Goal: Task Accomplishment & Management: Manage account settings

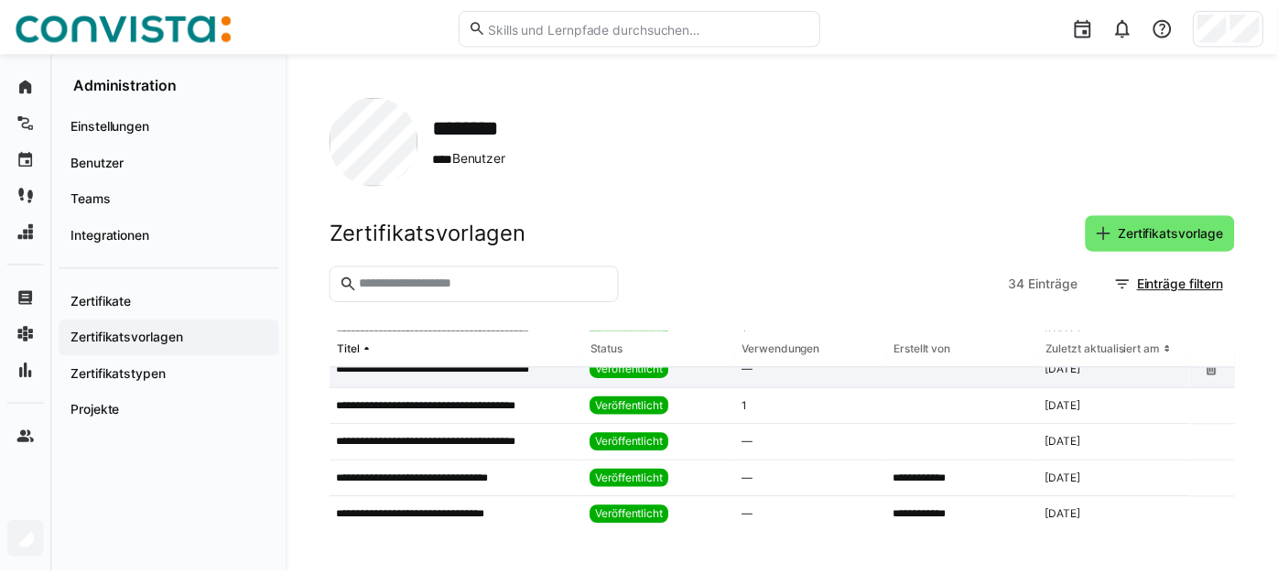
scroll to position [203, 0]
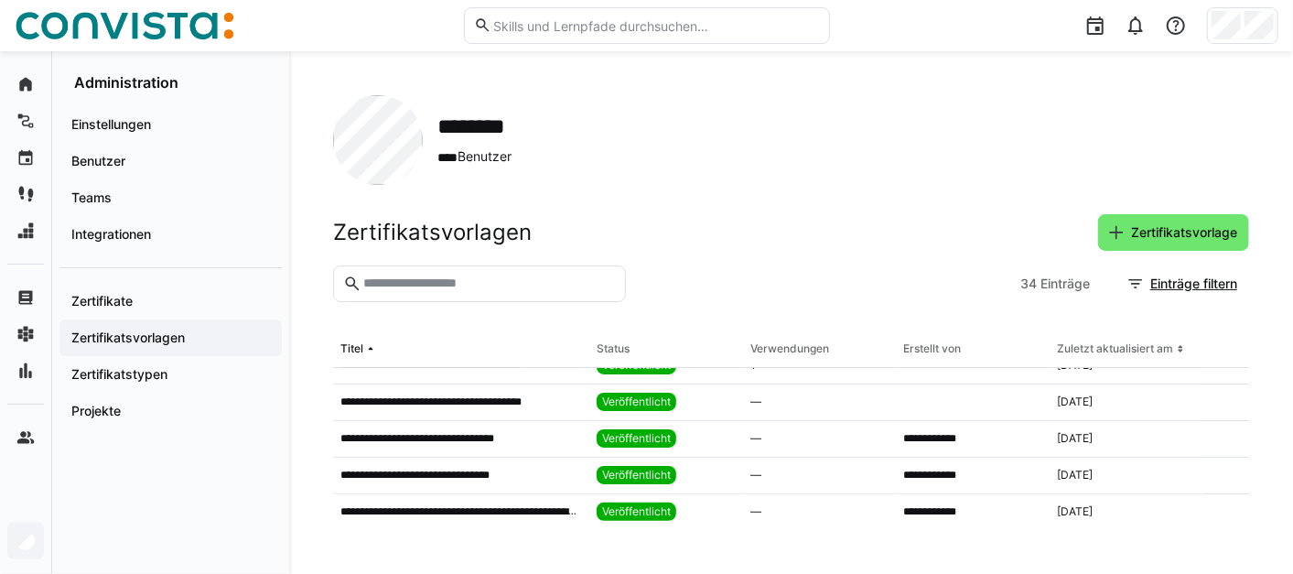
click at [503, 433] on p "**********" at bounding box center [430, 438] width 180 height 15
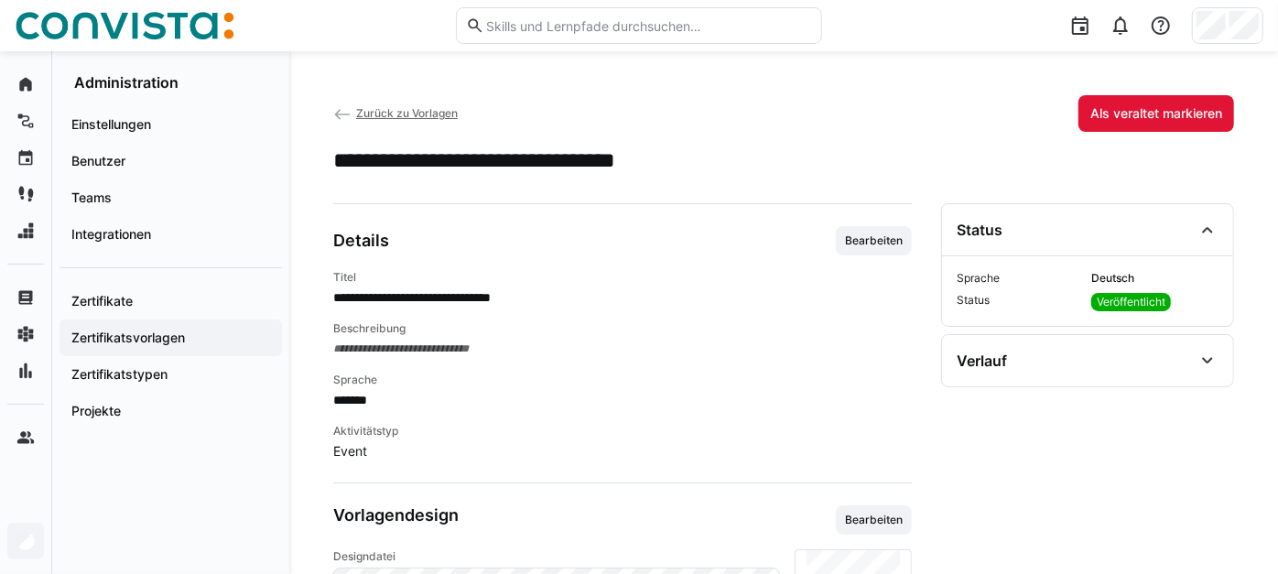
click at [849, 248] on span "Bearbeiten" at bounding box center [873, 240] width 61 height 15
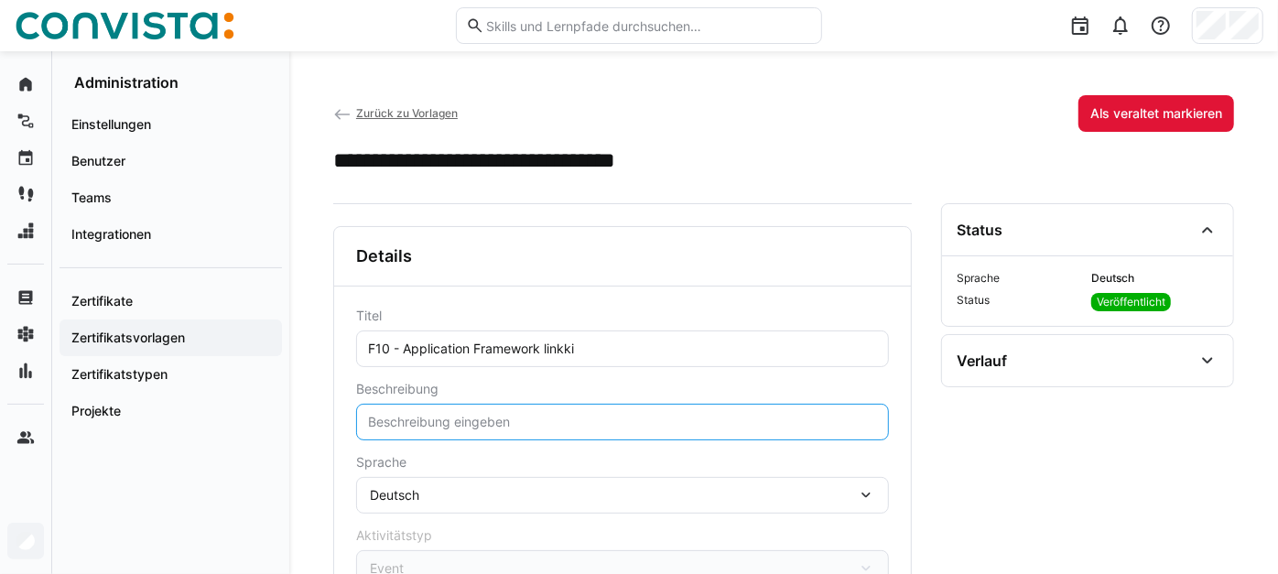
click at [459, 426] on input "text" at bounding box center [622, 422] width 513 height 16
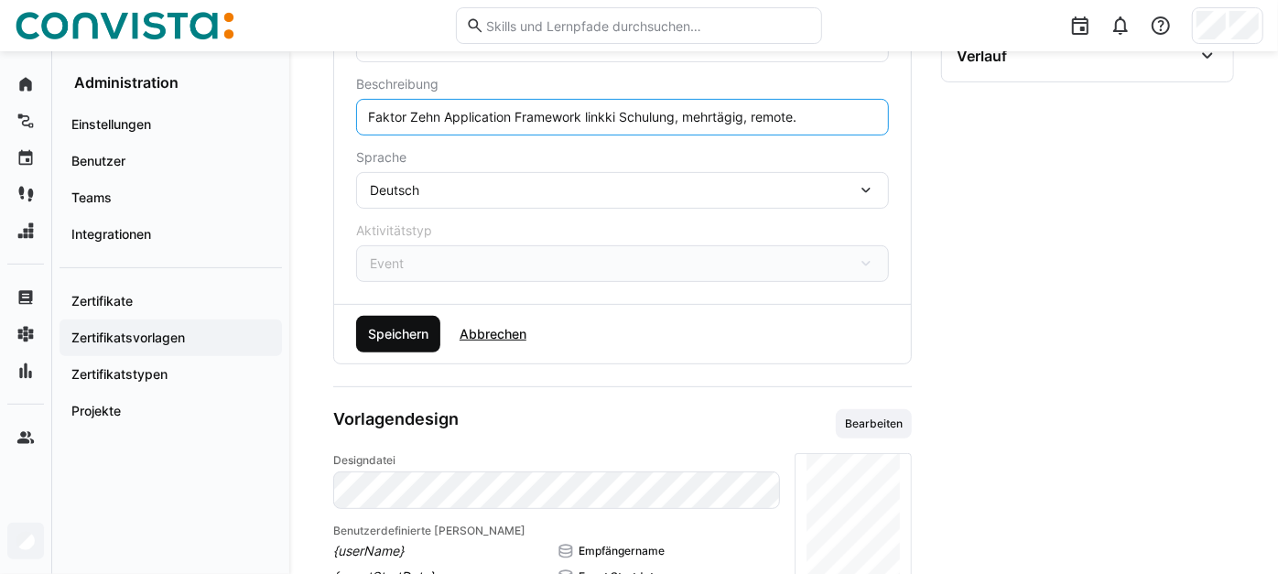
type input "Faktor Zehn Application Framework linkki Schulung, mehrtägig, remote."
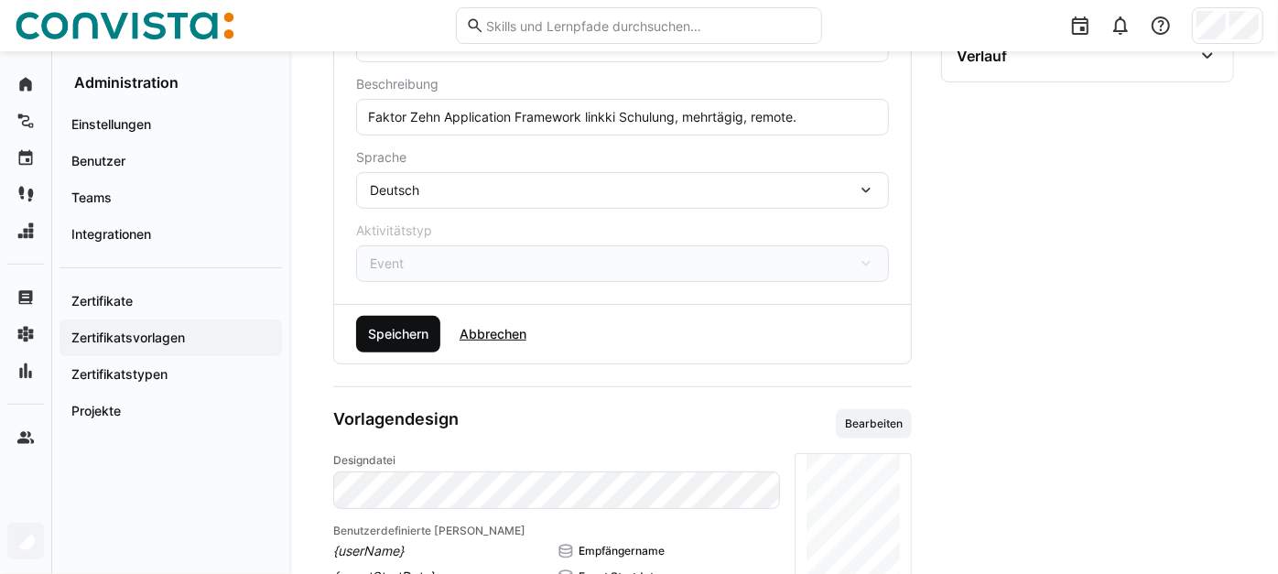
click at [416, 343] on span "Speichern" at bounding box center [398, 334] width 66 height 18
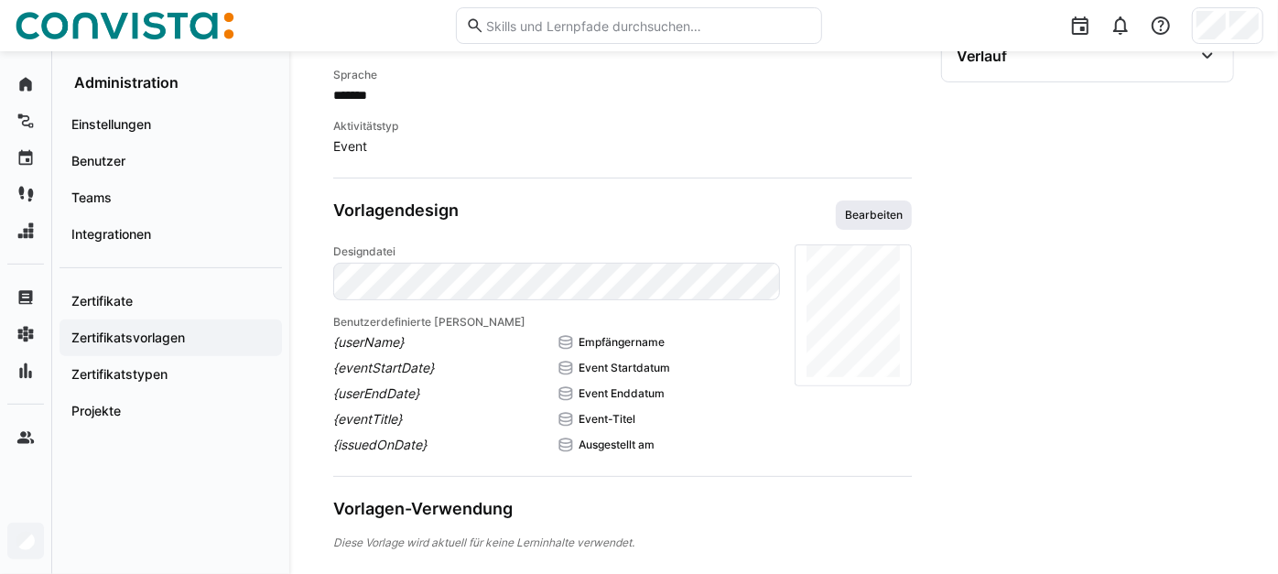
click at [854, 222] on span "Bearbeiten" at bounding box center [873, 215] width 61 height 15
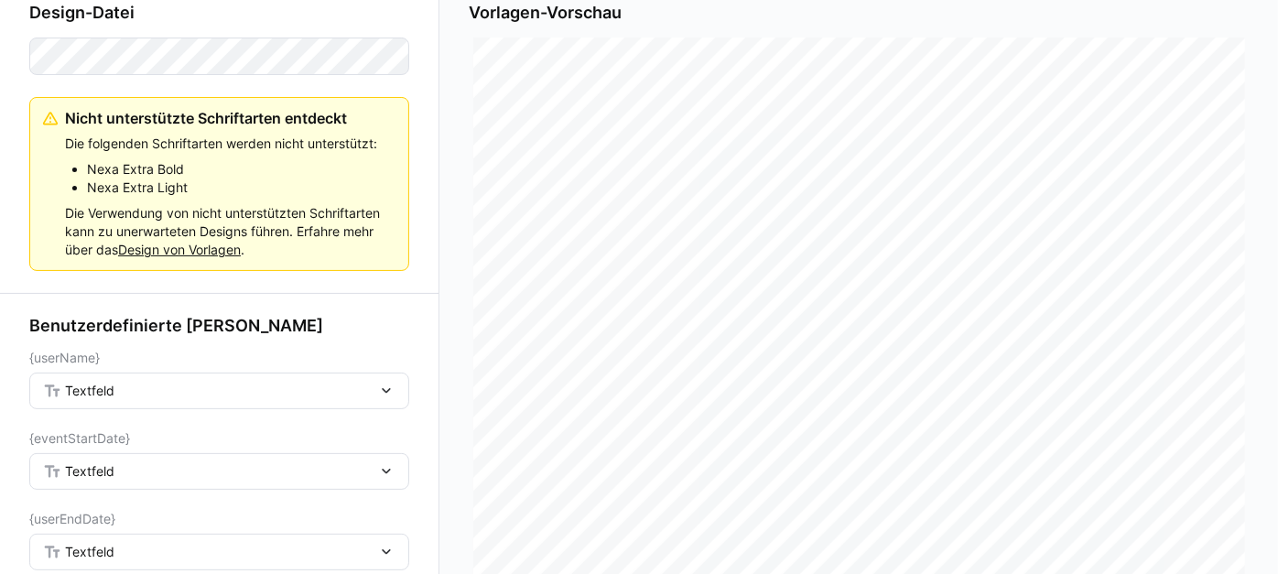
scroll to position [279, 0]
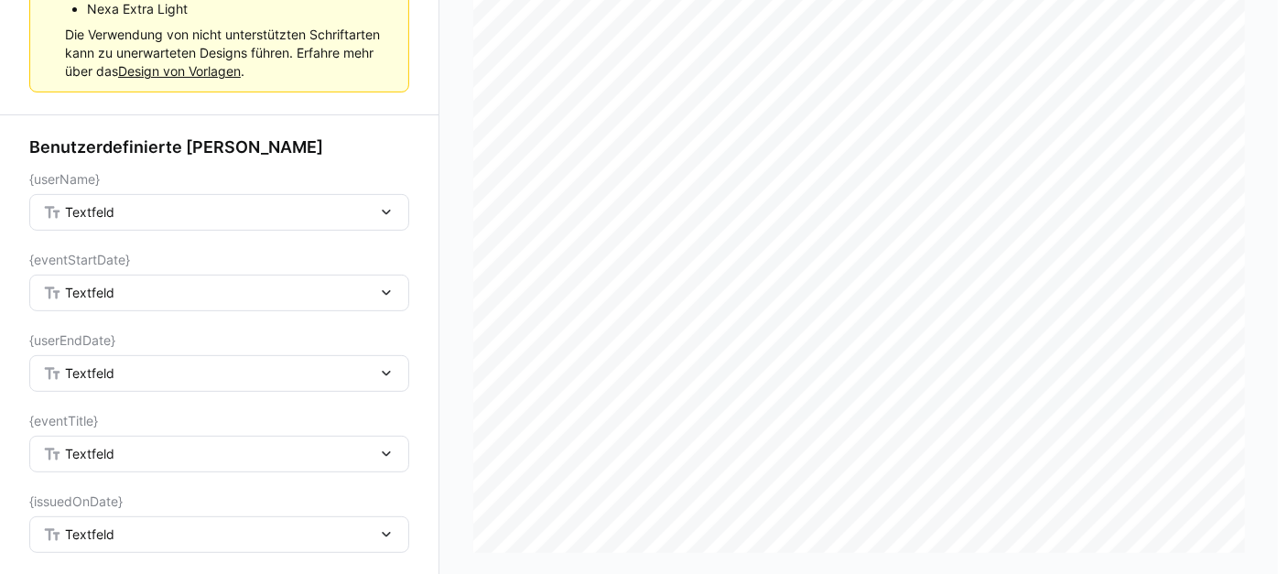
click at [230, 214] on div "Textfeld" at bounding box center [210, 212] width 334 height 16
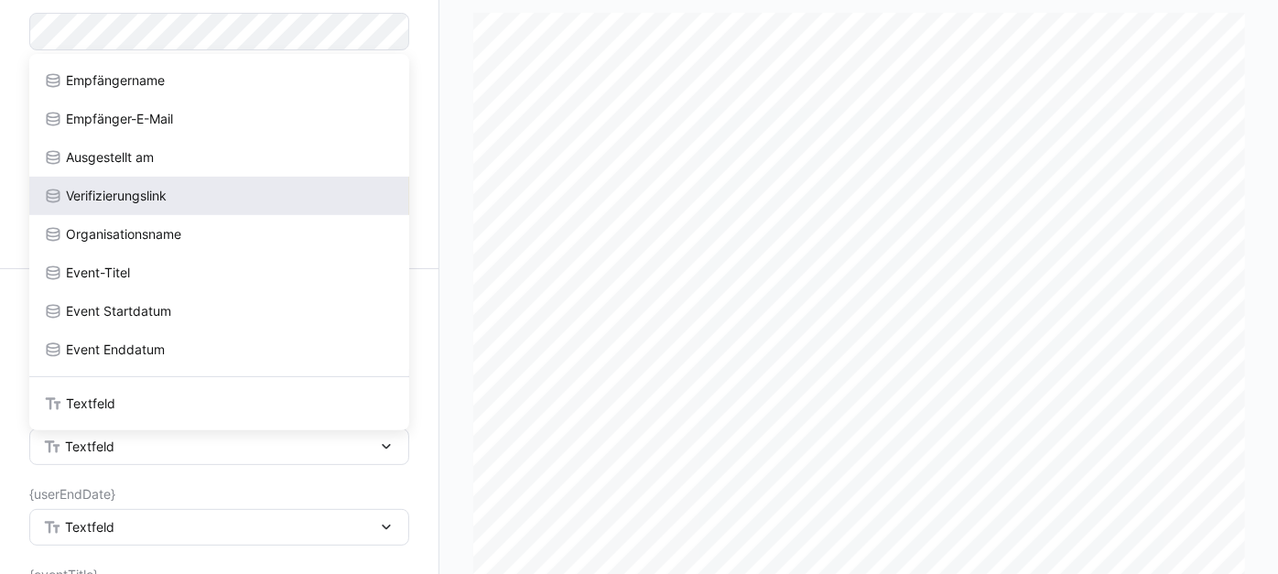
scroll to position [0, 0]
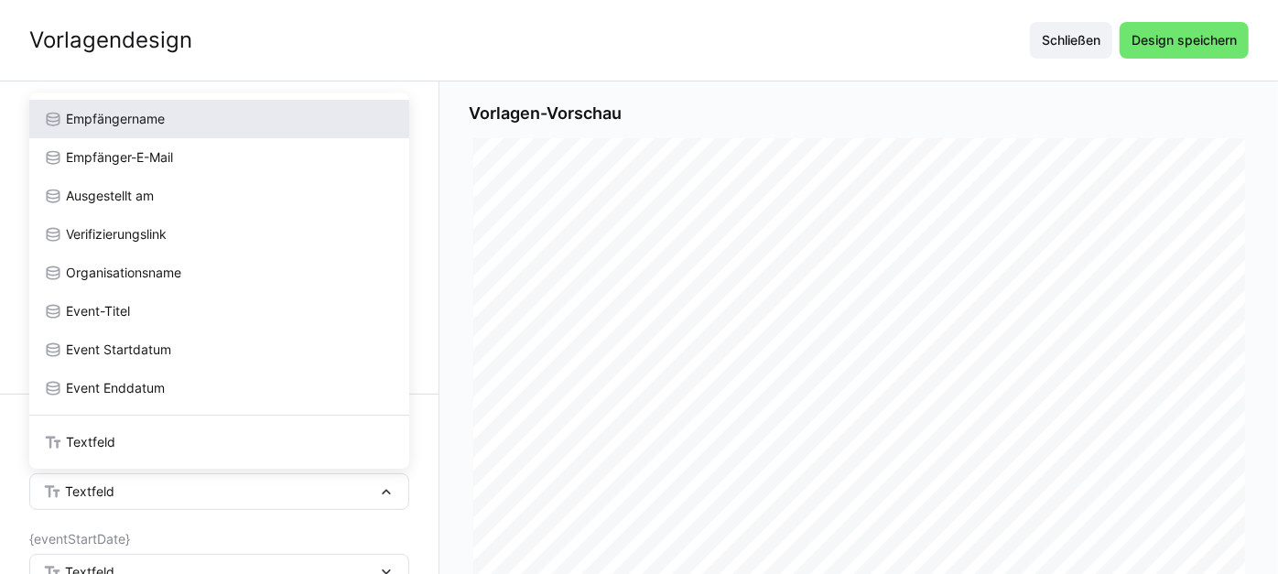
click at [224, 106] on div "Empfängername" at bounding box center [219, 119] width 380 height 38
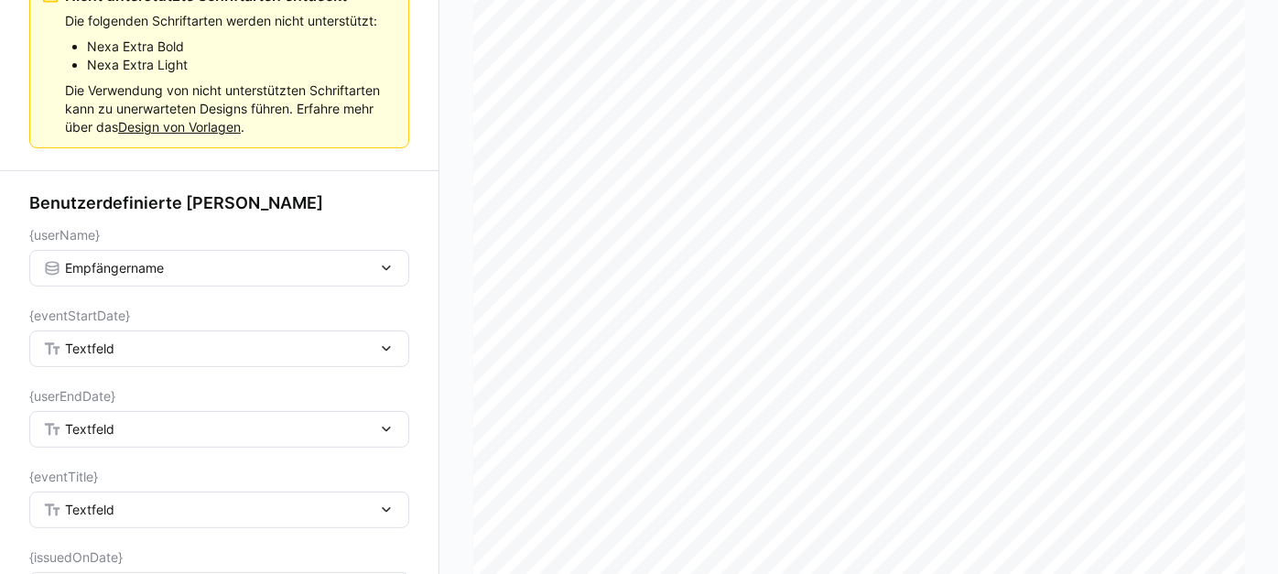
scroll to position [279, 0]
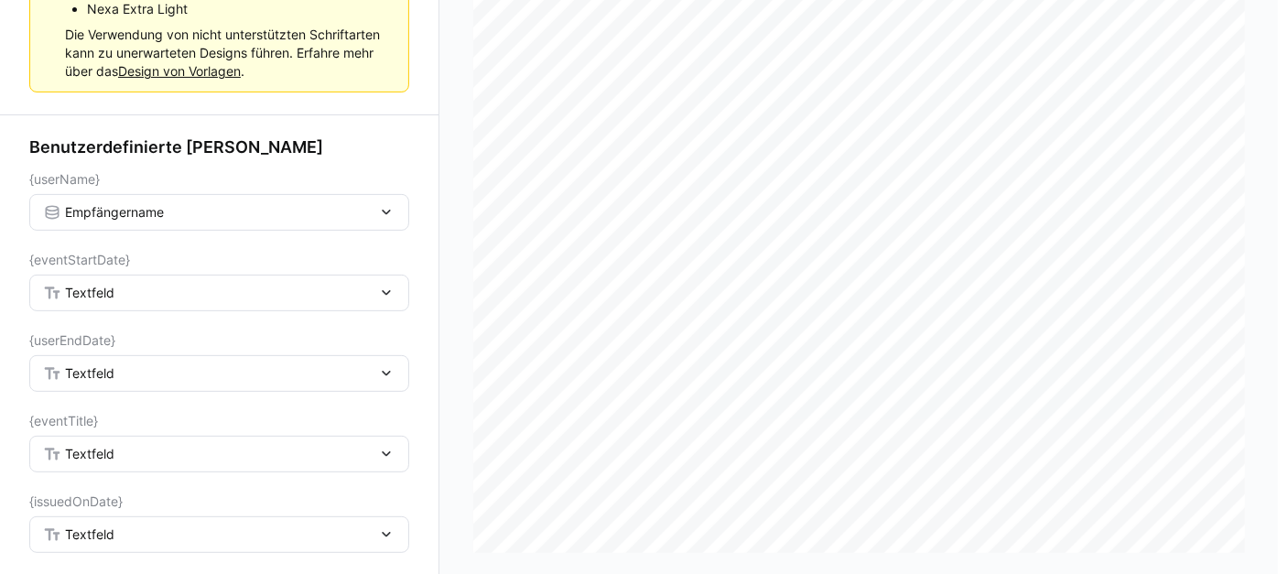
click at [203, 297] on div "Textfeld" at bounding box center [210, 293] width 334 height 16
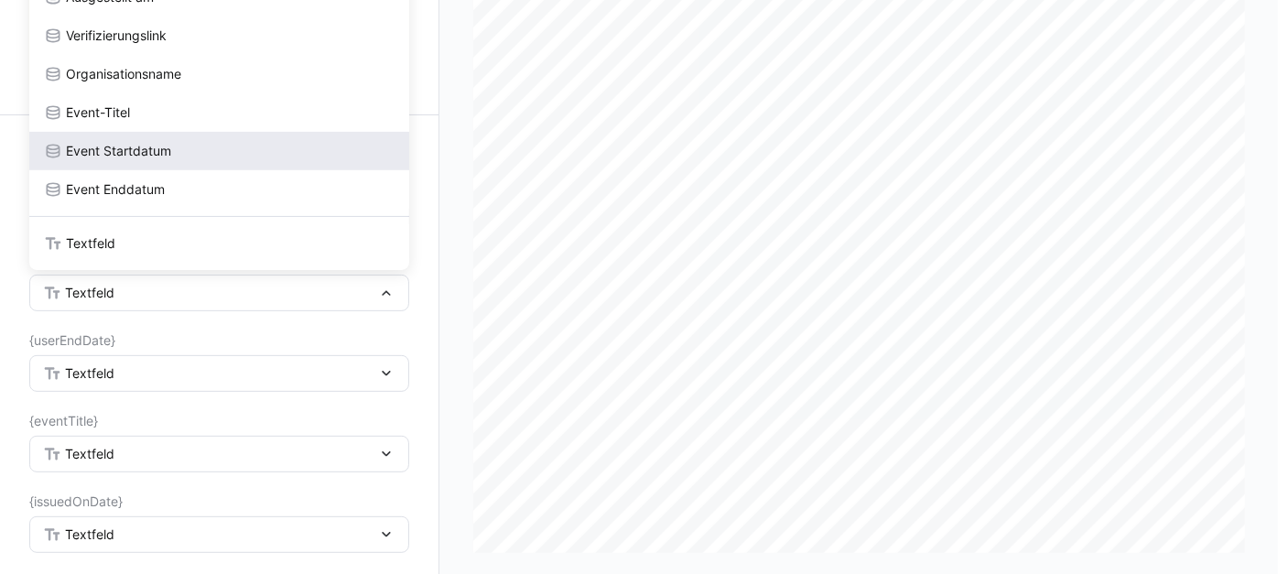
click at [211, 165] on div "Event Startdatum" at bounding box center [219, 151] width 380 height 38
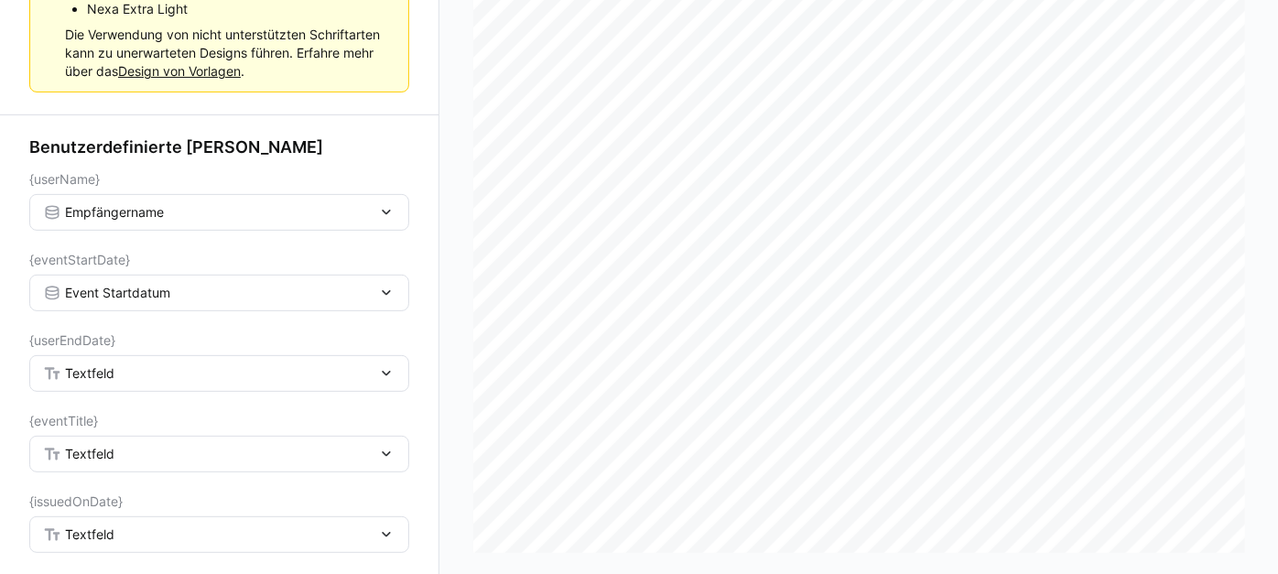
click at [138, 373] on div "Textfeld" at bounding box center [210, 373] width 334 height 16
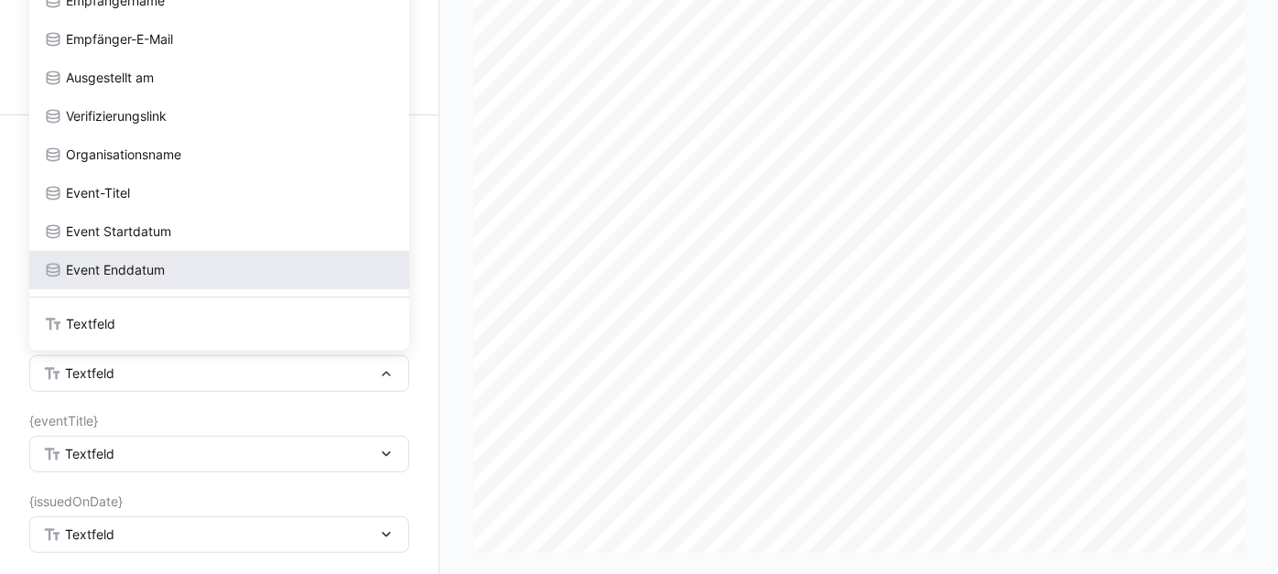
click at [180, 275] on div "Event Enddatum" at bounding box center [219, 270] width 351 height 18
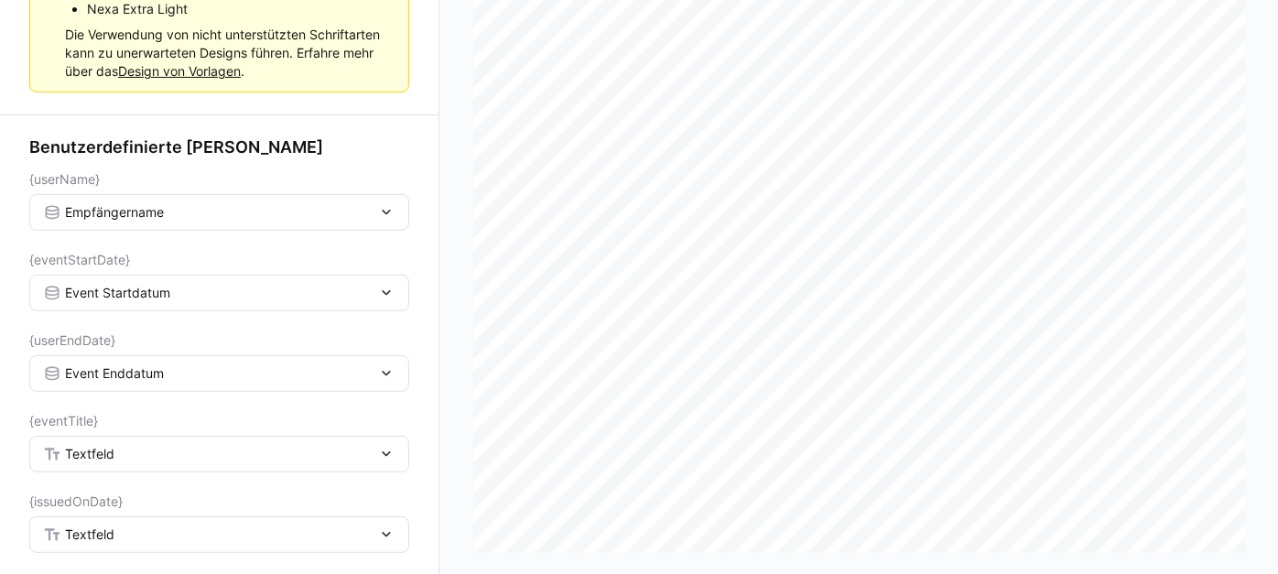
click at [151, 446] on div "Textfeld" at bounding box center [210, 454] width 334 height 16
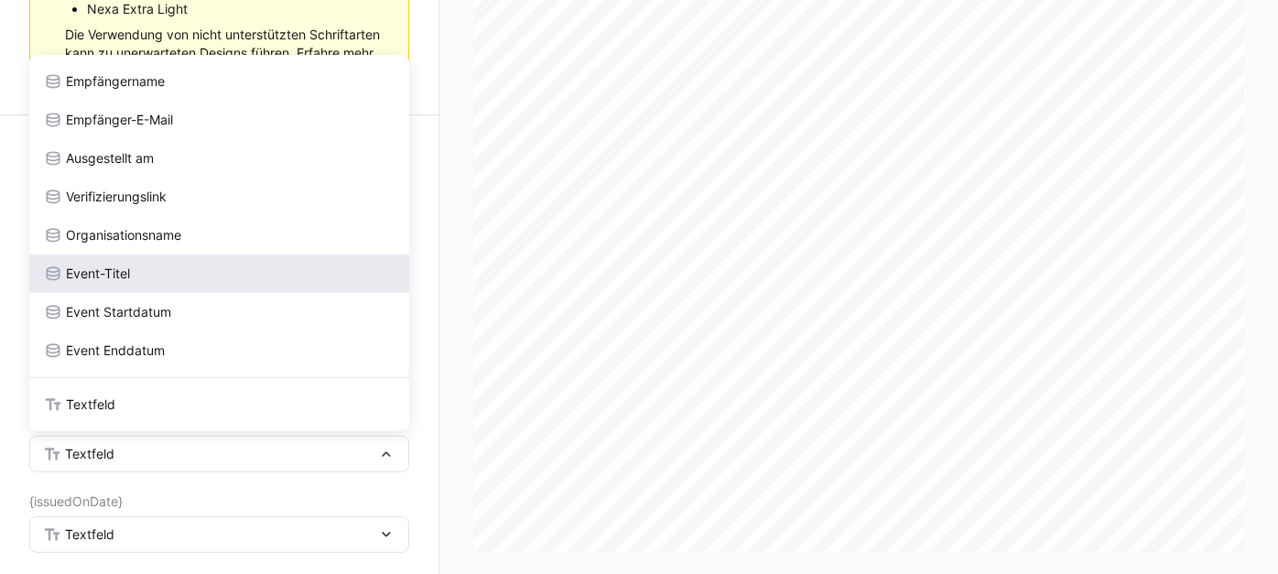
click at [186, 272] on div "Event-Titel" at bounding box center [219, 274] width 351 height 18
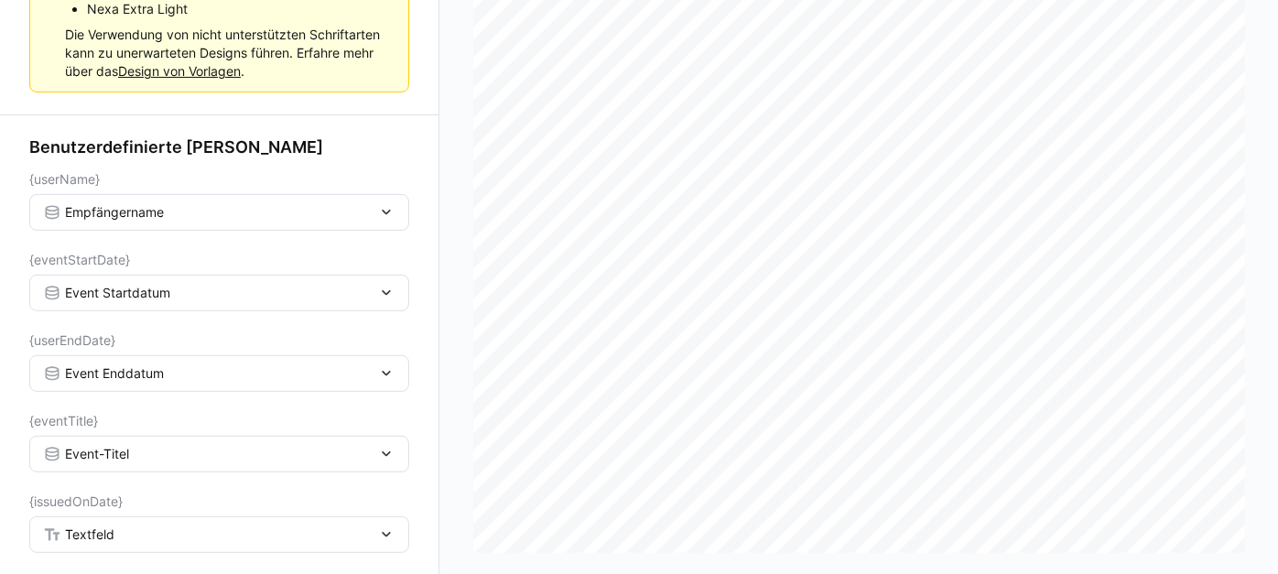
click at [145, 526] on div "Textfeld" at bounding box center [210, 534] width 334 height 16
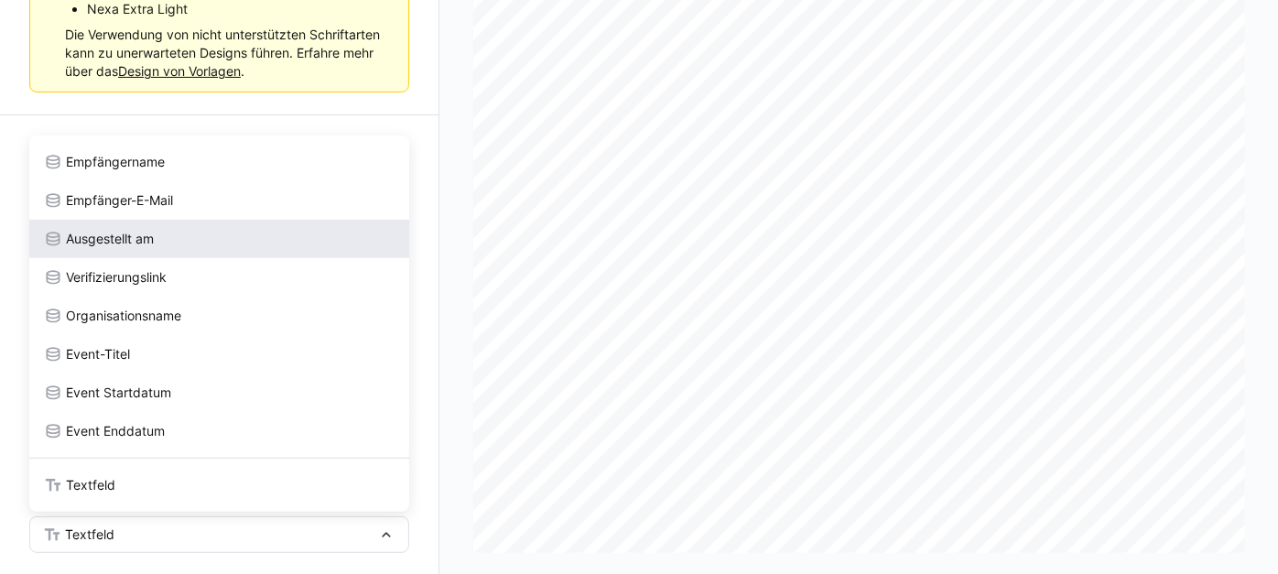
click at [203, 255] on div "Ausgestellt am" at bounding box center [219, 239] width 380 height 38
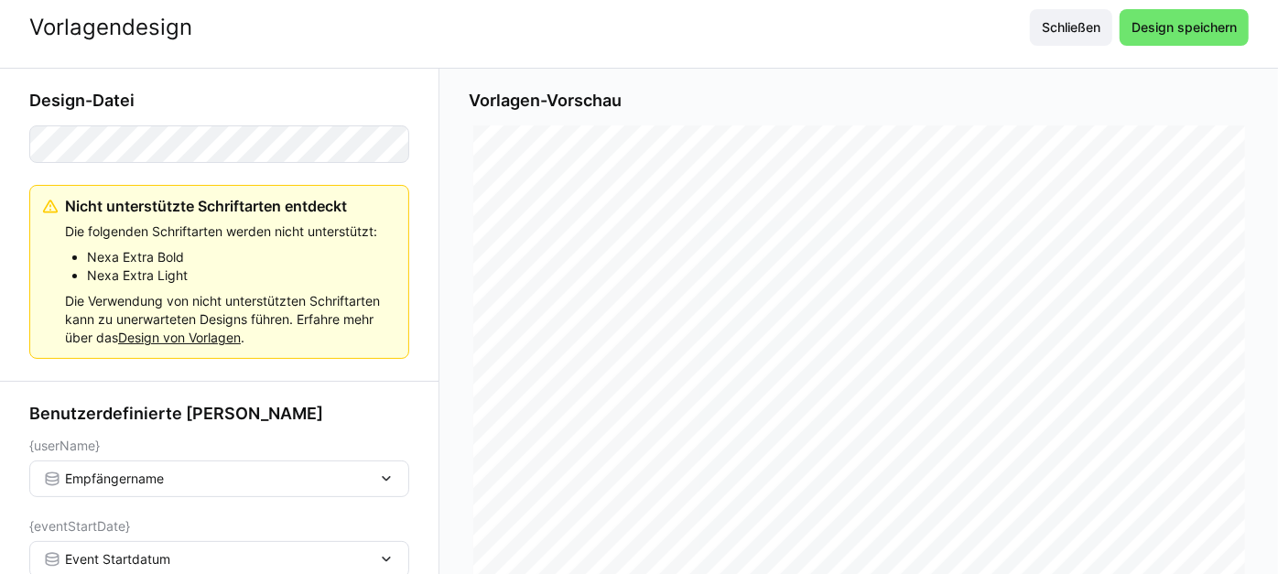
scroll to position [0, 0]
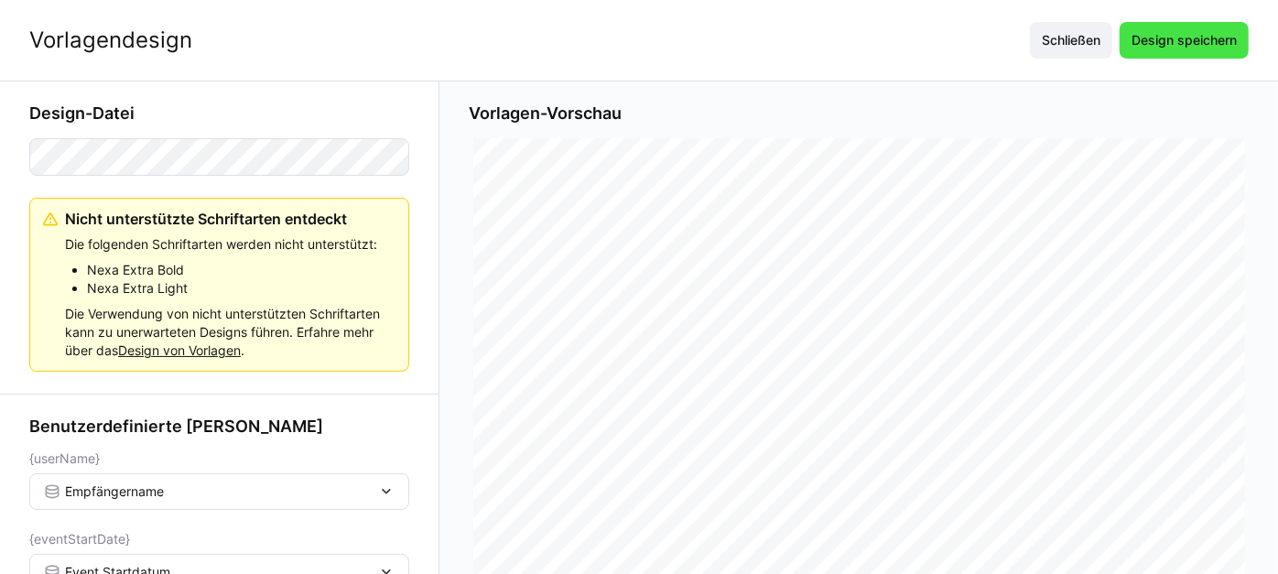
click at [967, 46] on span "Design speichern" at bounding box center [1184, 40] width 111 height 18
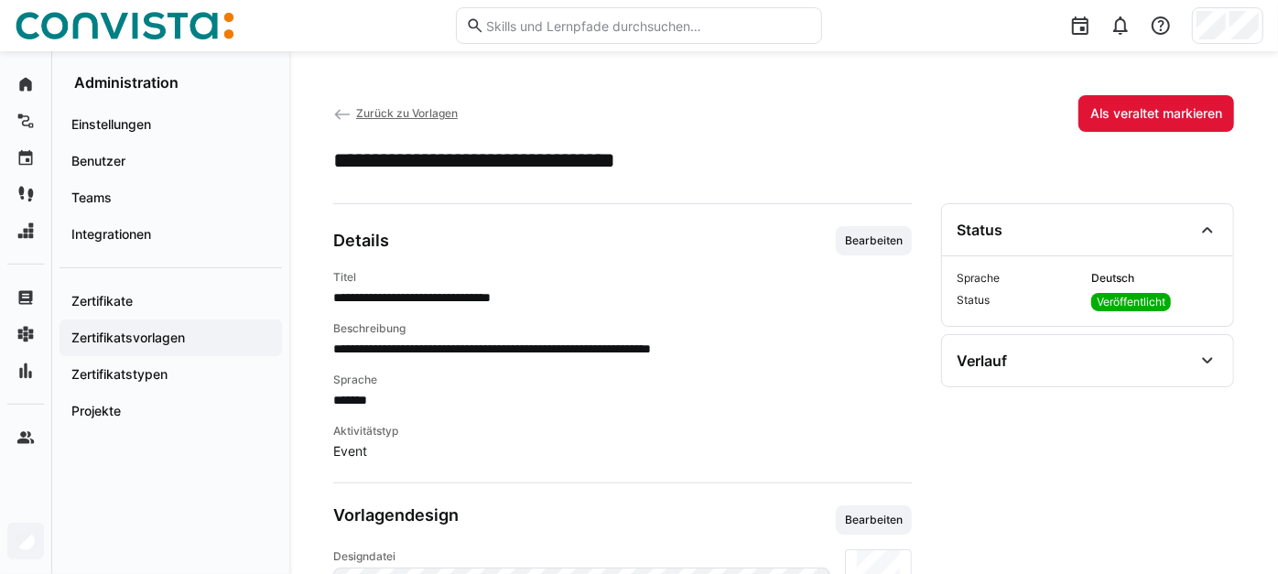
drag, startPoint x: 849, startPoint y: 251, endPoint x: 789, endPoint y: 287, distance: 70.6
click at [849, 248] on span "Bearbeiten" at bounding box center [873, 240] width 61 height 15
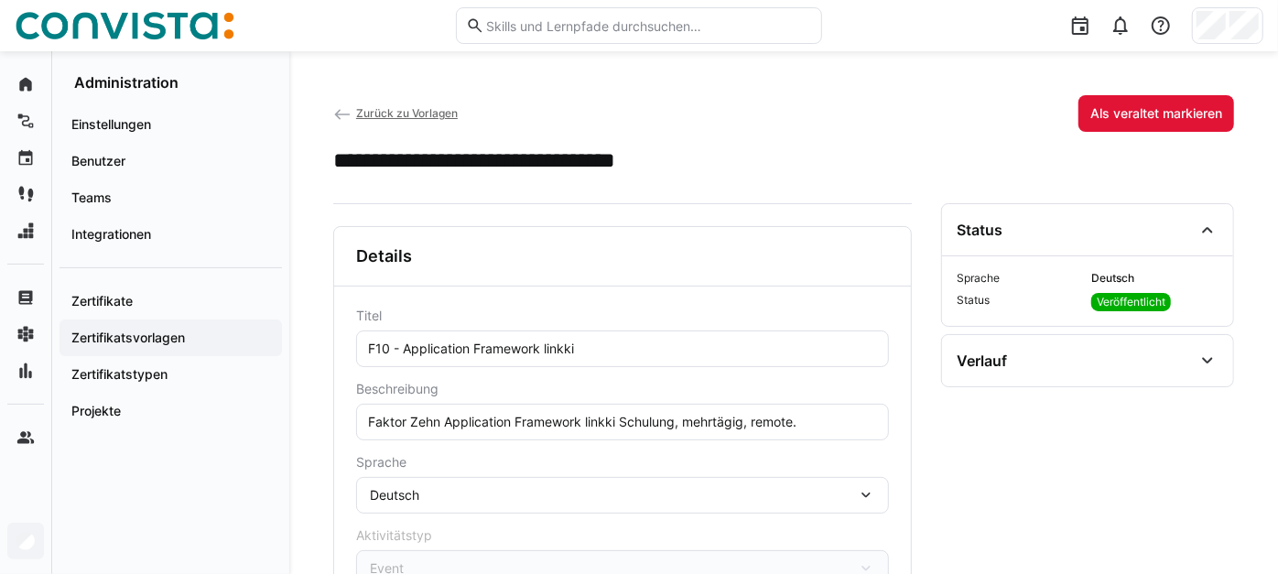
click at [599, 367] on eds-input "F10 - Application Framework linkki" at bounding box center [622, 348] width 533 height 37
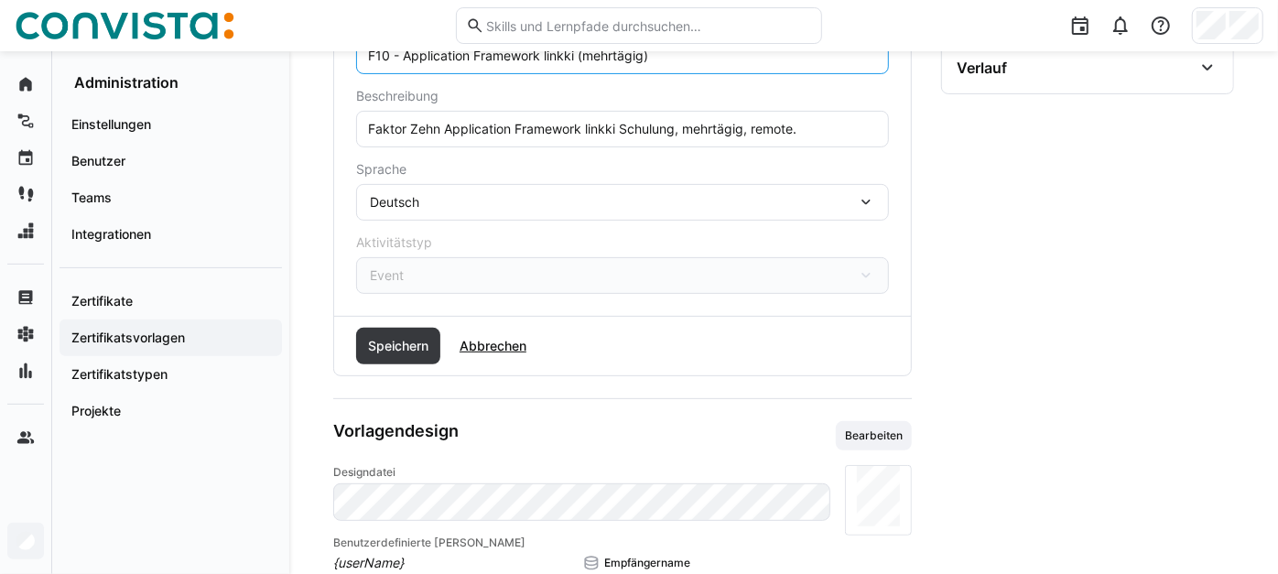
scroll to position [305, 0]
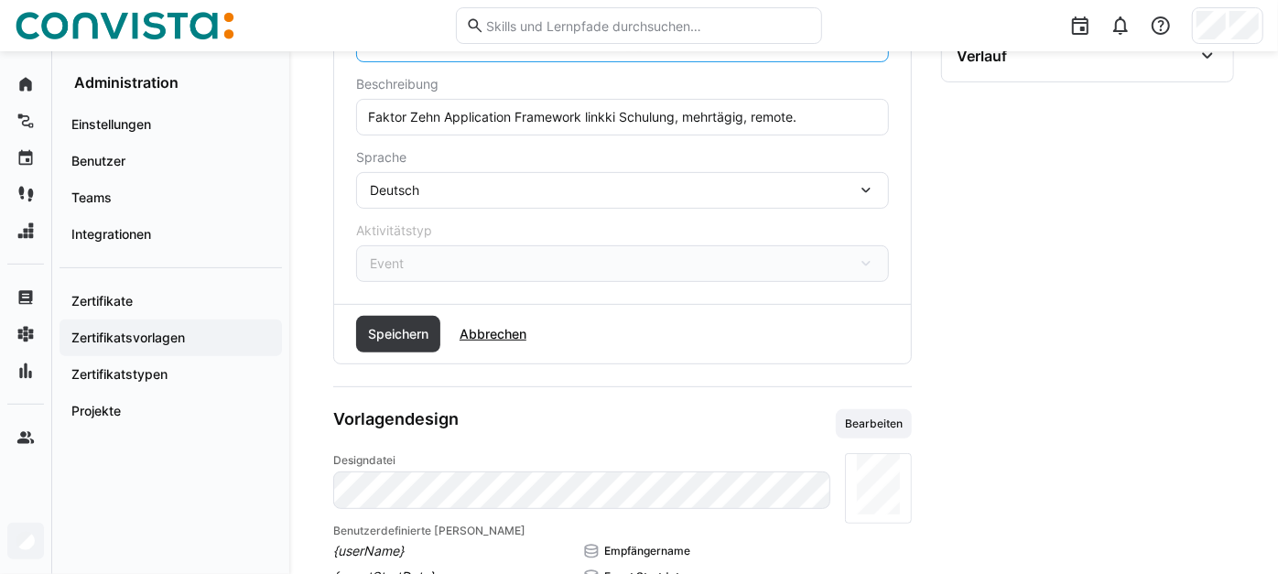
type input "F10 - Application Framework linkki (mehrtägig)"
click at [345, 342] on div "Speichern Abbrechen" at bounding box center [622, 334] width 577 height 59
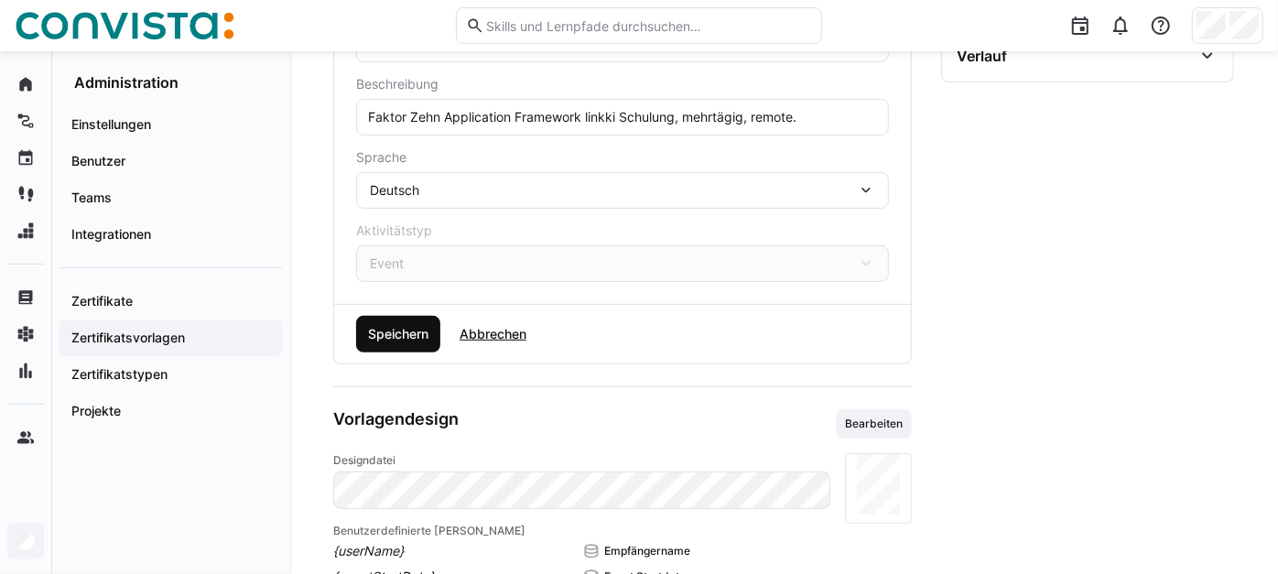
click at [384, 343] on span "Speichern" at bounding box center [398, 334] width 66 height 18
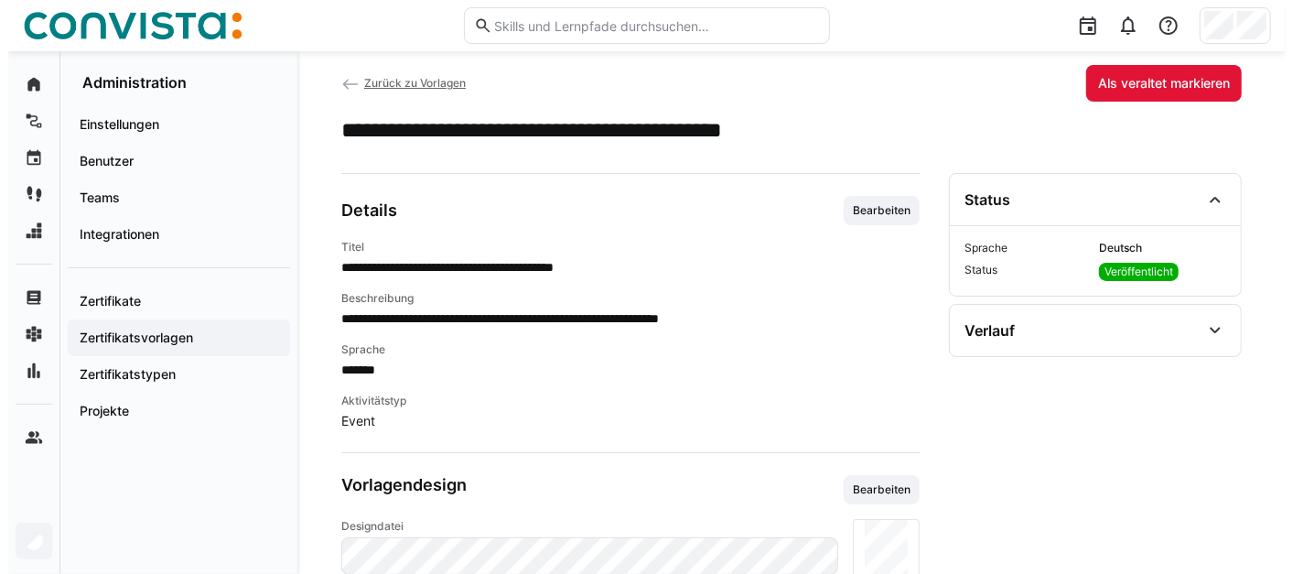
scroll to position [0, 0]
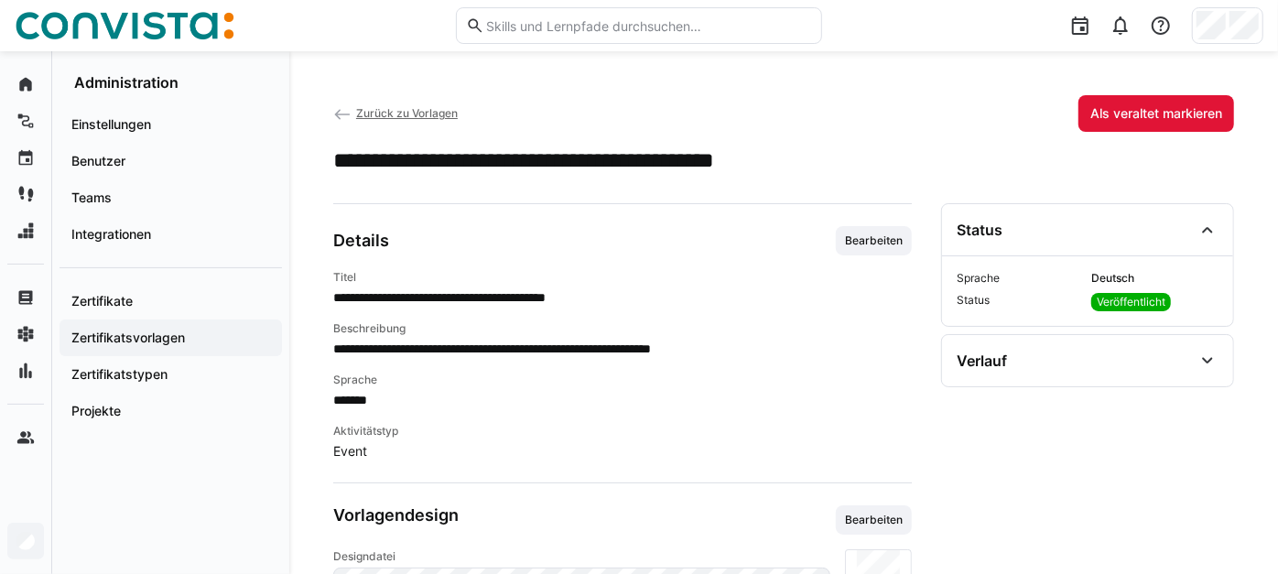
click at [441, 113] on span "Zurück zu Vorlagen" at bounding box center [407, 113] width 102 height 14
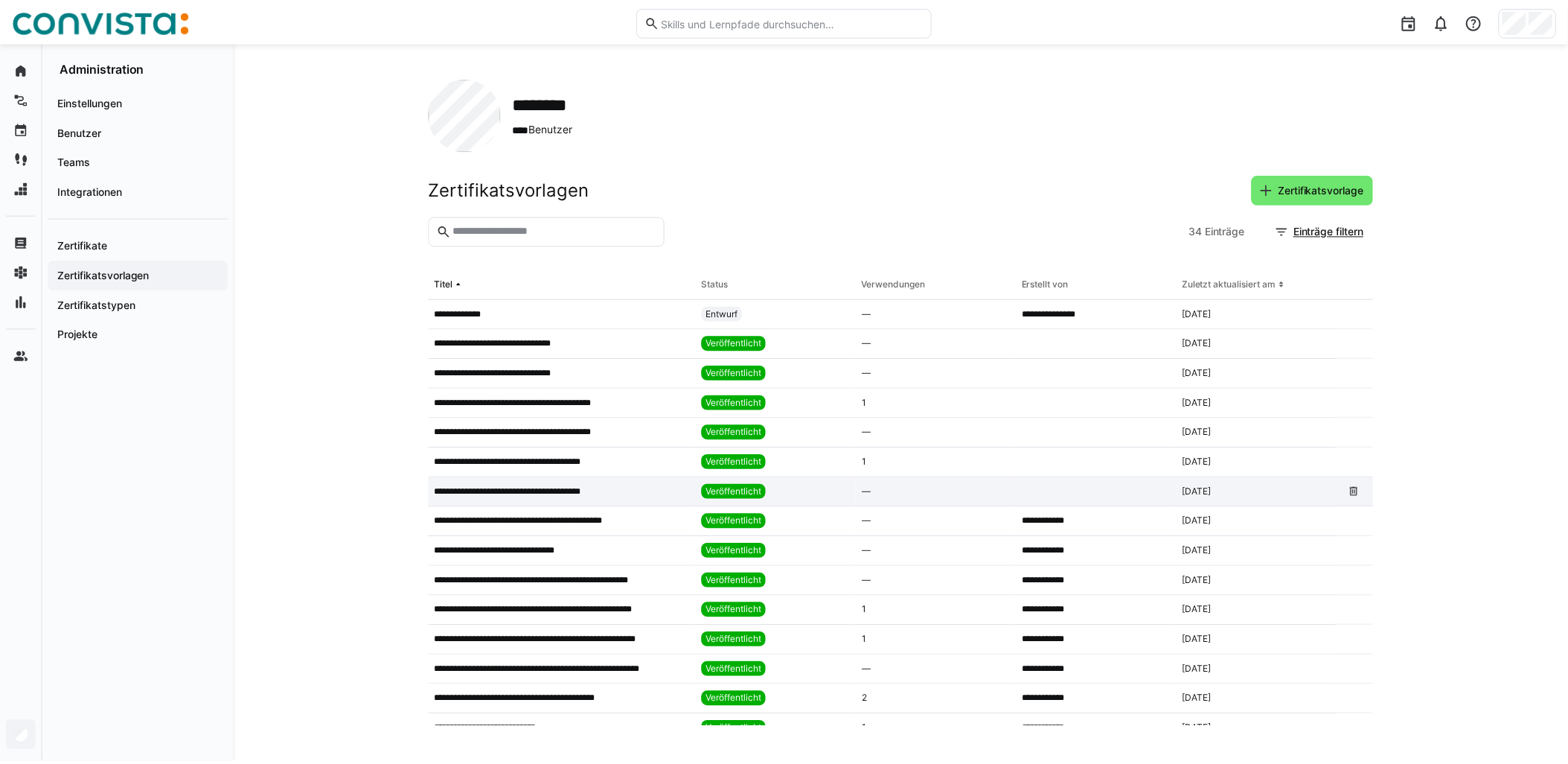
scroll to position [83, 0]
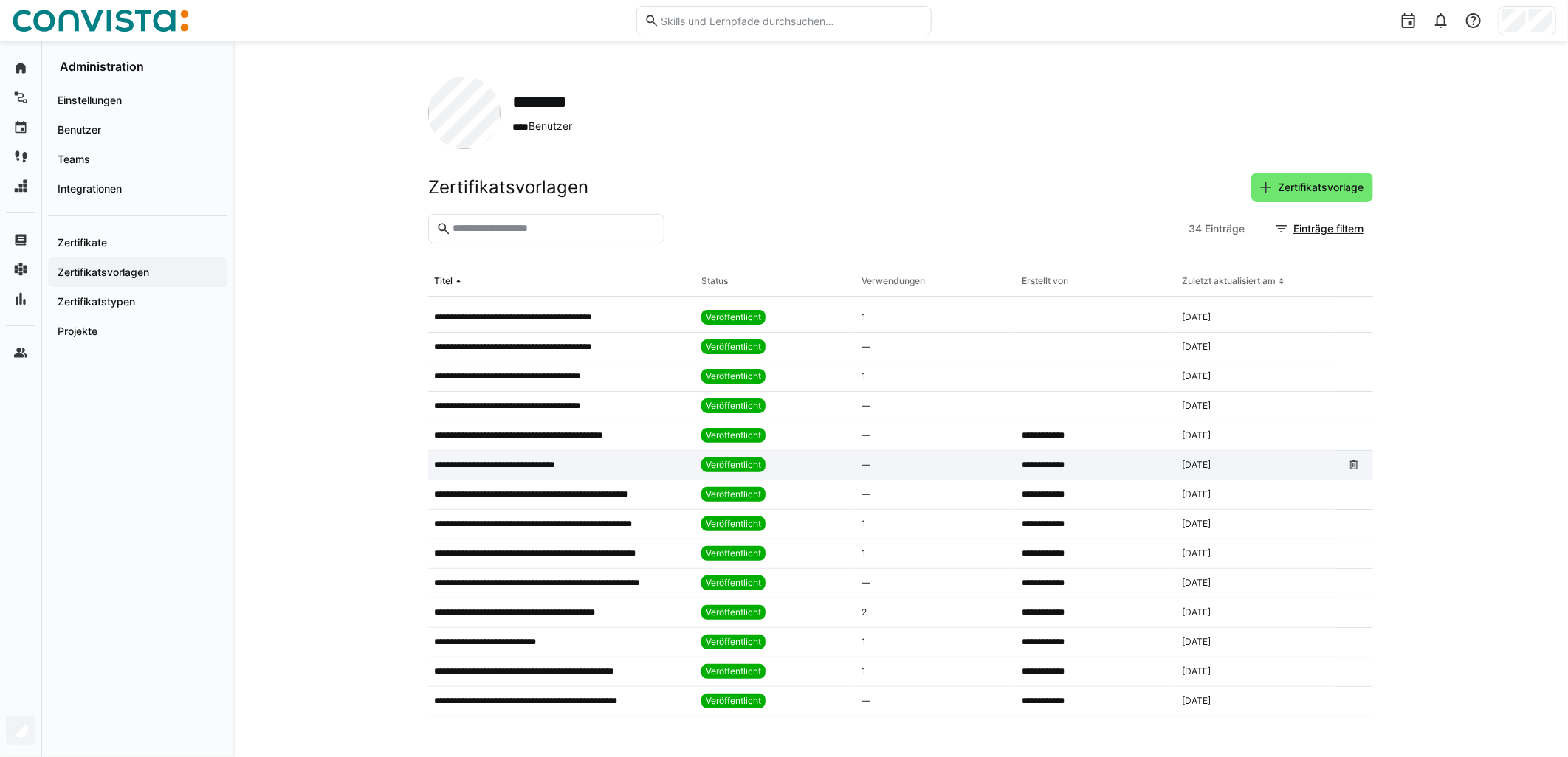
click at [539, 472] on div "**********" at bounding box center [561, 465] width 267 height 30
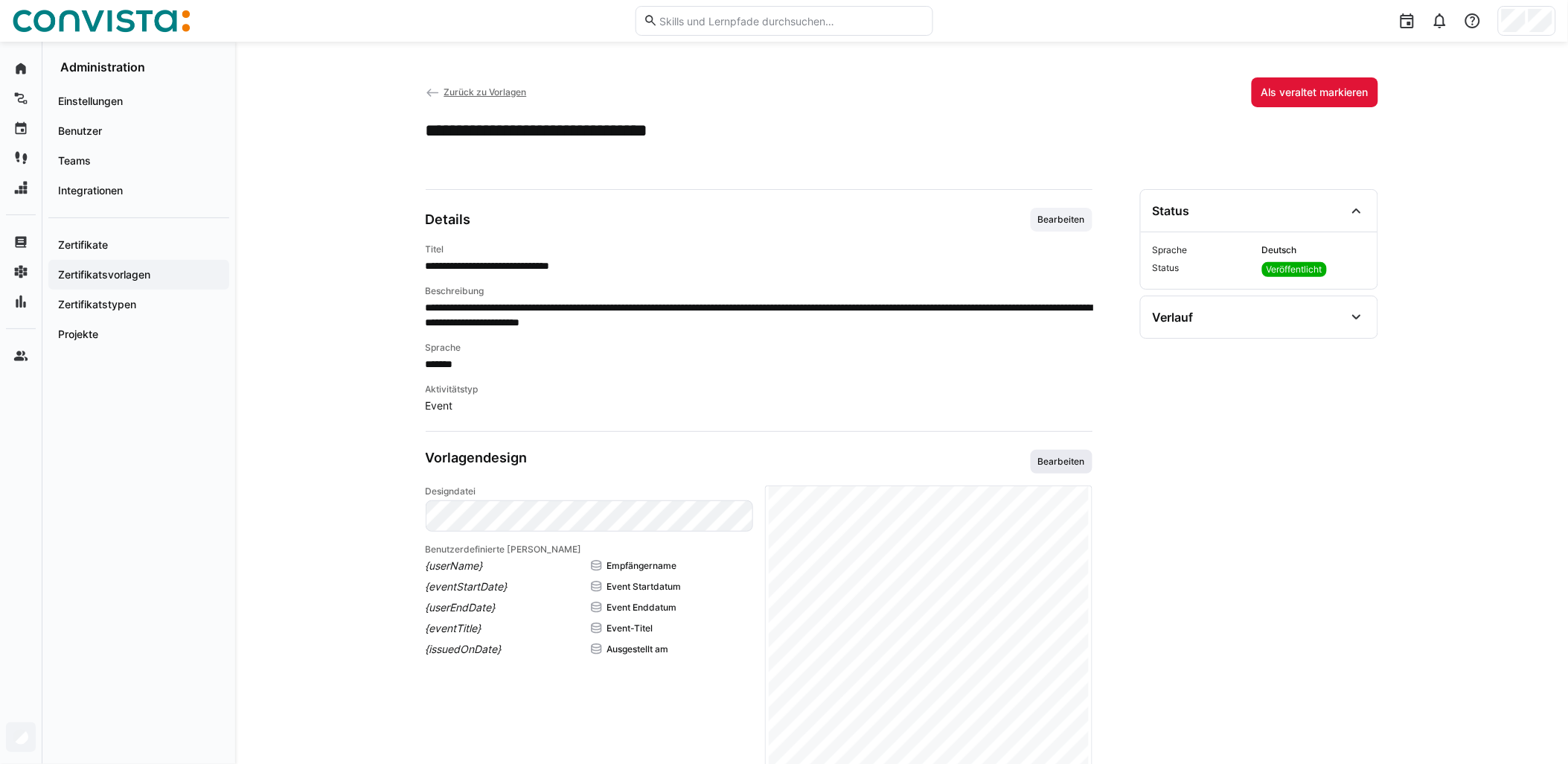
click at [786, 460] on span "Bearbeiten" at bounding box center [1061, 461] width 50 height 12
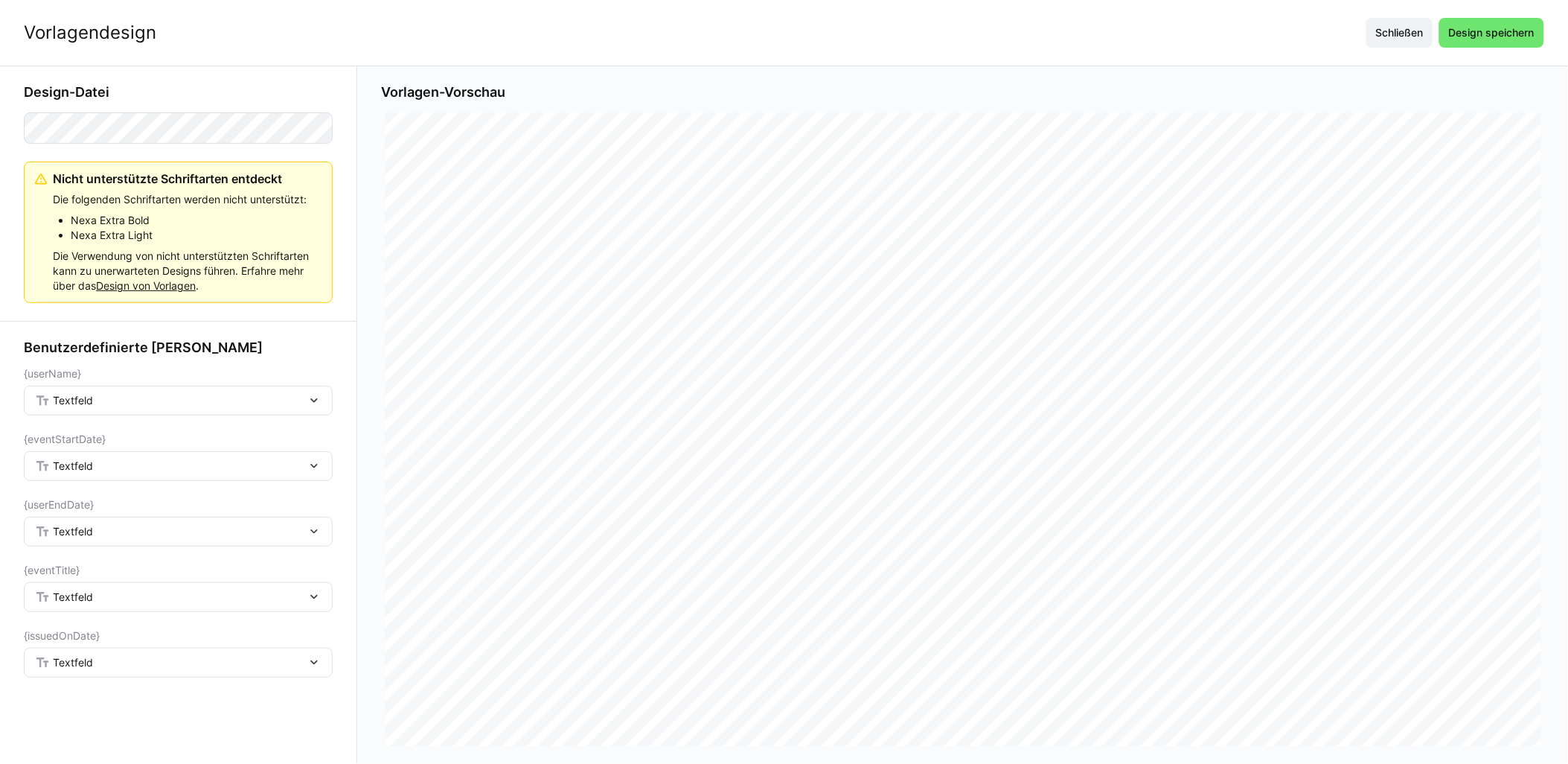
click at [220, 402] on div "Textfeld" at bounding box center [171, 400] width 272 height 13
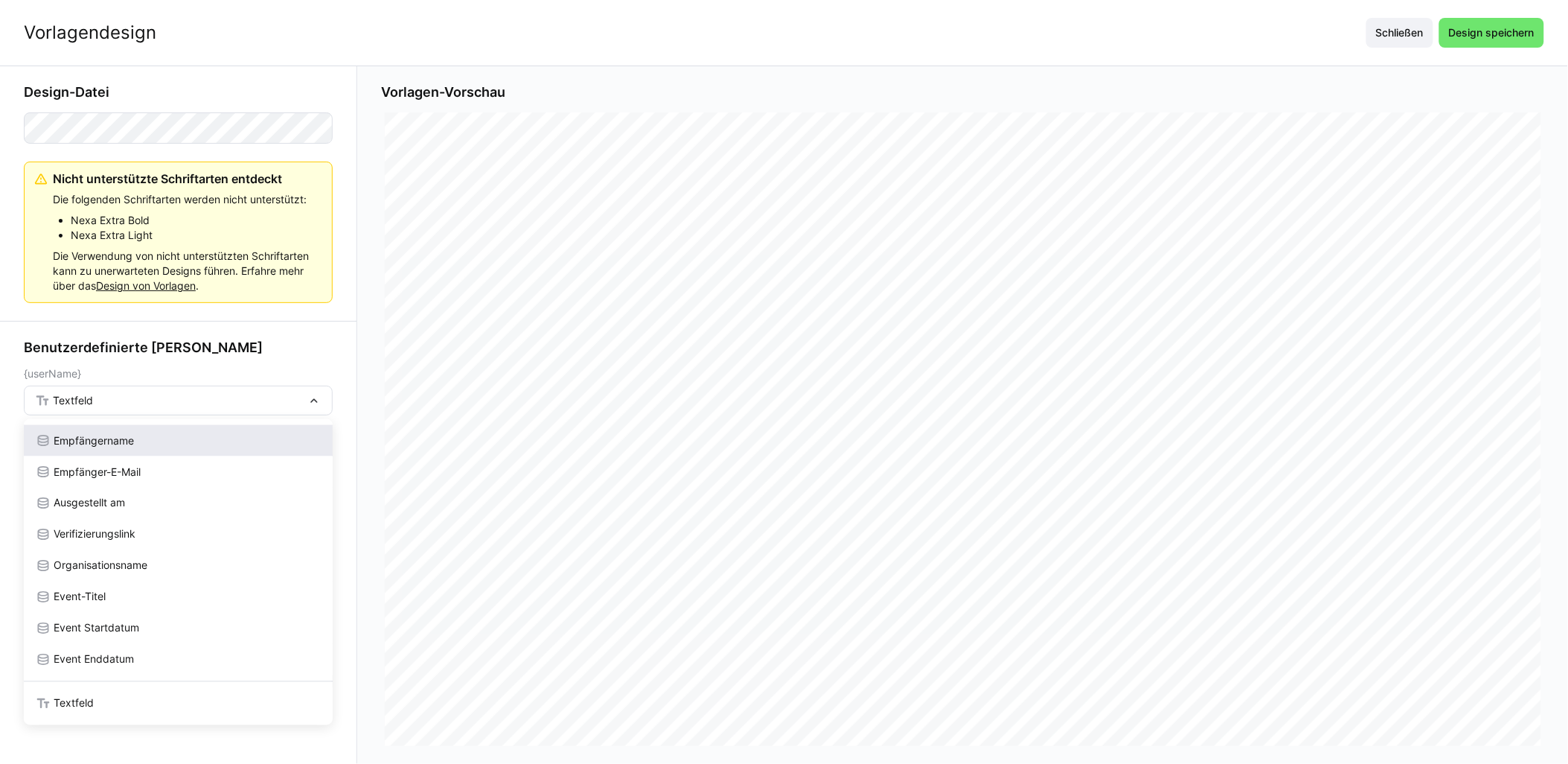
click at [145, 439] on div "Empfängername" at bounding box center [178, 441] width 285 height 15
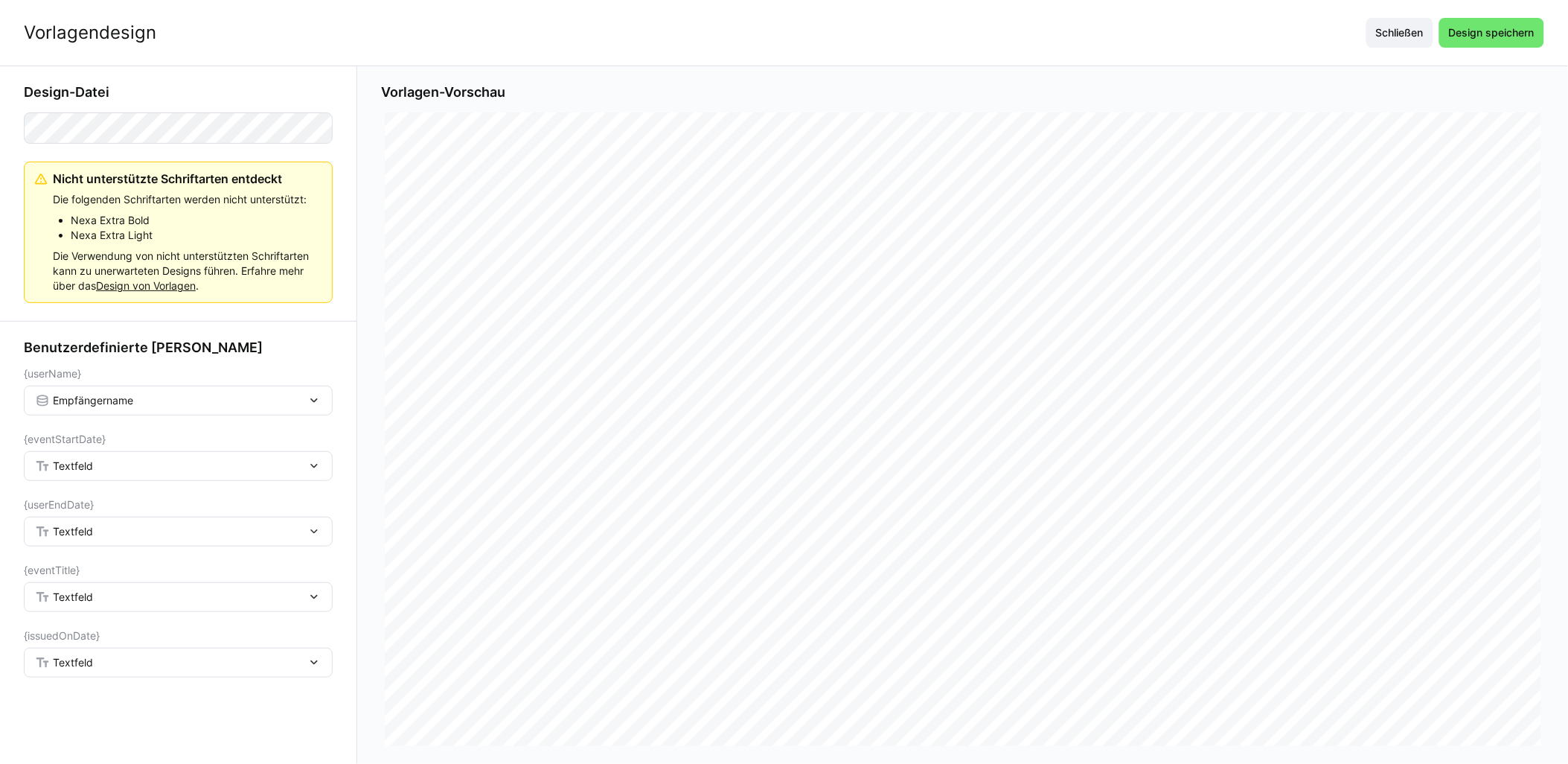
click at [136, 466] on div "Textfeld" at bounding box center [171, 466] width 272 height 13
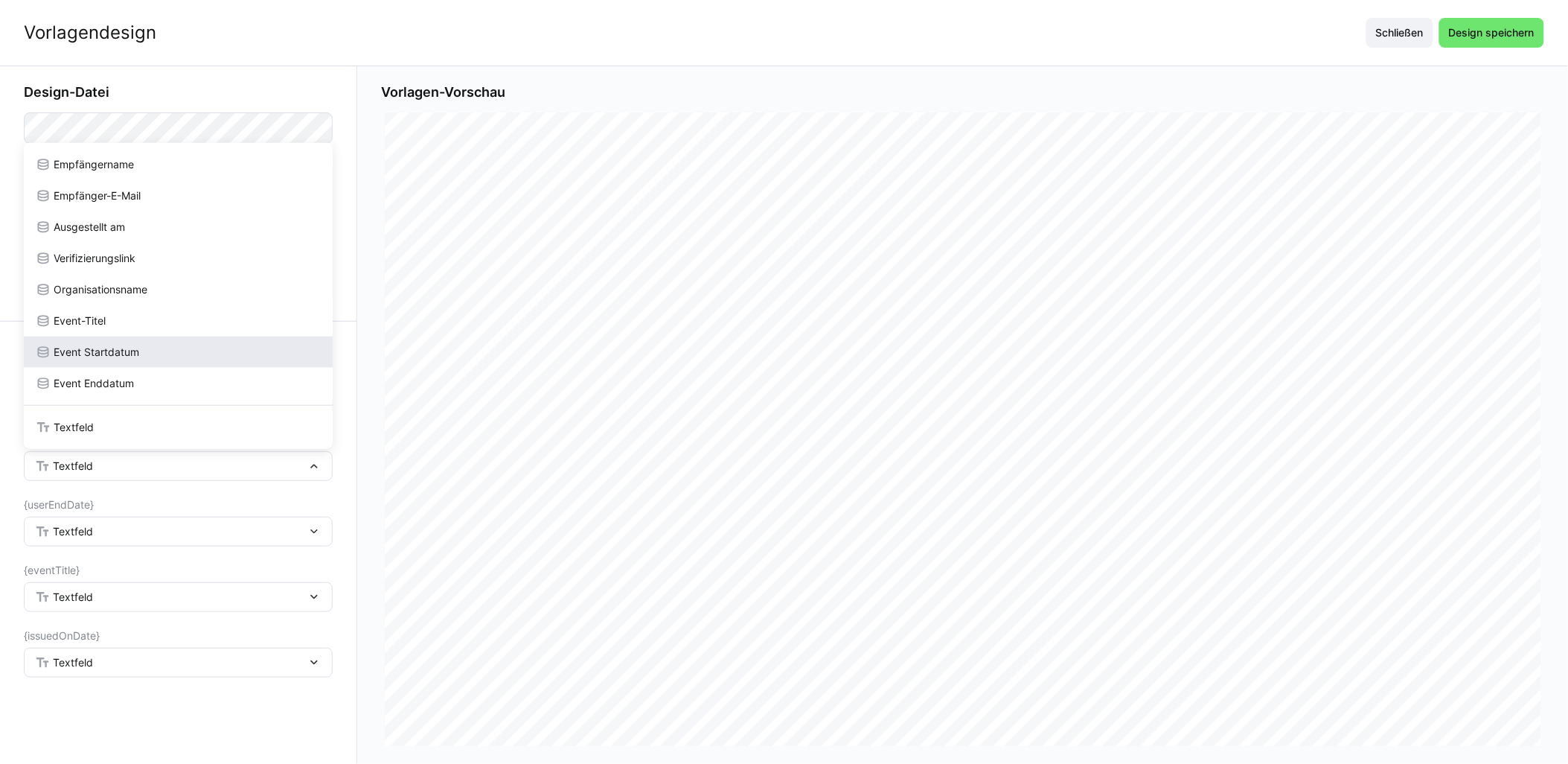
click at [124, 345] on span "Event Startdatum" at bounding box center [96, 352] width 85 height 15
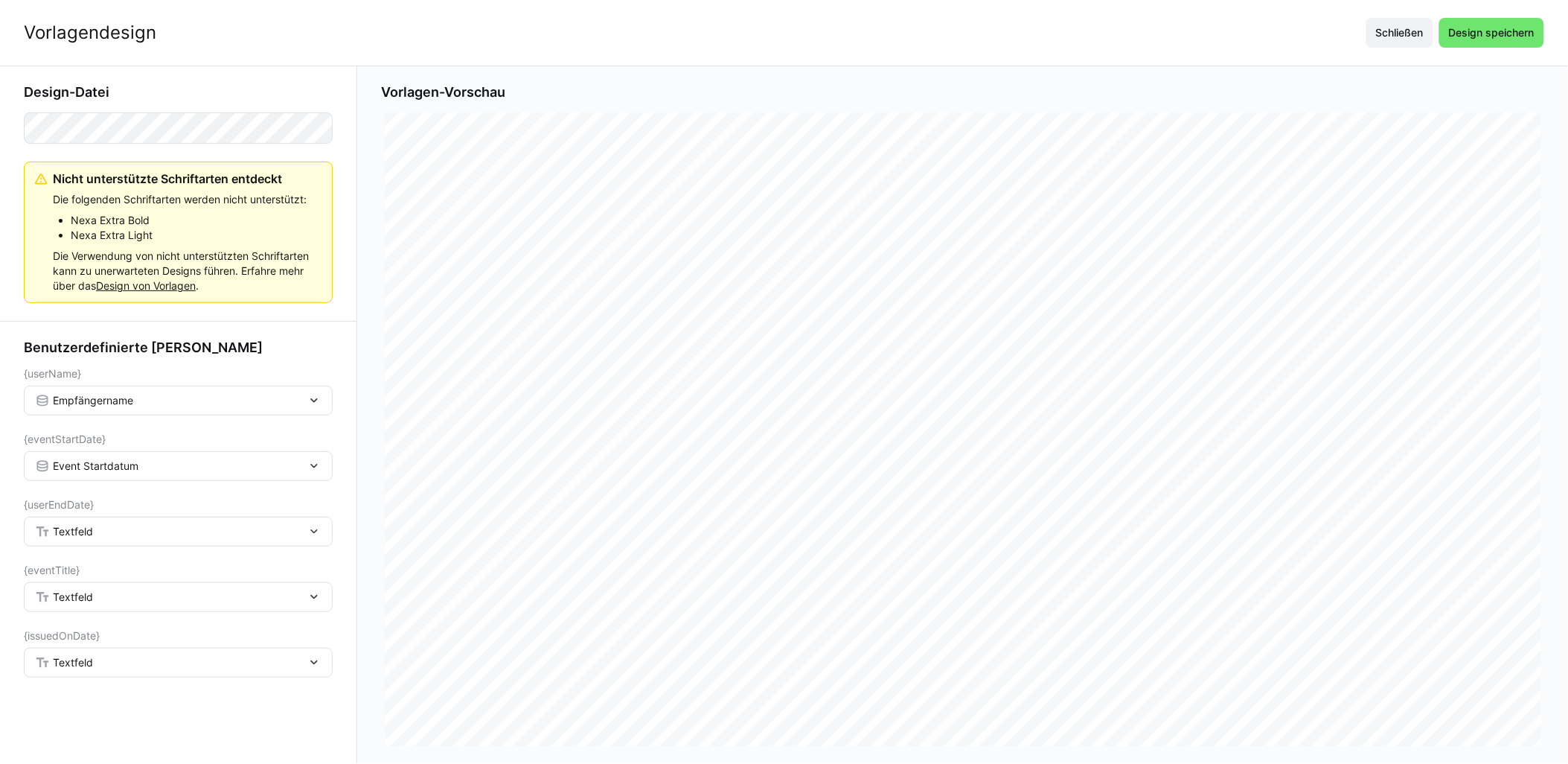
click at [104, 533] on div "Textfeld" at bounding box center [171, 531] width 272 height 13
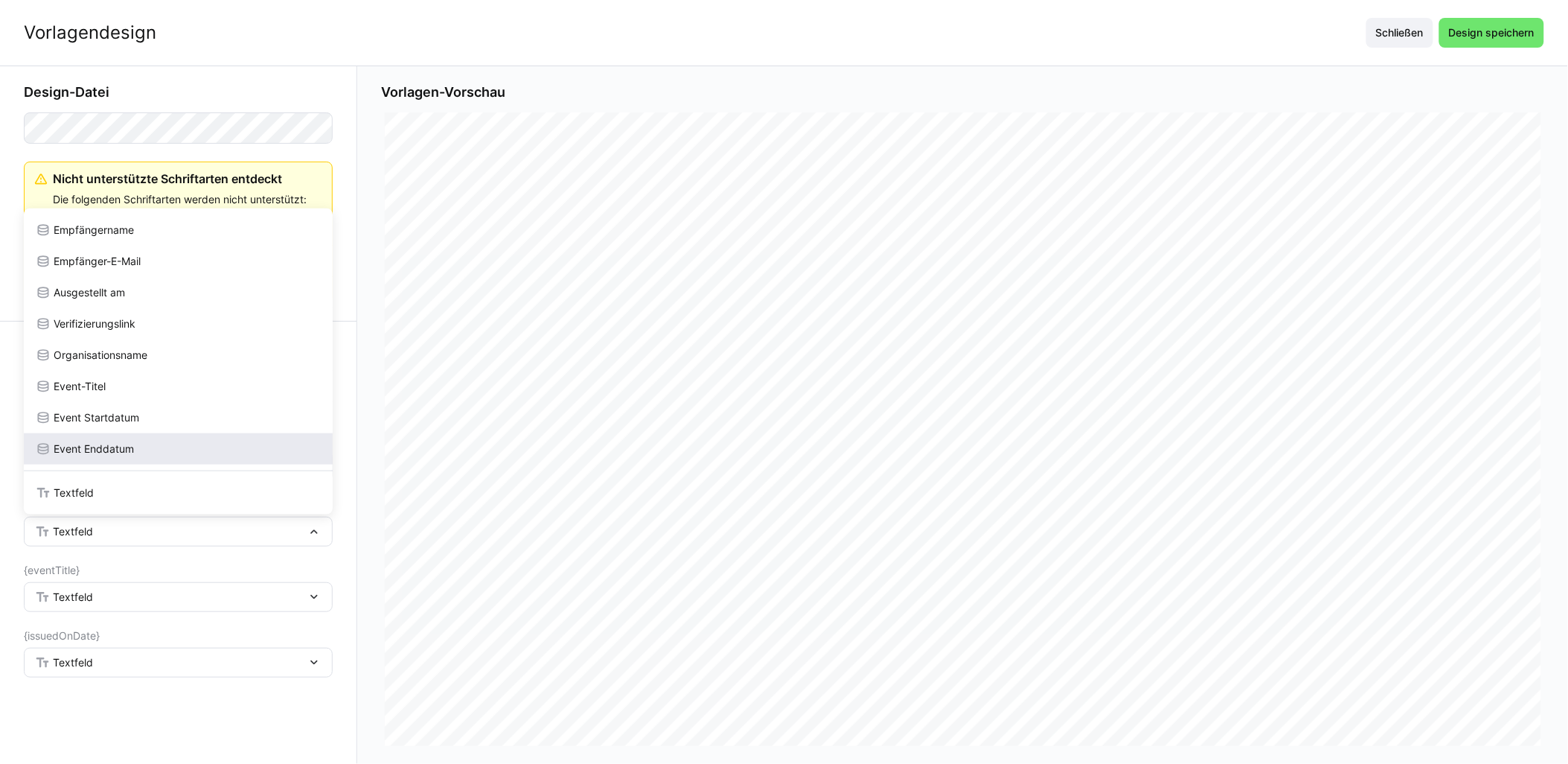
click at [112, 451] on span "Event Enddatum" at bounding box center [94, 449] width 81 height 15
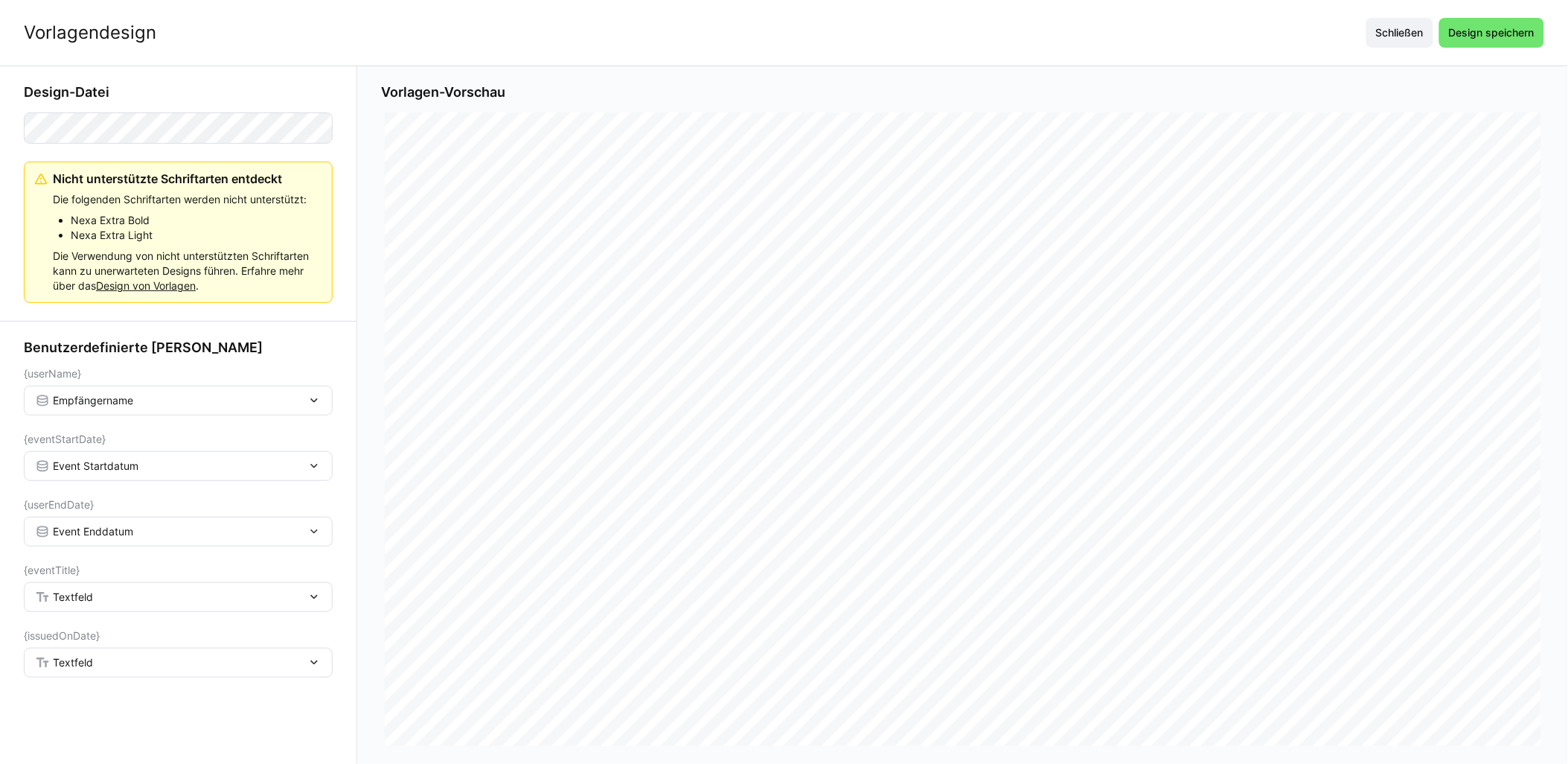
click at [86, 608] on div "Textfeld" at bounding box center [178, 597] width 309 height 30
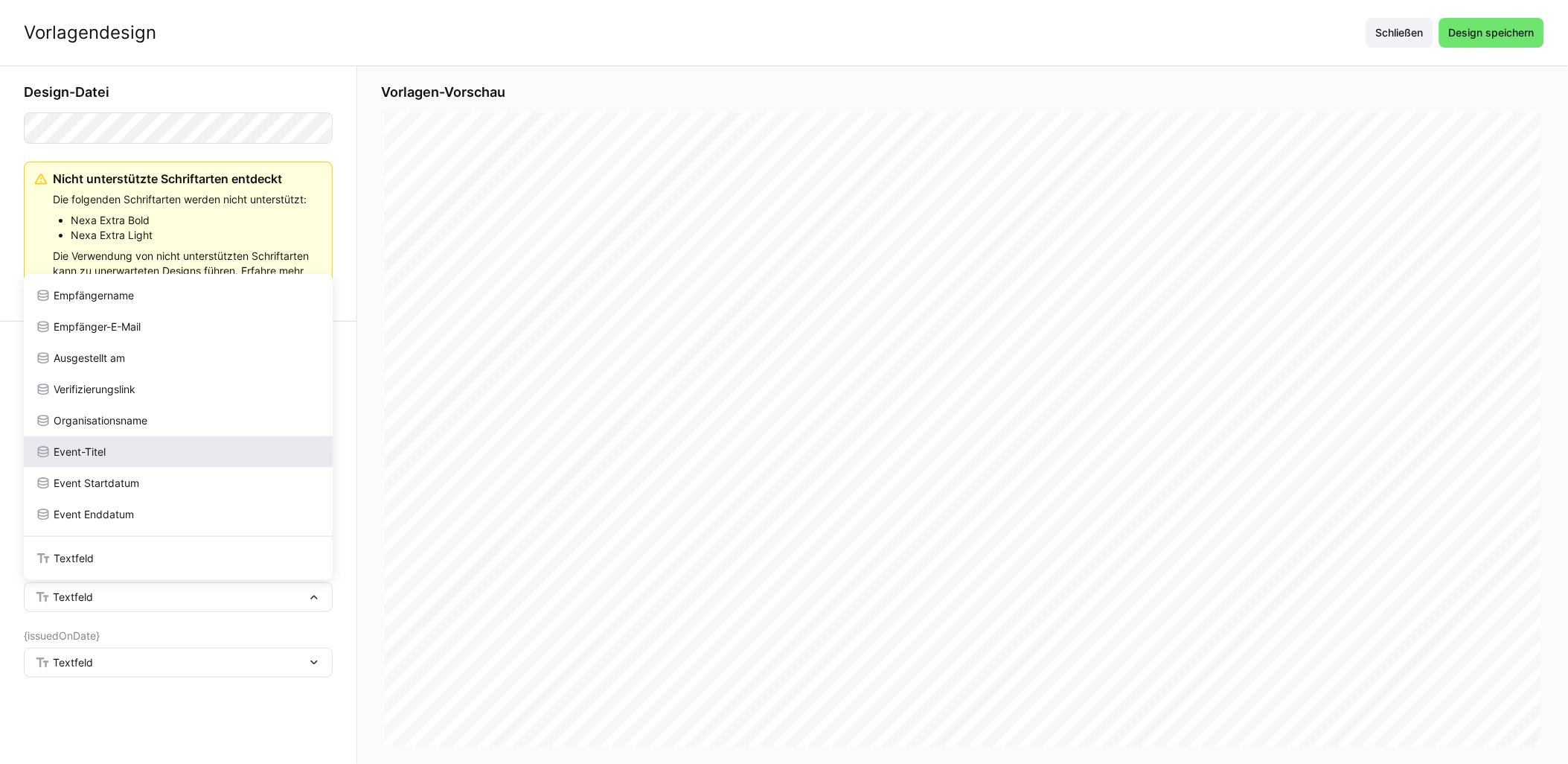
click at [131, 456] on div "Event-Titel" at bounding box center [178, 452] width 285 height 15
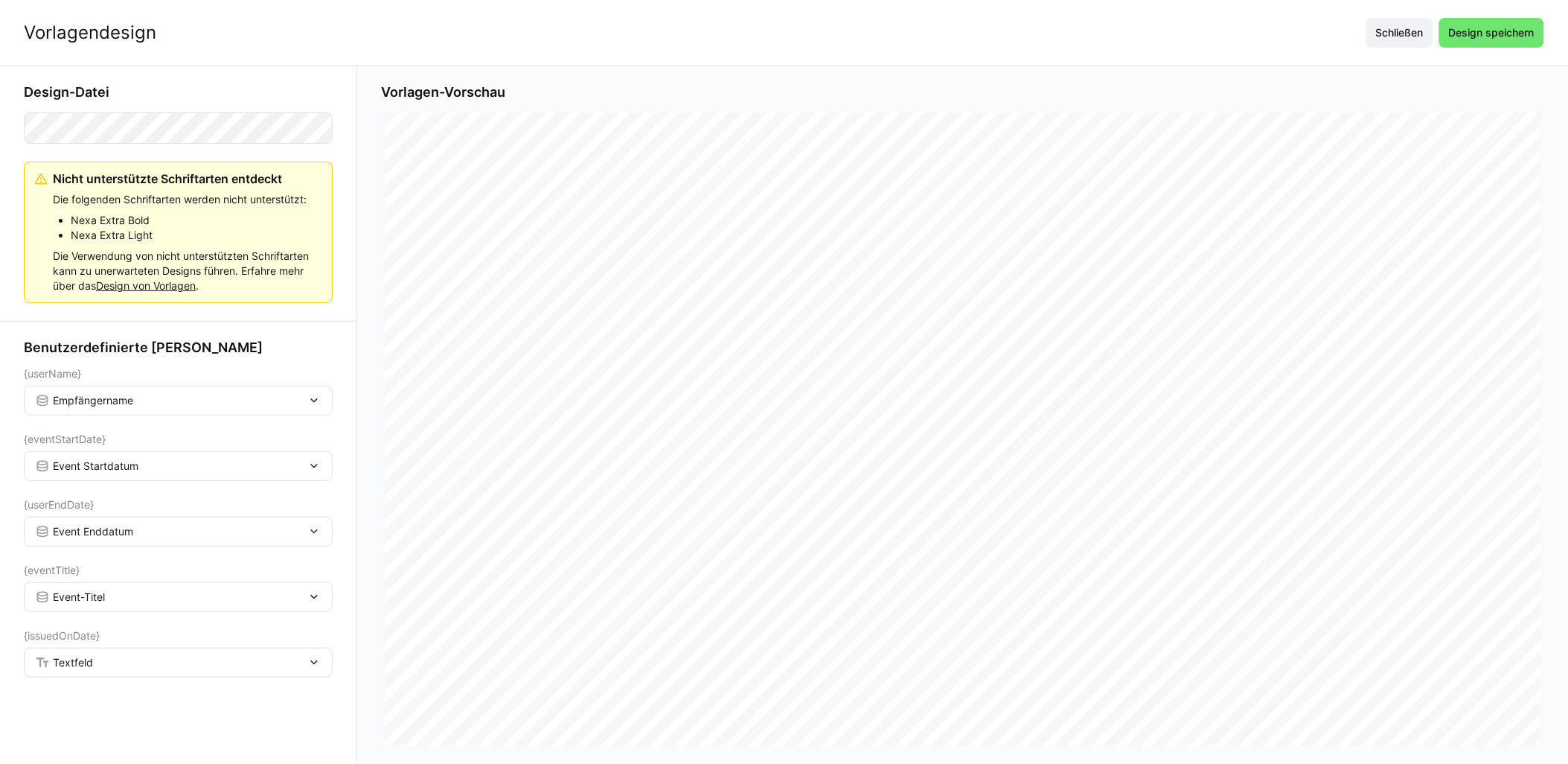
click at [99, 654] on div "Textfeld" at bounding box center [178, 662] width 309 height 30
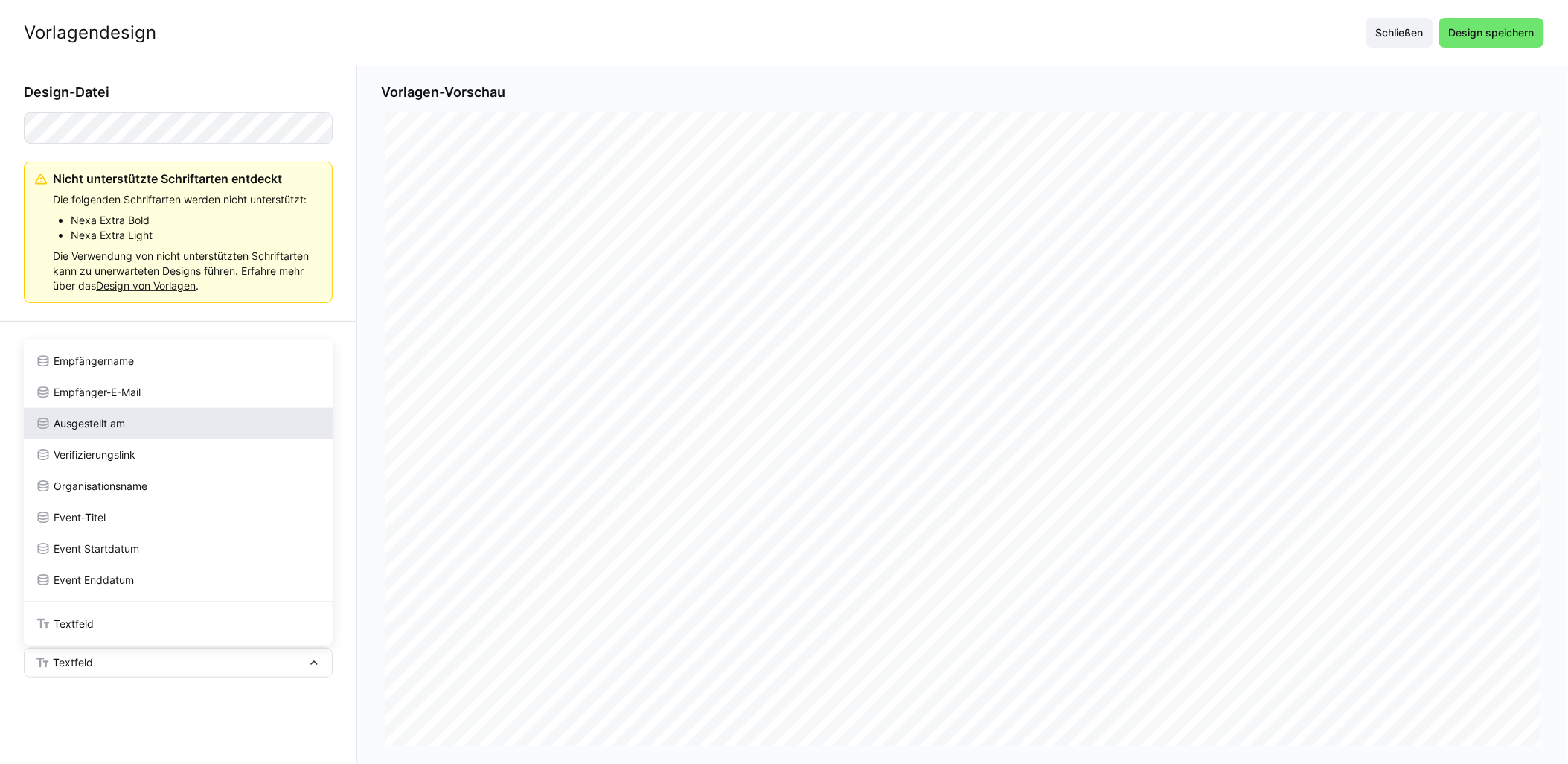
click at [132, 421] on div "Ausgestellt am" at bounding box center [178, 424] width 285 height 15
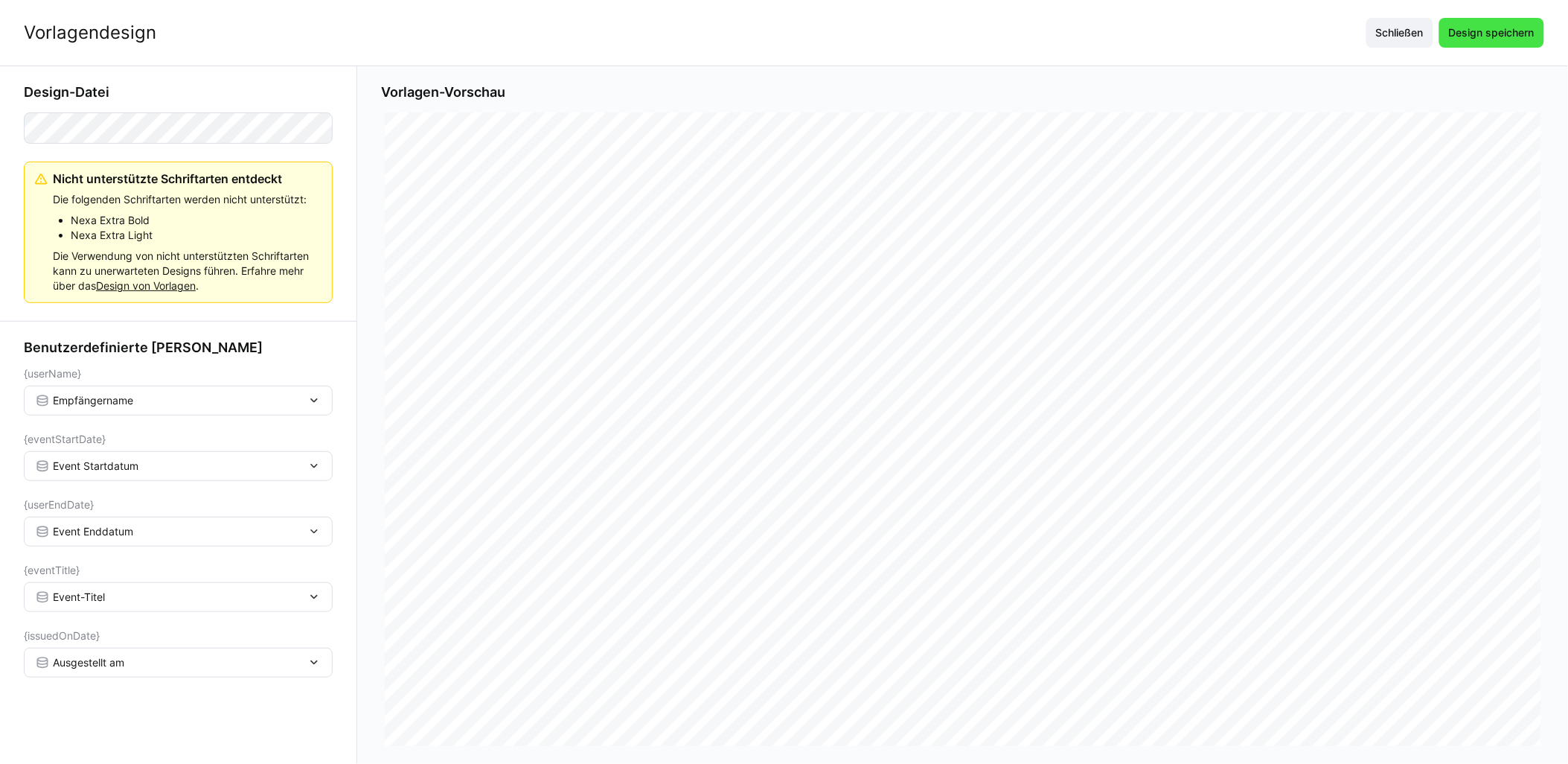
click at [786, 31] on span "Design speichern" at bounding box center [1492, 33] width 90 height 15
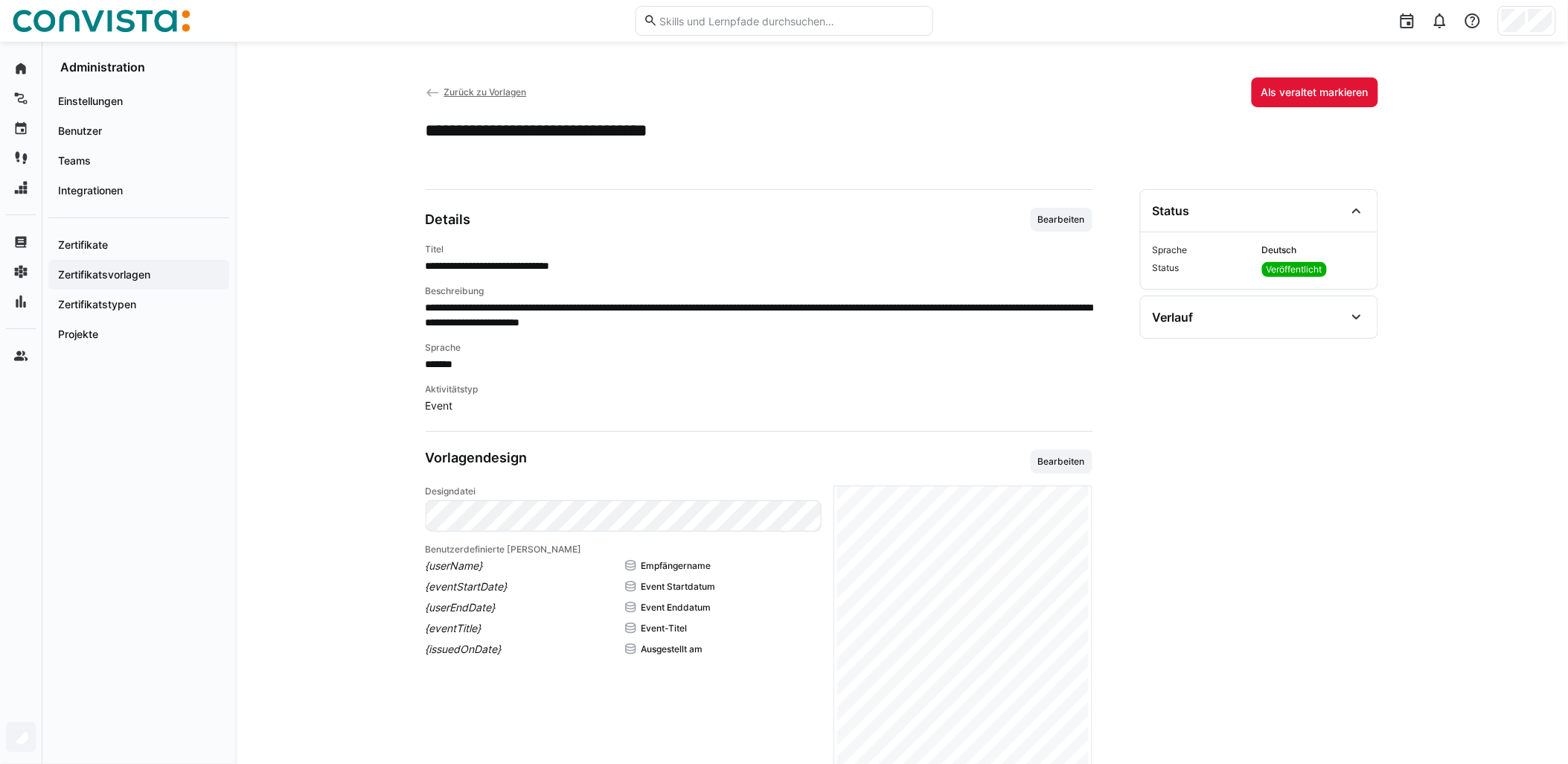
click at [508, 92] on span "Zurück zu Vorlagen" at bounding box center [485, 92] width 83 height 11
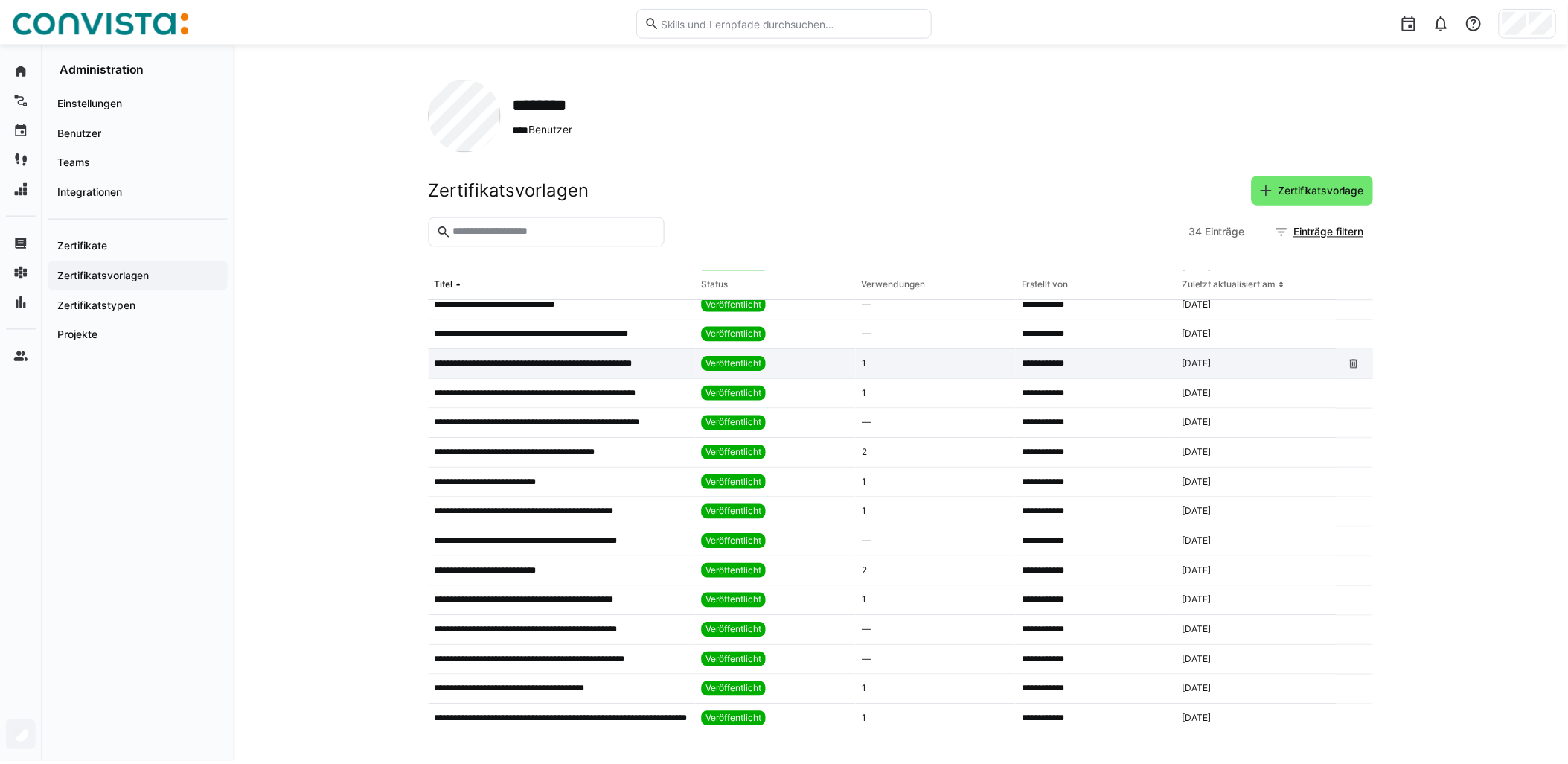
scroll to position [165, 0]
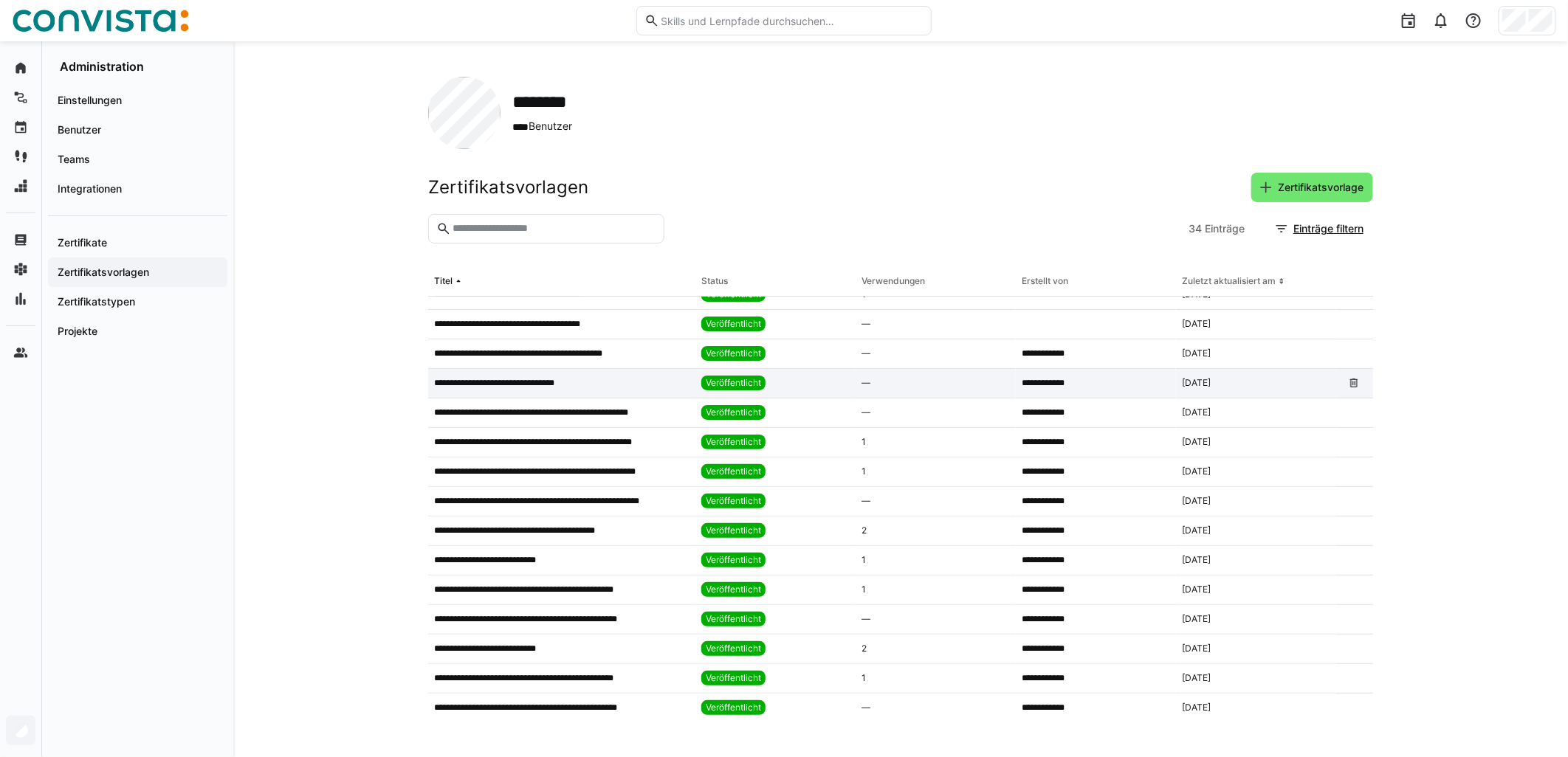
click at [573, 382] on p "**********" at bounding box center [506, 383] width 144 height 12
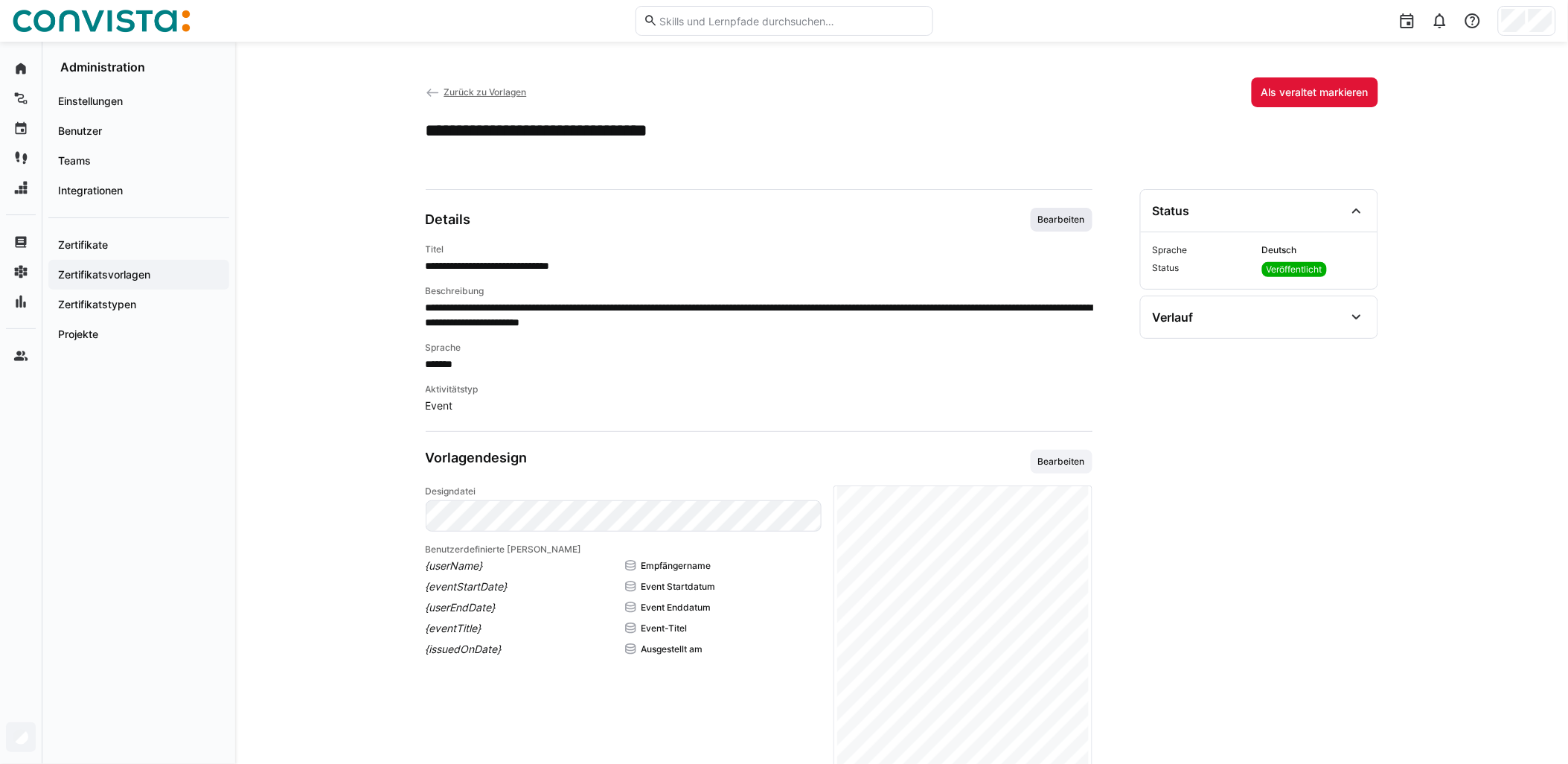
click at [786, 227] on span "Bearbeiten" at bounding box center [1062, 219] width 62 height 24
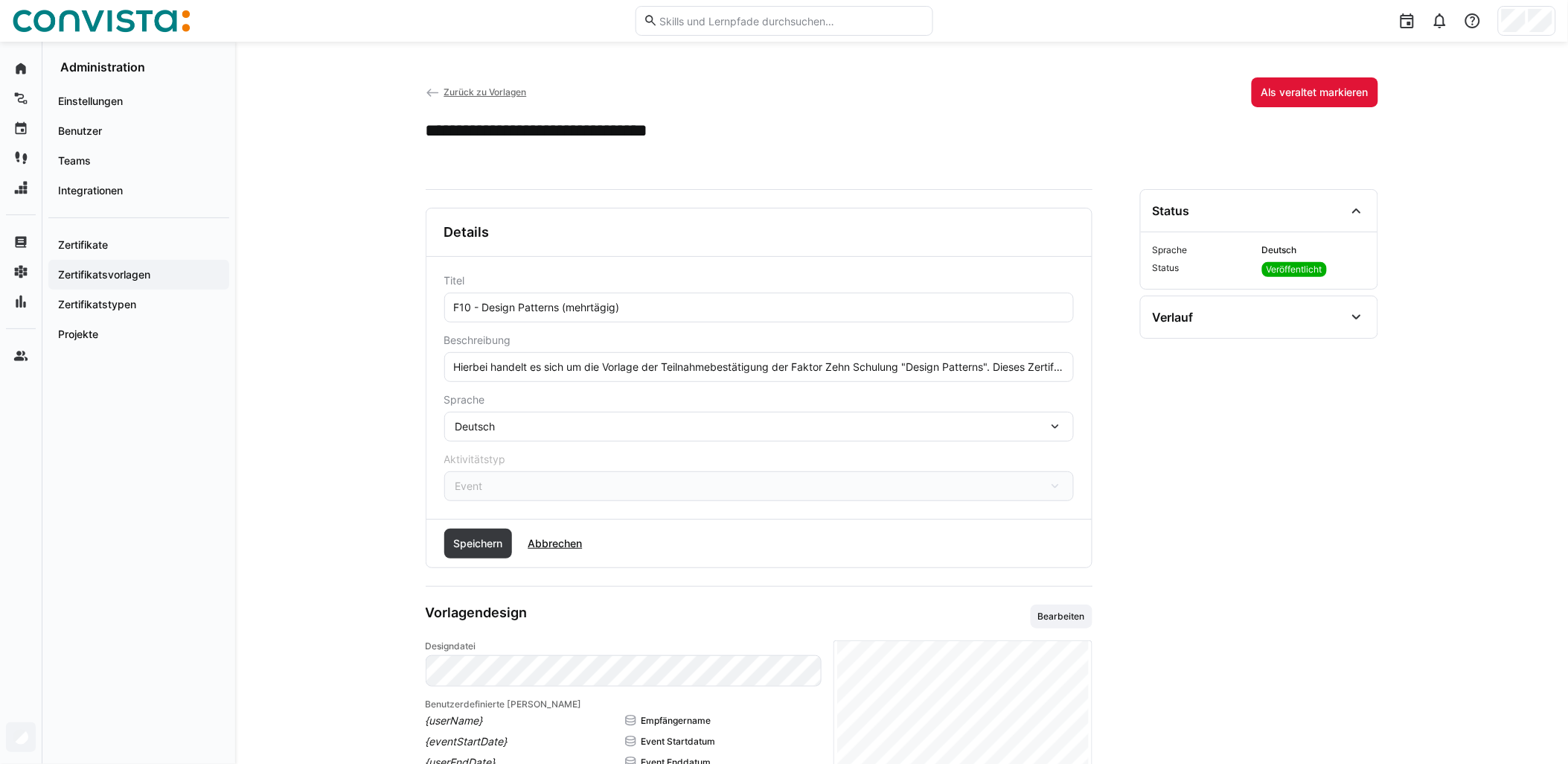
click at [786, 356] on eds-input "Hierbei handelt es sich um die Vorlage der Teilnahmebestätigung der Faktor Zehn…" at bounding box center [759, 367] width 629 height 30
click at [786, 364] on input "Hierbei handelt es sich um die Vorlage der Teilnahmebestätigung der Faktor Zehn…" at bounding box center [759, 367] width 613 height 13
type input "Hierbei handelt es sich um die Vorlage der Teilnahmebestätigung der Faktor Zehn…"
click at [463, 540] on span "Speichern" at bounding box center [478, 544] width 54 height 15
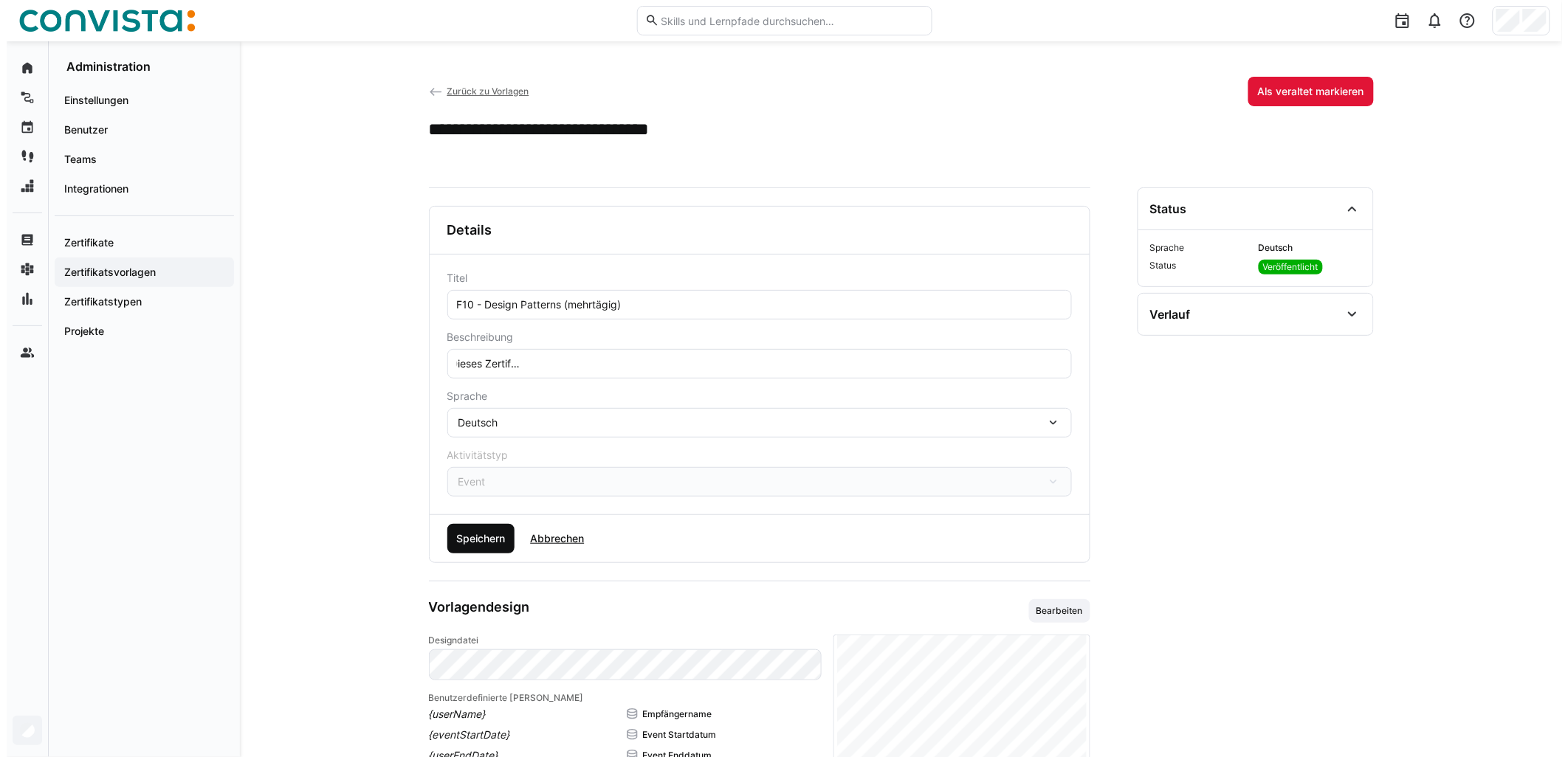
scroll to position [0, 0]
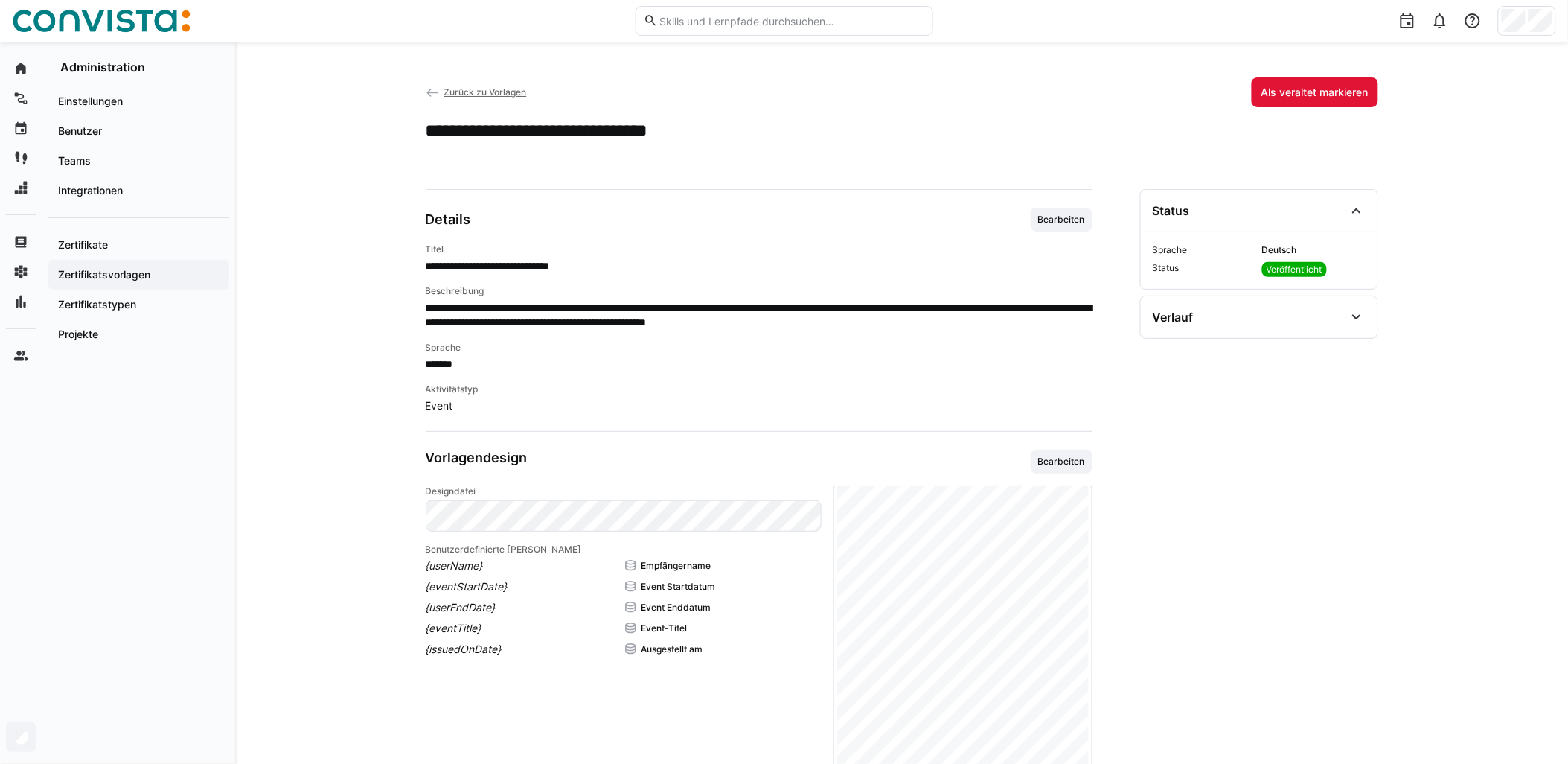
click at [492, 90] on span "Zurück zu Vorlagen" at bounding box center [485, 92] width 83 height 11
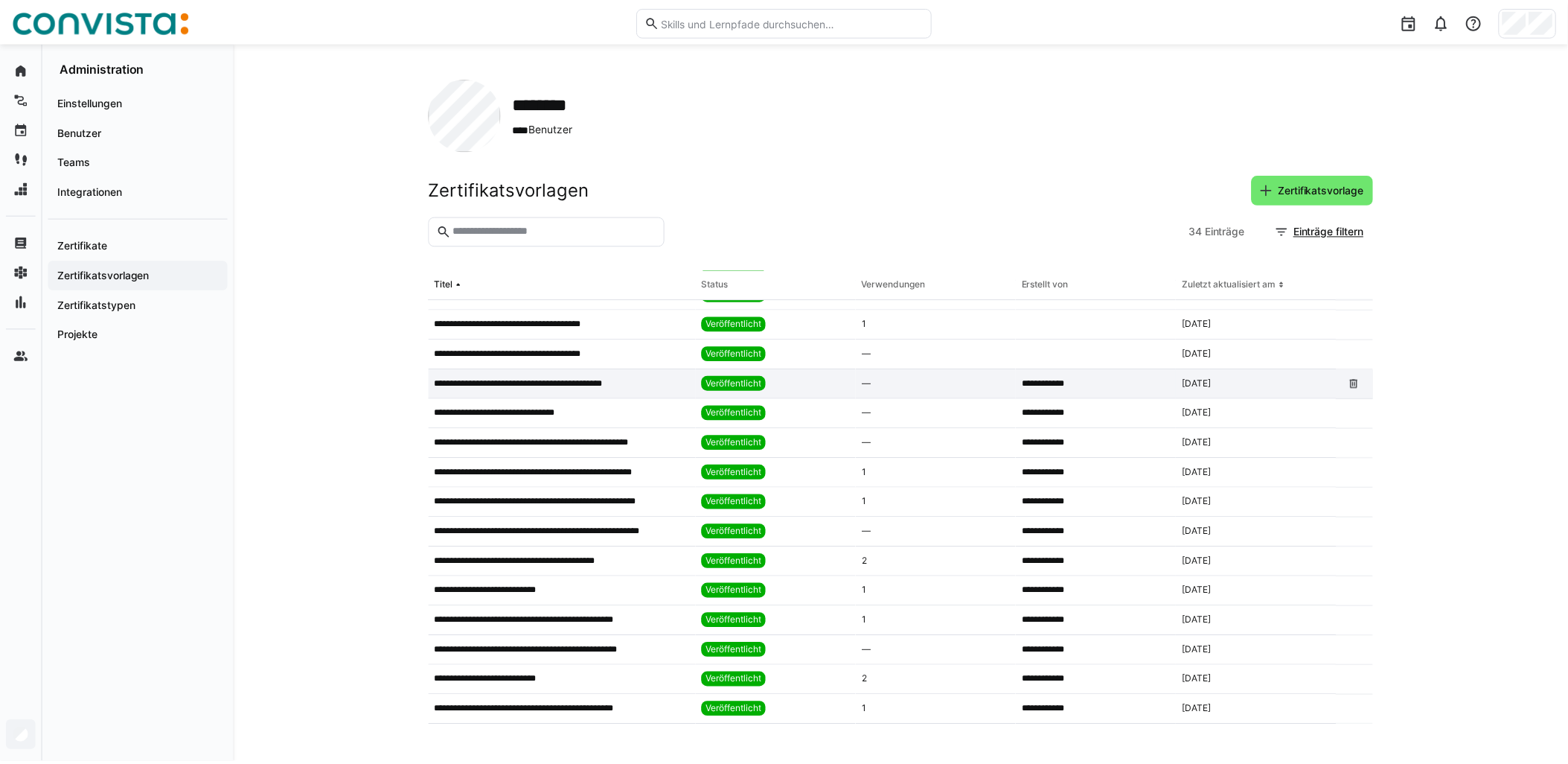
scroll to position [165, 0]
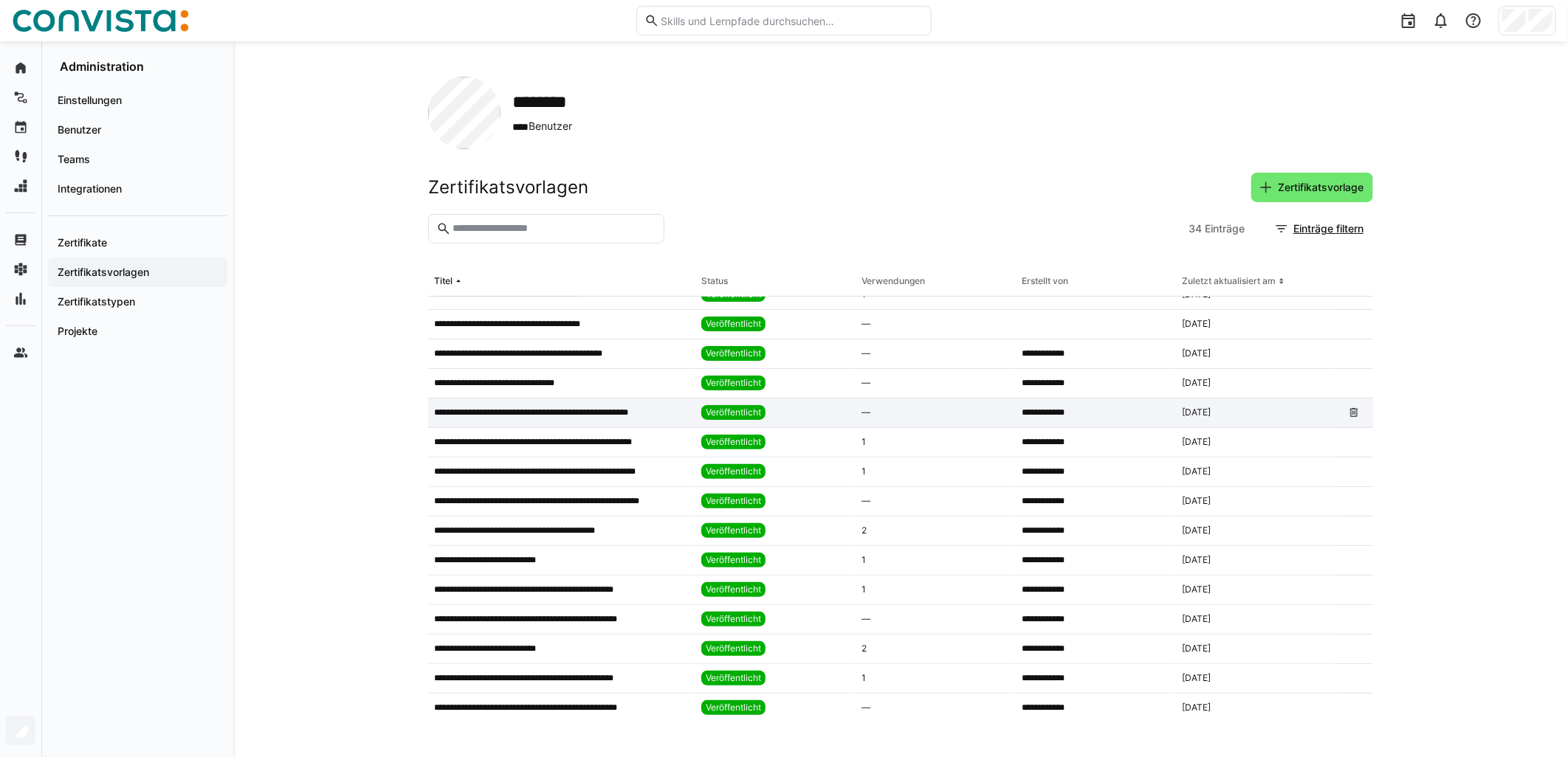
click at [537, 419] on div "**********" at bounding box center [561, 413] width 267 height 30
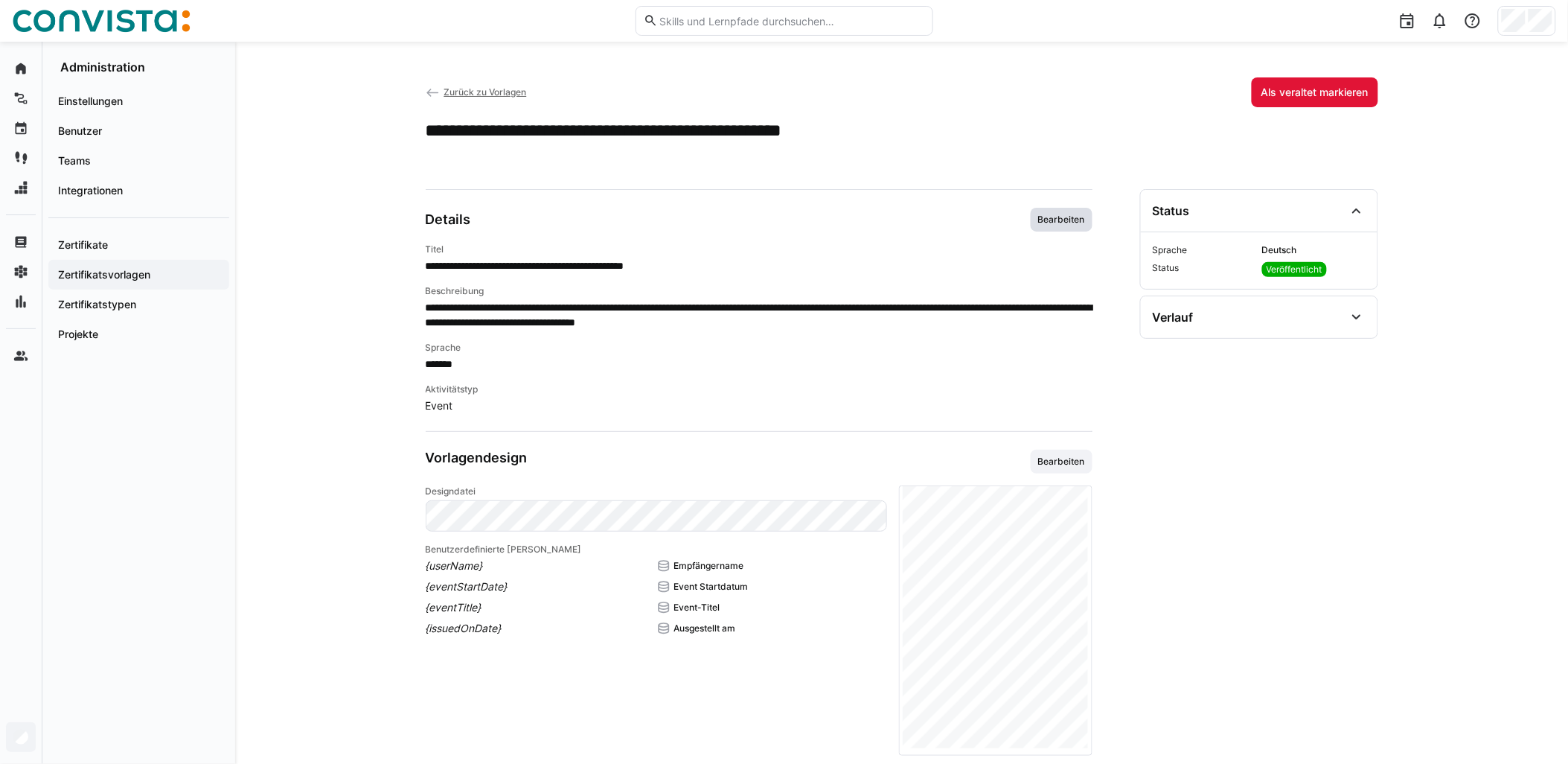
click at [786, 222] on span "Bearbeiten" at bounding box center [1061, 220] width 50 height 12
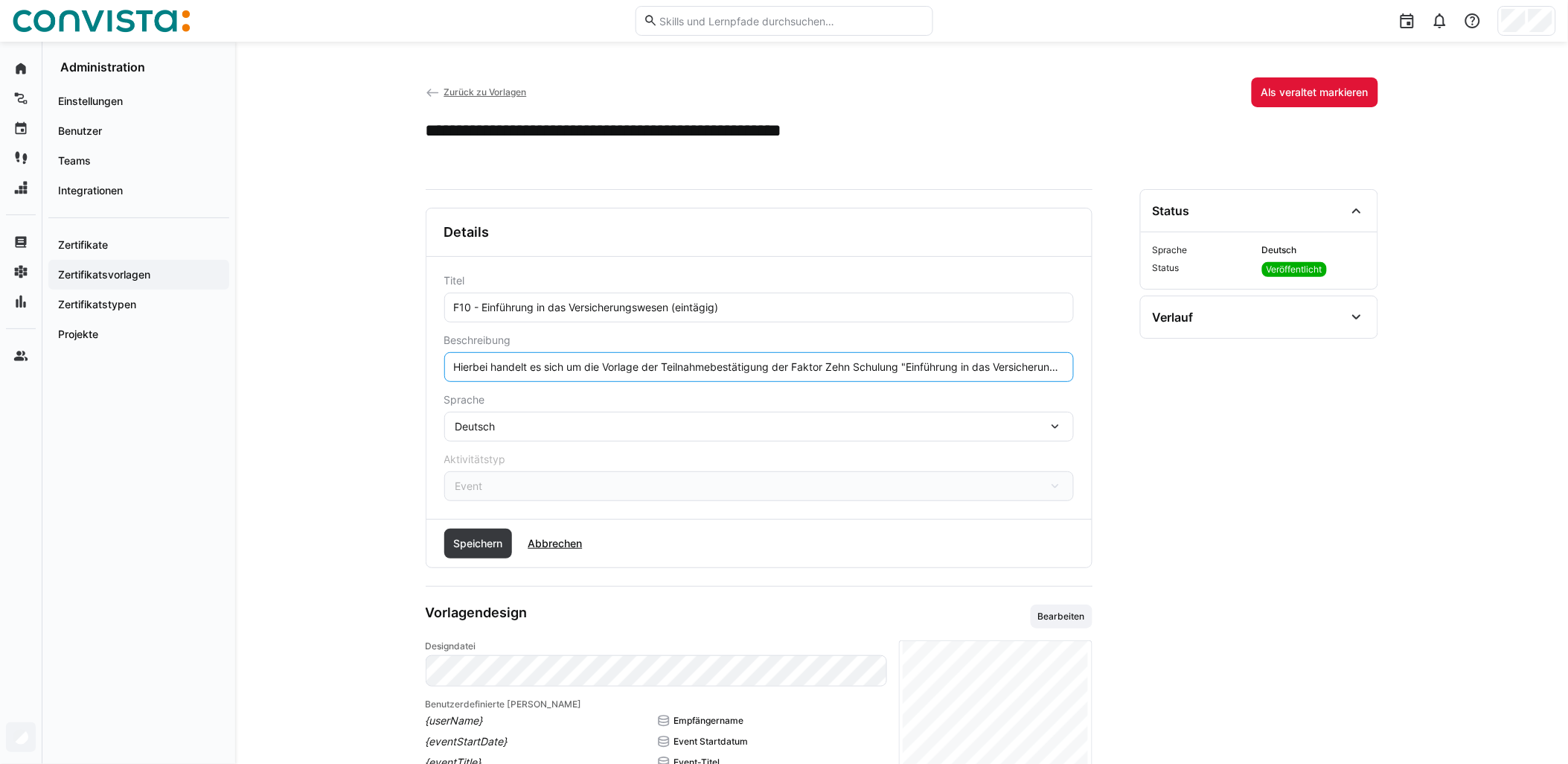
click at [786, 370] on input "Hierbei handelt es sich um die Vorlage der Teilnahmebestätigung der Faktor Zehn…" at bounding box center [759, 367] width 613 height 13
paste input "Die Schulung findet remote statt."
click at [786, 365] on input "Hierbei handelt es sich um die Vorlage der Teilnahmebestätigung der Faktor Zehn…" at bounding box center [759, 367] width 613 height 13
type input "Hierbei handelt es sich um die Vorlage der Teilnahmebestätigung der Faktor Zehn…"
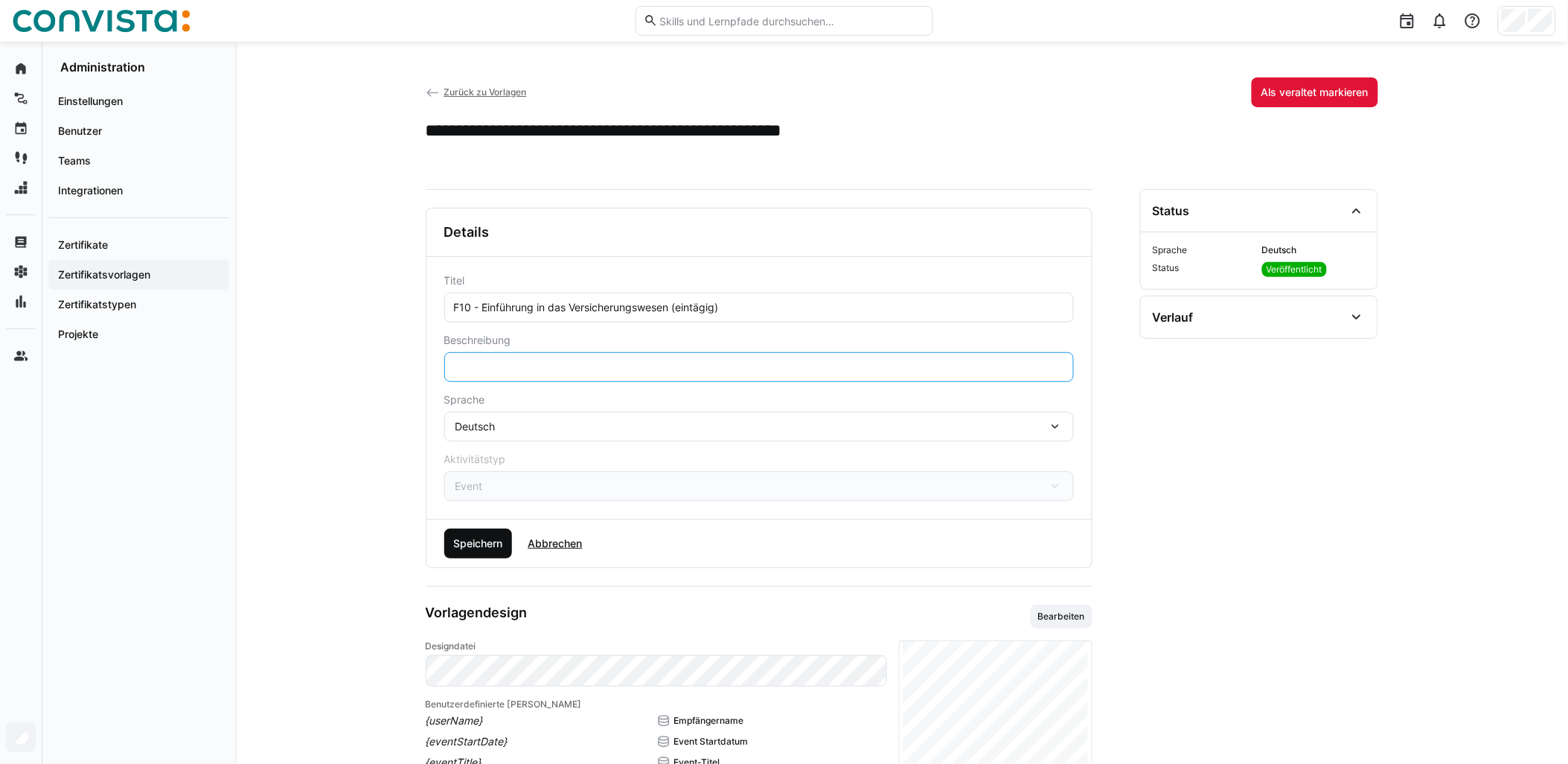
click at [471, 552] on span "Speichern" at bounding box center [478, 544] width 68 height 30
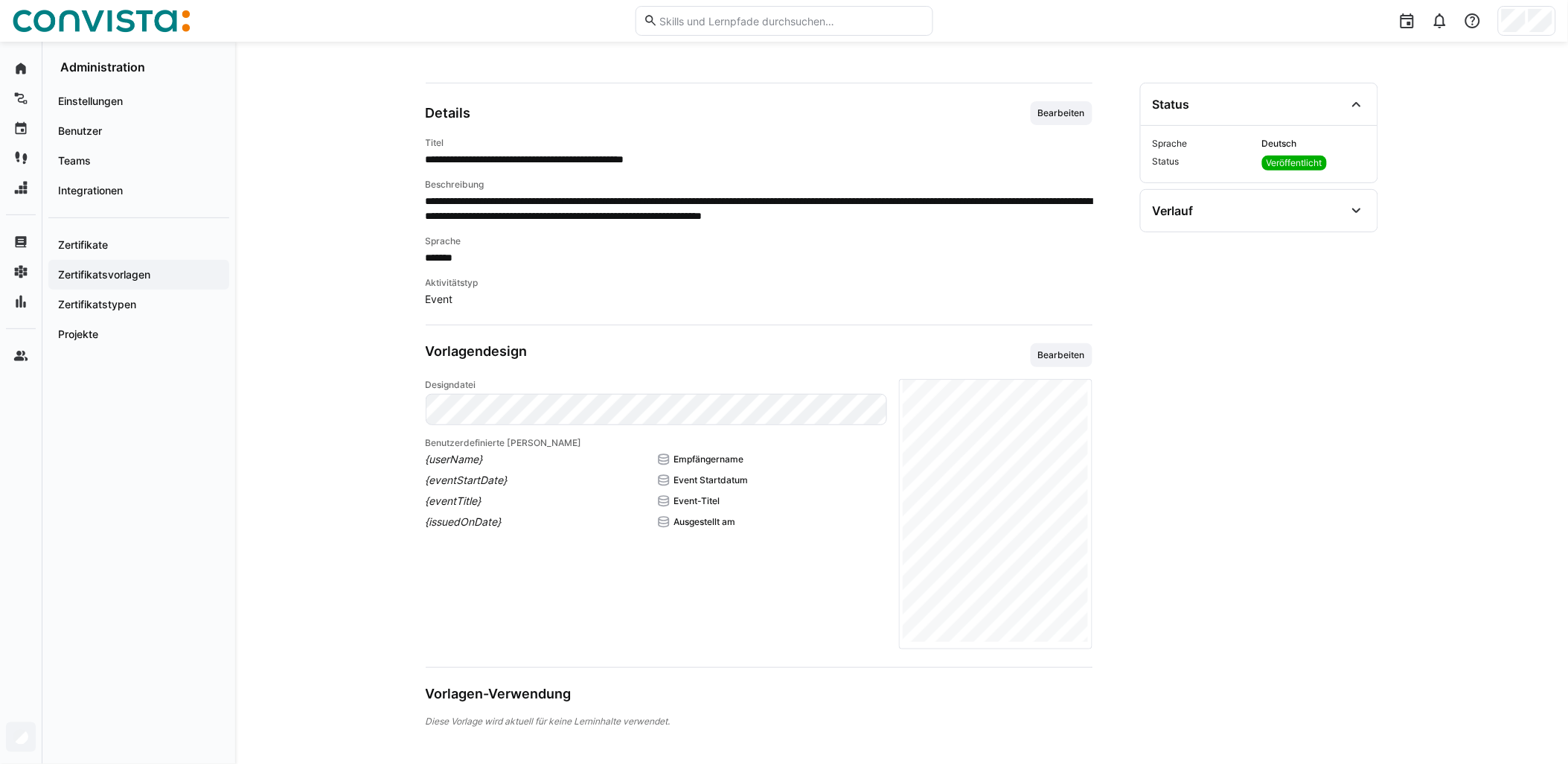
scroll to position [107, 0]
click at [786, 353] on span "Bearbeiten" at bounding box center [1061, 354] width 50 height 12
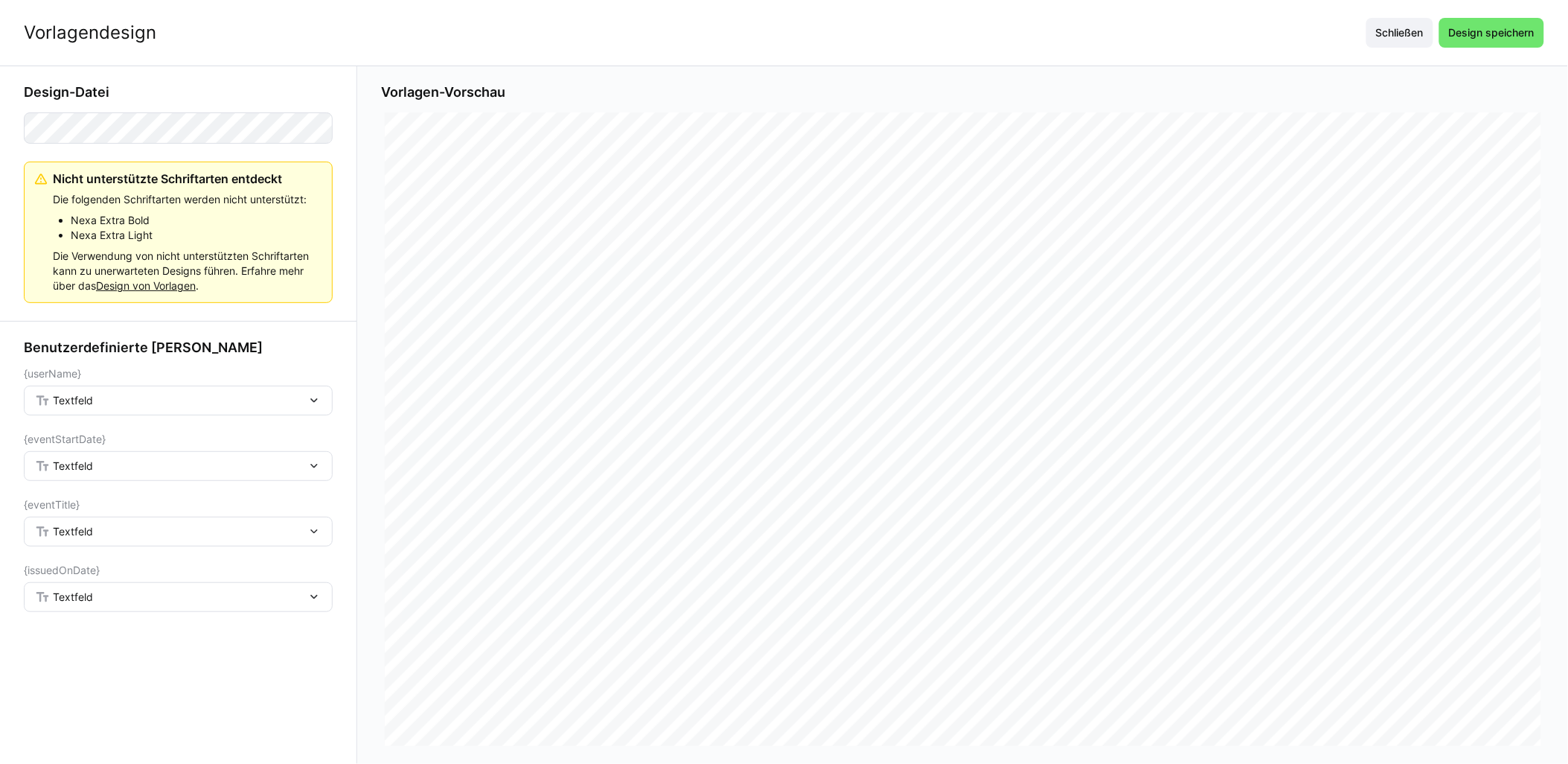
click at [237, 398] on div "Textfeld" at bounding box center [171, 400] width 272 height 13
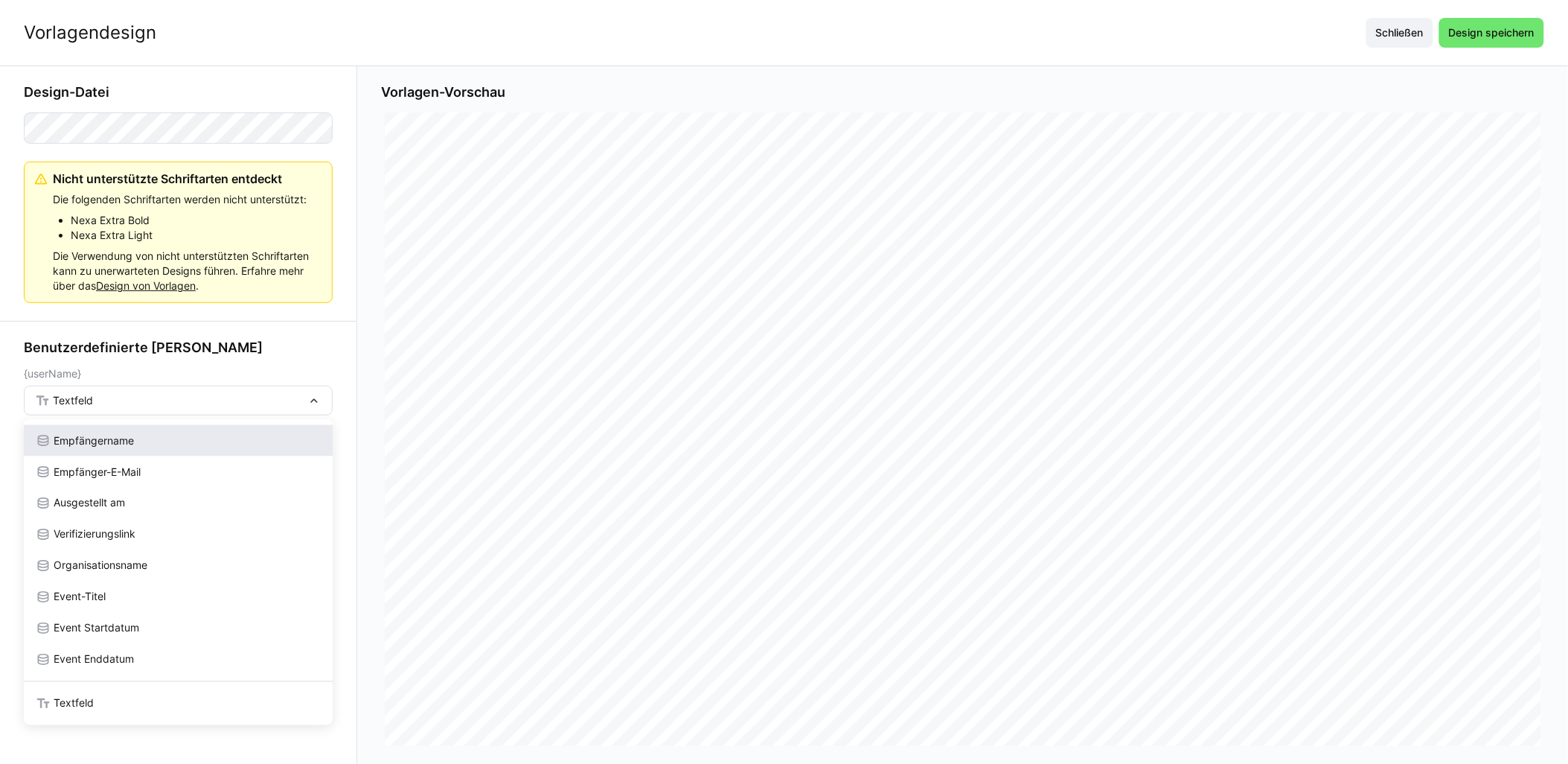
click at [118, 439] on span "Empfängername" at bounding box center [94, 441] width 81 height 15
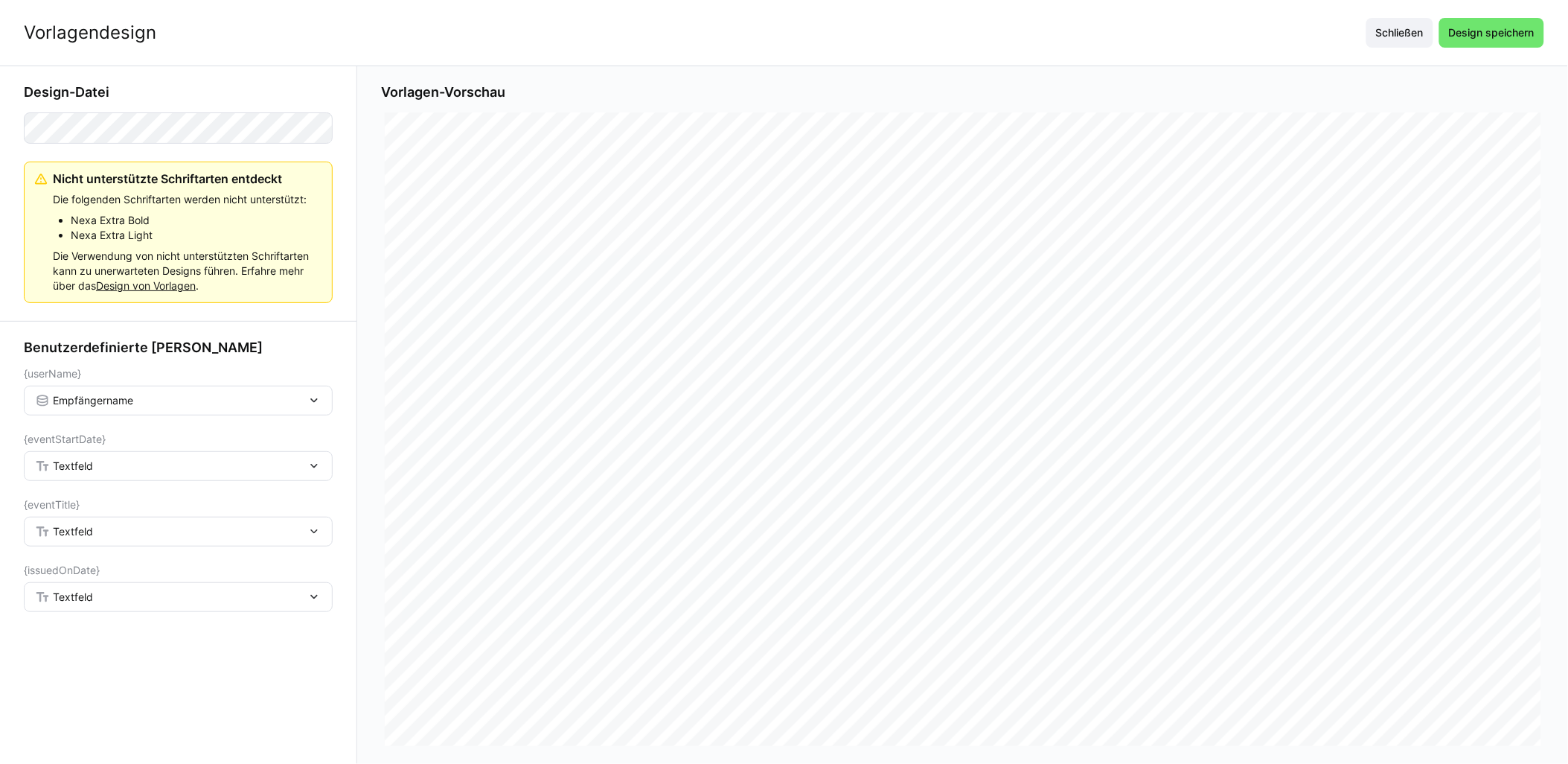
click at [116, 478] on div "Textfeld" at bounding box center [178, 466] width 309 height 30
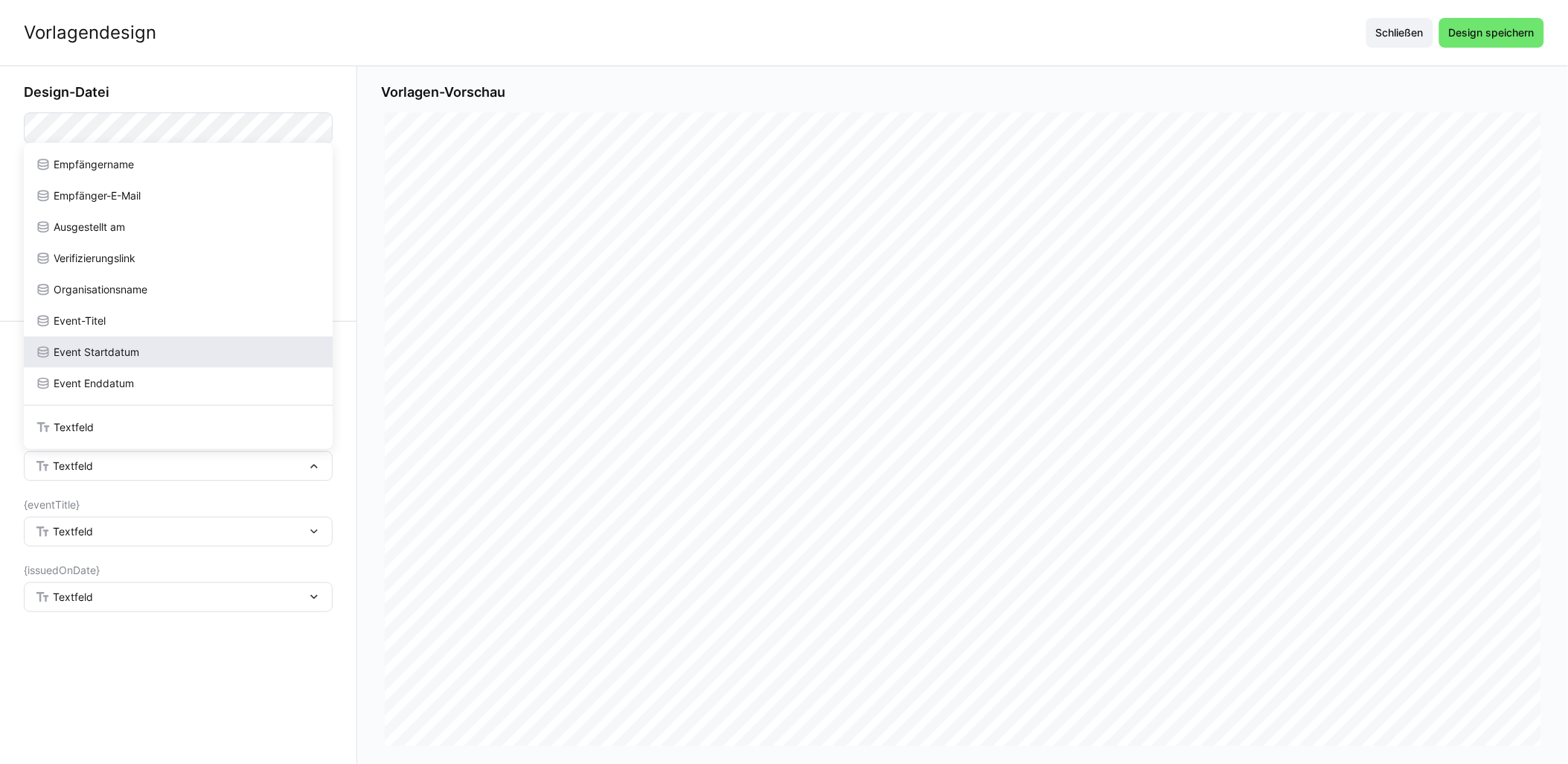
click at [110, 352] on span "Event Startdatum" at bounding box center [96, 352] width 85 height 15
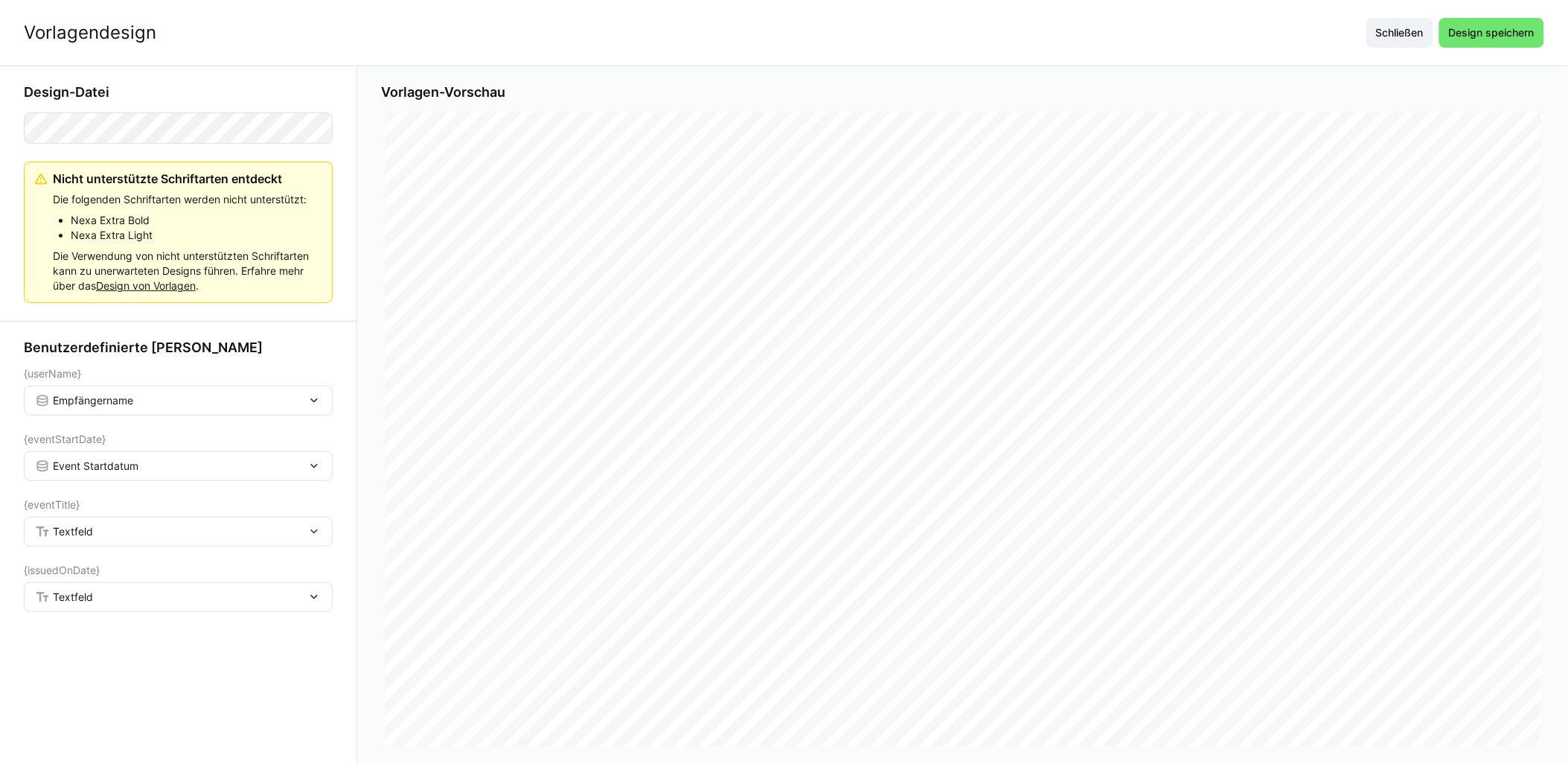
click at [94, 538] on div "Textfeld" at bounding box center [171, 531] width 272 height 13
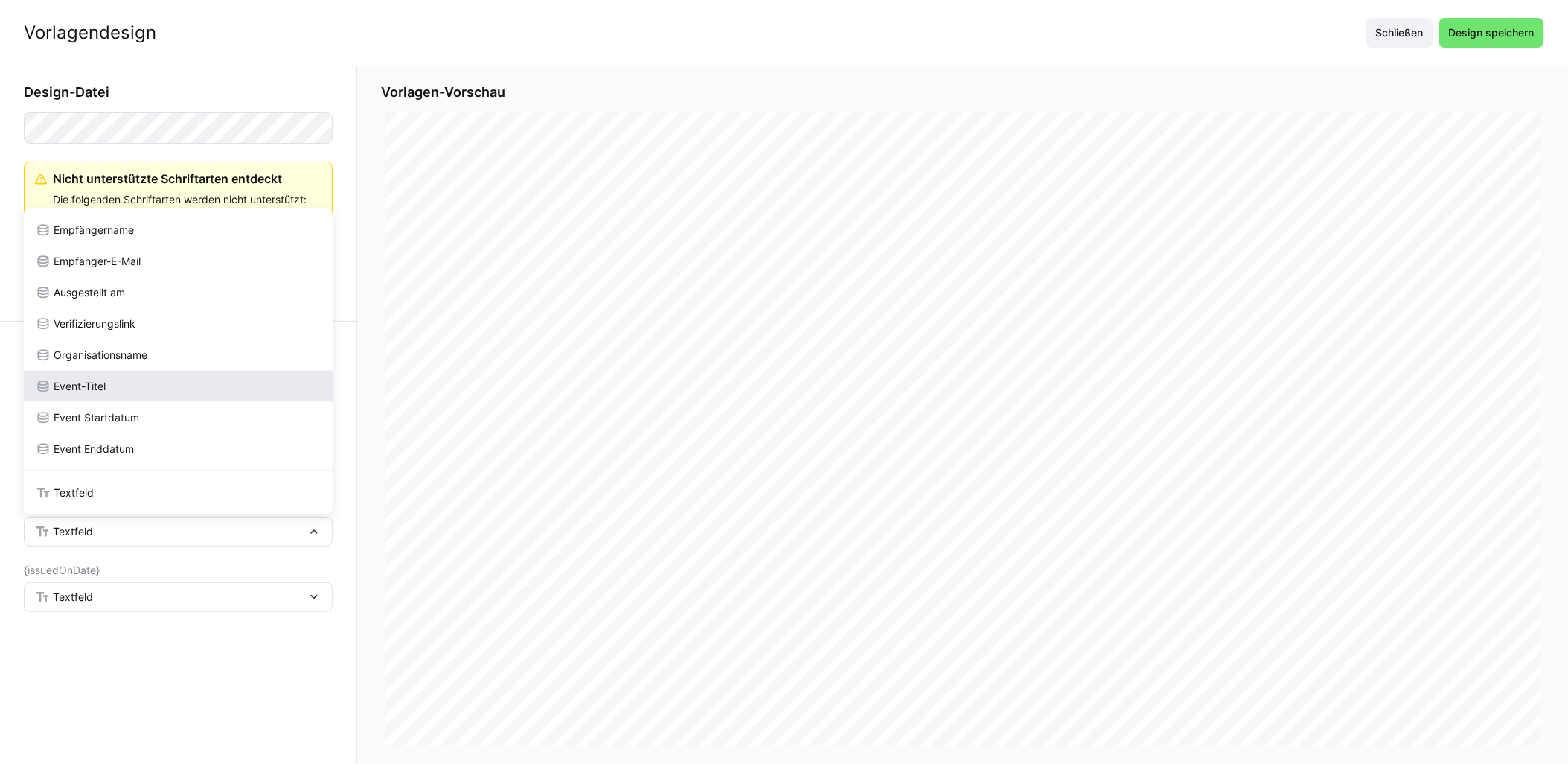
click at [121, 382] on div "Event-Titel" at bounding box center [178, 386] width 285 height 15
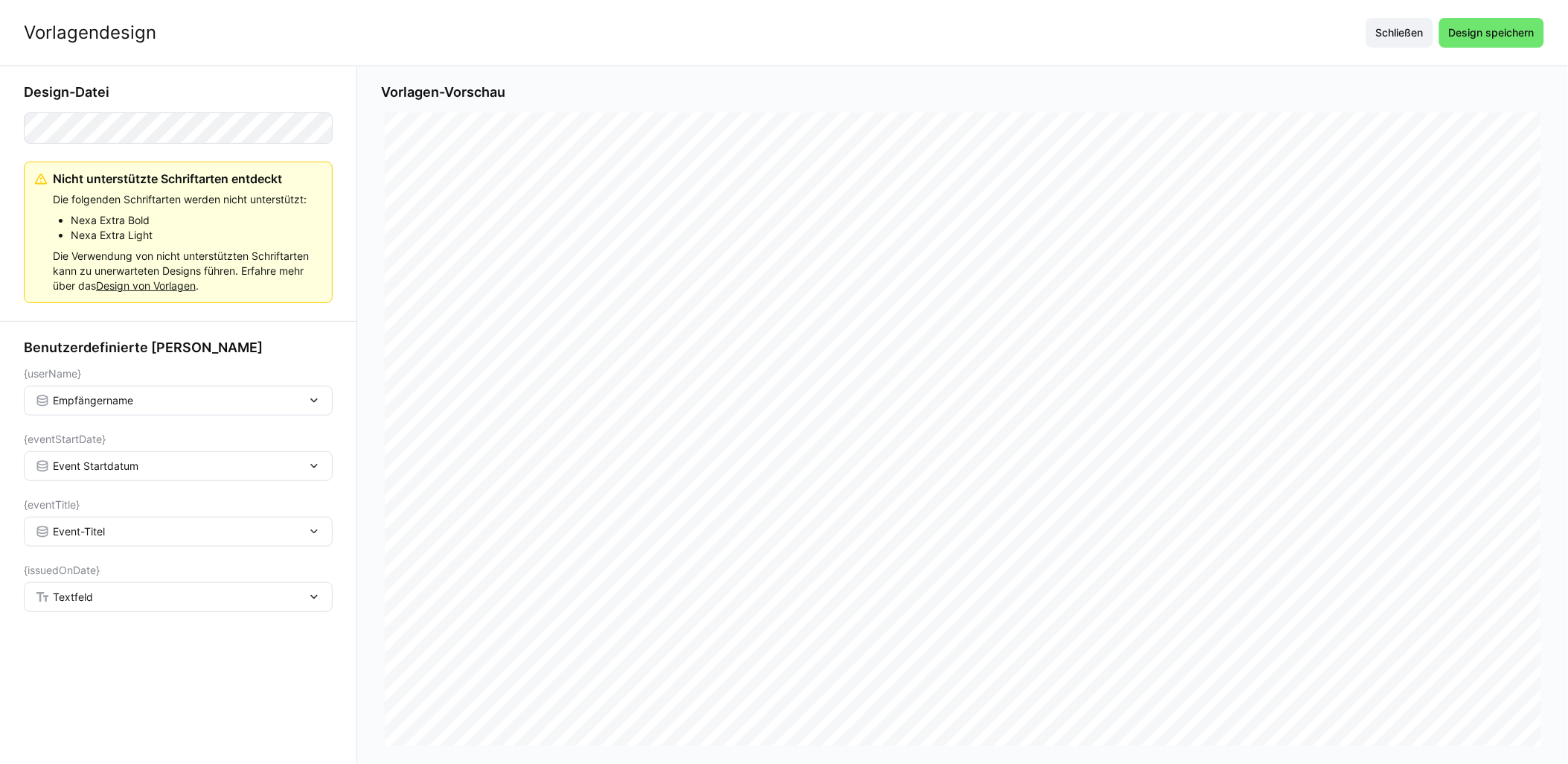
click at [107, 601] on div "Textfeld" at bounding box center [171, 597] width 272 height 13
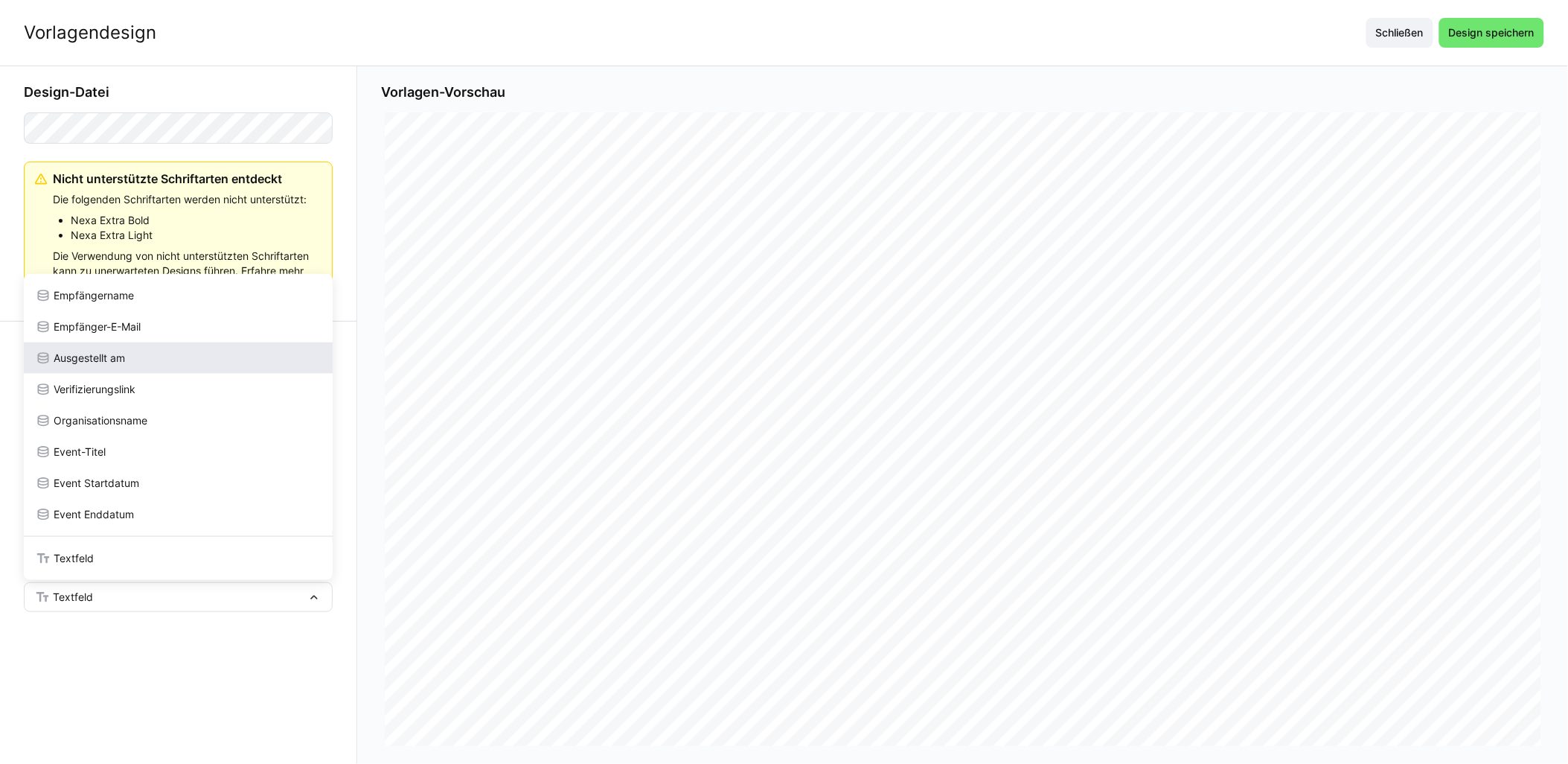
click at [130, 366] on div "Ausgestellt am" at bounding box center [178, 358] width 309 height 31
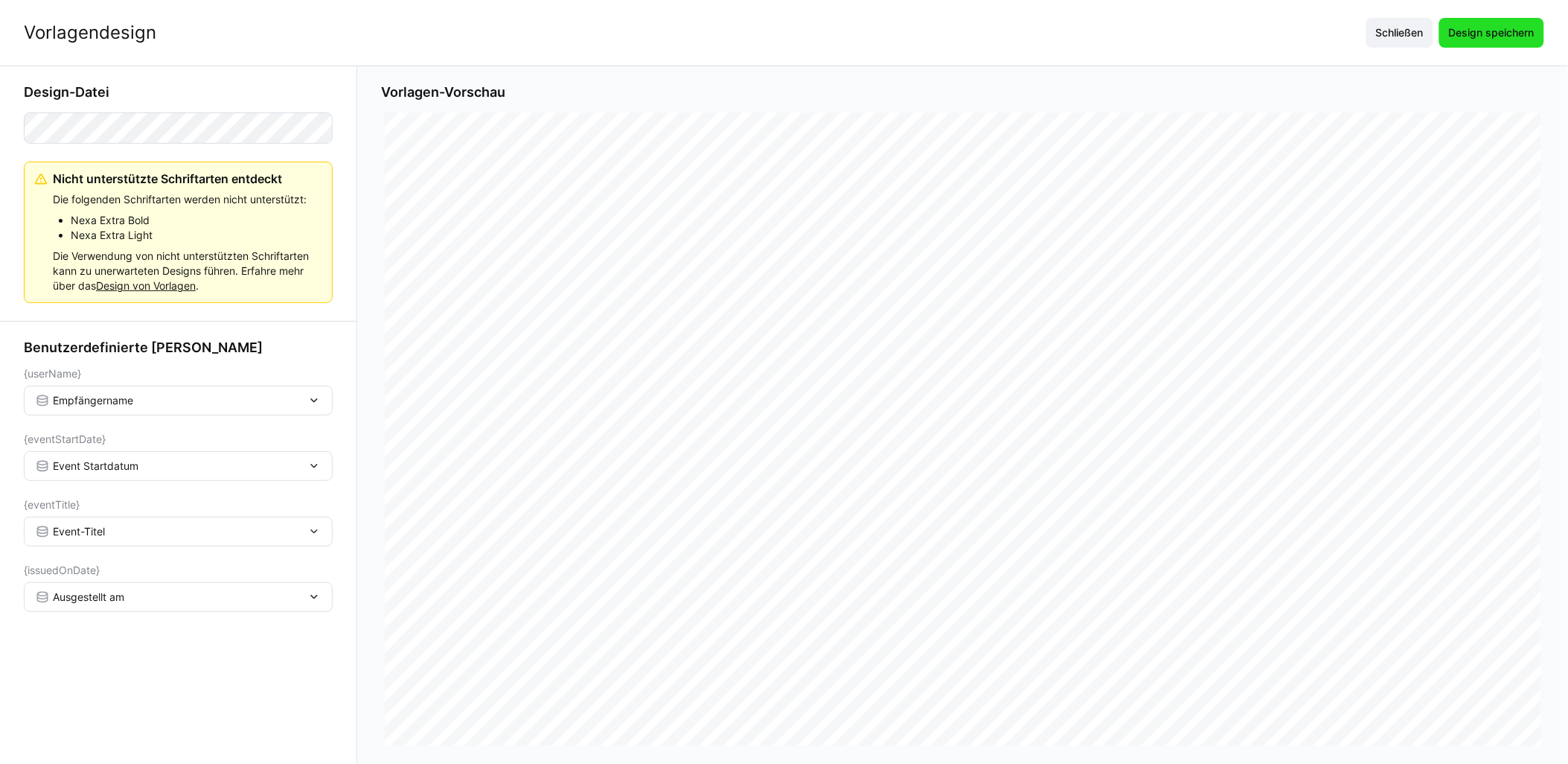
click at [786, 28] on span "Design speichern" at bounding box center [1492, 33] width 90 height 15
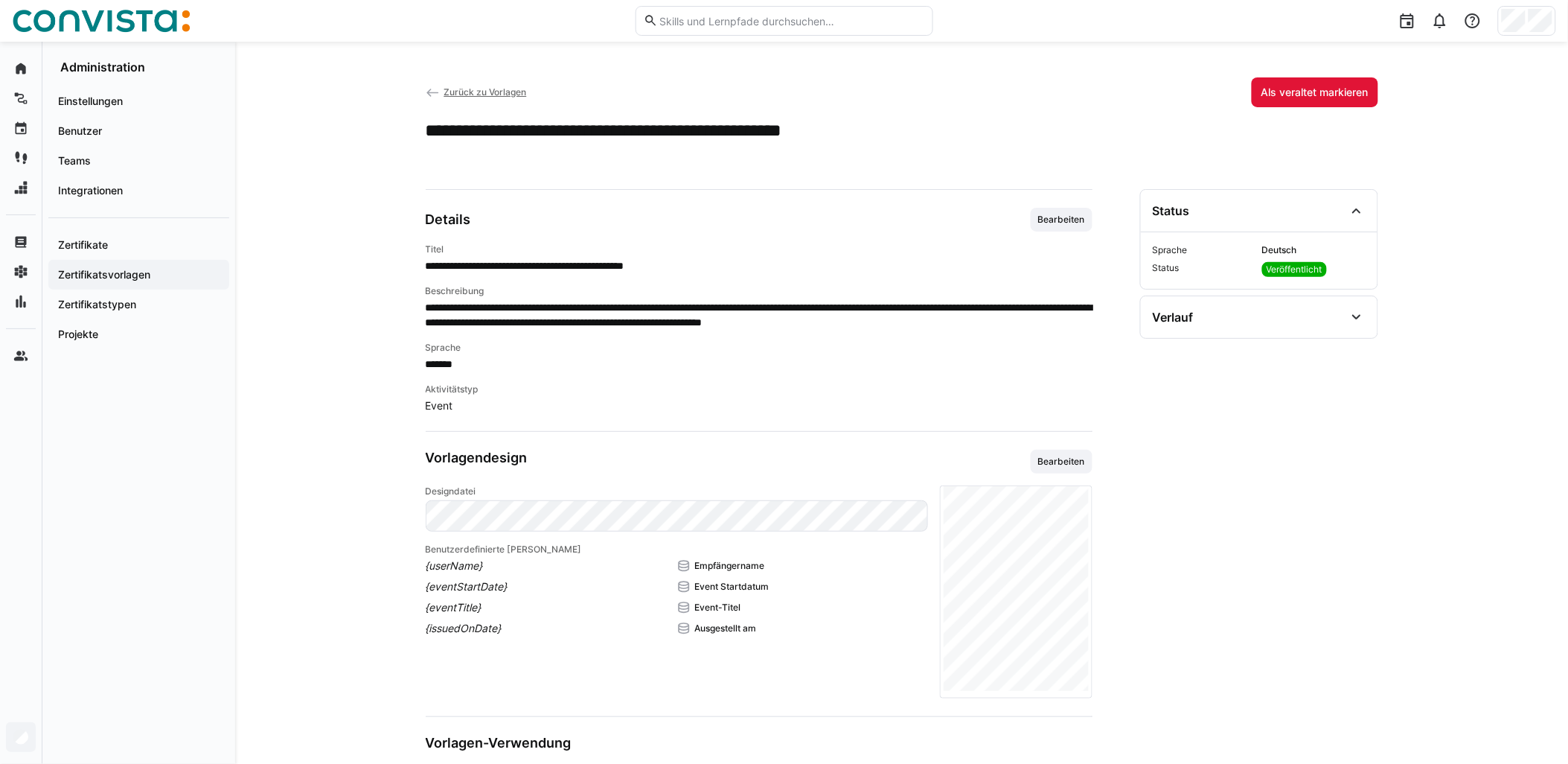
click at [508, 91] on span "Zurück zu Vorlagen" at bounding box center [485, 92] width 83 height 11
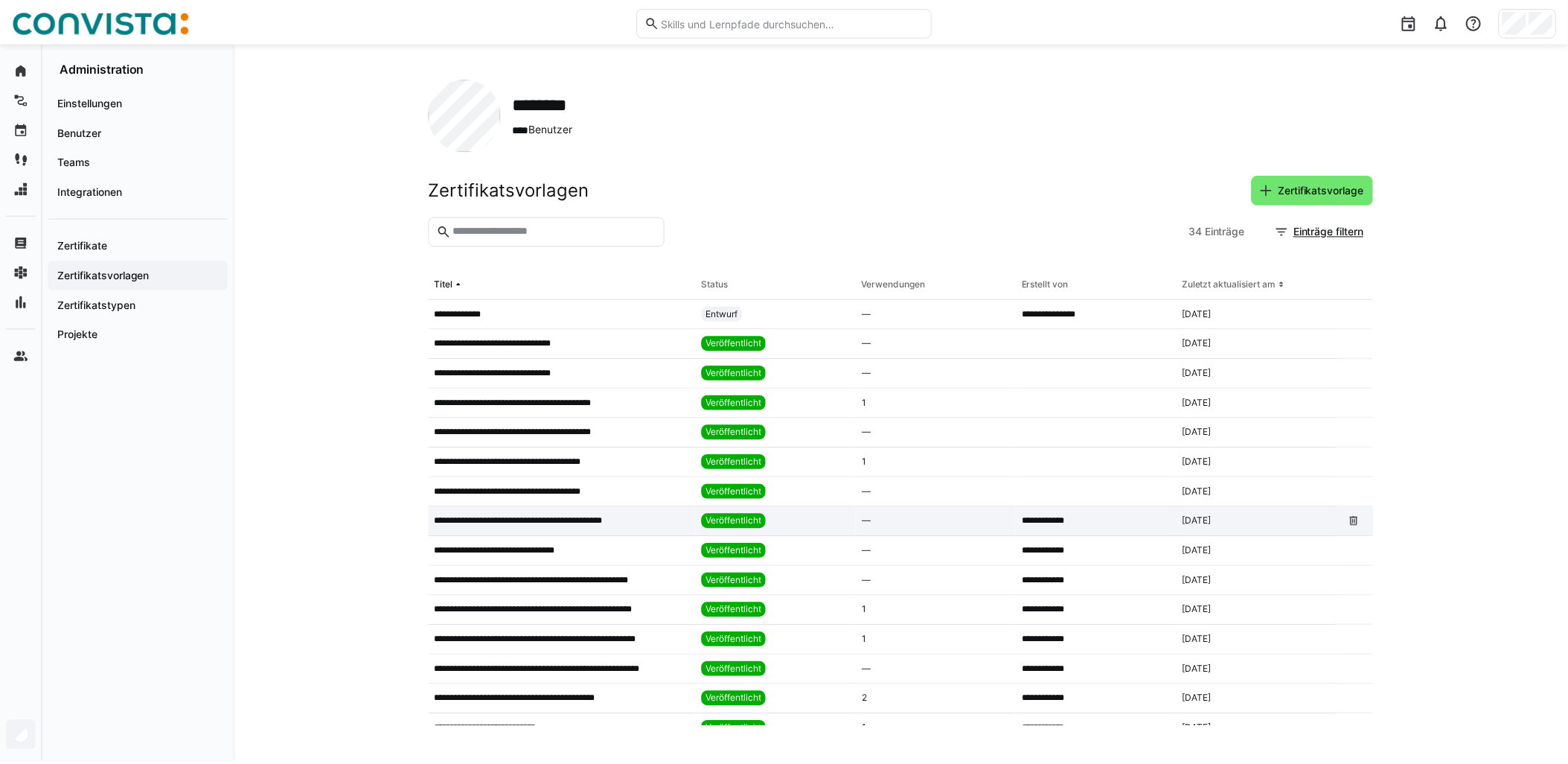
scroll to position [83, 0]
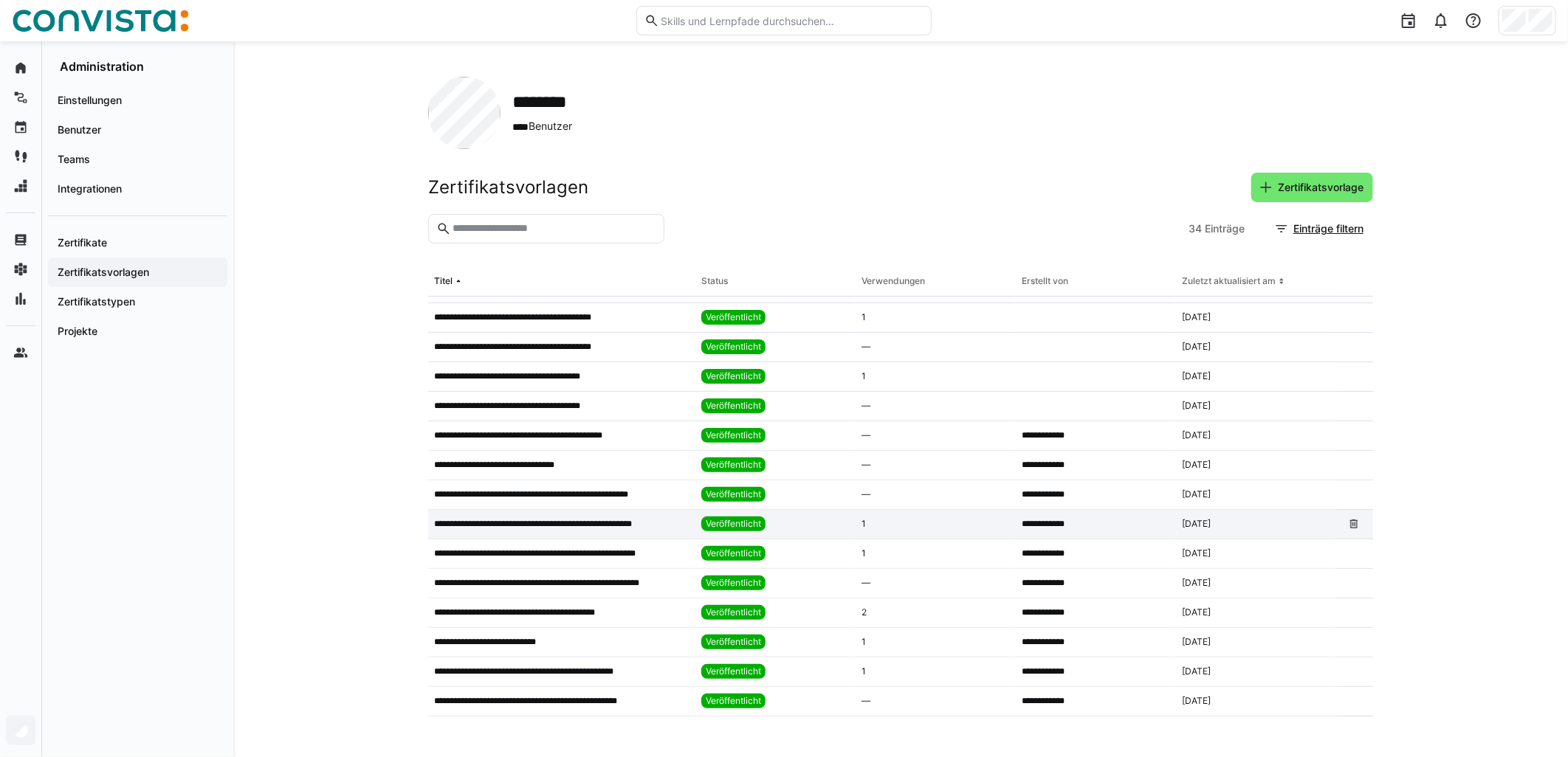
click at [654, 522] on p "**********" at bounding box center [554, 524] width 240 height 12
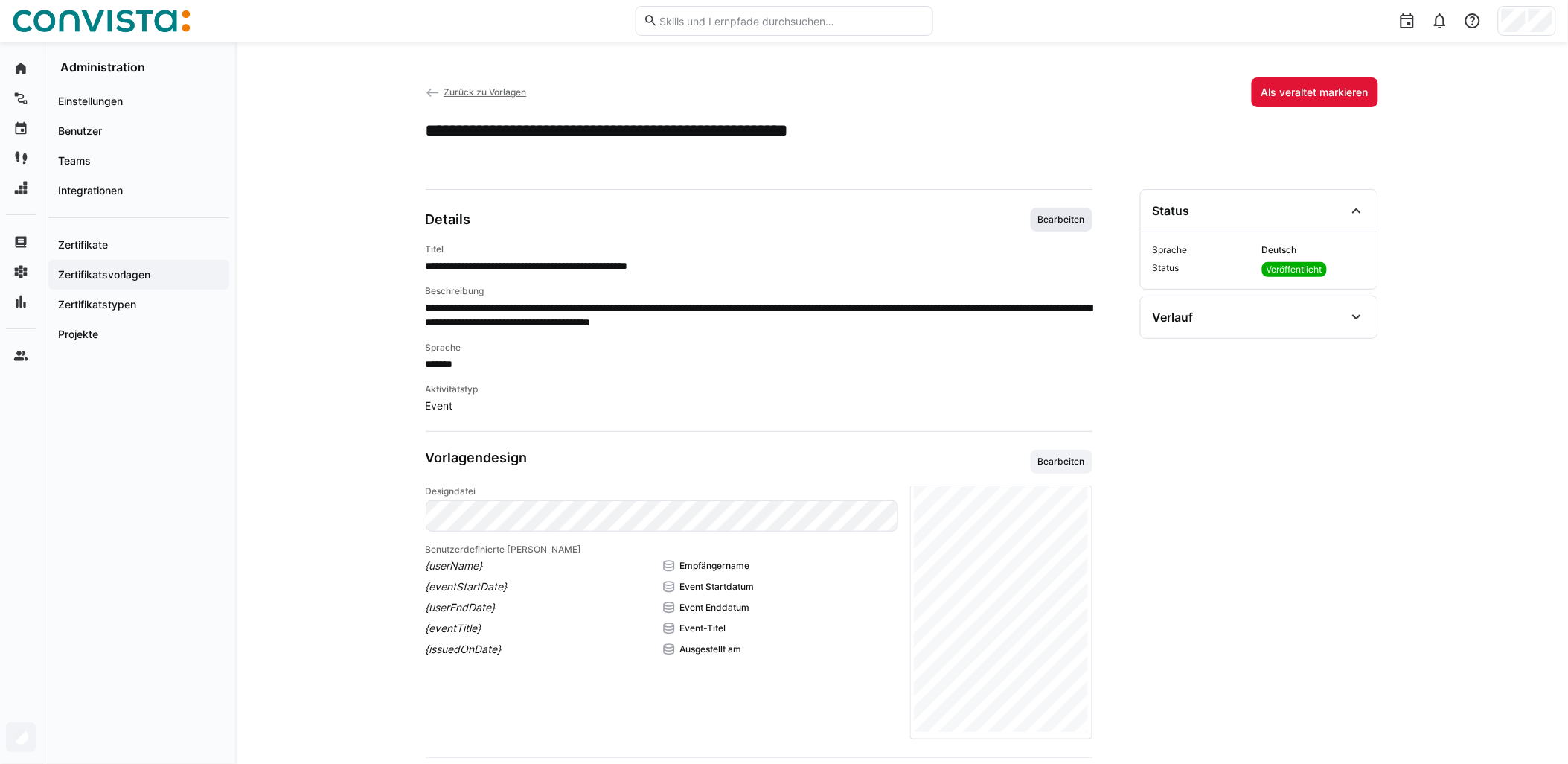
click at [786, 214] on span "Bearbeiten" at bounding box center [1061, 220] width 50 height 12
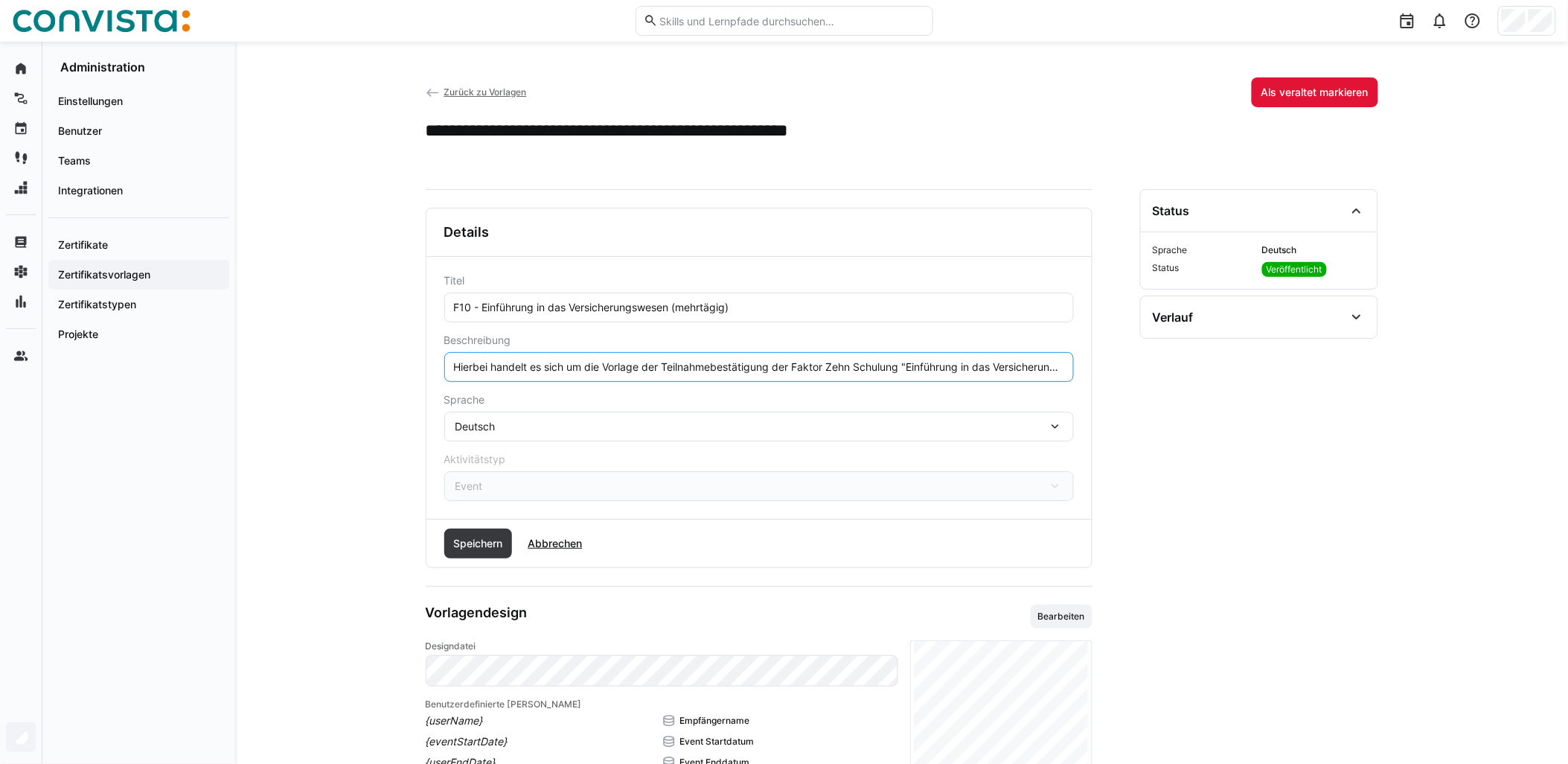
click at [786, 362] on input "Hierbei handelt es sich um die Vorlage der Teilnahmebestätigung der Faktor Zehn…" at bounding box center [759, 367] width 613 height 13
paste input "Die Schulung findet remote statt."
type input "Hierbei handelt es sich um die Vorlage der Teilnahmebestätigung der Faktor Zehn…"
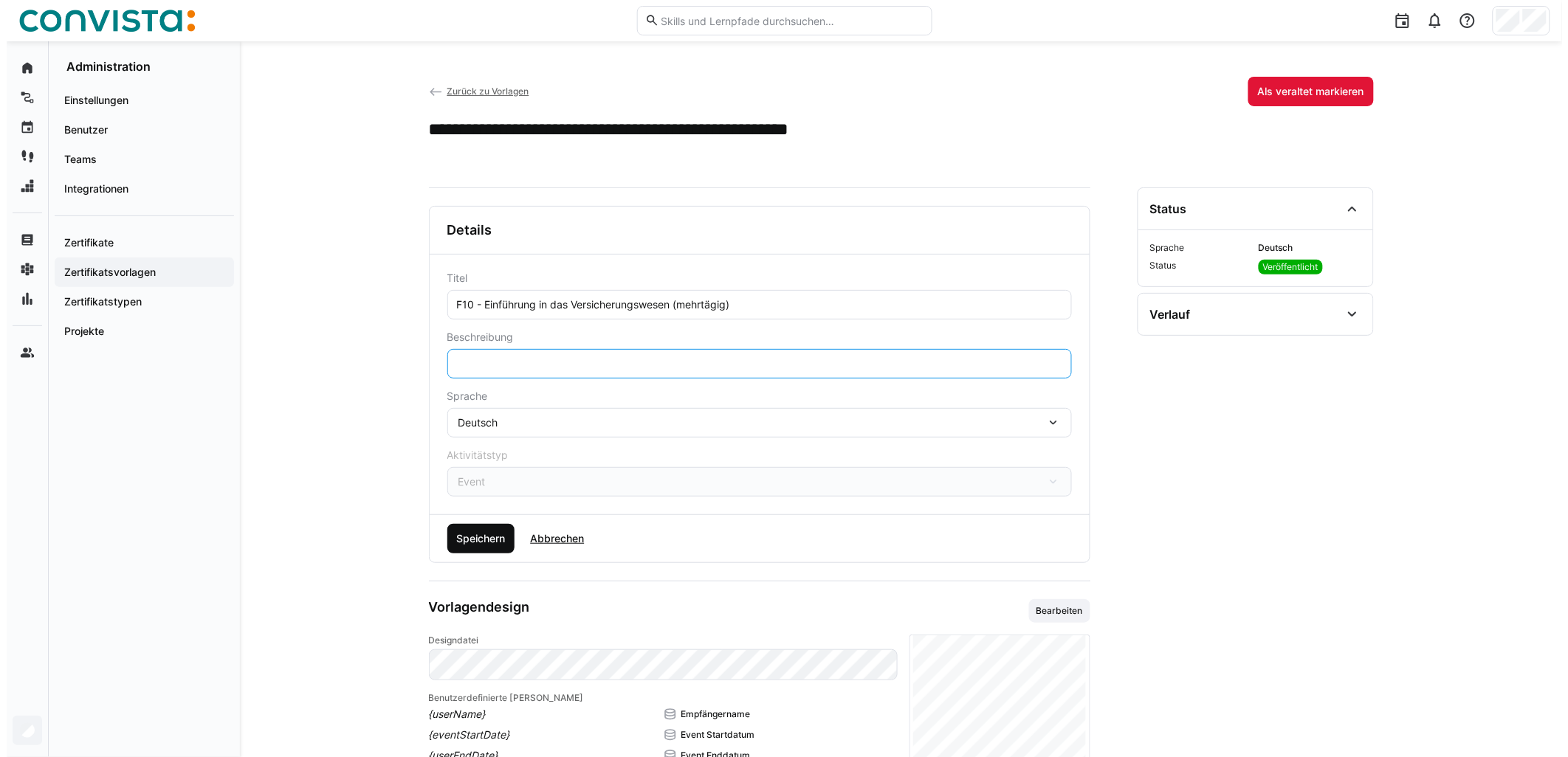
scroll to position [0, 0]
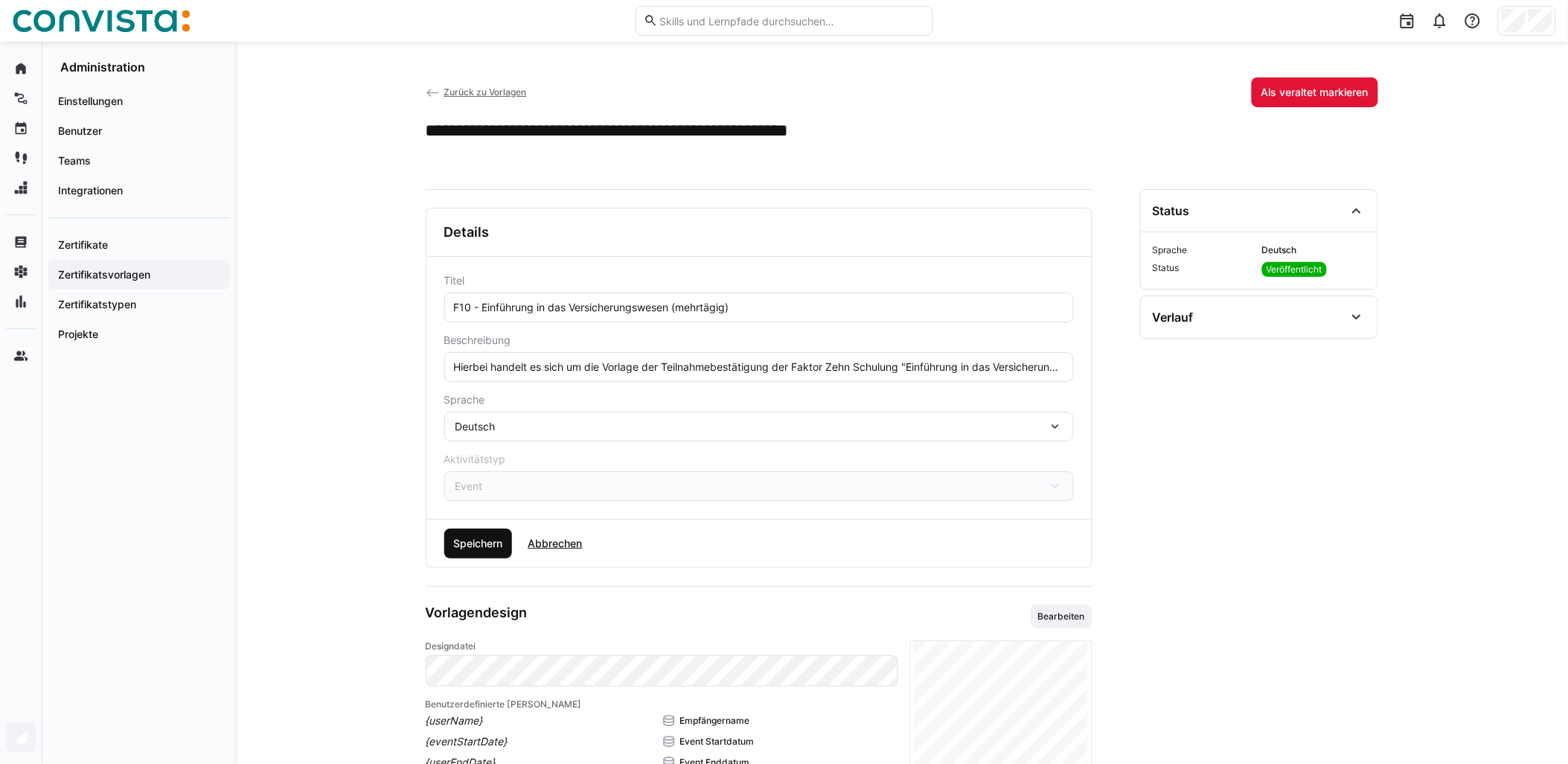
click at [471, 541] on span "Speichern" at bounding box center [478, 544] width 54 height 15
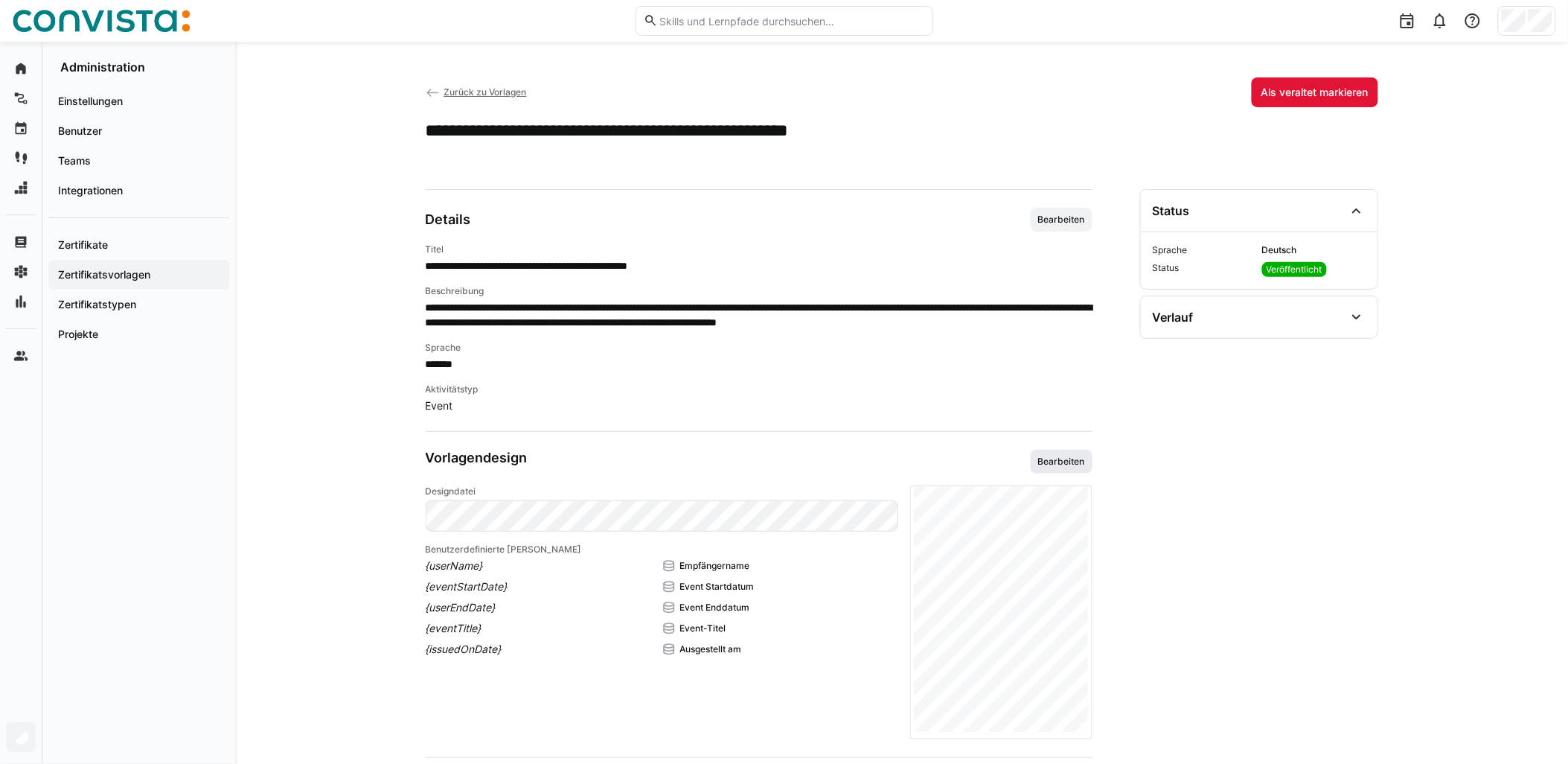
click at [786, 471] on span "Bearbeiten" at bounding box center [1062, 461] width 62 height 24
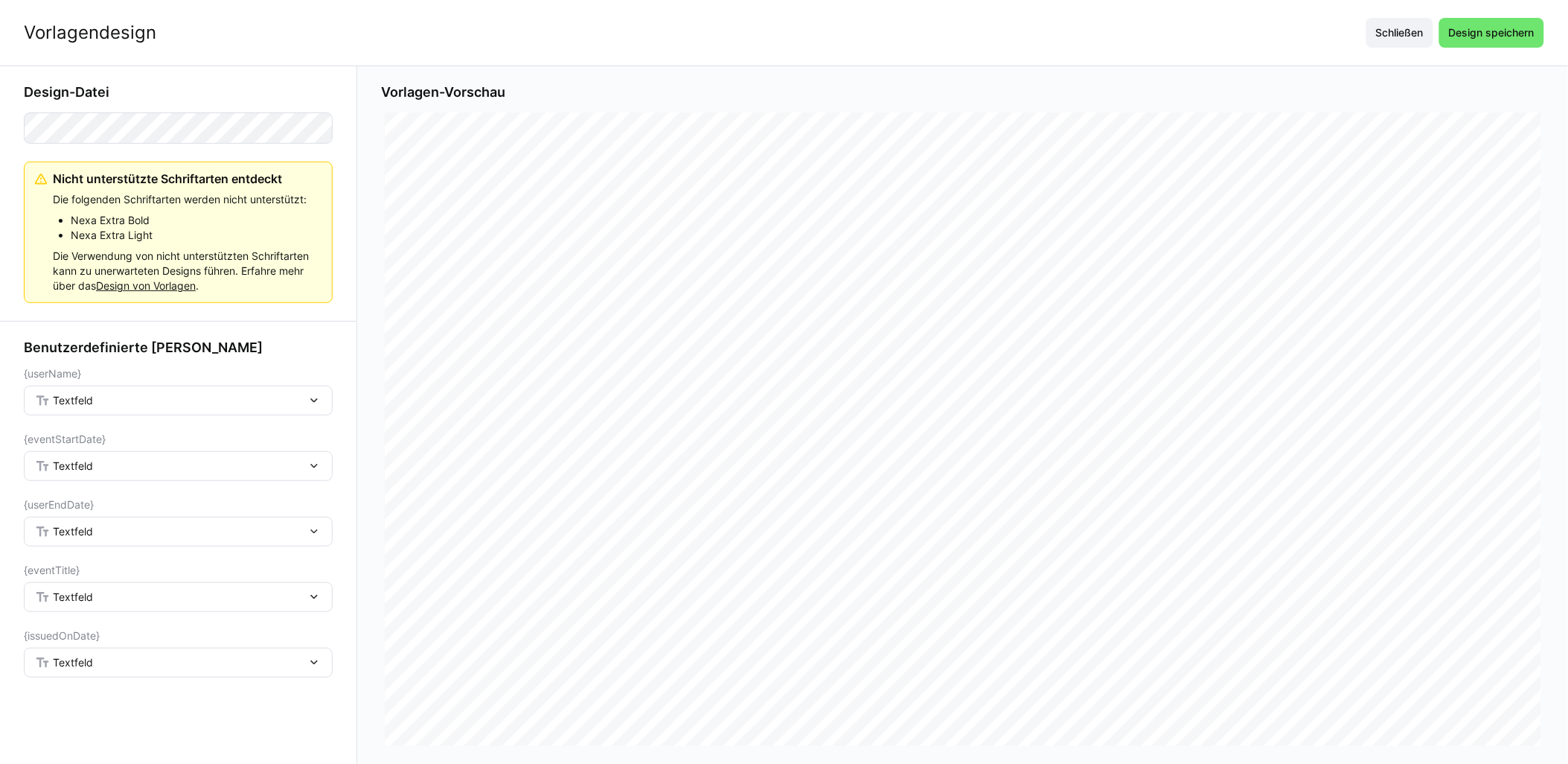
click at [107, 404] on div "Textfeld" at bounding box center [171, 400] width 272 height 13
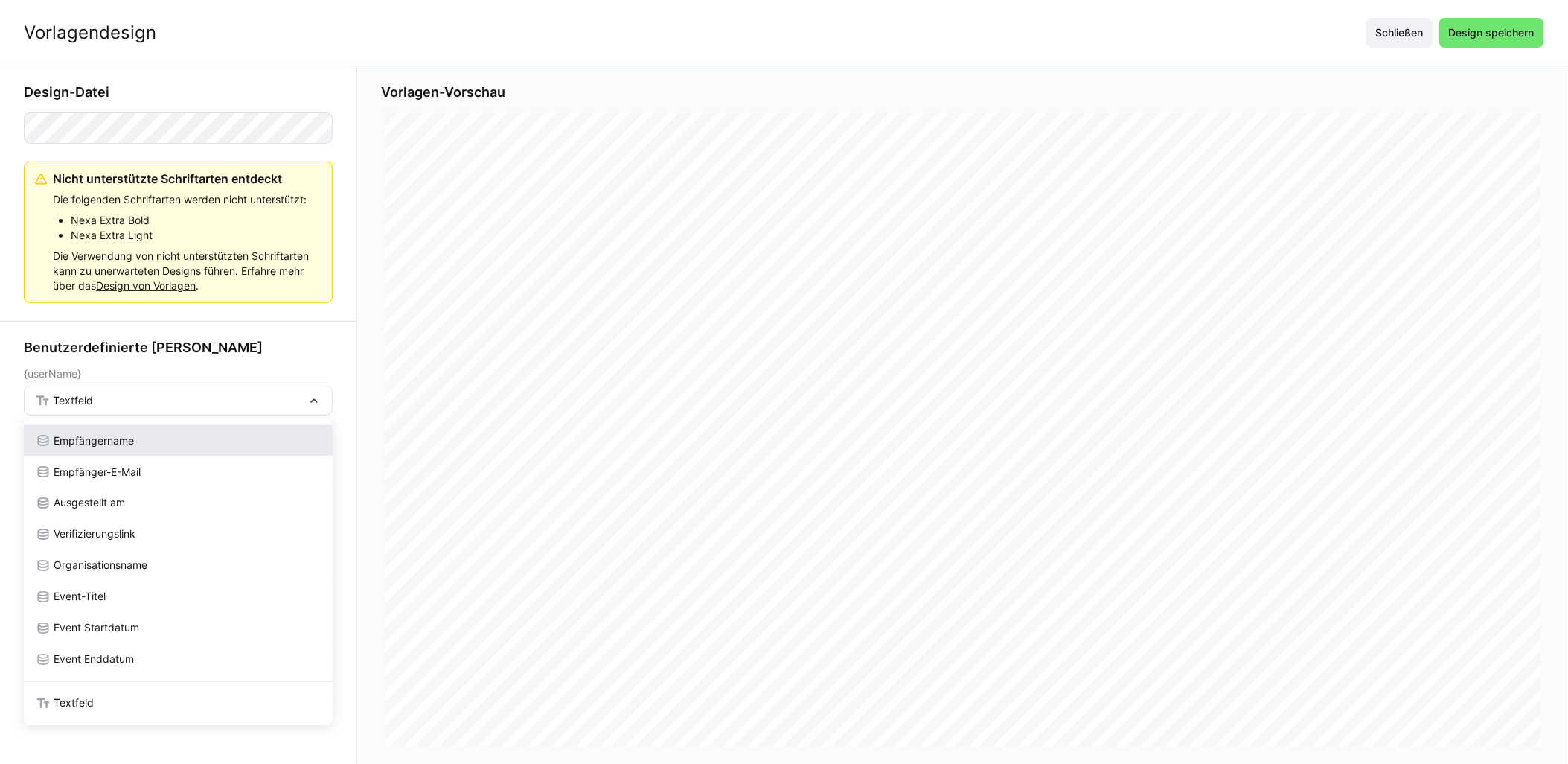
click at [101, 439] on span "Empfängername" at bounding box center [94, 441] width 81 height 15
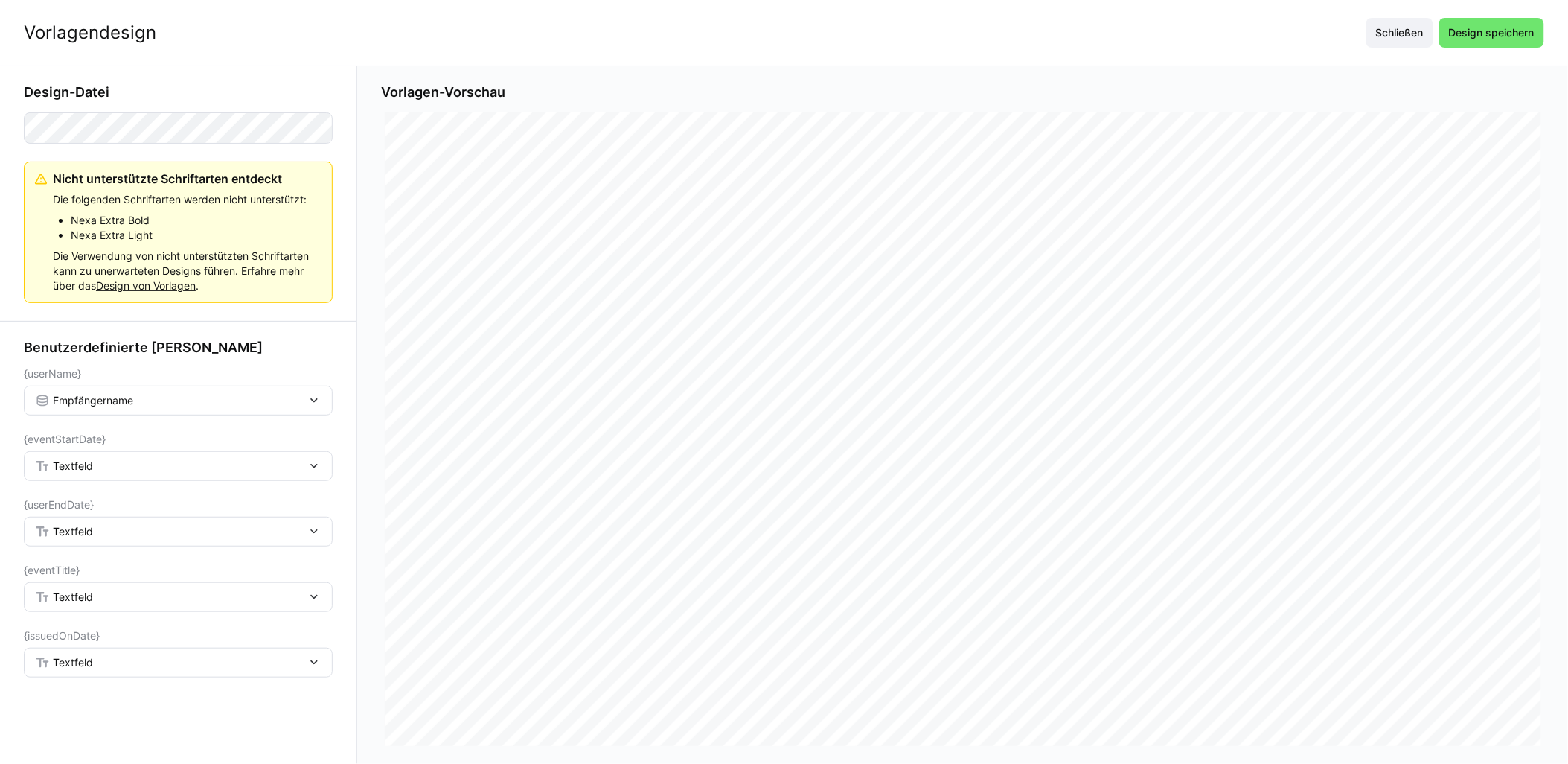
click at [102, 472] on div "Textfeld" at bounding box center [171, 466] width 272 height 13
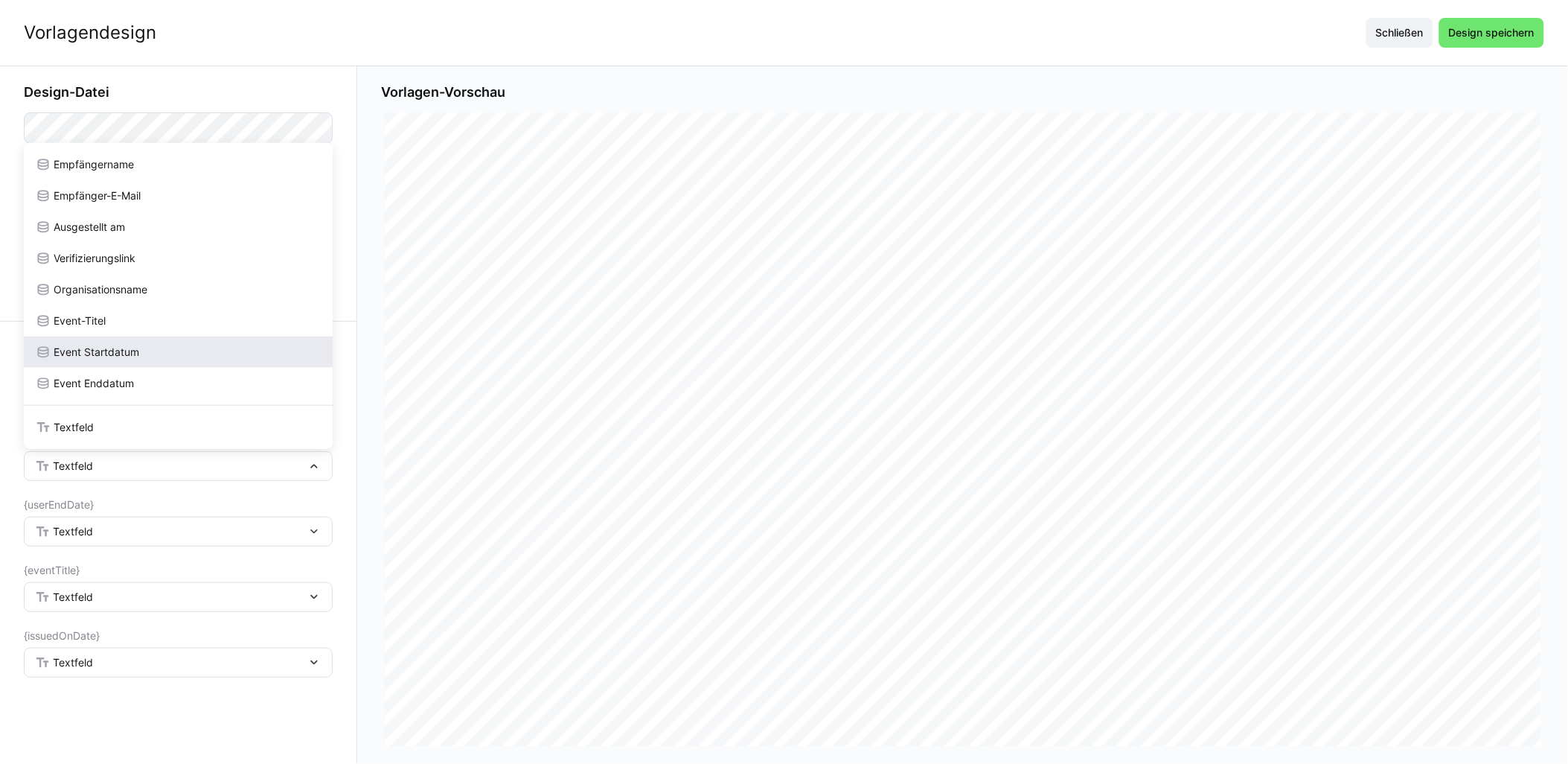
click at [101, 359] on span "Event Startdatum" at bounding box center [96, 352] width 85 height 15
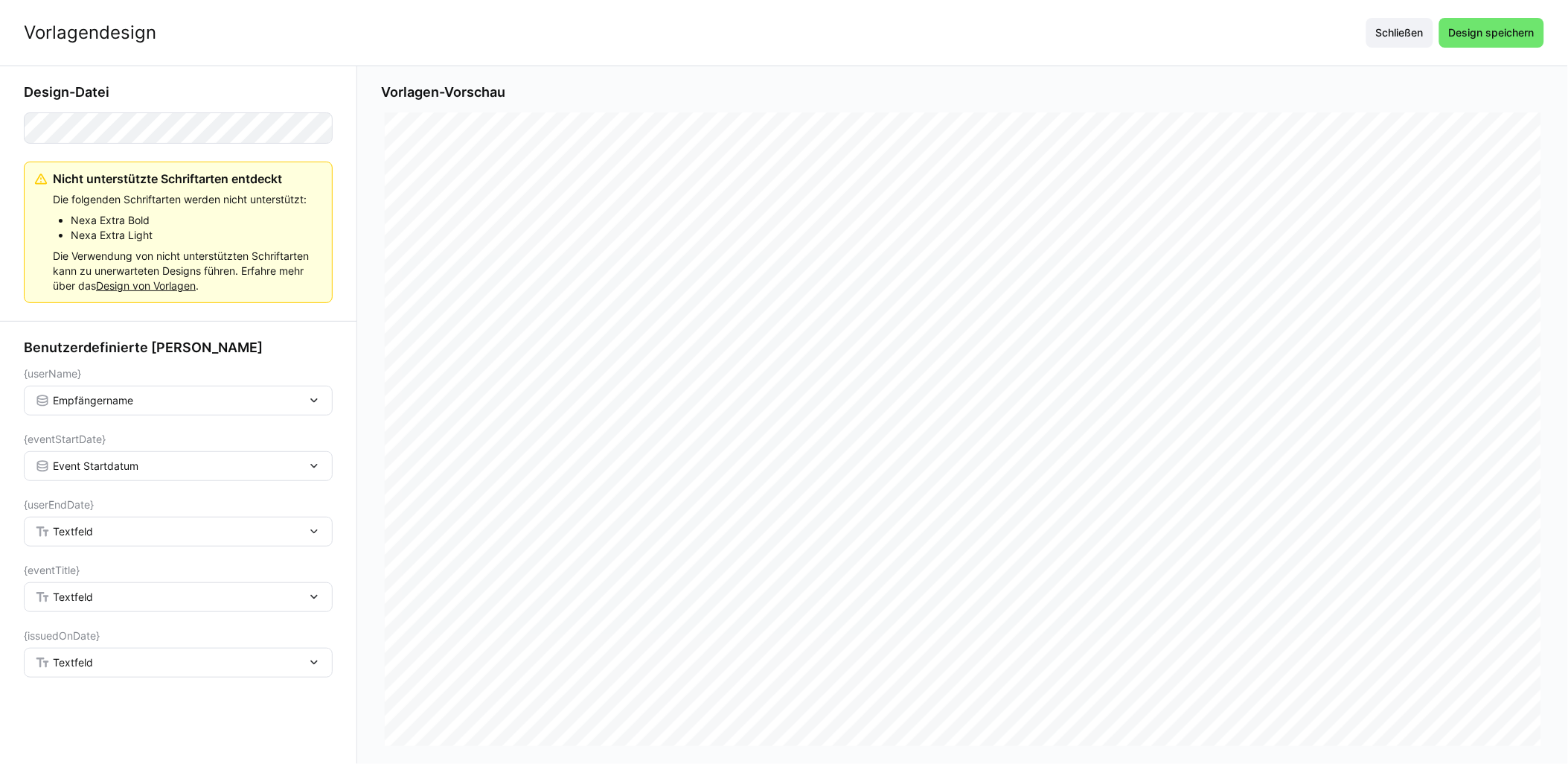
click at [95, 523] on div "Textfeld" at bounding box center [178, 531] width 309 height 30
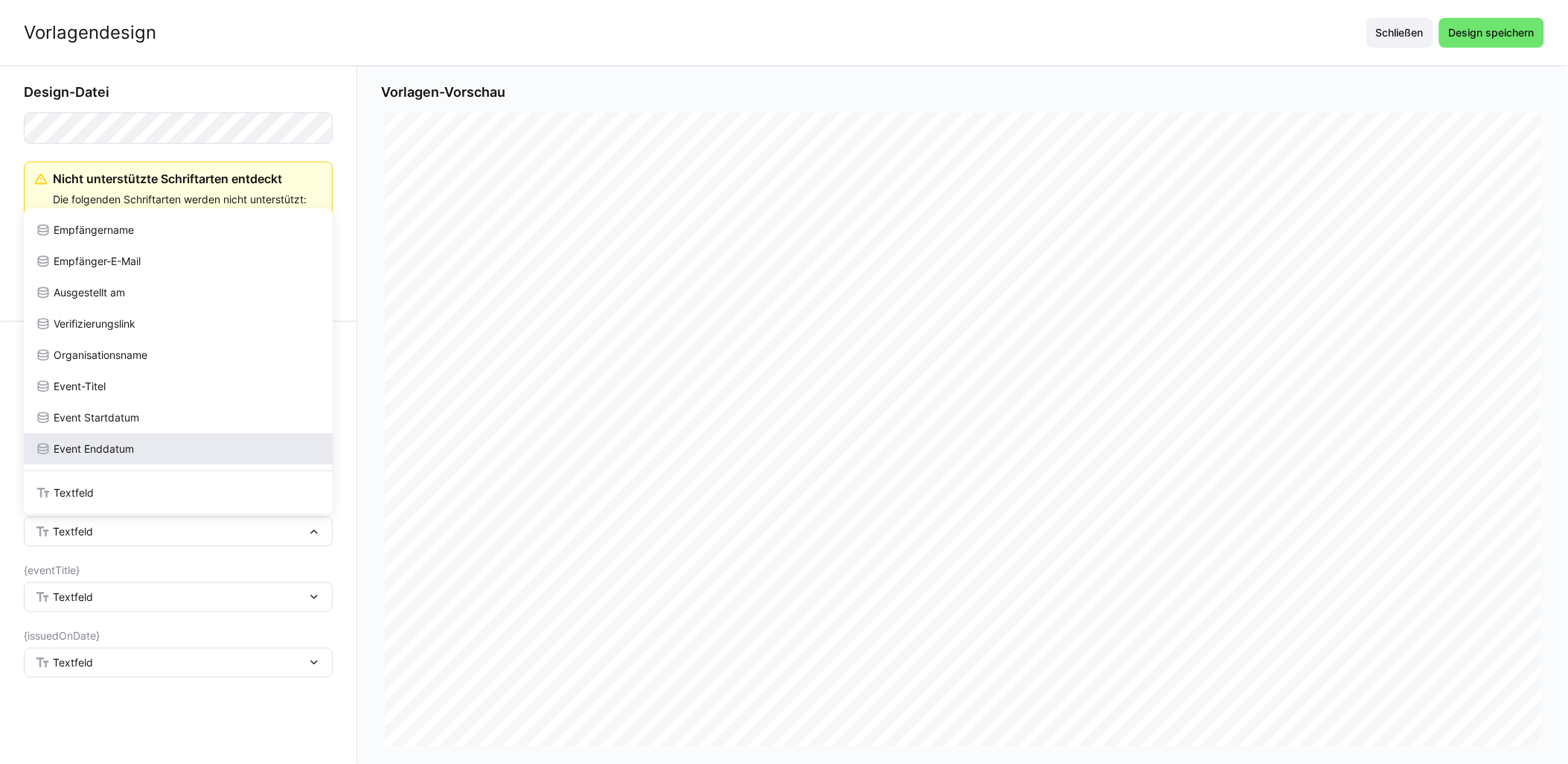
click at [117, 442] on span "Event Enddatum" at bounding box center [94, 449] width 81 height 15
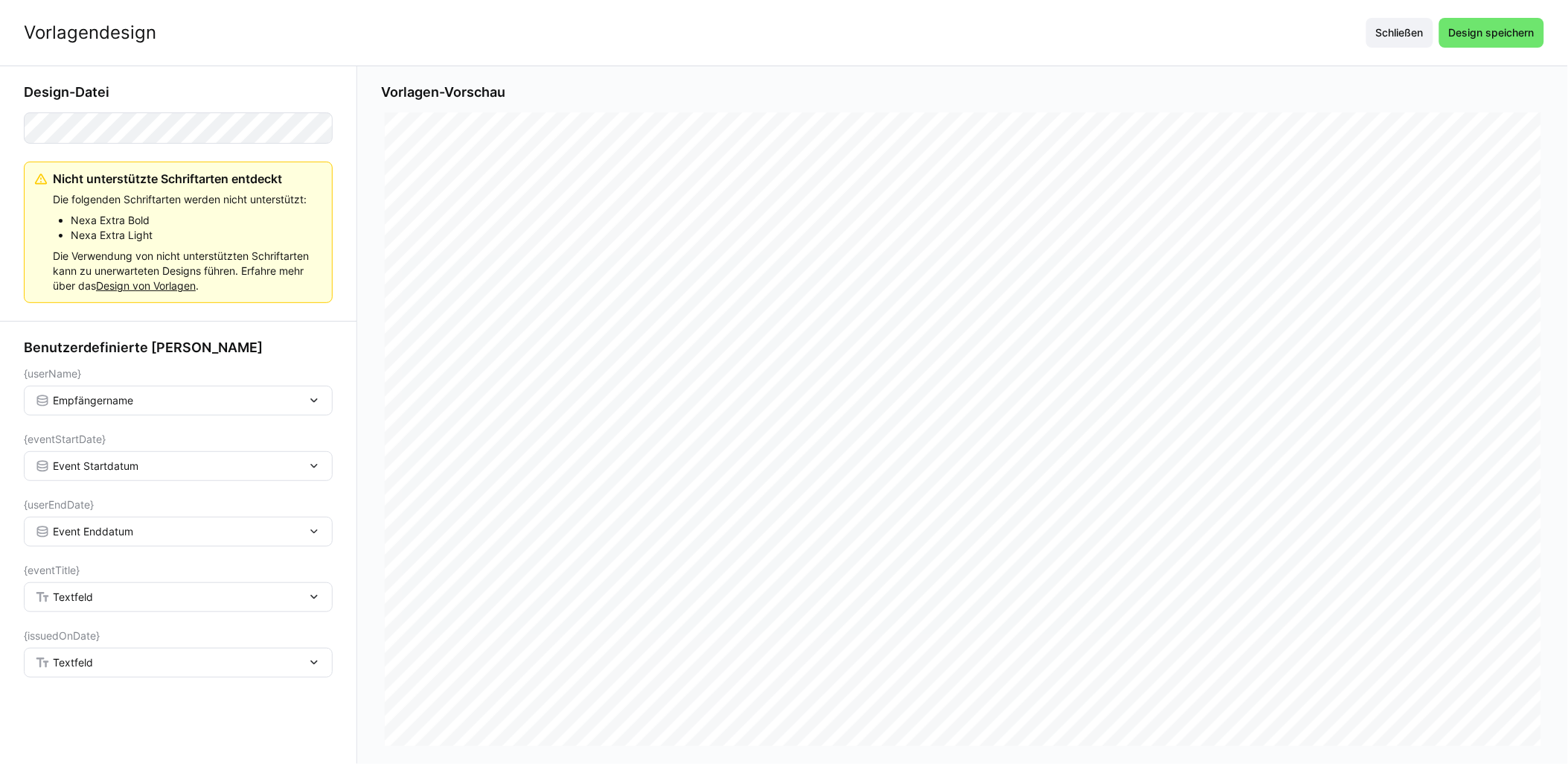
click at [115, 589] on div "Textfeld" at bounding box center [178, 597] width 309 height 30
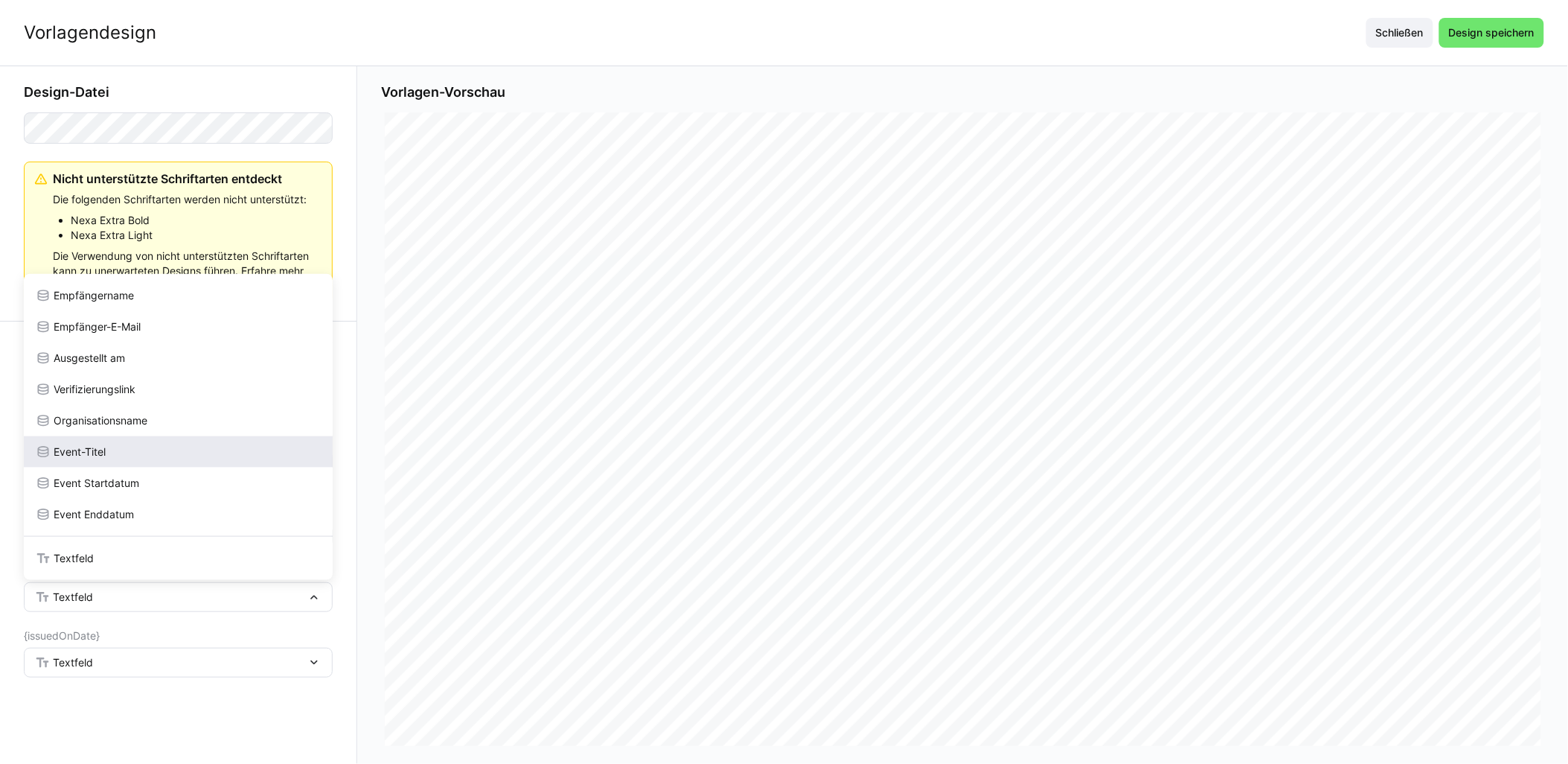
click at [123, 461] on div "Event-Titel" at bounding box center [178, 452] width 309 height 31
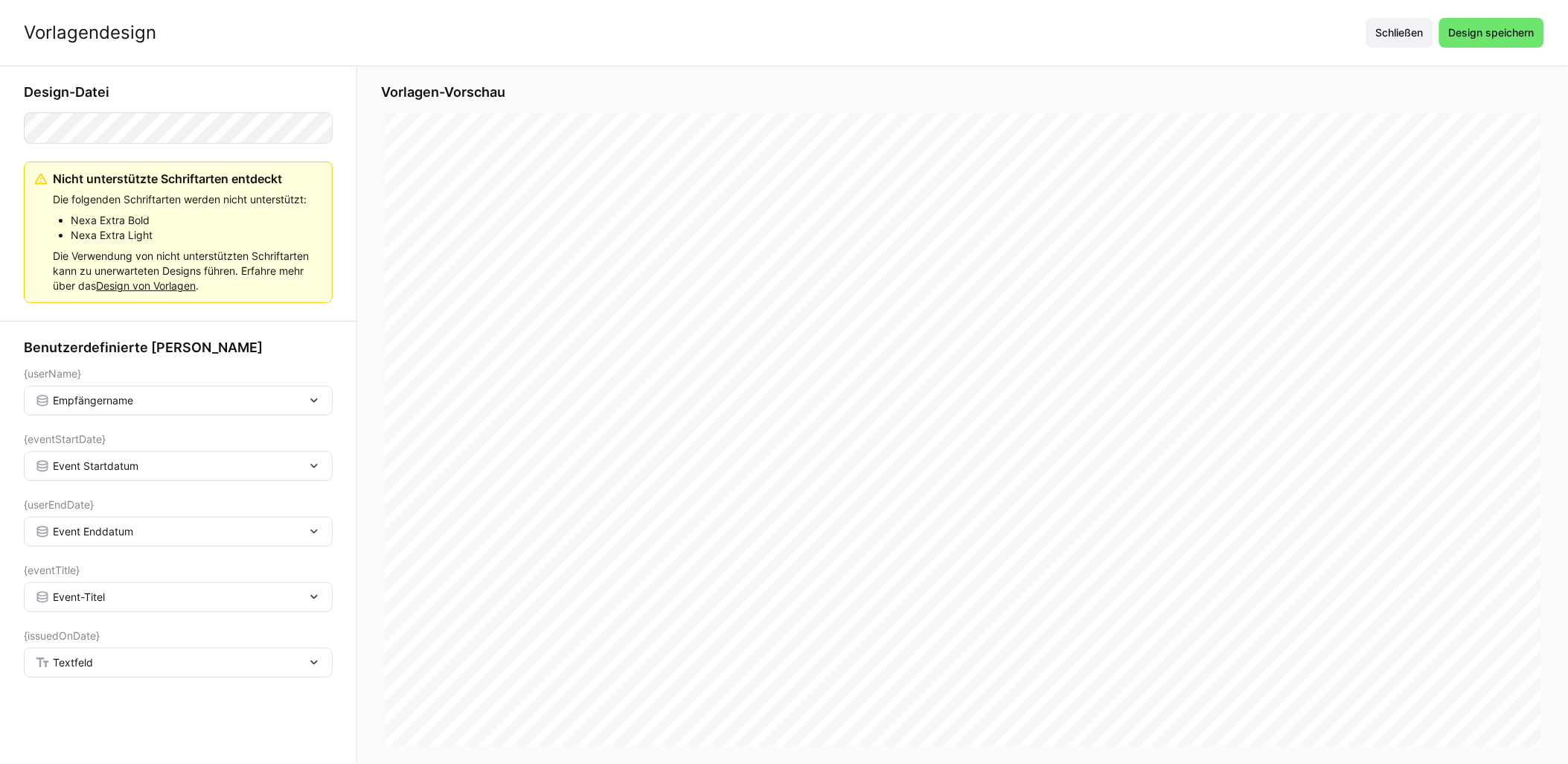
click at [95, 660] on div "Textfeld" at bounding box center [171, 662] width 272 height 13
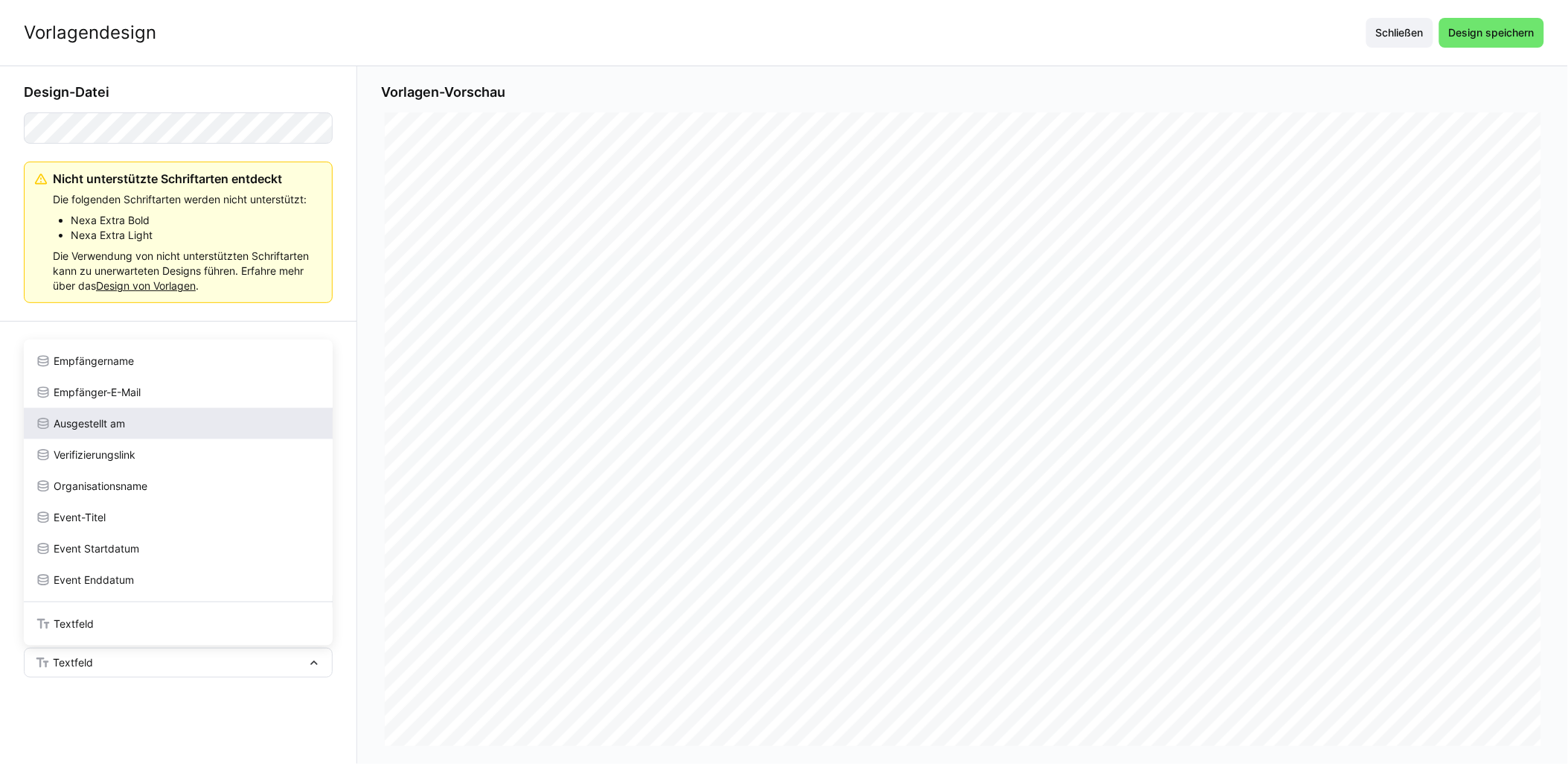
click at [110, 421] on span "Ausgestellt am" at bounding box center [89, 424] width 72 height 15
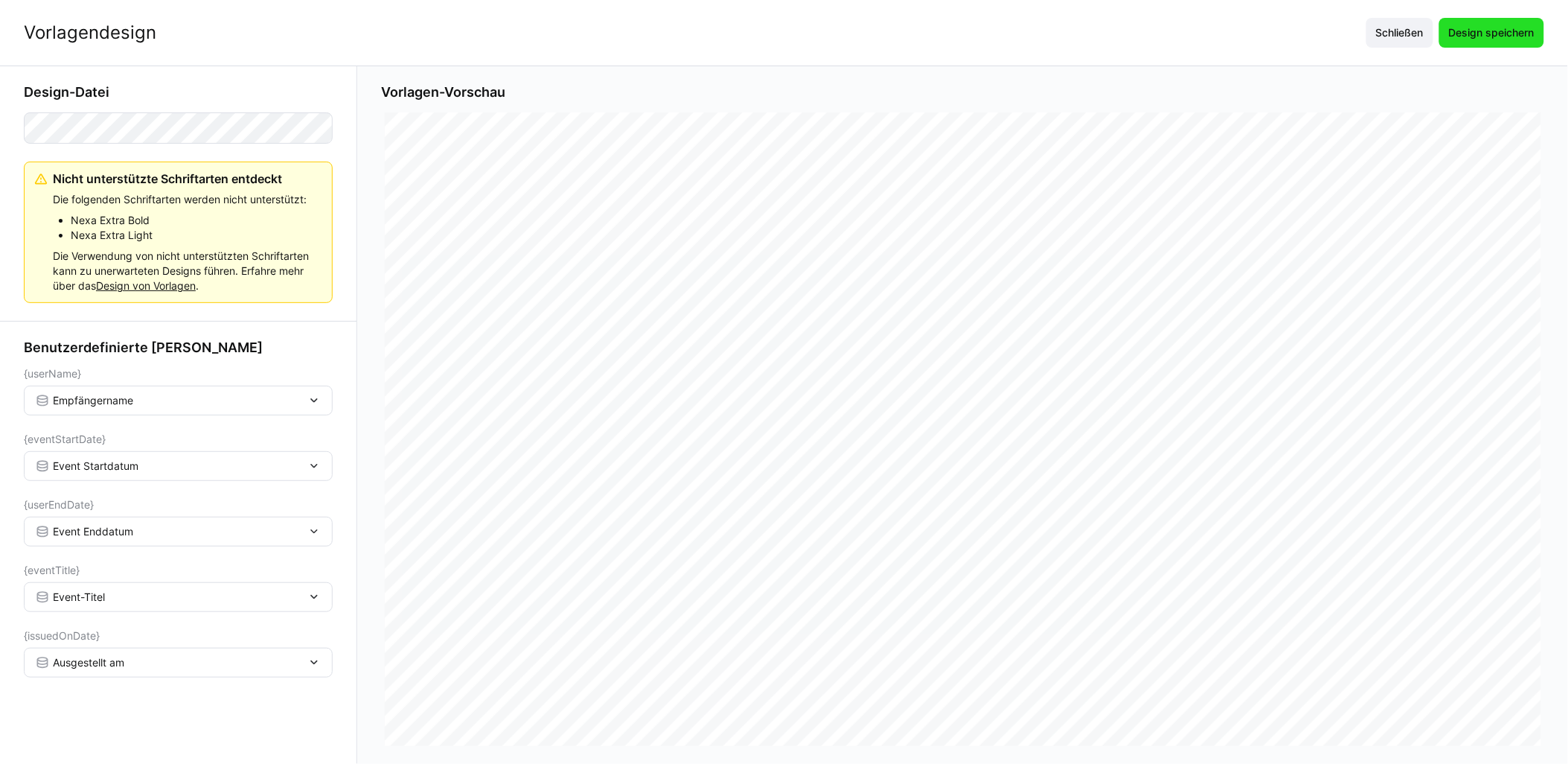
click at [786, 26] on span "Design speichern" at bounding box center [1492, 33] width 90 height 15
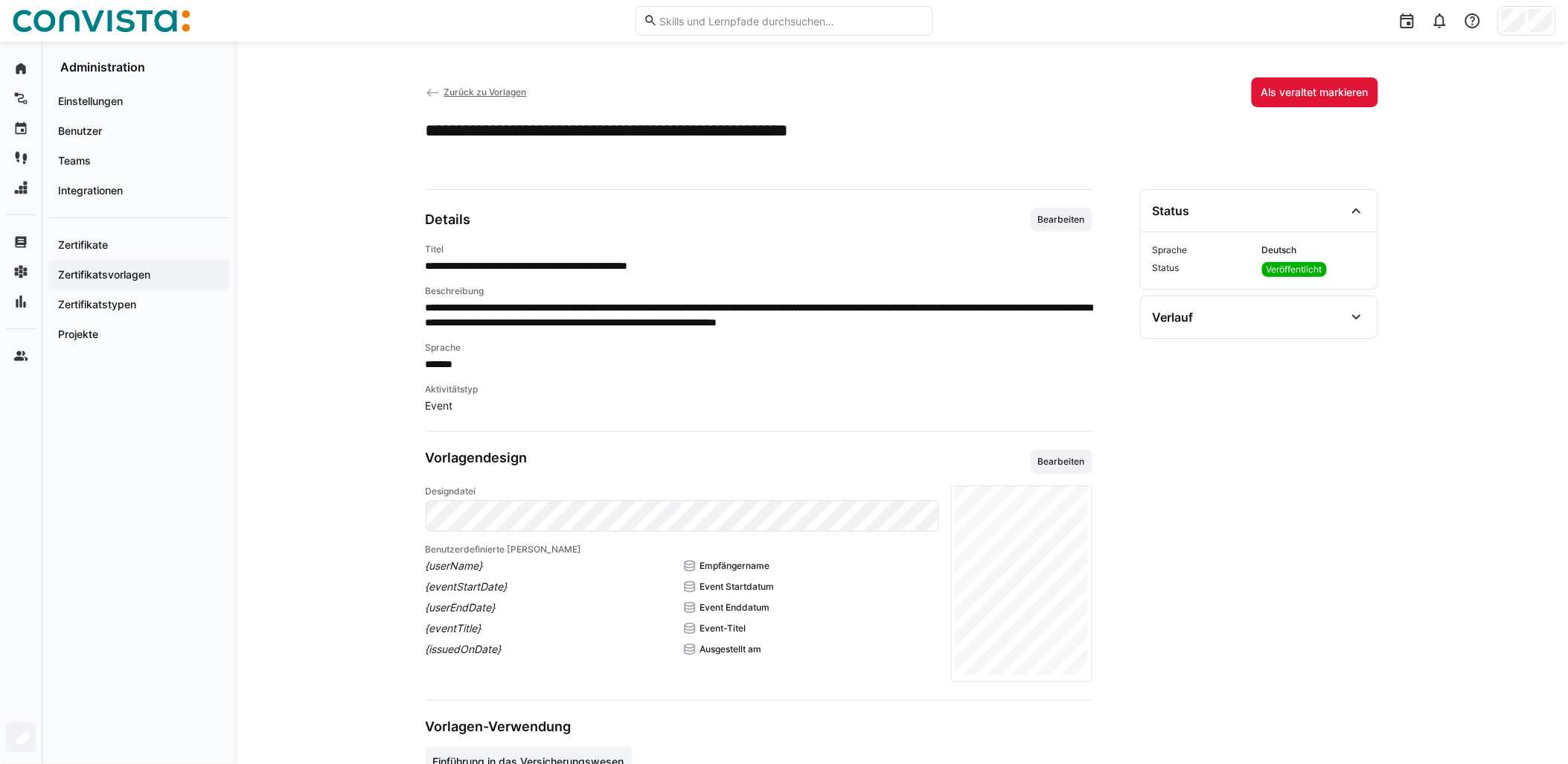
click at [499, 87] on span "Zurück zu Vorlagen" at bounding box center [485, 92] width 83 height 11
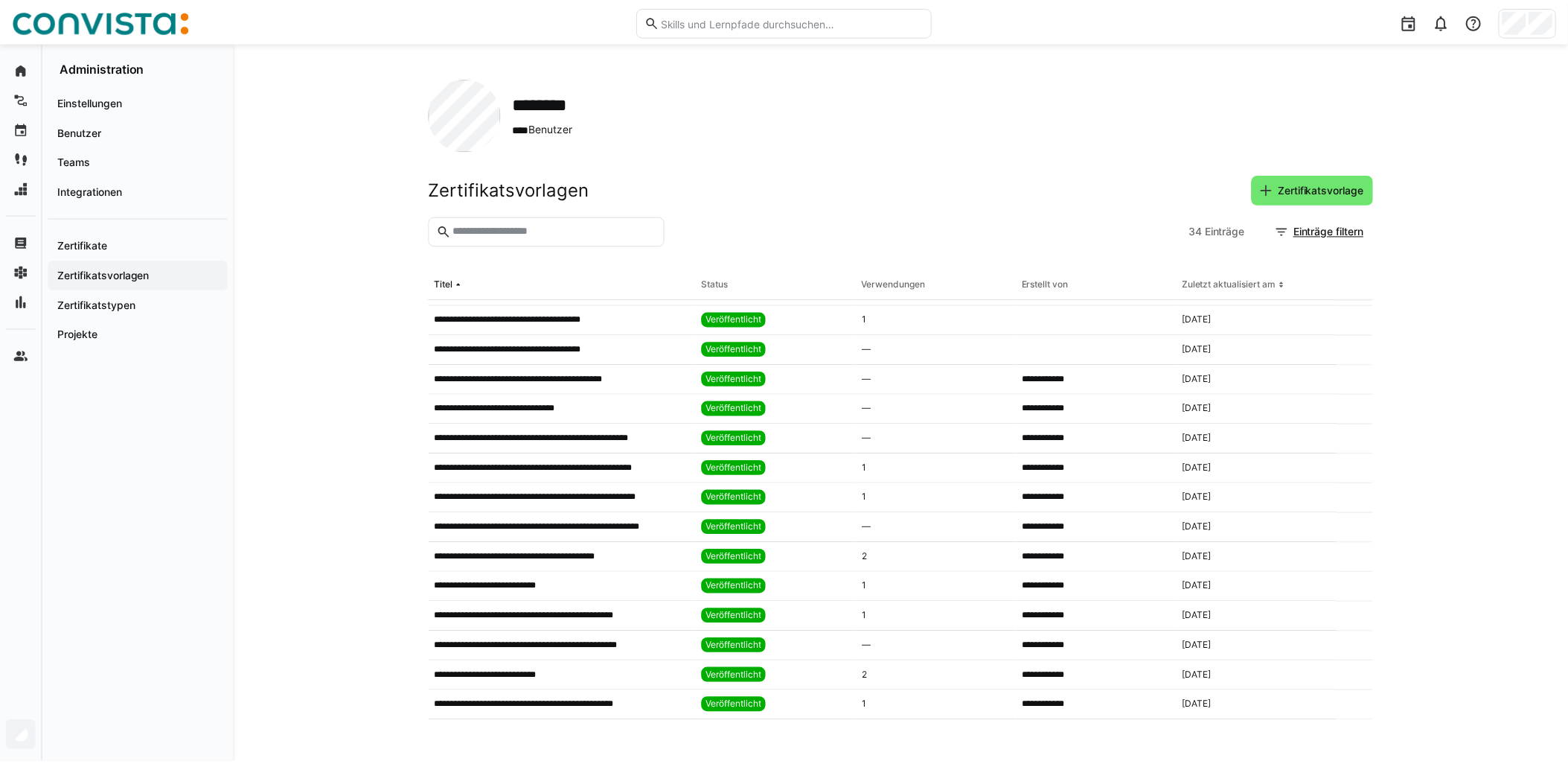
scroll to position [165, 0]
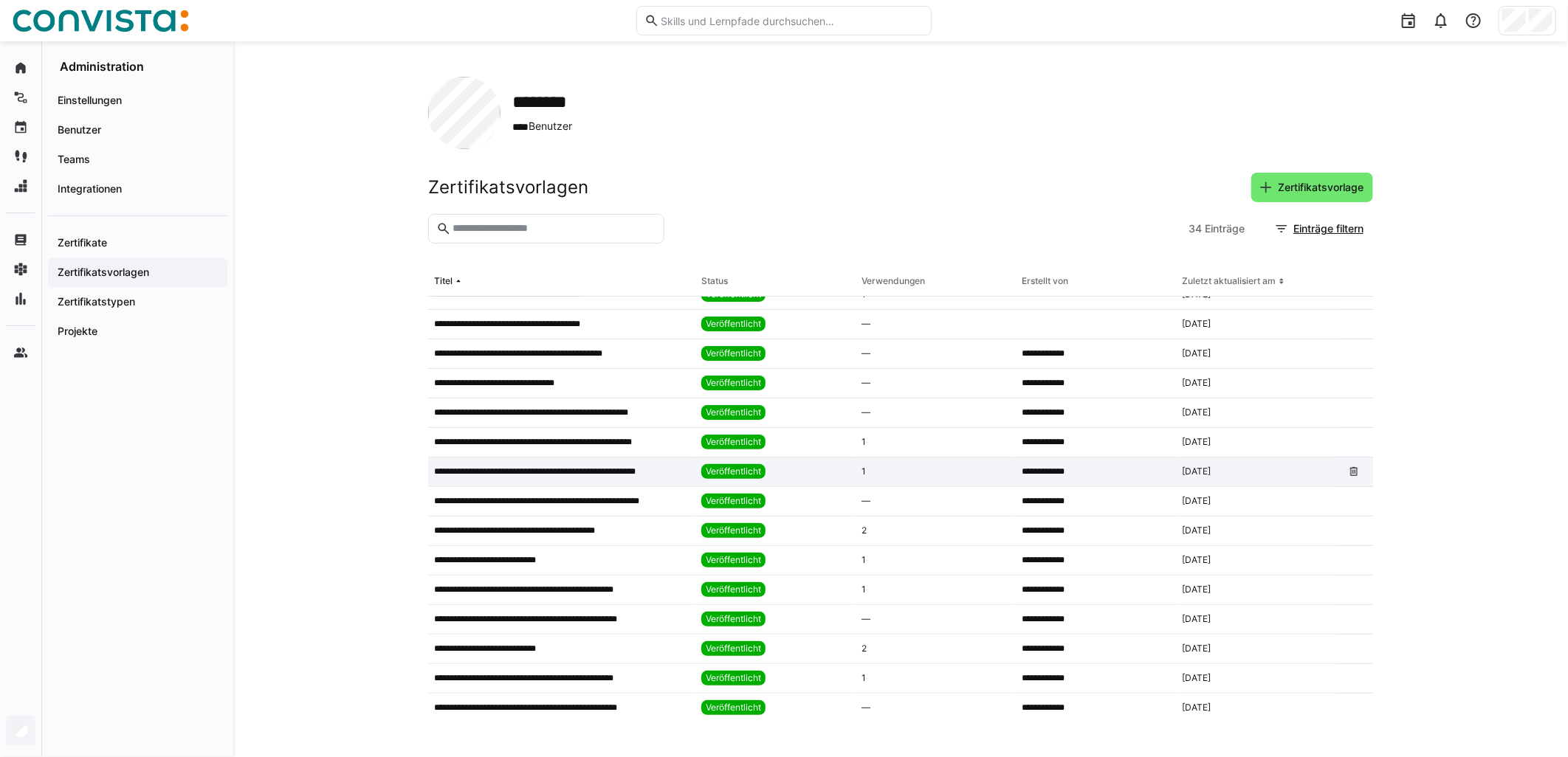
click at [598, 471] on p "**********" at bounding box center [553, 472] width 238 height 12
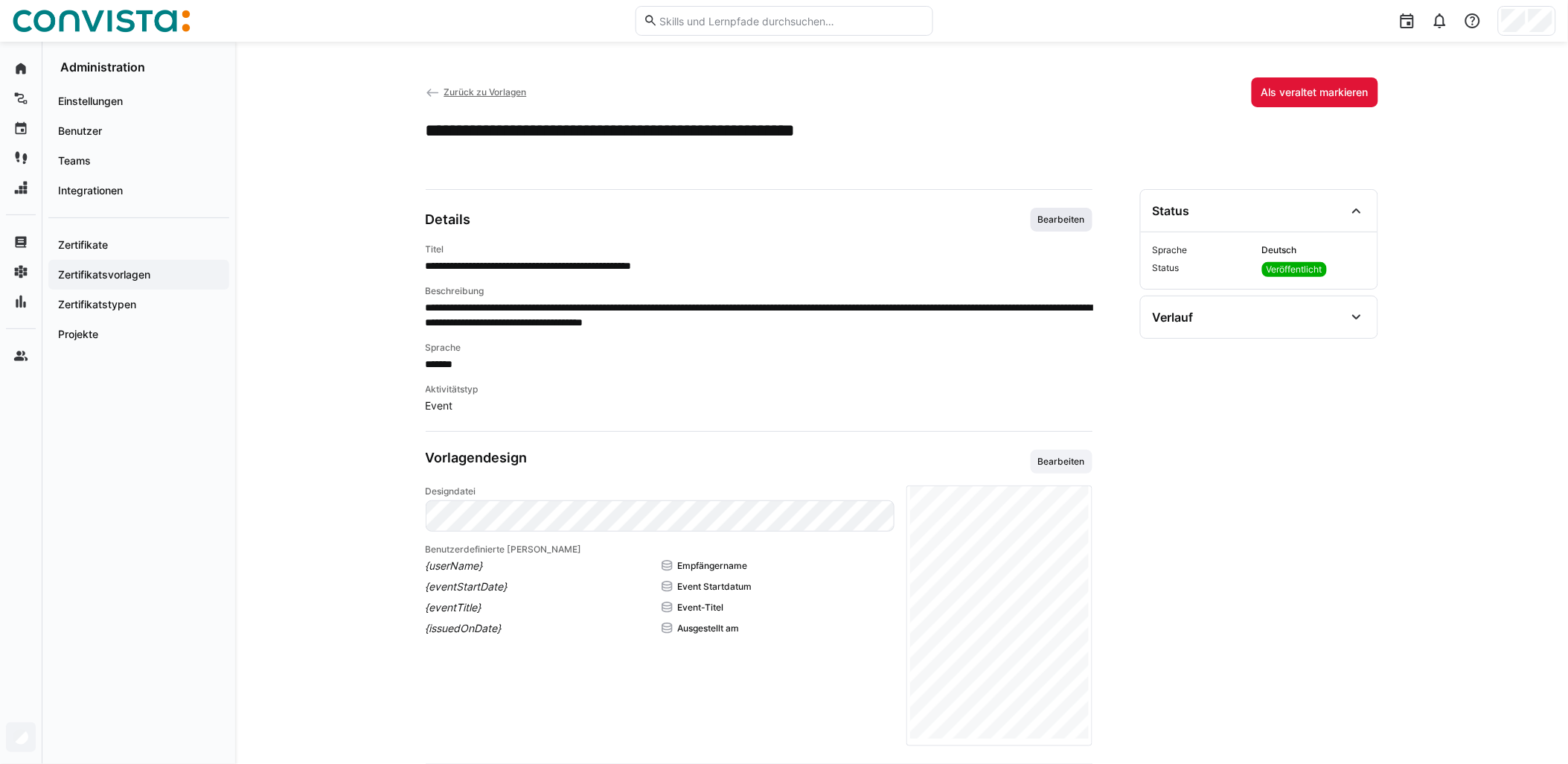
click at [786, 216] on span "Bearbeiten" at bounding box center [1061, 220] width 50 height 12
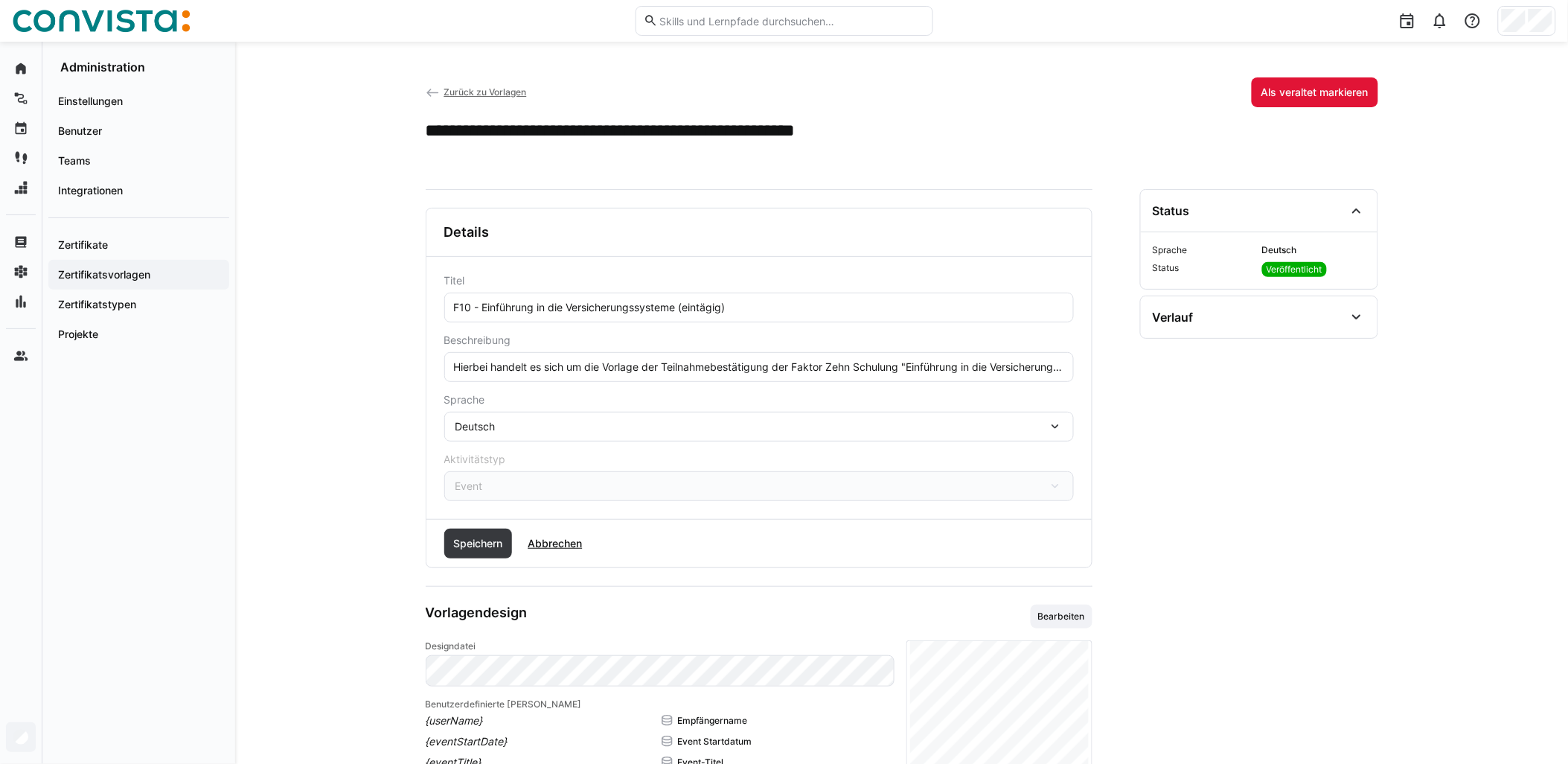
click at [786, 357] on eds-input "Hierbei handelt es sich um die Vorlage der Teilnahmebestätigung der Faktor Zehn…" at bounding box center [759, 367] width 629 height 30
paste input "Die Schulung findet remote statt."
type input "Hierbei handelt es sich um die Vorlage der Teilnahmebestätigung der Faktor Zehn…"
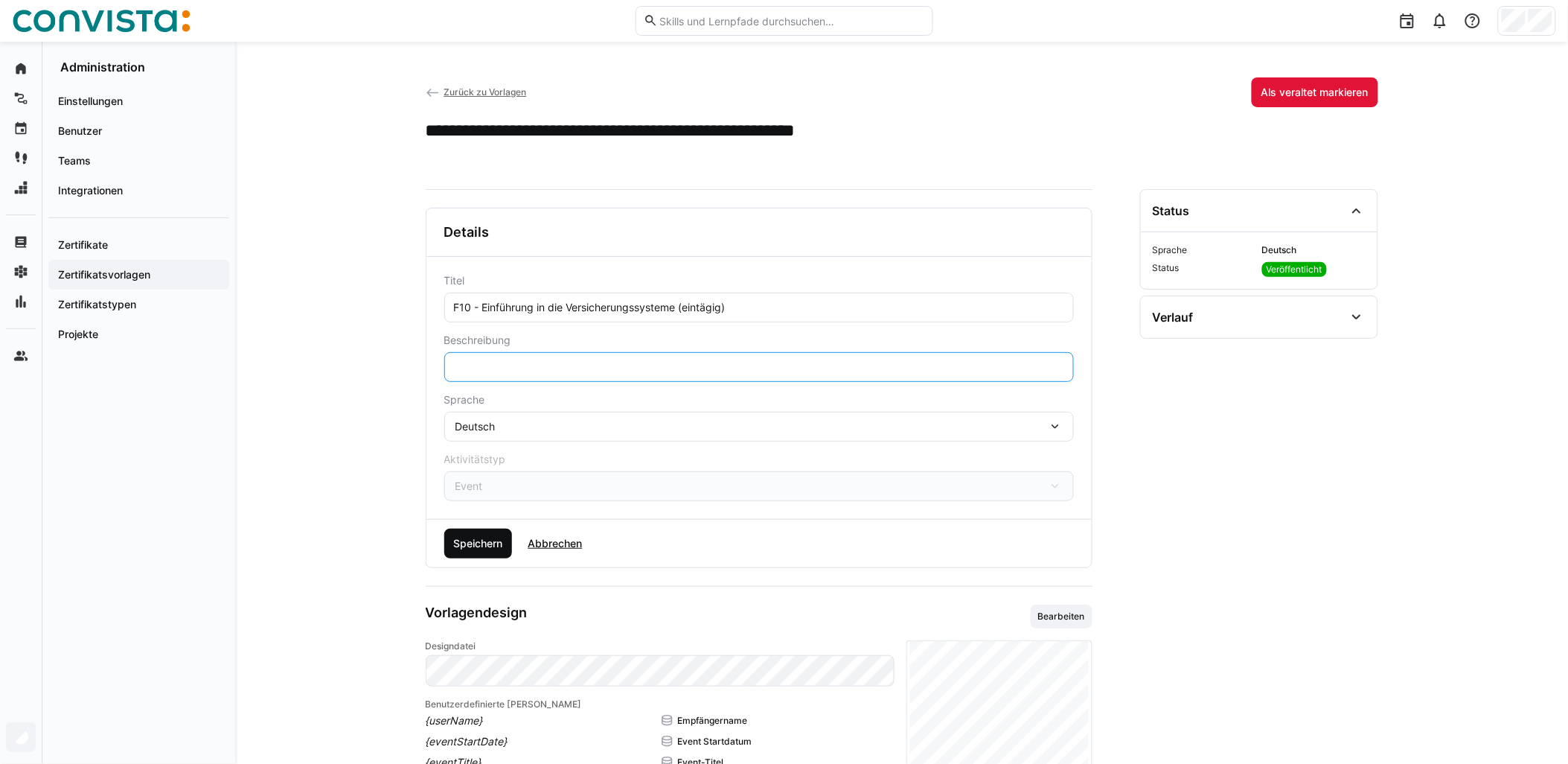
click at [507, 548] on span "Speichern" at bounding box center [478, 544] width 68 height 30
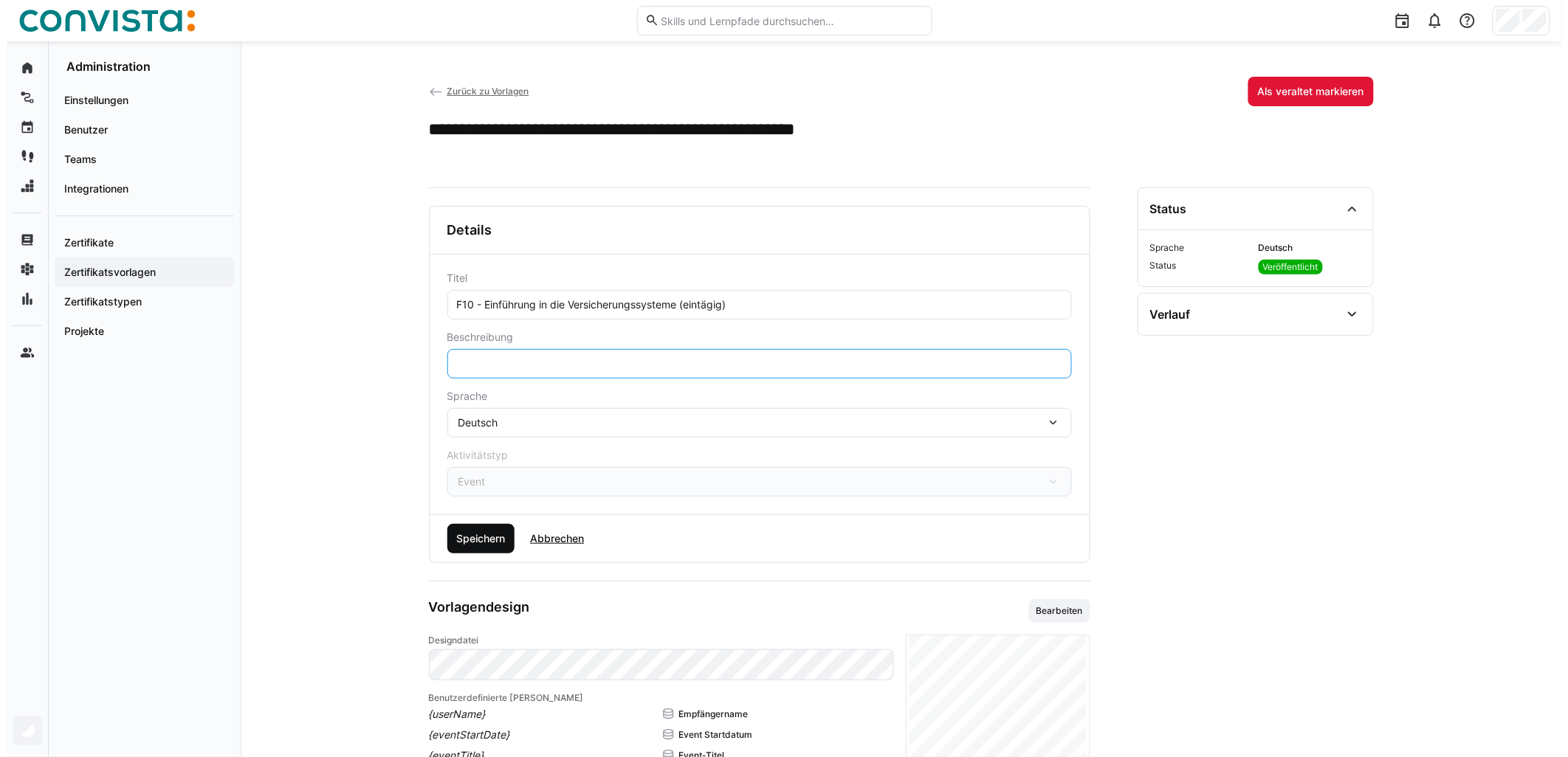
scroll to position [0, 0]
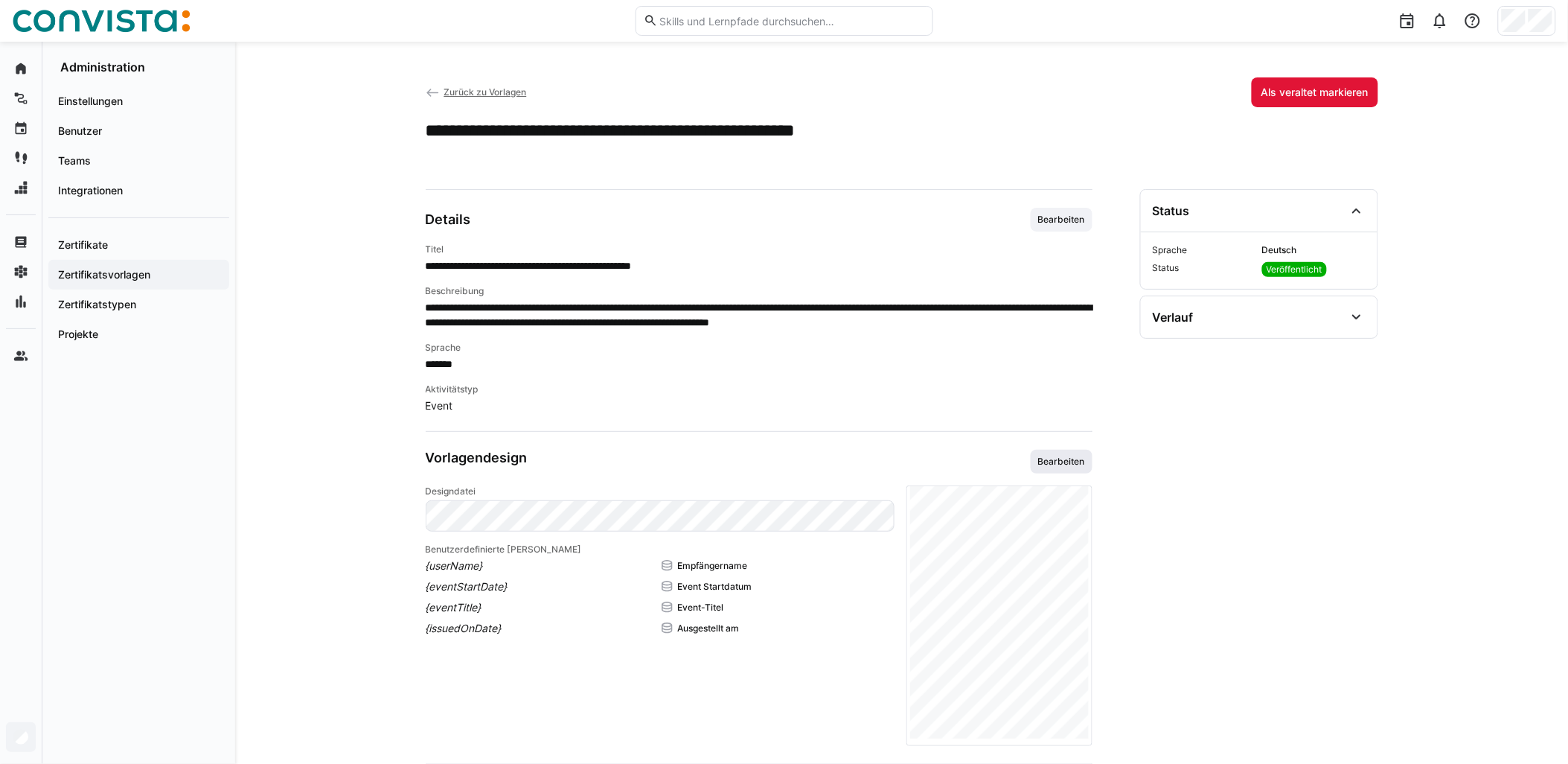
click at [786, 454] on span "Bearbeiten" at bounding box center [1062, 461] width 62 height 24
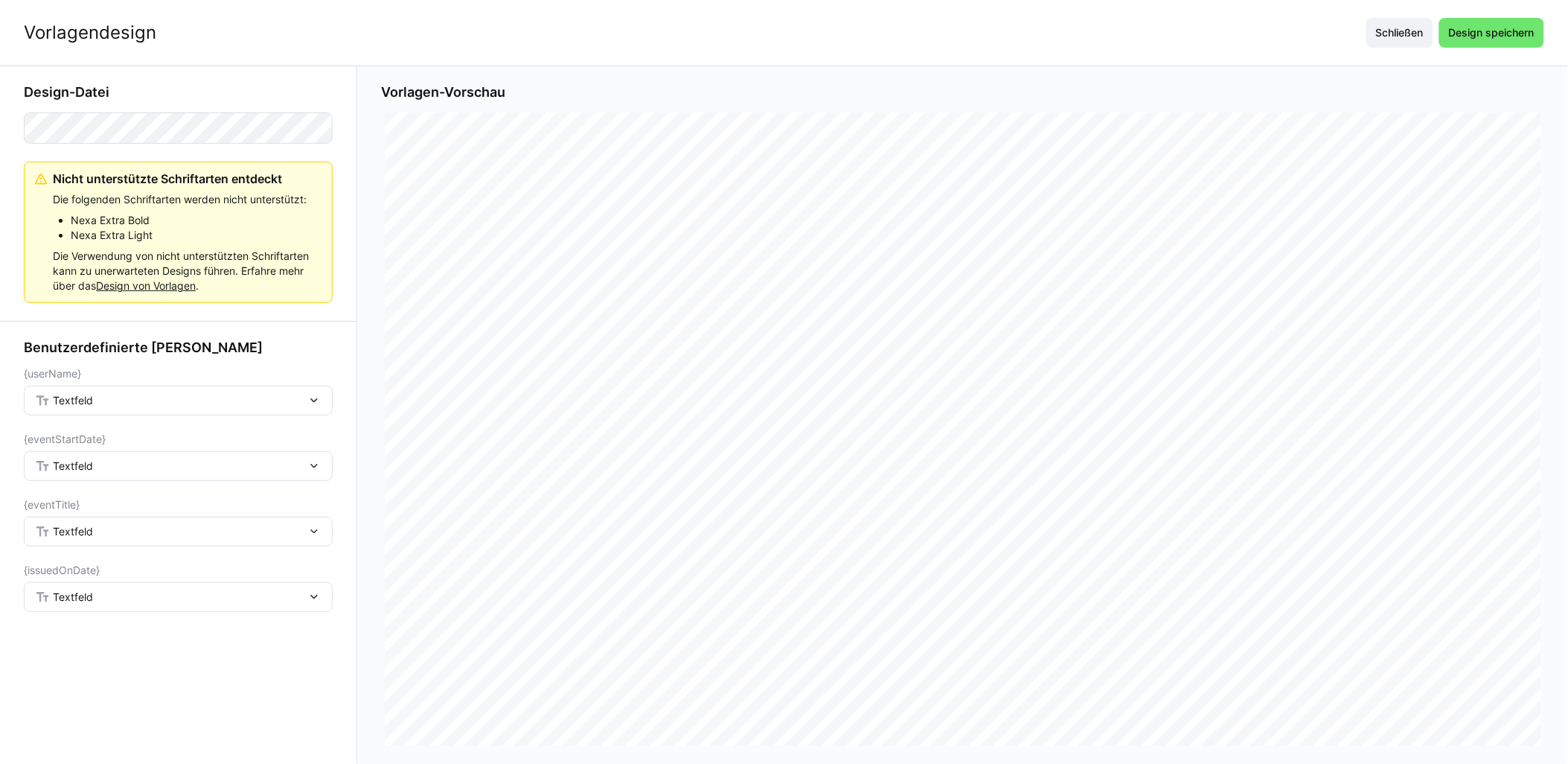
click at [87, 406] on span "Textfeld" at bounding box center [72, 400] width 40 height 15
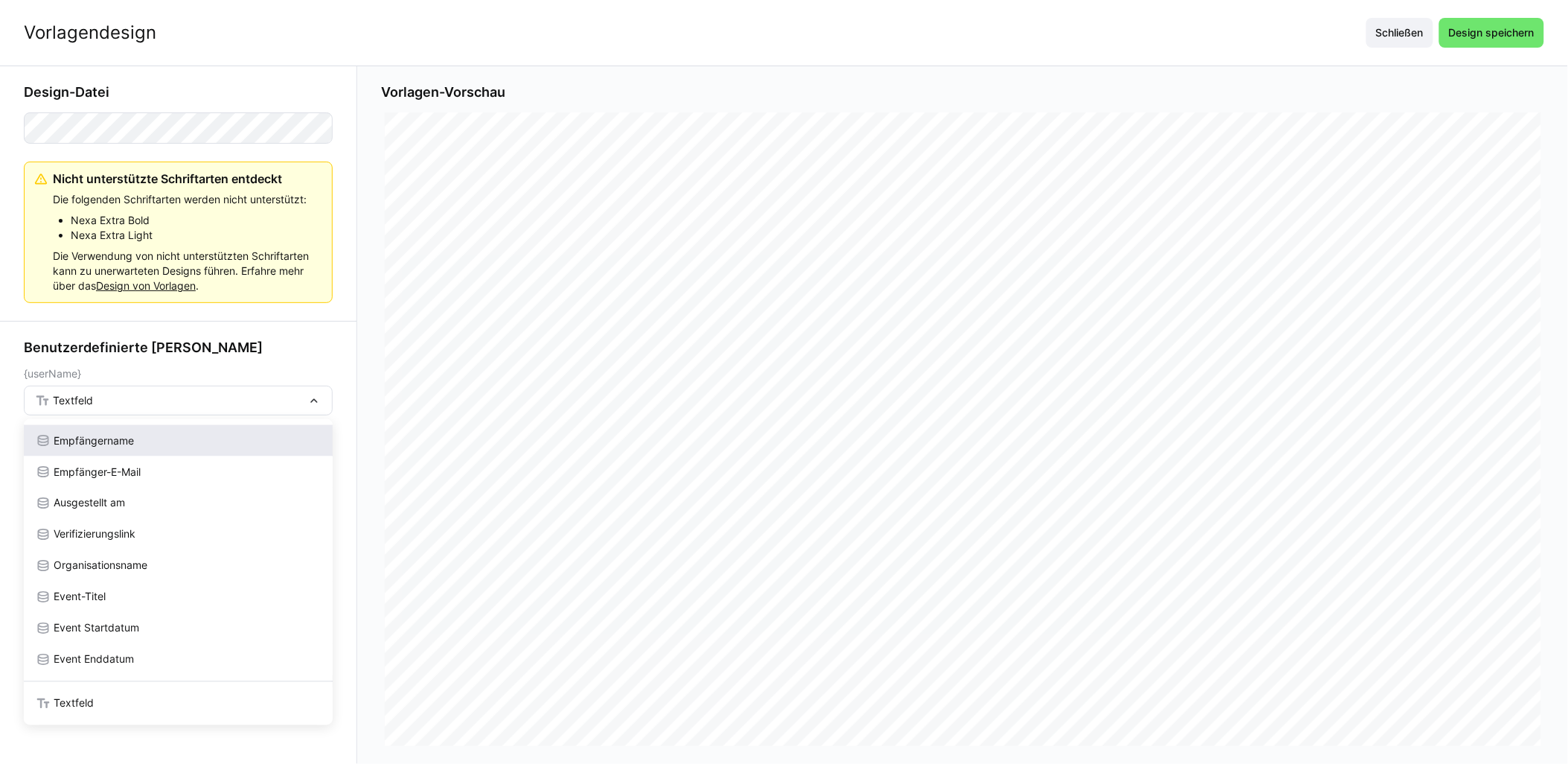
click at [92, 442] on span "Empfängername" at bounding box center [94, 441] width 81 height 15
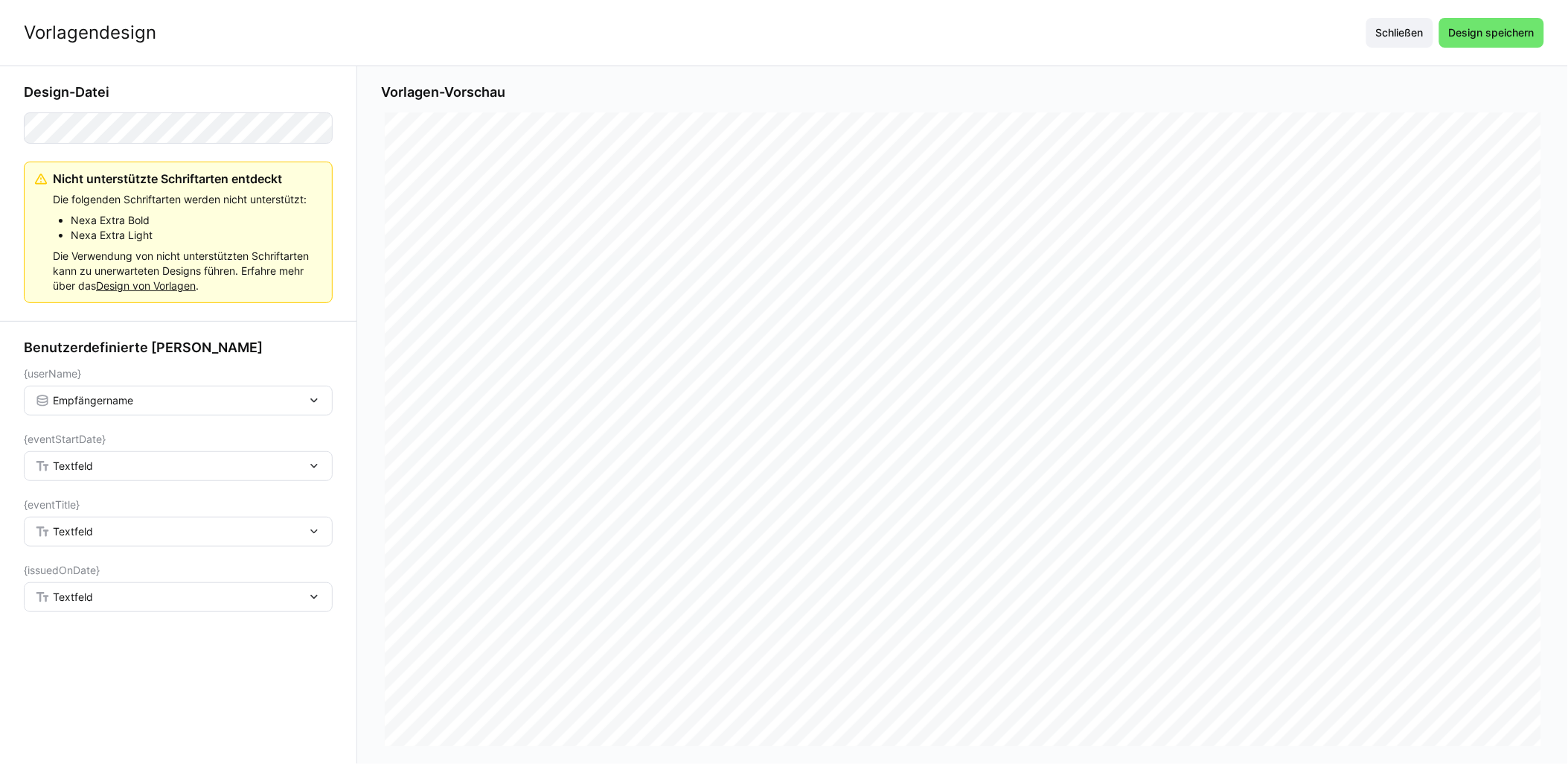
click at [77, 470] on span "Textfeld" at bounding box center [72, 466] width 40 height 15
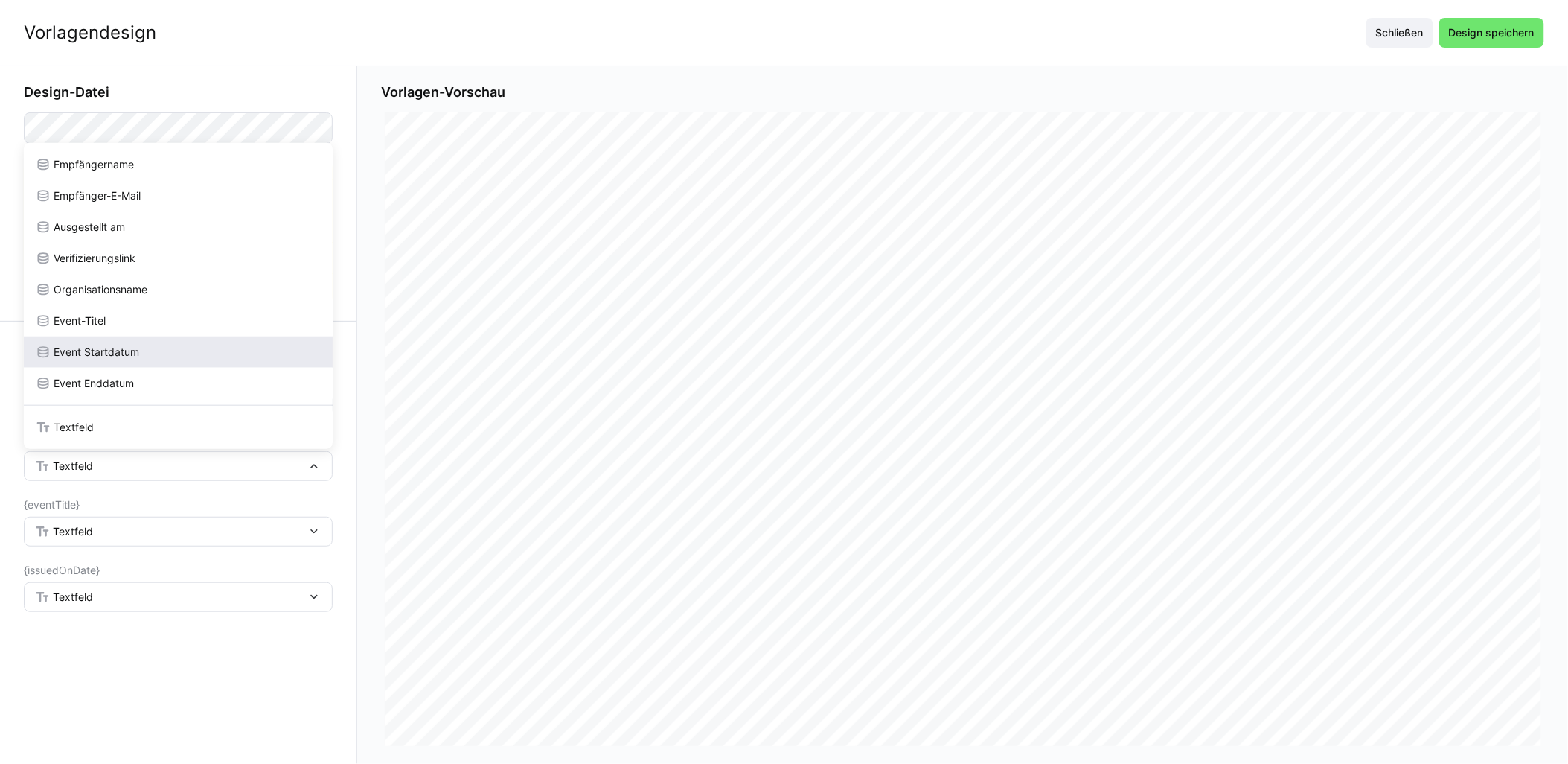
click at [113, 356] on span "Event Startdatum" at bounding box center [96, 352] width 85 height 15
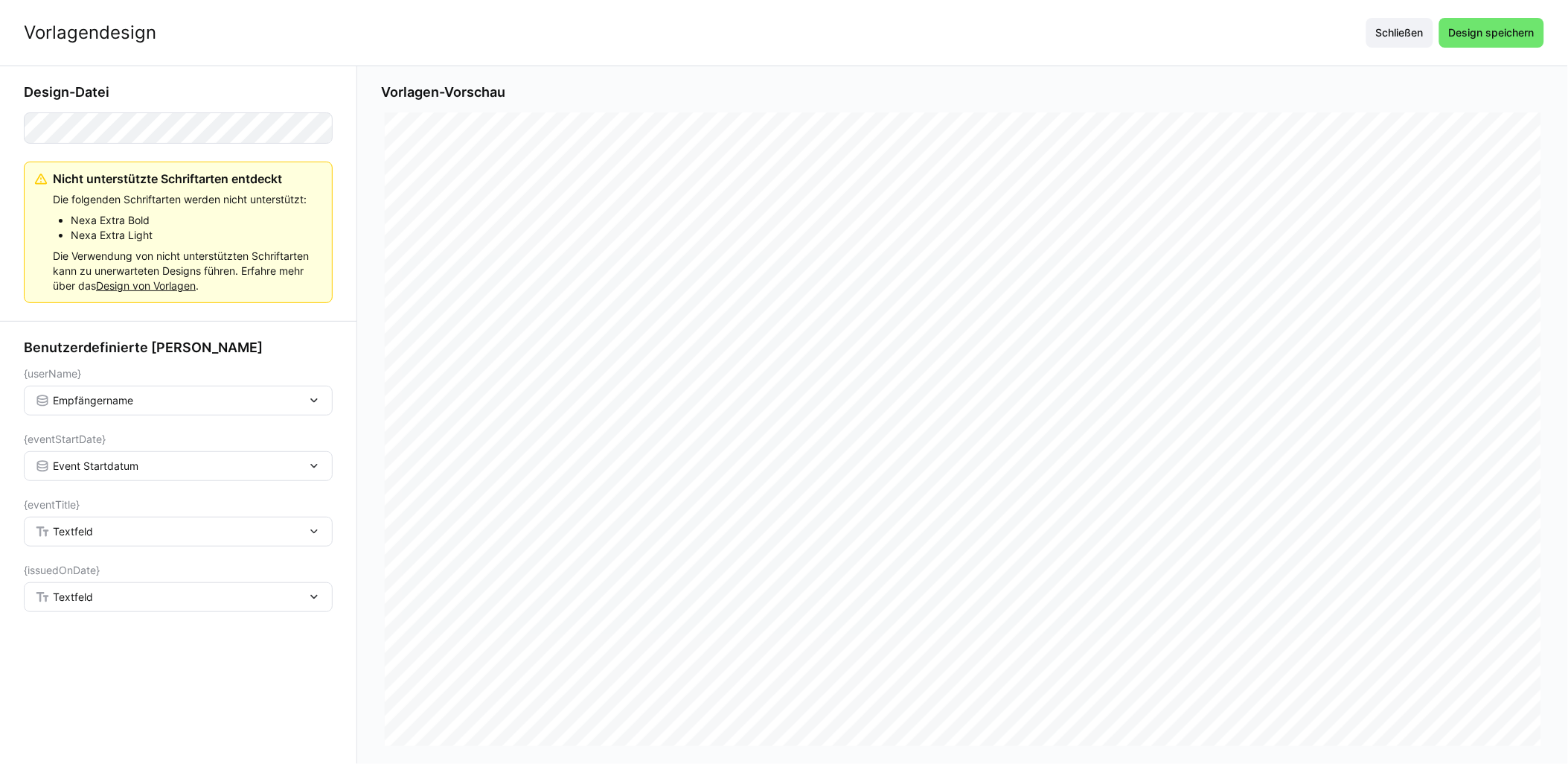
click at [102, 533] on div "Textfeld" at bounding box center [171, 531] width 272 height 13
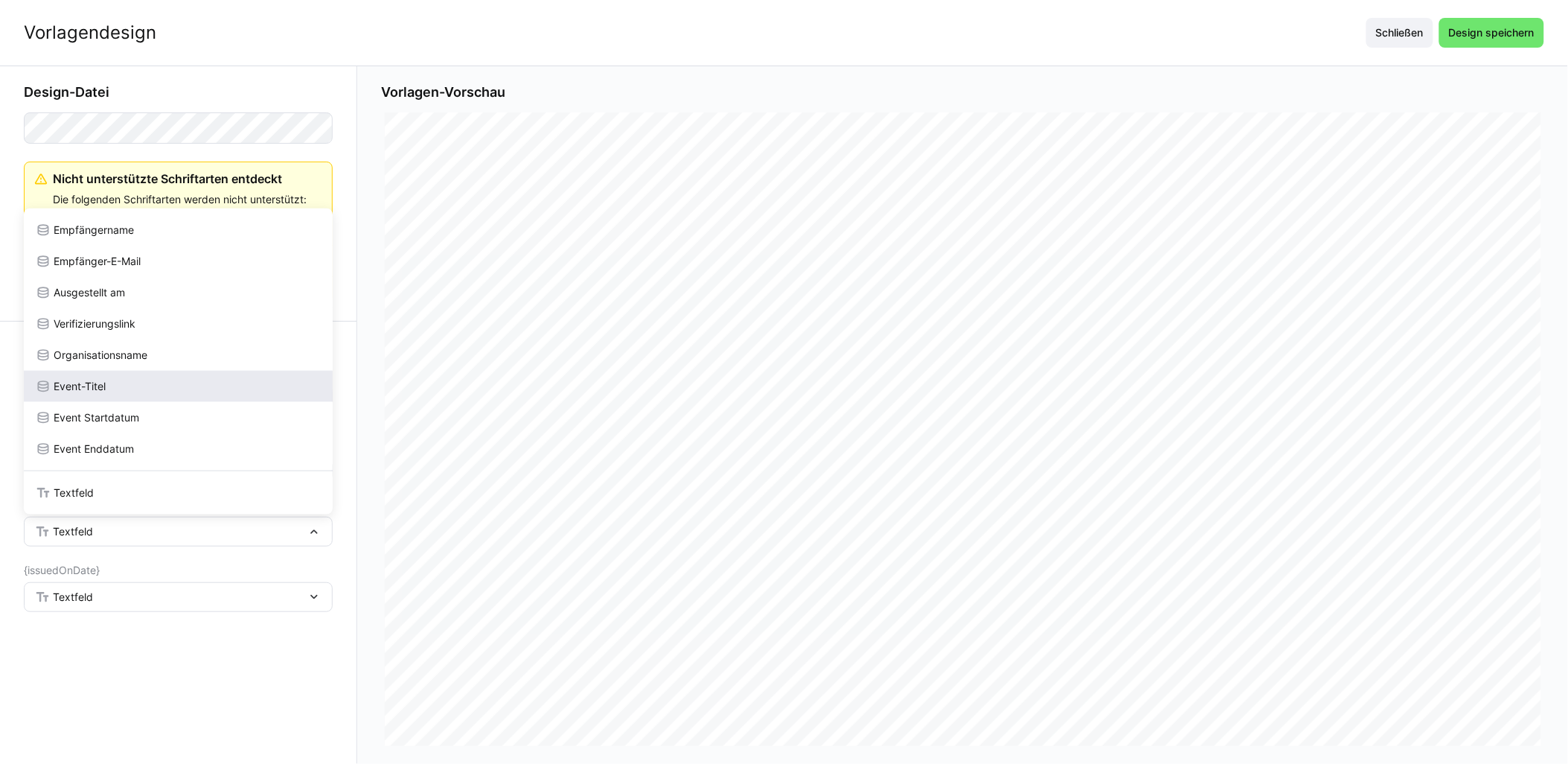
click at [105, 386] on span "Event-Titel" at bounding box center [80, 386] width 52 height 15
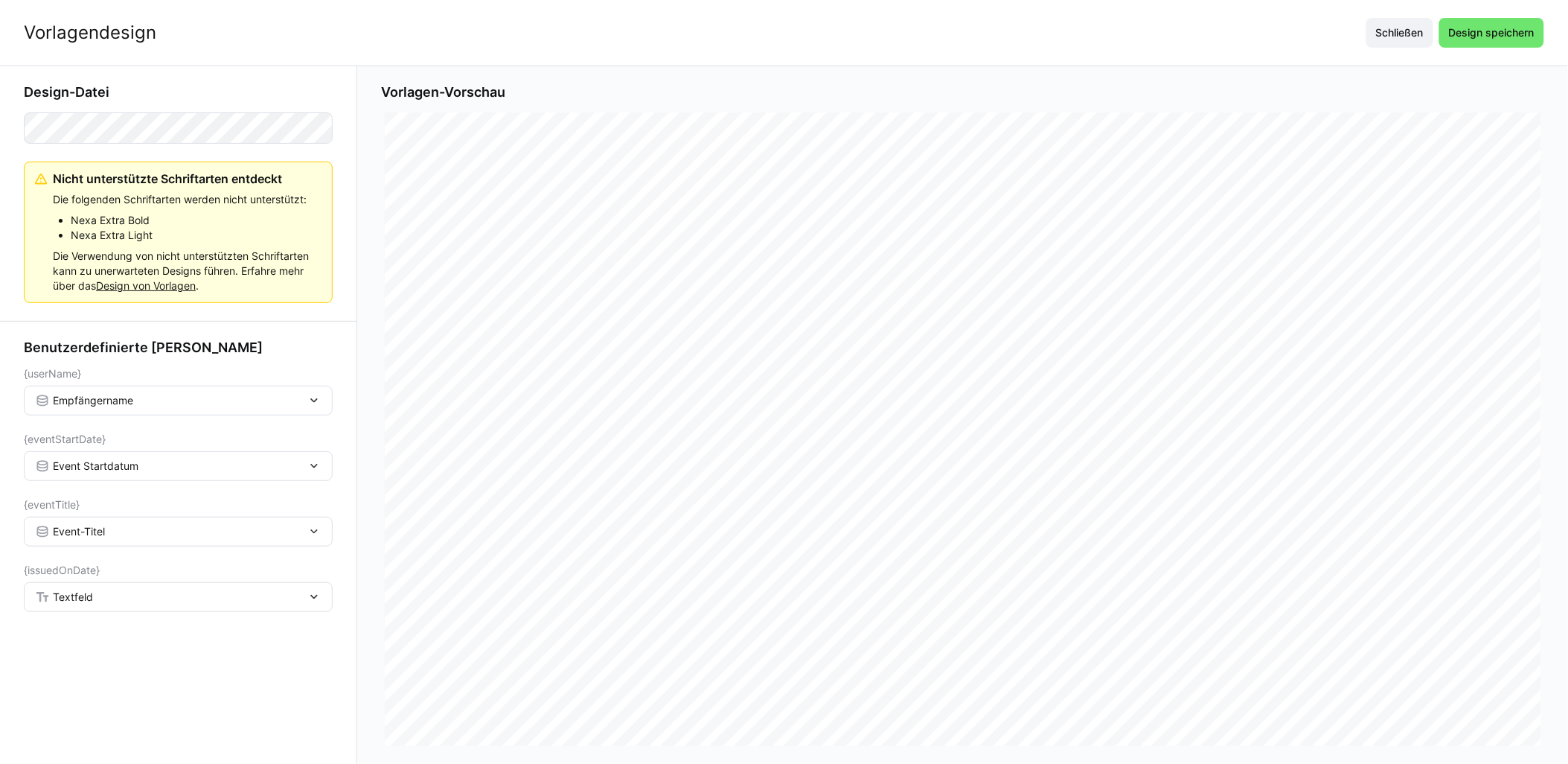
click at [86, 605] on div "Textfeld" at bounding box center [178, 597] width 309 height 30
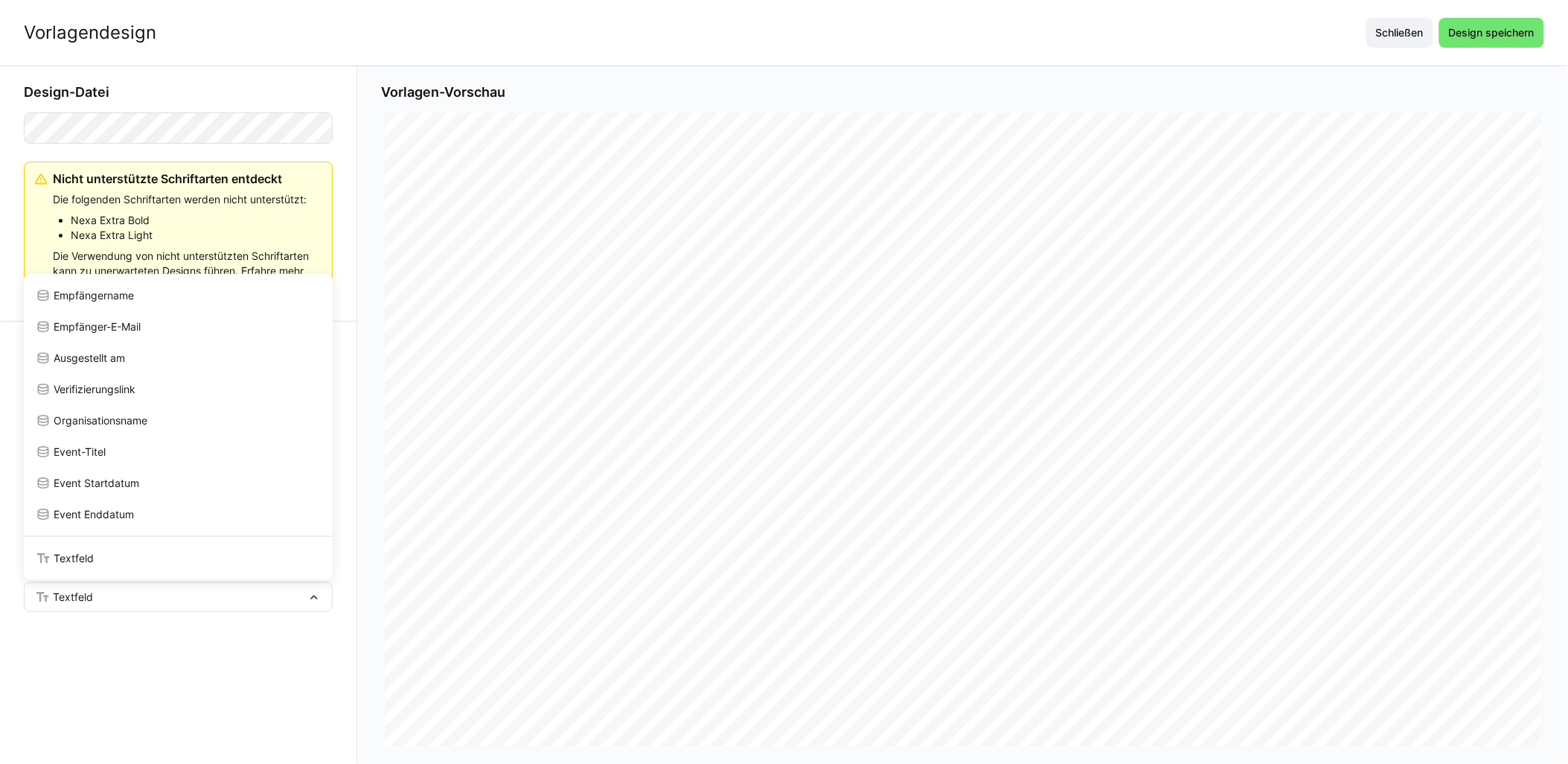
click at [113, 682] on app-learning-certificate-template-builder-form "Design-Datei Nicht unterstützte Schriftarten entdeckt Die folgenden Schriftarte…" at bounding box center [178, 415] width 357 height 698
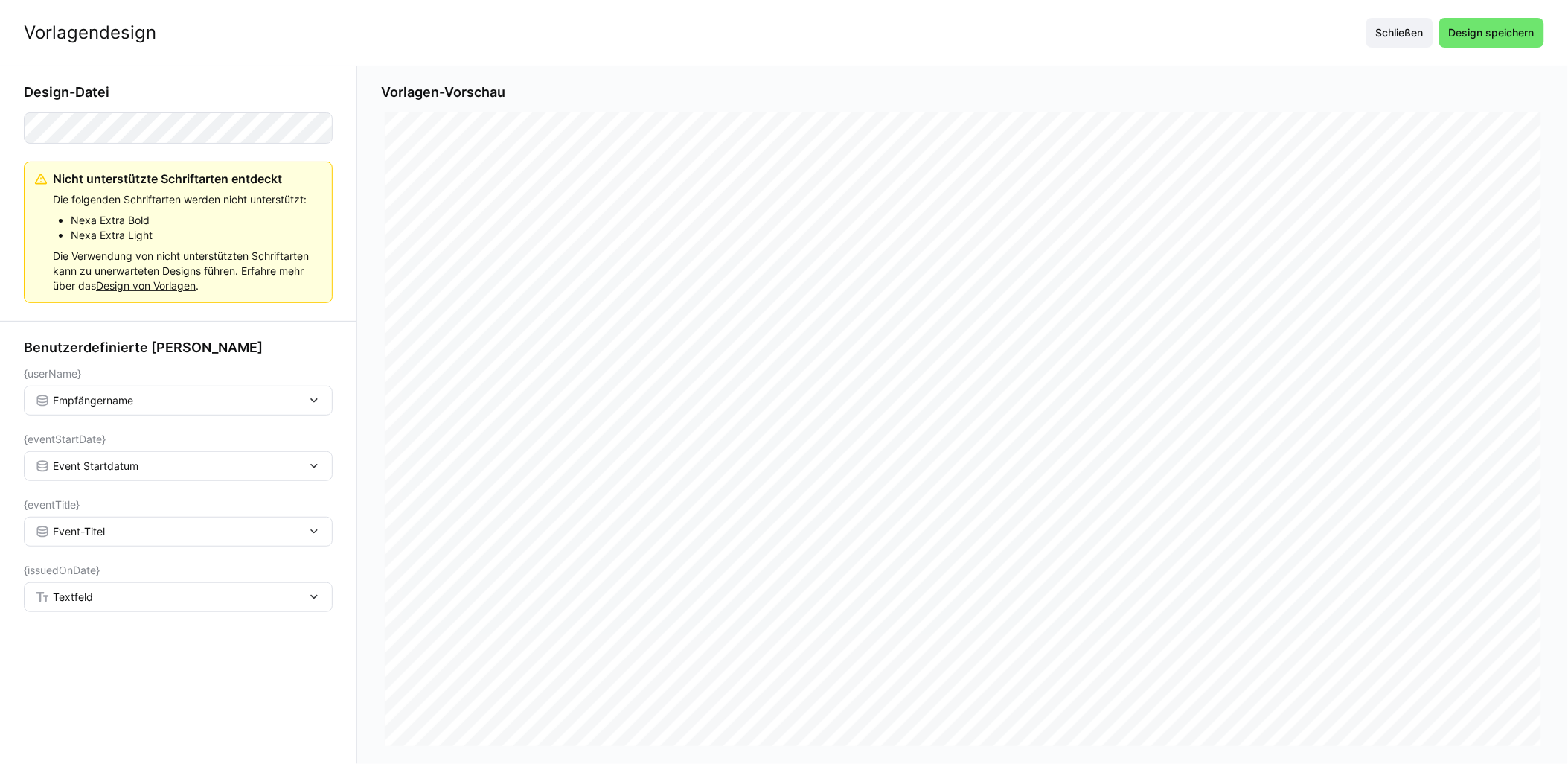
click at [110, 596] on div "Textfeld" at bounding box center [171, 597] width 272 height 13
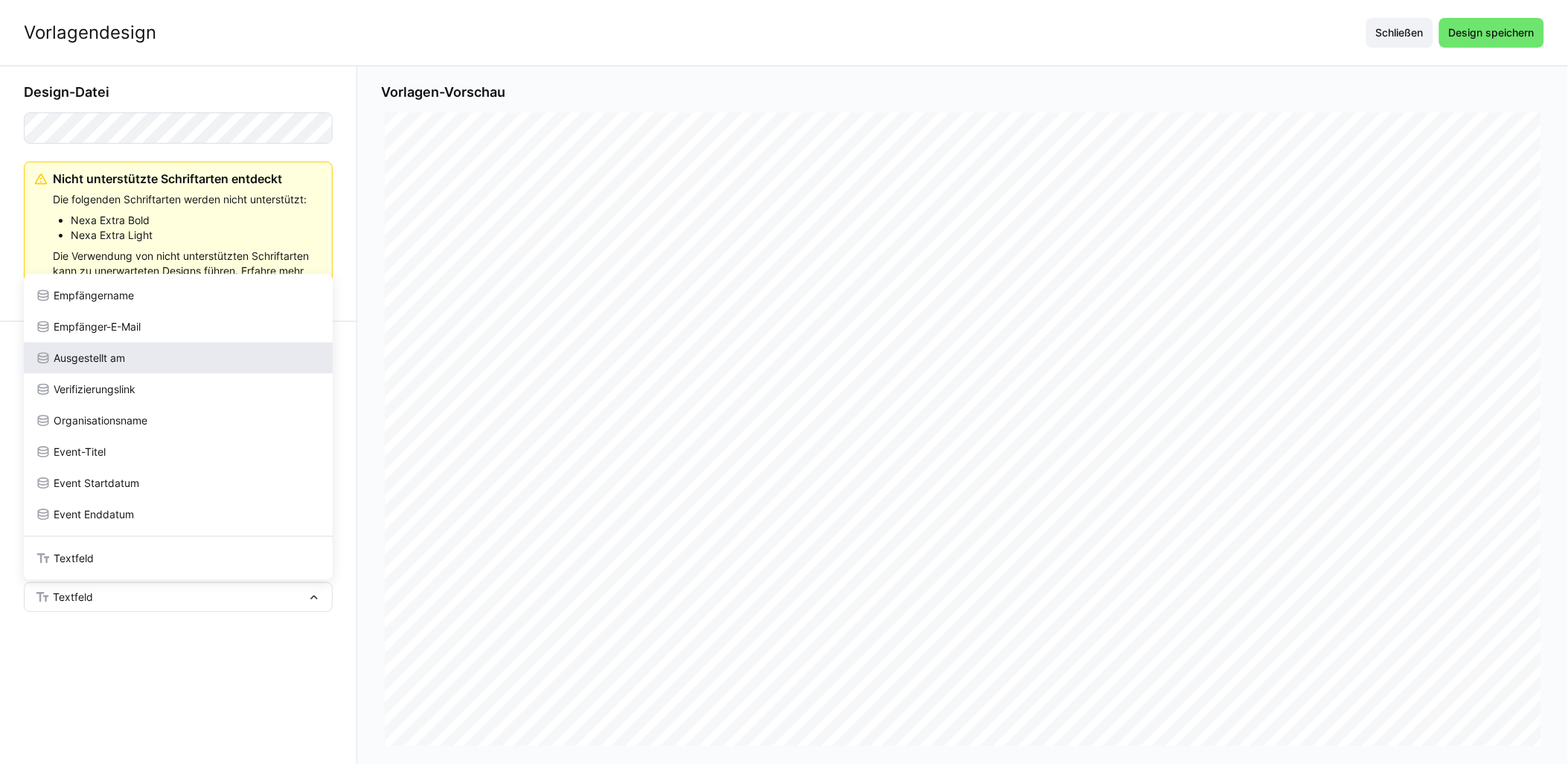
click at [116, 361] on span "Ausgestellt am" at bounding box center [89, 358] width 72 height 15
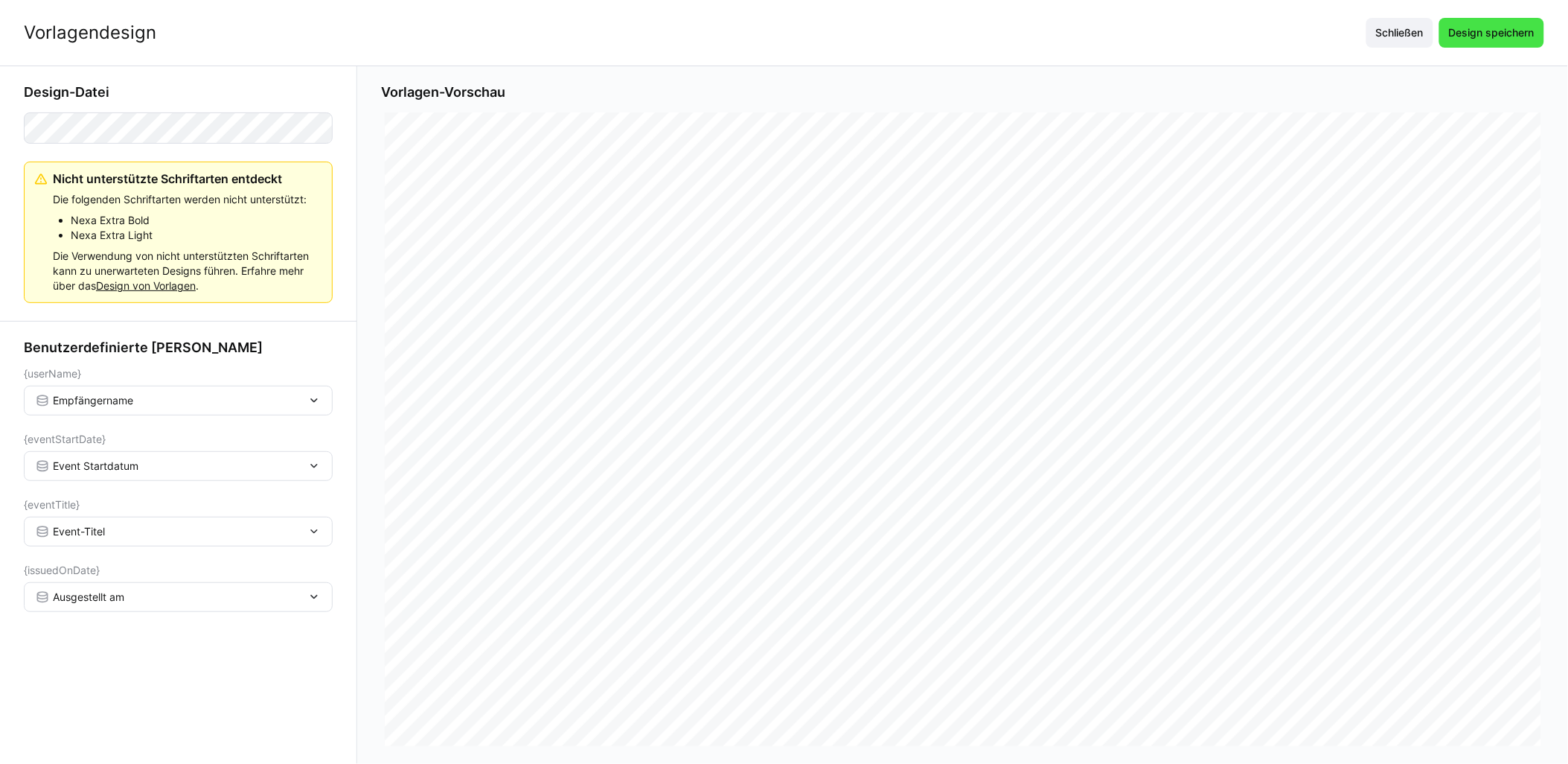
click at [786, 30] on span "Design speichern" at bounding box center [1492, 33] width 90 height 15
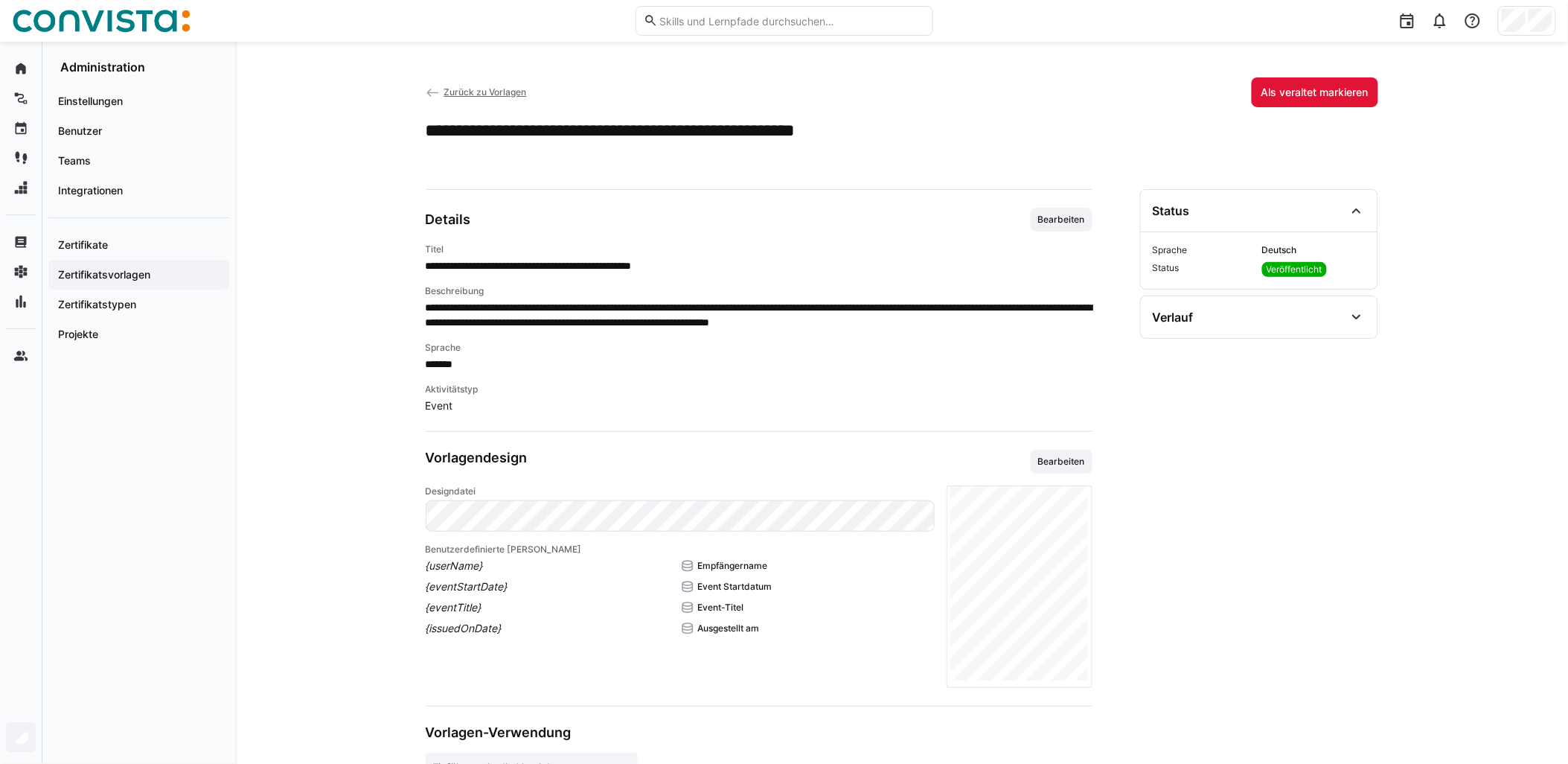
click at [487, 92] on span "Zurück zu Vorlagen" at bounding box center [485, 92] width 83 height 11
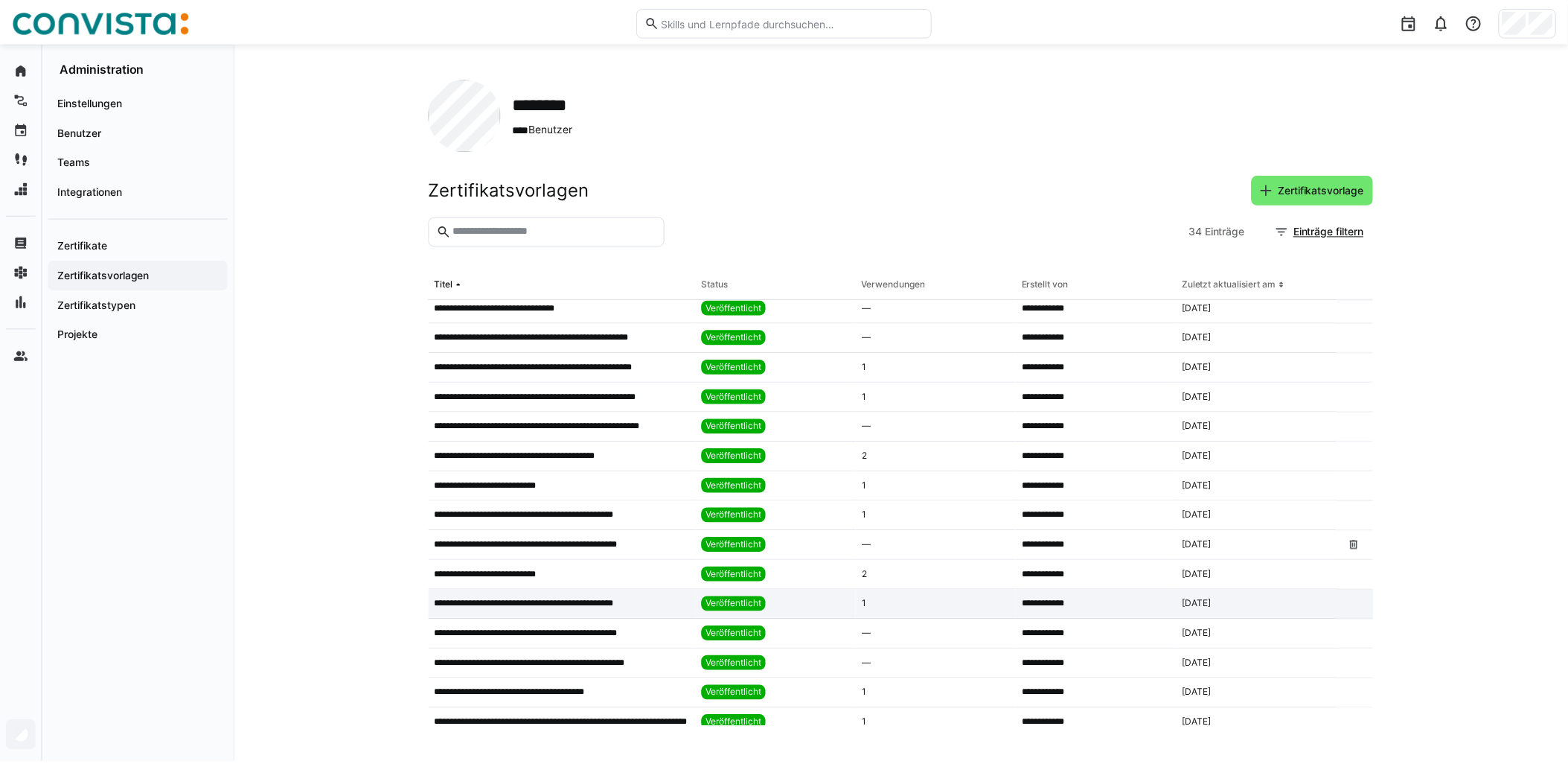
scroll to position [330, 0]
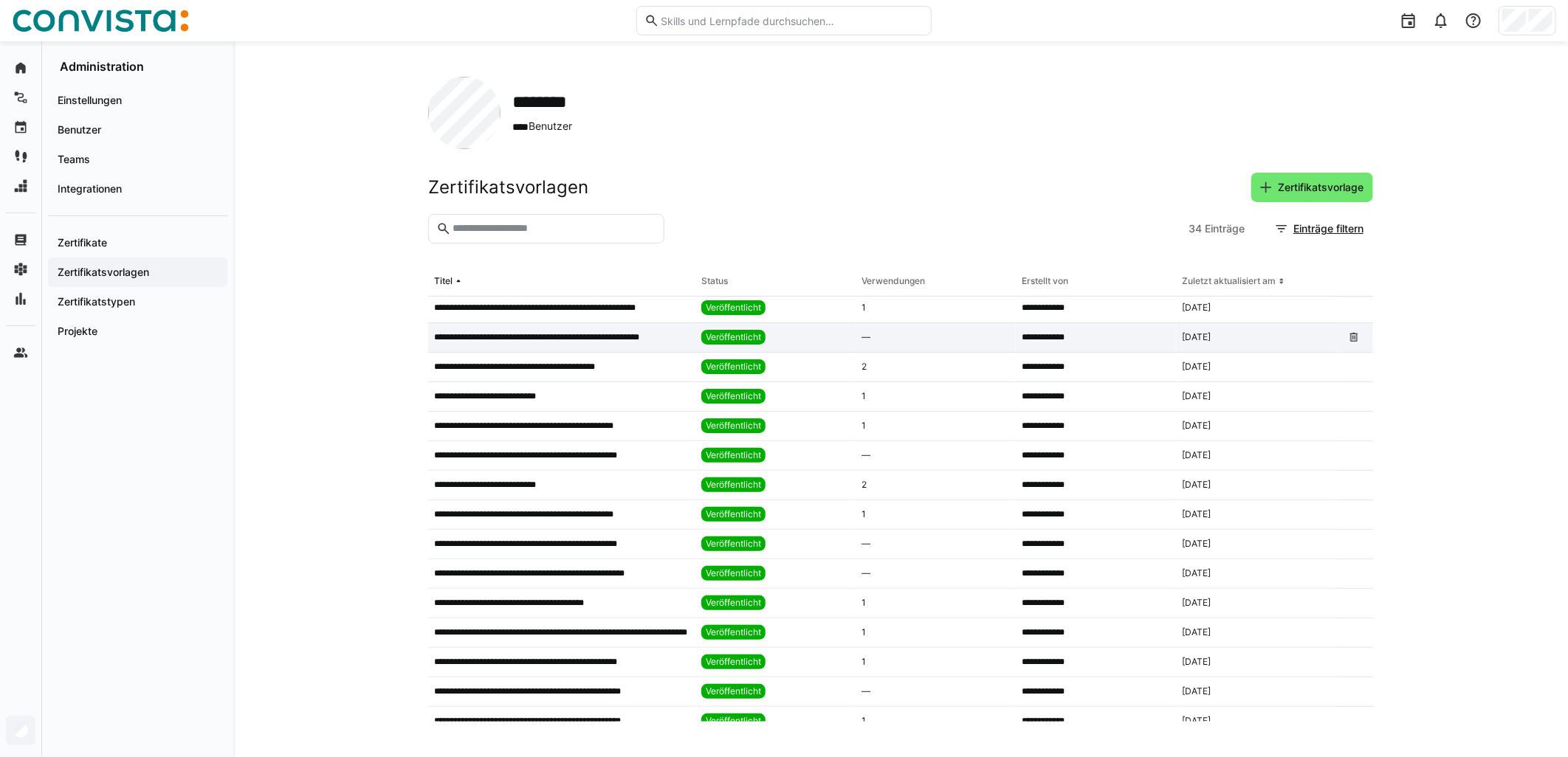
click at [644, 344] on div "**********" at bounding box center [561, 338] width 267 height 30
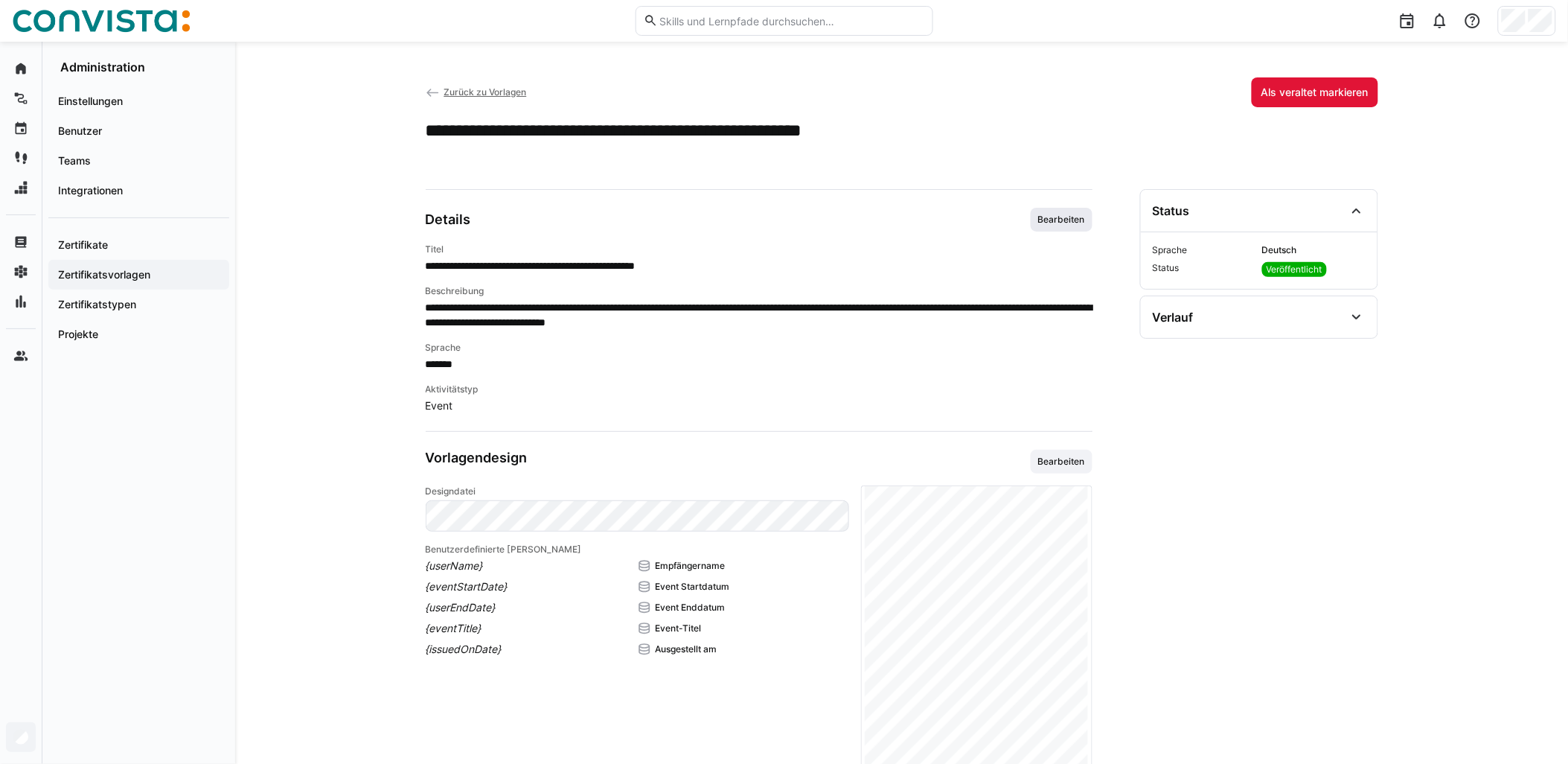
click at [786, 220] on span "Bearbeiten" at bounding box center [1061, 220] width 50 height 12
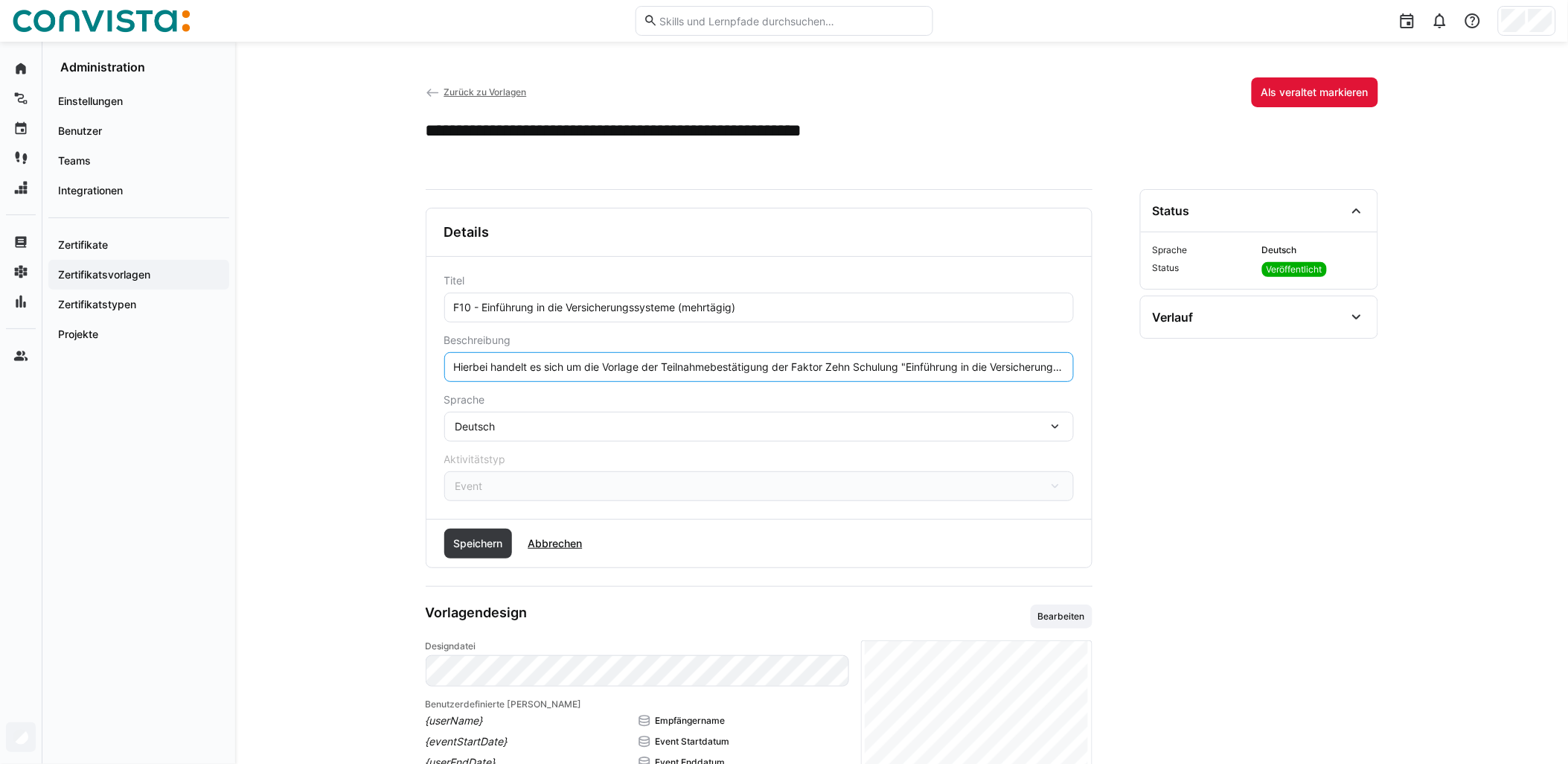
click at [786, 369] on input "Hierbei handelt es sich um die Vorlage der Teilnahmebestätigung der Faktor Zehn…" at bounding box center [759, 367] width 613 height 13
paste input "Die Schulung findet remote statt."
type input "Hierbei handelt es sich um die Vorlage der Teilnahmebestätigung der Faktor Zehn…"
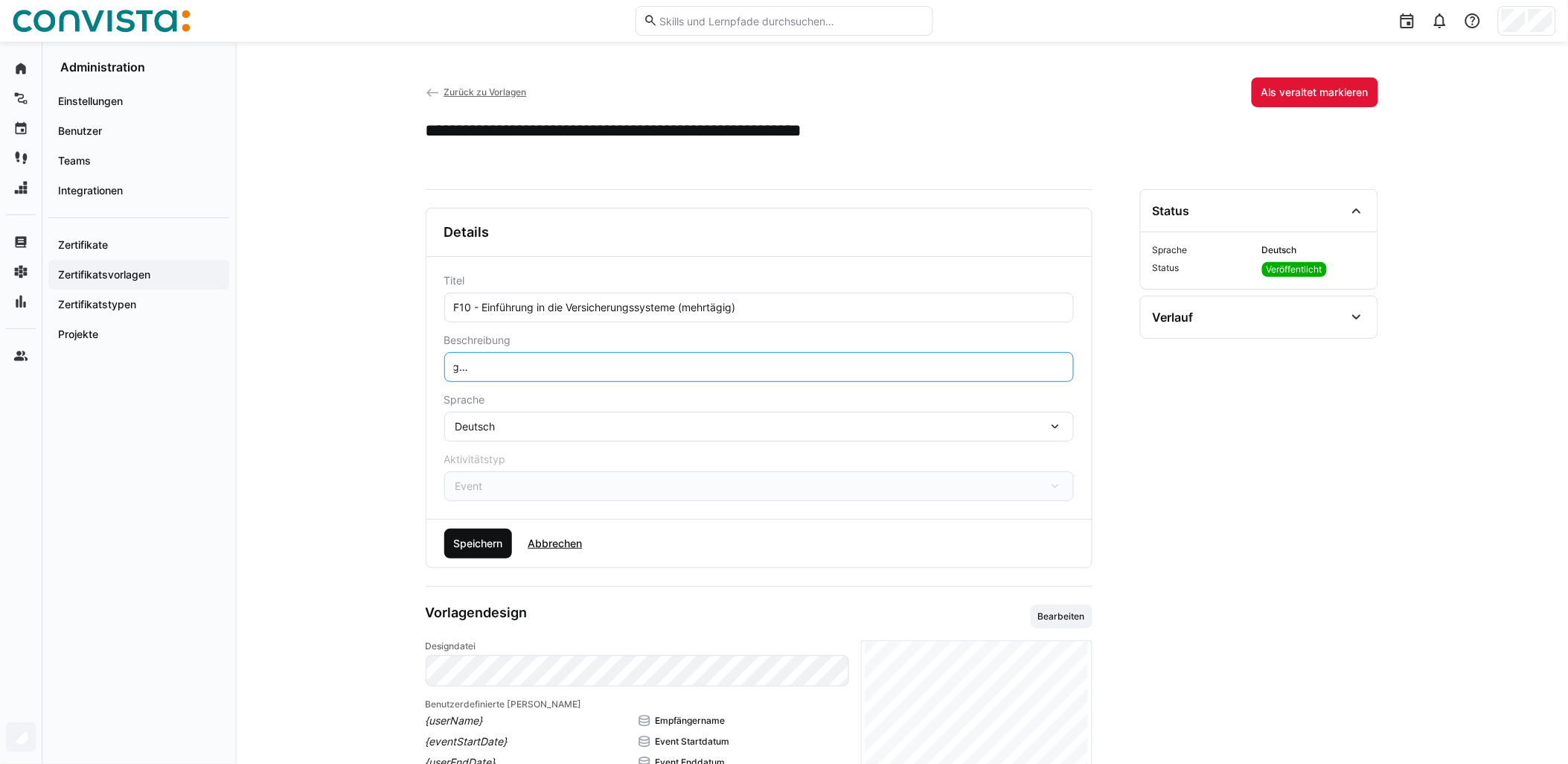
click at [452, 530] on span "Speichern" at bounding box center [478, 544] width 68 height 30
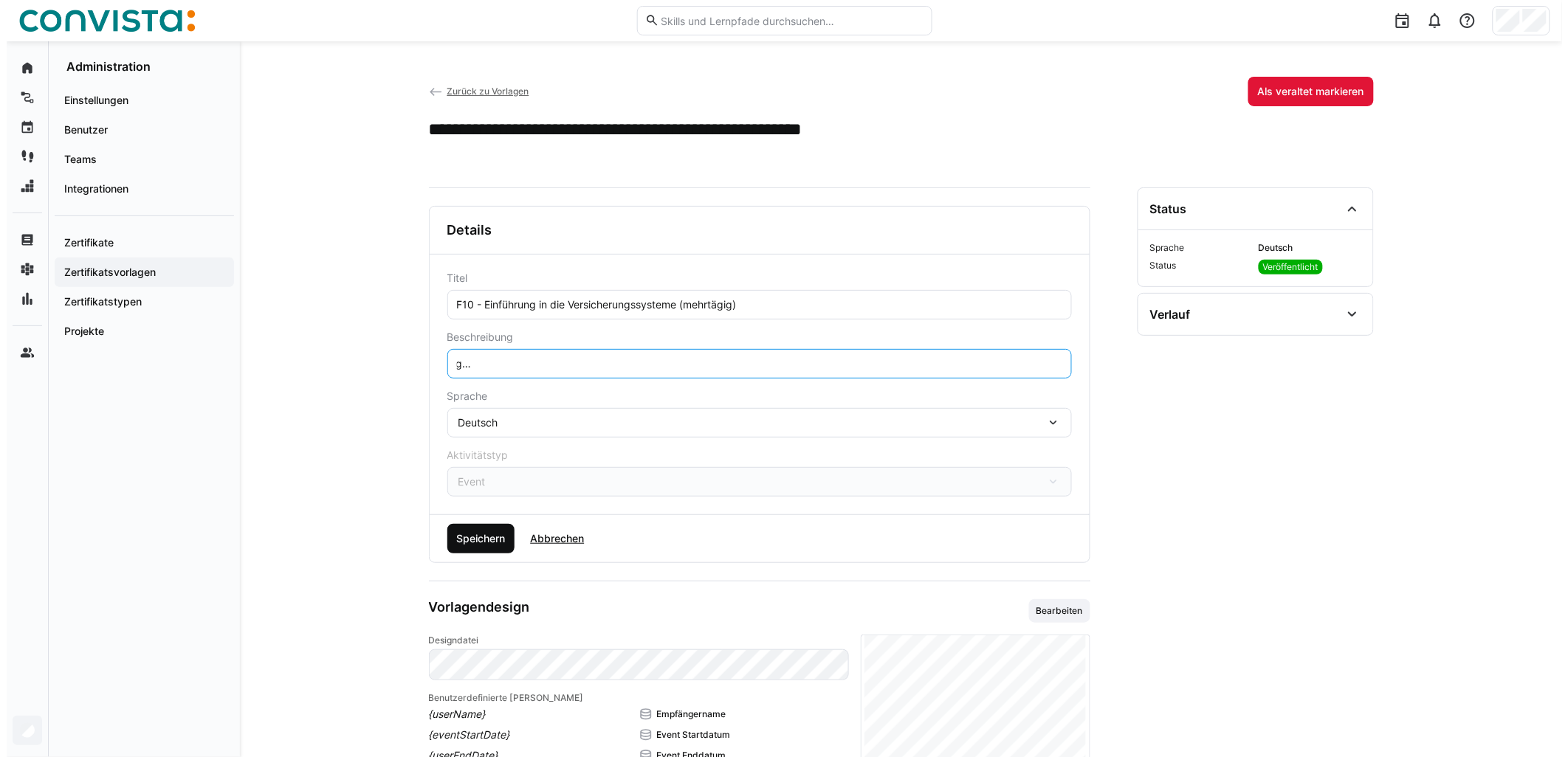
scroll to position [0, 0]
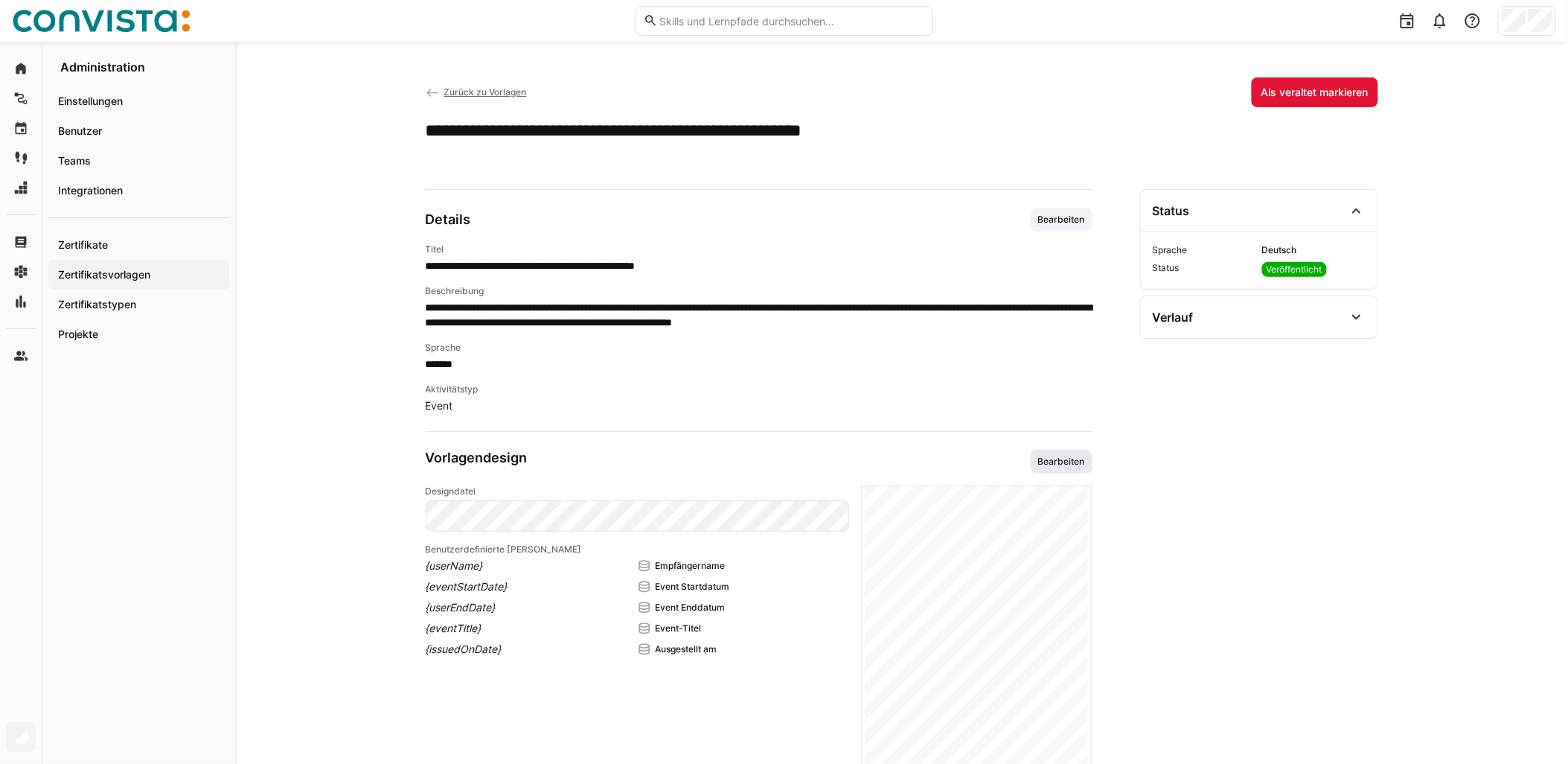
click at [786, 452] on span "Bearbeiten" at bounding box center [1062, 461] width 62 height 24
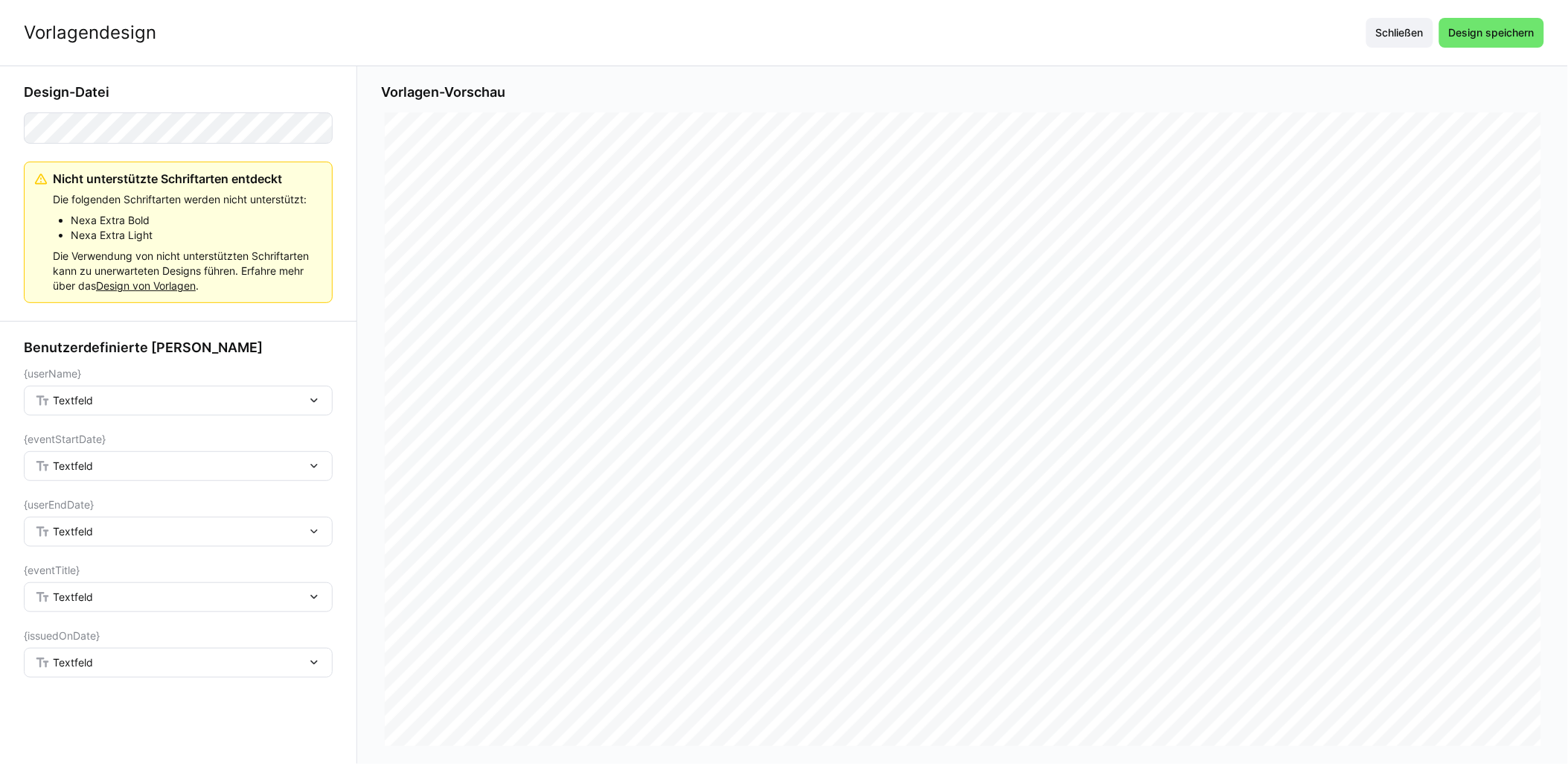
click at [136, 391] on div "Textfeld" at bounding box center [178, 400] width 309 height 30
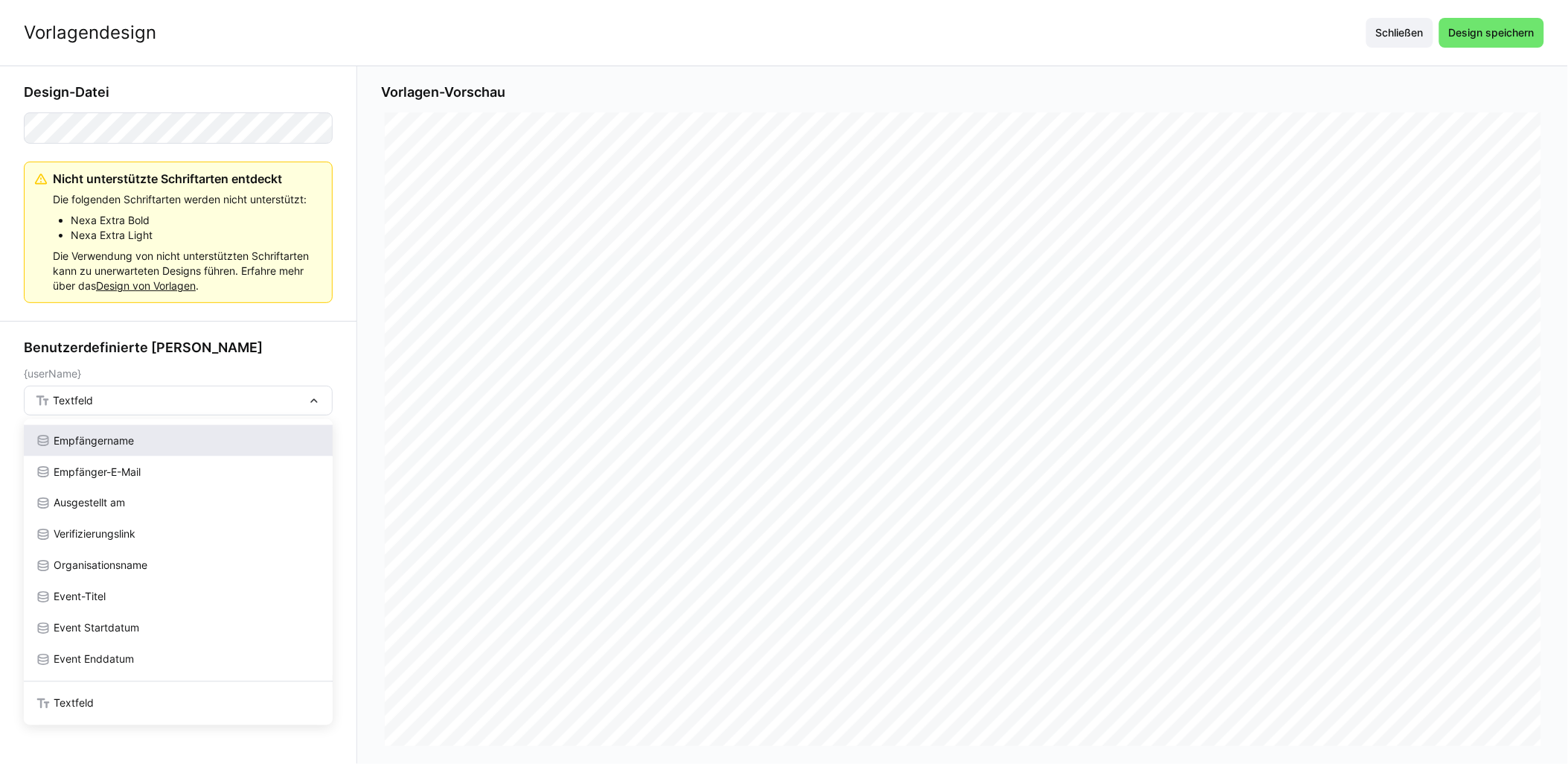
click at [120, 436] on span "Empfängername" at bounding box center [94, 441] width 81 height 15
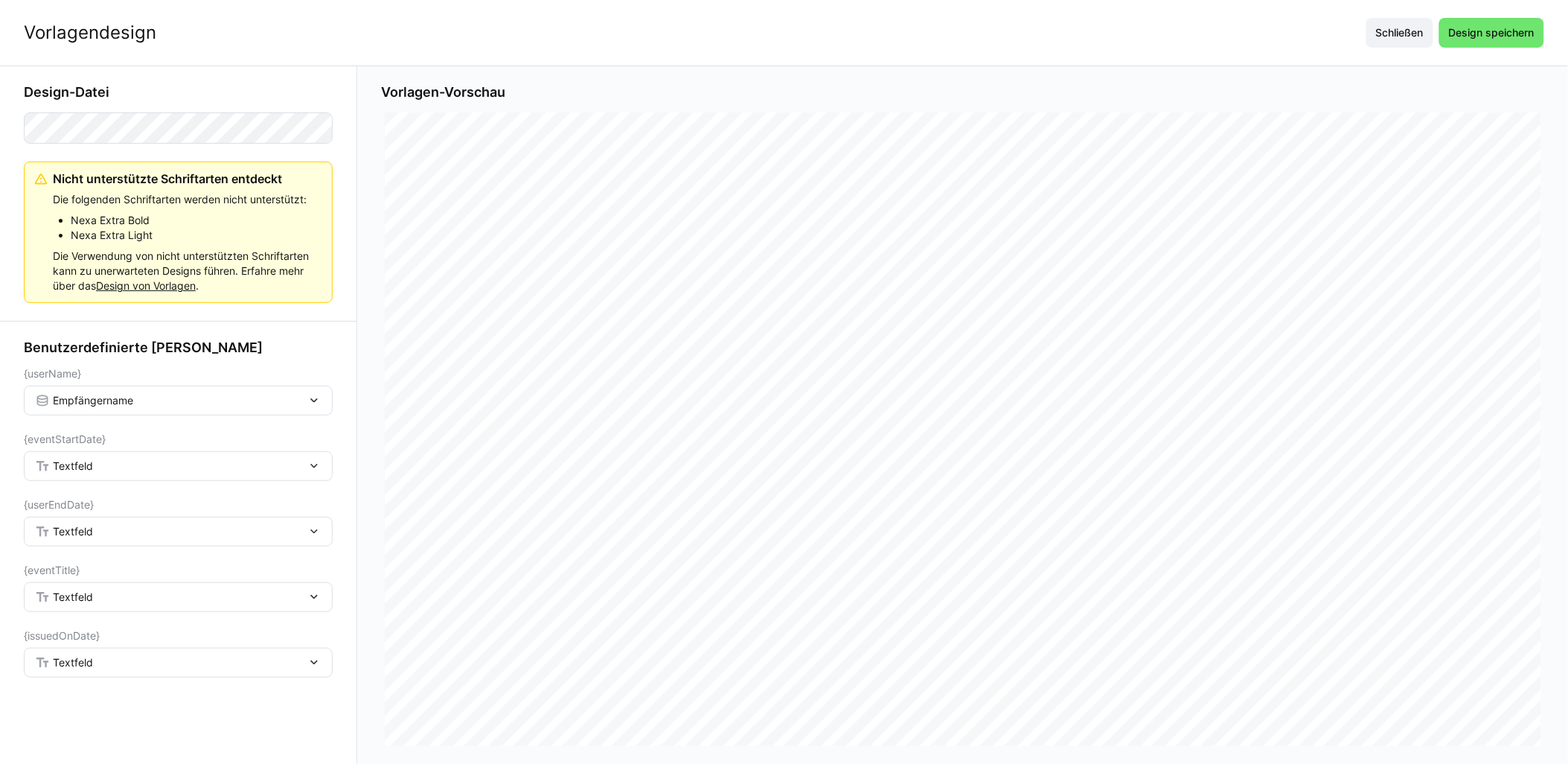
click at [112, 458] on div "Textfeld" at bounding box center [178, 466] width 309 height 30
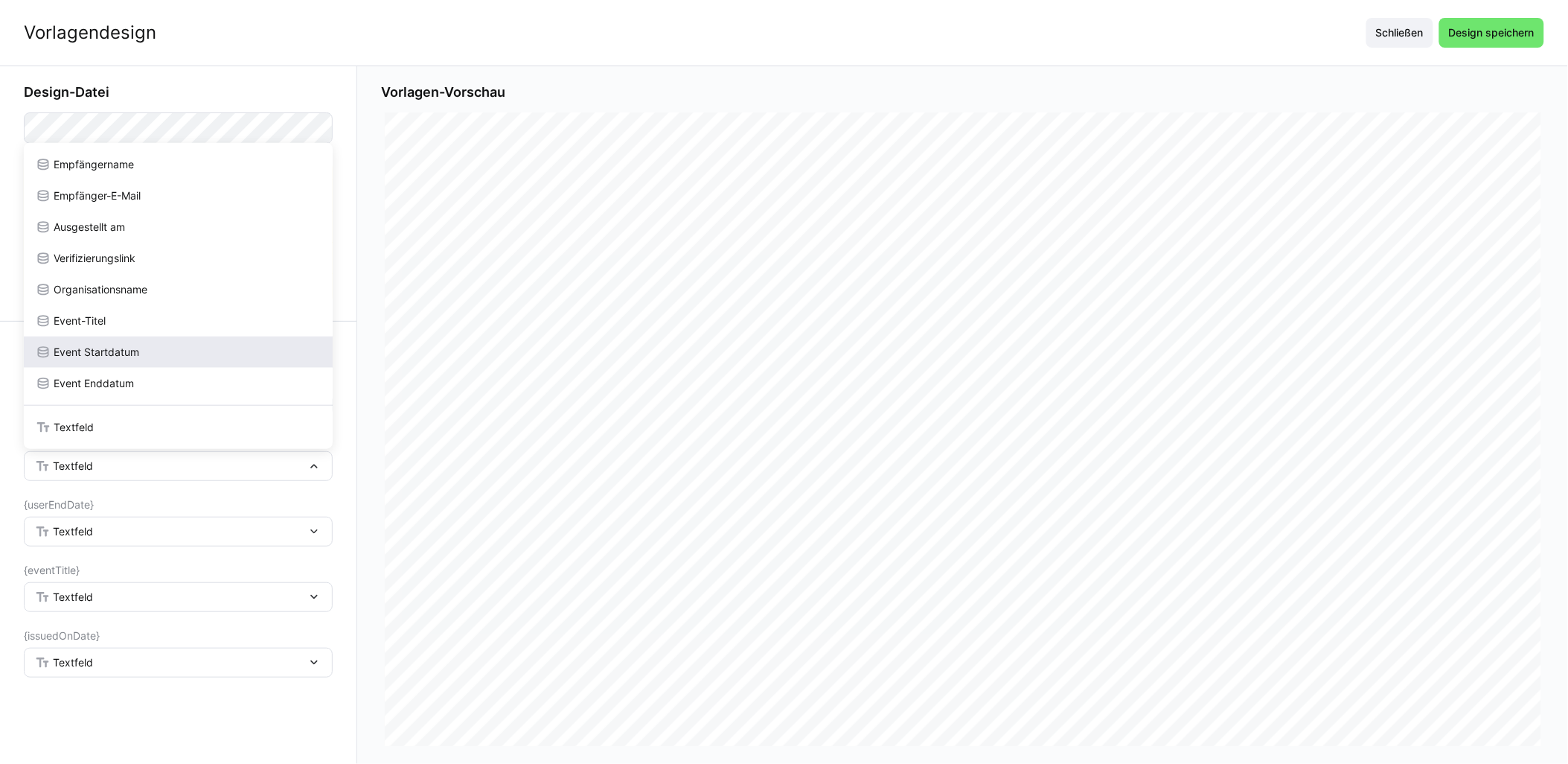
click at [109, 365] on div "Event Startdatum" at bounding box center [178, 352] width 309 height 31
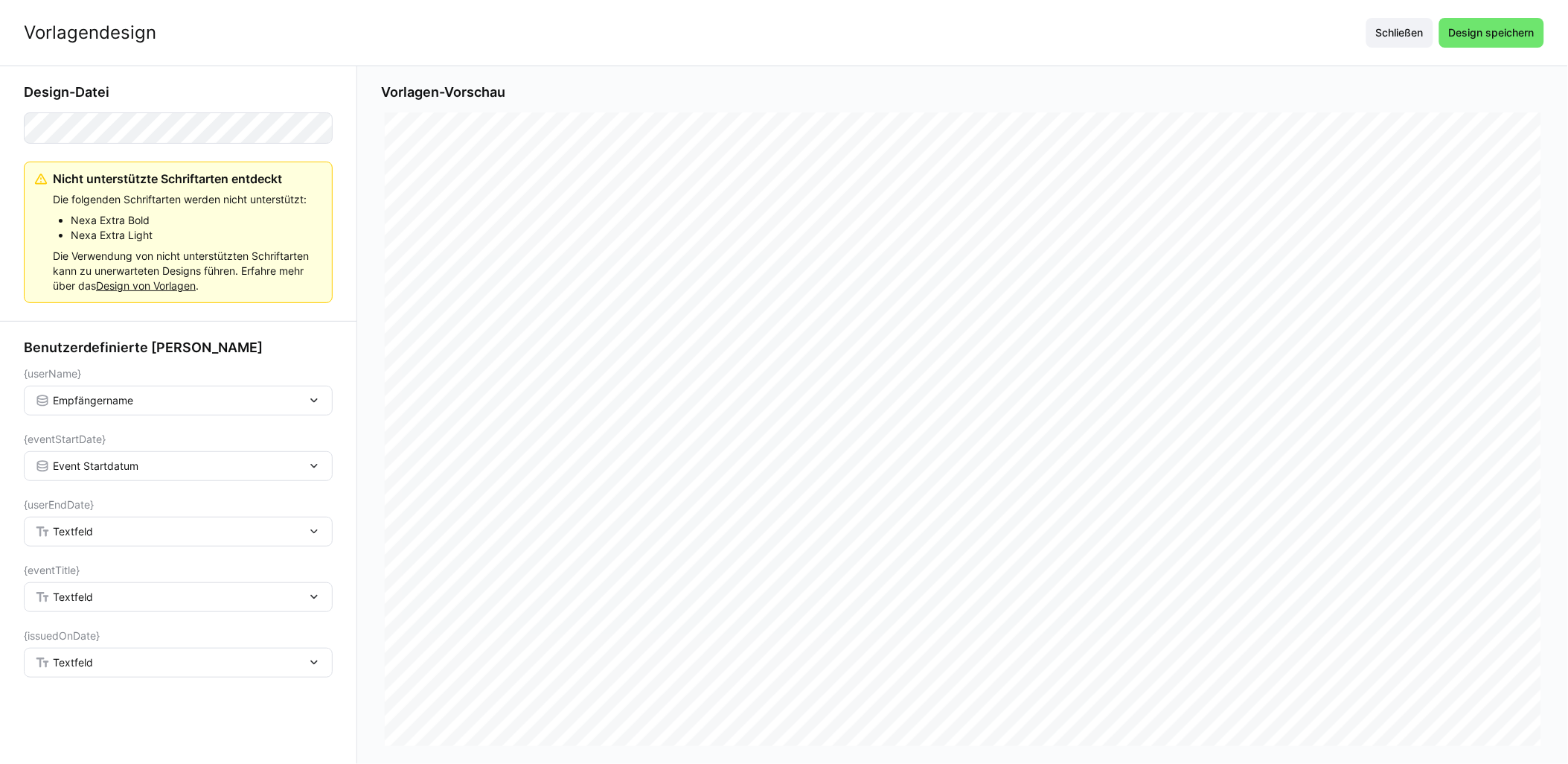
click at [97, 537] on div "Textfeld" at bounding box center [171, 531] width 272 height 13
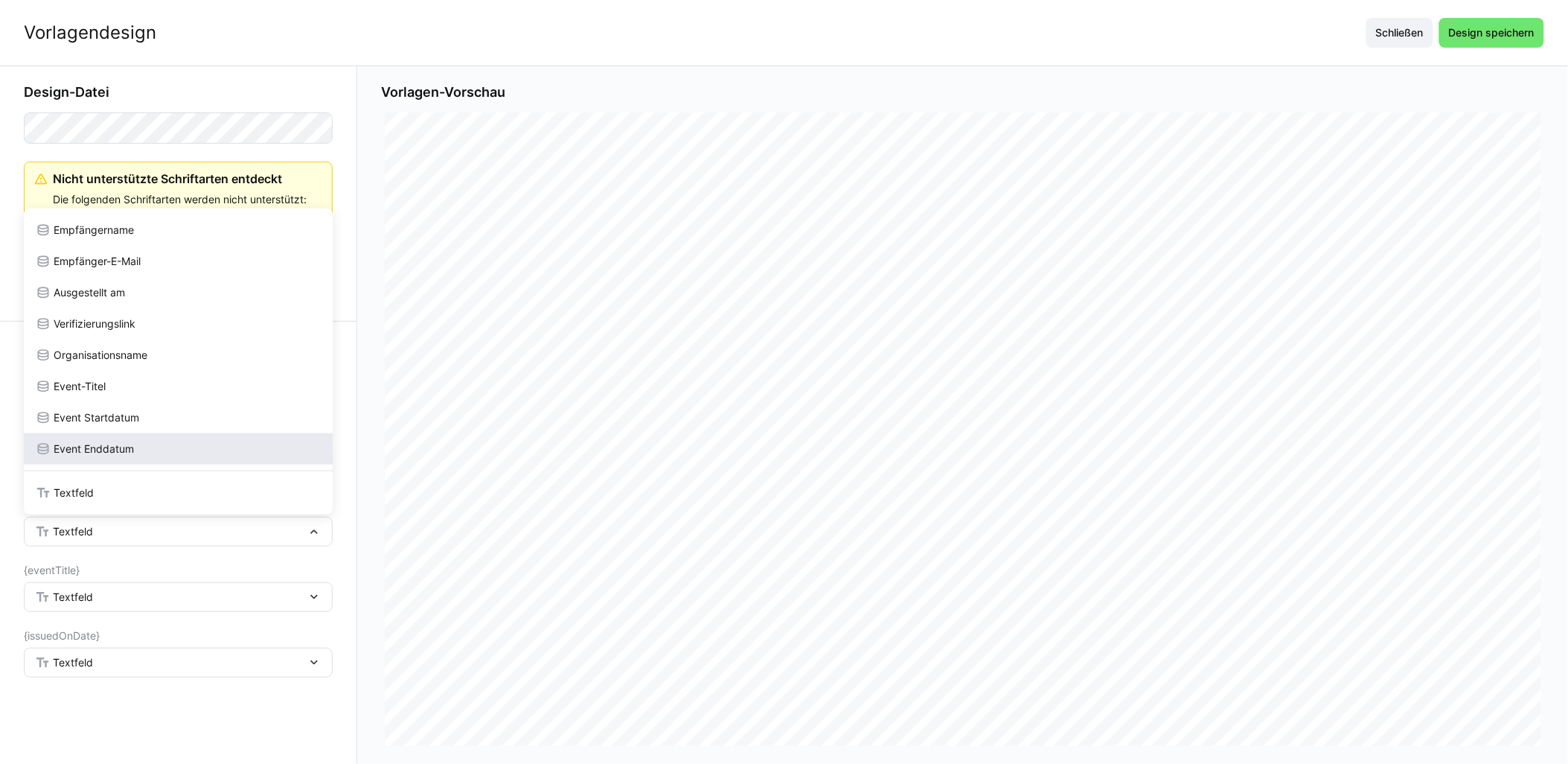
click at [124, 442] on span "Event Enddatum" at bounding box center [94, 449] width 81 height 15
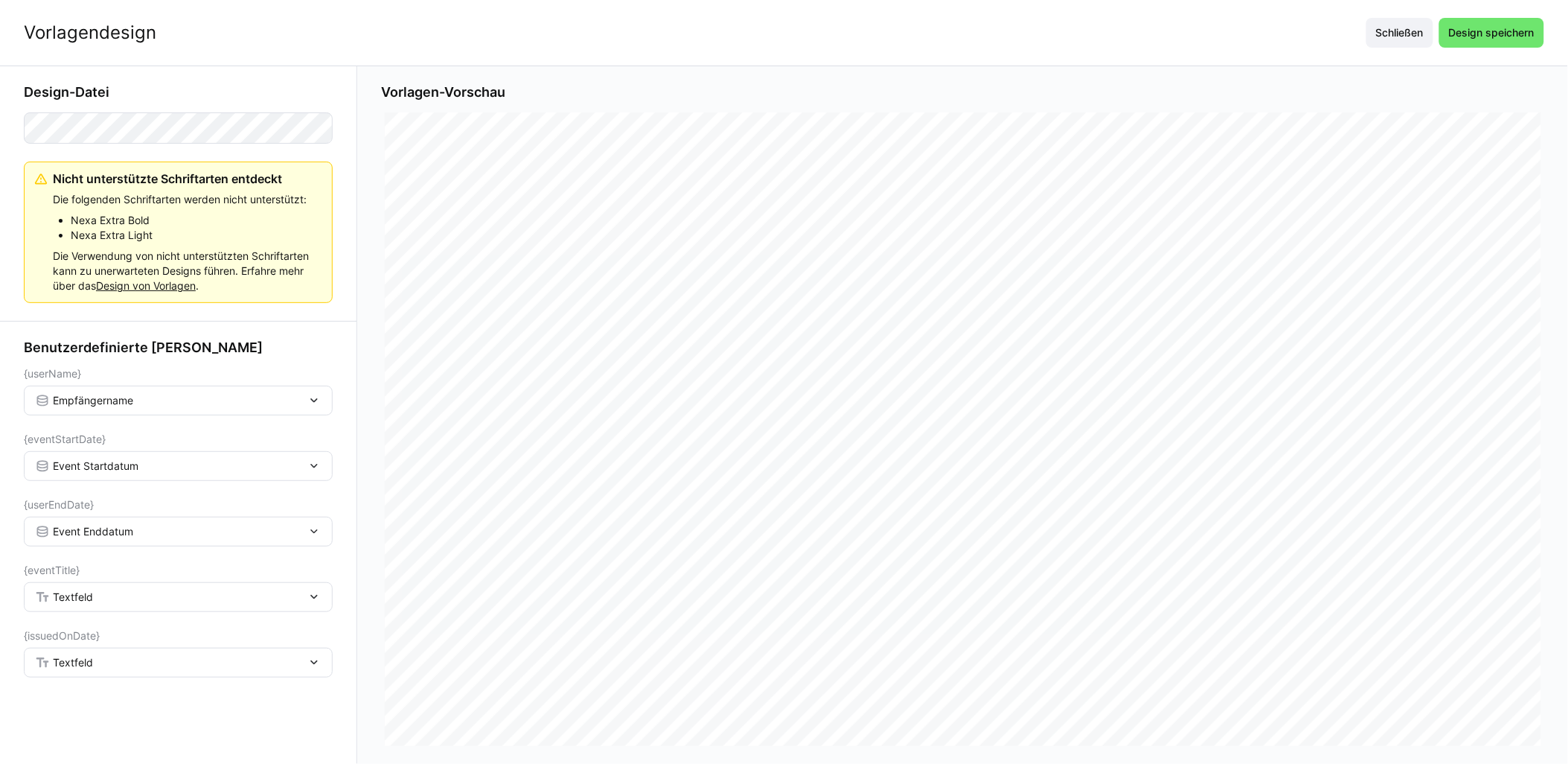
click at [101, 597] on div "Textfeld" at bounding box center [171, 597] width 272 height 13
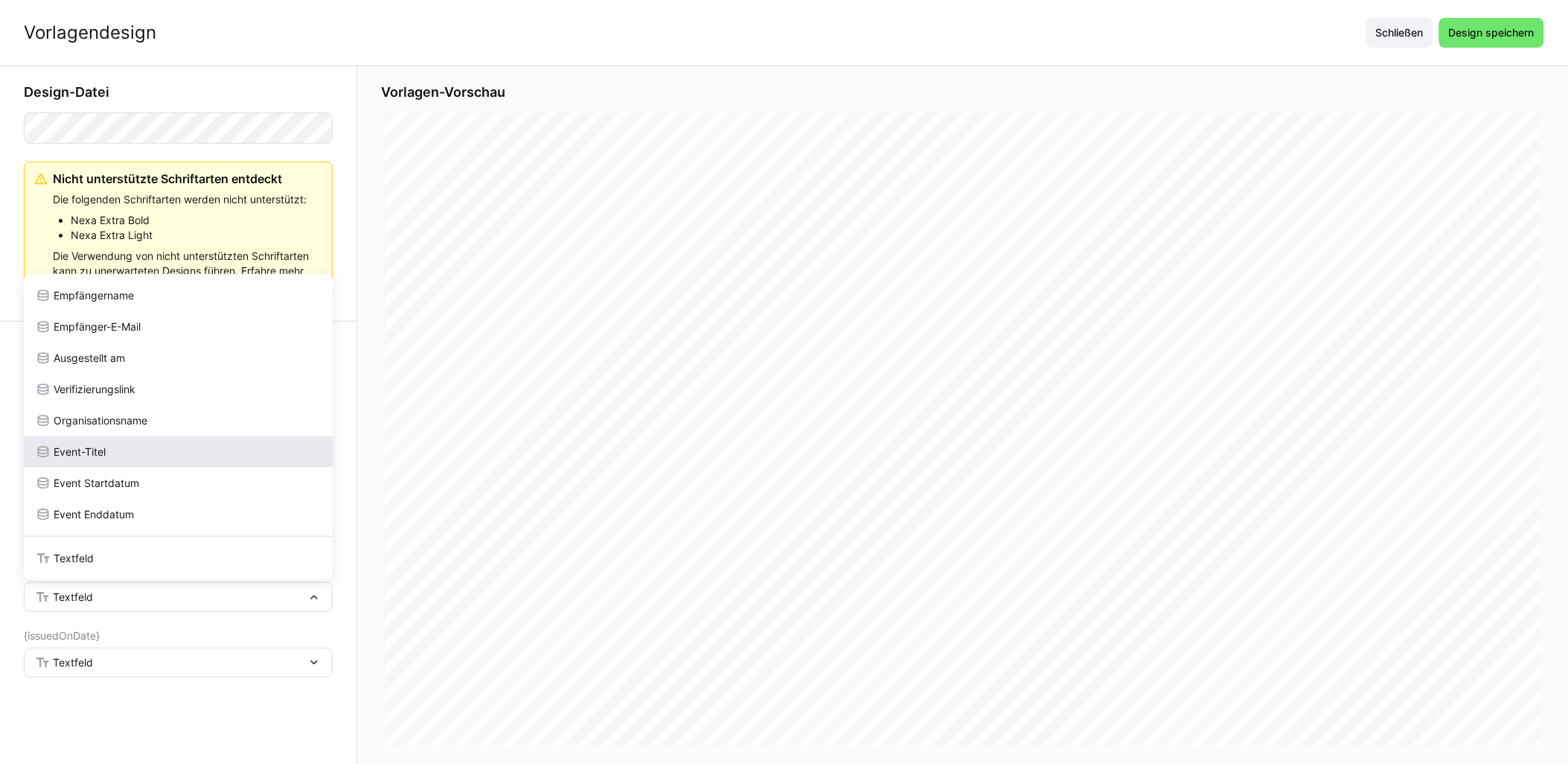
click at [128, 456] on div "Event-Titel" at bounding box center [178, 452] width 285 height 15
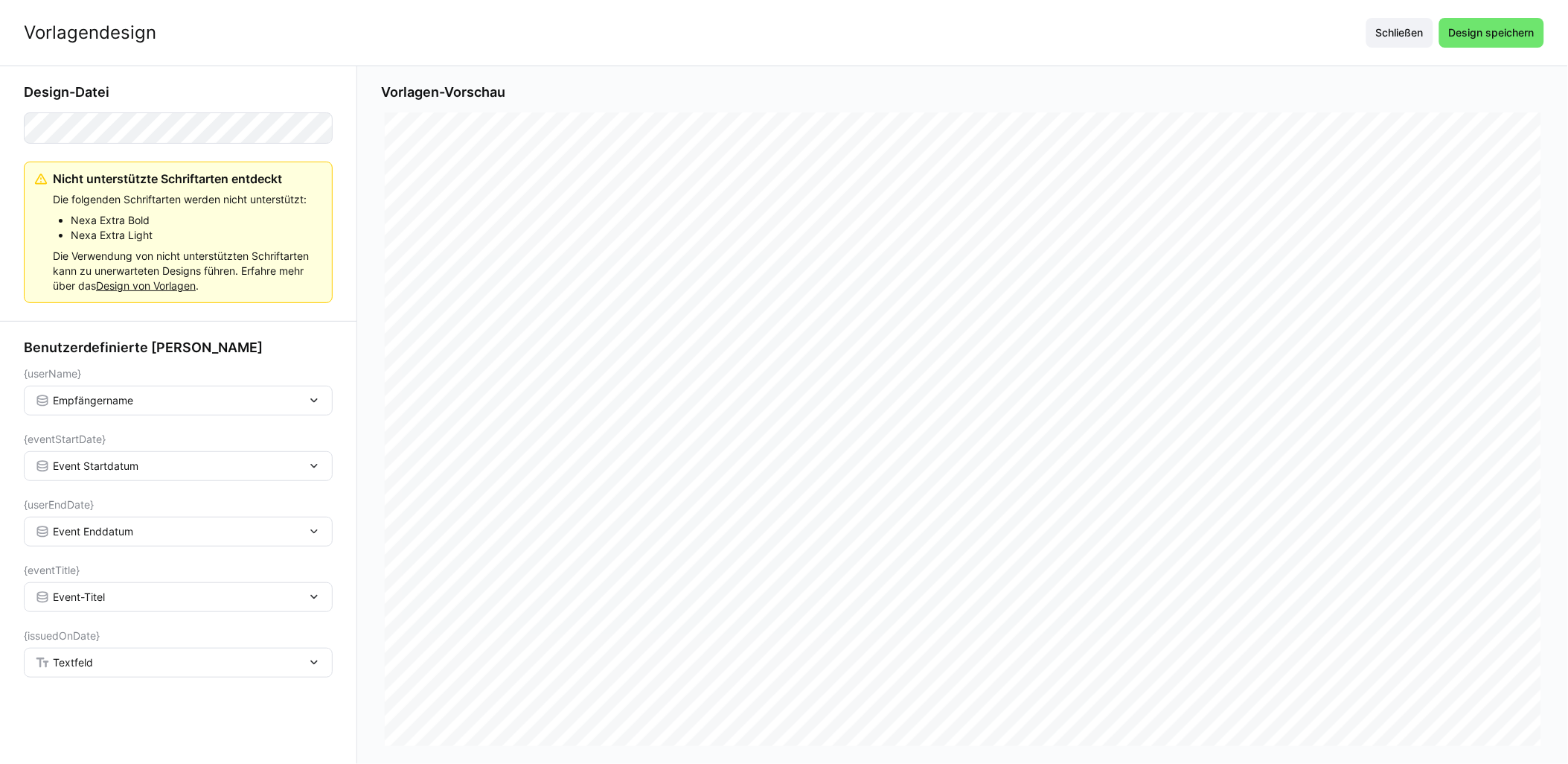
click at [86, 673] on div "Textfeld" at bounding box center [178, 662] width 309 height 30
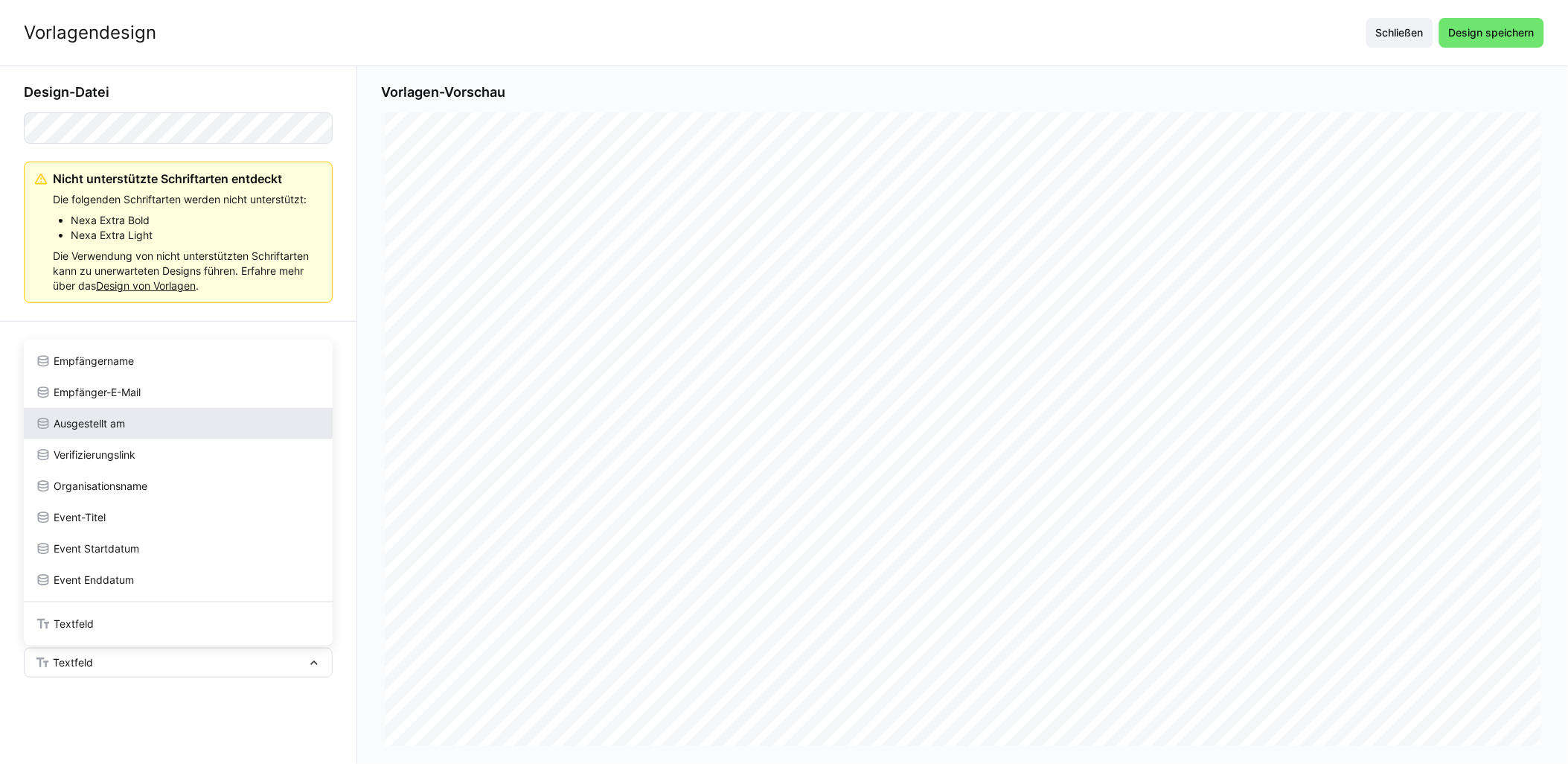
click at [154, 426] on div "Ausgestellt am" at bounding box center [178, 424] width 285 height 15
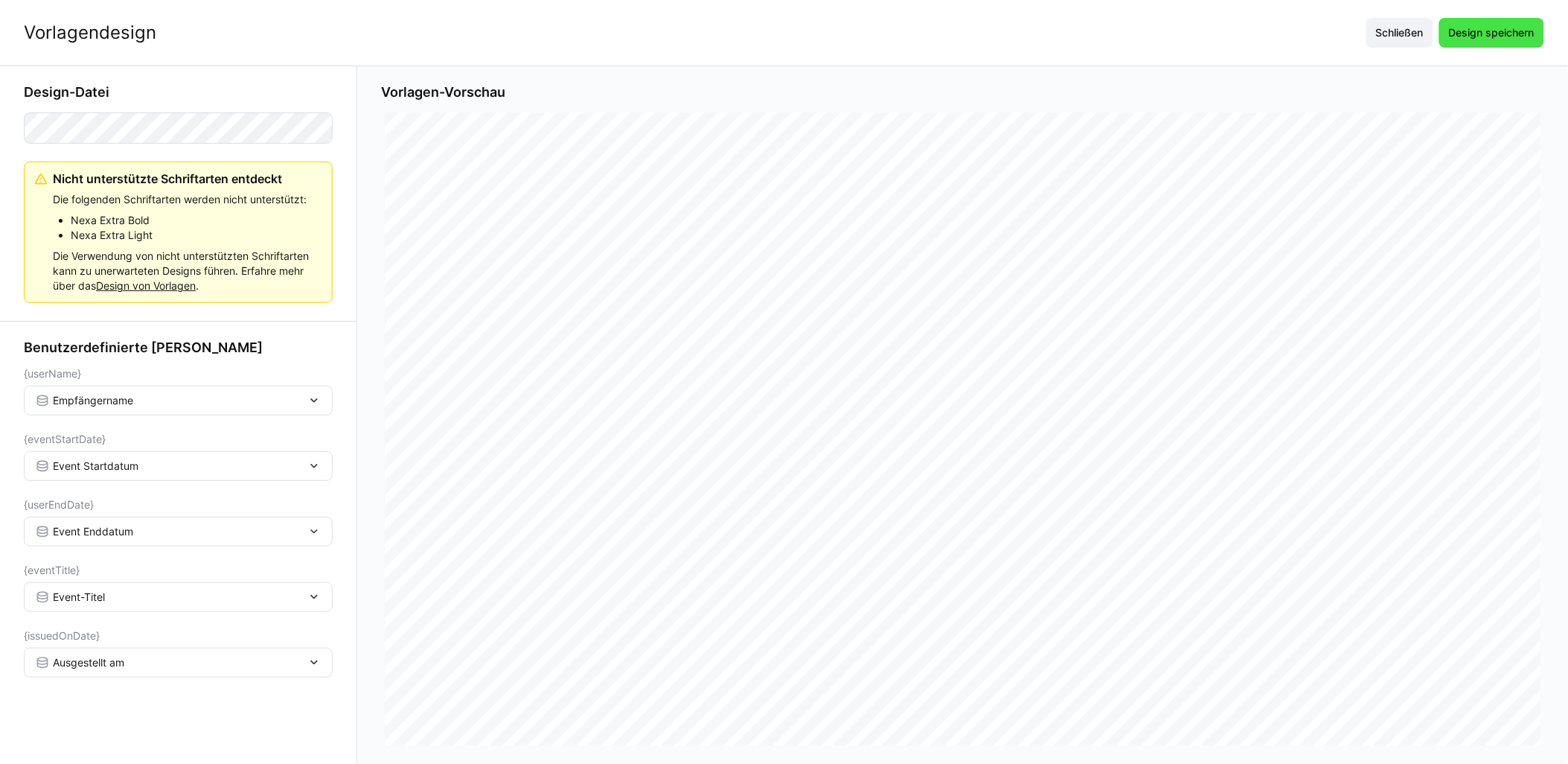
click at [786, 36] on span "Design speichern" at bounding box center [1492, 33] width 90 height 15
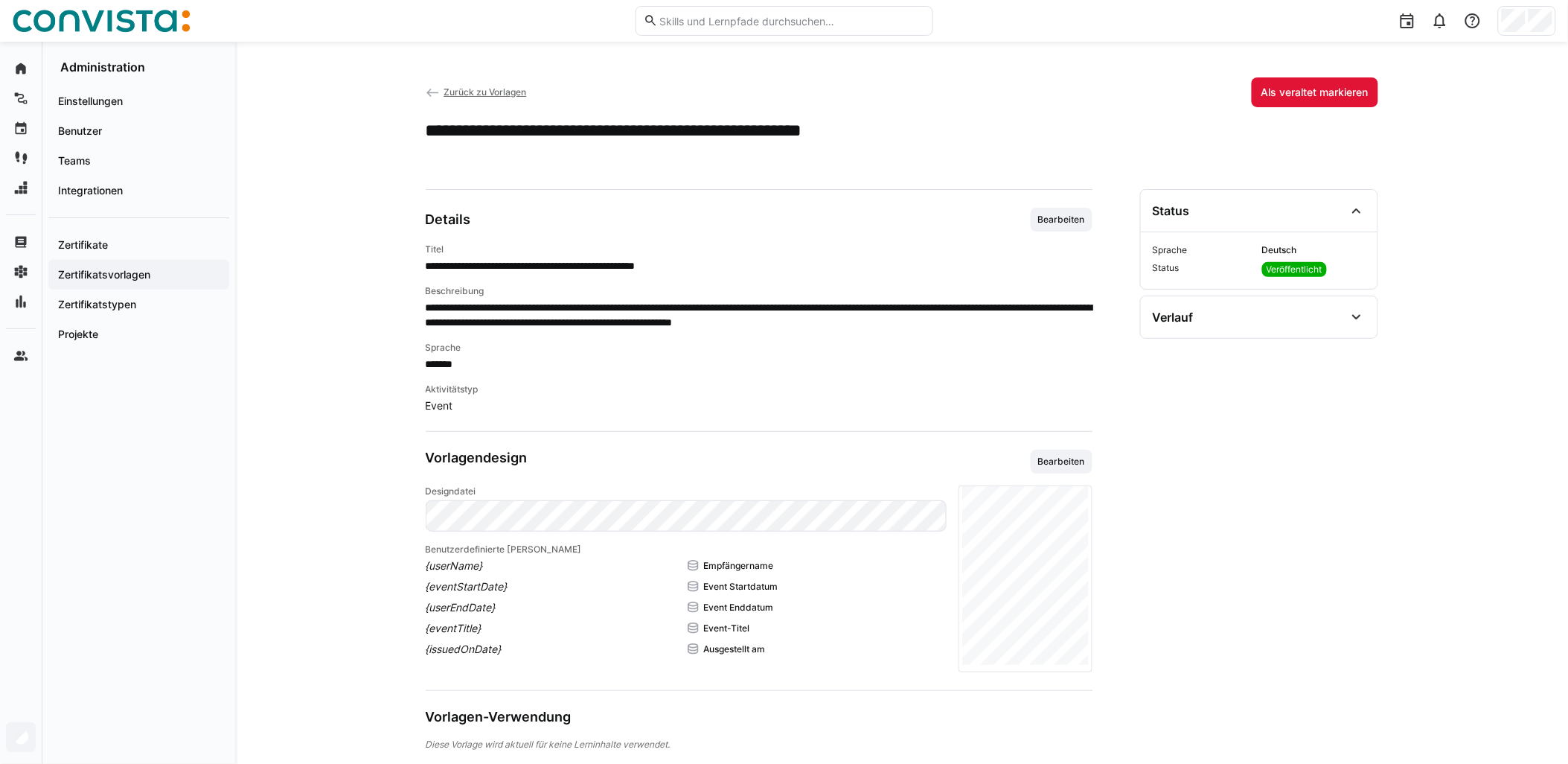
click at [496, 91] on span "Zurück zu Vorlagen" at bounding box center [485, 92] width 83 height 11
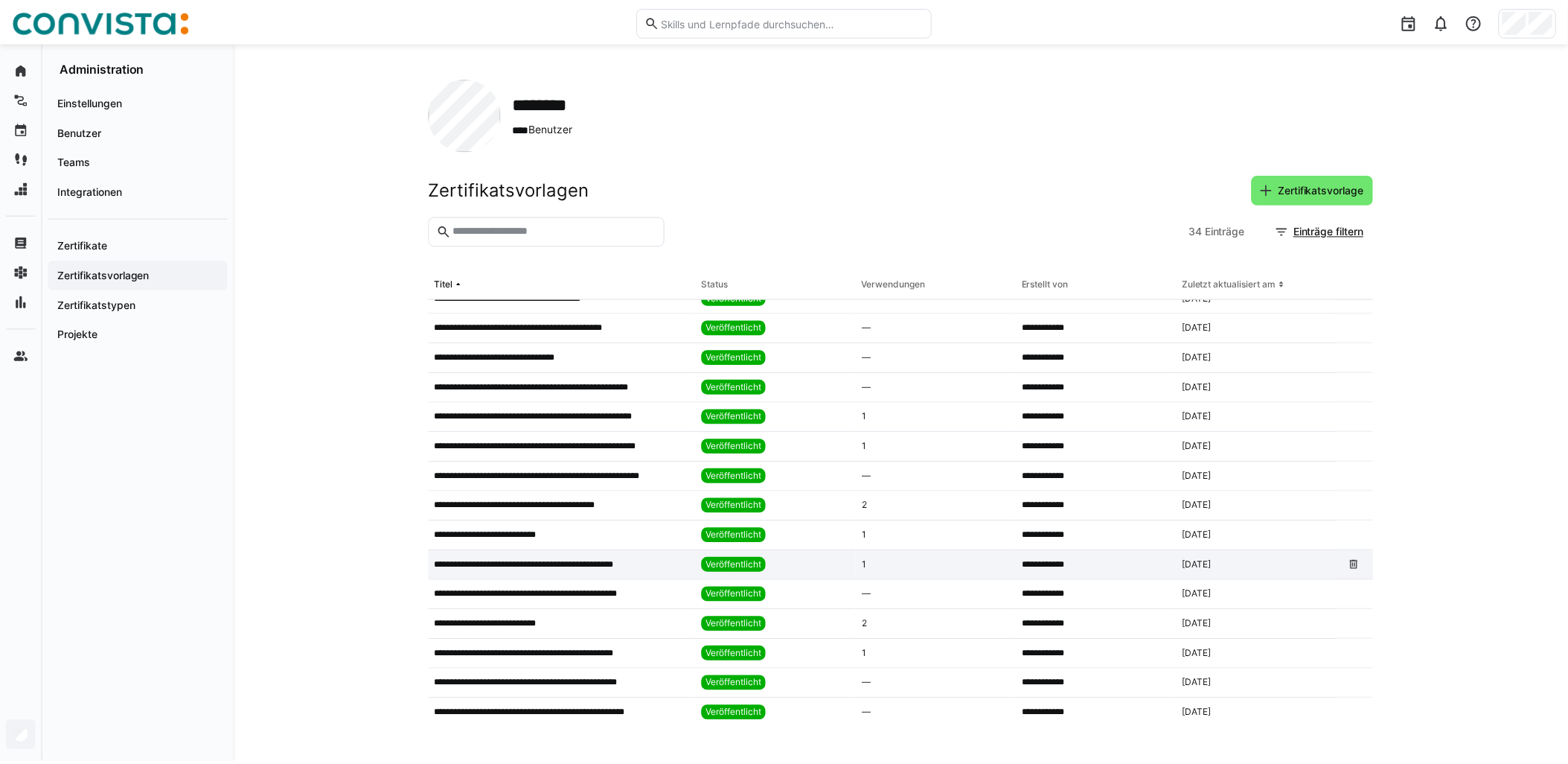
scroll to position [248, 0]
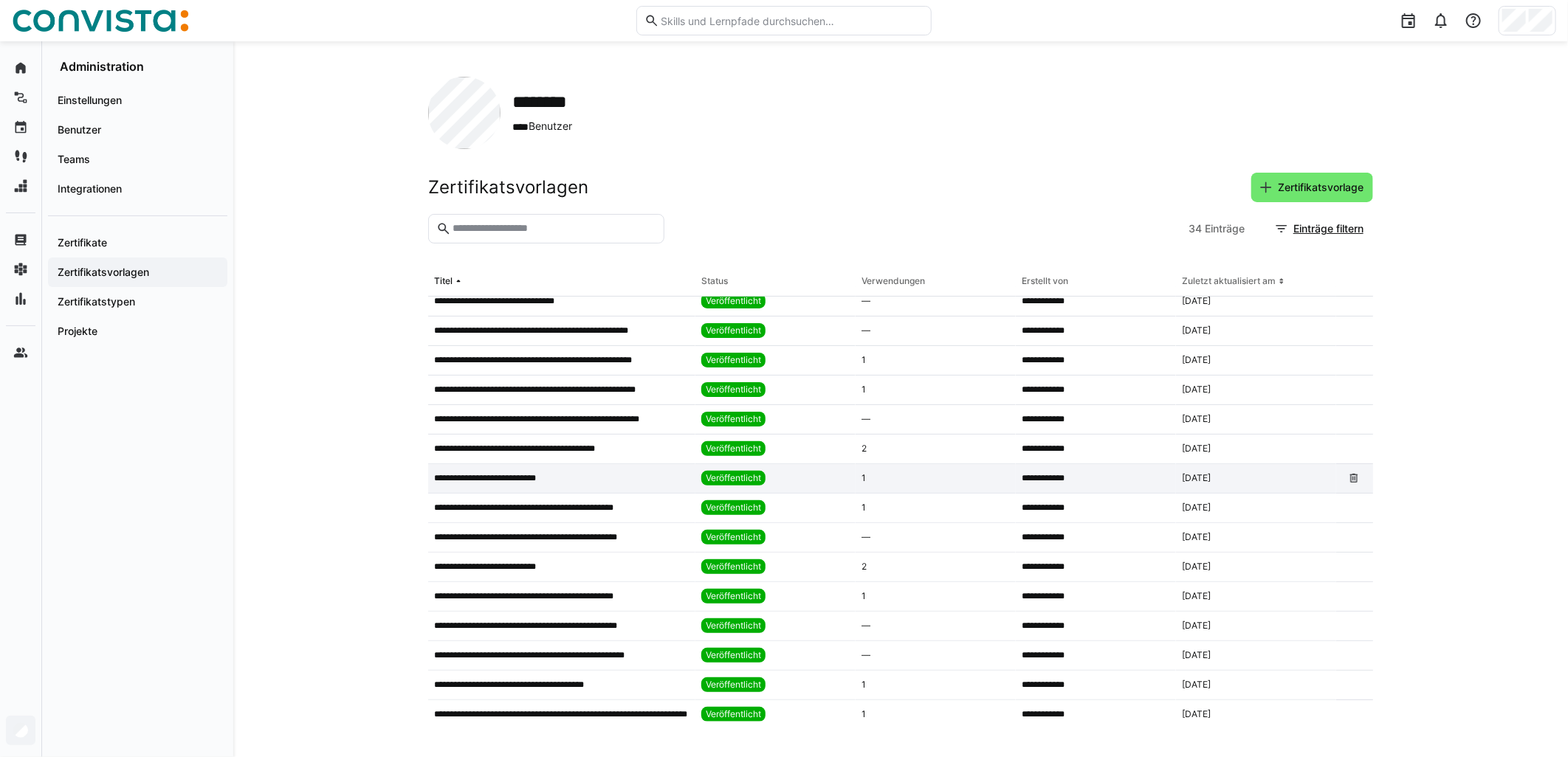
click at [600, 487] on div "**********" at bounding box center [561, 479] width 267 height 30
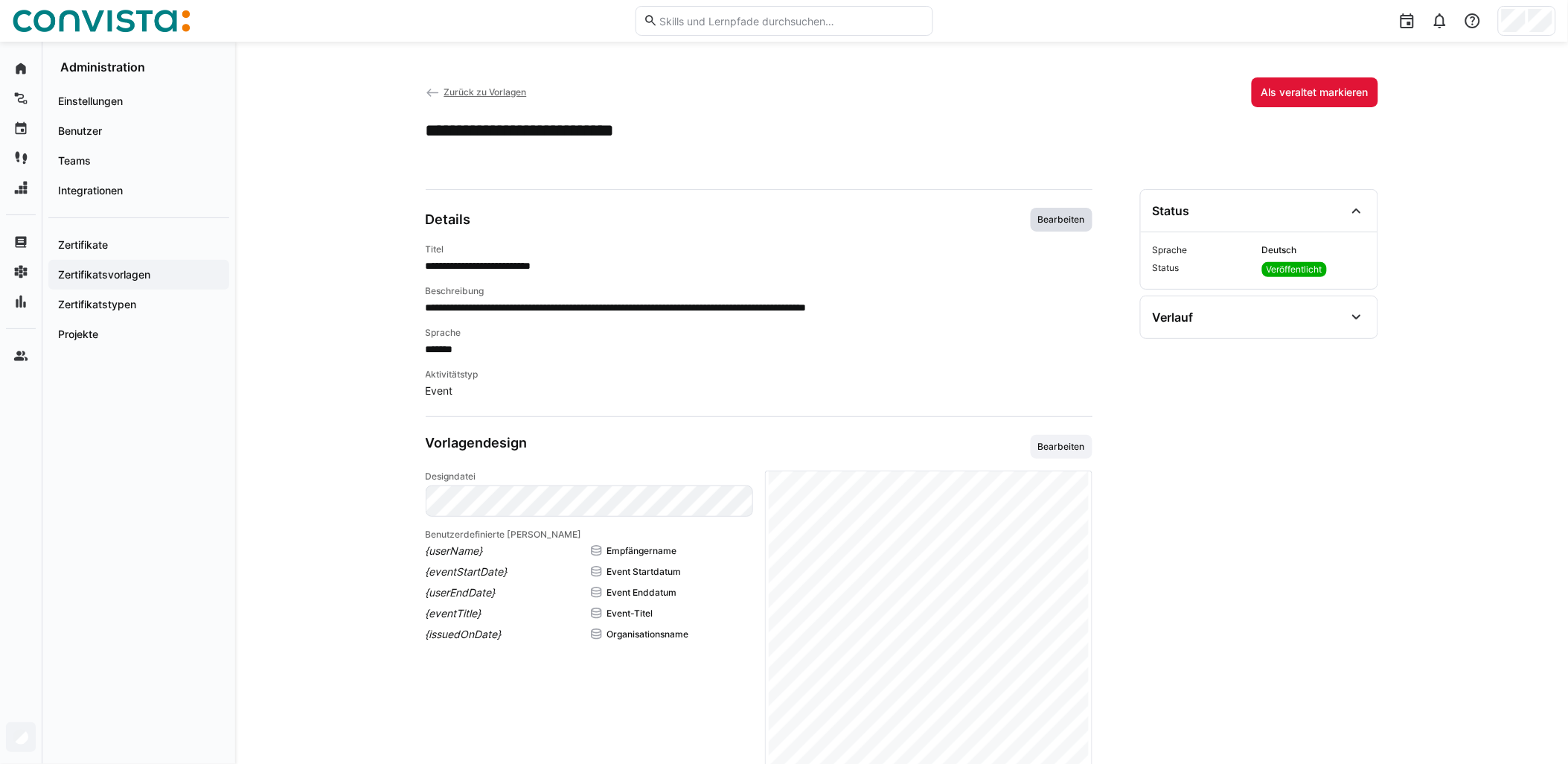
click at [786, 216] on span "Bearbeiten" at bounding box center [1061, 220] width 50 height 12
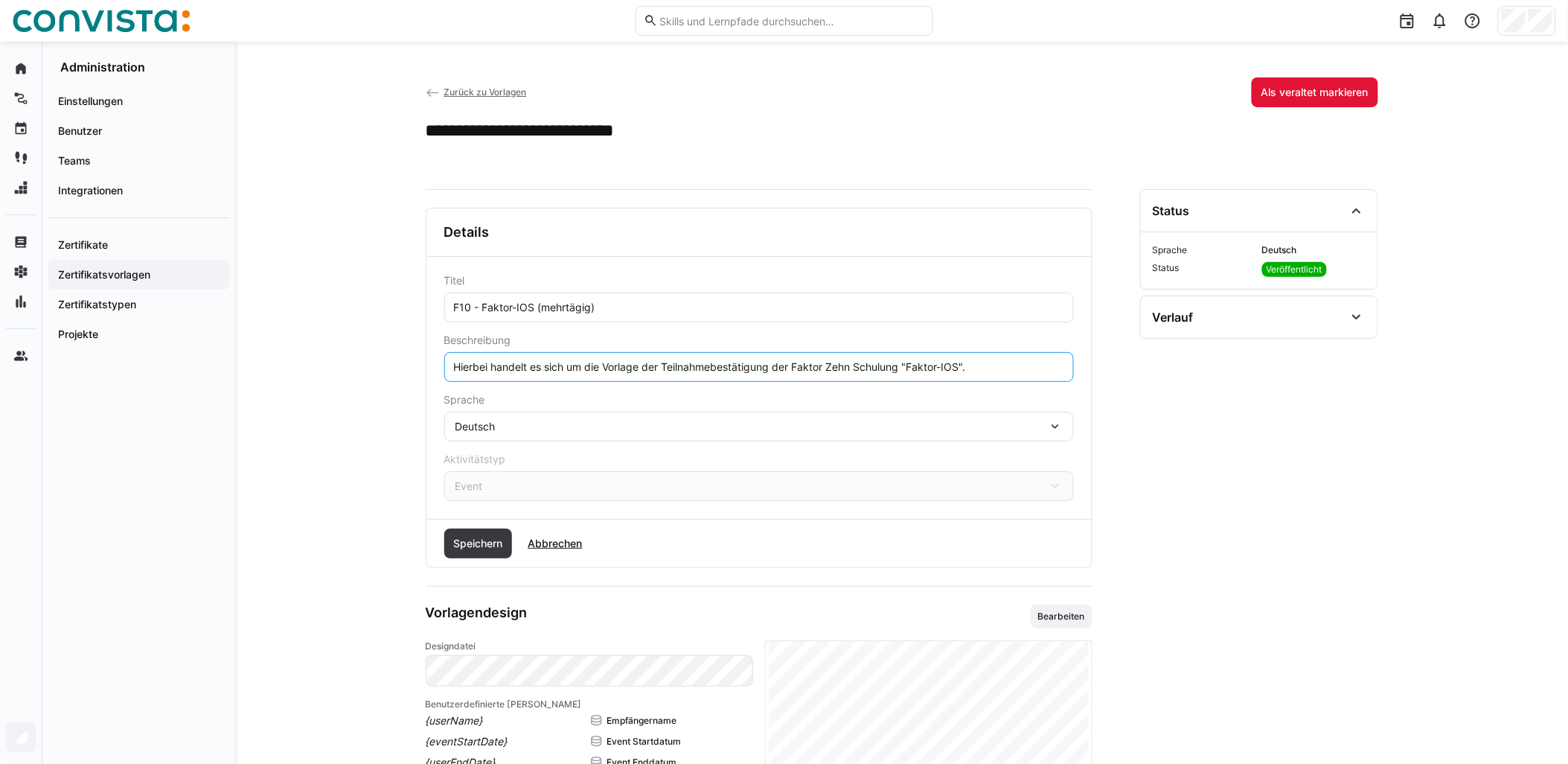
click at [786, 367] on input "Hierbei handelt es sich um die Vorlage der Teilnahmebestätigung der Faktor Zehn…" at bounding box center [759, 367] width 613 height 13
paste input "Die Schulung findet remote statt."
type input "Hierbei handelt es sich um die Vorlage der Teilnahmebestätigung der Faktor Zehn…"
click at [505, 549] on span "Speichern" at bounding box center [478, 544] width 54 height 15
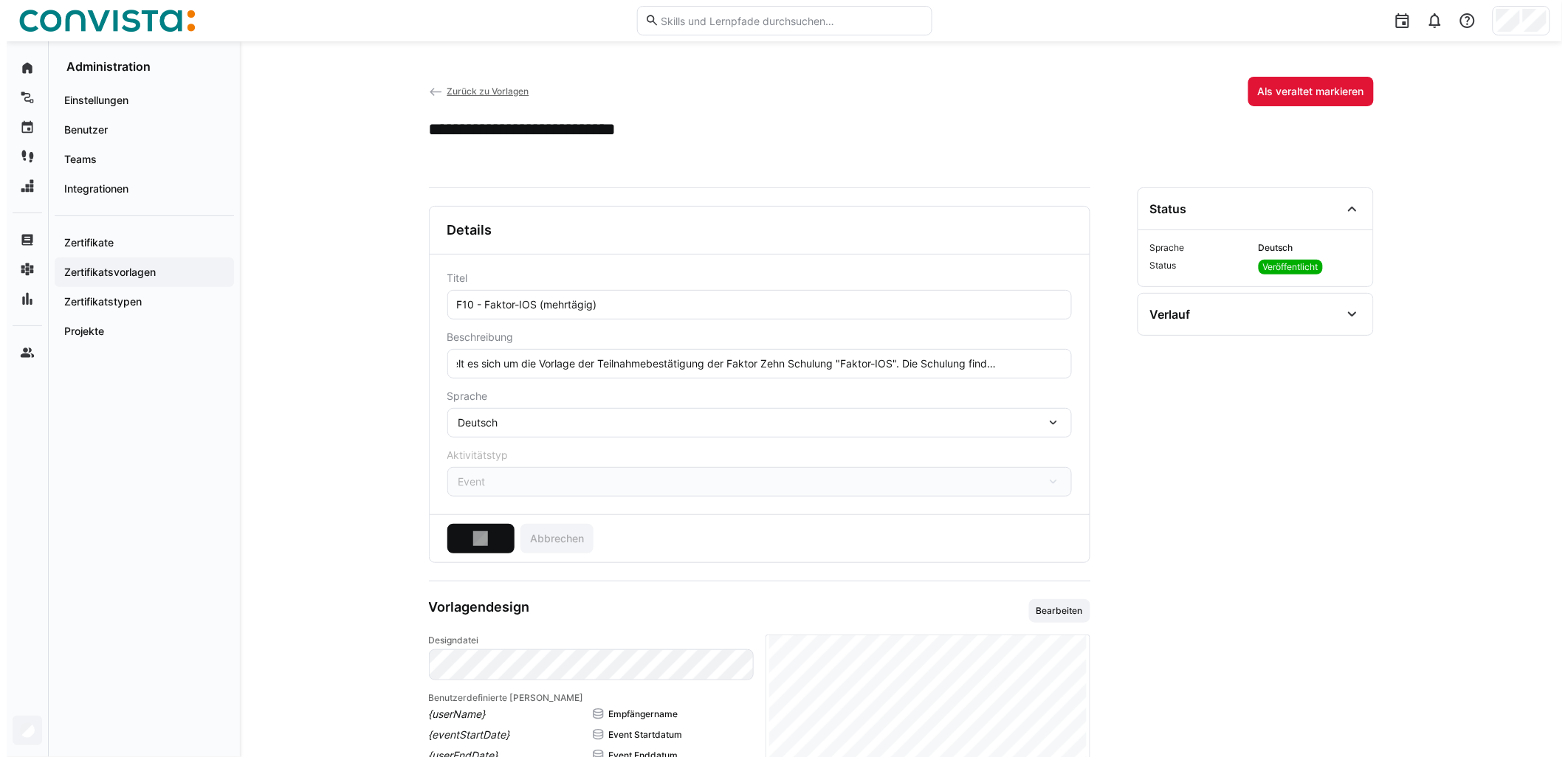
scroll to position [0, 0]
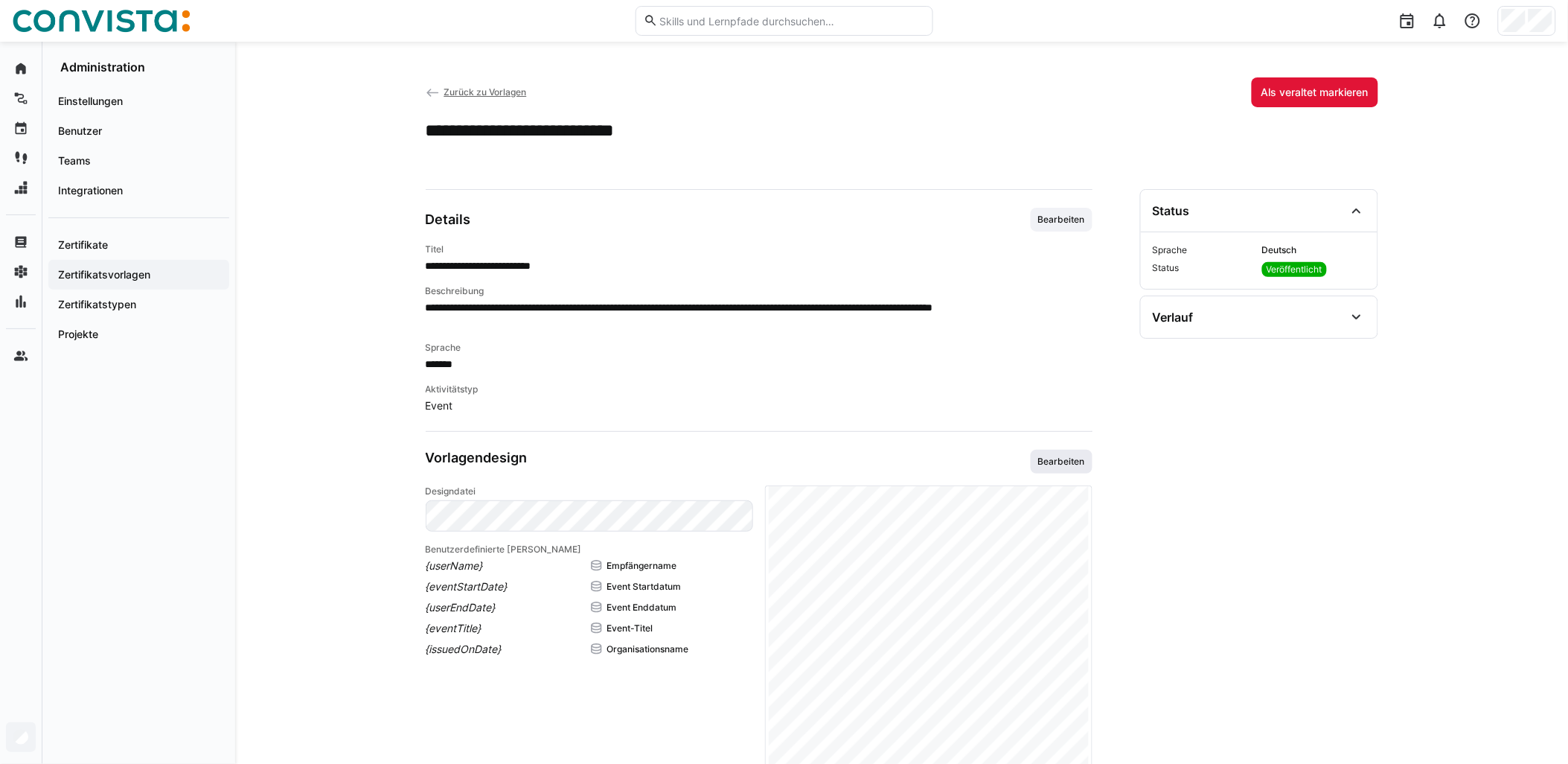
click at [786, 456] on span "Bearbeiten" at bounding box center [1061, 461] width 50 height 12
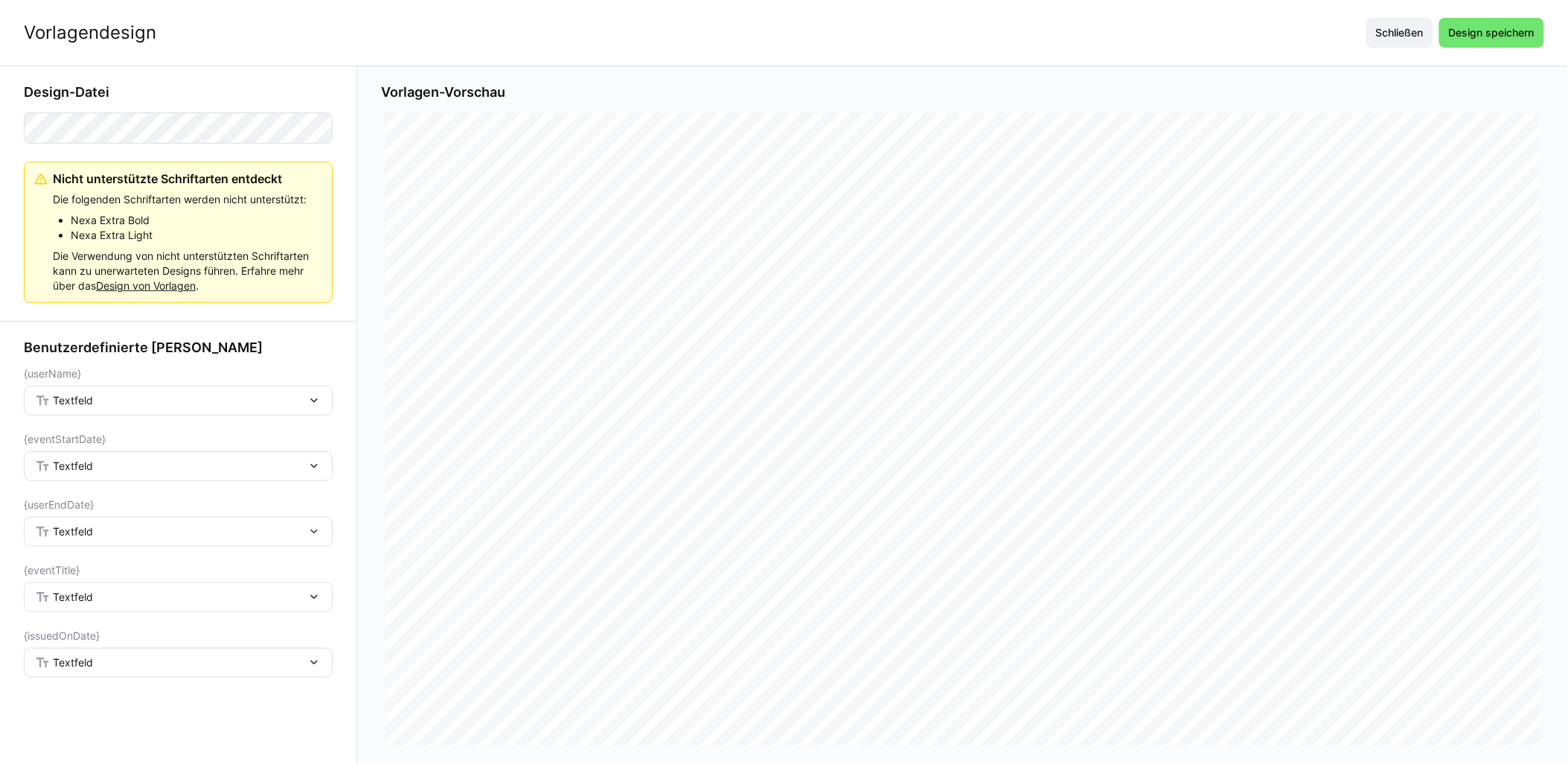
click at [127, 404] on div "Textfeld" at bounding box center [171, 400] width 272 height 13
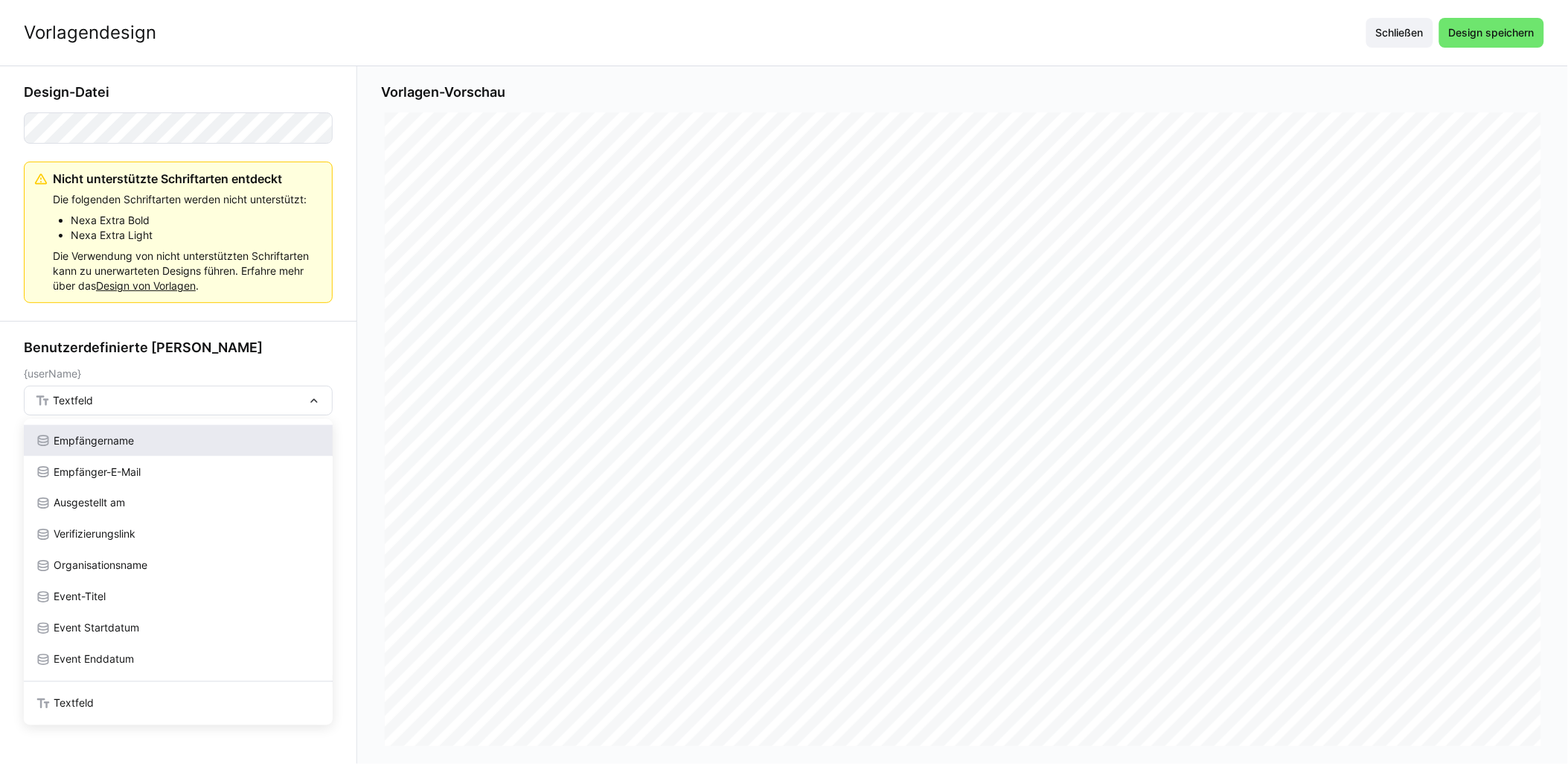
click at [123, 429] on div "Empfängername" at bounding box center [178, 441] width 309 height 31
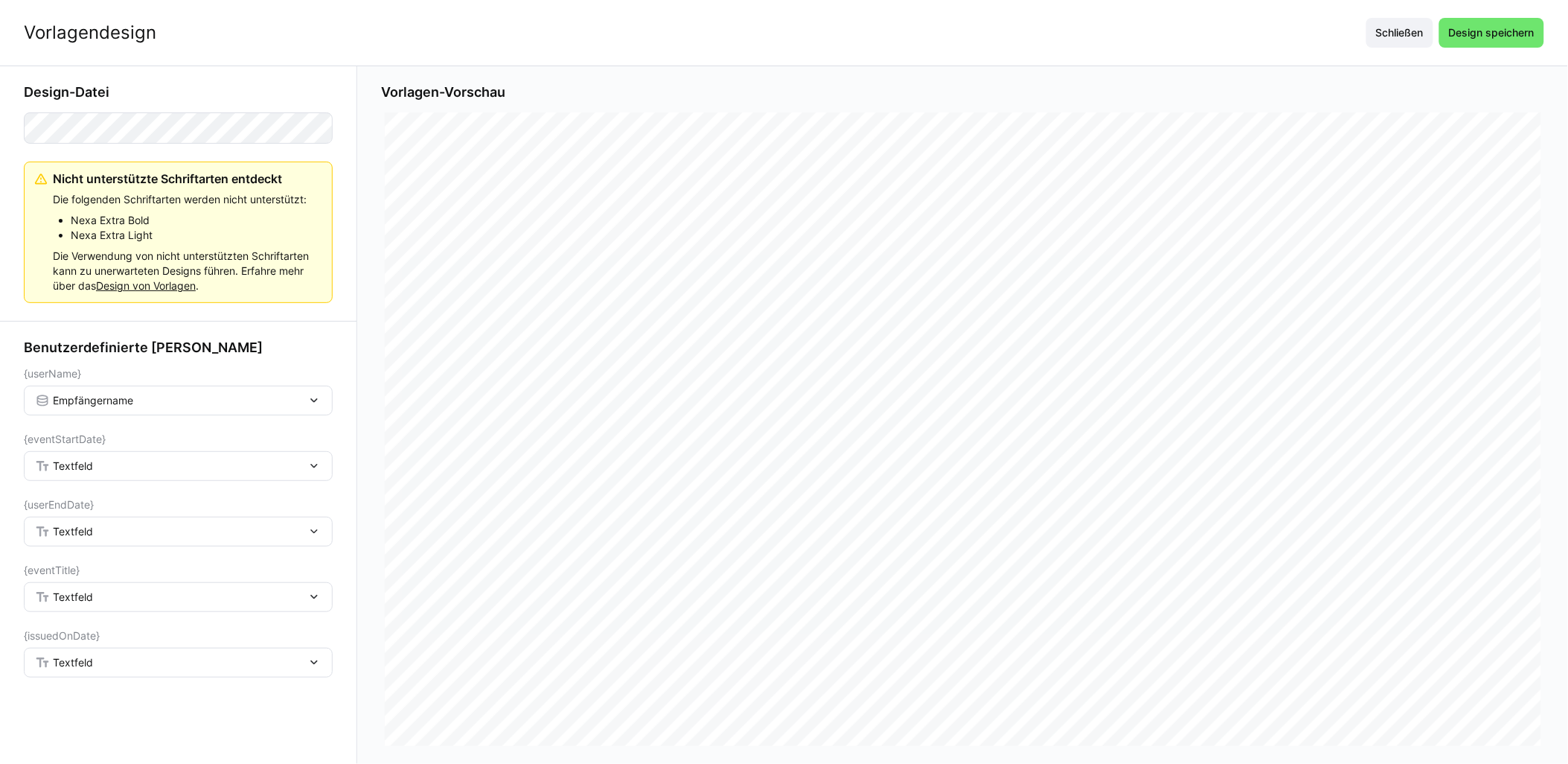
click at [115, 470] on div "Textfeld" at bounding box center [171, 466] width 272 height 13
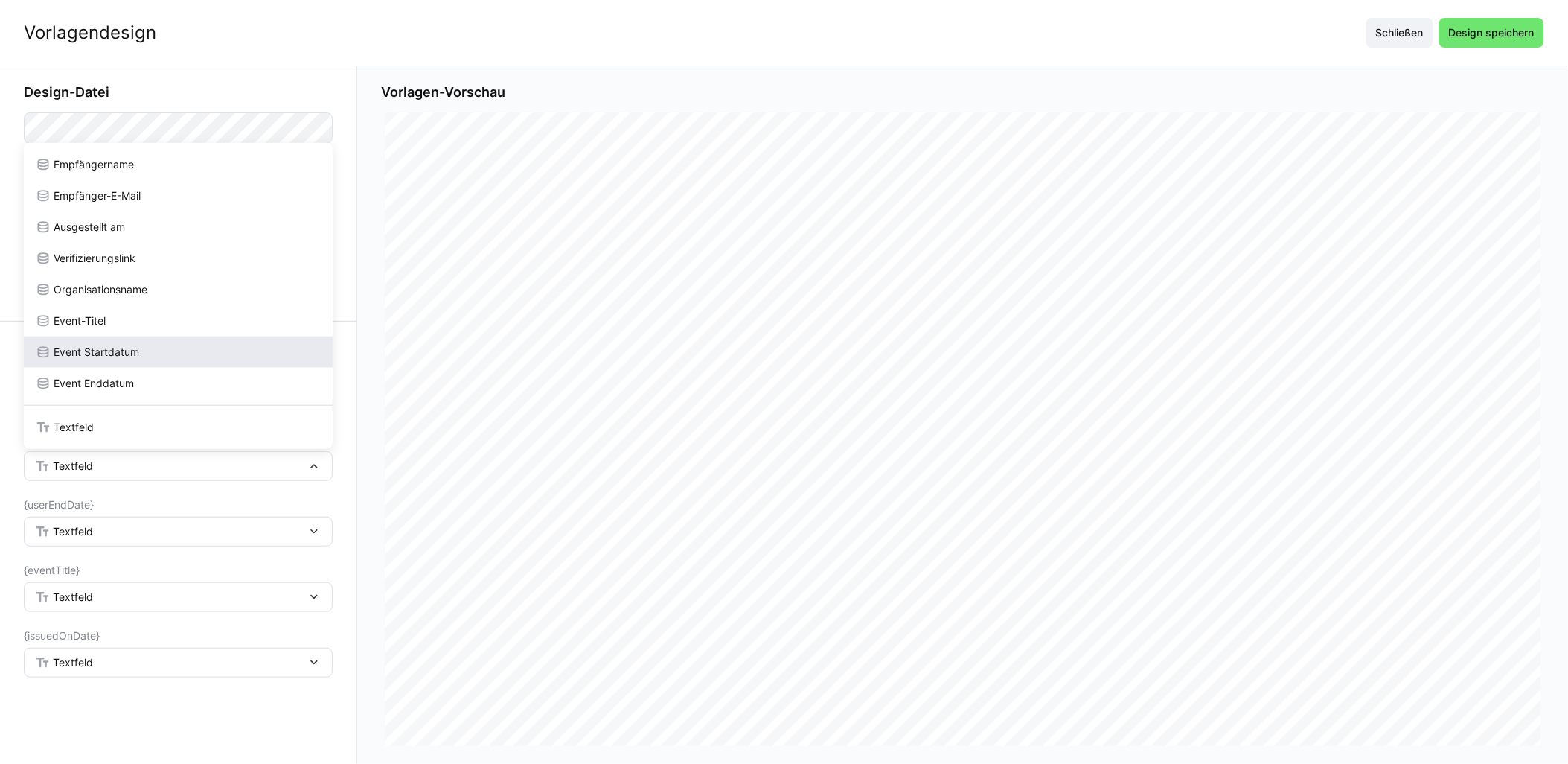
click at [121, 343] on div "Event Startdatum" at bounding box center [178, 352] width 309 height 31
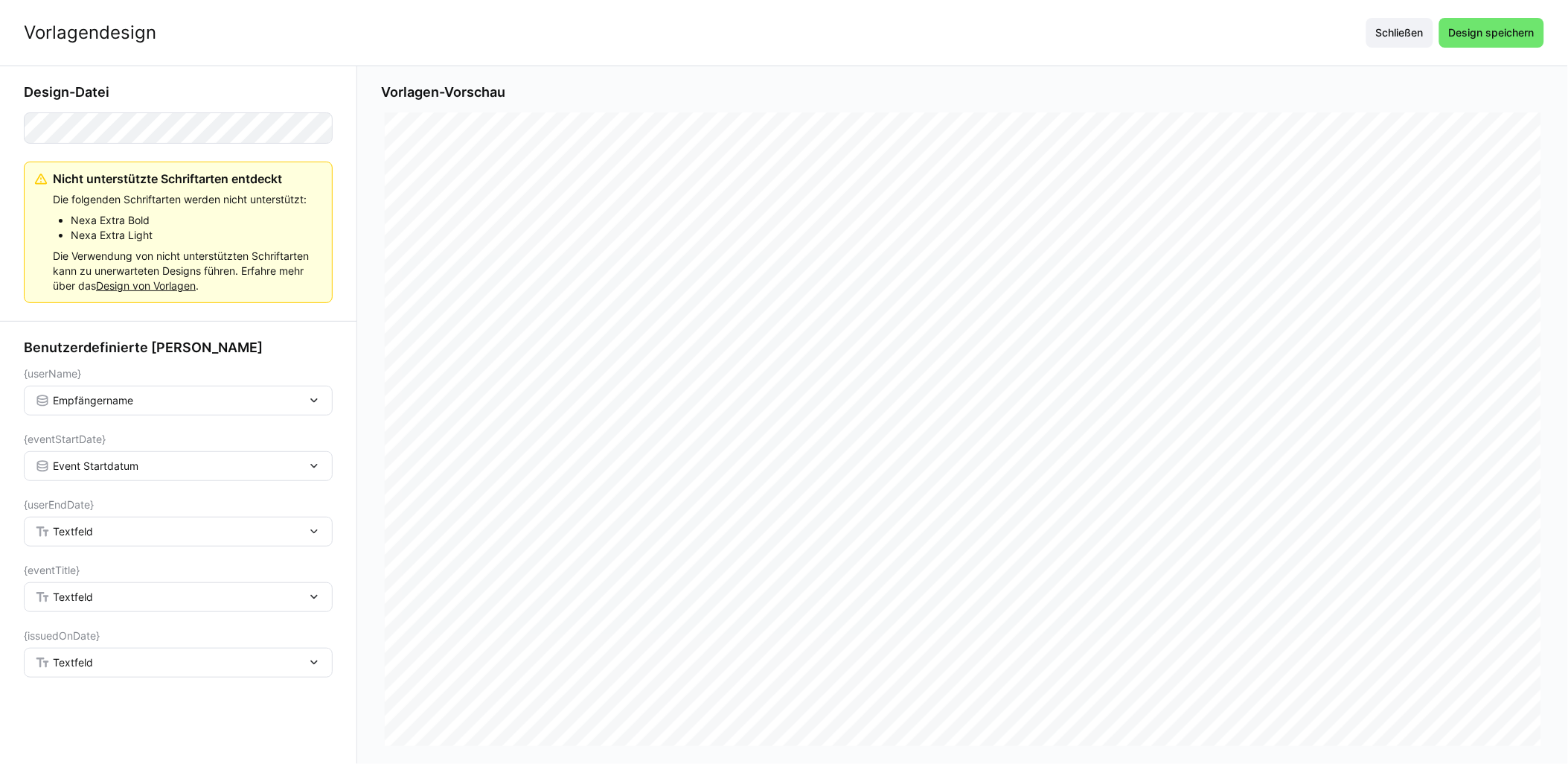
click at [107, 522] on div "Textfeld" at bounding box center [178, 531] width 309 height 30
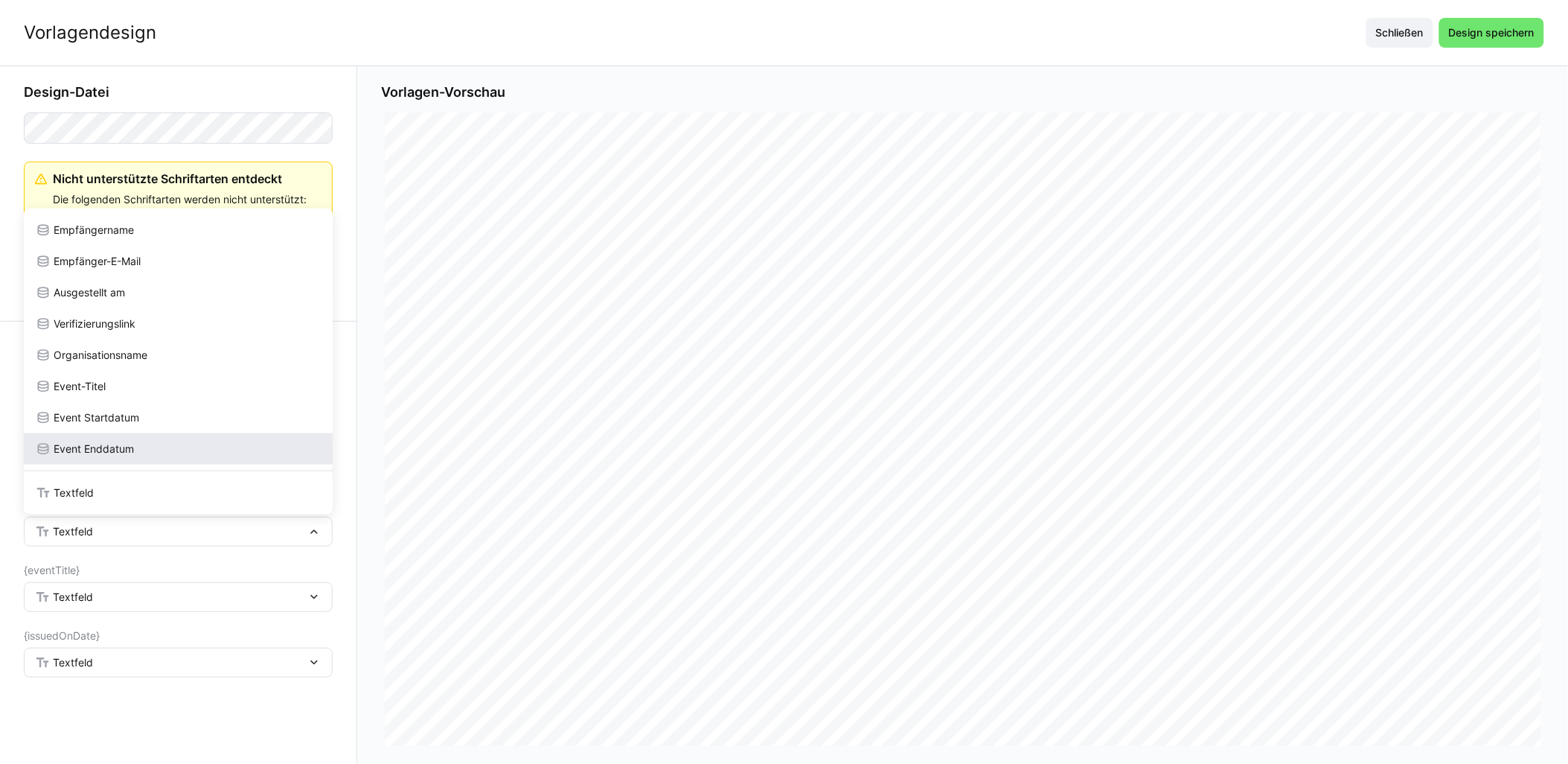
click at [117, 443] on span "Event Enddatum" at bounding box center [94, 449] width 81 height 15
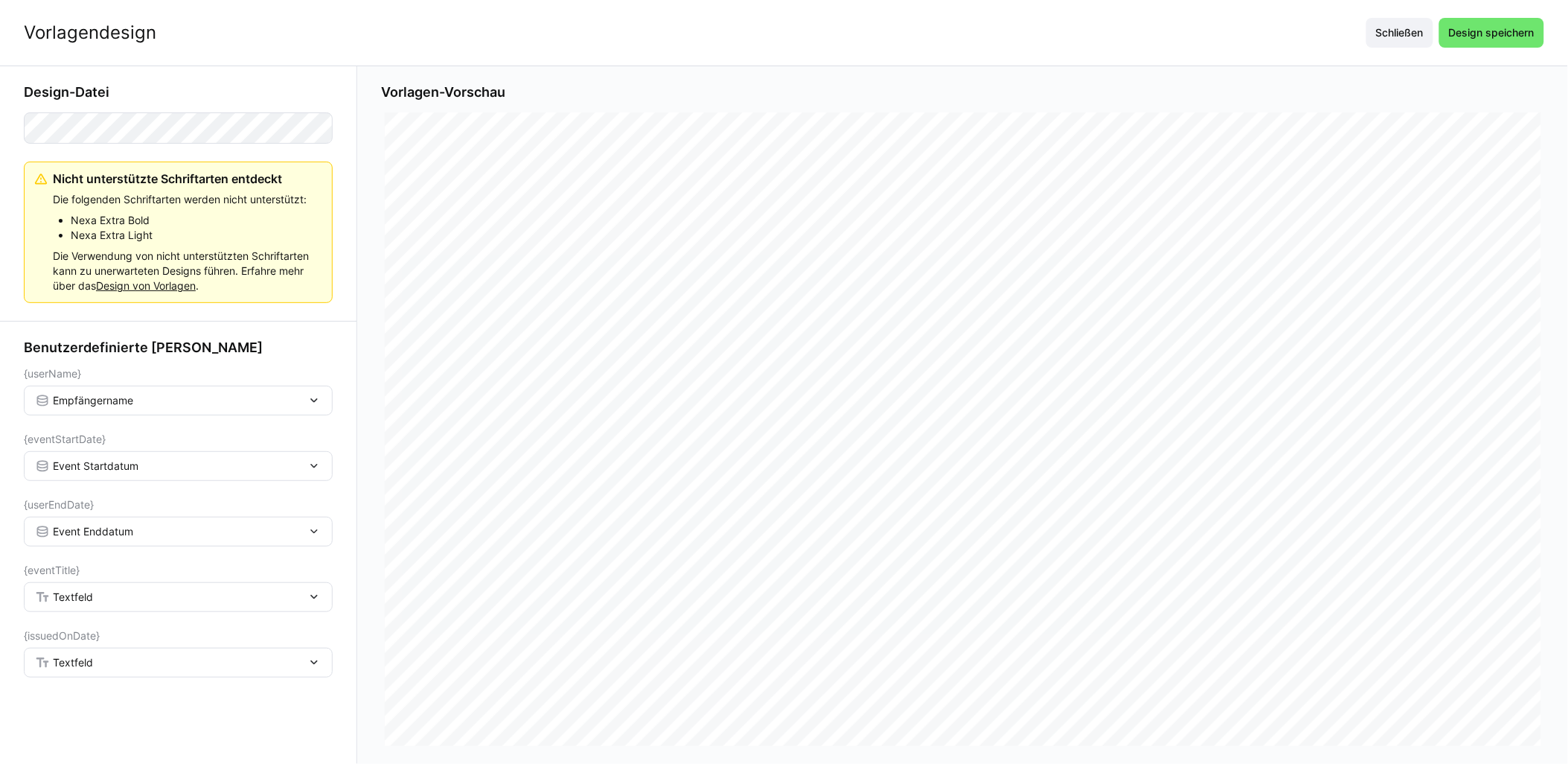
click at [84, 604] on span "Textfeld" at bounding box center [72, 597] width 40 height 15
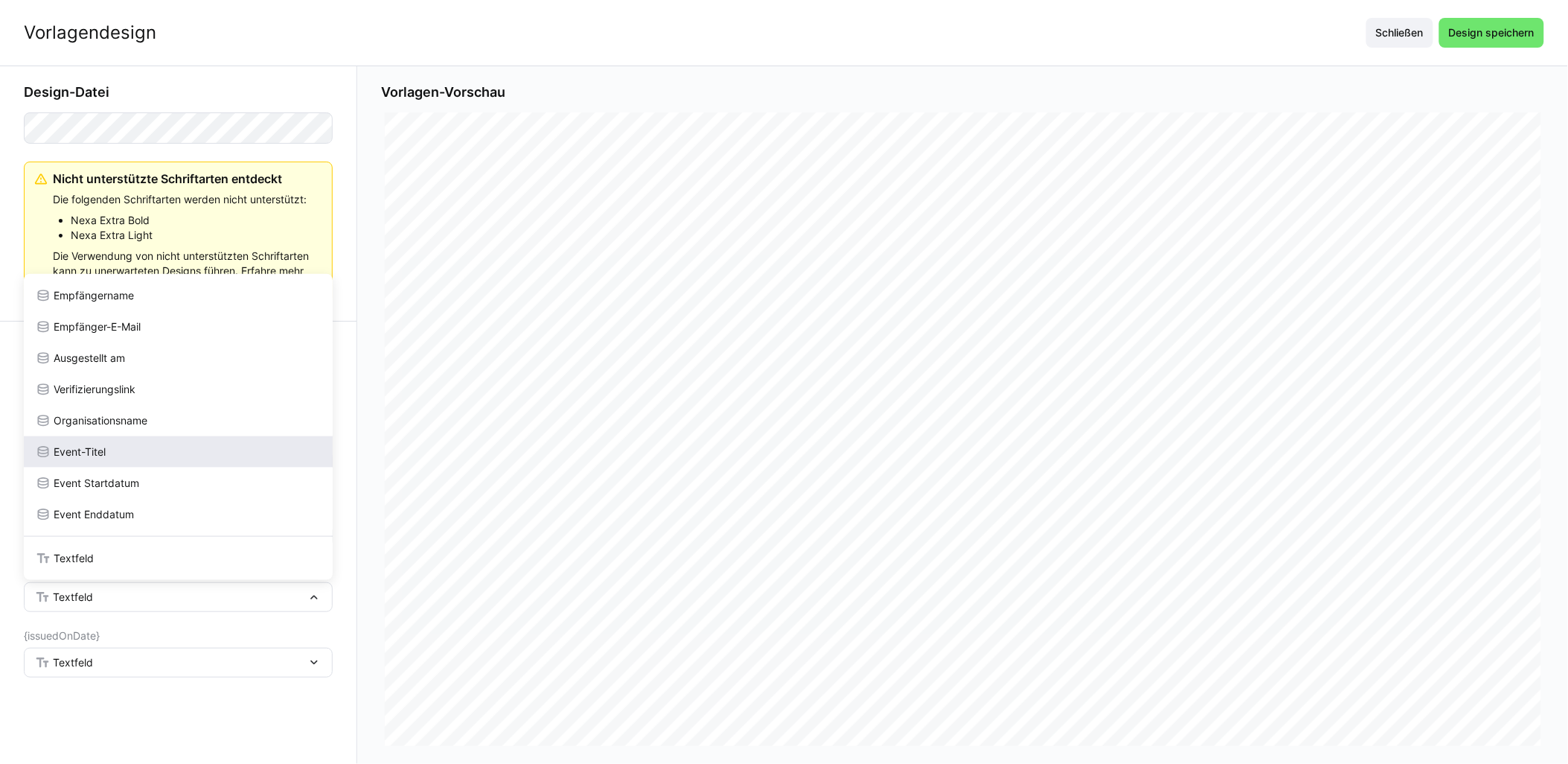
click at [113, 445] on div "Event-Titel" at bounding box center [178, 452] width 285 height 15
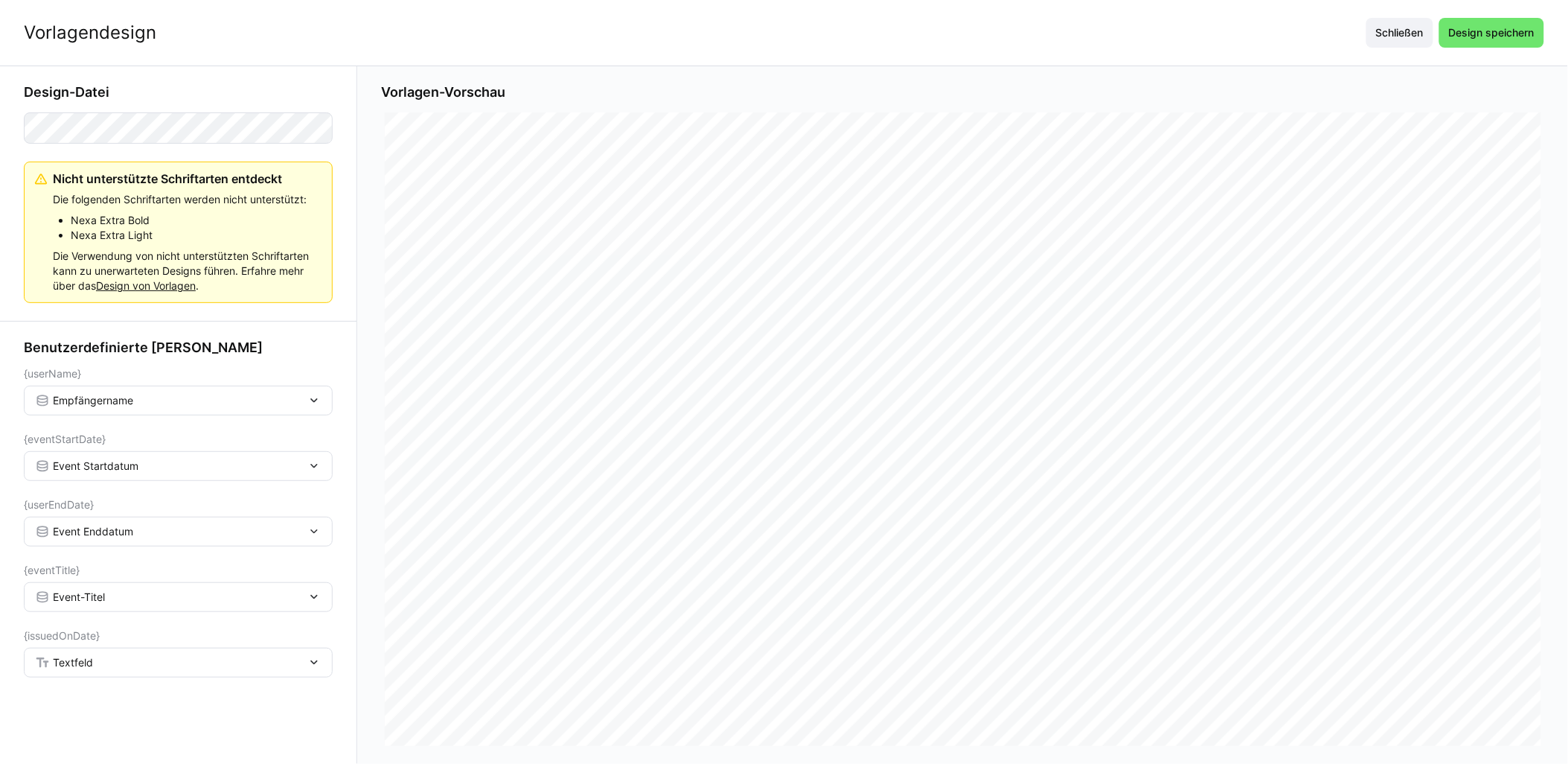
click at [110, 663] on div "Textfeld" at bounding box center [171, 662] width 272 height 13
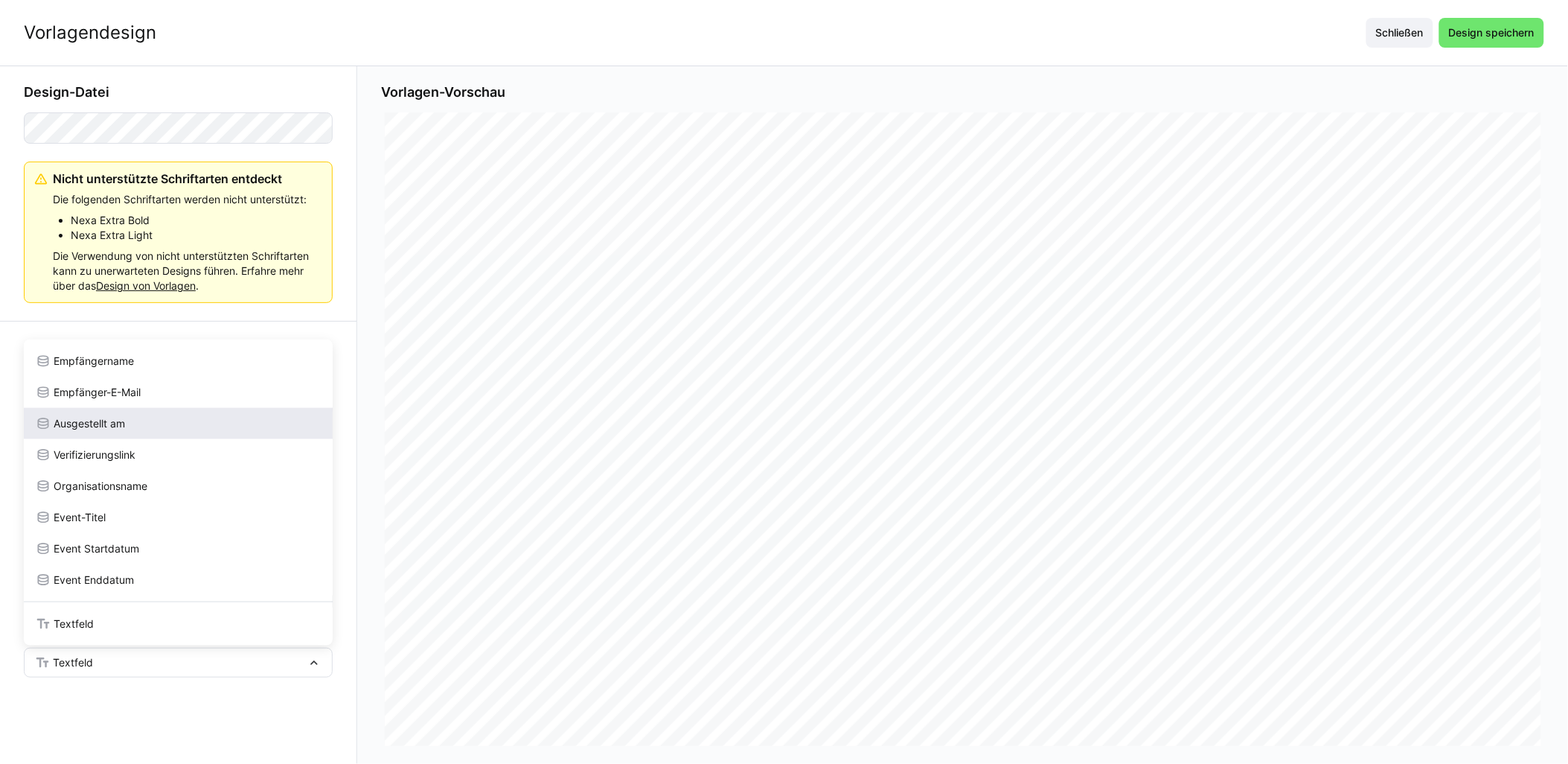
click at [144, 421] on div "Ausgestellt am" at bounding box center [178, 424] width 285 height 15
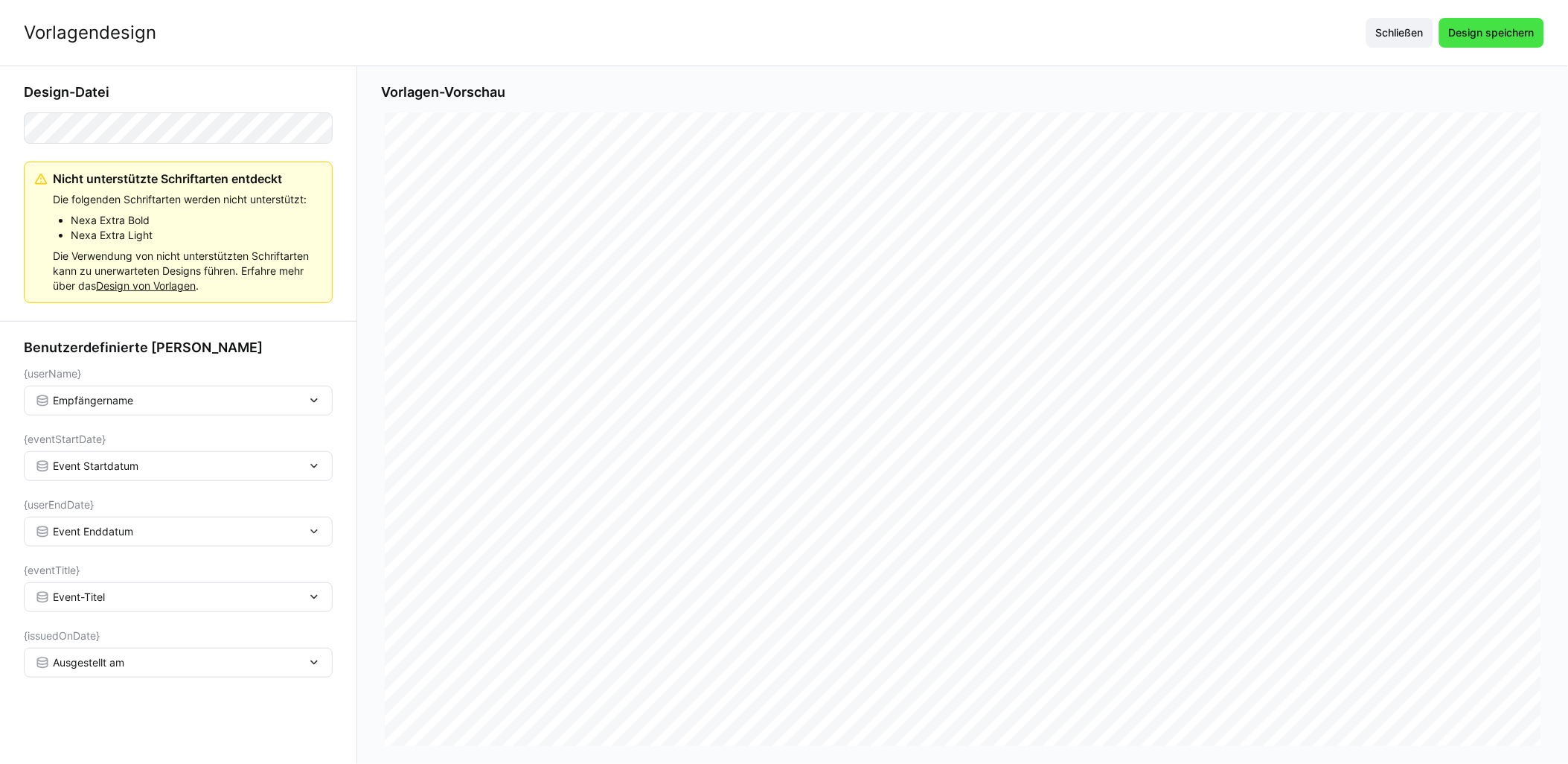
click at [786, 42] on span "Design speichern" at bounding box center [1492, 33] width 105 height 30
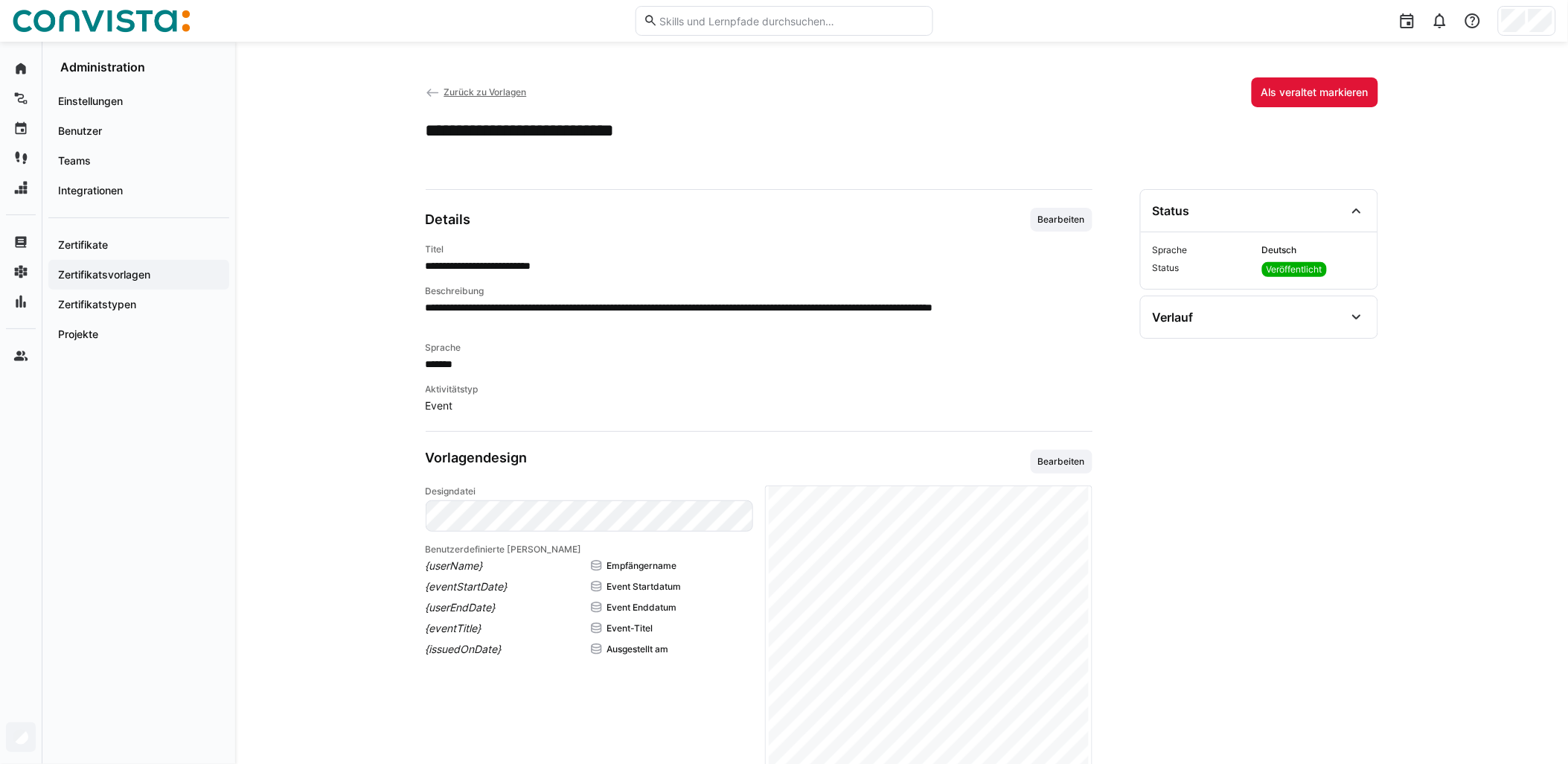
click at [508, 93] on span "Zurück zu Vorlagen" at bounding box center [485, 92] width 83 height 11
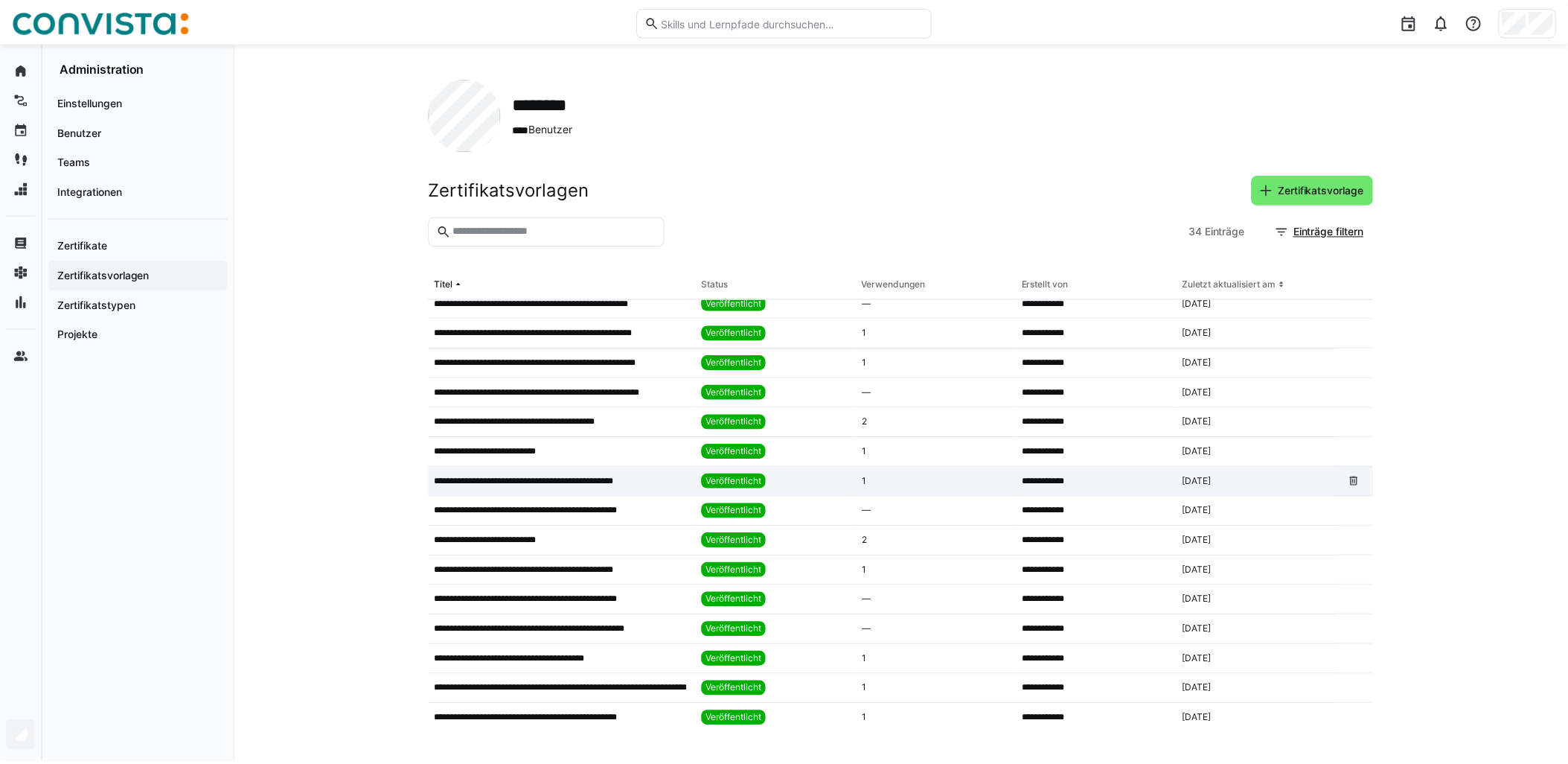
scroll to position [251, 0]
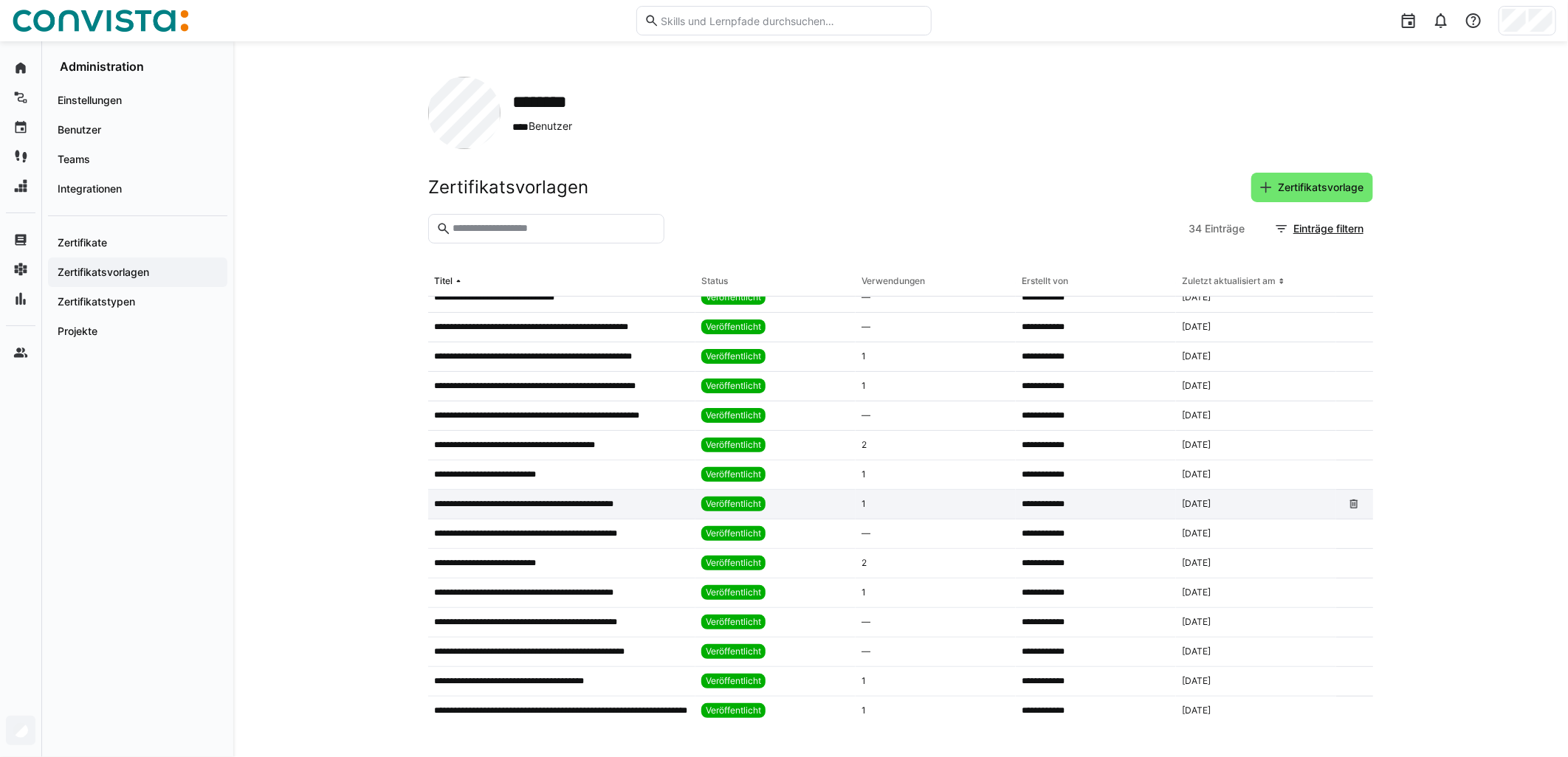
click at [598, 505] on p "**********" at bounding box center [537, 504] width 206 height 12
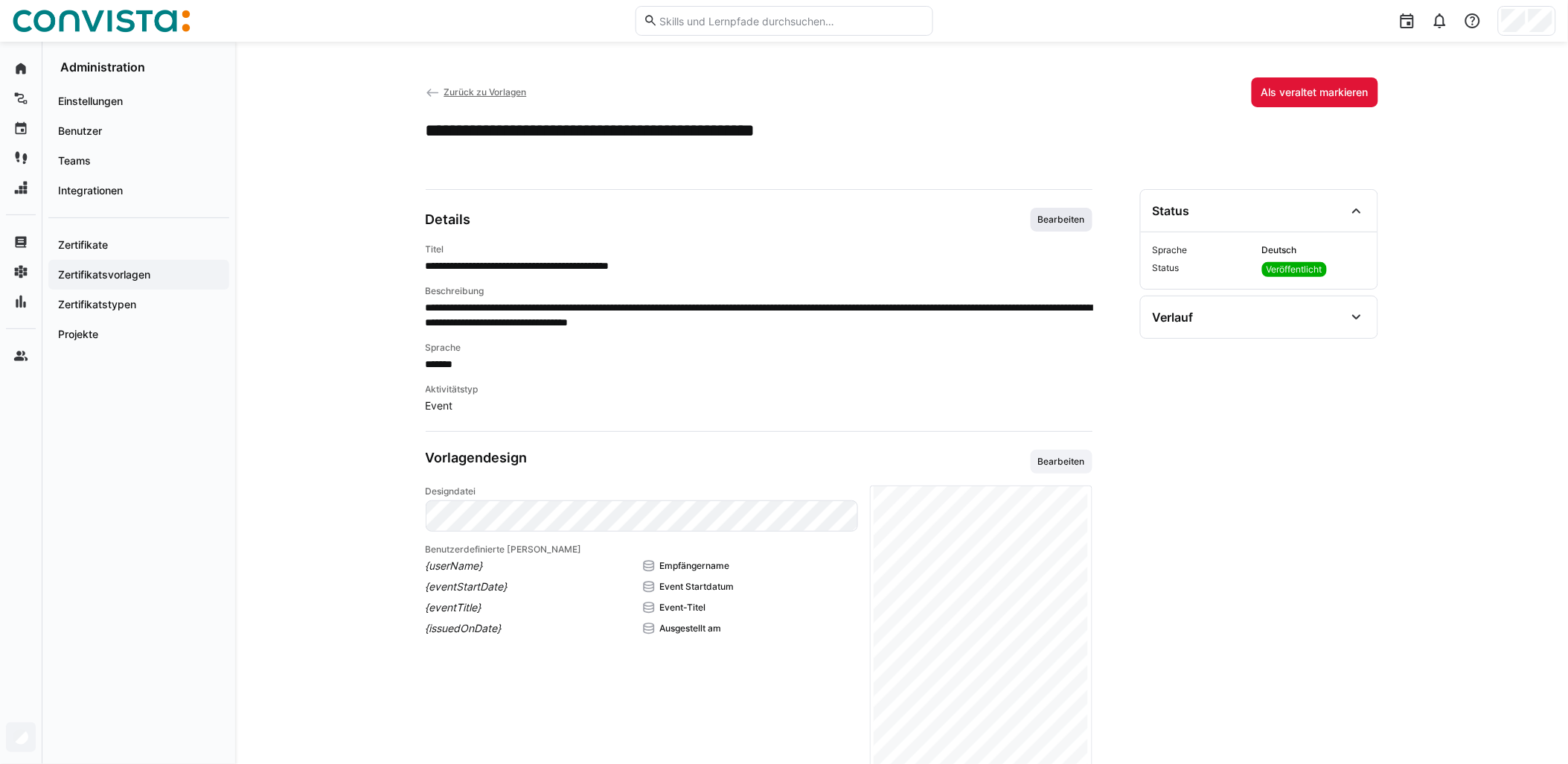
click at [786, 227] on span "Bearbeiten" at bounding box center [1062, 219] width 62 height 24
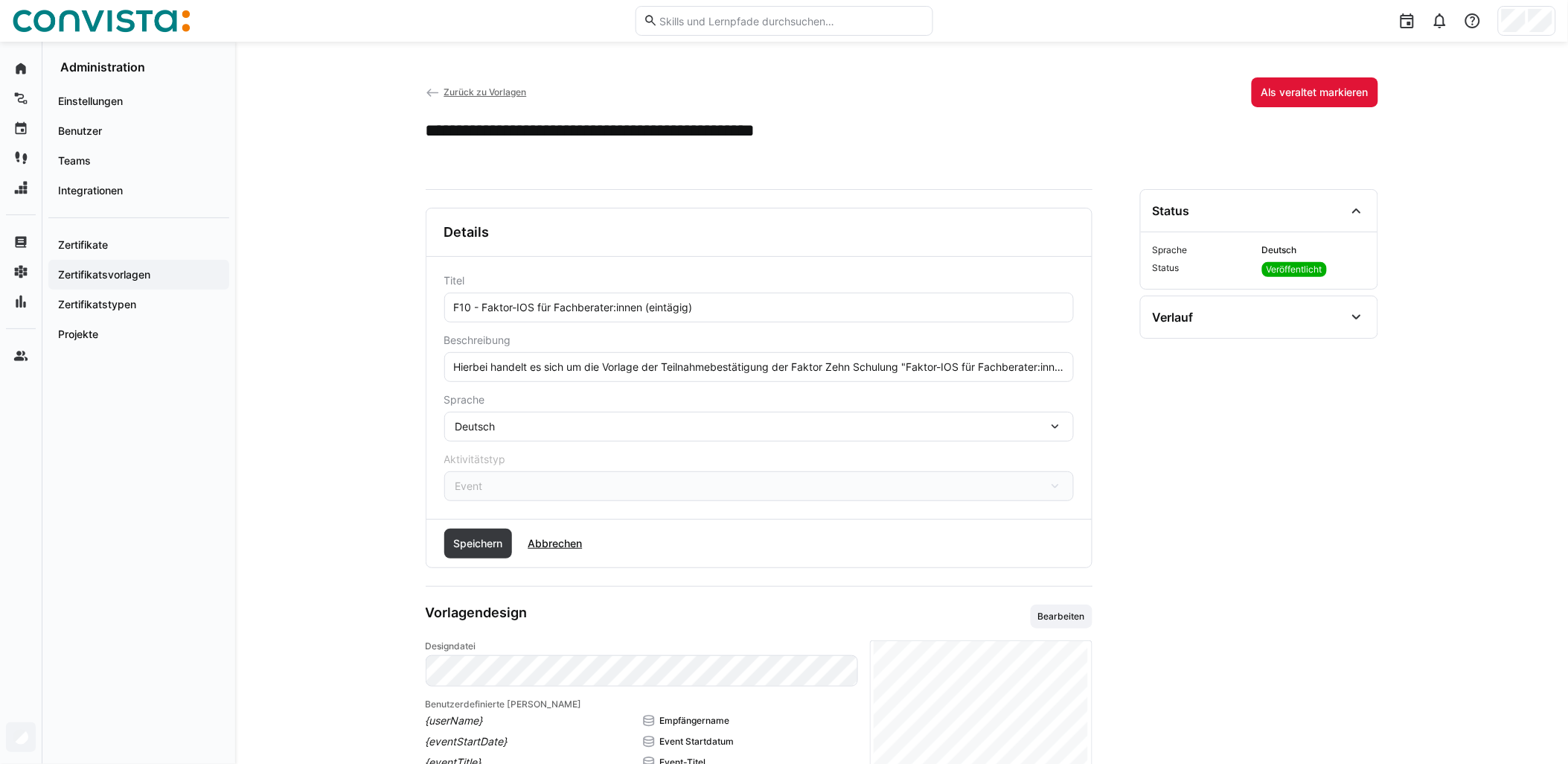
click at [786, 369] on input "Hierbei handelt es sich um die Vorlage der Teilnahmebestätigung der Faktor Zehn…" at bounding box center [759, 367] width 613 height 13
paste input "Die Schulung findet remote statt."
type input "Hierbei handelt es sich um die Vorlage der Teilnahmebestätigung der Faktor Zehn…"
click at [492, 544] on span "Speichern" at bounding box center [478, 544] width 54 height 15
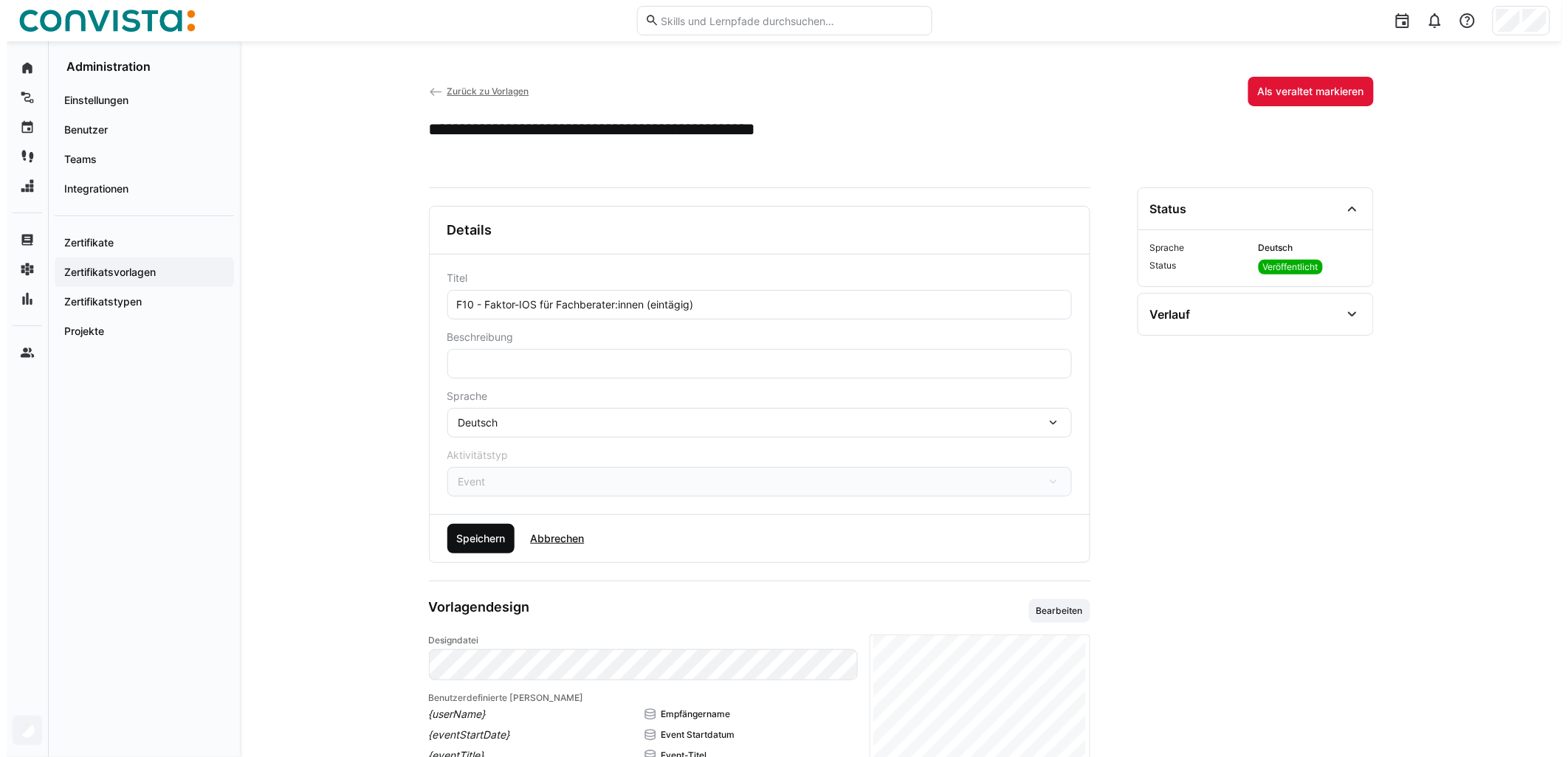
scroll to position [0, 0]
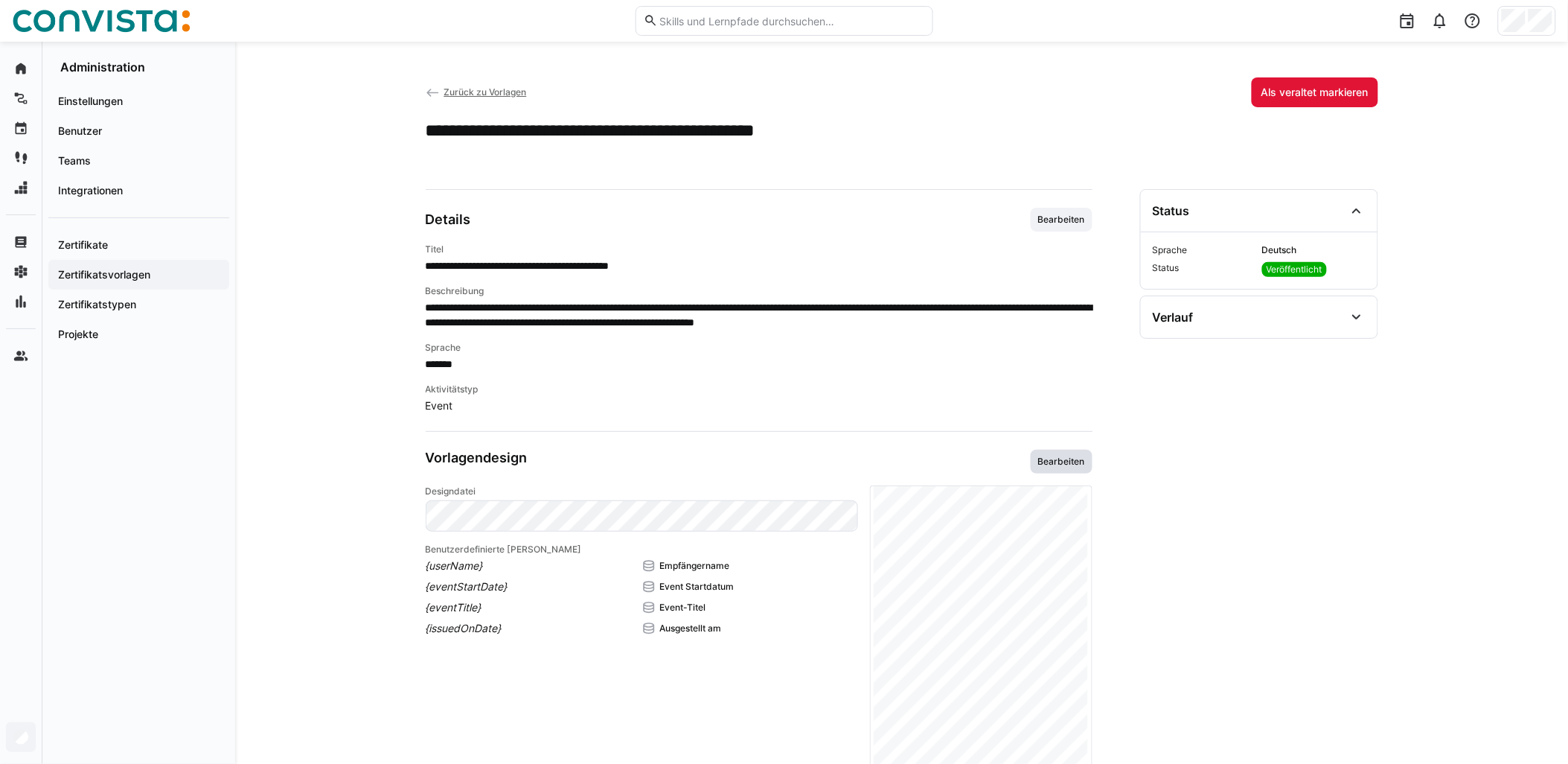
click at [786, 456] on span "Bearbeiten" at bounding box center [1061, 461] width 50 height 12
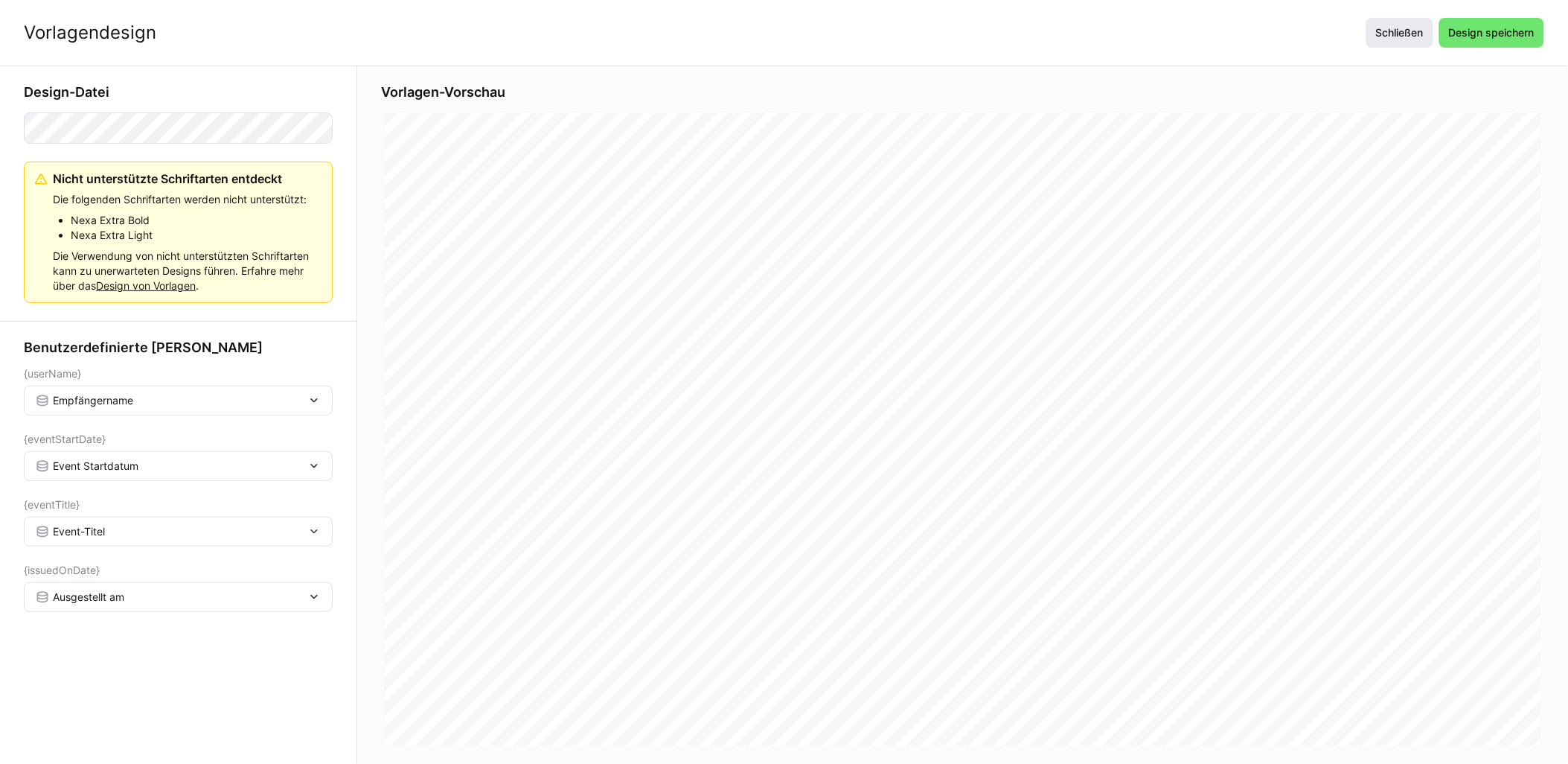
click at [786, 35] on span "Schließen" at bounding box center [1400, 33] width 52 height 15
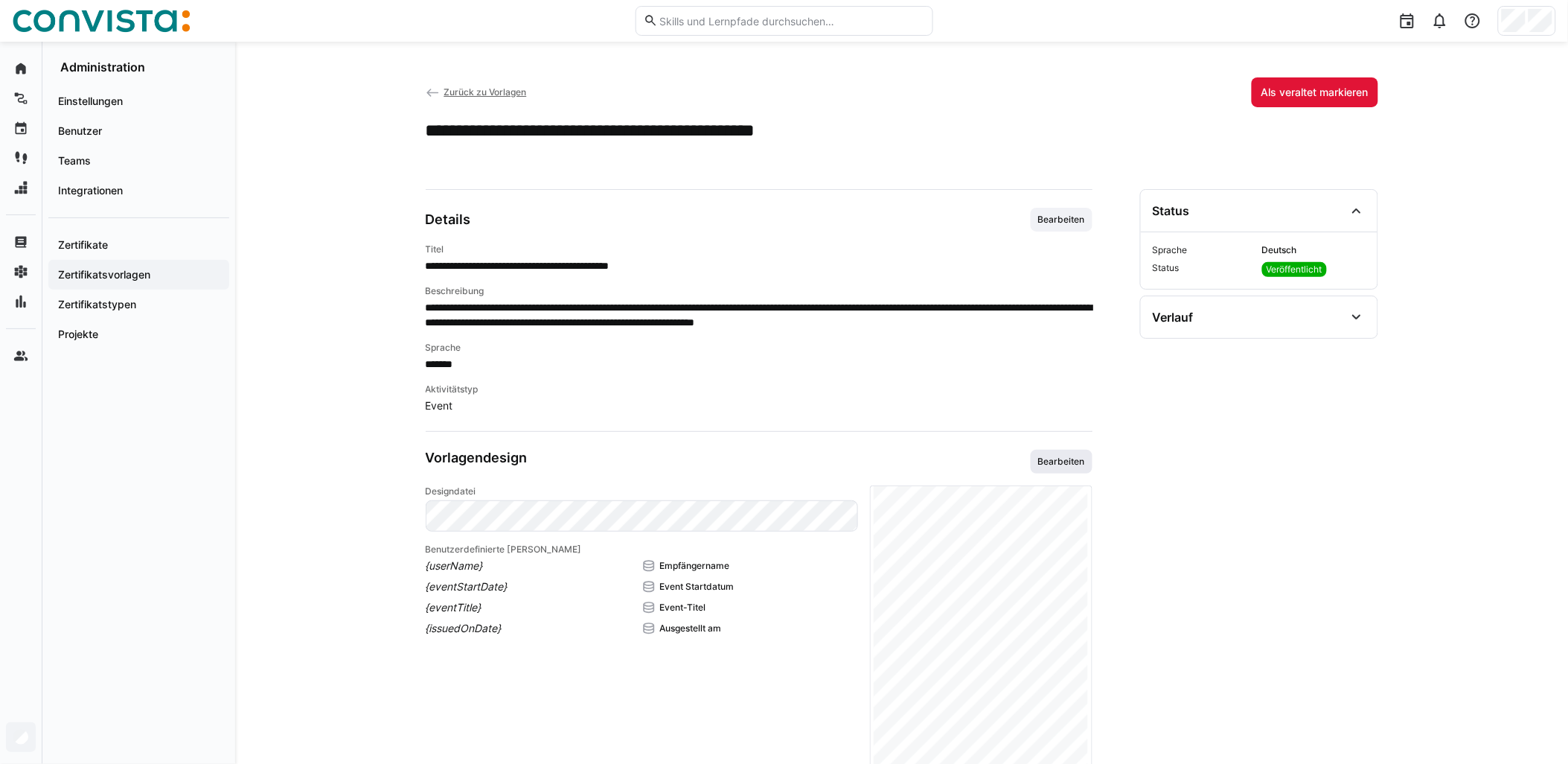
click at [786, 463] on span "Bearbeiten" at bounding box center [1061, 461] width 50 height 12
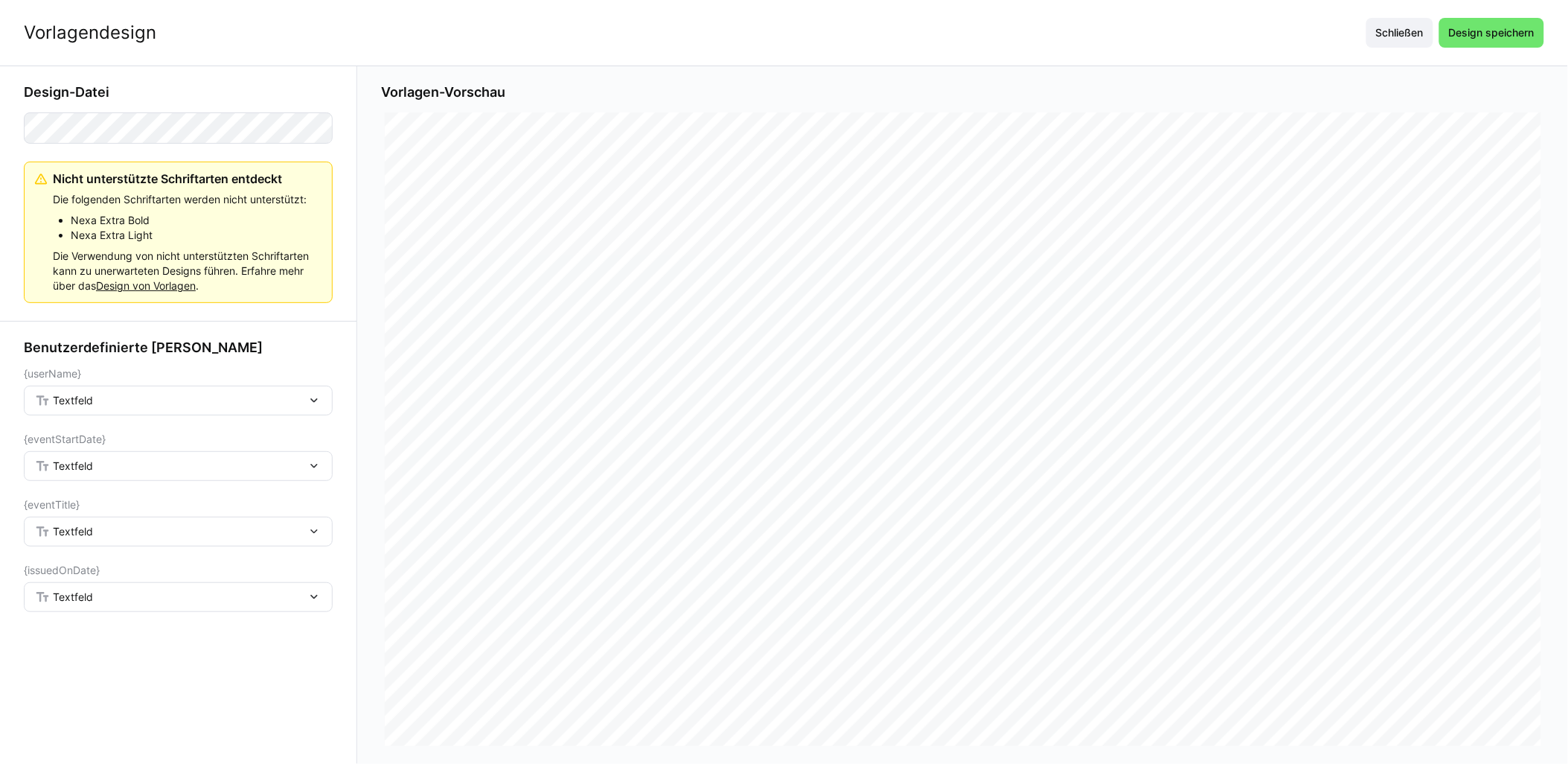
click at [205, 408] on div "Textfeld" at bounding box center [178, 400] width 309 height 30
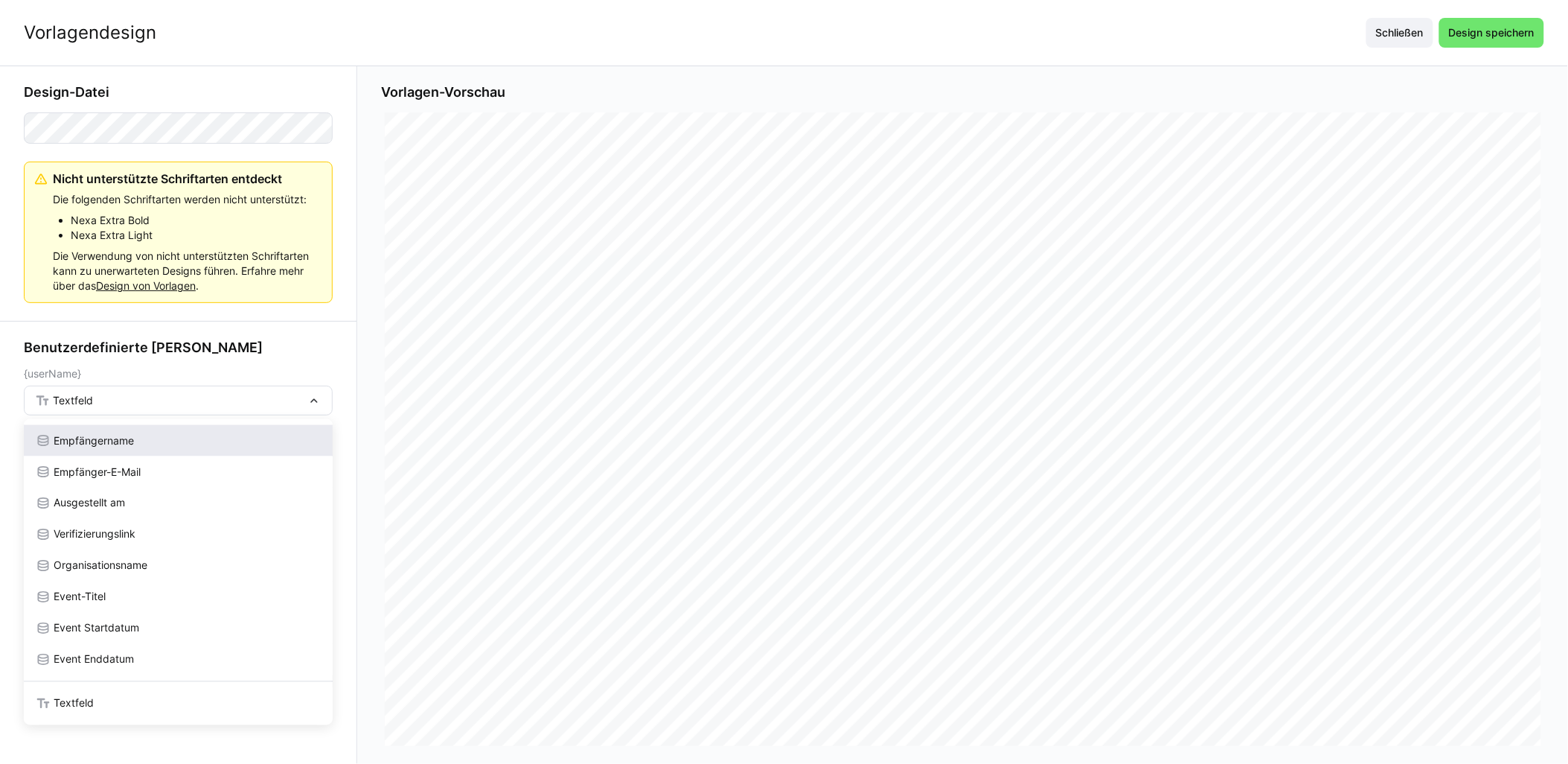
click at [152, 441] on div "Empfängername" at bounding box center [178, 441] width 285 height 15
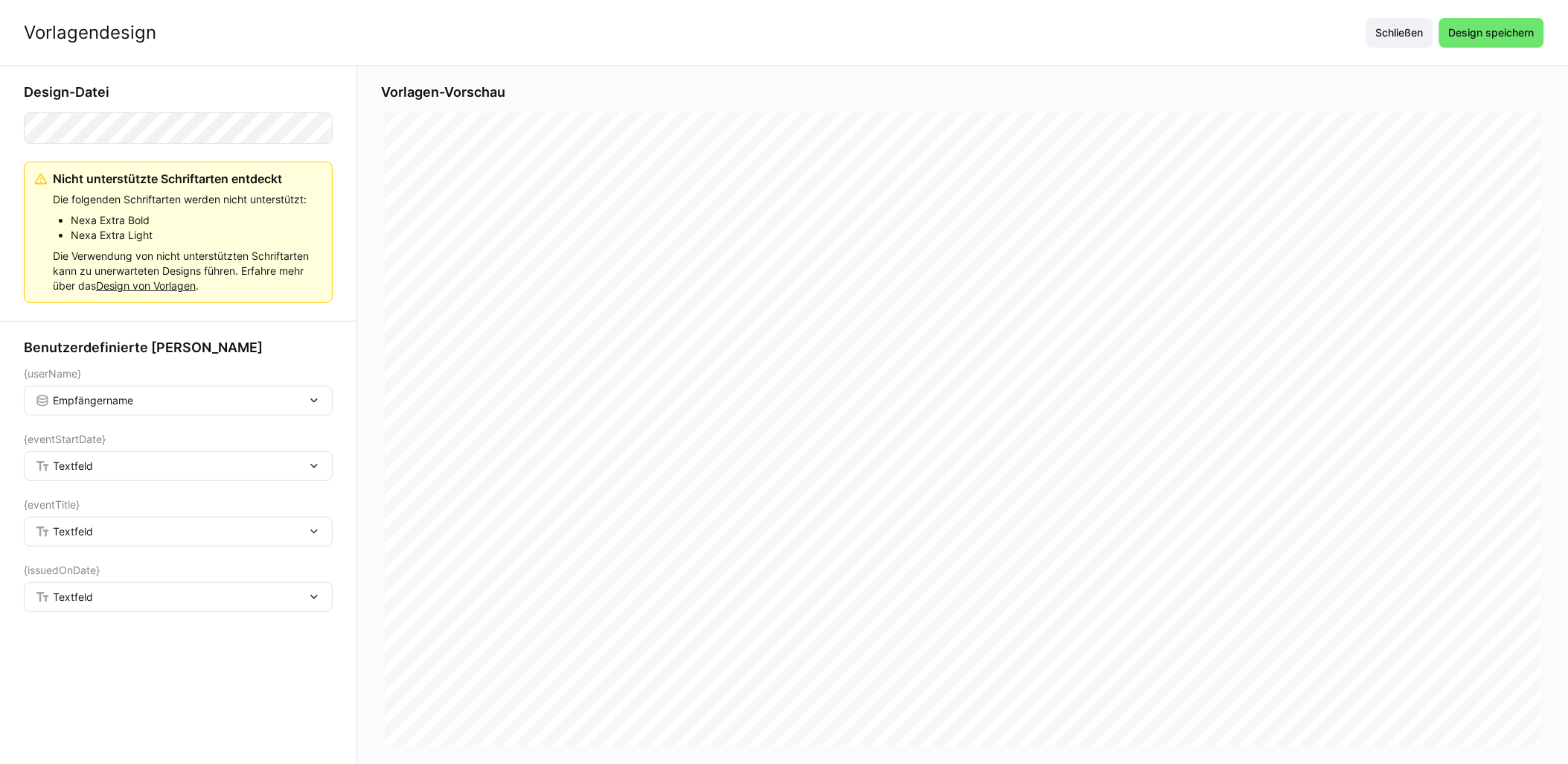
click at [137, 457] on div "Textfeld" at bounding box center [178, 466] width 309 height 30
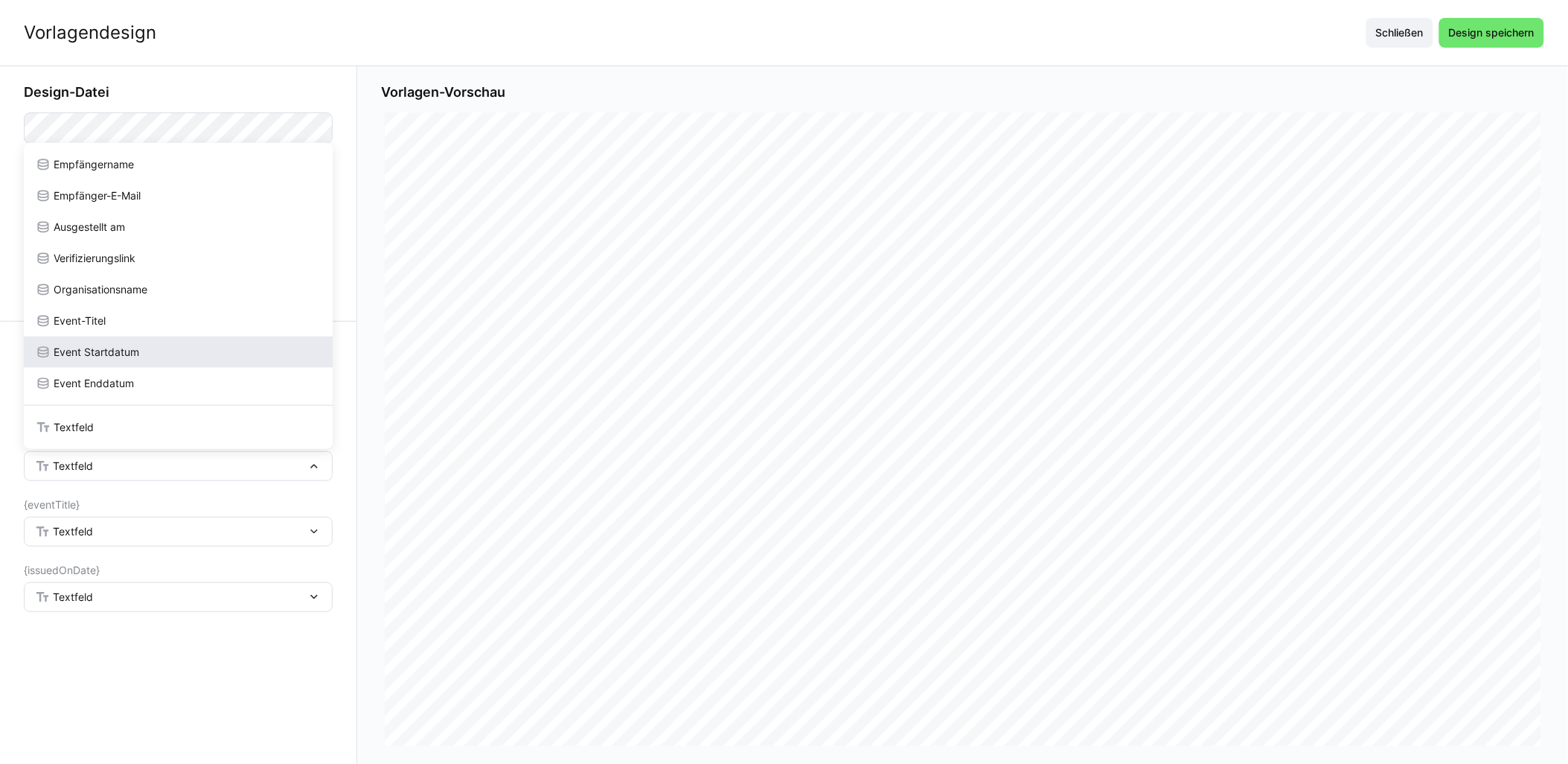
click at [136, 340] on div "Event Startdatum" at bounding box center [178, 352] width 309 height 31
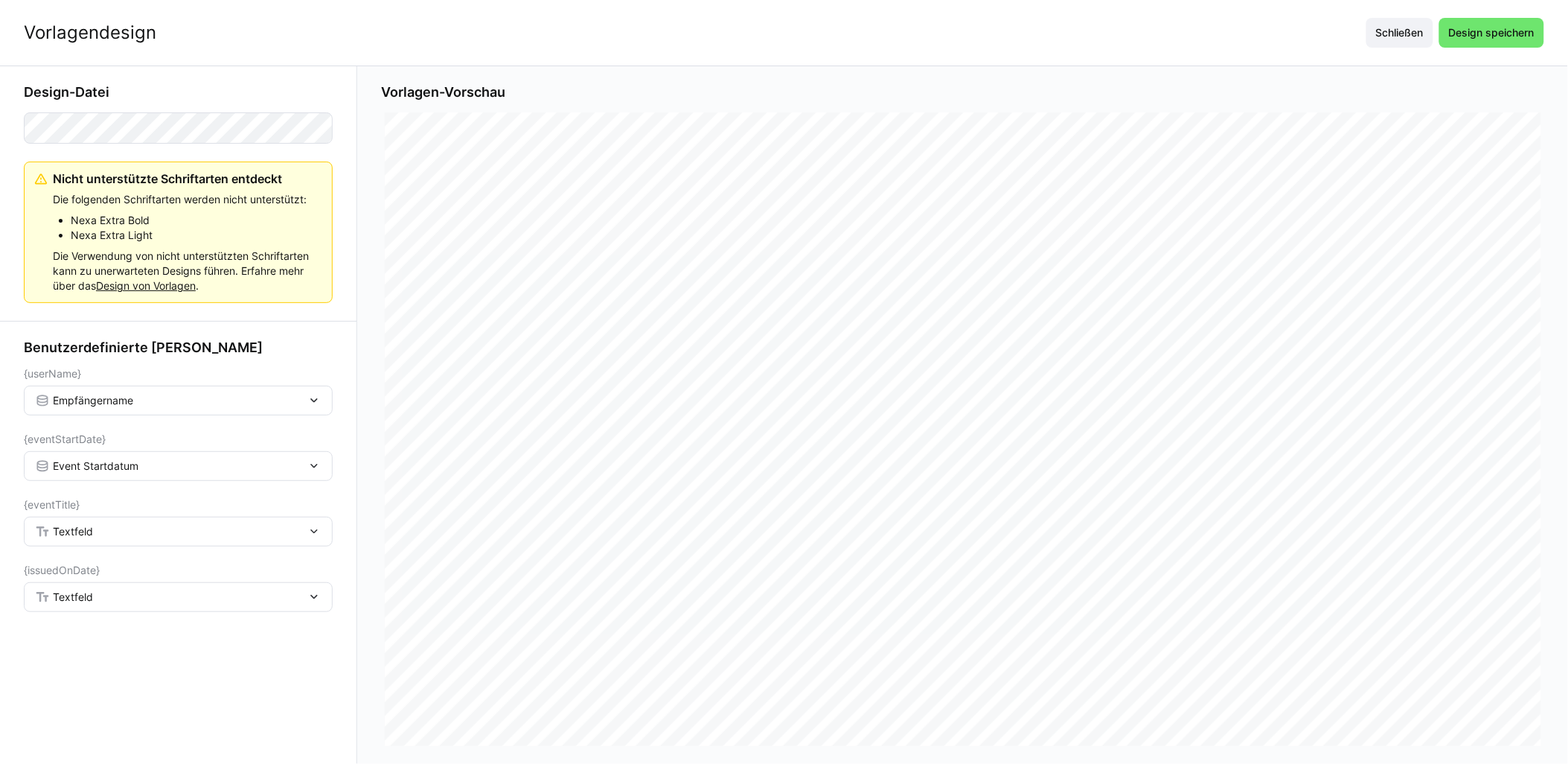
click at [98, 535] on div "Textfeld" at bounding box center [171, 531] width 272 height 13
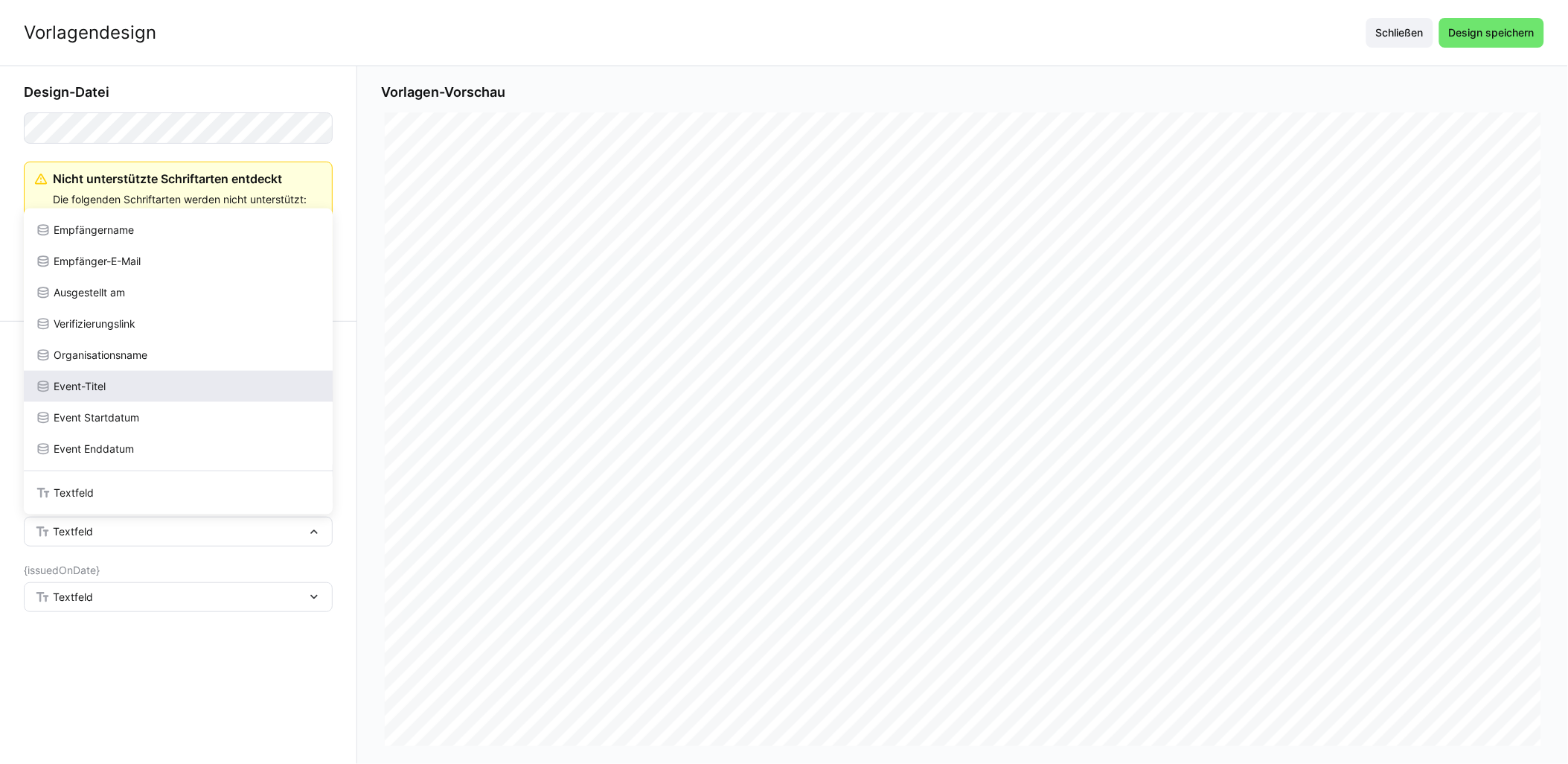
click at [155, 382] on div "Event-Titel" at bounding box center [178, 386] width 285 height 15
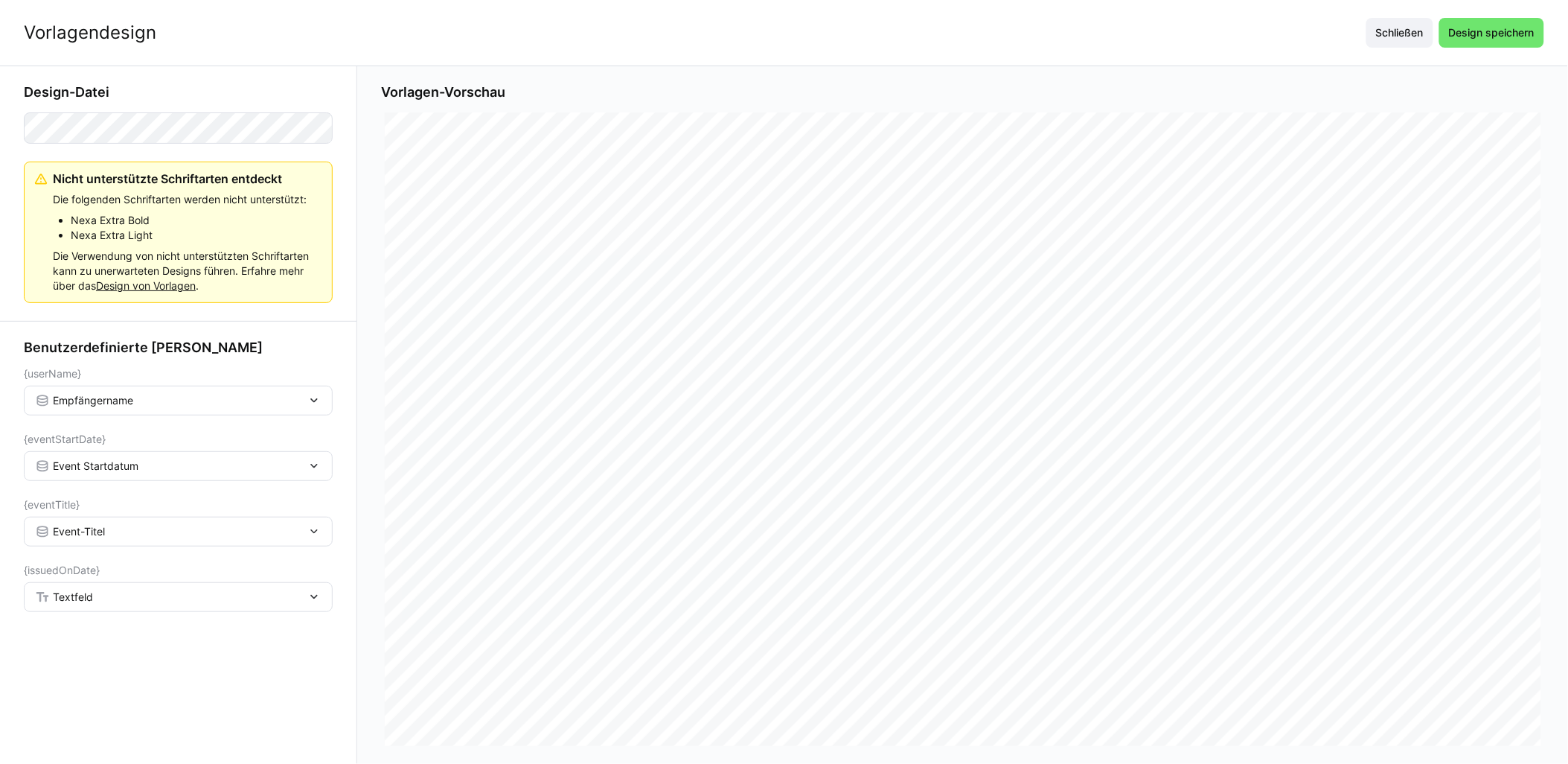
click at [134, 601] on div "Textfeld" at bounding box center [171, 597] width 272 height 13
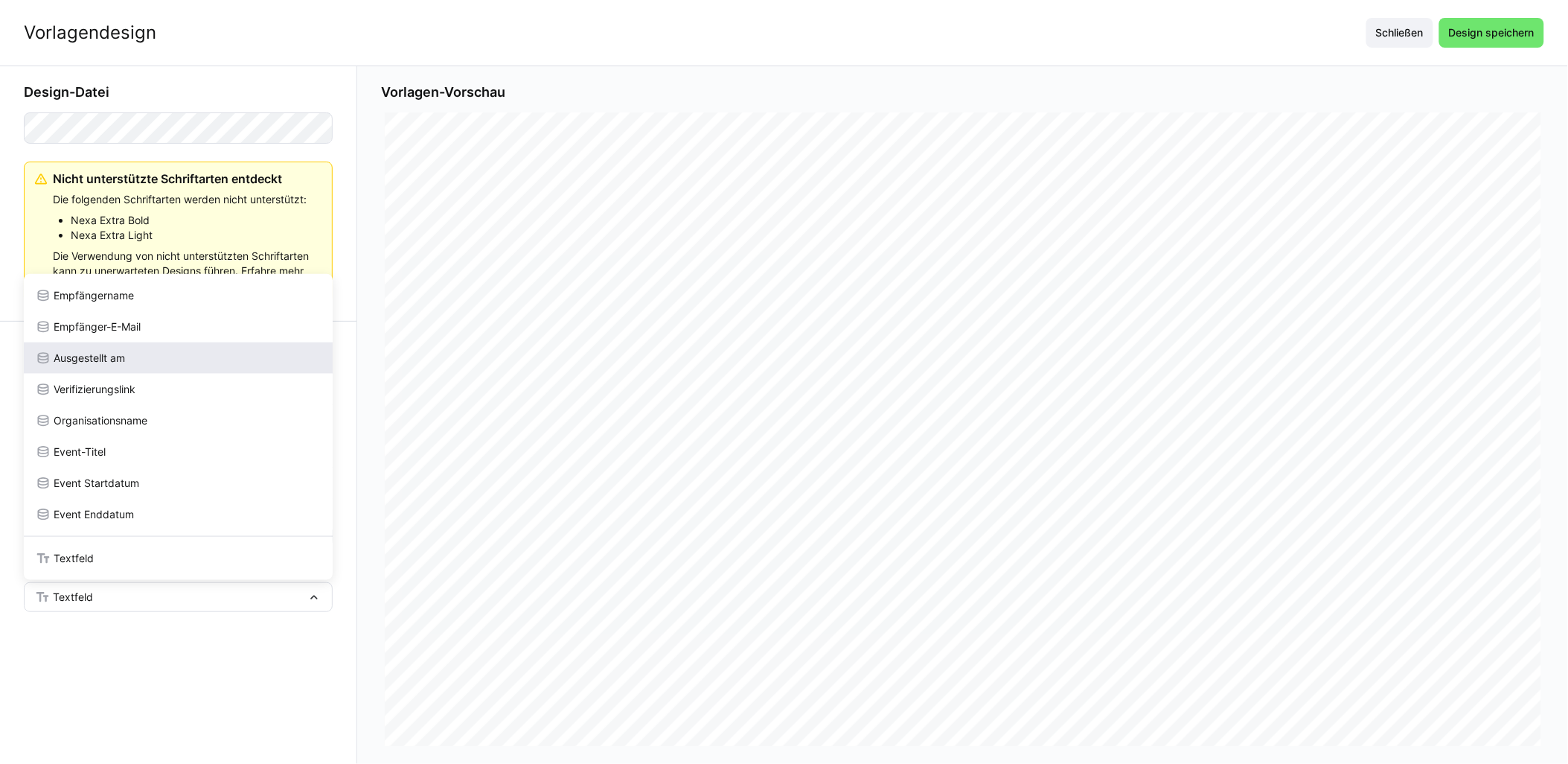
click at [179, 343] on div "Ausgestellt am" at bounding box center [178, 358] width 309 height 31
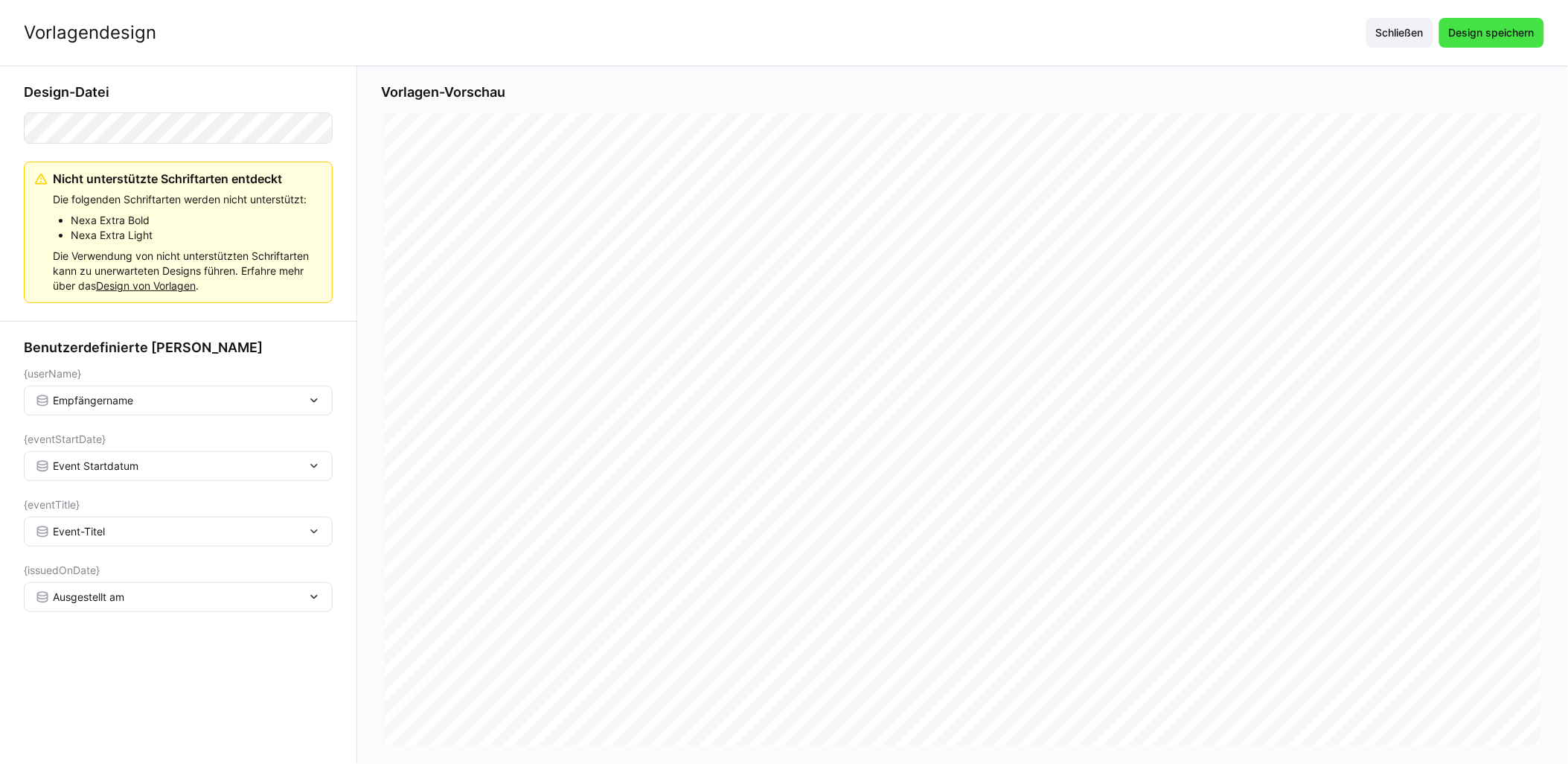
click at [786, 19] on span "Design speichern" at bounding box center [1492, 33] width 105 height 30
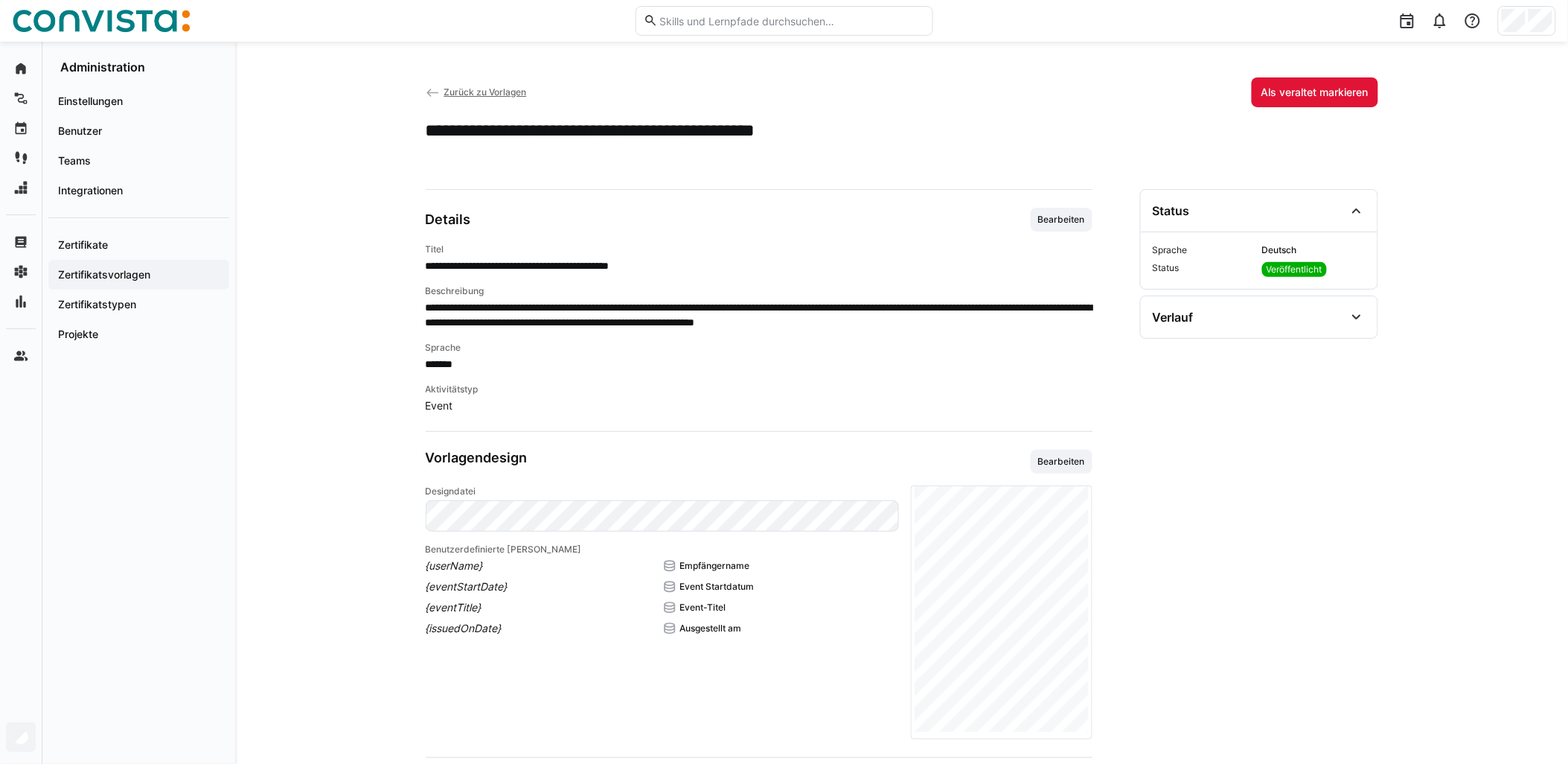
click at [517, 87] on span "Zurück zu Vorlagen" at bounding box center [485, 92] width 83 height 11
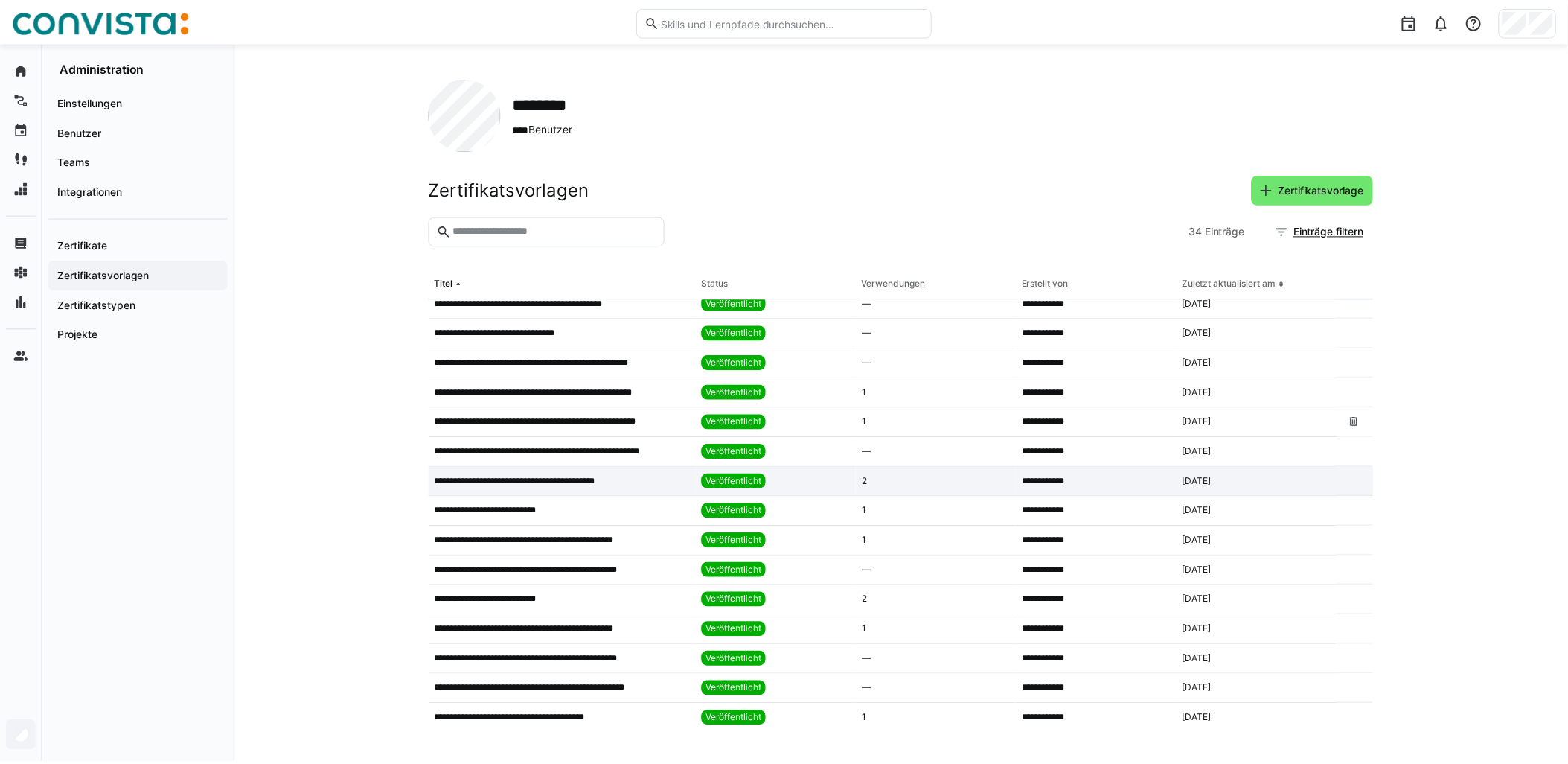
scroll to position [248, 0]
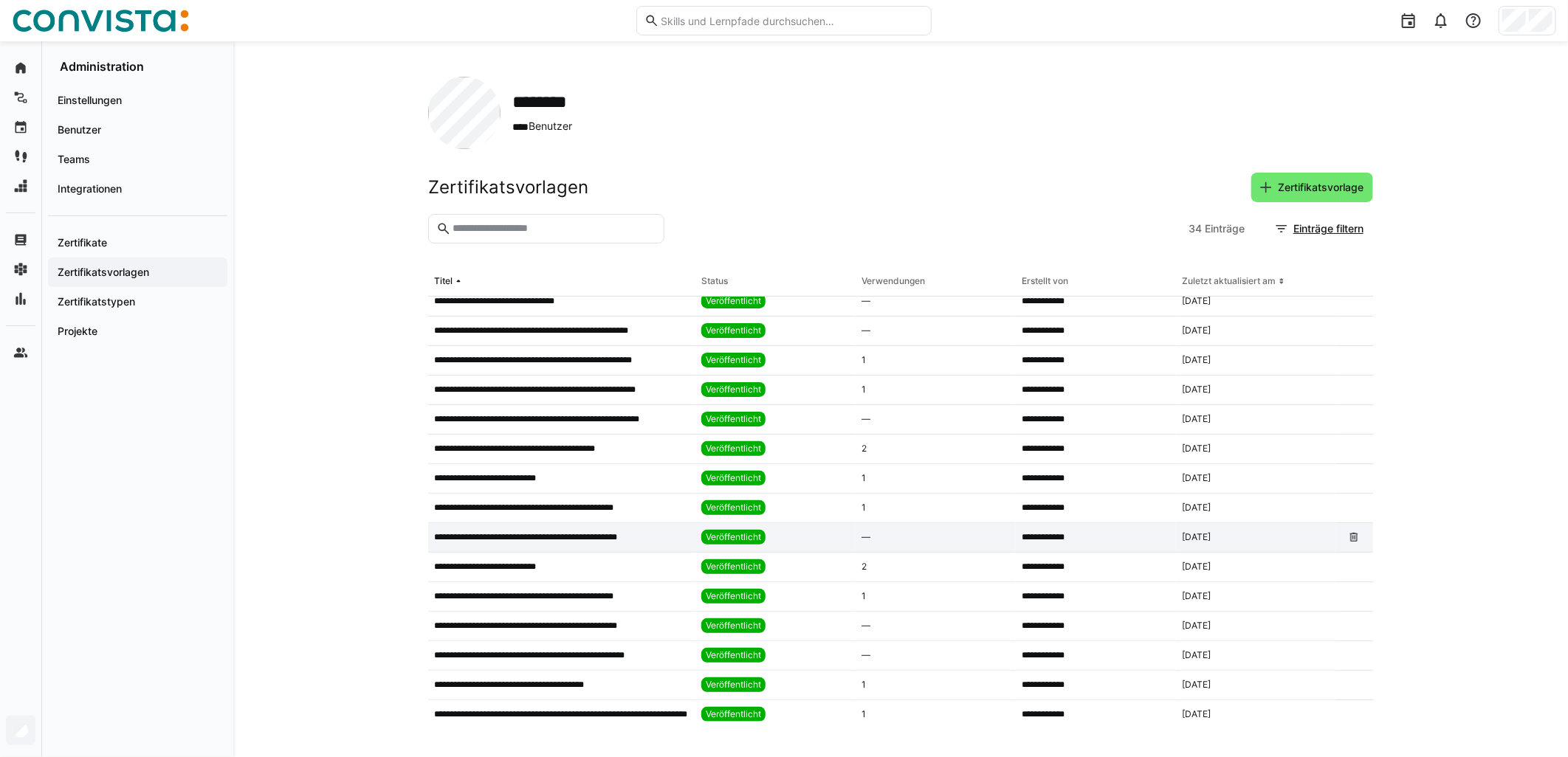
click at [591, 544] on div "**********" at bounding box center [561, 538] width 267 height 30
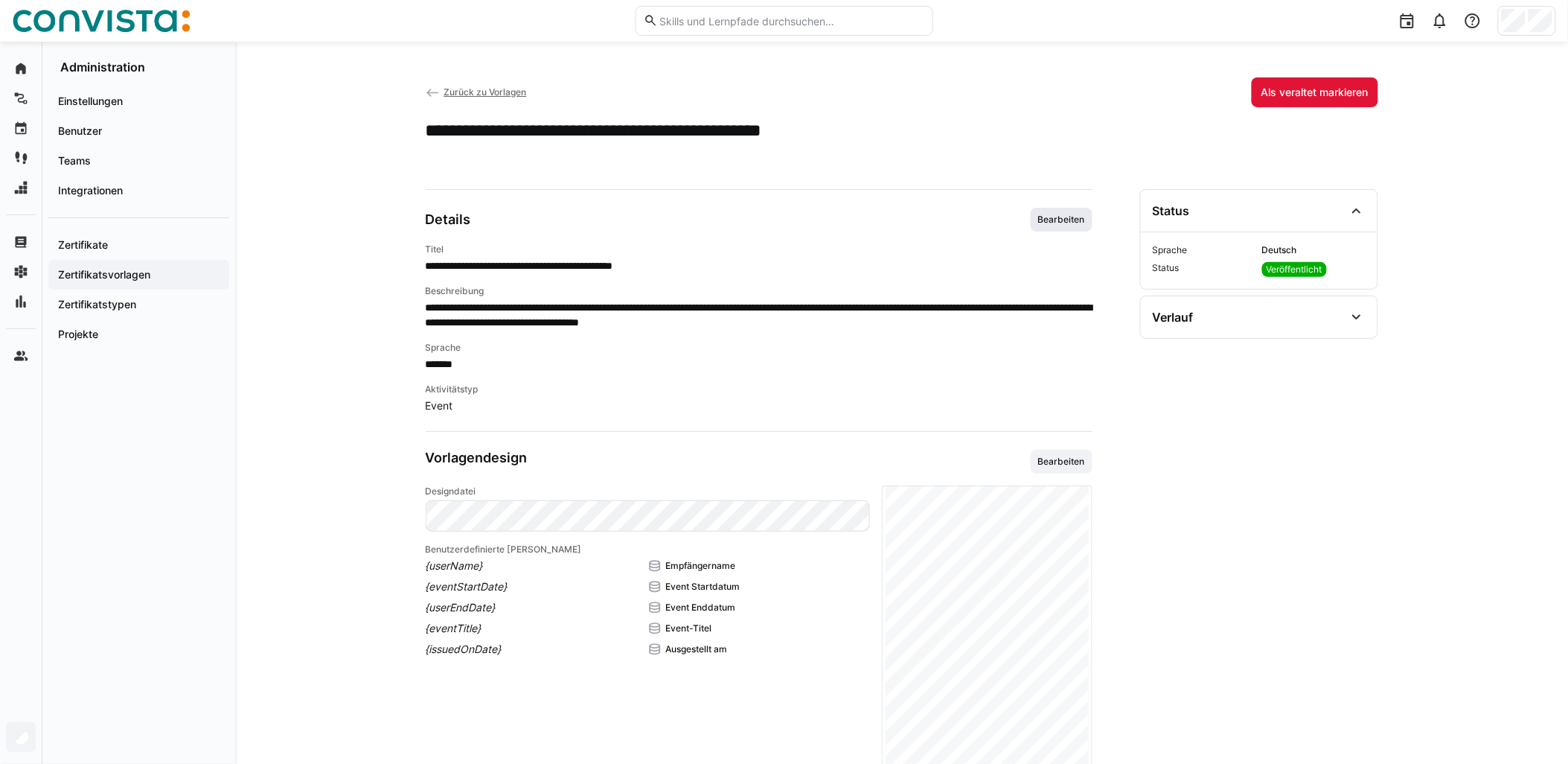
click at [786, 212] on span "Bearbeiten" at bounding box center [1062, 219] width 62 height 24
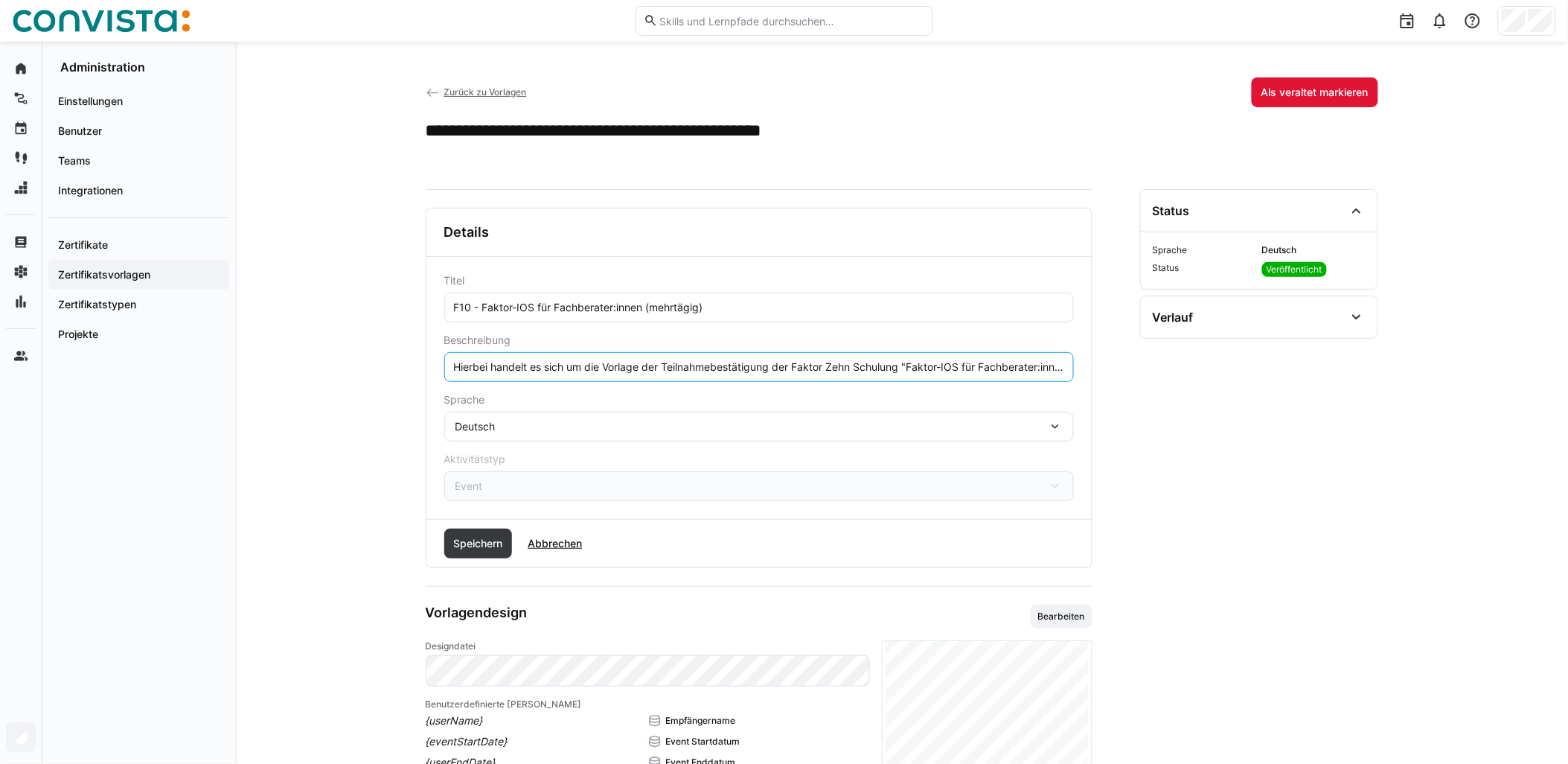
click at [786, 360] on input "Hierbei handelt es sich um die Vorlage der Teilnahmebestätigung der Faktor Zehn…" at bounding box center [759, 367] width 613 height 13
paste input "Die Schulung findet remote statt."
type input "Hierbei handelt es sich um die Vorlage der Teilnahmebestätigung der Faktor Zehn…"
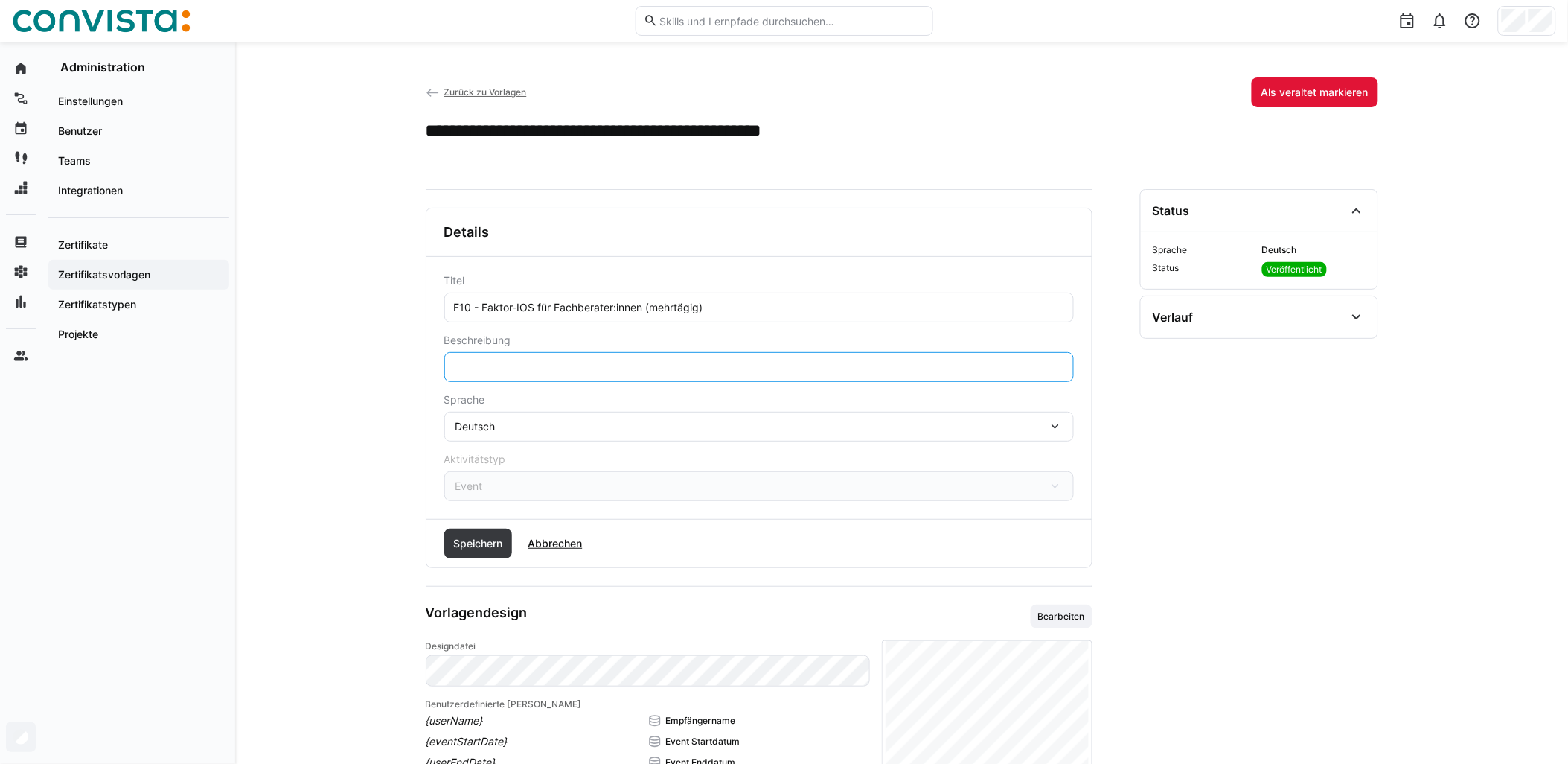
scroll to position [0, 0]
click at [494, 561] on div "Speichern Abbrechen" at bounding box center [759, 544] width 665 height 48
click at [495, 558] on div "Speichern Abbrechen" at bounding box center [759, 544] width 665 height 48
click at [499, 552] on span "Speichern" at bounding box center [478, 544] width 68 height 30
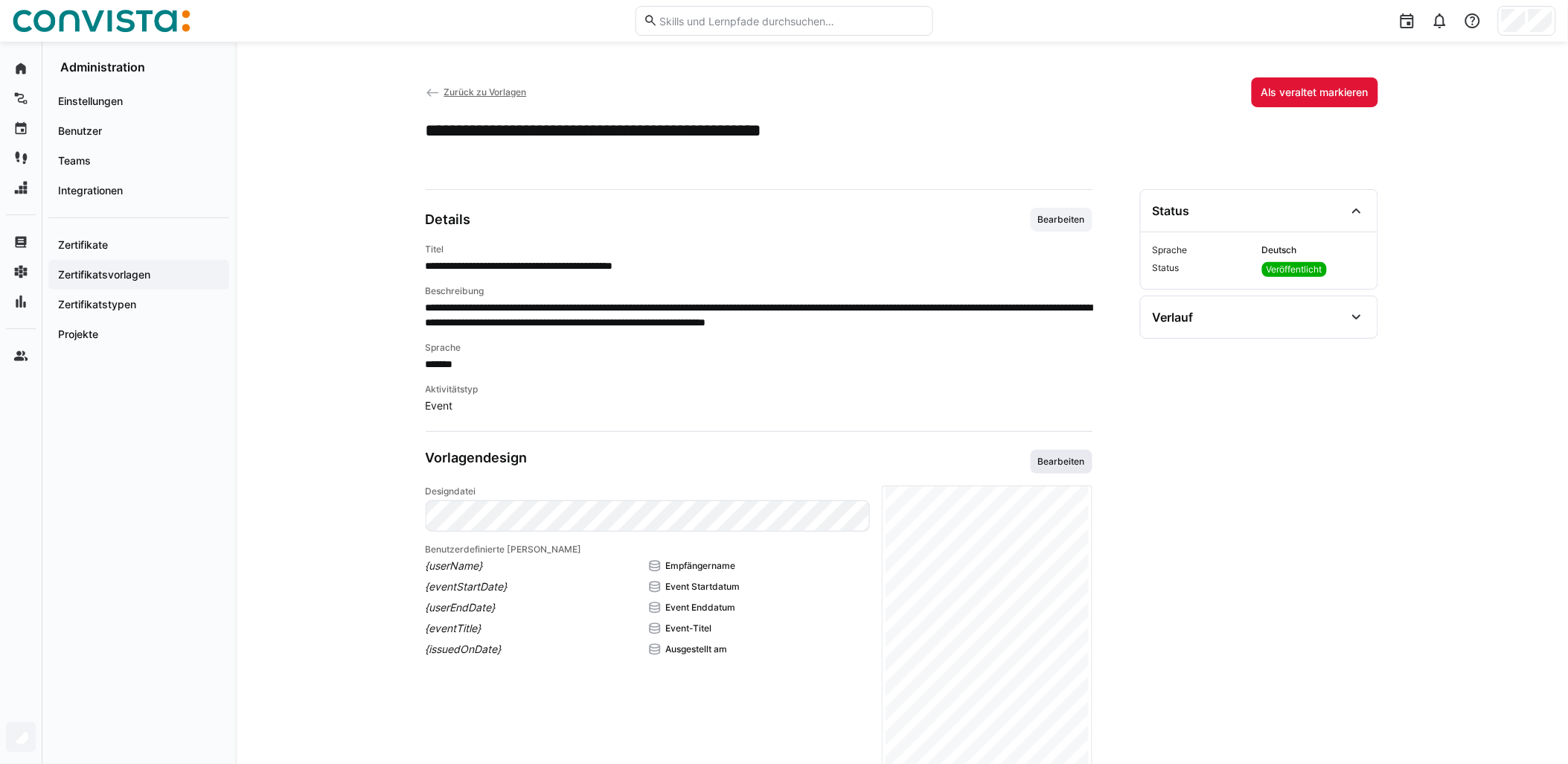
click at [786, 462] on span "Bearbeiten" at bounding box center [1061, 461] width 50 height 12
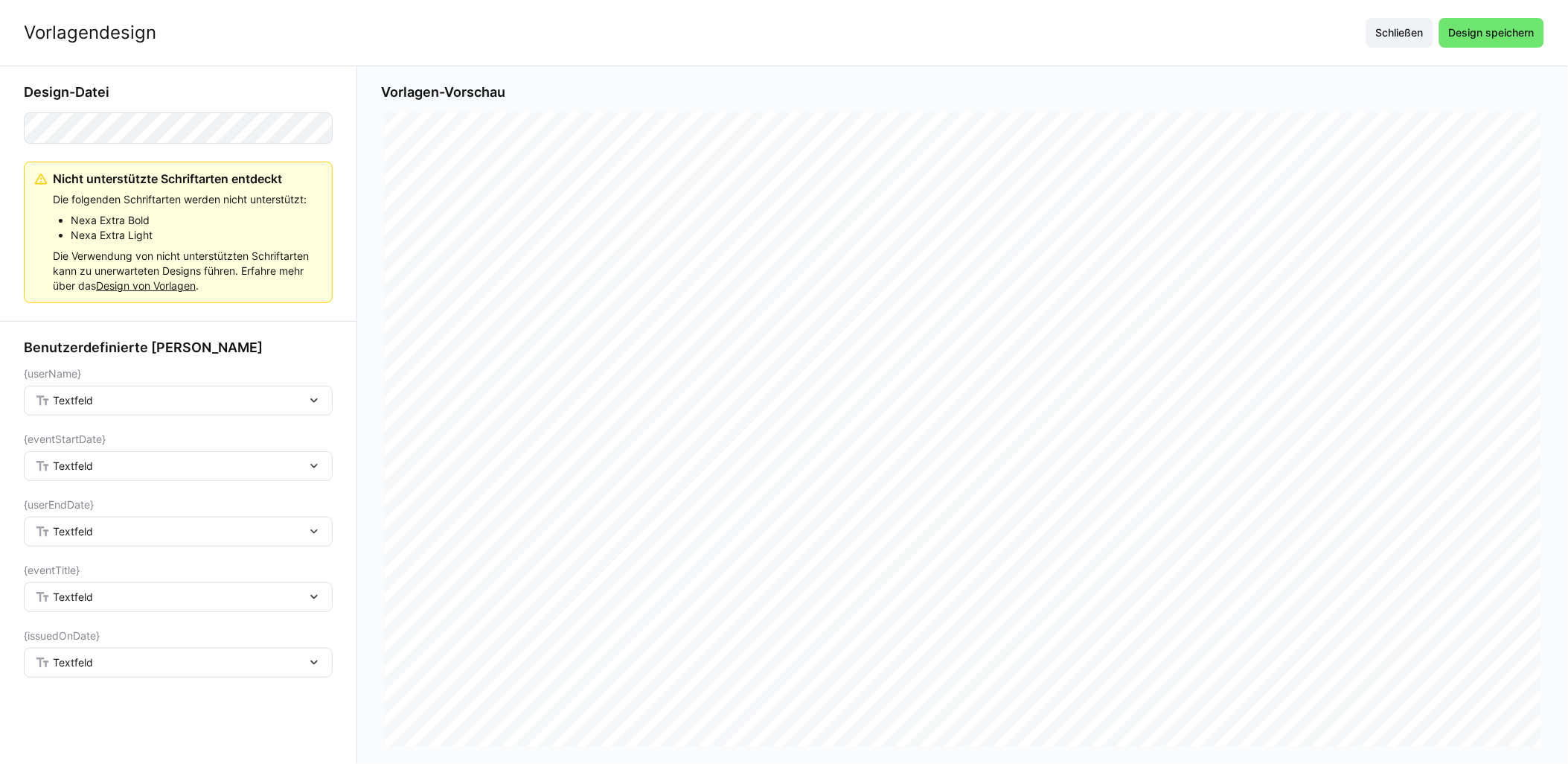
click at [188, 408] on div "Textfeld" at bounding box center [178, 400] width 309 height 30
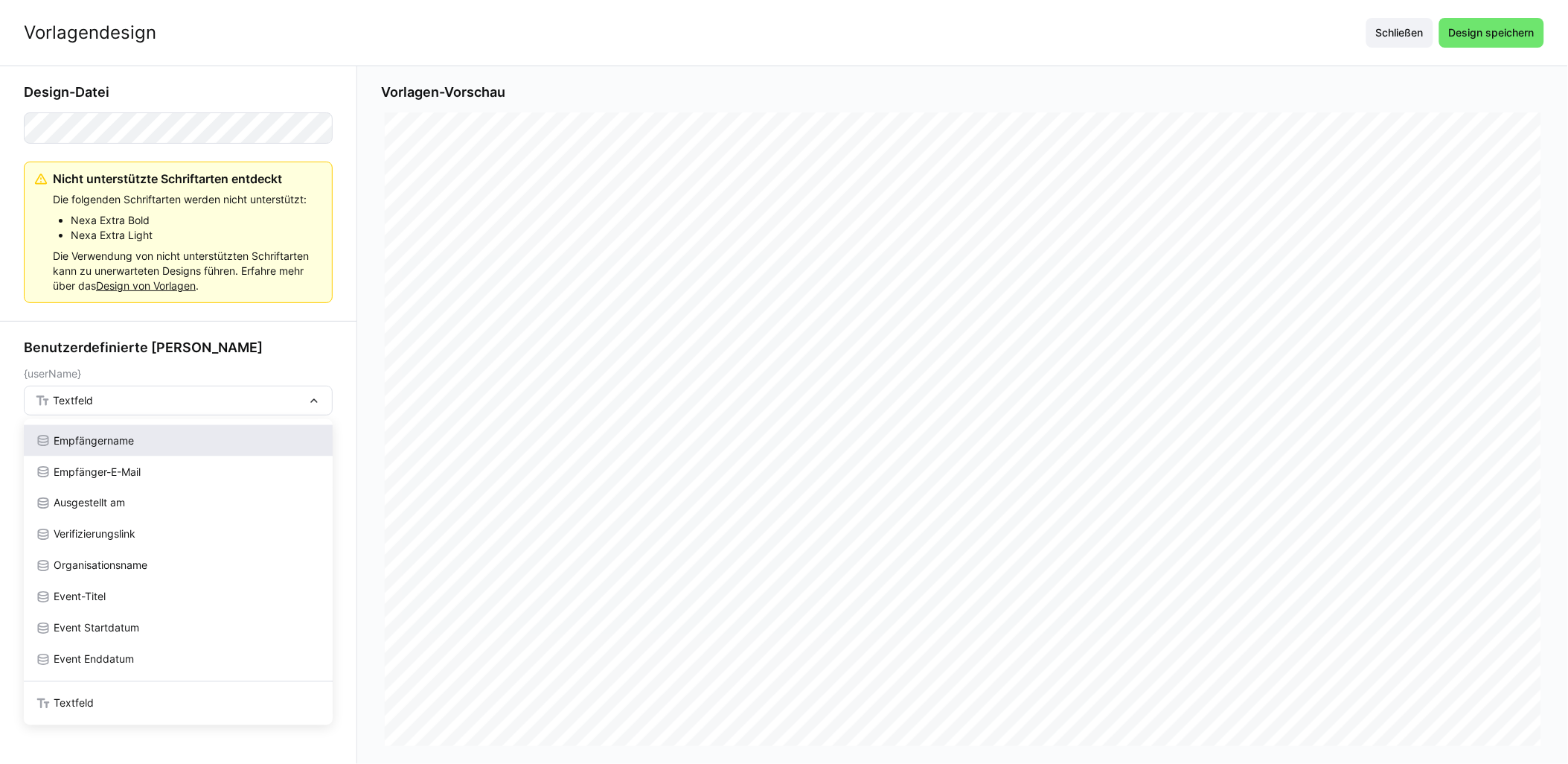
click at [189, 443] on div "Empfängername" at bounding box center [178, 441] width 285 height 15
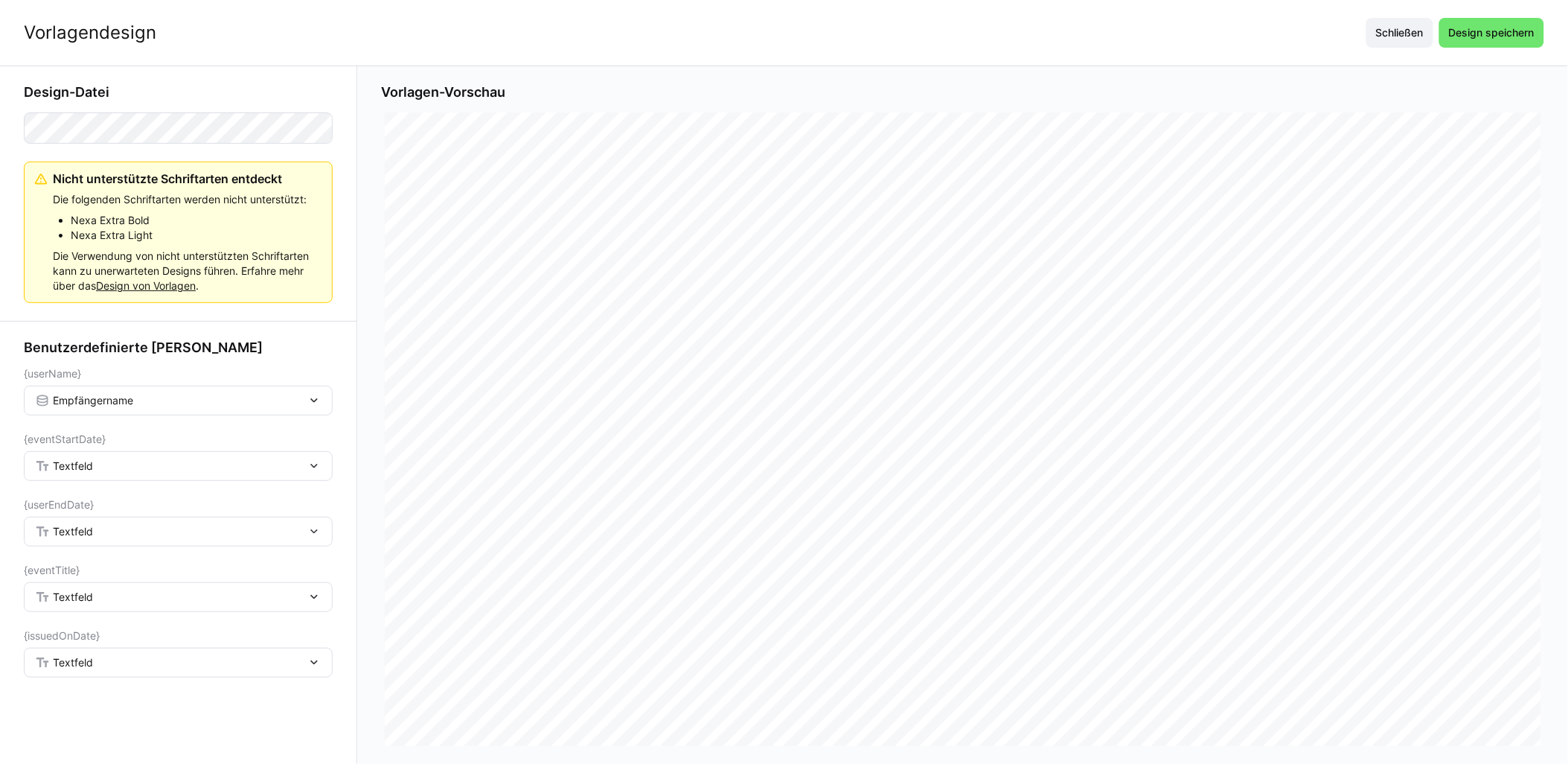
click at [188, 458] on div "Textfeld" at bounding box center [178, 466] width 309 height 30
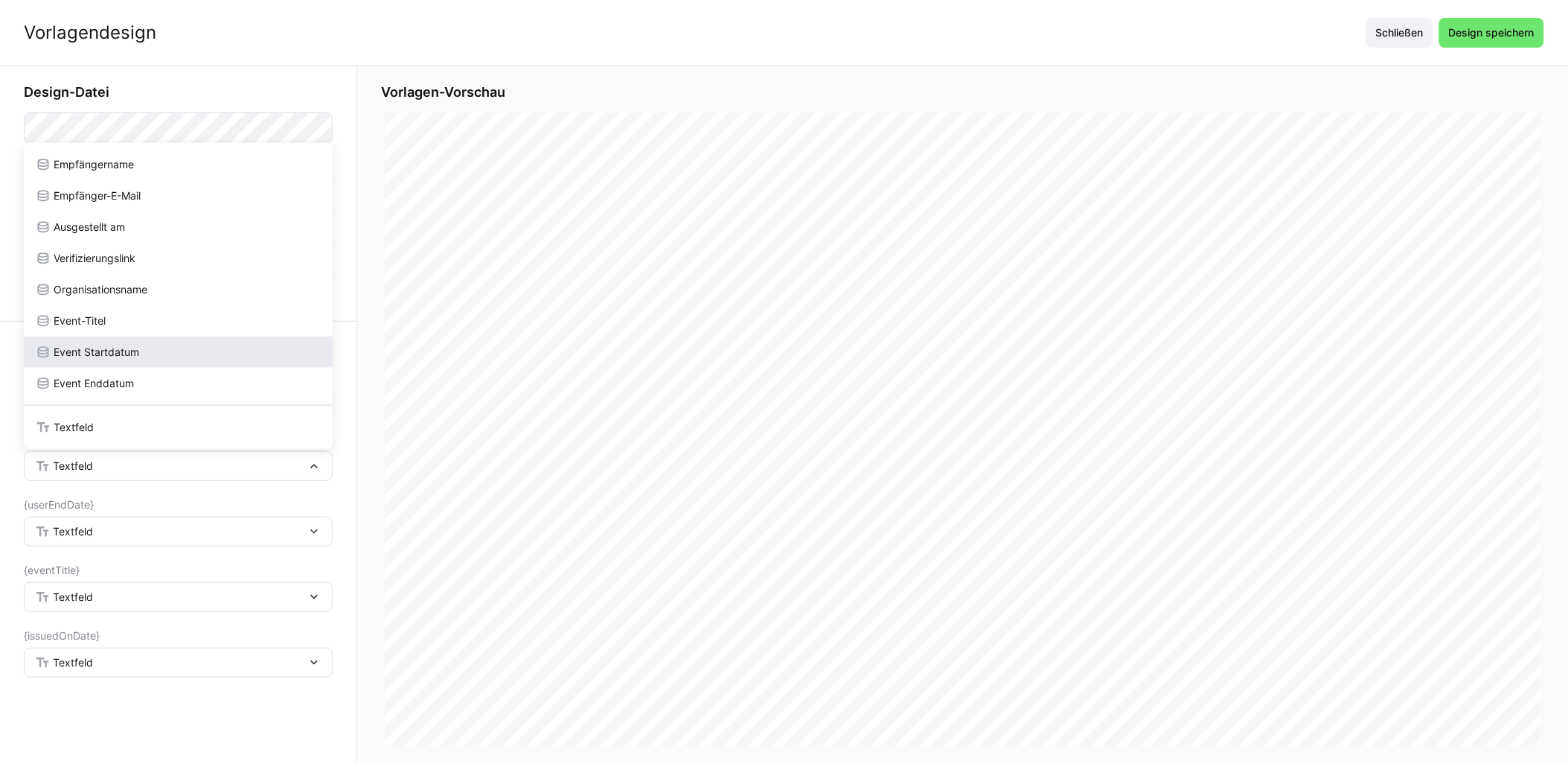
click at [180, 359] on div "Event Startdatum" at bounding box center [178, 352] width 285 height 15
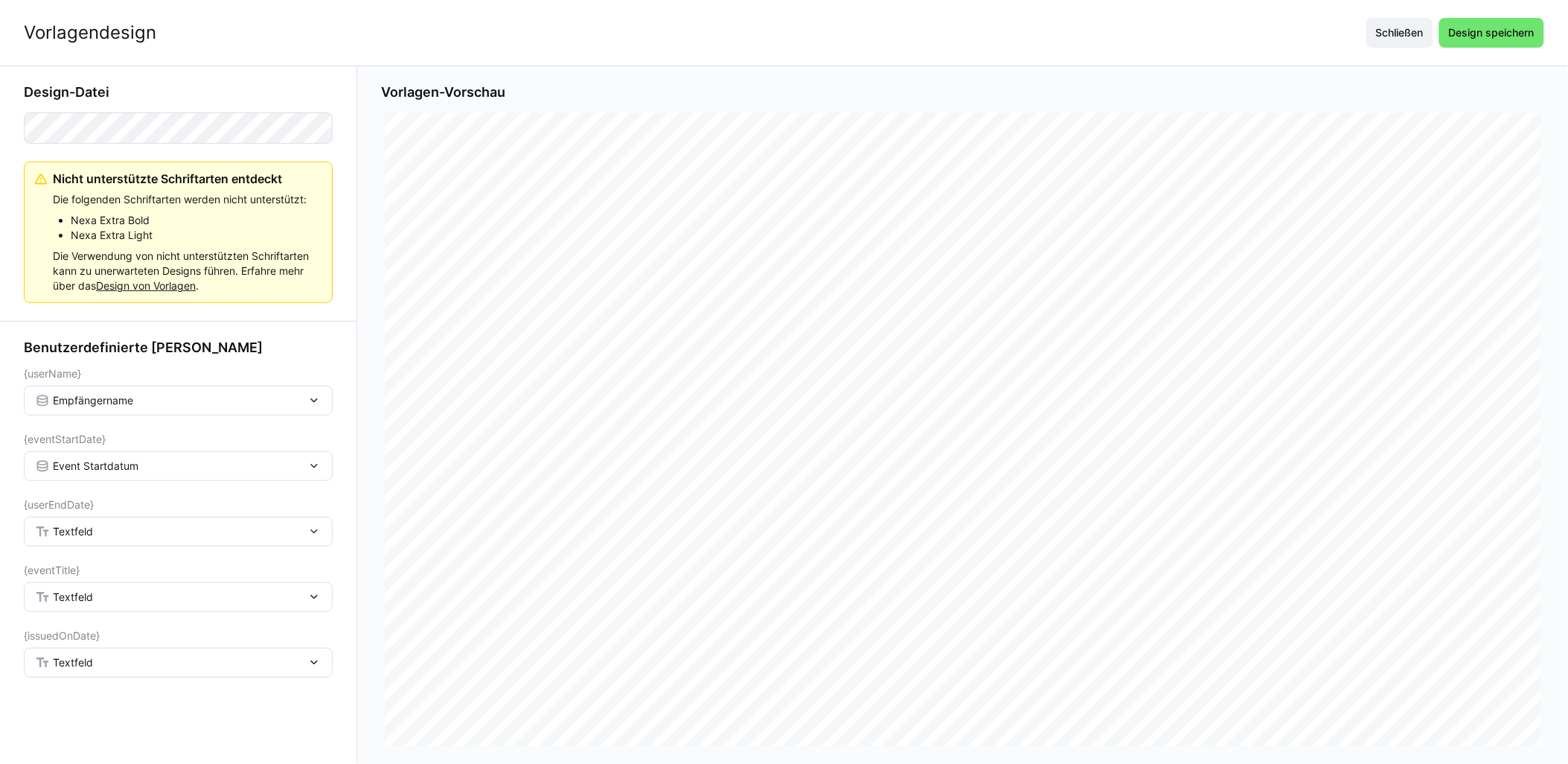
click at [121, 534] on div "Textfeld" at bounding box center [171, 531] width 272 height 13
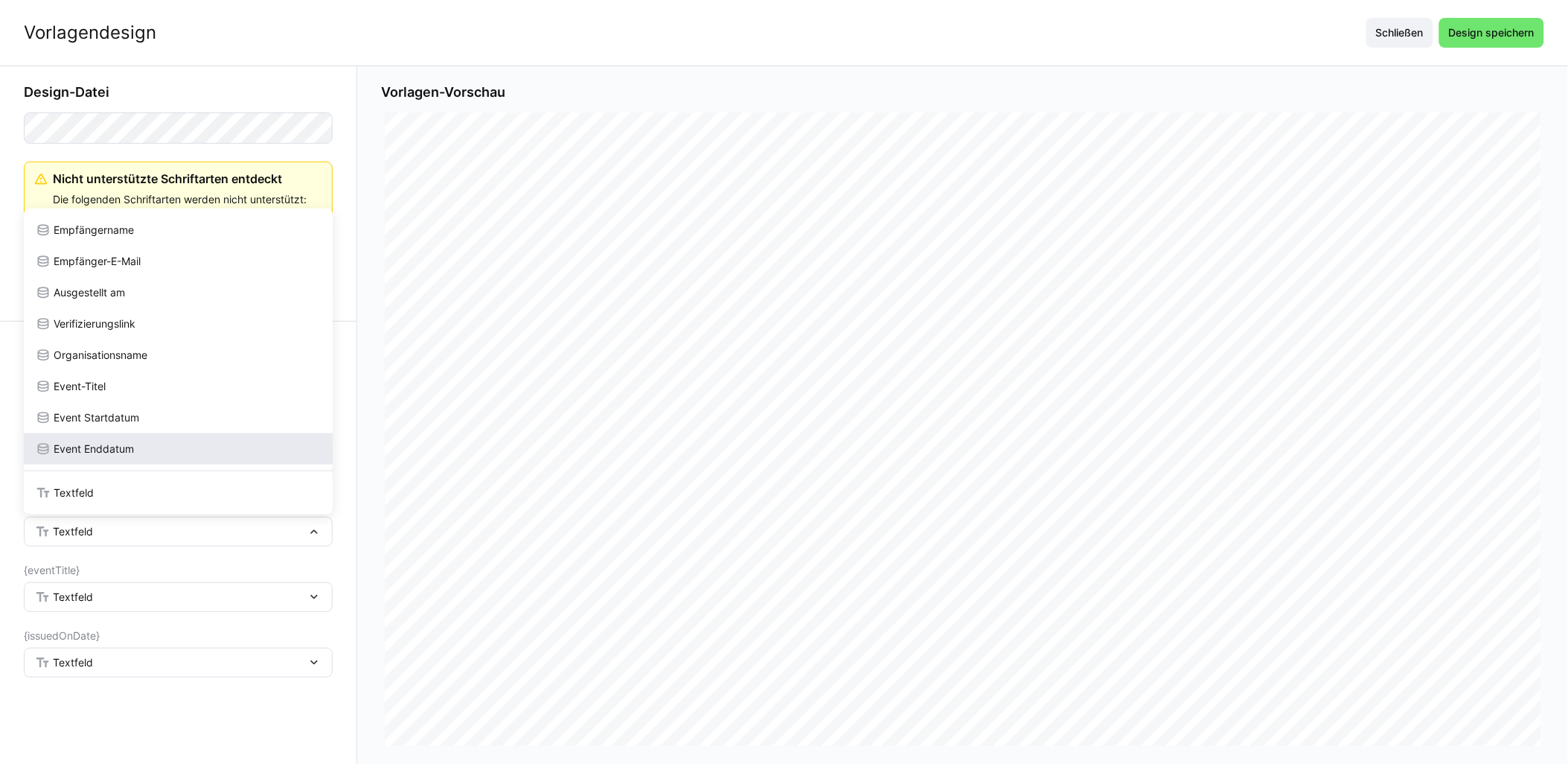
click at [147, 443] on div "Event Enddatum" at bounding box center [178, 449] width 285 height 15
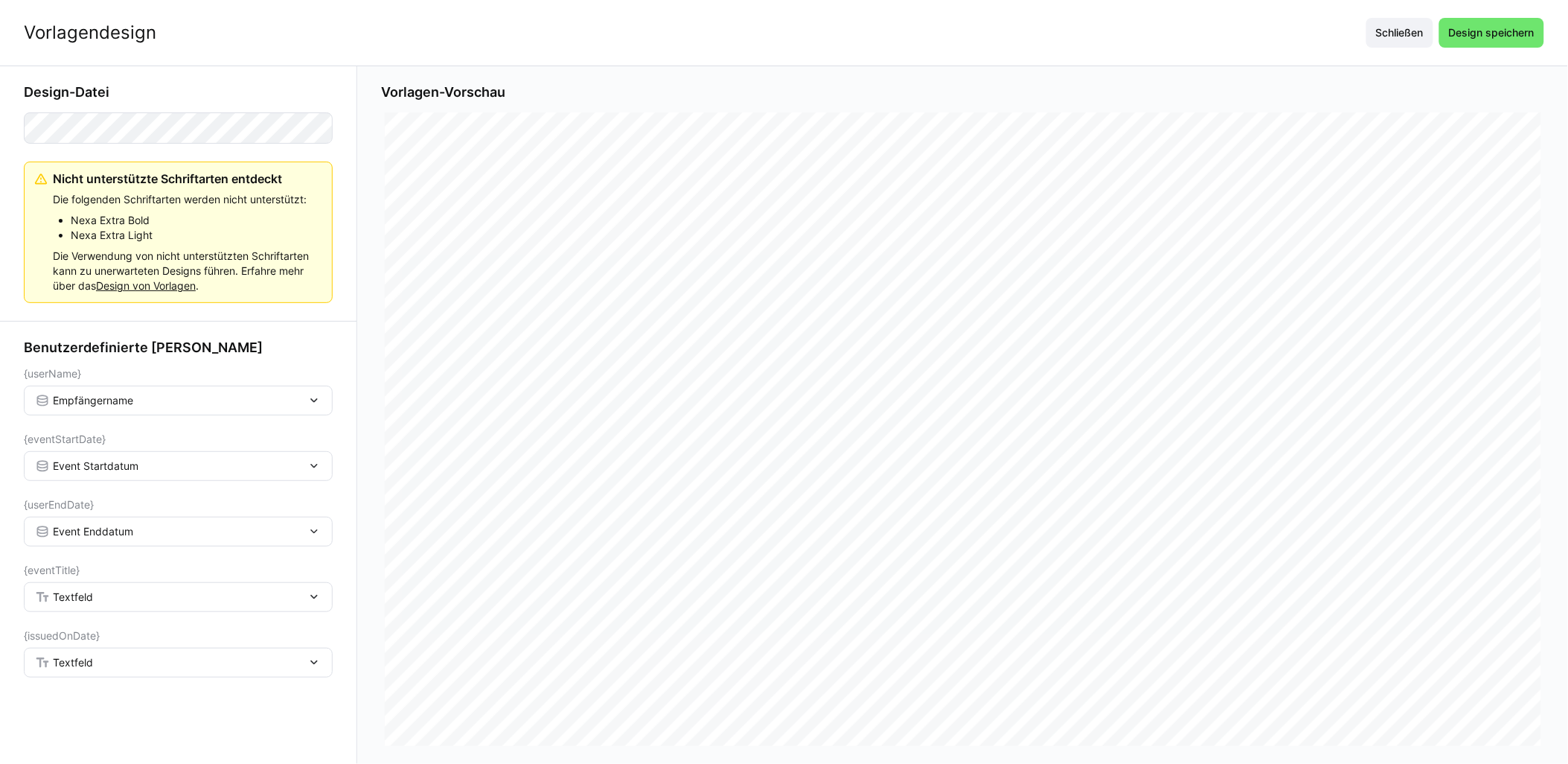
click at [116, 604] on div "Textfeld" at bounding box center [171, 597] width 272 height 13
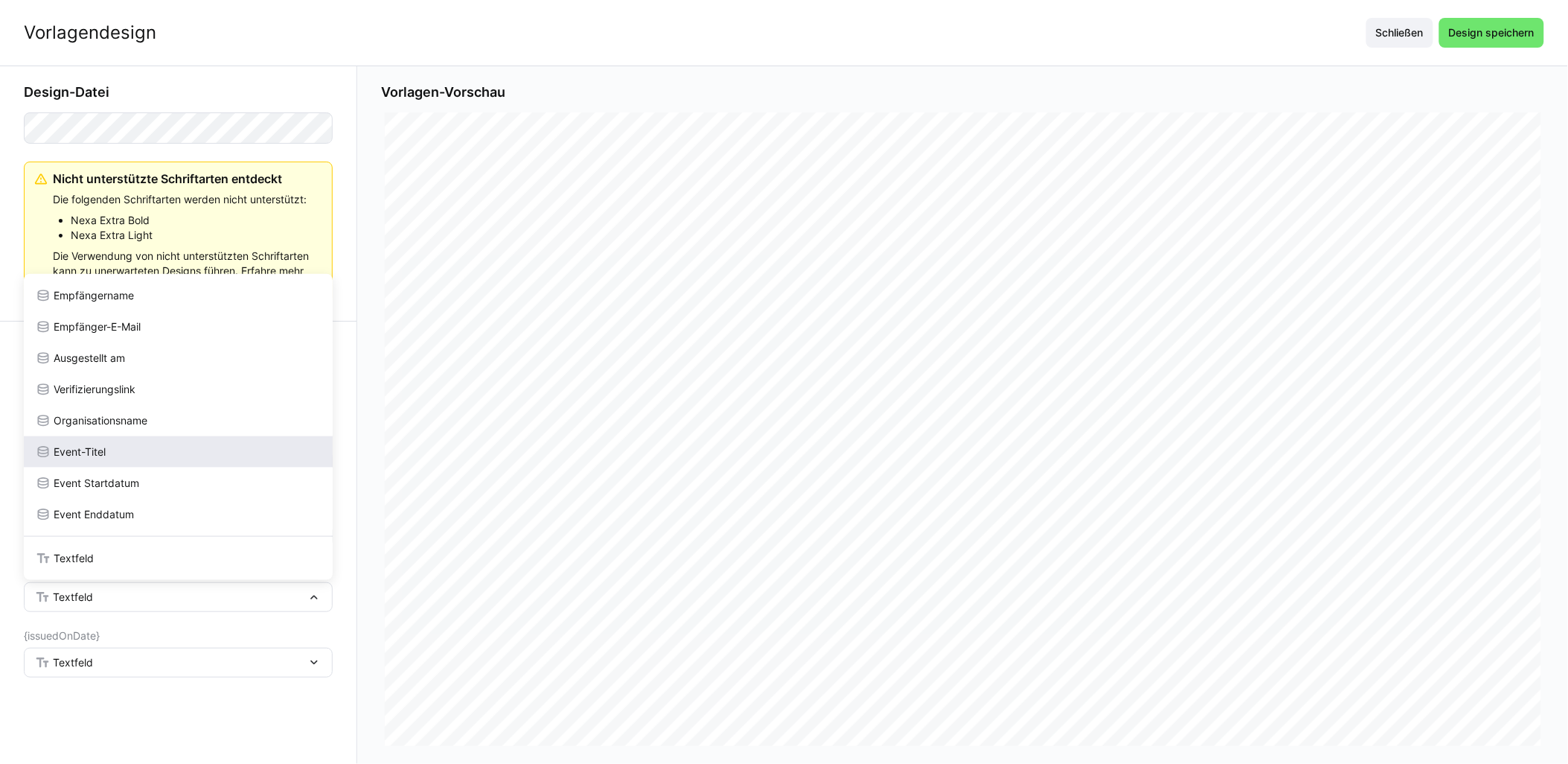
click at [125, 452] on div "Event-Titel" at bounding box center [178, 452] width 285 height 15
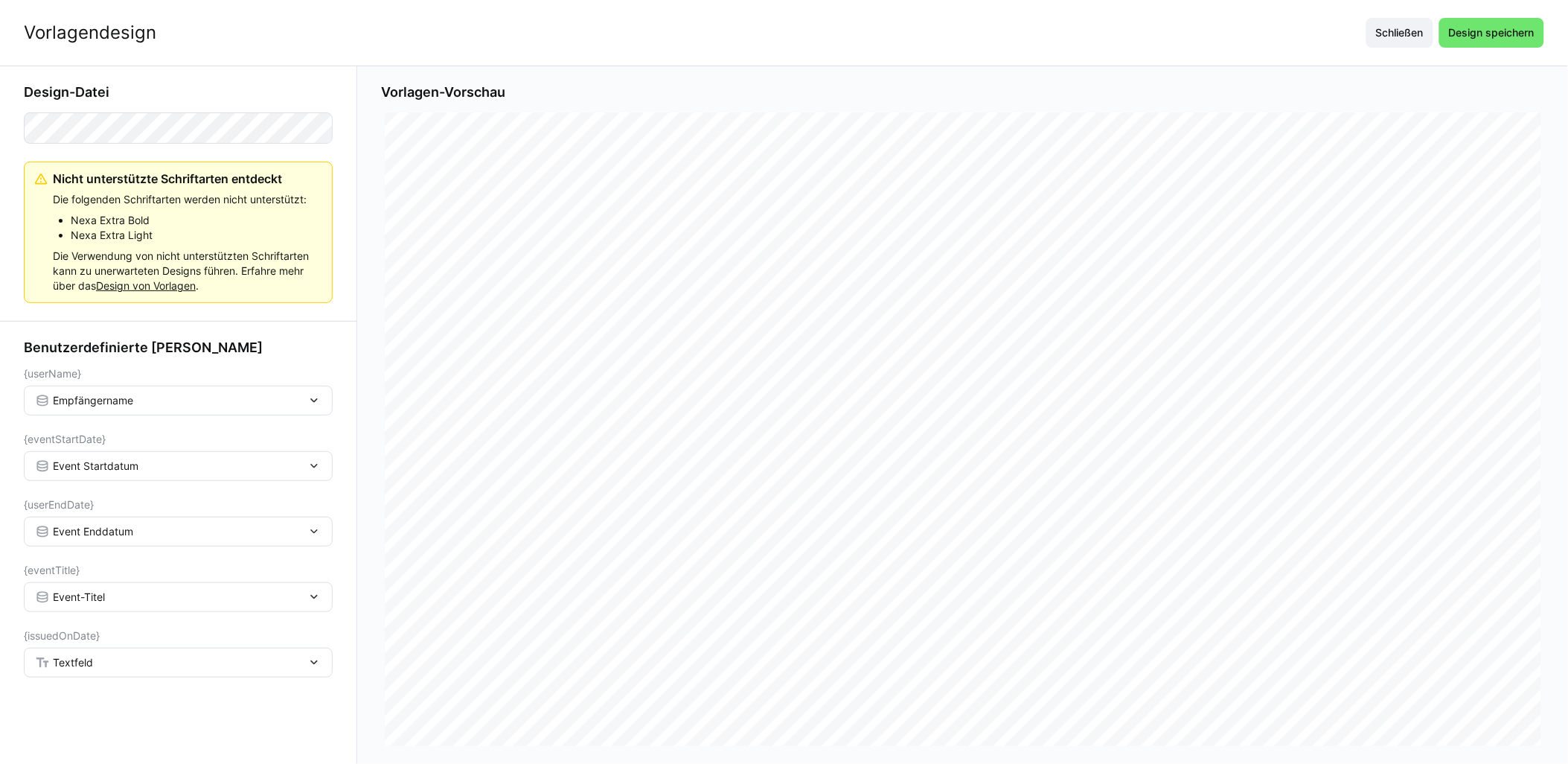
click at [109, 666] on div "Textfeld" at bounding box center [171, 662] width 272 height 13
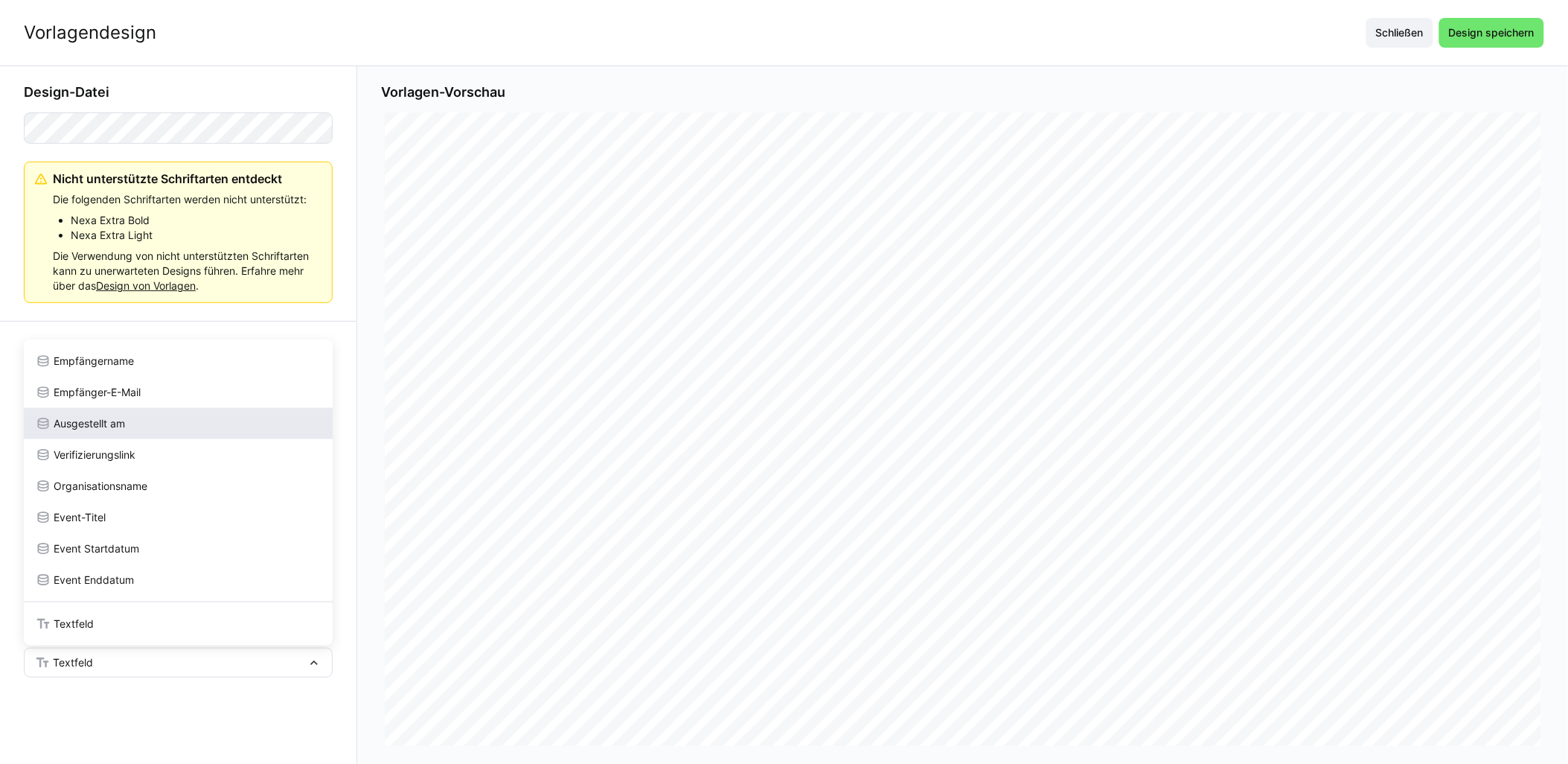
click at [123, 420] on span "Ausgestellt am" at bounding box center [89, 424] width 72 height 15
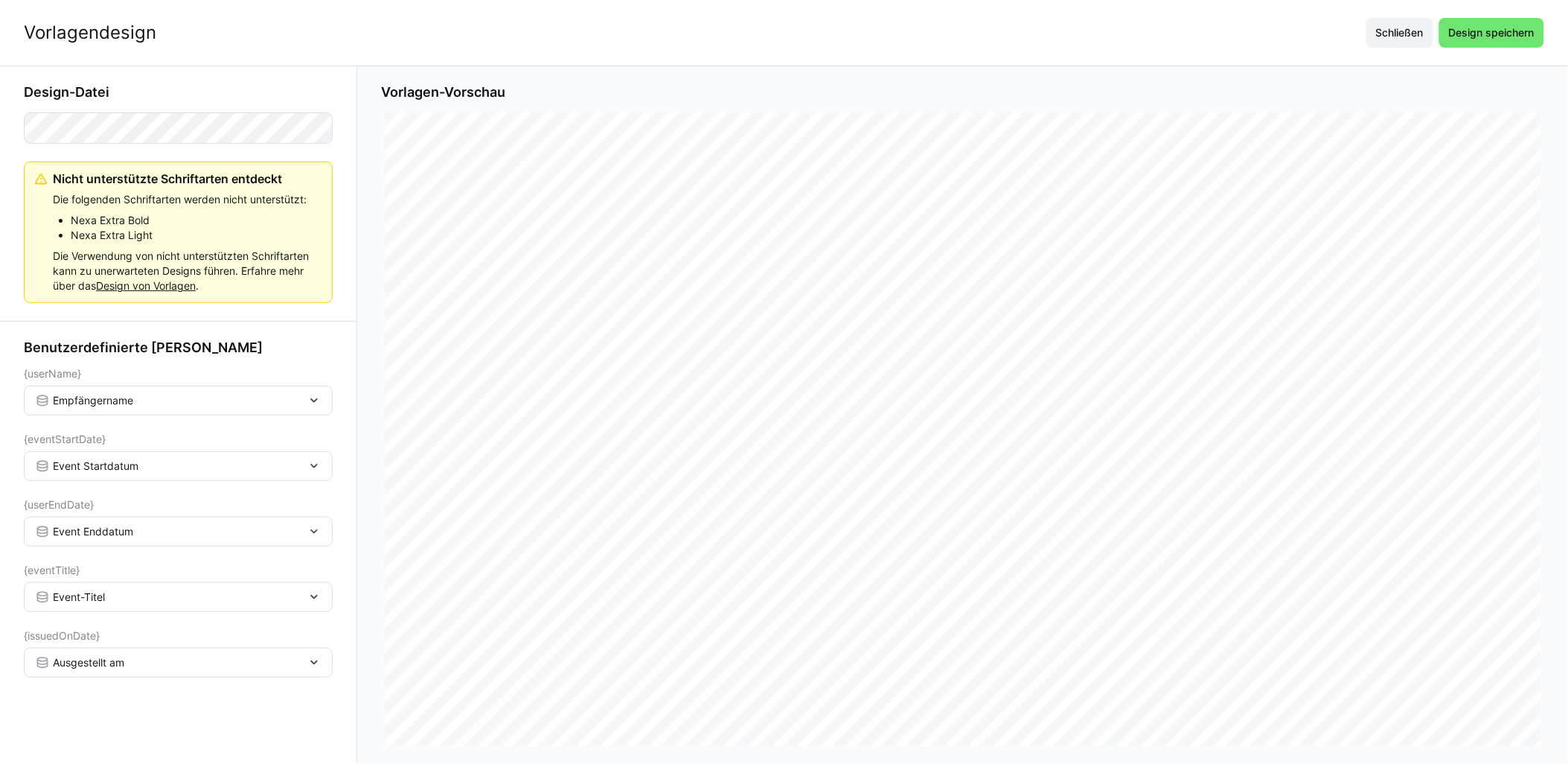
click at [786, 55] on div "Vorlagendesign Schließen Design speichern" at bounding box center [784, 33] width 1568 height 66
click at [786, 48] on div "Vorlagendesign Schließen Design speichern" at bounding box center [784, 33] width 1568 height 66
click at [786, 40] on span "Design speichern" at bounding box center [1492, 33] width 90 height 15
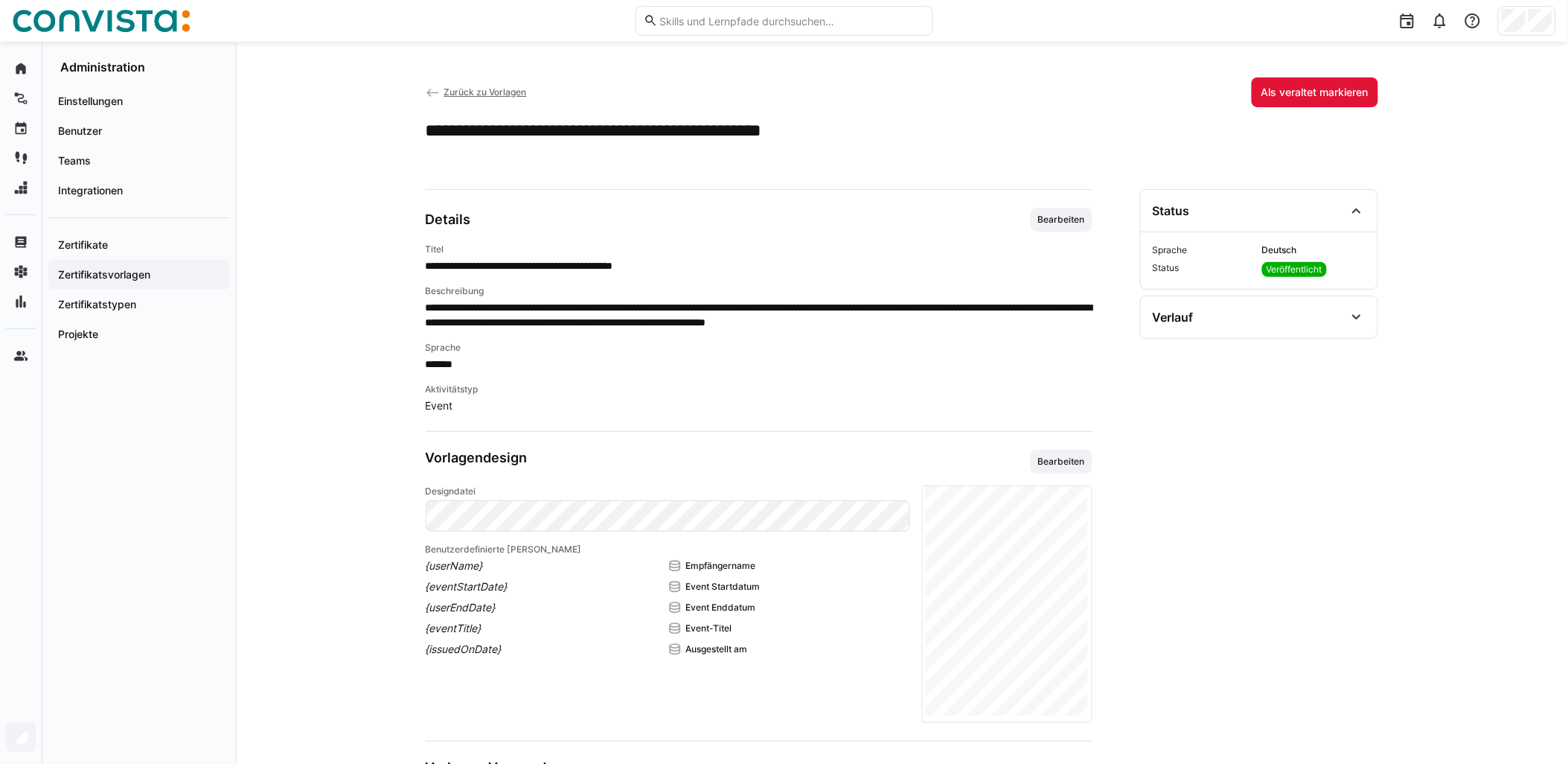
click at [489, 97] on span "Zurück zu Vorlagen" at bounding box center [485, 92] width 83 height 11
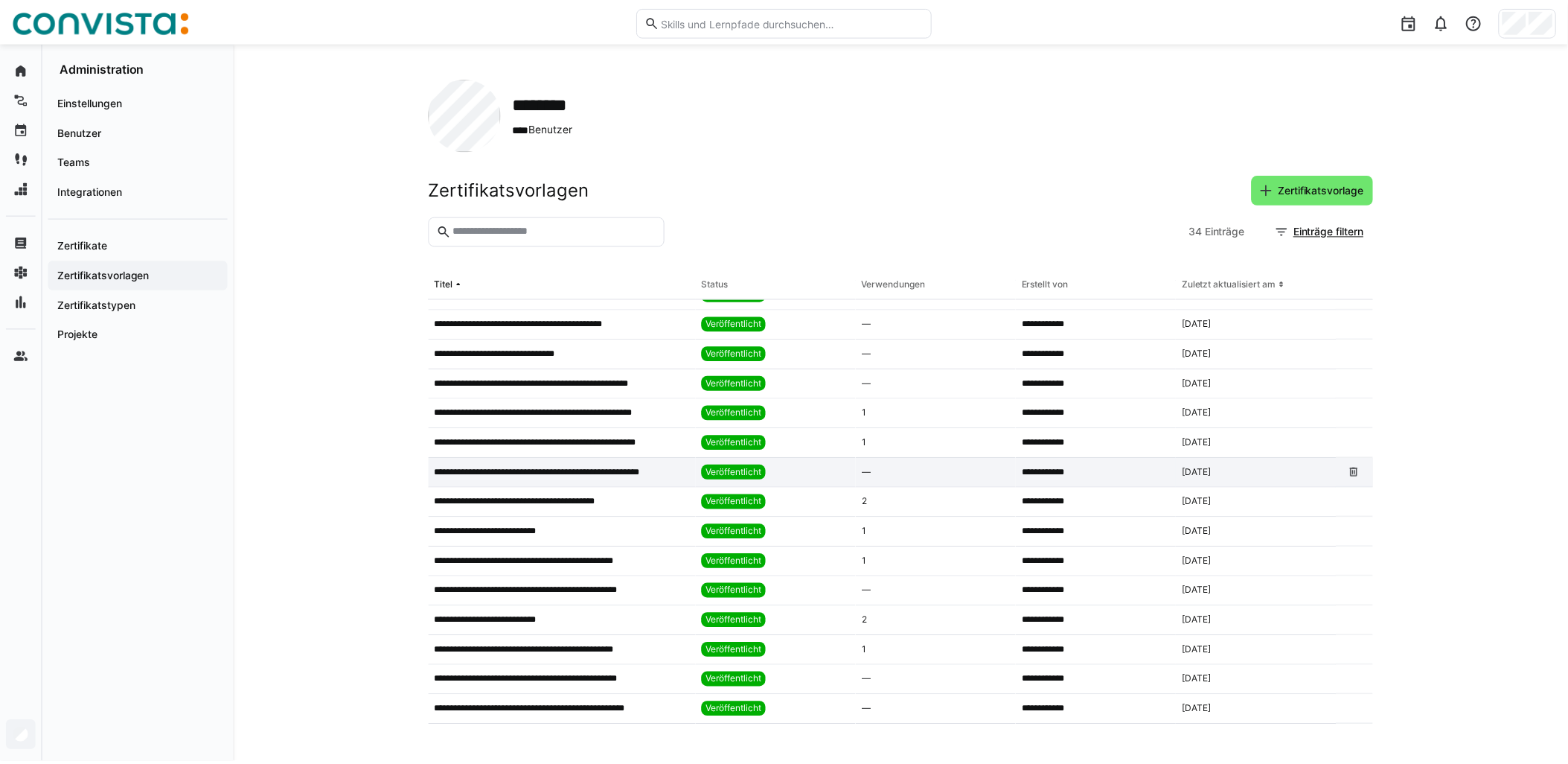
scroll to position [248, 0]
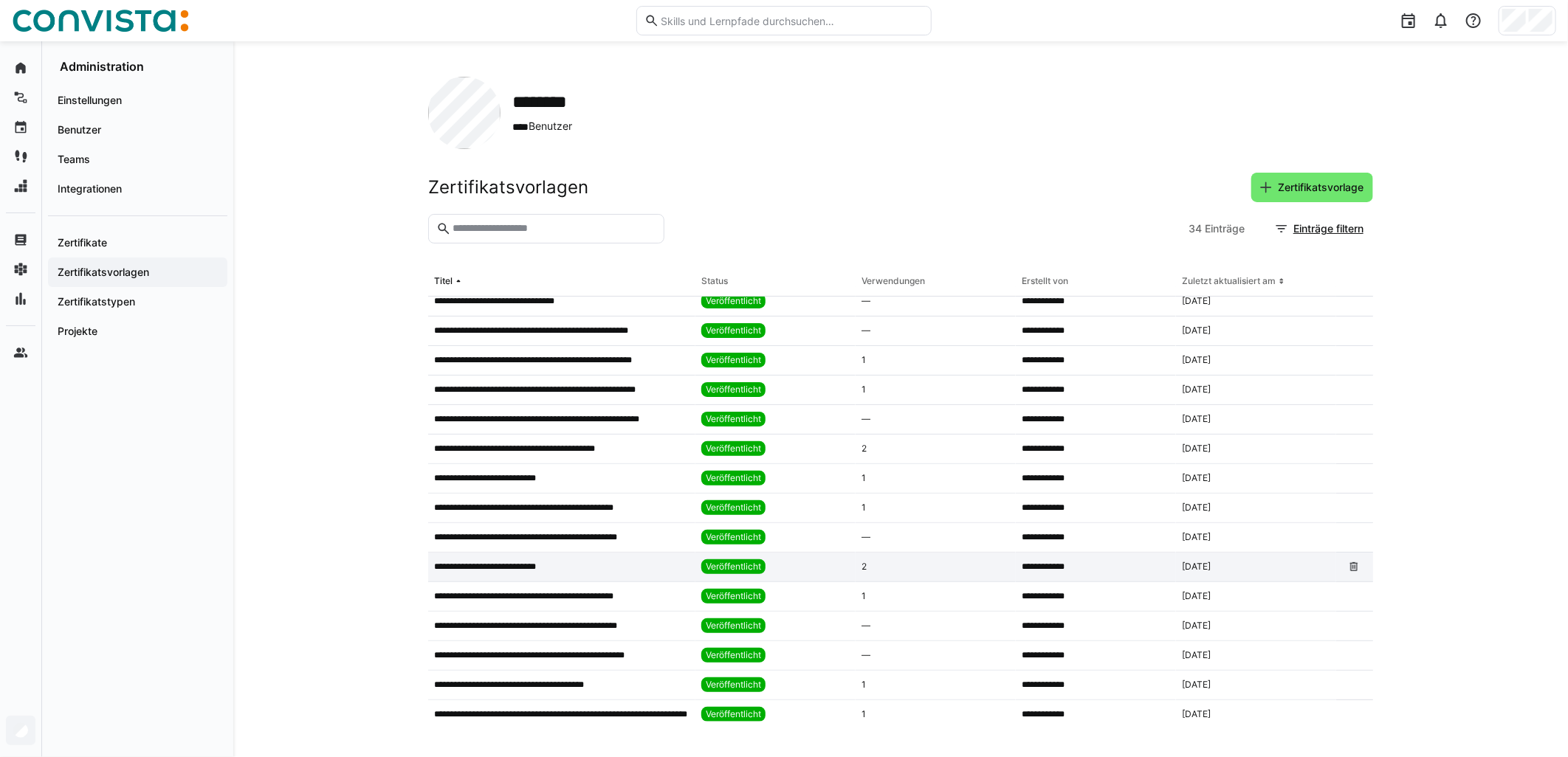
click at [596, 580] on div "**********" at bounding box center [561, 568] width 267 height 30
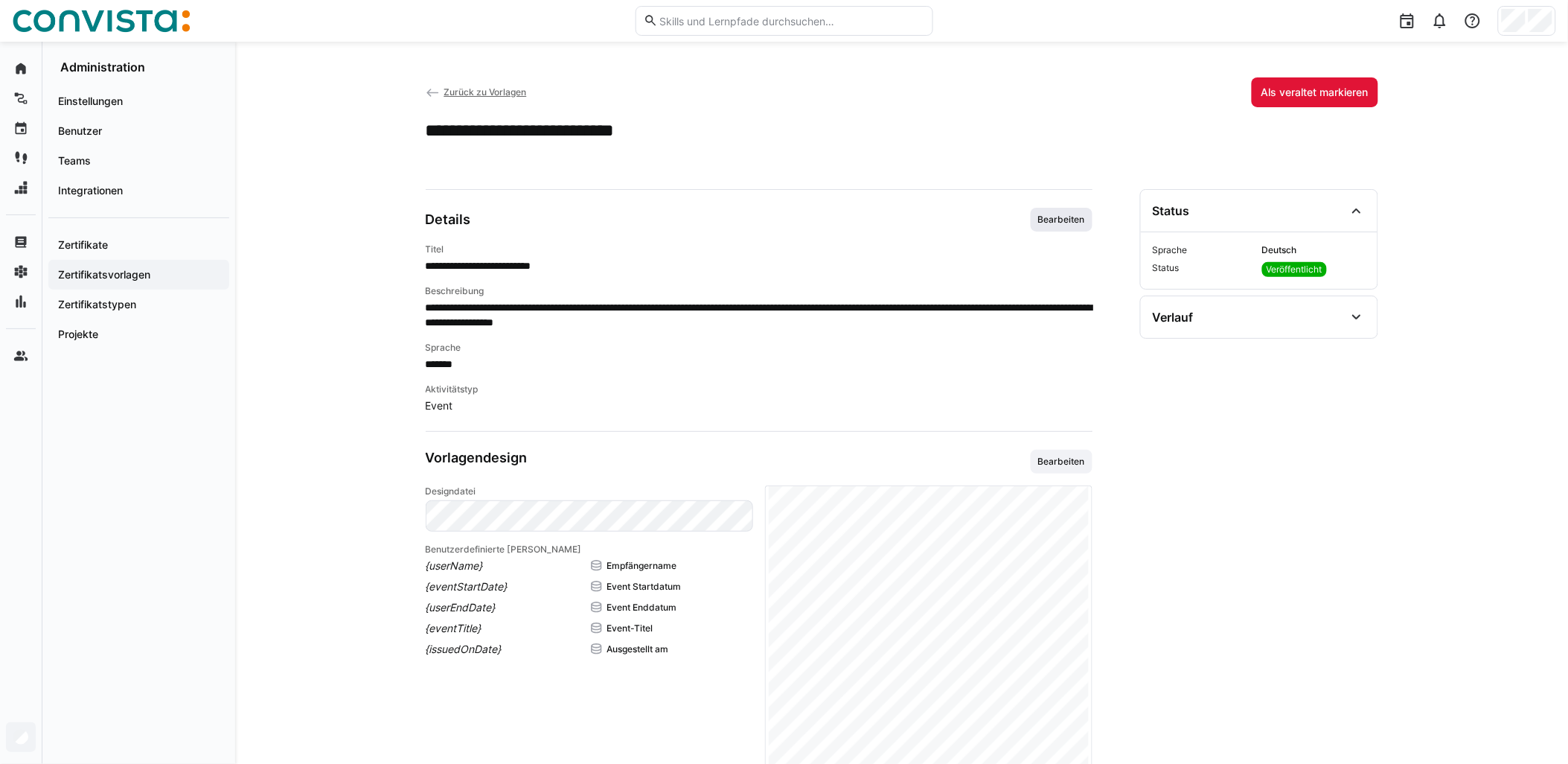
click at [786, 218] on span "Bearbeiten" at bounding box center [1061, 220] width 50 height 12
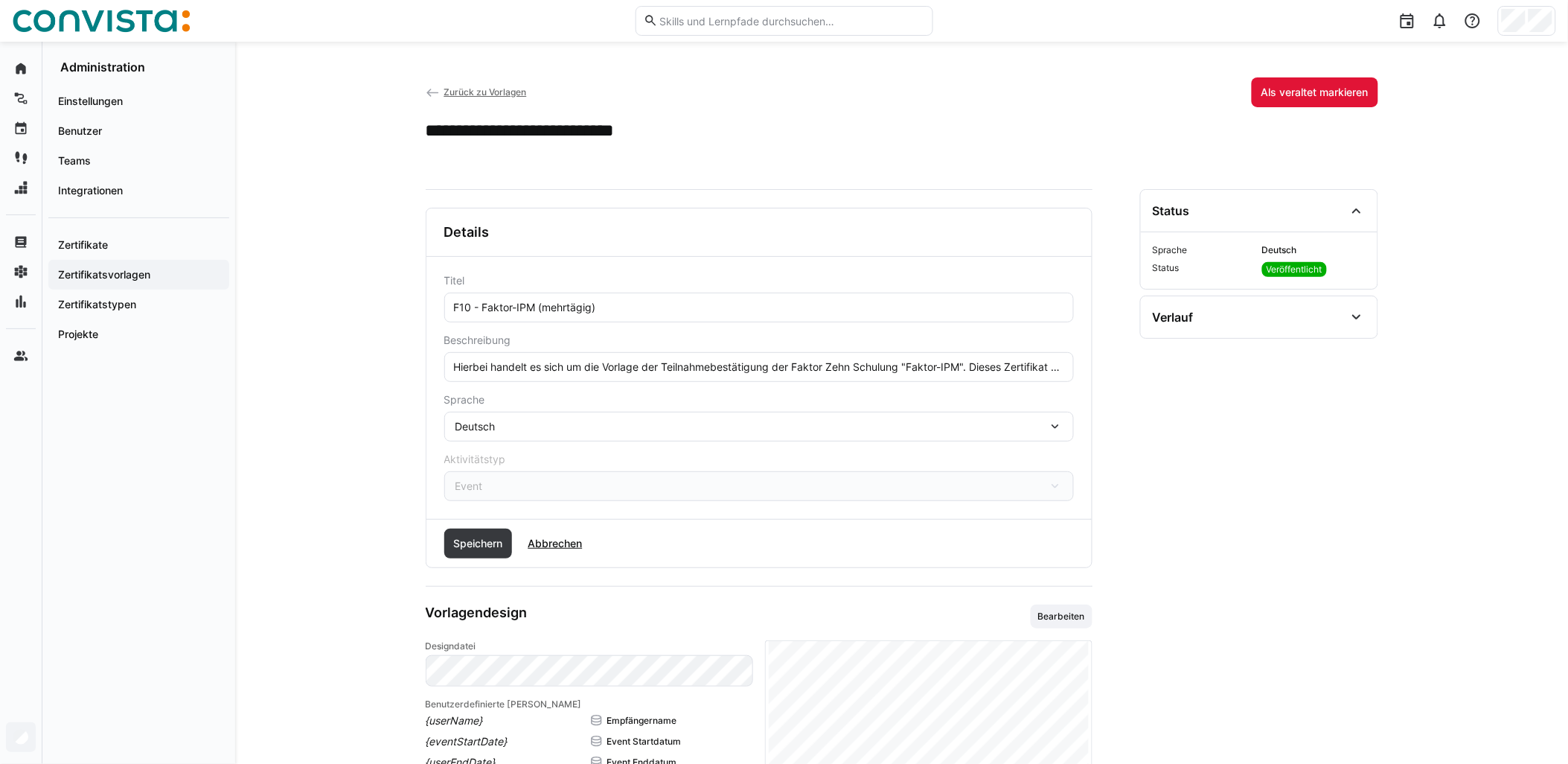
click at [786, 374] on eds-input "Hierbei handelt es sich um die Vorlage der Teilnahmebestätigung der Faktor Zehn…" at bounding box center [759, 367] width 629 height 30
paste input "Die Schulung findet remote statt."
type input "Hierbei handelt es sich um die Vorlage der Teilnahmebestätigung der Faktor Zehn…"
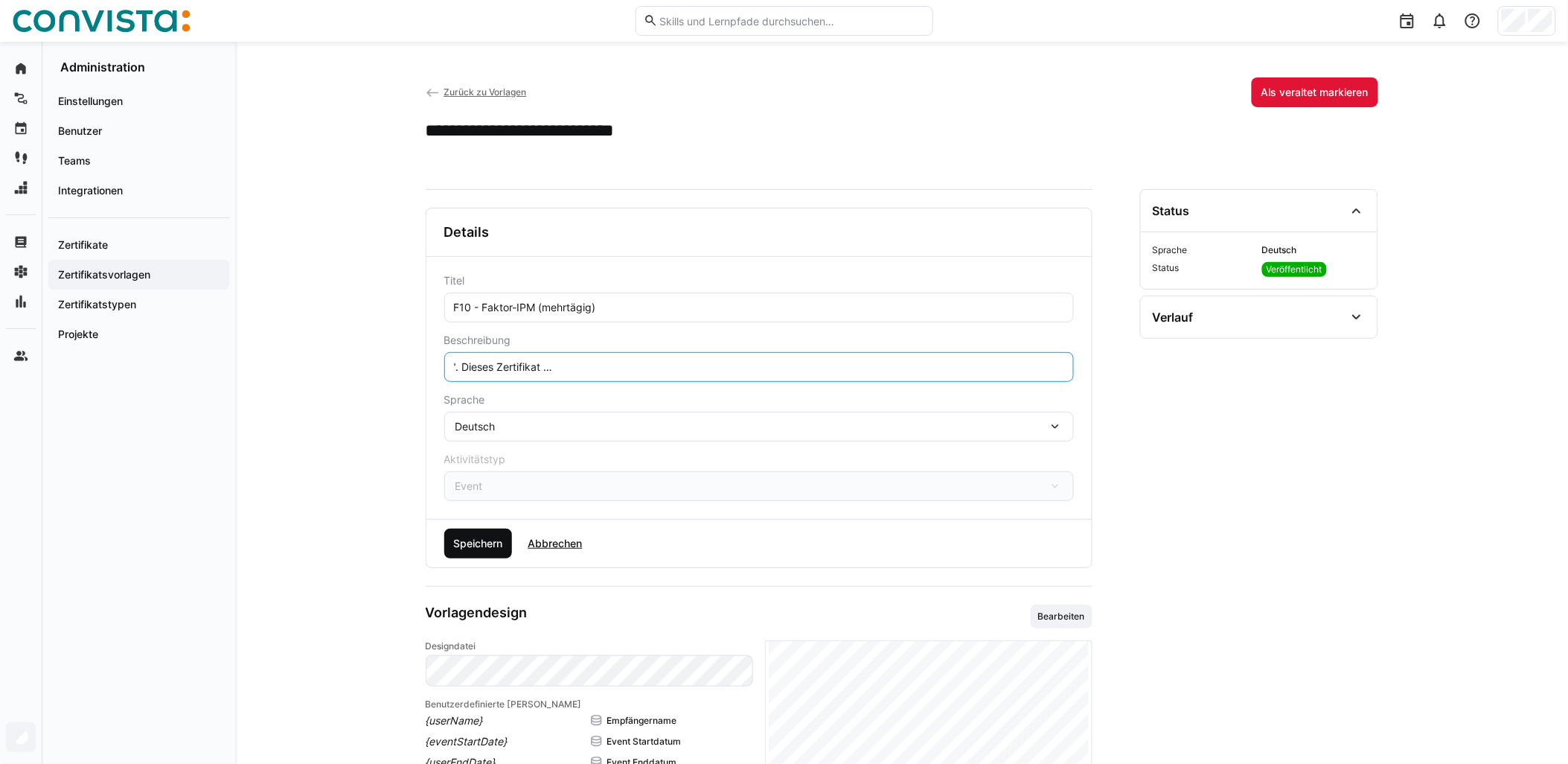
click at [490, 557] on span "Speichern" at bounding box center [478, 544] width 68 height 30
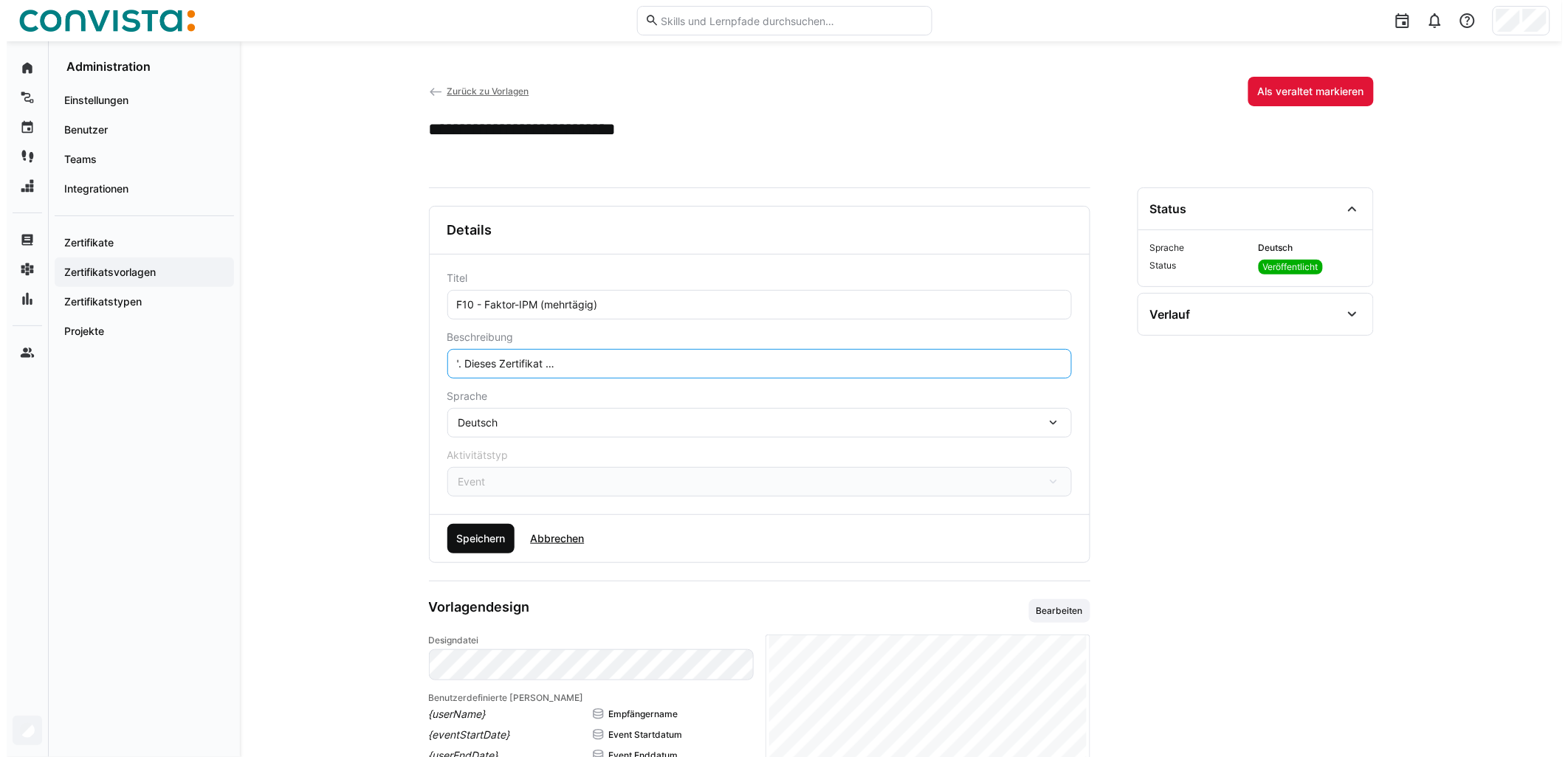
scroll to position [0, 0]
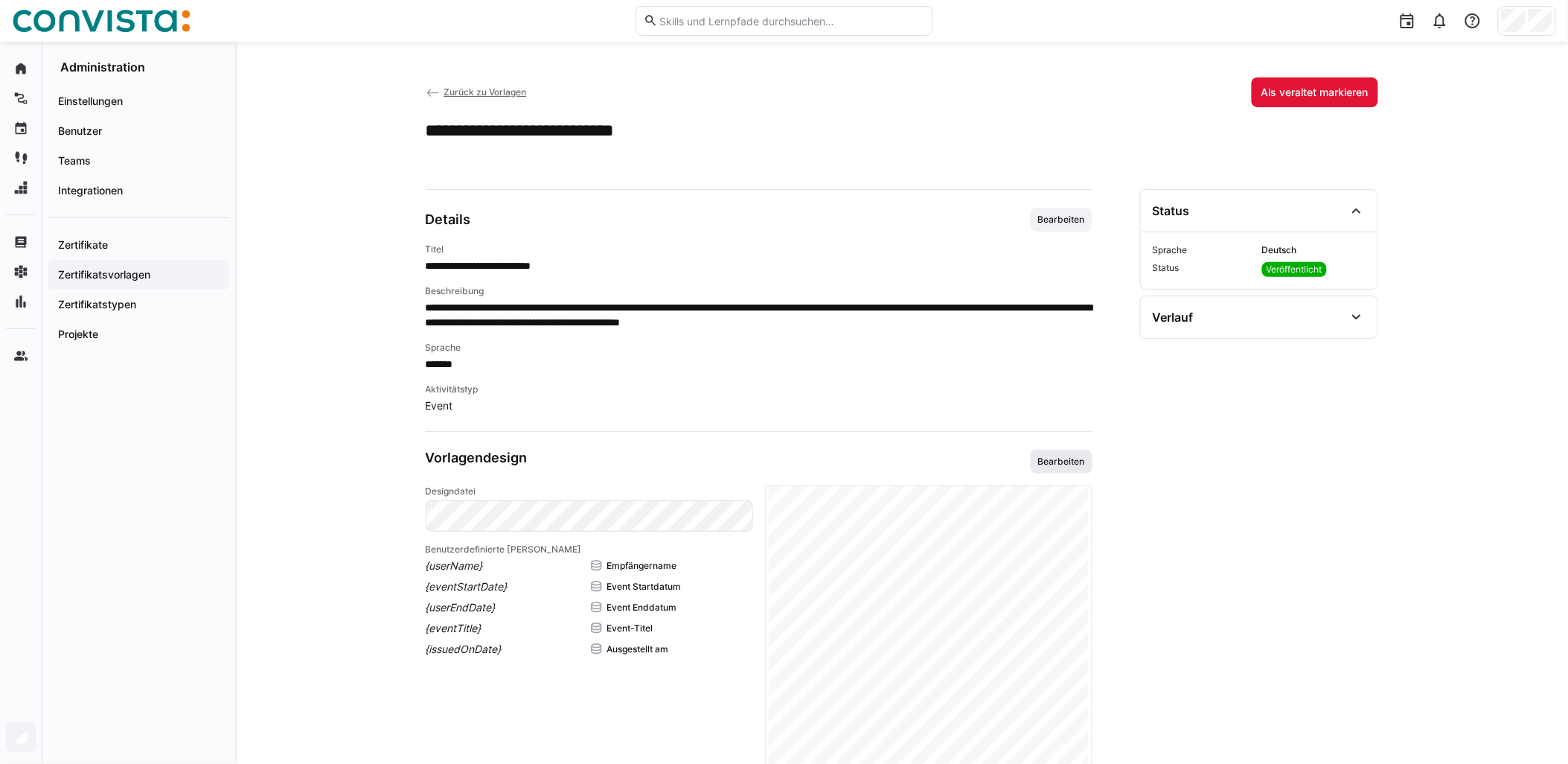
click at [786, 464] on span "Bearbeiten" at bounding box center [1061, 461] width 50 height 12
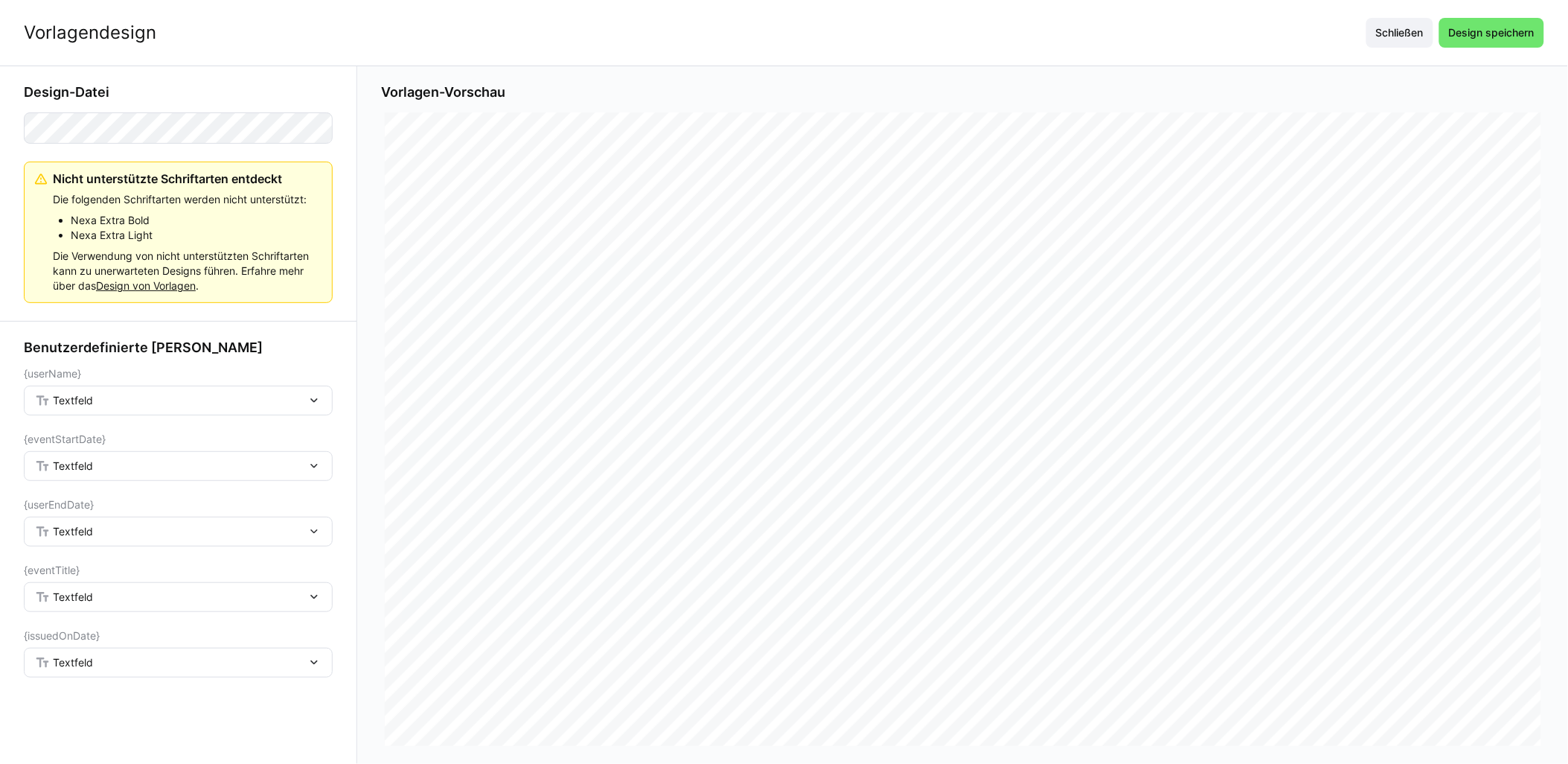
click at [203, 394] on div "Textfeld" at bounding box center [171, 400] width 272 height 13
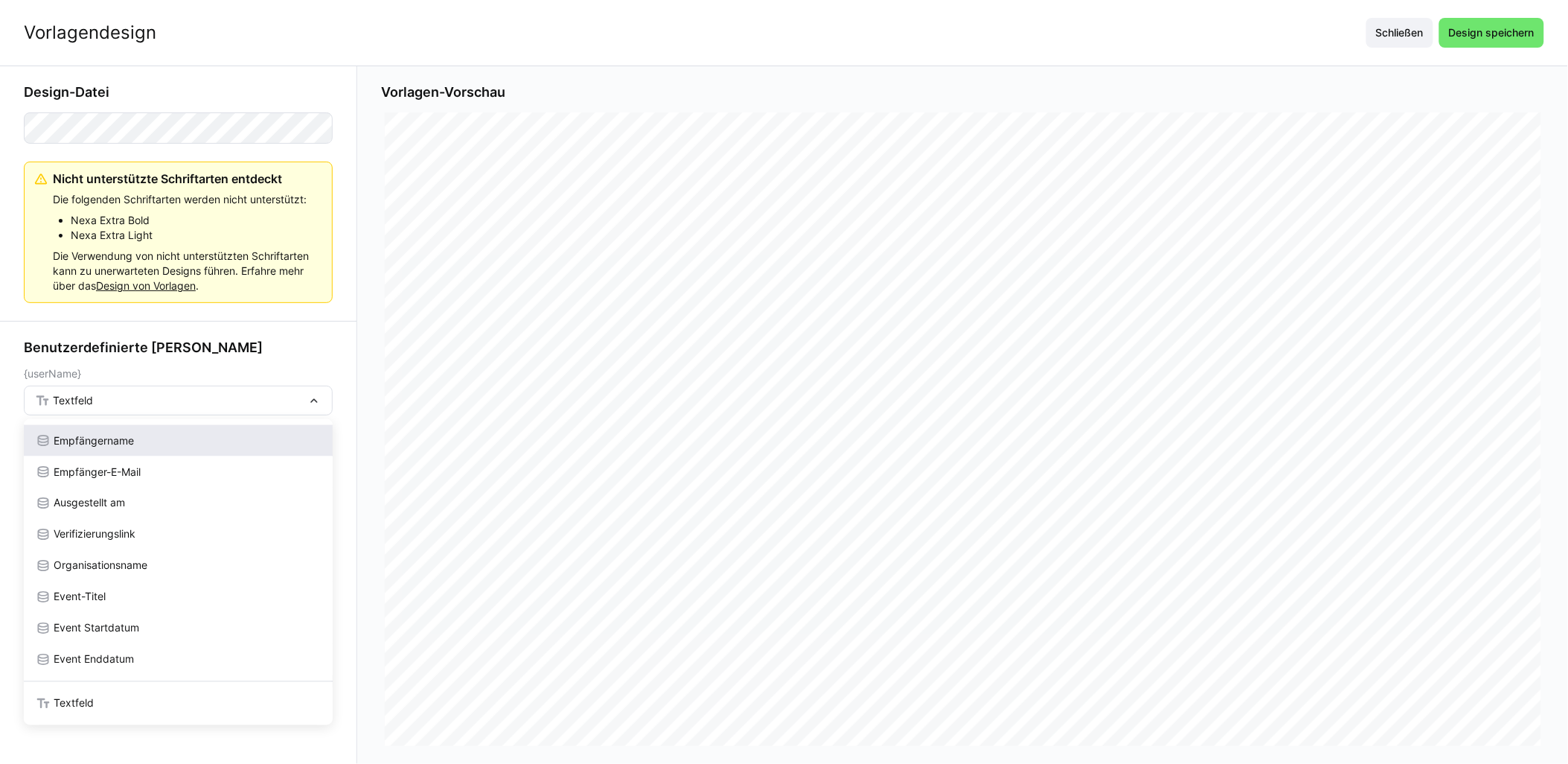
click at [110, 438] on span "Empfängername" at bounding box center [94, 441] width 81 height 15
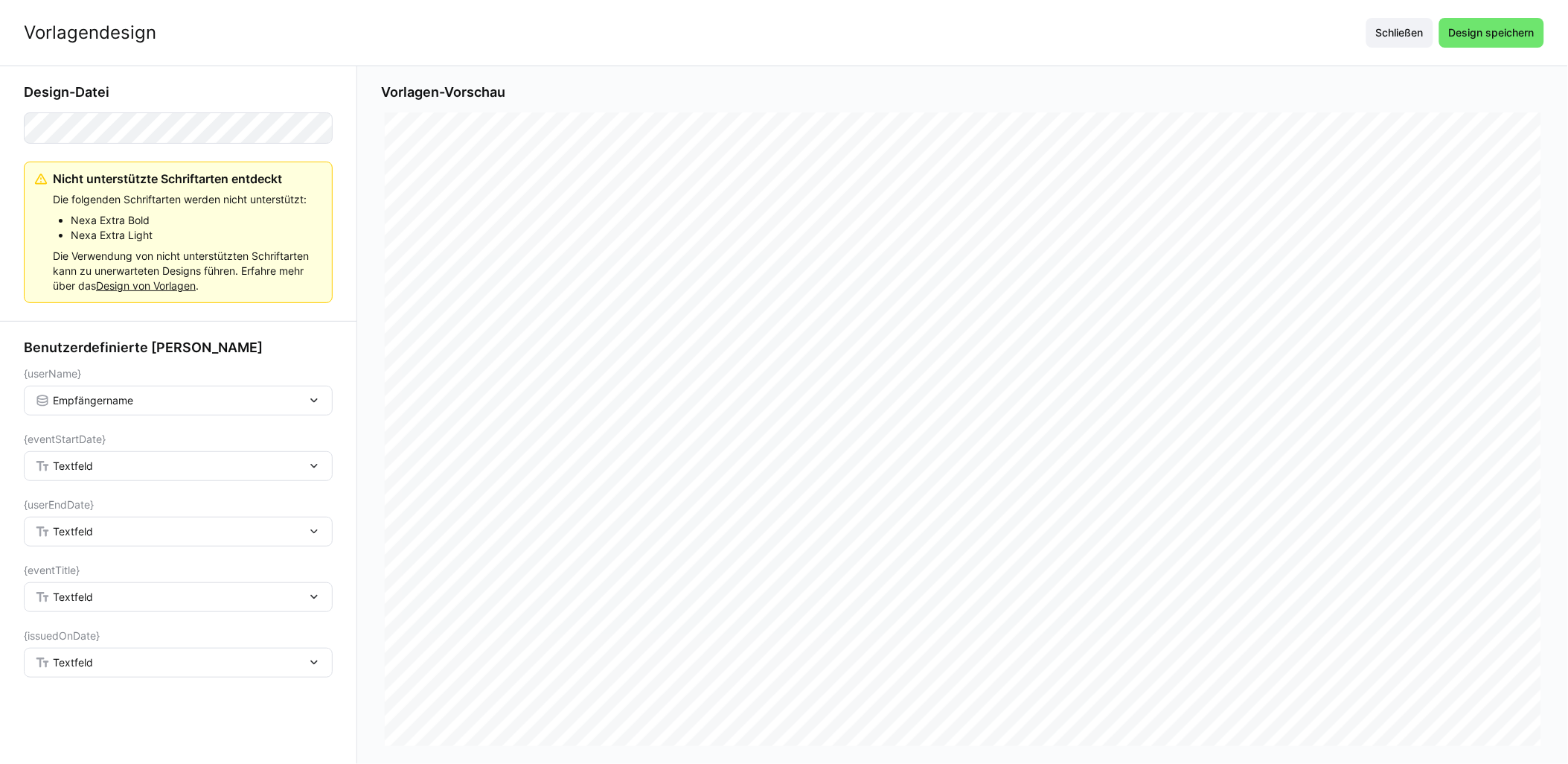
click at [119, 474] on div "Textfeld" at bounding box center [178, 466] width 309 height 30
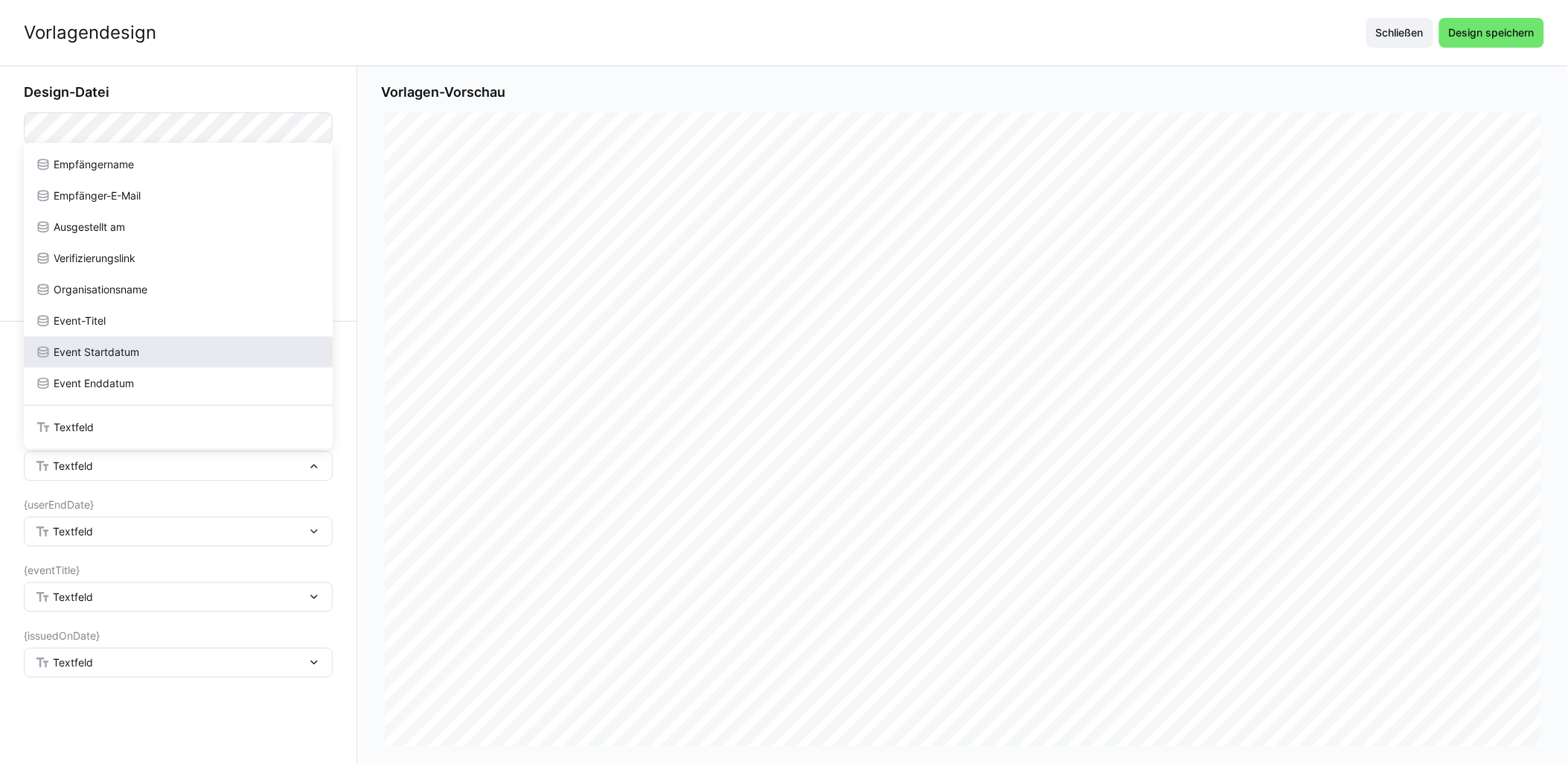
click at [119, 365] on div "Event Startdatum" at bounding box center [178, 352] width 309 height 31
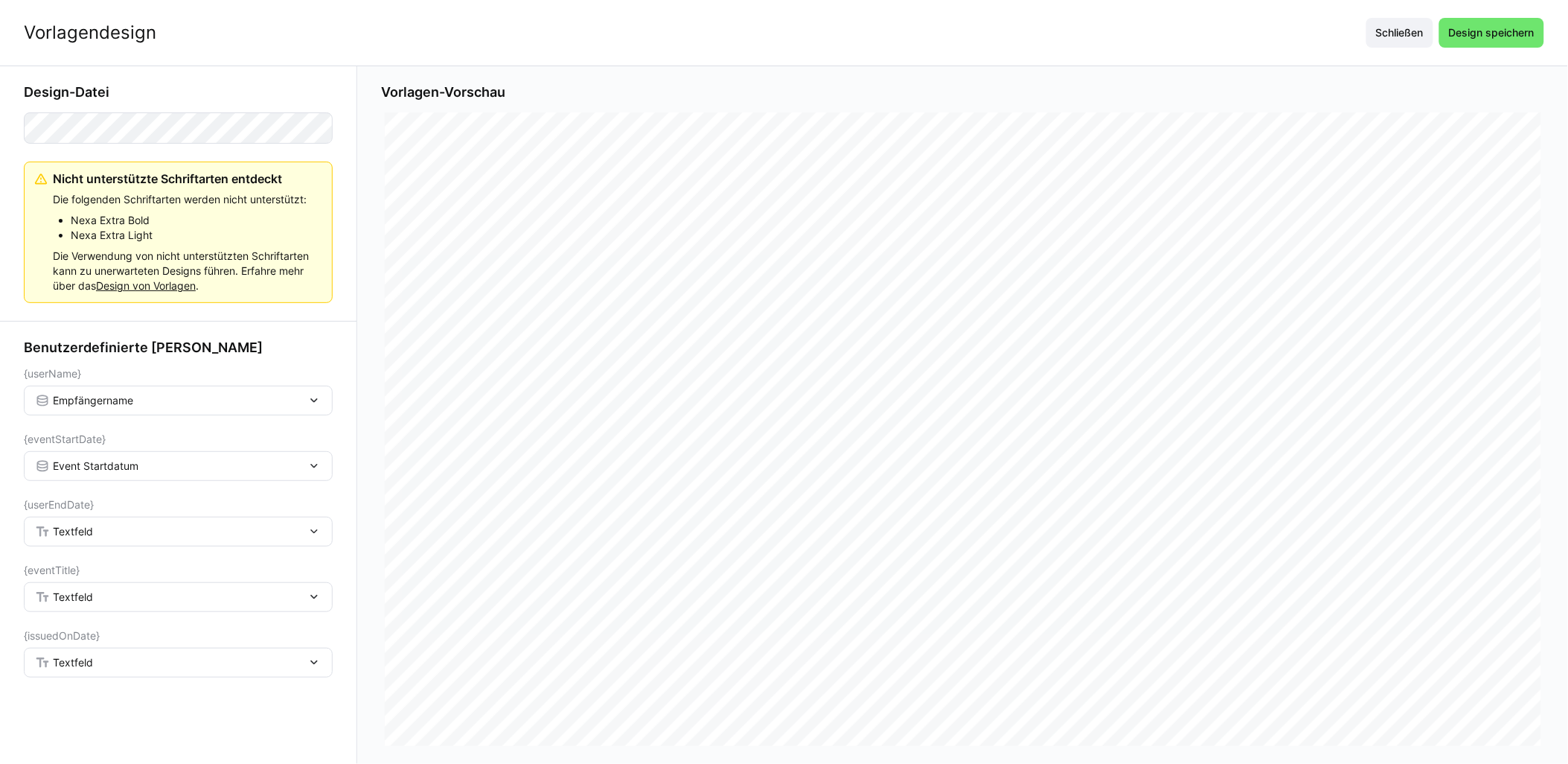
click at [94, 523] on div "Textfeld" at bounding box center [178, 531] width 309 height 30
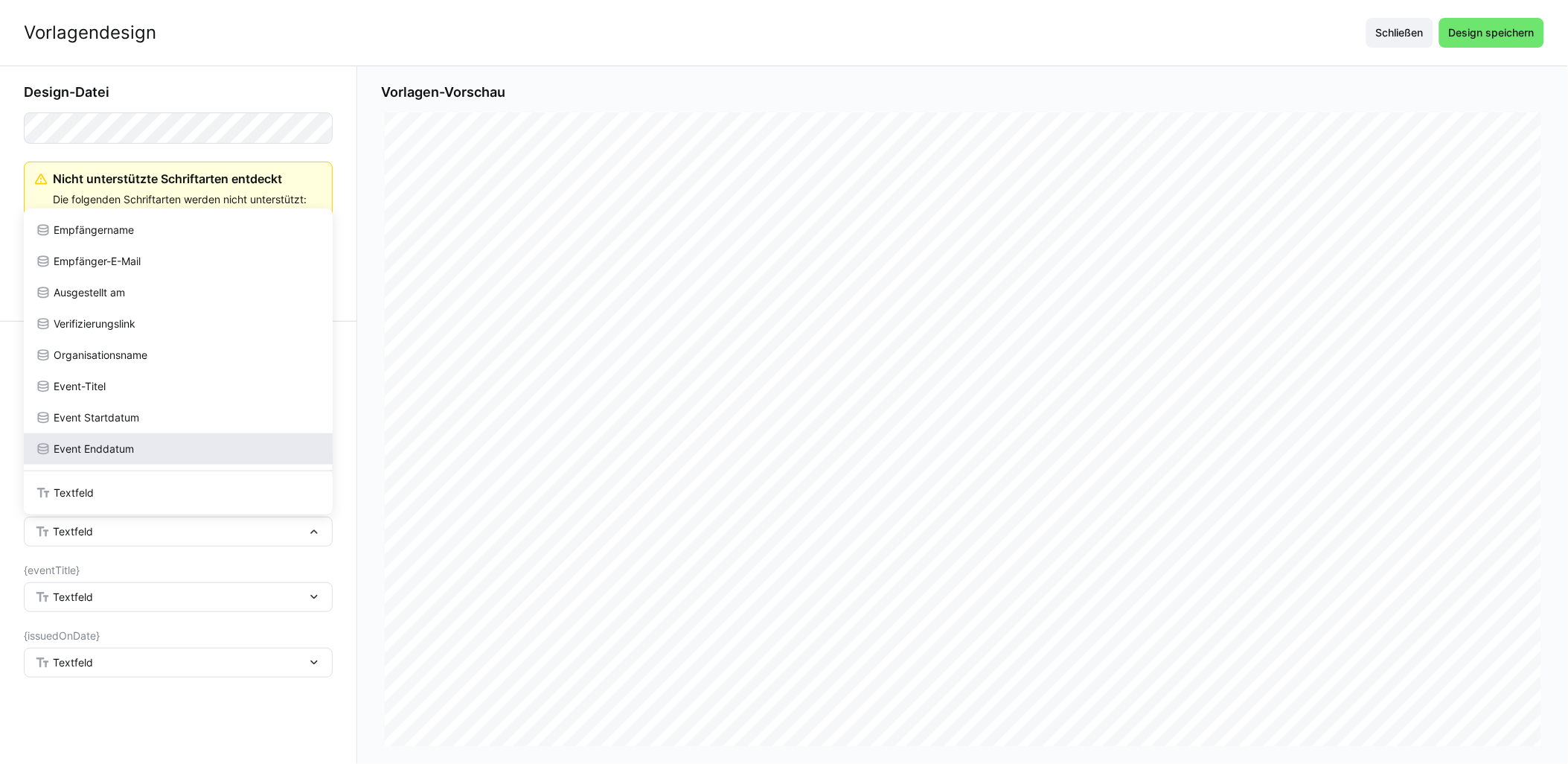
click at [107, 443] on span "Event Enddatum" at bounding box center [94, 449] width 81 height 15
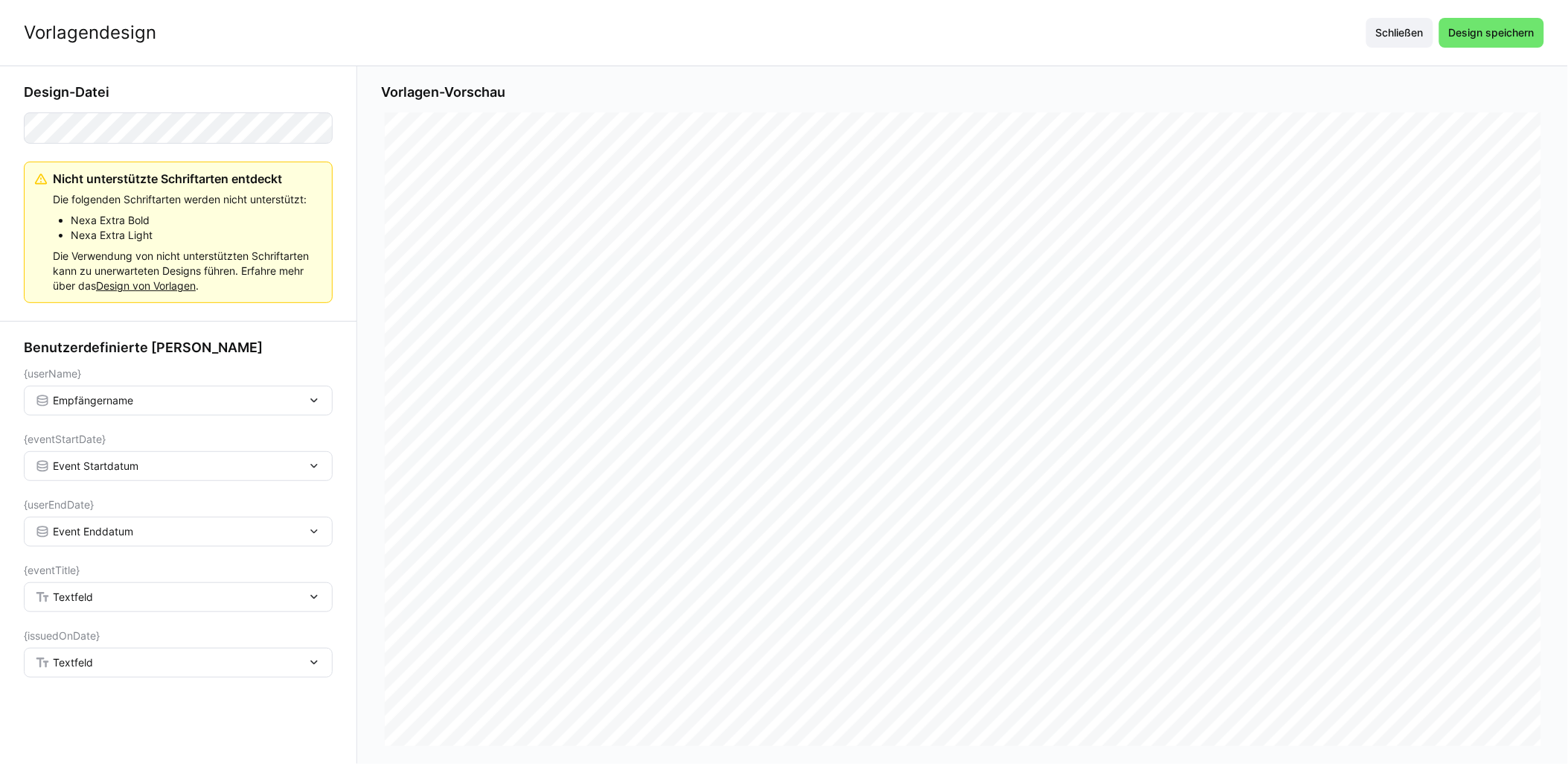
click at [119, 608] on div "Textfeld" at bounding box center [178, 597] width 309 height 30
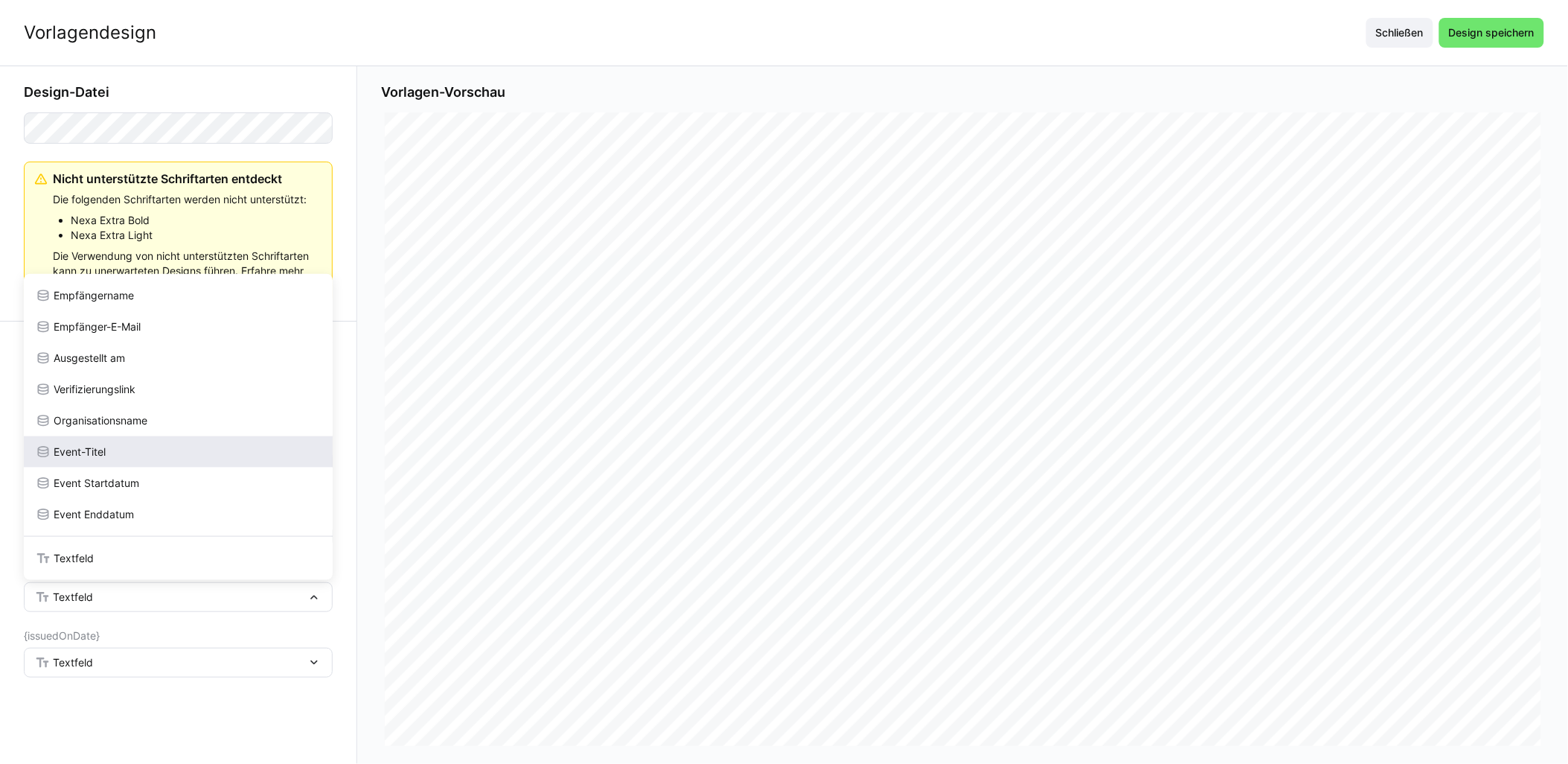
click at [120, 452] on div "Event-Titel" at bounding box center [178, 452] width 285 height 15
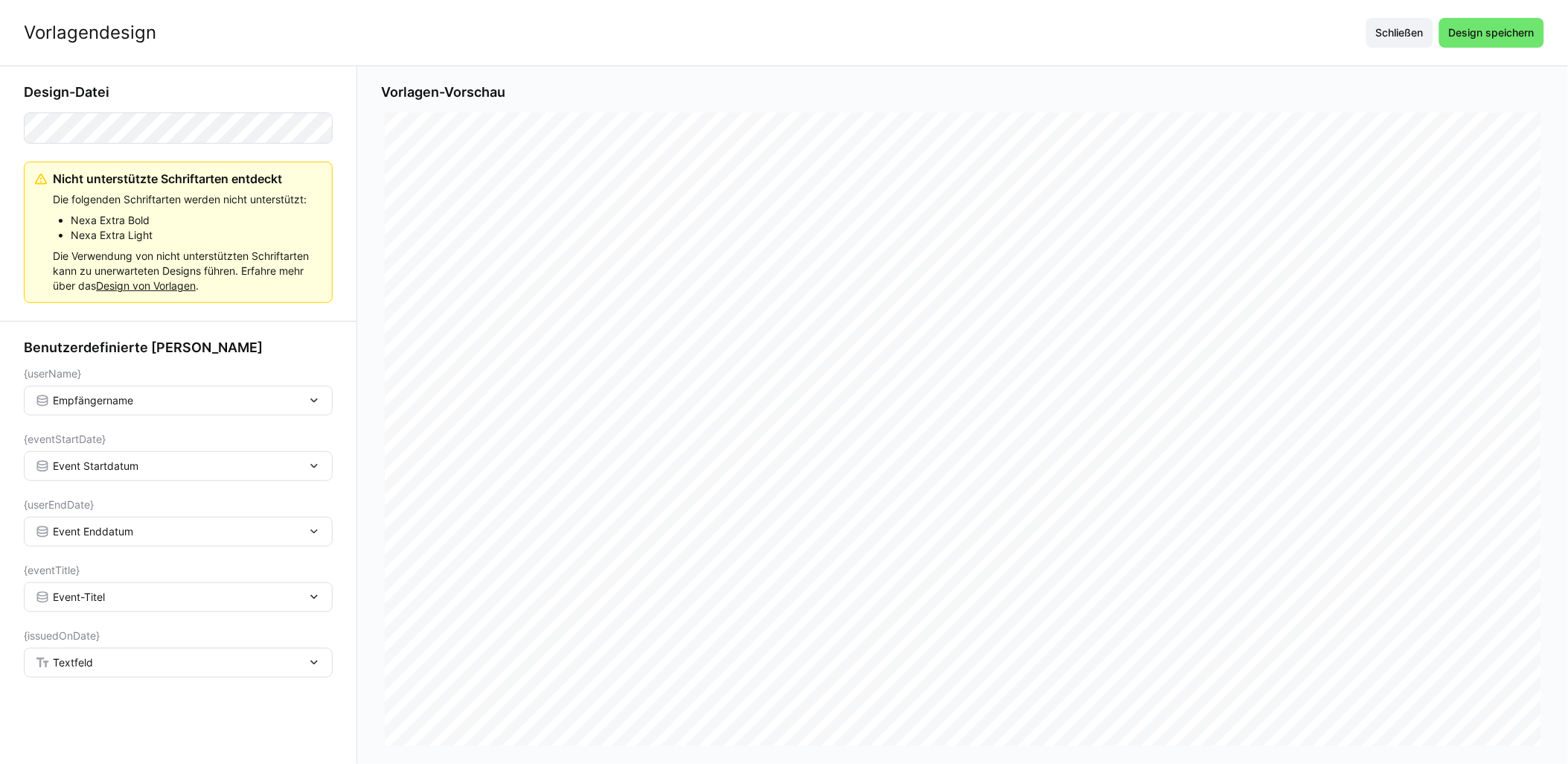
click at [95, 665] on div "Textfeld" at bounding box center [171, 662] width 272 height 13
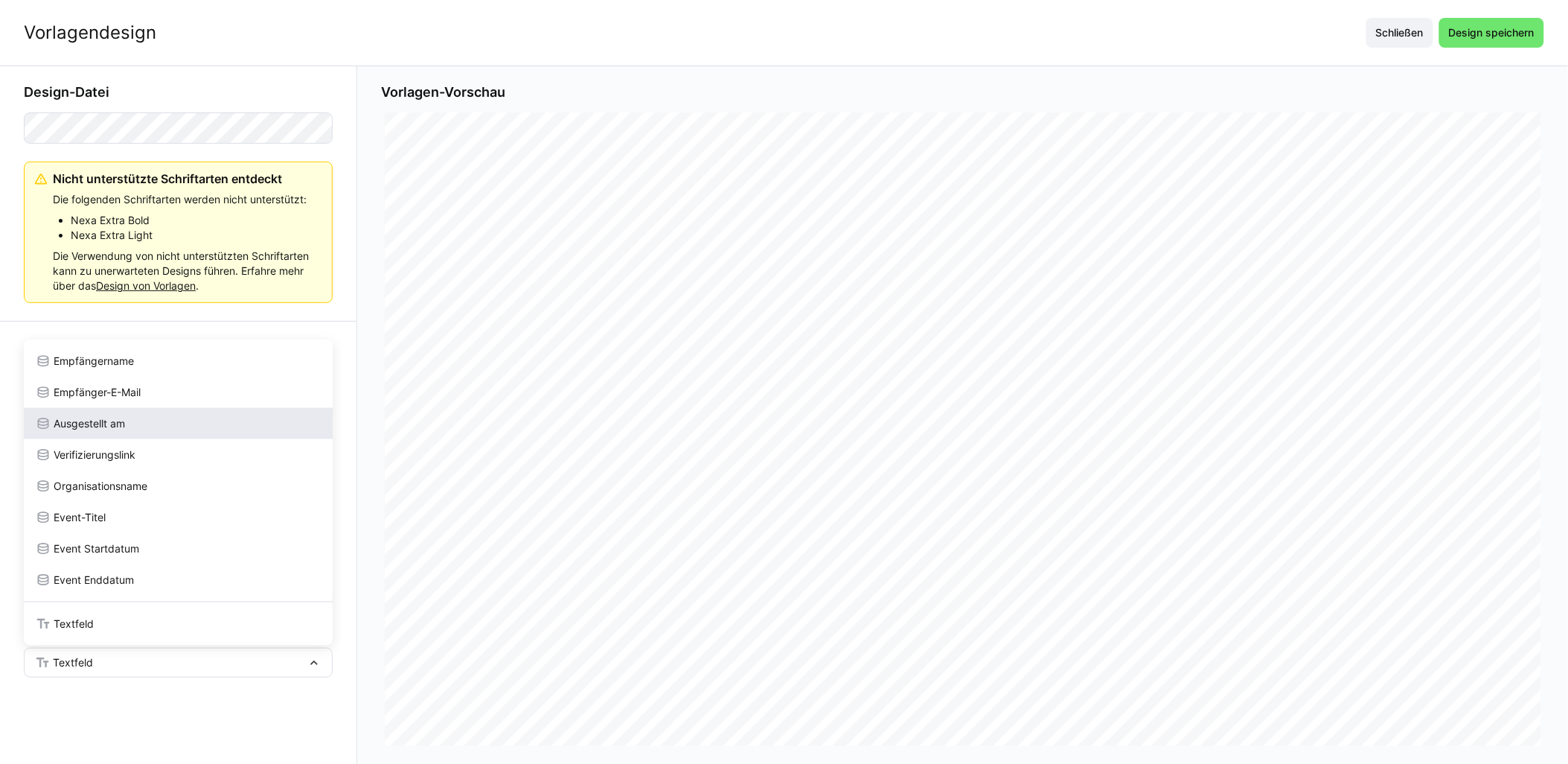
click at [116, 422] on span "Ausgestellt am" at bounding box center [89, 424] width 72 height 15
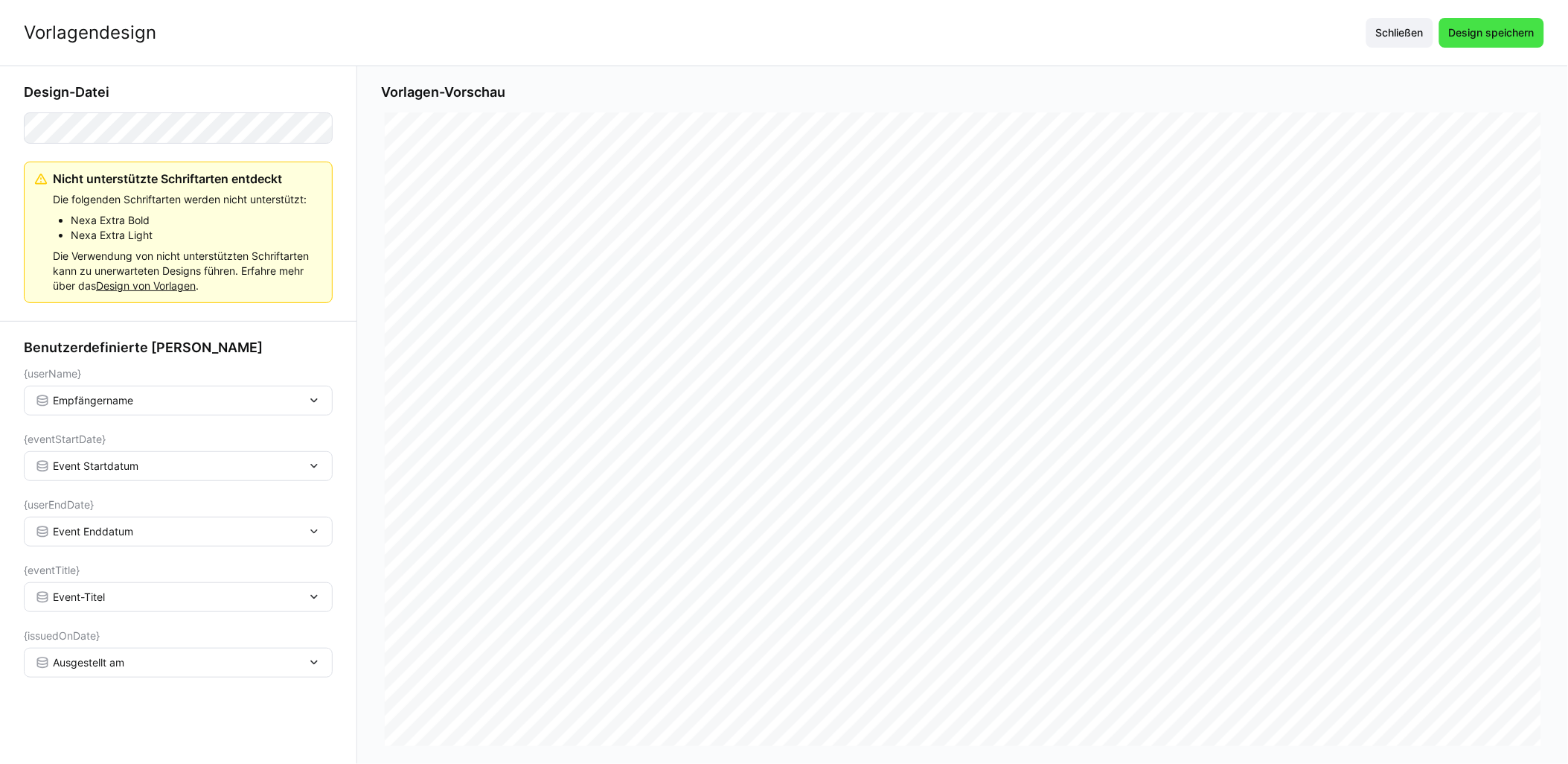
click at [786, 36] on span "Design speichern" at bounding box center [1492, 33] width 90 height 15
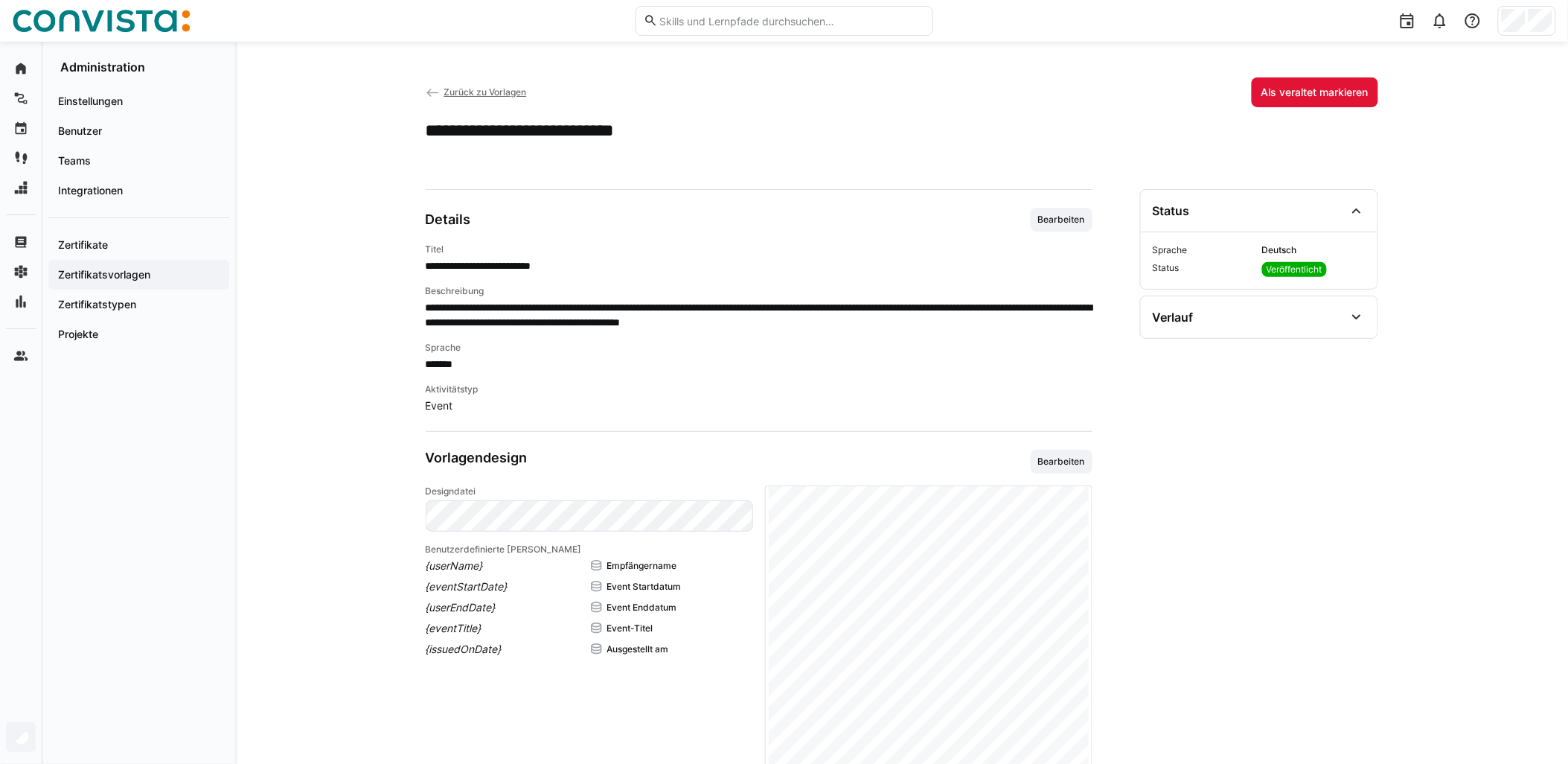
click at [479, 94] on span "Zurück zu Vorlagen" at bounding box center [485, 92] width 83 height 11
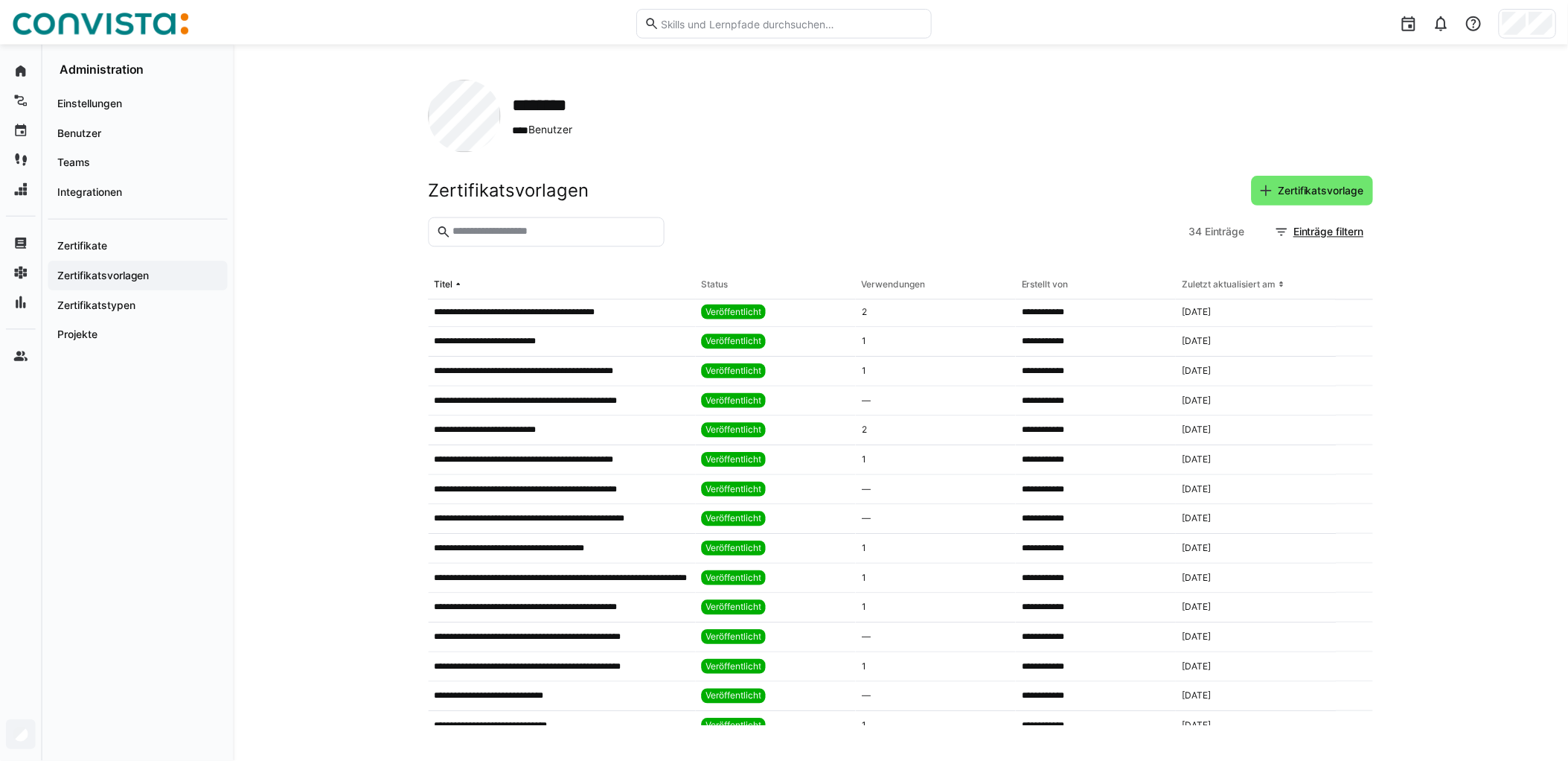
scroll to position [413, 0]
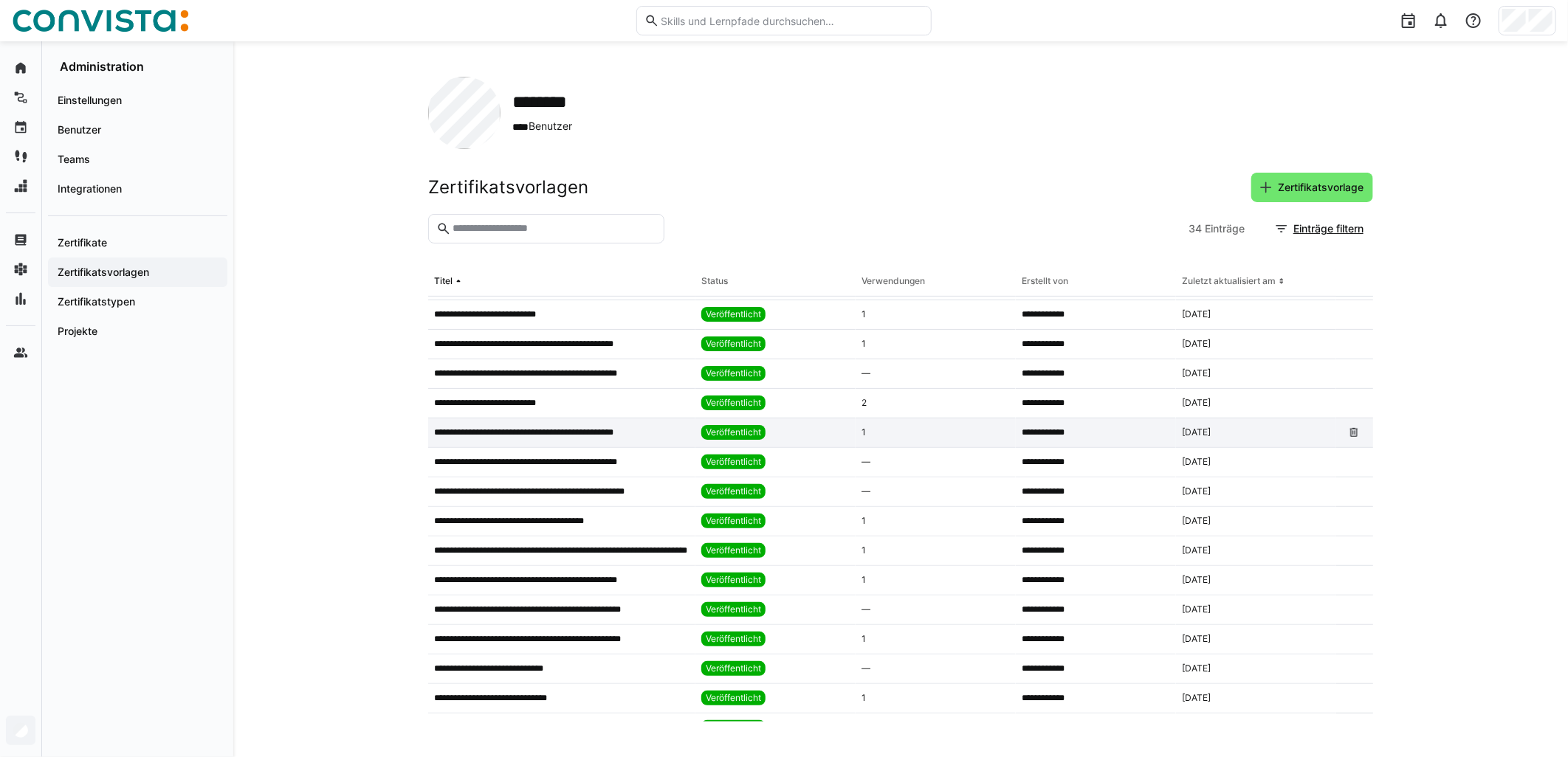
click at [608, 432] on p "**********" at bounding box center [537, 432] width 207 height 12
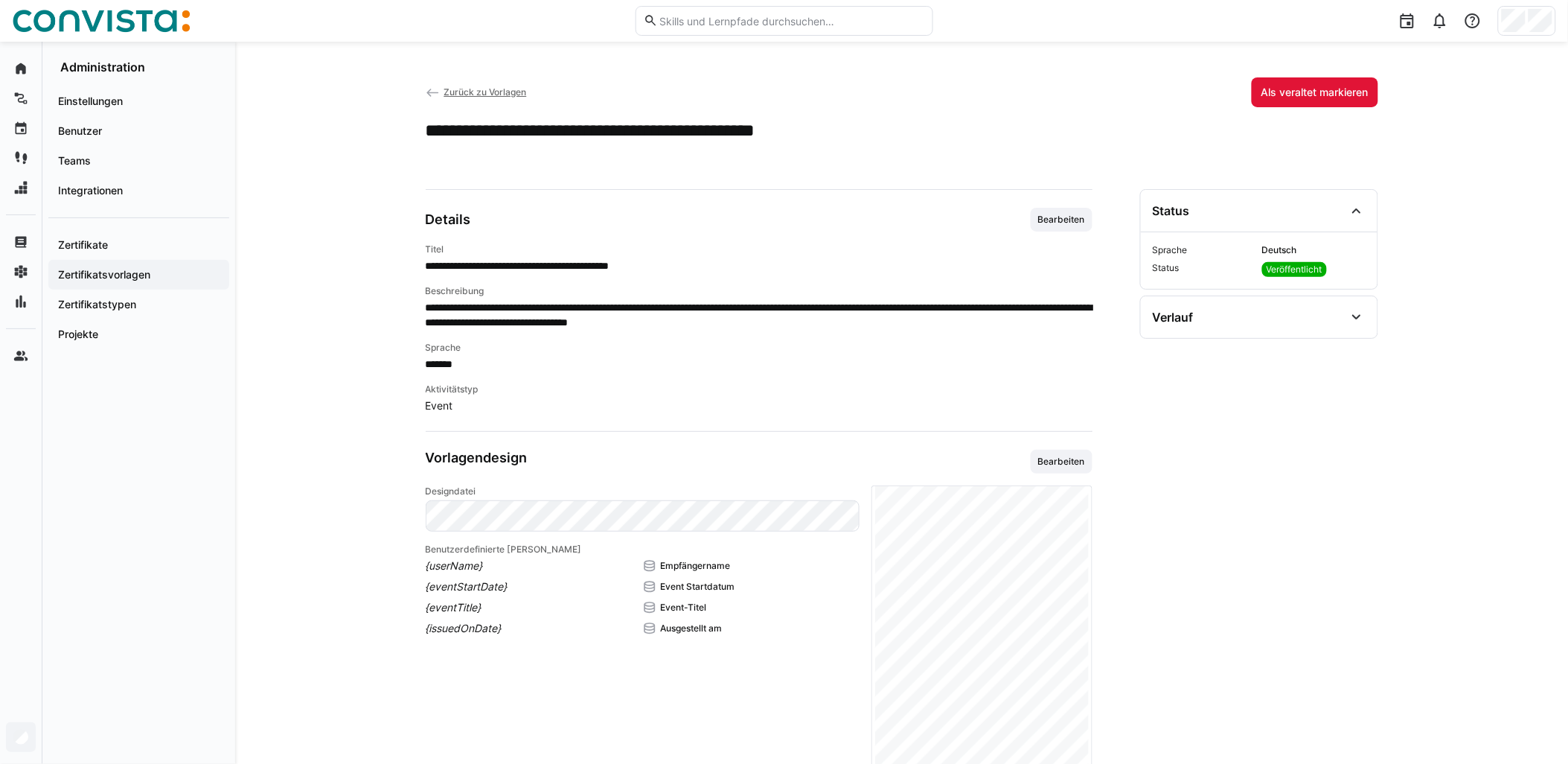
click at [786, 224] on span "Bearbeiten" at bounding box center [1061, 220] width 50 height 12
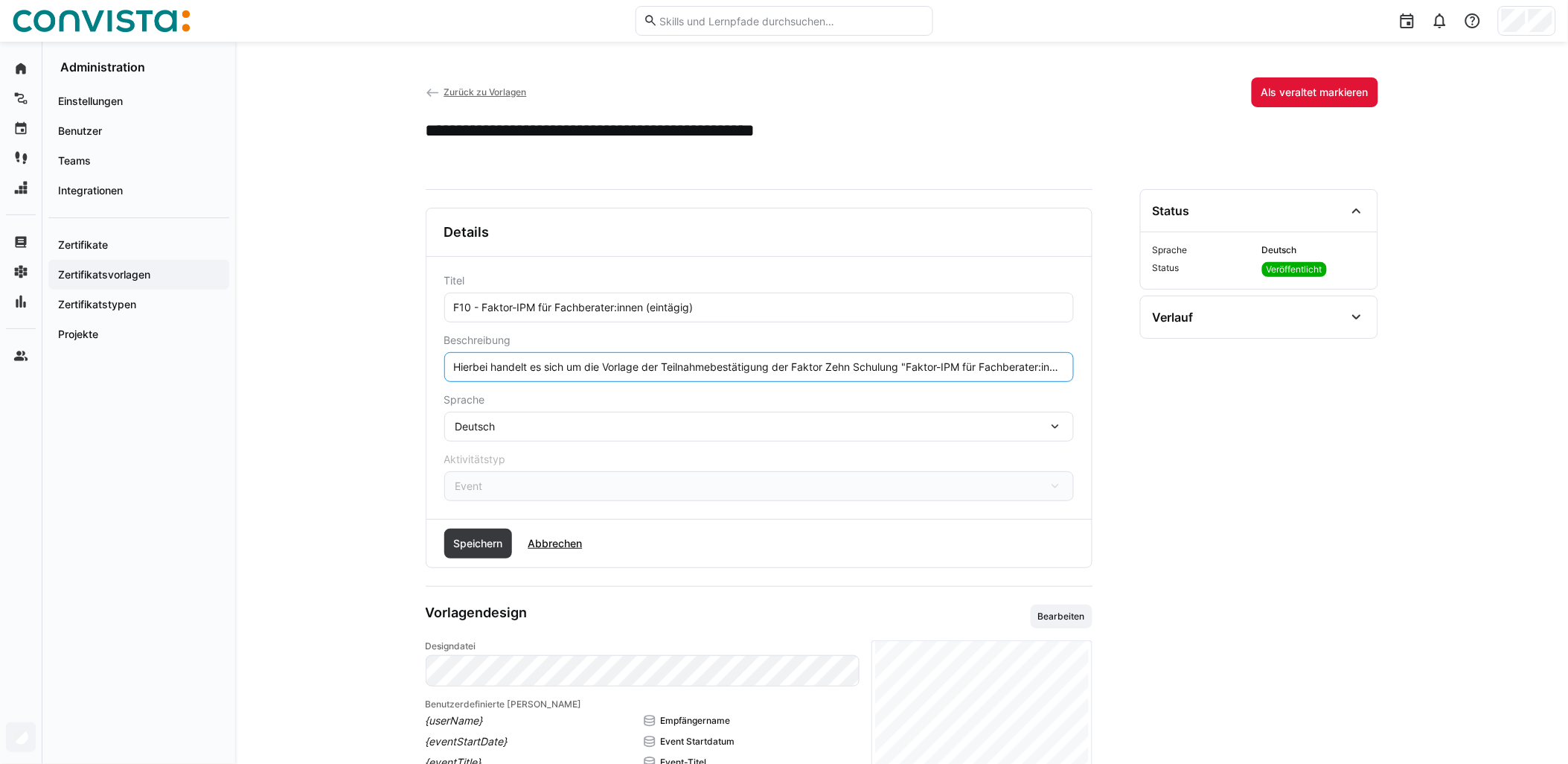
click at [786, 367] on input "Hierbei handelt es sich um die Vorlage der Teilnahmebestätigung der Faktor Zehn…" at bounding box center [759, 367] width 613 height 13
paste input "Die Schulung findet remote statt."
type input "Hierbei handelt es sich um die Vorlage der Teilnahmebestätigung der Faktor Zehn…"
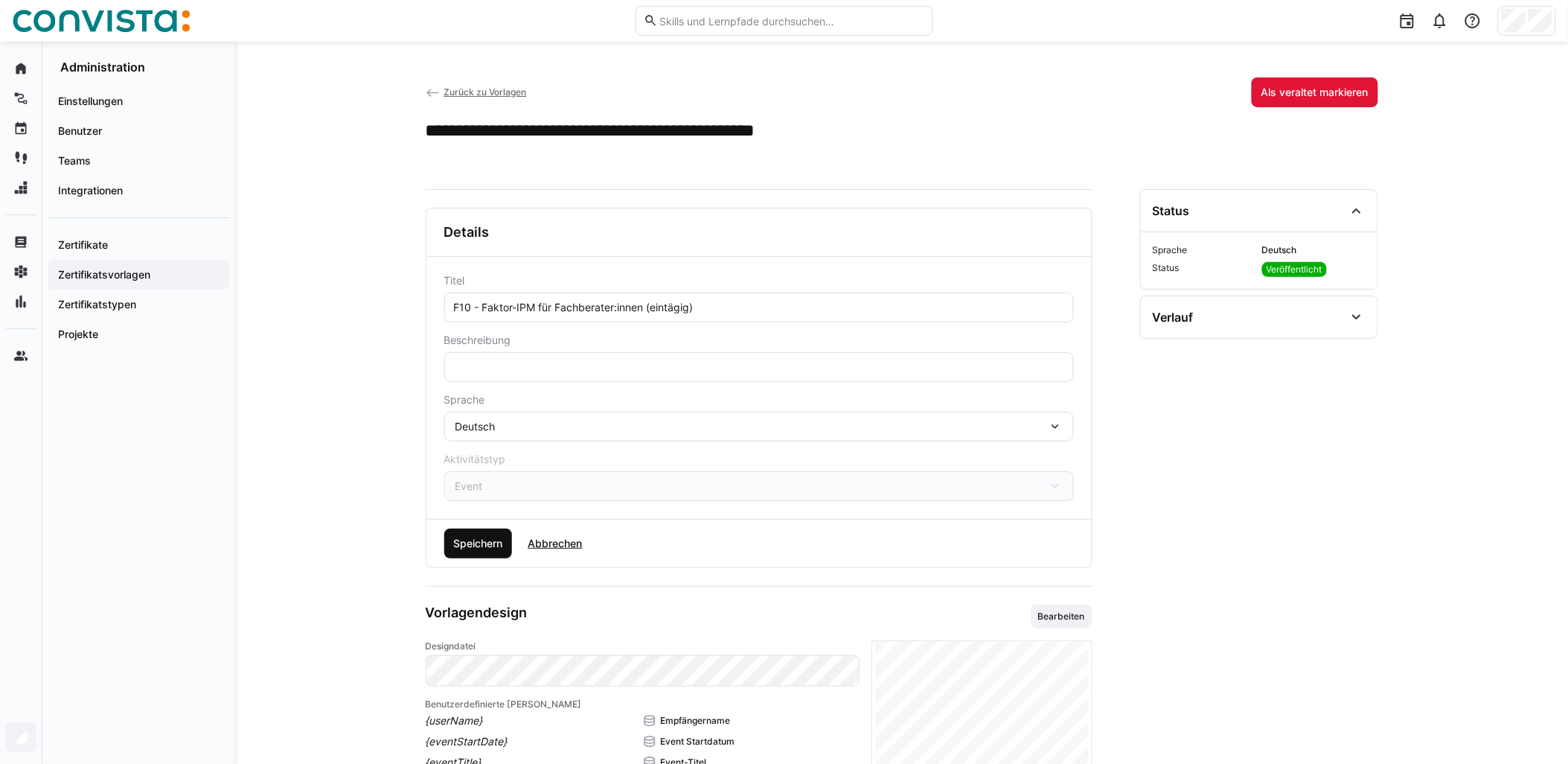
click at [487, 549] on span "Speichern" at bounding box center [478, 544] width 54 height 15
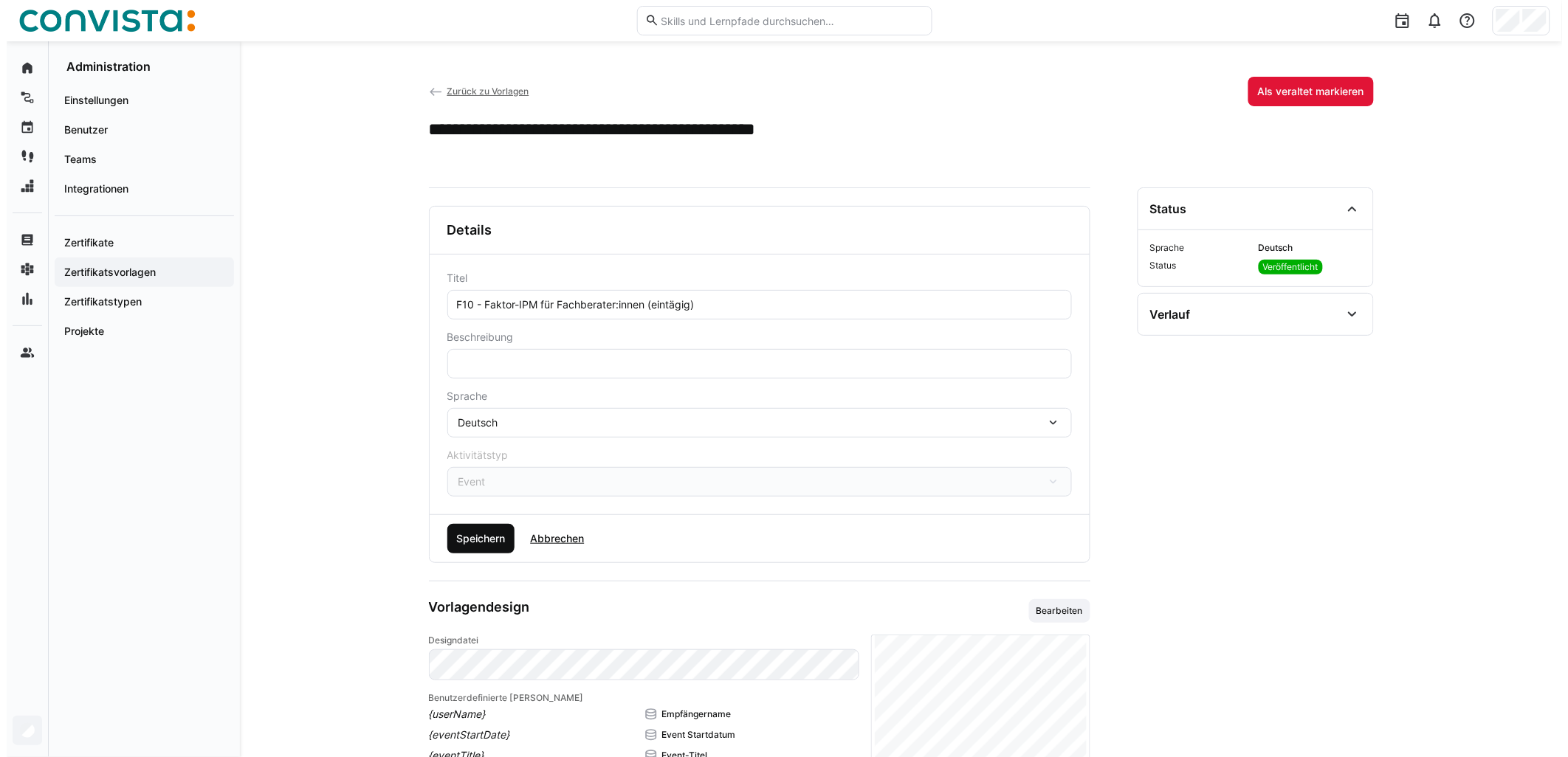
scroll to position [0, 0]
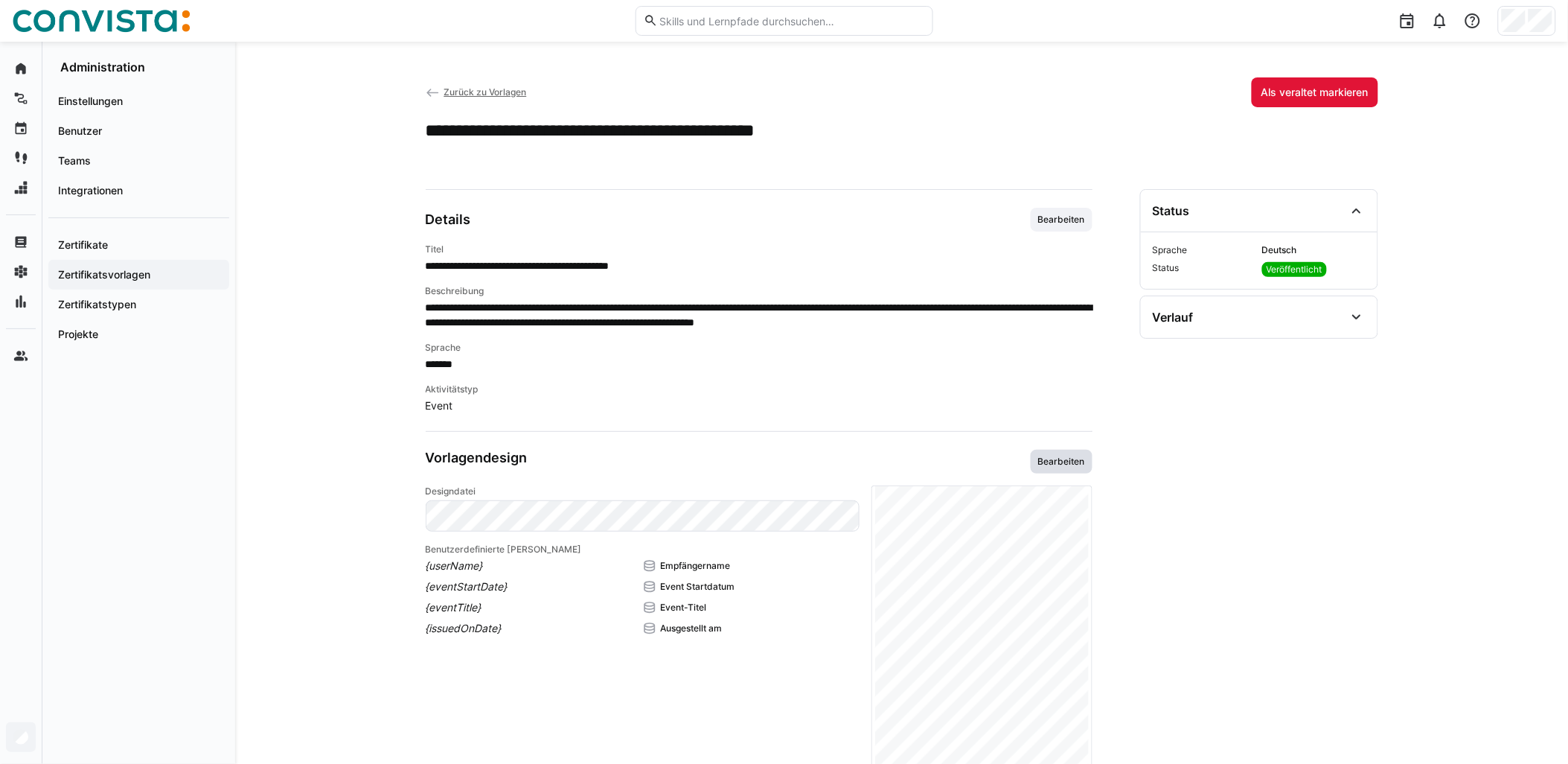
click at [786, 451] on span "Bearbeiten" at bounding box center [1062, 461] width 62 height 24
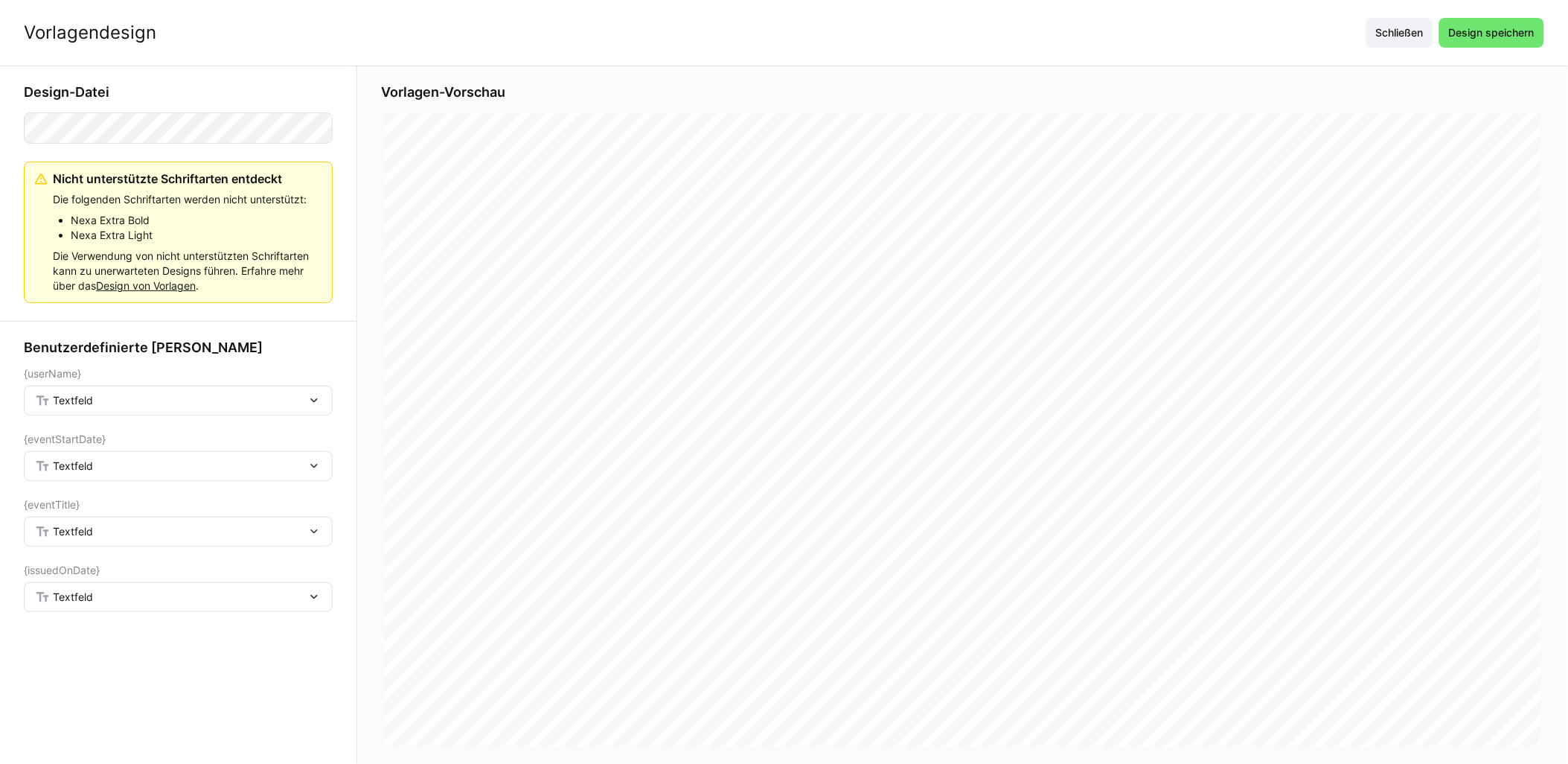
click at [199, 405] on div "Textfeld" at bounding box center [171, 400] width 272 height 13
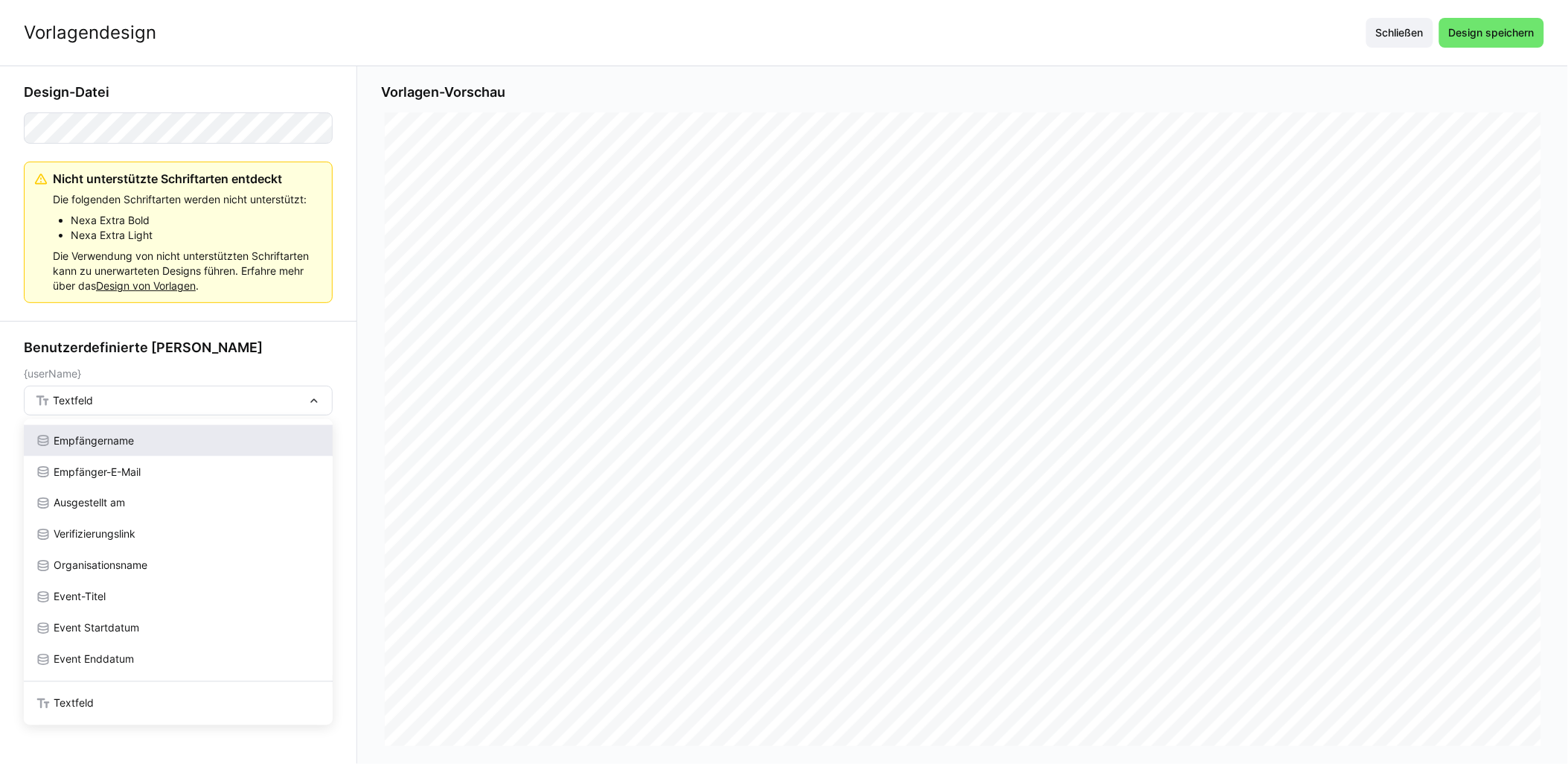
click at [169, 448] on div "Empfängername" at bounding box center [178, 441] width 309 height 31
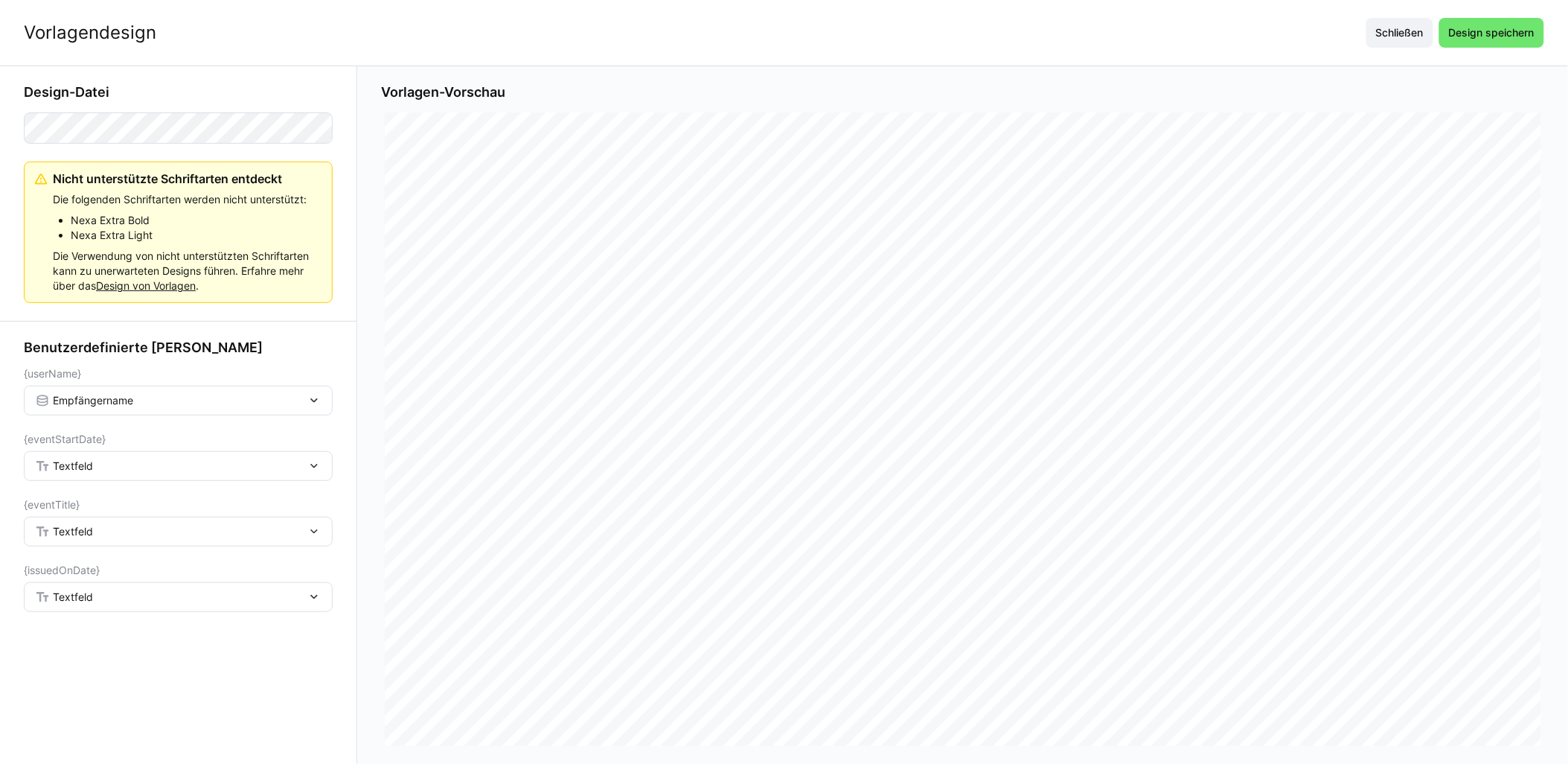
click at [155, 470] on div "Textfeld" at bounding box center [171, 466] width 272 height 13
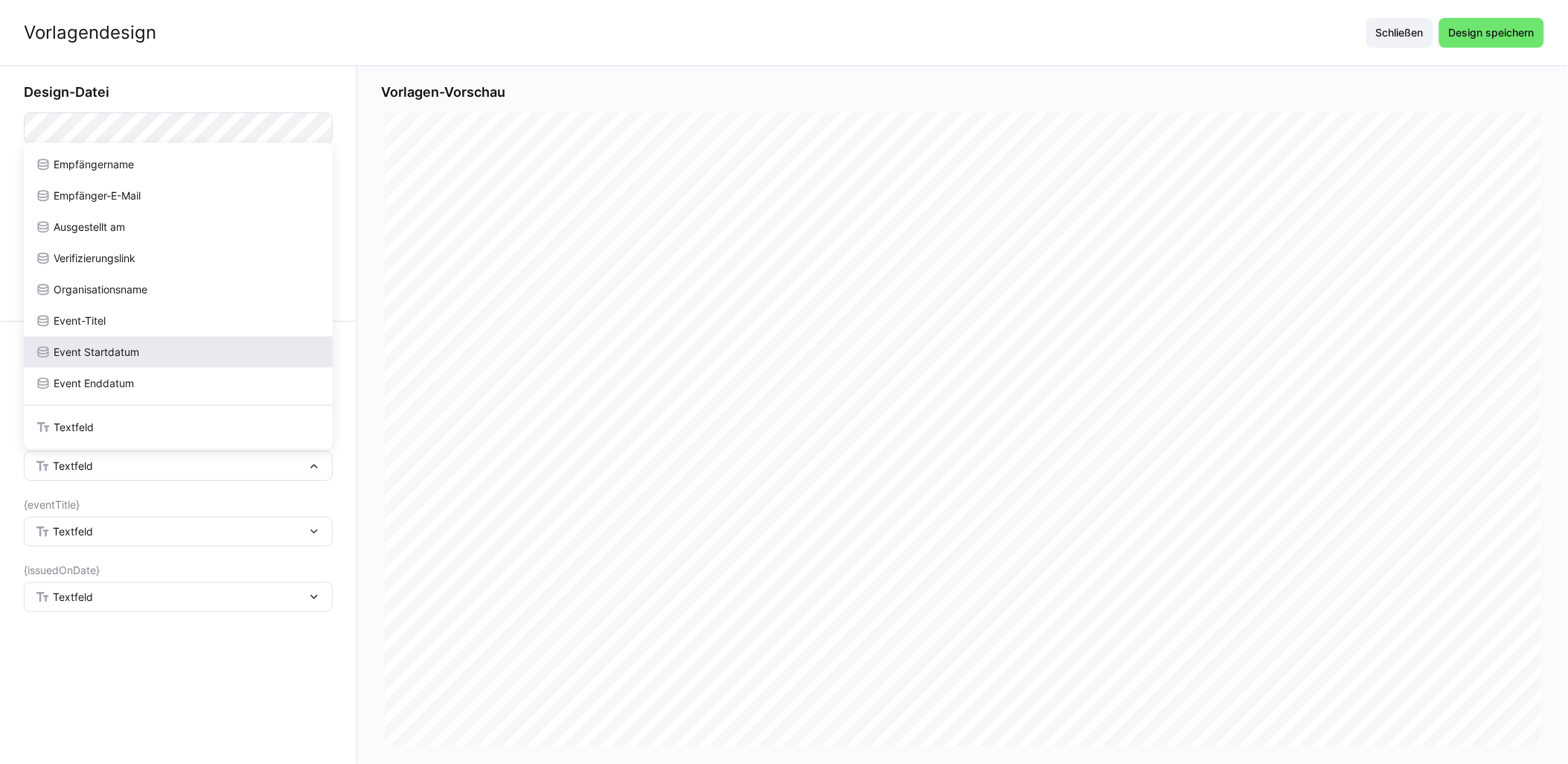
click at [136, 361] on div "Event Startdatum" at bounding box center [178, 352] width 309 height 31
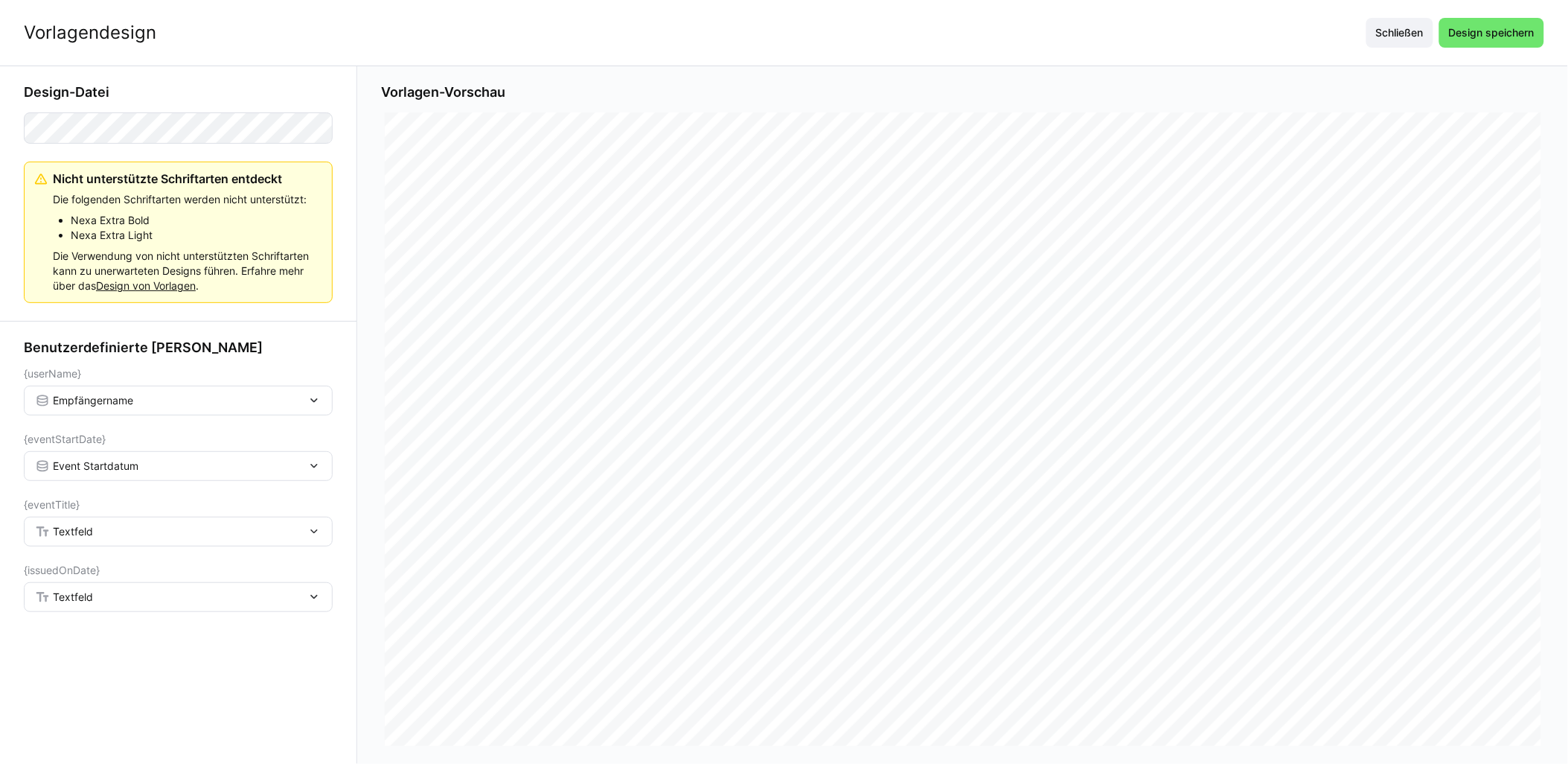
click at [101, 533] on div "Textfeld" at bounding box center [171, 531] width 272 height 13
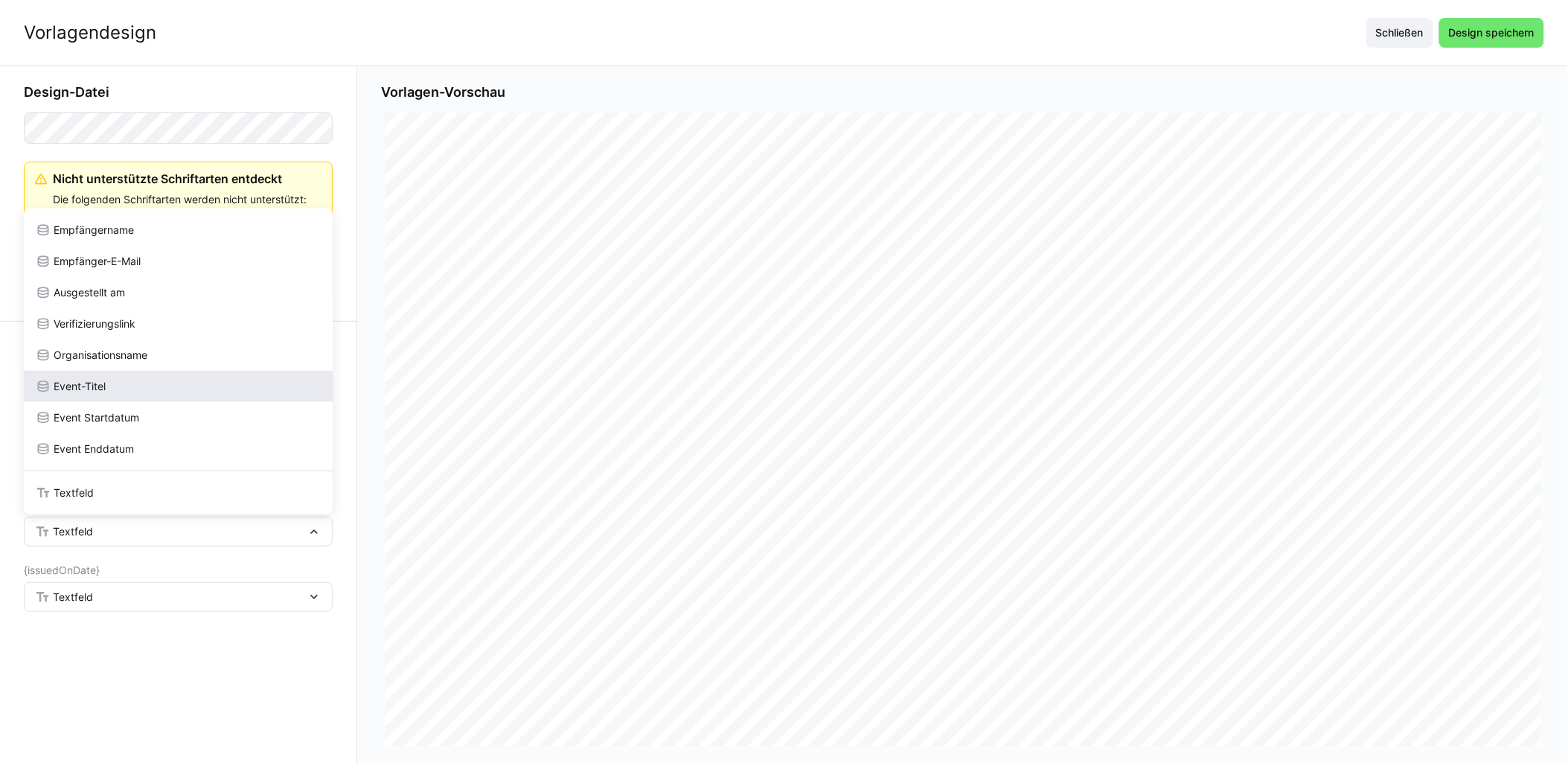
click at [145, 381] on div "Event-Titel" at bounding box center [178, 386] width 285 height 15
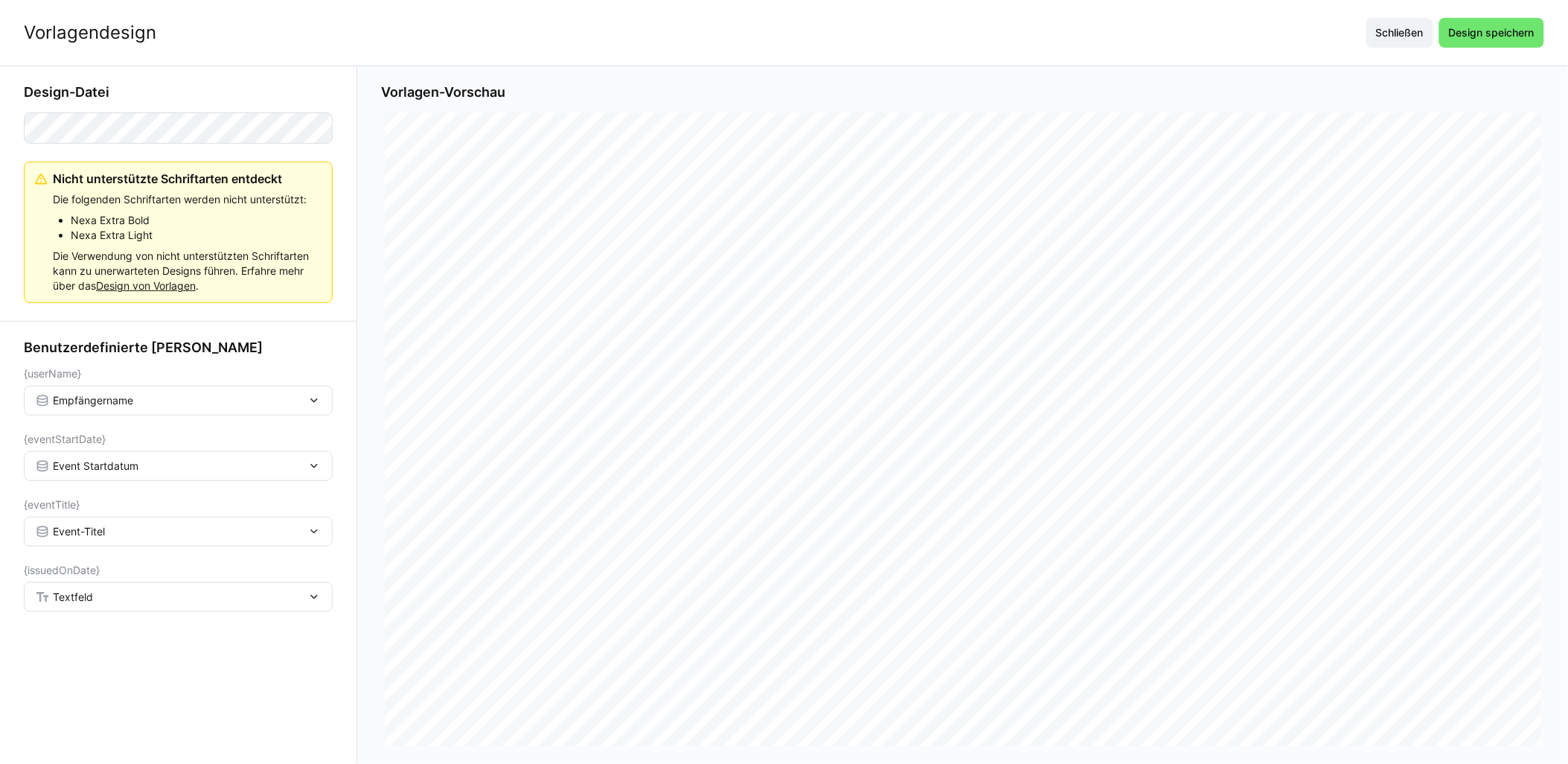
click at [123, 582] on eds-form-field "{issuedOnDate} [GEOGRAPHIC_DATA]" at bounding box center [178, 588] width 309 height 48
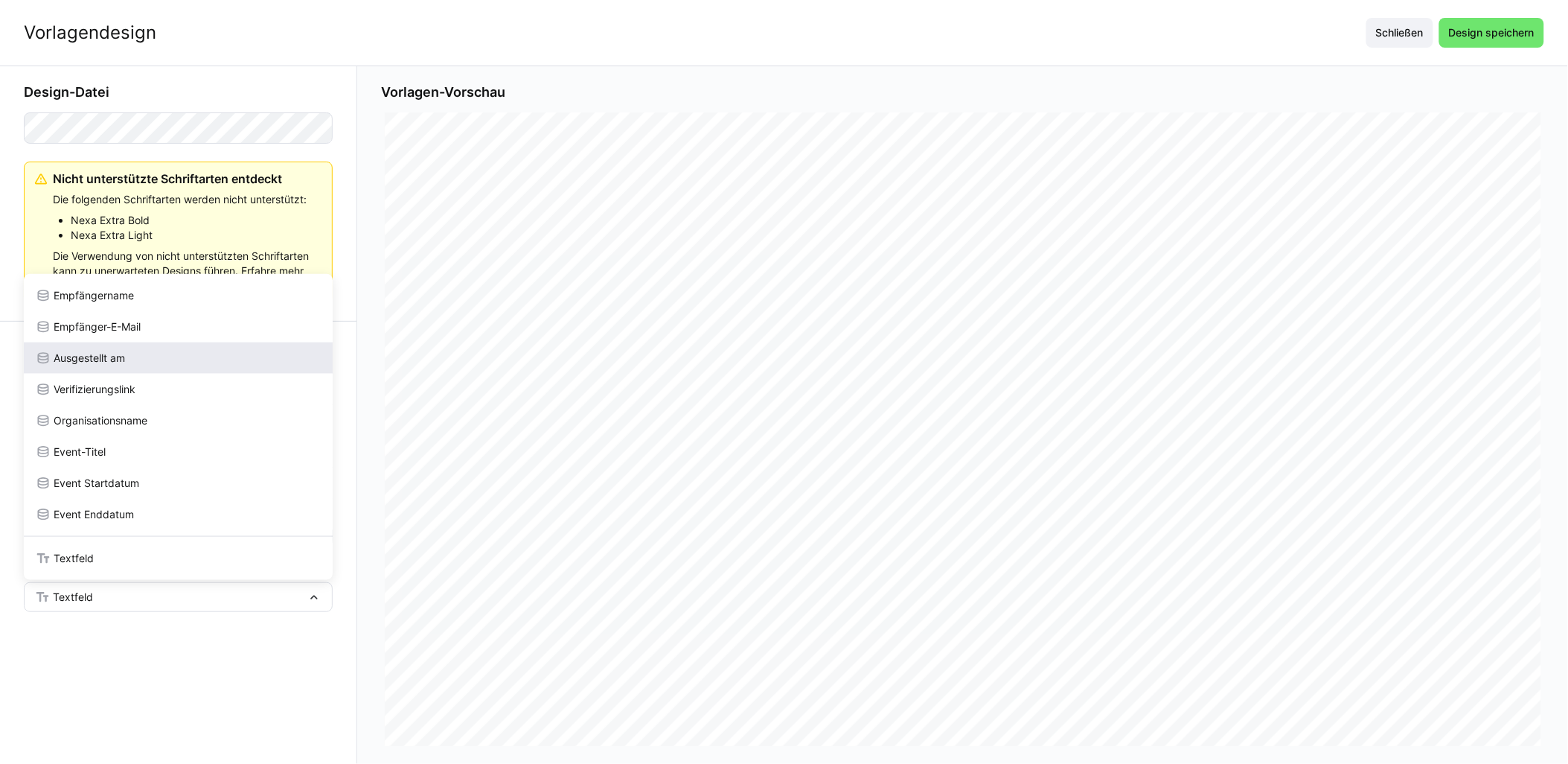
click at [136, 358] on div "Ausgestellt am" at bounding box center [178, 358] width 285 height 15
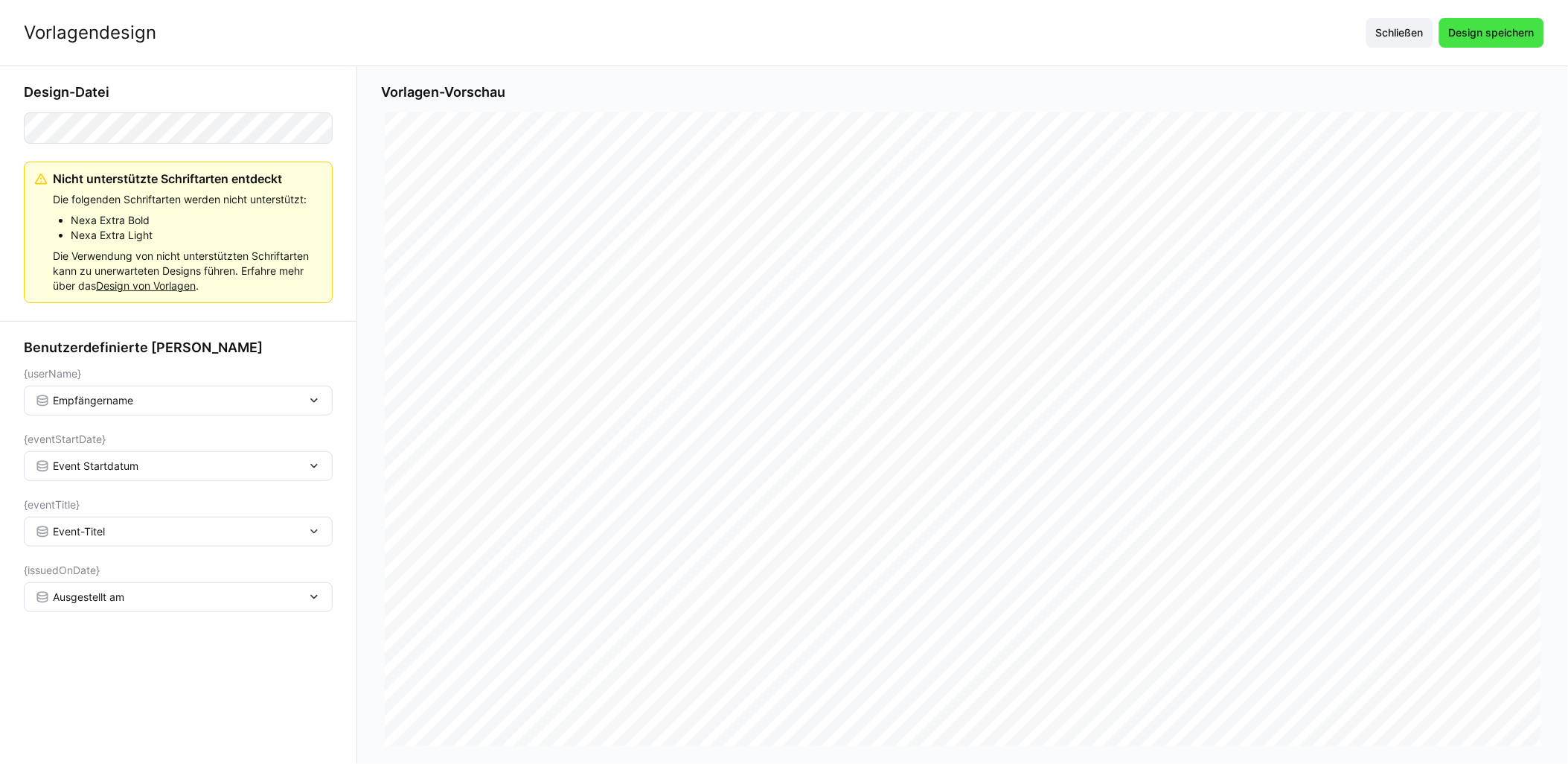
click at [786, 41] on span "Design speichern" at bounding box center [1492, 33] width 105 height 30
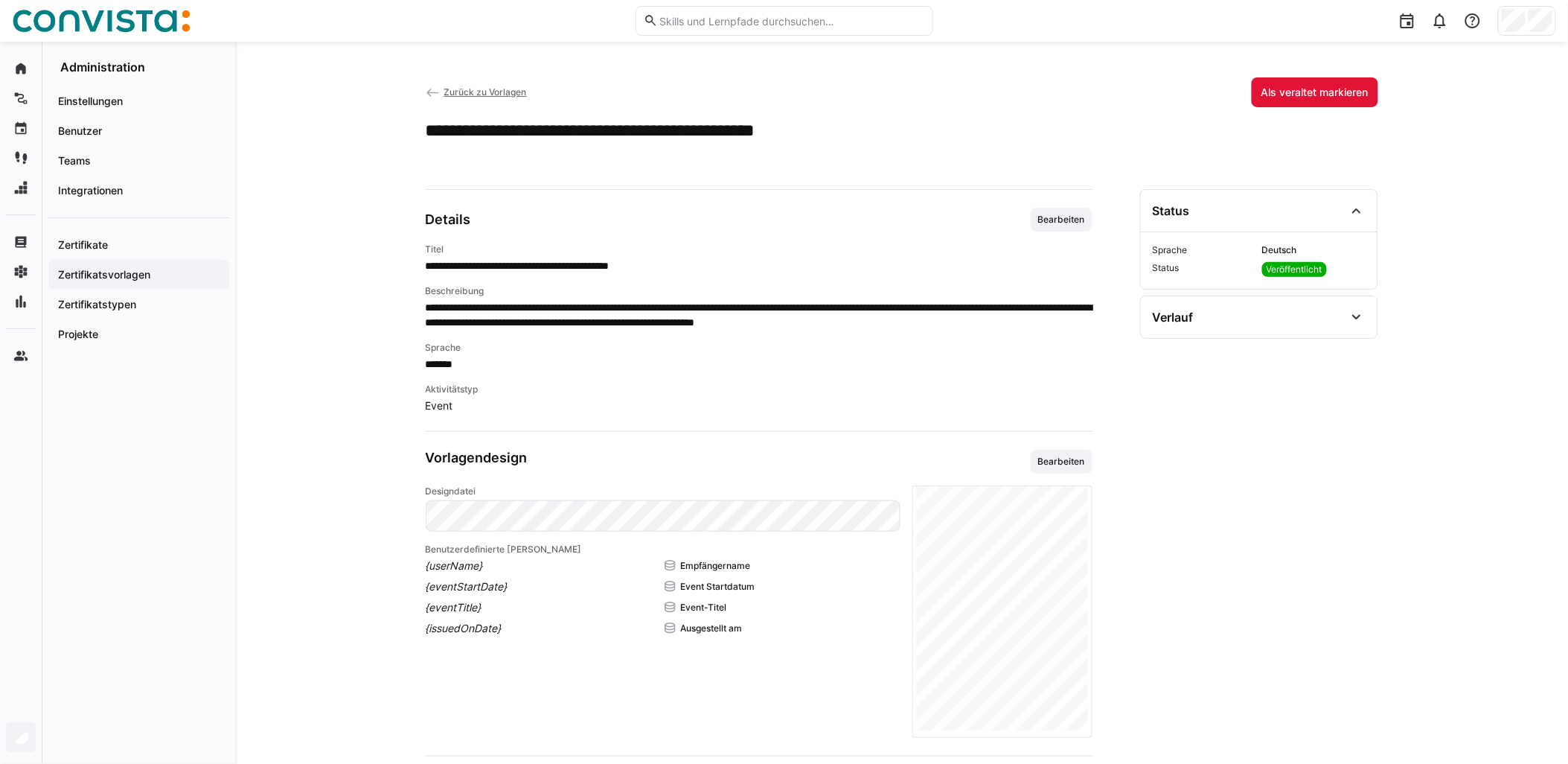
click at [516, 93] on span "Zurück zu Vorlagen" at bounding box center [485, 92] width 83 height 11
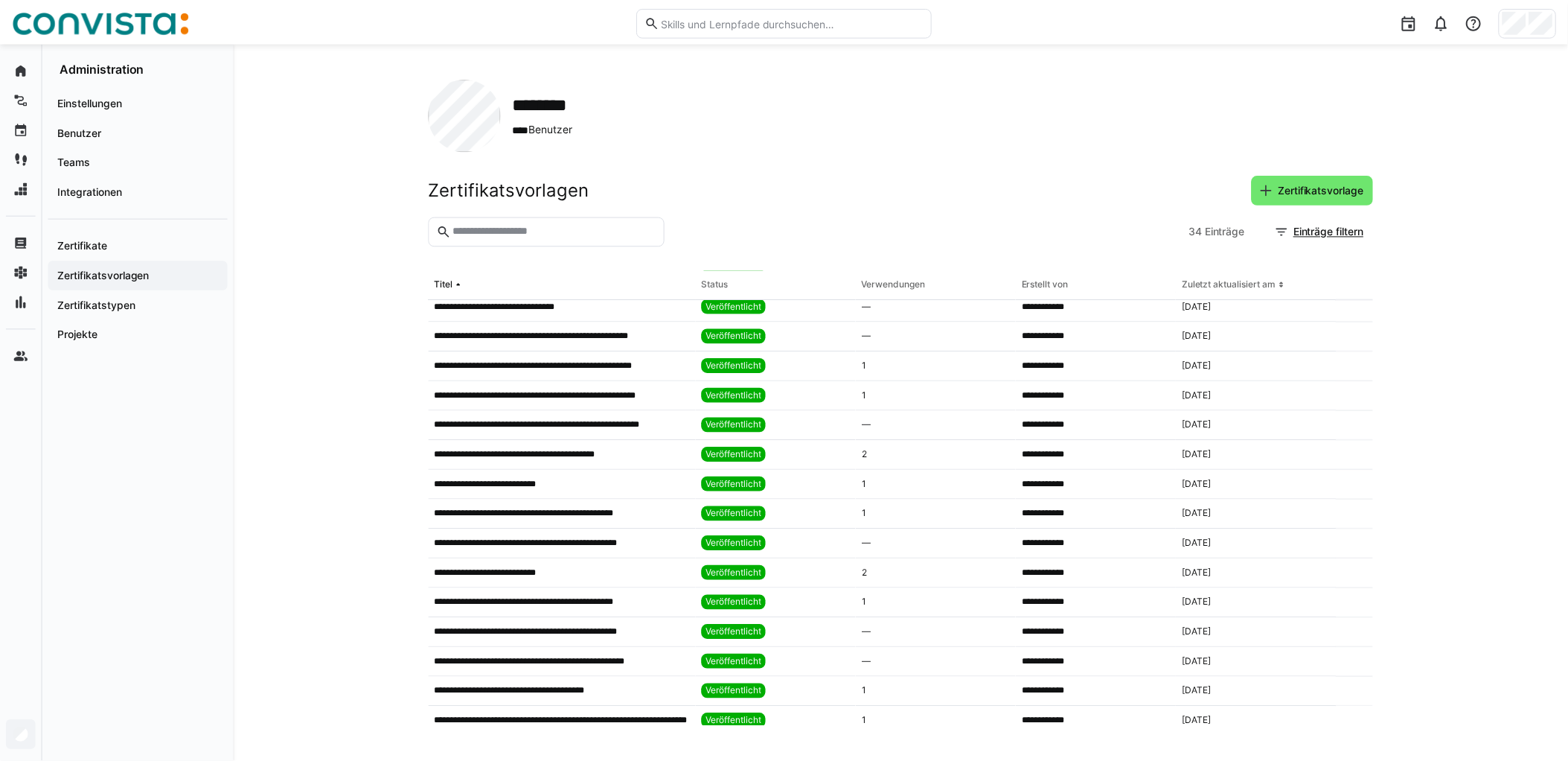
scroll to position [248, 0]
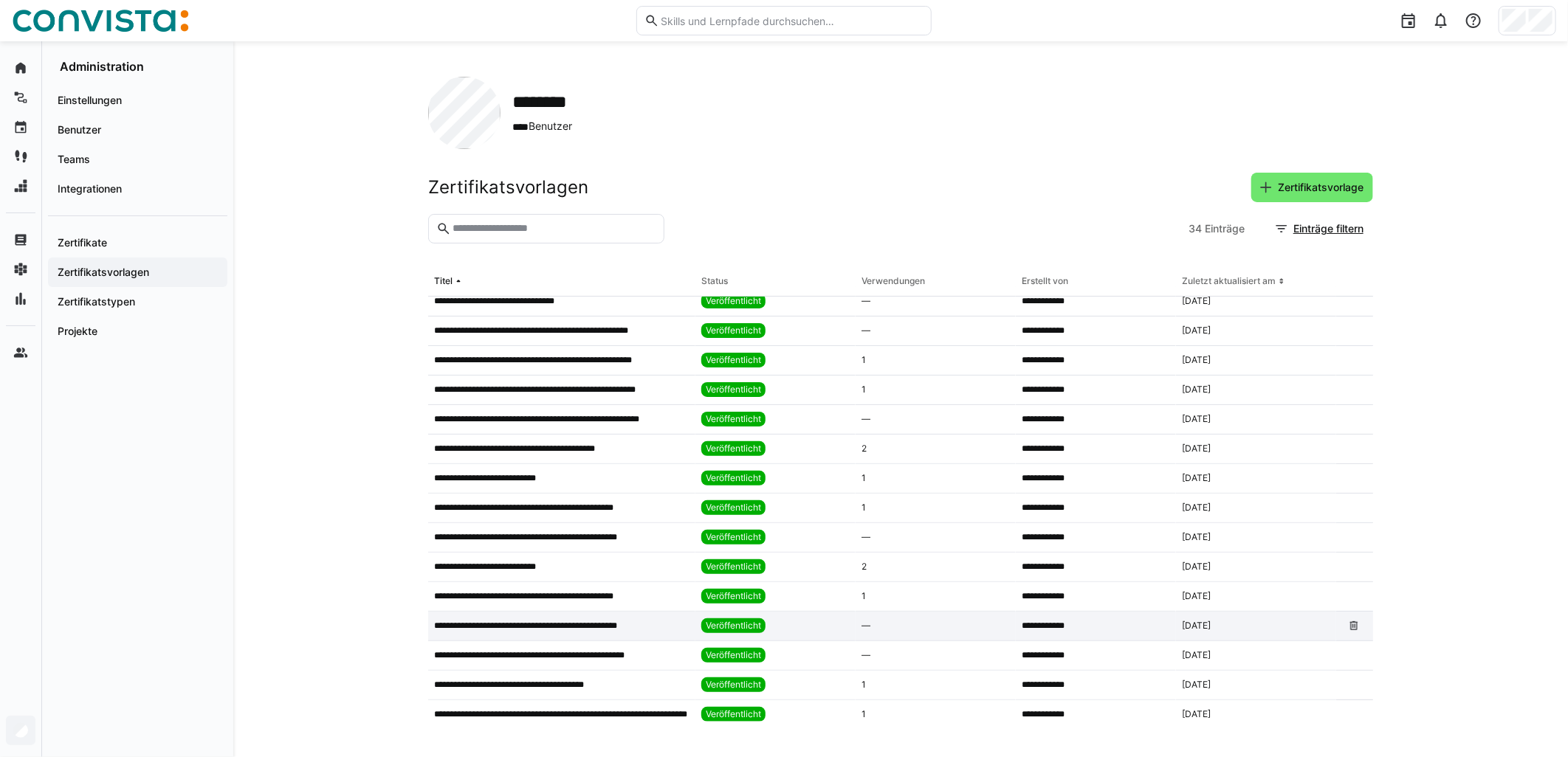
click at [586, 622] on p "**********" at bounding box center [542, 626] width 217 height 12
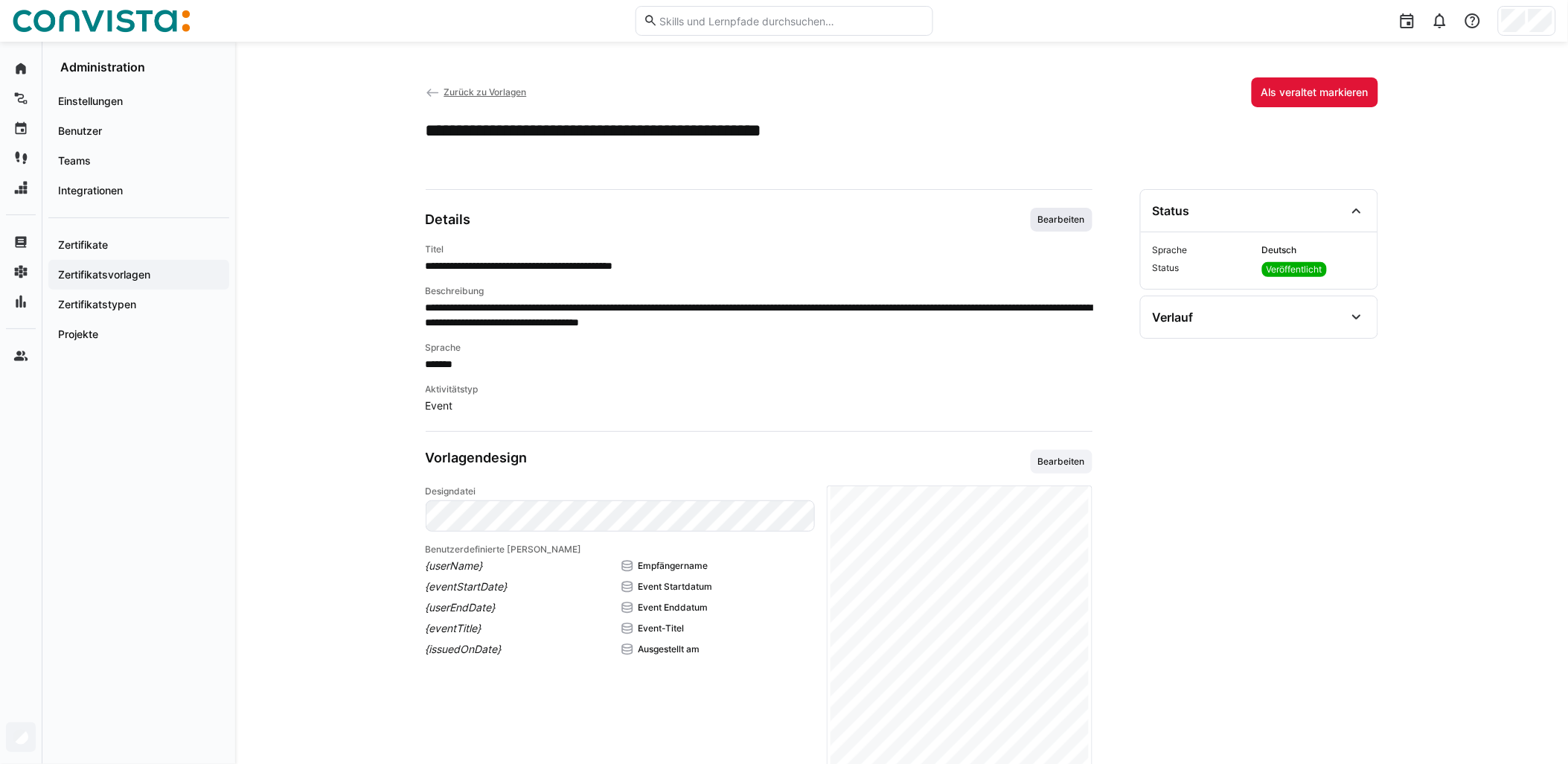
click at [786, 220] on span "Bearbeiten" at bounding box center [1061, 220] width 50 height 12
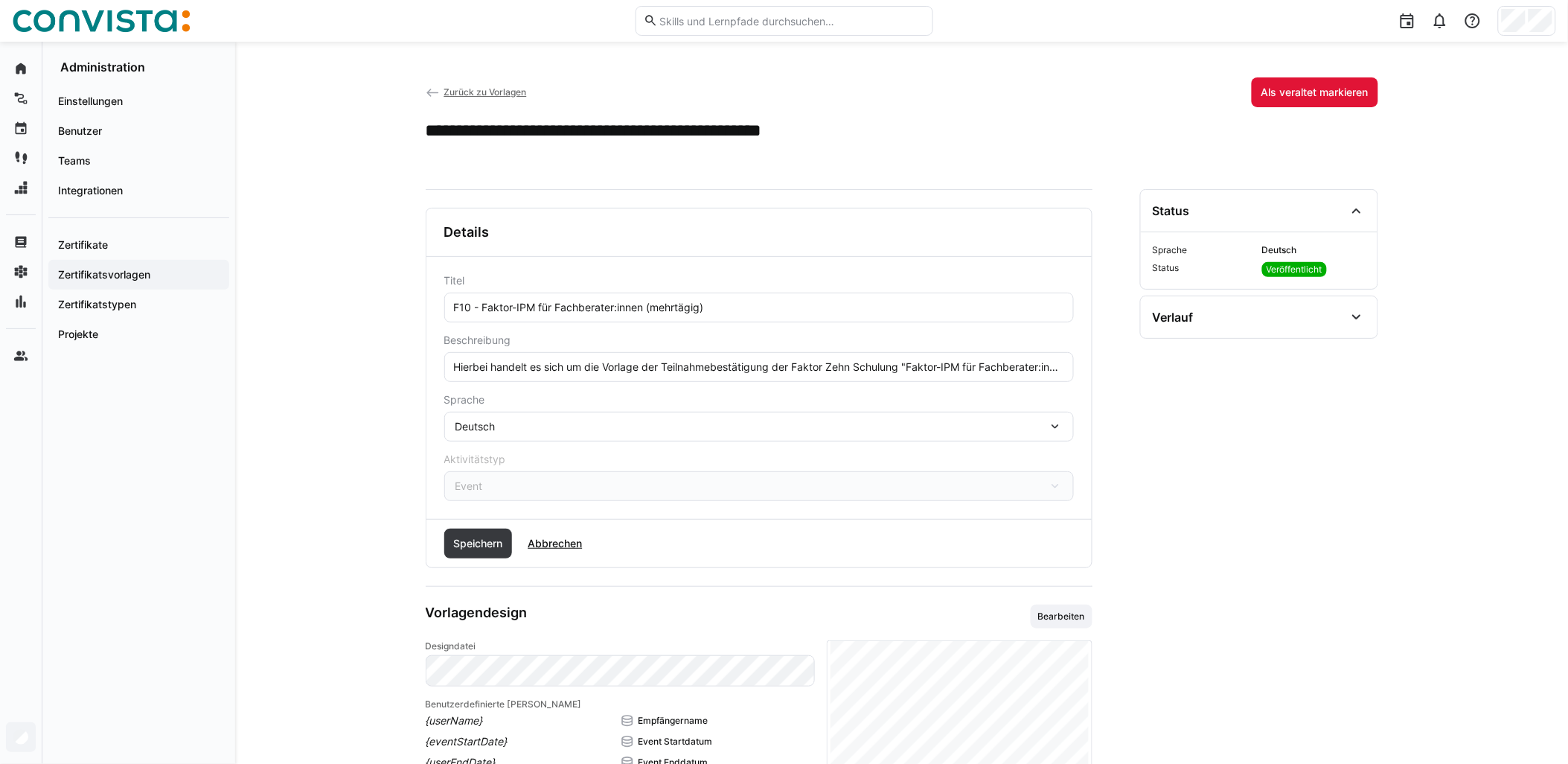
click at [786, 370] on input "Hierbei handelt es sich um die Vorlage der Teilnahmebestätigung der Faktor Zehn…" at bounding box center [759, 367] width 613 height 13
click at [786, 357] on eds-input "Hierbei handelt es sich um die Vorlage der Teilnahmebestätigung der Faktor Zehn…" at bounding box center [759, 367] width 629 height 30
paste input "Die Schulung findet remote statt."
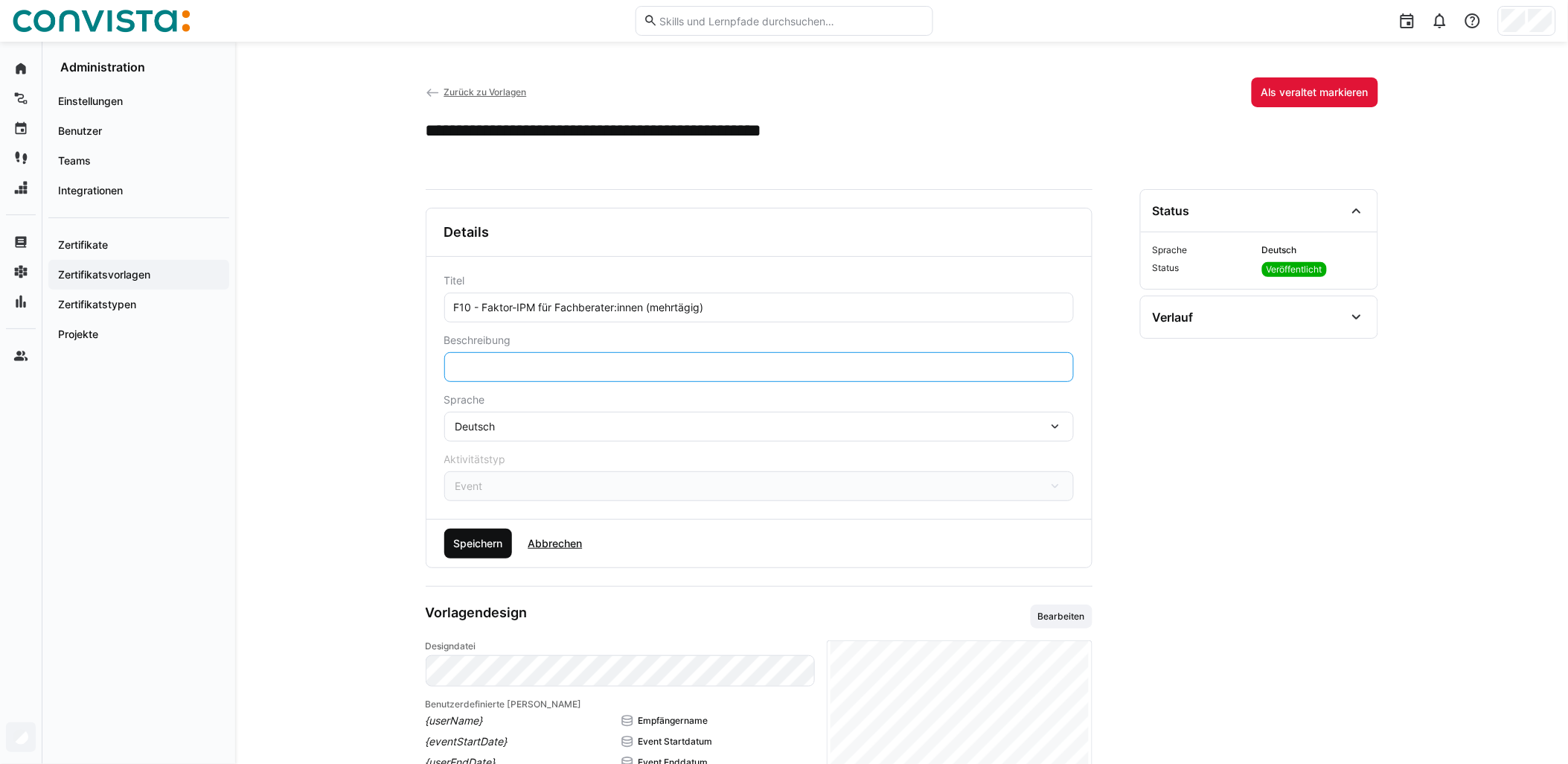
type input "Hierbei handelt es sich um die Vorlage der Teilnahmebestätigung der Faktor Zehn…"
click at [487, 534] on span "Speichern" at bounding box center [478, 544] width 68 height 30
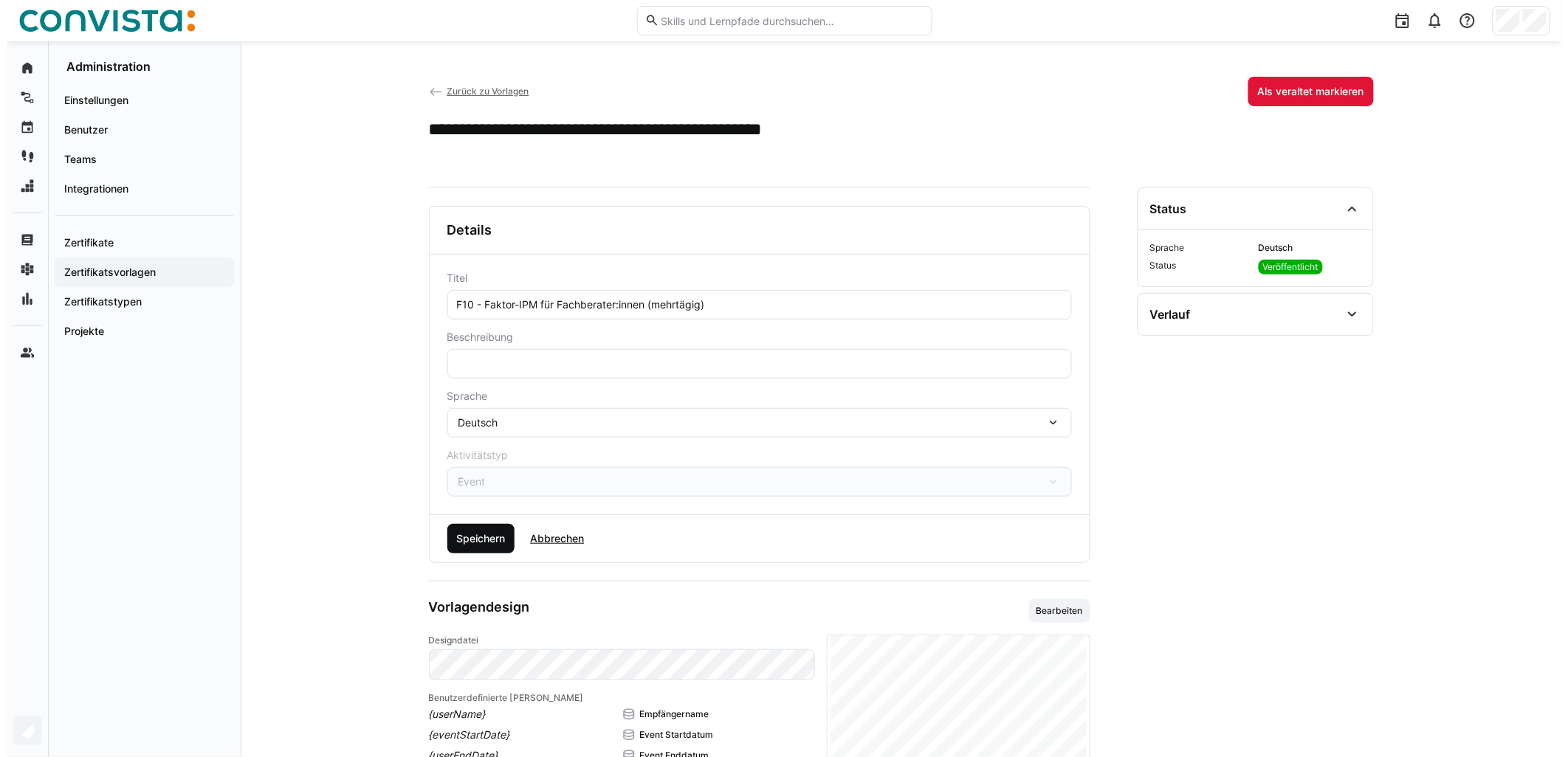
scroll to position [0, 0]
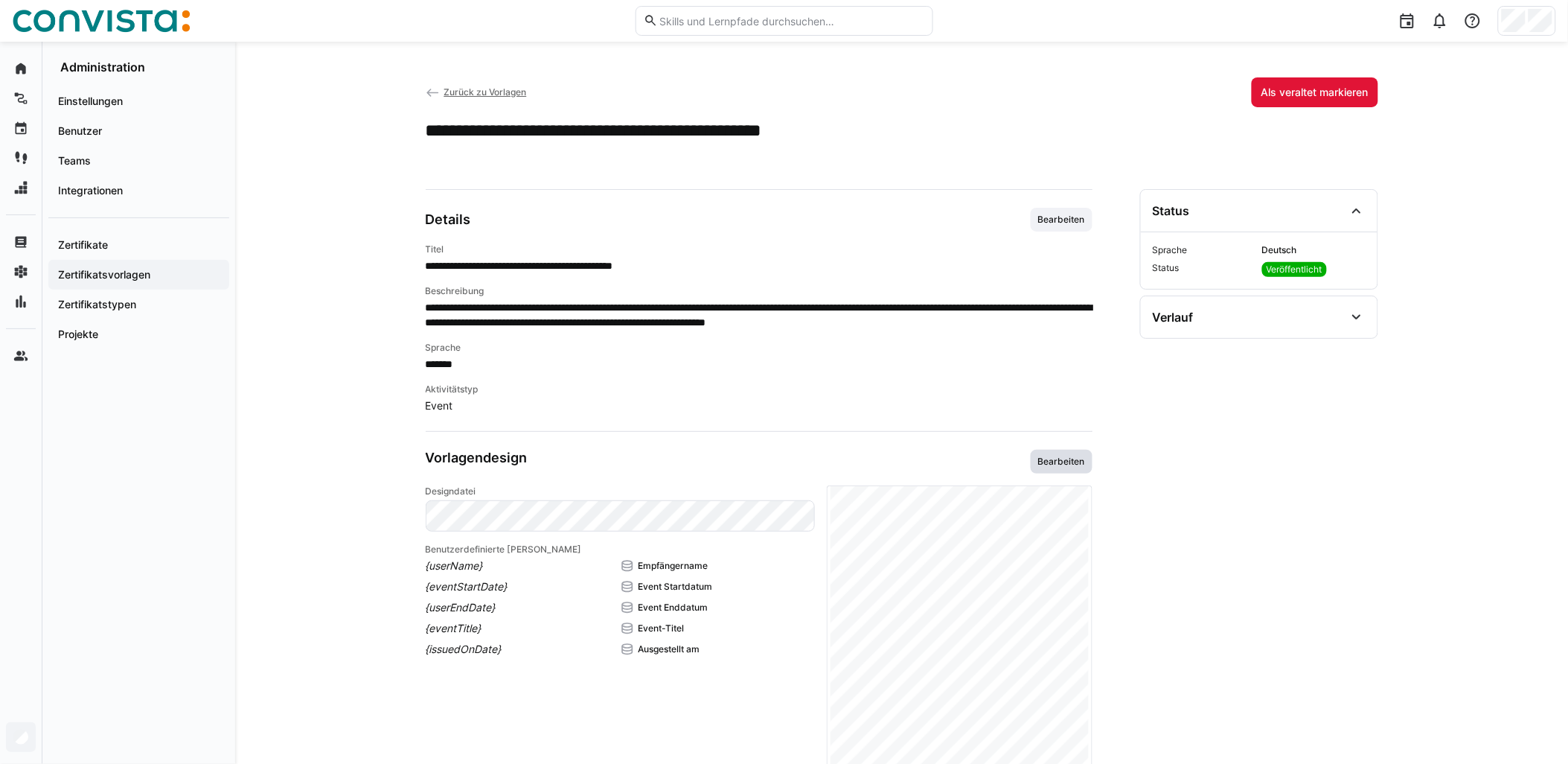
click at [786, 459] on span "Bearbeiten" at bounding box center [1061, 461] width 50 height 12
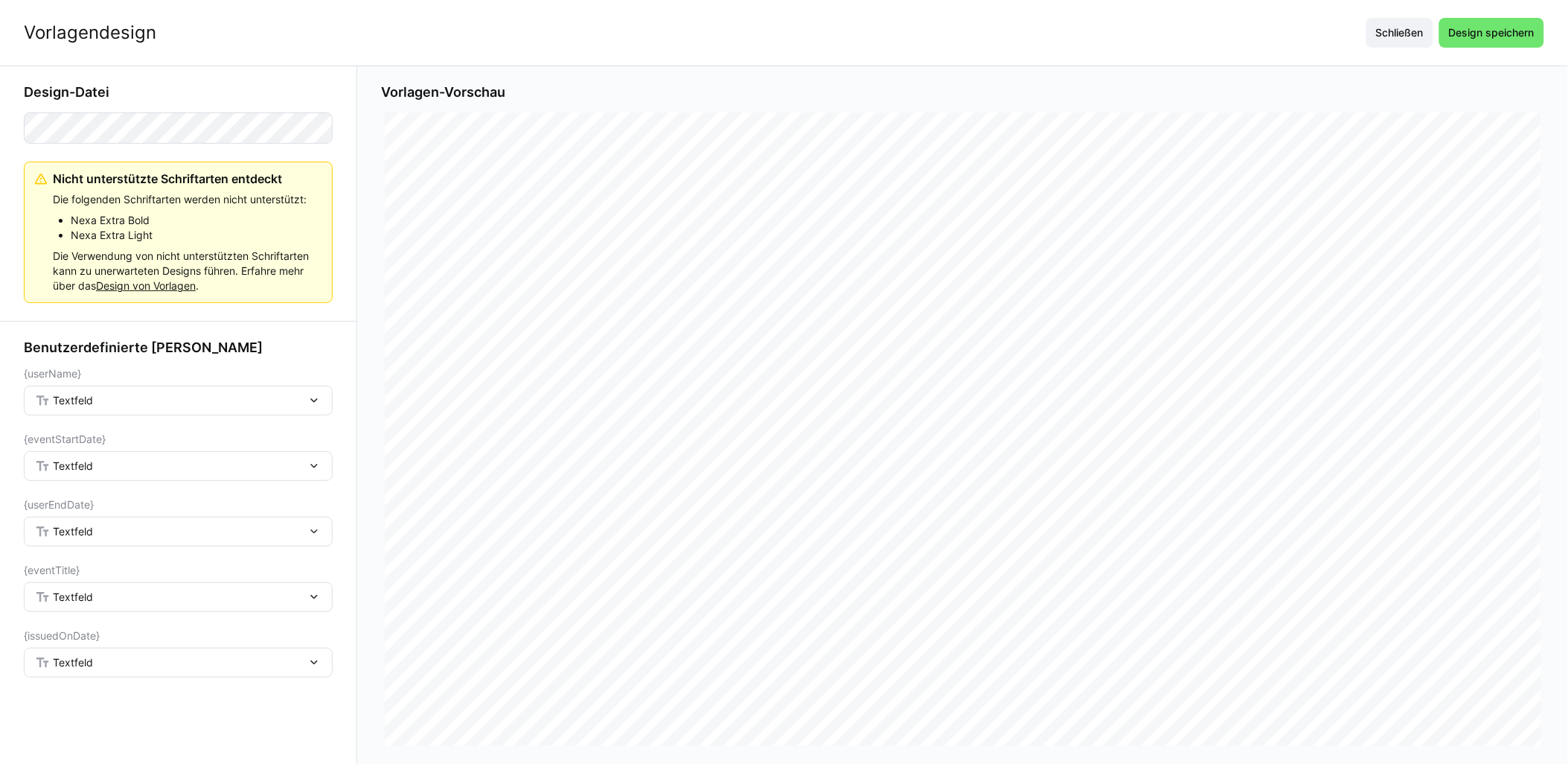
click at [180, 410] on div "Textfeld" at bounding box center [178, 400] width 309 height 30
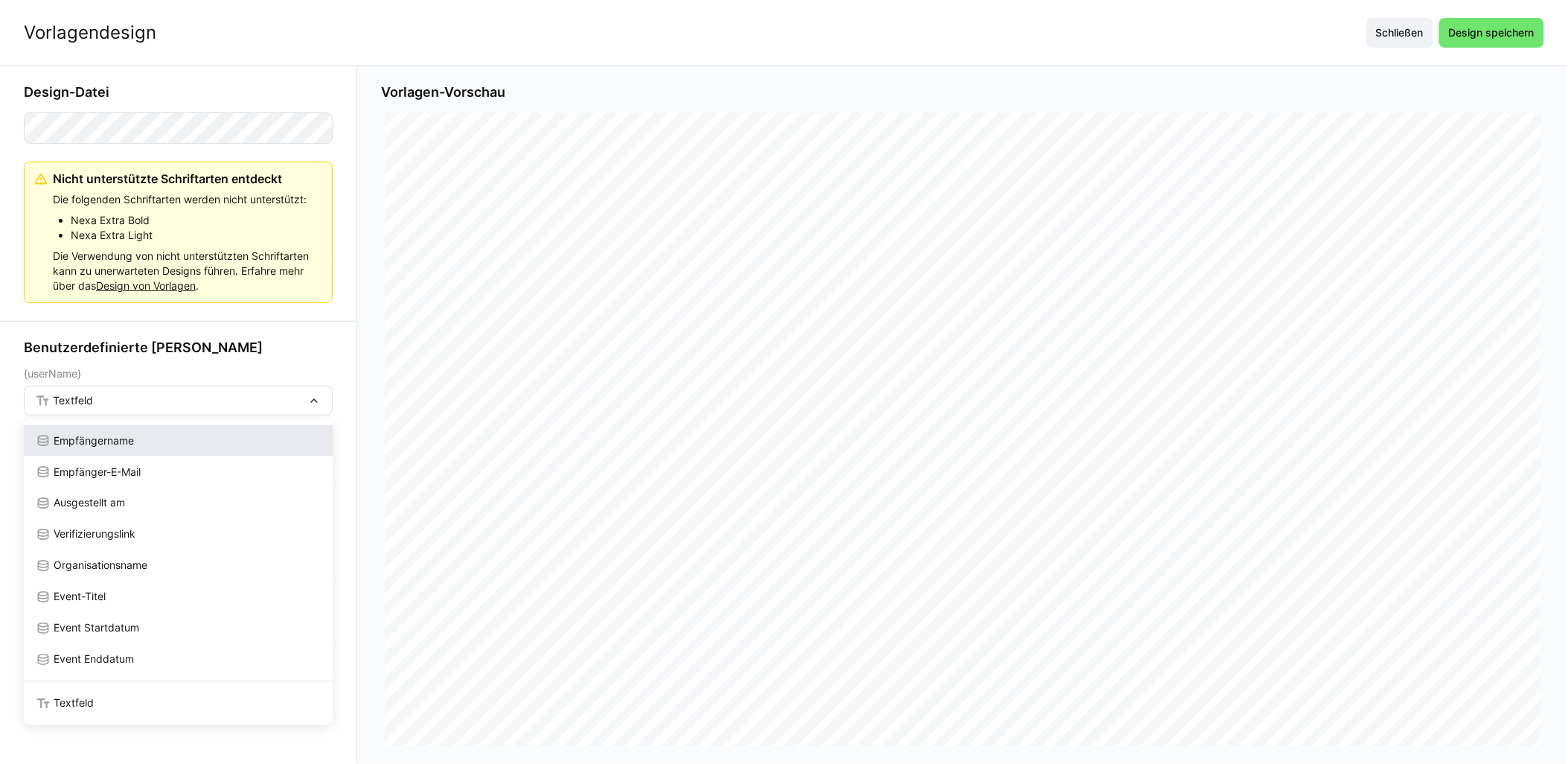
click at [130, 430] on div "Empfängername" at bounding box center [178, 441] width 309 height 31
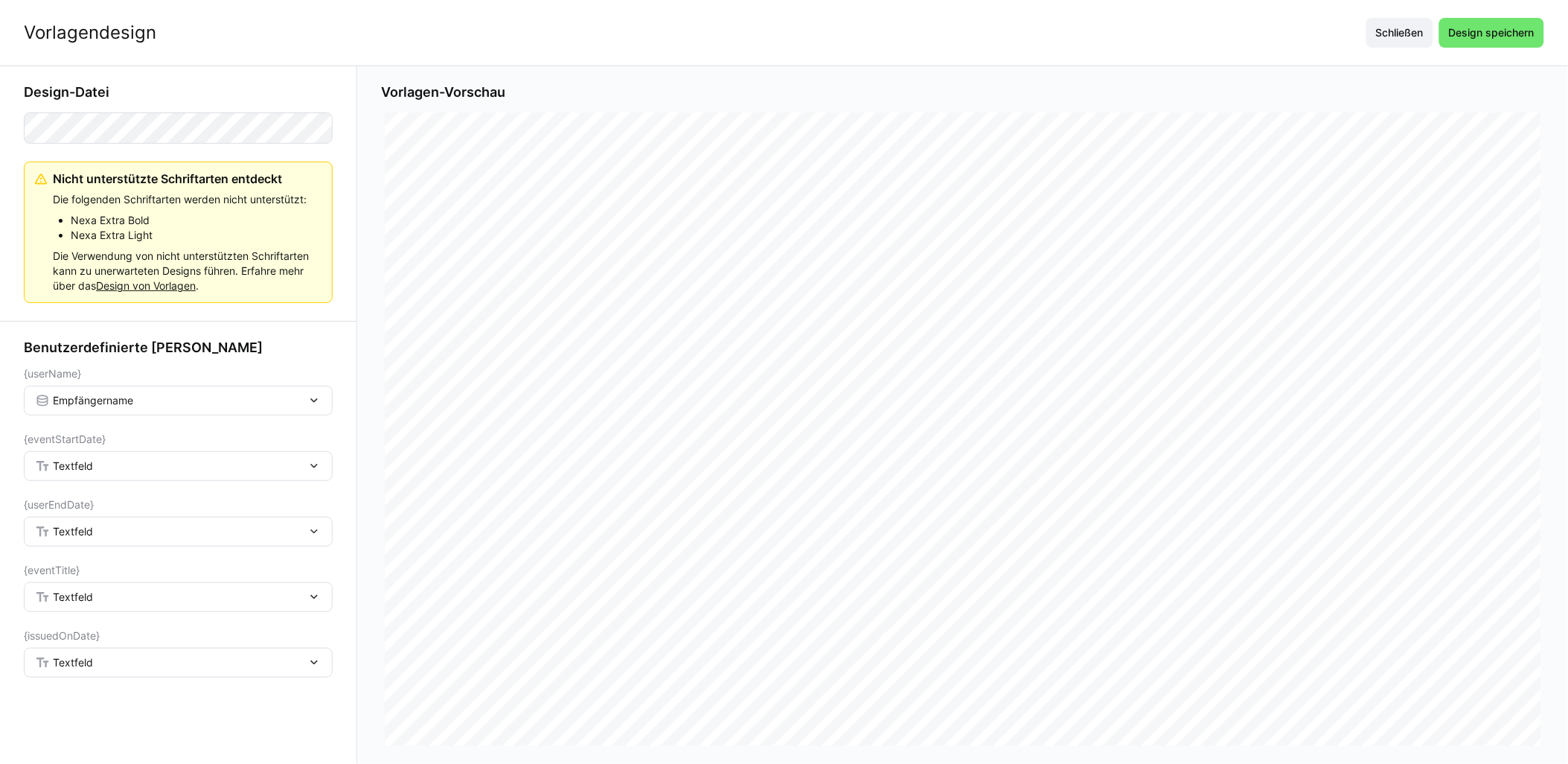
click at [137, 465] on div "Textfeld" at bounding box center [171, 466] width 272 height 13
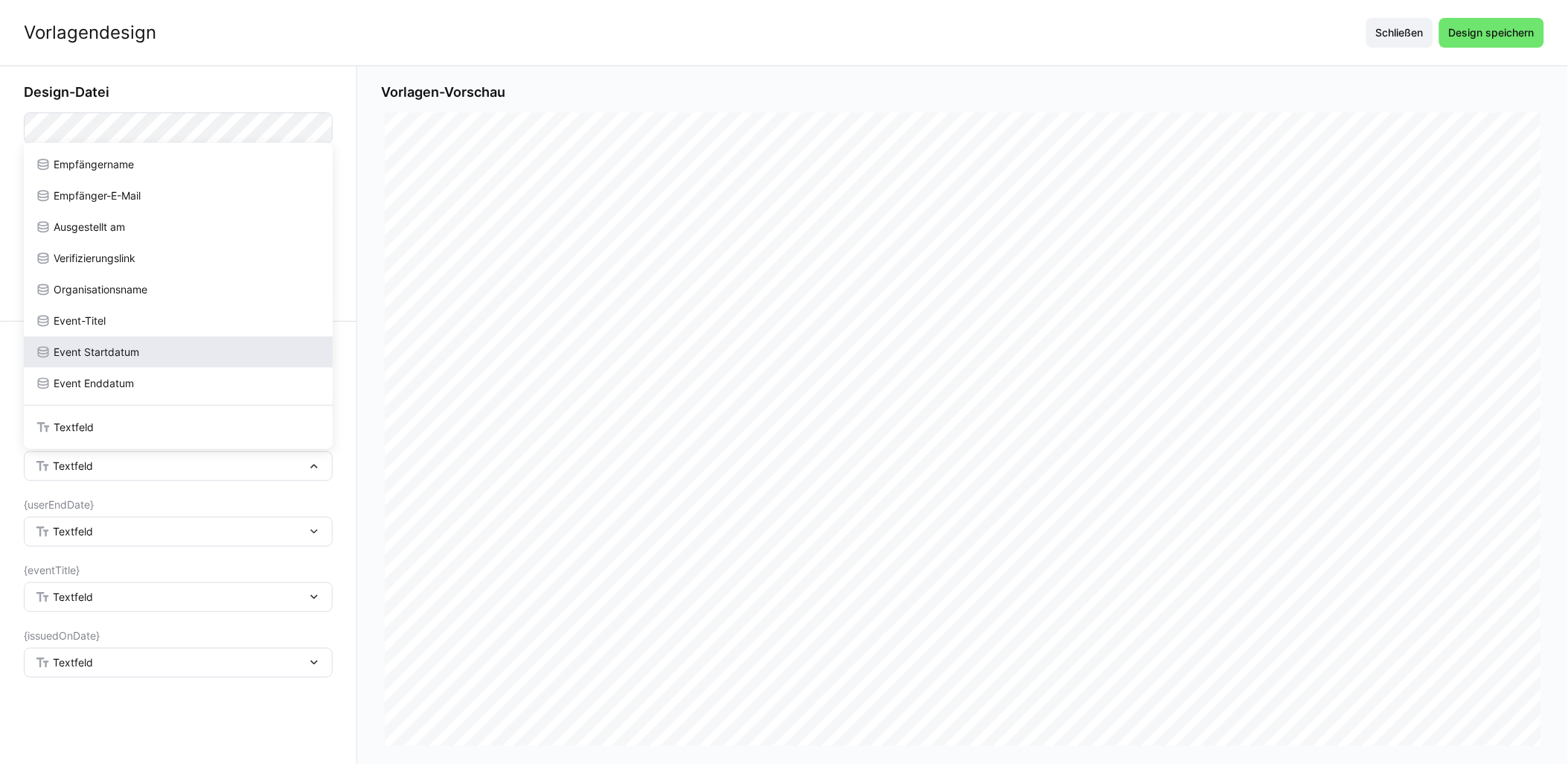
click at [137, 360] on div "Event Startdatum" at bounding box center [178, 352] width 309 height 31
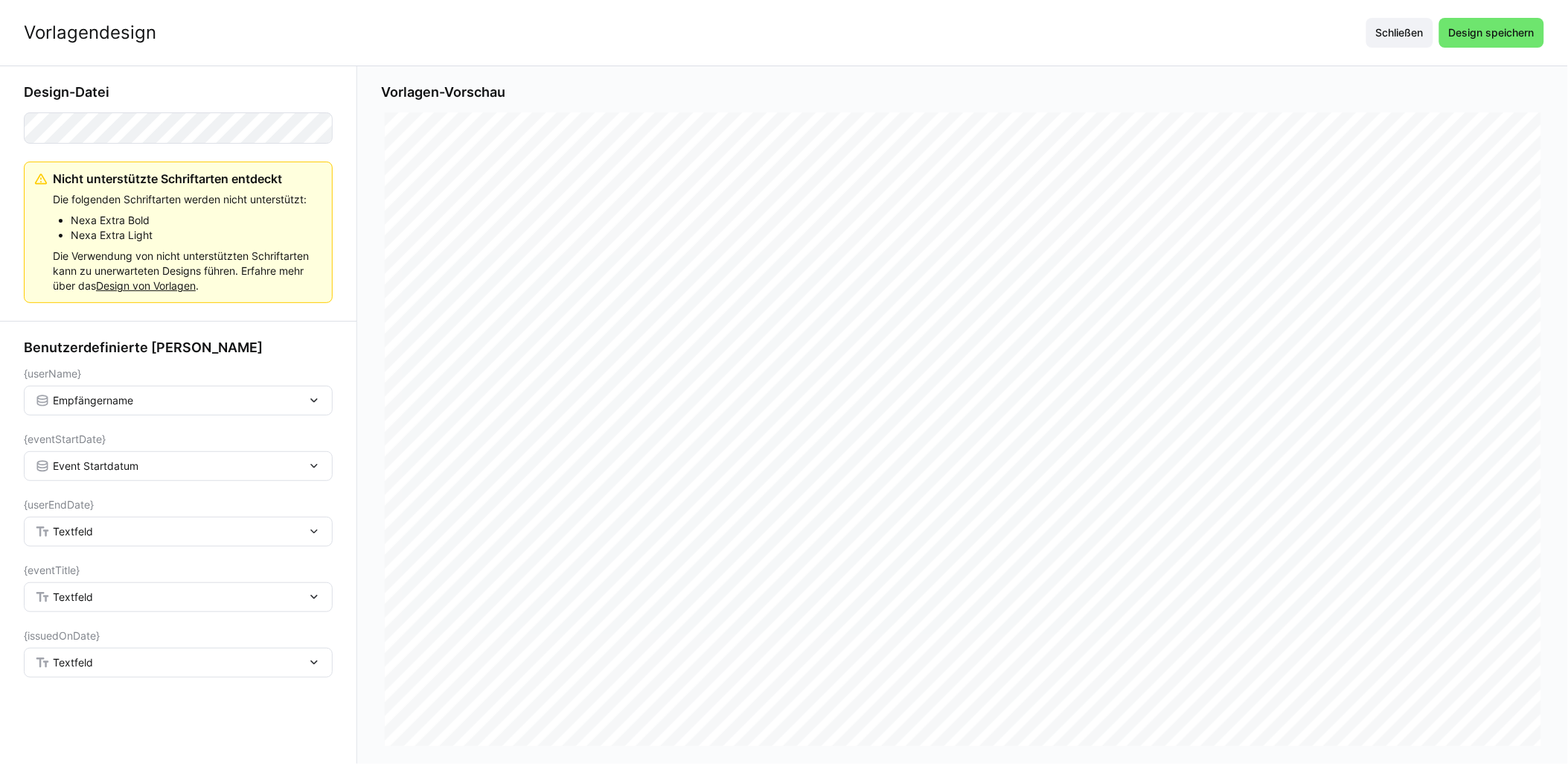
click at [120, 531] on div "Textfeld" at bounding box center [171, 531] width 272 height 13
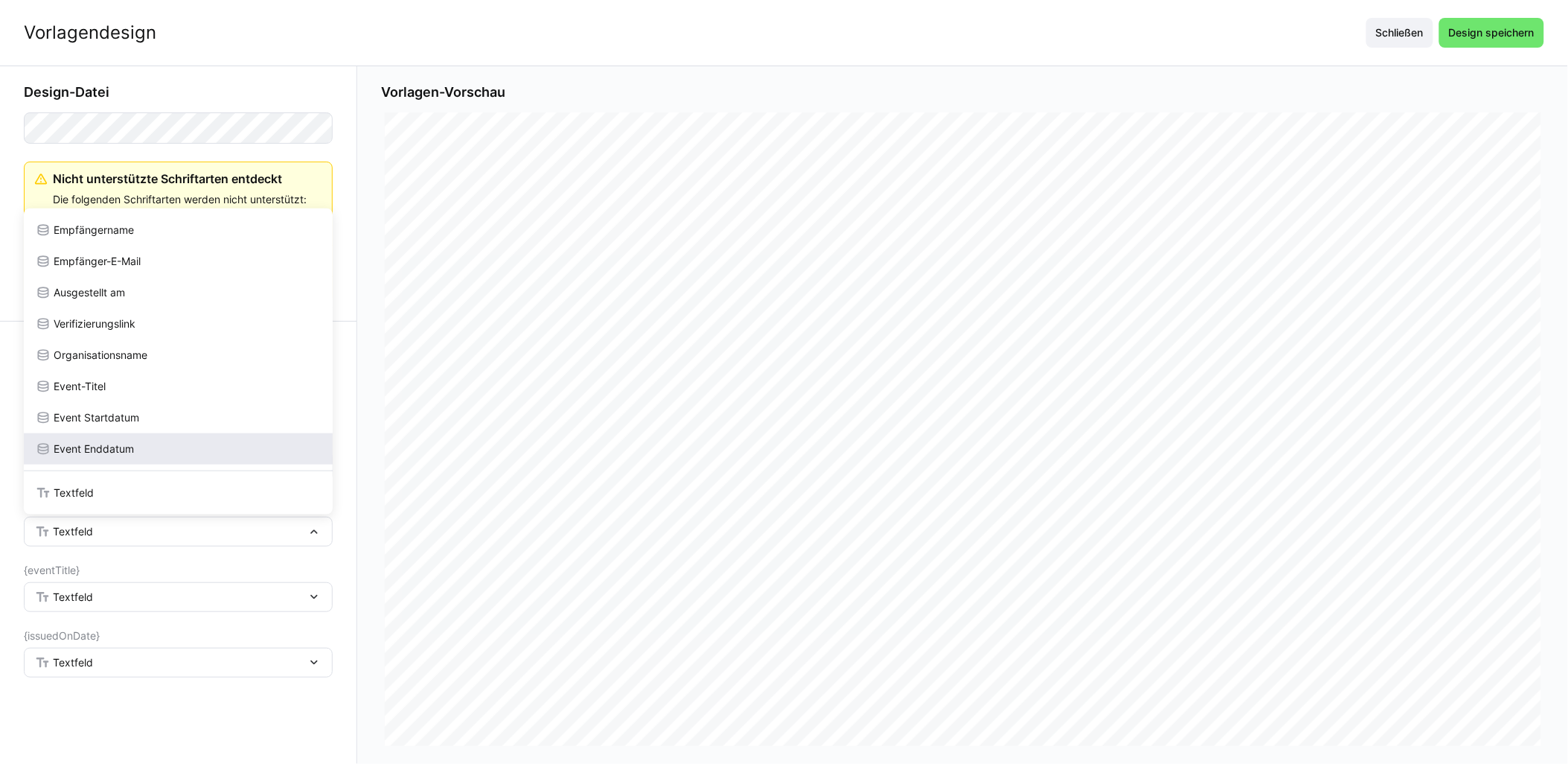
click at [112, 444] on span "Event Enddatum" at bounding box center [94, 449] width 81 height 15
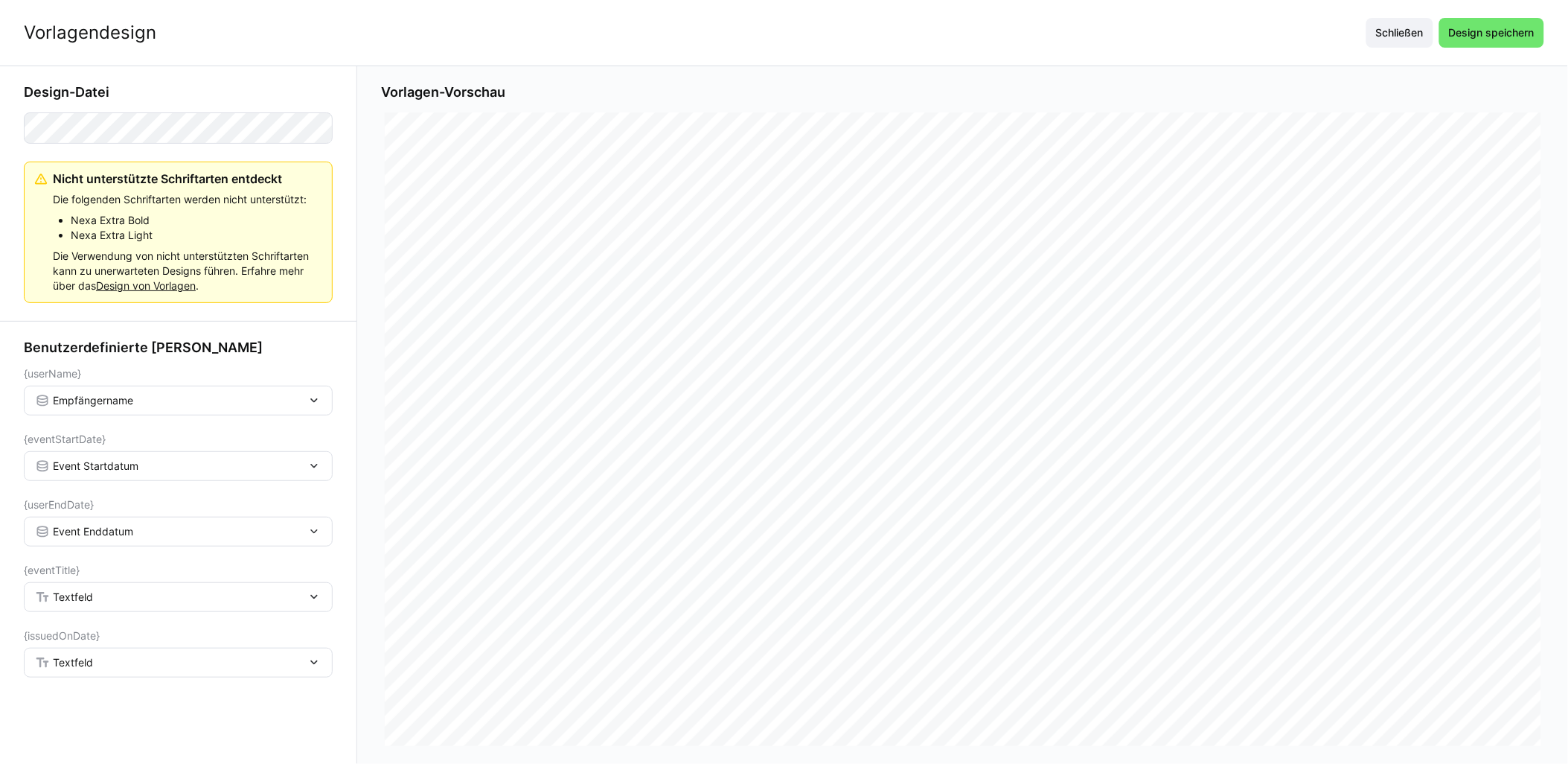
click at [128, 600] on div "Textfeld" at bounding box center [171, 597] width 272 height 13
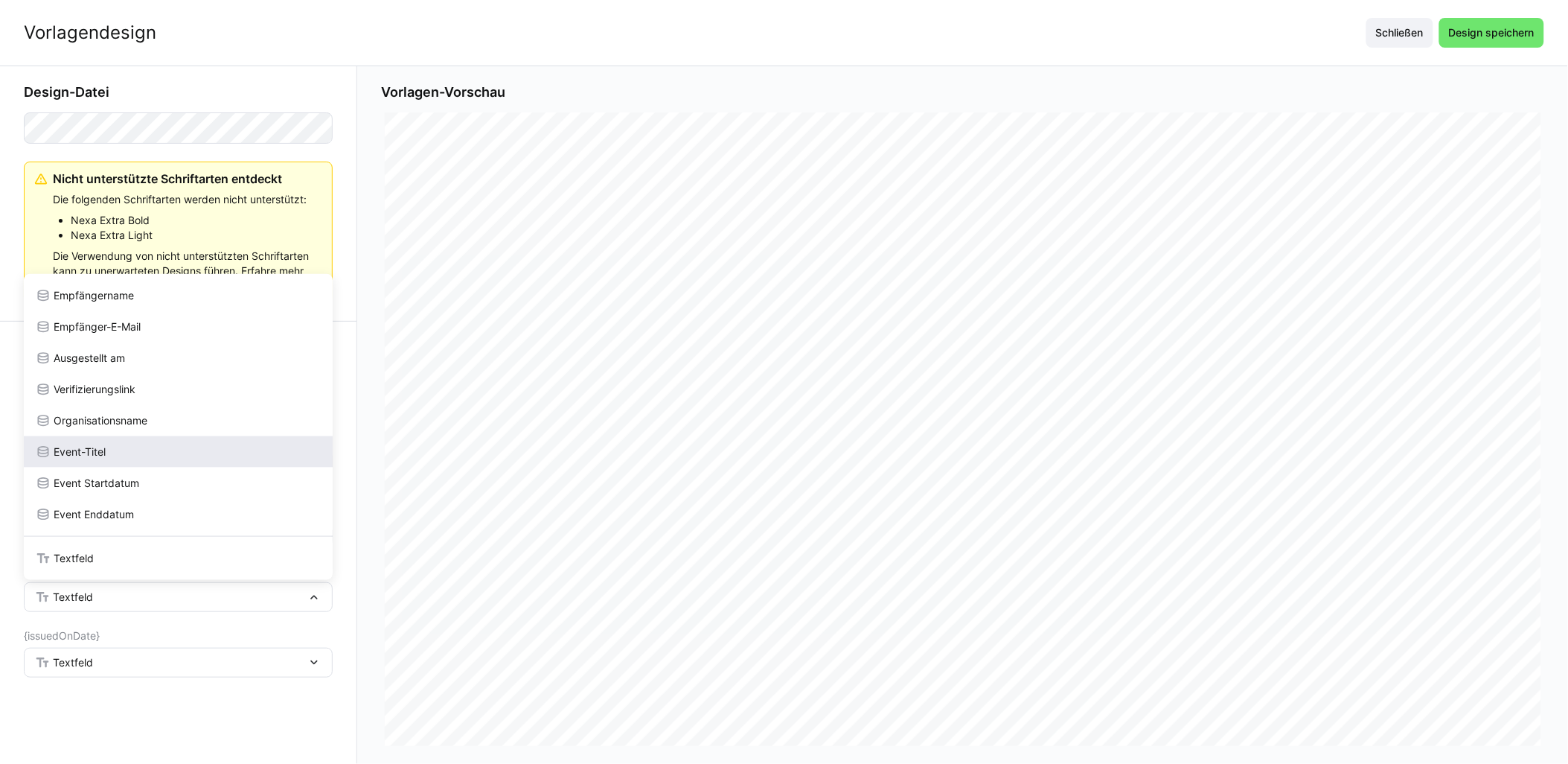
click at [152, 456] on div "Event-Titel" at bounding box center [178, 452] width 285 height 15
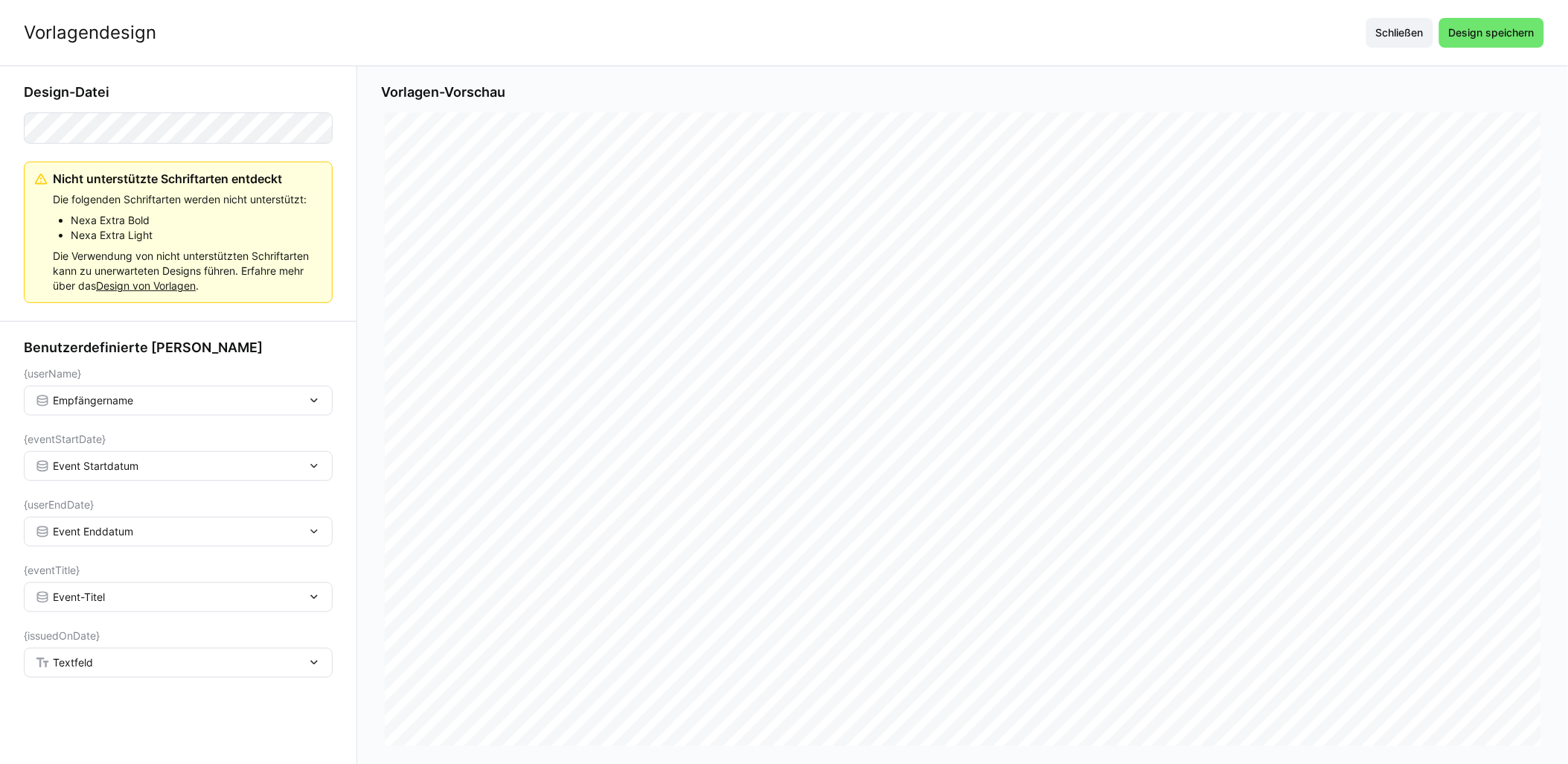
click at [113, 653] on div "Textfeld" at bounding box center [178, 662] width 309 height 30
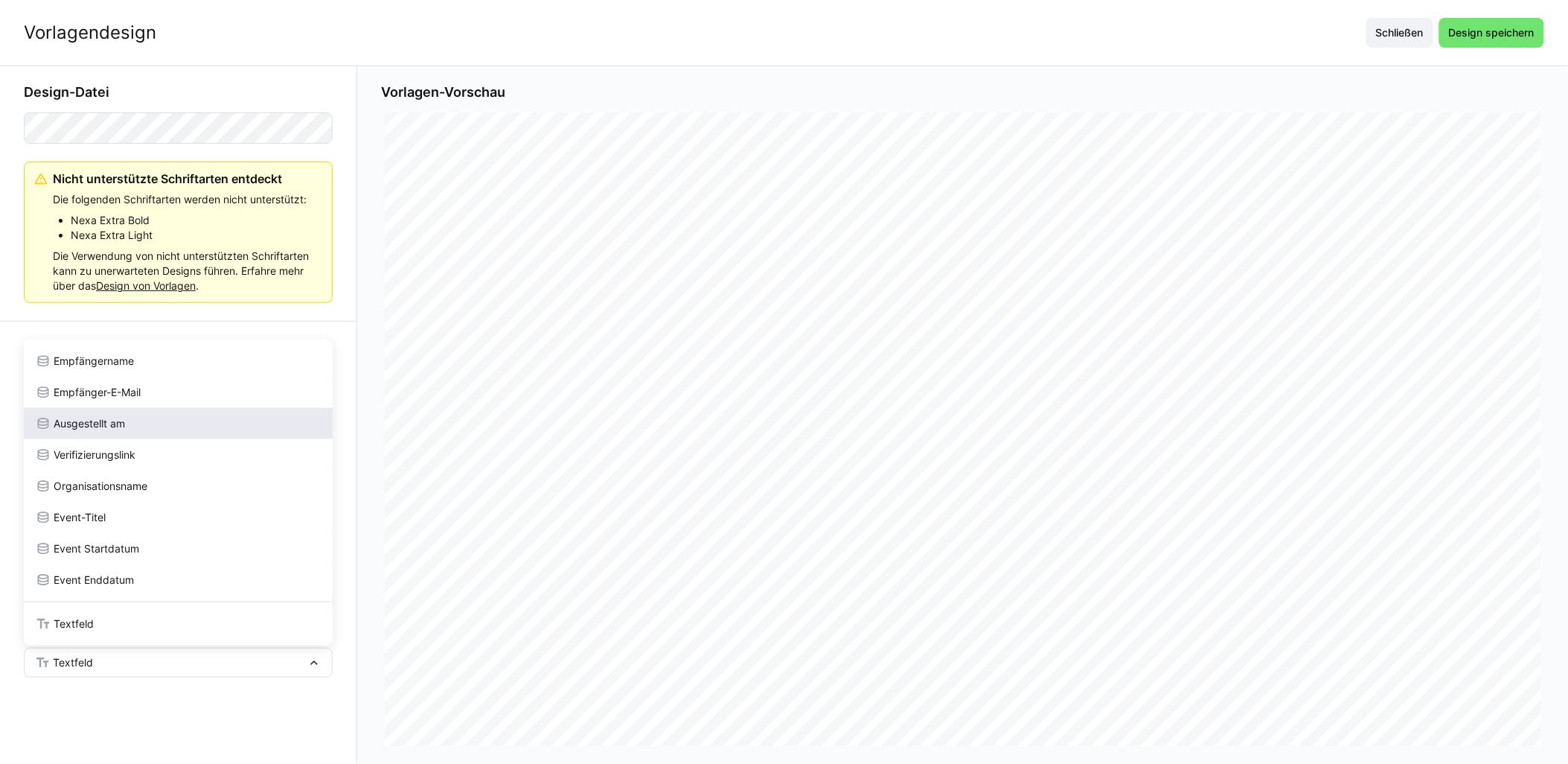
click at [140, 413] on div "Ausgestellt am" at bounding box center [178, 424] width 309 height 31
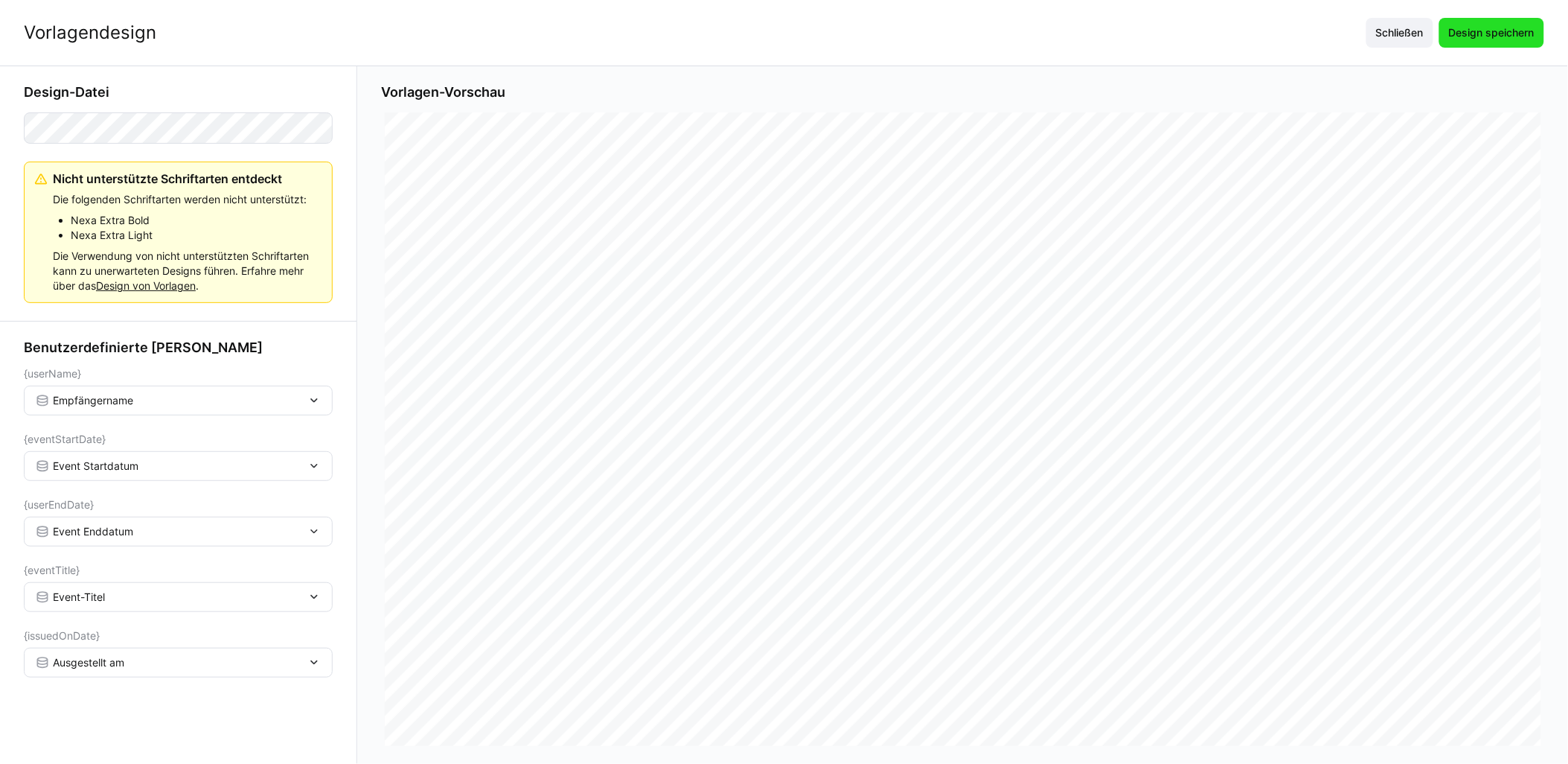
click at [786, 28] on span "Design speichern" at bounding box center [1492, 33] width 90 height 15
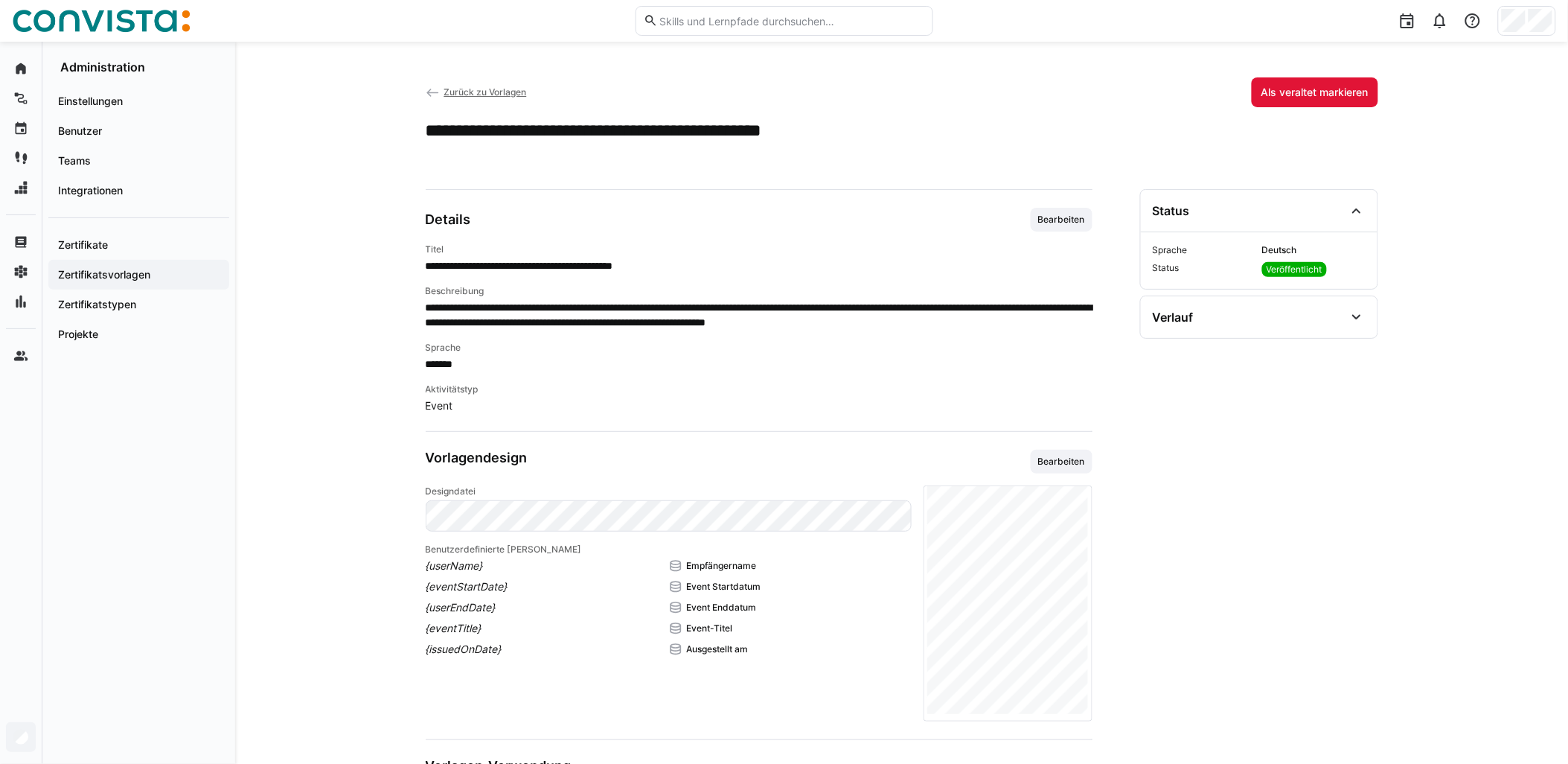
click at [467, 91] on span "Zurück zu Vorlagen" at bounding box center [485, 92] width 83 height 11
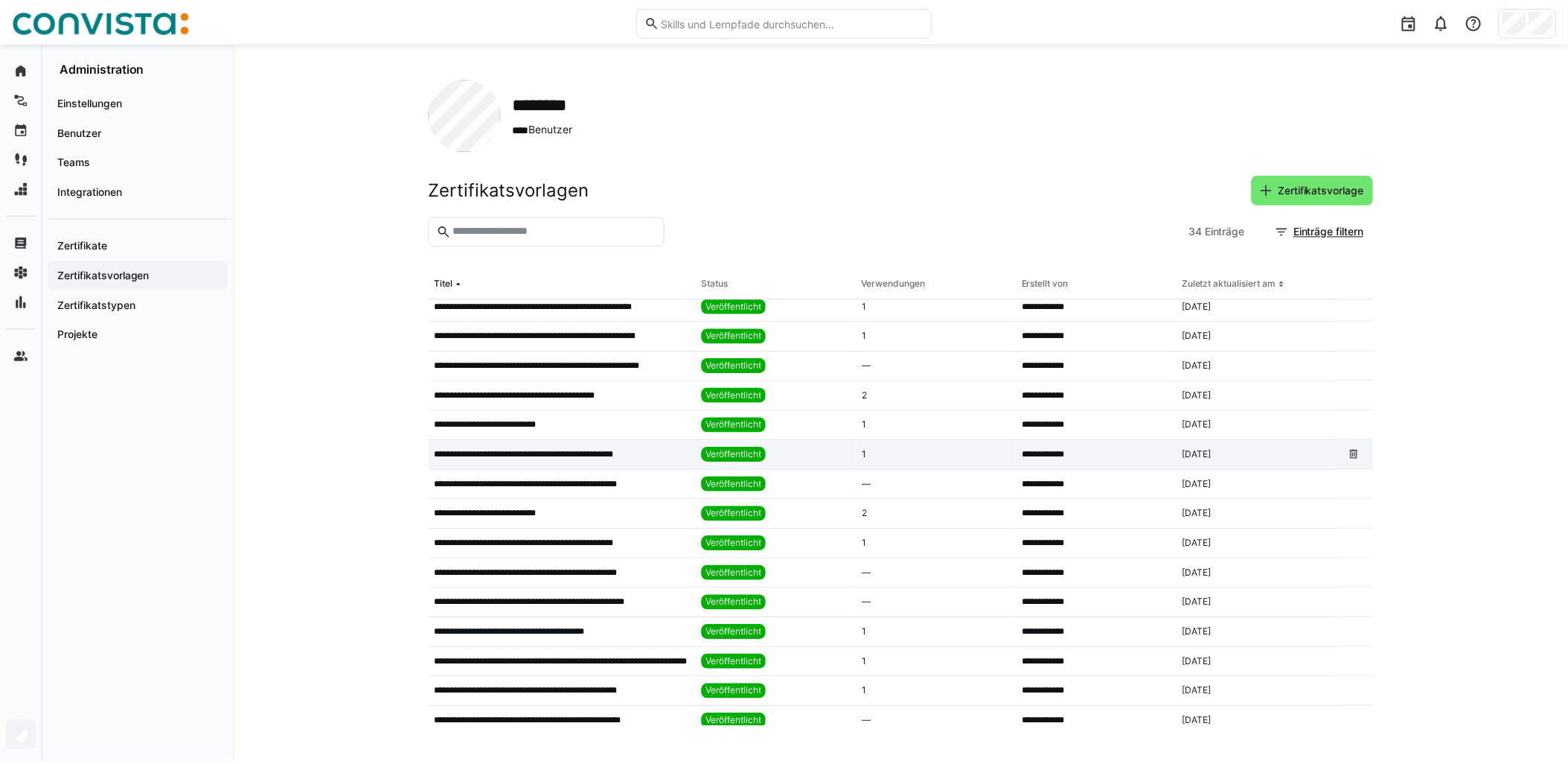
scroll to position [330, 0]
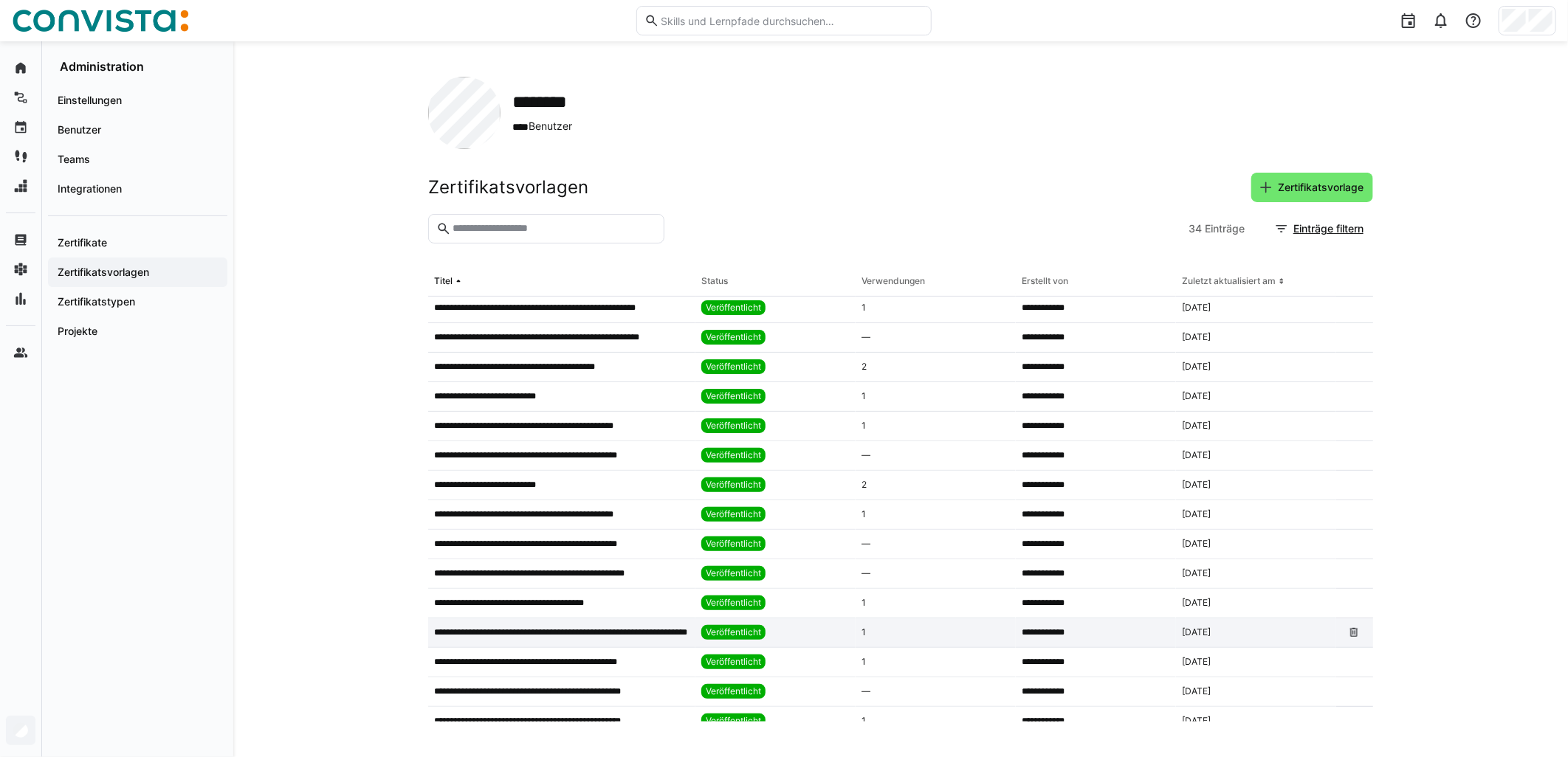
click at [676, 638] on p "**********" at bounding box center [561, 632] width 253 height 12
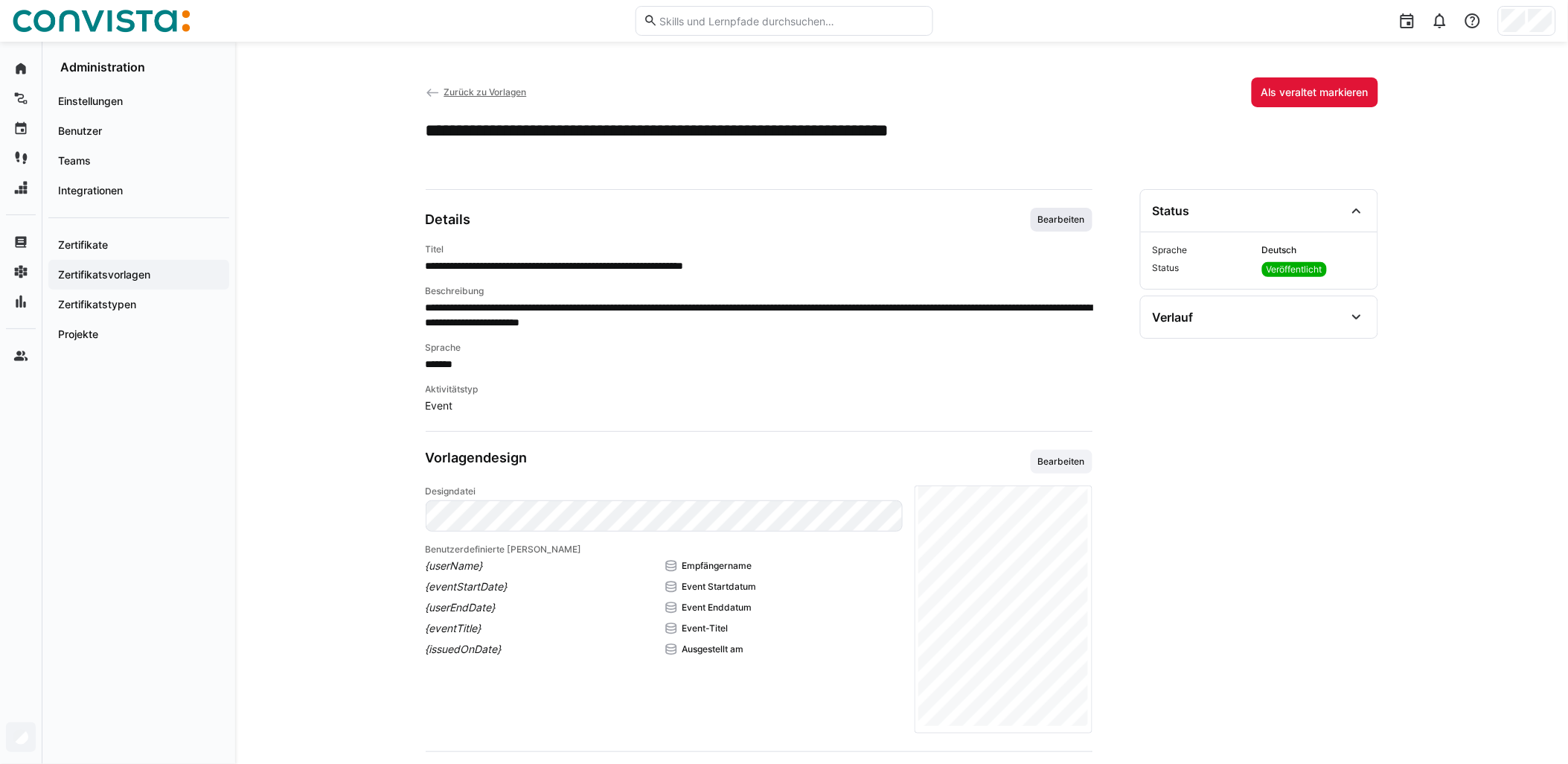
click at [786, 225] on span "Bearbeiten" at bounding box center [1061, 220] width 50 height 12
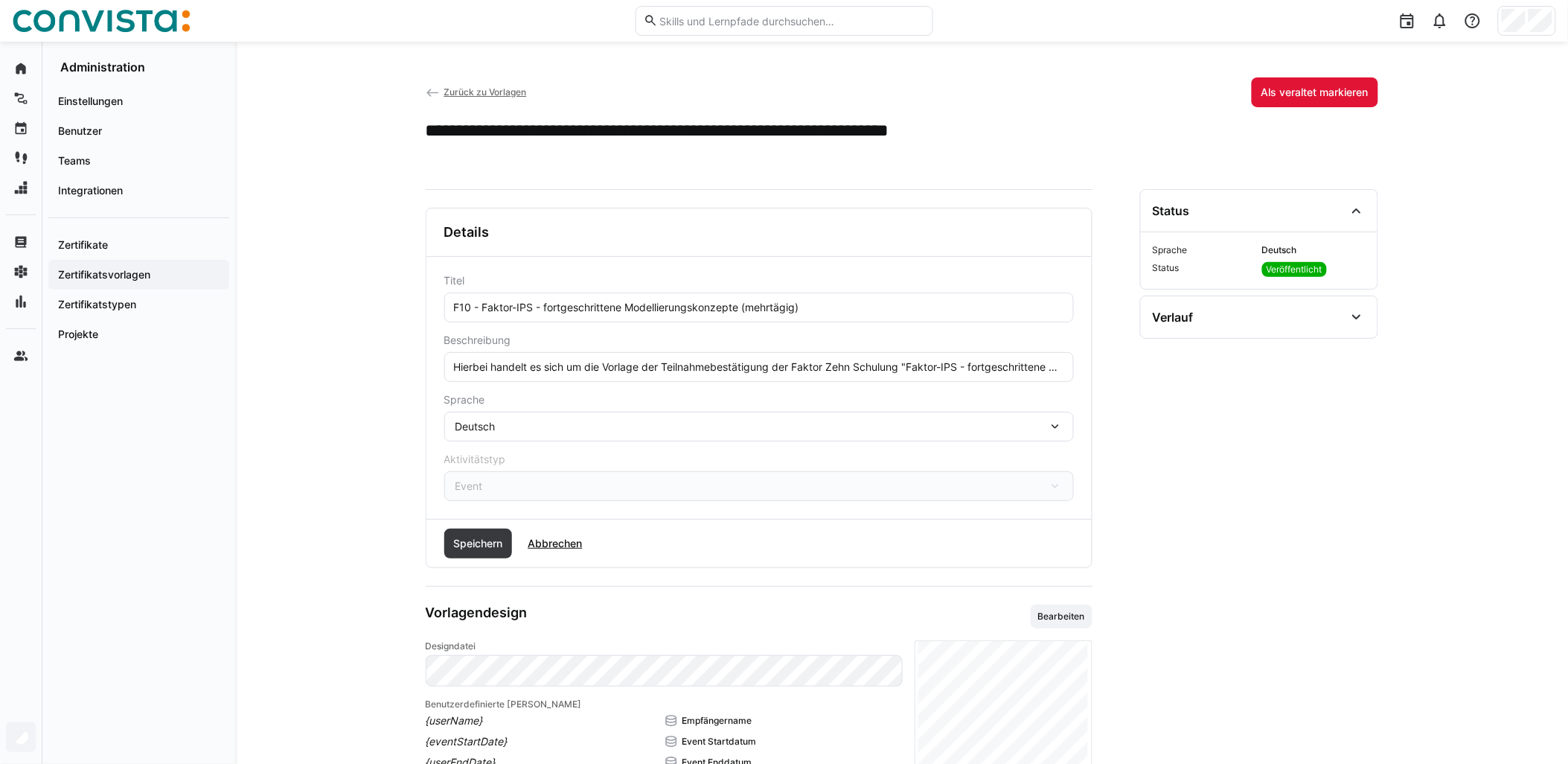
click at [786, 368] on input "Hierbei handelt es sich um die Vorlage der Teilnahmebestätigung der Faktor Zehn…" at bounding box center [759, 367] width 613 height 13
paste input "text"
type input "Hierbei handelt es sich um die Vorlage der Teilnahmebestätigung der Faktor Zehn…"
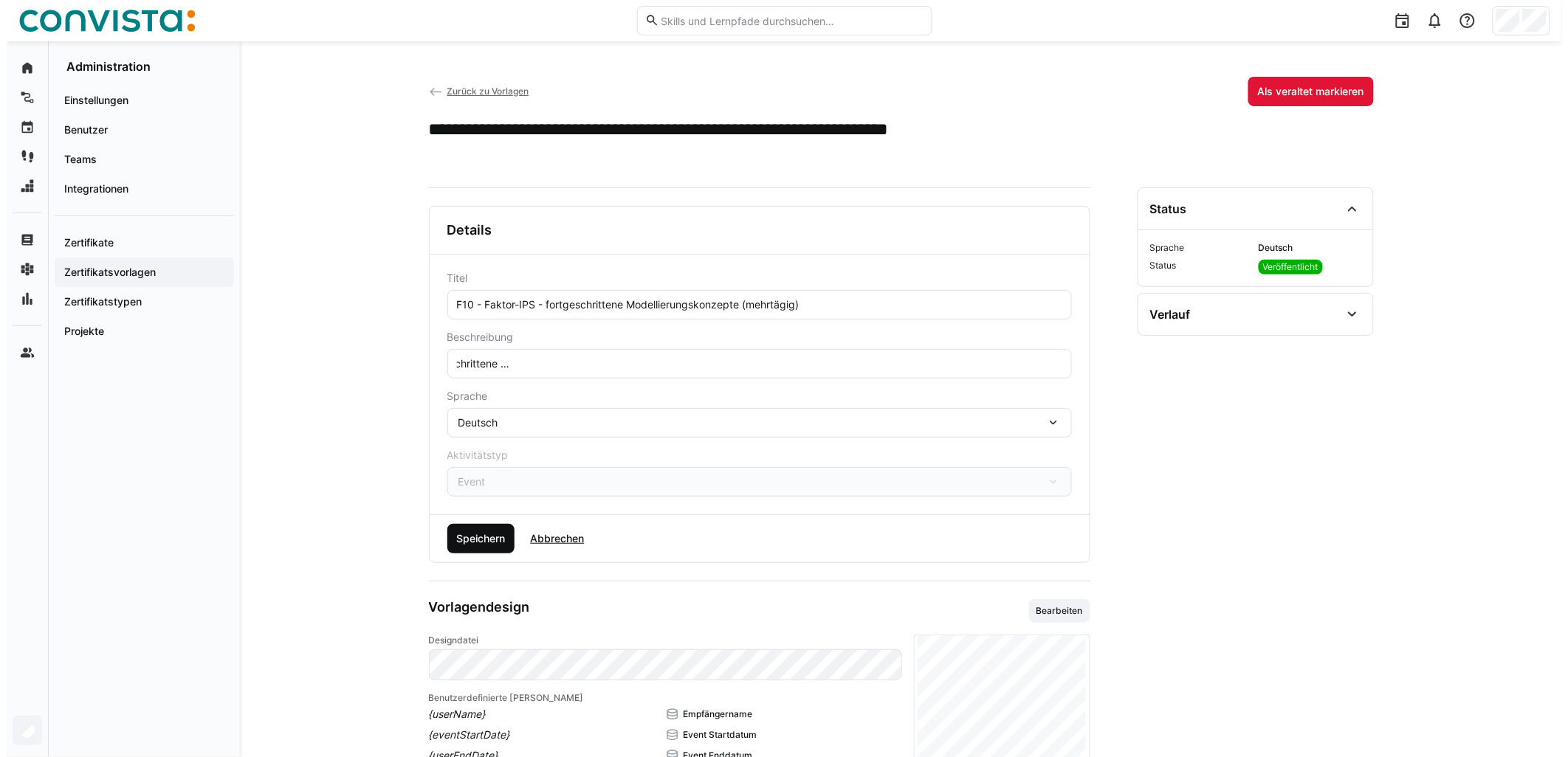
scroll to position [0, 0]
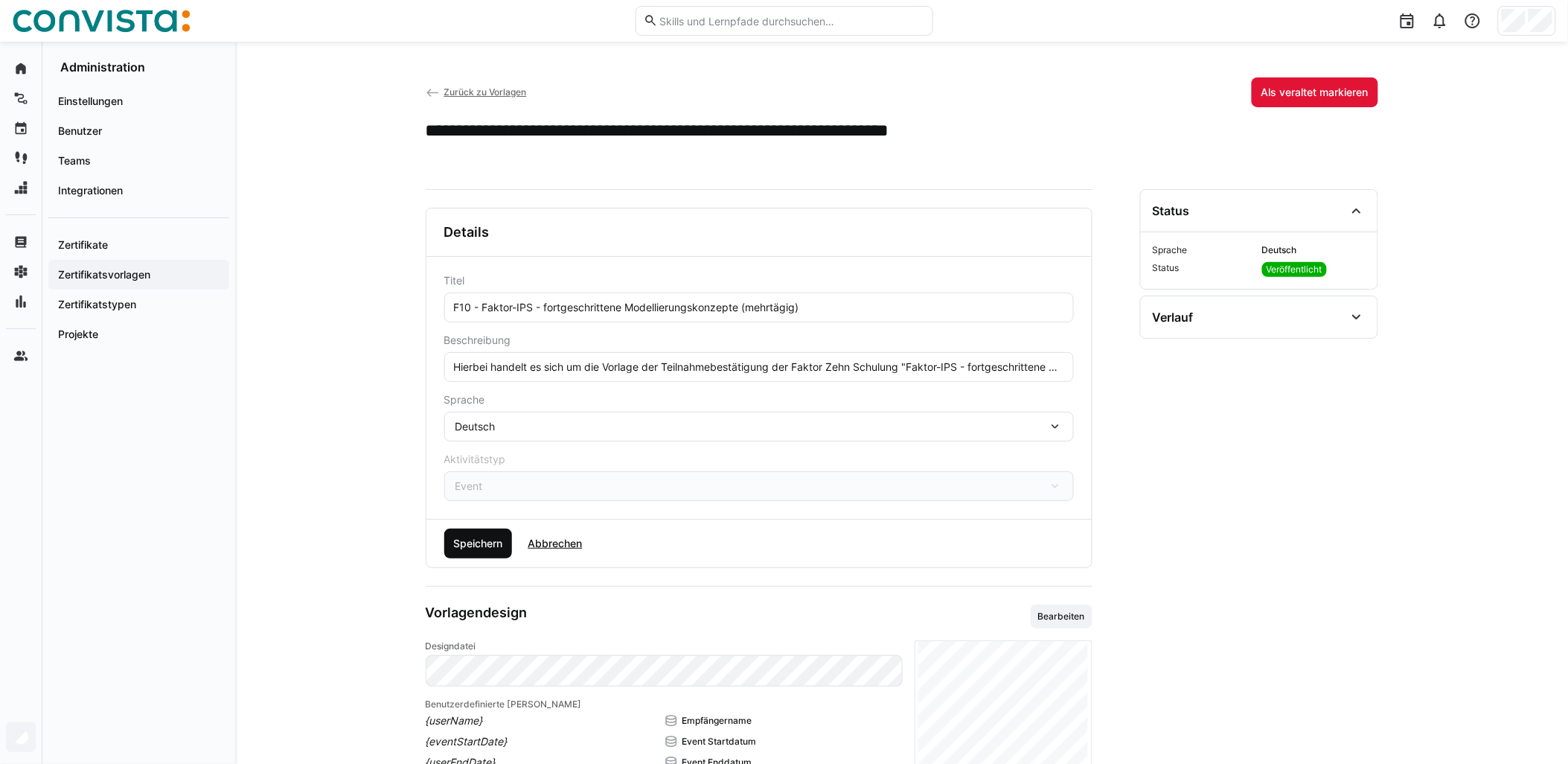
click at [486, 552] on span "Speichern" at bounding box center [478, 544] width 68 height 30
click at [786, 611] on span "Bearbeiten" at bounding box center [1061, 617] width 50 height 12
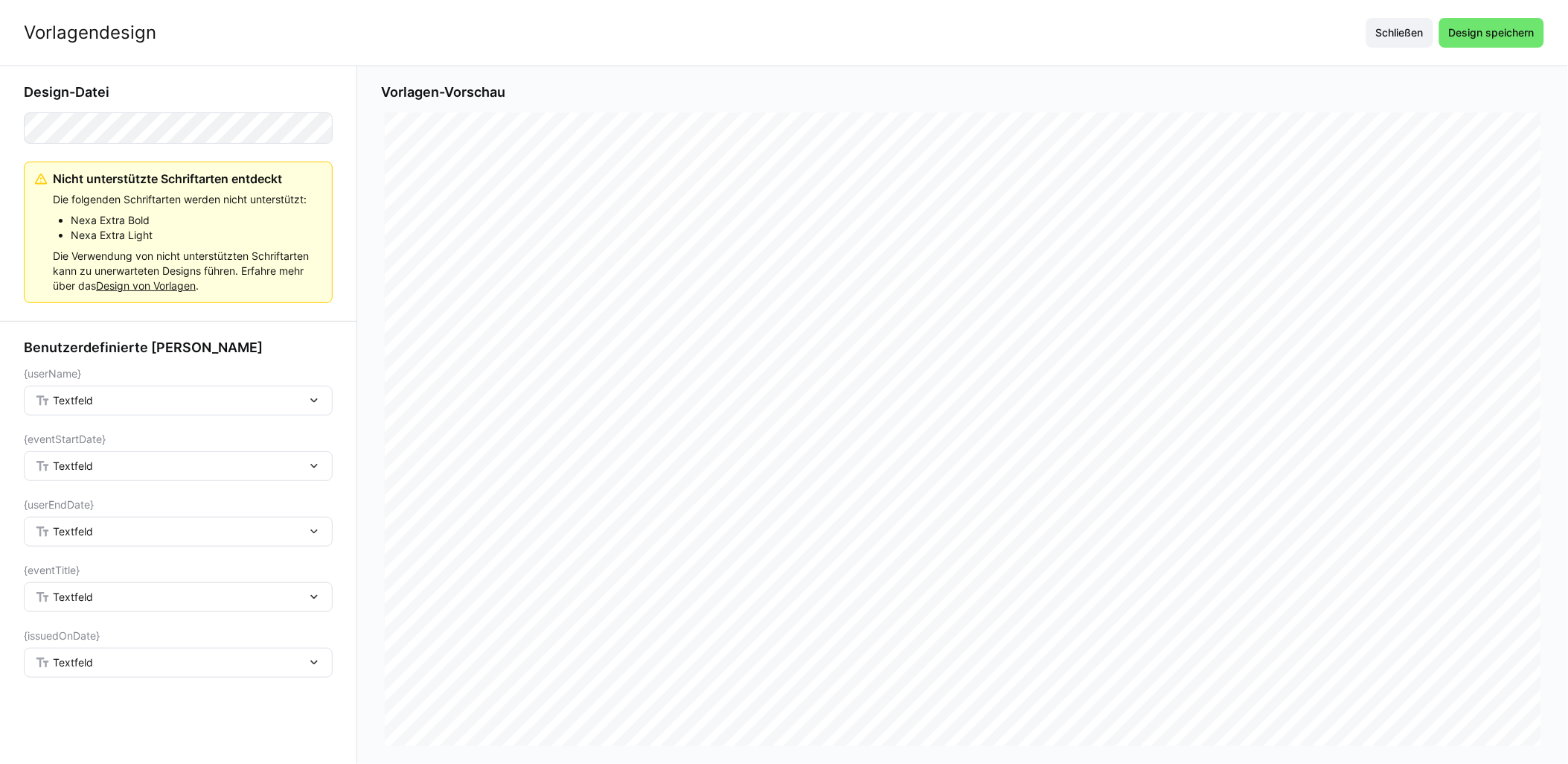
click at [127, 407] on div "Textfeld" at bounding box center [171, 400] width 272 height 13
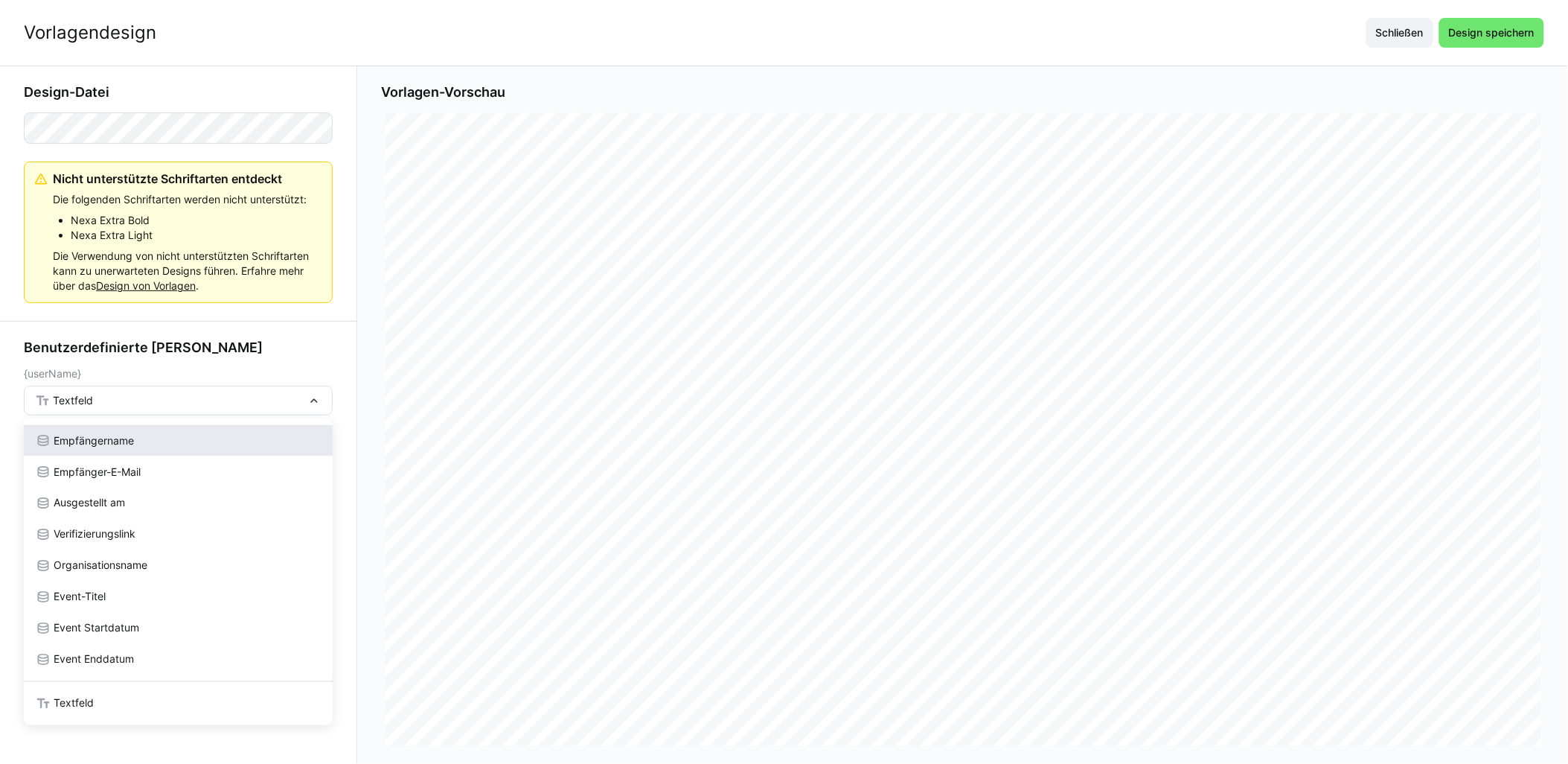
click at [135, 452] on div "Empfängername" at bounding box center [178, 441] width 309 height 31
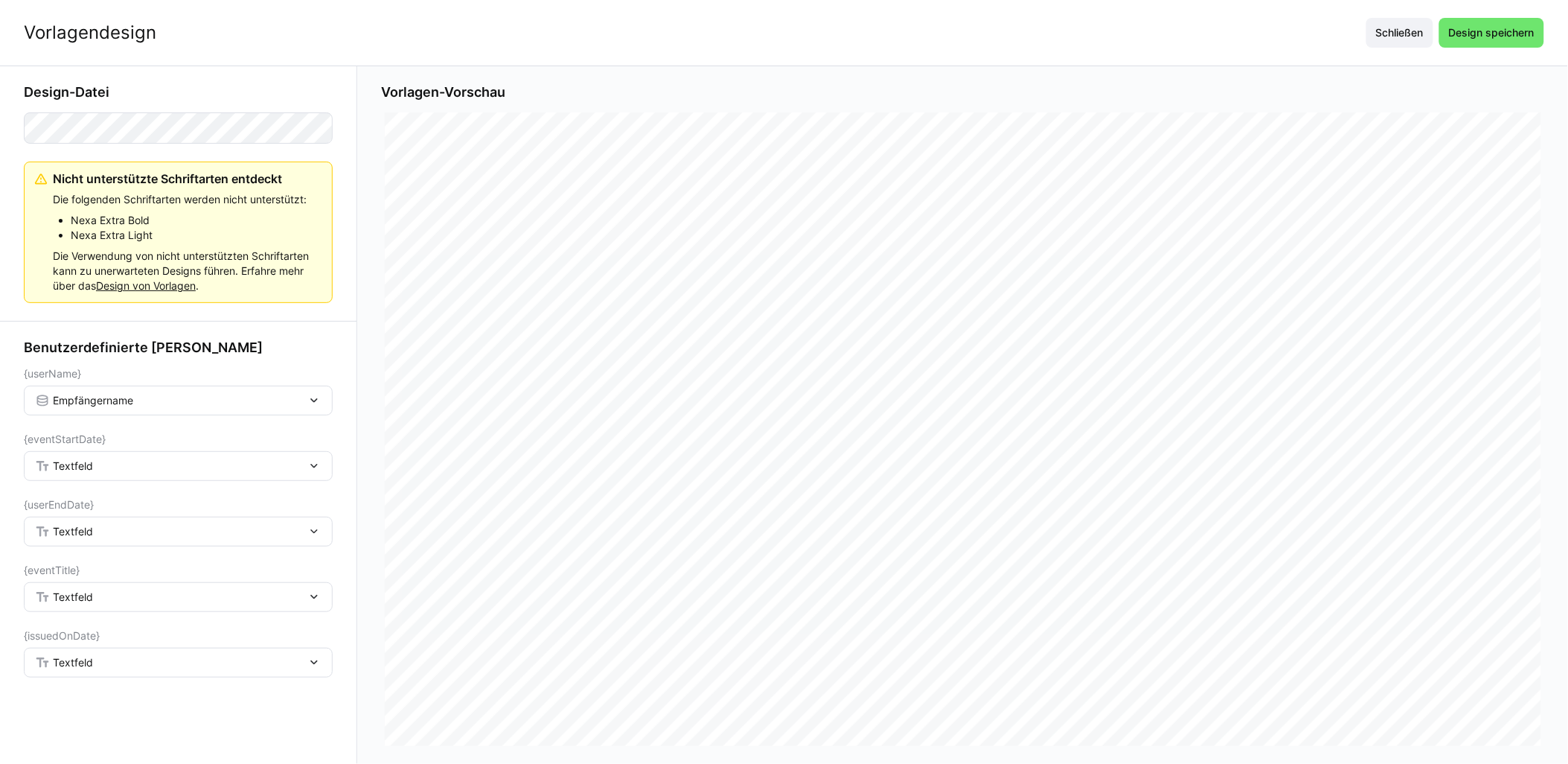
click at [127, 464] on div "Textfeld" at bounding box center [171, 466] width 272 height 13
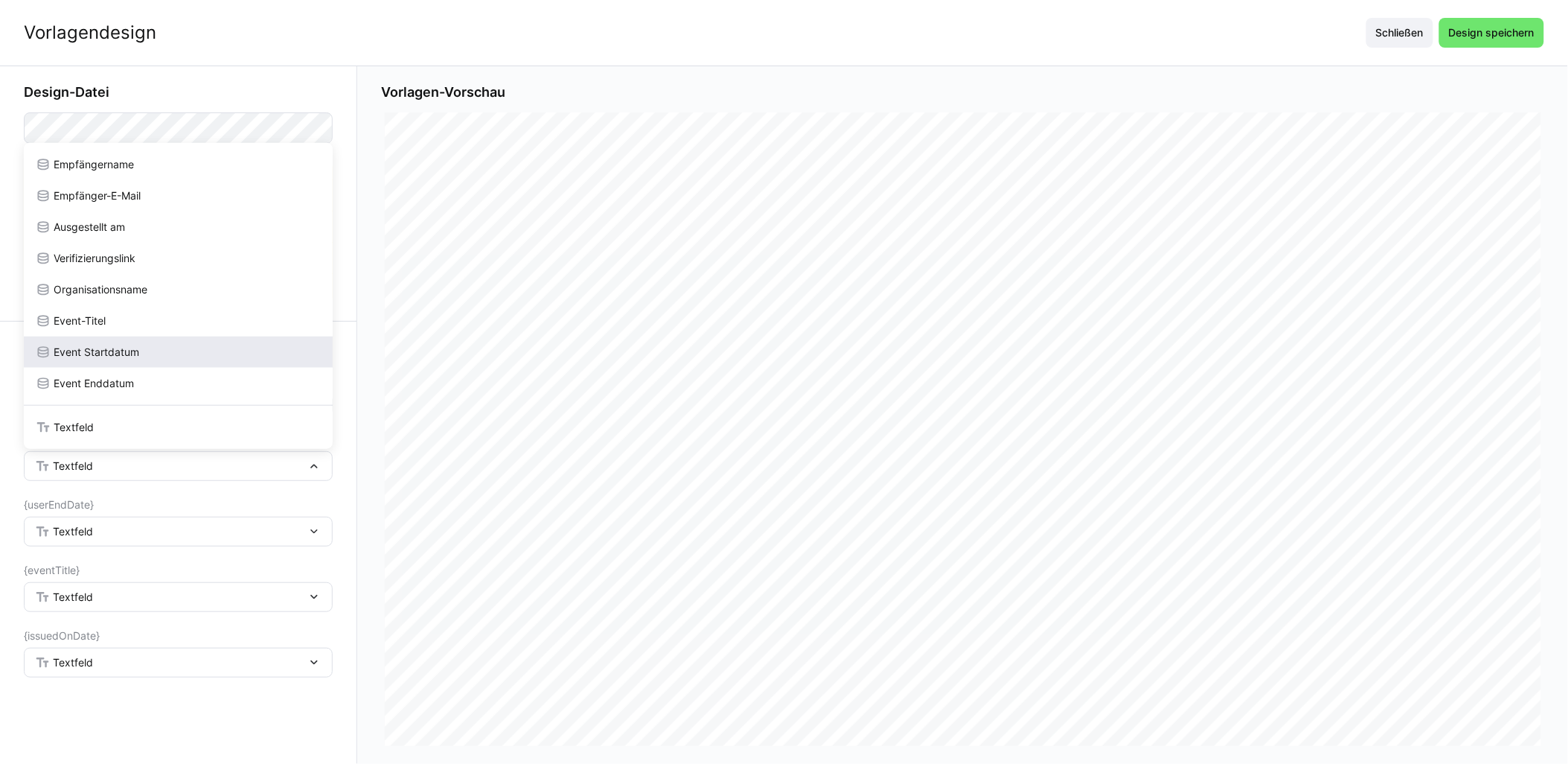
click at [122, 350] on span "Event Startdatum" at bounding box center [96, 352] width 85 height 15
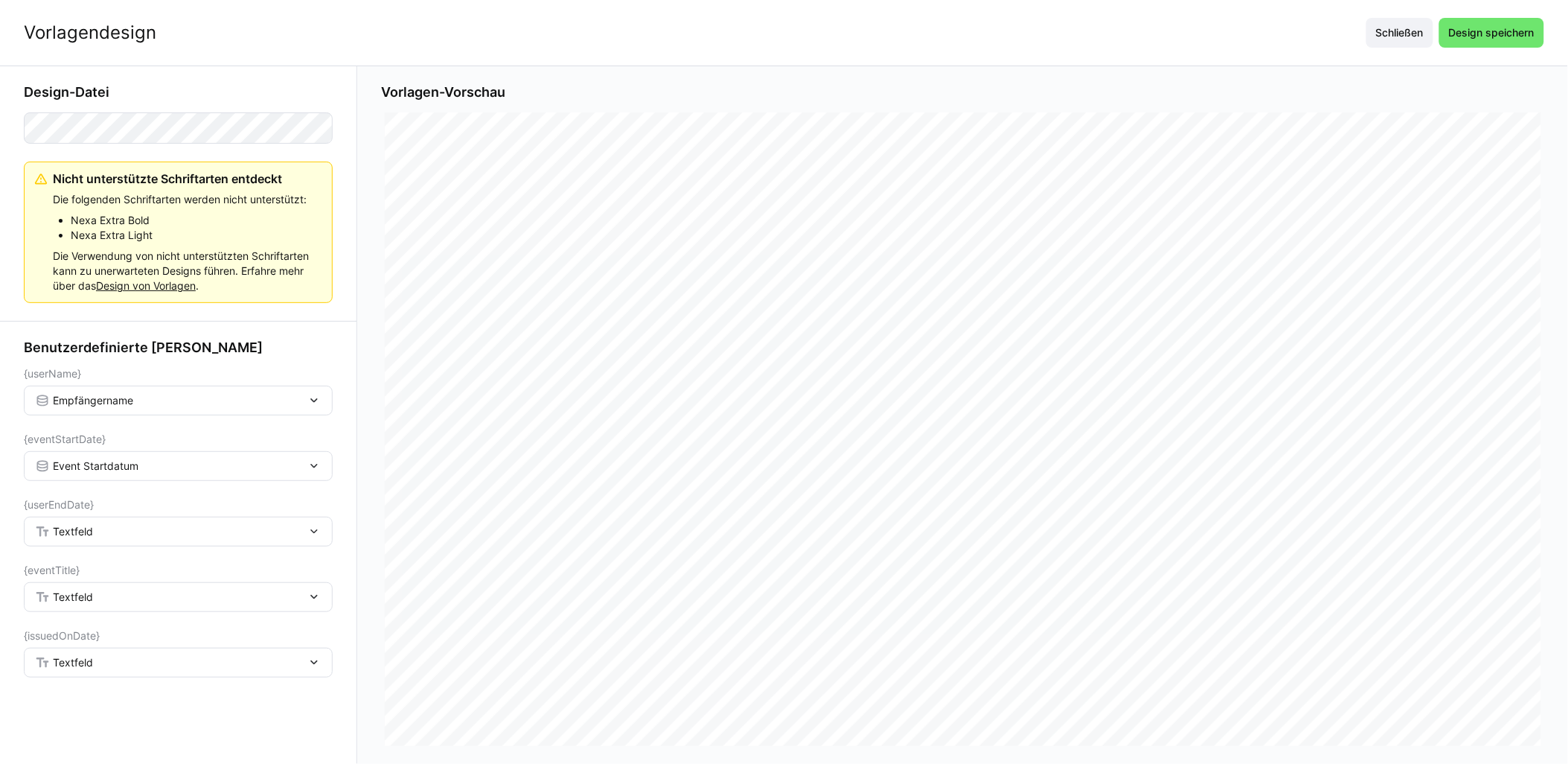
click at [102, 527] on div "Textfeld" at bounding box center [171, 531] width 272 height 13
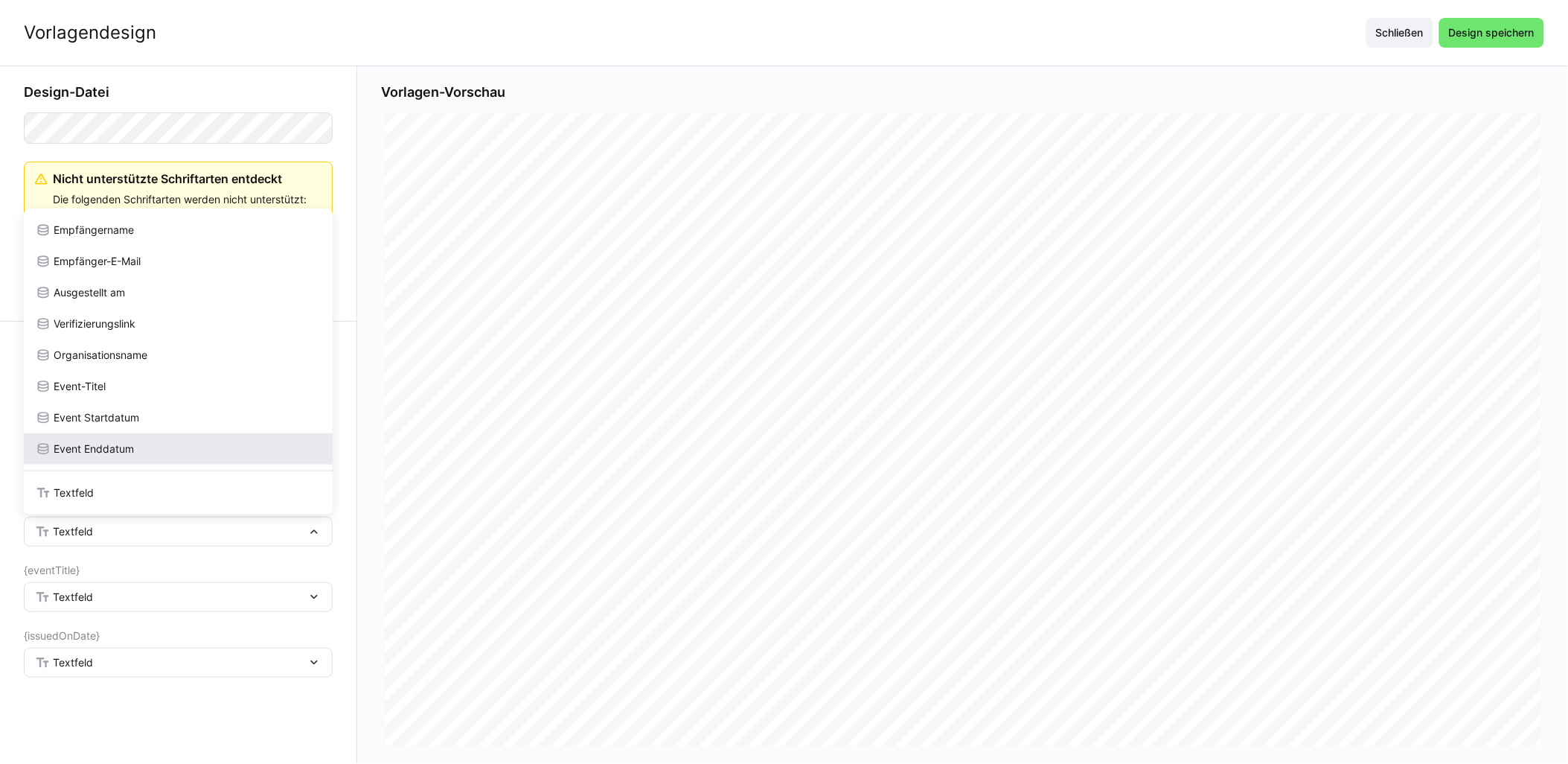
click at [130, 443] on span "Event Enddatum" at bounding box center [94, 449] width 81 height 15
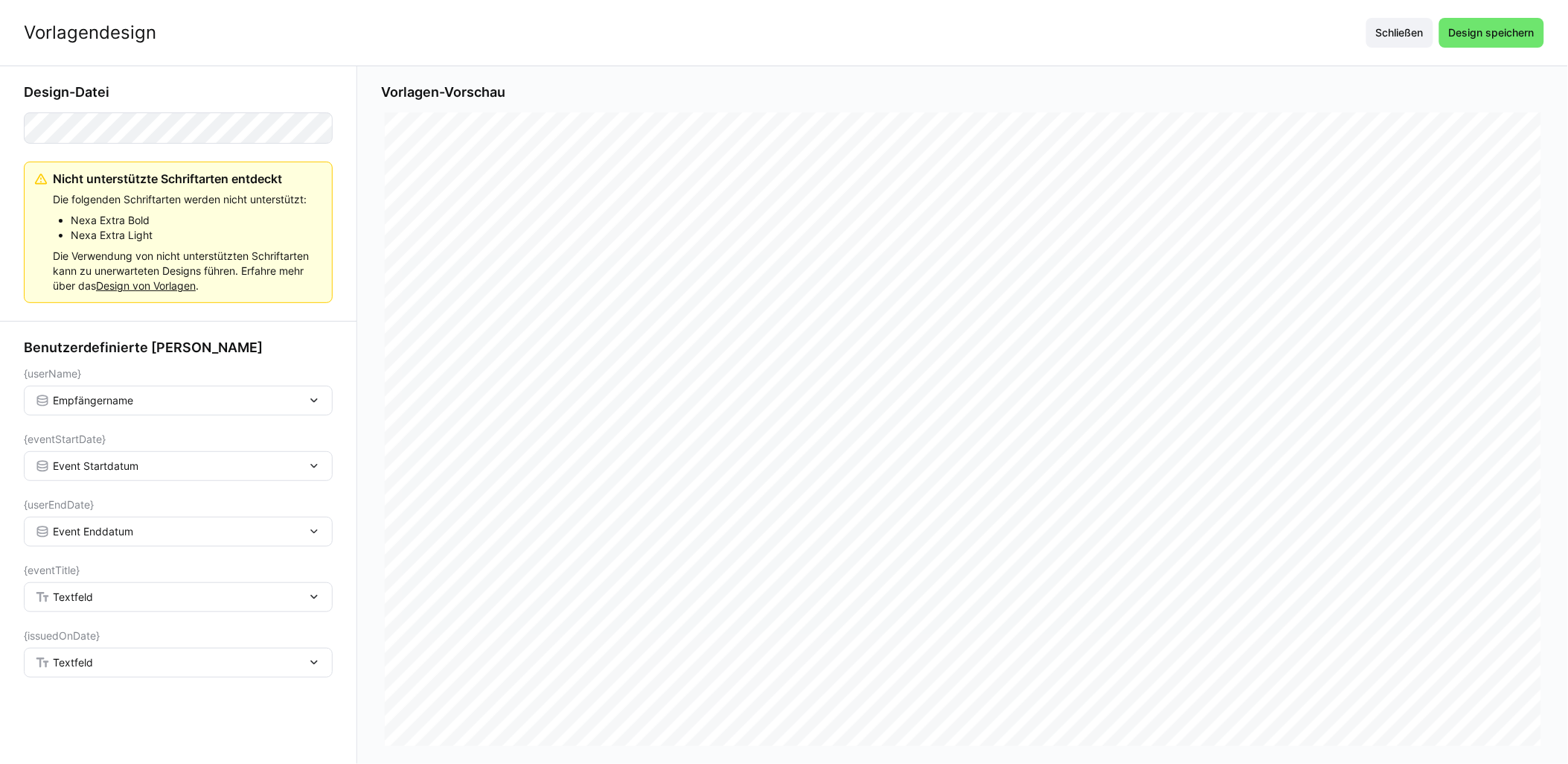
click at [108, 599] on div "Textfeld" at bounding box center [171, 597] width 272 height 13
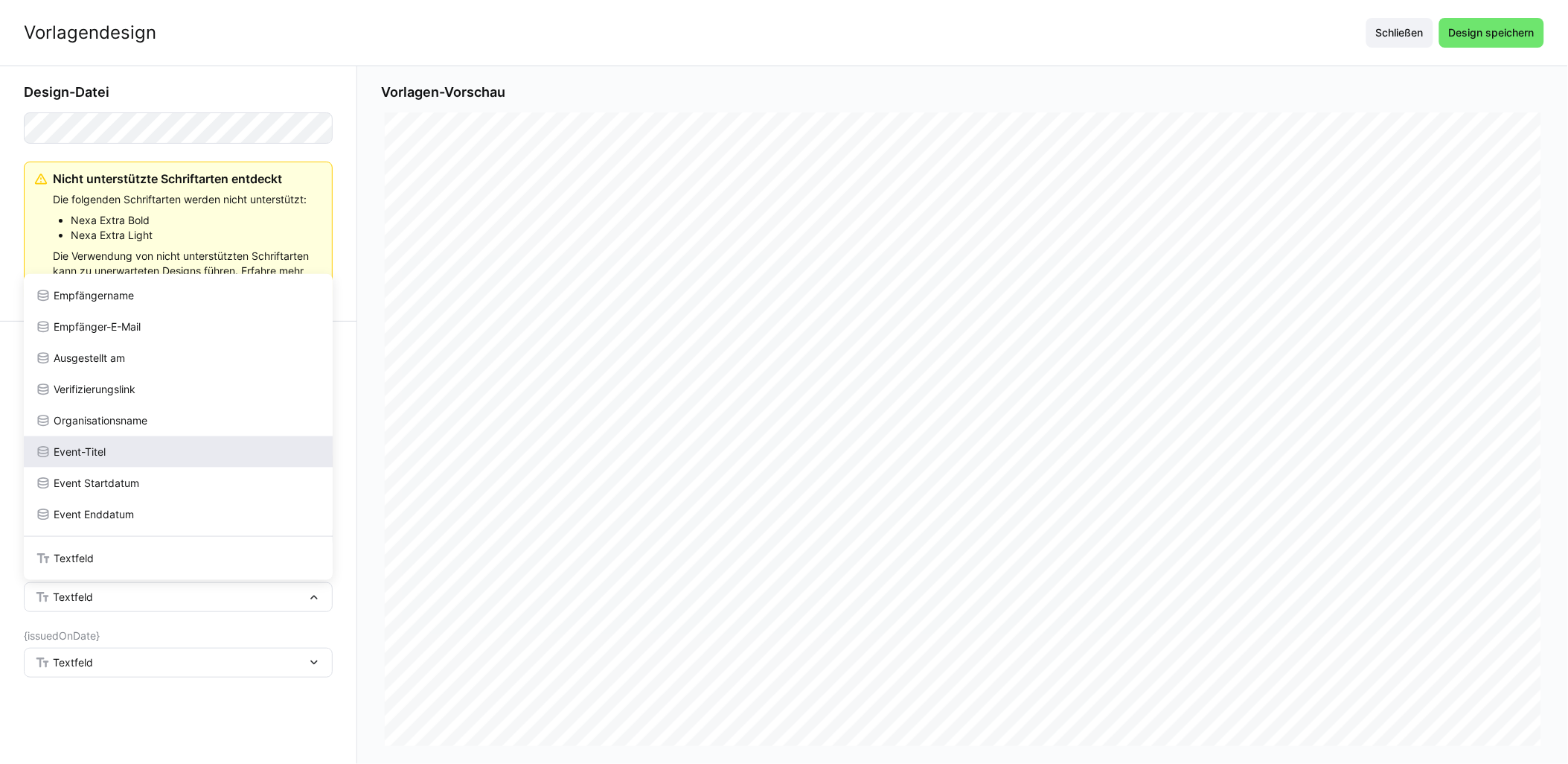
click at [121, 448] on div "Event-Titel" at bounding box center [178, 452] width 285 height 15
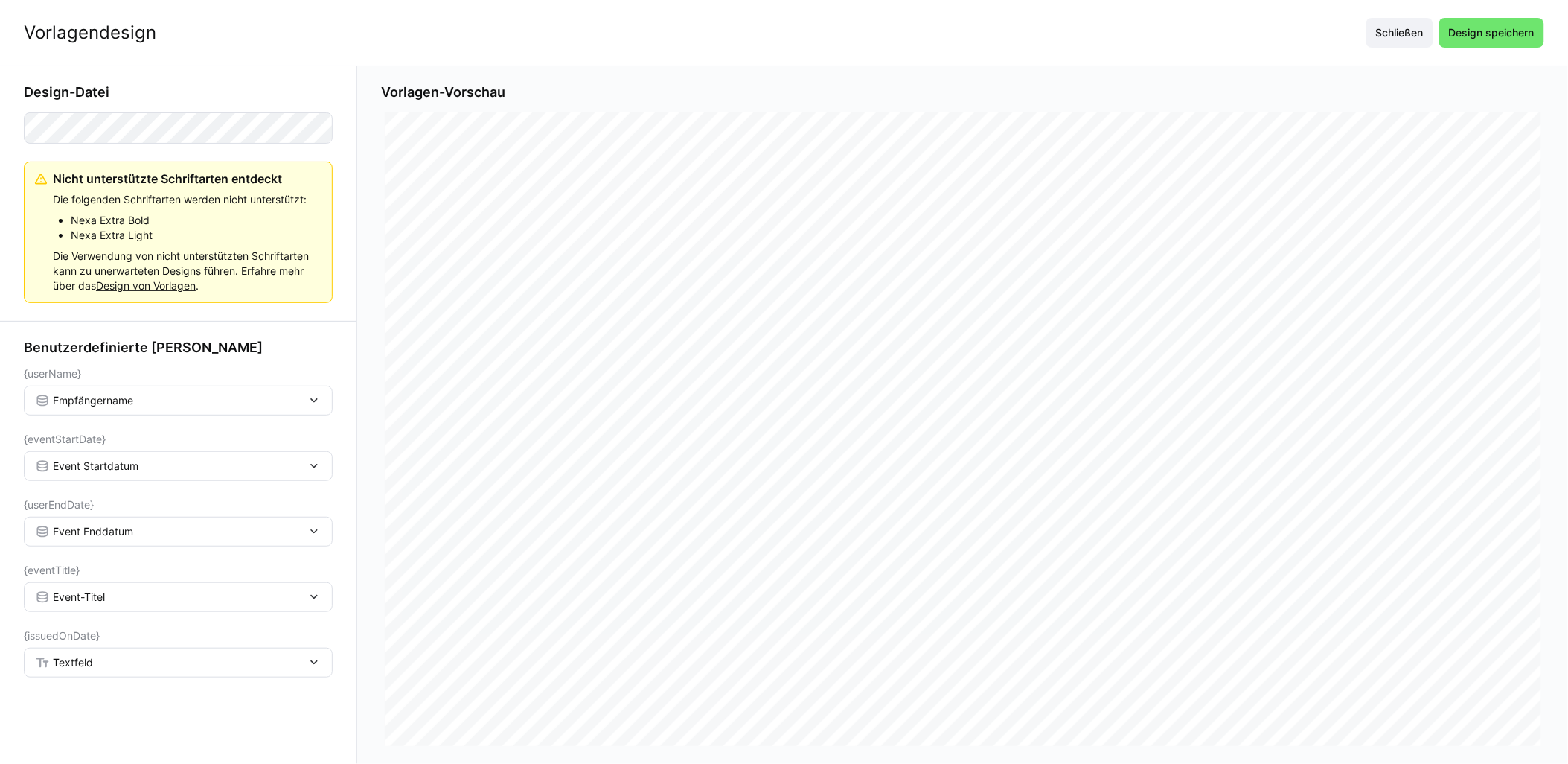
click at [97, 652] on div "Textfeld" at bounding box center [178, 662] width 309 height 30
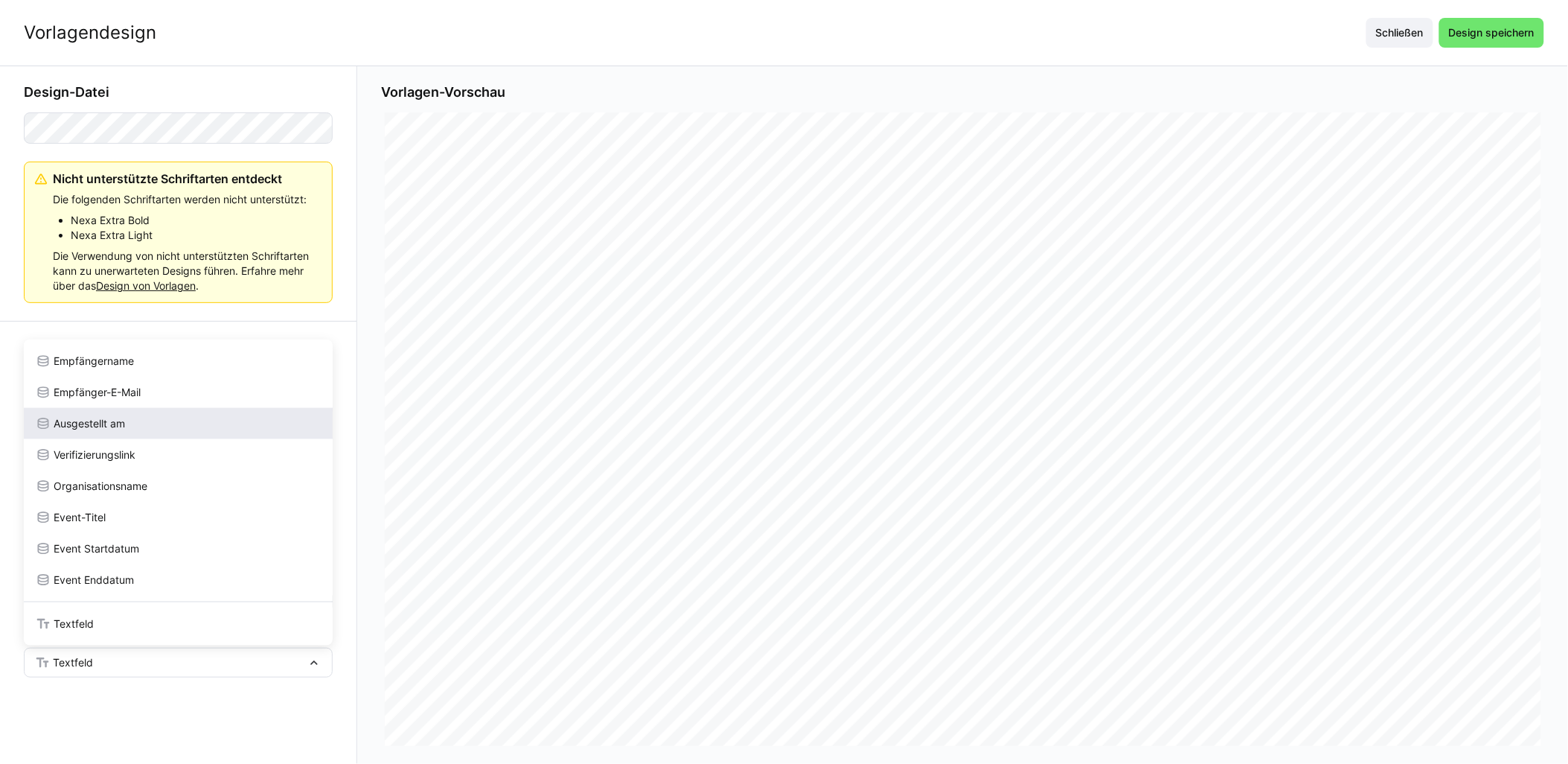
click at [138, 430] on div "Ausgestellt am" at bounding box center [178, 424] width 309 height 31
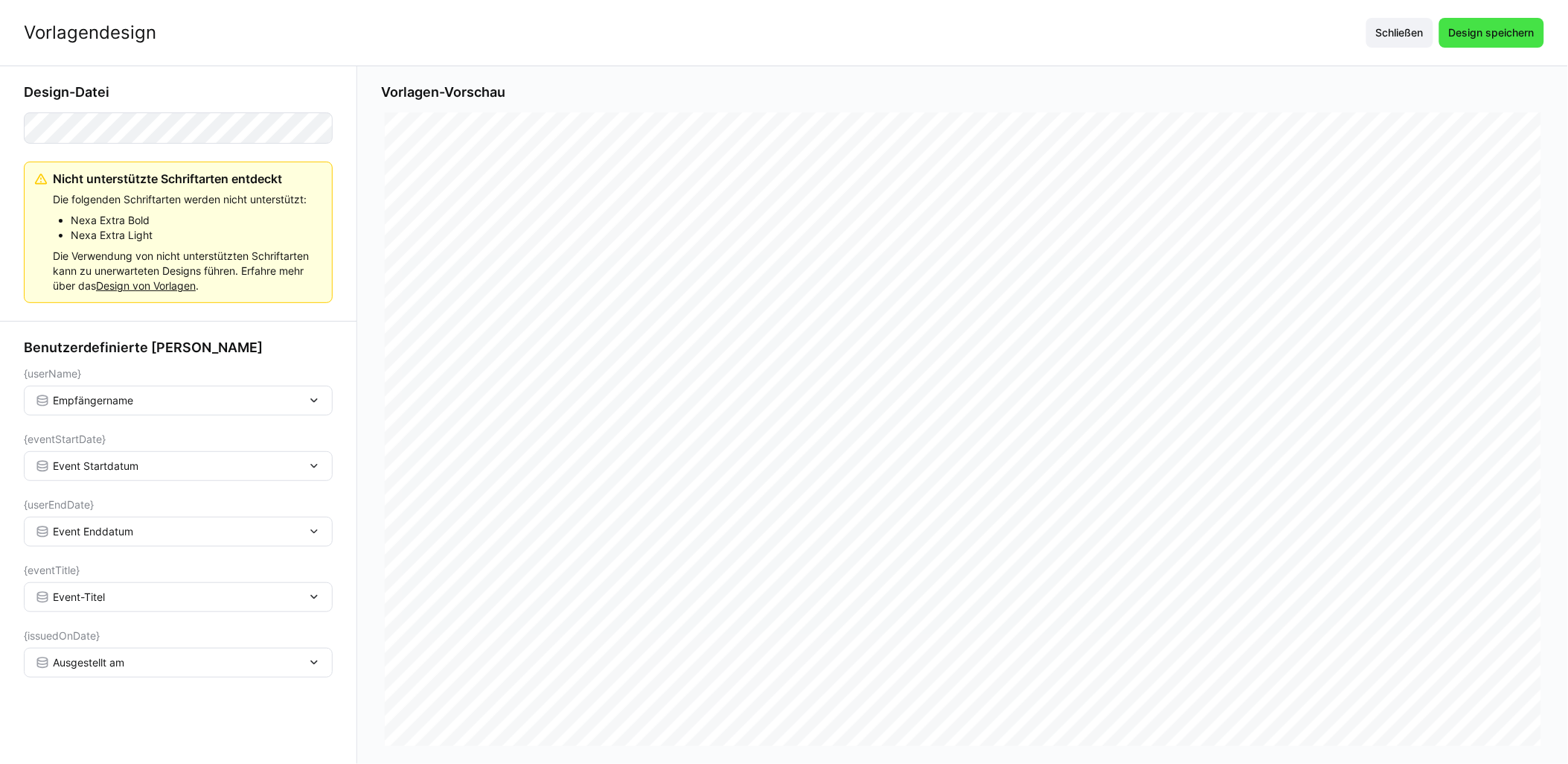
click at [786, 31] on span "Design speichern" at bounding box center [1492, 33] width 90 height 15
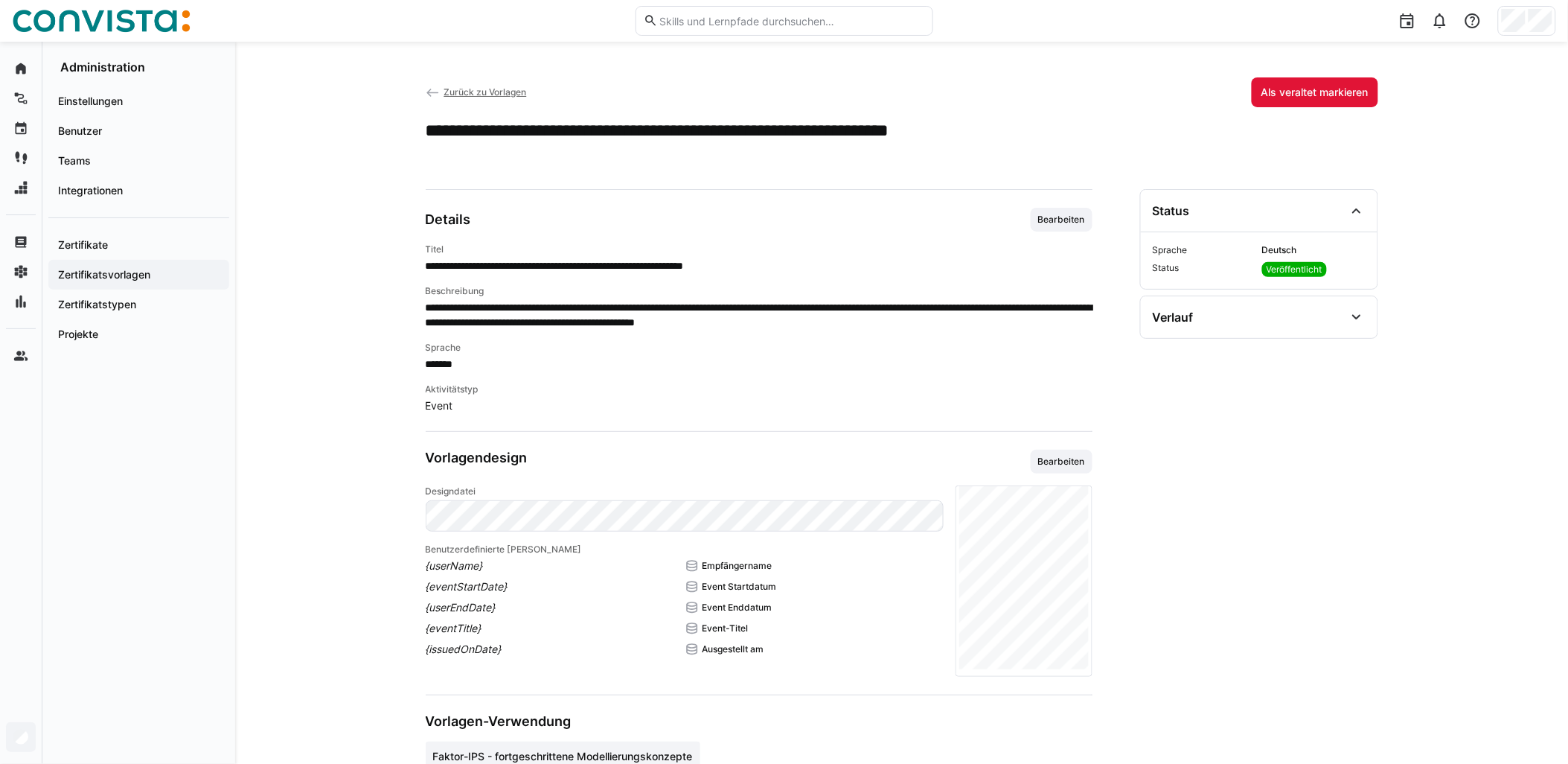
click at [488, 93] on span "Zurück zu Vorlagen" at bounding box center [485, 92] width 83 height 11
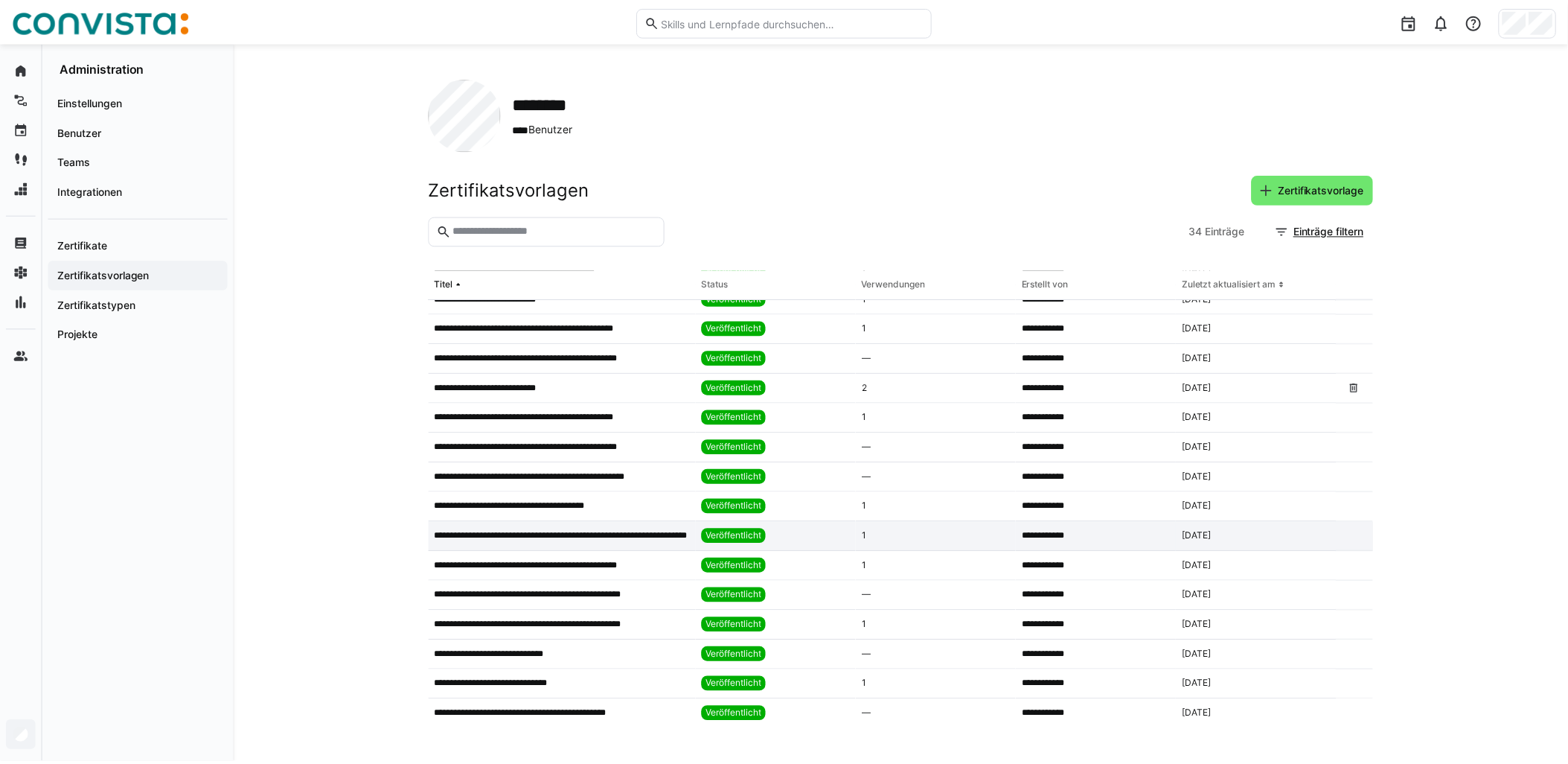
scroll to position [496, 0]
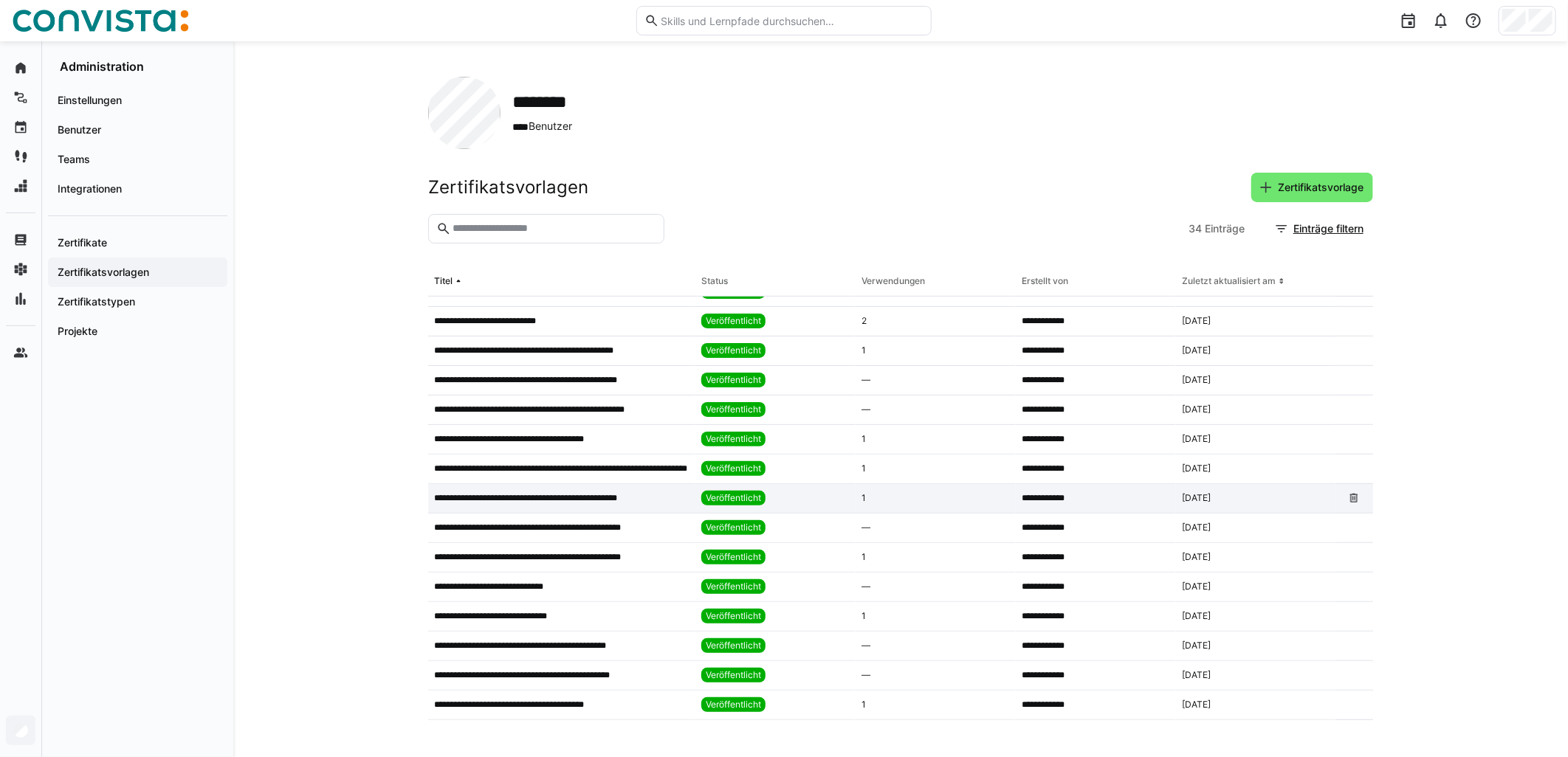
click at [586, 501] on p "**********" at bounding box center [542, 497] width 217 height 12
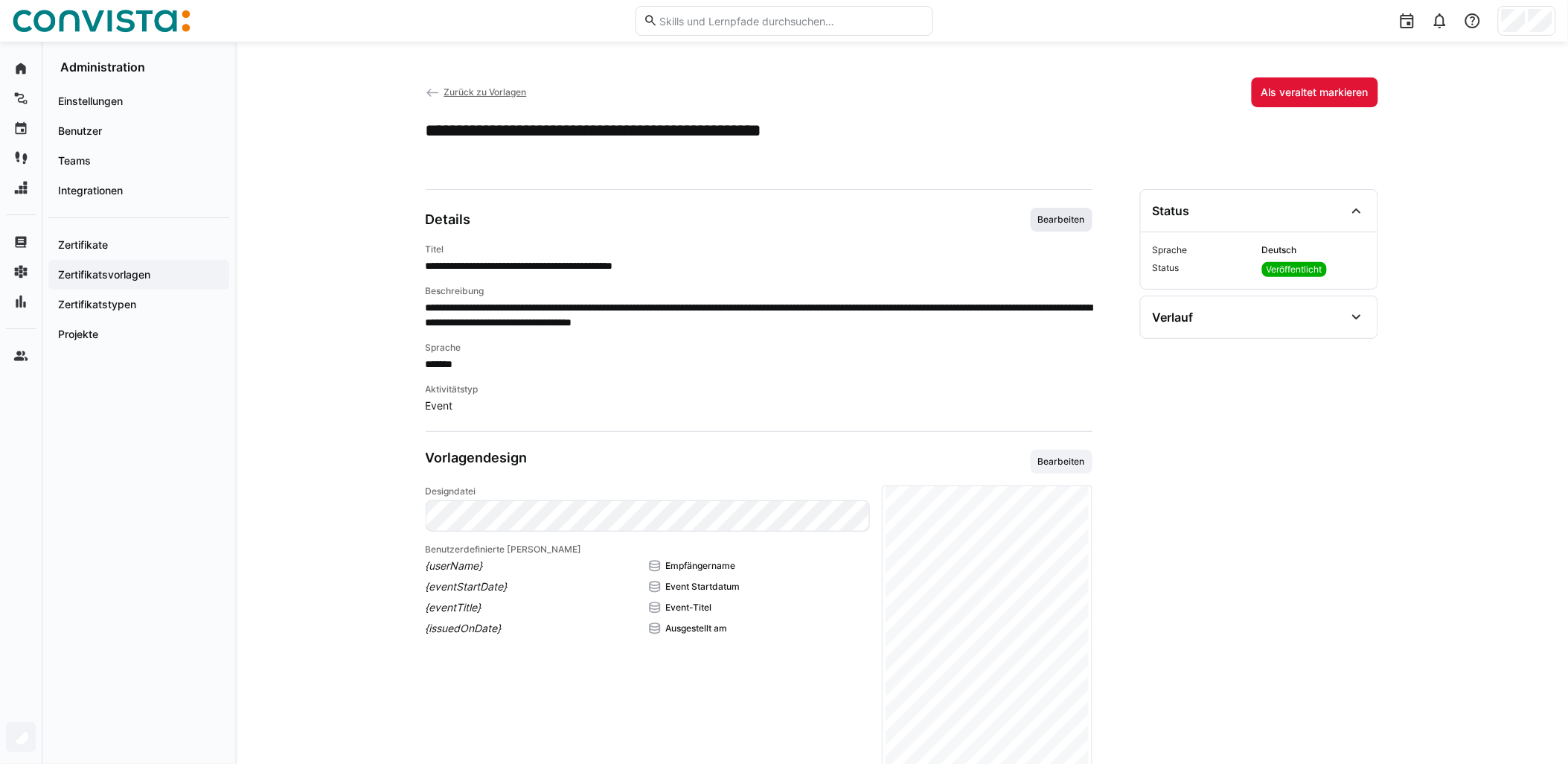
click at [786, 214] on span "Bearbeiten" at bounding box center [1061, 220] width 50 height 12
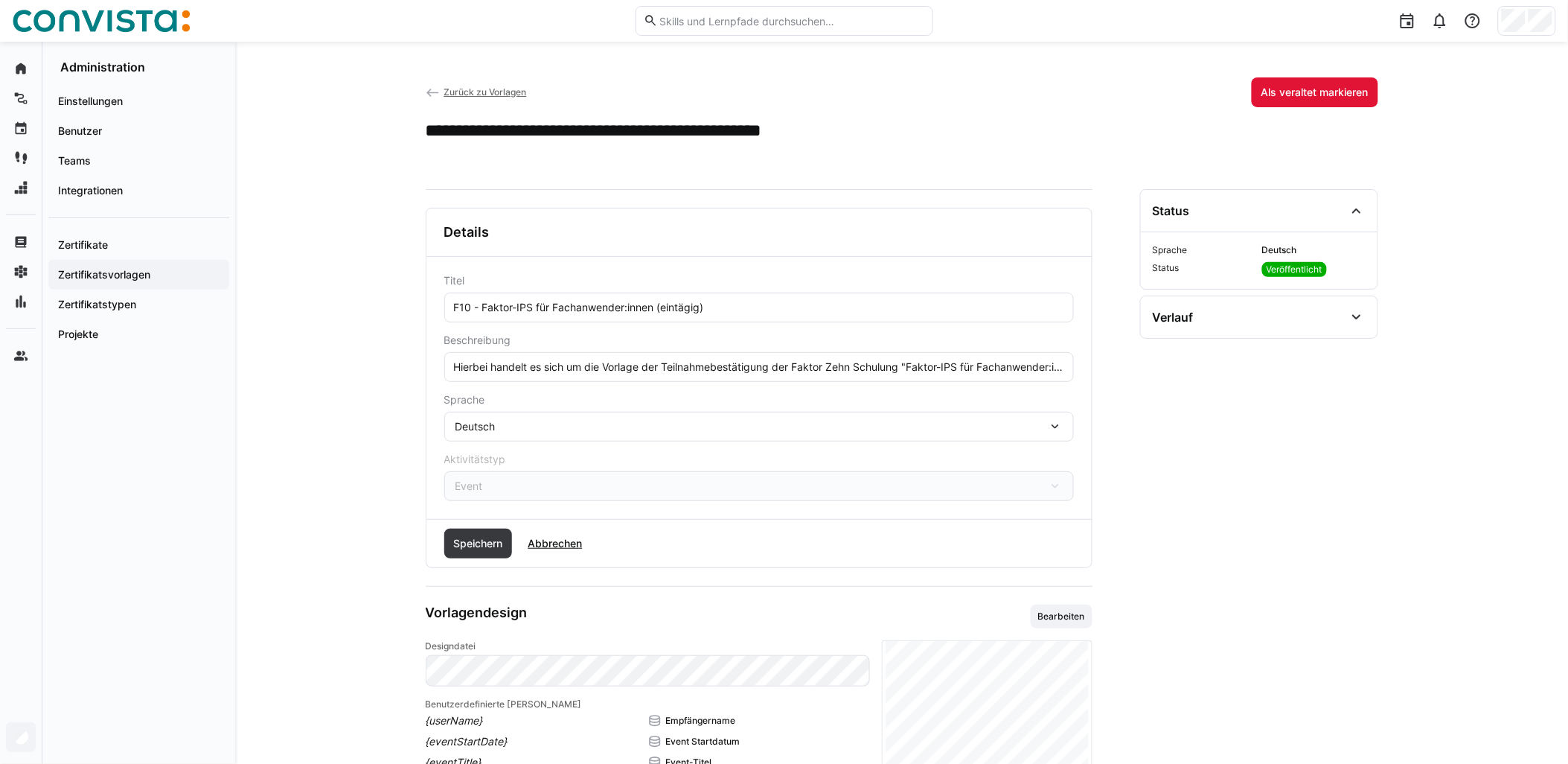
click at [786, 381] on eds-input "Hierbei handelt es sich um die Vorlage der Teilnahmebestätigung der Faktor Zehn…" at bounding box center [759, 367] width 629 height 30
click at [786, 371] on input "Hierbei handelt es sich um die Vorlage der Teilnahmebestätigung der Faktor Zehn…" at bounding box center [759, 367] width 613 height 13
paste input "Das Event findet remote statt."
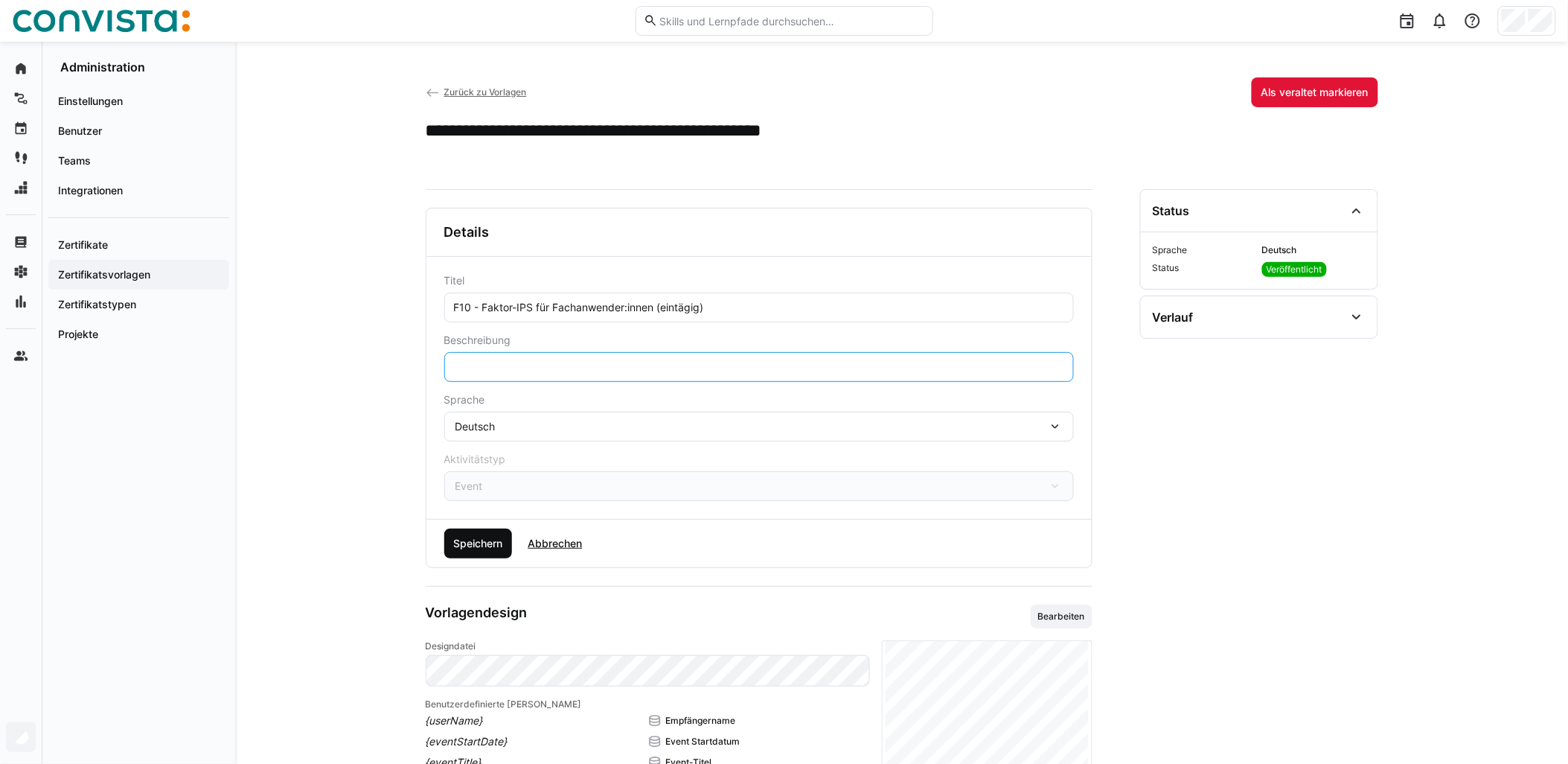
type input "Hierbei handelt es sich um die Vorlage der Teilnahmebestätigung der Faktor Zehn…"
click at [482, 541] on span "Speichern" at bounding box center [478, 544] width 54 height 15
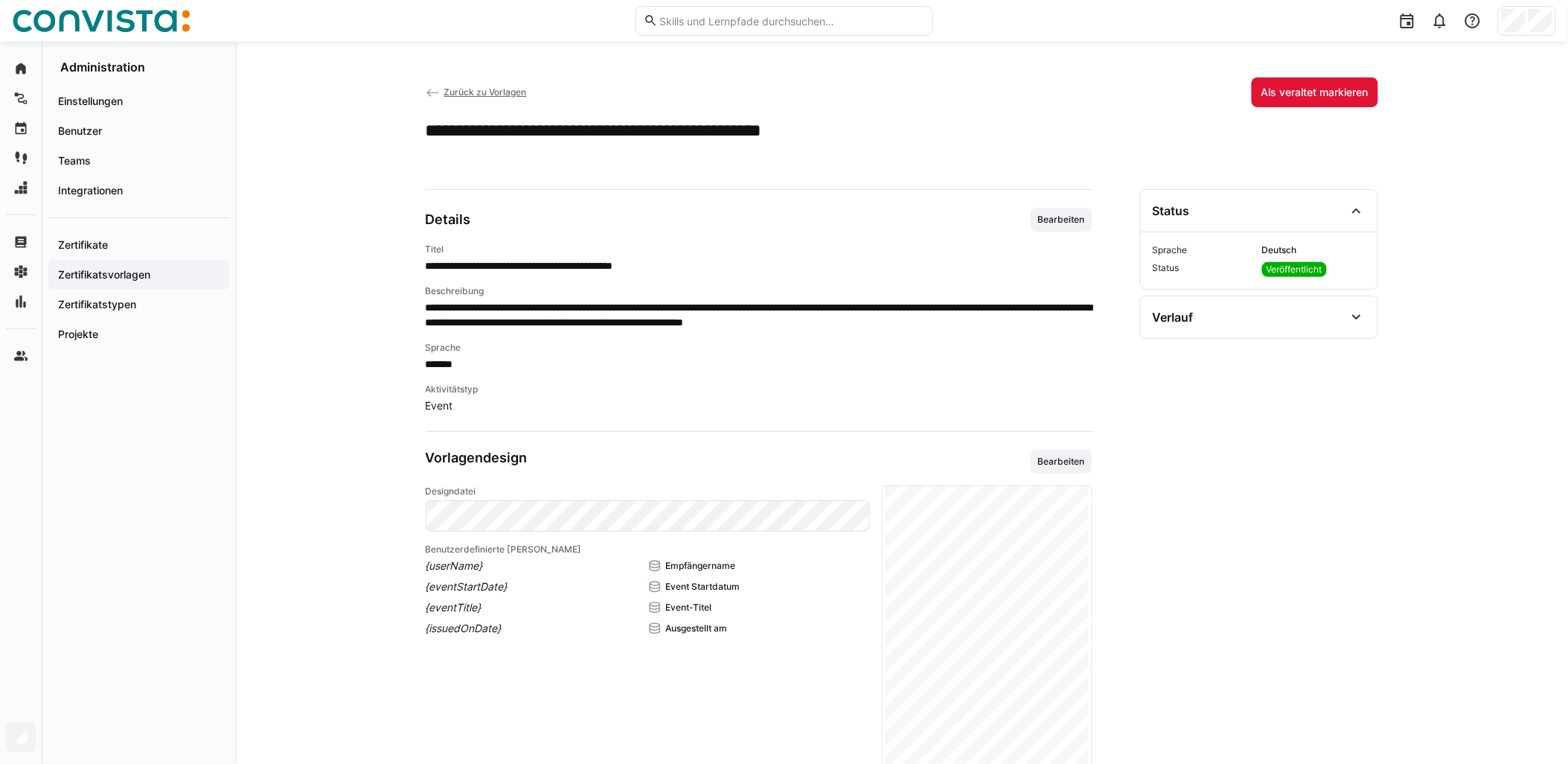
click at [786, 219] on span "Bearbeiten" at bounding box center [1061, 220] width 50 height 12
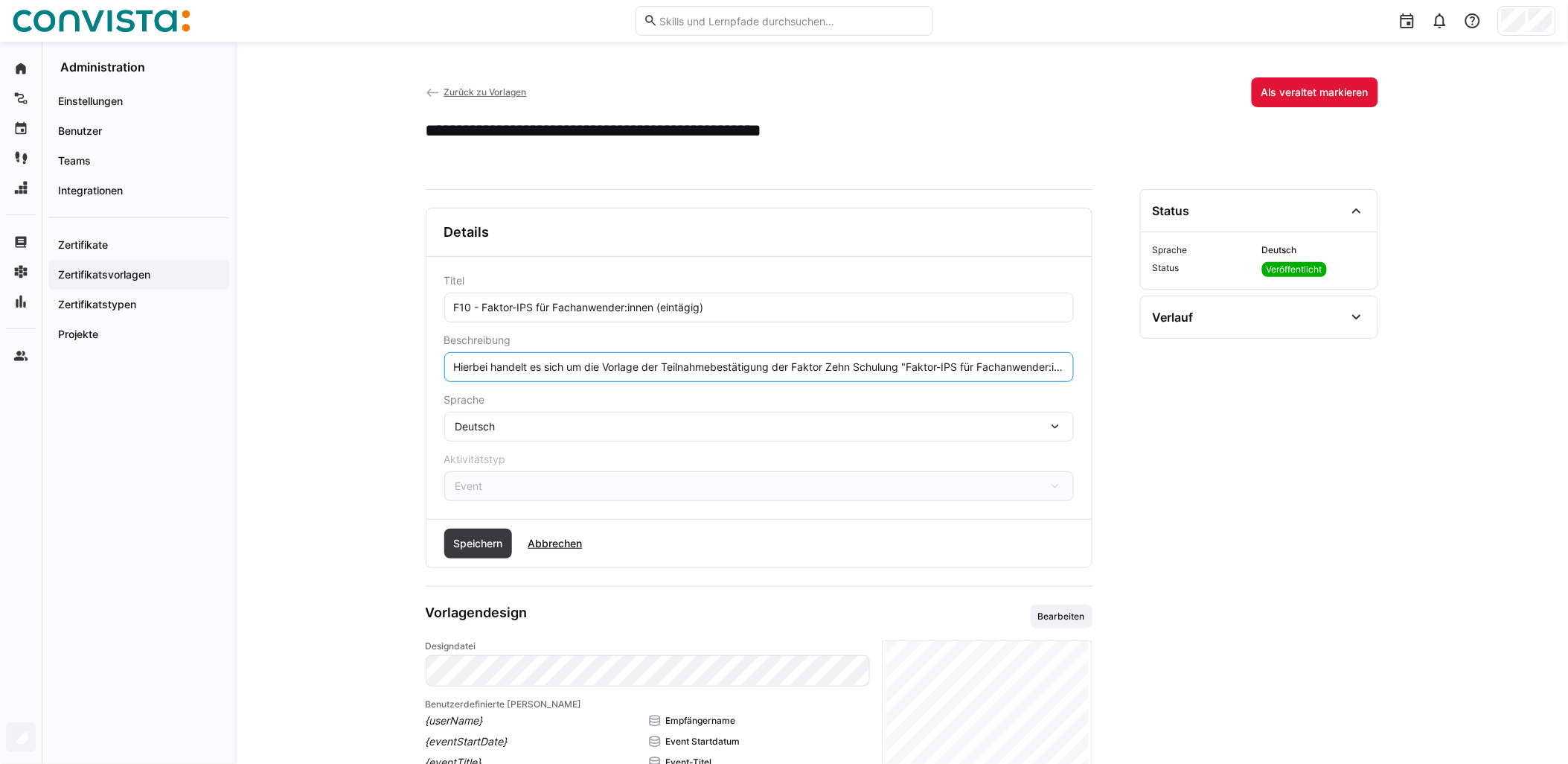
click at [786, 367] on input "Hierbei handelt es sich um die Vorlage der Teilnahmebestätigung der Faktor Zehn…" at bounding box center [759, 367] width 613 height 13
click at [786, 365] on input "Hierbei handelt es sich um die Vorlage der Teilnahmebestätigung der Faktor Zehn…" at bounding box center [759, 367] width 613 height 13
type input "Hierbei handelt es sich um die Vorlage der Teilnahmebestätigung der Faktor Zehn…"
click at [499, 556] on span "Speichern" at bounding box center [478, 544] width 68 height 30
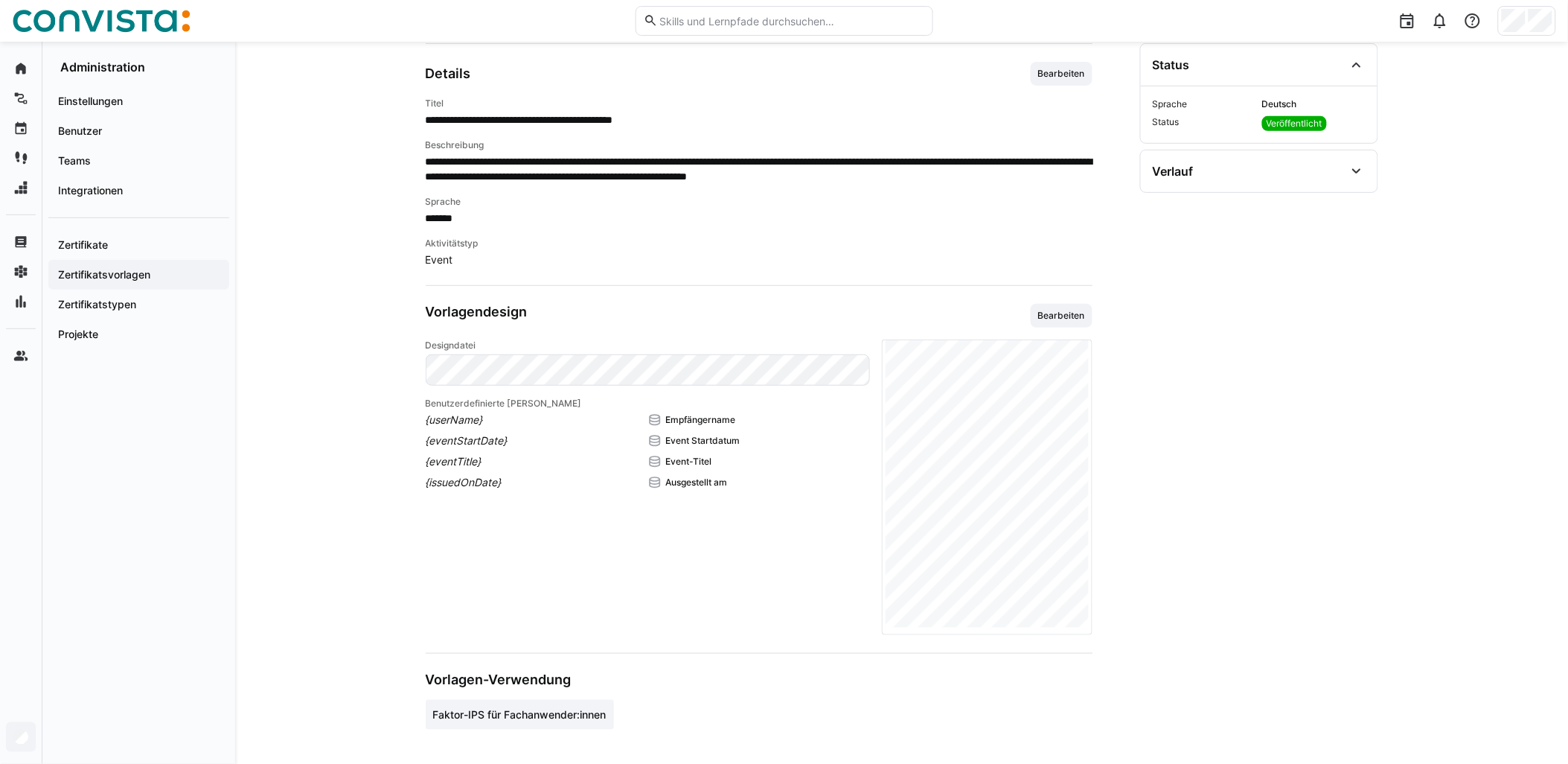
scroll to position [146, 0]
click at [786, 318] on span "Bearbeiten" at bounding box center [1061, 315] width 50 height 12
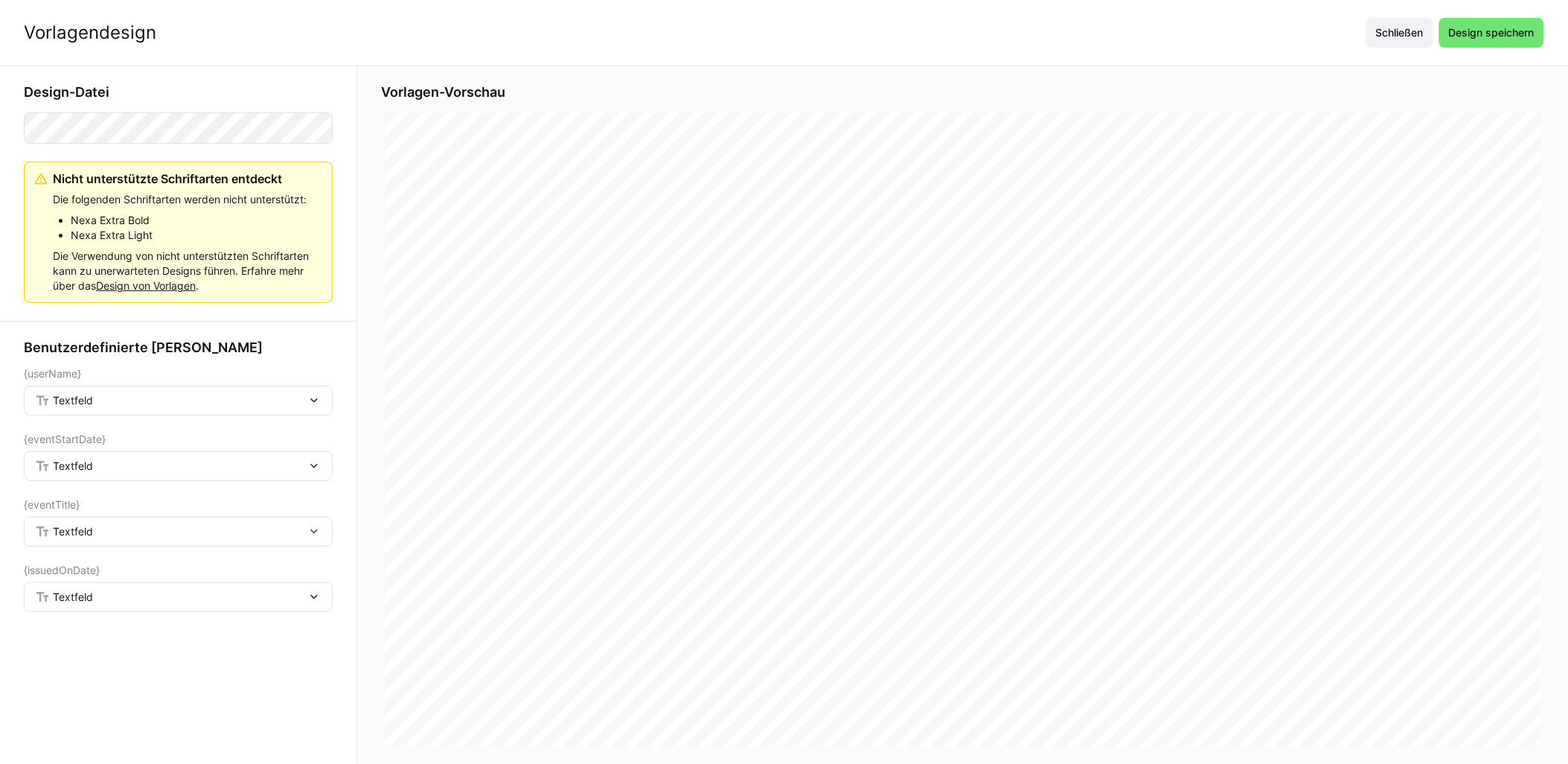
click at [299, 399] on div "Textfeld" at bounding box center [171, 400] width 272 height 13
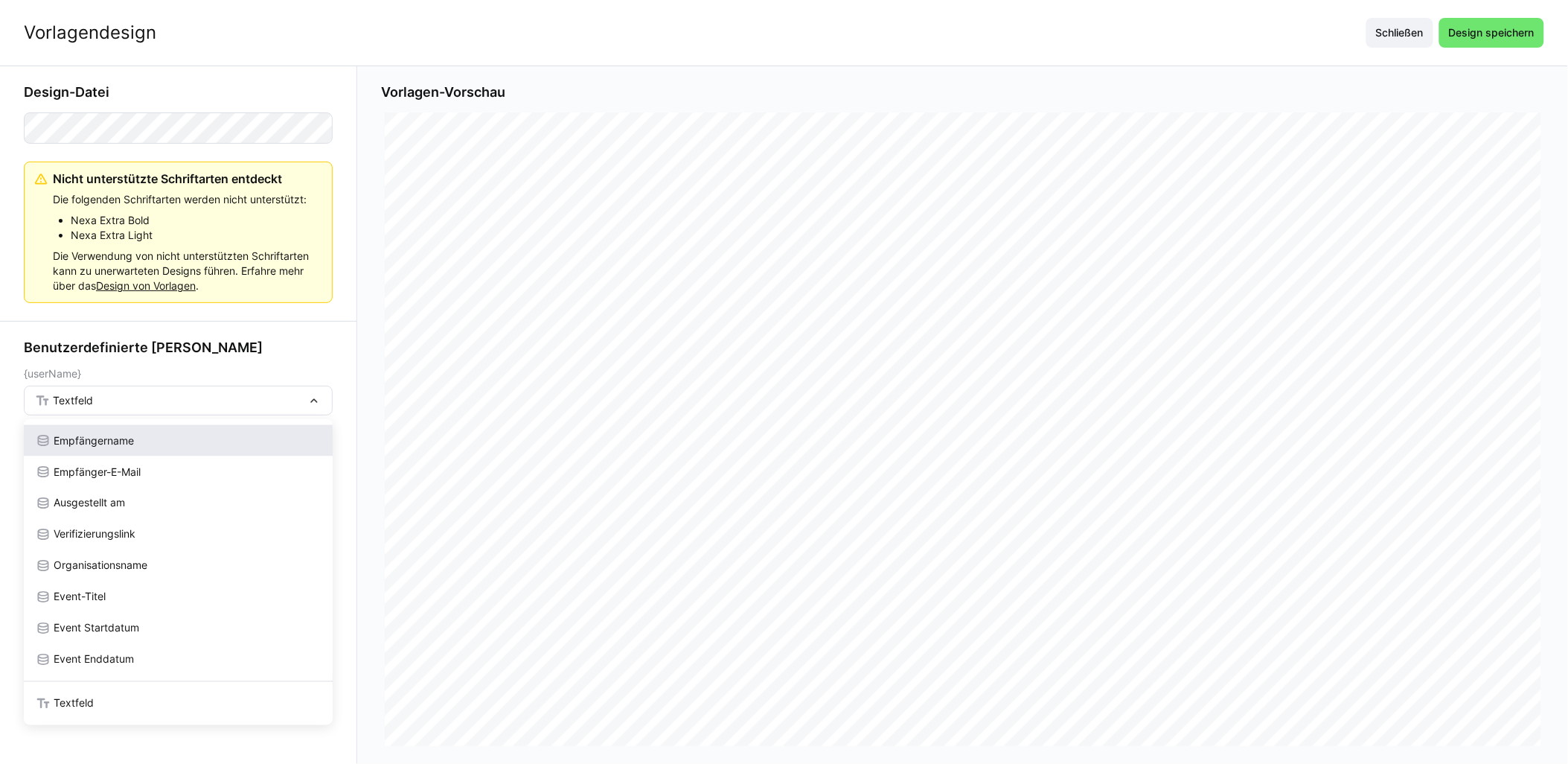
click at [242, 441] on div "Empfängername" at bounding box center [178, 441] width 285 height 15
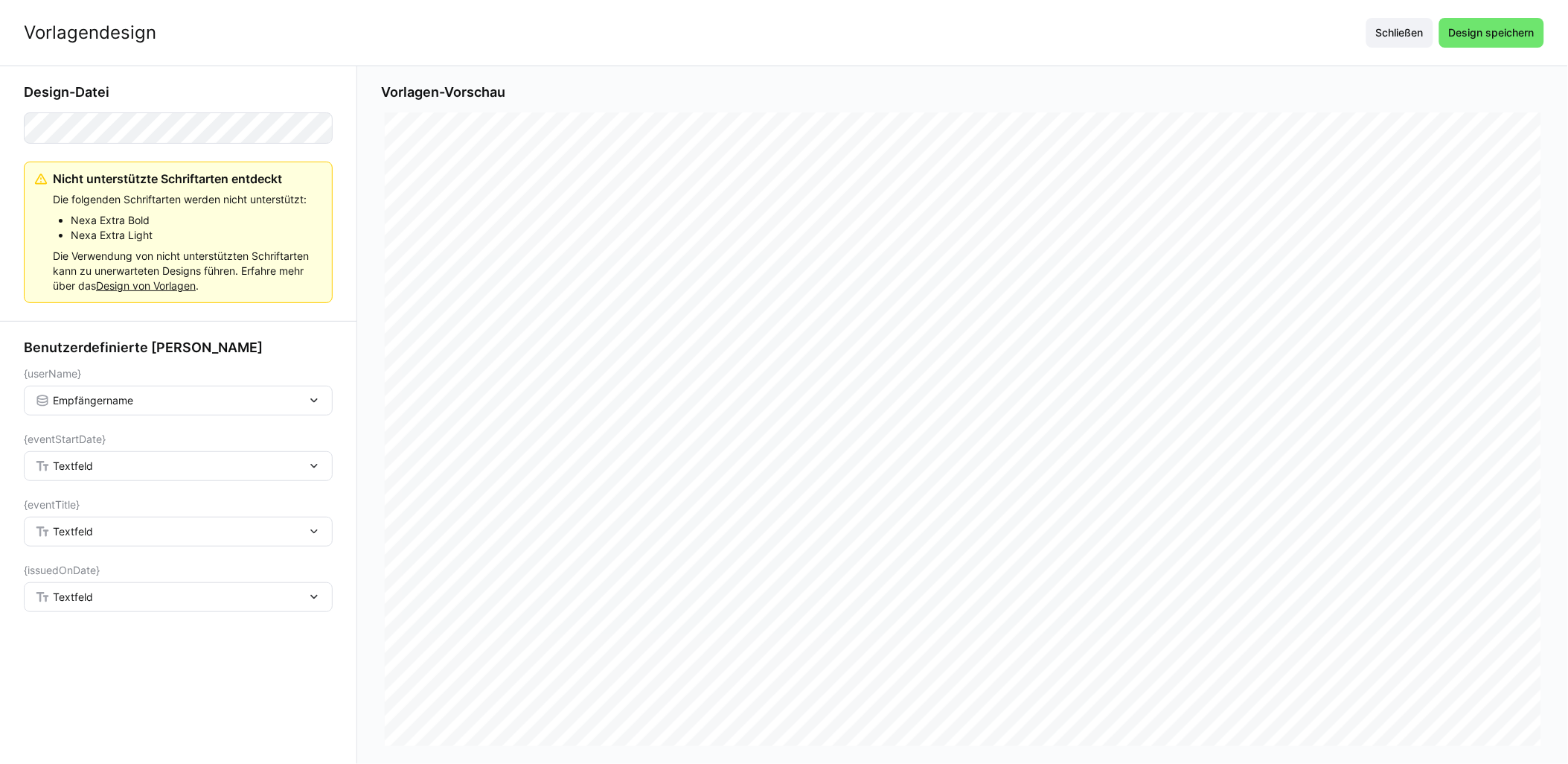
click at [222, 466] on div "Textfeld" at bounding box center [171, 466] width 272 height 13
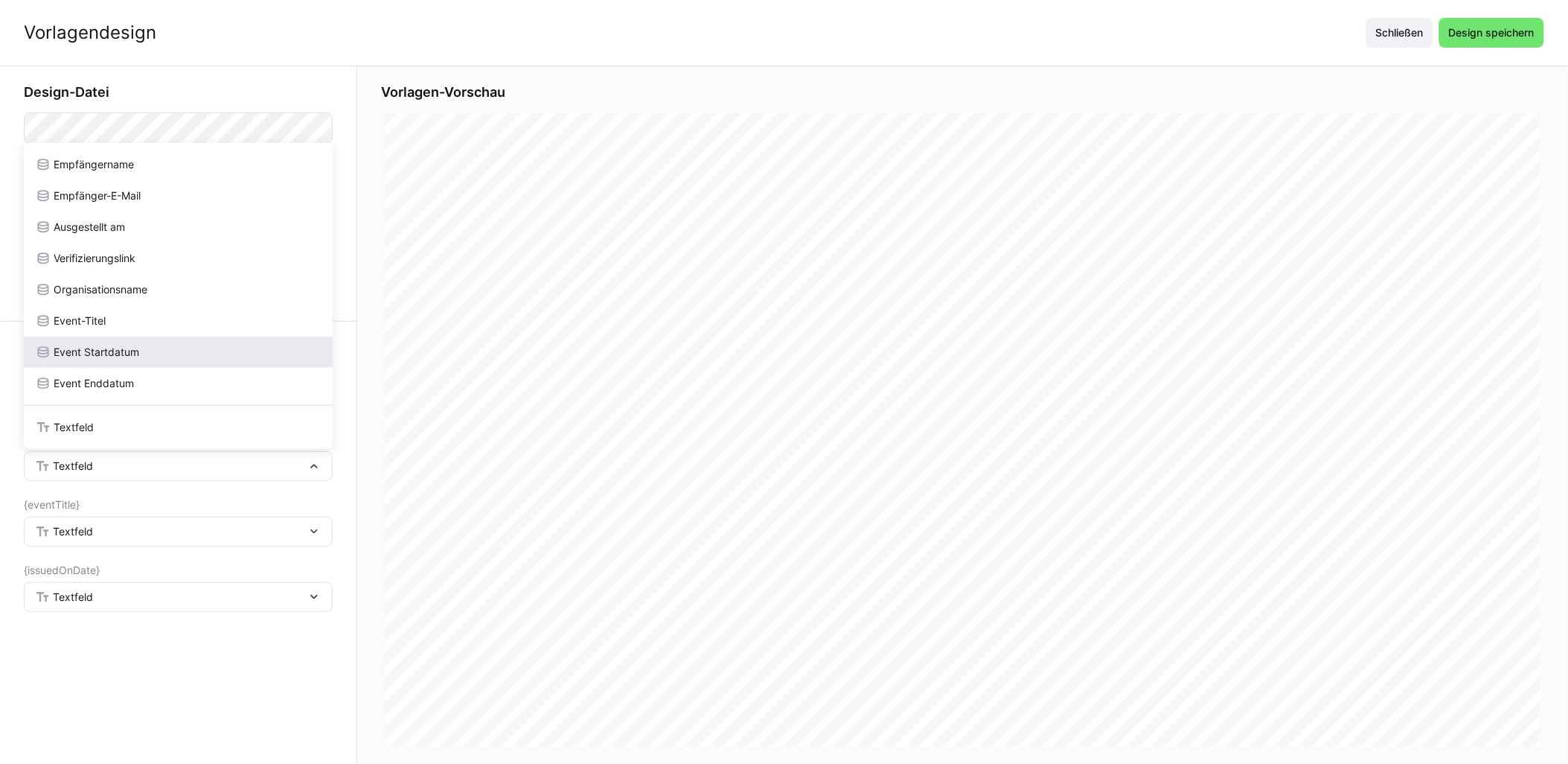
click at [227, 354] on div "Event Startdatum" at bounding box center [178, 352] width 285 height 15
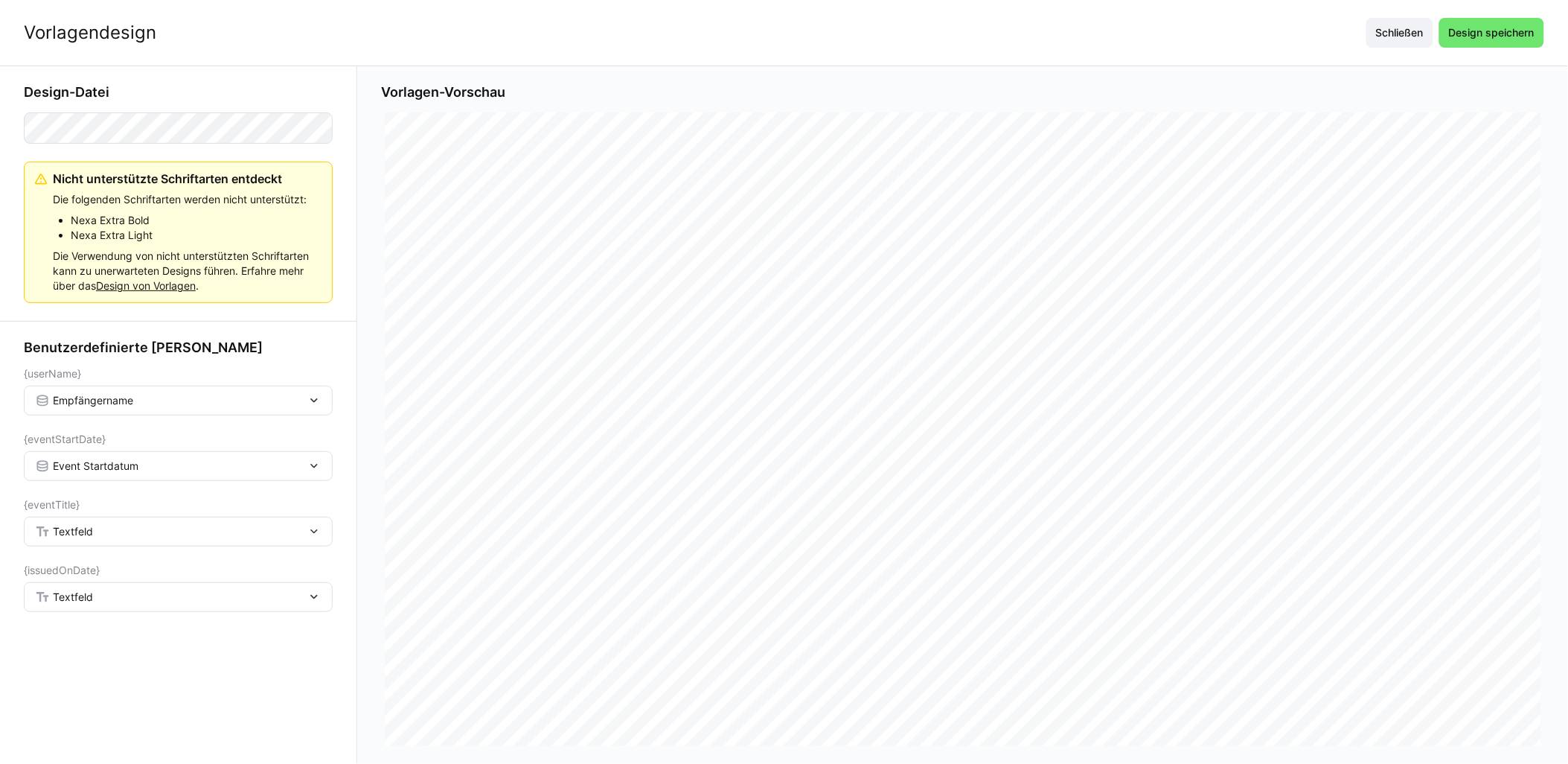
click at [179, 527] on div "Textfeld" at bounding box center [171, 531] width 272 height 13
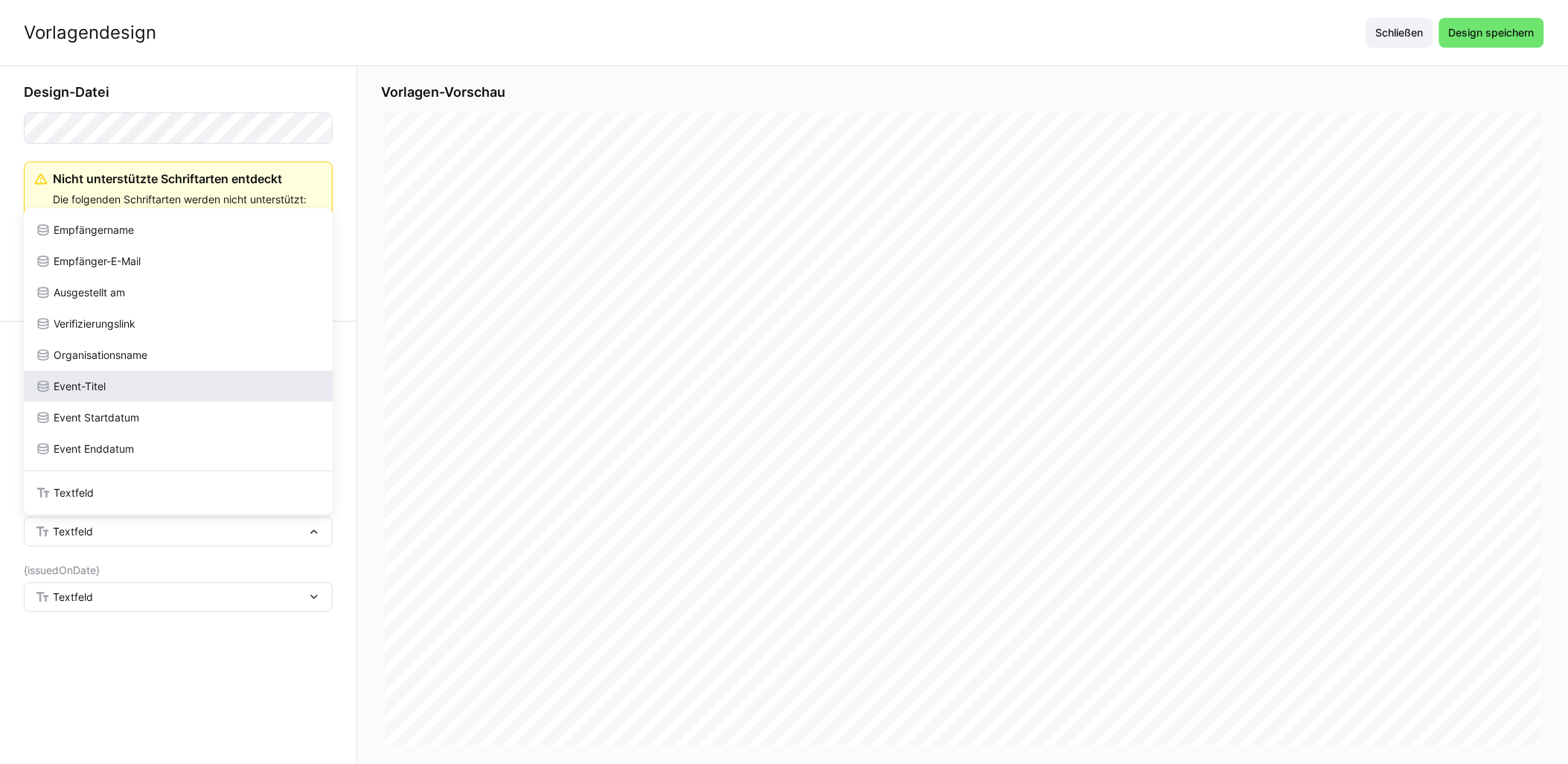
click at [154, 396] on div "Event-Titel" at bounding box center [178, 386] width 309 height 31
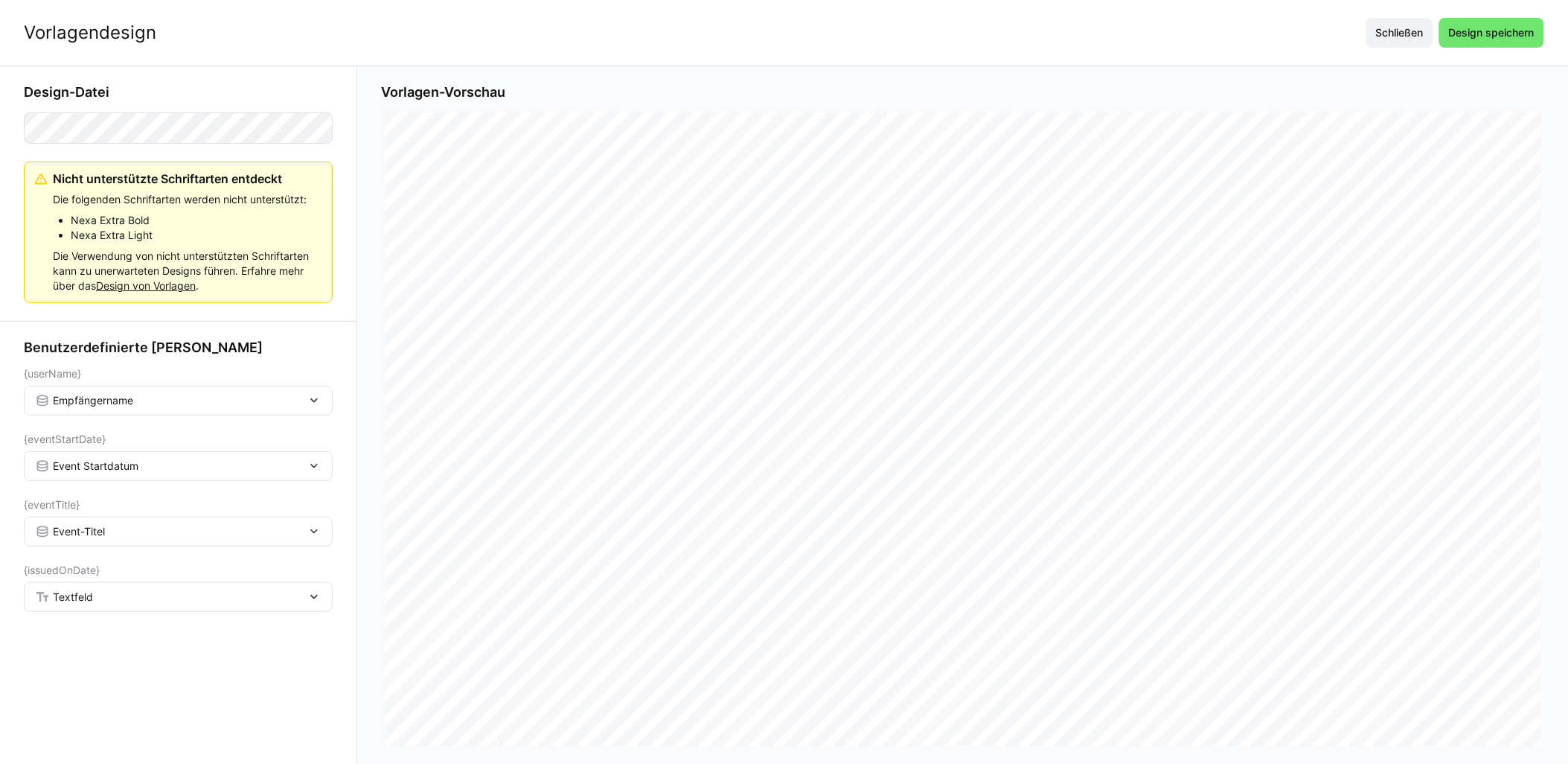
click at [211, 596] on div "Textfeld" at bounding box center [171, 597] width 272 height 13
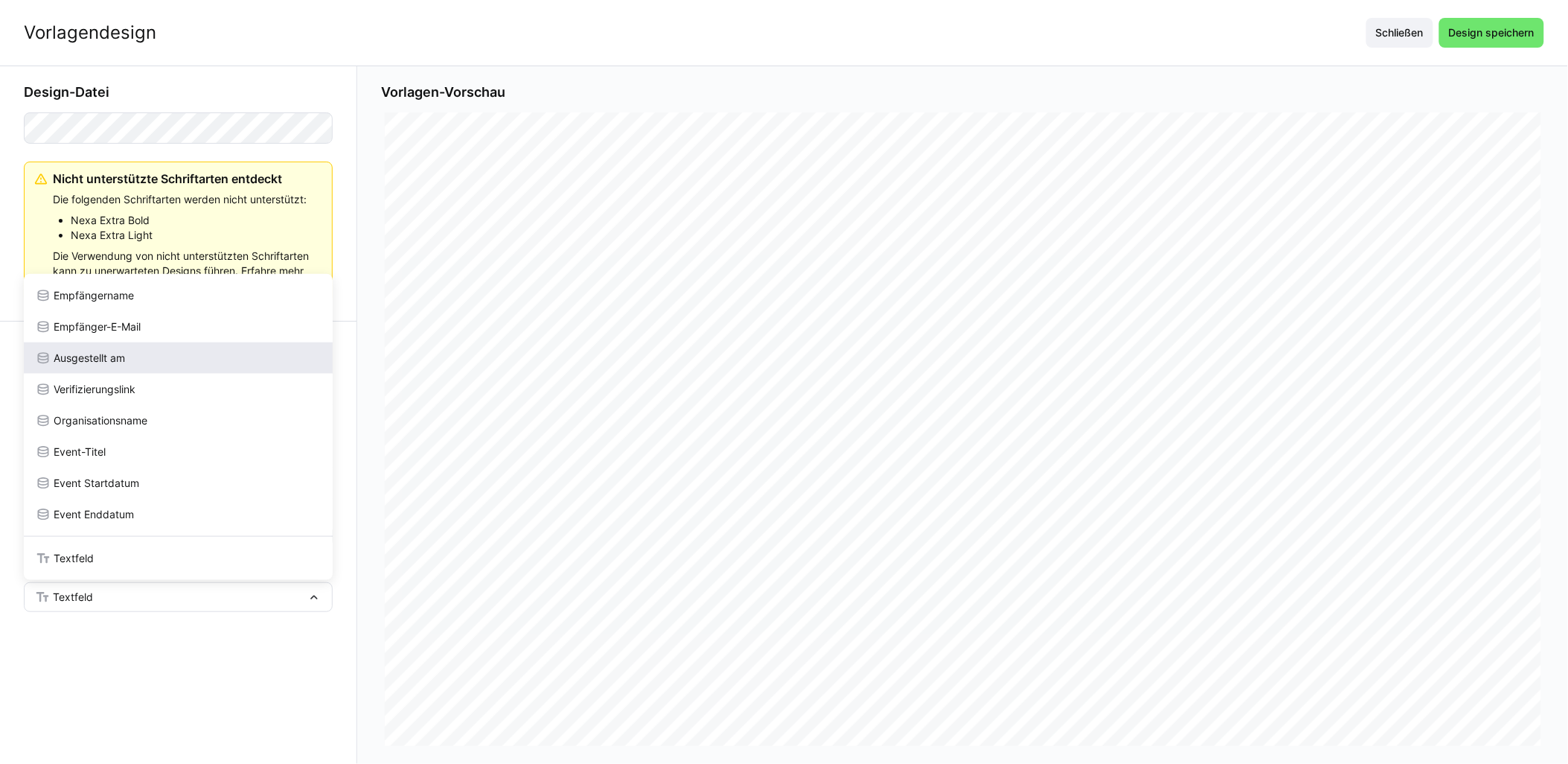
click at [207, 343] on div "Ausgestellt am" at bounding box center [178, 358] width 309 height 31
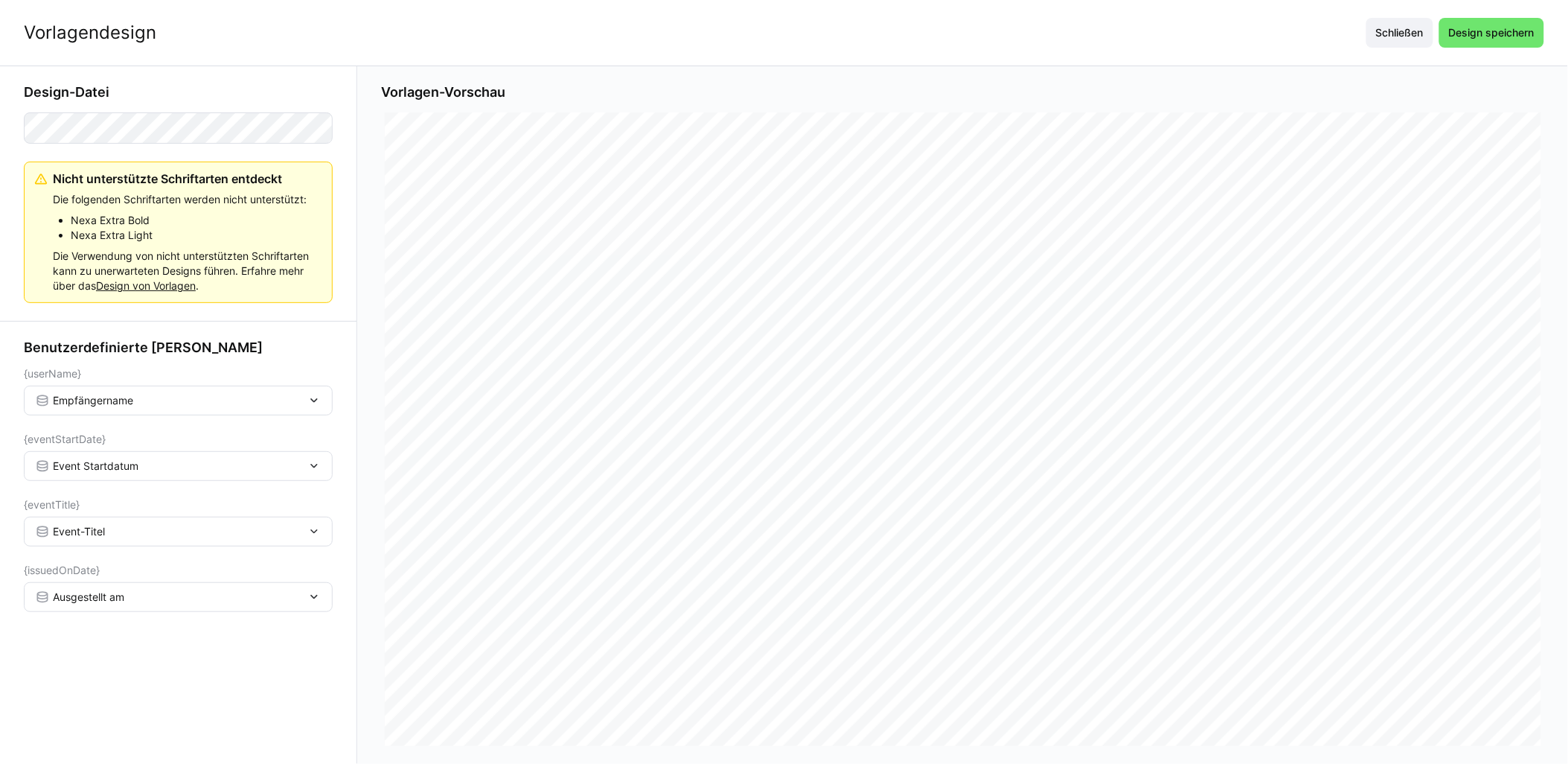
click at [786, 15] on div "Vorlagendesign Schließen Design speichern" at bounding box center [784, 33] width 1568 height 66
click at [786, 28] on span "Design speichern" at bounding box center [1492, 33] width 90 height 15
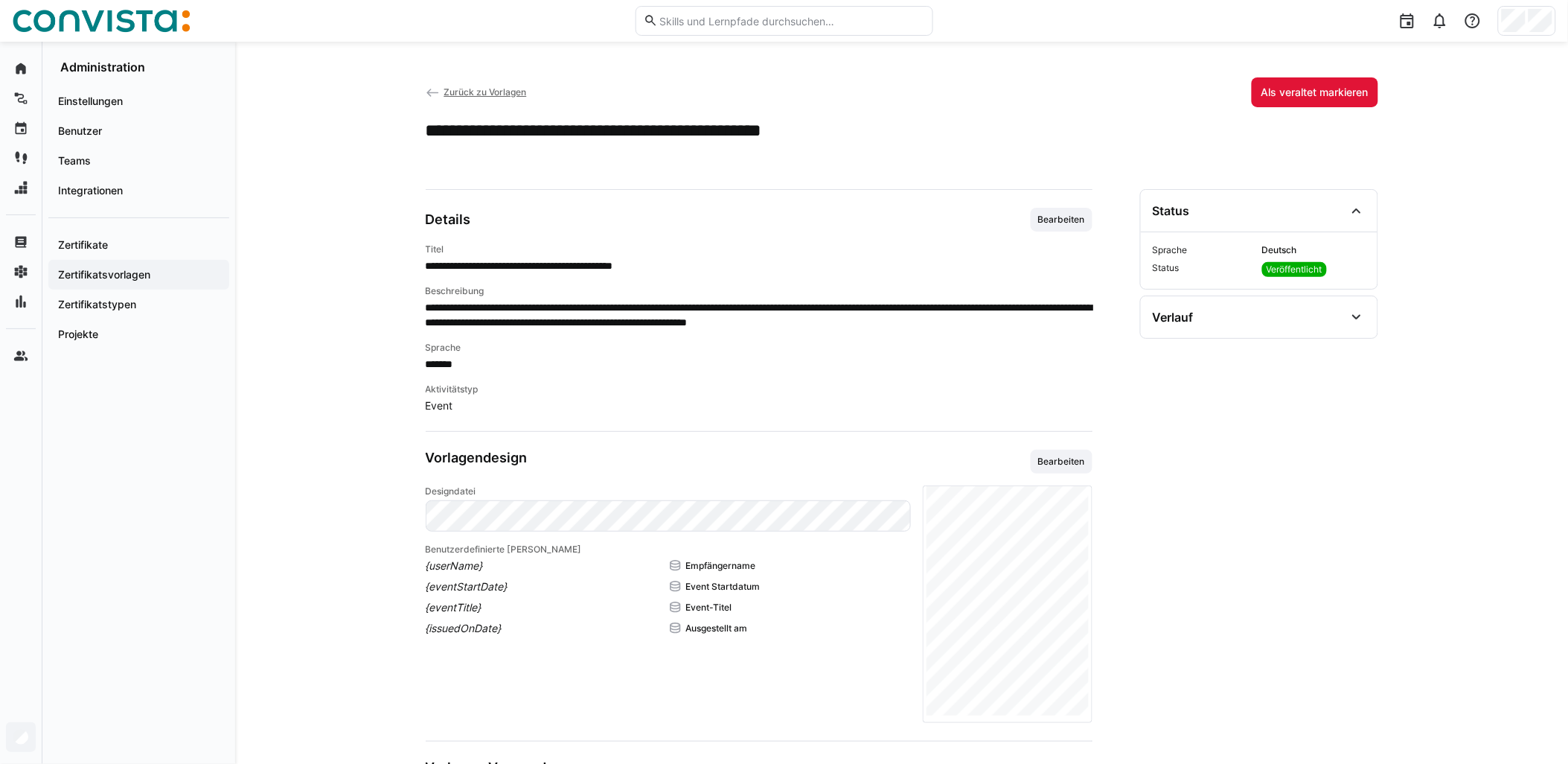
click at [467, 98] on span "Zurück zu Vorlagen" at bounding box center [485, 92] width 83 height 11
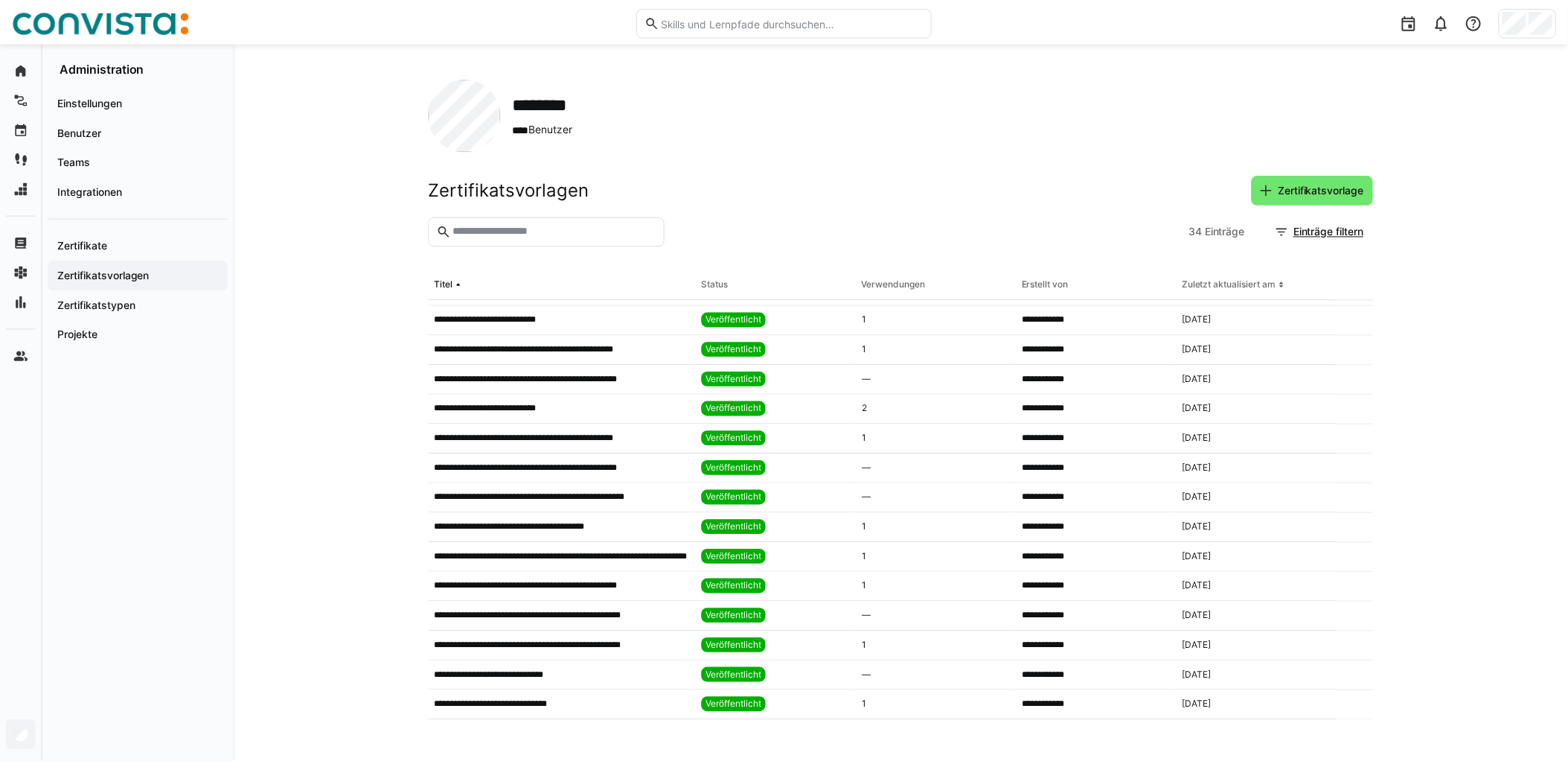
scroll to position [413, 0]
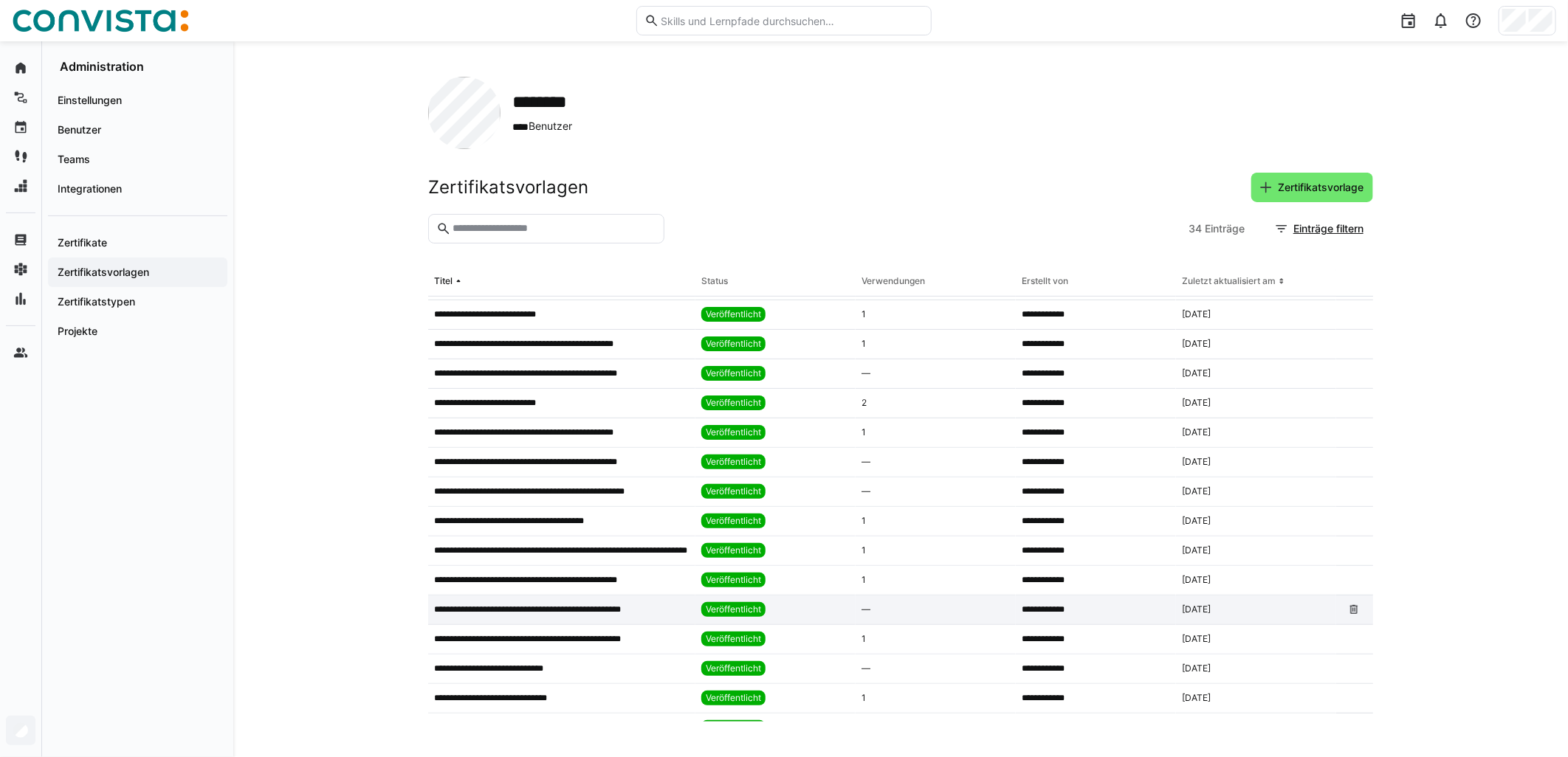
click at [673, 606] on app-table-first-column "**********" at bounding box center [561, 609] width 256 height 12
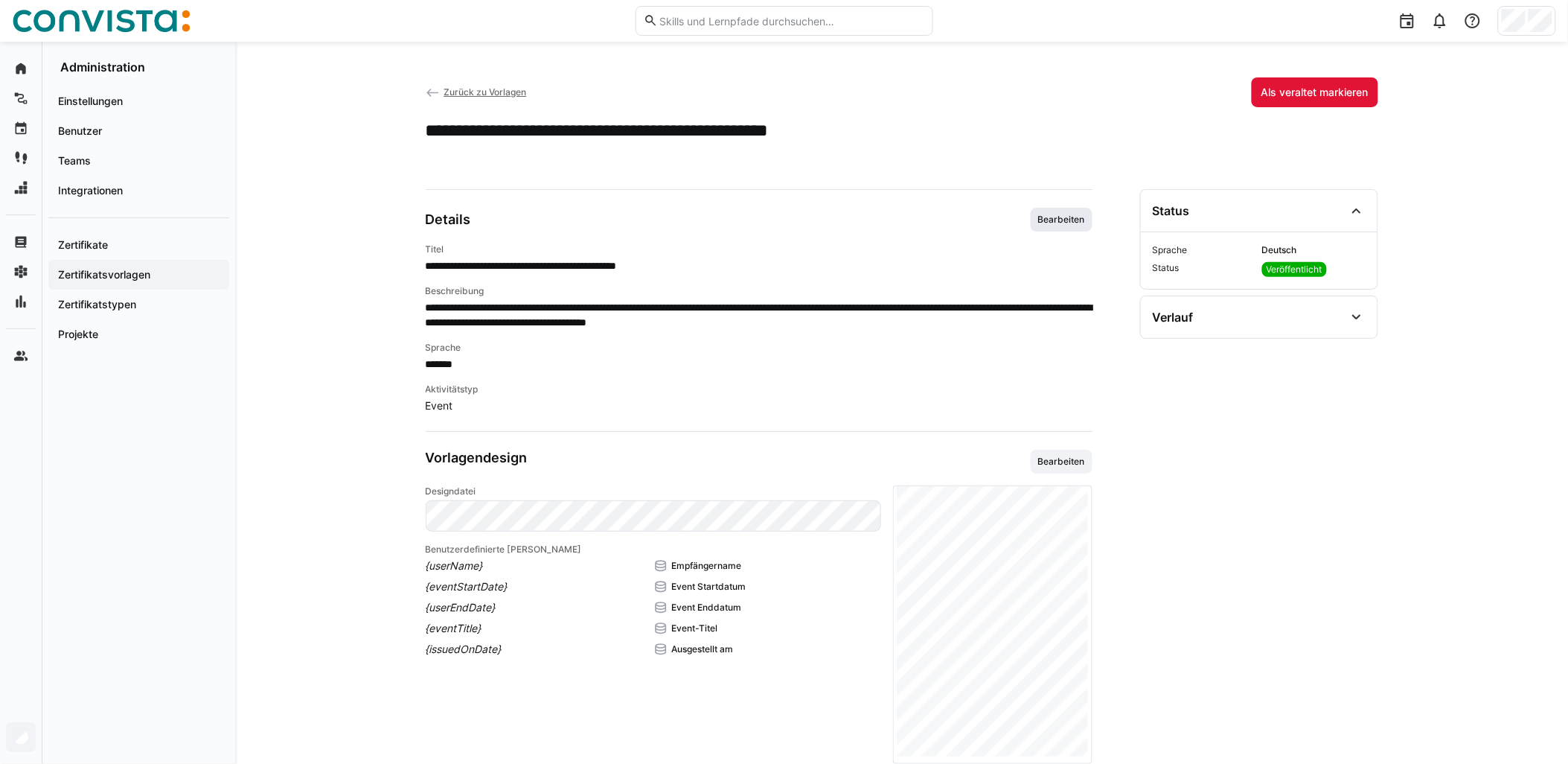
click at [786, 224] on span "Bearbeiten" at bounding box center [1061, 220] width 50 height 12
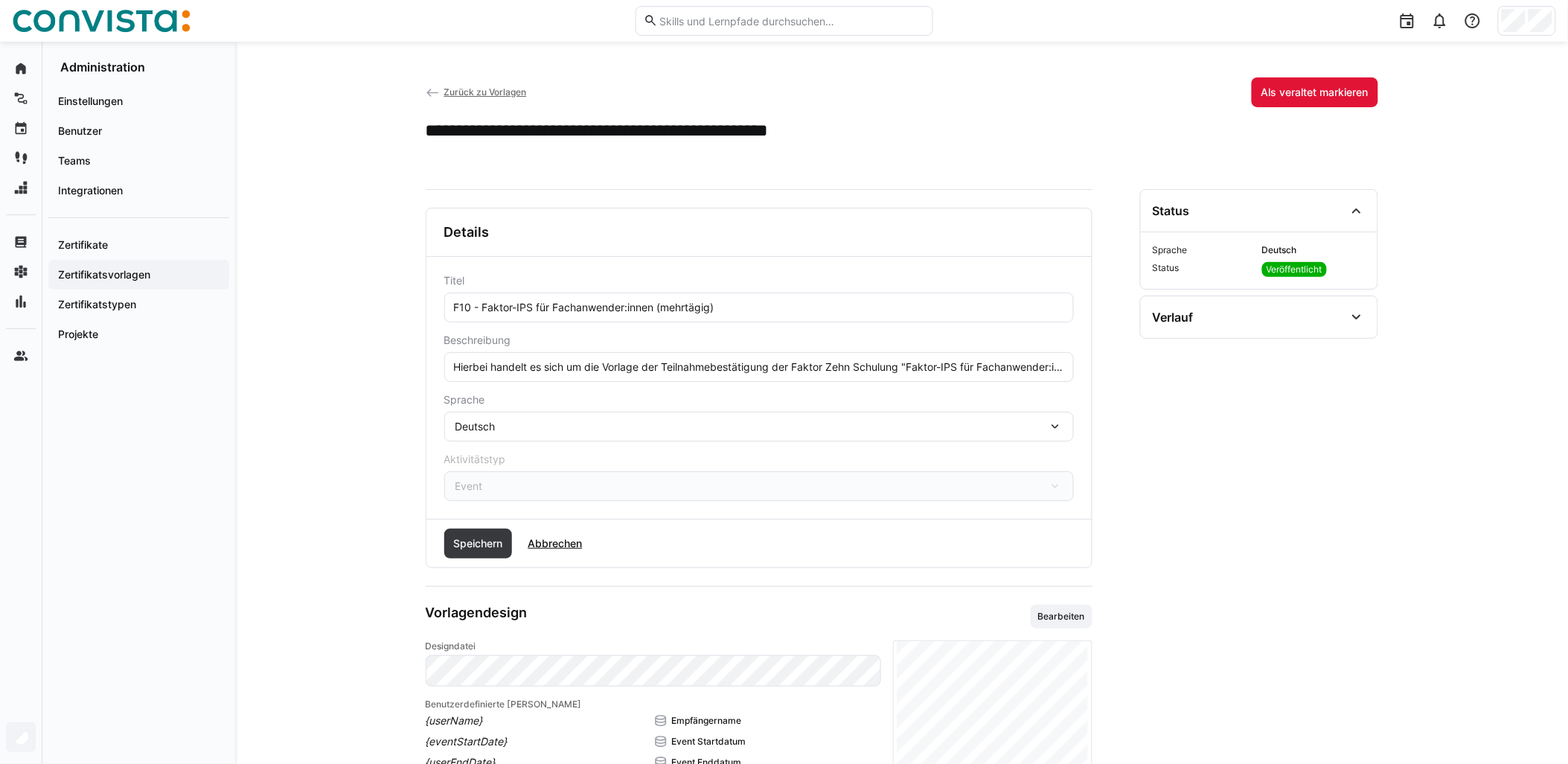
click at [786, 375] on eds-input "Hierbei handelt es sich um die Vorlage der Teilnahmebestätigung der Faktor Zehn…" at bounding box center [759, 367] width 629 height 30
paste input "Das Event findet remote statt."
type input "Hierbei handelt es sich um die Vorlage der Teilnahmebestätigung der Faktor Zehn…"
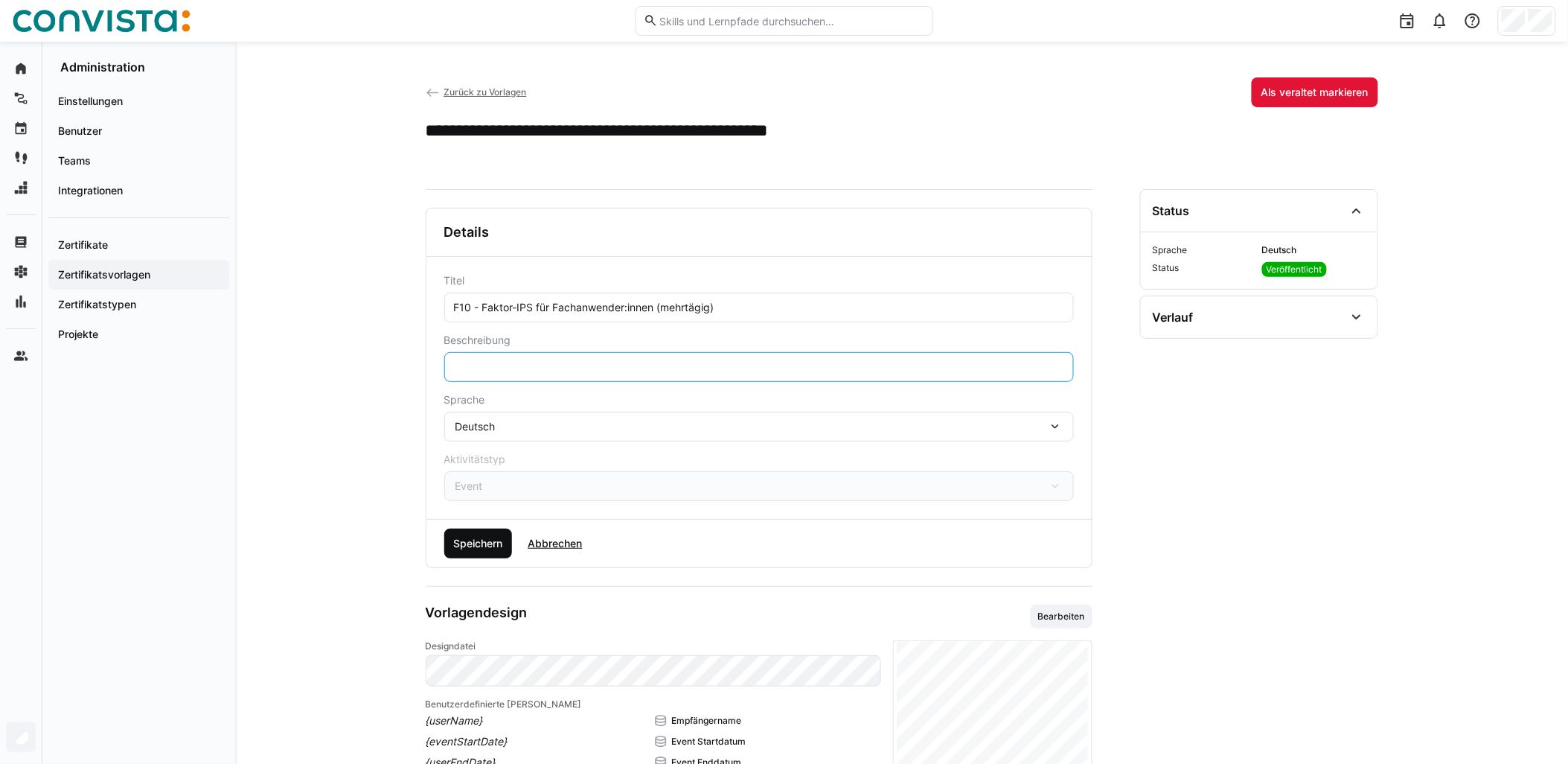
click at [494, 547] on span "Speichern" at bounding box center [478, 544] width 54 height 15
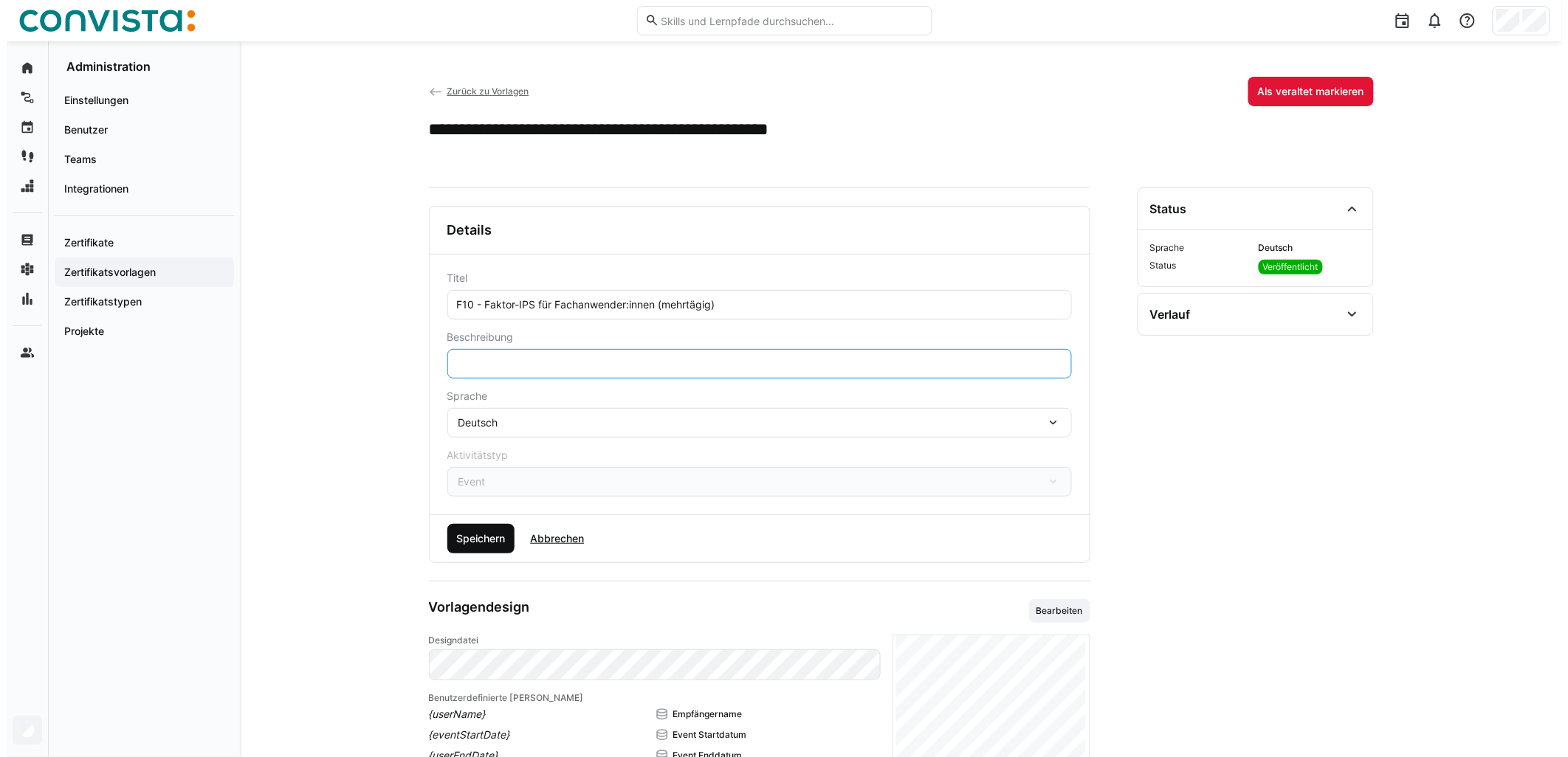
scroll to position [0, 0]
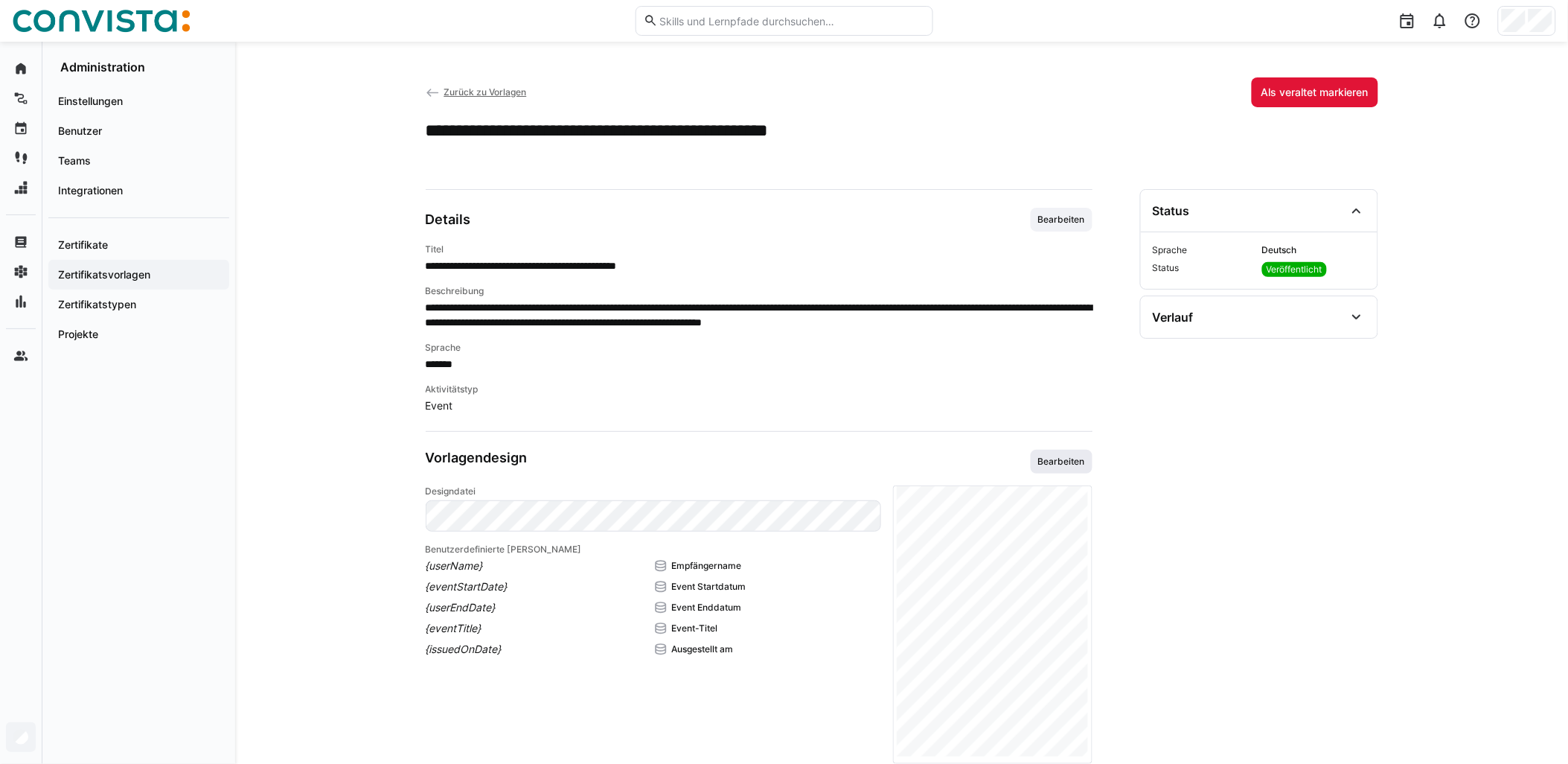
click at [786, 465] on span "Bearbeiten" at bounding box center [1061, 461] width 50 height 12
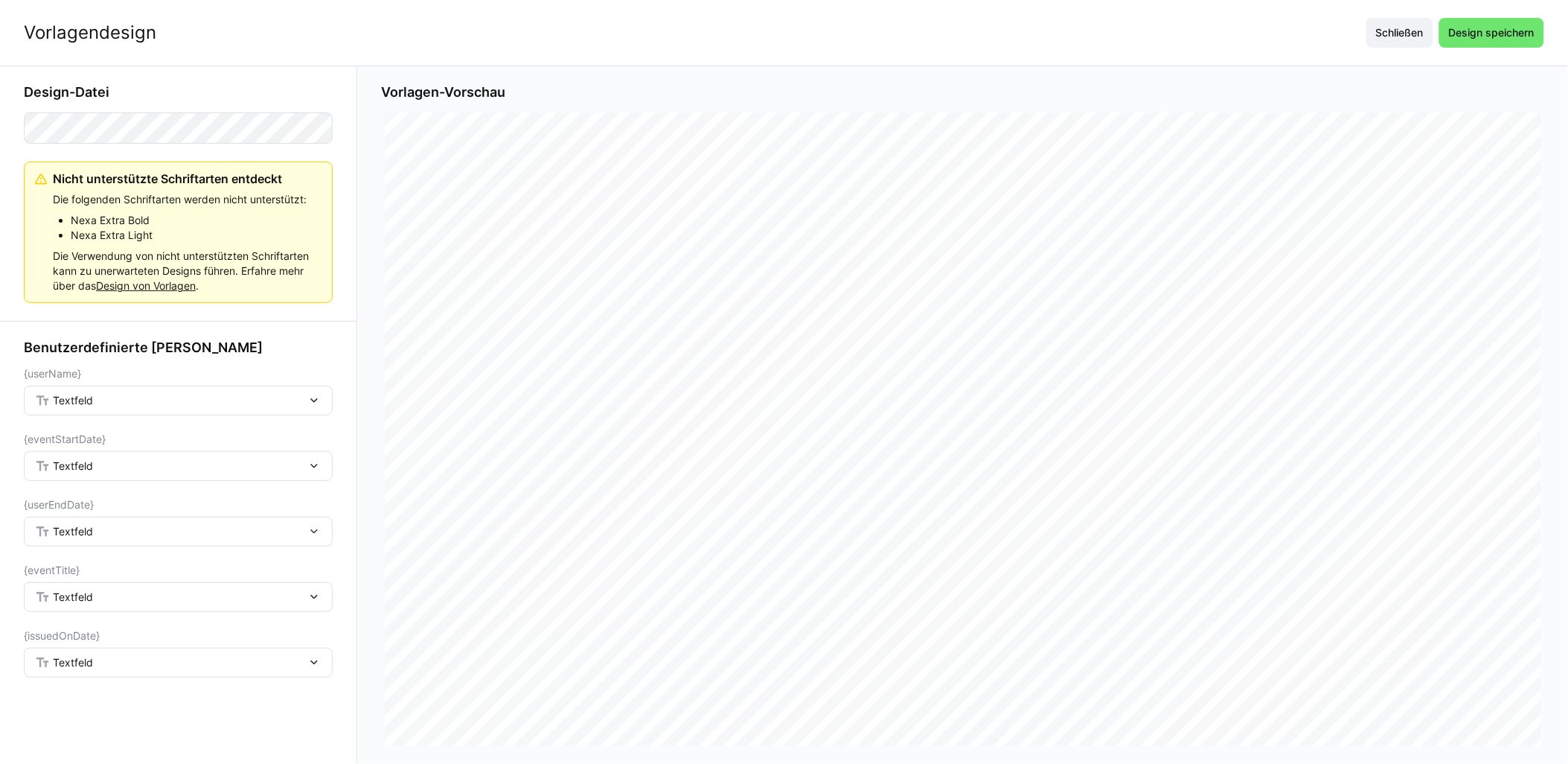
click at [207, 395] on div "Textfeld" at bounding box center [171, 400] width 272 height 13
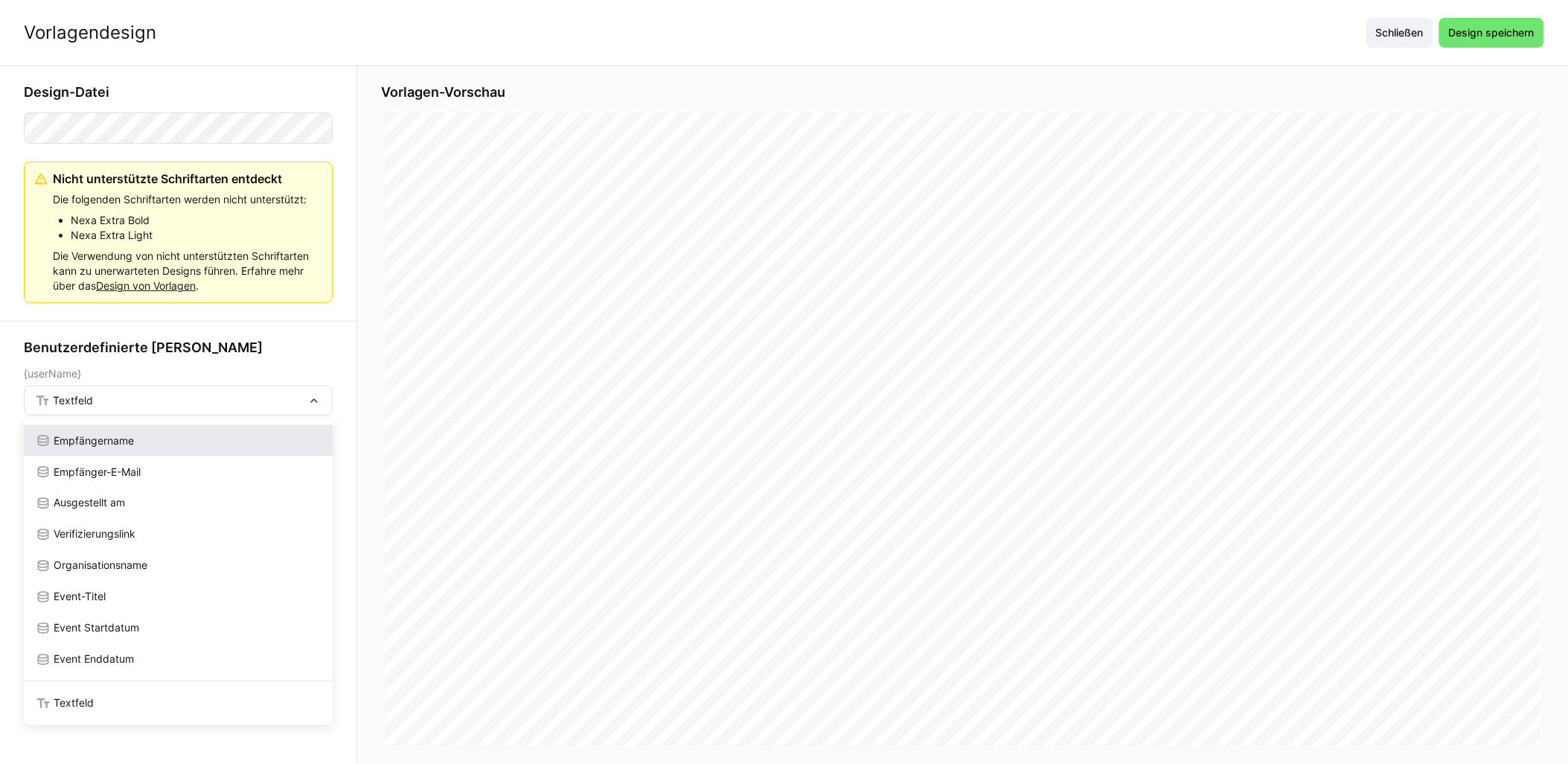
click at [137, 438] on div "Empfängername" at bounding box center [178, 441] width 285 height 15
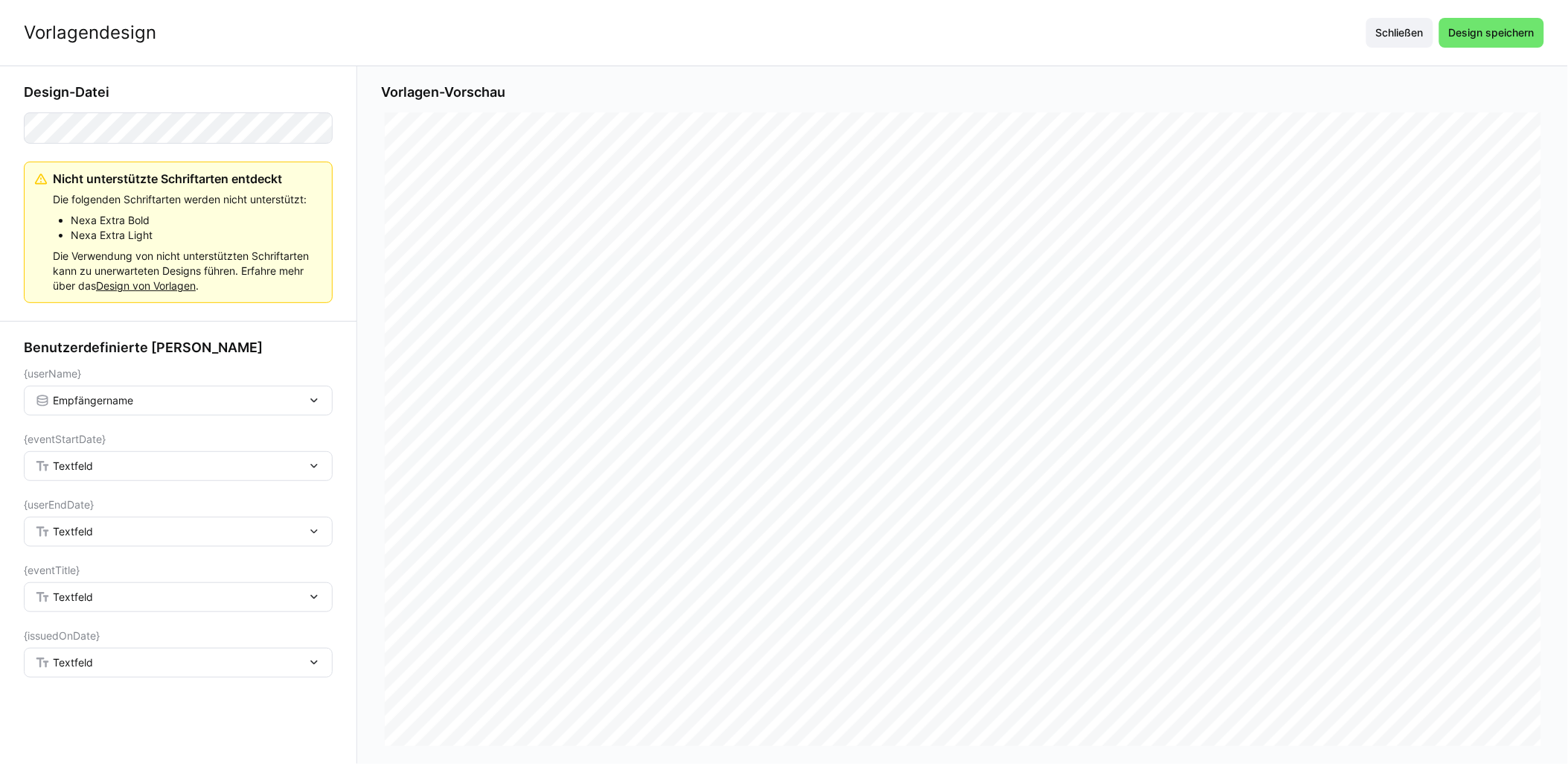
click at [134, 465] on div "Textfeld" at bounding box center [171, 466] width 272 height 13
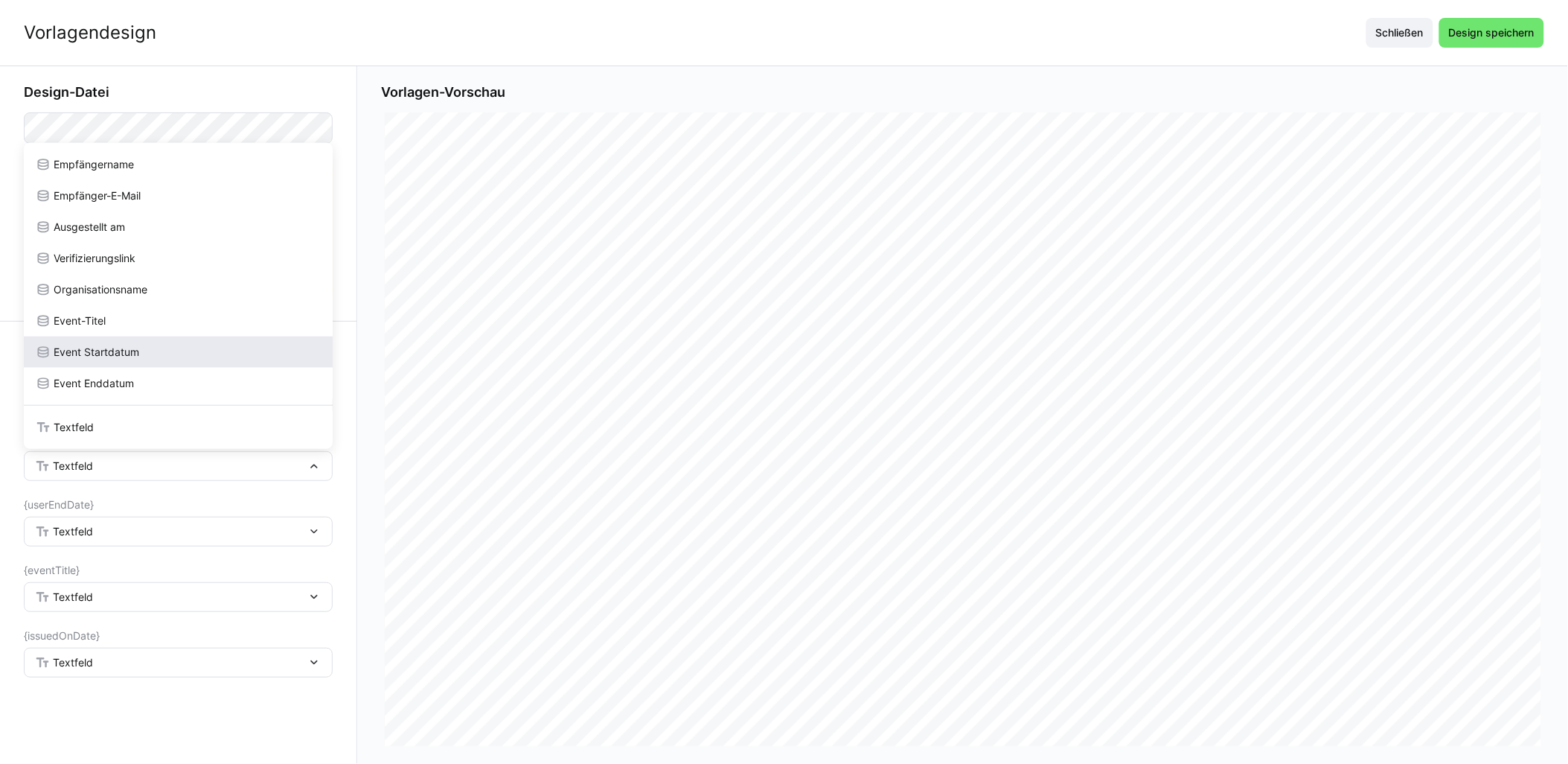
click at [114, 358] on span "Event Startdatum" at bounding box center [96, 352] width 85 height 15
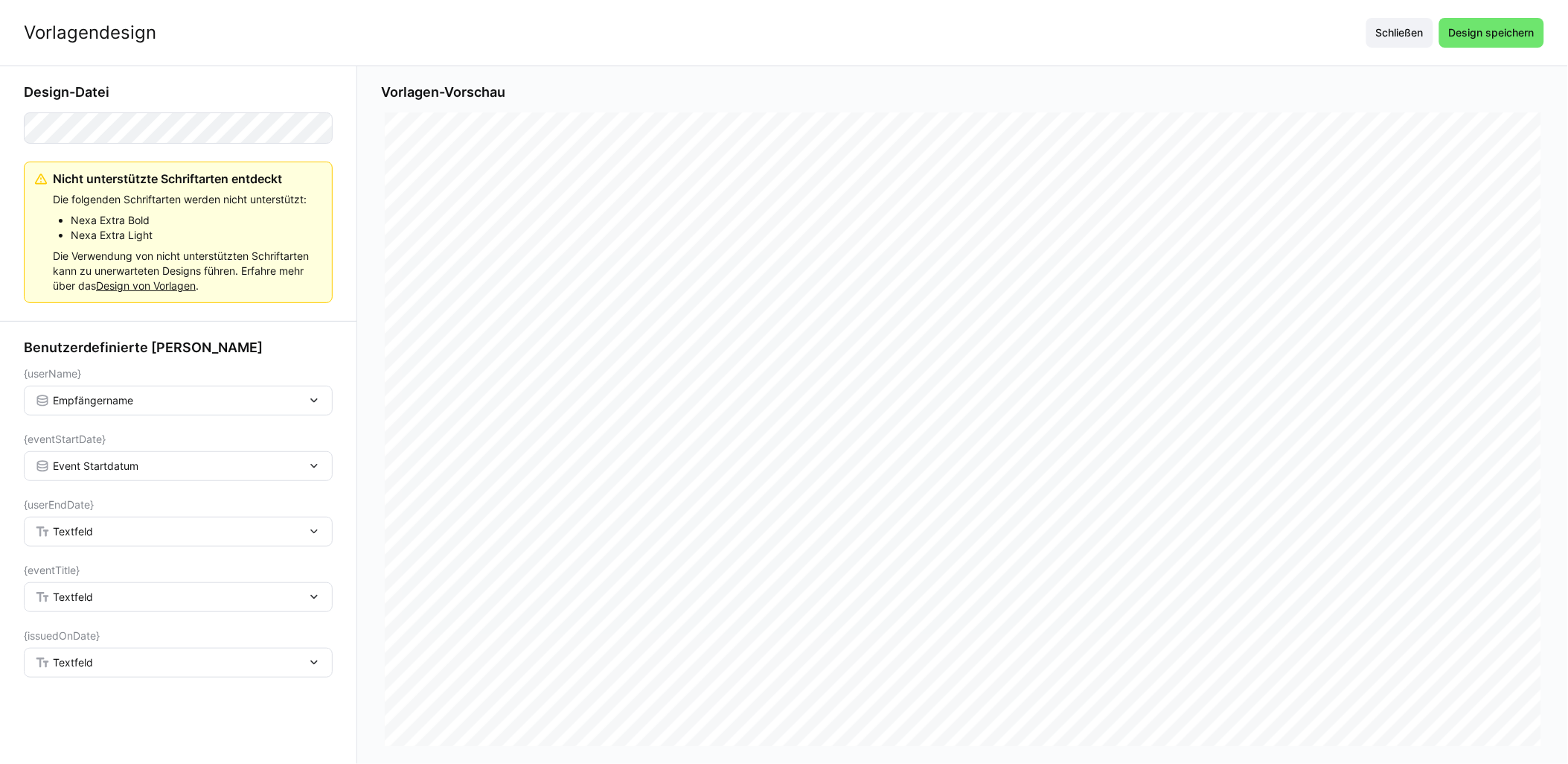
click at [105, 517] on div "Textfeld" at bounding box center [178, 531] width 309 height 30
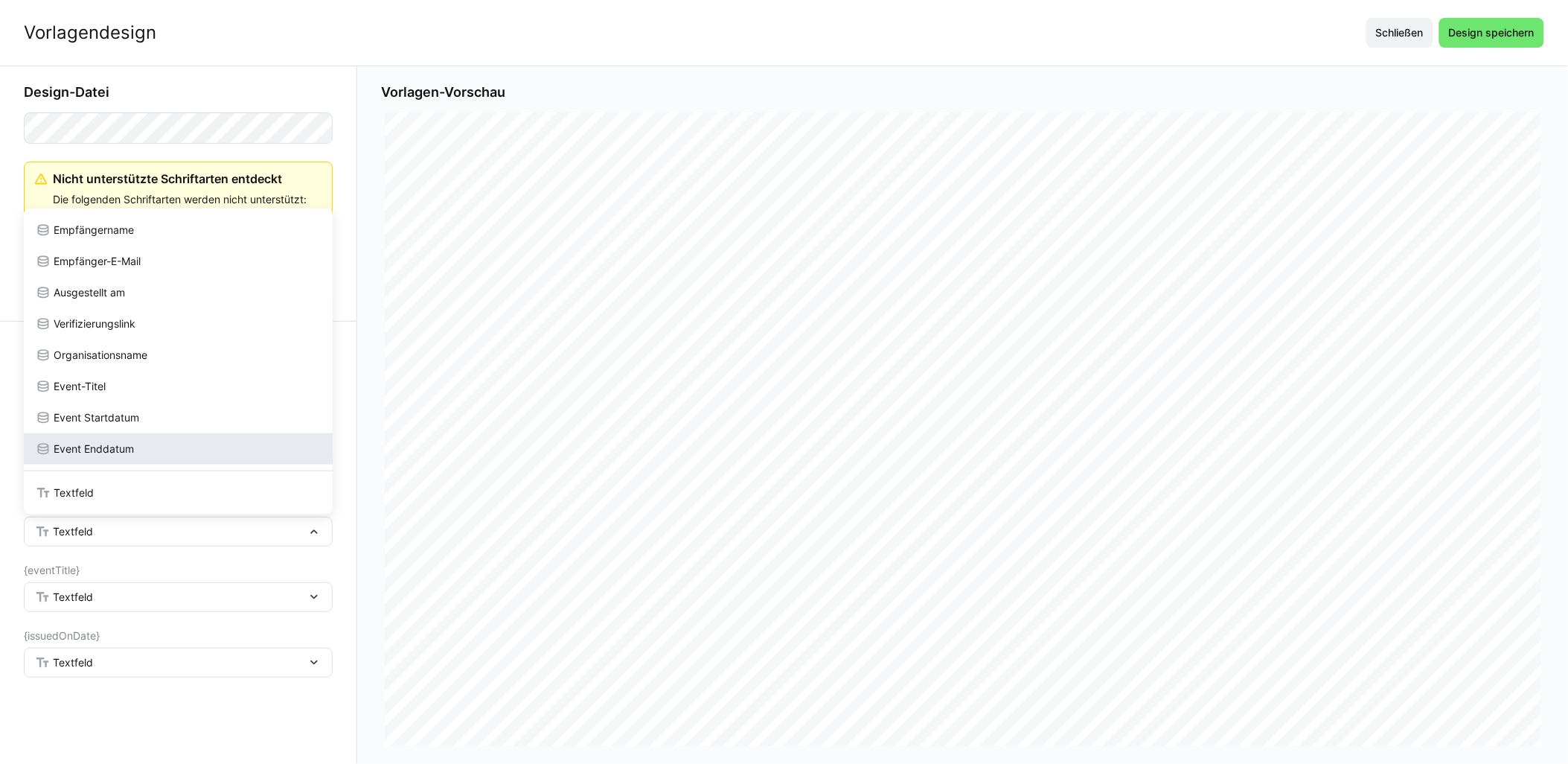
click at [132, 434] on div "Event Enddatum" at bounding box center [178, 449] width 309 height 31
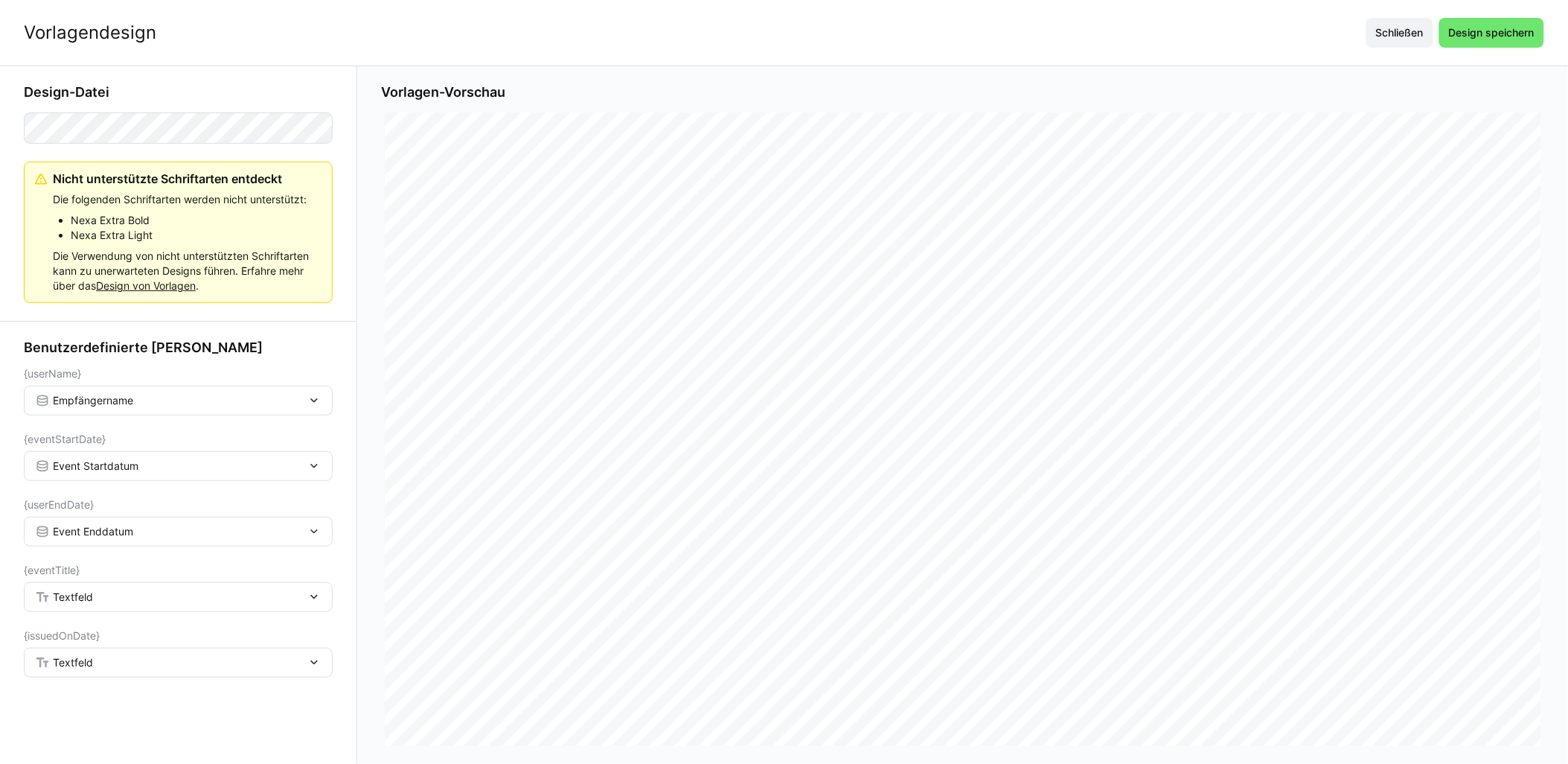
click at [105, 605] on div "Textfeld" at bounding box center [178, 597] width 309 height 30
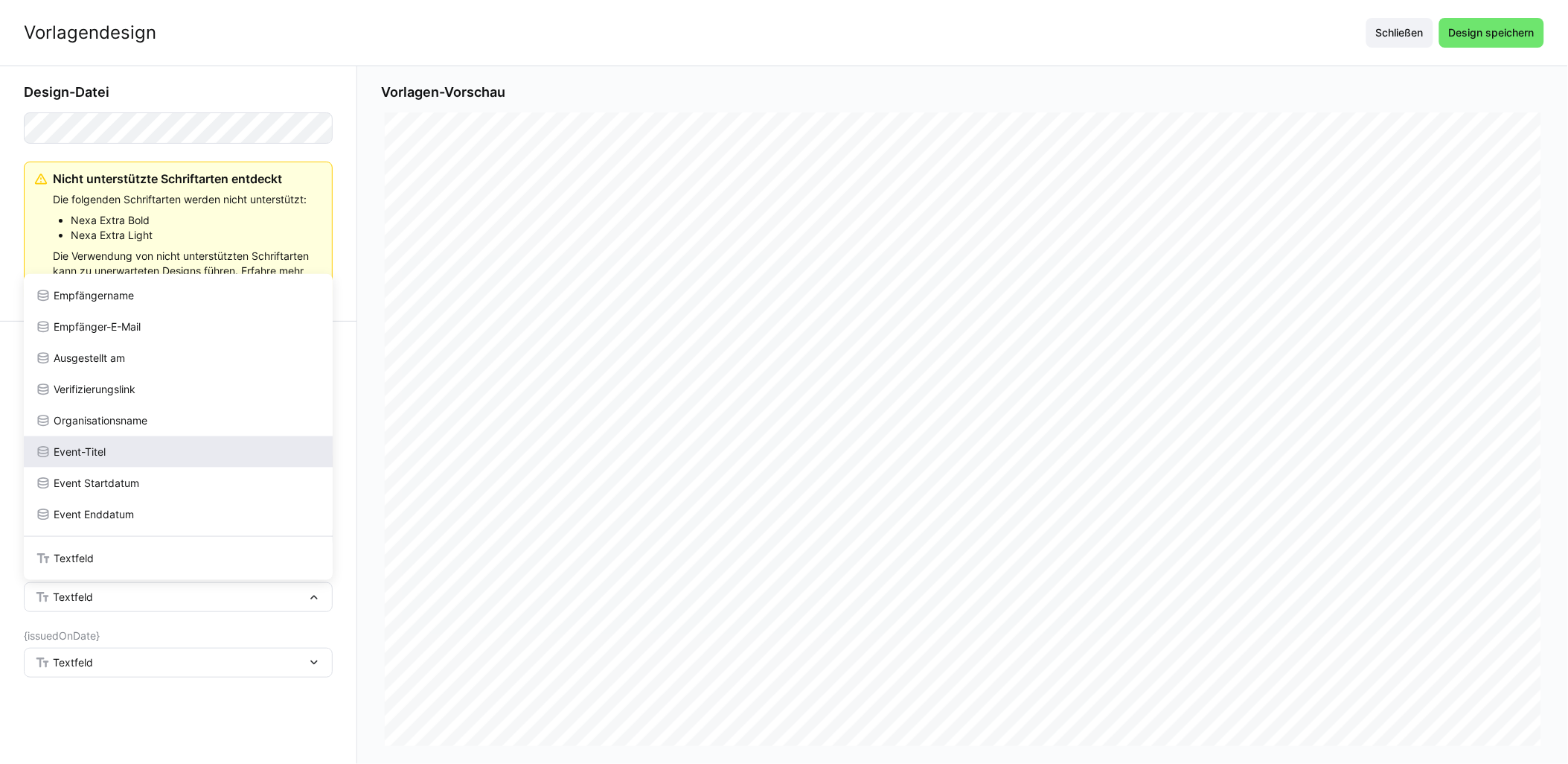
click at [130, 455] on div "Event-Titel" at bounding box center [178, 452] width 285 height 15
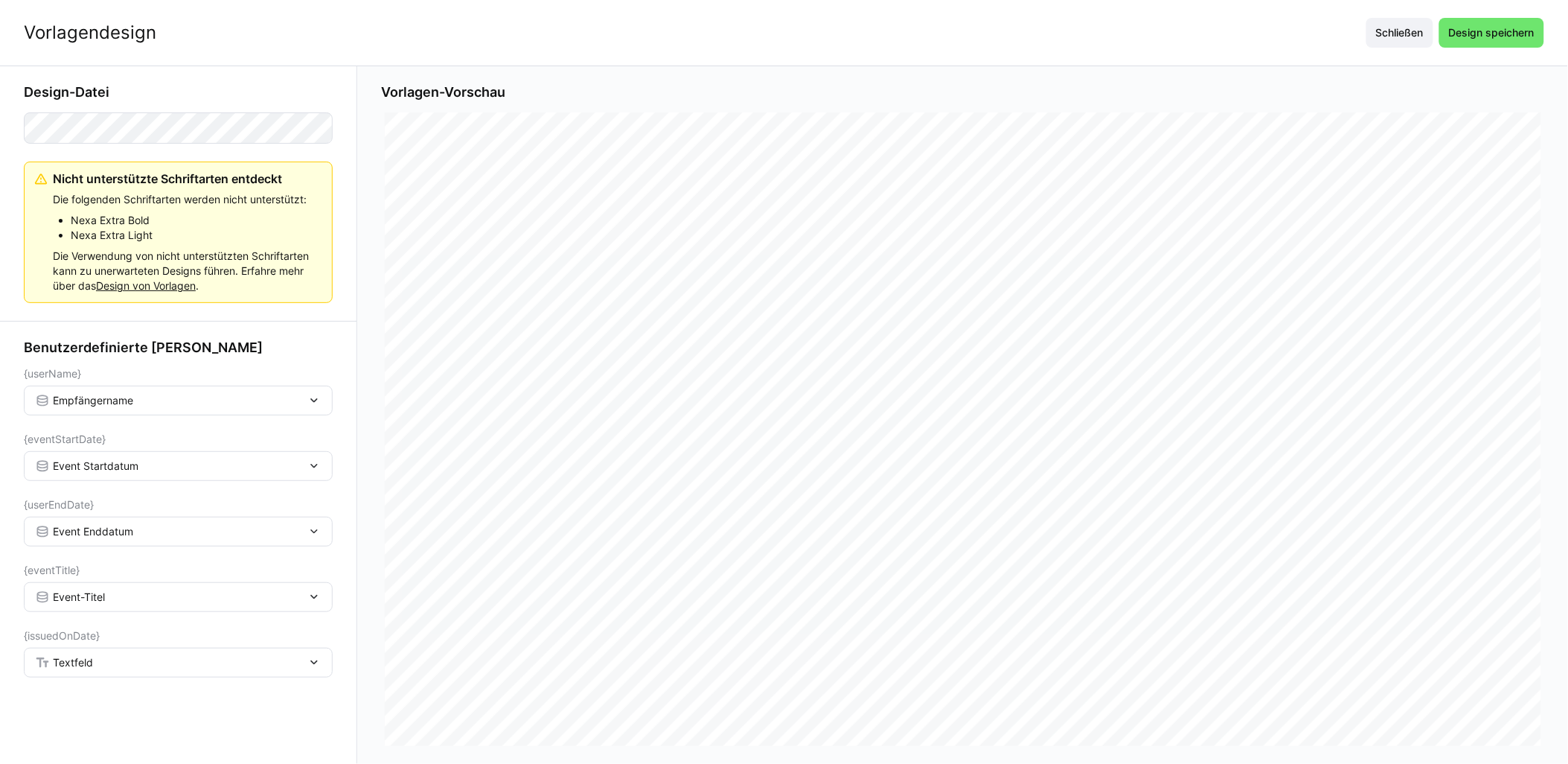
click at [107, 668] on div "Textfeld" at bounding box center [171, 662] width 272 height 13
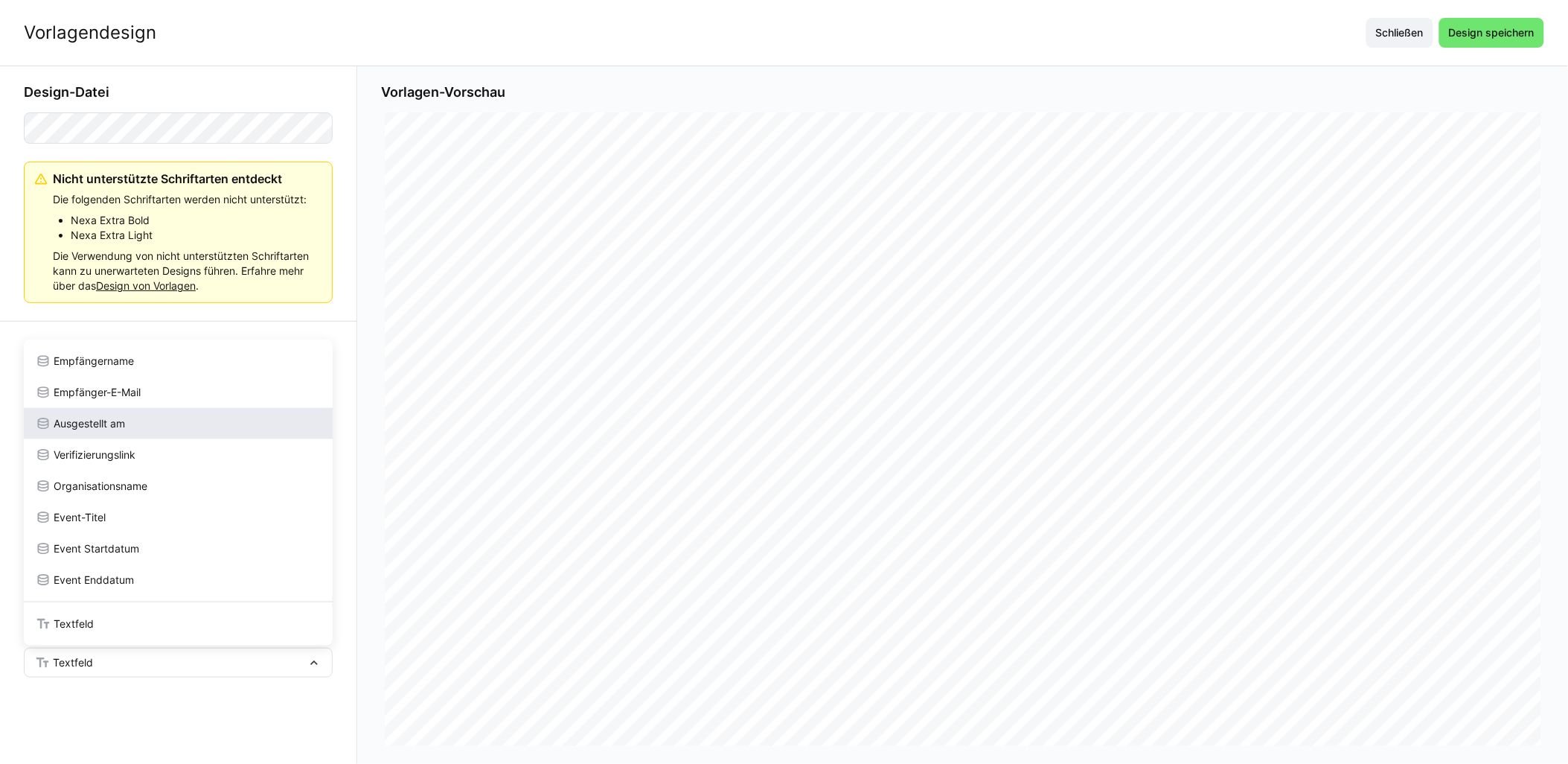
click at [138, 414] on div "Ausgestellt am" at bounding box center [178, 424] width 309 height 31
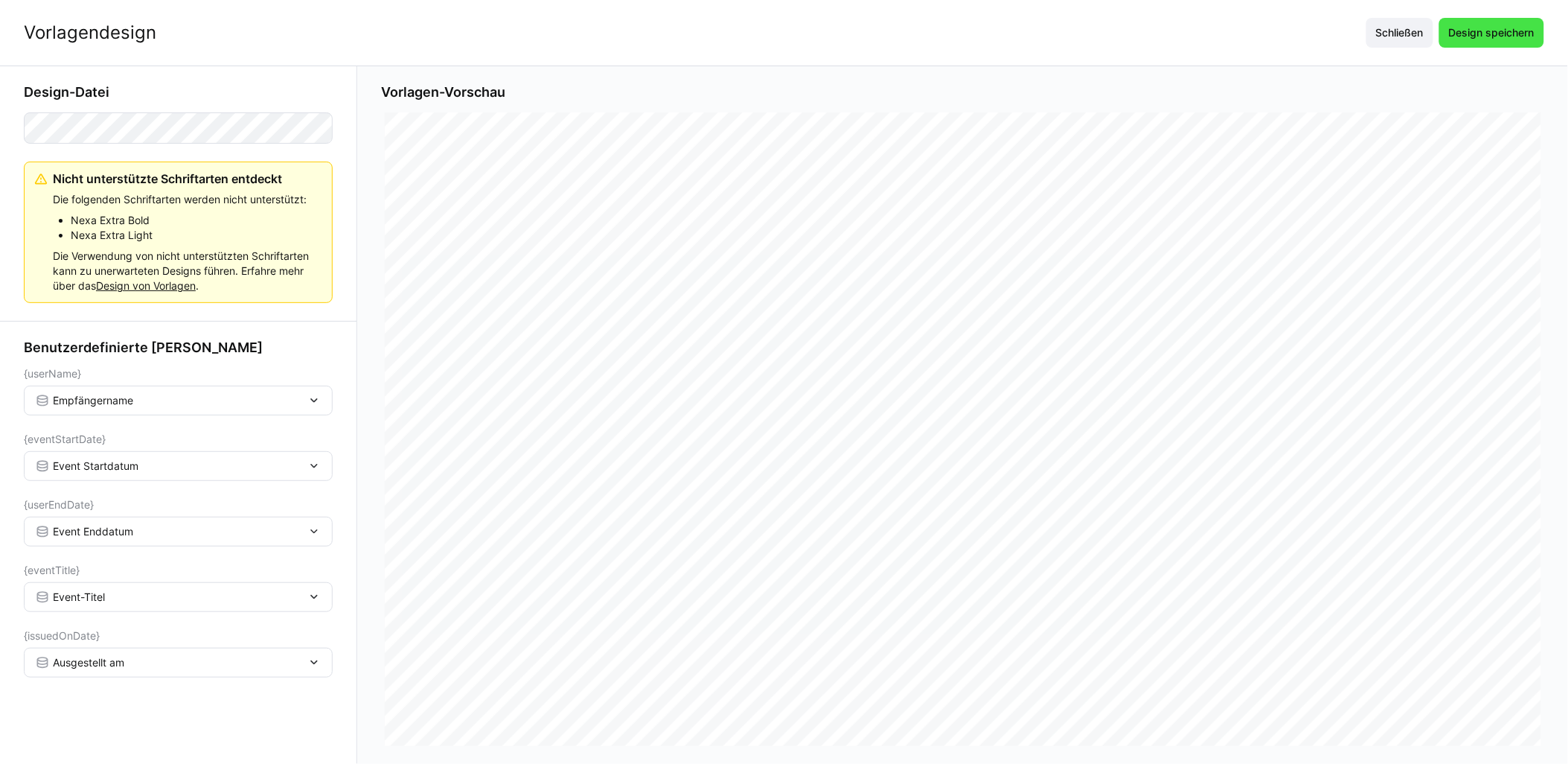
click at [786, 30] on span "Design speichern" at bounding box center [1492, 33] width 90 height 15
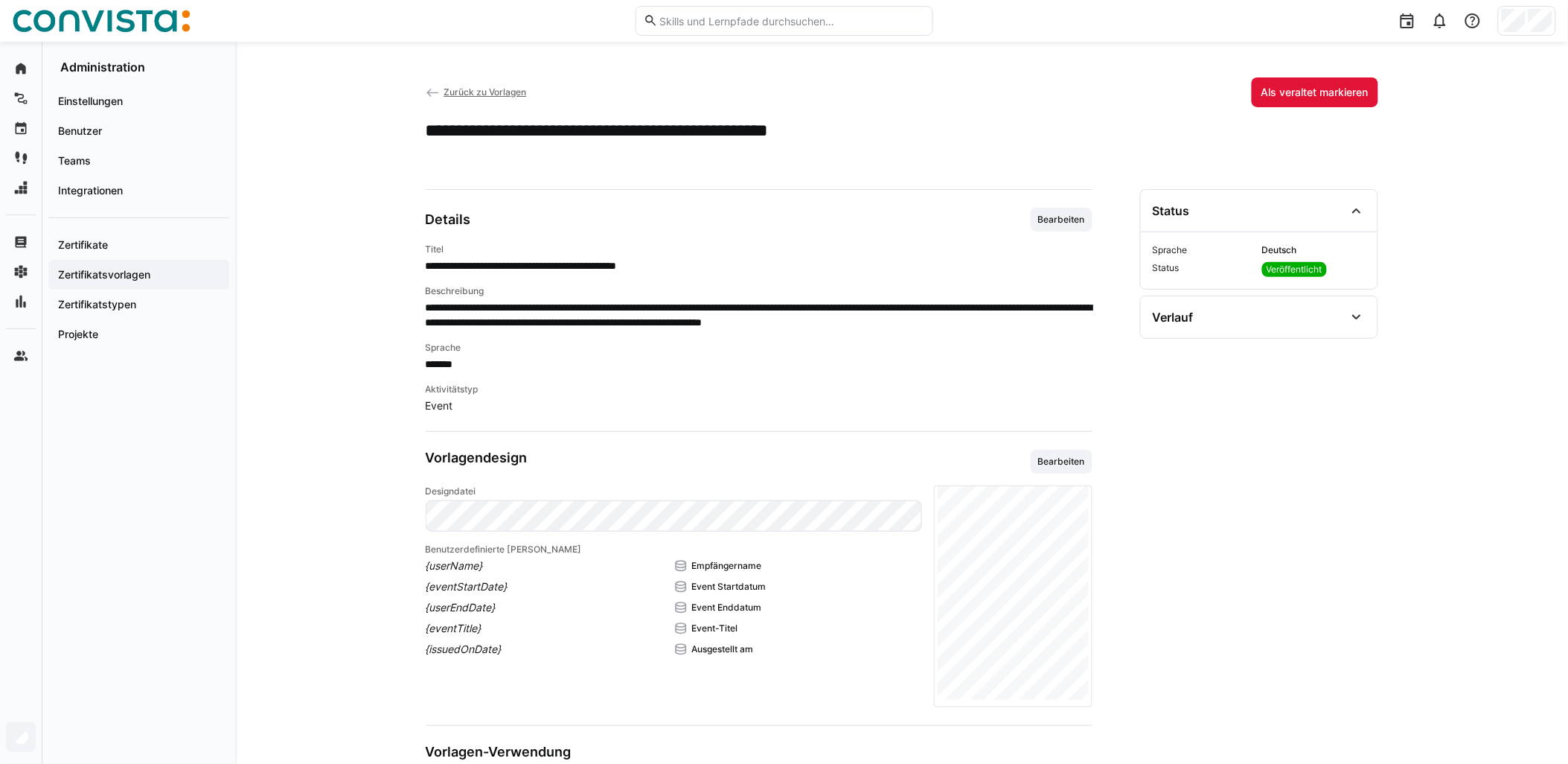
click at [503, 87] on span "Zurück zu Vorlagen" at bounding box center [485, 92] width 83 height 11
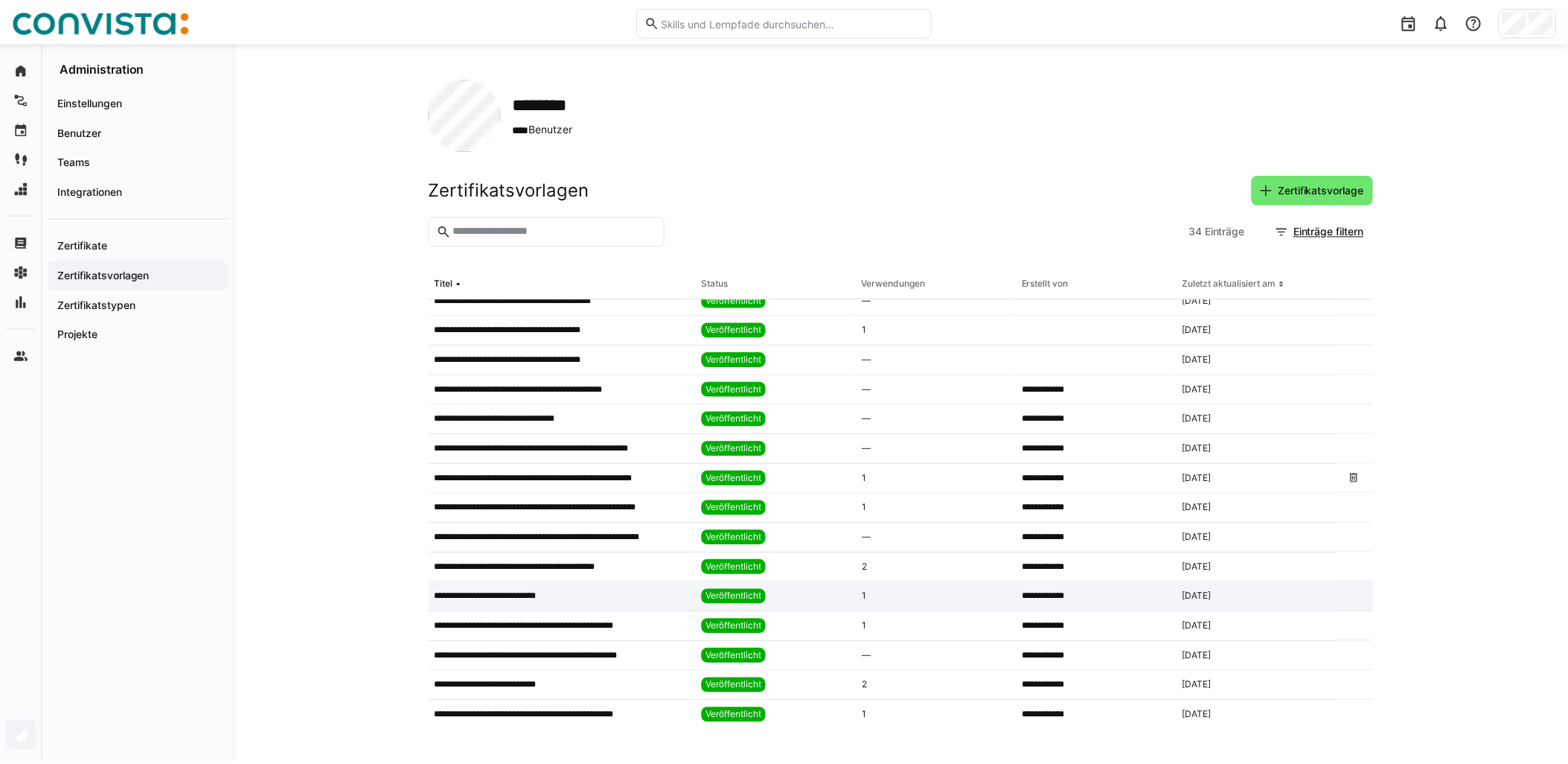
scroll to position [496, 0]
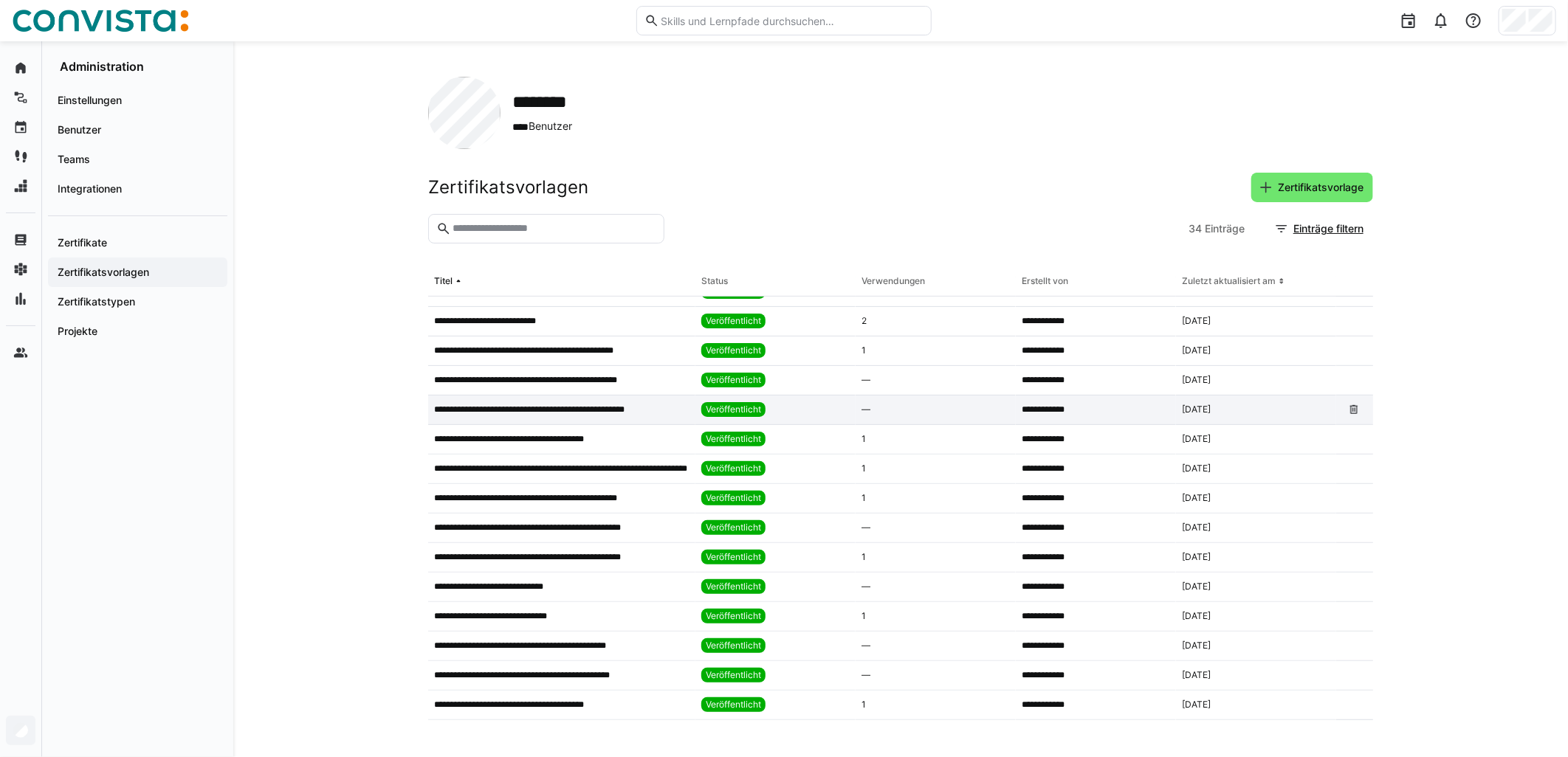
click at [645, 410] on p "**********" at bounding box center [548, 410] width 228 height 12
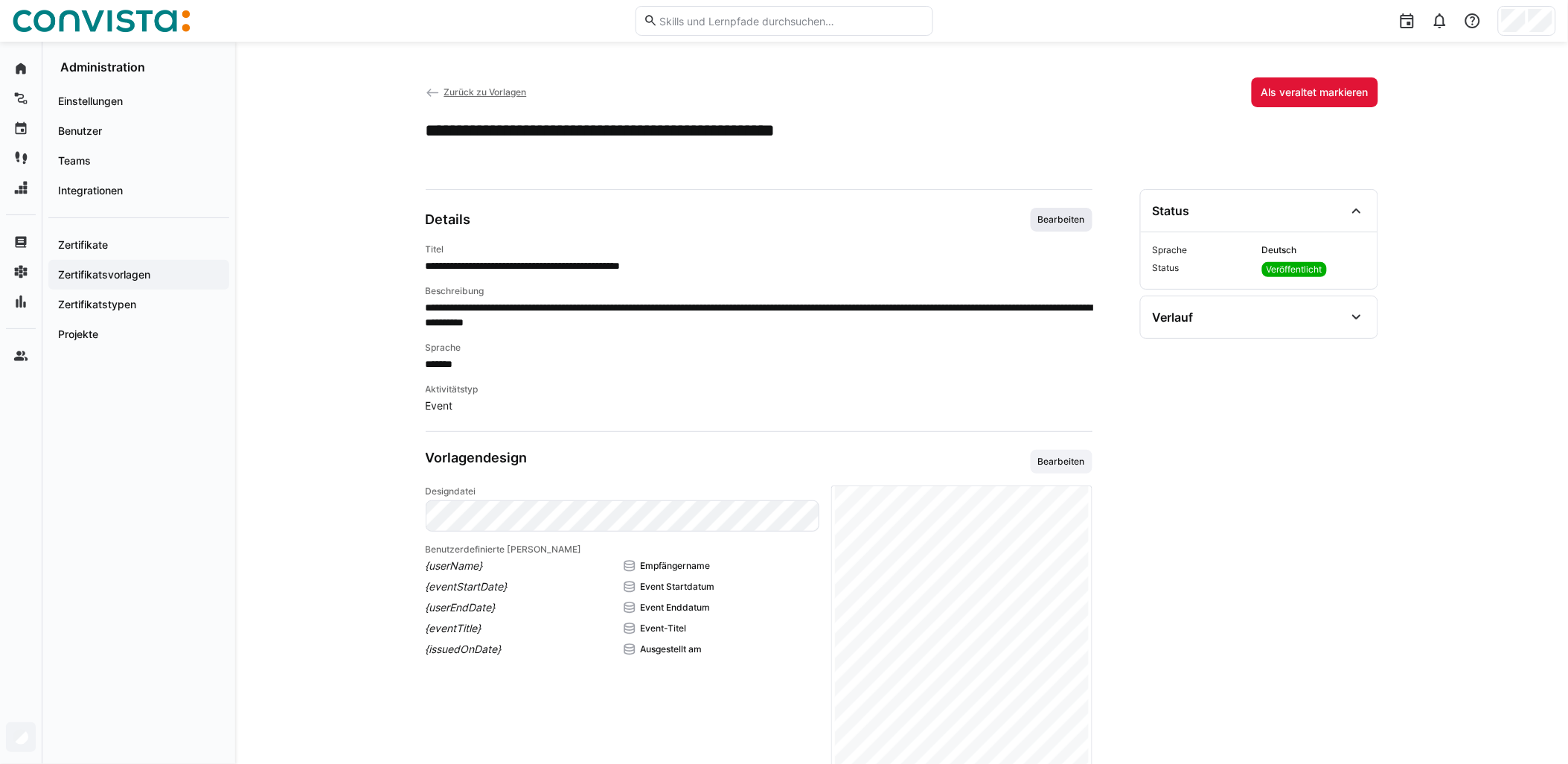
click at [786, 225] on span "Bearbeiten" at bounding box center [1061, 220] width 50 height 12
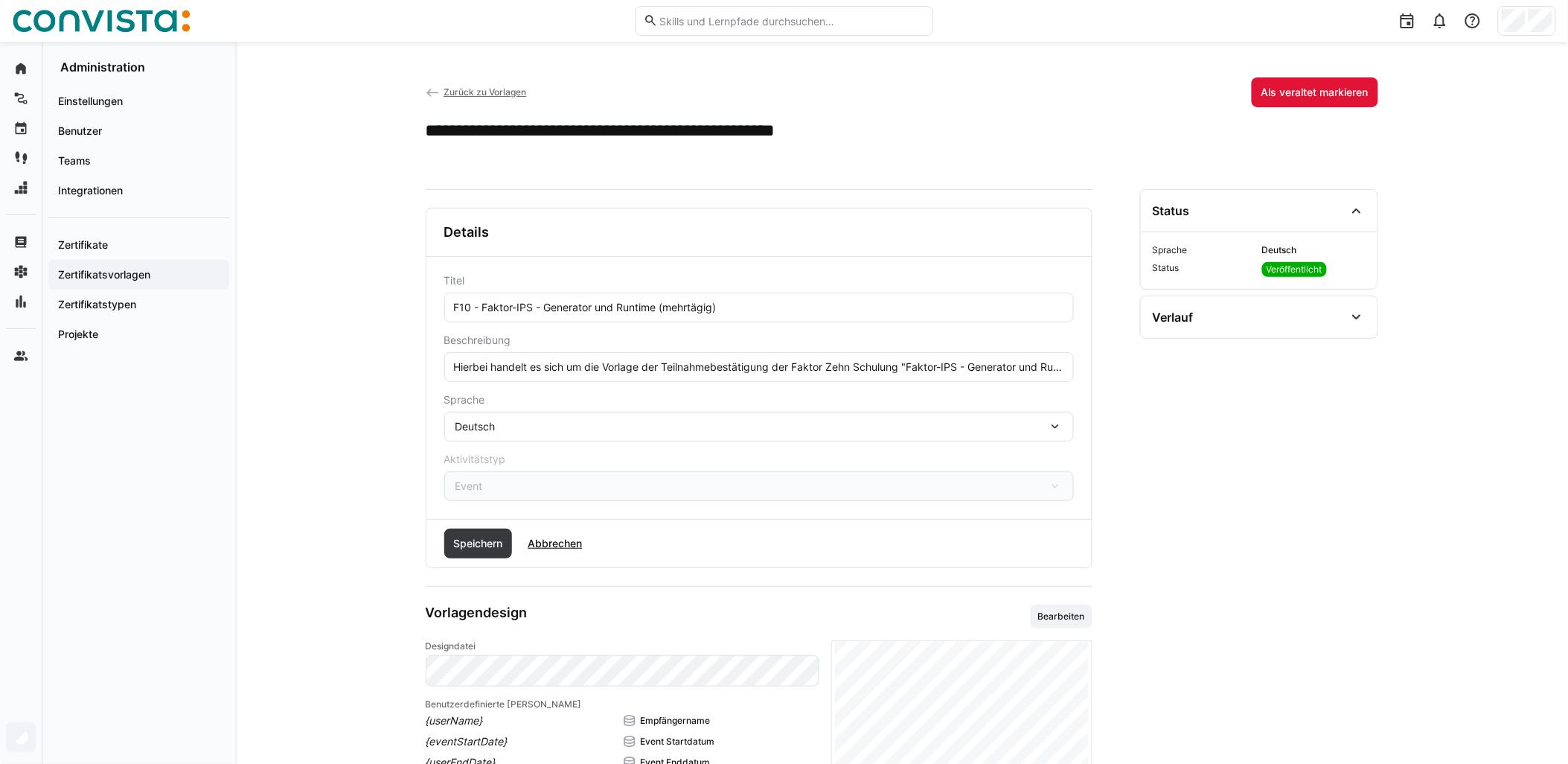
click at [778, 377] on eds-input "Hierbei handelt es sich um die Vorlage der Teilnahmebestätigung der Faktor Zehn…" at bounding box center [759, 367] width 629 height 30
paste input "Das Event findet remote statt."
type input "Hierbei handelt es sich um die Vorlage der Teilnahmebestätigung der Faktor Zehn…"
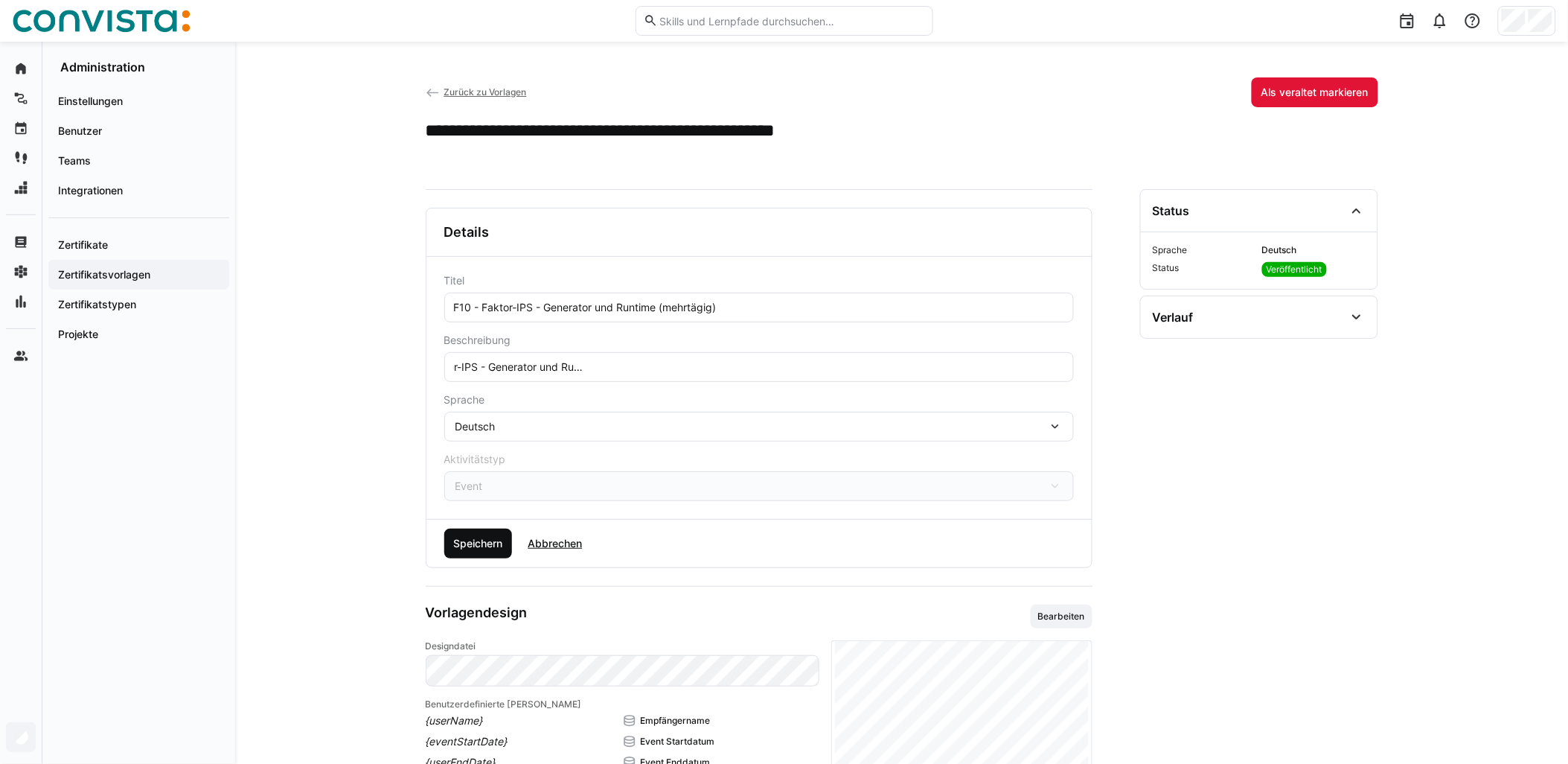
click at [487, 554] on span "Speichern" at bounding box center [478, 544] width 68 height 30
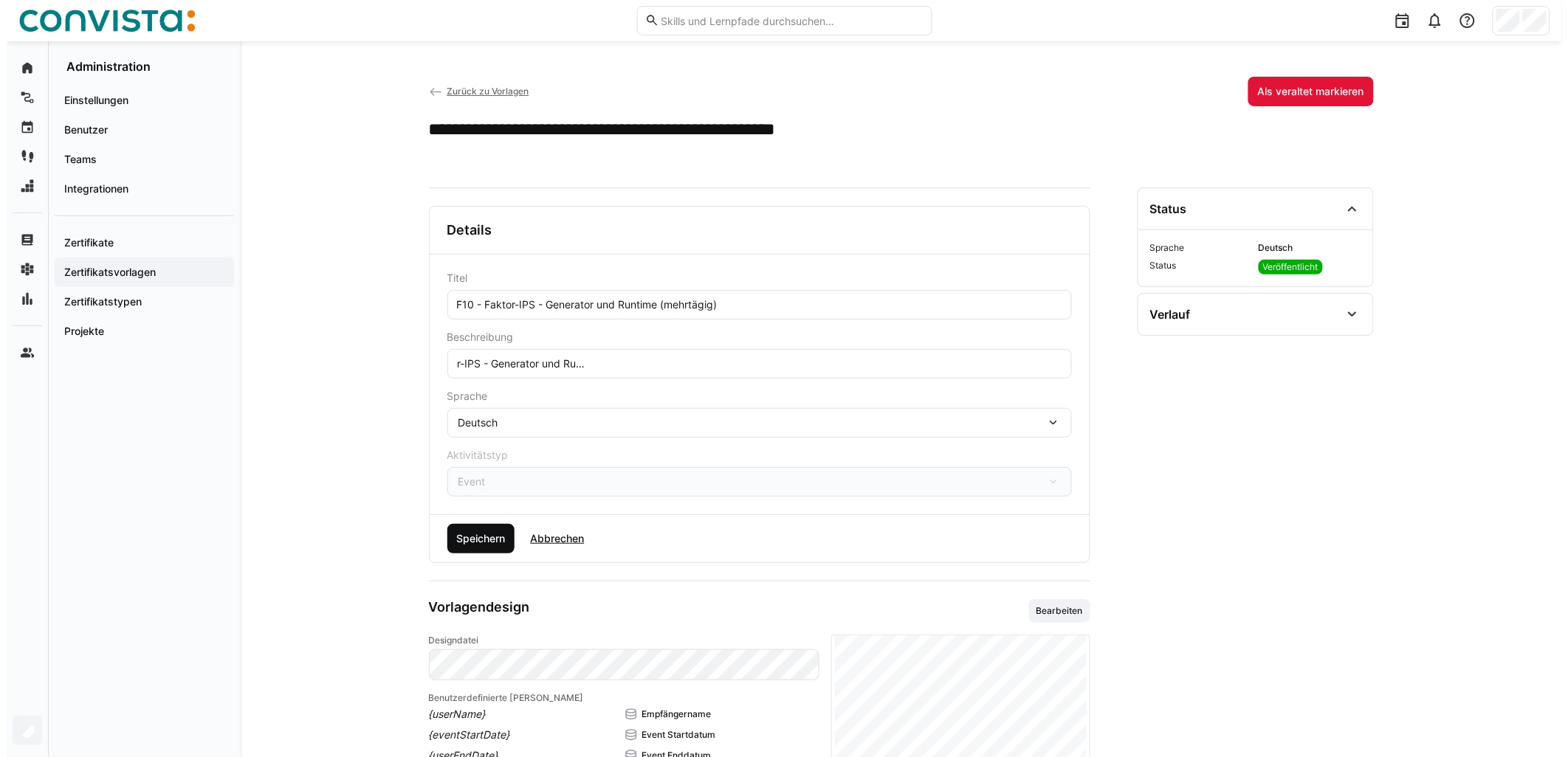
scroll to position [0, 0]
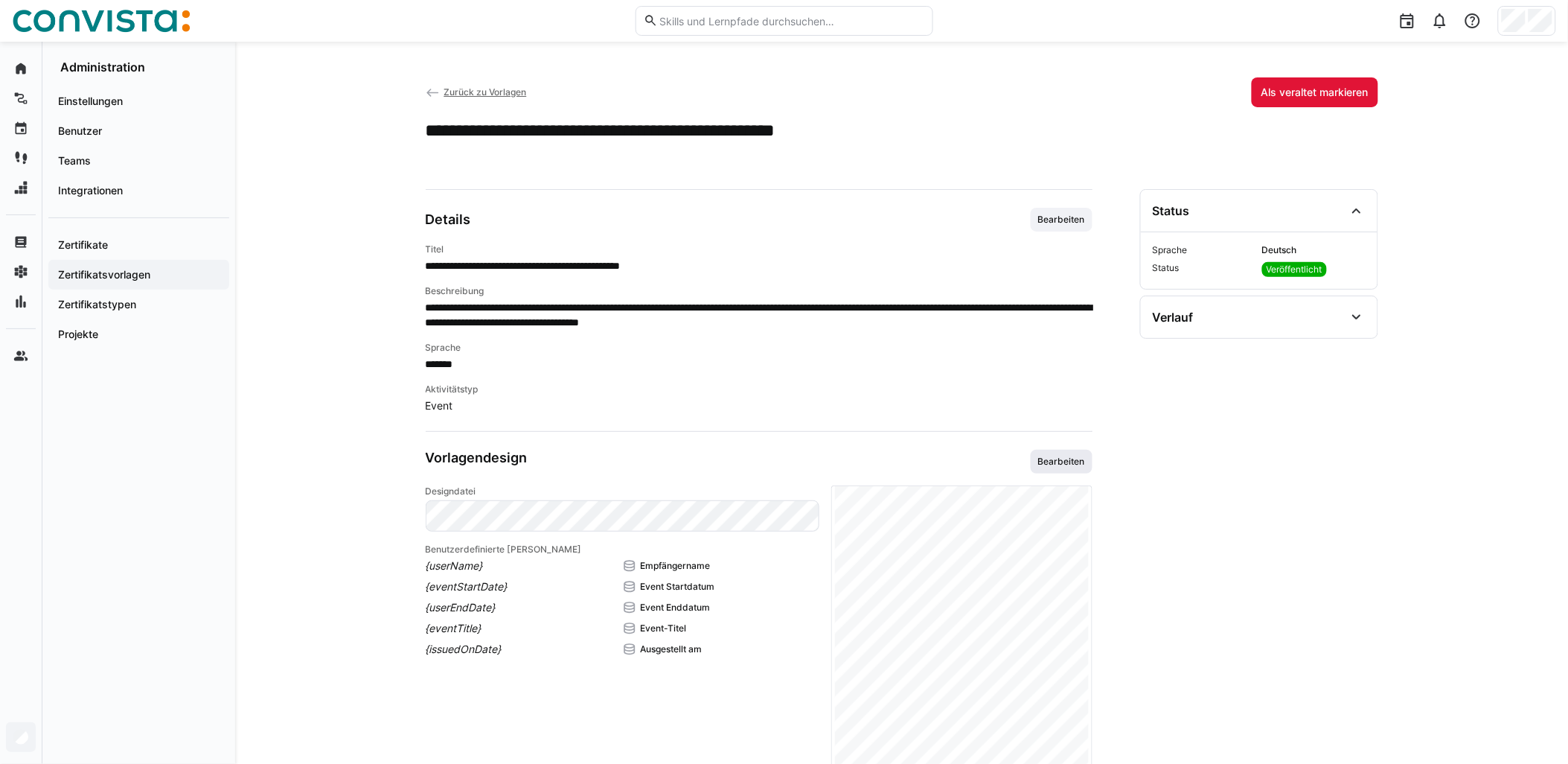
click at [786, 464] on span "Bearbeiten" at bounding box center [1061, 461] width 50 height 12
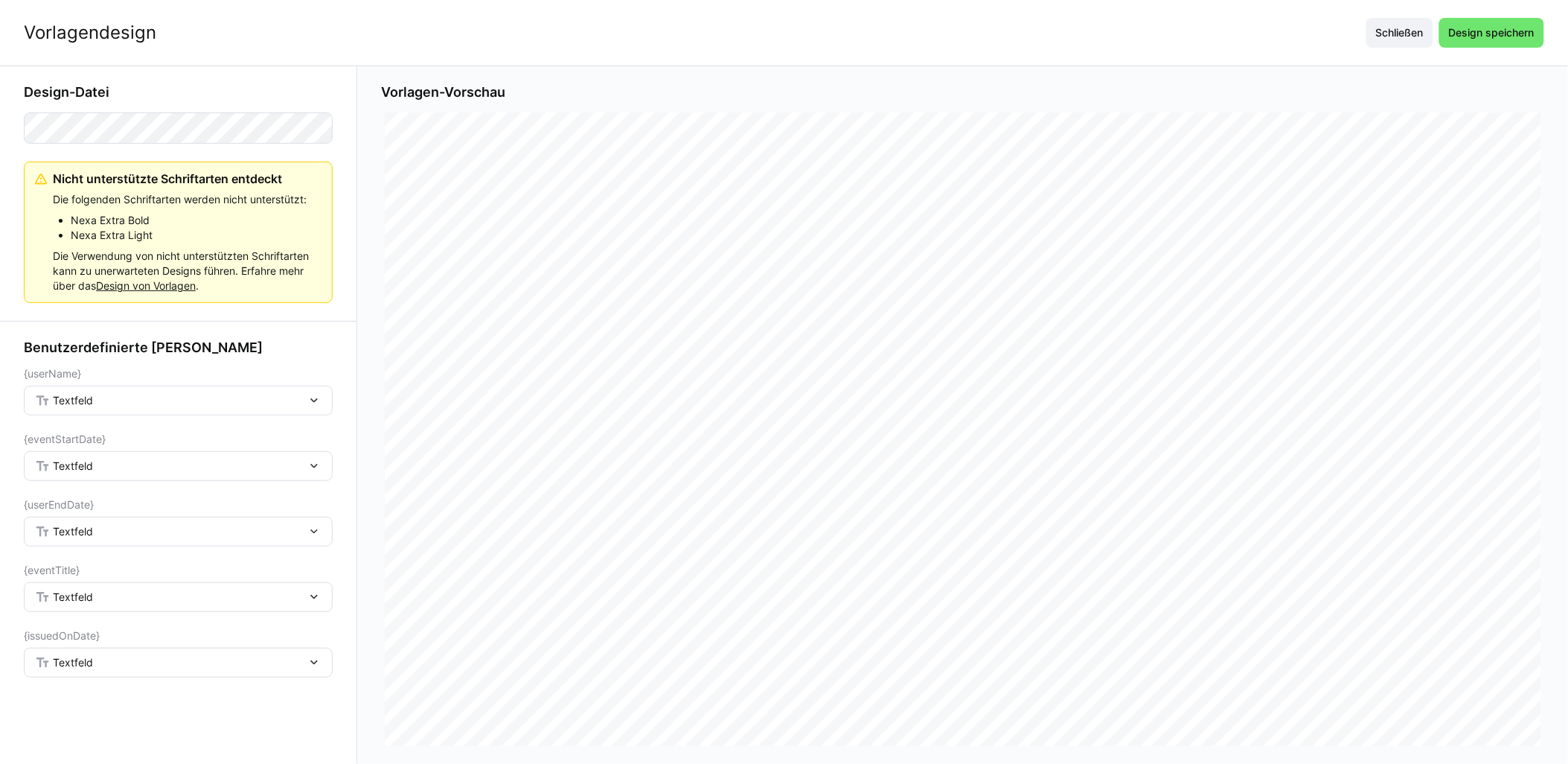
click at [184, 411] on div "Textfeld" at bounding box center [178, 400] width 309 height 30
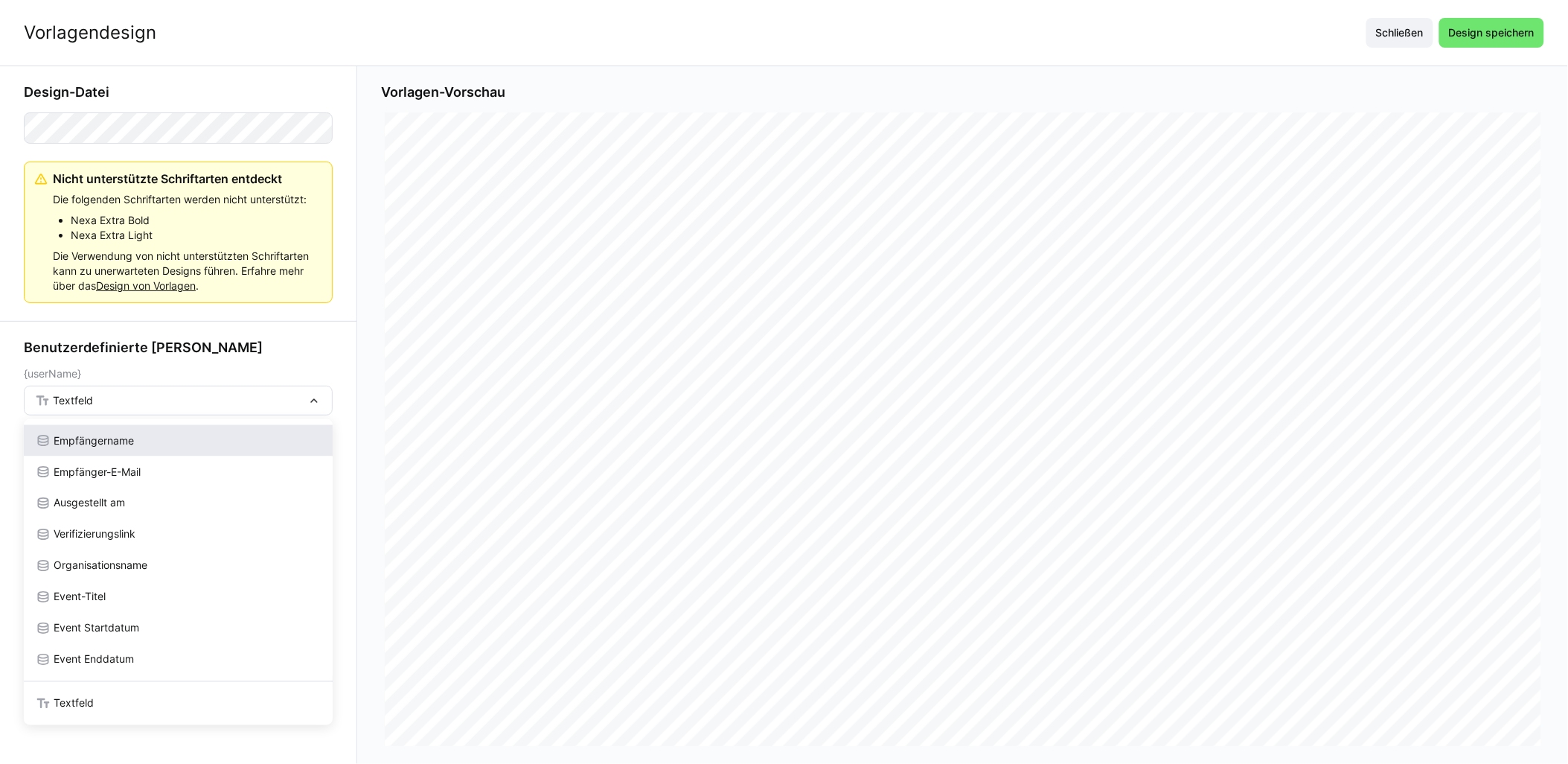
click at [136, 439] on div "Empfängername" at bounding box center [178, 441] width 285 height 15
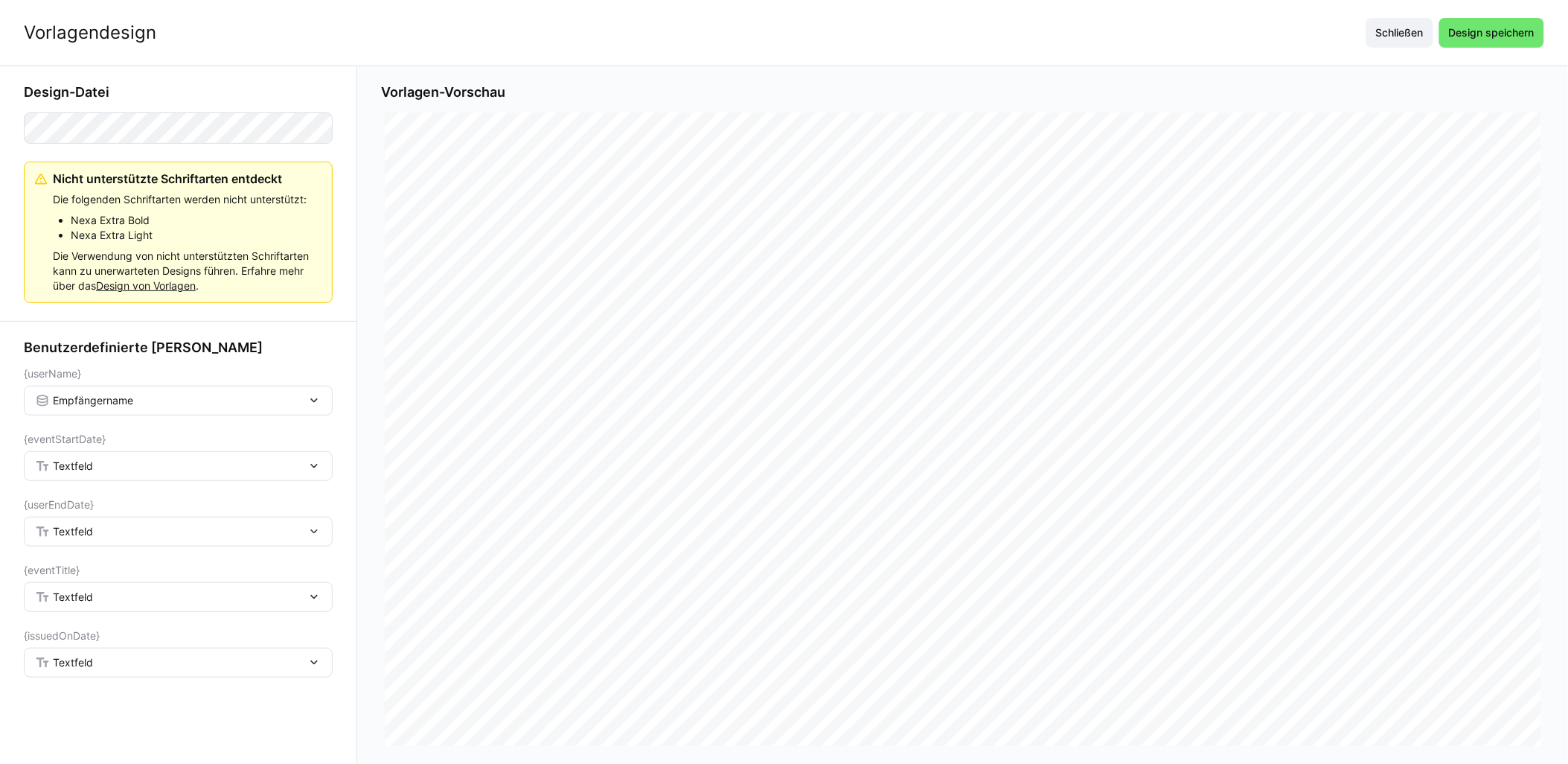
click at [128, 461] on div "Textfeld" at bounding box center [171, 466] width 272 height 13
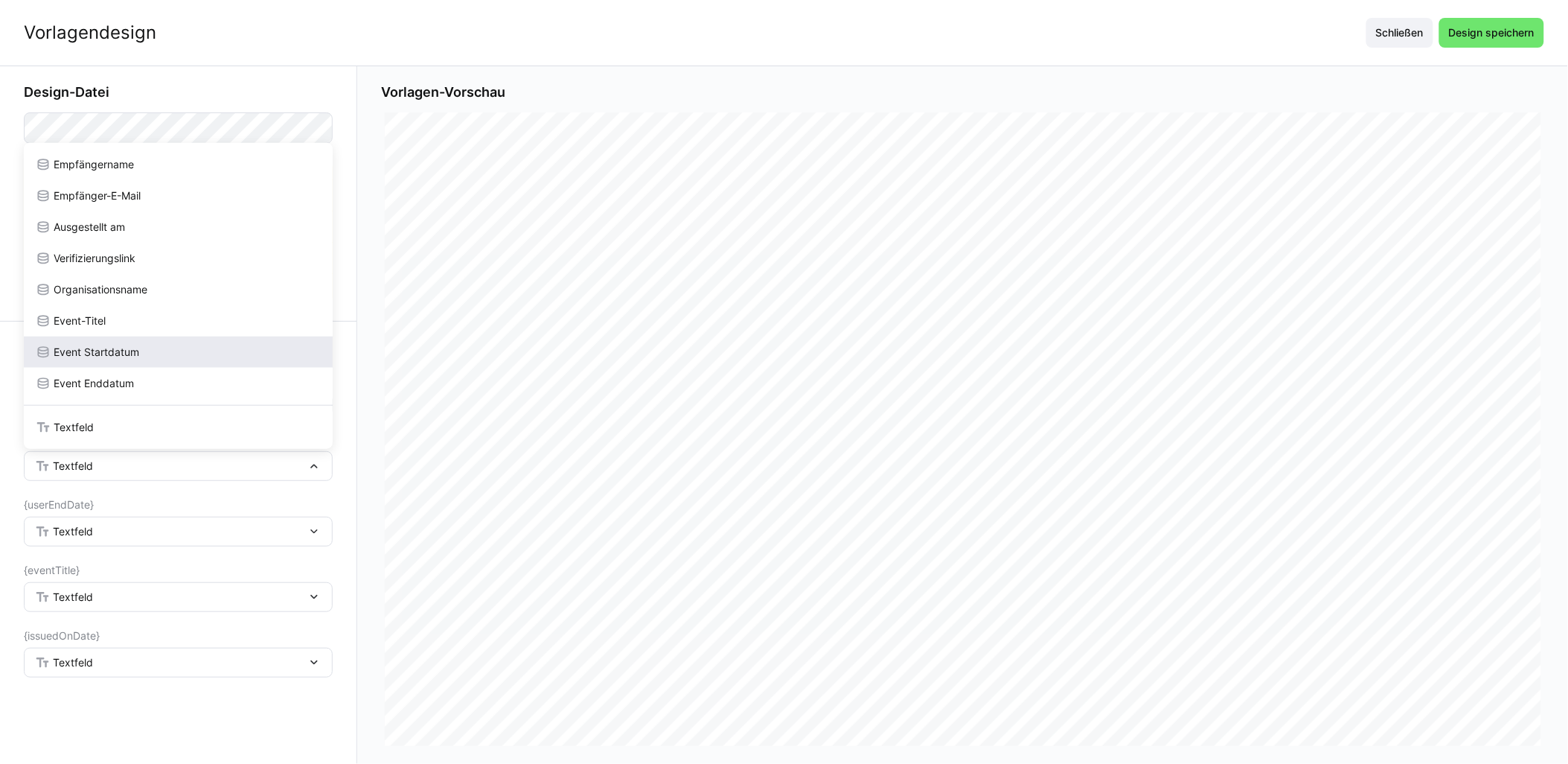
click at [137, 360] on div "Event Startdatum" at bounding box center [178, 352] width 309 height 31
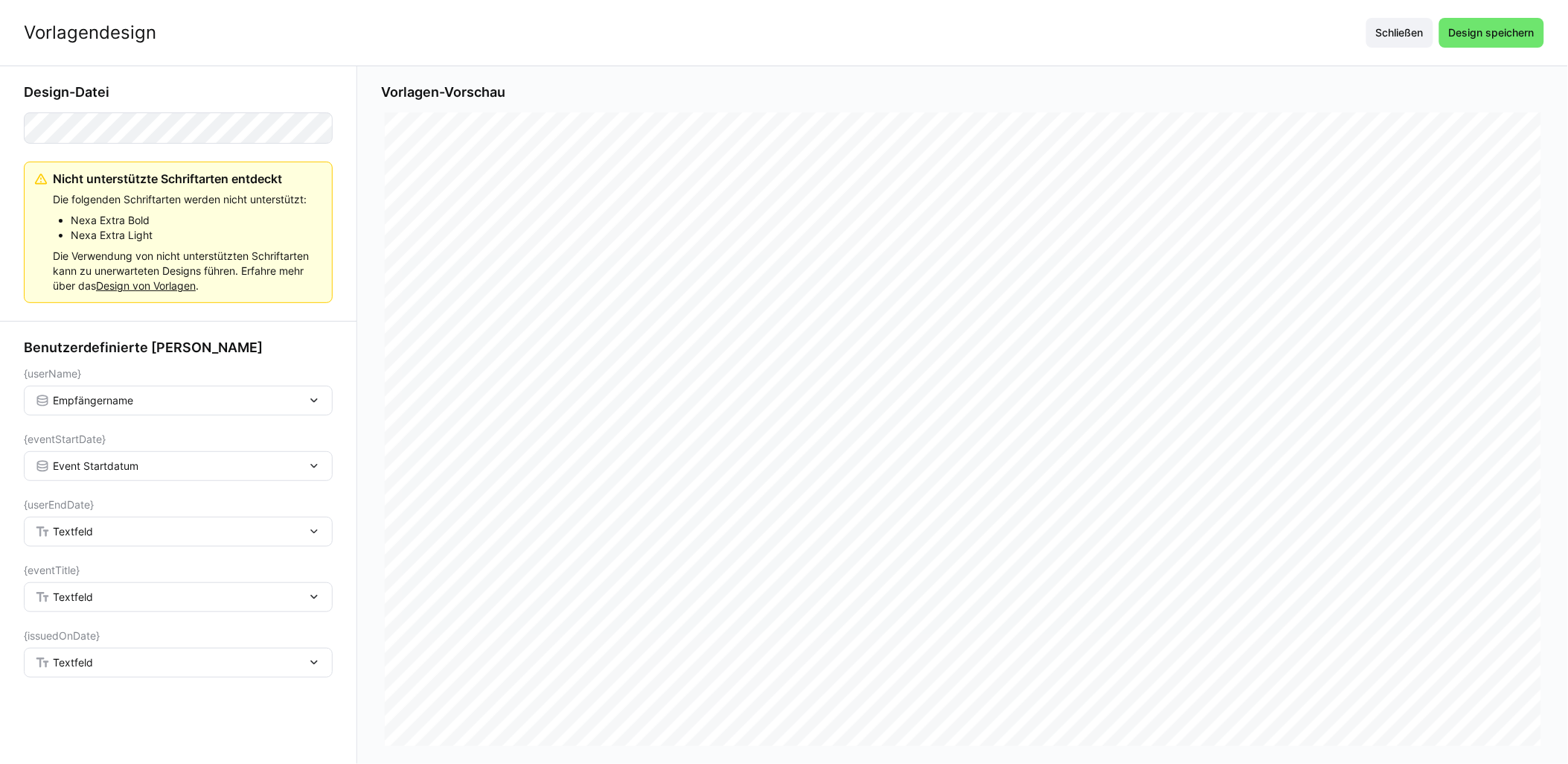
click at [123, 532] on div "Textfeld" at bounding box center [171, 531] width 272 height 13
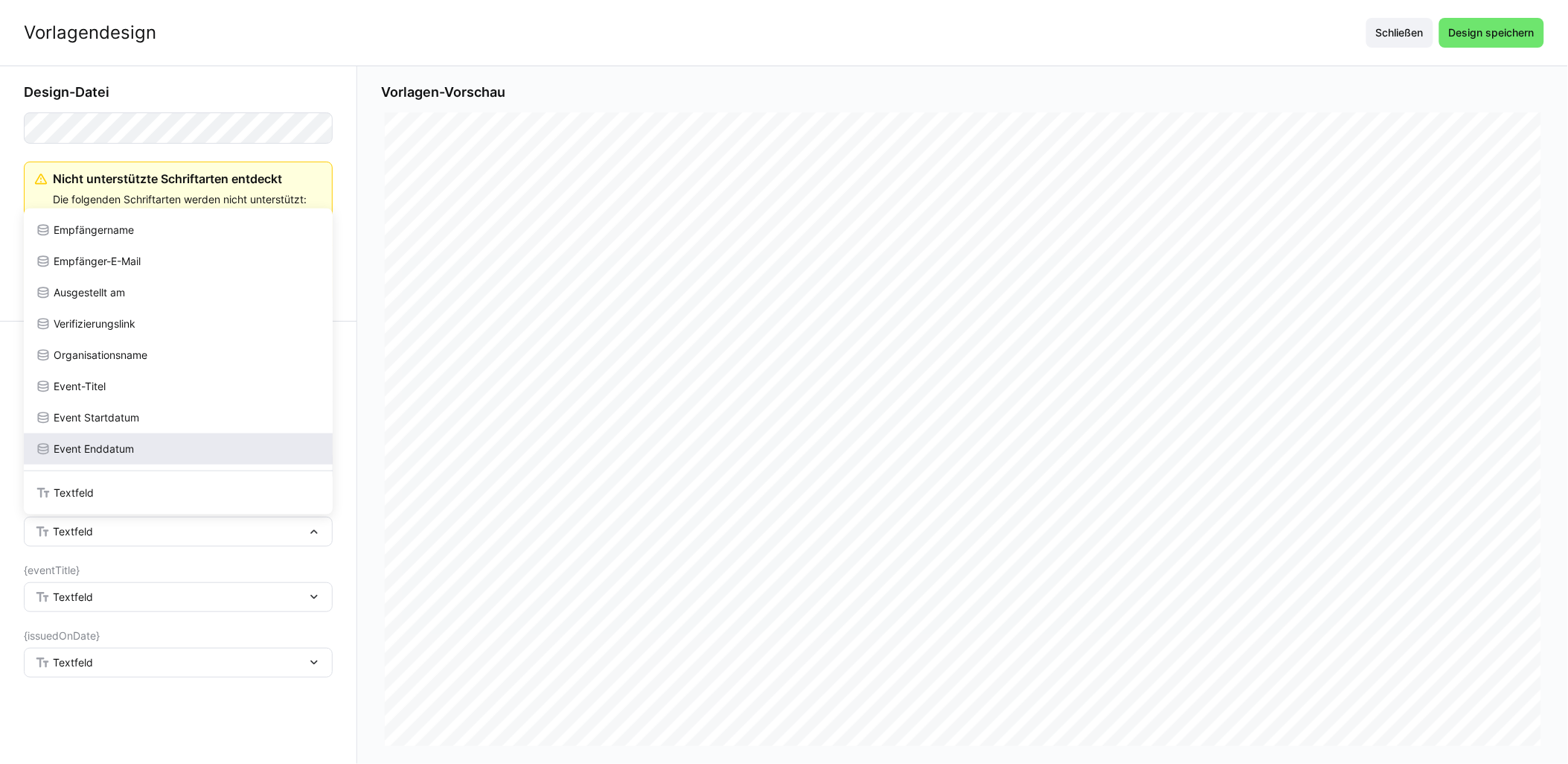
click at [135, 448] on div "Event Enddatum" at bounding box center [178, 449] width 285 height 15
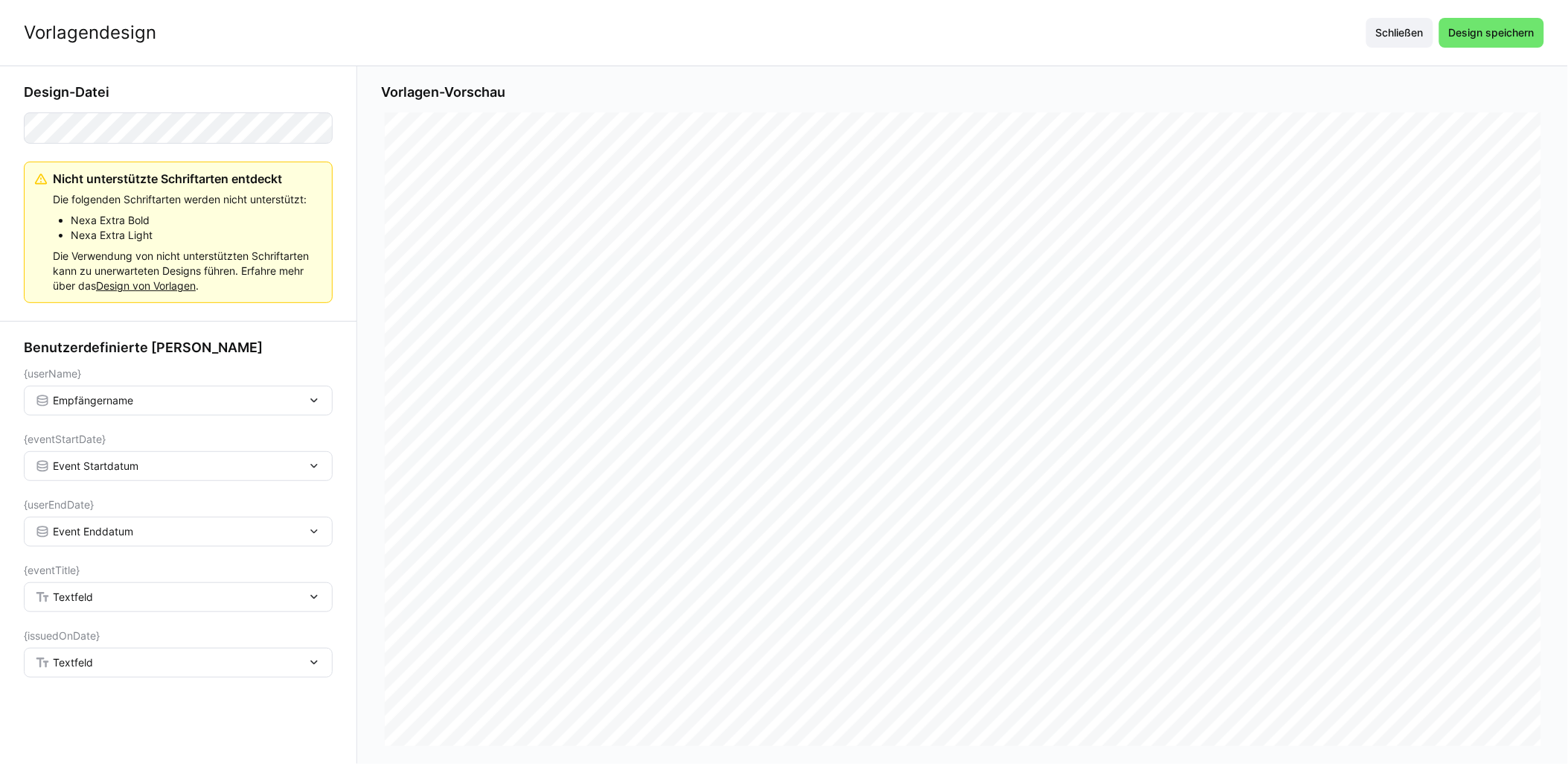
click at [115, 597] on div "Textfeld" at bounding box center [171, 597] width 272 height 13
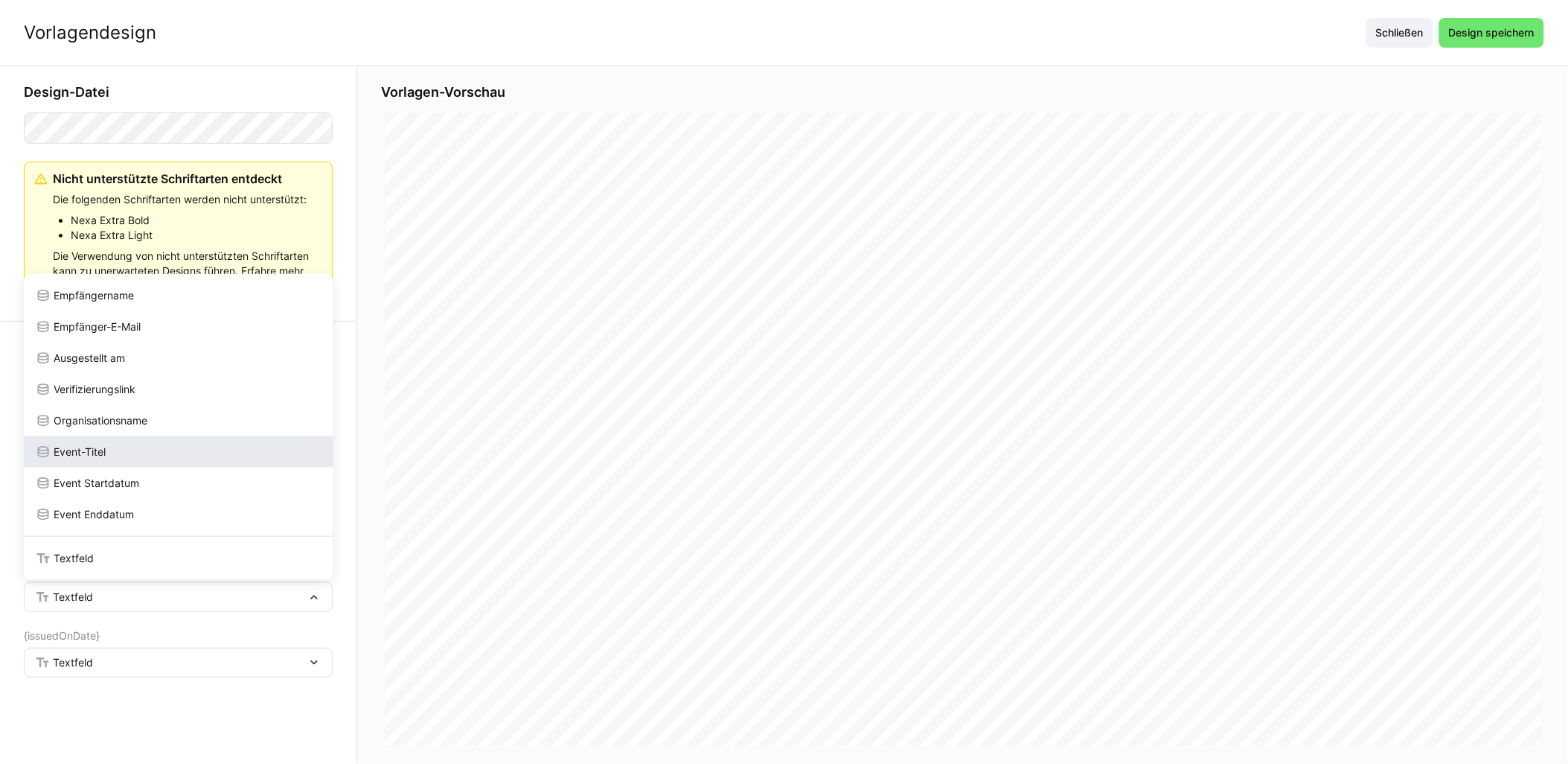
click at [136, 456] on div "Event-Titel" at bounding box center [178, 452] width 285 height 15
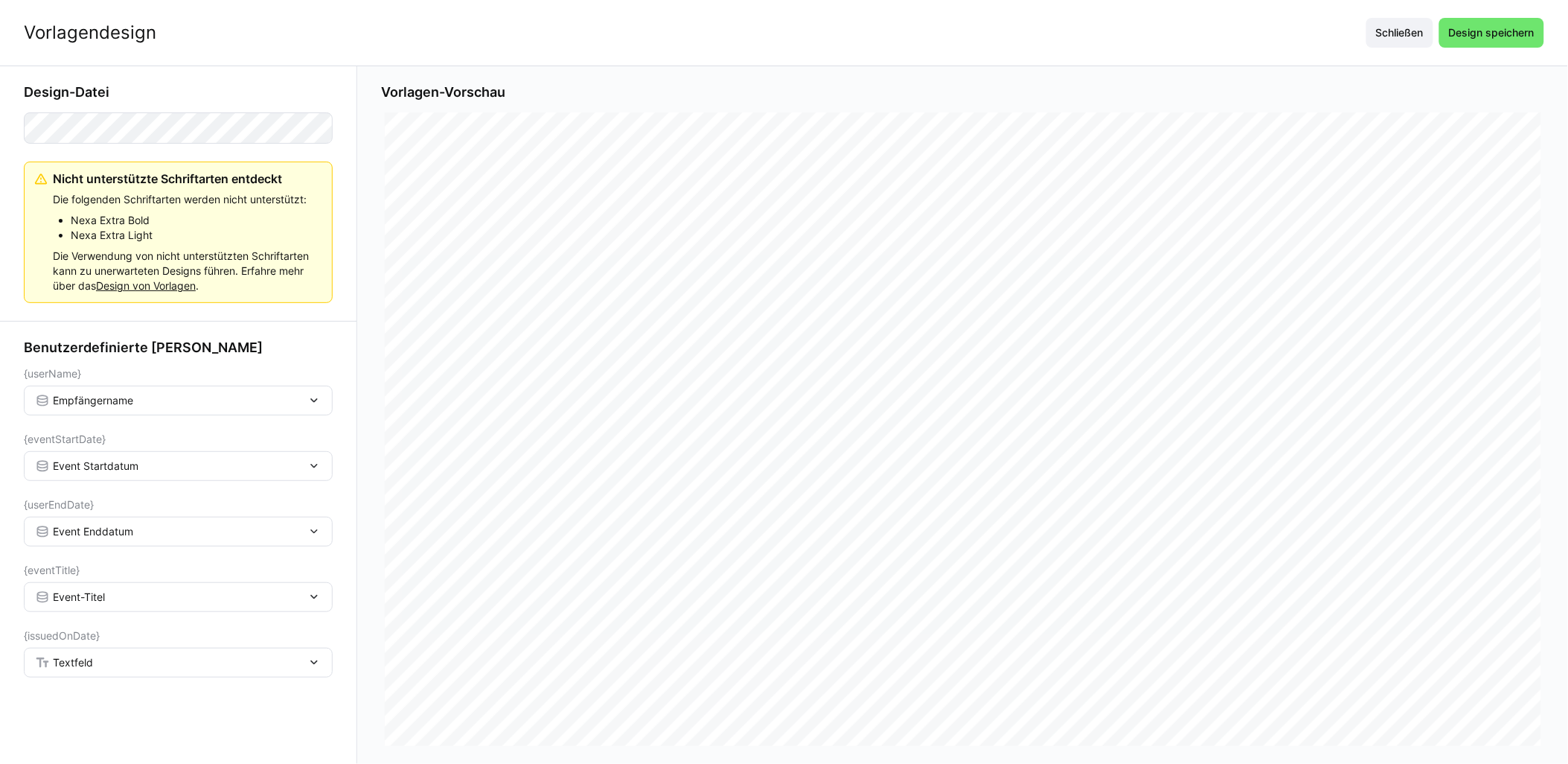
click at [86, 666] on span "Textfeld" at bounding box center [72, 662] width 40 height 15
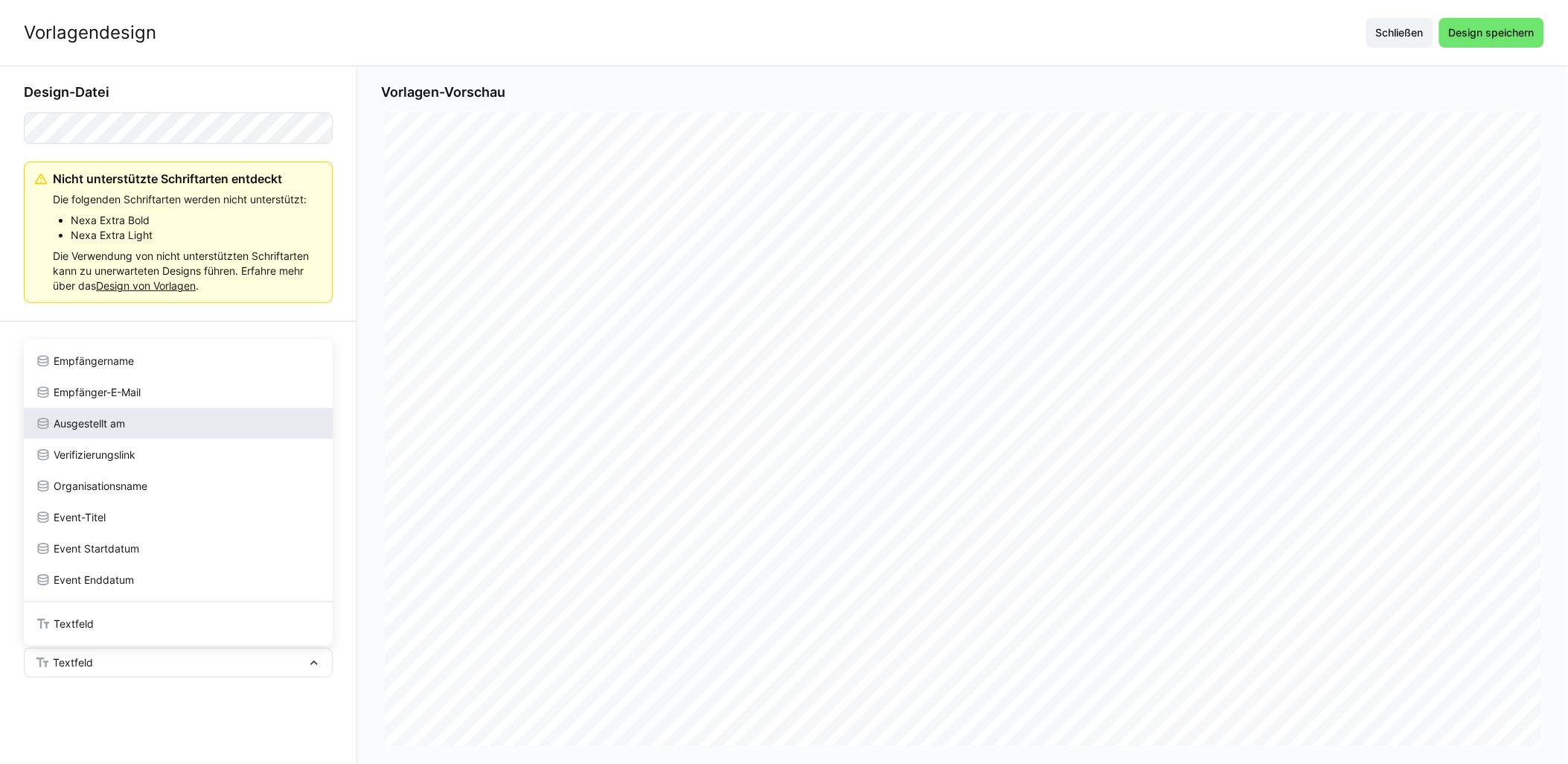
click at [129, 425] on div "Ausgestellt am" at bounding box center [178, 424] width 285 height 15
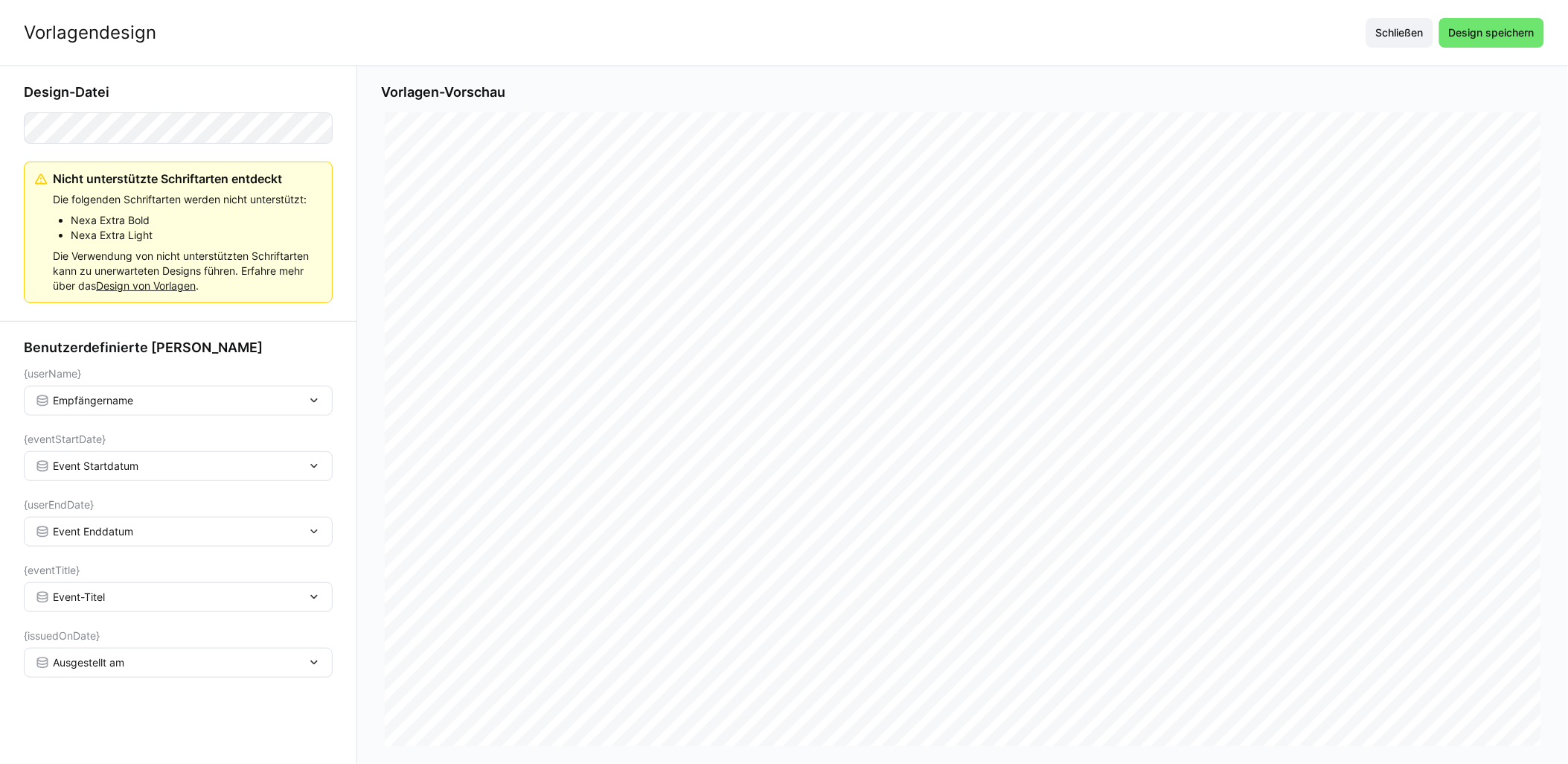
click at [786, 15] on div "Vorlagendesign Schließen Design speichern" at bounding box center [784, 33] width 1568 height 66
click at [786, 24] on span "Design speichern" at bounding box center [1492, 33] width 105 height 30
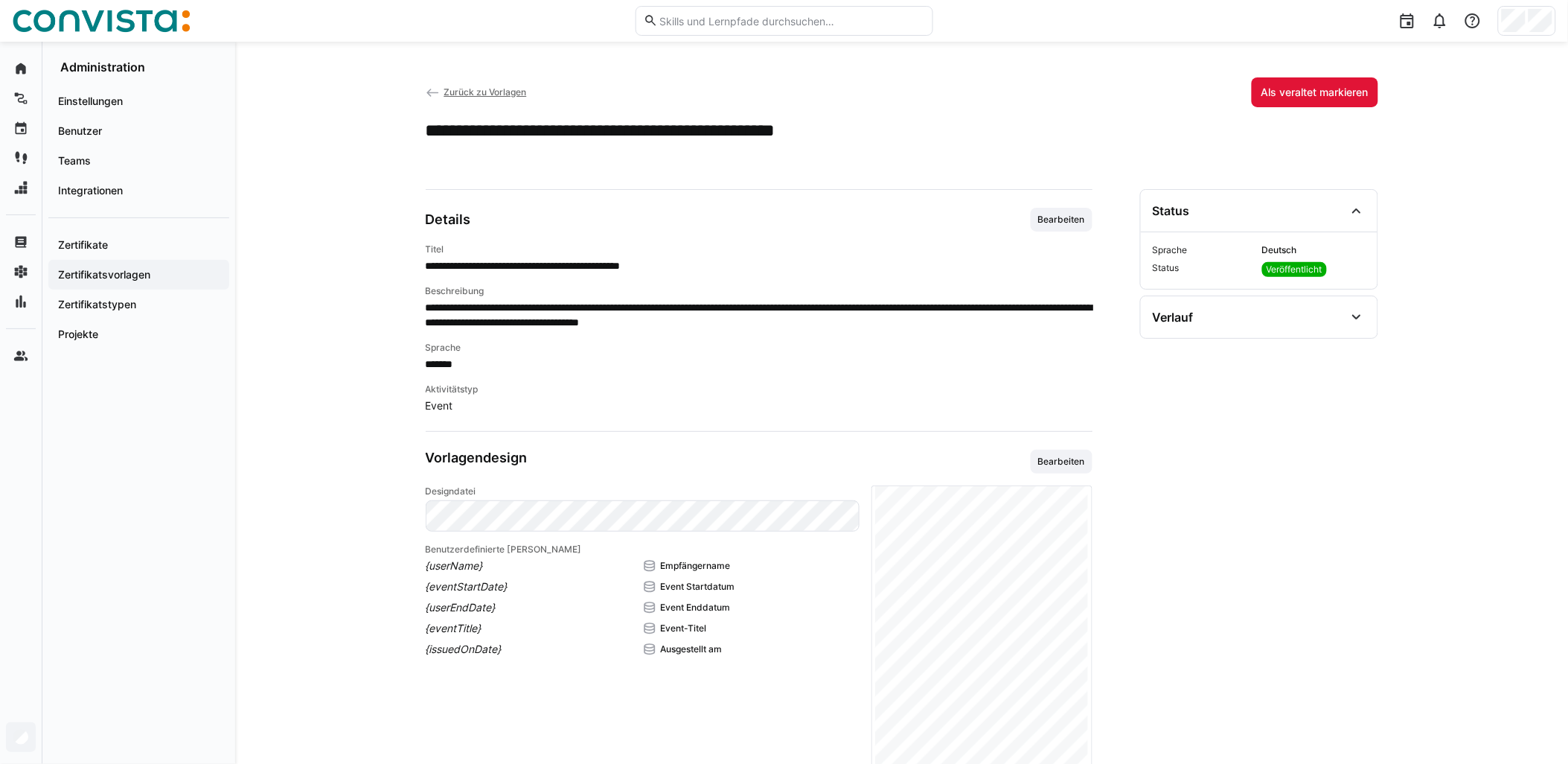
click at [525, 98] on app-back-navigation "Zurück zu Vorlagen" at bounding box center [477, 92] width 101 height 16
click at [524, 93] on span "Zurück zu Vorlagen" at bounding box center [485, 92] width 83 height 11
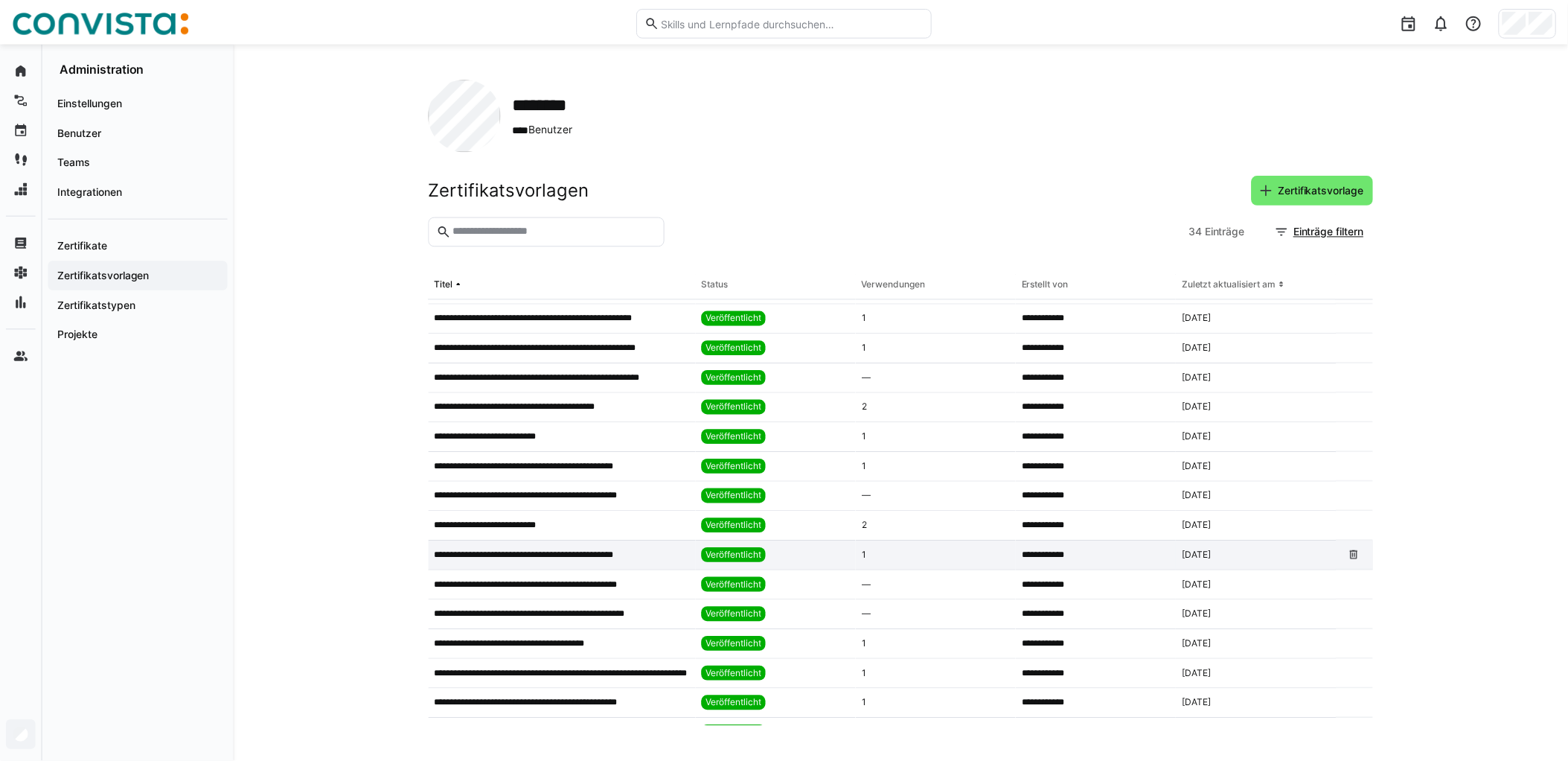
scroll to position [330, 0]
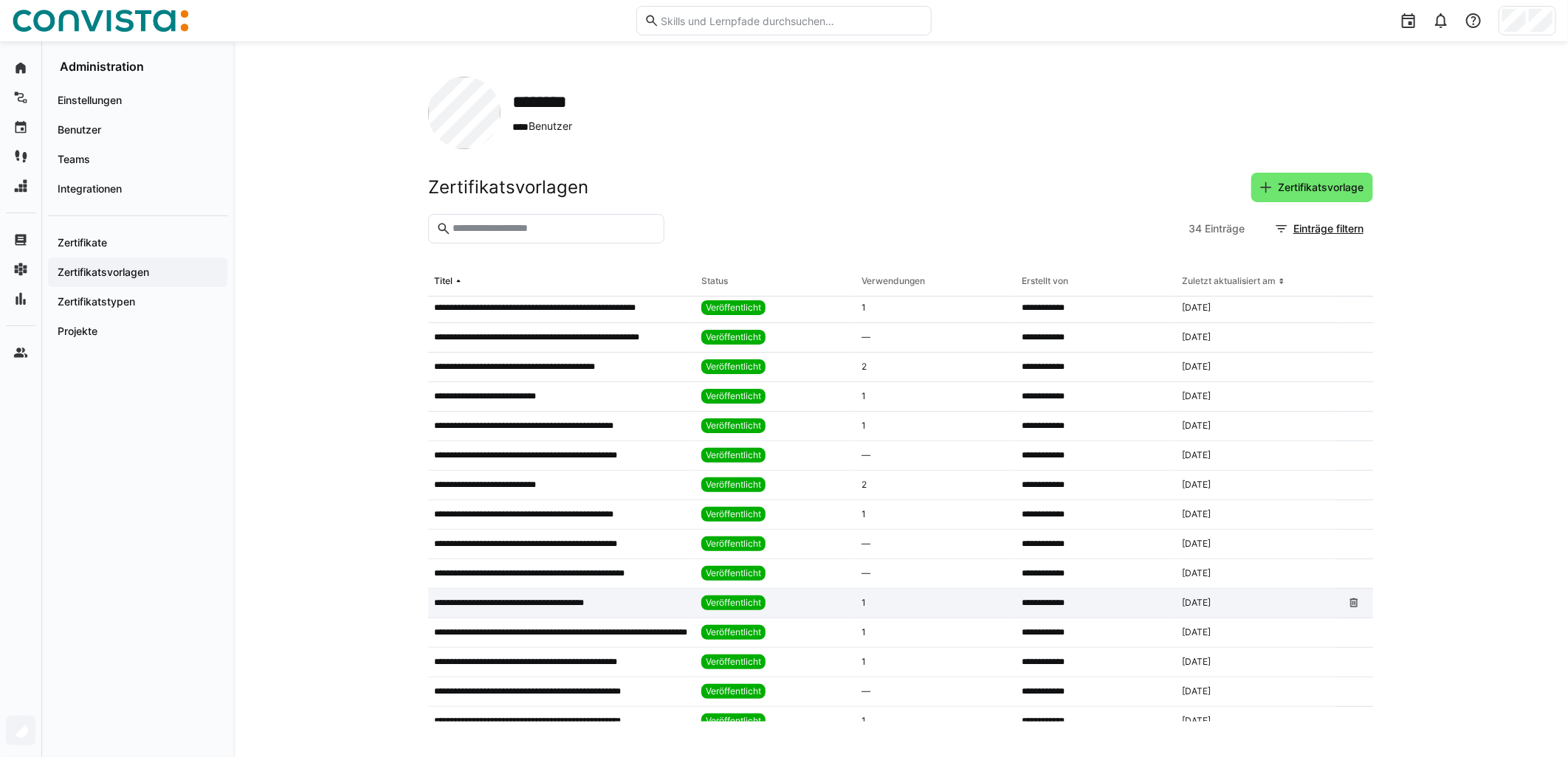
click at [623, 601] on app-table-first-column "**********" at bounding box center [561, 602] width 256 height 12
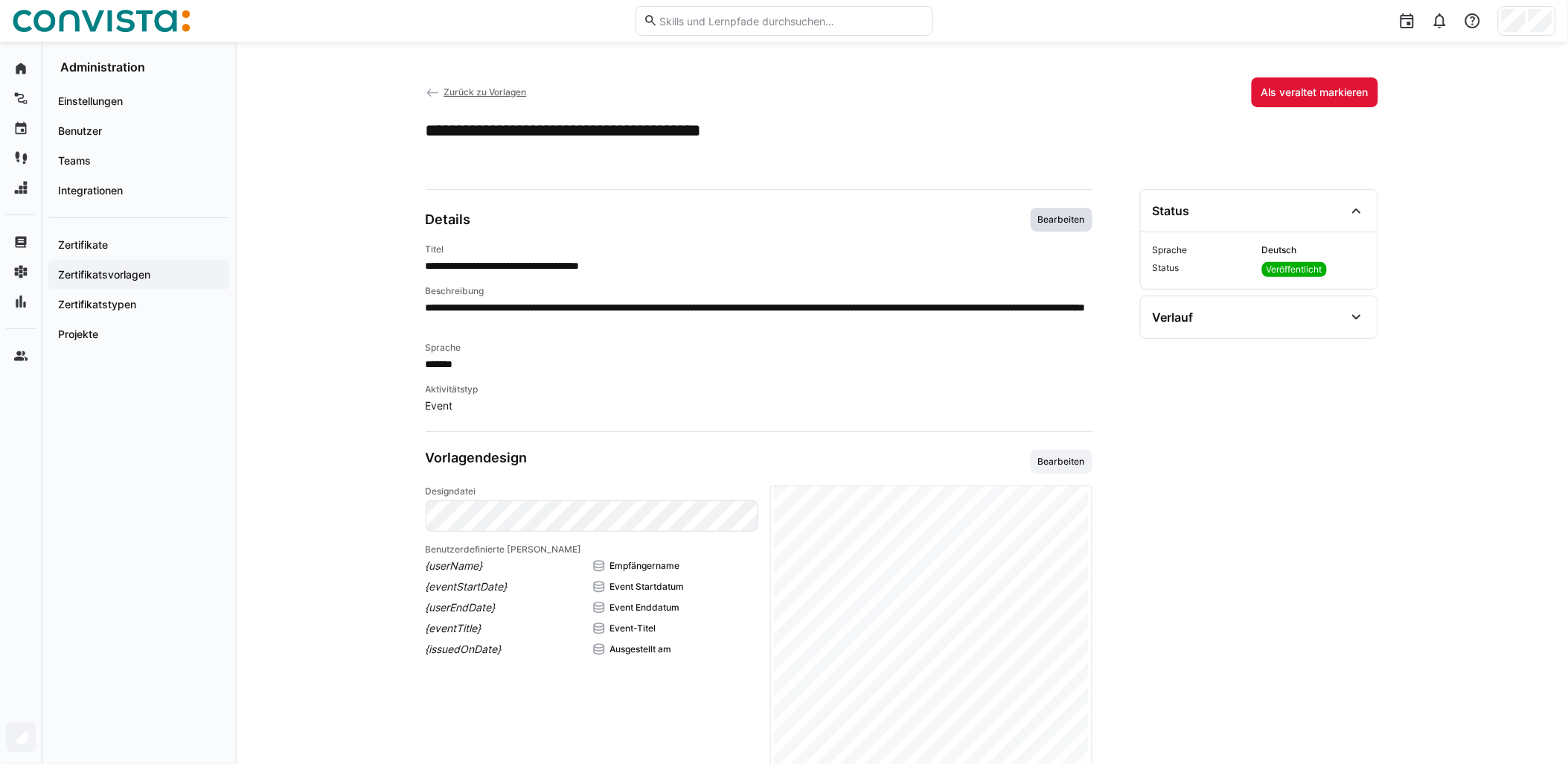
click at [786, 229] on span "Bearbeiten" at bounding box center [1062, 219] width 62 height 24
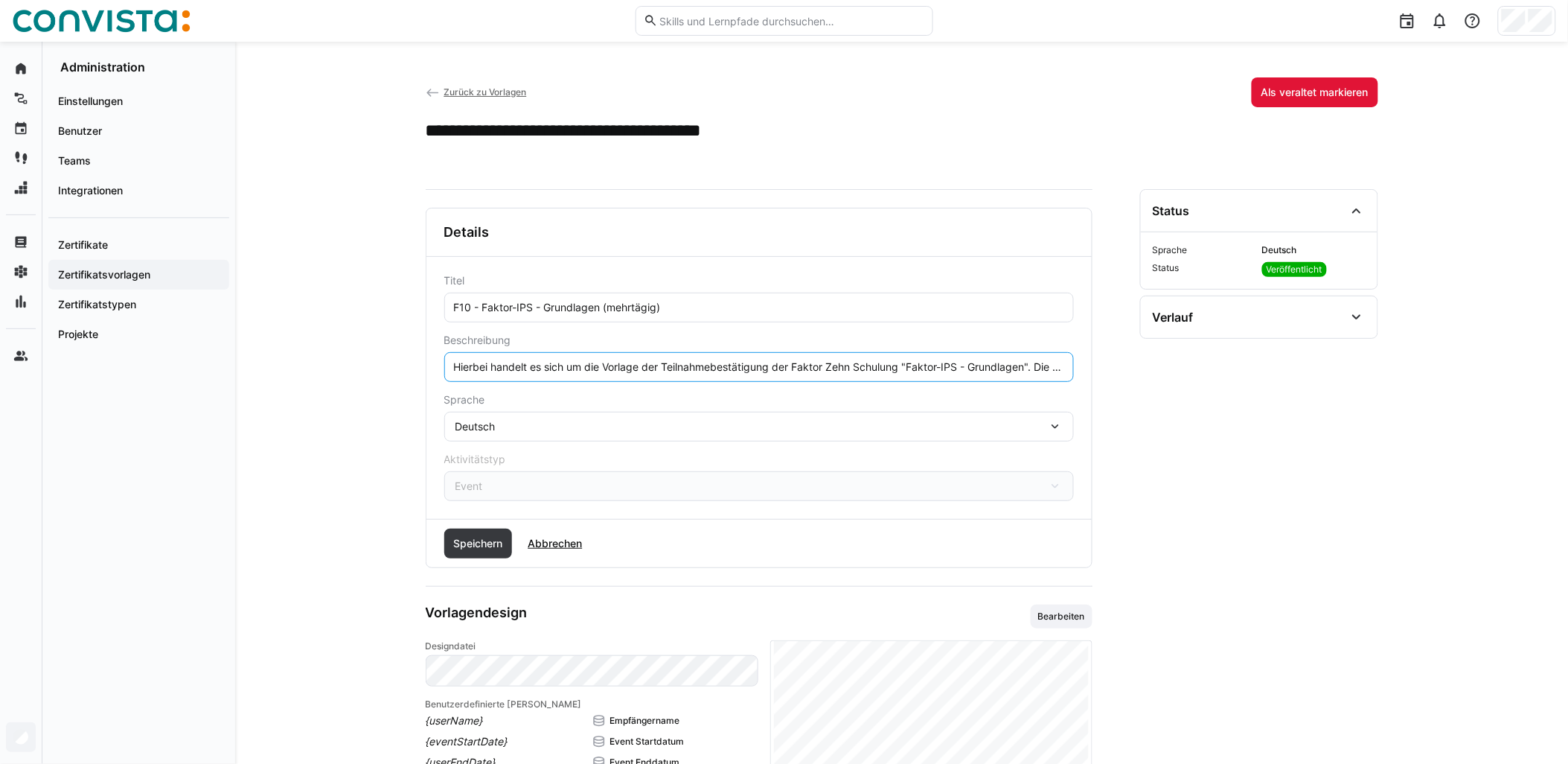
click at [734, 369] on input "Hierbei handelt es sich um die Vorlage der Teilnahmebestätigung der Faktor Zehn…" at bounding box center [759, 367] width 613 height 13
paste input "Das Event findet remote statt."
type input "Hierbei handelt es sich um die Vorlage der Teilnahmebestätigung der Faktor Zehn…"
click at [456, 541] on span "Speichern" at bounding box center [478, 544] width 54 height 15
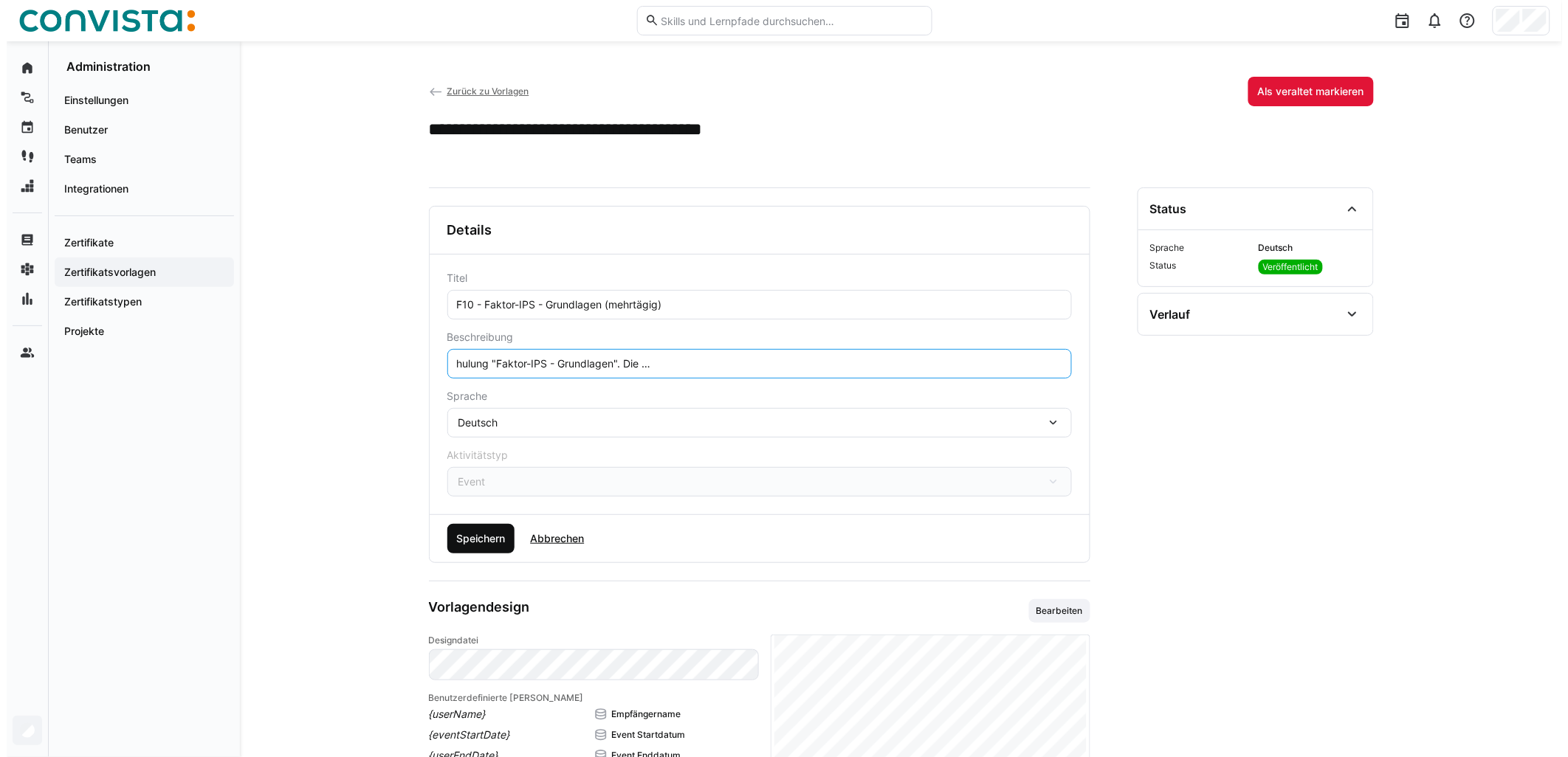
scroll to position [0, 0]
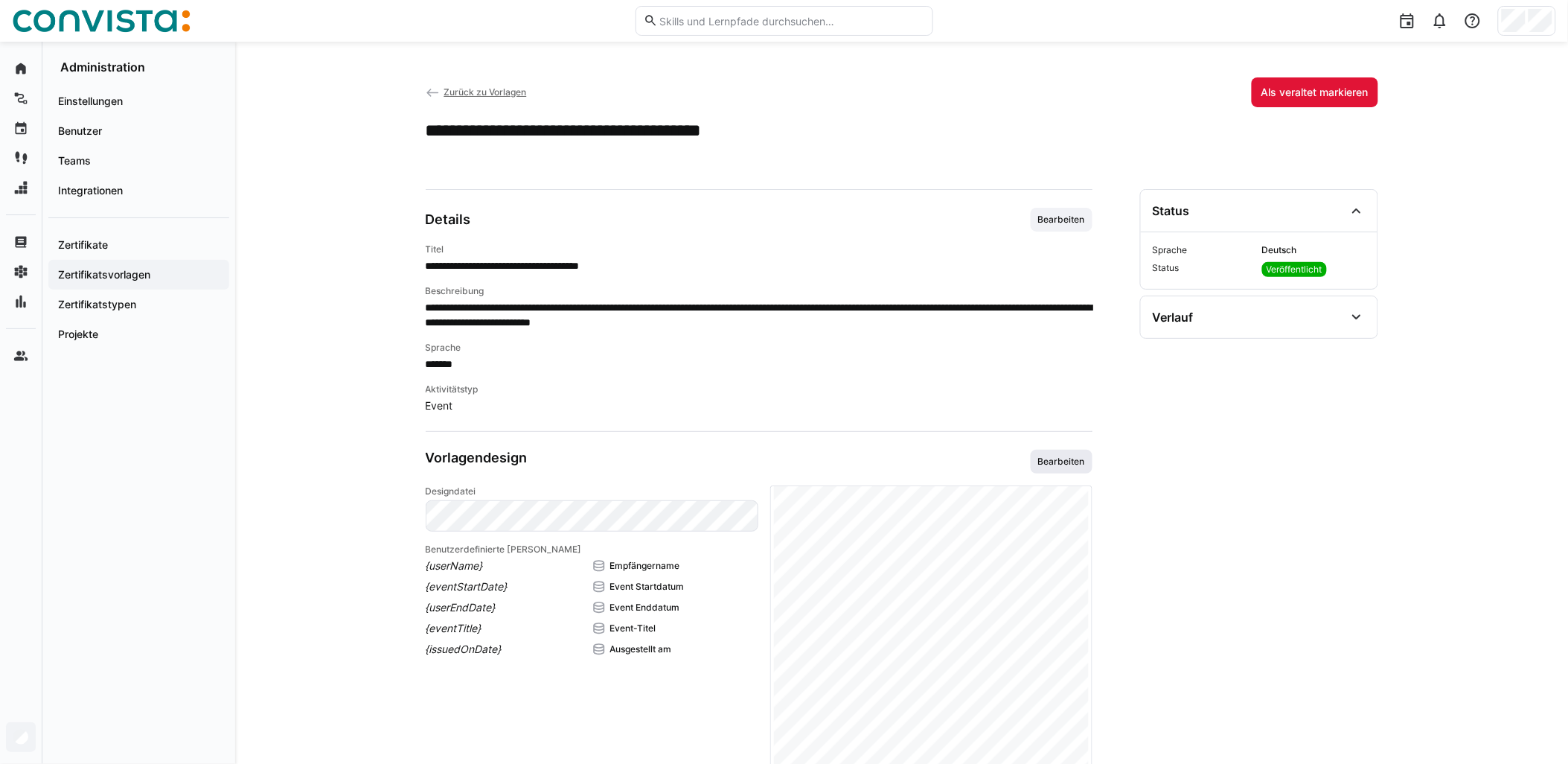
click at [786, 464] on span "Bearbeiten" at bounding box center [1061, 461] width 50 height 12
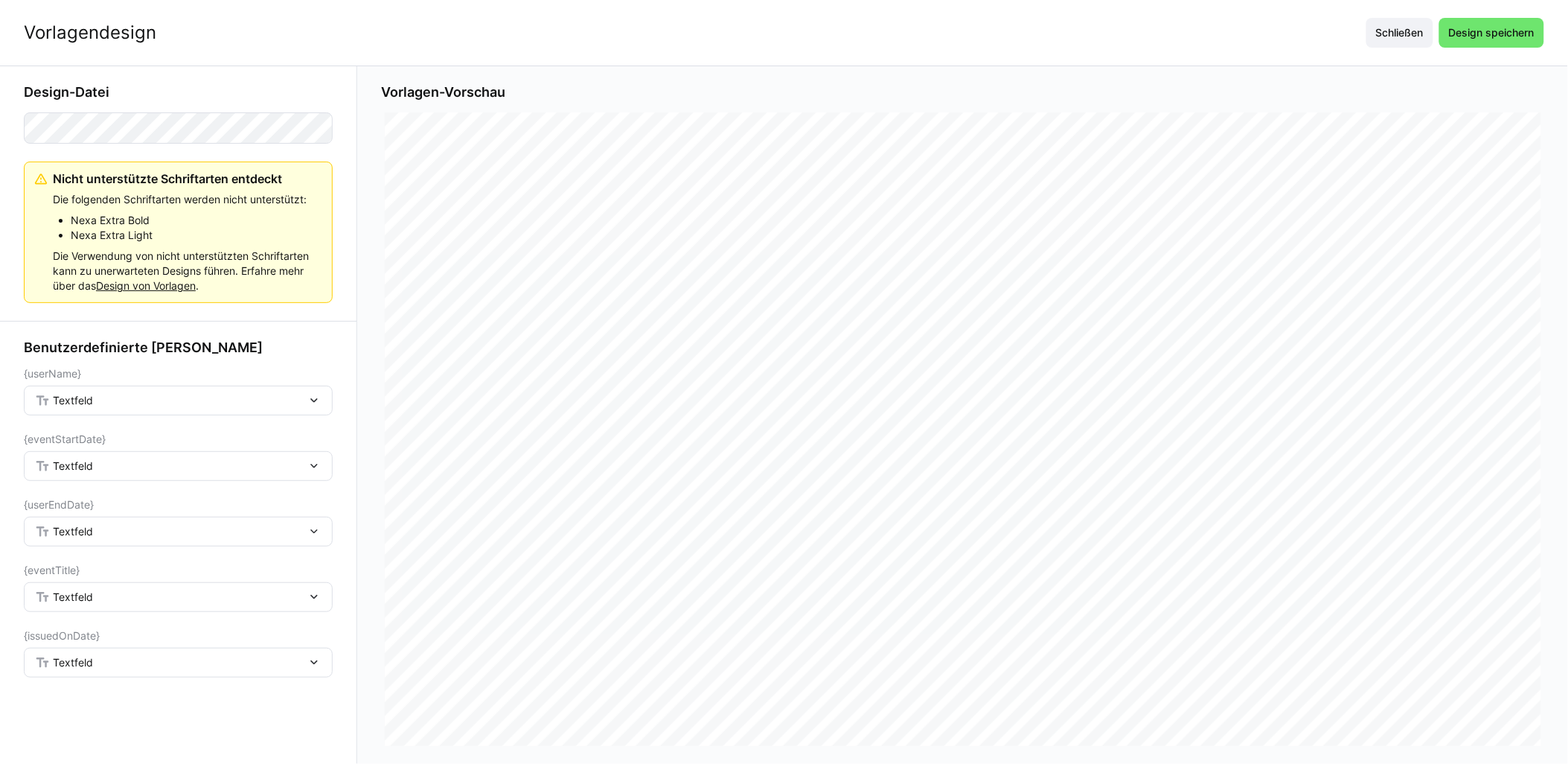
click at [176, 405] on div "Textfeld" at bounding box center [171, 400] width 272 height 13
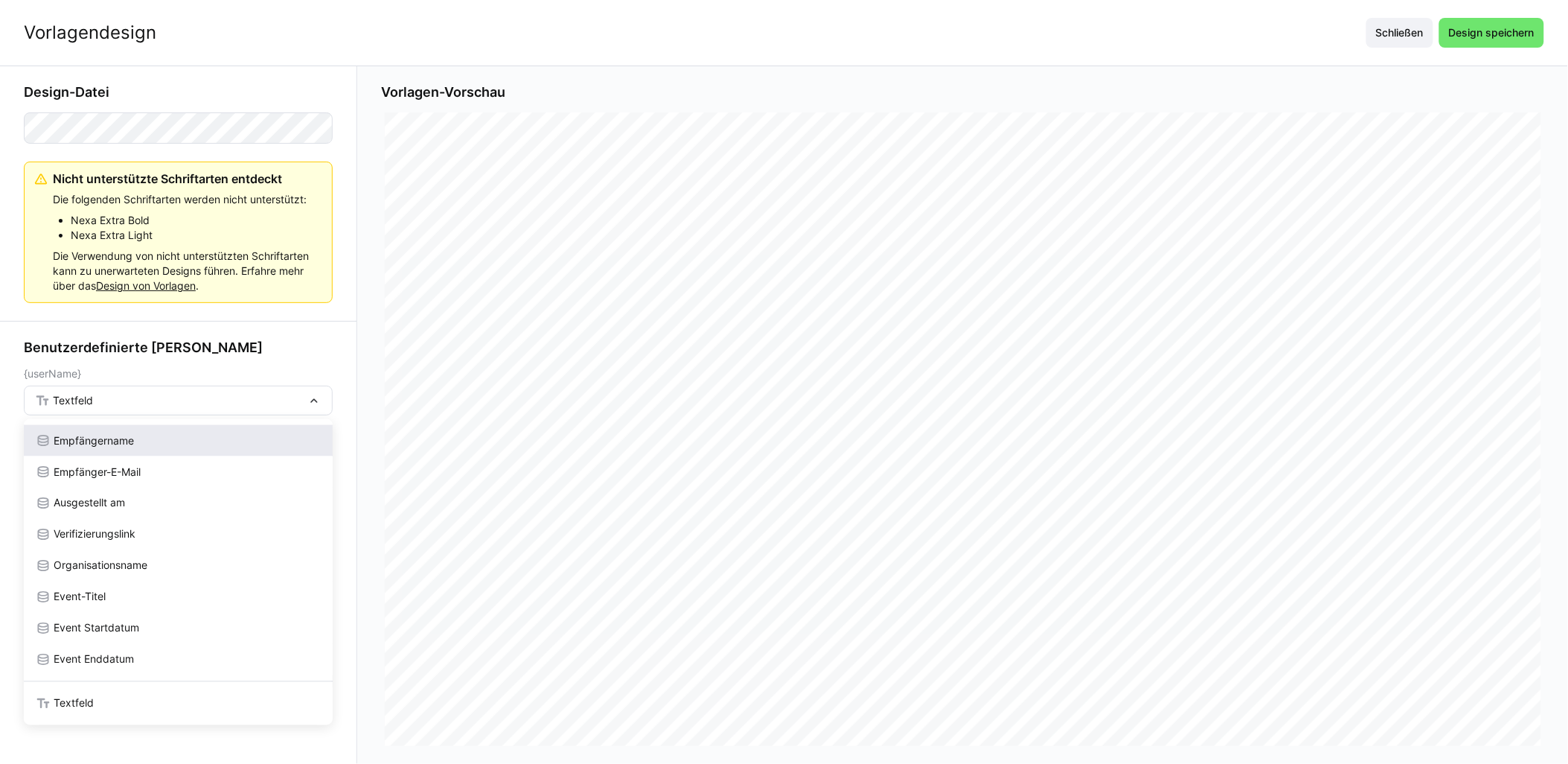
click at [106, 434] on span "Empfängername" at bounding box center [94, 441] width 81 height 15
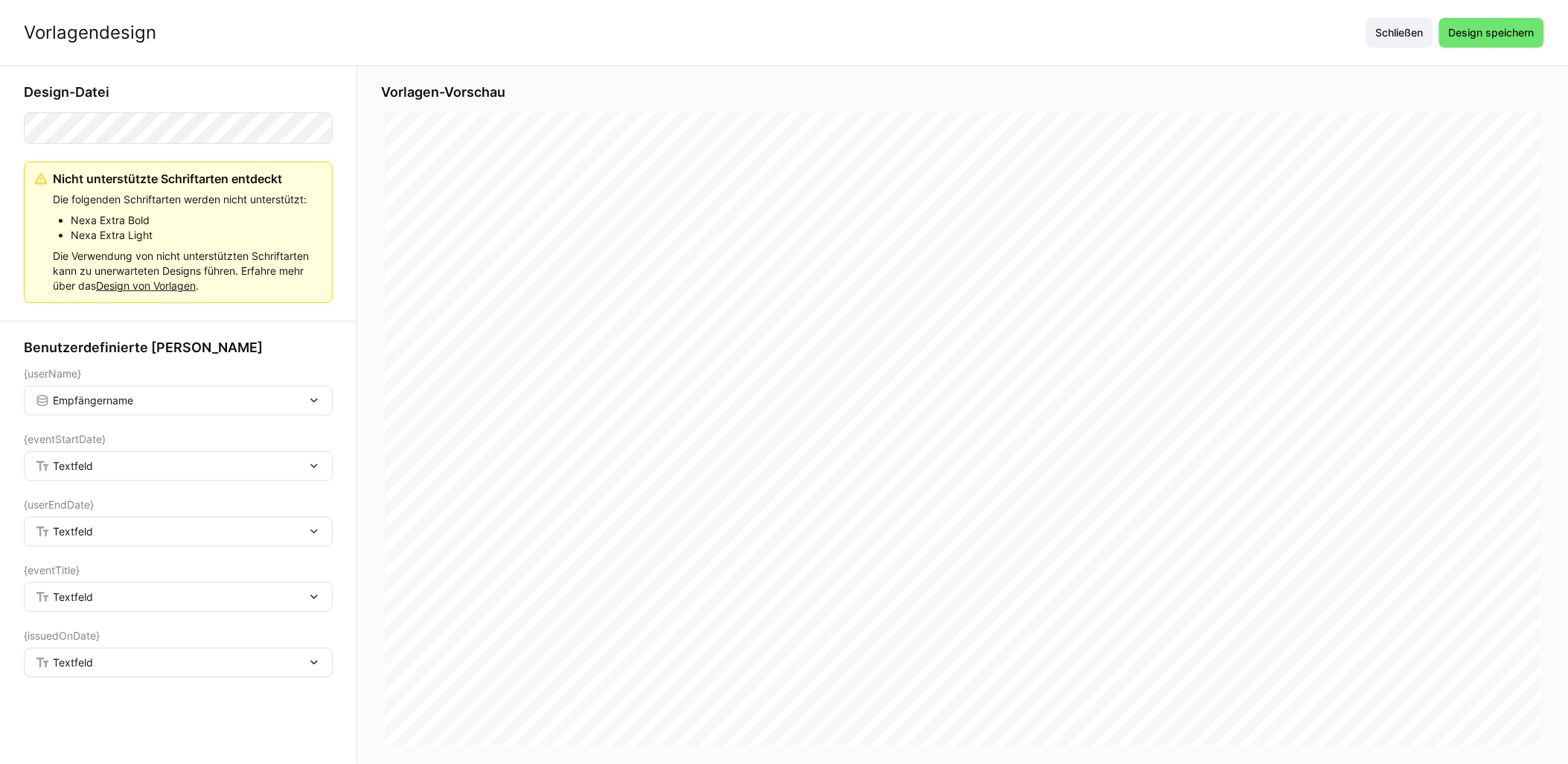
click at [110, 470] on div "Textfeld" at bounding box center [171, 466] width 272 height 13
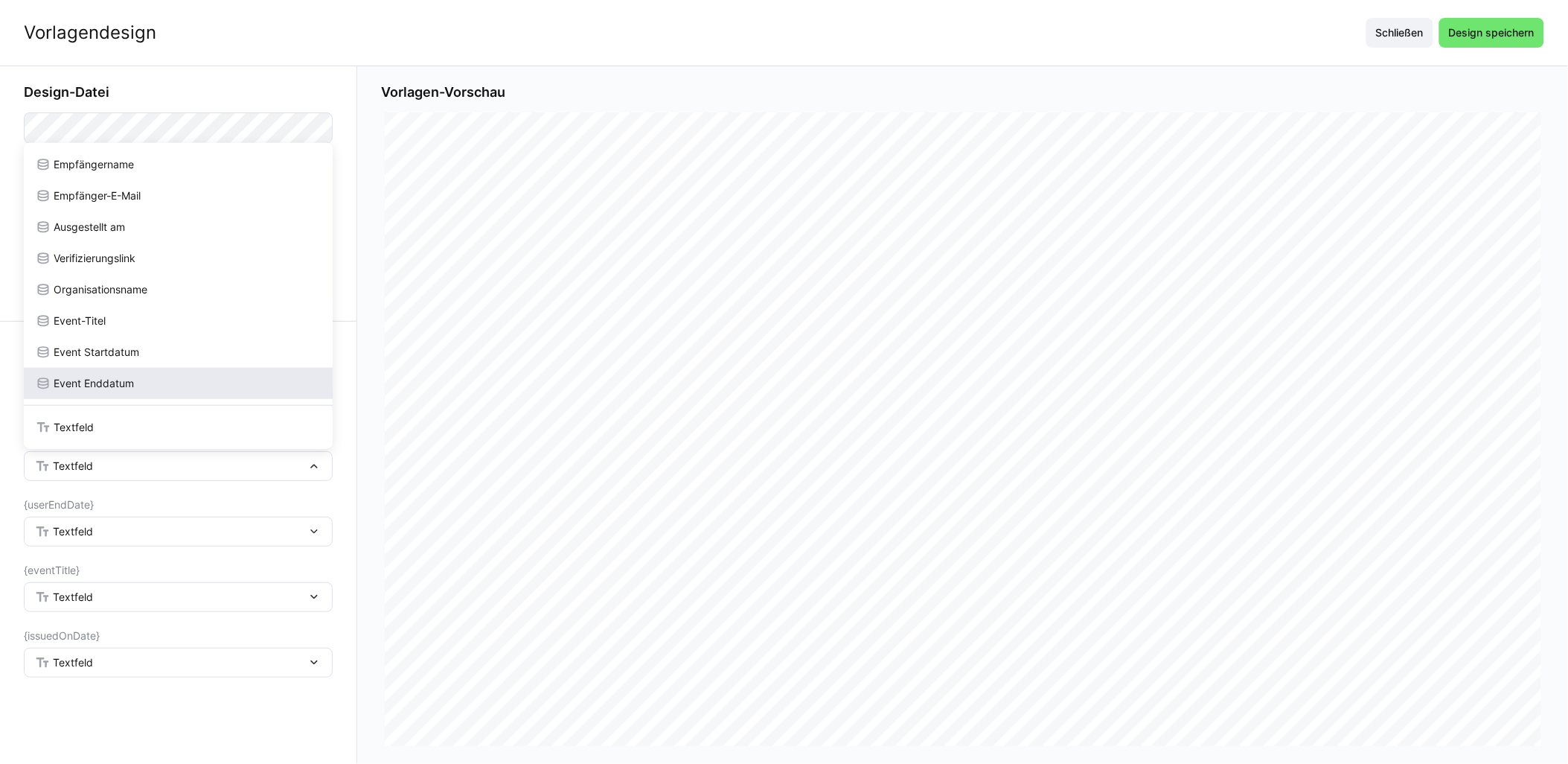
click at [110, 368] on div "Event Enddatum" at bounding box center [178, 383] width 309 height 31
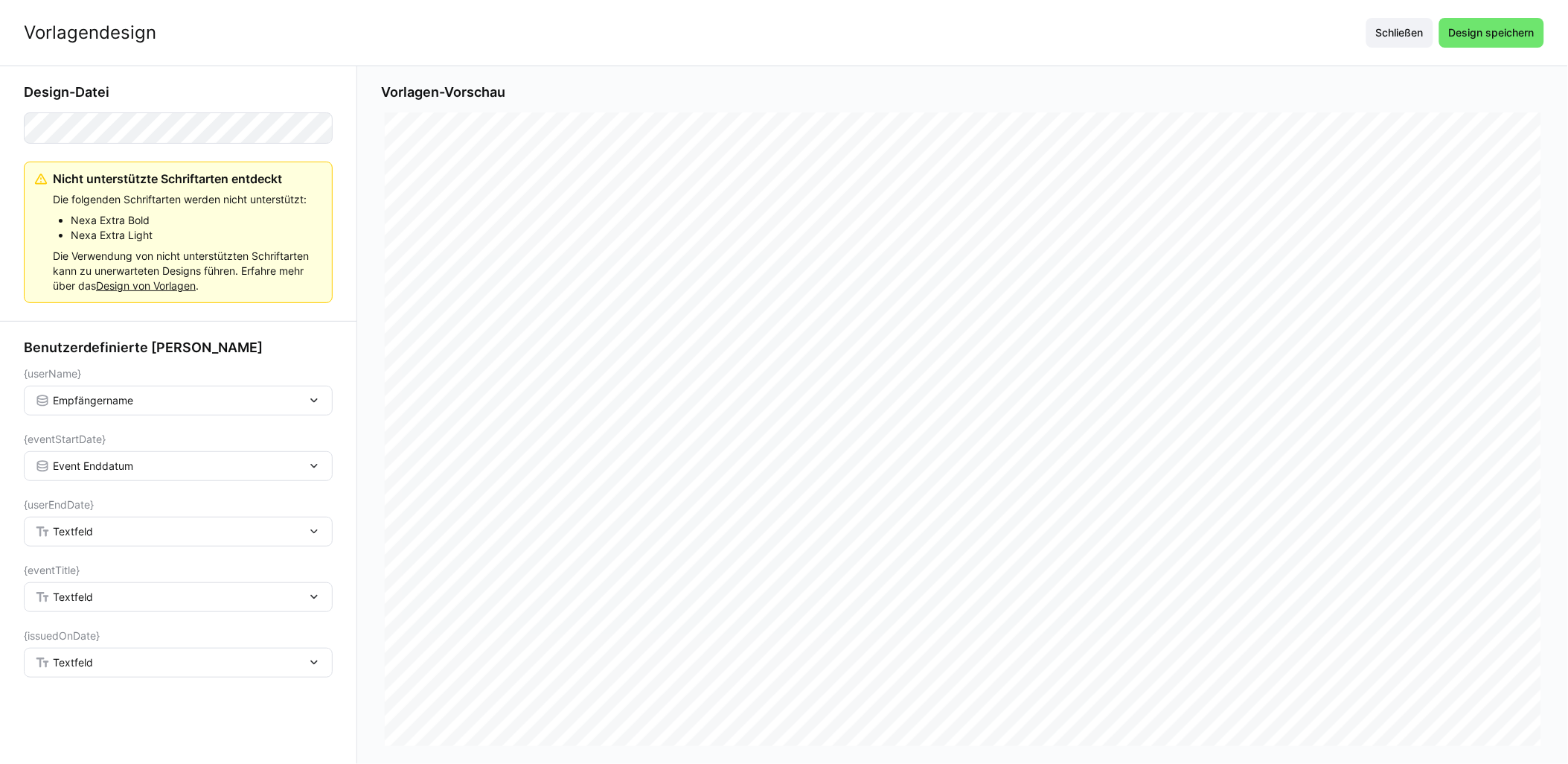
click at [111, 466] on span "Event Enddatum" at bounding box center [93, 466] width 81 height 15
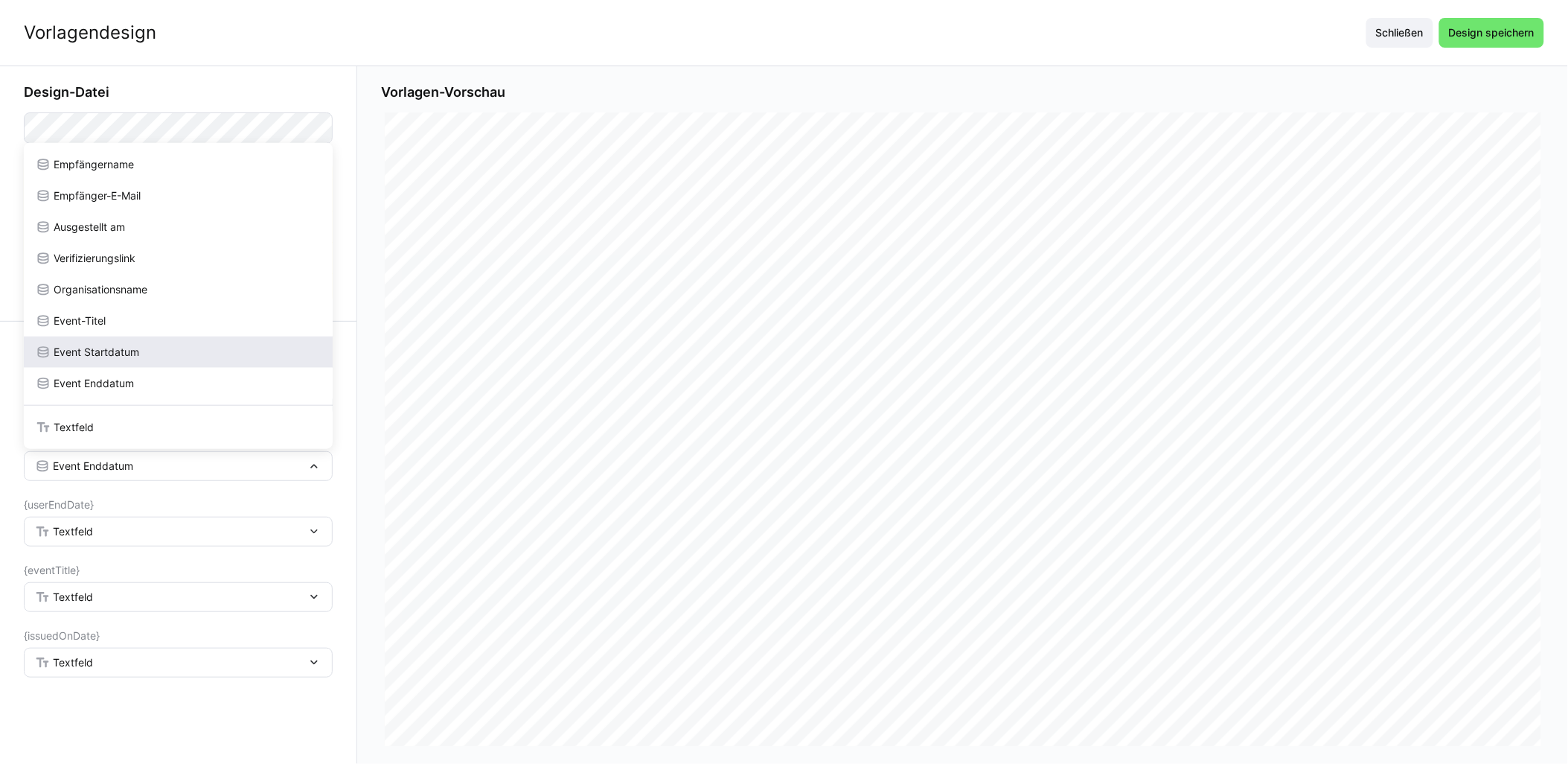
click at [136, 350] on span "Event Startdatum" at bounding box center [96, 352] width 85 height 15
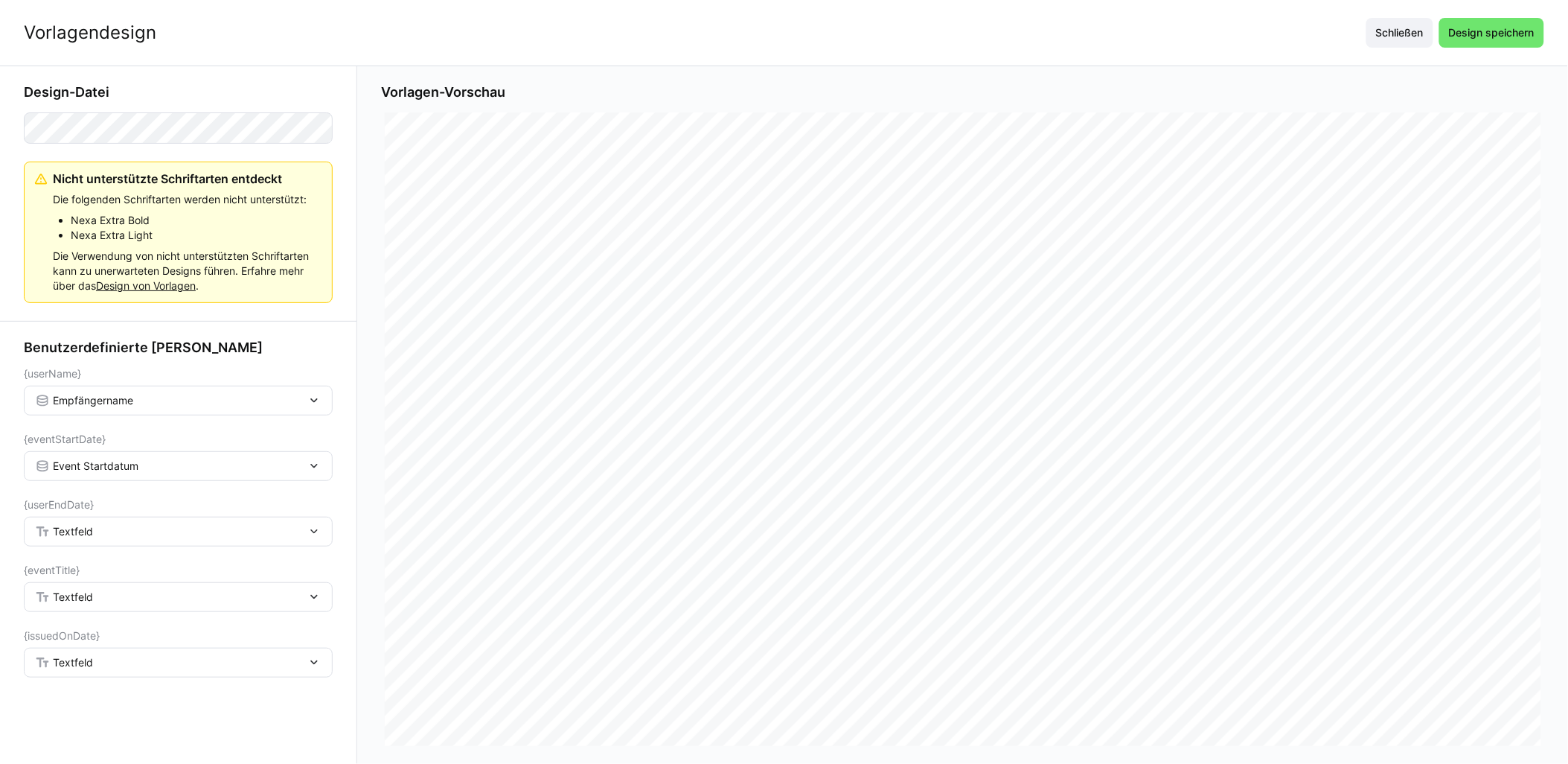
click at [98, 533] on div "Textfeld" at bounding box center [171, 531] width 272 height 13
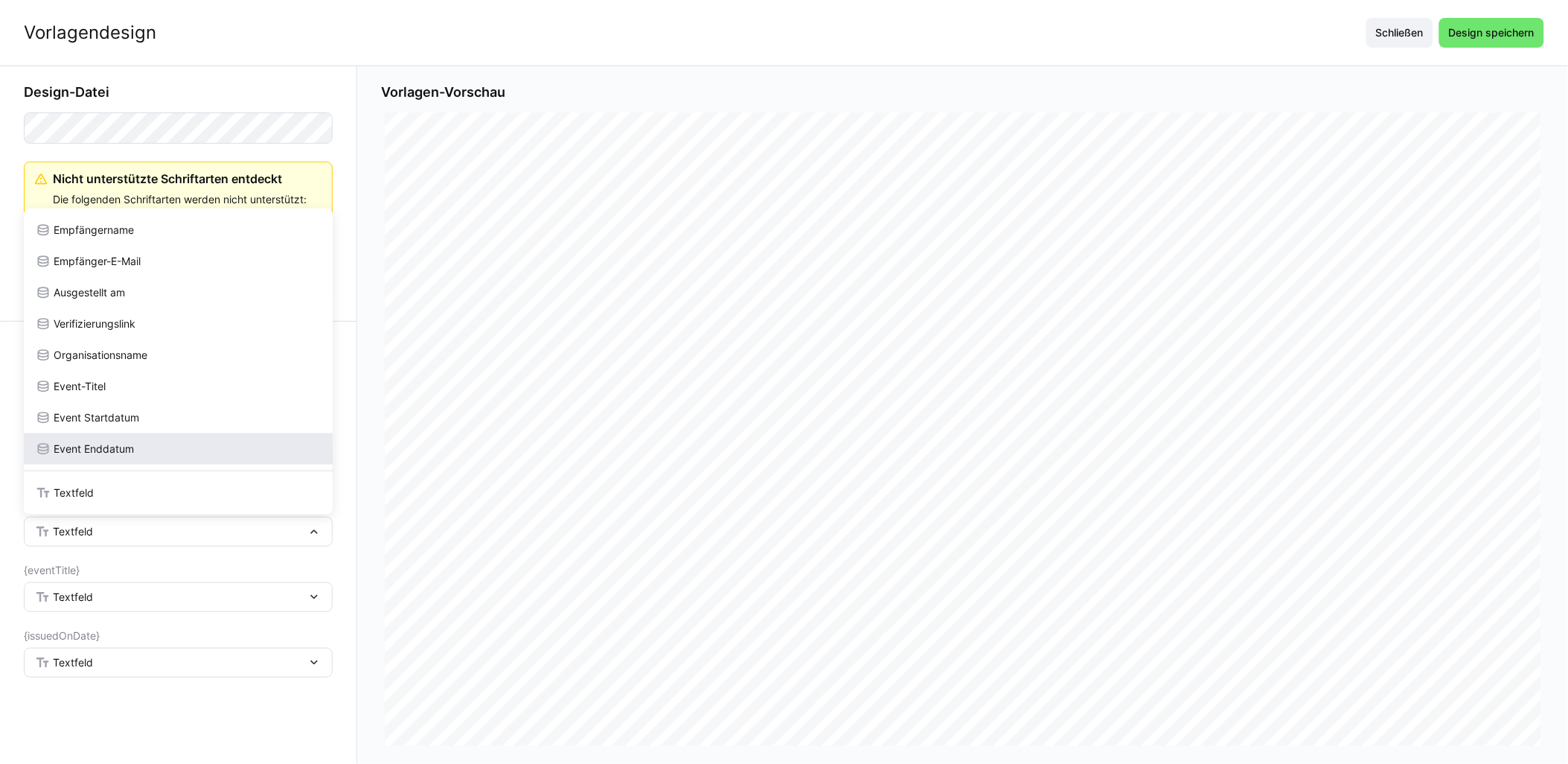
click at [116, 456] on div "Event Enddatum" at bounding box center [178, 449] width 309 height 31
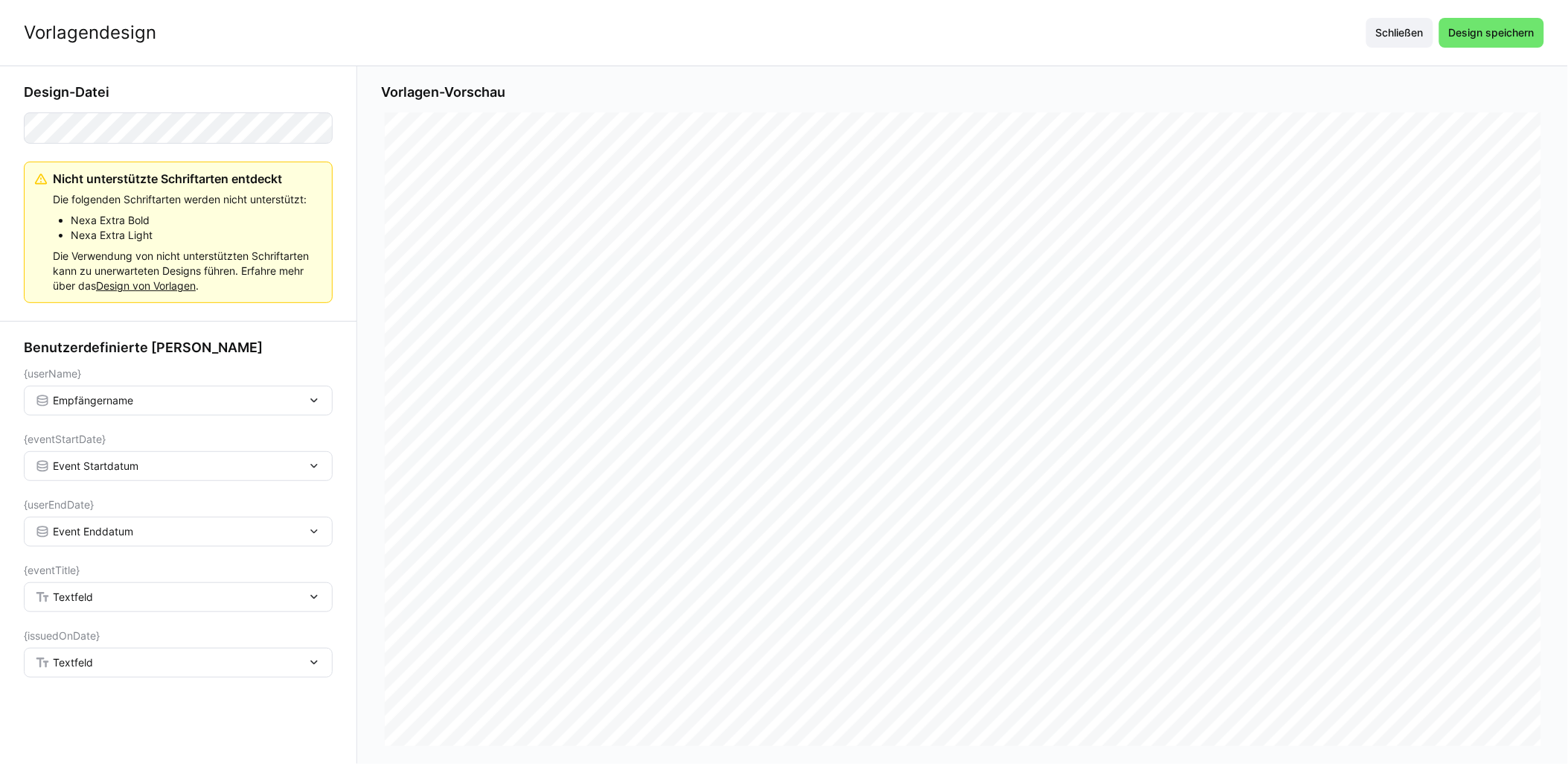
click at [90, 598] on span "Textfeld" at bounding box center [72, 597] width 40 height 15
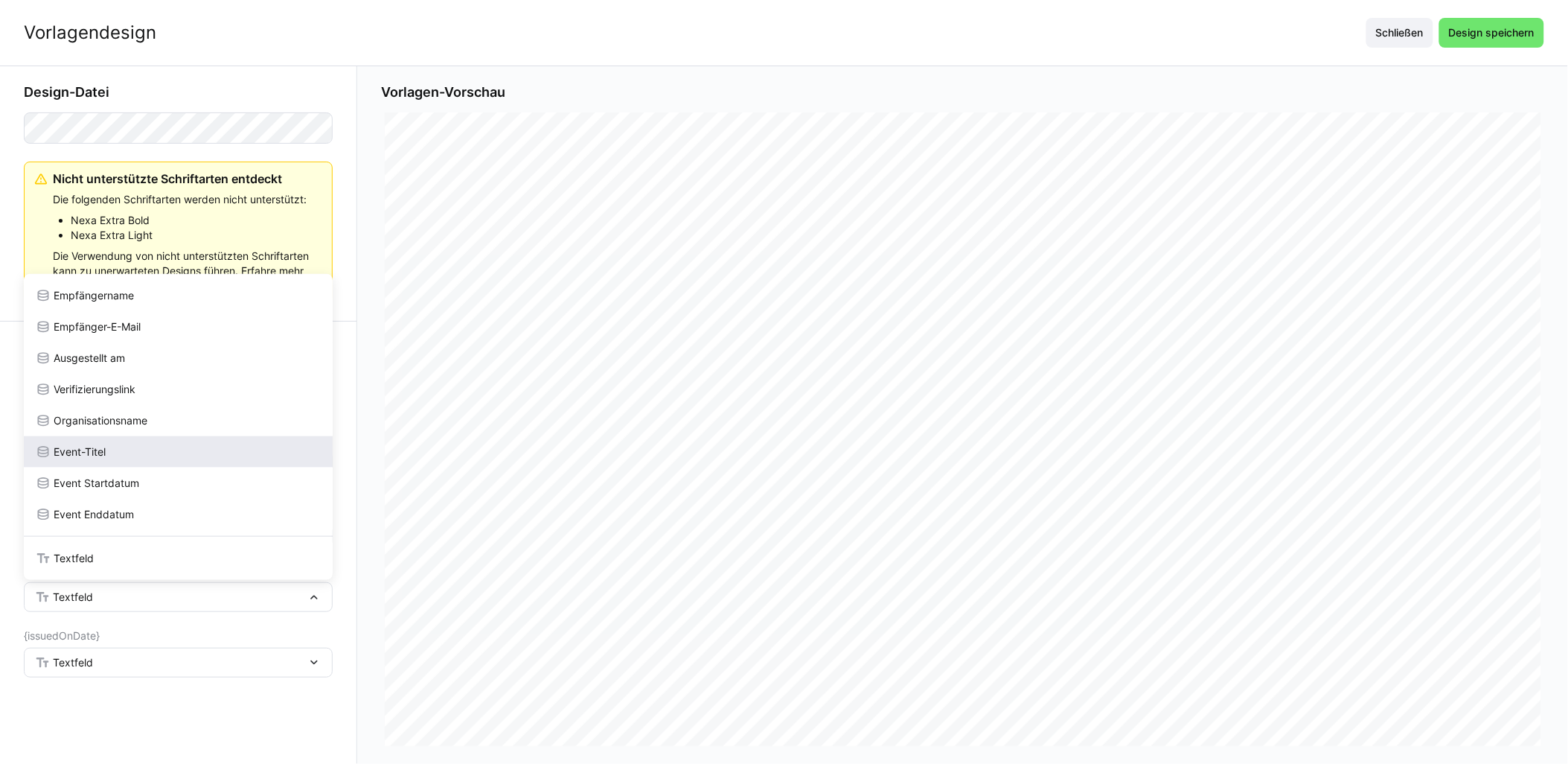
click at [120, 443] on div "Event-Titel" at bounding box center [178, 452] width 309 height 31
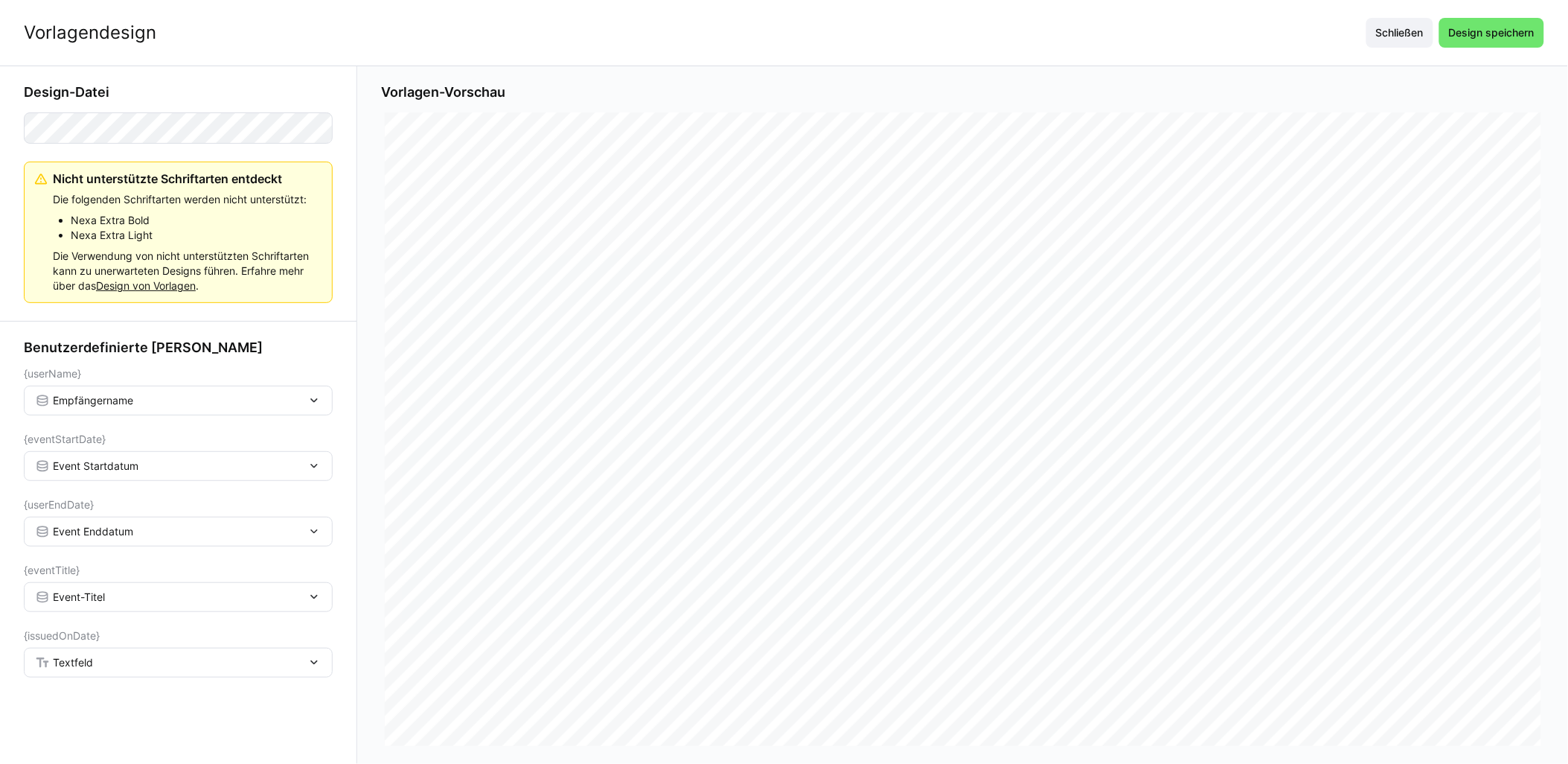
click at [83, 666] on span "Textfeld" at bounding box center [72, 662] width 40 height 15
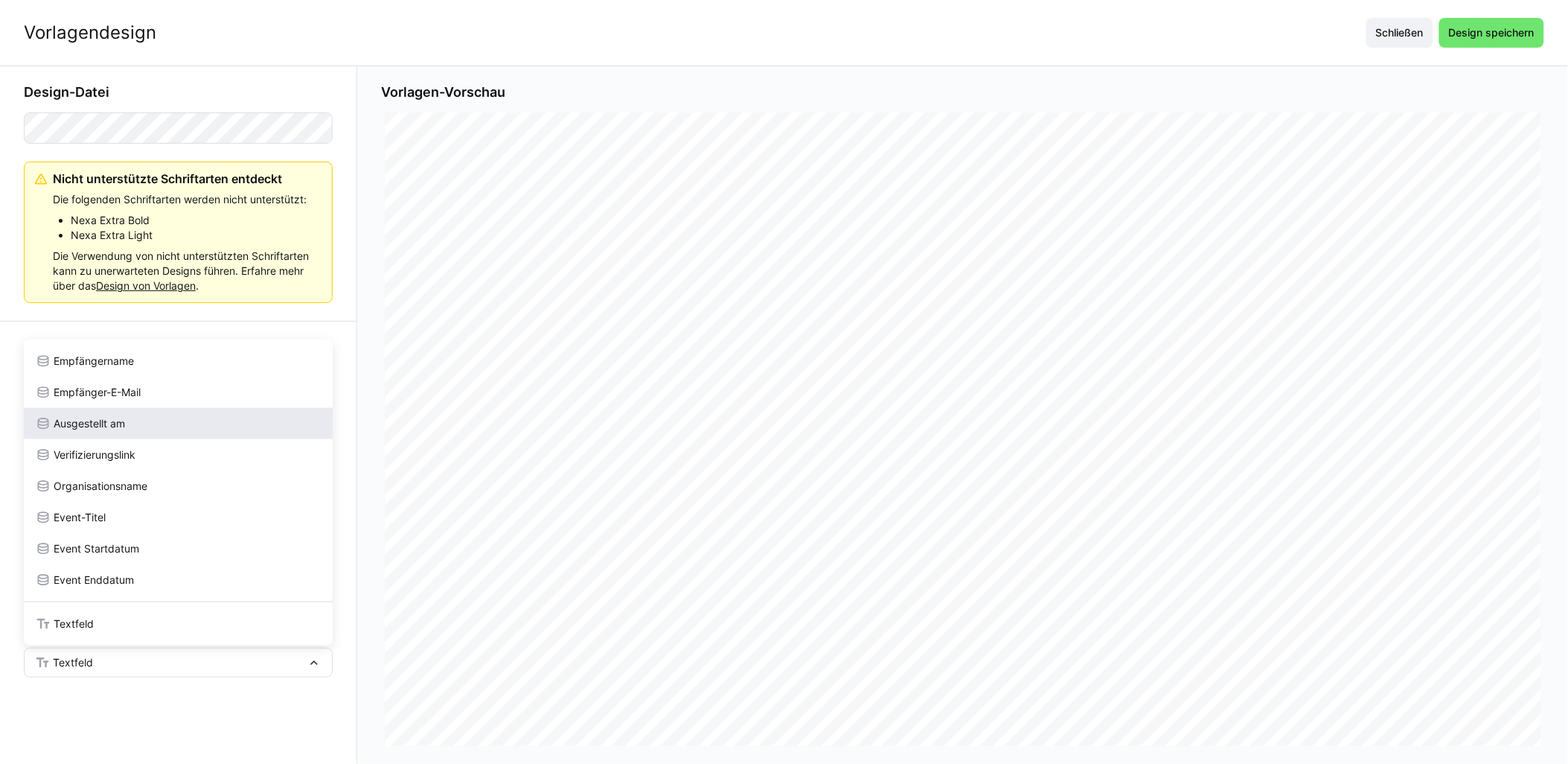
click at [94, 419] on span "Ausgestellt am" at bounding box center [89, 424] width 72 height 15
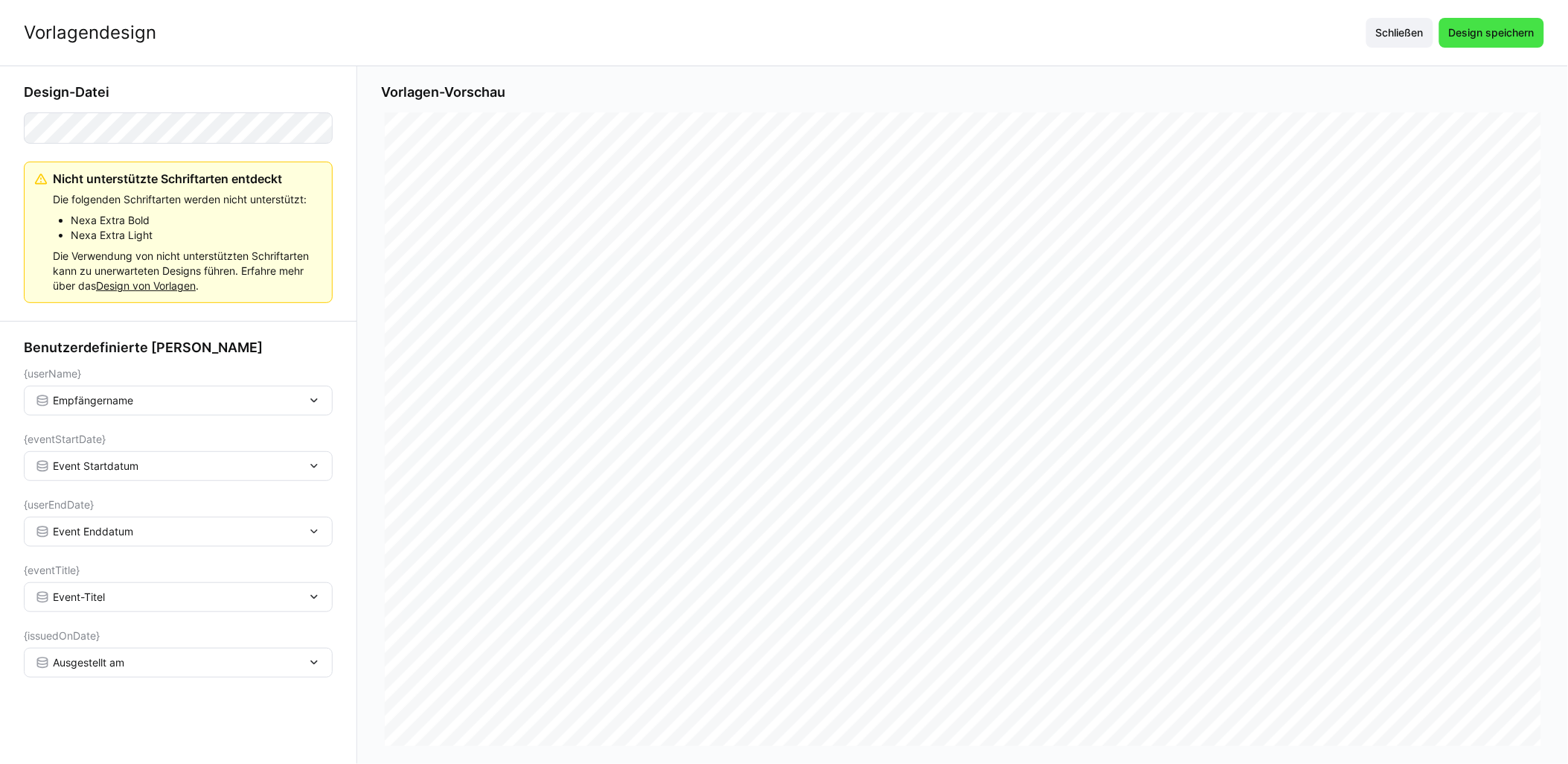
click at [786, 38] on span "Design speichern" at bounding box center [1492, 33] width 90 height 15
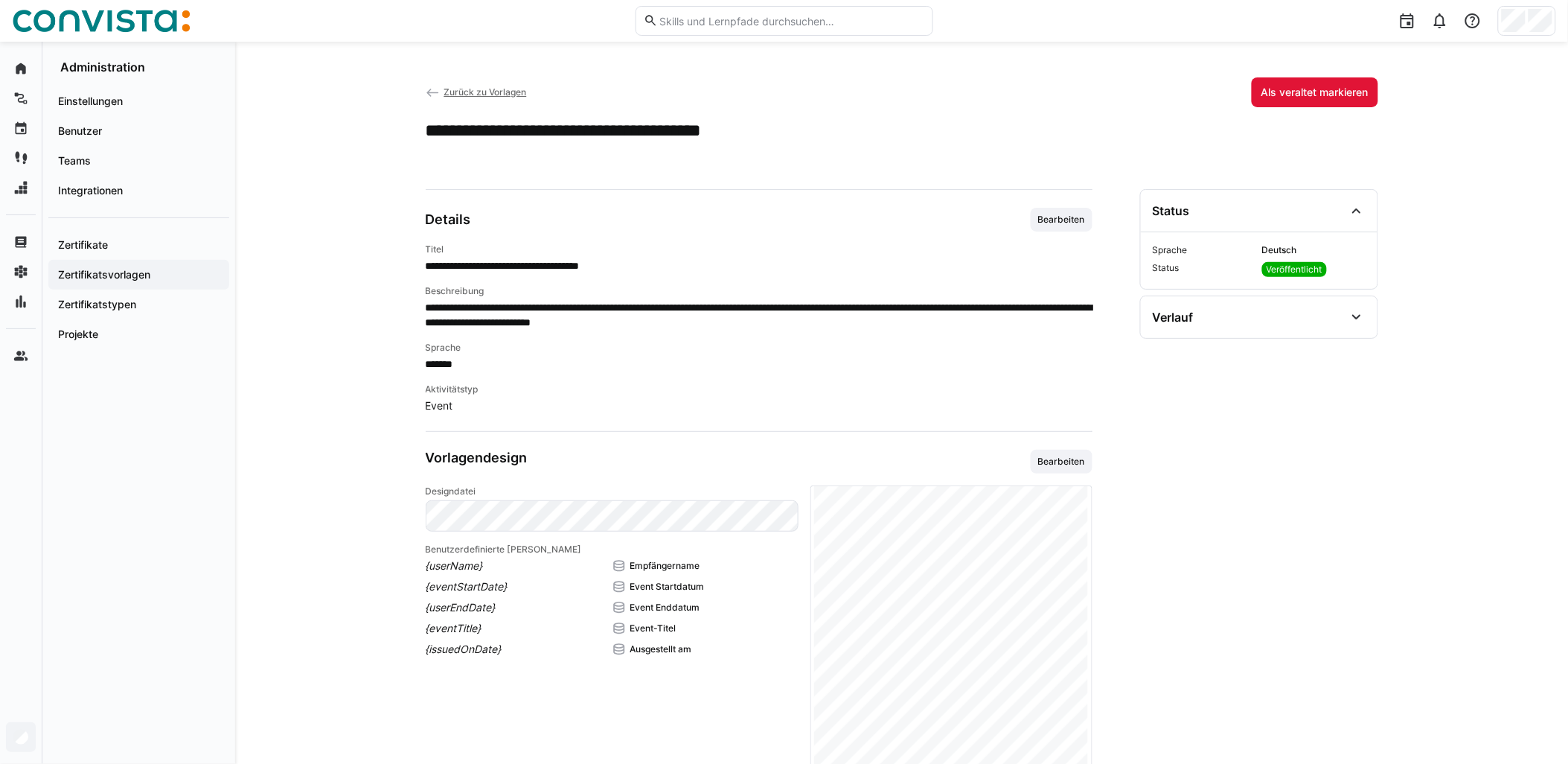
click at [525, 93] on span "Zurück zu Vorlagen" at bounding box center [485, 92] width 83 height 11
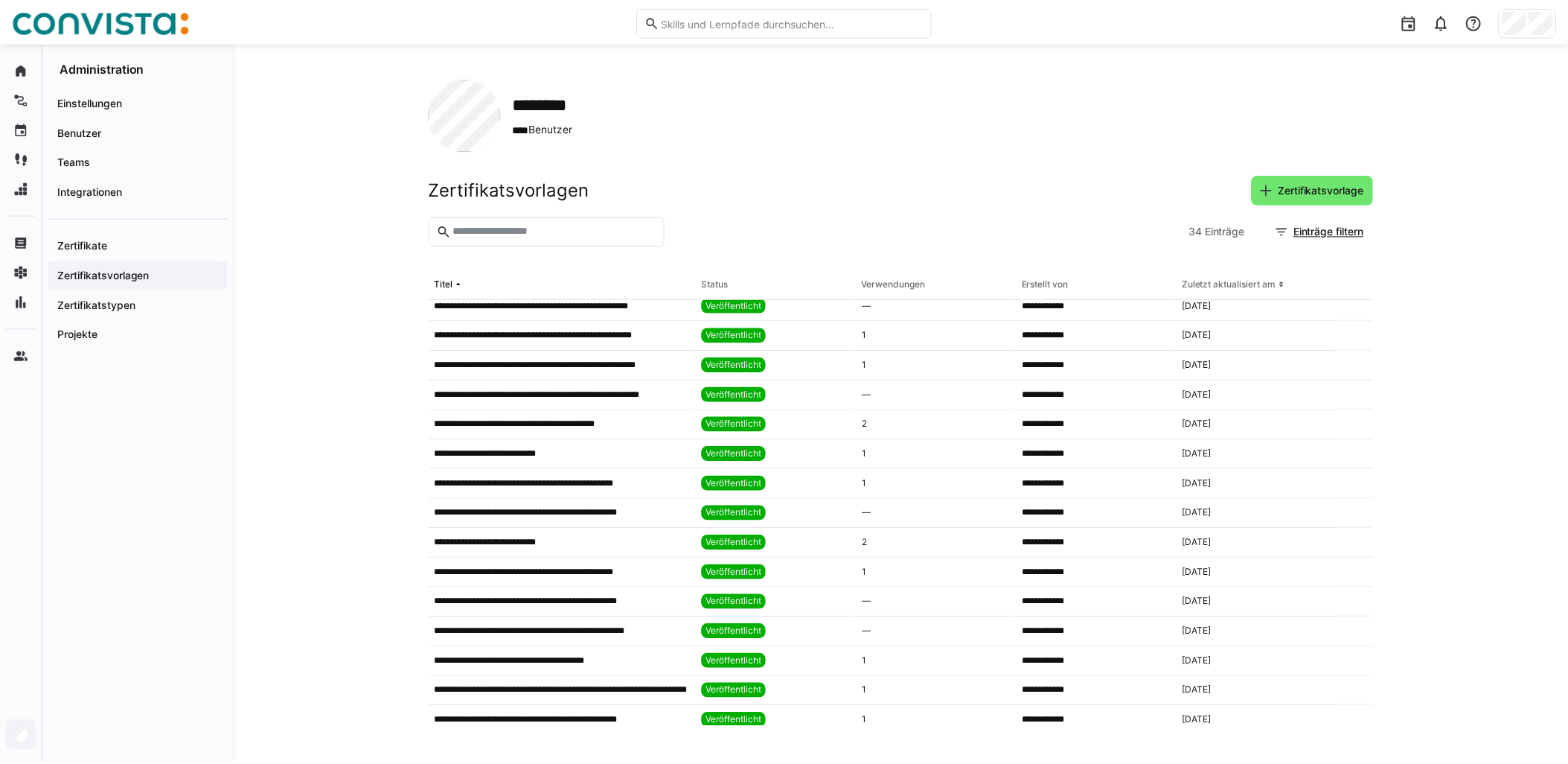
scroll to position [248, 0]
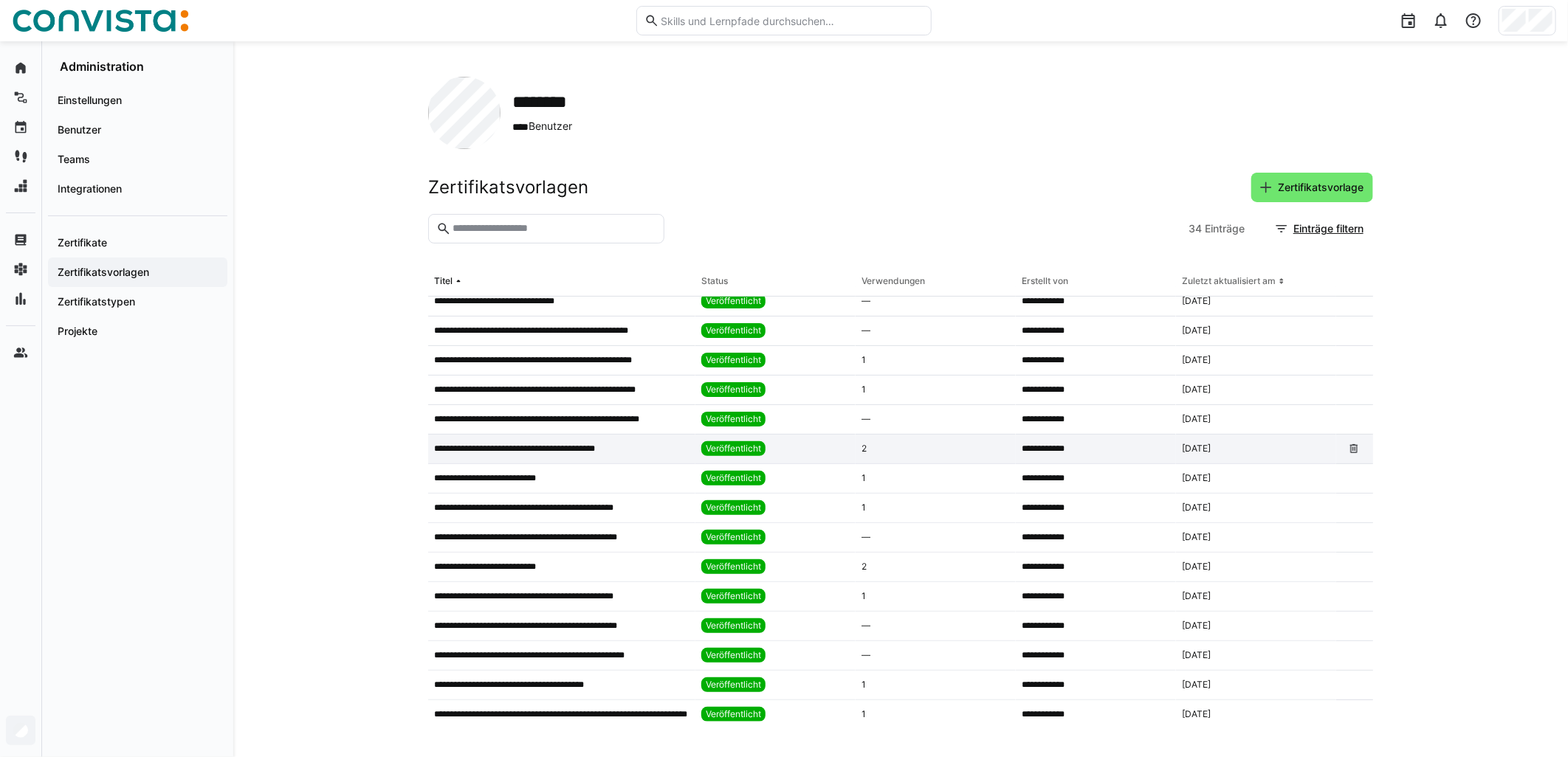
click at [592, 451] on p "**********" at bounding box center [532, 448] width 196 height 12
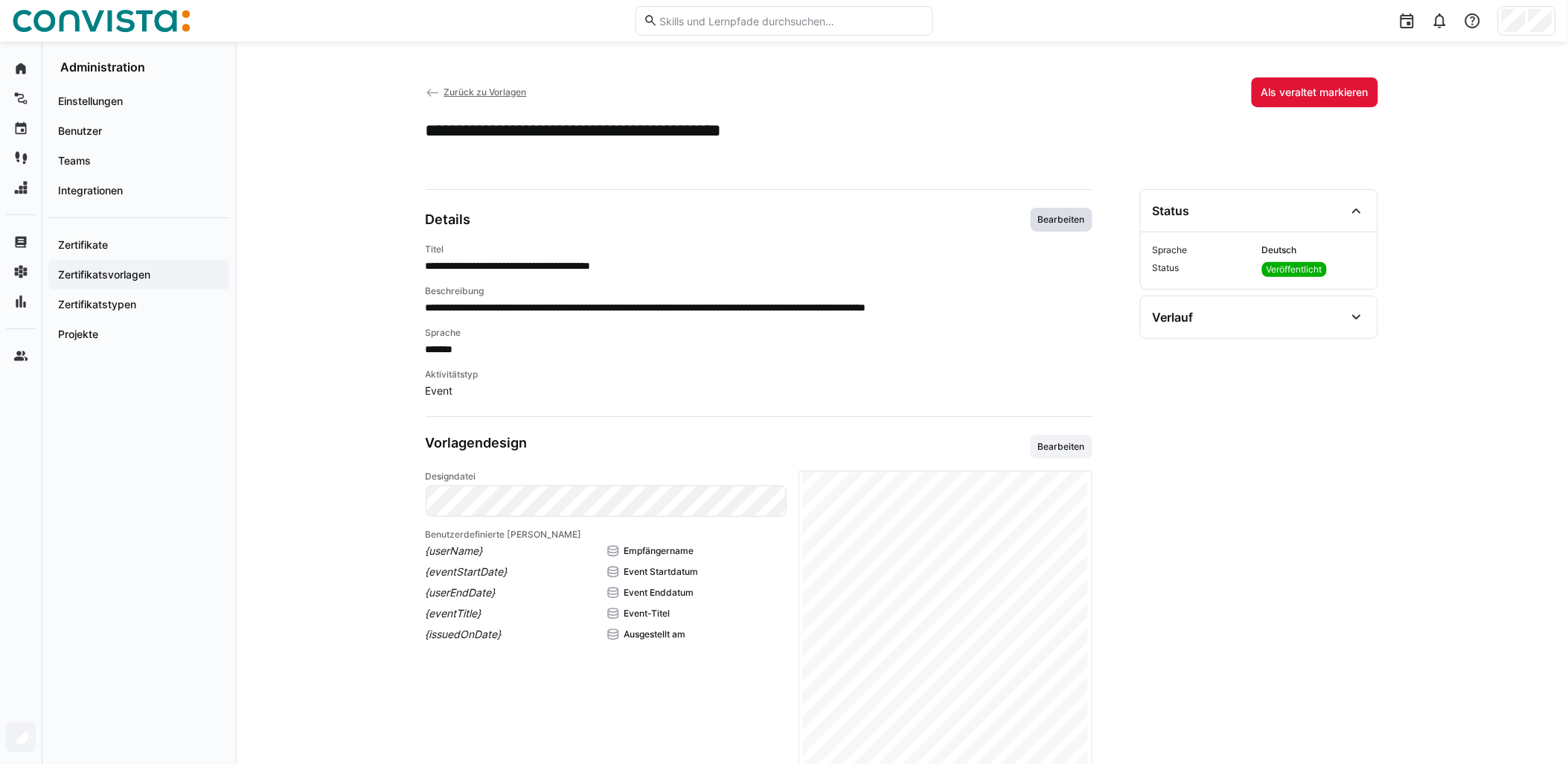
click at [786, 222] on span "Bearbeiten" at bounding box center [1061, 220] width 50 height 12
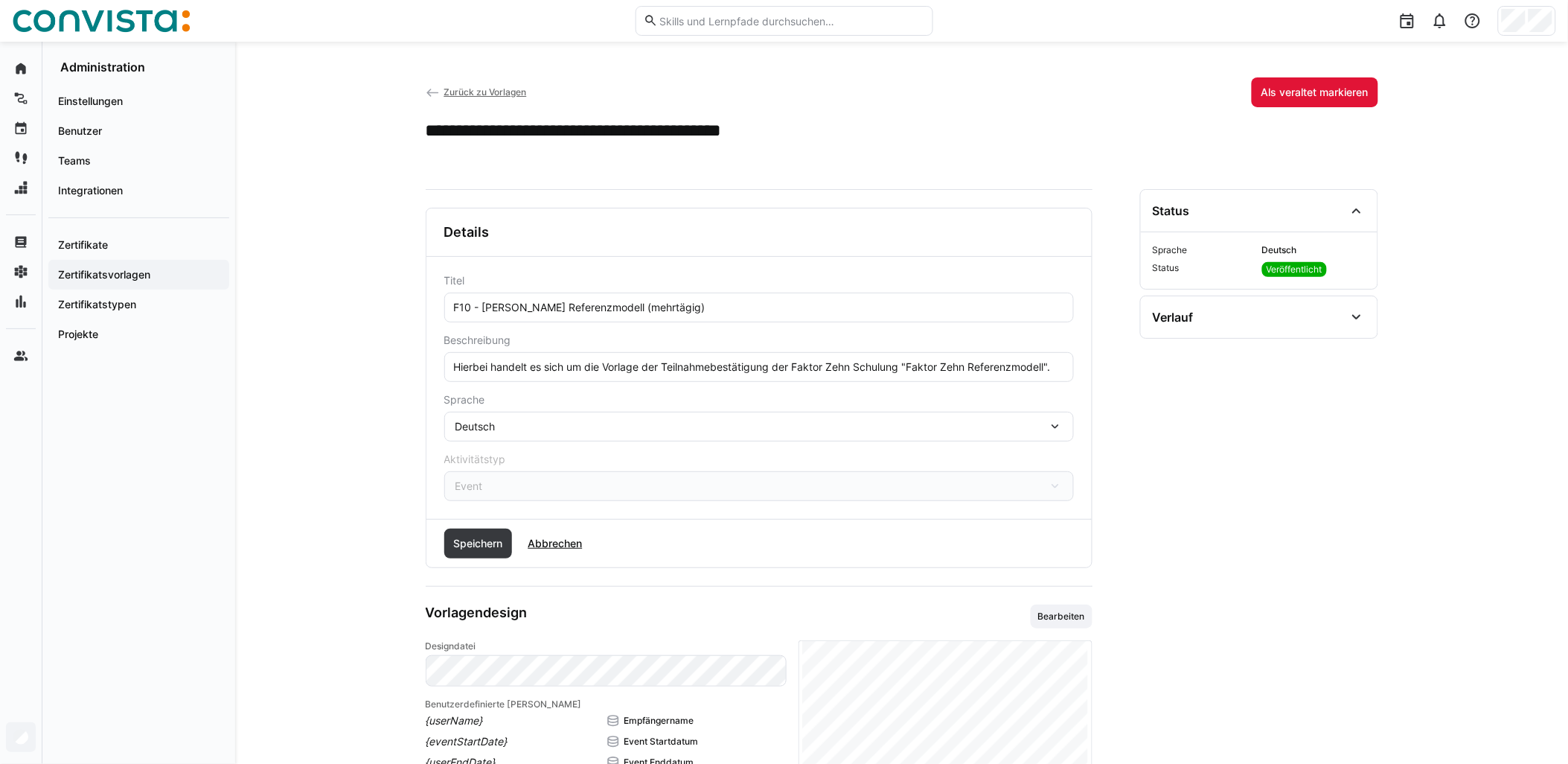
click at [573, 370] on input "Hierbei handelt es sich um die Vorlage der Teilnahmebestätigung der Faktor Zehn…" at bounding box center [759, 367] width 613 height 13
paste input "Das Event findet remote statt."
type input "Hierbei handelt es sich um die Vorlage der Teilnahmebestätigung der Faktor Zehn…"
drag, startPoint x: 493, startPoint y: 546, endPoint x: 524, endPoint y: 557, distance: 32.9
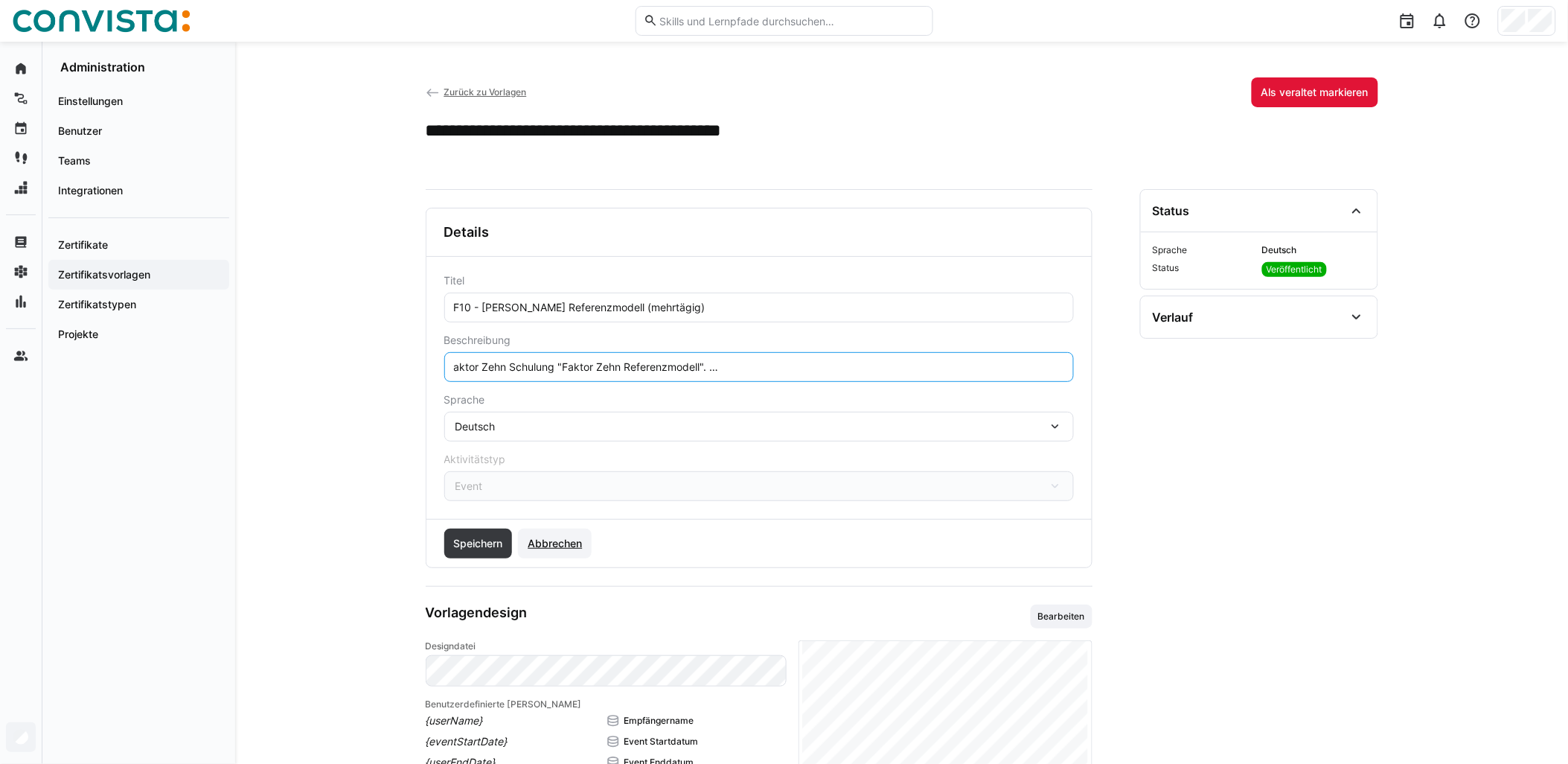
click at [492, 546] on span "Speichern" at bounding box center [478, 544] width 54 height 15
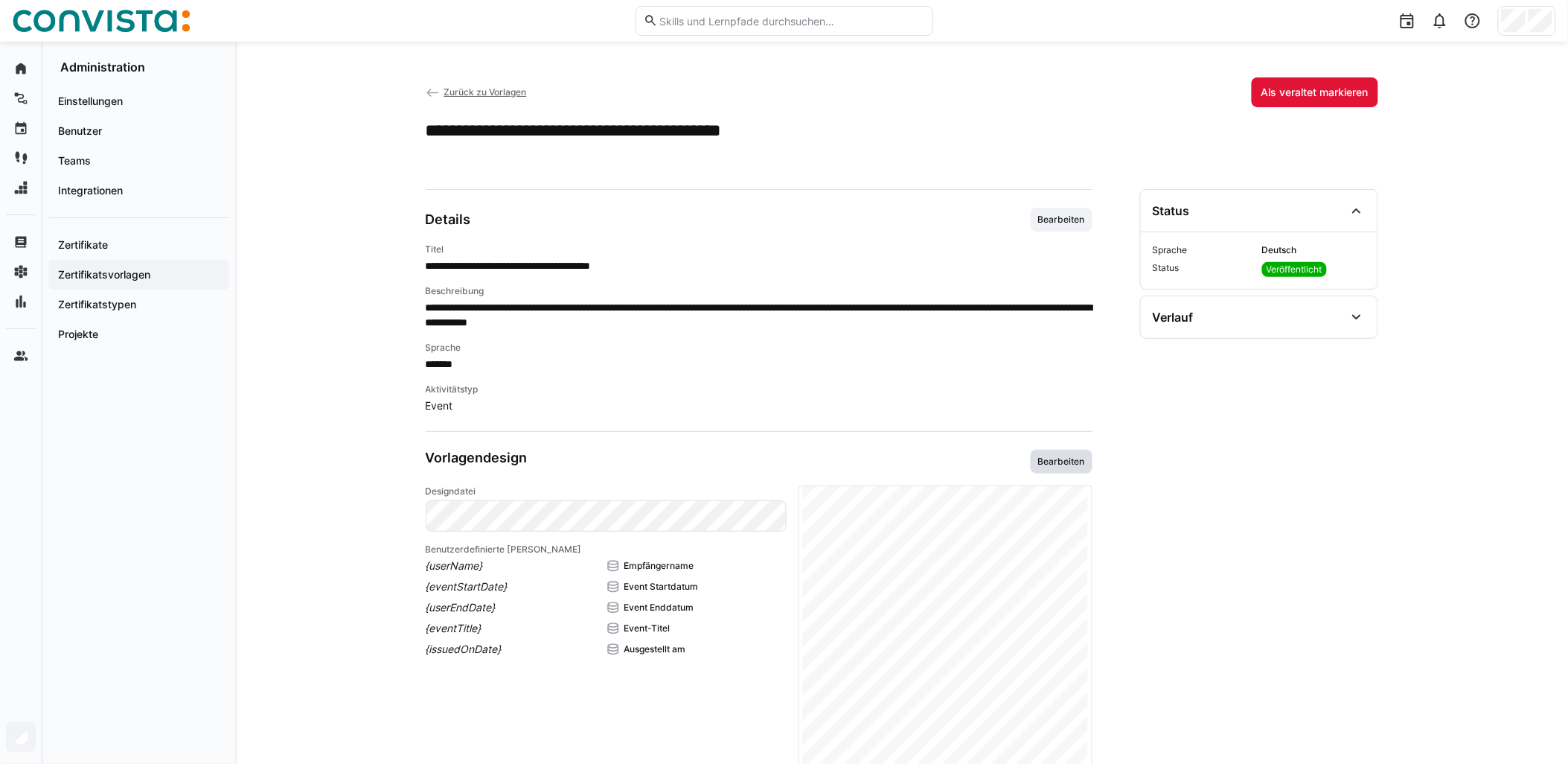
click at [786, 460] on span "Bearbeiten" at bounding box center [1061, 461] width 50 height 12
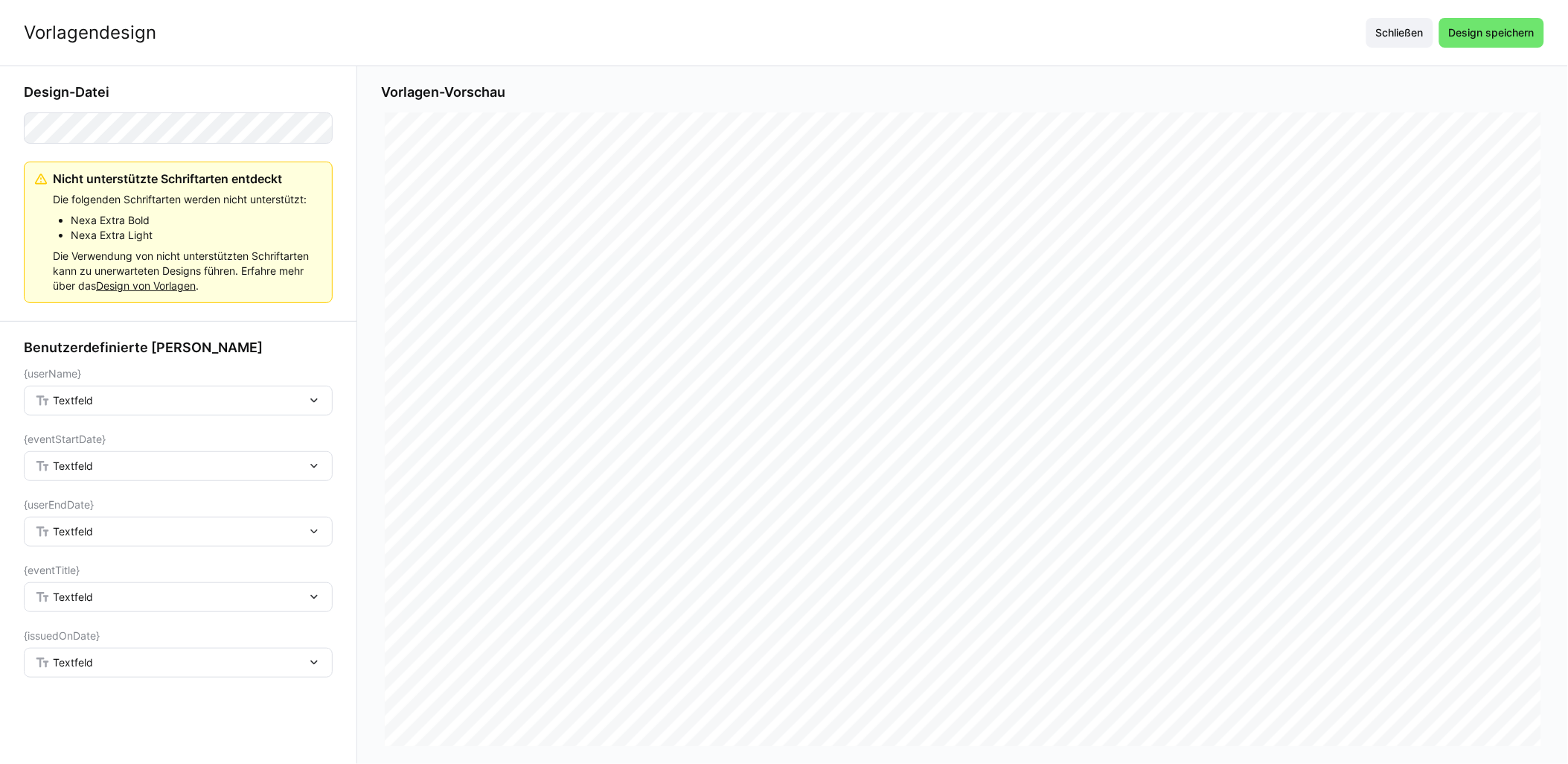
click at [217, 407] on div "Textfeld" at bounding box center [171, 400] width 272 height 13
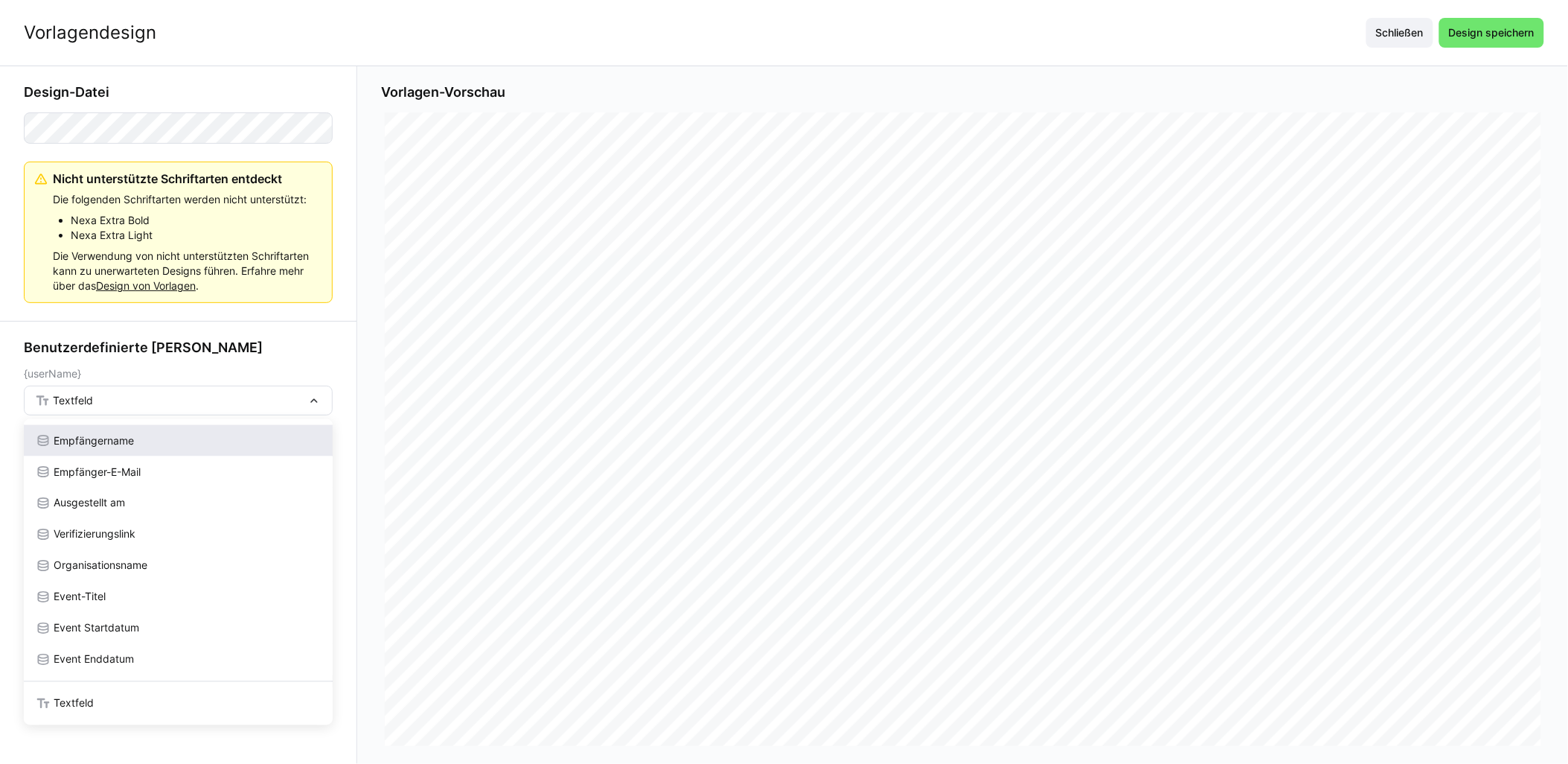
click at [157, 435] on div "Empfängername" at bounding box center [178, 441] width 285 height 15
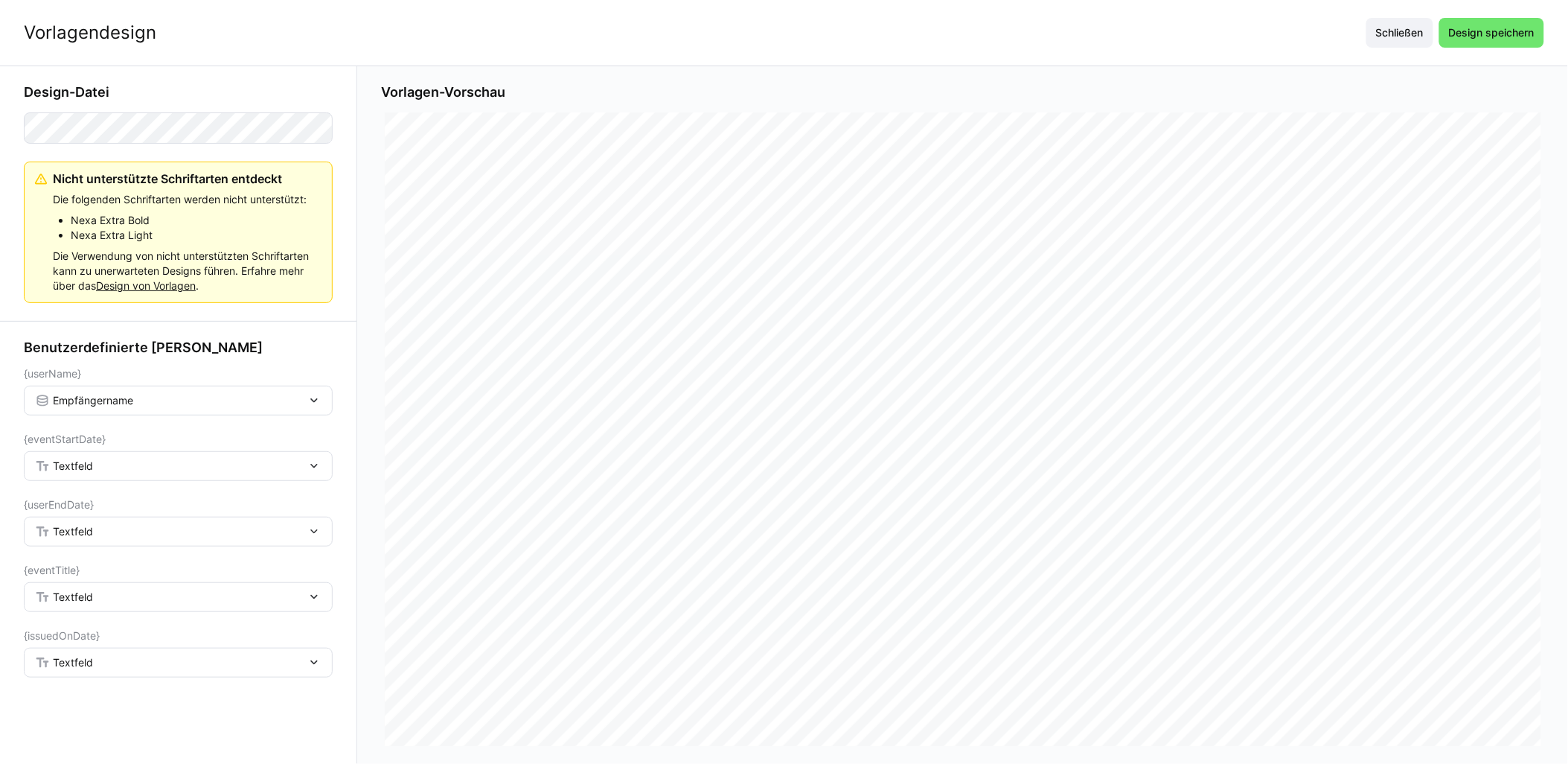
click at [136, 470] on div "Textfeld" at bounding box center [171, 466] width 272 height 13
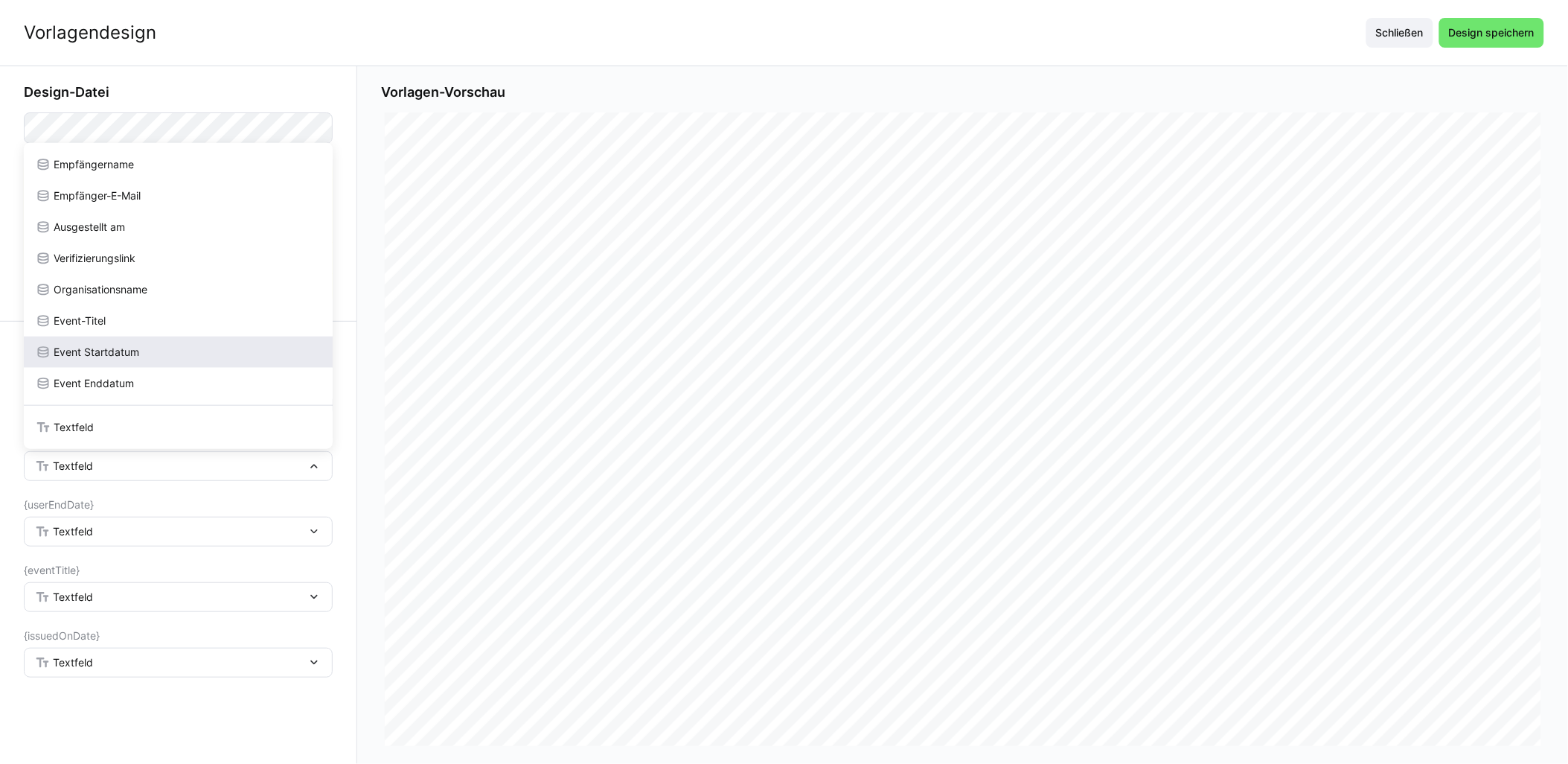
click at [146, 358] on div "Event Startdatum" at bounding box center [178, 352] width 285 height 15
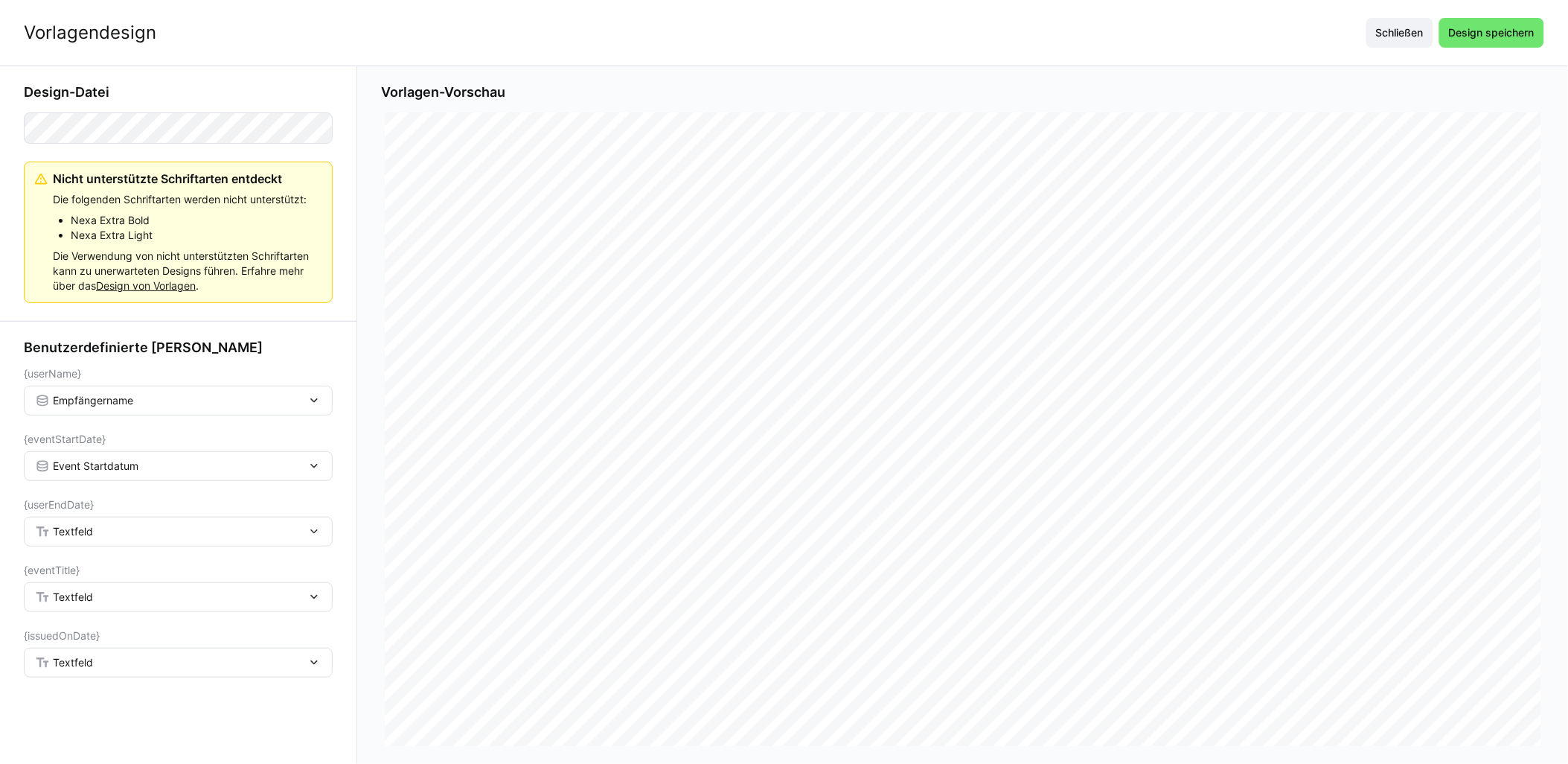
click at [123, 540] on div "Textfeld" at bounding box center [178, 531] width 309 height 30
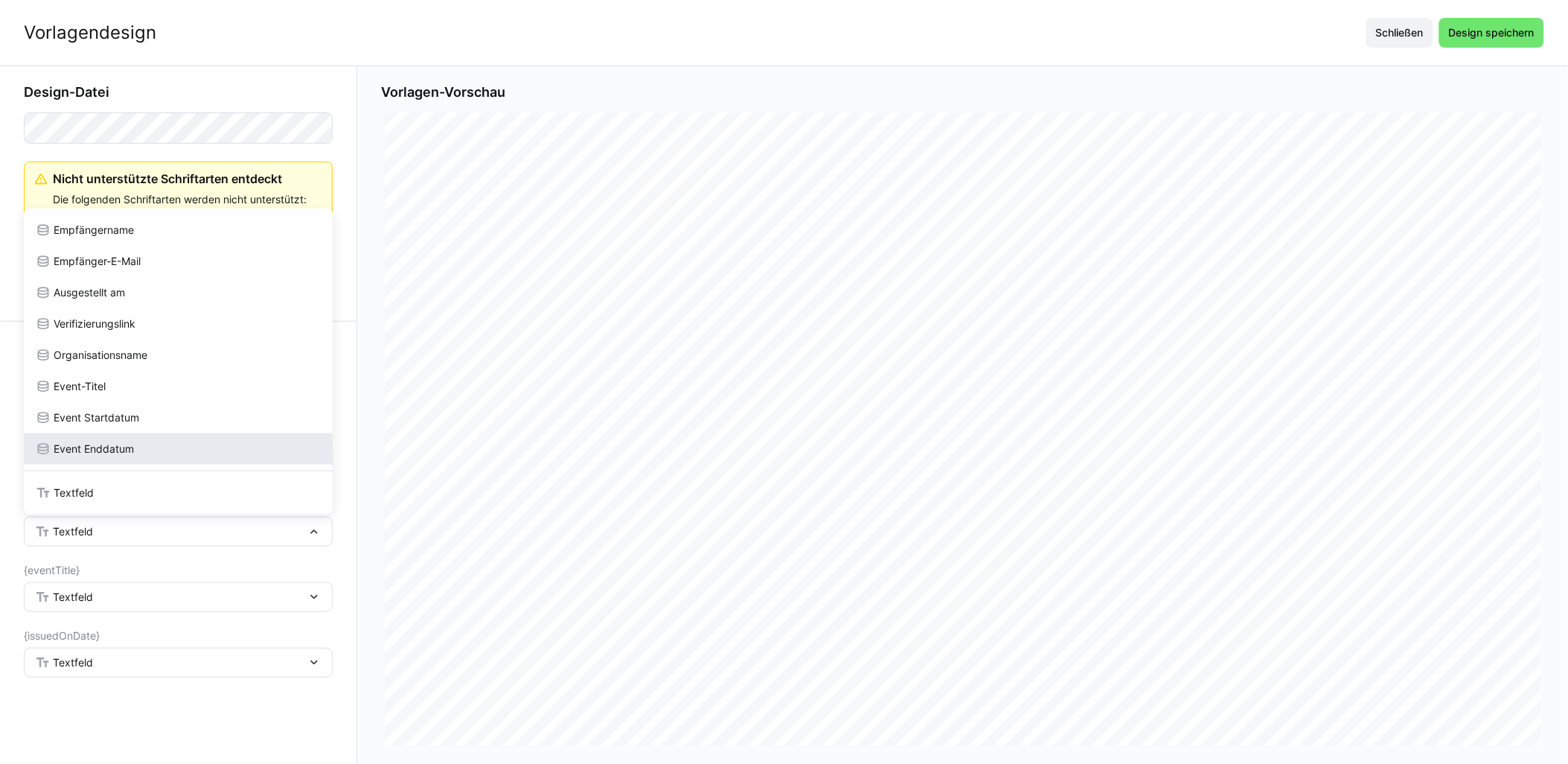
click at [146, 439] on div "Event Enddatum" at bounding box center [178, 449] width 309 height 31
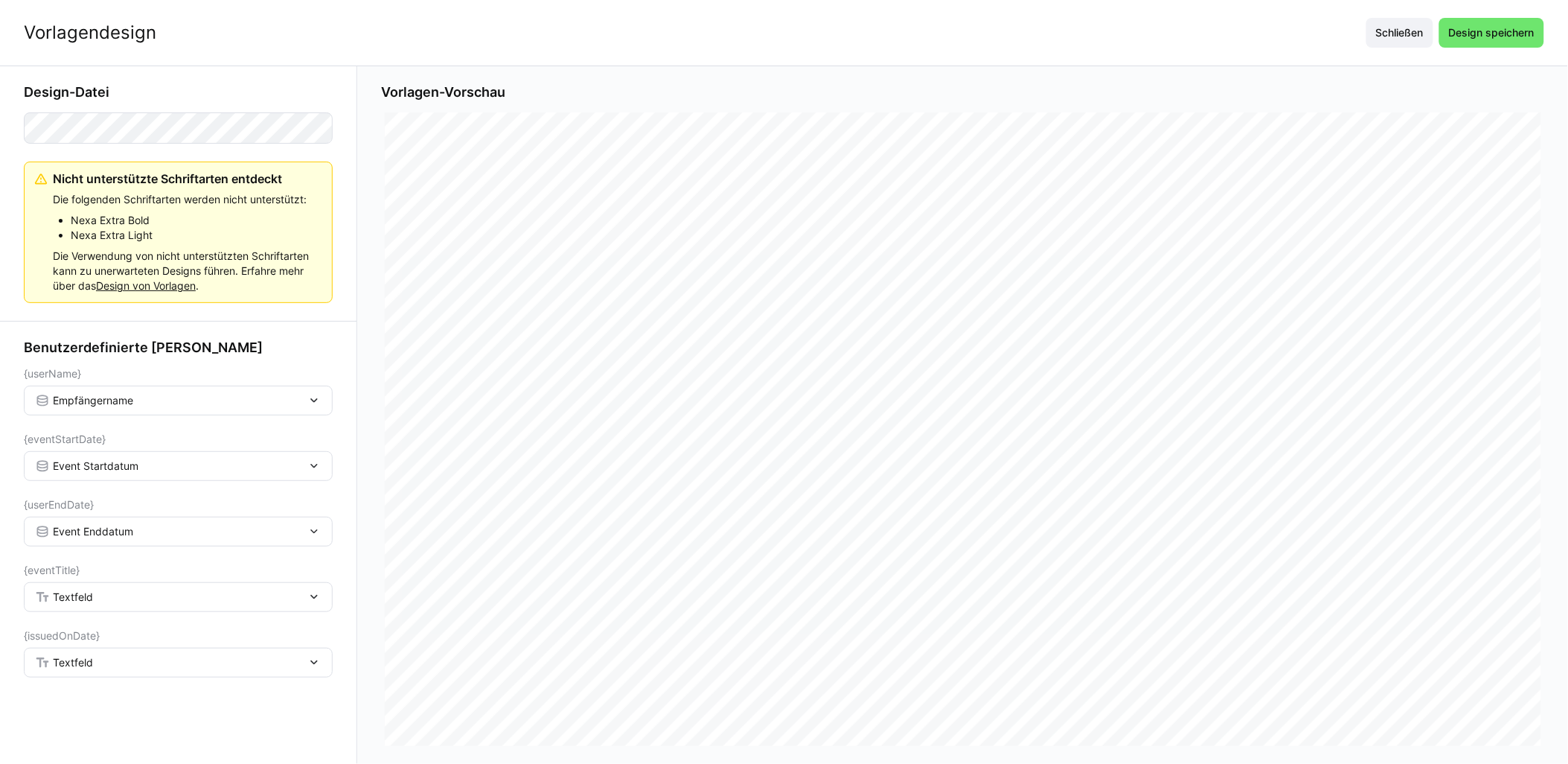
click at [145, 594] on div "Textfeld" at bounding box center [171, 597] width 272 height 13
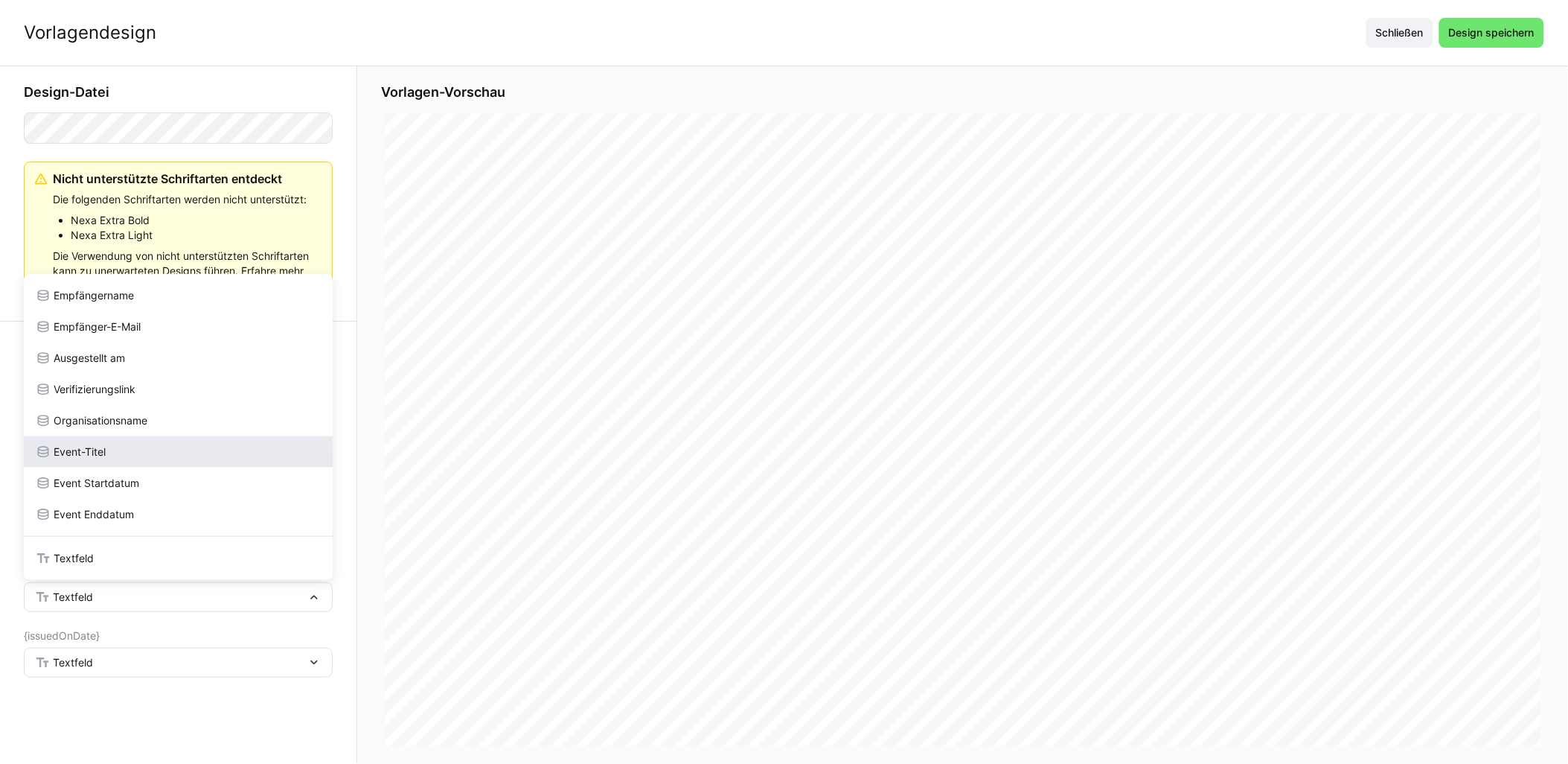
click at [152, 460] on div "Event-Titel" at bounding box center [178, 452] width 309 height 31
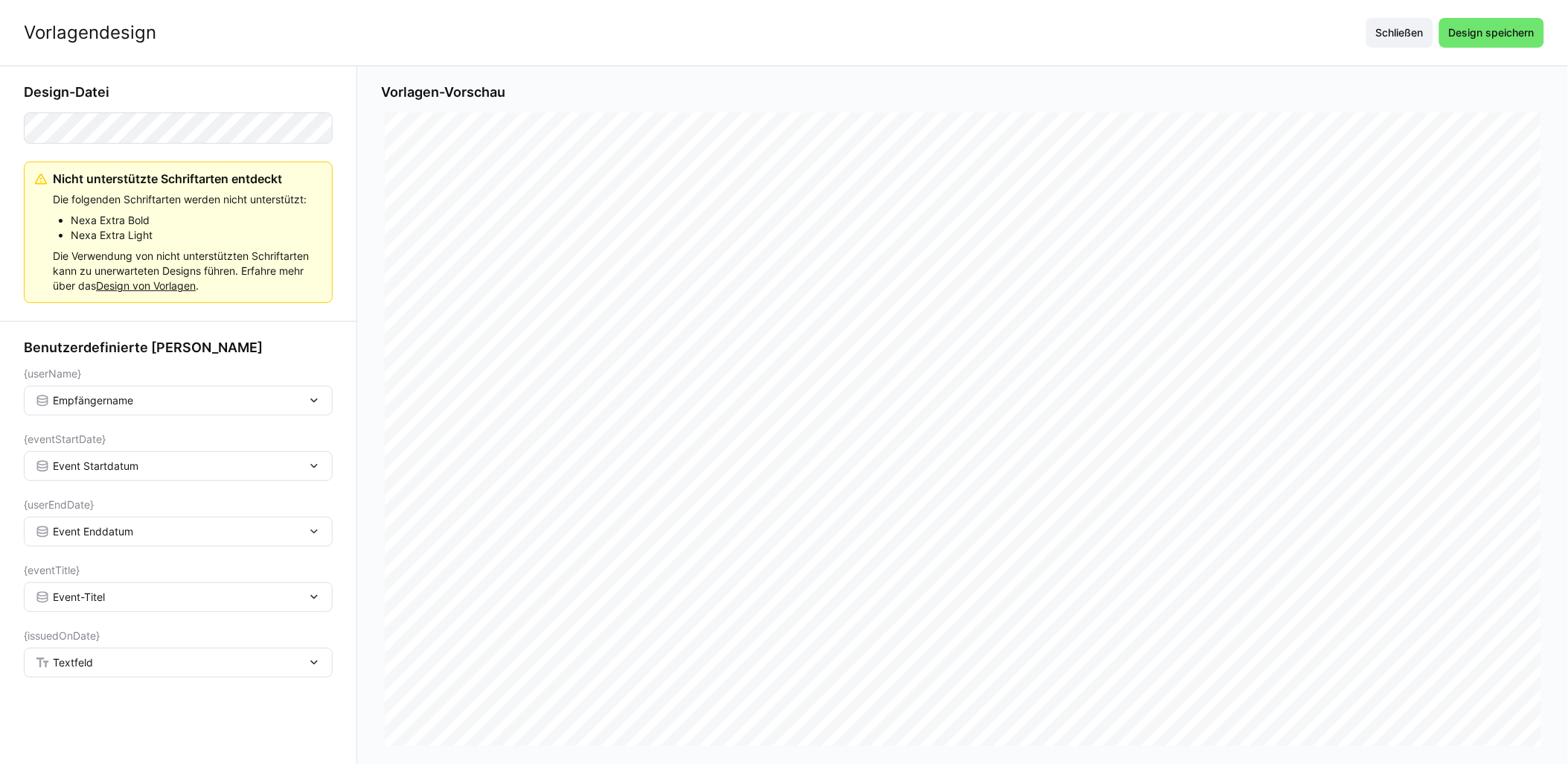
click at [128, 667] on div "Textfeld" at bounding box center [171, 662] width 272 height 13
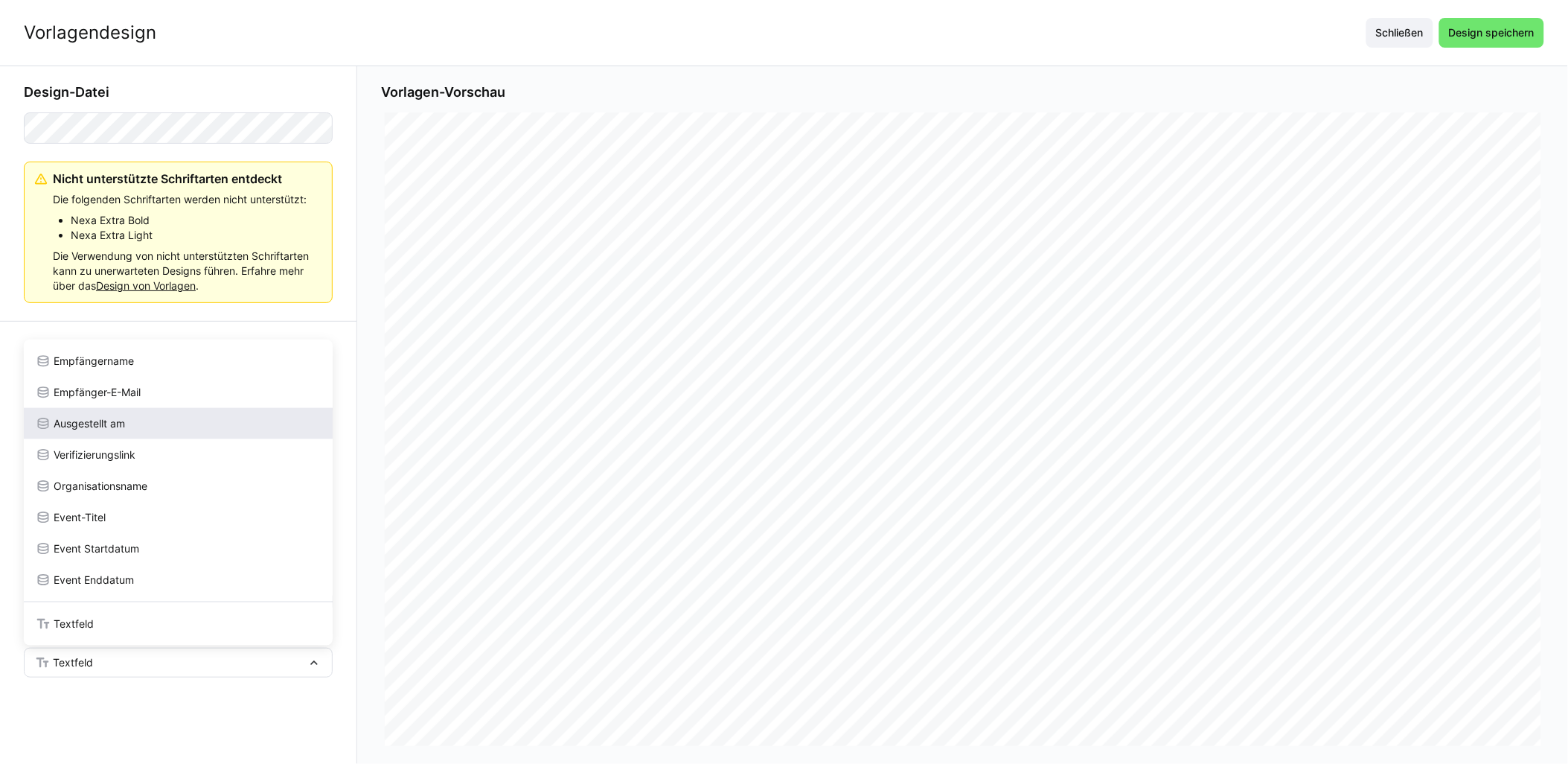
click at [167, 417] on div "Ausgestellt am" at bounding box center [178, 424] width 285 height 15
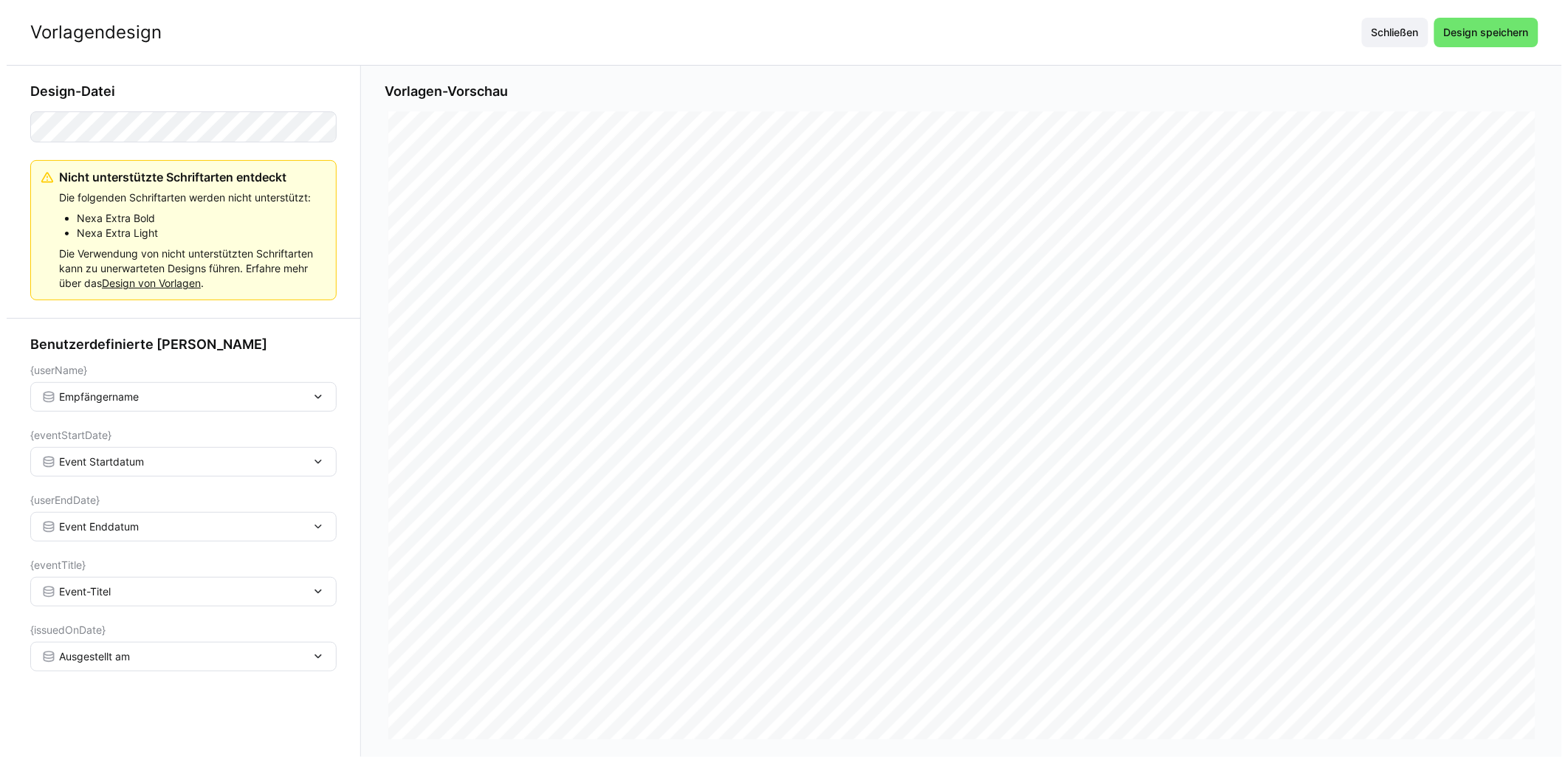
scroll to position [327, 0]
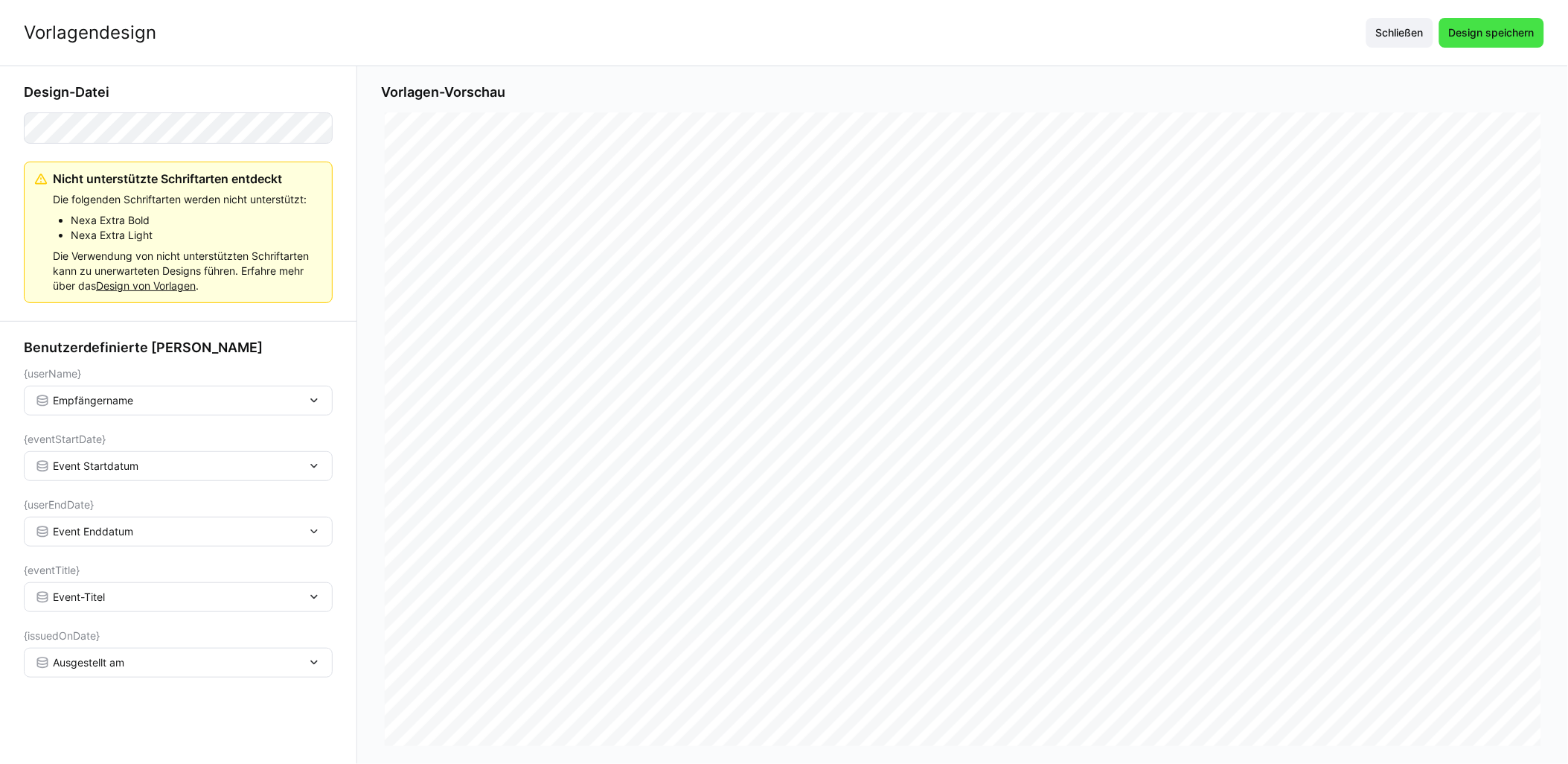
click at [786, 33] on span "Design speichern" at bounding box center [1492, 33] width 90 height 15
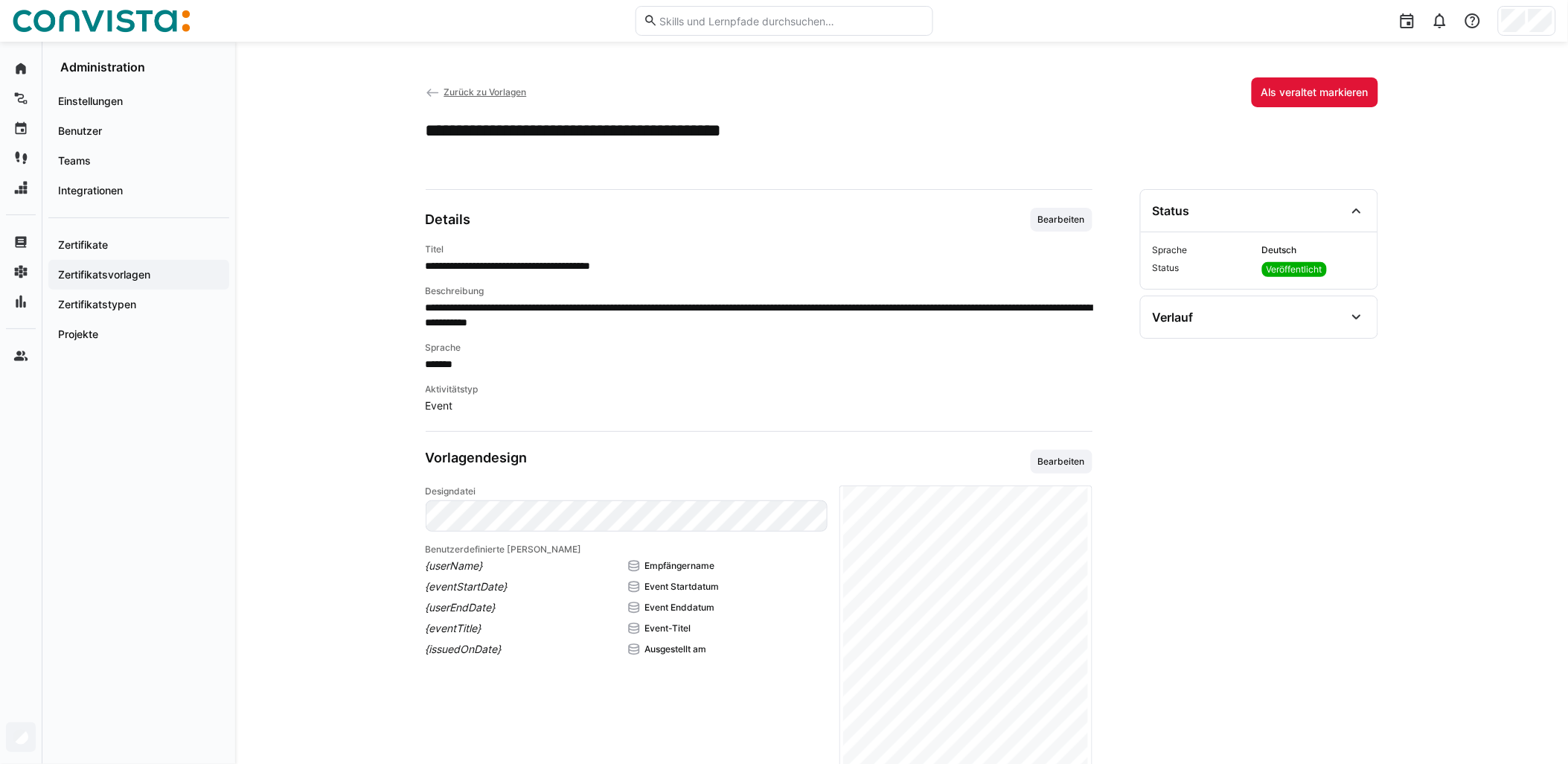
click at [460, 98] on app-back-navigation "Zurück zu Vorlagen" at bounding box center [477, 92] width 101 height 16
click at [465, 92] on span "Zurück zu Vorlagen" at bounding box center [485, 92] width 83 height 11
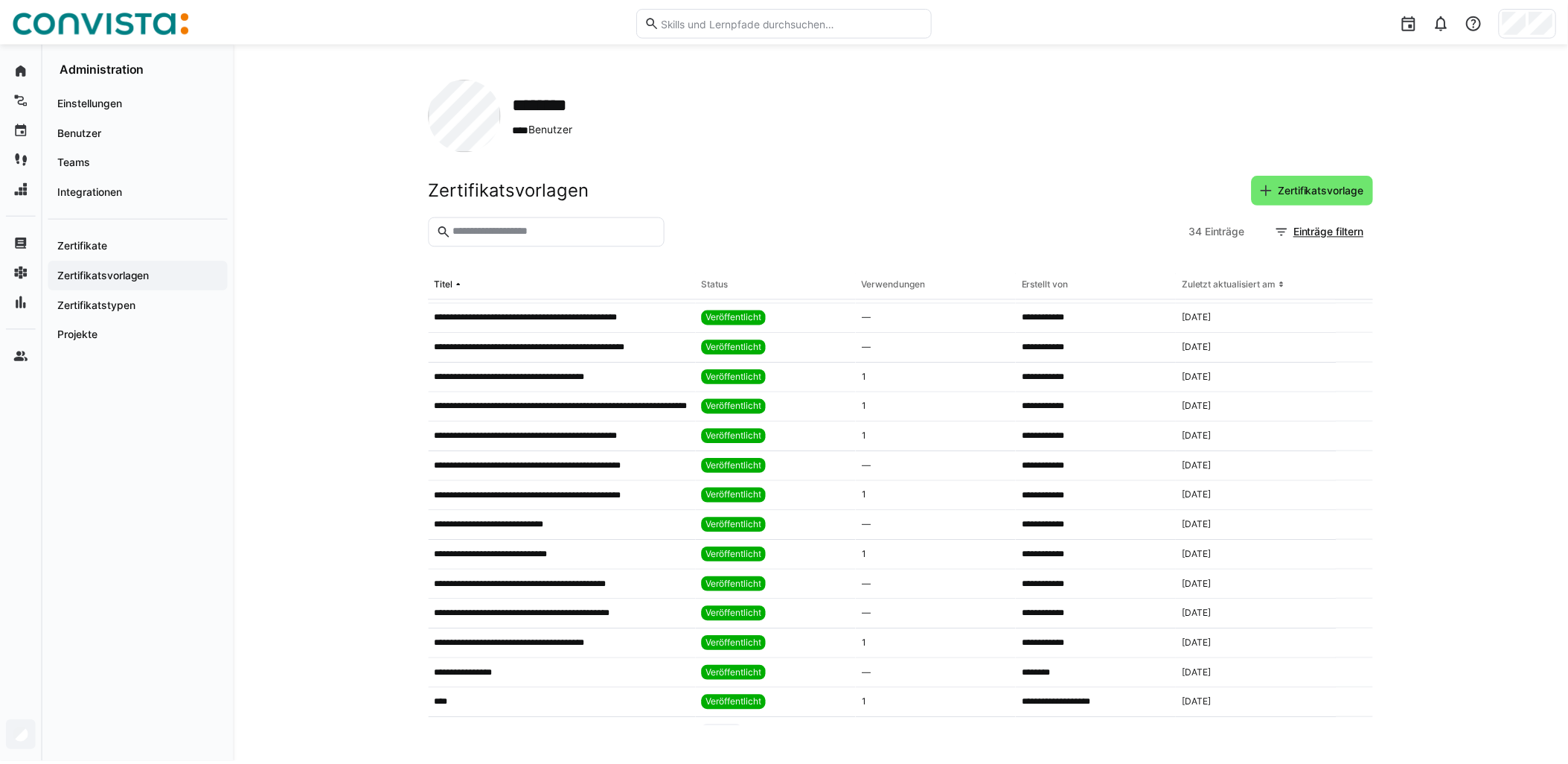
scroll to position [578, 0]
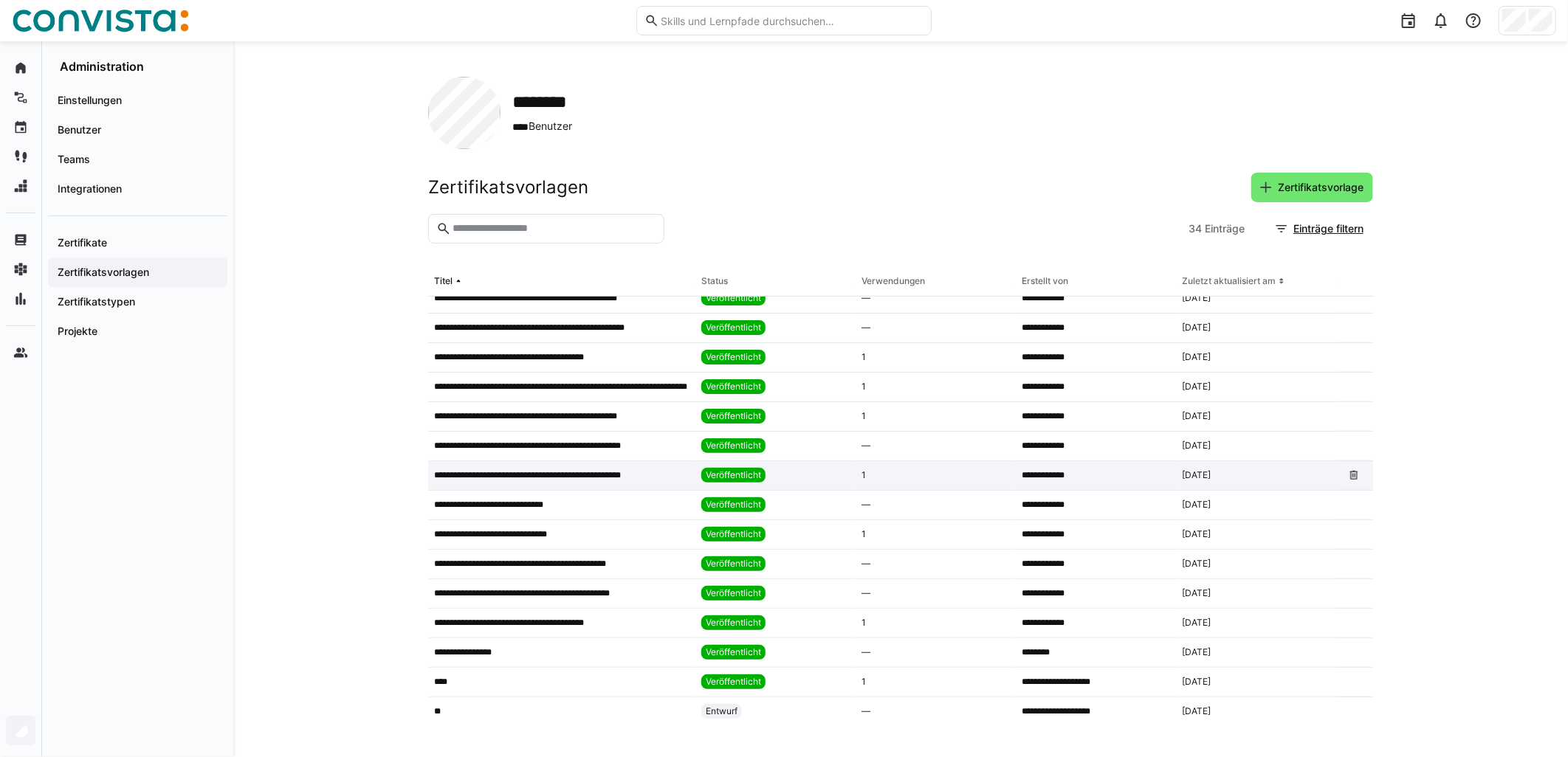
click at [549, 475] on p "**********" at bounding box center [546, 475] width 225 height 12
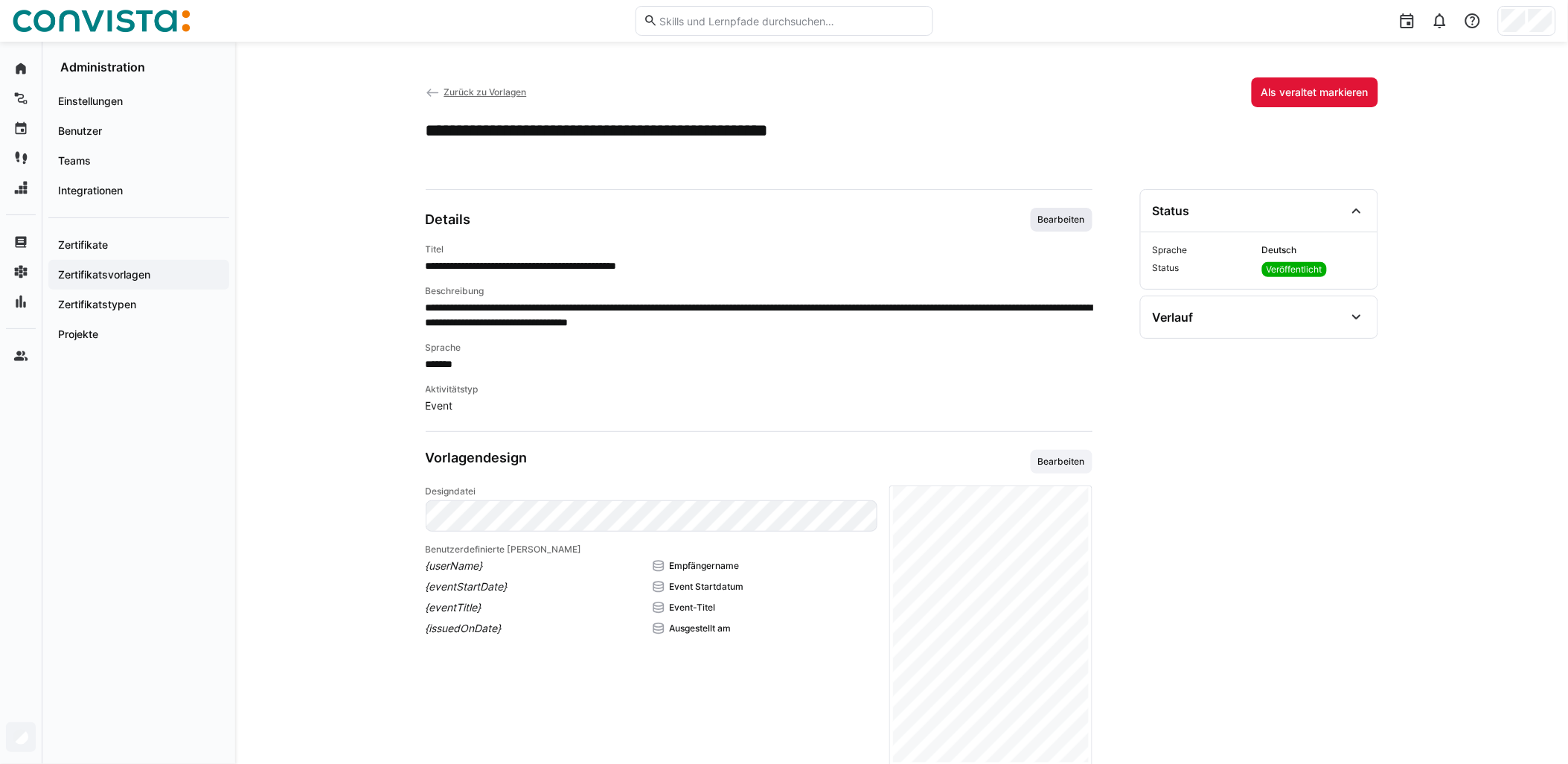
click at [786, 220] on span "Bearbeiten" at bounding box center [1061, 220] width 50 height 12
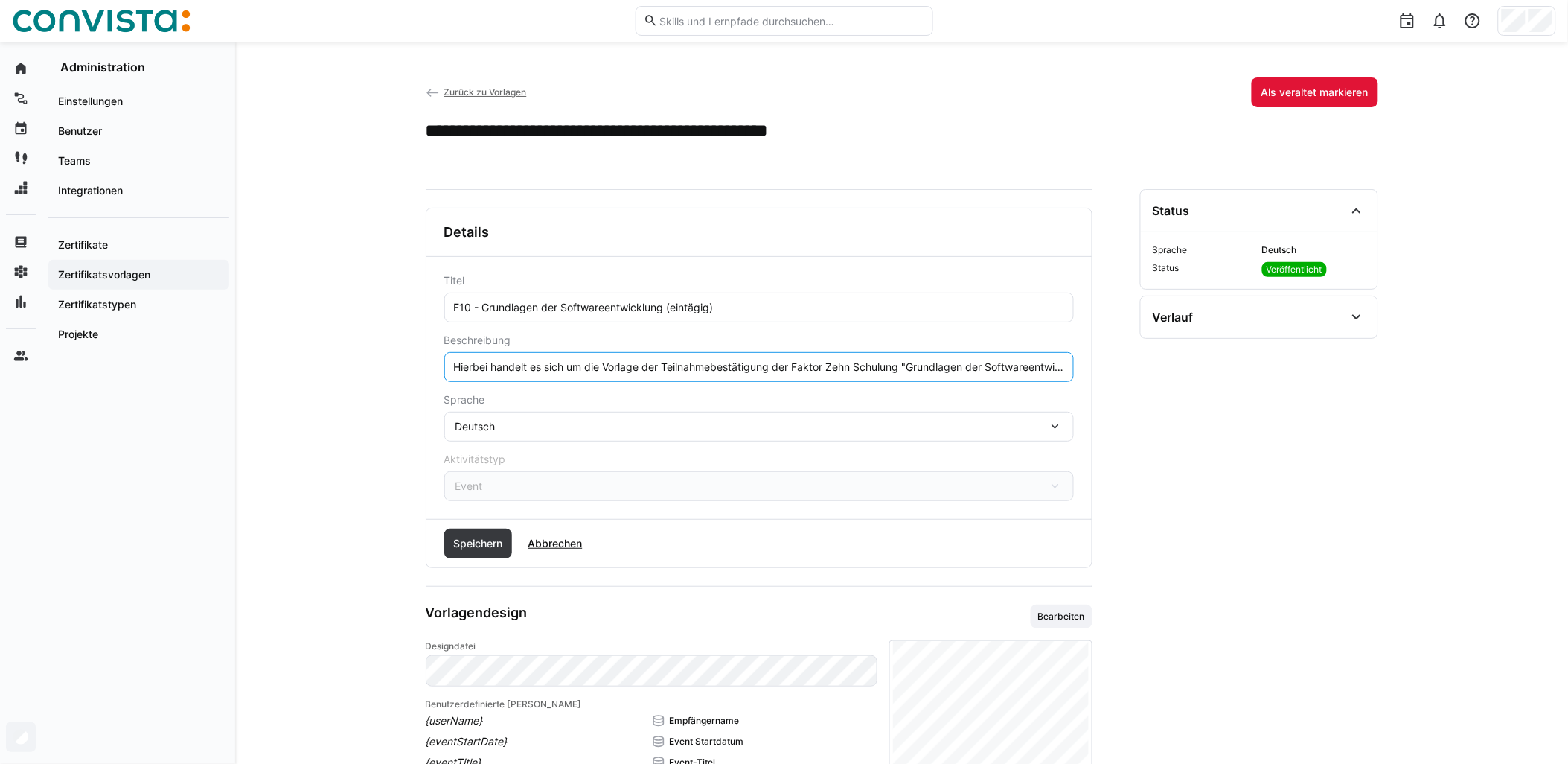
click at [786, 367] on input "Hierbei handelt es sich um die Vorlage der Teilnahmebestätigung der Faktor Zehn…" at bounding box center [759, 367] width 613 height 13
paste input "Das Event findet remote statt."
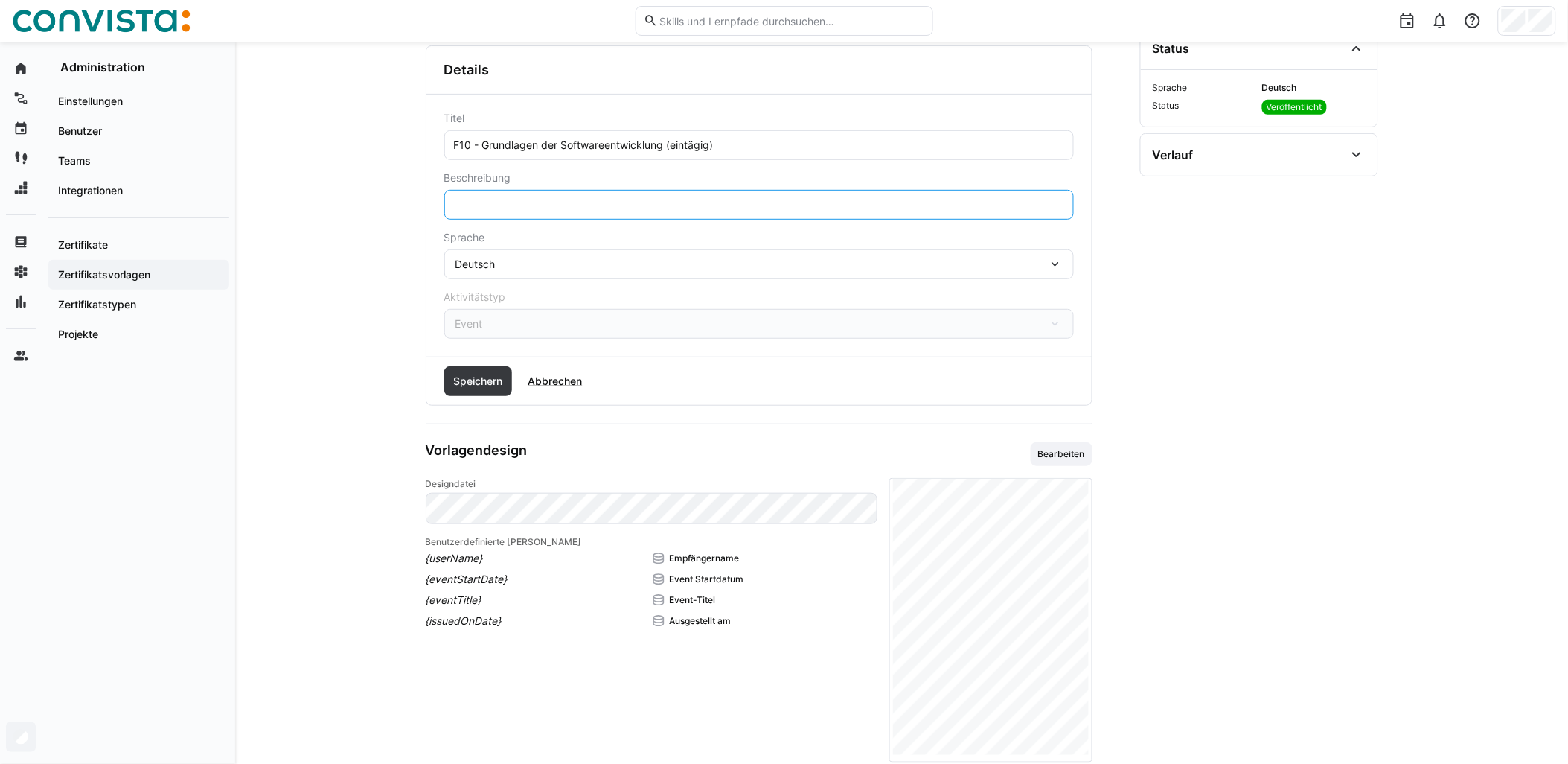
scroll to position [165, 0]
type input "Hierbei handelt es sich um die Vorlage der Teilnahmebestätigung der Faktor Zehn…"
click at [451, 386] on span "Speichern" at bounding box center [478, 378] width 68 height 30
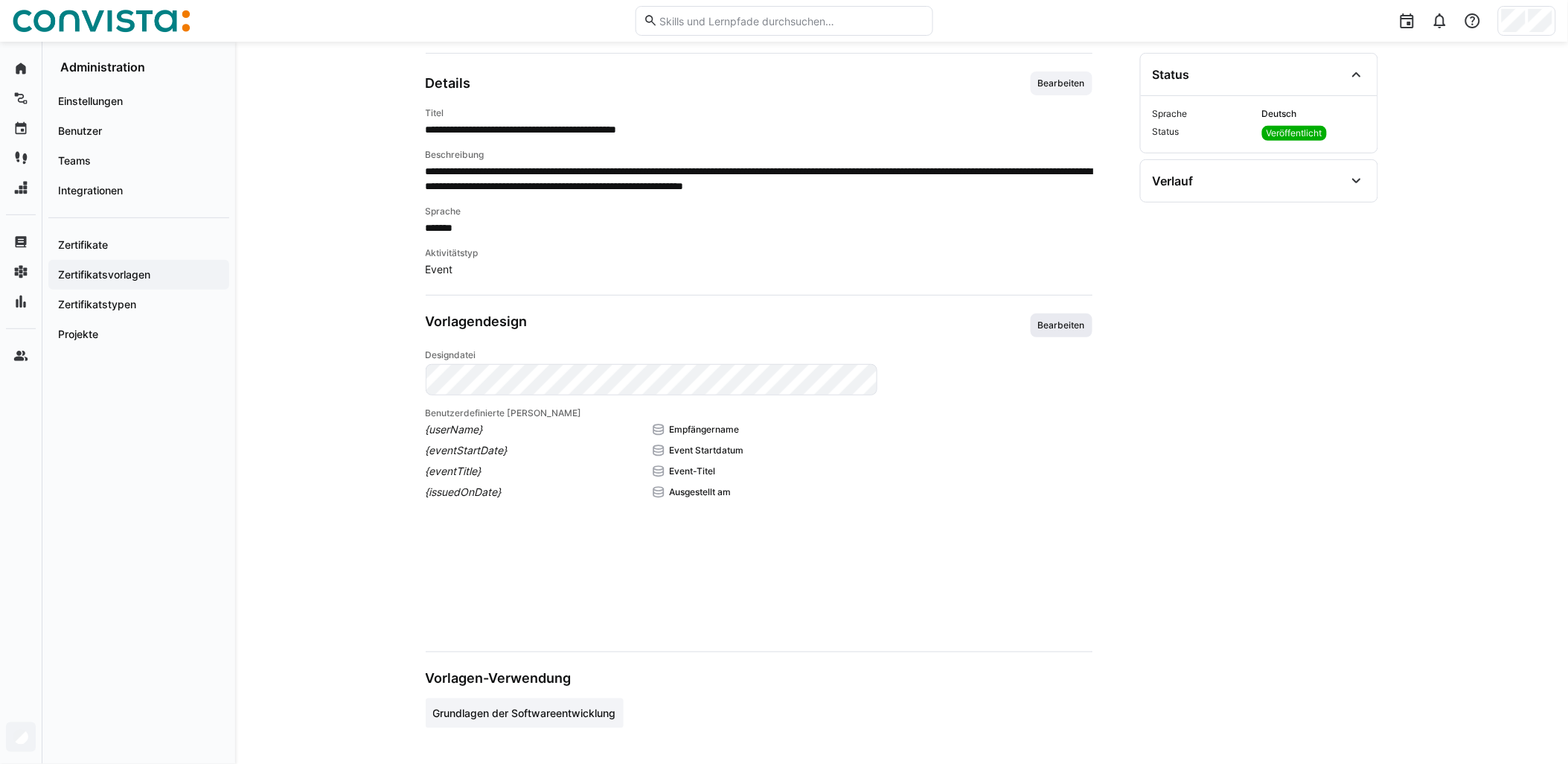
scroll to position [136, 0]
click at [786, 321] on span "Bearbeiten" at bounding box center [1061, 325] width 50 height 12
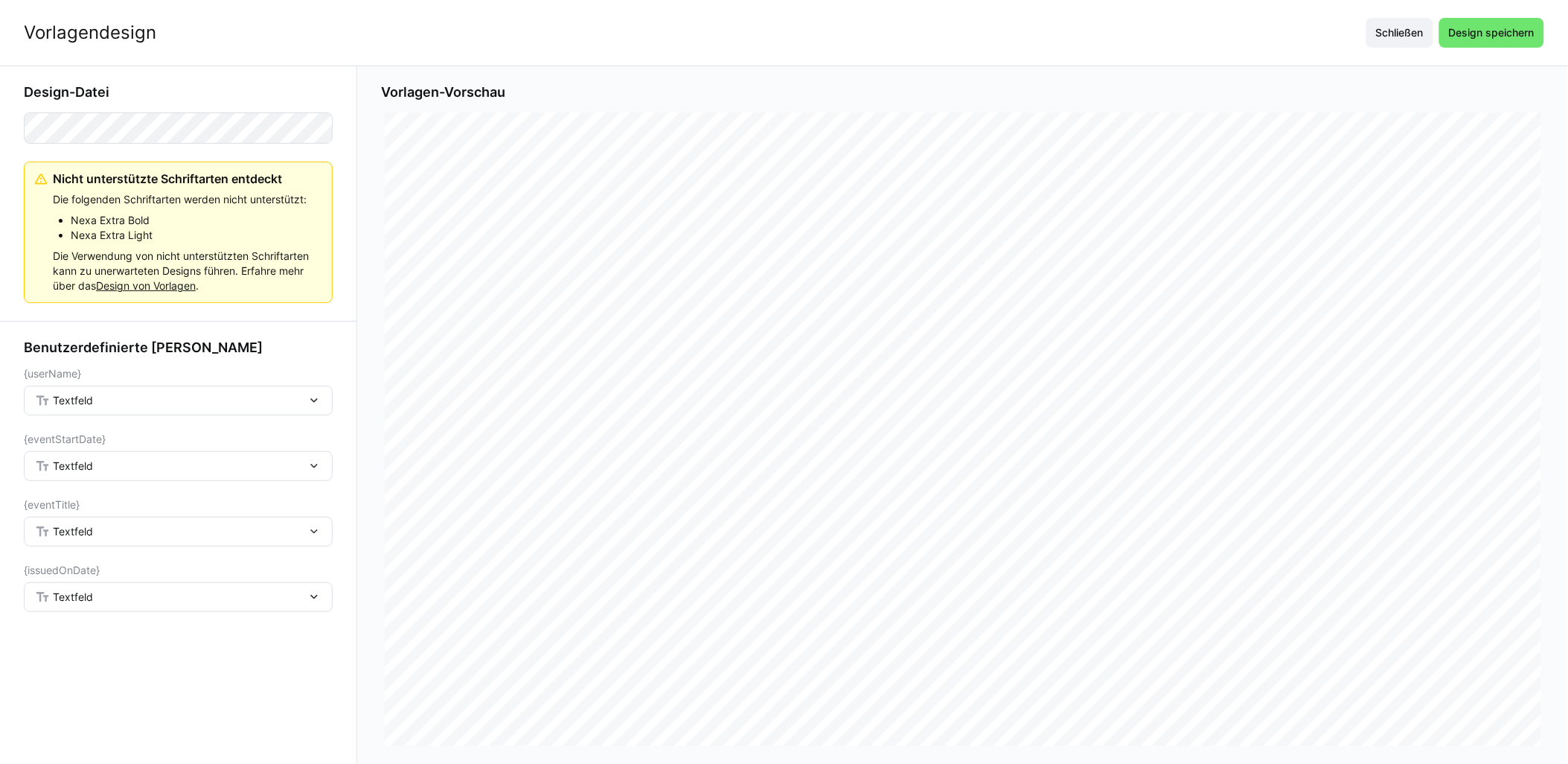
click at [145, 398] on div "Textfeld" at bounding box center [171, 400] width 272 height 13
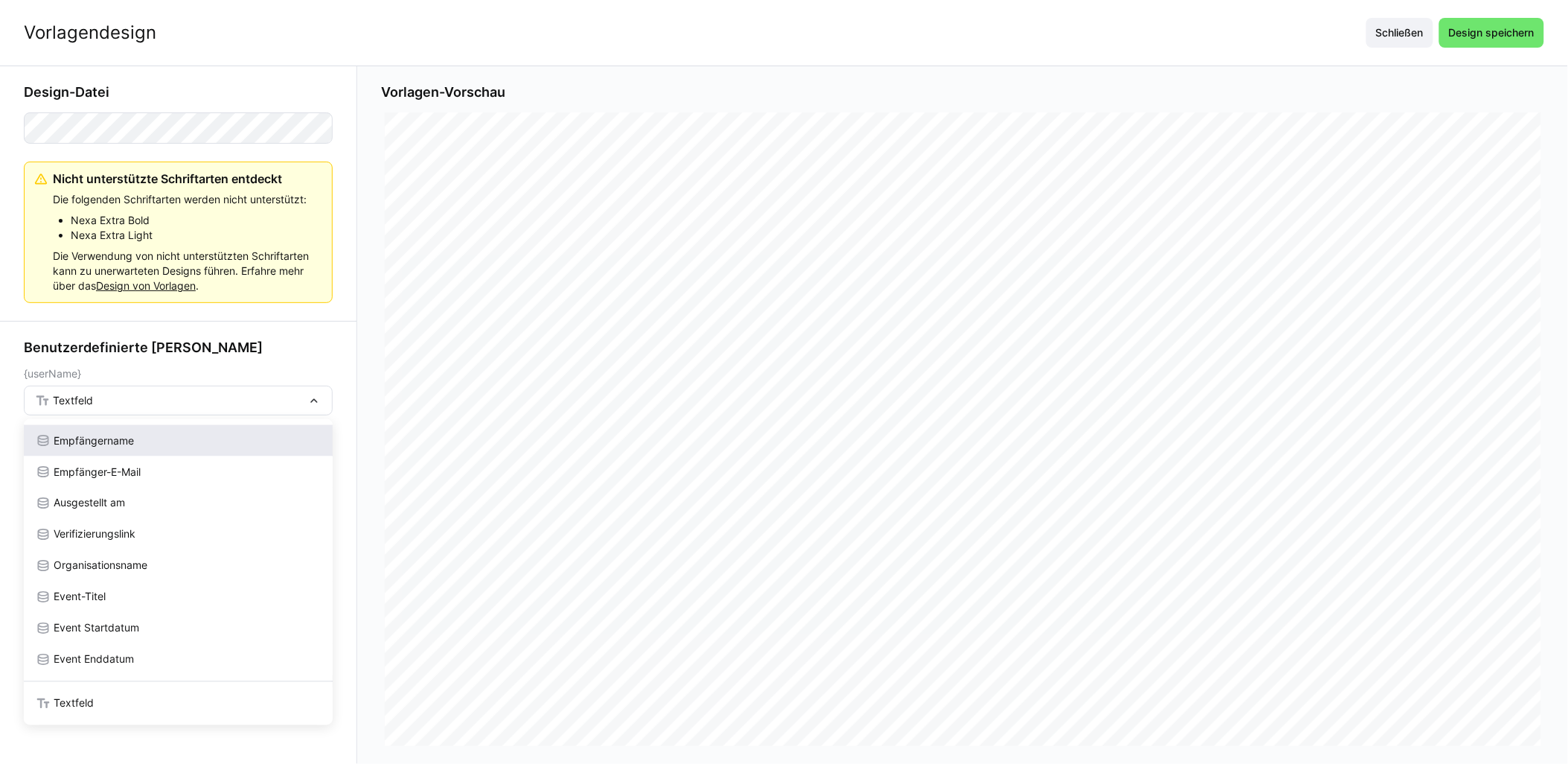
click at [123, 447] on span "Empfängername" at bounding box center [94, 441] width 81 height 15
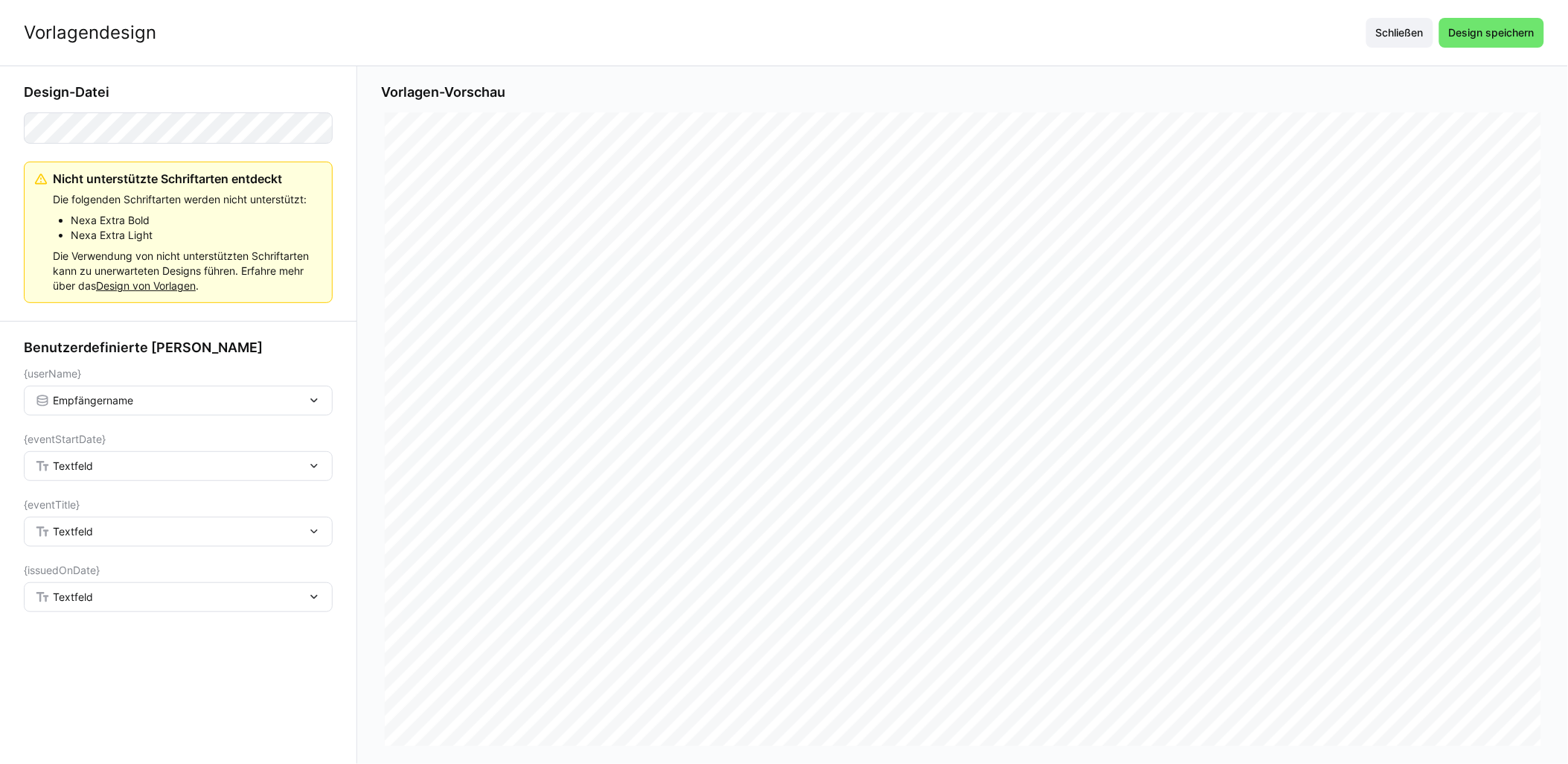
click at [120, 463] on div "Textfeld" at bounding box center [171, 466] width 272 height 13
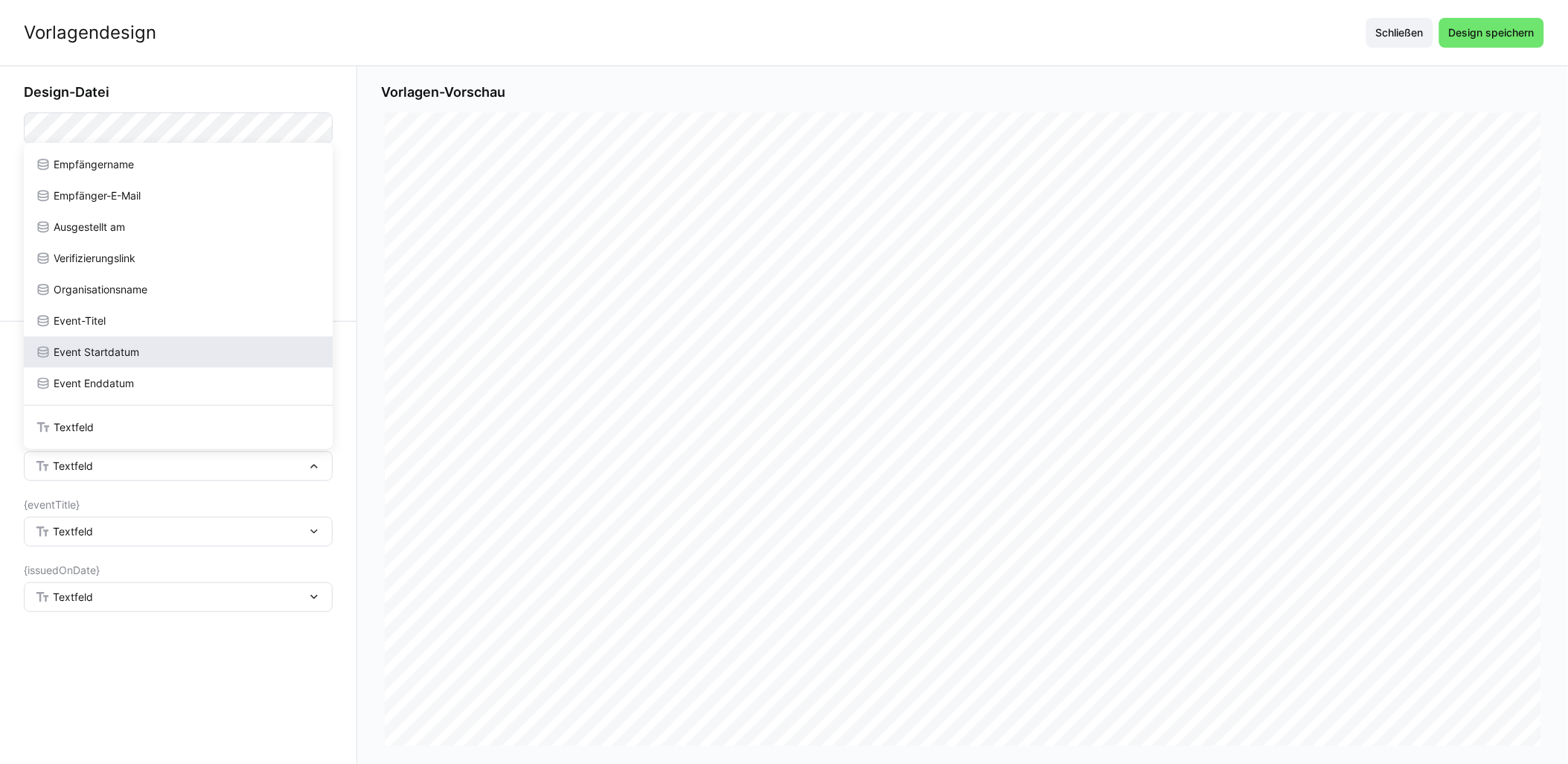
click at [163, 352] on div "Event Startdatum" at bounding box center [178, 352] width 285 height 15
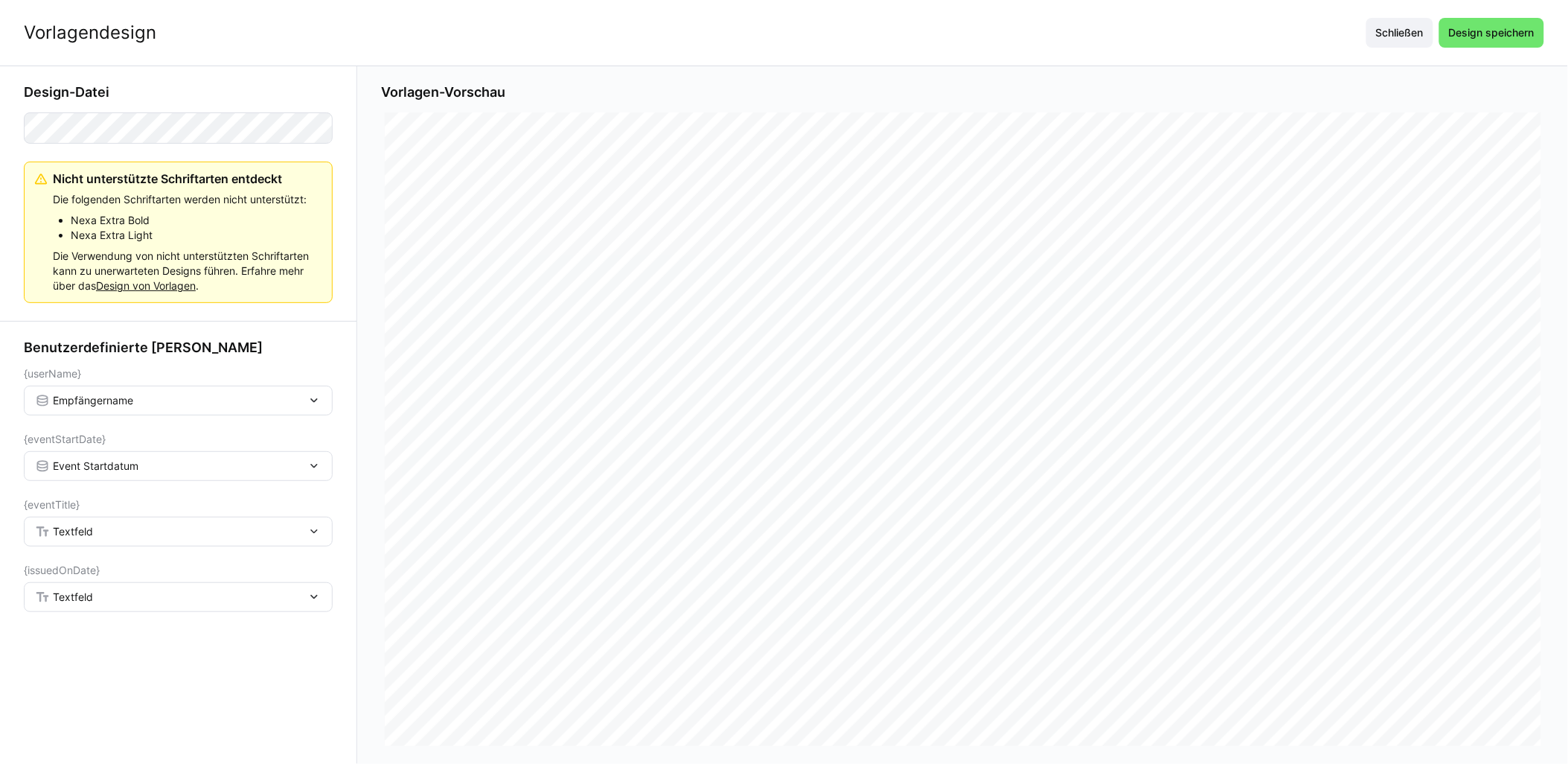
click at [61, 540] on div "Textfeld" at bounding box center [178, 531] width 309 height 30
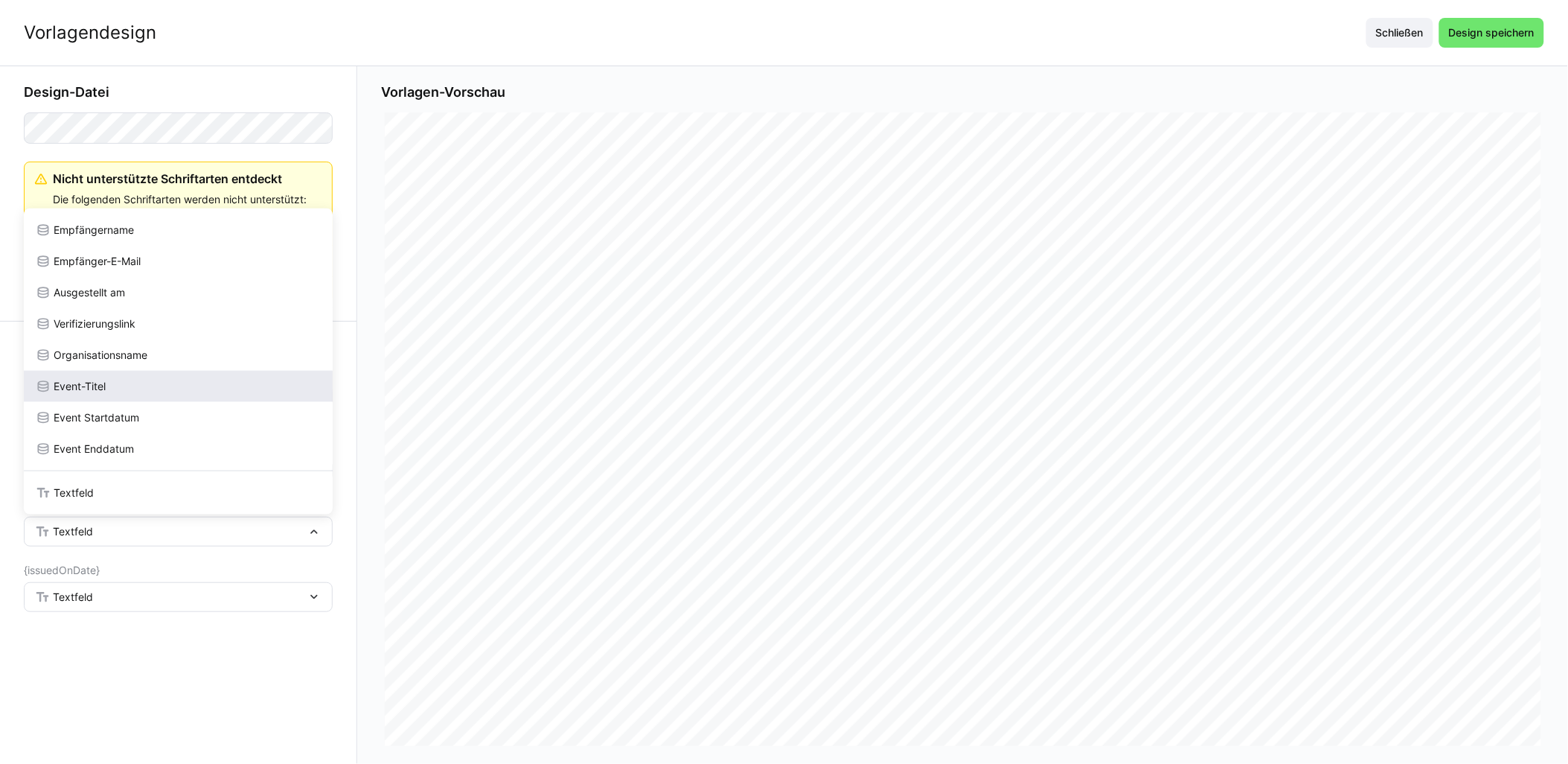
click at [117, 383] on div "Event-Titel" at bounding box center [178, 386] width 285 height 15
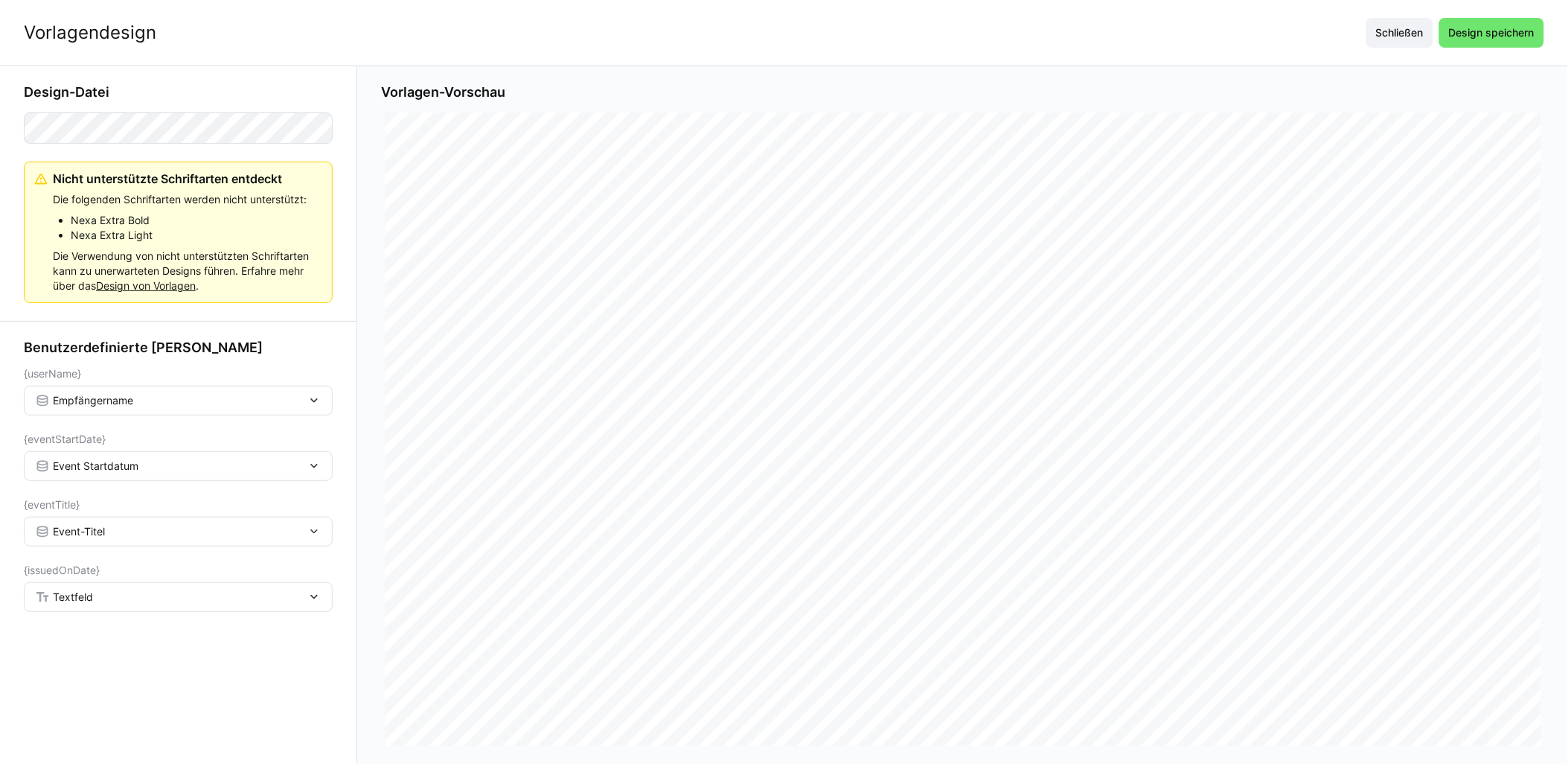
click at [63, 589] on div "Textfeld" at bounding box center [178, 597] width 309 height 30
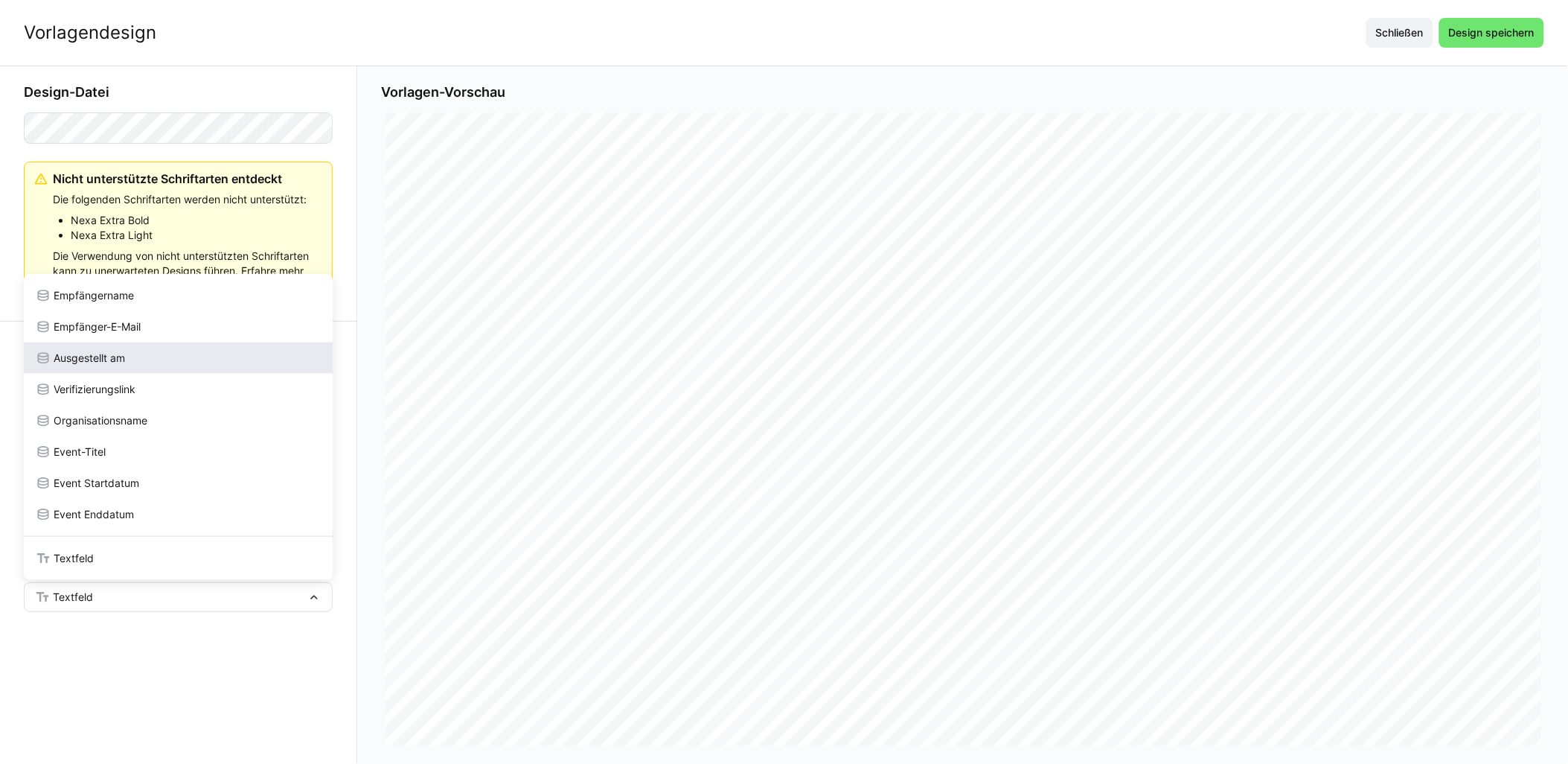
click at [136, 358] on div "Ausgestellt am" at bounding box center [178, 358] width 285 height 15
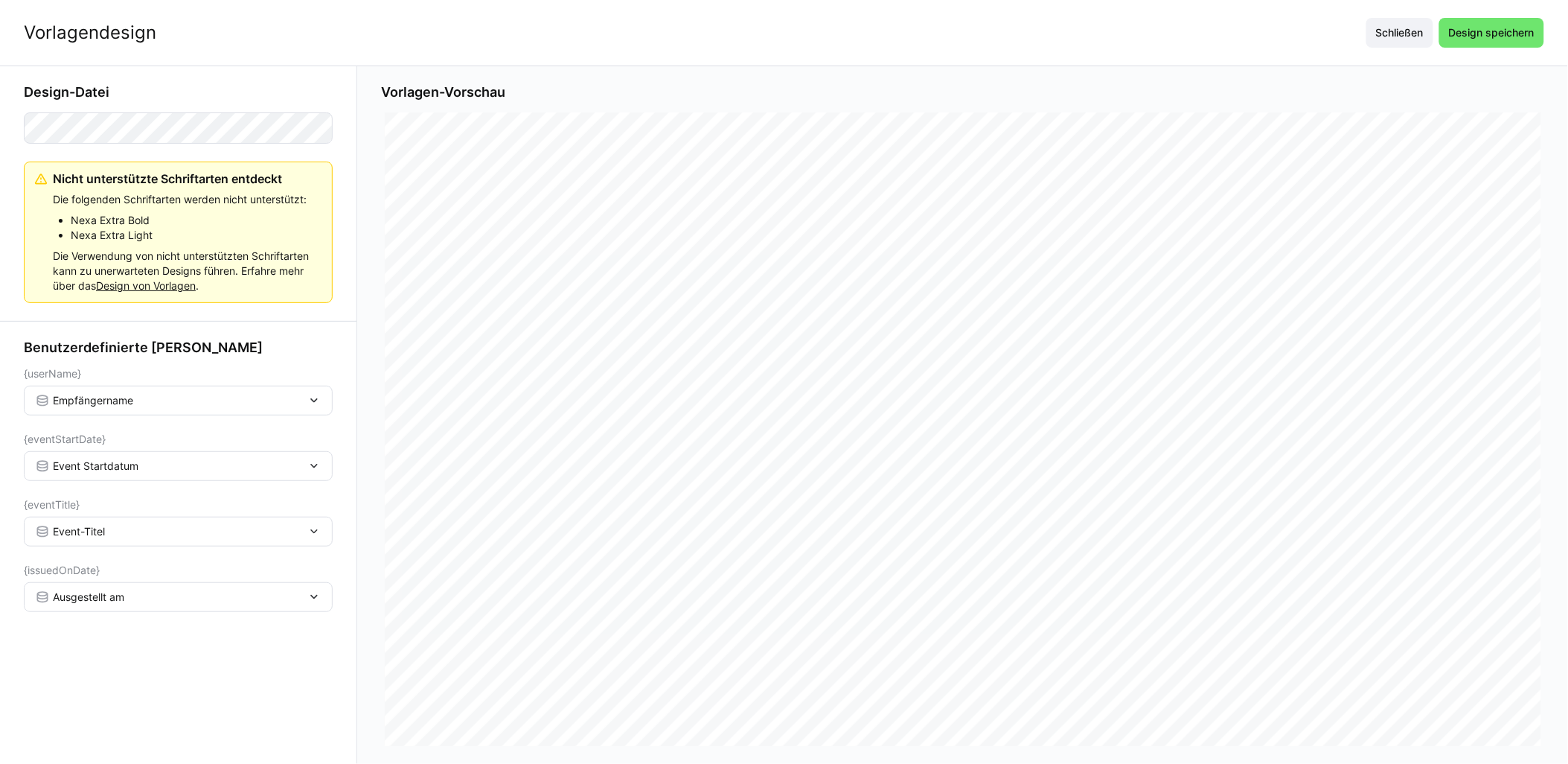
click at [786, 15] on div "Vorlagendesign Schließen Design speichern" at bounding box center [784, 33] width 1568 height 66
click at [786, 27] on span "Design speichern" at bounding box center [1492, 33] width 90 height 15
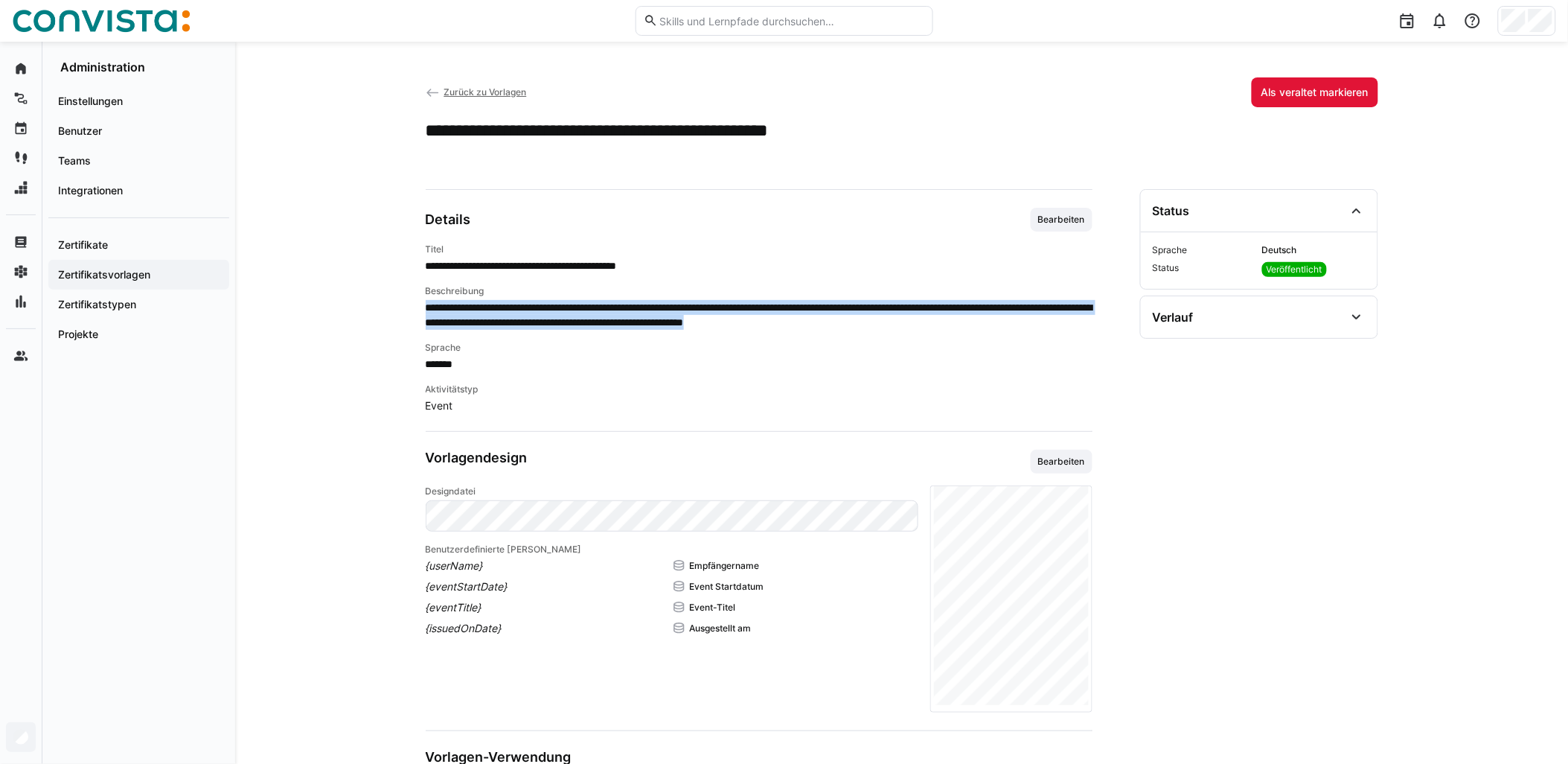
drag, startPoint x: 992, startPoint y: 321, endPoint x: 427, endPoint y: 308, distance: 565.1
click at [427, 308] on span "**********" at bounding box center [760, 315] width 667 height 30
copy span "**********"
click at [489, 90] on span "Zurück zu Vorlagen" at bounding box center [485, 92] width 83 height 11
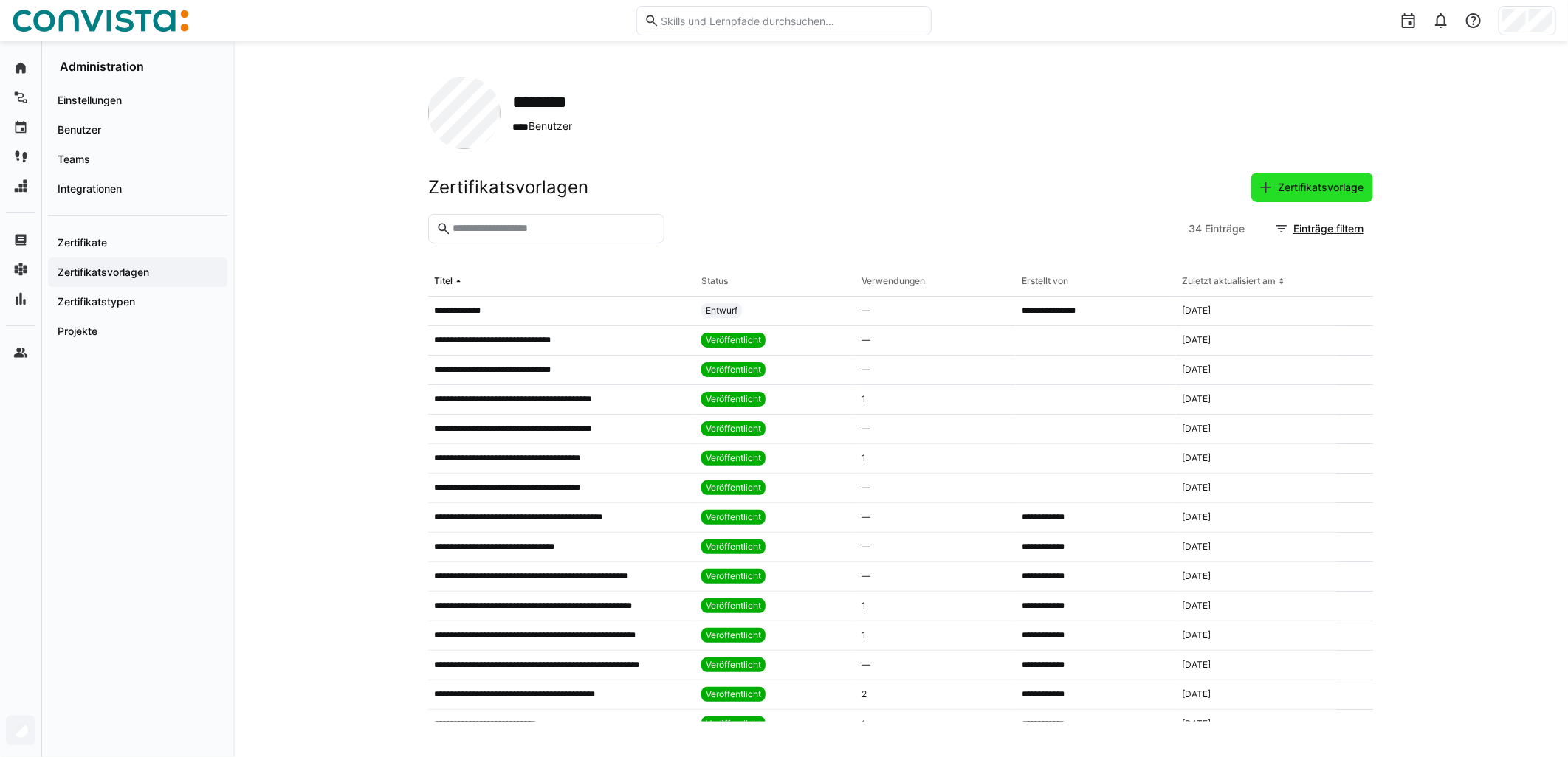
click at [780, 195] on span "Zertifikatsvorlage" at bounding box center [1312, 187] width 122 height 30
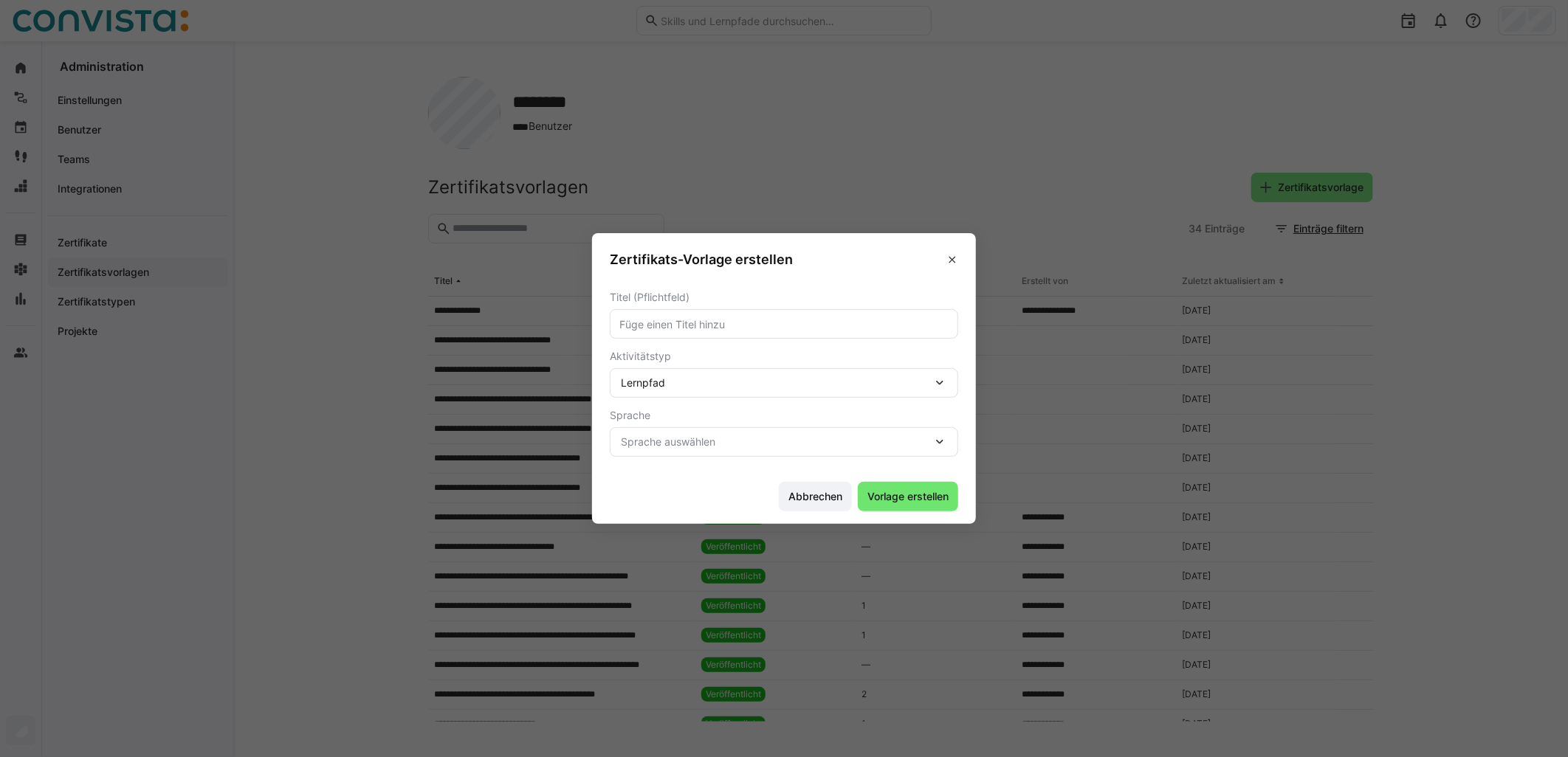
click at [706, 325] on input "text" at bounding box center [784, 324] width 332 height 13
type input "F10 - Grundlagen der Softwareentwicklung (mehrtägig)"
click at [709, 389] on div "Lernpfad" at bounding box center [777, 383] width 311 height 13
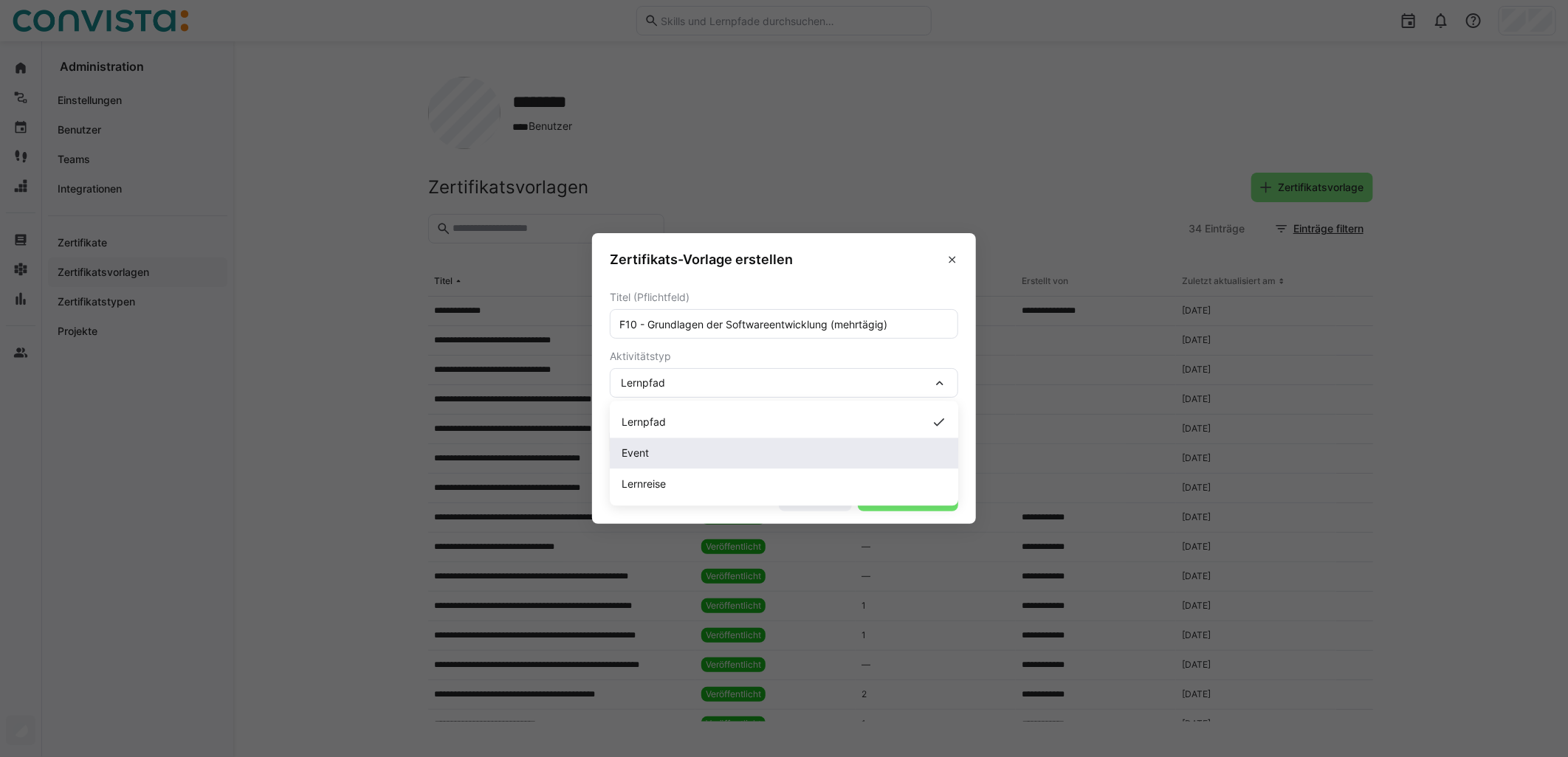
click at [666, 448] on div "Event" at bounding box center [784, 453] width 325 height 15
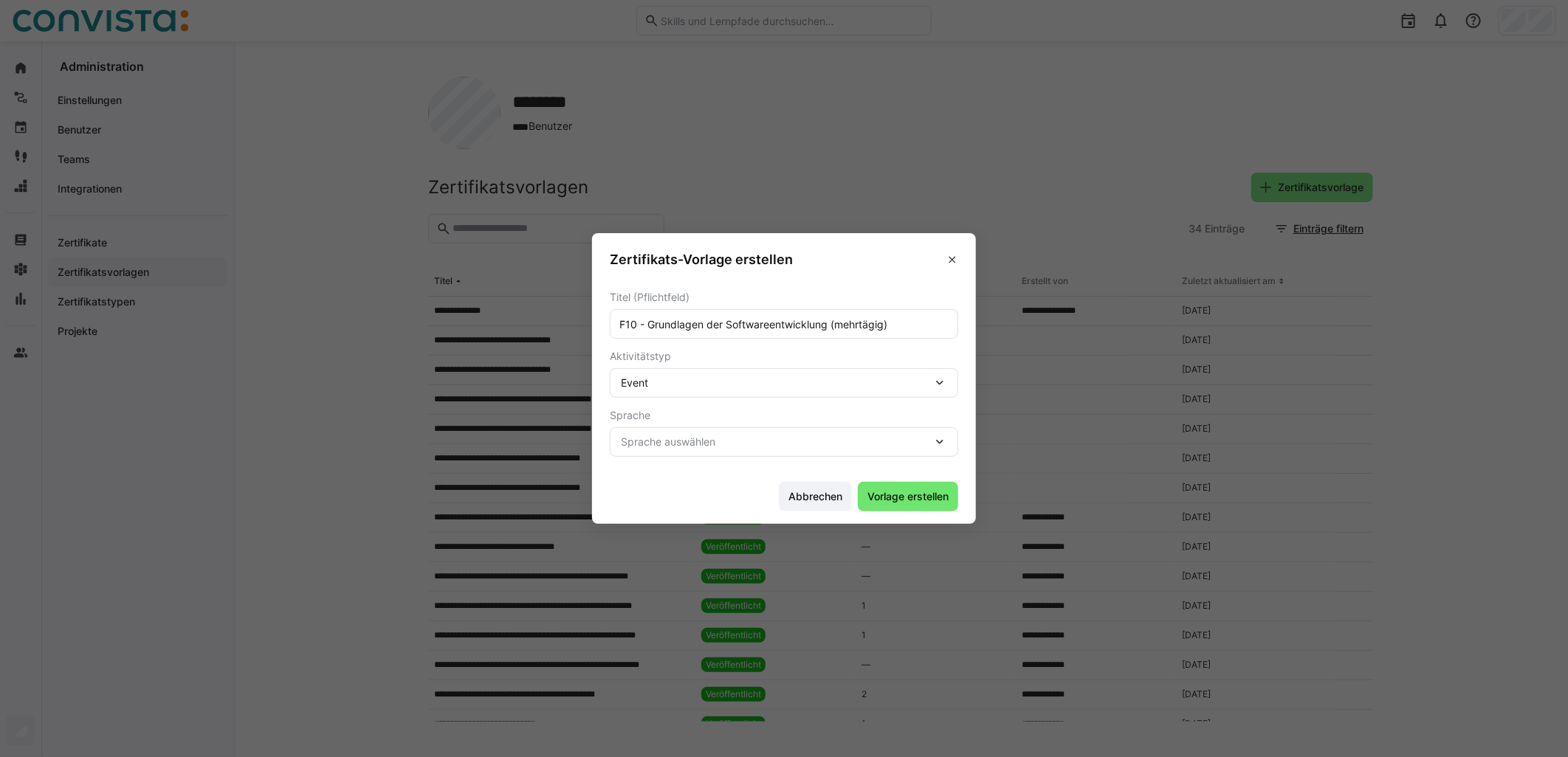
click at [673, 447] on span "Sprache auswählen" at bounding box center [777, 442] width 311 height 15
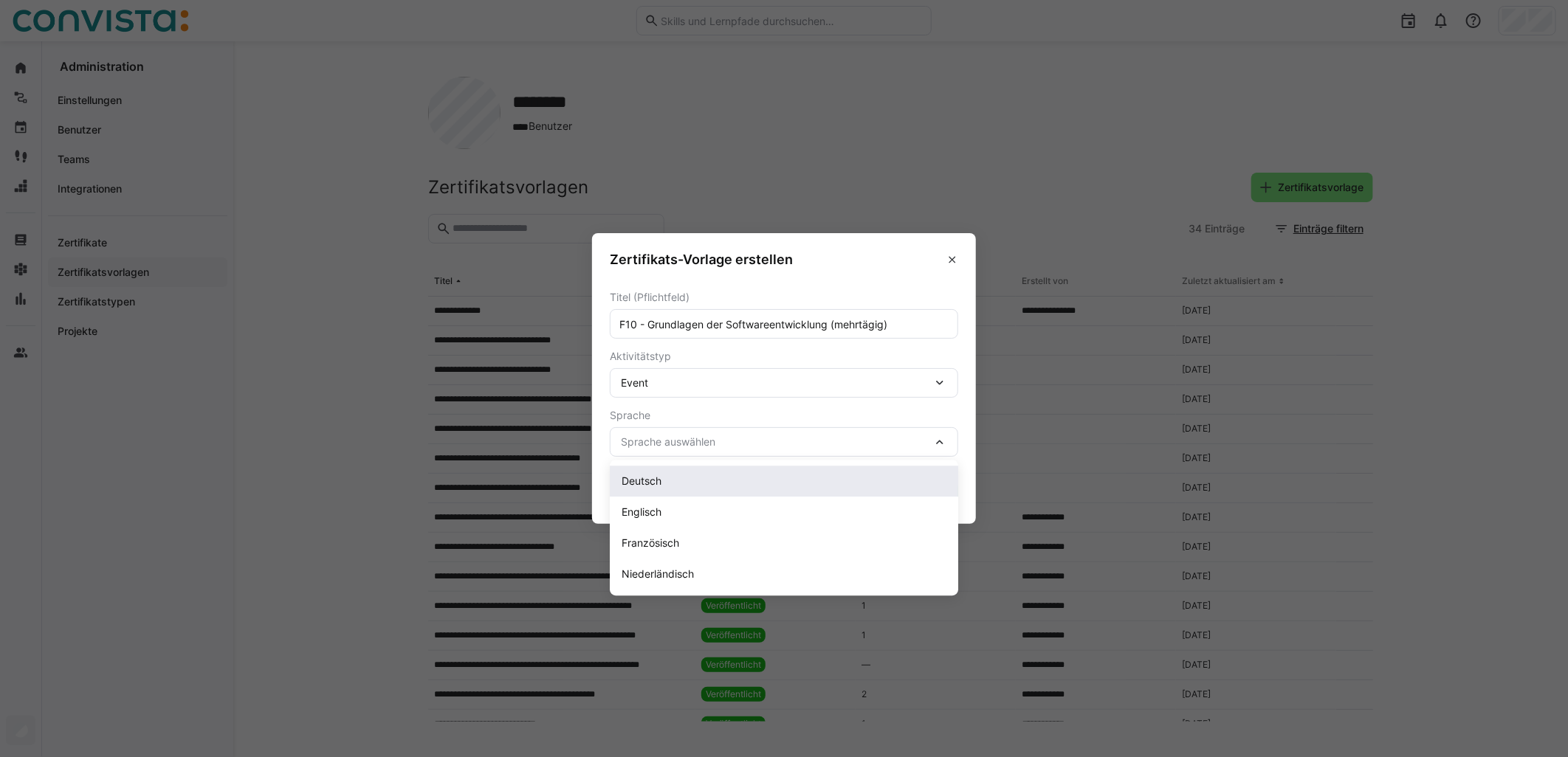
click at [670, 475] on div "Deutsch" at bounding box center [784, 481] width 325 height 15
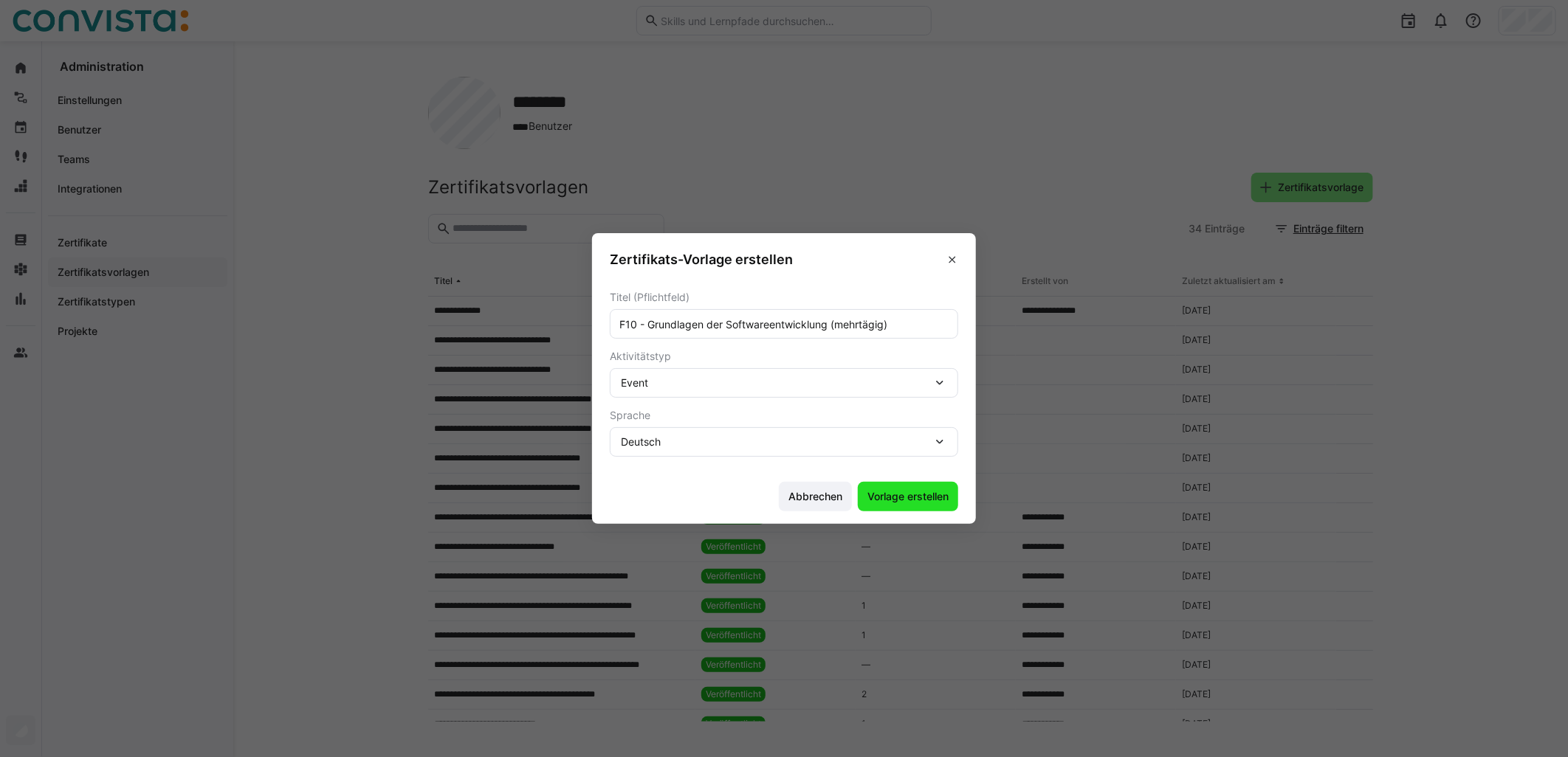
click at [780, 503] on span "Vorlage erstellen" at bounding box center [908, 497] width 85 height 15
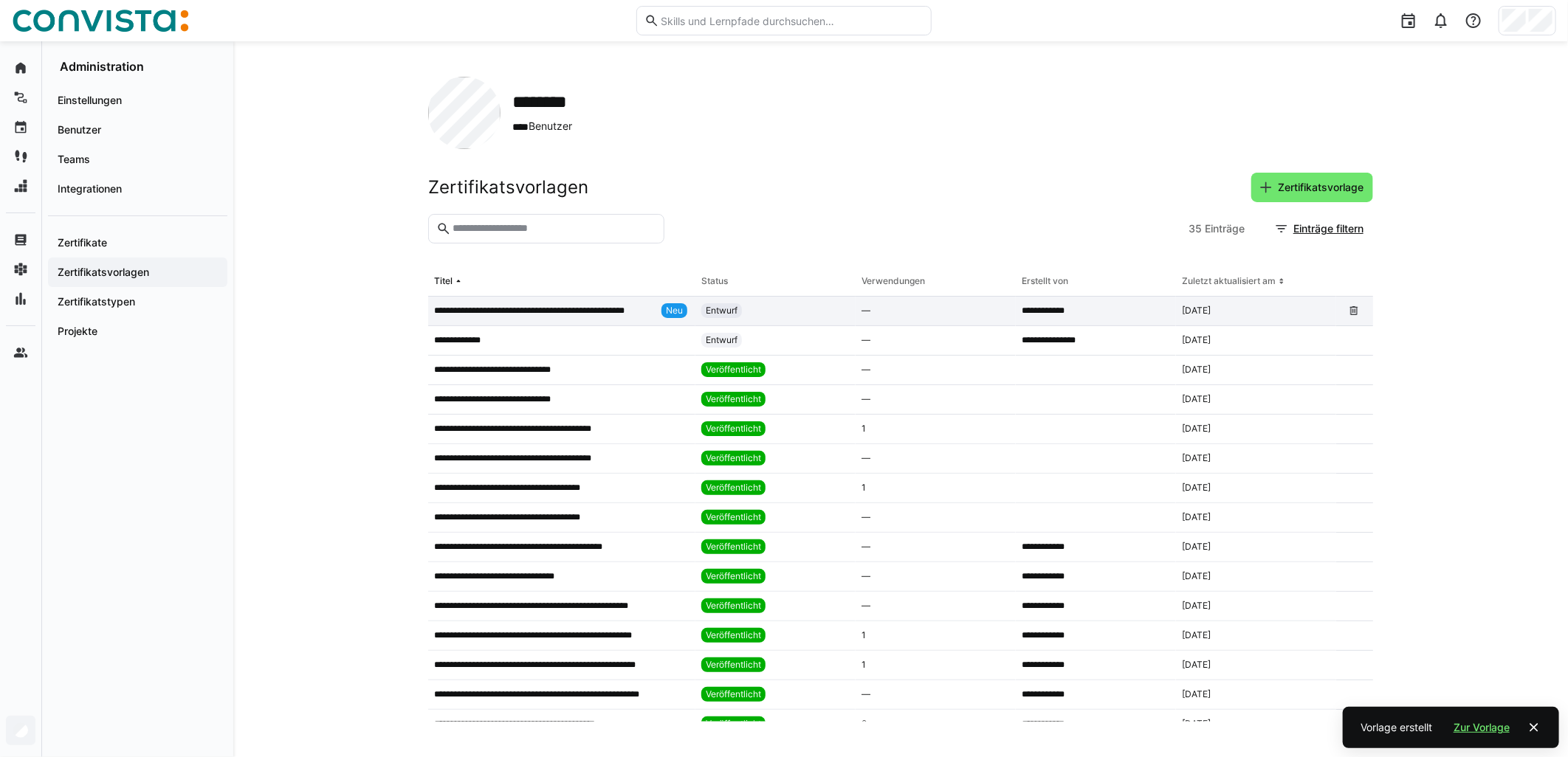
click at [719, 310] on span "Entwurf" at bounding box center [721, 310] width 31 height 12
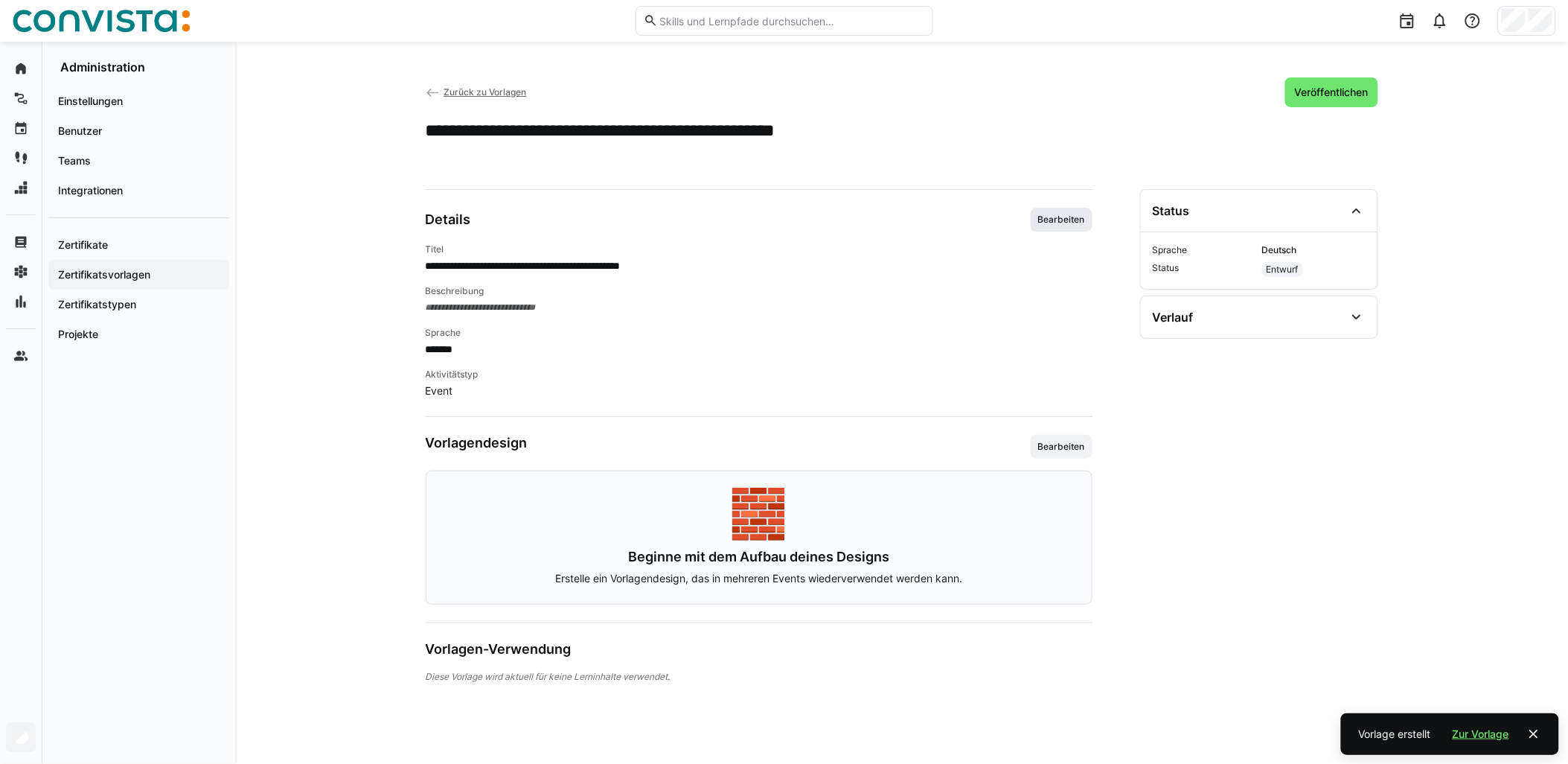
click at [786, 218] on span "Bearbeiten" at bounding box center [1061, 220] width 50 height 12
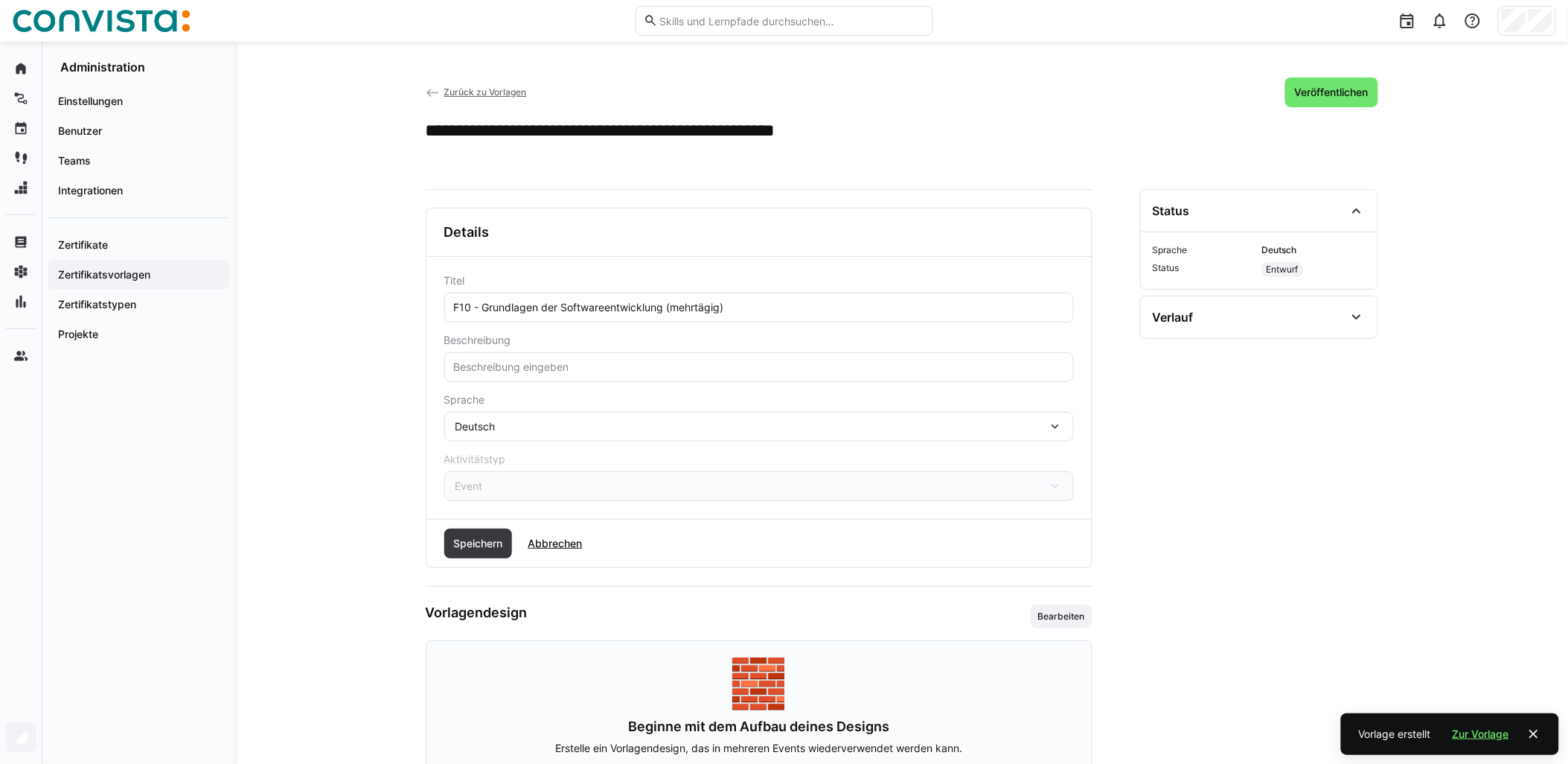
click at [590, 356] on eds-input at bounding box center [759, 367] width 629 height 30
paste input "Hierbei handelt es sich um die Vorlage der Teilnahmebestätigung der Faktor Zehn…"
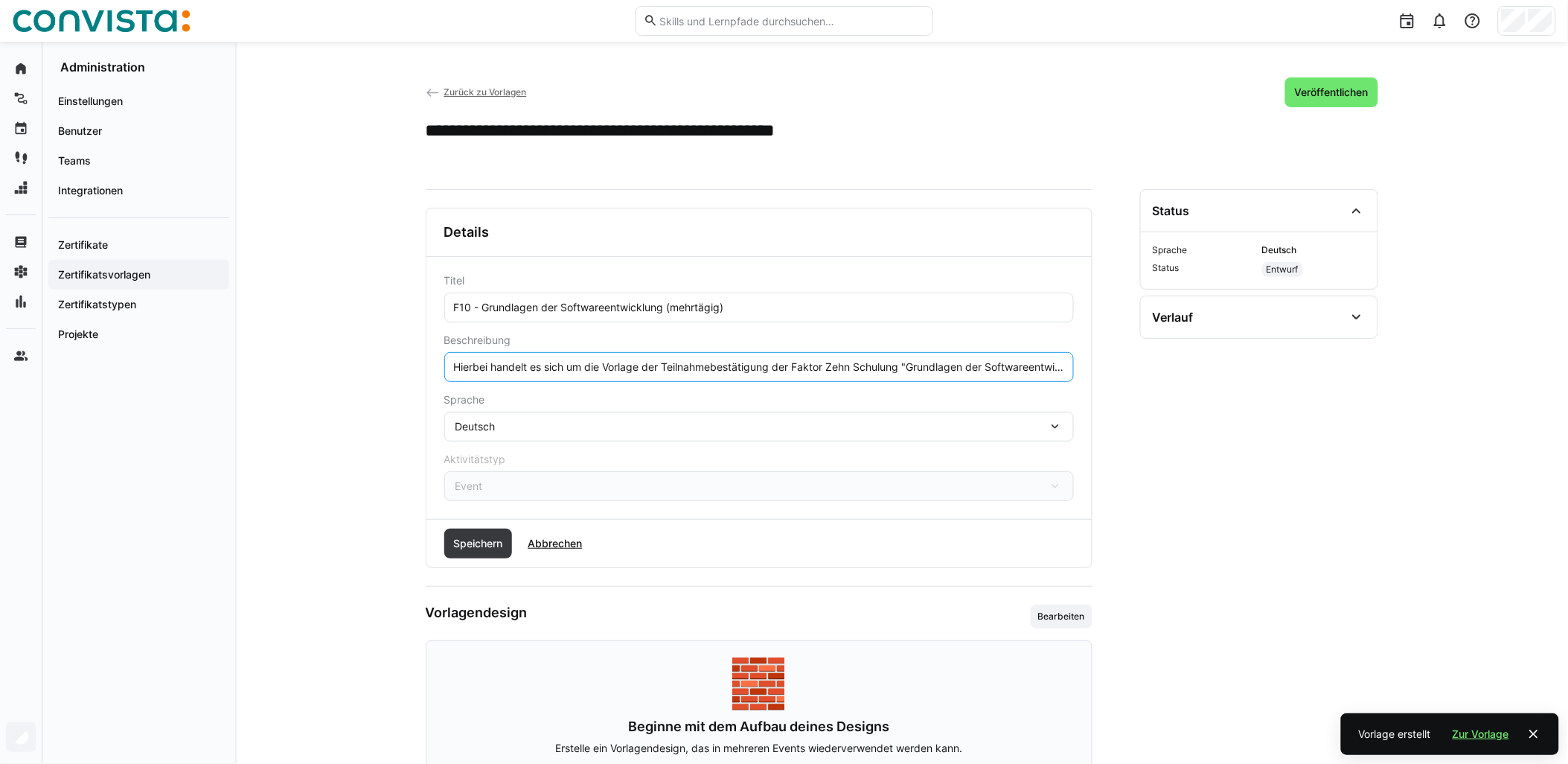
scroll to position [0, 634]
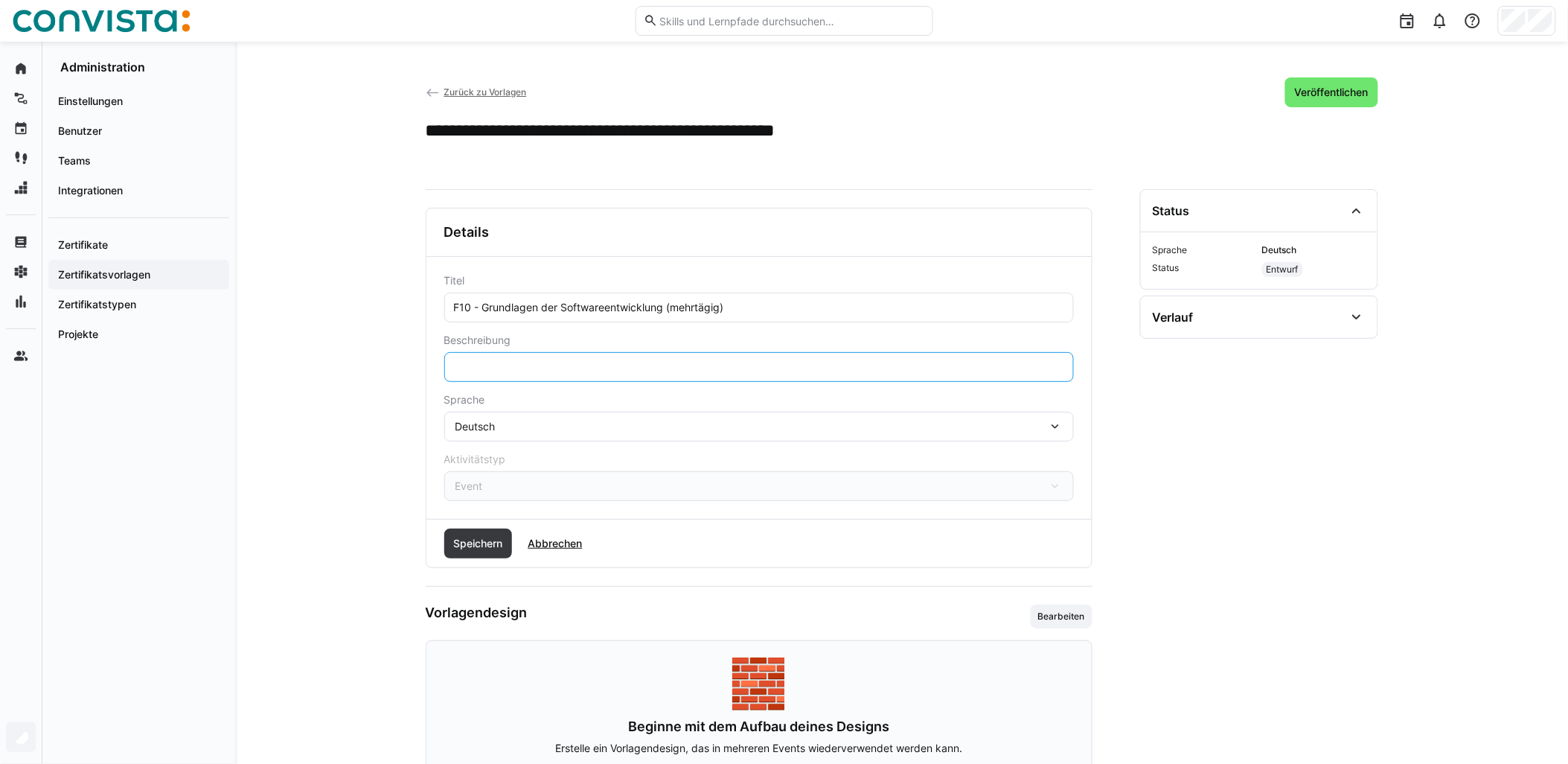
click at [676, 369] on input "Hierbei handelt es sich um die Vorlage der Teilnahmebestätigung der Faktor Zehn…" at bounding box center [759, 367] width 613 height 13
type input "Hierbei handelt es sich um die Vorlage der Teilnahmebestätigung der Faktor Zehn…"
click at [499, 532] on span "Speichern" at bounding box center [478, 544] width 68 height 30
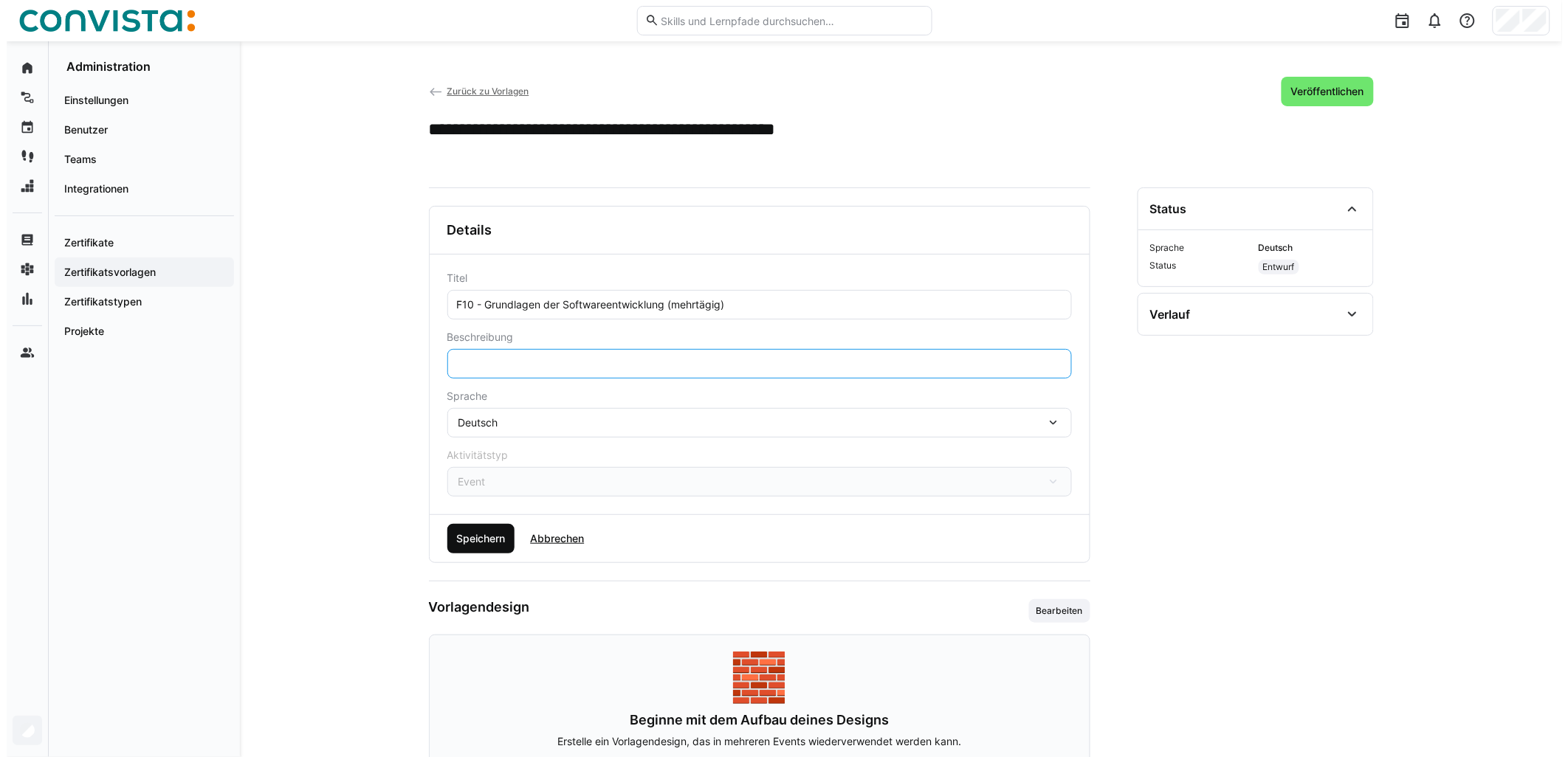
scroll to position [0, 0]
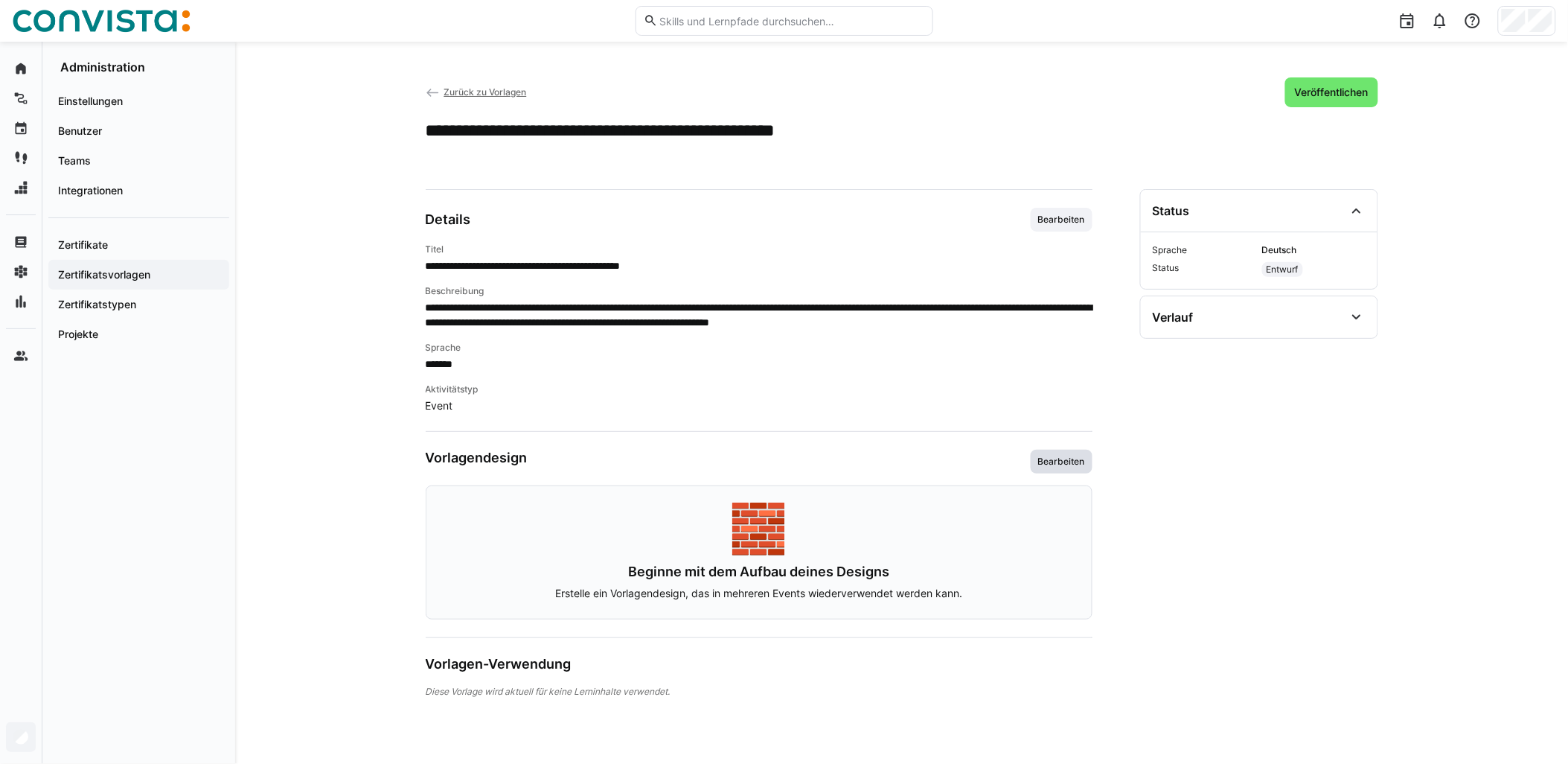
click at [786, 463] on span "Bearbeiten" at bounding box center [1061, 461] width 50 height 12
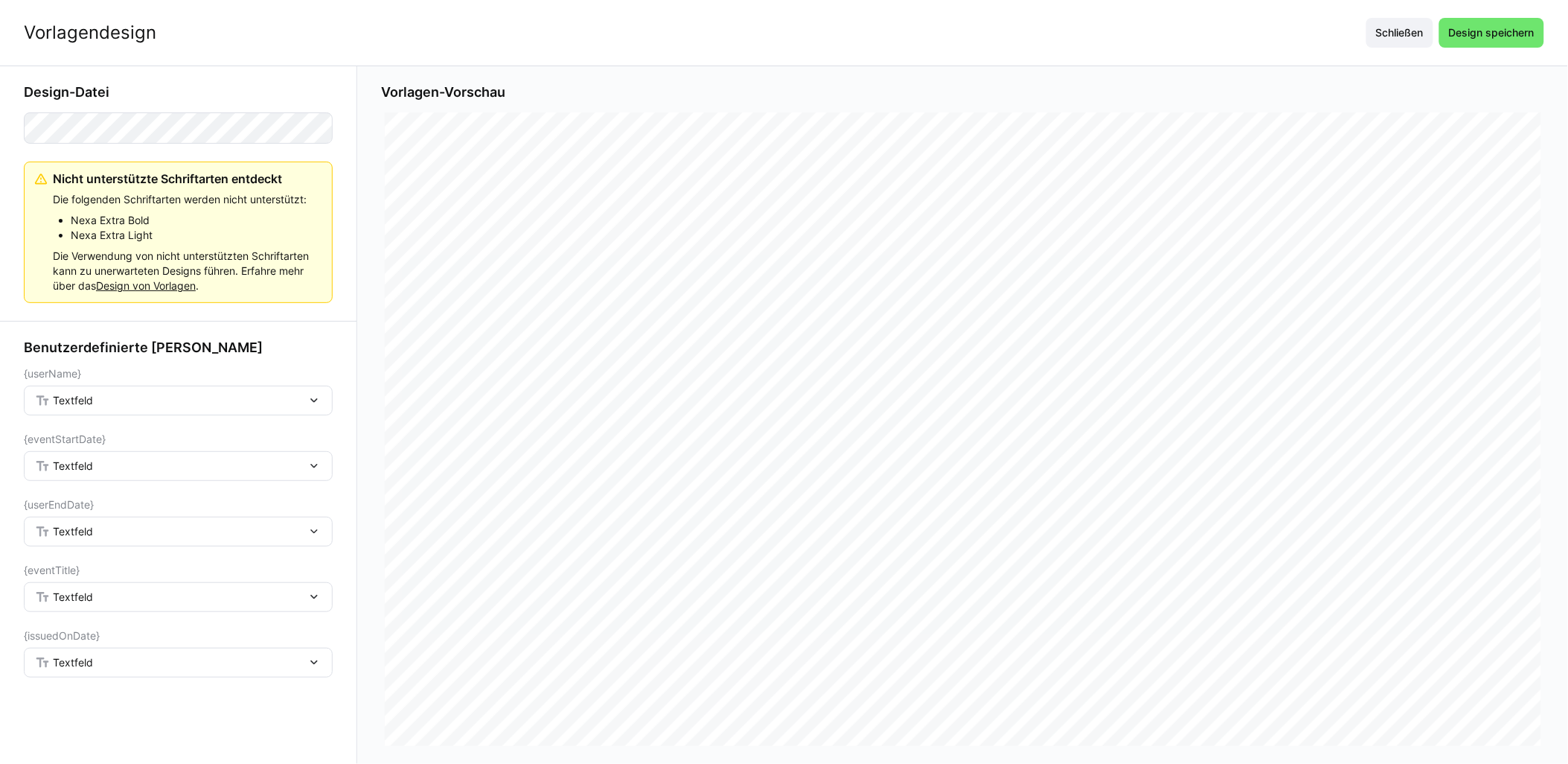
click at [139, 389] on div "Textfeld" at bounding box center [178, 400] width 309 height 30
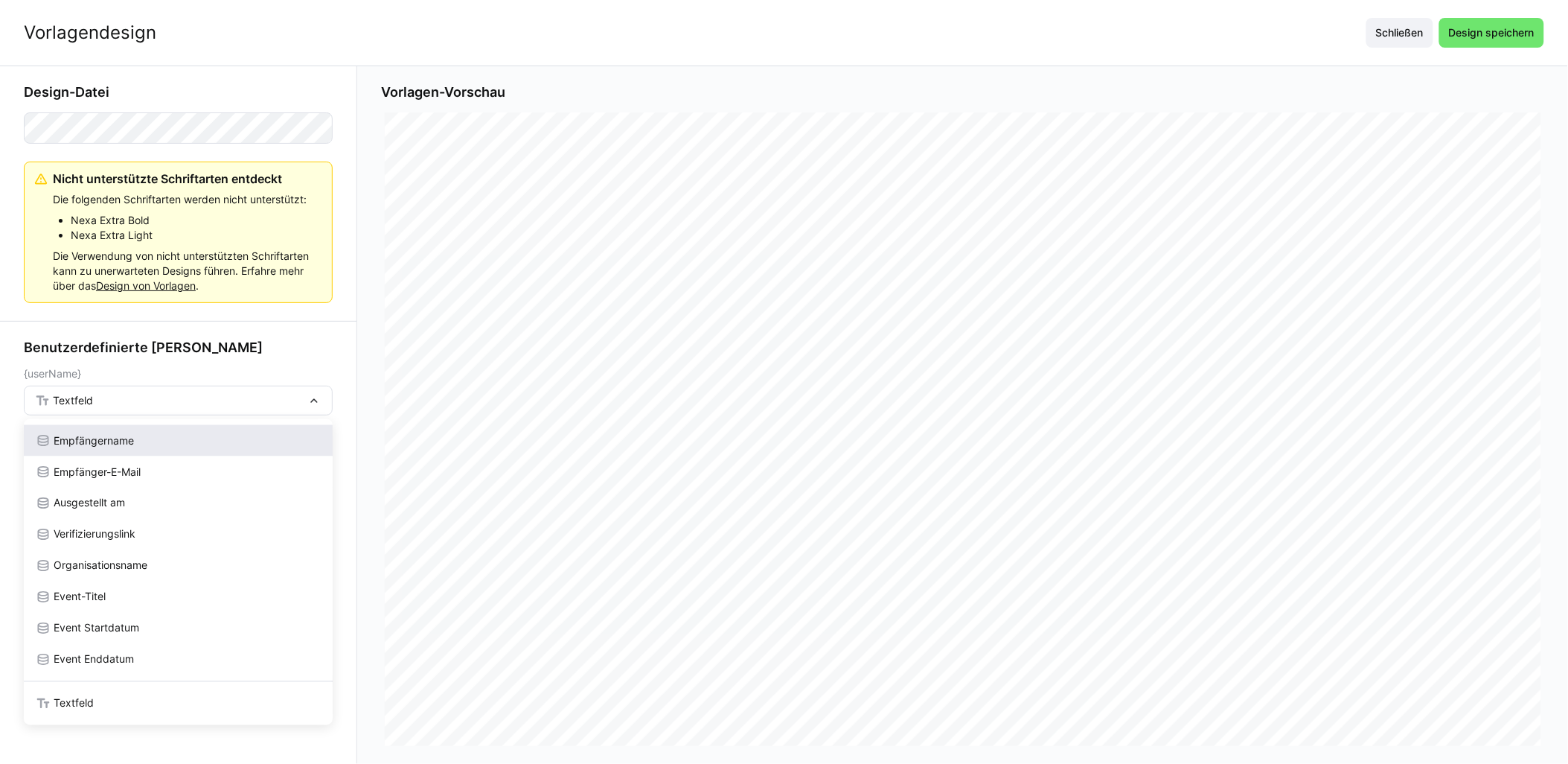
click at [131, 436] on span "Empfängername" at bounding box center [94, 441] width 81 height 15
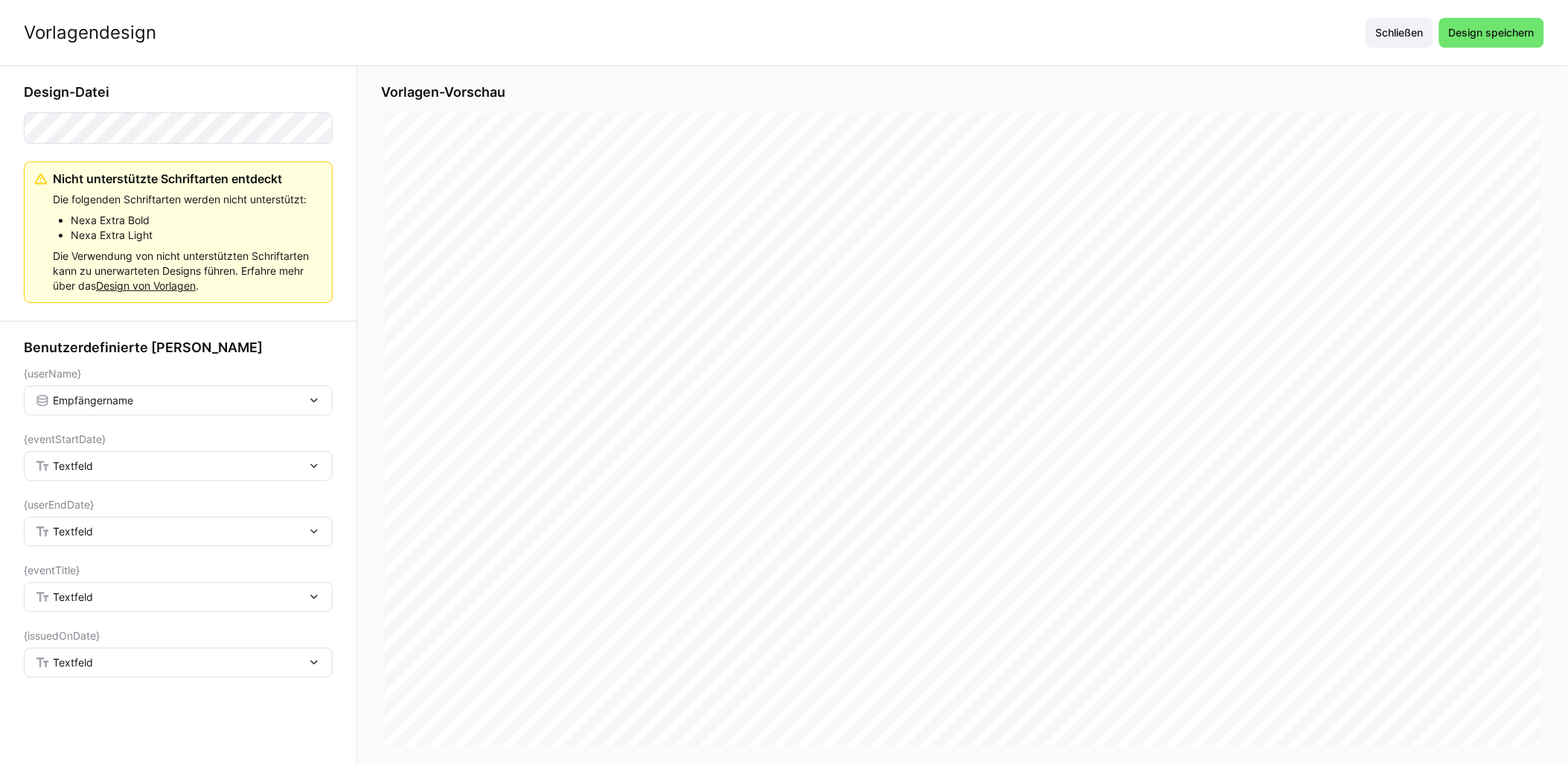
click at [128, 462] on div "Textfeld" at bounding box center [171, 466] width 272 height 13
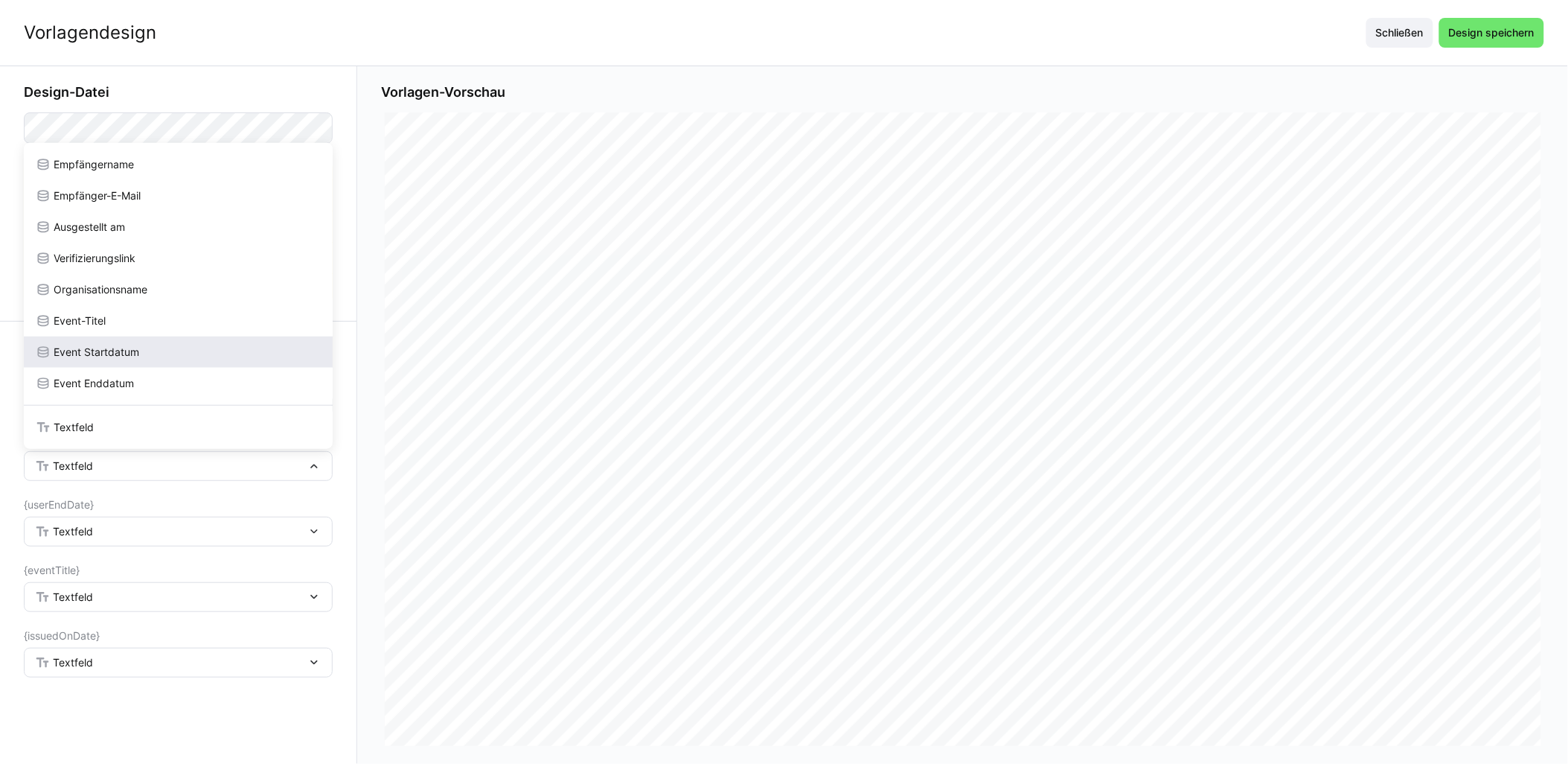
click at [150, 356] on div "Event Startdatum" at bounding box center [178, 352] width 285 height 15
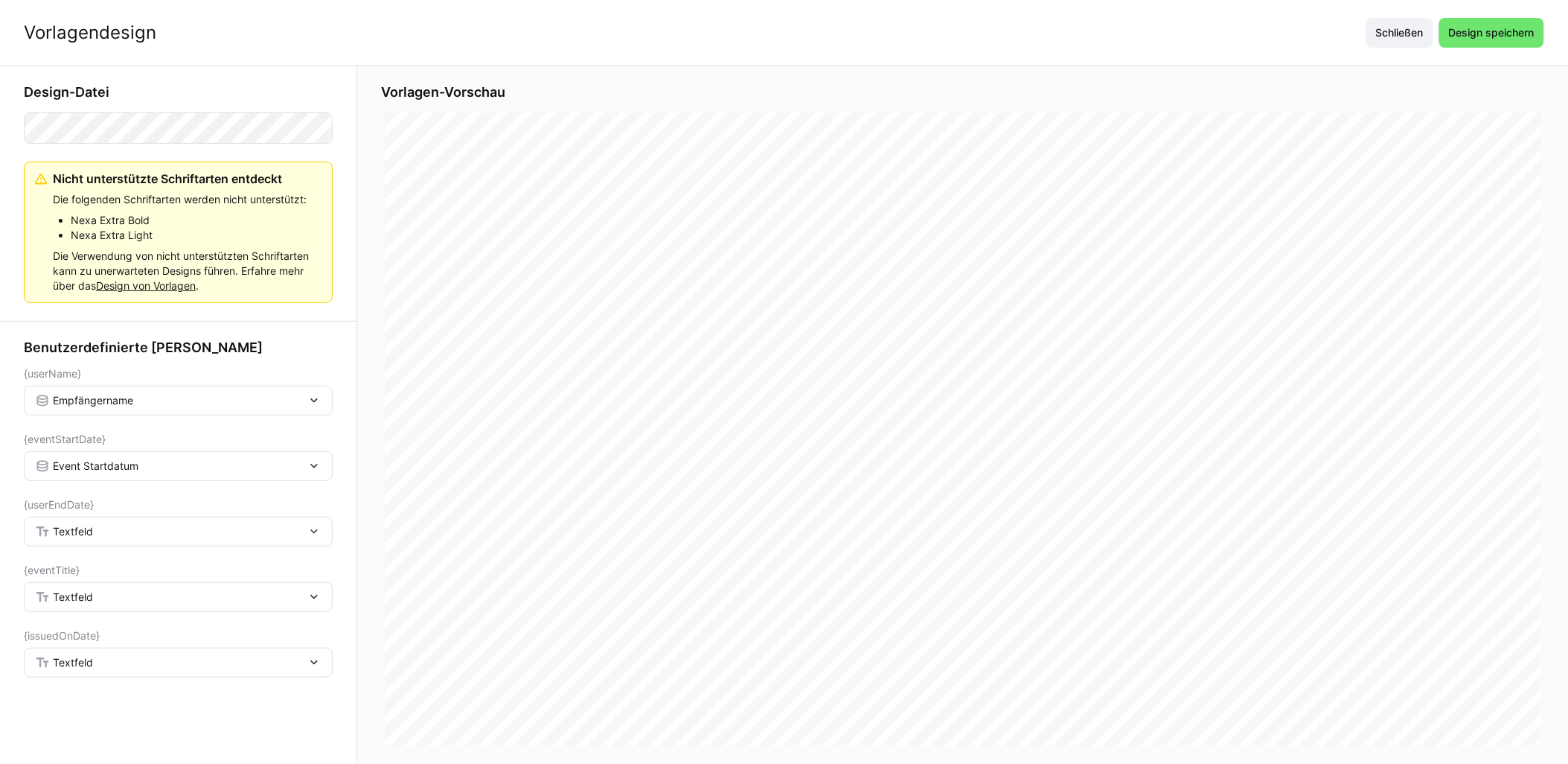
click at [89, 530] on span "Textfeld" at bounding box center [72, 531] width 40 height 15
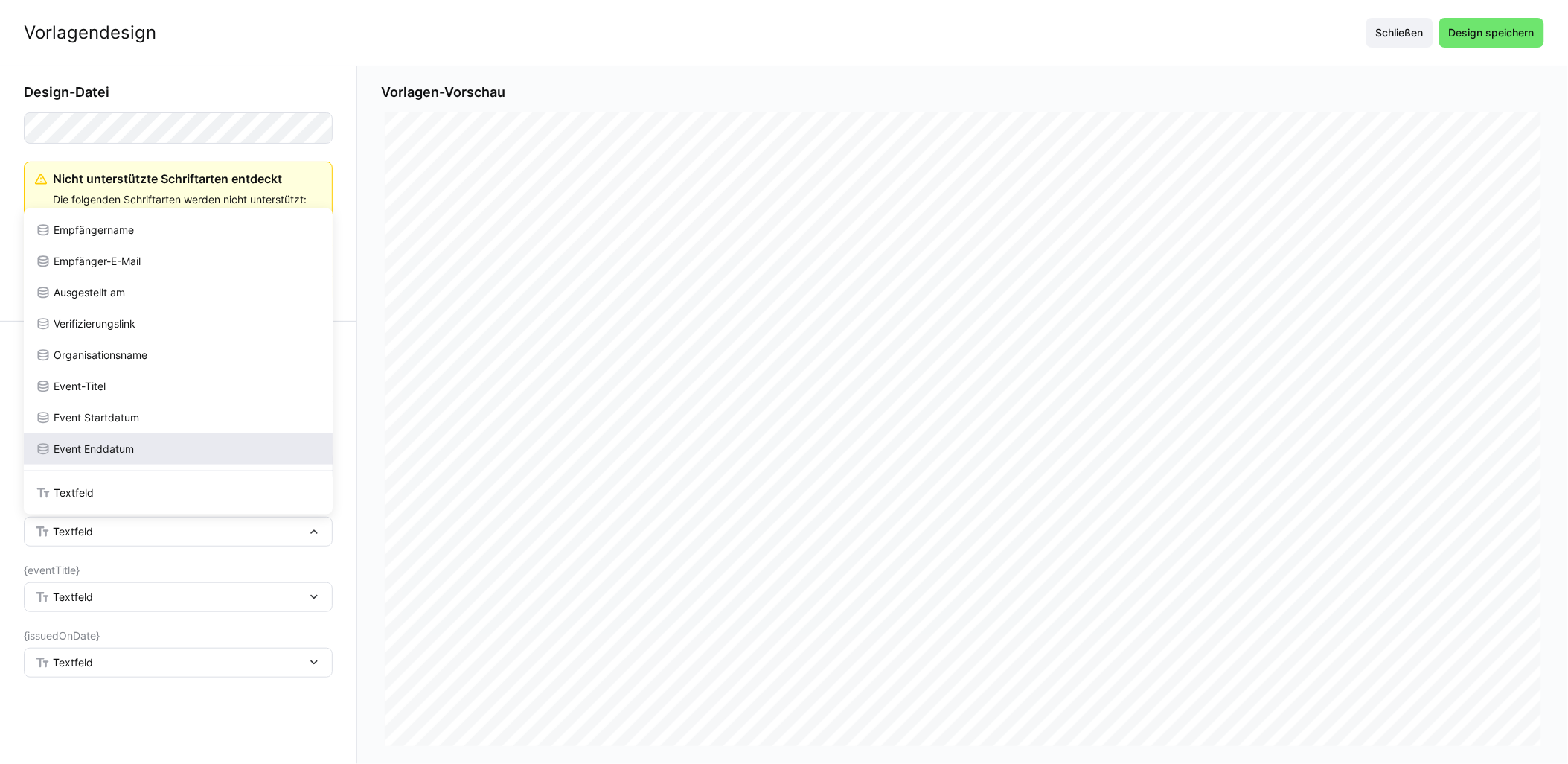
click at [133, 445] on span "Event Enddatum" at bounding box center [94, 449] width 81 height 15
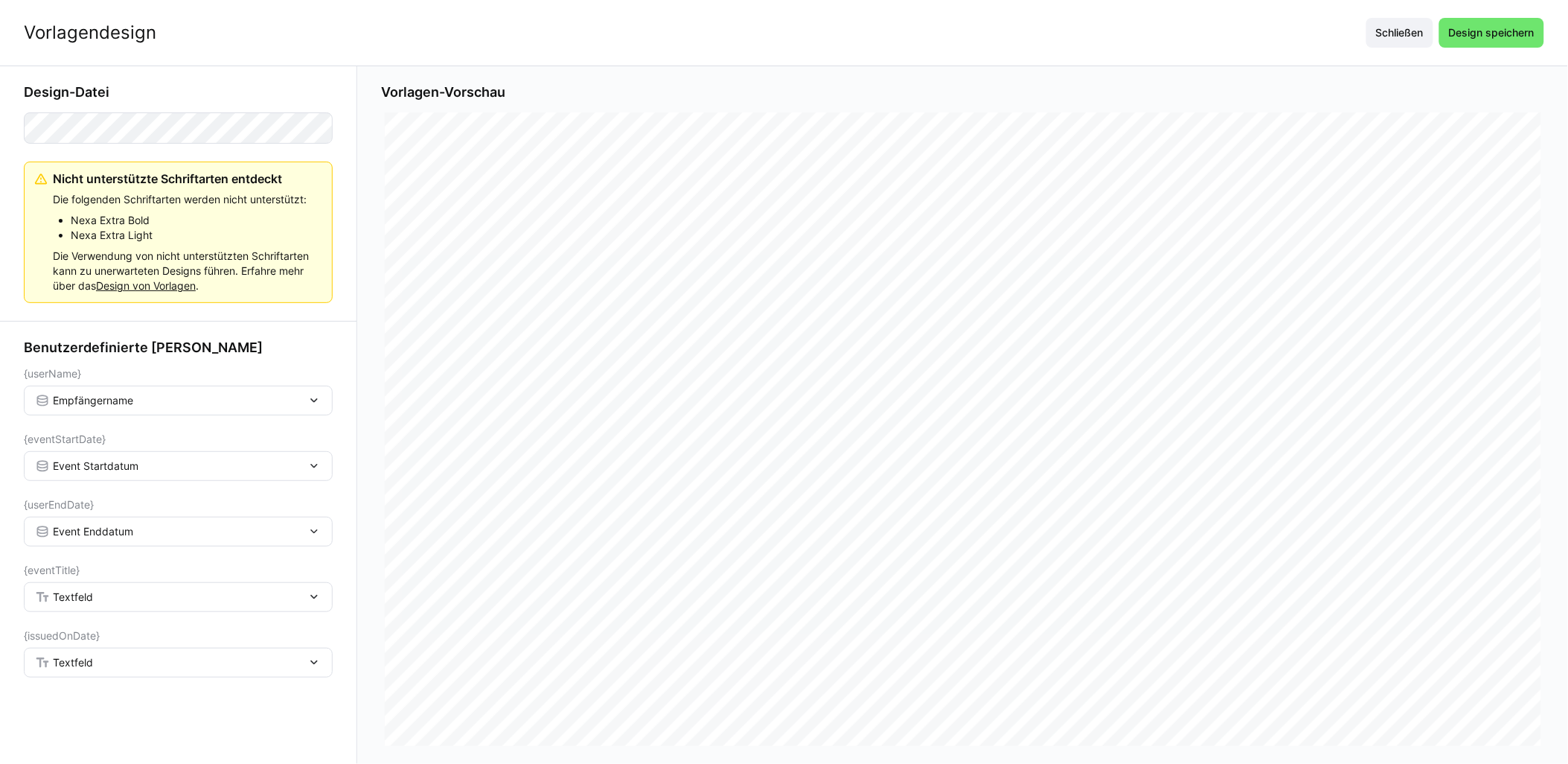
click at [92, 597] on span "Textfeld" at bounding box center [72, 597] width 40 height 15
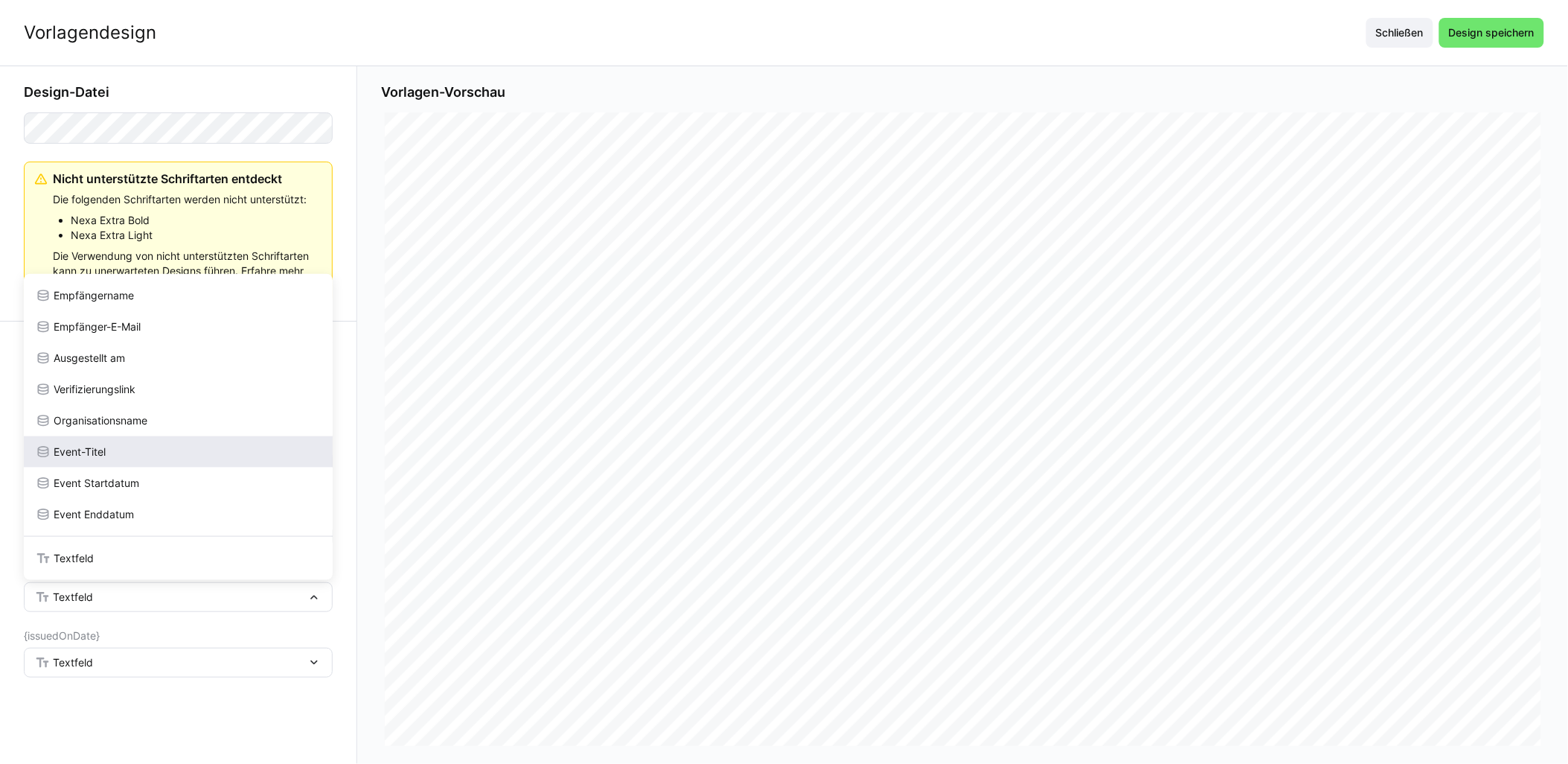
click at [124, 451] on div "Event-Titel" at bounding box center [178, 452] width 285 height 15
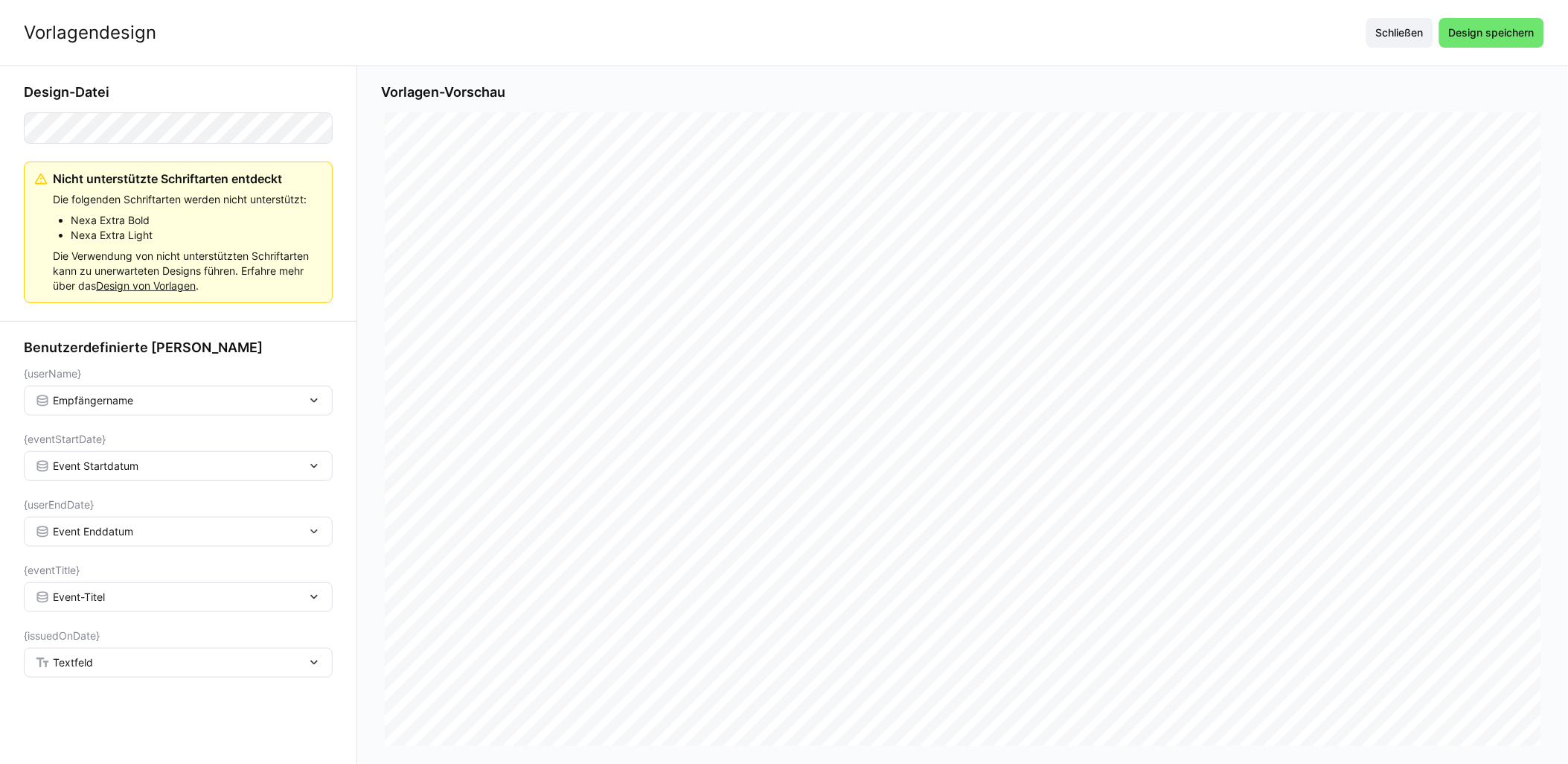
click at [84, 653] on div "Textfeld" at bounding box center [178, 662] width 309 height 30
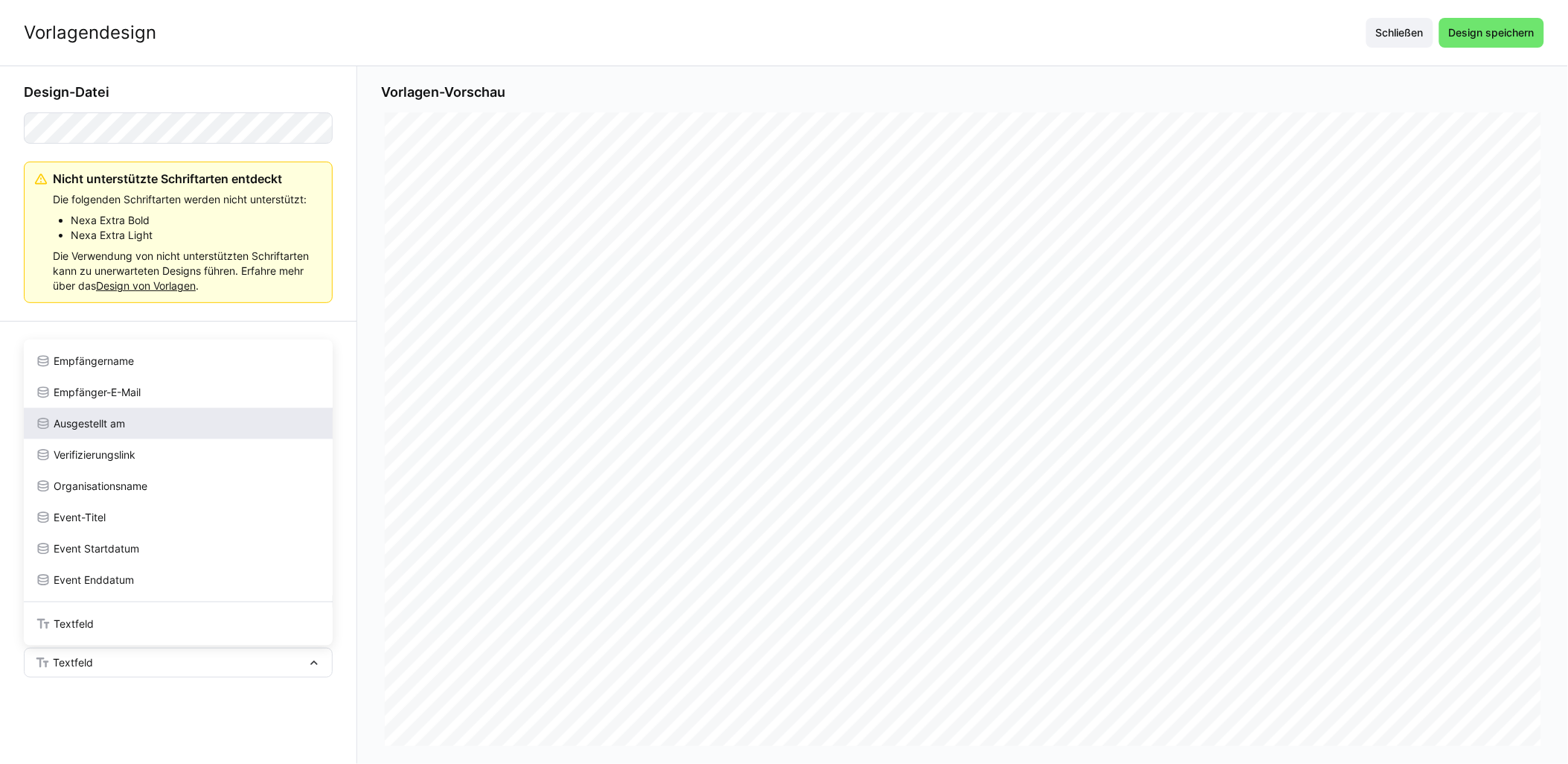
click at [136, 434] on div "Ausgestellt am" at bounding box center [178, 424] width 309 height 31
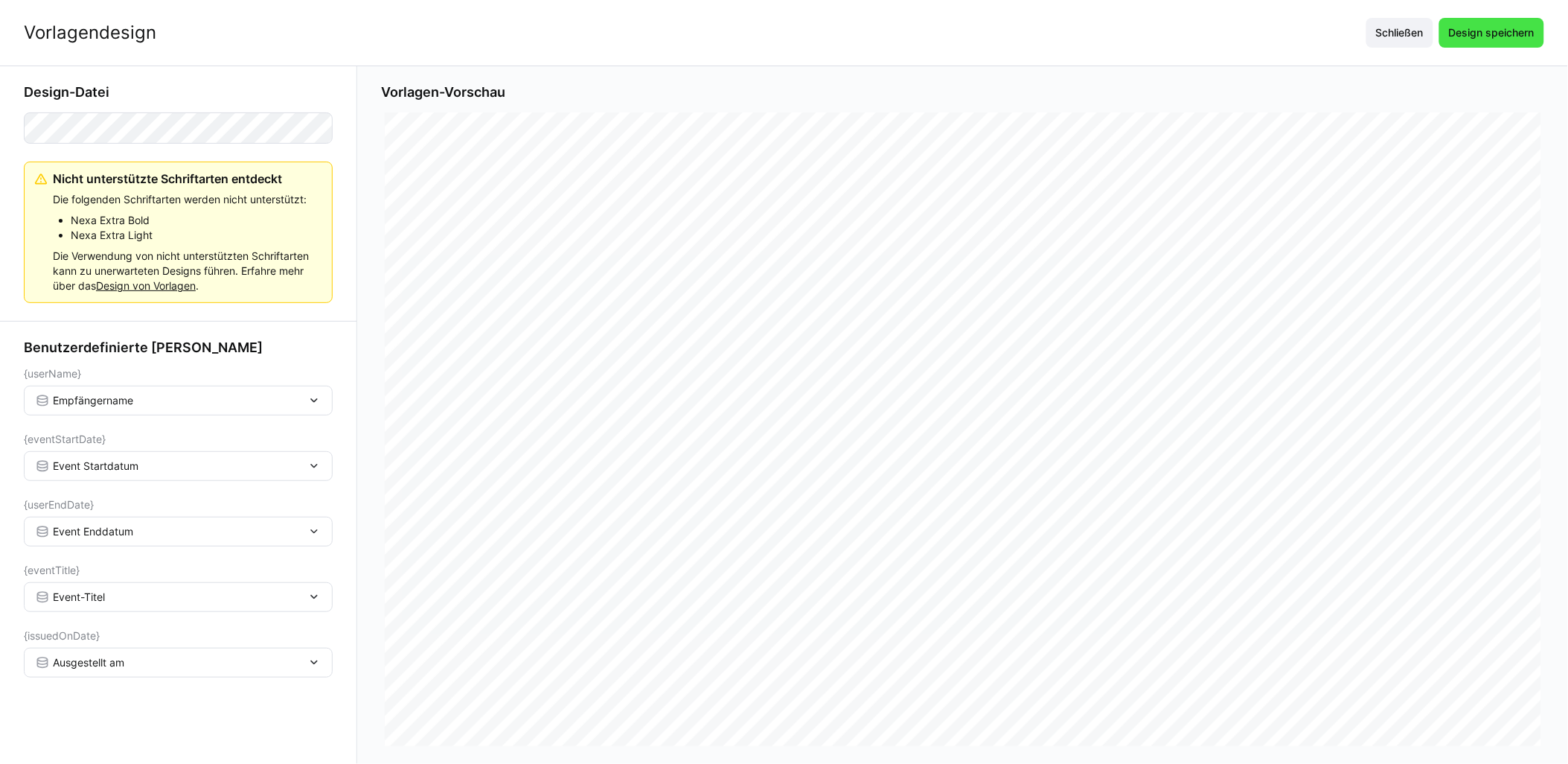
click at [786, 21] on span "Design speichern" at bounding box center [1492, 33] width 105 height 30
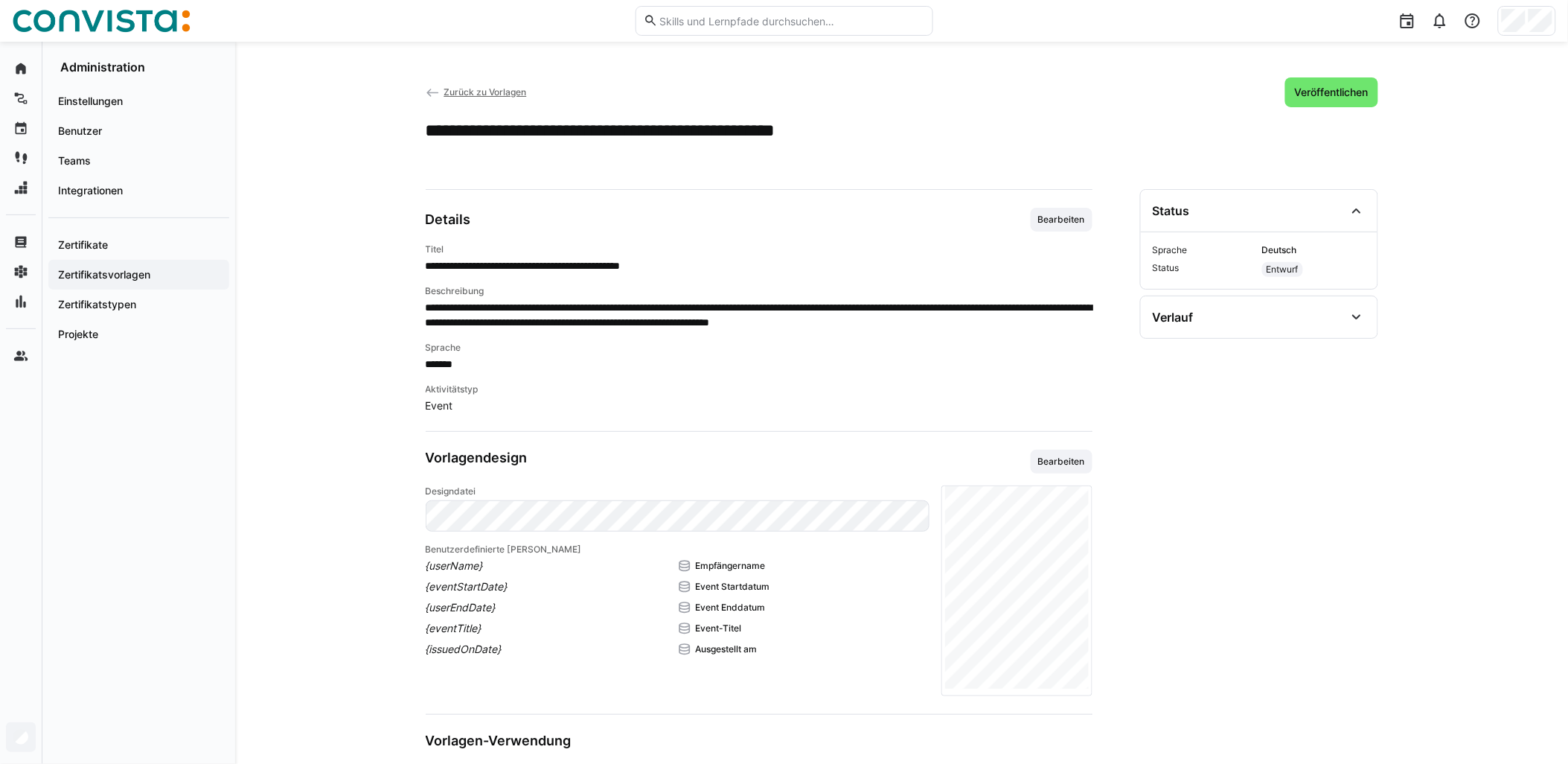
click at [493, 94] on span "Zurück zu Vorlagen" at bounding box center [485, 92] width 83 height 11
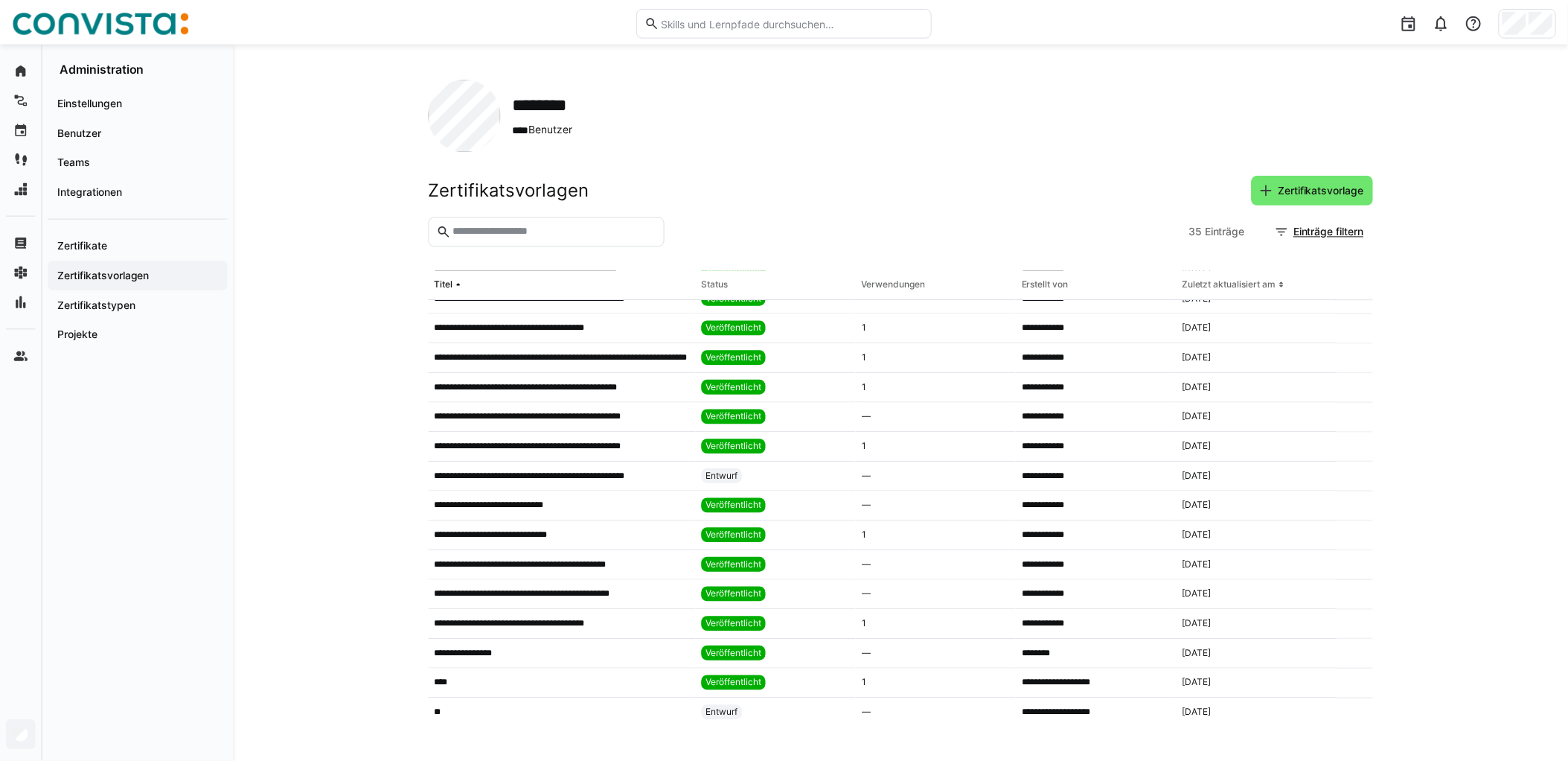
scroll to position [613, 0]
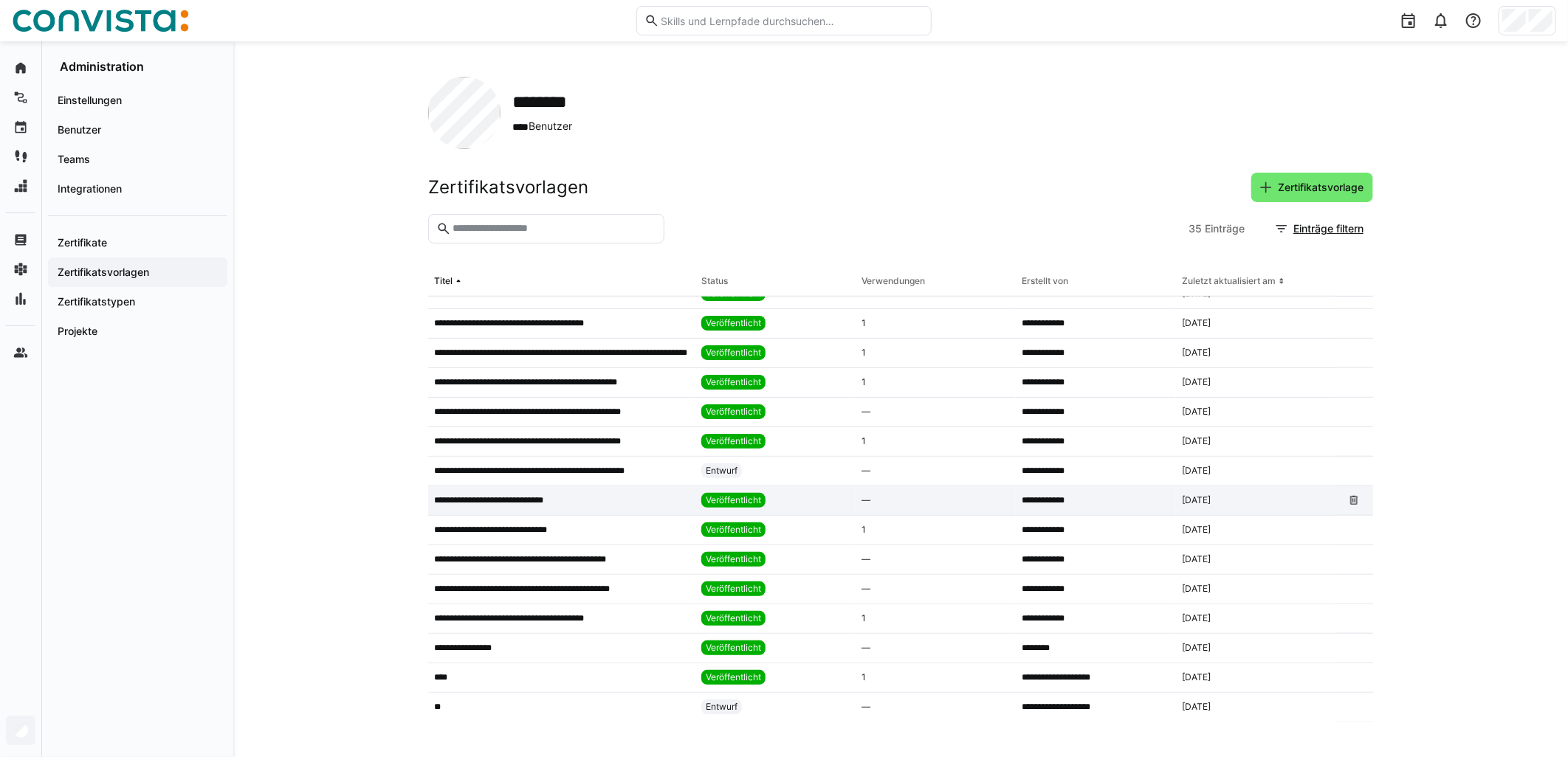
click at [599, 497] on app-table-first-column "**********" at bounding box center [561, 500] width 256 height 12
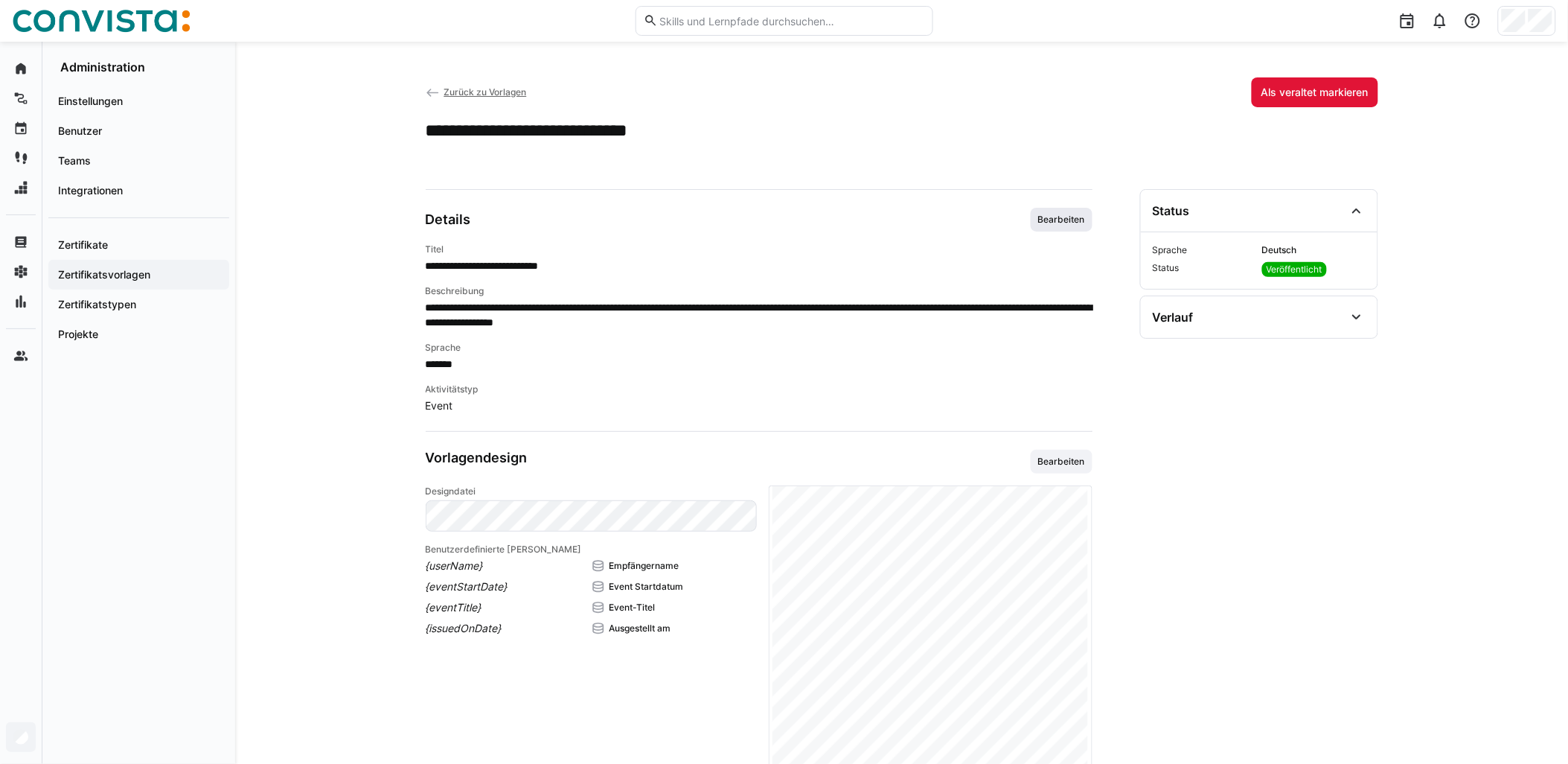
click at [786, 220] on span "Bearbeiten" at bounding box center [1061, 220] width 50 height 12
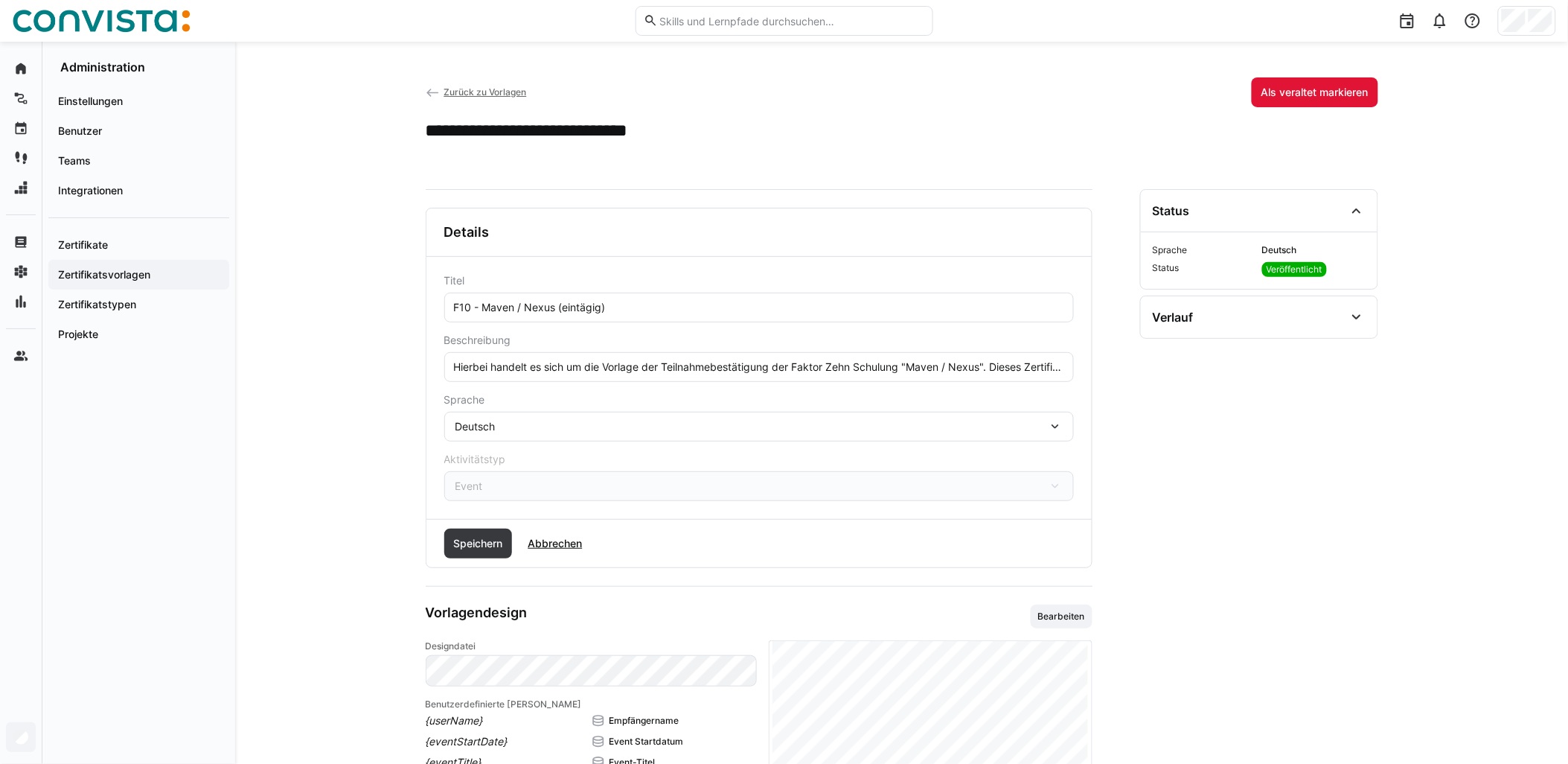
drag, startPoint x: 765, startPoint y: 373, endPoint x: 779, endPoint y: 365, distance: 16.1
click at [769, 371] on input "Hierbei handelt es sich um die Vorlage der Teilnahmebestätigung der Faktor Zehn…" at bounding box center [759, 367] width 613 height 13
type input "Hierbei handelt es sich um die Vorlage der Teilnahmebestätigung der Faktor Zehn…"
click at [495, 540] on span "Speichern" at bounding box center [478, 544] width 54 height 15
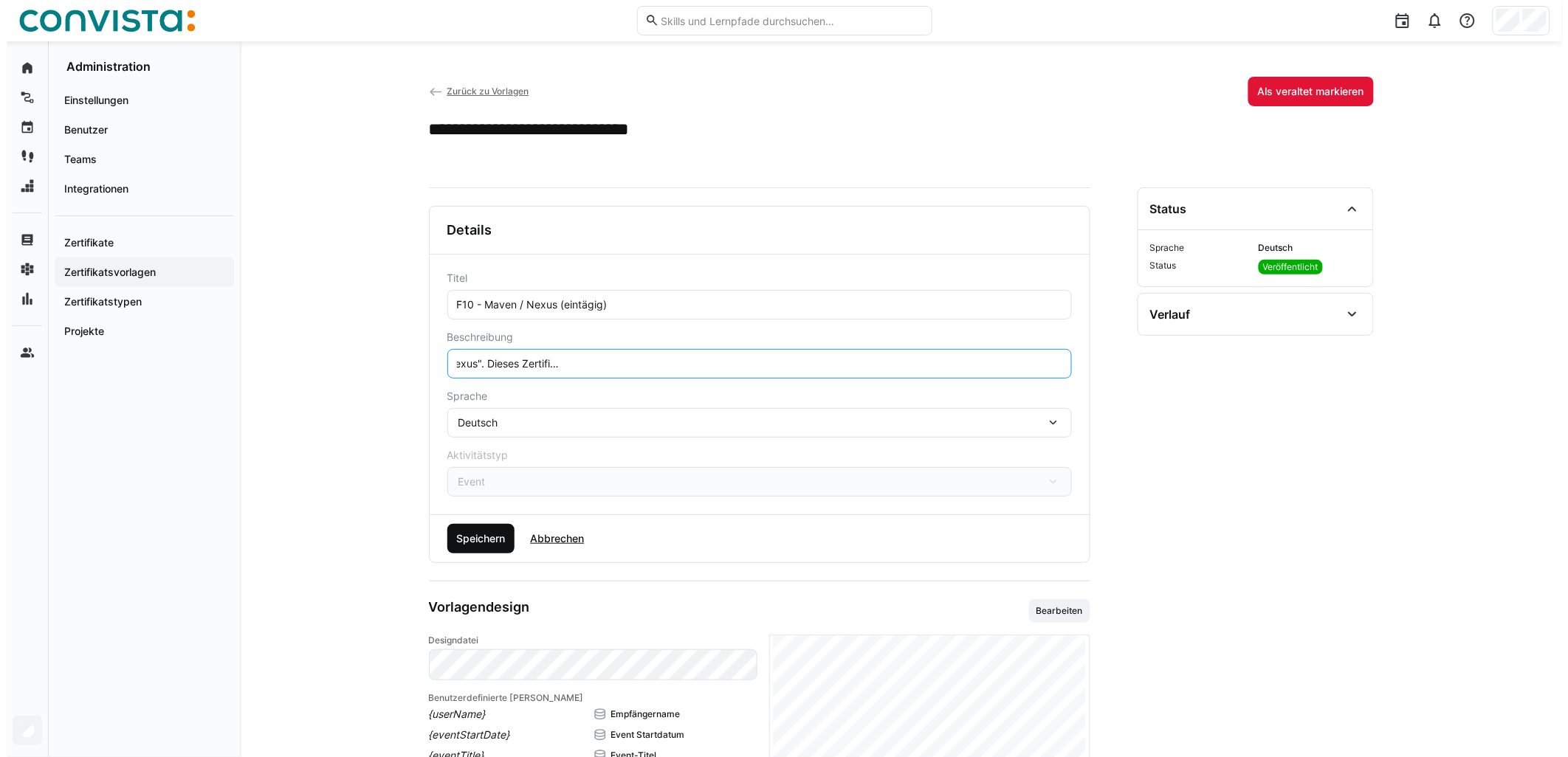
scroll to position [0, 0]
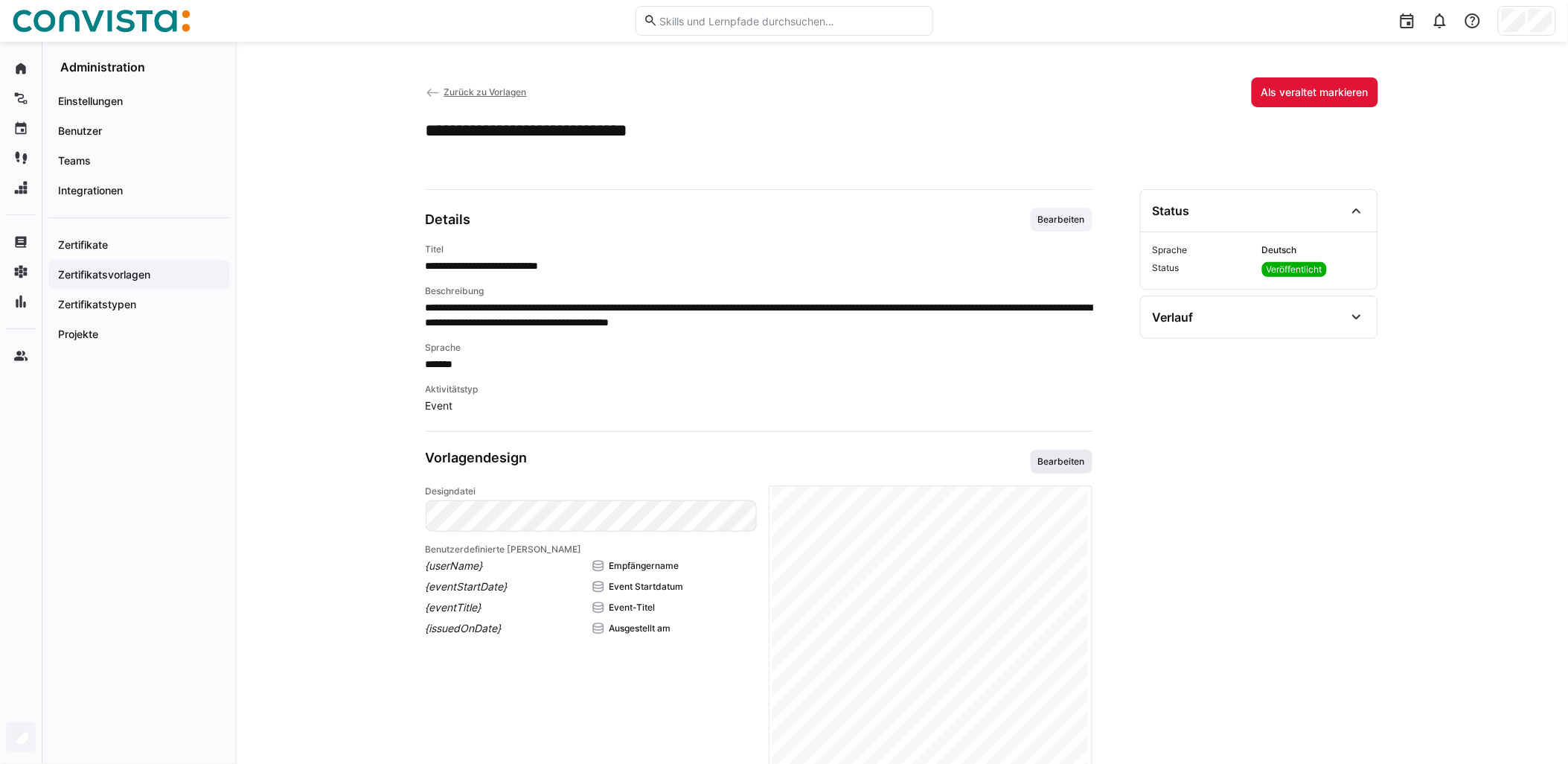
click at [786, 468] on span "Bearbeiten" at bounding box center [1062, 461] width 62 height 24
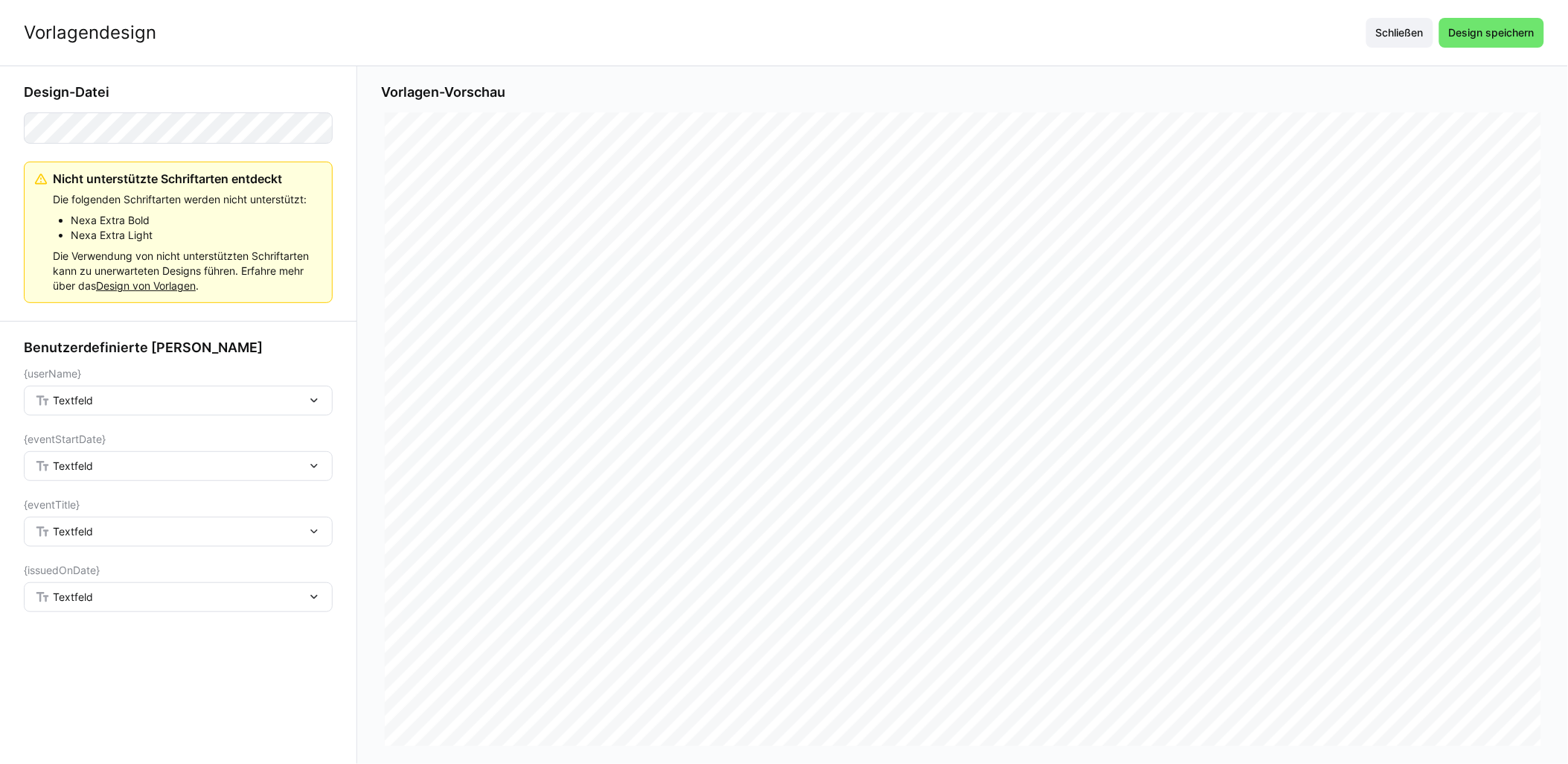
click at [173, 410] on div "Textfeld" at bounding box center [178, 400] width 309 height 30
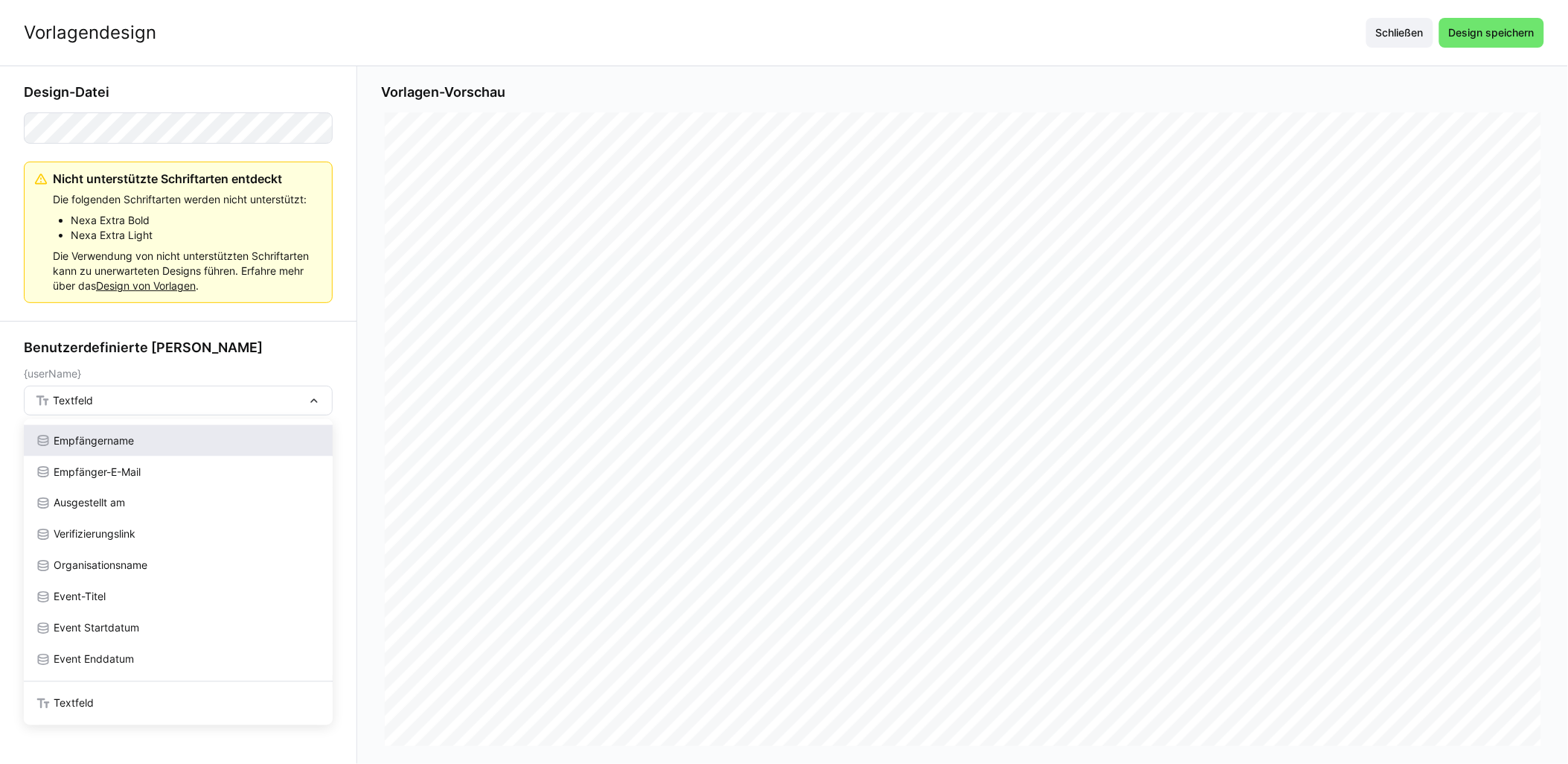
click at [142, 445] on div "Empfängername" at bounding box center [178, 441] width 285 height 15
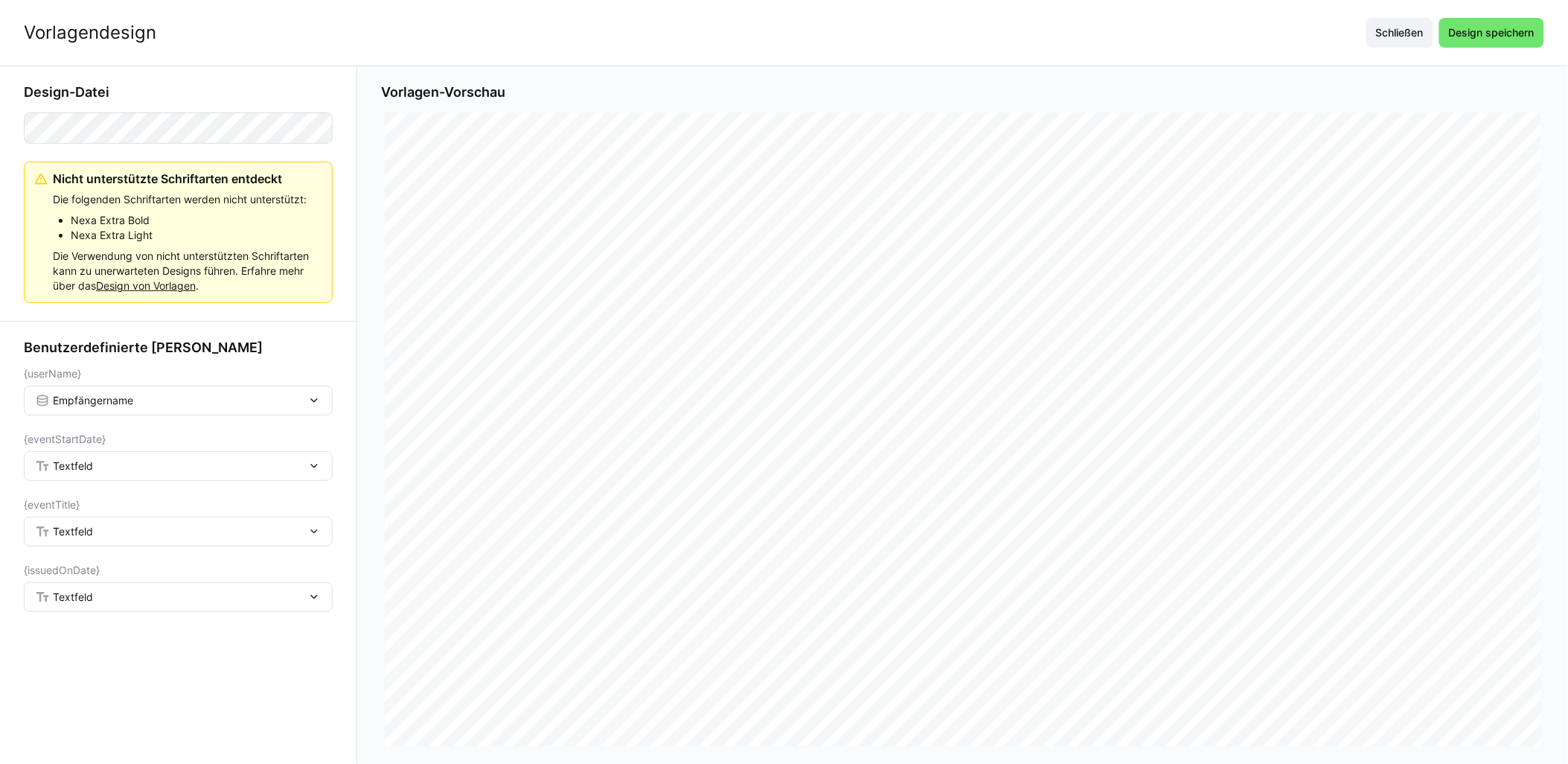
click at [129, 461] on div "Textfeld" at bounding box center [171, 466] width 272 height 13
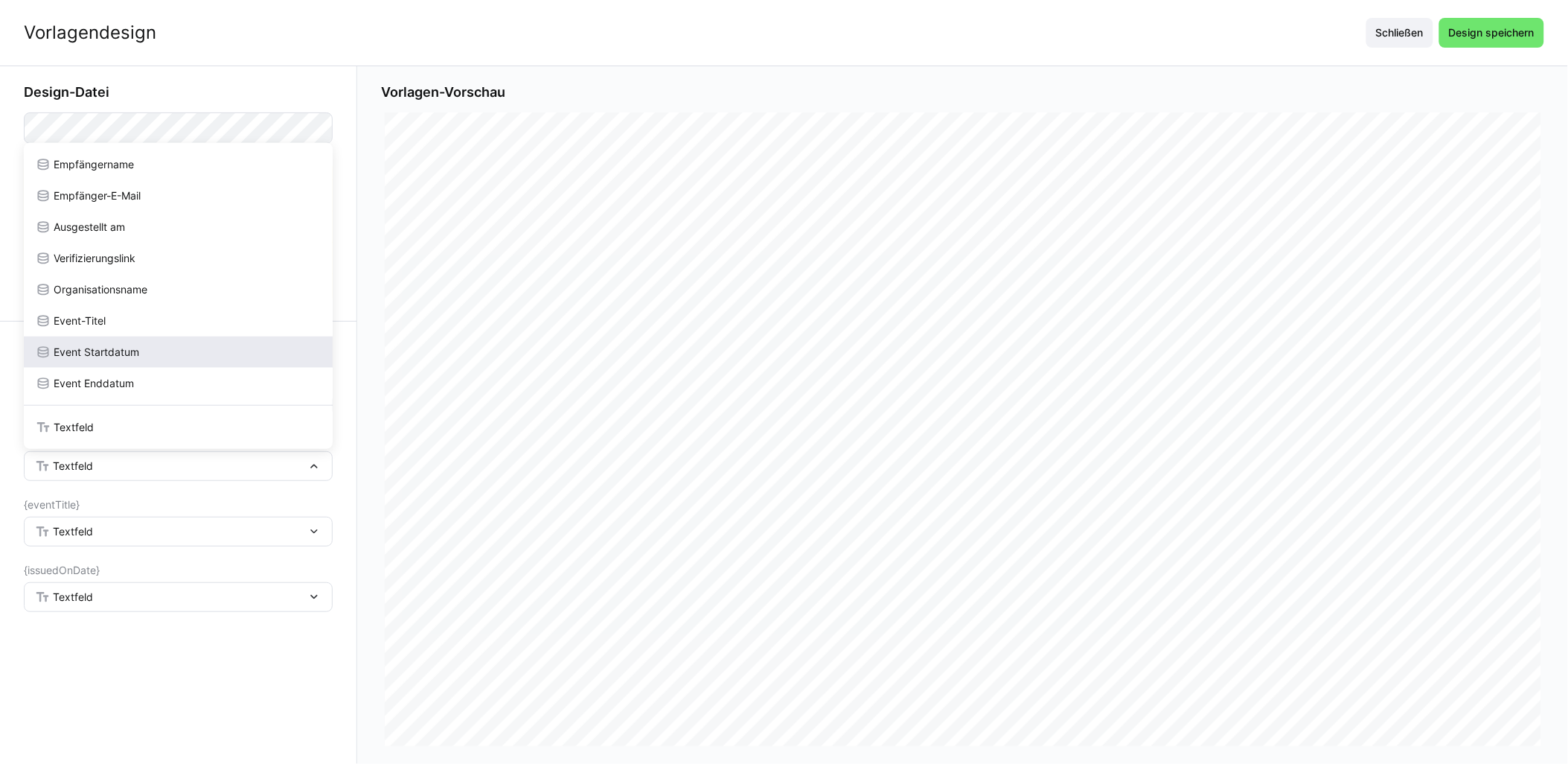
click at [128, 355] on span "Event Startdatum" at bounding box center [96, 352] width 85 height 15
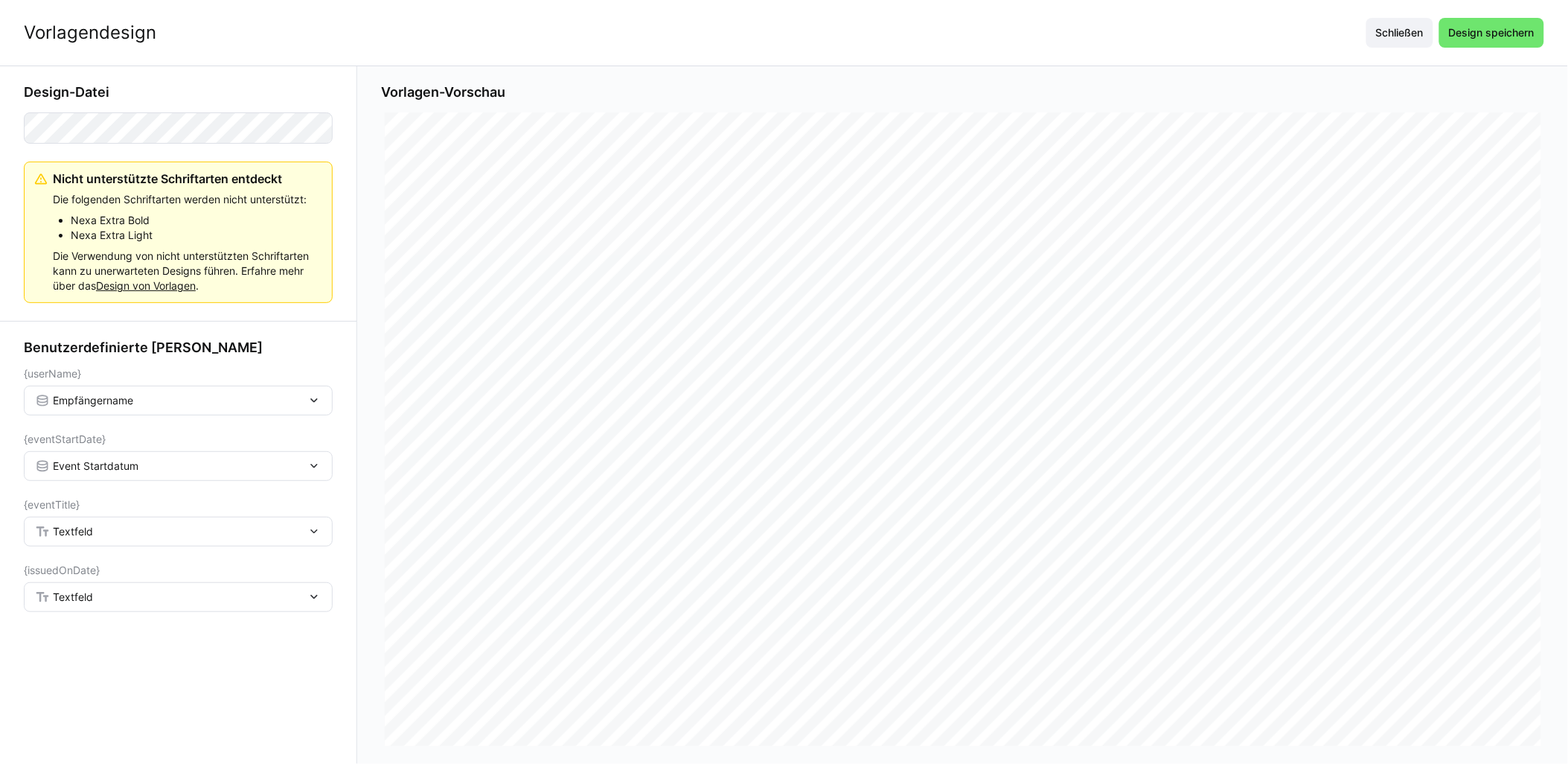
click at [97, 532] on div "Textfeld" at bounding box center [171, 531] width 272 height 13
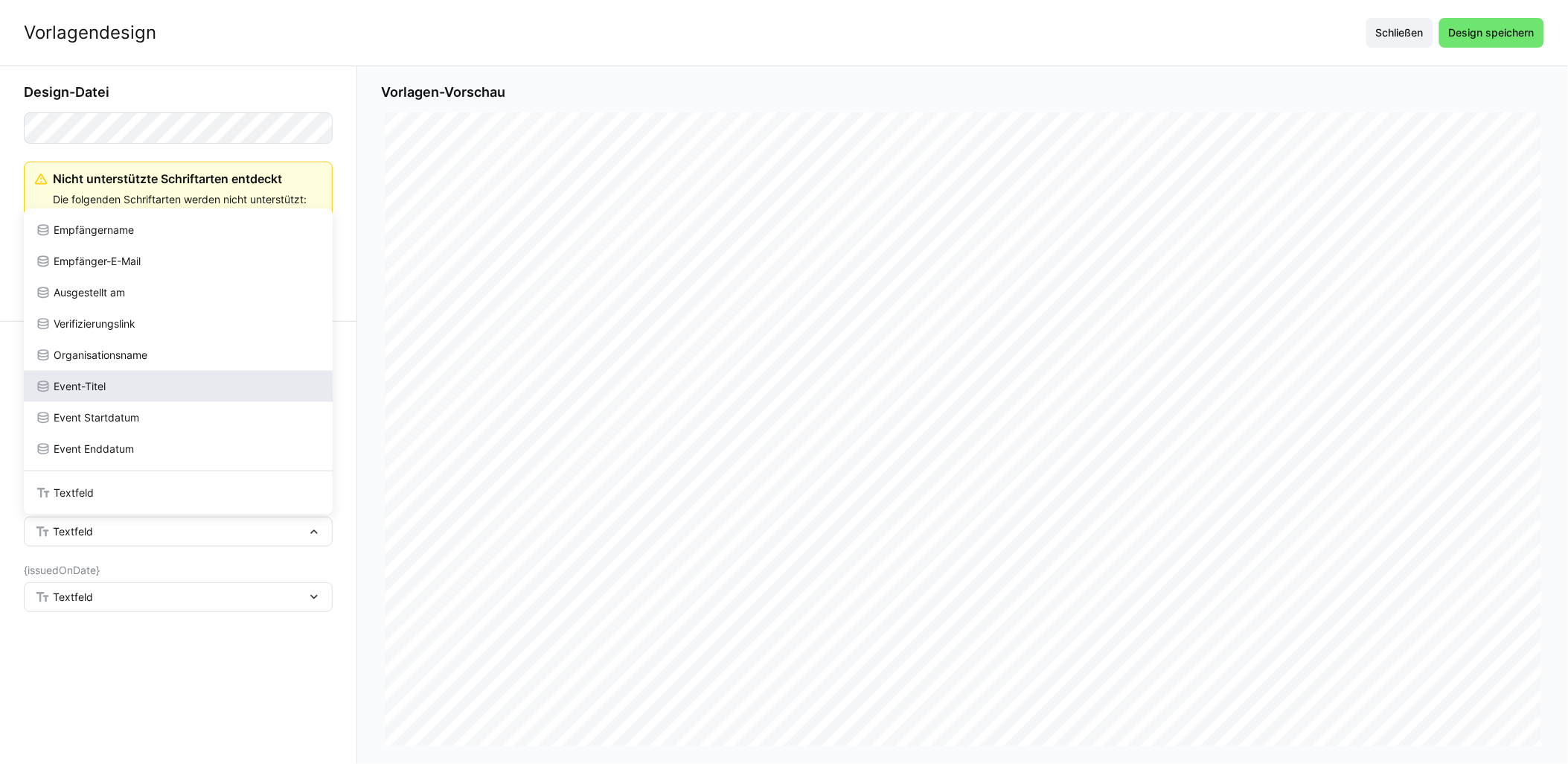
click at [123, 385] on div "Event-Titel" at bounding box center [178, 386] width 285 height 15
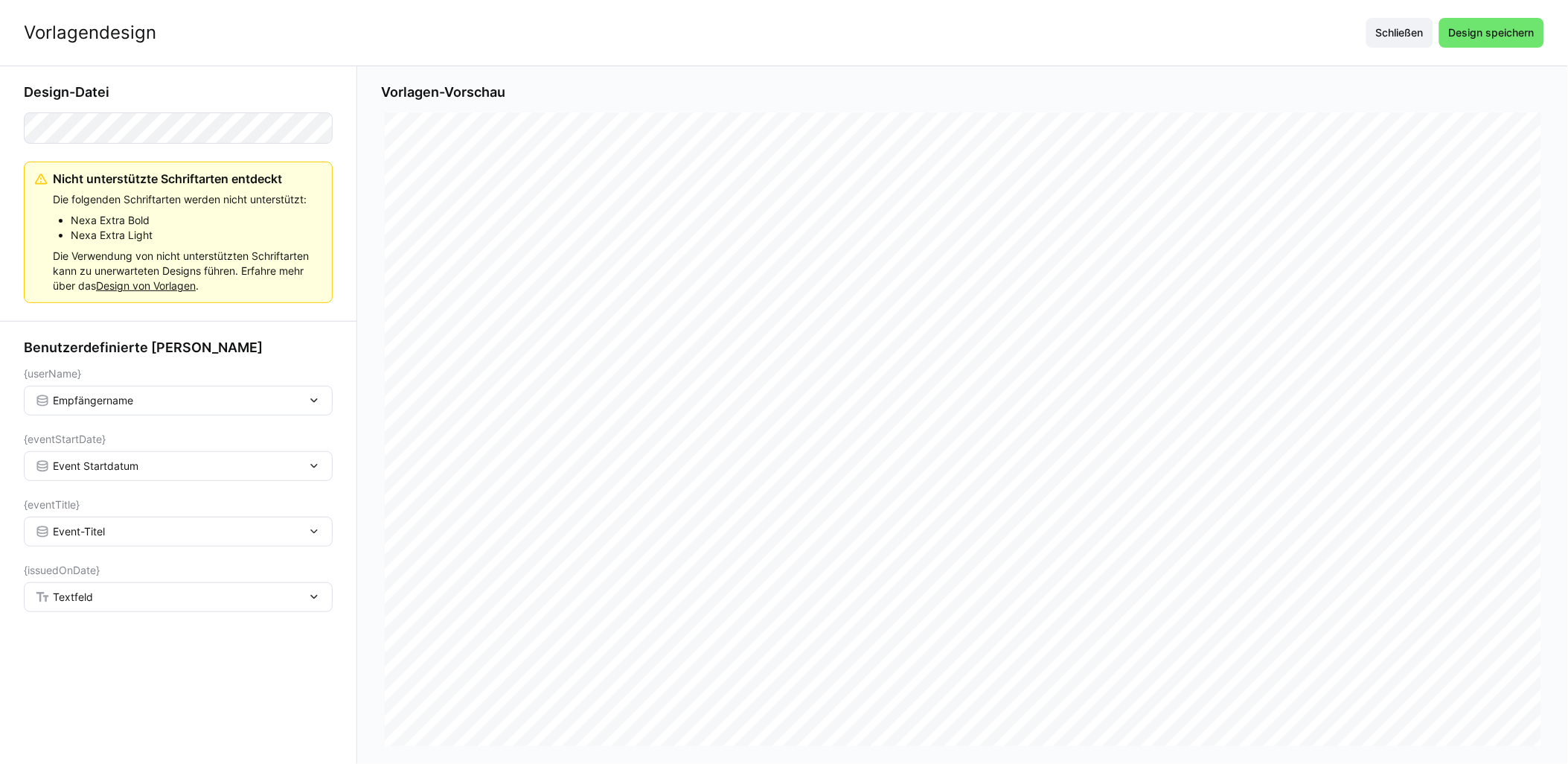
click at [94, 600] on div "Textfeld" at bounding box center [171, 597] width 272 height 13
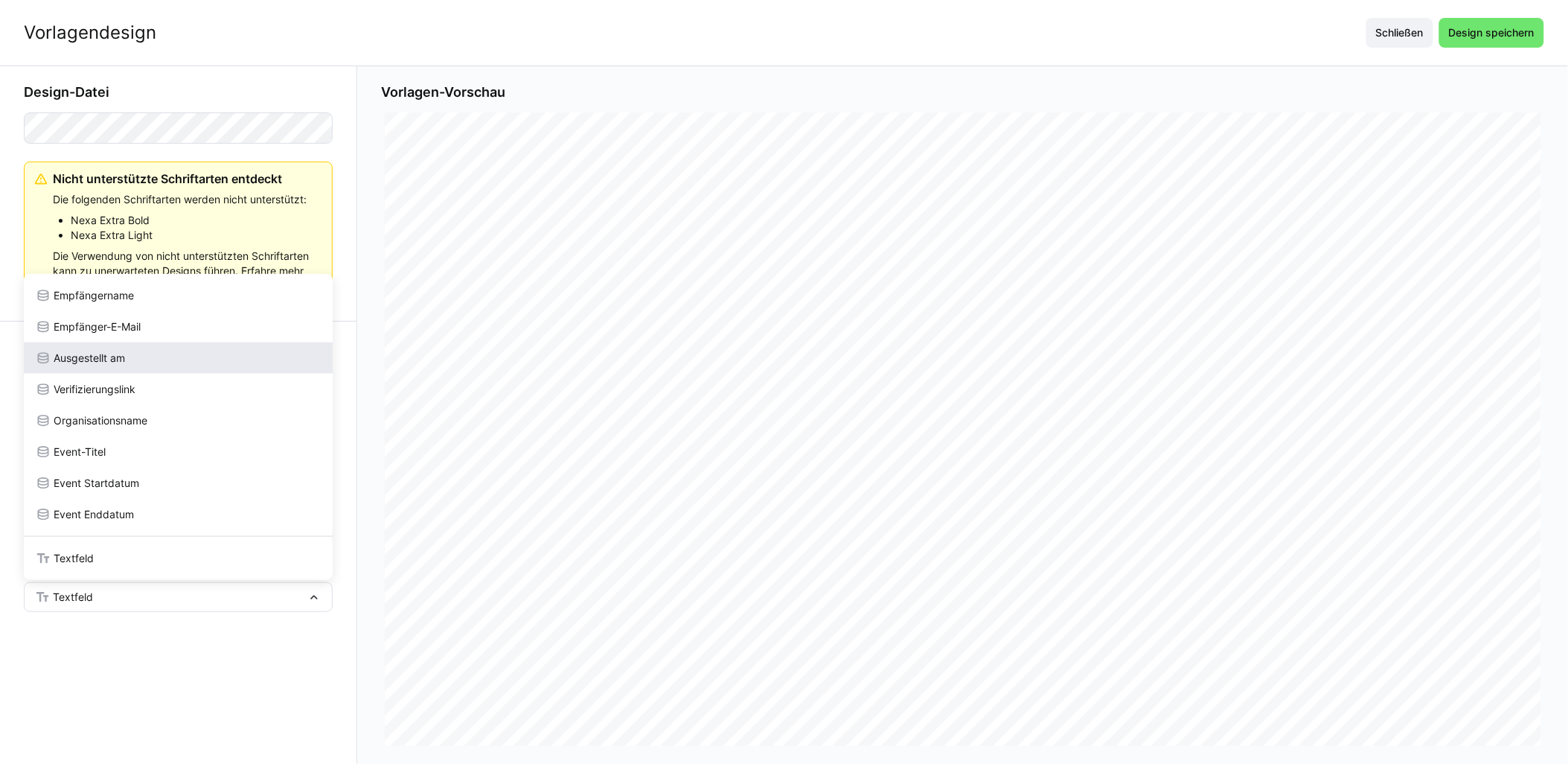
click at [100, 351] on span "Ausgestellt am" at bounding box center [89, 358] width 72 height 15
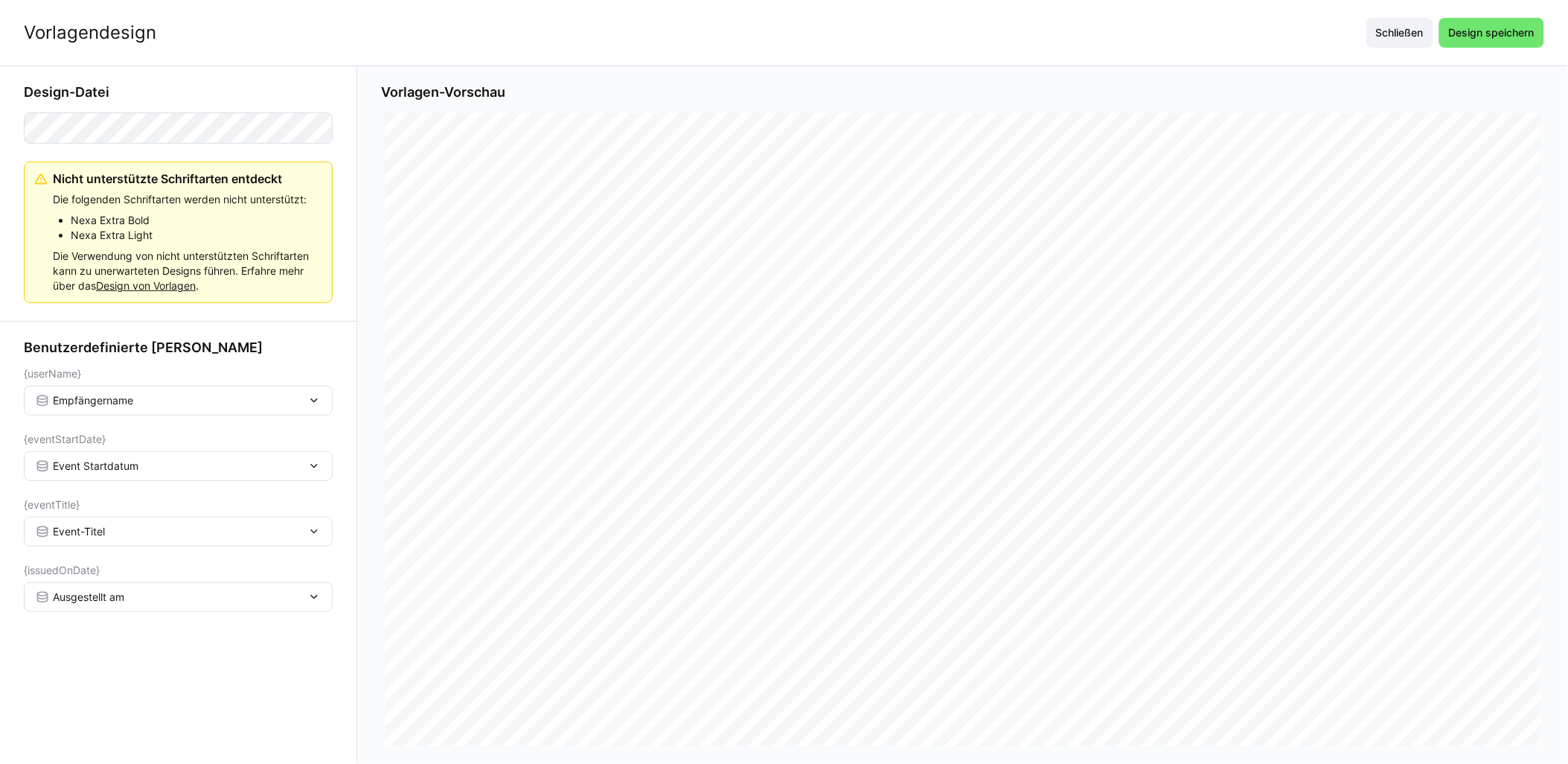
click at [786, 58] on div "Vorlagendesign Schließen Design speichern" at bounding box center [784, 33] width 1568 height 66
click at [786, 33] on span "Design speichern" at bounding box center [1492, 33] width 90 height 15
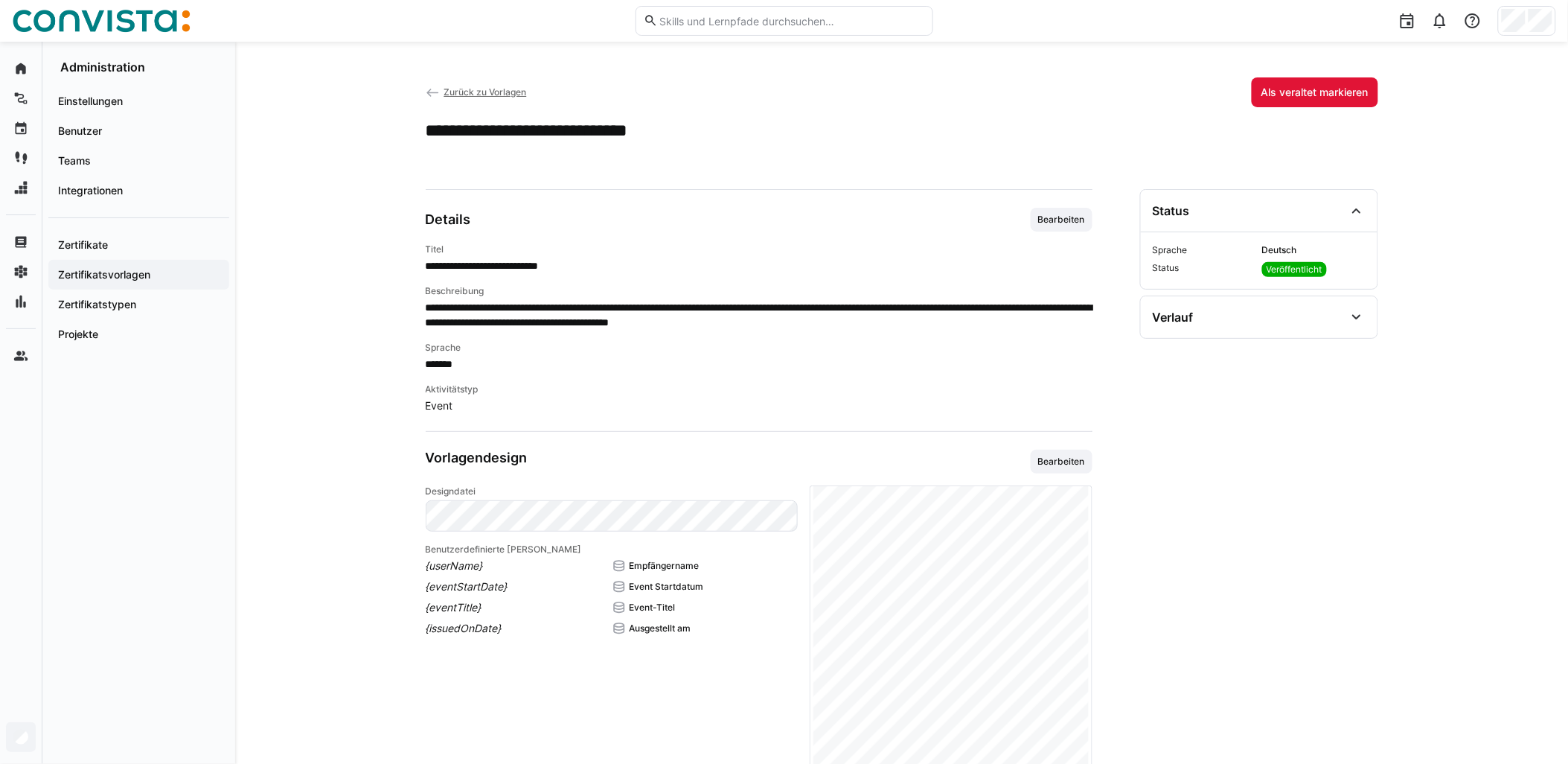
click at [492, 85] on app-back-navigation "Zurück zu Vorlagen" at bounding box center [477, 92] width 101 height 16
click at [494, 89] on span "Zurück zu Vorlagen" at bounding box center [485, 92] width 83 height 11
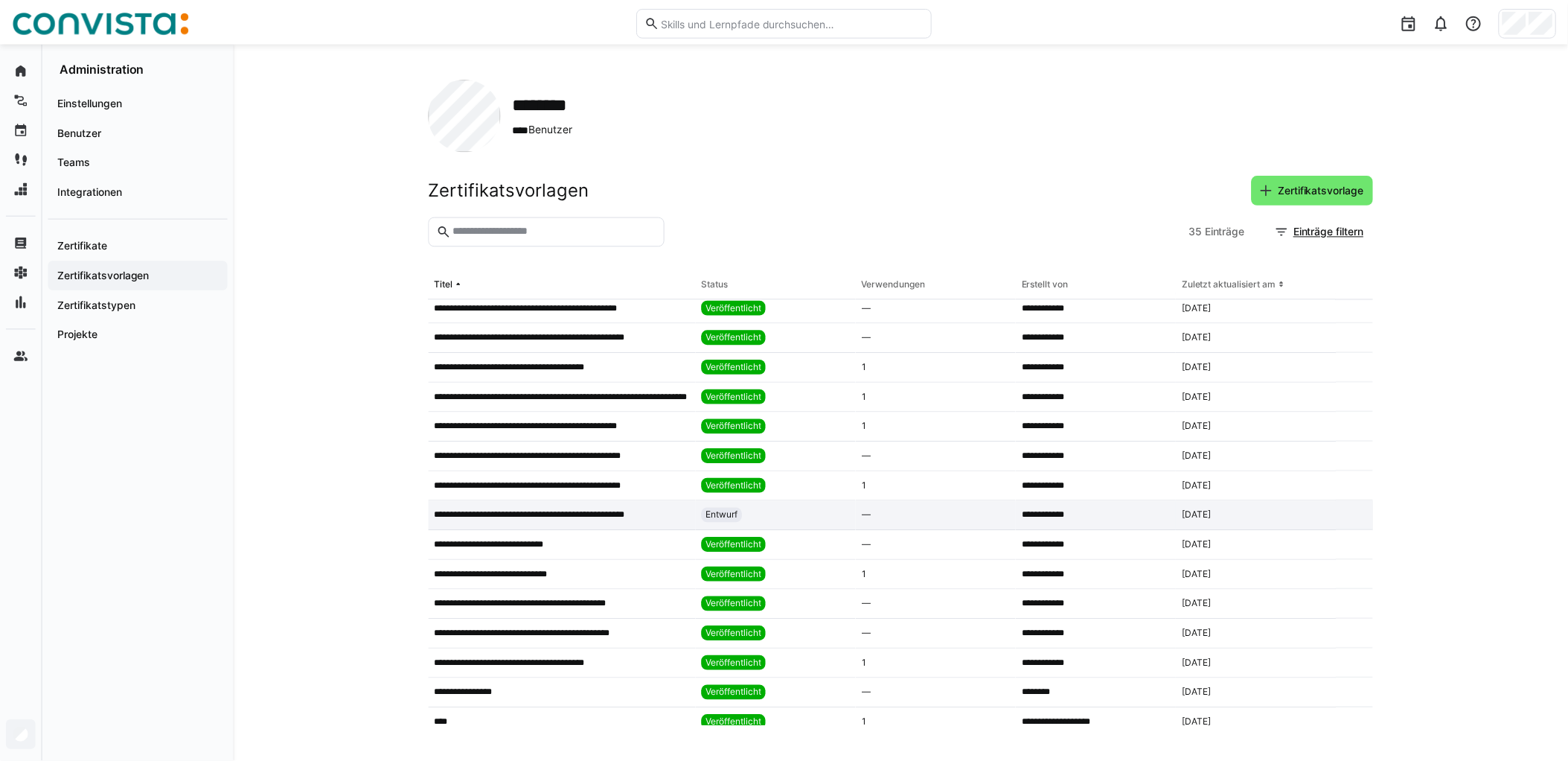
scroll to position [578, 0]
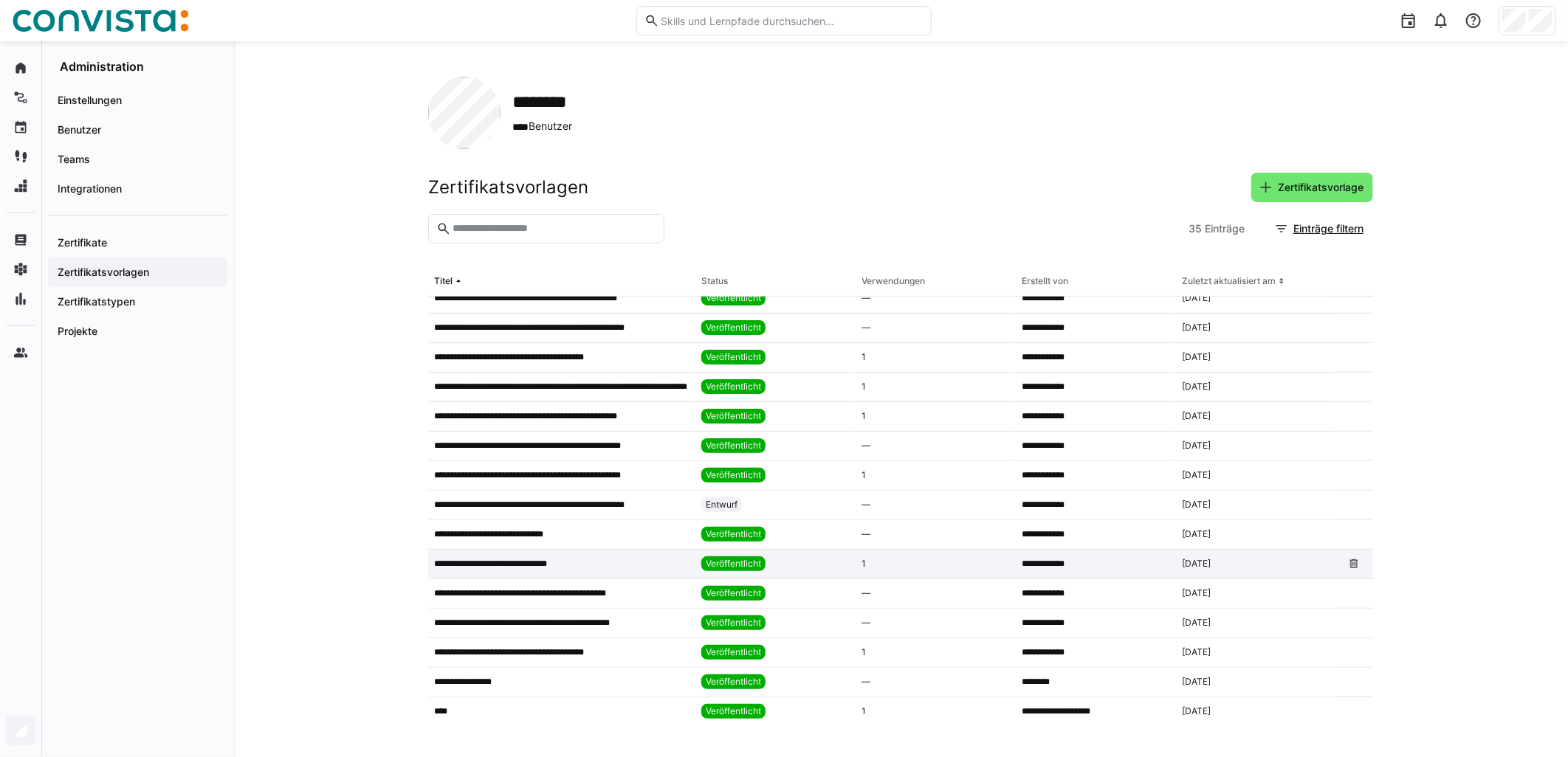
click at [574, 562] on app-table-first-column "**********" at bounding box center [561, 564] width 256 height 12
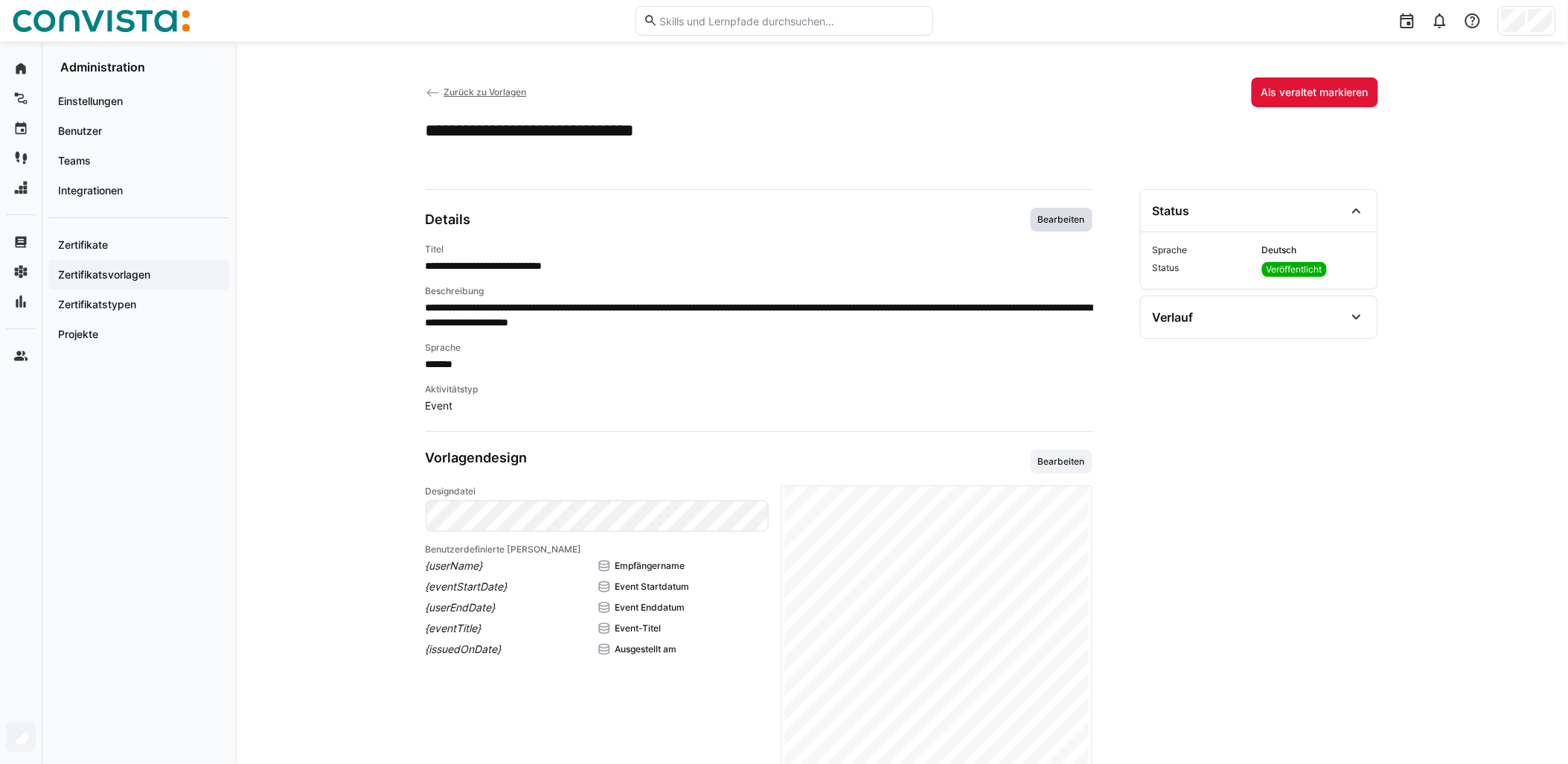
click at [786, 222] on span "Bearbeiten" at bounding box center [1061, 220] width 50 height 12
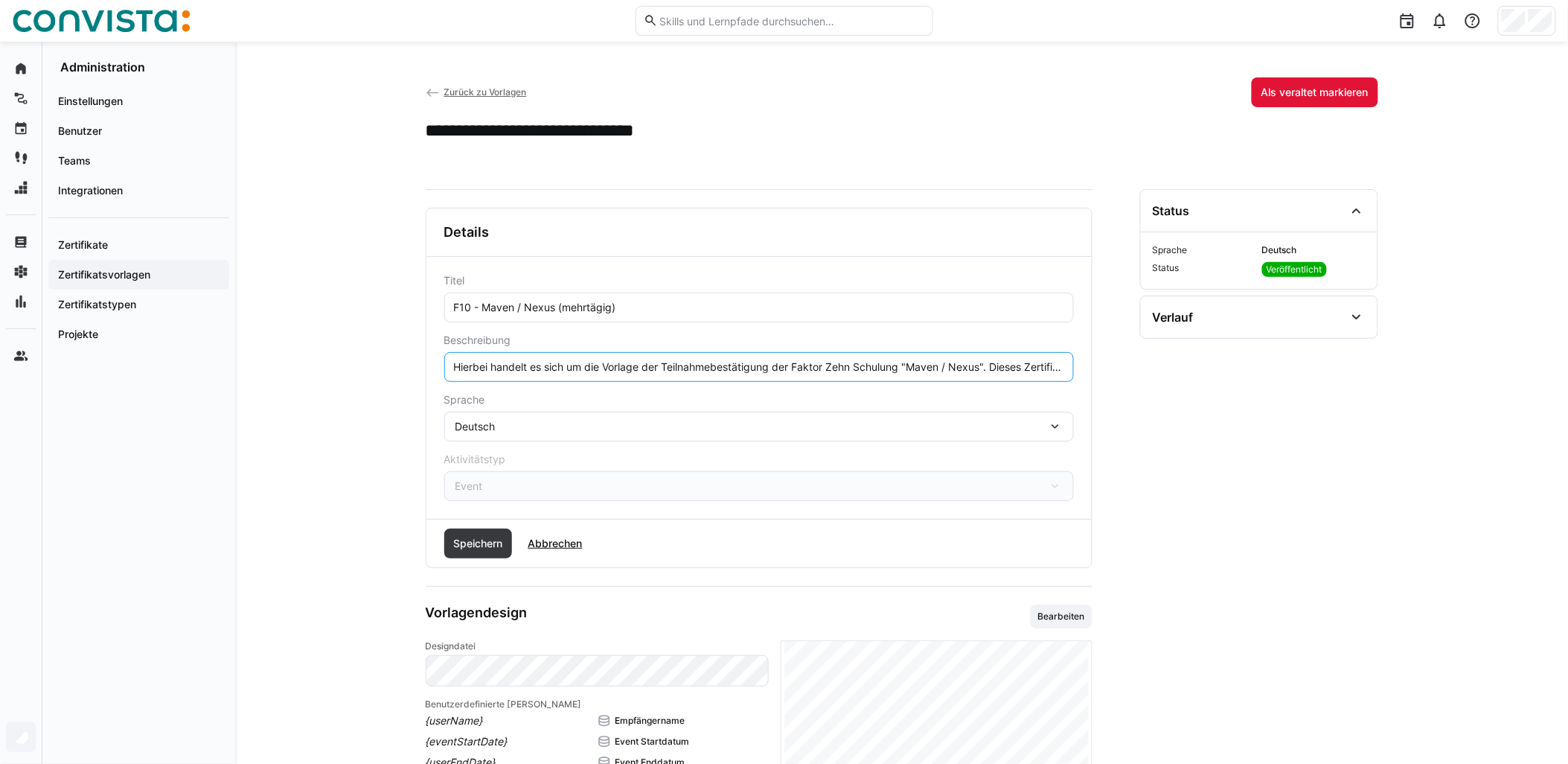
click at [722, 369] on input "Hierbei handelt es sich um die Vorlage der Teilnahmebestätigung der Faktor Zehn…" at bounding box center [759, 367] width 613 height 13
paste input "Das Event findet remote statt."
type input "Hierbei handelt es sich um die Vorlage der Teilnahmebestätigung der Faktor Zehn…"
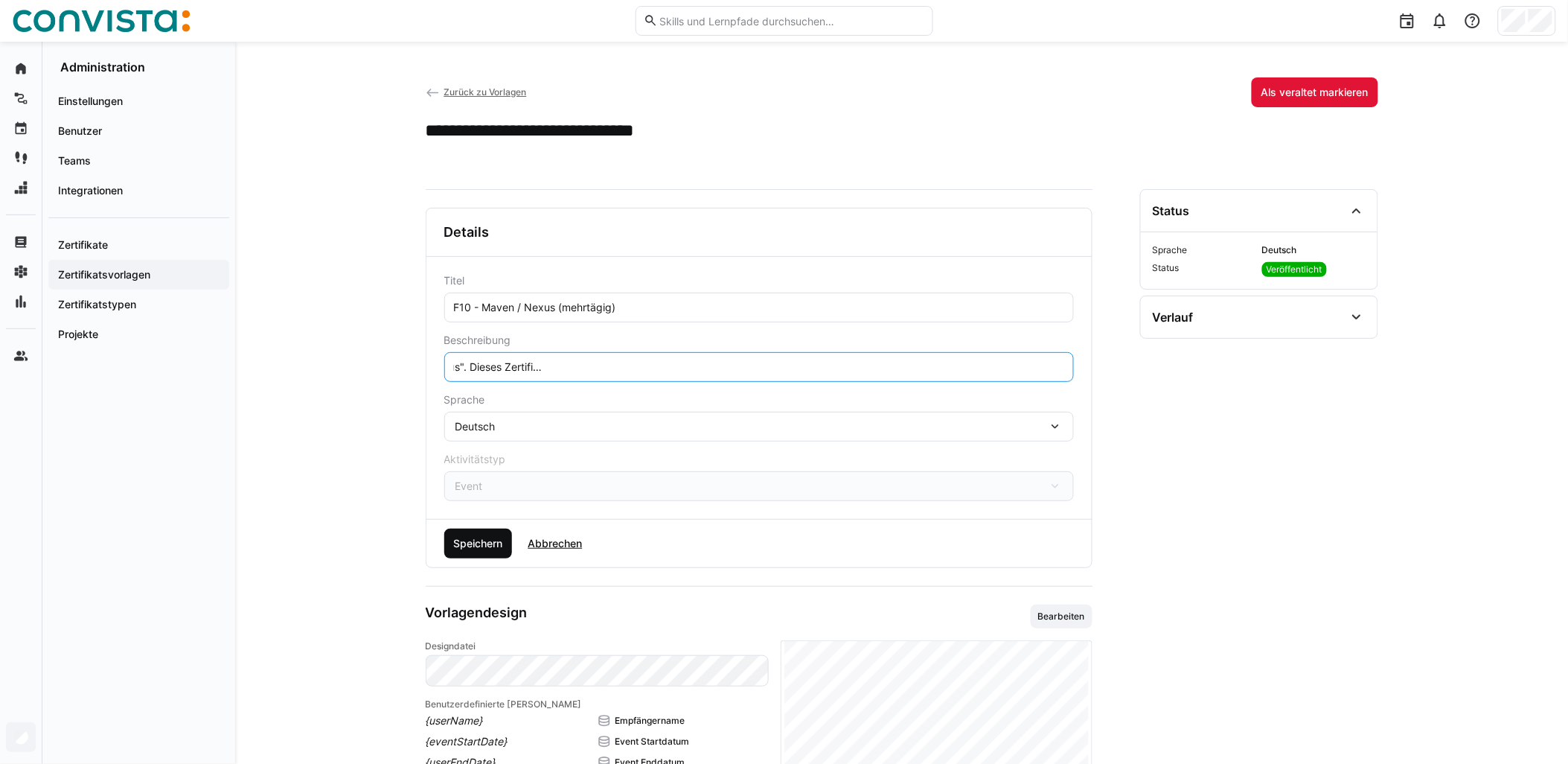
click at [477, 551] on span "Speichern" at bounding box center [478, 544] width 54 height 15
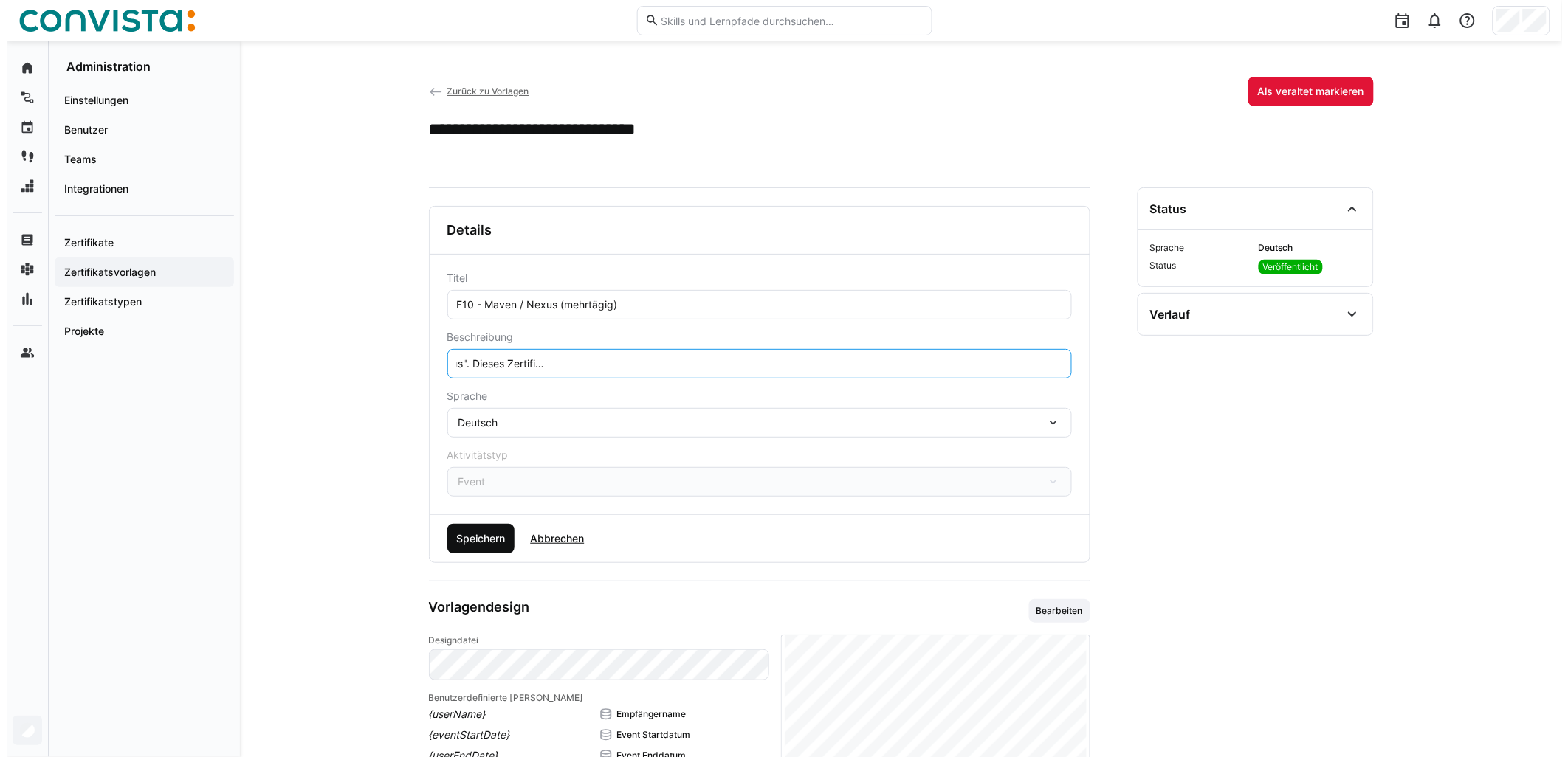
scroll to position [0, 0]
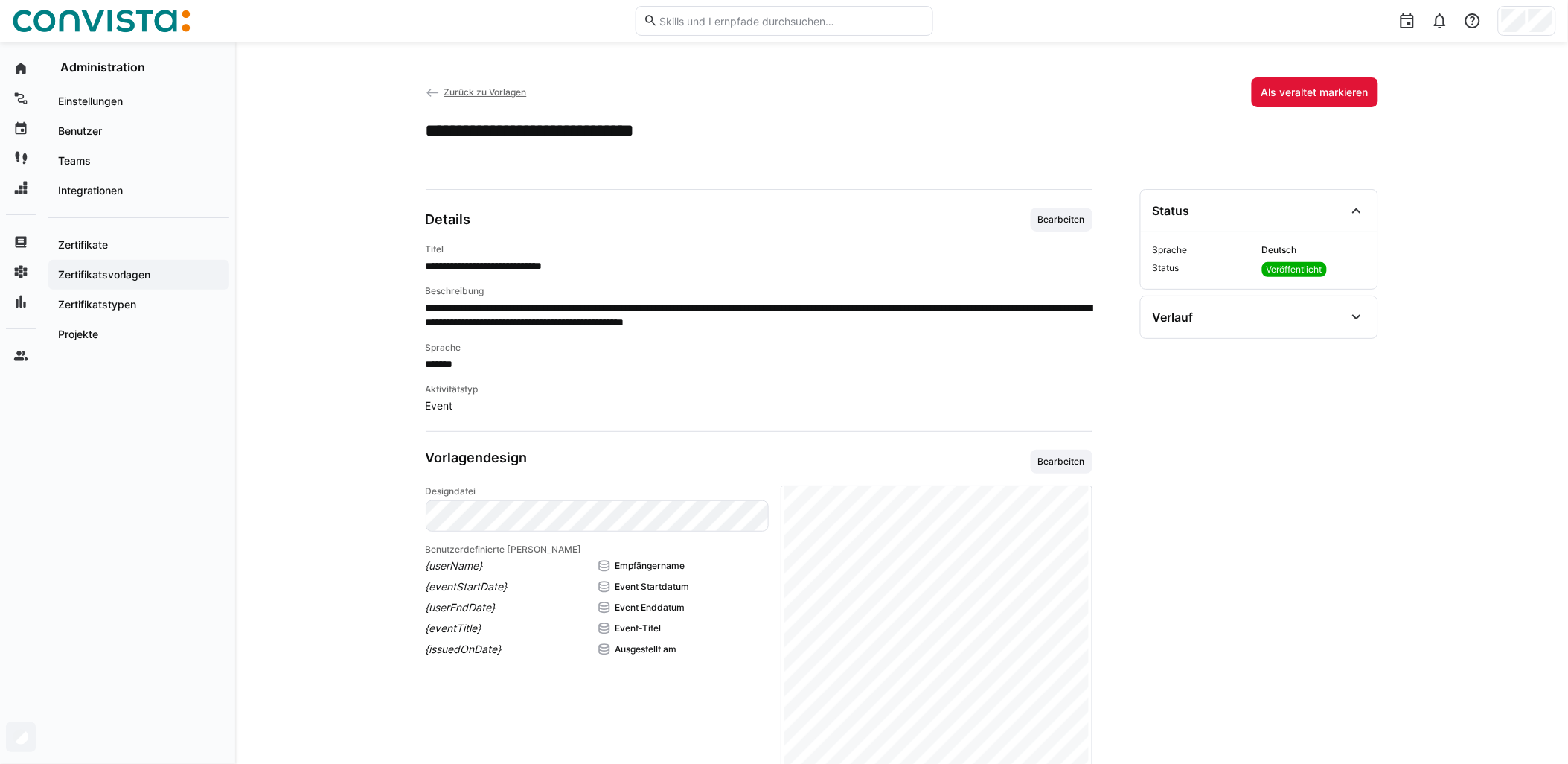
click at [786, 455] on div "Vorlagendesign Bearbeiten" at bounding box center [760, 461] width 667 height 24
click at [786, 466] on span "Bearbeiten" at bounding box center [1061, 461] width 50 height 12
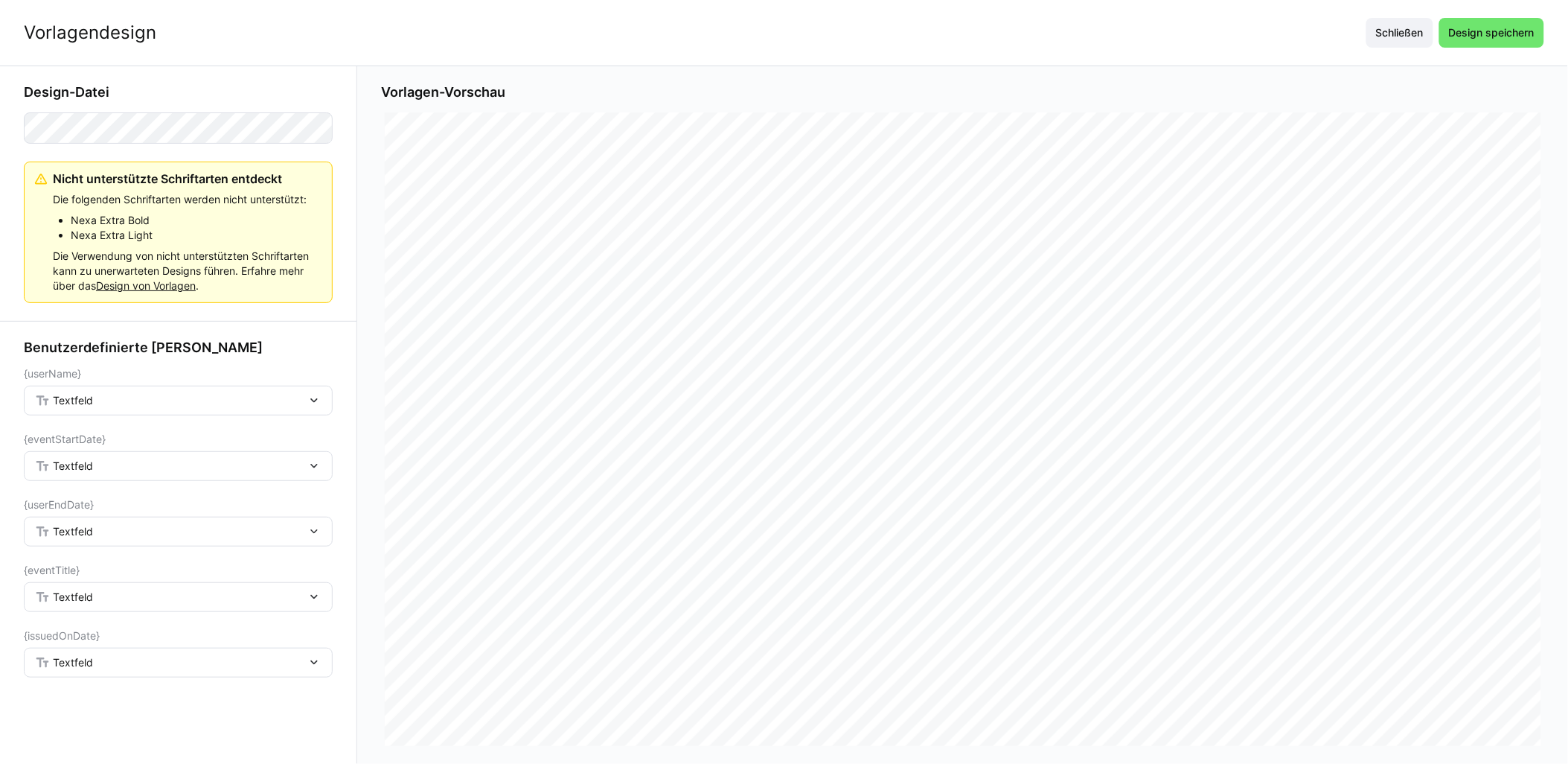
click at [145, 397] on div "Textfeld" at bounding box center [171, 400] width 272 height 13
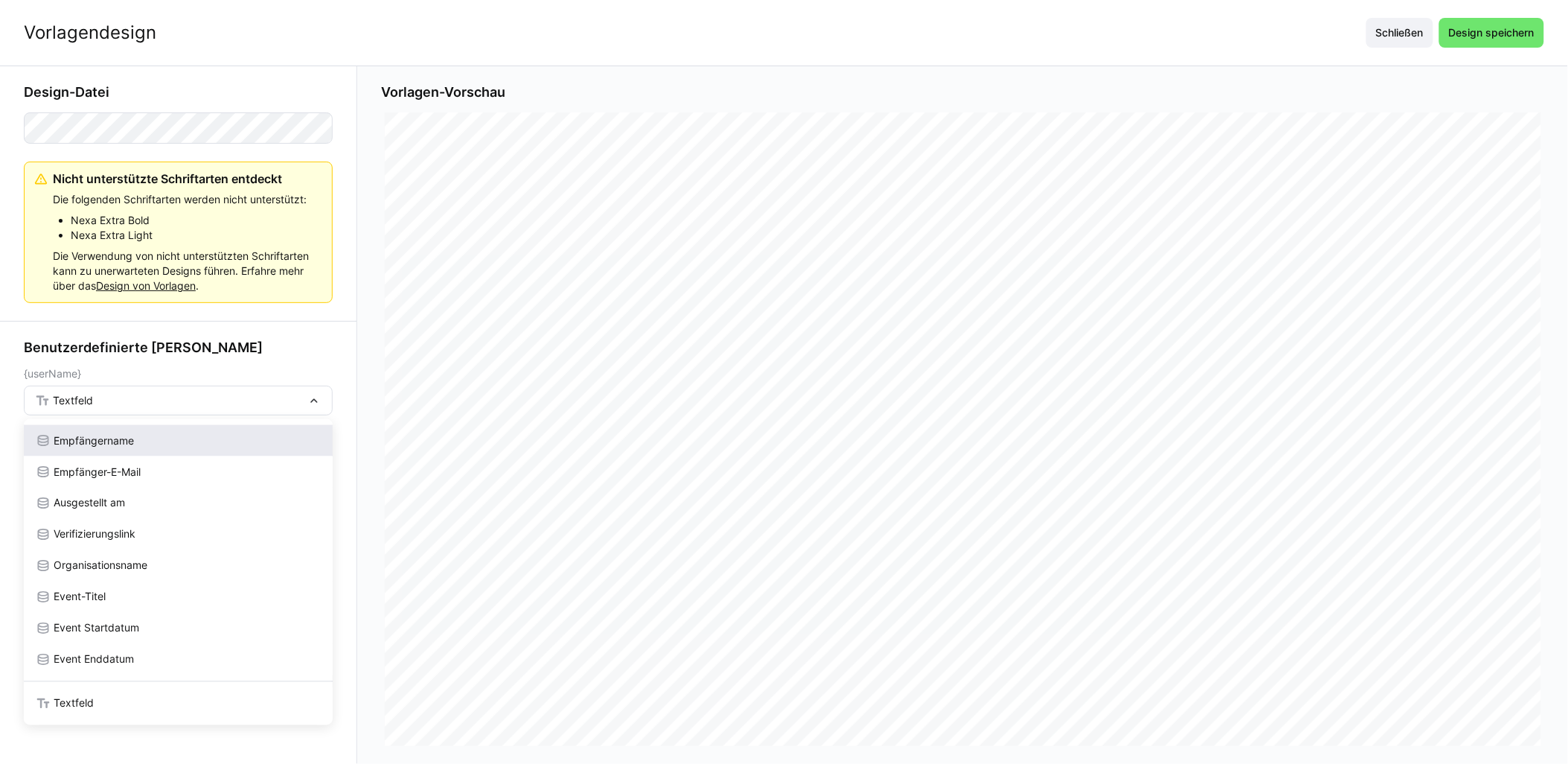
click at [124, 444] on span "Empfängername" at bounding box center [94, 441] width 81 height 15
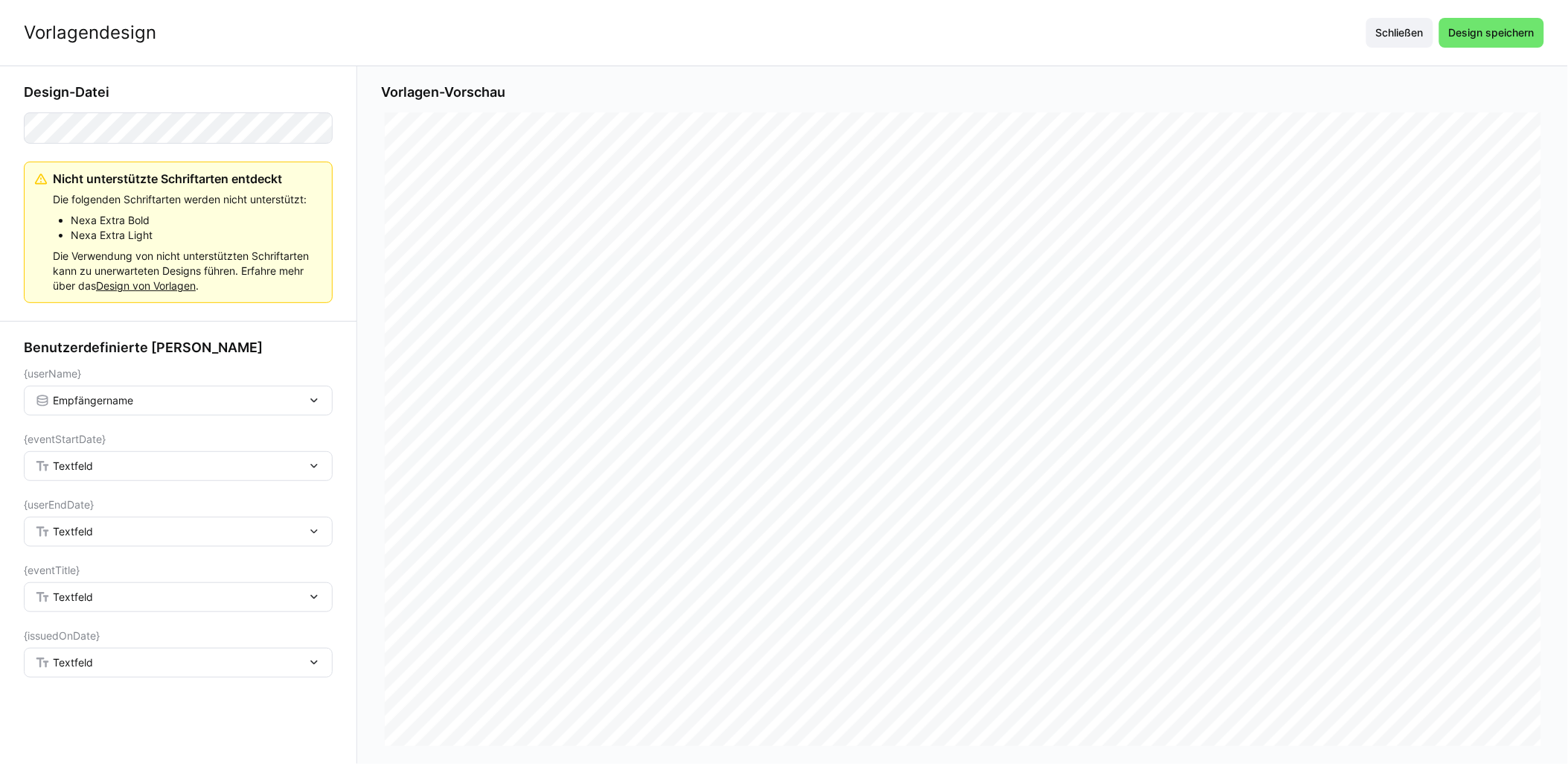
click at [120, 468] on div "Textfeld" at bounding box center [171, 466] width 272 height 13
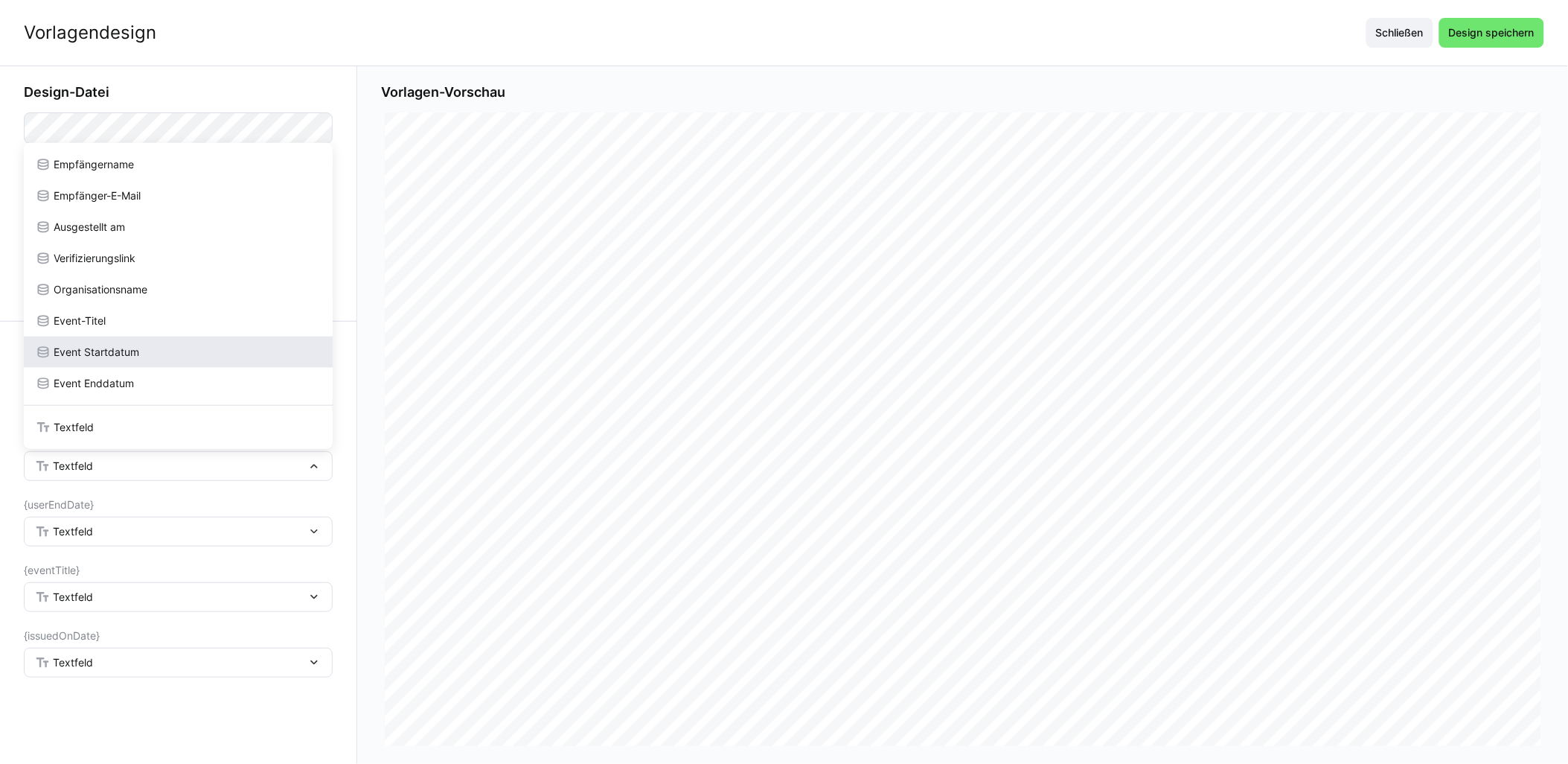
click at [139, 365] on div "Event Startdatum" at bounding box center [178, 352] width 309 height 31
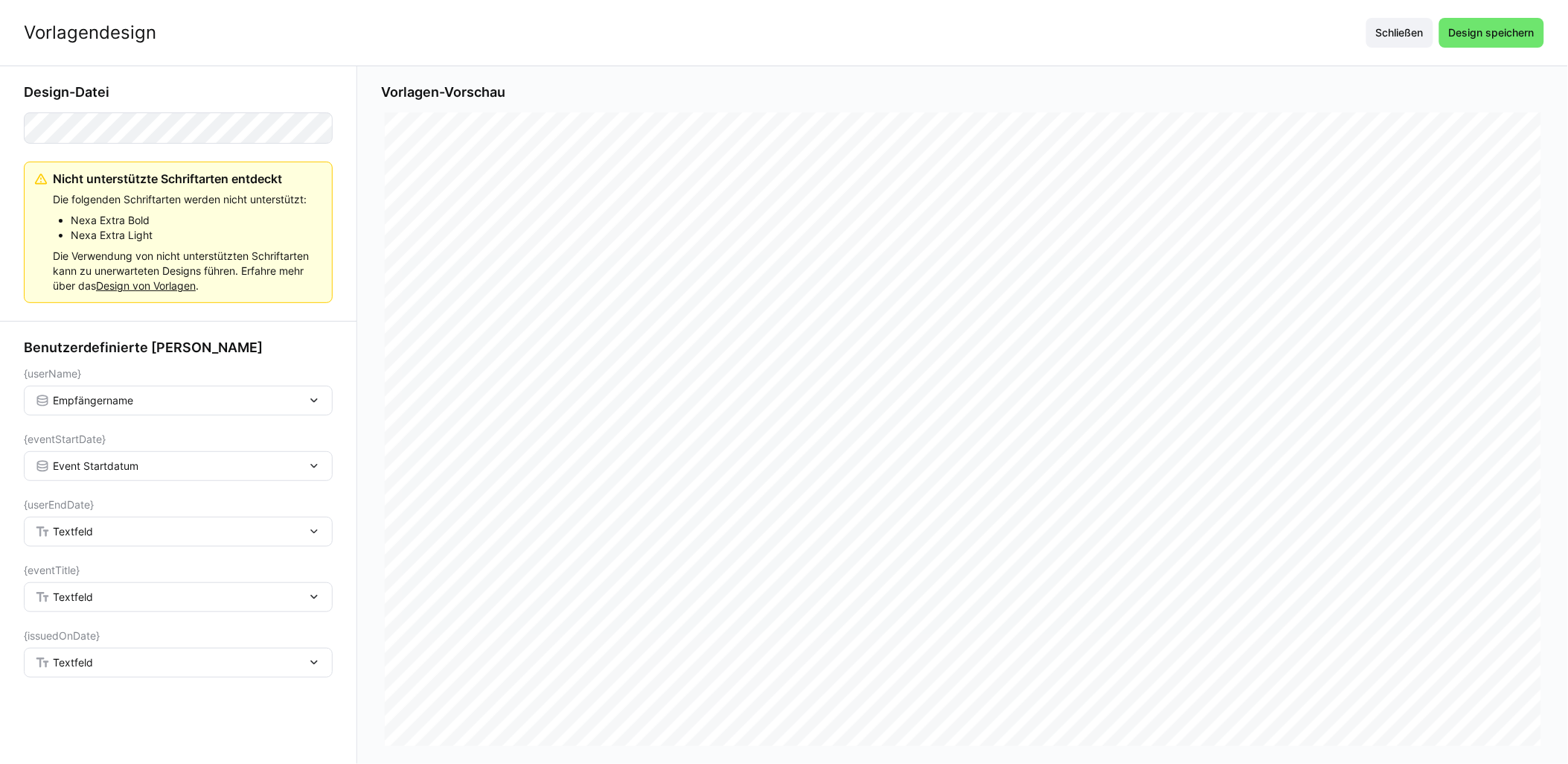
click at [116, 533] on div "Textfeld" at bounding box center [171, 531] width 272 height 13
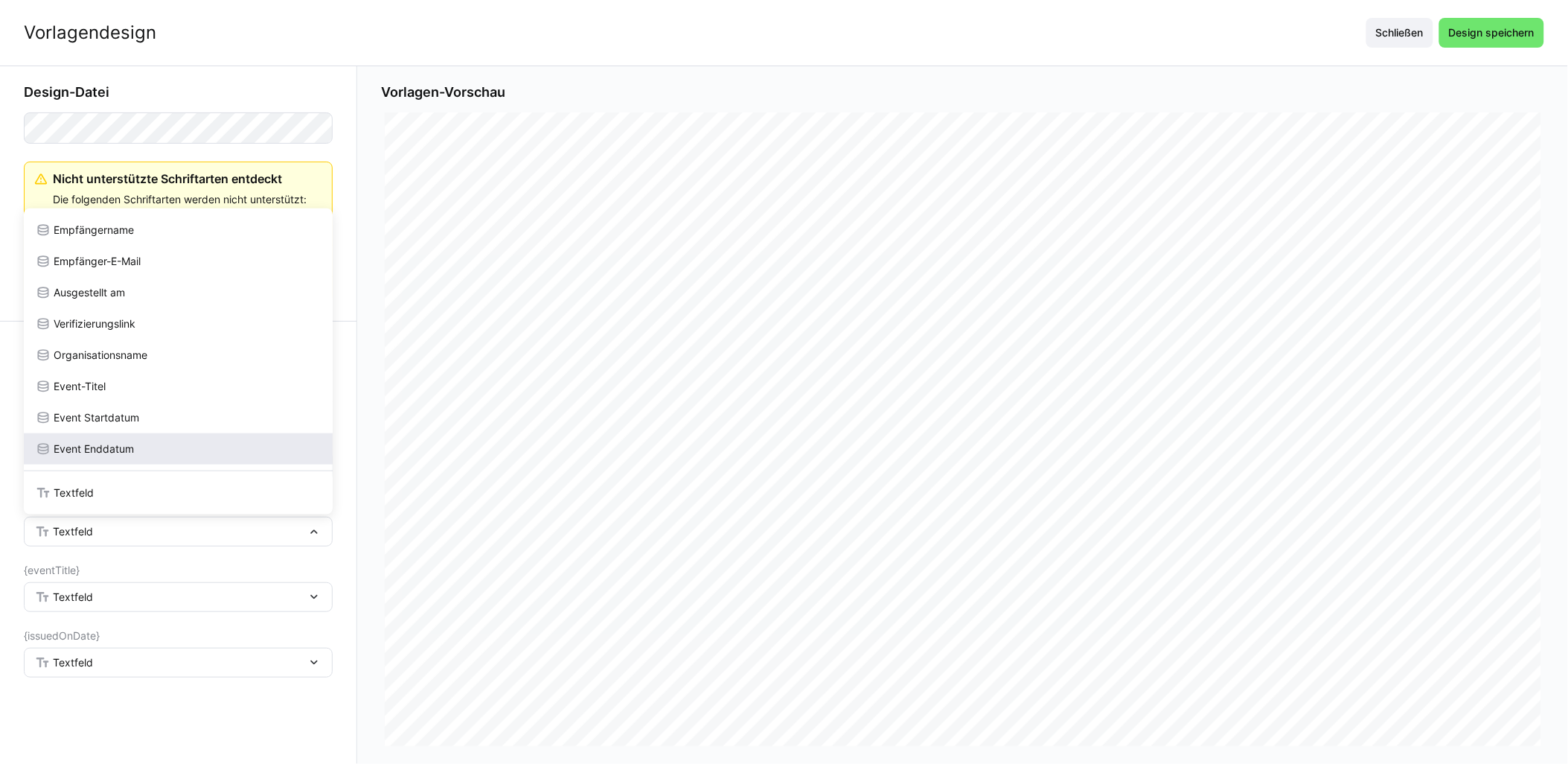
click at [132, 445] on span "Event Enddatum" at bounding box center [94, 449] width 81 height 15
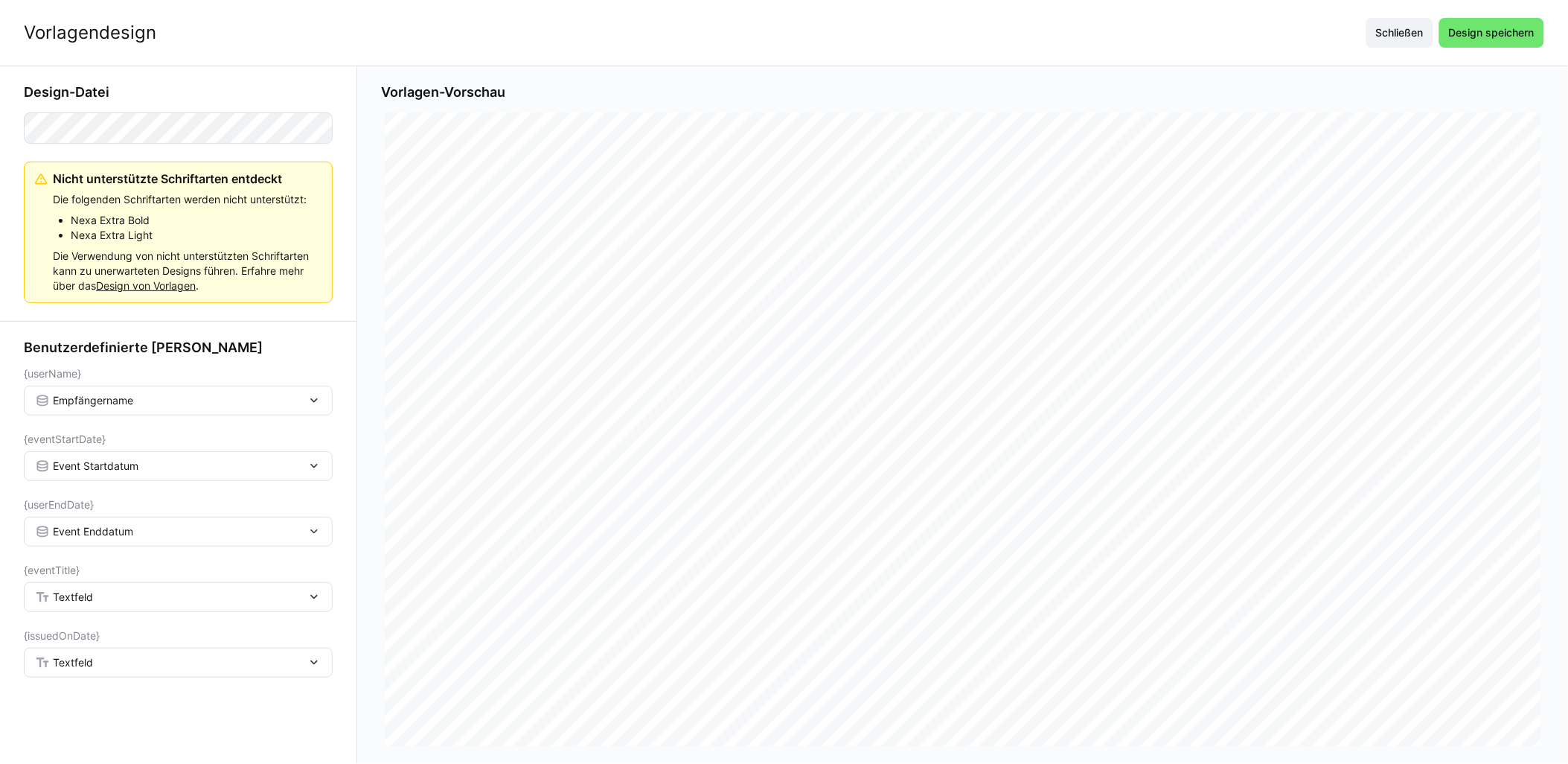
click at [101, 604] on div "Textfeld" at bounding box center [171, 597] width 272 height 13
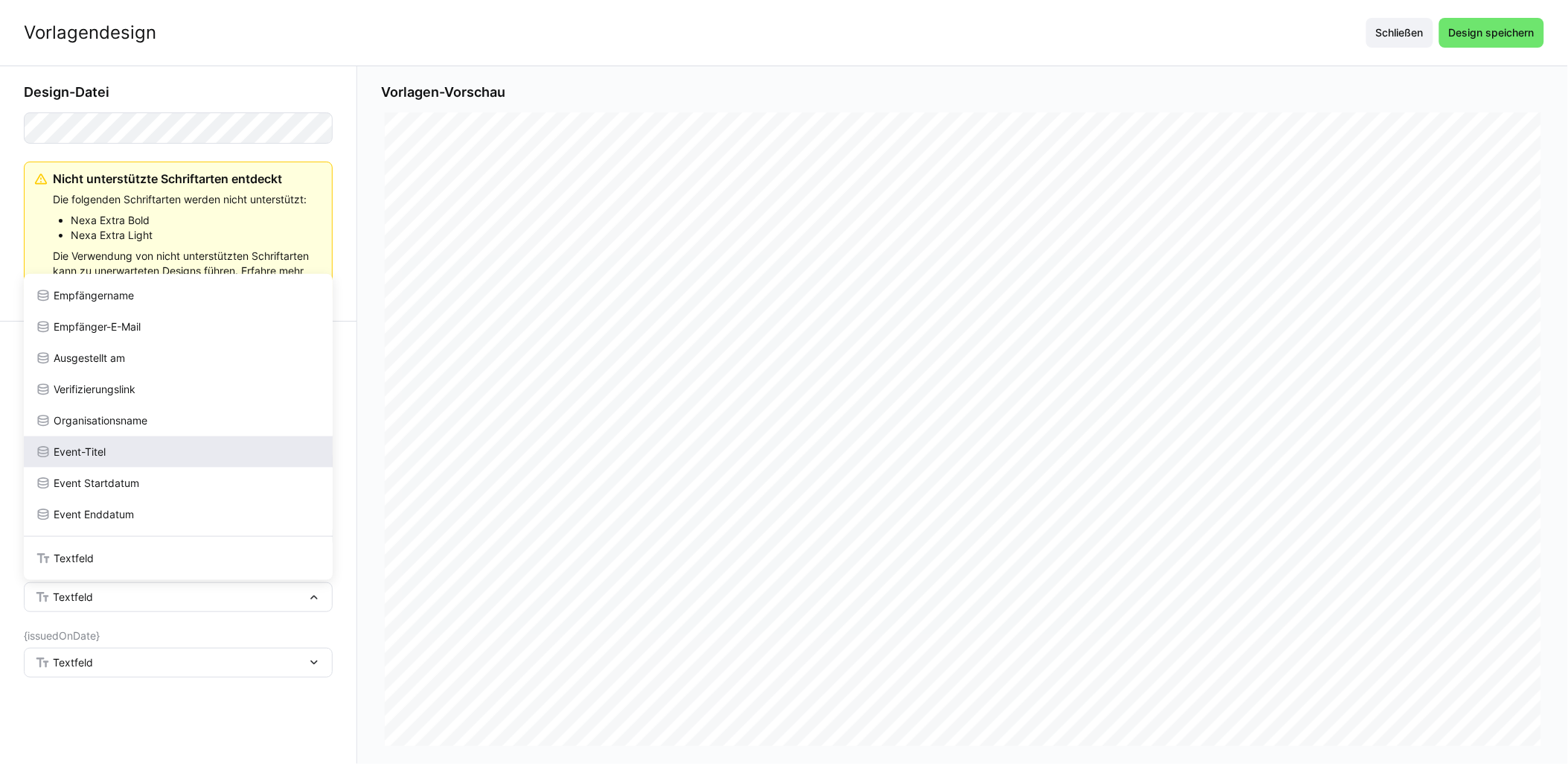
click at [135, 459] on div "Event-Titel" at bounding box center [178, 452] width 285 height 15
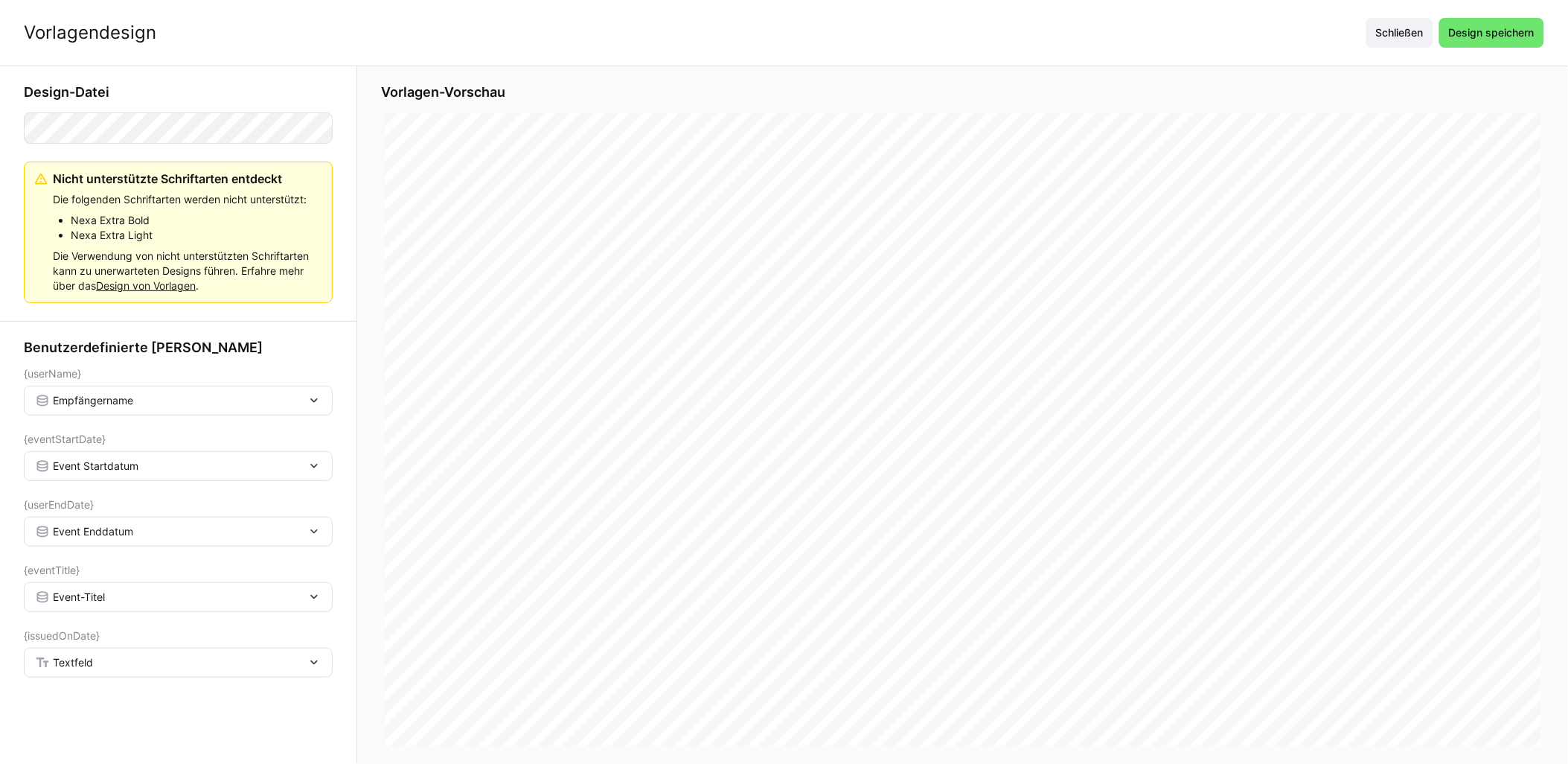
click at [98, 666] on div "Textfeld" at bounding box center [171, 662] width 272 height 13
drag, startPoint x: 142, startPoint y: 423, endPoint x: 216, endPoint y: 408, distance: 75.5
click at [140, 423] on div "Ausgestellt am" at bounding box center [178, 424] width 285 height 15
click at [786, 26] on span "Design speichern" at bounding box center [1492, 33] width 105 height 30
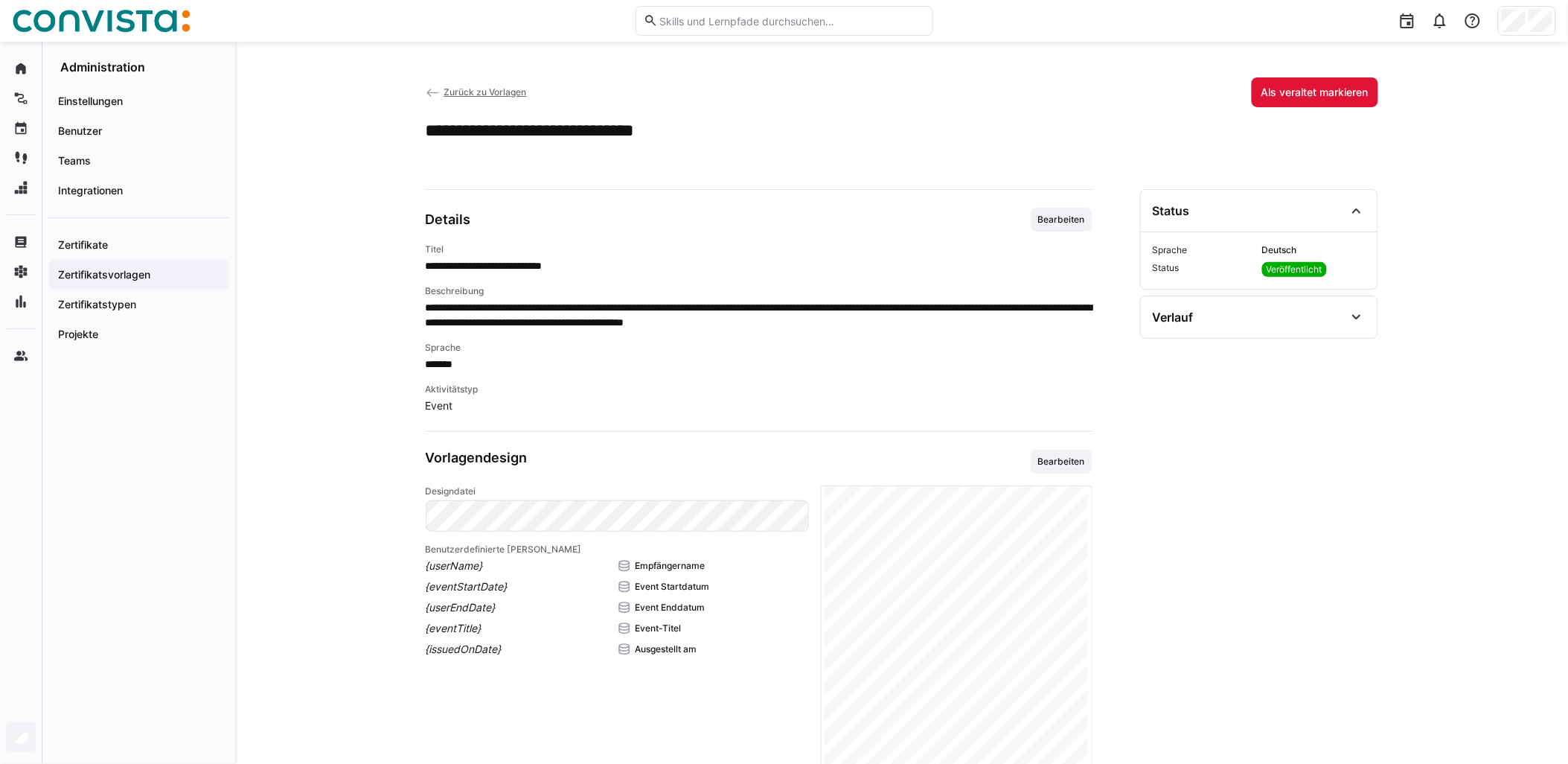
click at [480, 89] on span "Zurück zu Vorlagen" at bounding box center [485, 92] width 83 height 11
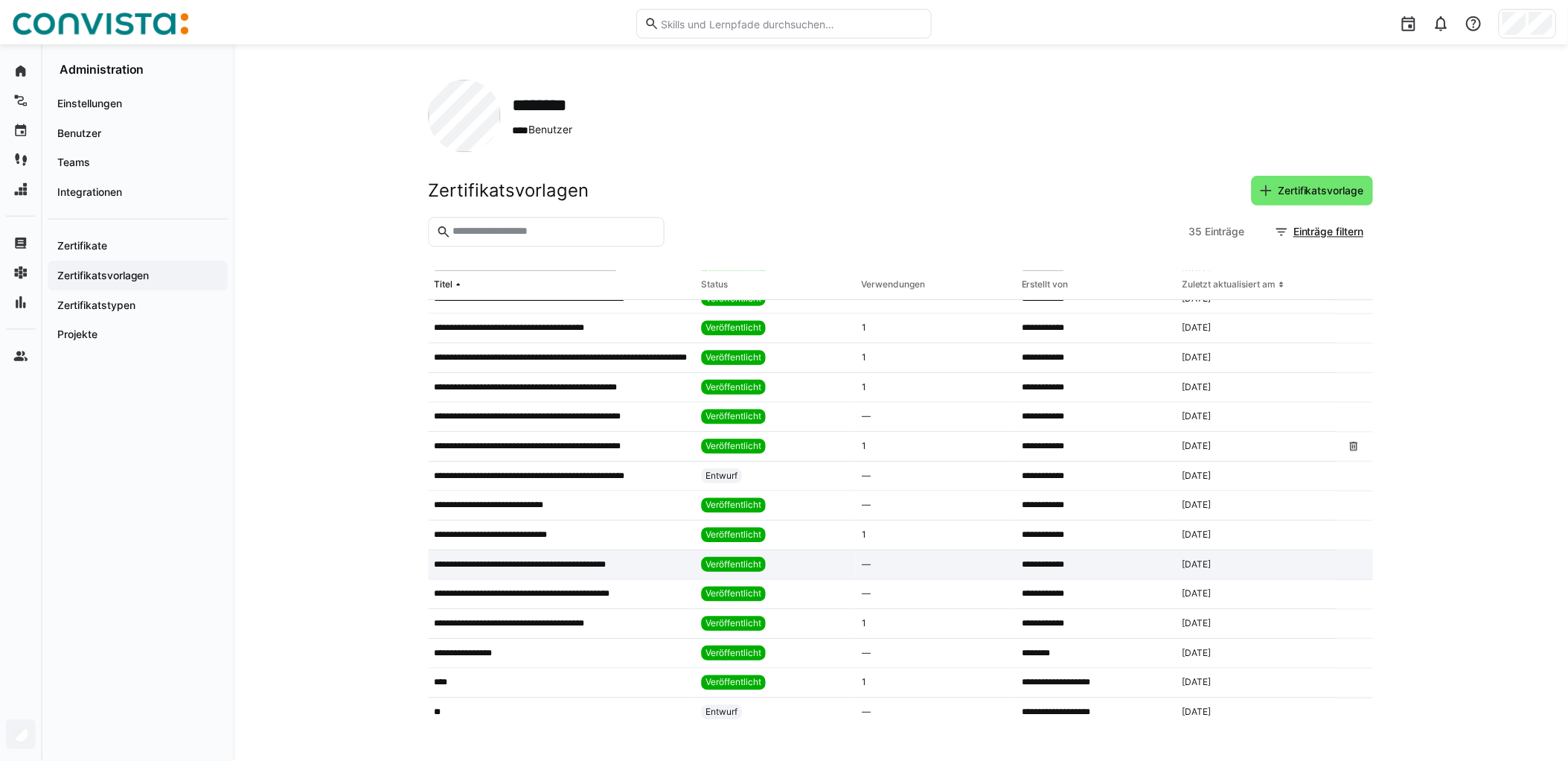
scroll to position [613, 0]
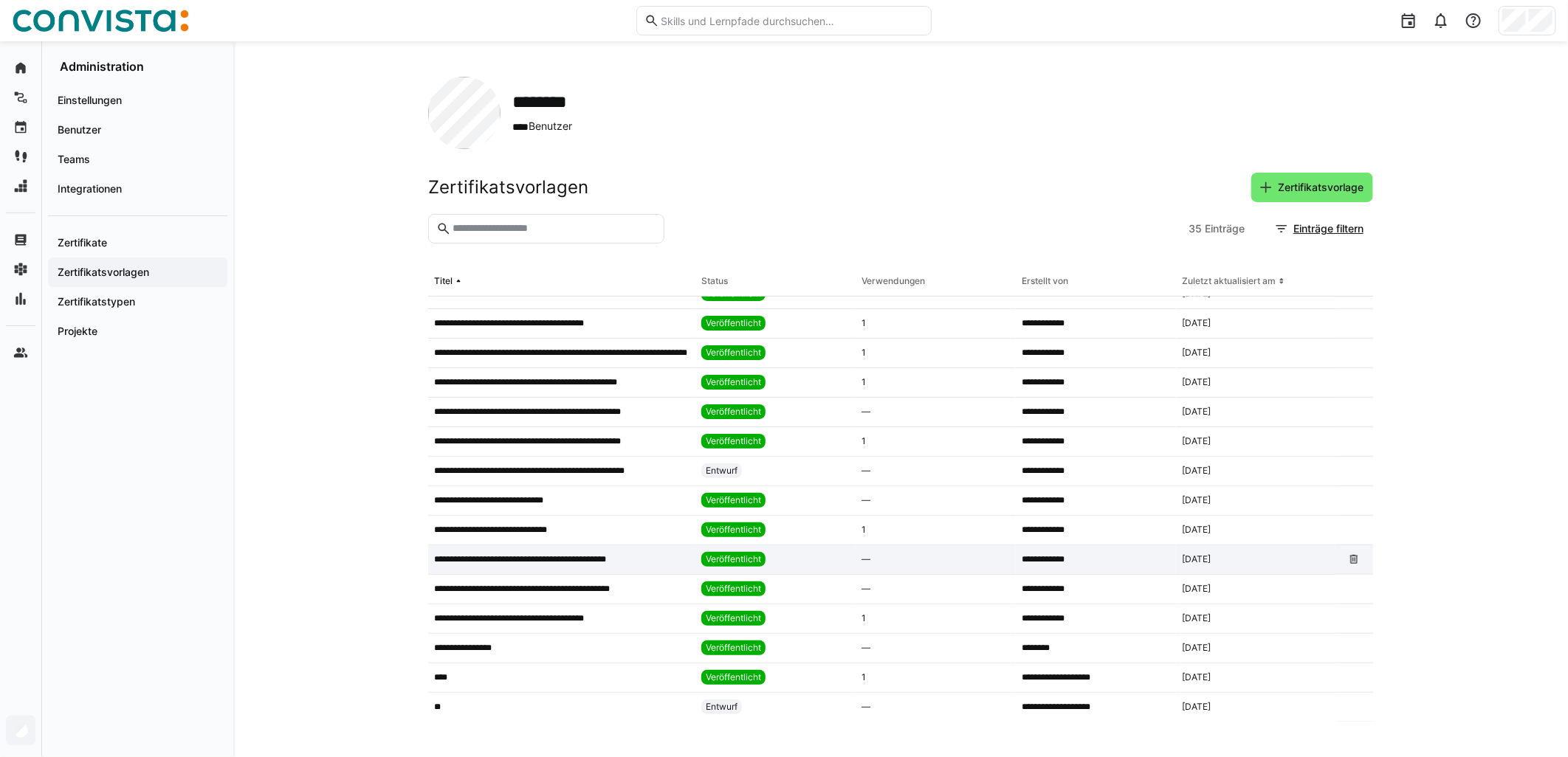
click at [613, 565] on div "**********" at bounding box center [561, 559] width 267 height 30
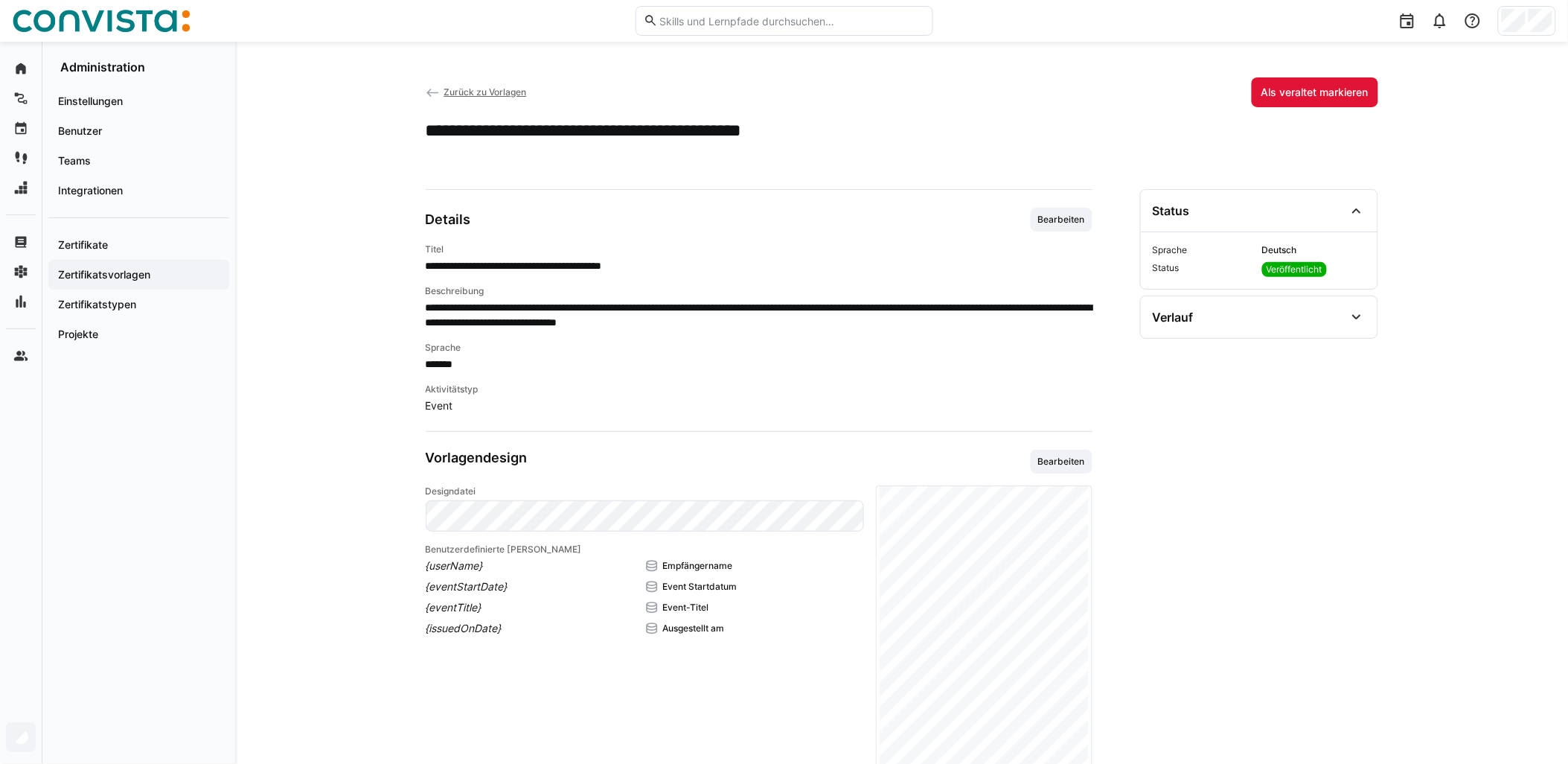
click at [786, 212] on span "Bearbeiten" at bounding box center [1062, 219] width 62 height 24
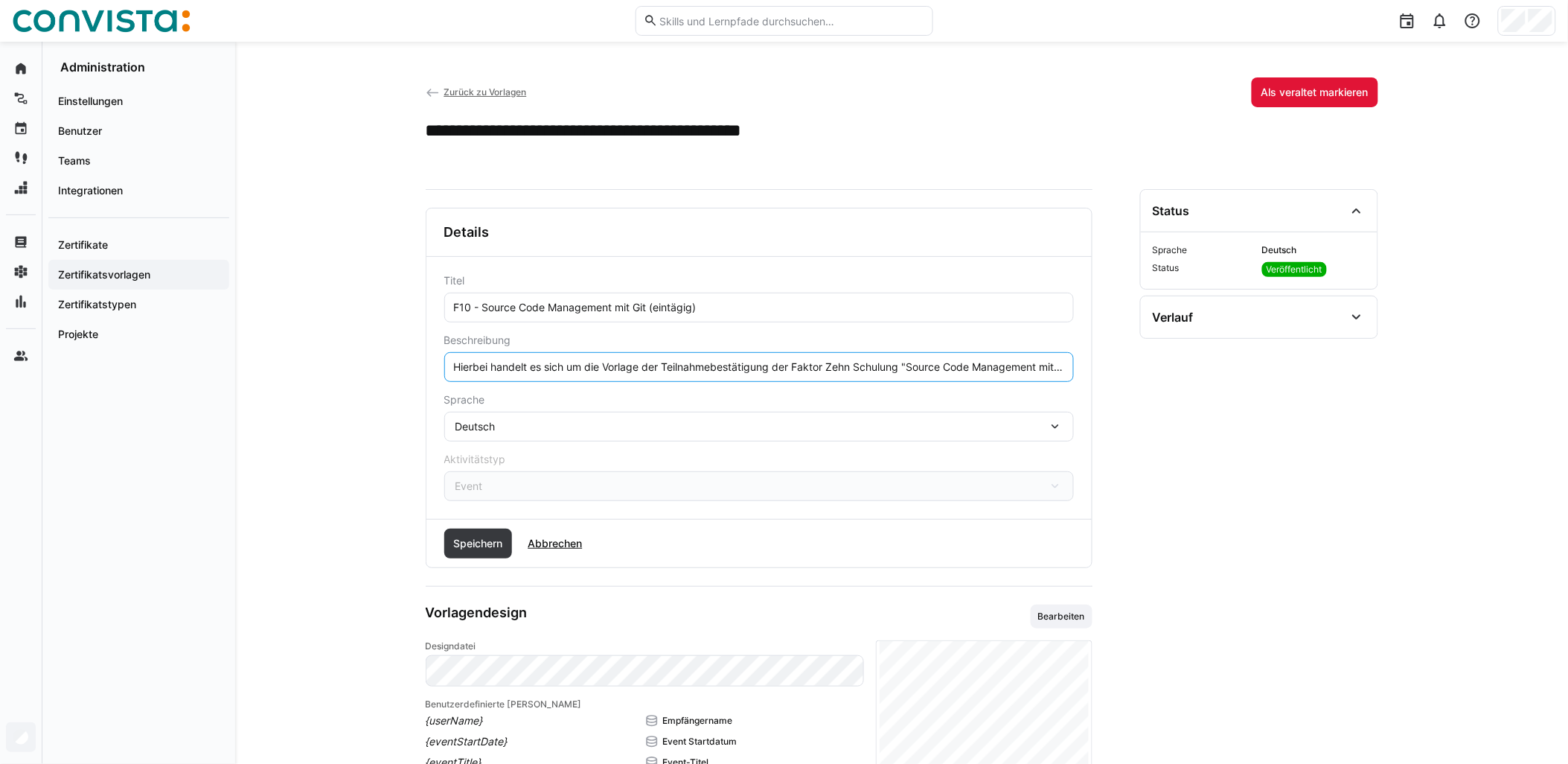
click at [786, 362] on input "Hierbei handelt es sich um die Vorlage der Teilnahmebestätigung der Faktor Zehn…" at bounding box center [759, 367] width 613 height 13
paste input "Das Event findet remote statt."
click at [786, 367] on input "Hierbei handelt es sich um die Vorlage der Teilnahmebestätigung der Faktor Zehn…" at bounding box center [759, 367] width 613 height 13
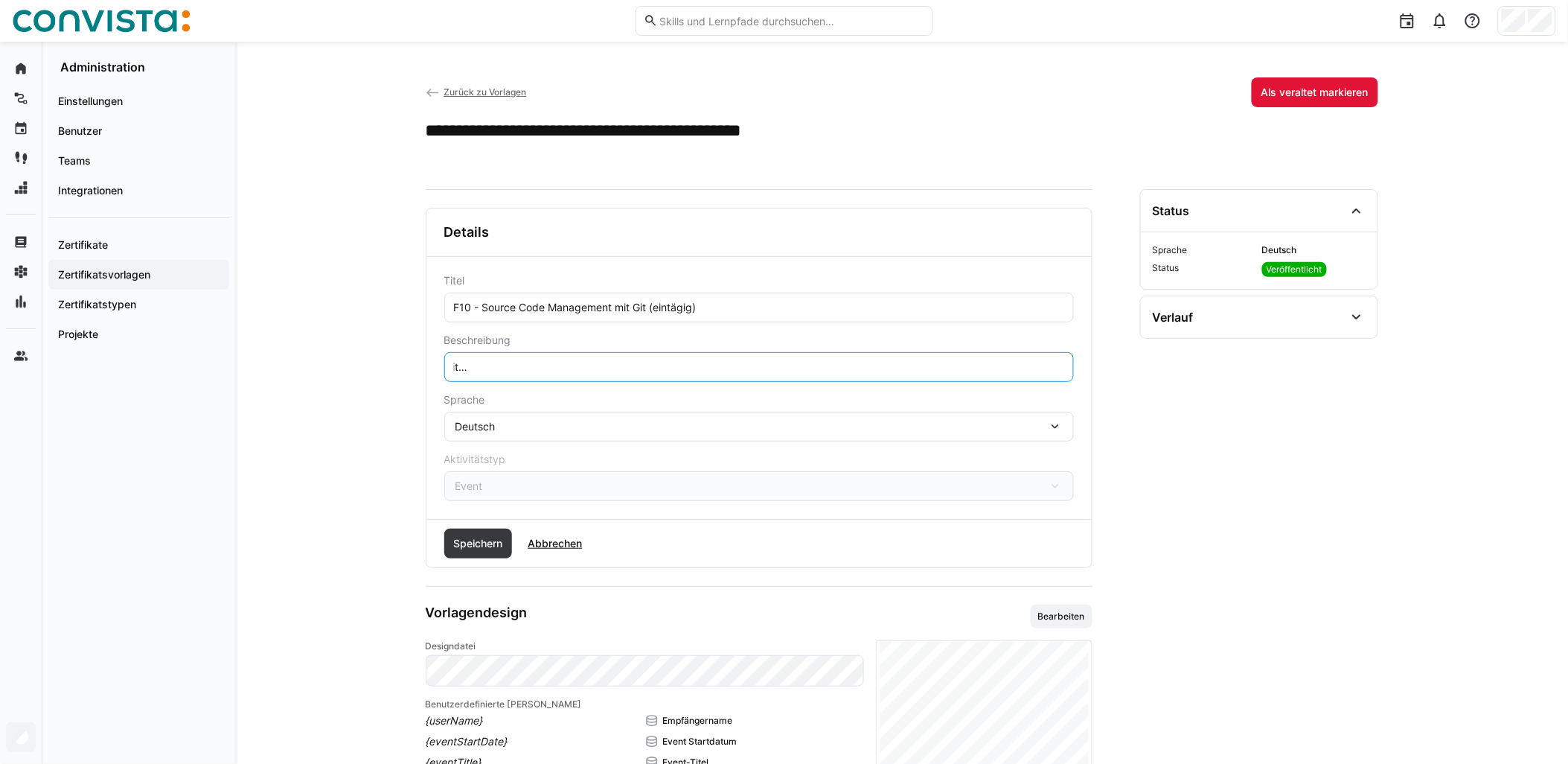
scroll to position [0, 608]
type input "Hierbei handelt es sich um die Vorlage der Teilnahmebestätigung der Faktor Zehn…"
click at [459, 554] on span "Speichern" at bounding box center [478, 544] width 68 height 30
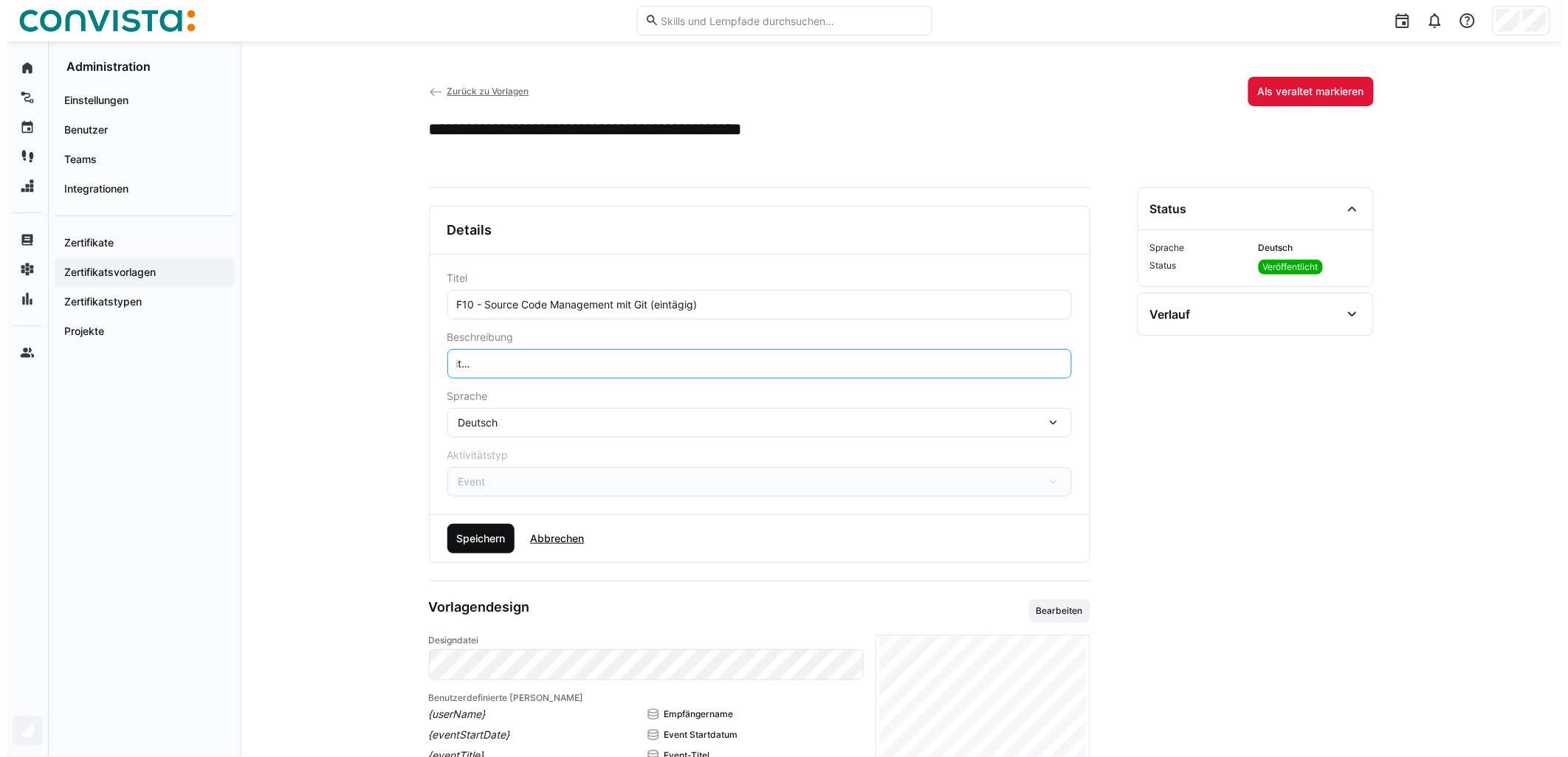
scroll to position [0, 0]
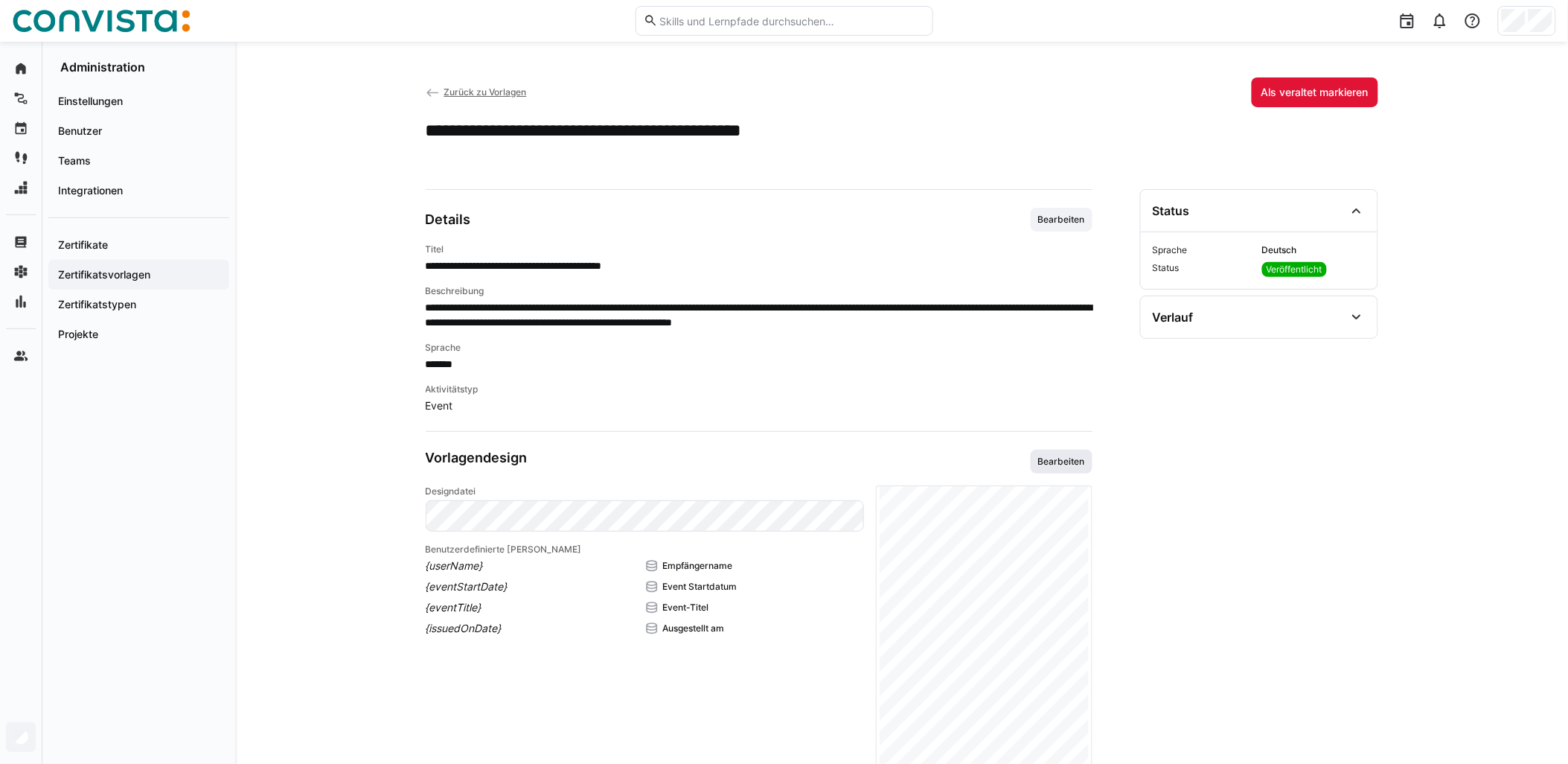
click at [786, 463] on span "Bearbeiten" at bounding box center [1061, 461] width 50 height 12
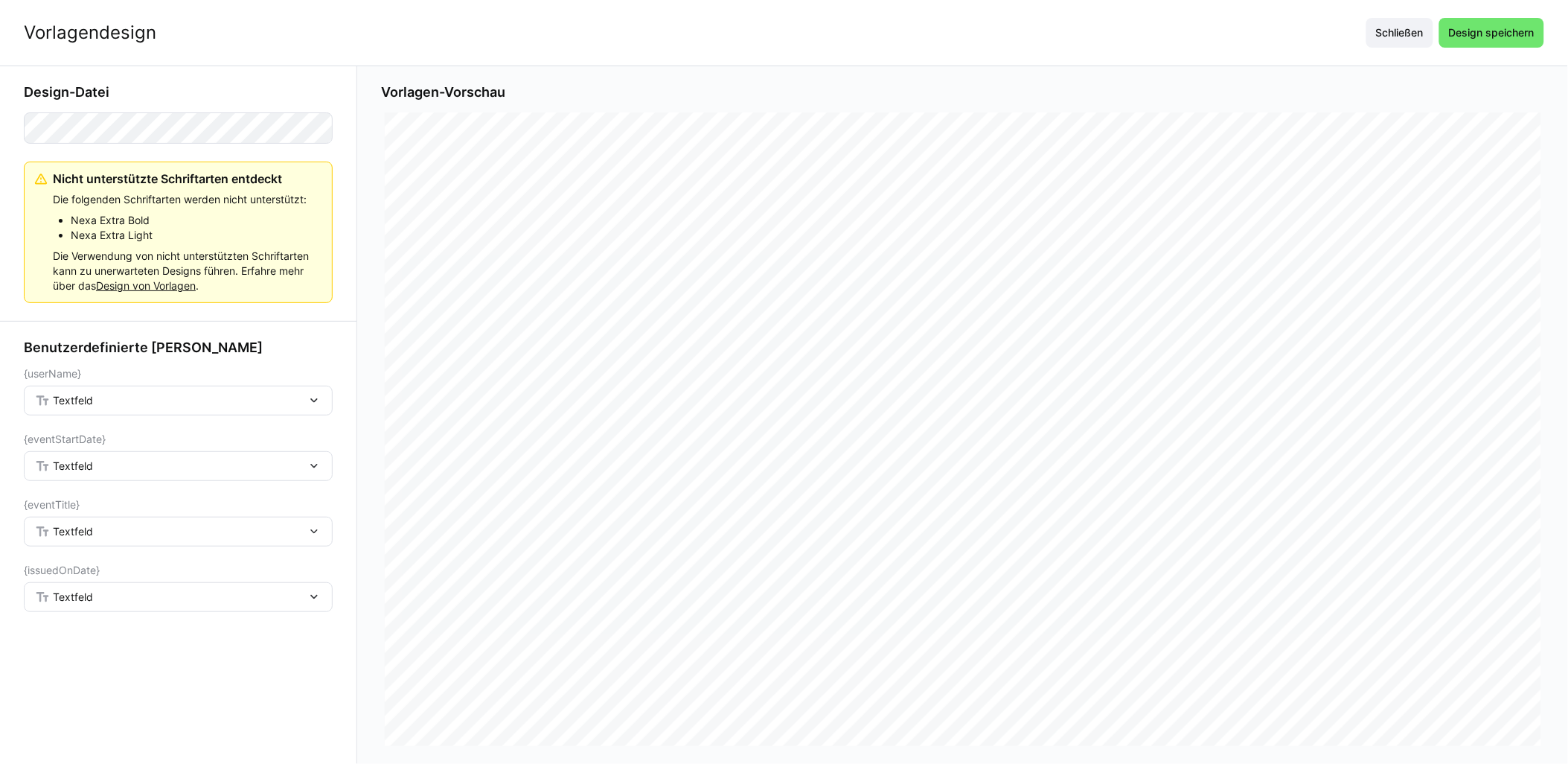
click at [198, 399] on div "Textfeld" at bounding box center [171, 400] width 272 height 13
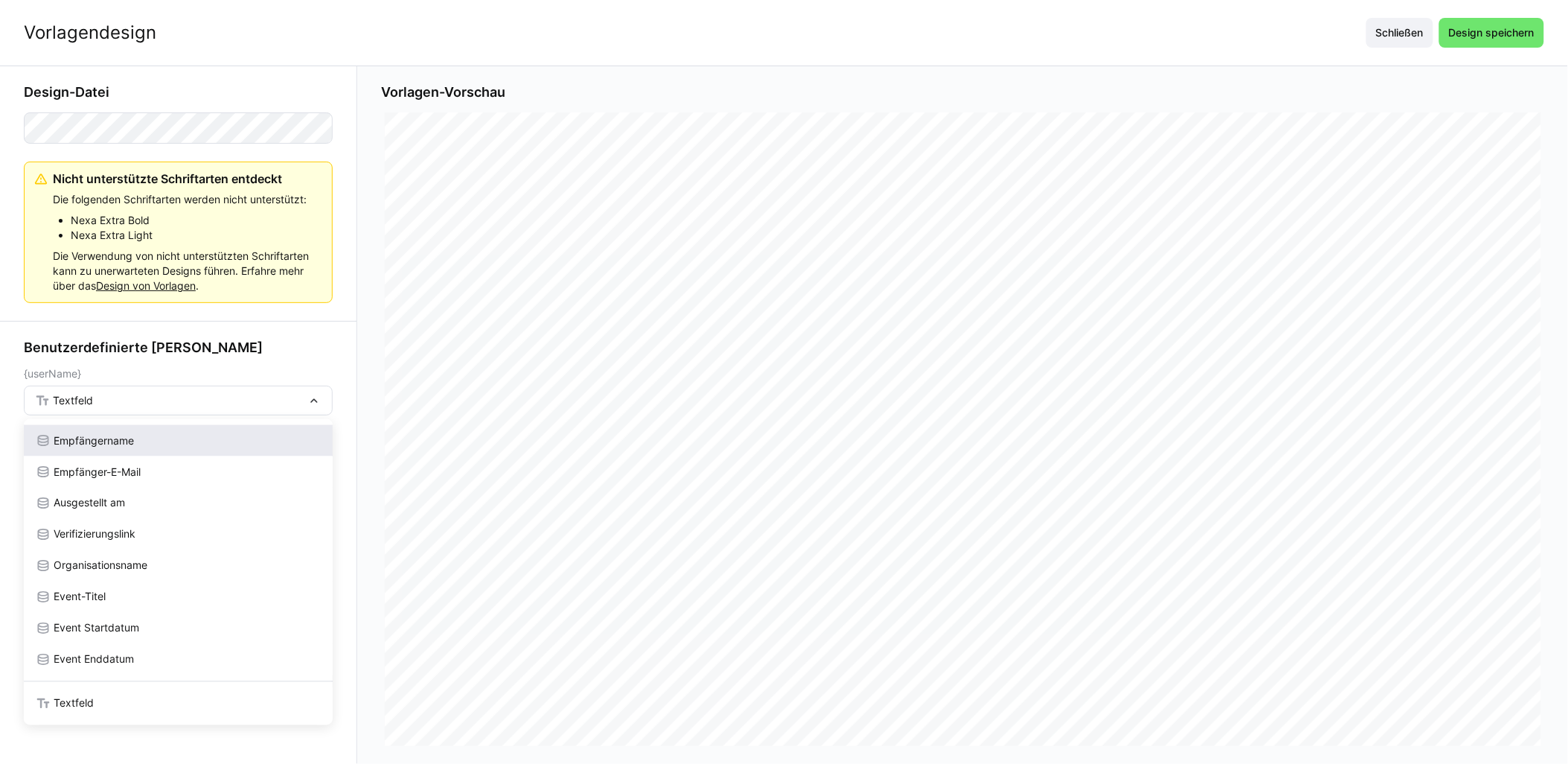
click at [159, 436] on div "Empfängername" at bounding box center [178, 441] width 285 height 15
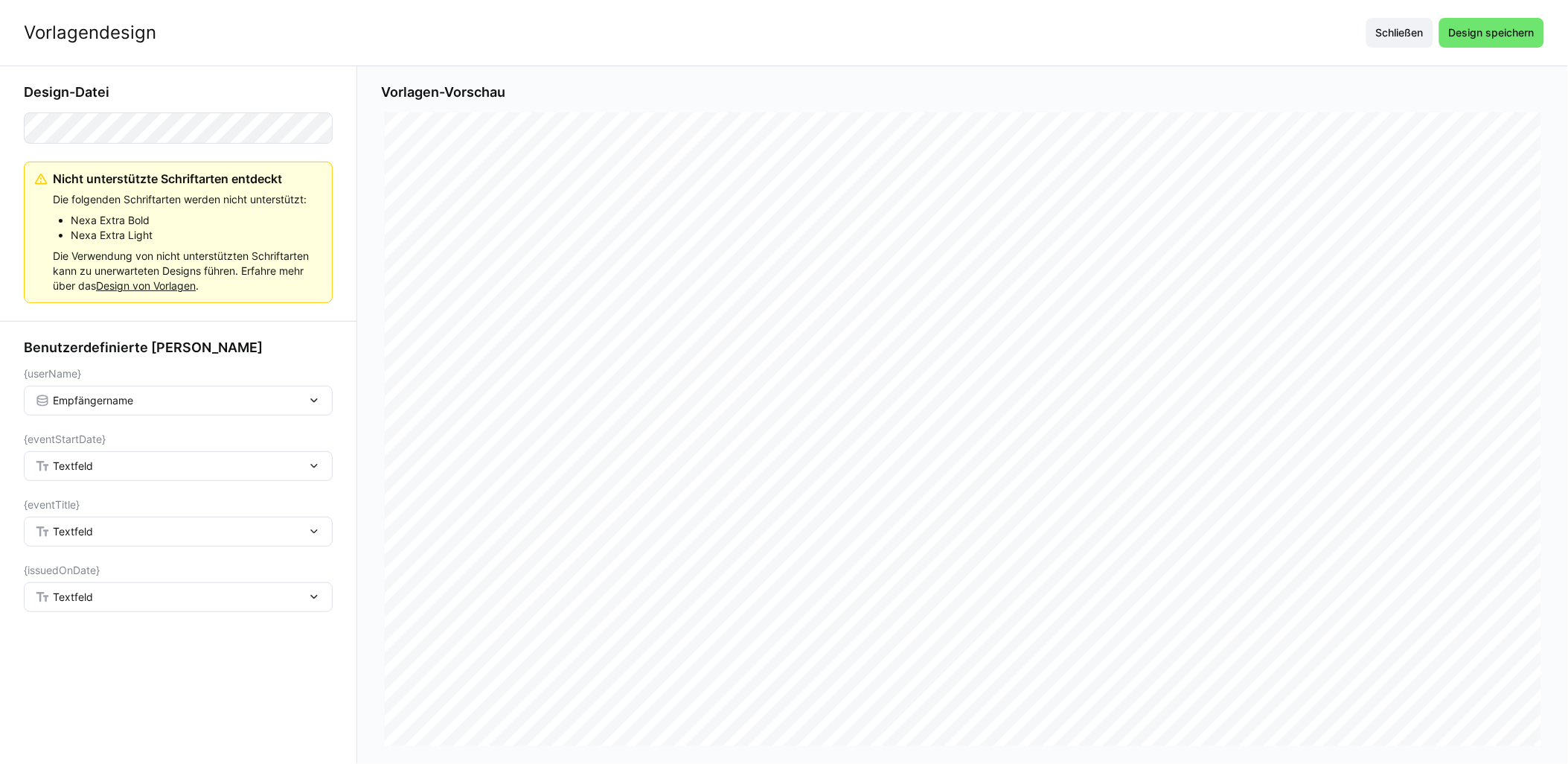
click at [151, 456] on div "Textfeld" at bounding box center [178, 466] width 309 height 30
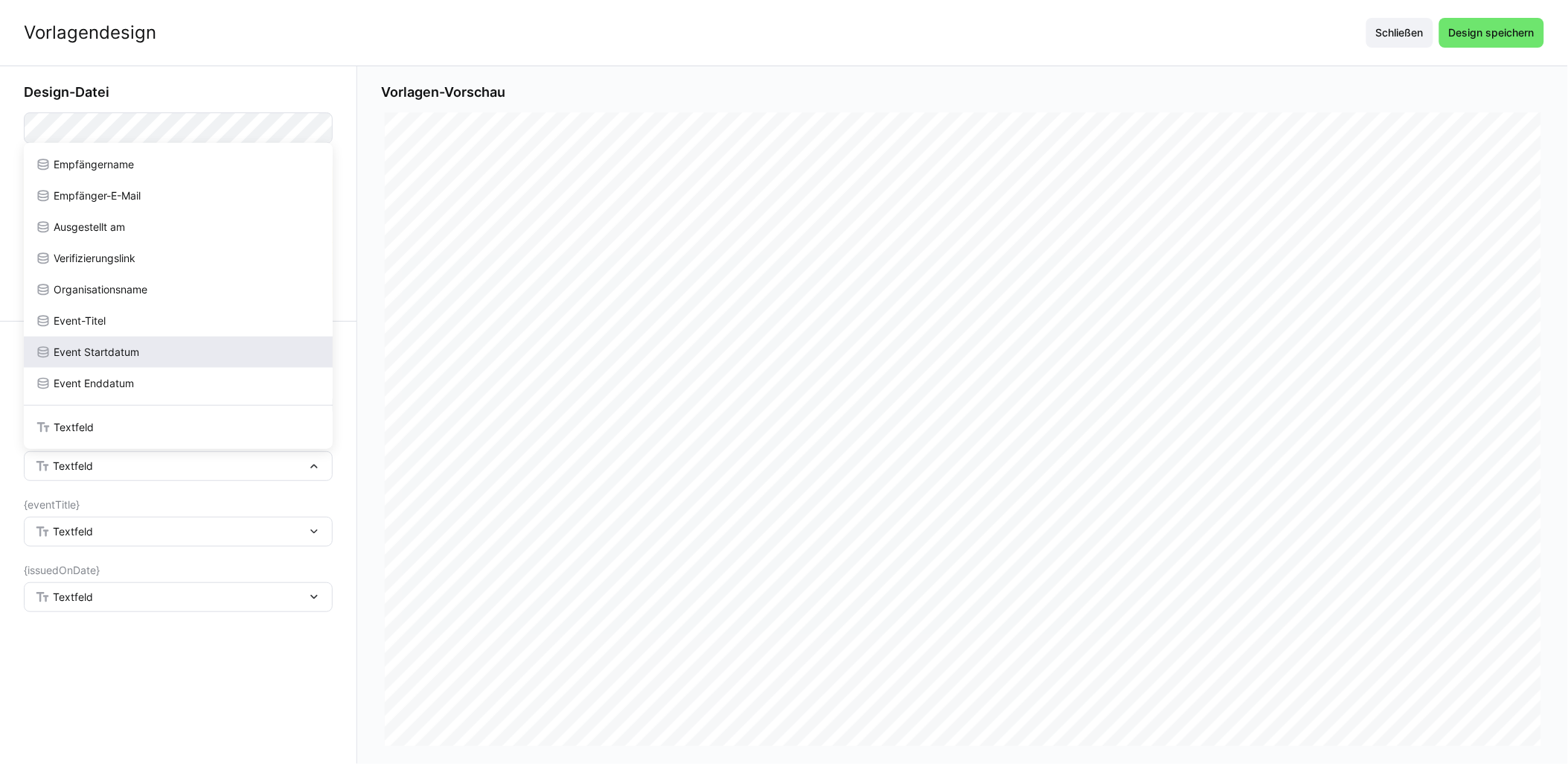
click at [139, 364] on div "Event Startdatum" at bounding box center [178, 352] width 309 height 31
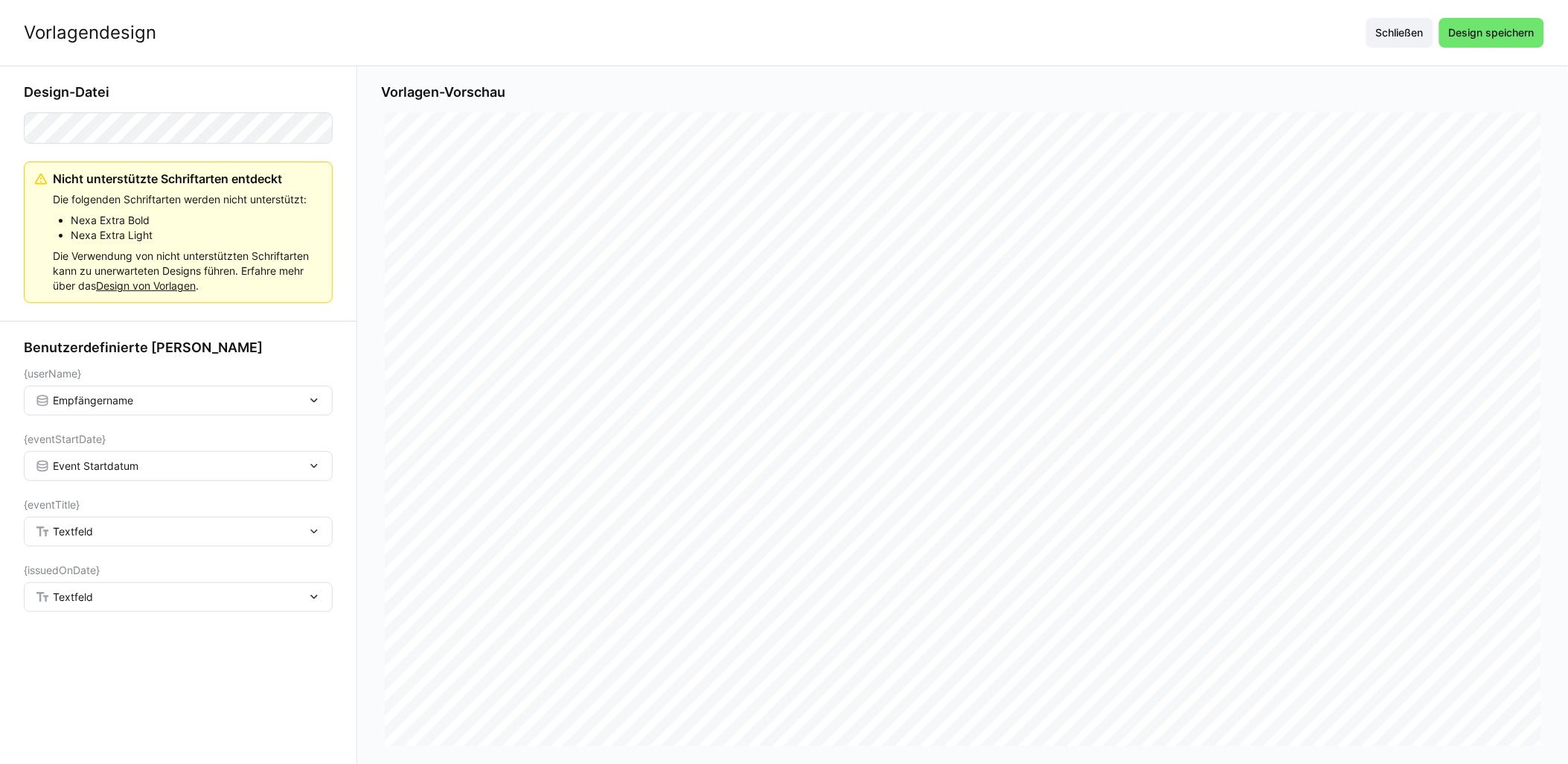
click at [106, 537] on div "Textfeld" at bounding box center [171, 531] width 272 height 13
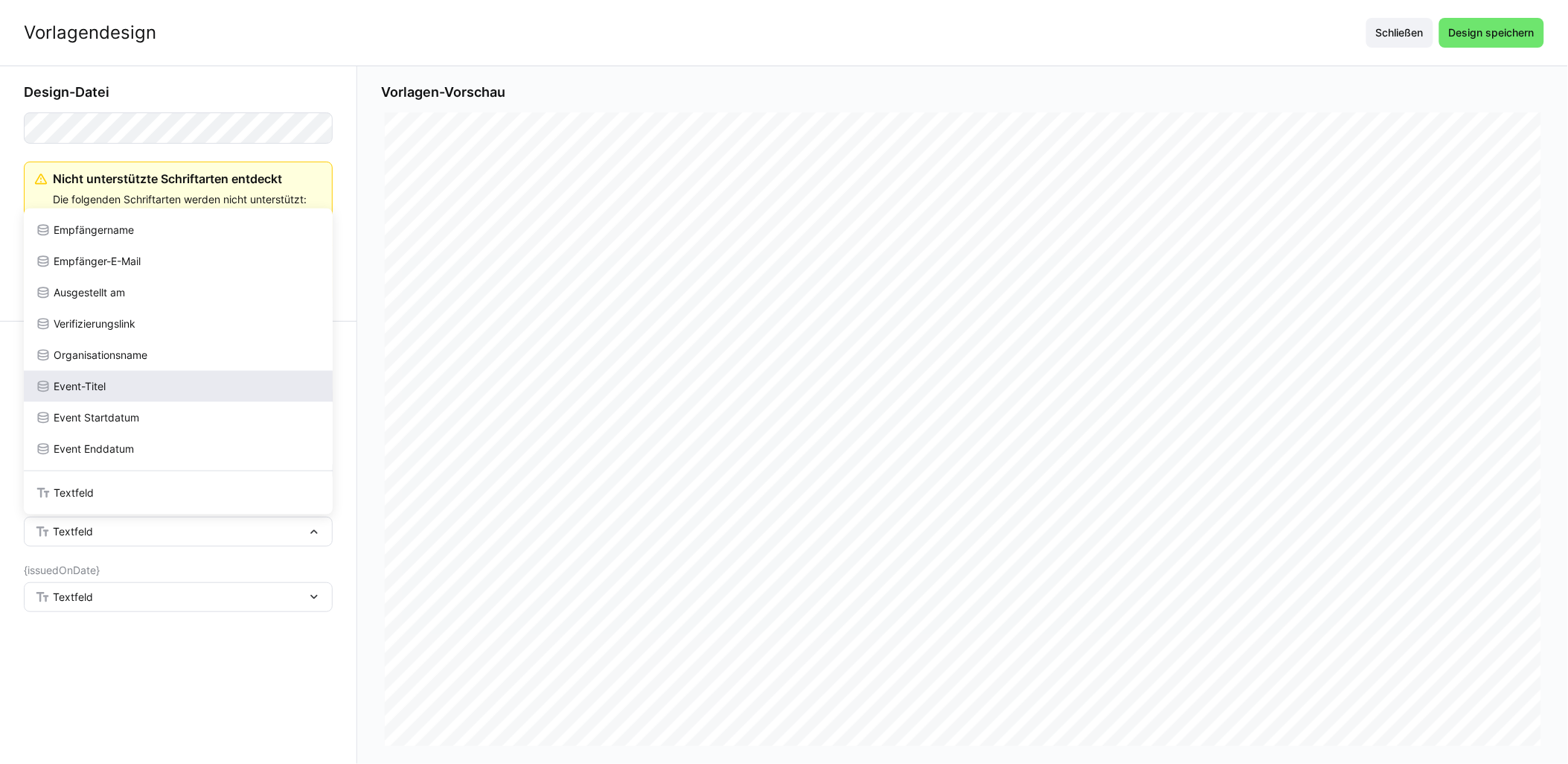
click at [128, 390] on div "Event-Titel" at bounding box center [178, 386] width 285 height 15
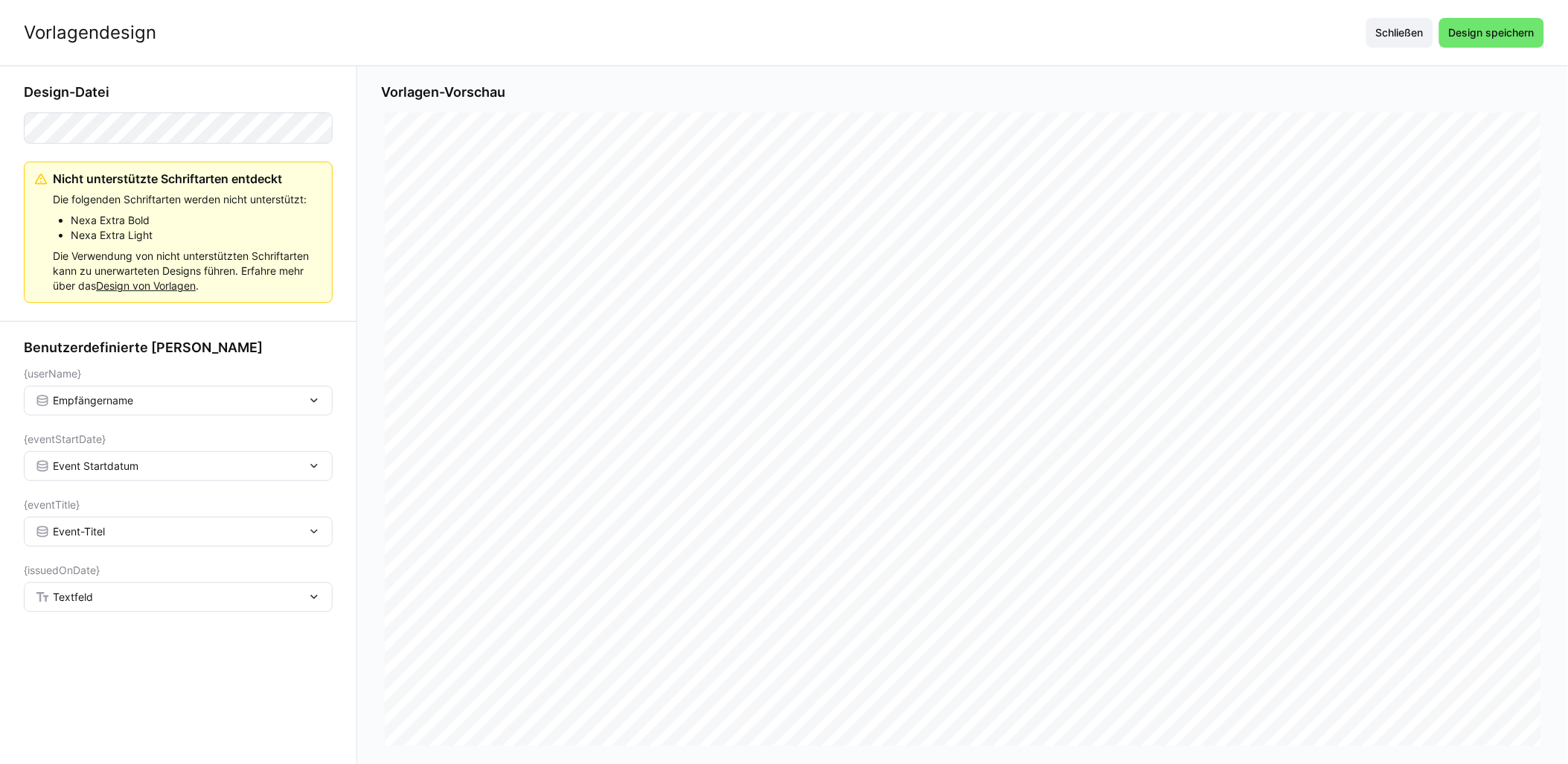
click at [129, 598] on div "Textfeld" at bounding box center [171, 597] width 272 height 13
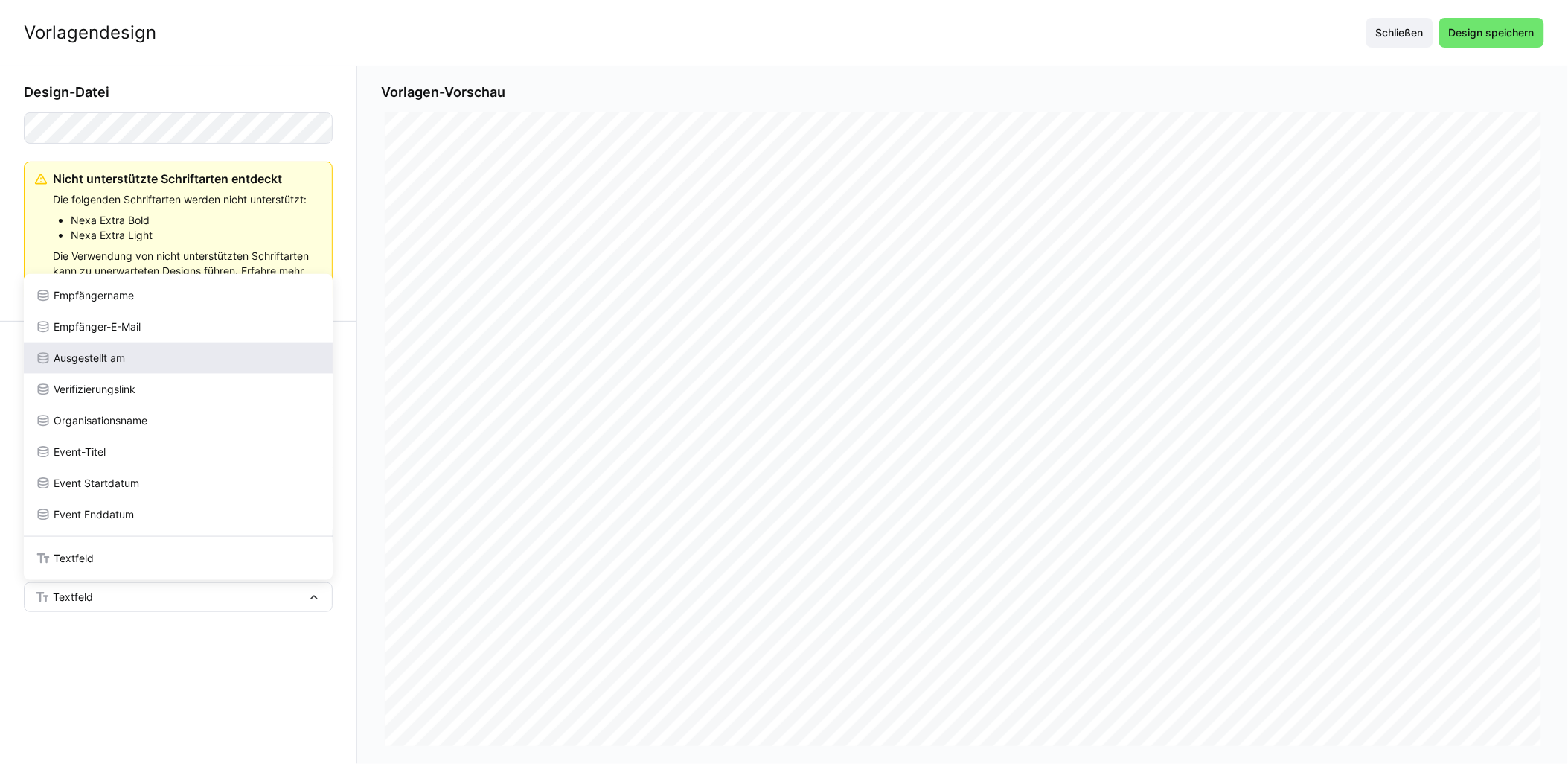
click at [129, 352] on div "Ausgestellt am" at bounding box center [178, 358] width 285 height 15
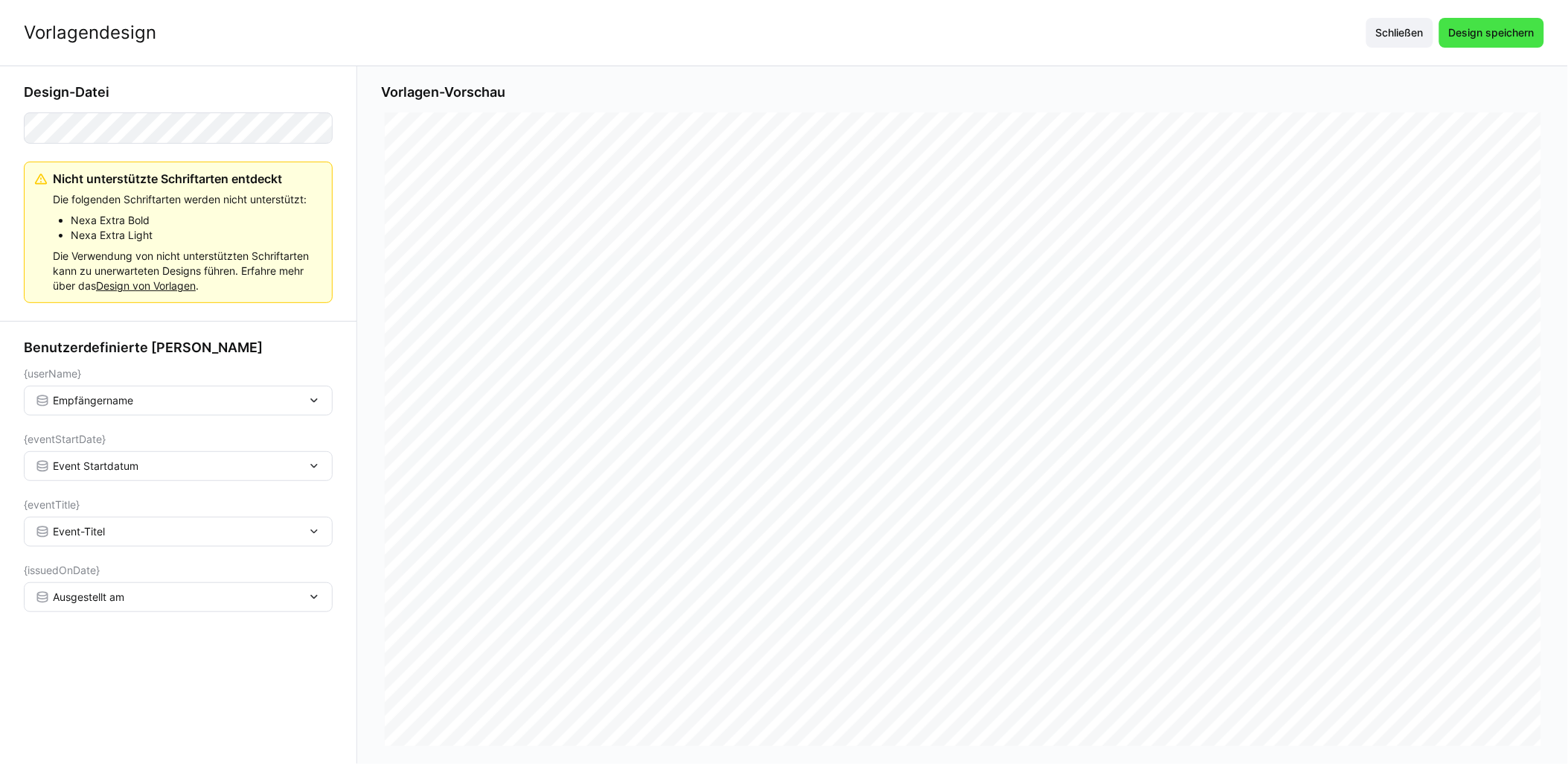
click at [786, 46] on span "Design speichern" at bounding box center [1492, 33] width 105 height 30
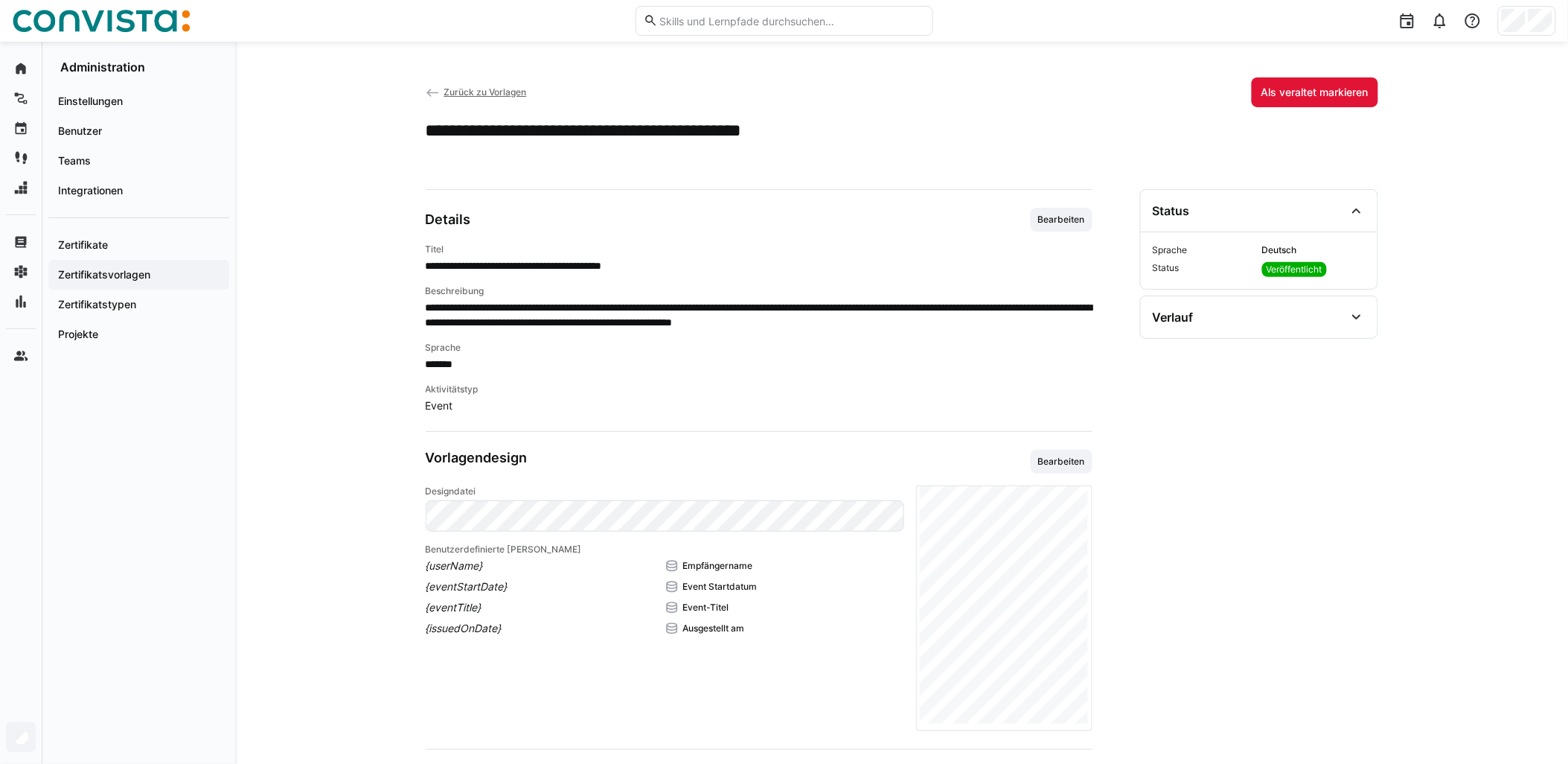
click at [452, 93] on span "Zurück zu Vorlagen" at bounding box center [485, 92] width 83 height 11
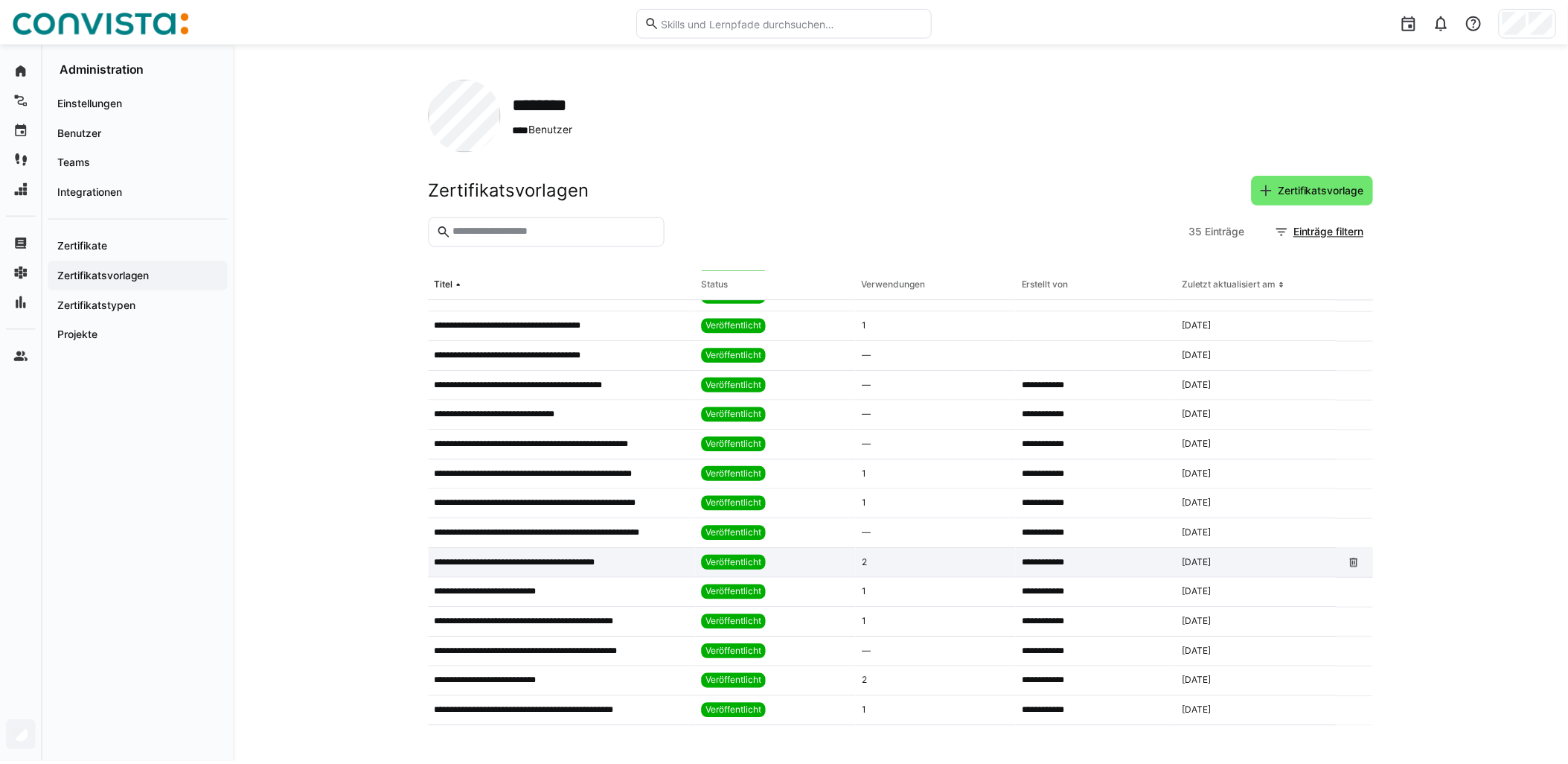
scroll to position [613, 0]
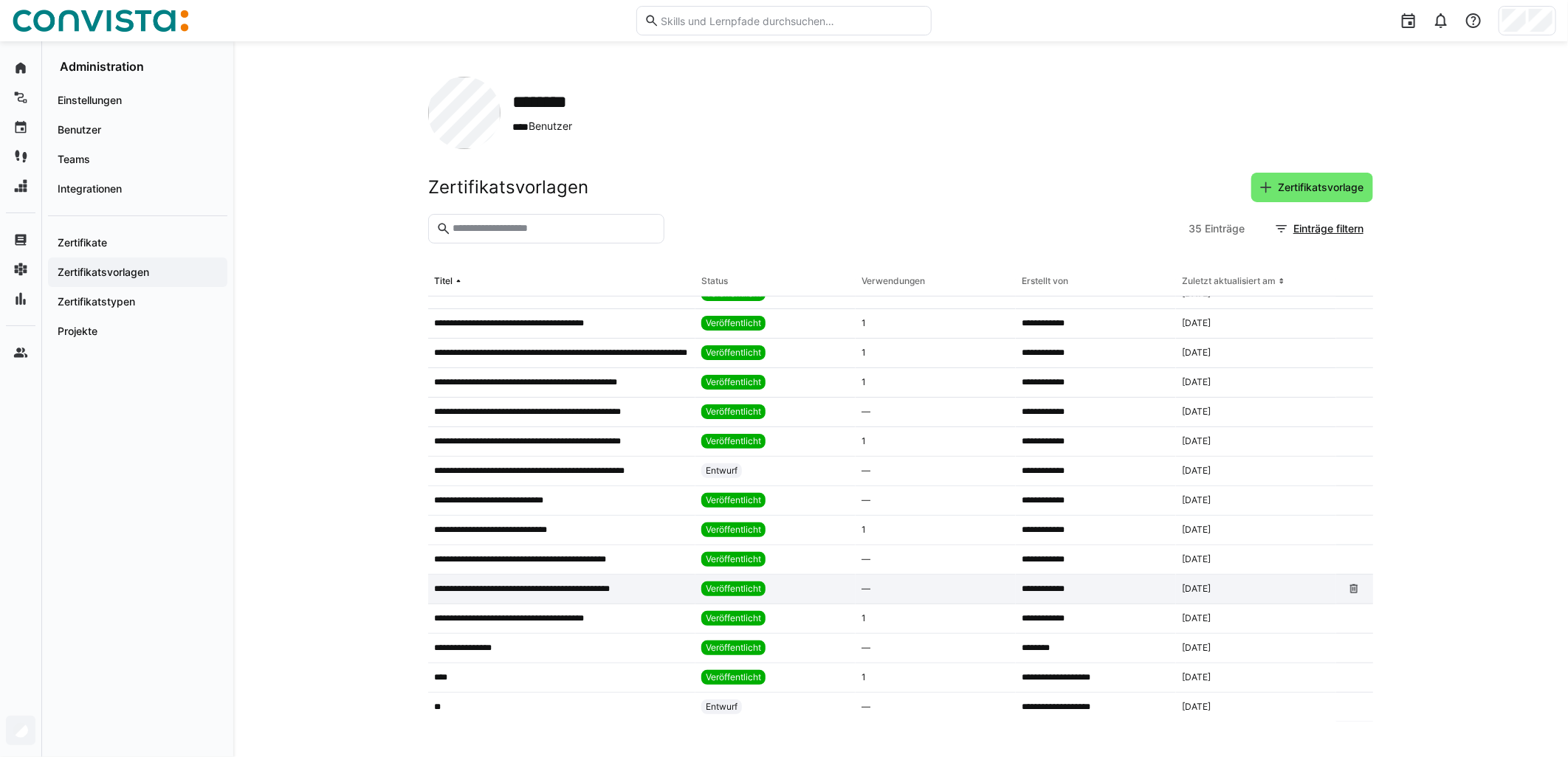
click at [565, 595] on div "**********" at bounding box center [561, 589] width 267 height 30
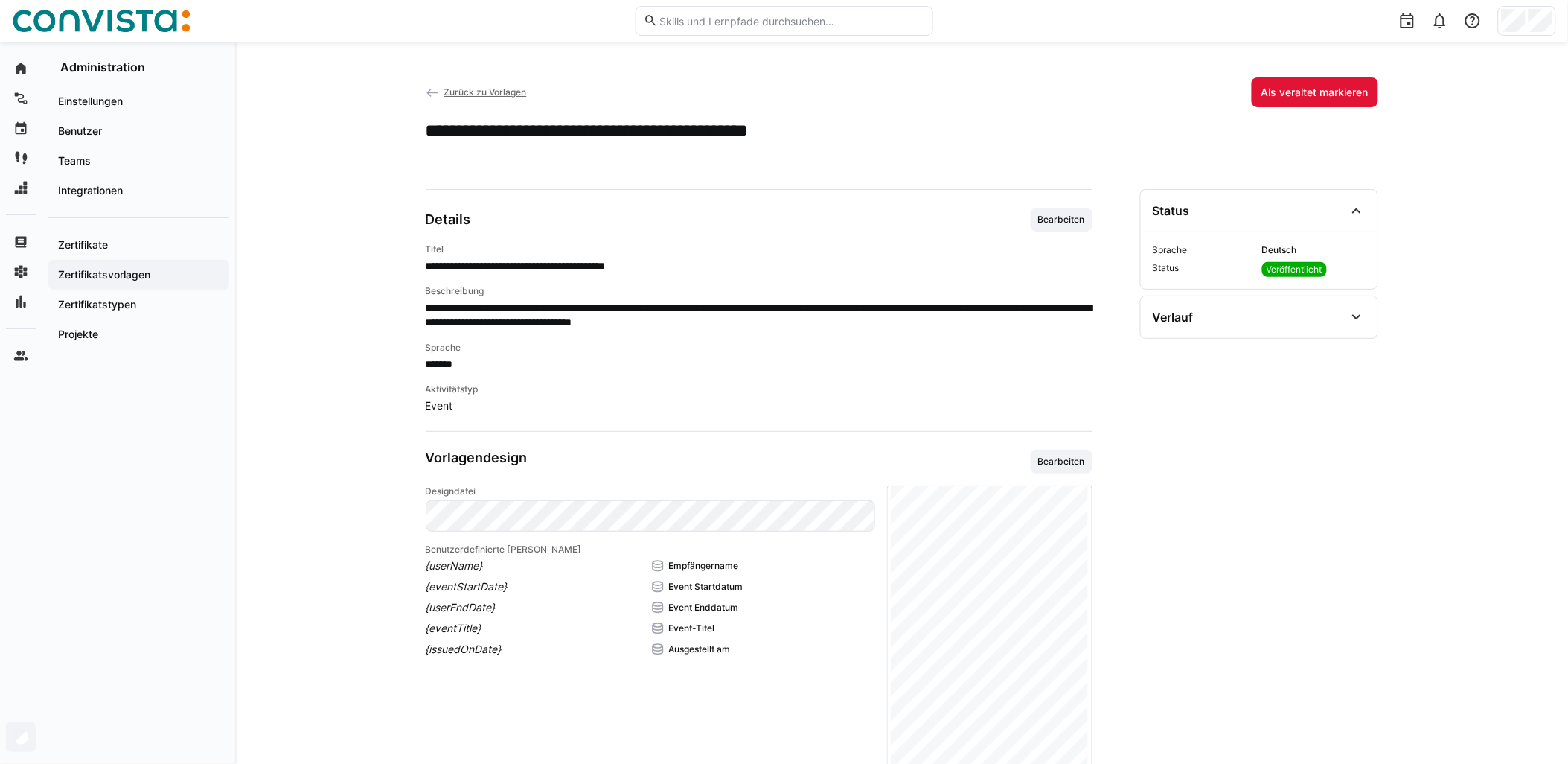
click at [786, 204] on app-learning-certificate-template-details-general "**********" at bounding box center [760, 520] width 667 height 663
click at [786, 212] on span "Bearbeiten" at bounding box center [1062, 219] width 62 height 24
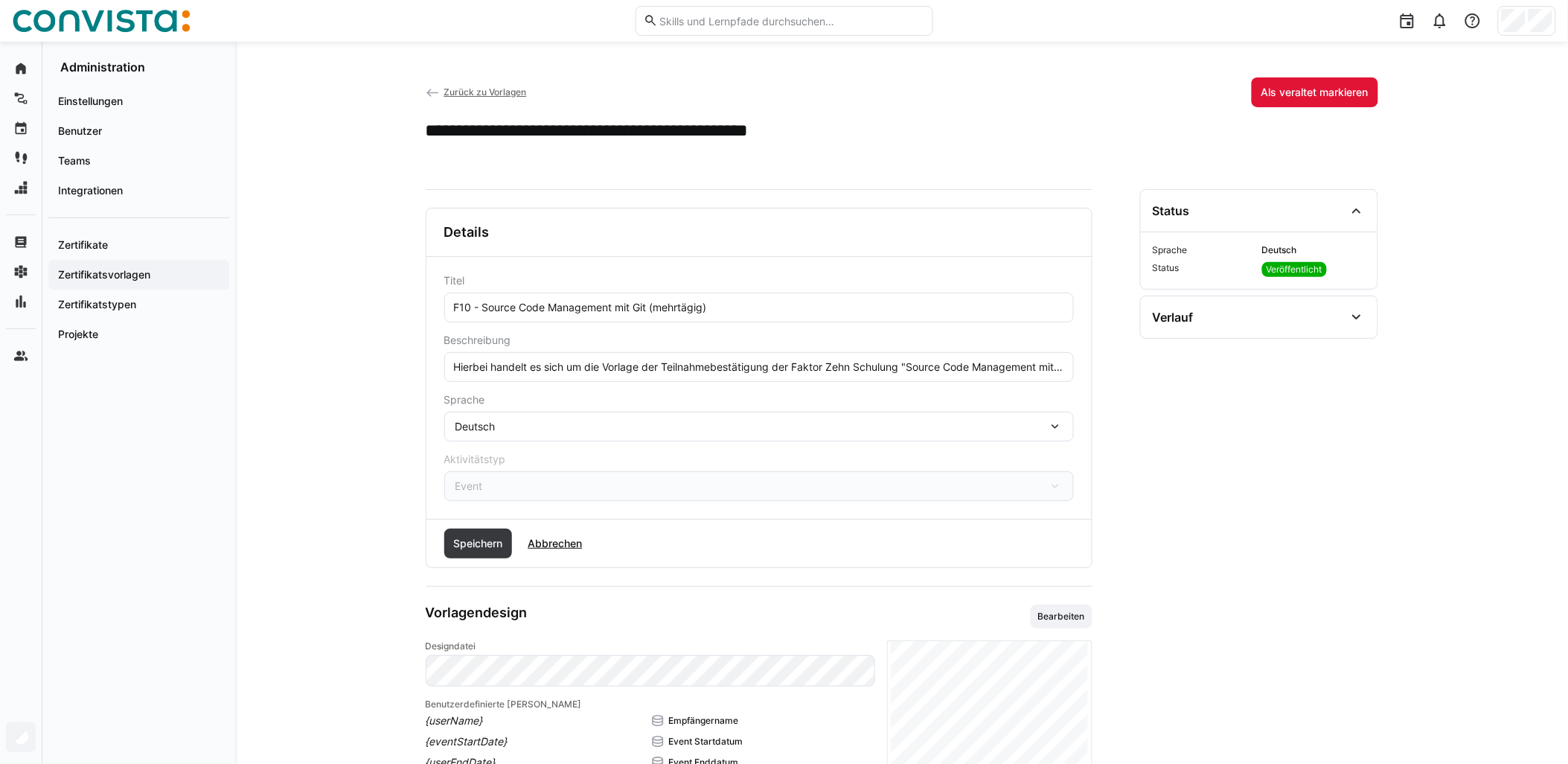
click at [786, 364] on input "Hierbei handelt es sich um die Vorlage der Teilnahmebestätigung der Faktor Zehn…" at bounding box center [759, 367] width 613 height 13
paste input "Das Event findet remote statt."
type input "Hierbei handelt es sich um die Vorlage der Teilnahmebestätigung der Faktor Zehn…"
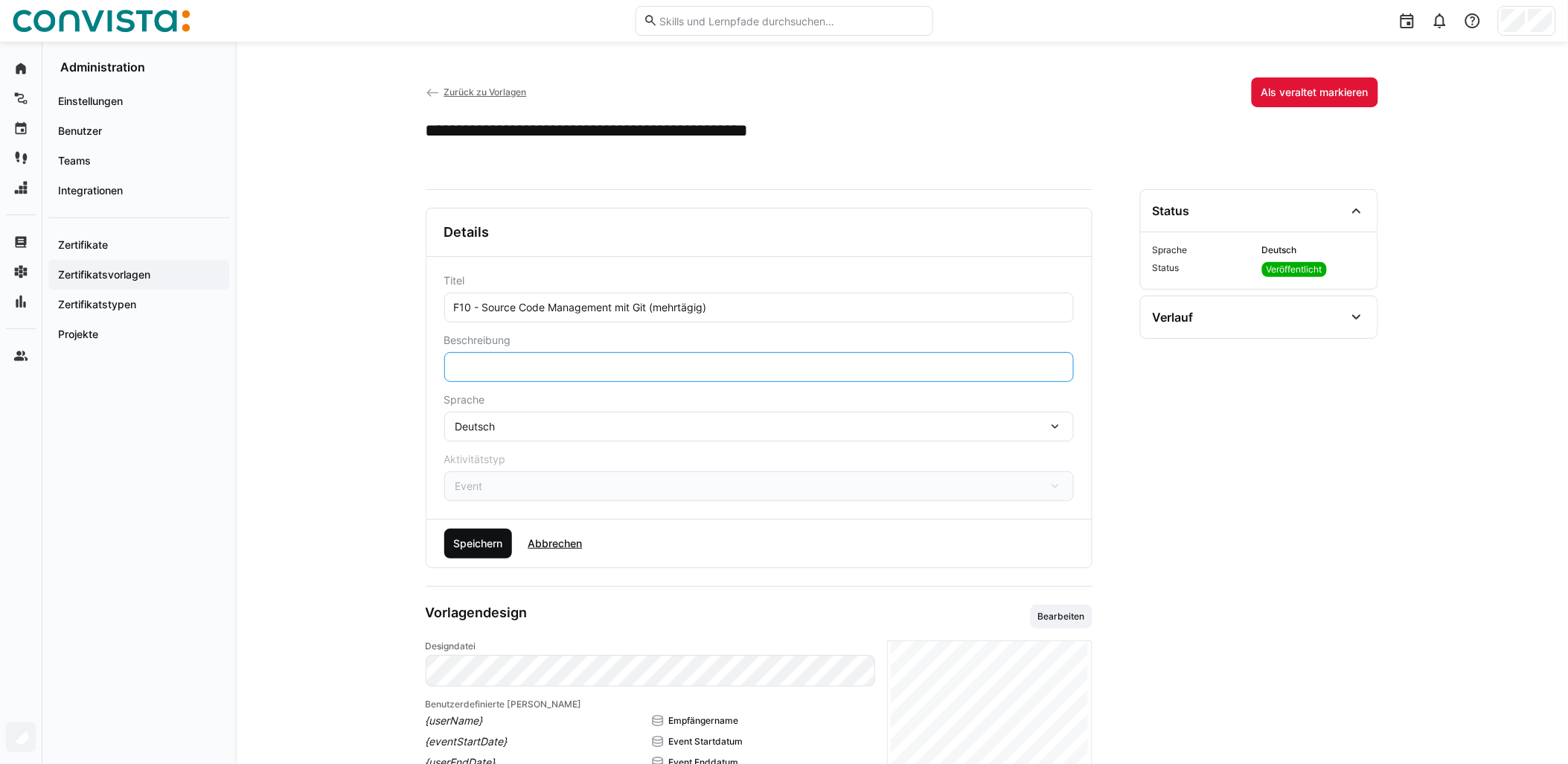
click at [472, 545] on span "Speichern" at bounding box center [478, 544] width 54 height 15
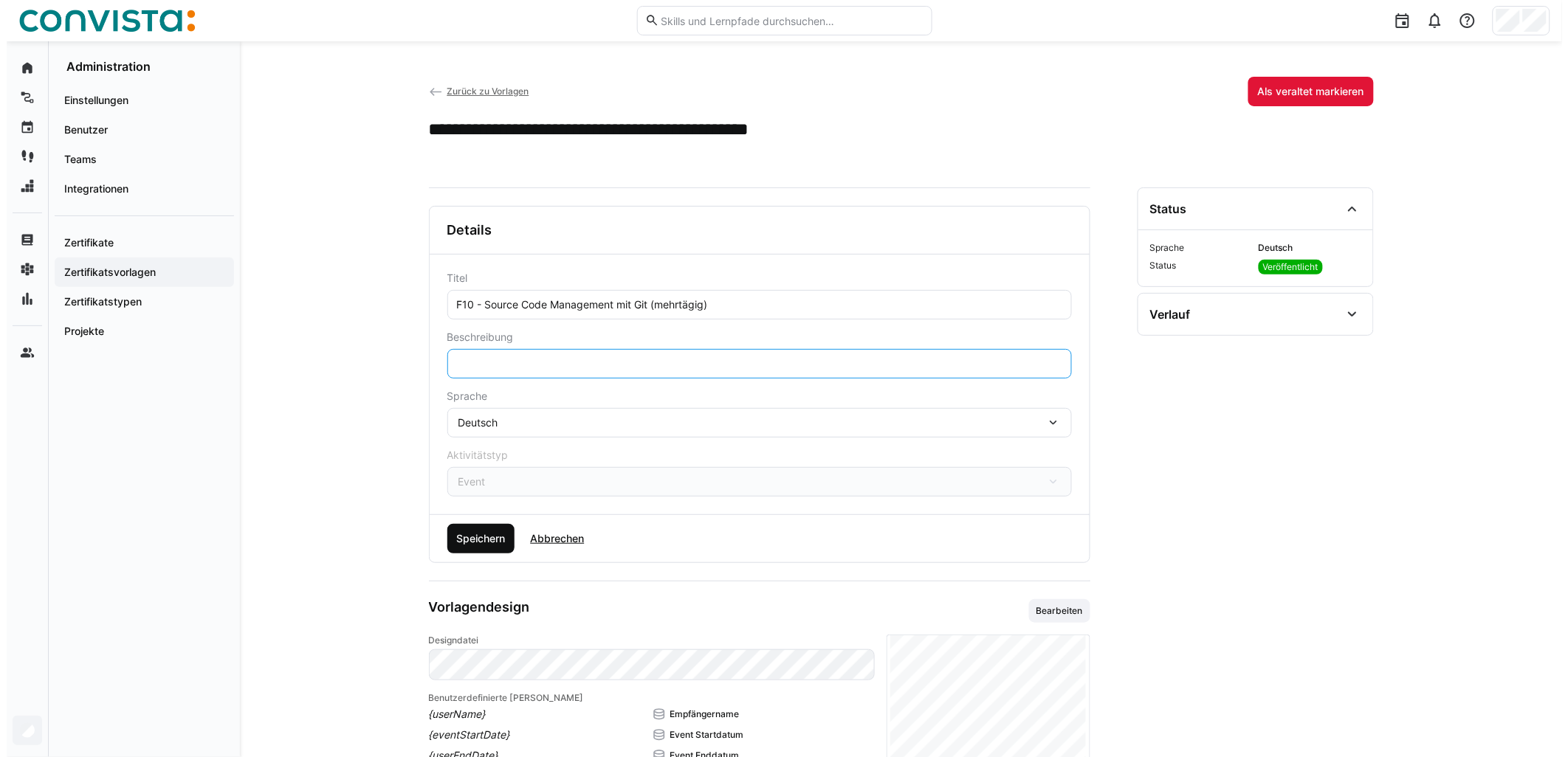
scroll to position [0, 0]
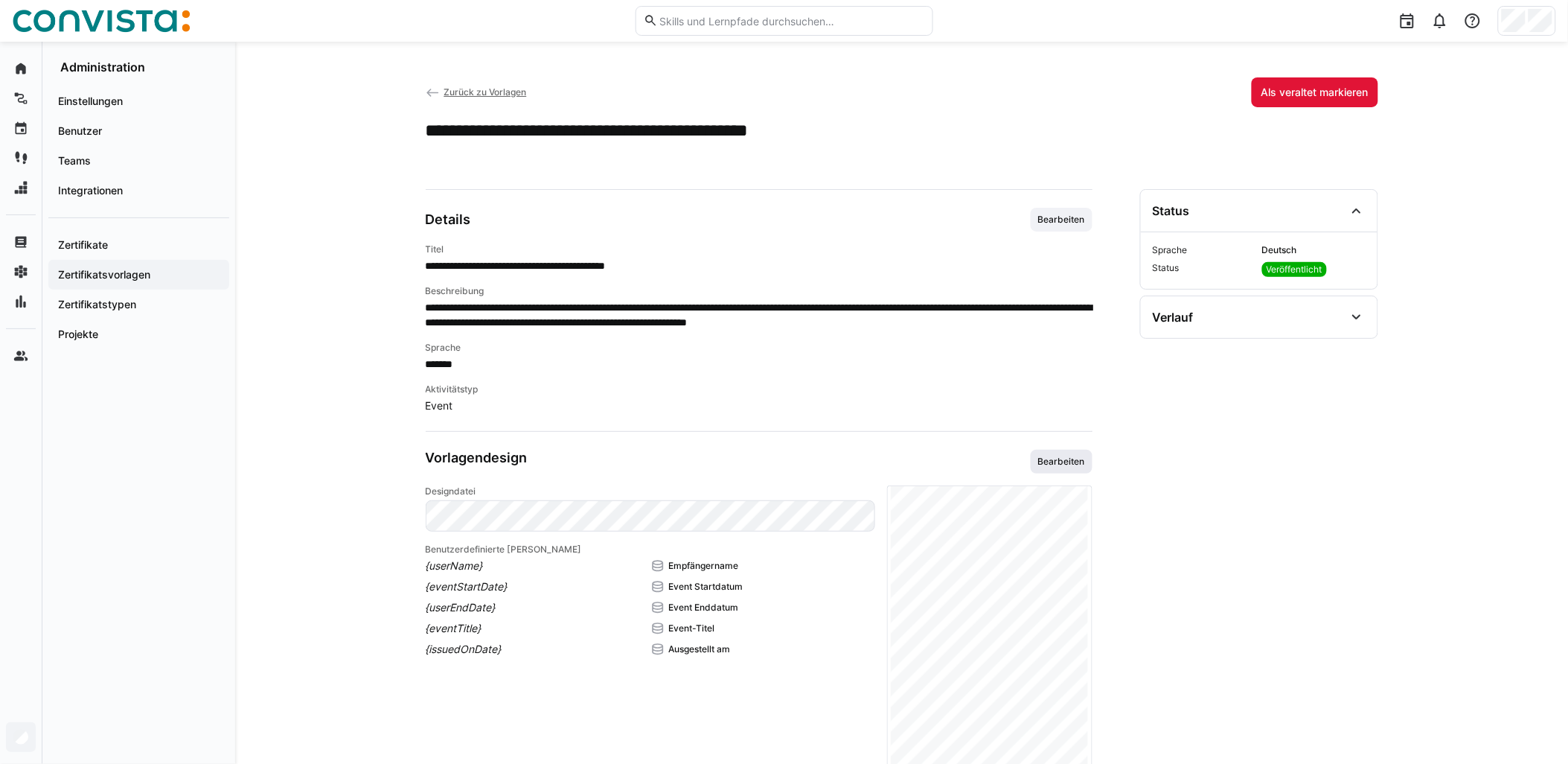
click at [786, 460] on span "Bearbeiten" at bounding box center [1061, 461] width 50 height 12
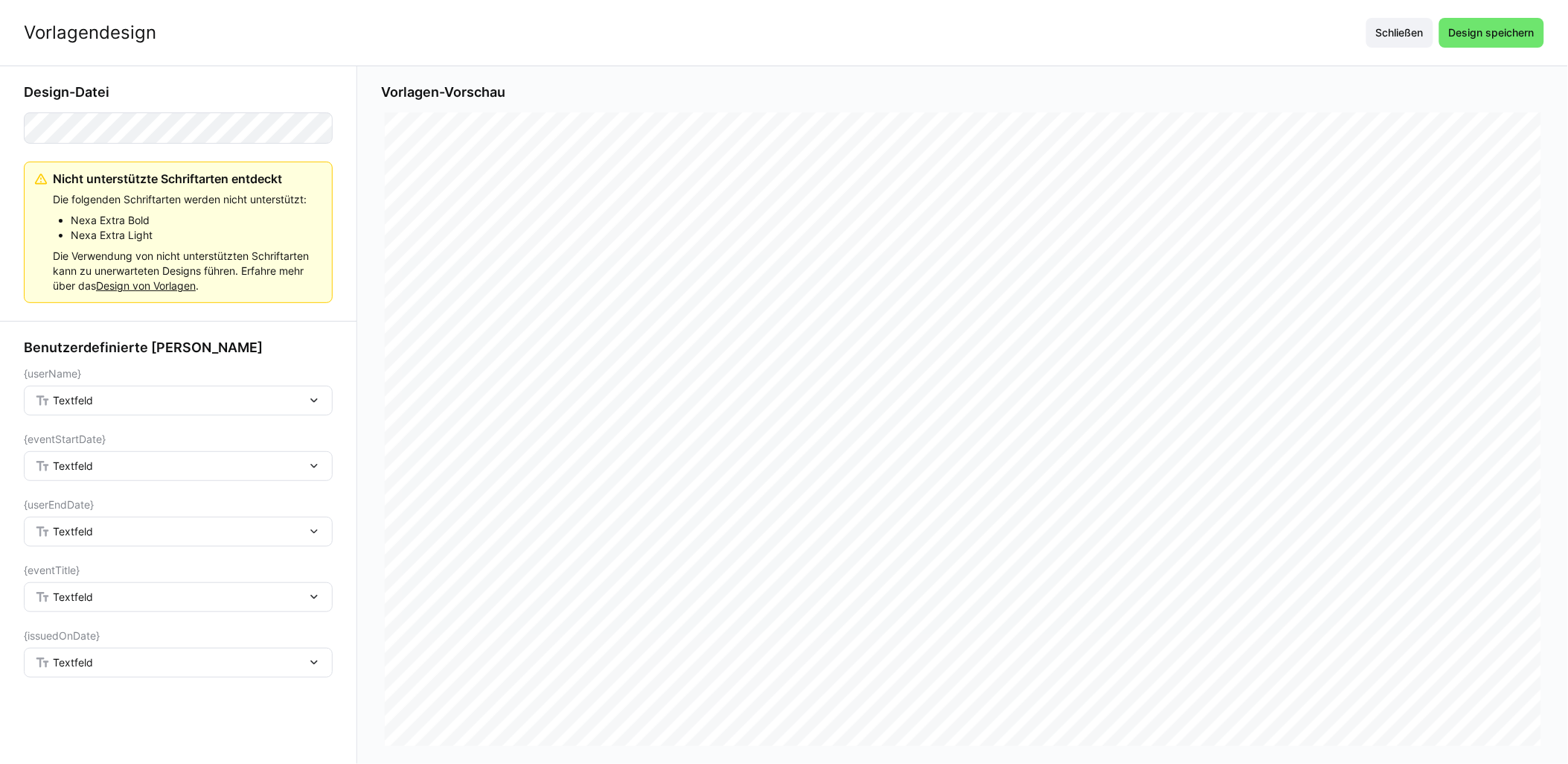
click at [99, 407] on div "Textfeld" at bounding box center [171, 400] width 272 height 13
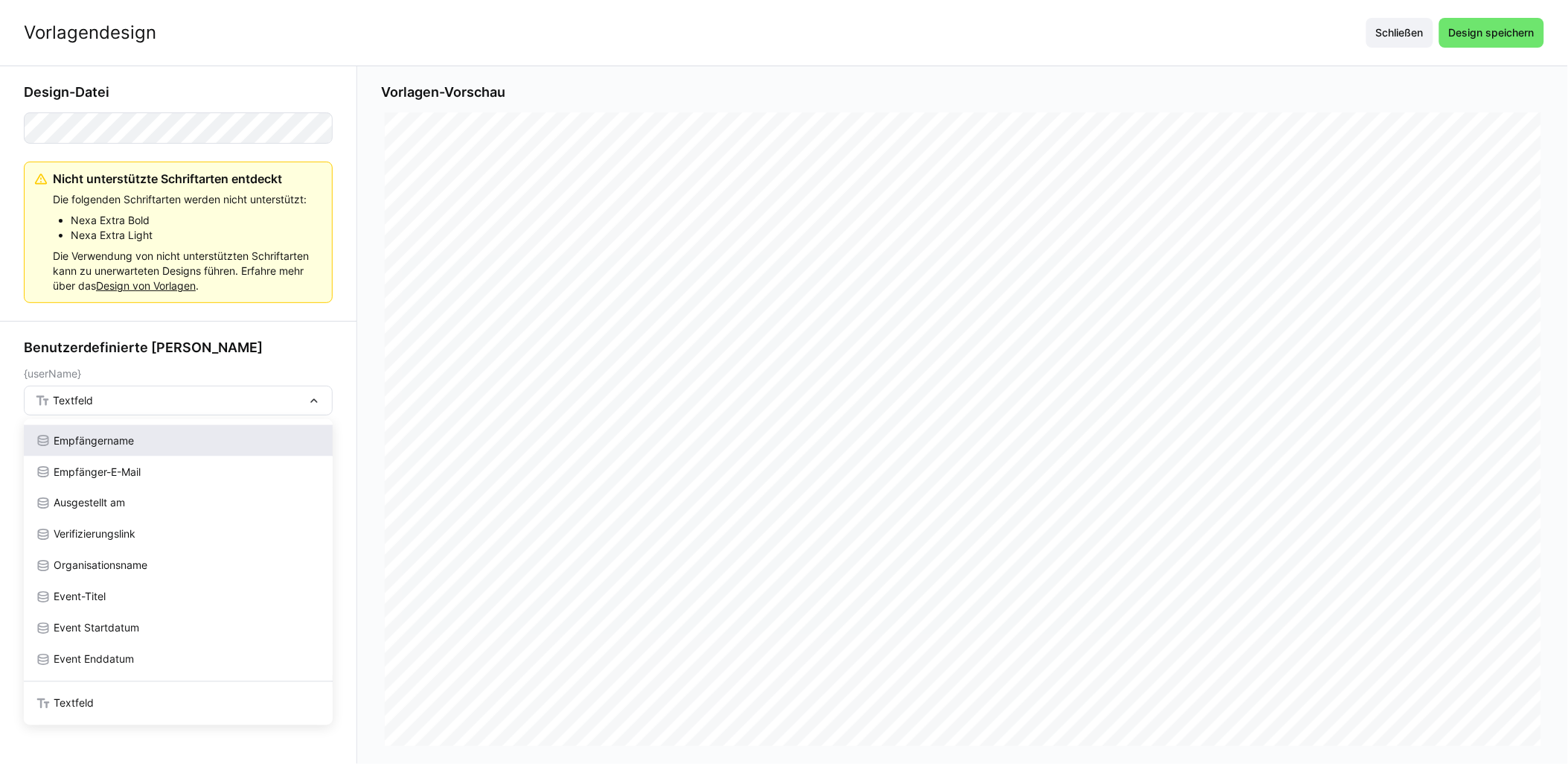
click at [97, 435] on span "Empfängername" at bounding box center [94, 441] width 81 height 15
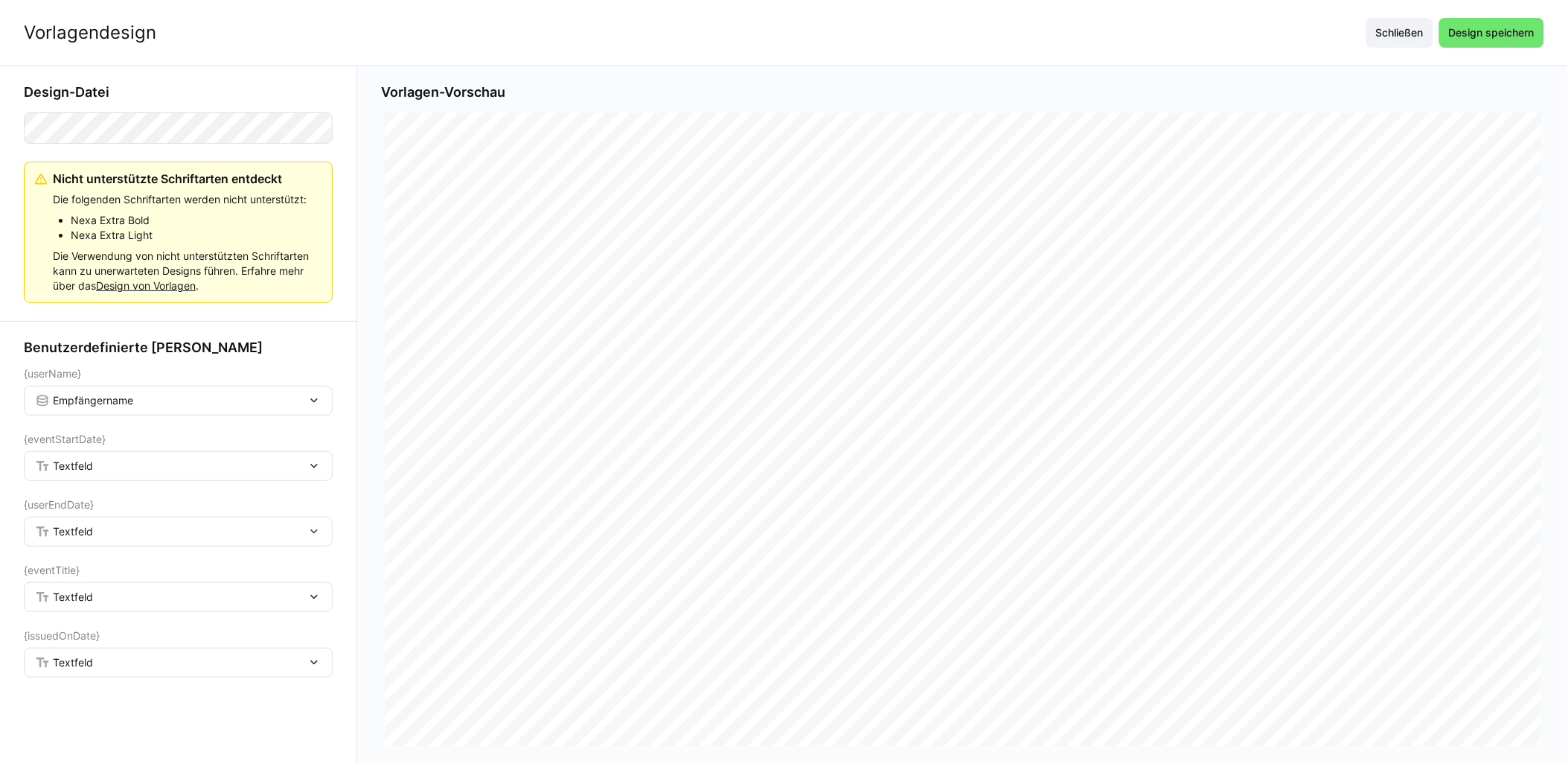
click at [93, 474] on div "Textfeld" at bounding box center [178, 466] width 309 height 30
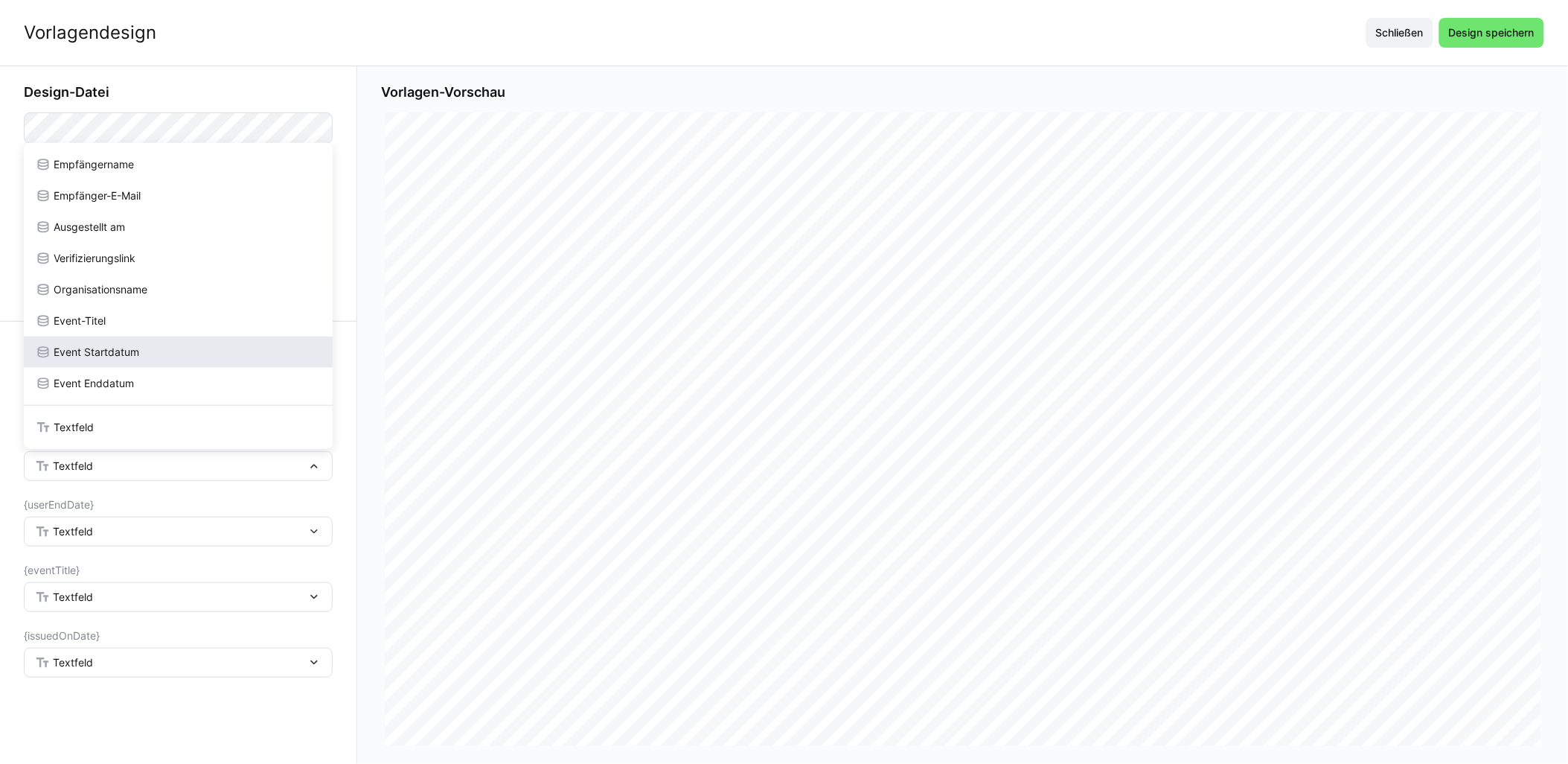
click at [124, 353] on span "Event Startdatum" at bounding box center [96, 352] width 85 height 15
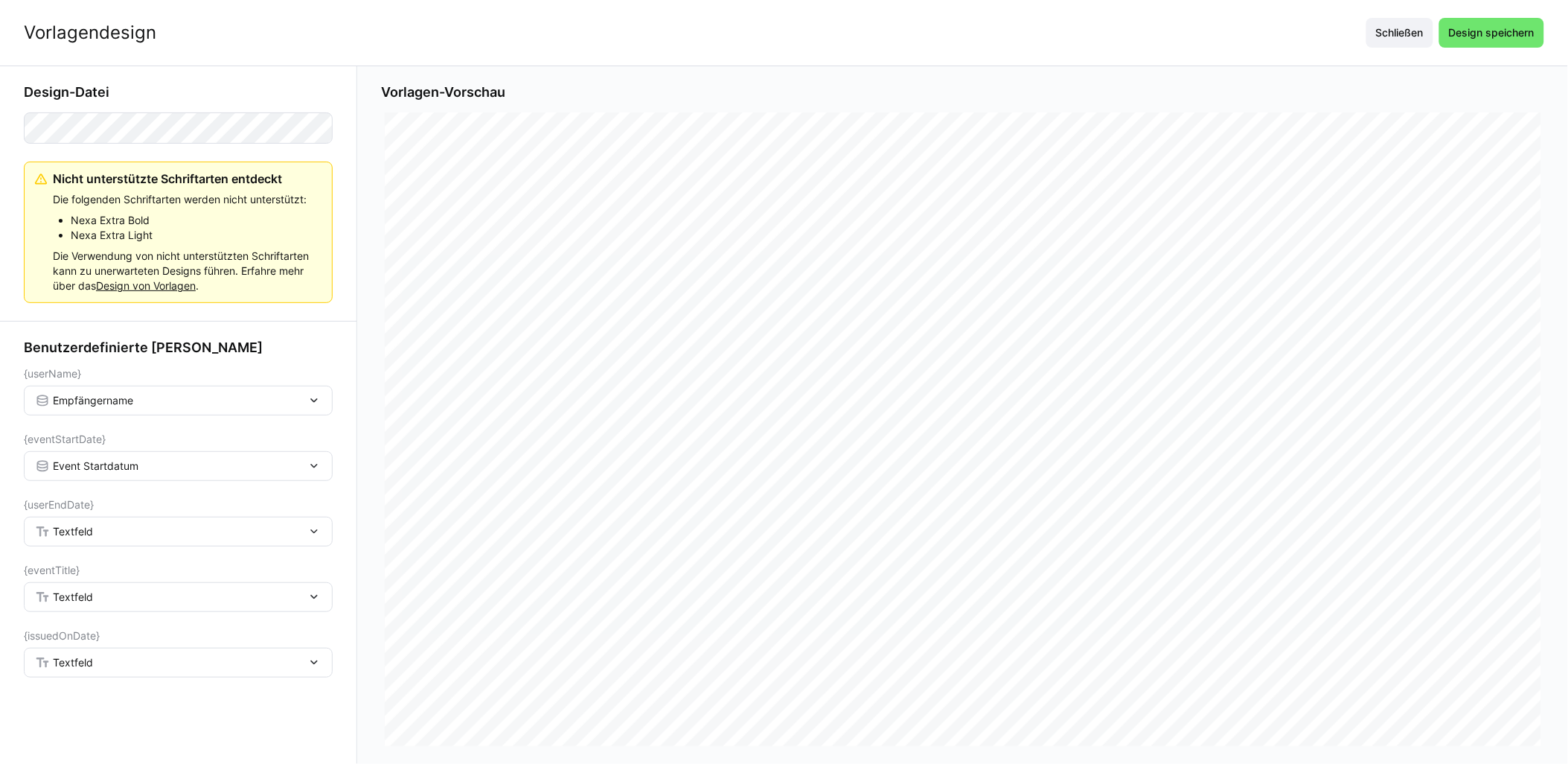
click at [64, 534] on span "Textfeld" at bounding box center [72, 531] width 40 height 15
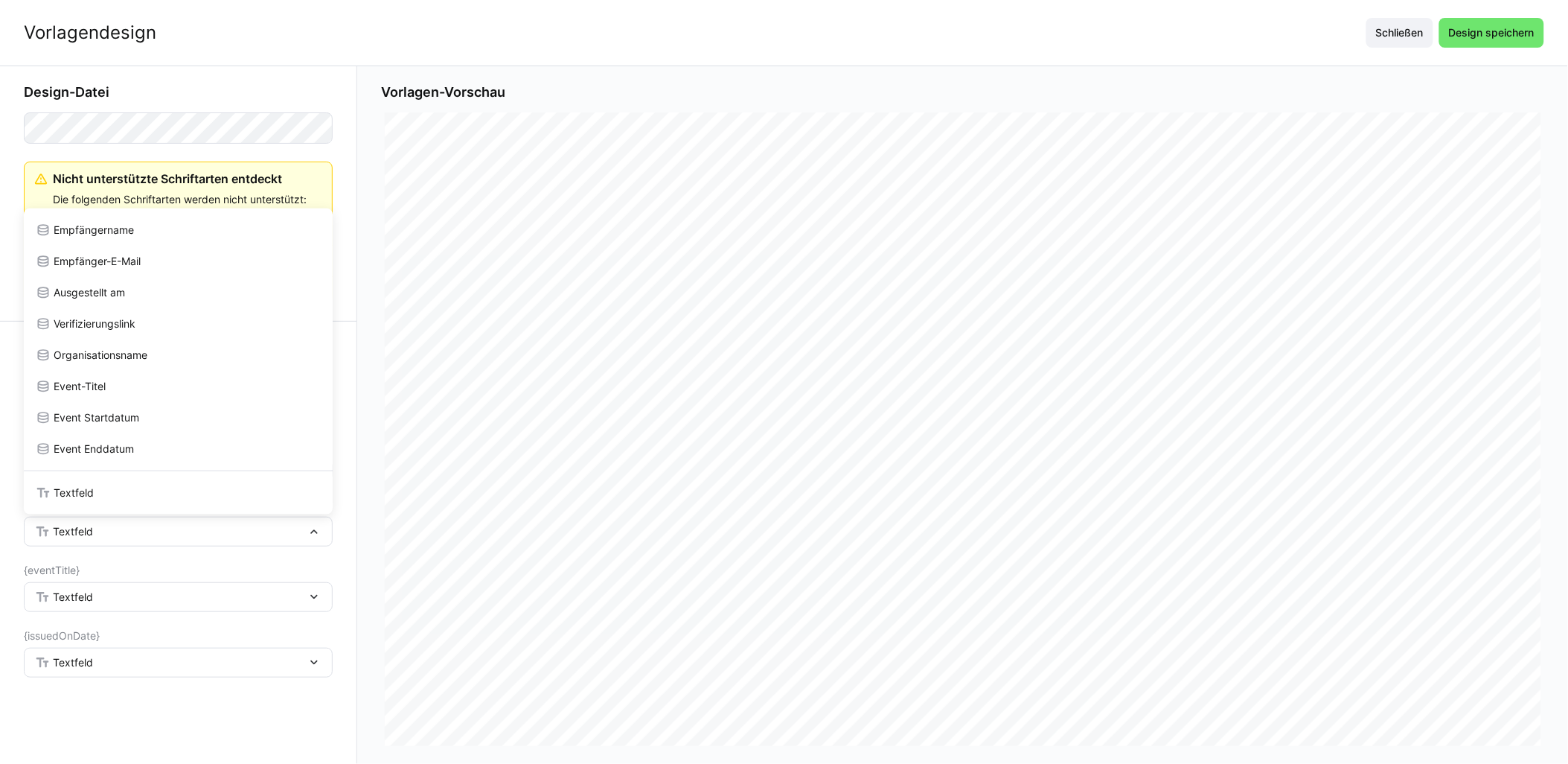
click at [102, 437] on div "Event Enddatum" at bounding box center [178, 449] width 309 height 31
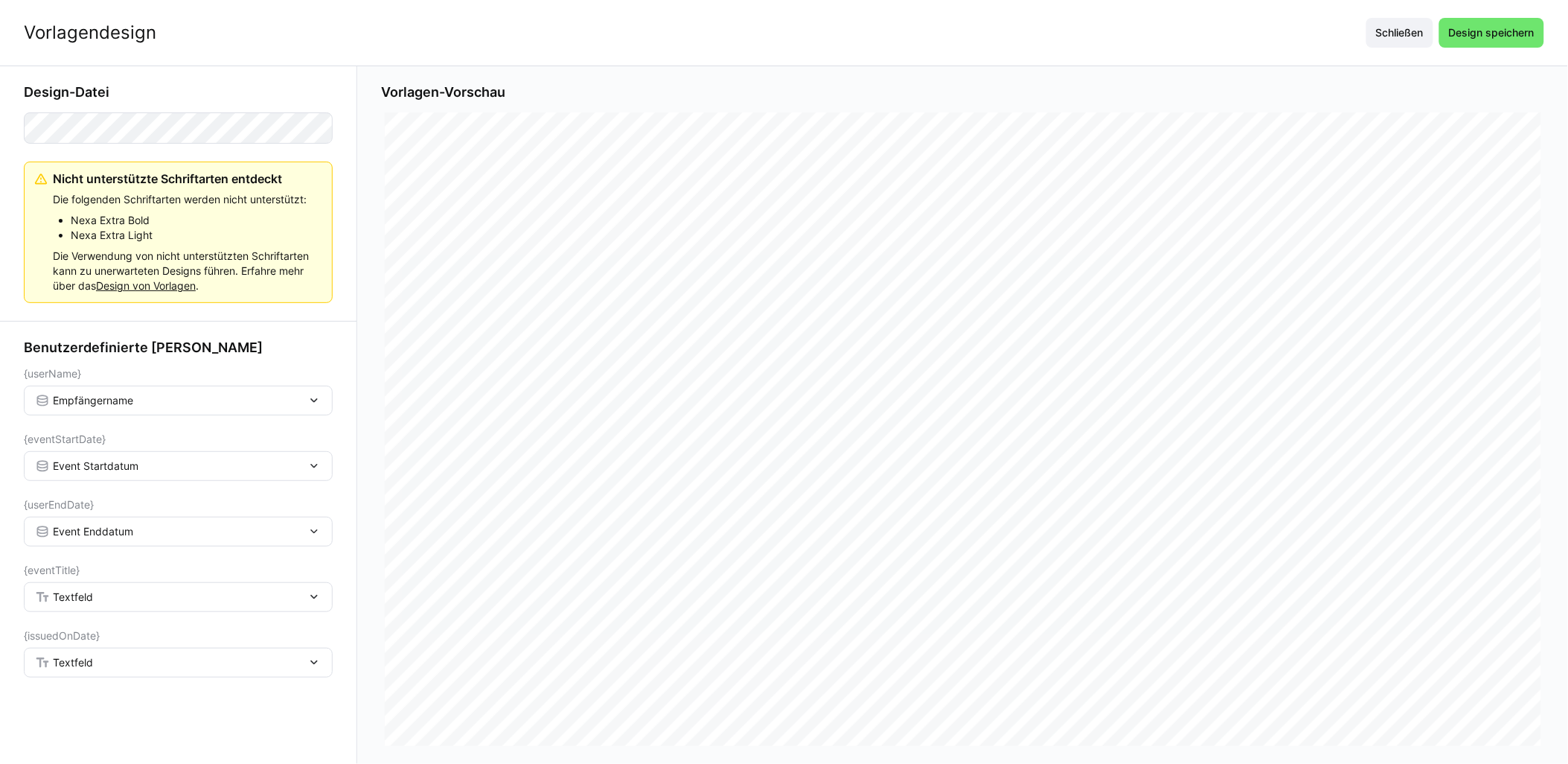
drag, startPoint x: 60, startPoint y: 607, endPoint x: 64, endPoint y: 591, distance: 16.5
click at [61, 607] on div "Textfeld" at bounding box center [178, 597] width 309 height 30
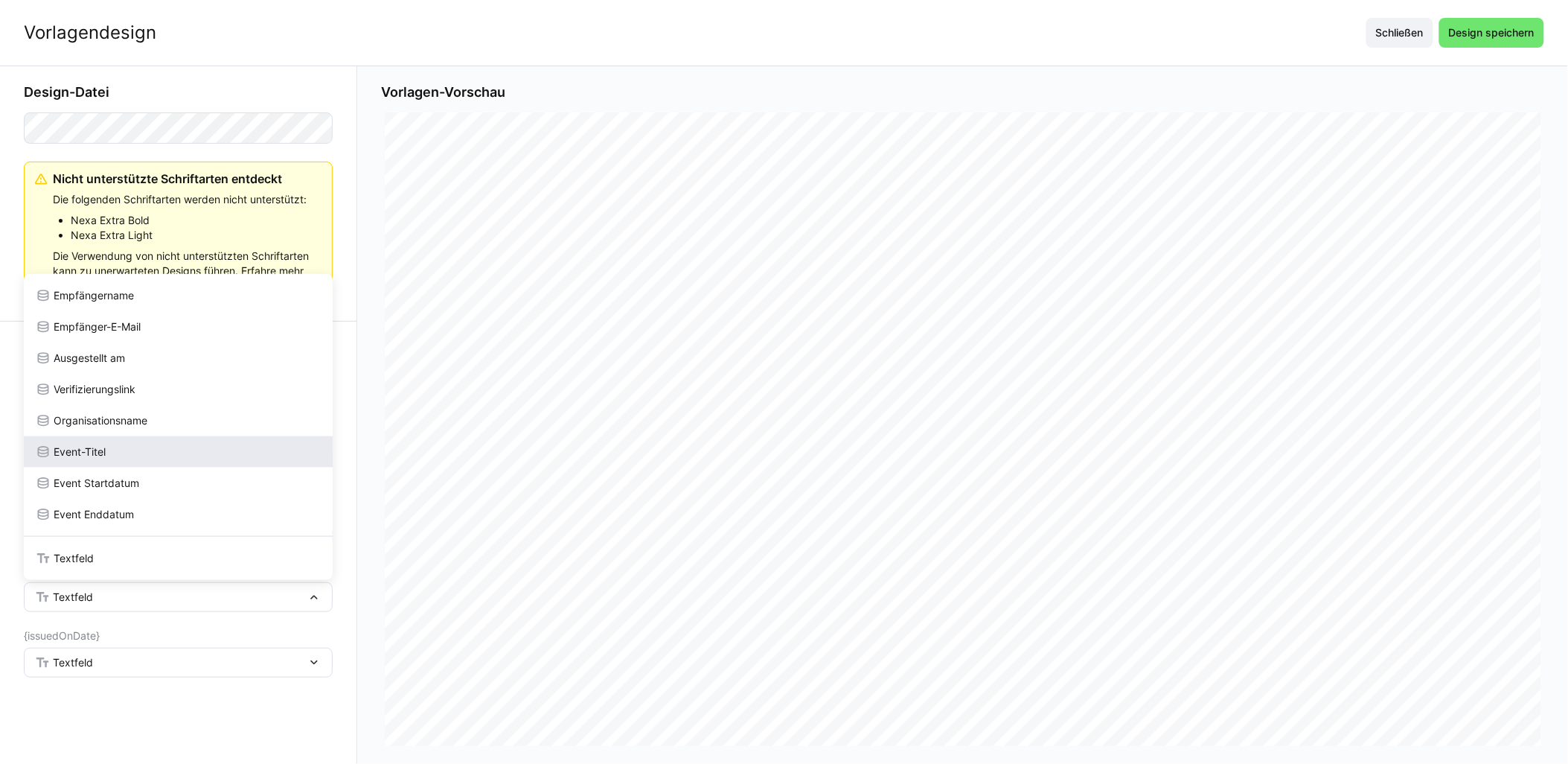
click at [81, 460] on div "Event-Titel" at bounding box center [178, 452] width 309 height 31
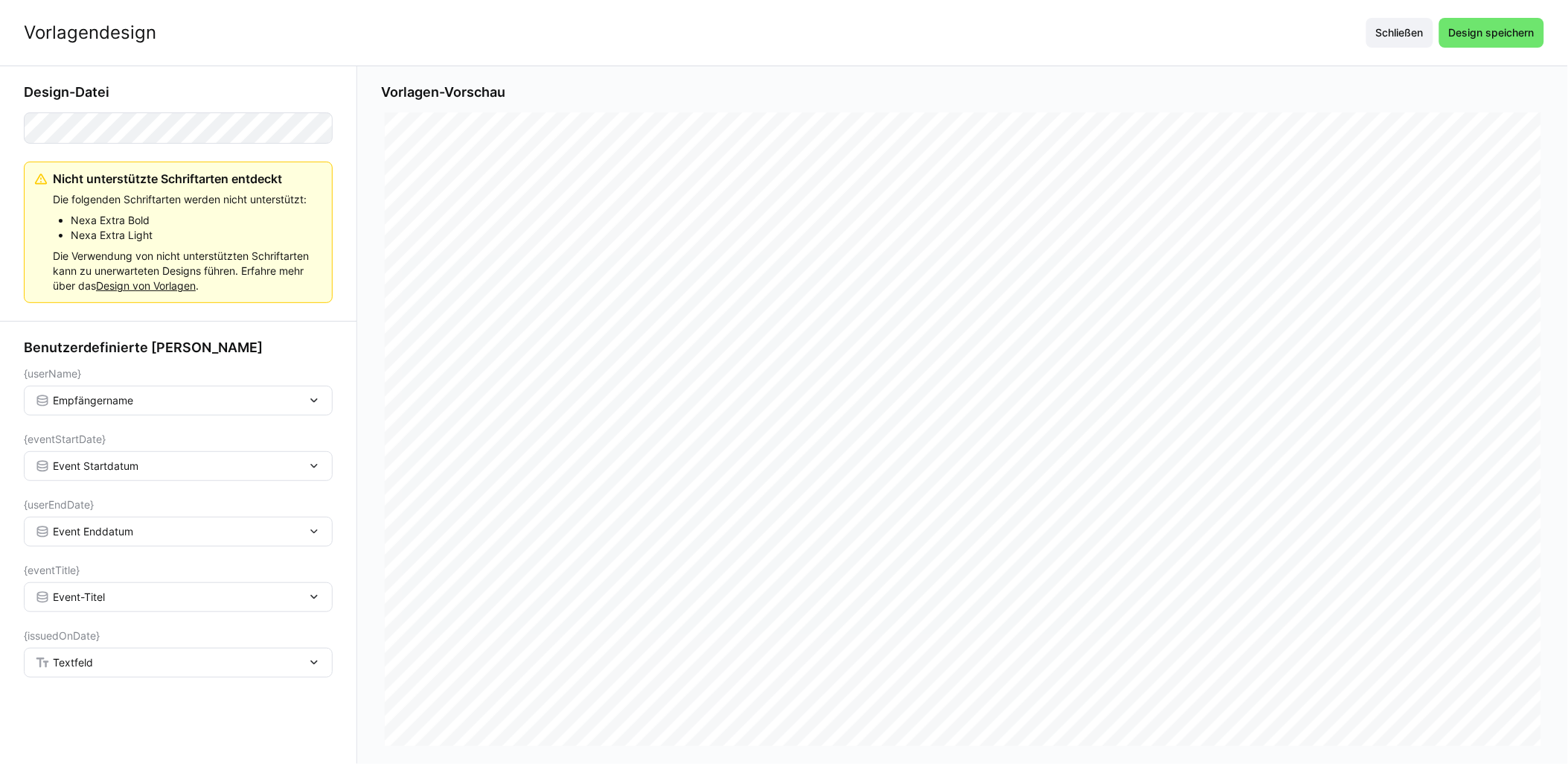
click at [85, 674] on div "Textfeld" at bounding box center [178, 662] width 309 height 30
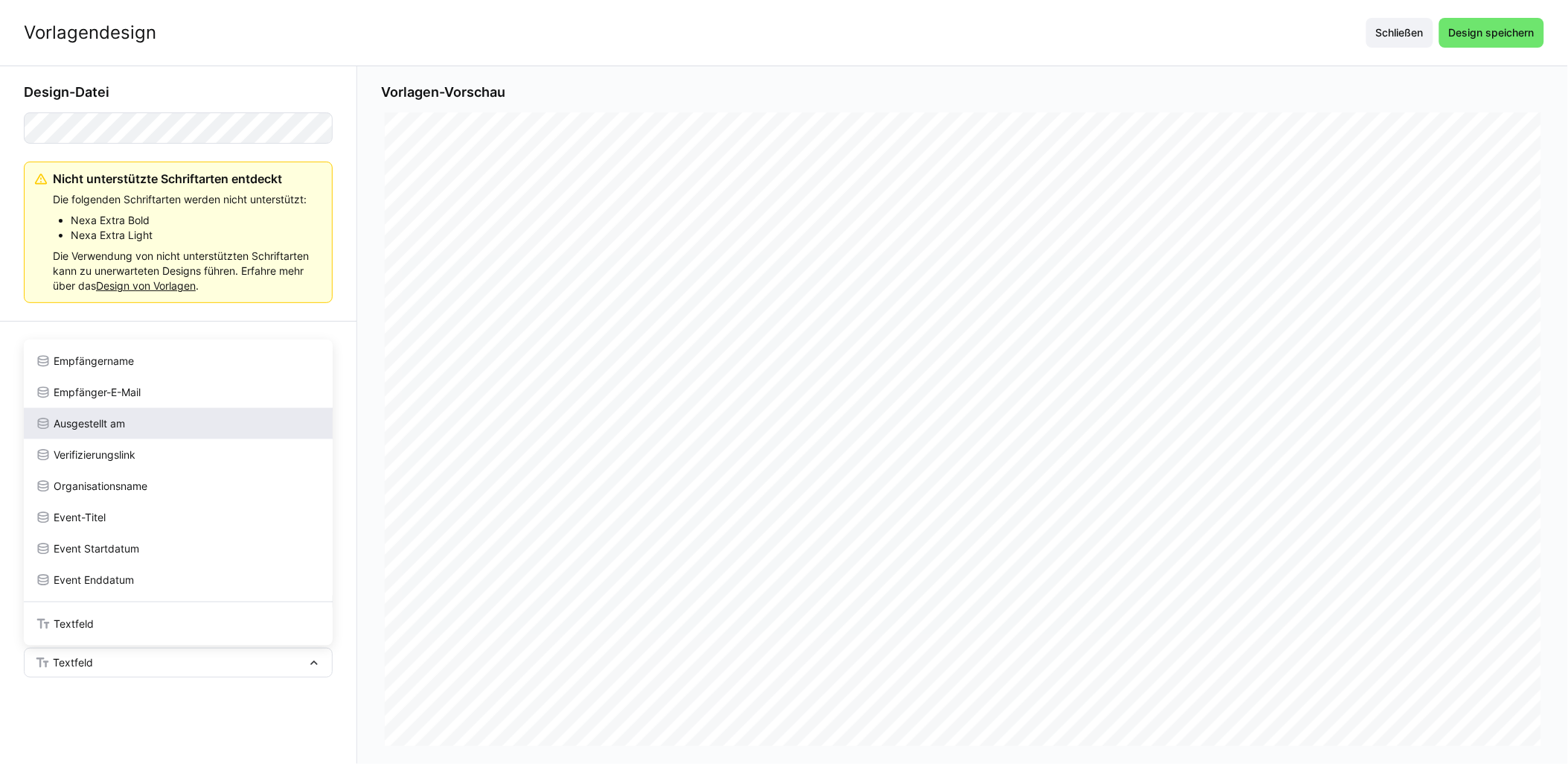
click at [90, 419] on span "Ausgestellt am" at bounding box center [89, 424] width 72 height 15
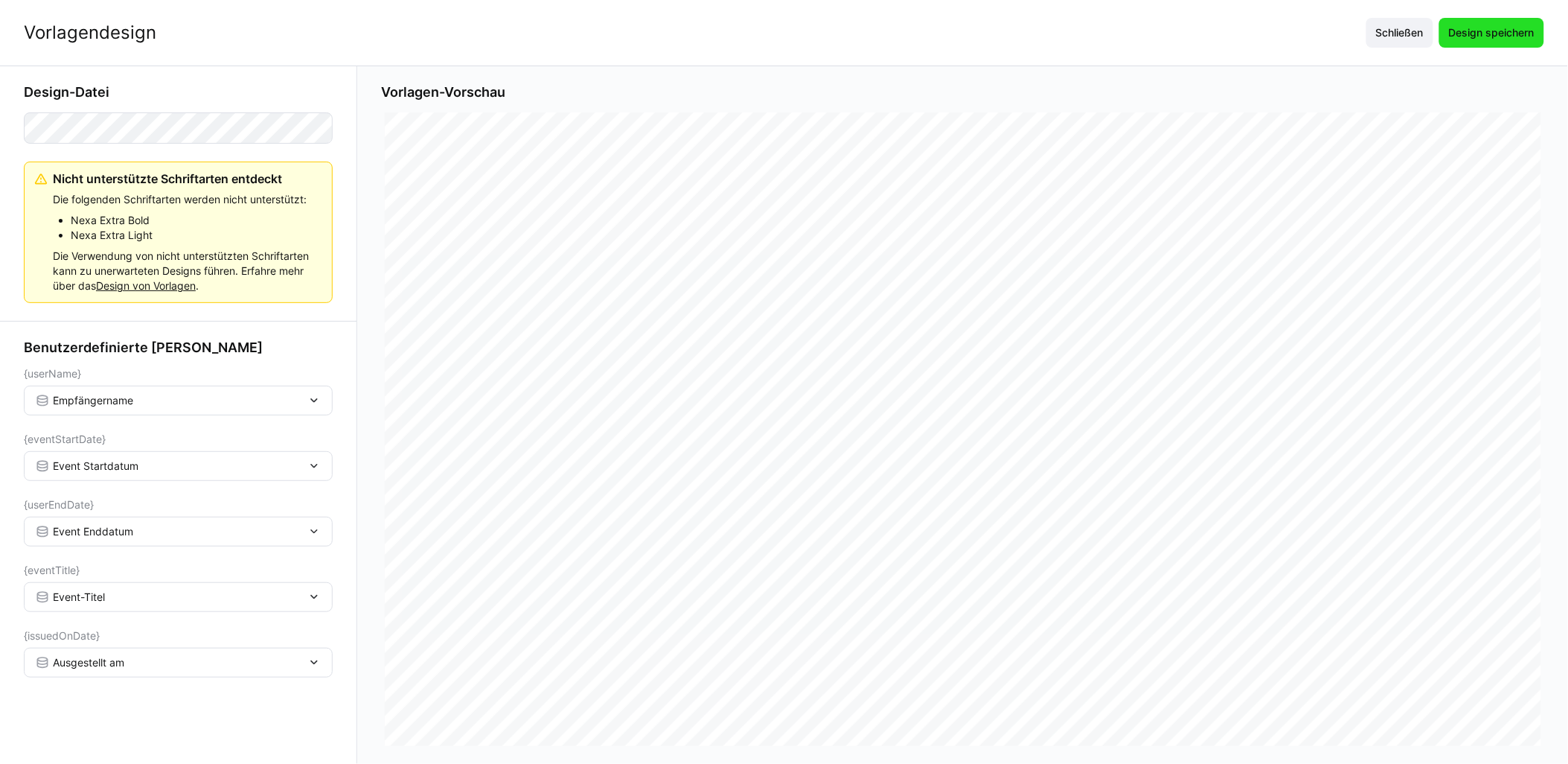
click at [786, 25] on span "Design speichern" at bounding box center [1492, 33] width 90 height 15
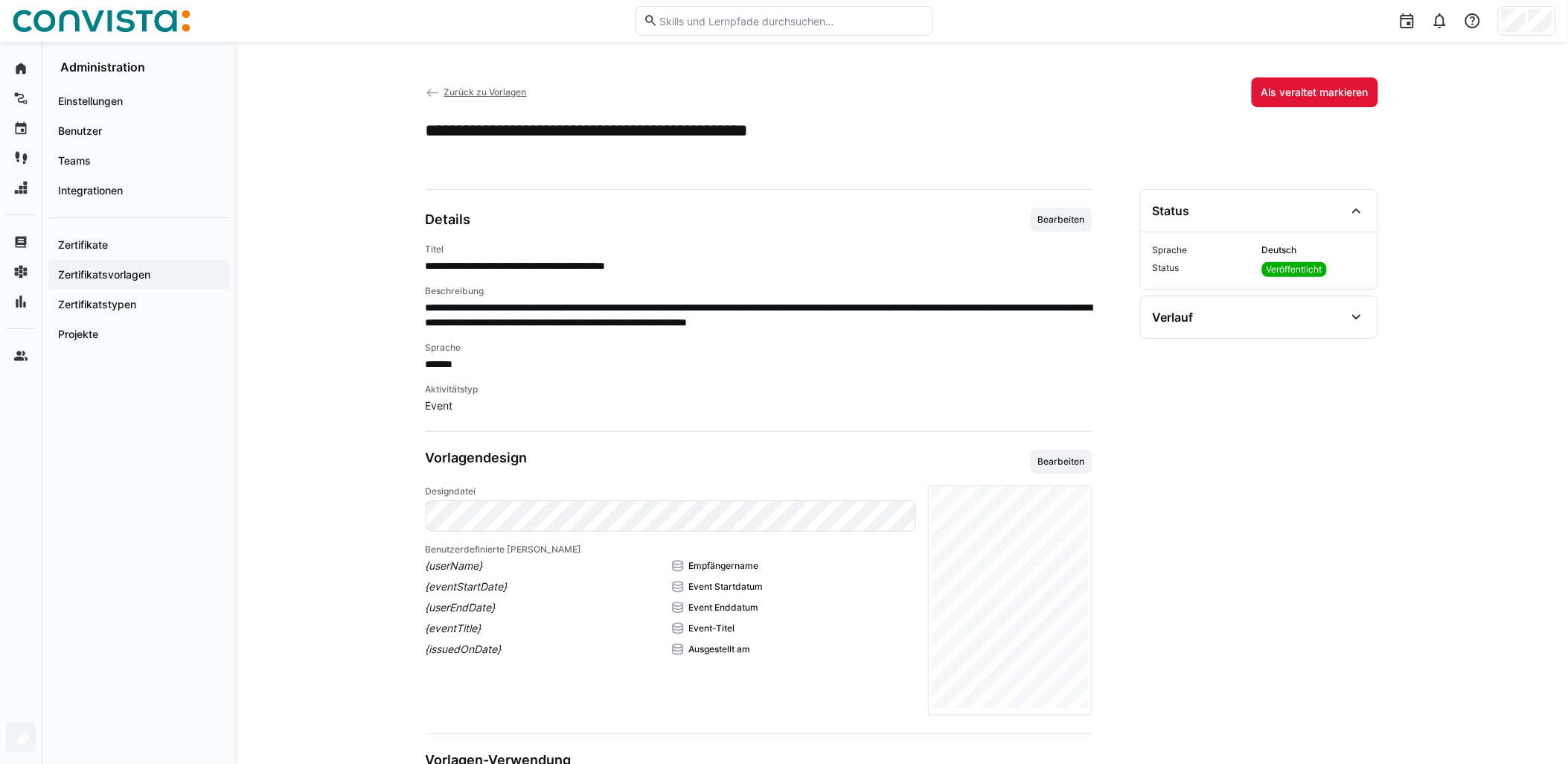
click at [487, 92] on span "Zurück zu Vorlagen" at bounding box center [485, 92] width 83 height 11
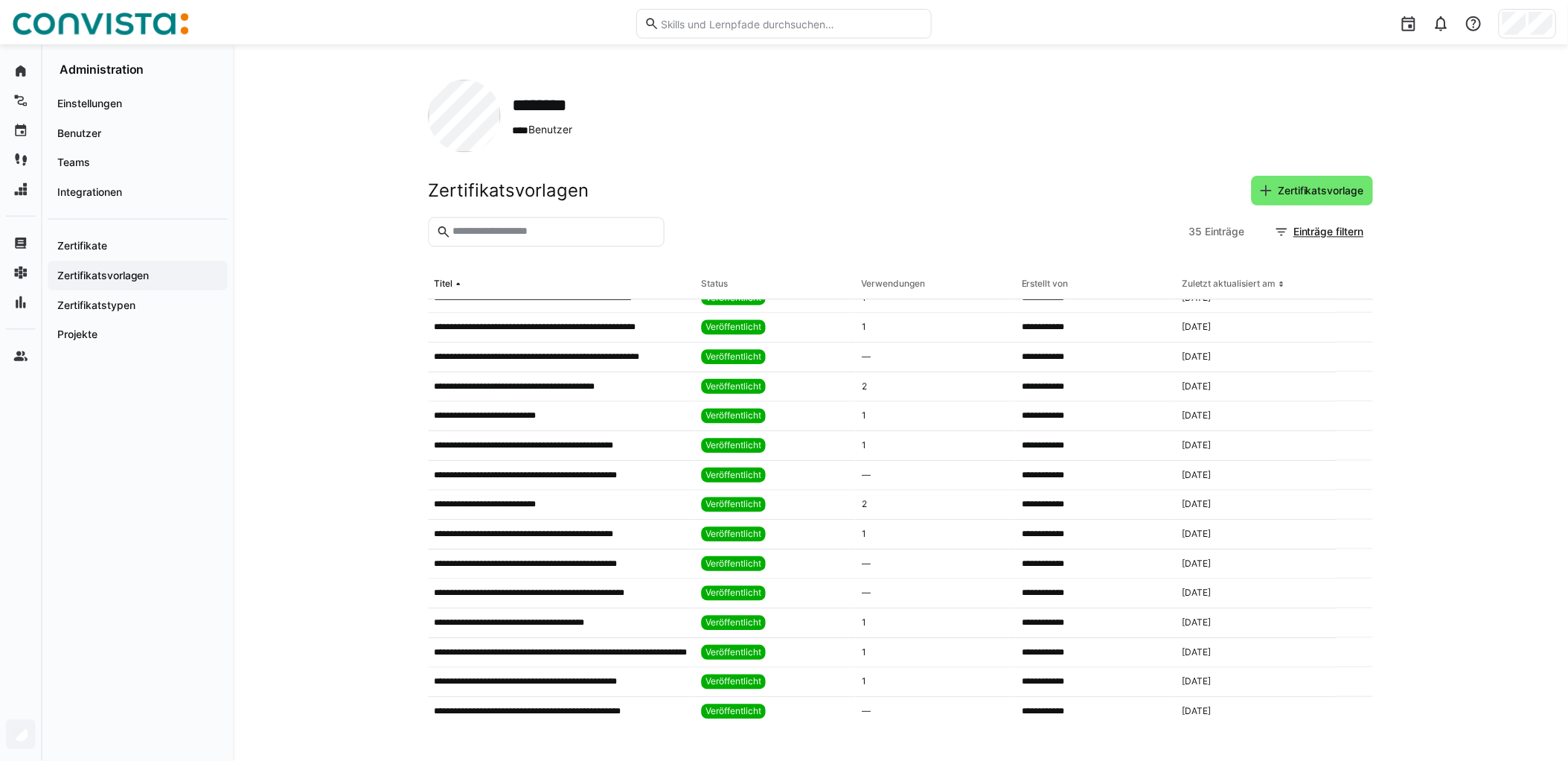
scroll to position [613, 0]
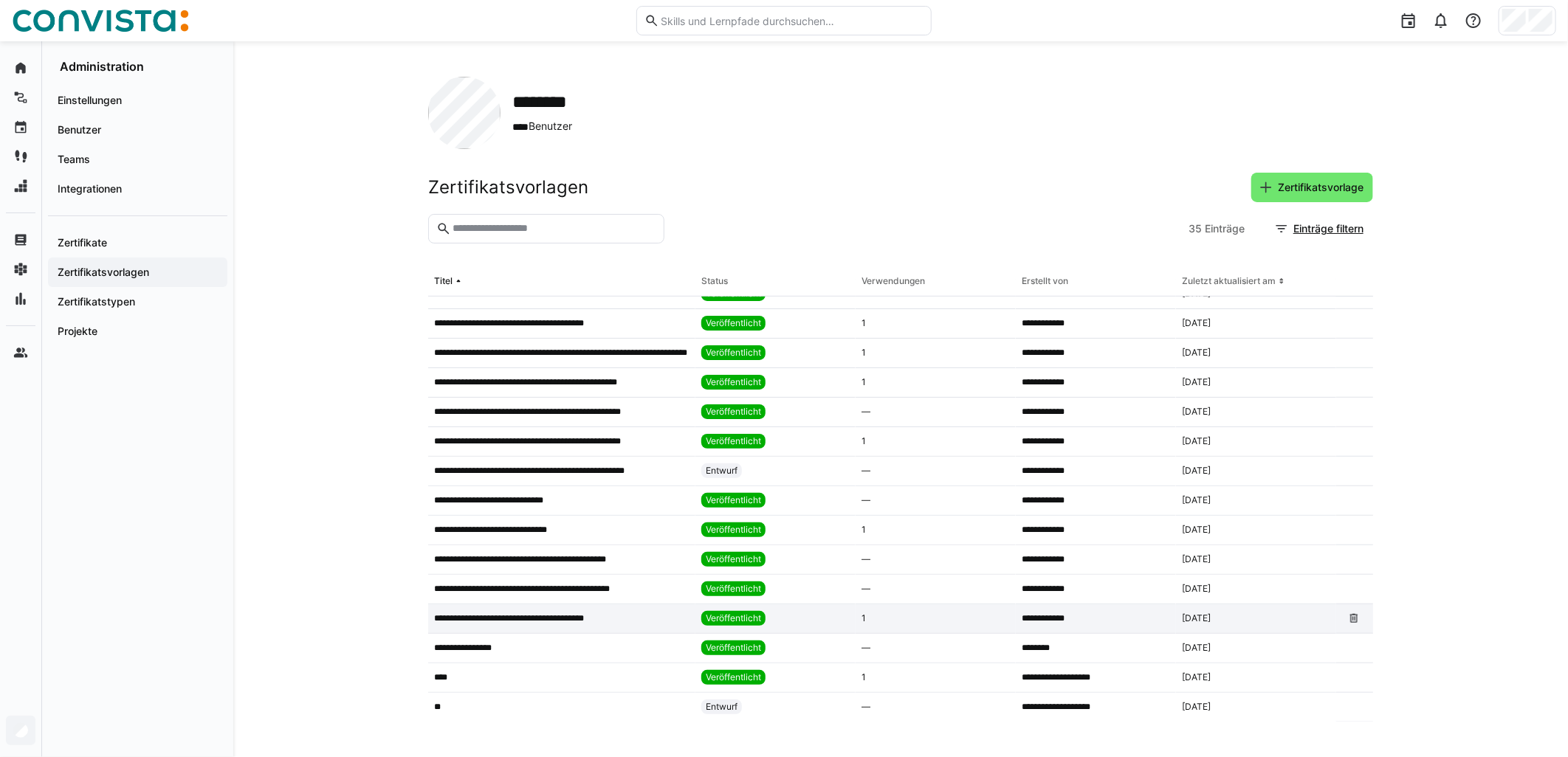
click at [527, 614] on p "**********" at bounding box center [525, 618] width 183 height 12
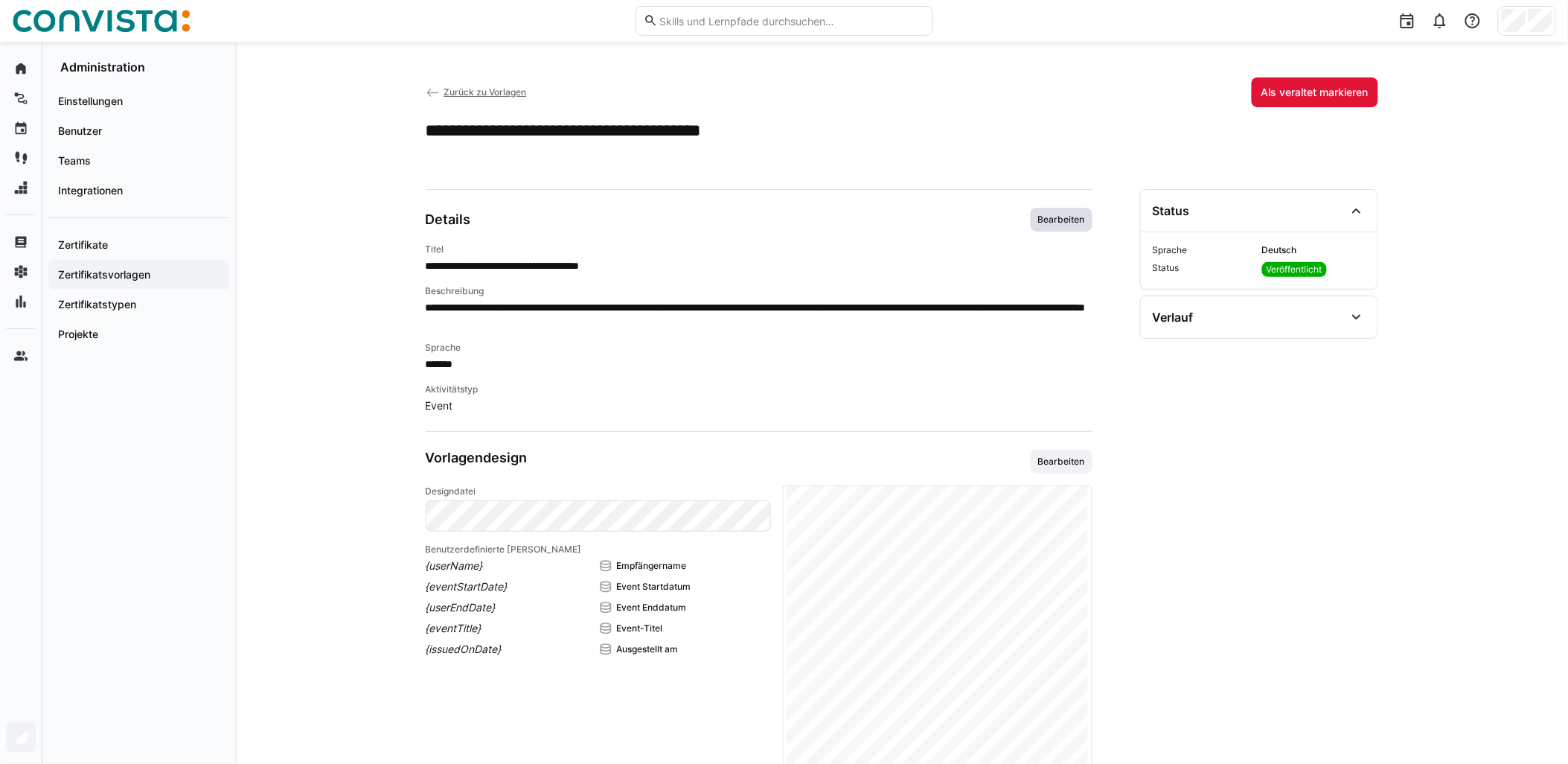
click at [786, 224] on span "Bearbeiten" at bounding box center [1061, 220] width 50 height 12
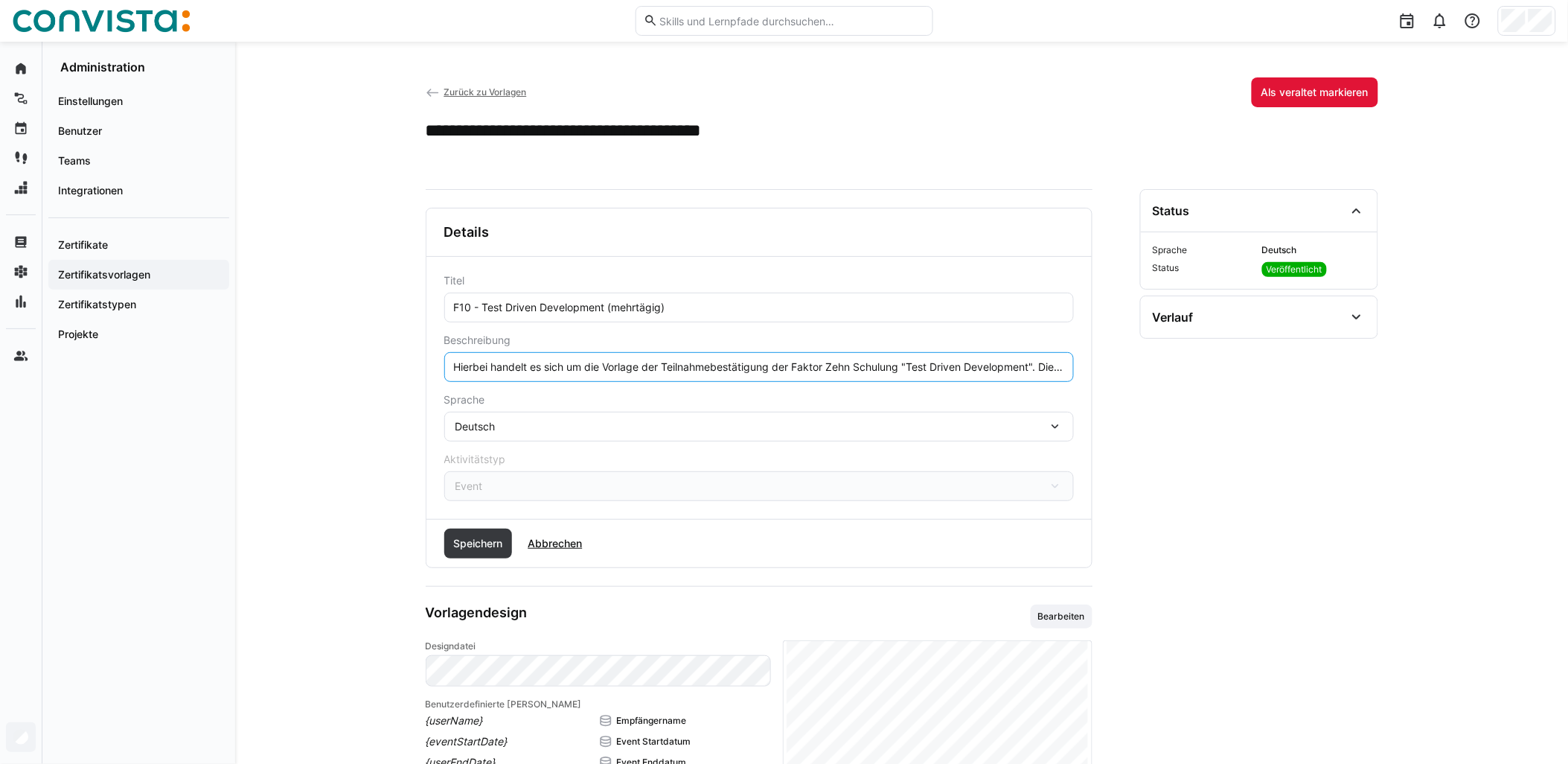
click at [637, 371] on input "Hierbei handelt es sich um die Vorlage der Teilnahmebestätigung der Faktor Zehn…" at bounding box center [759, 367] width 613 height 13
paste input "Das Event findet remote statt."
type input "Hierbei handelt es sich um die Vorlage der Teilnahmebestätigung der Faktor Zehn…"
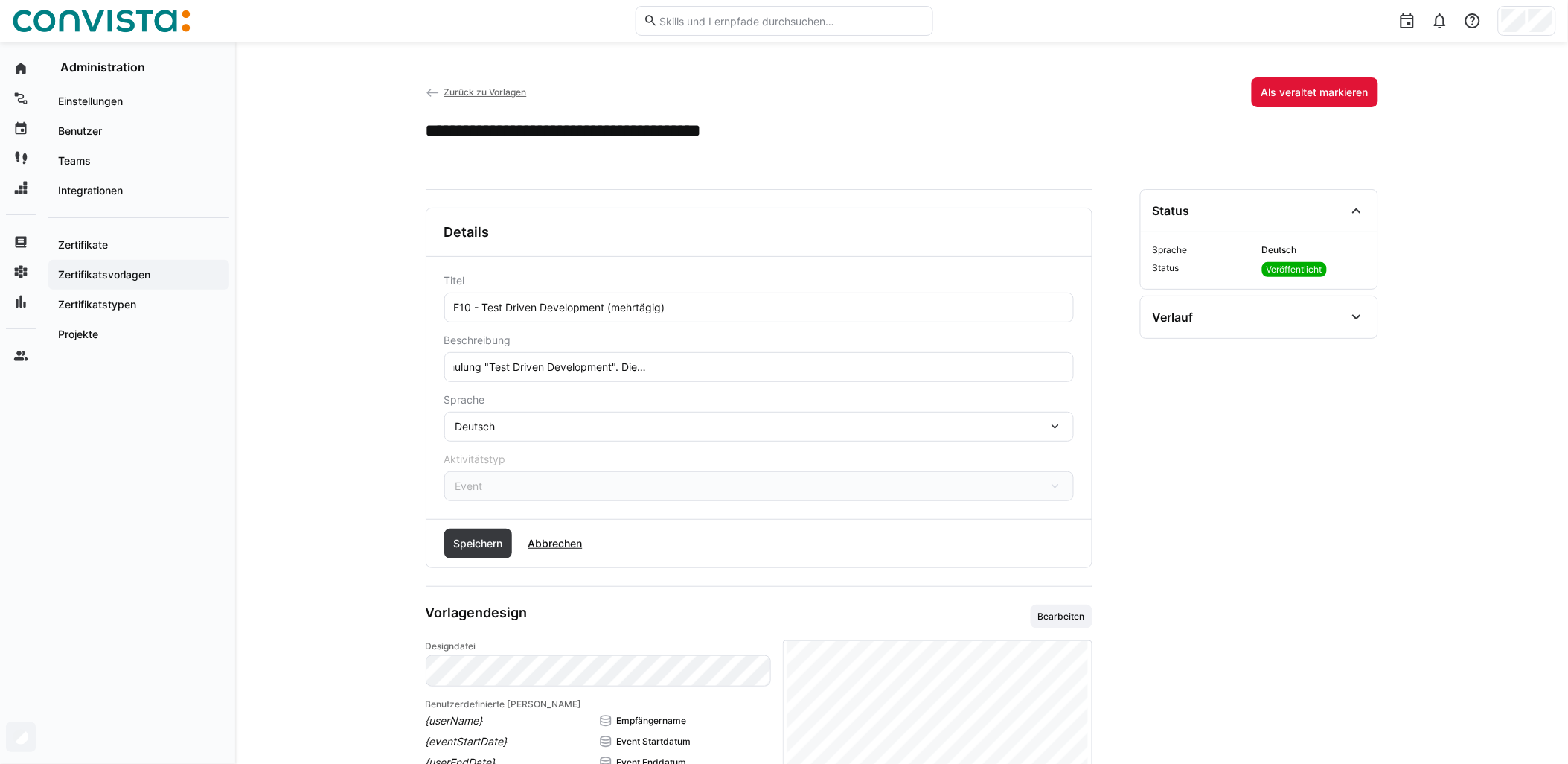
drag, startPoint x: 468, startPoint y: 564, endPoint x: 473, endPoint y: 553, distance: 12.1
click at [468, 563] on div "Speichern Abbrechen" at bounding box center [759, 544] width 665 height 48
click at [473, 553] on span "Speichern" at bounding box center [478, 544] width 68 height 30
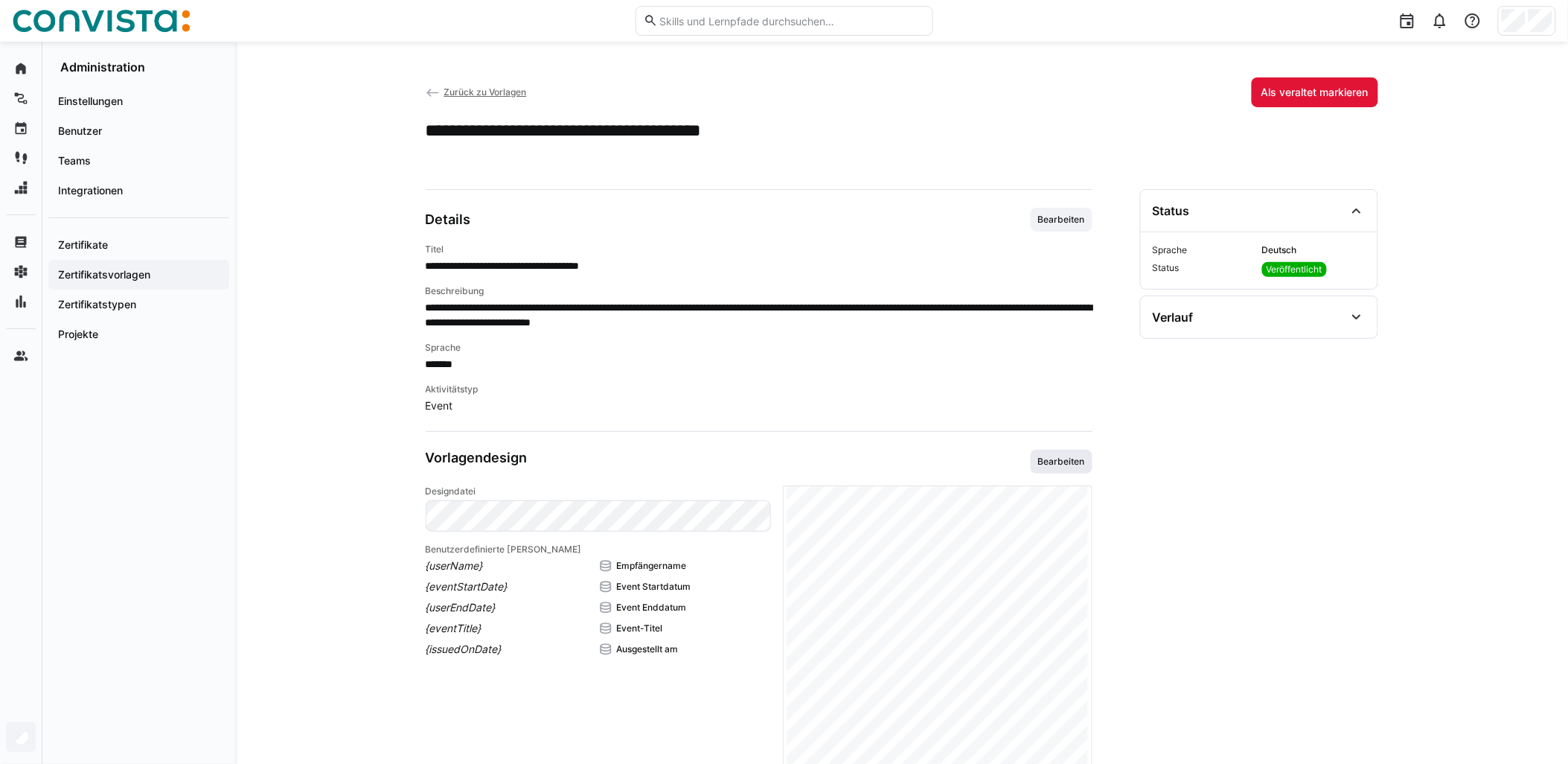
click at [786, 461] on span "Bearbeiten" at bounding box center [1061, 461] width 50 height 12
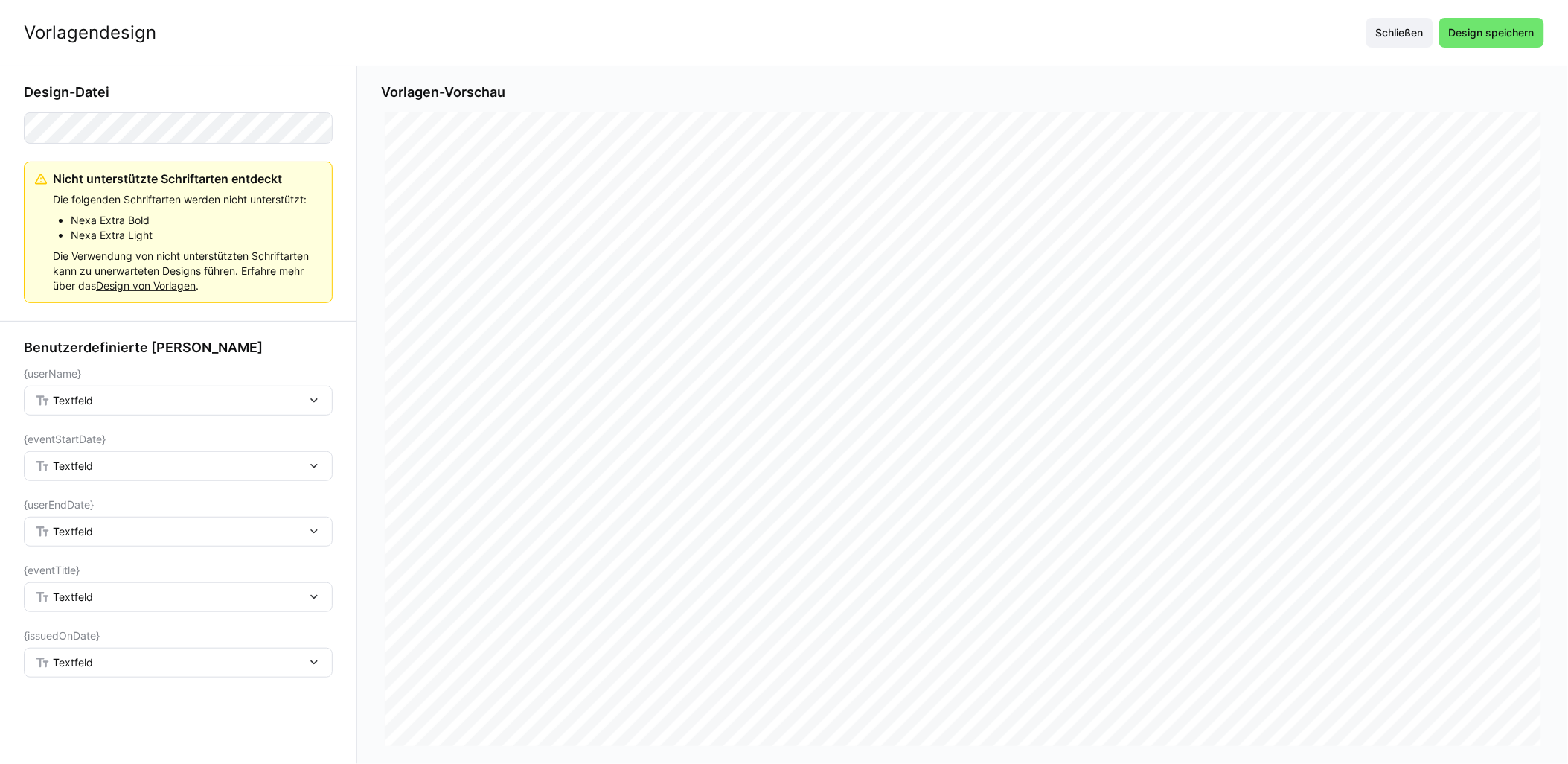
click at [110, 402] on div "Textfeld" at bounding box center [171, 400] width 272 height 13
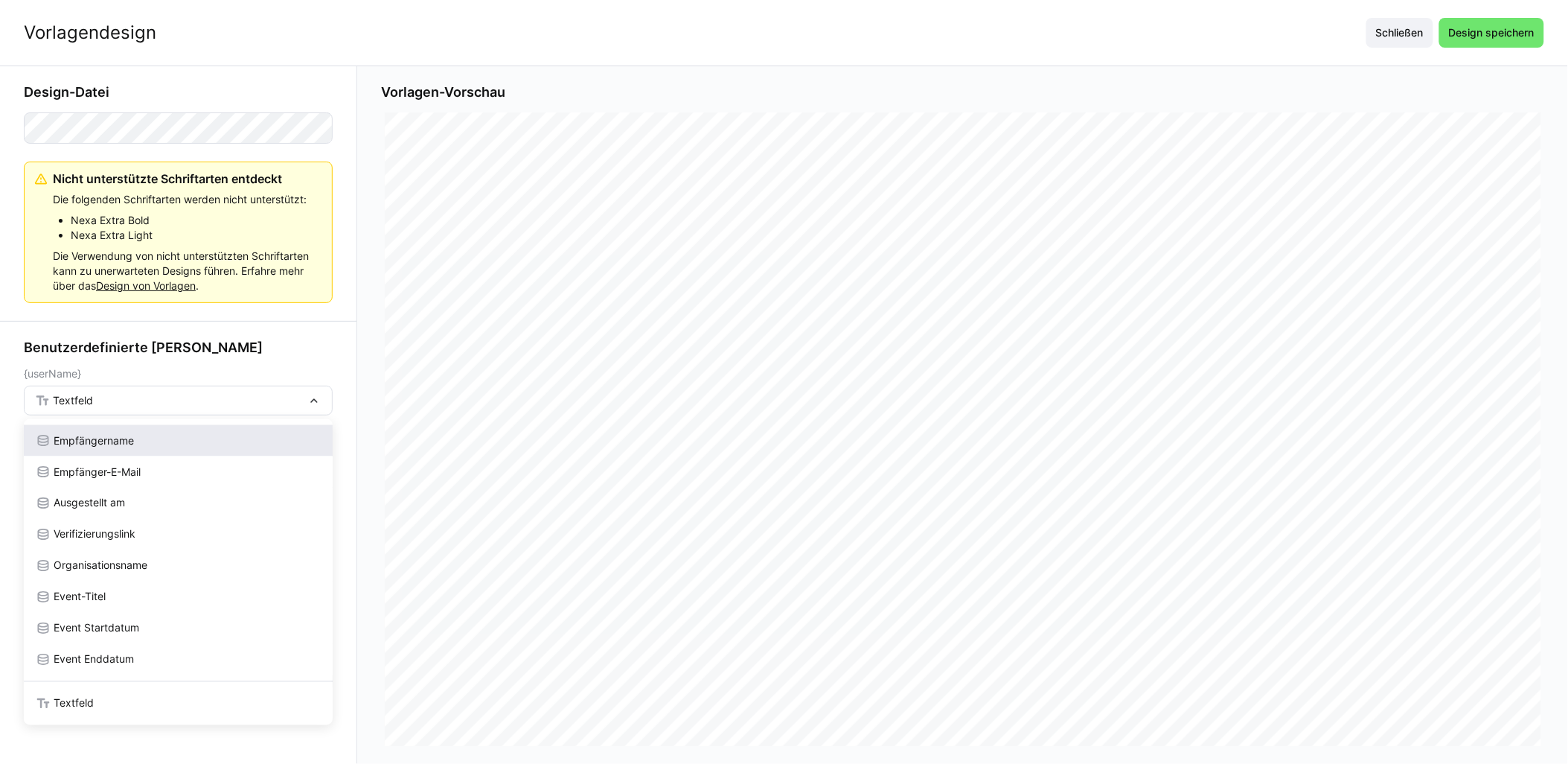
click at [130, 447] on span "Empfängername" at bounding box center [94, 441] width 81 height 15
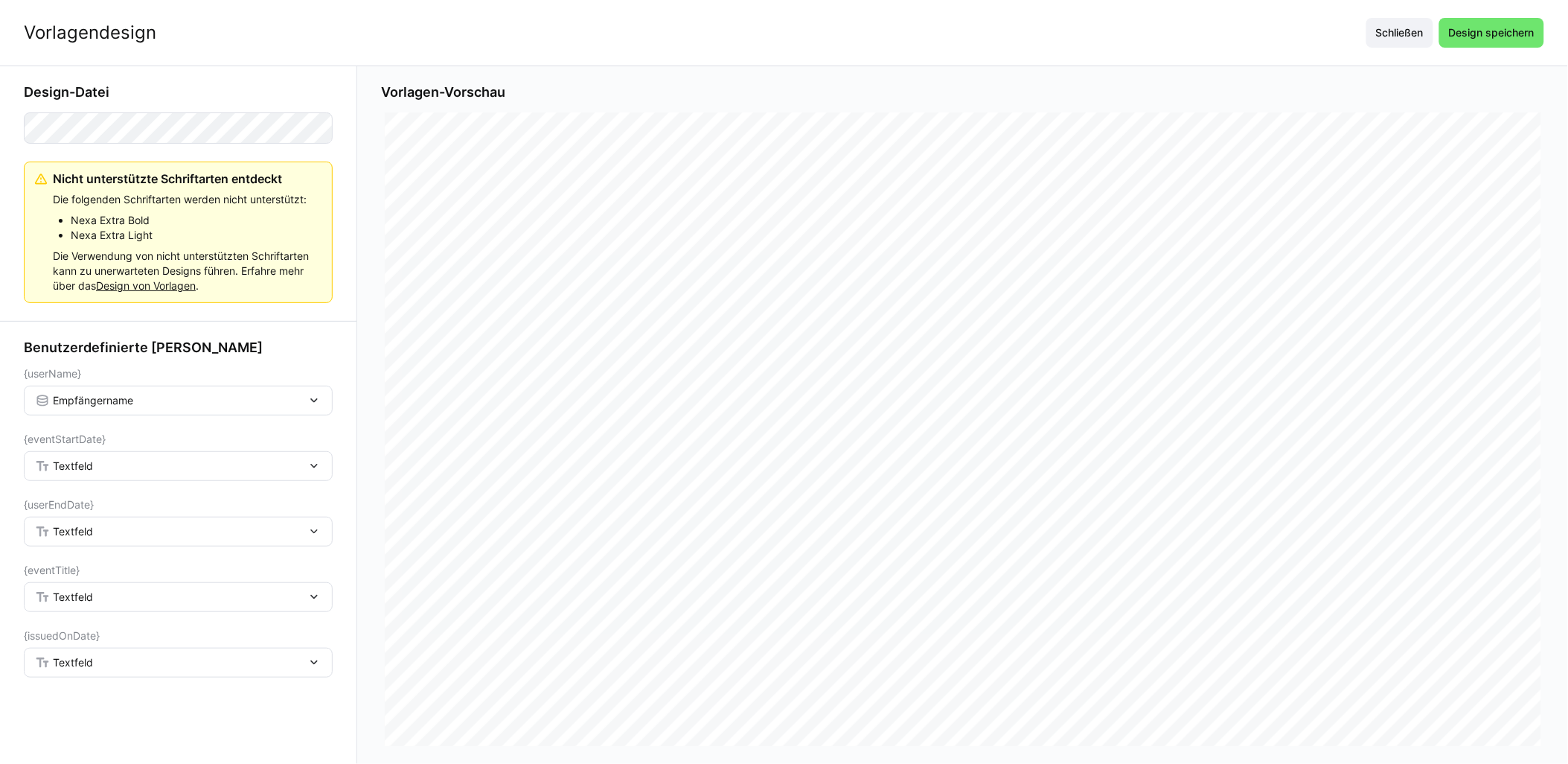
click at [127, 474] on div "Textfeld" at bounding box center [178, 466] width 309 height 30
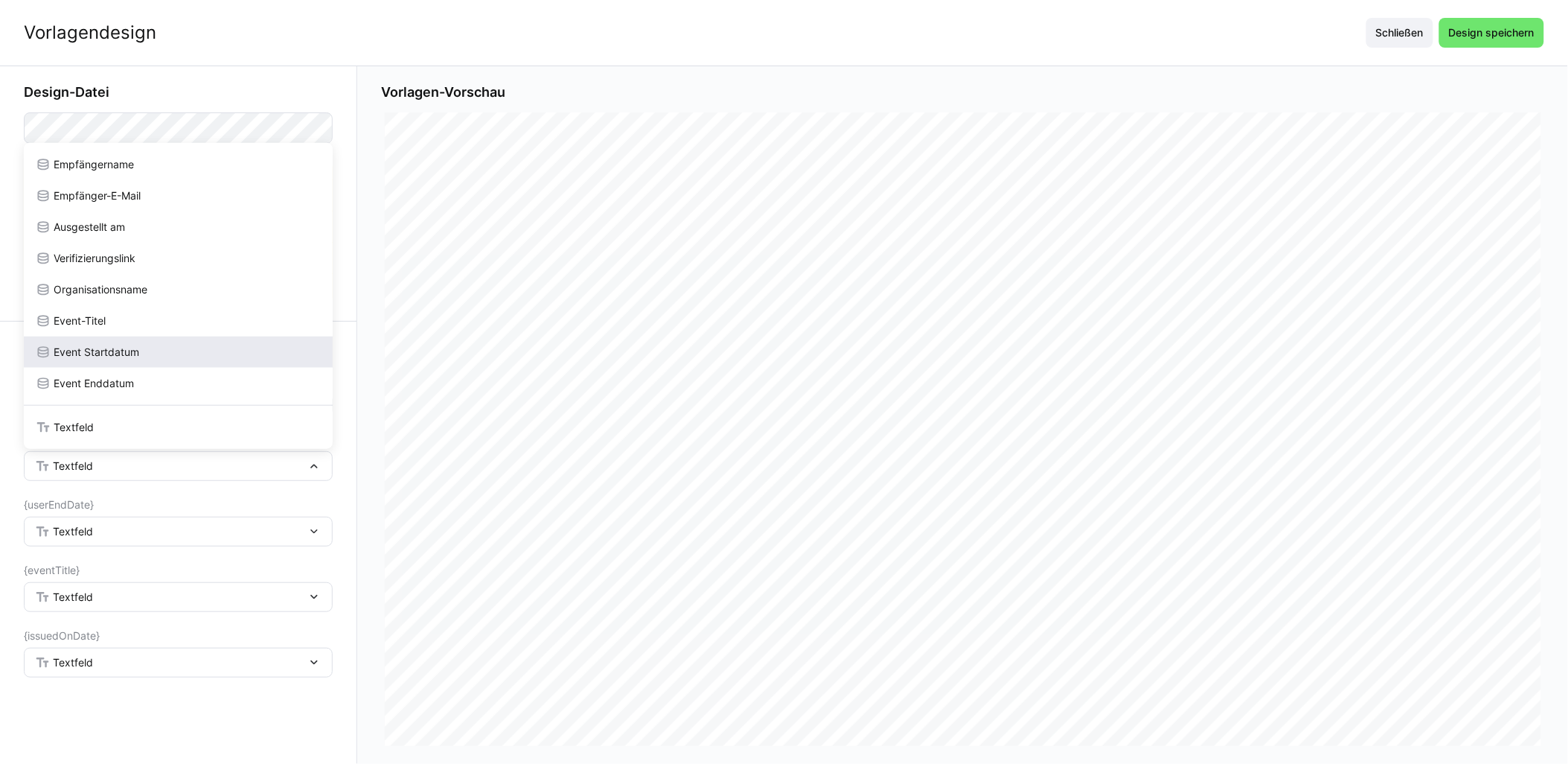
click at [154, 360] on div "Event Startdatum" at bounding box center [178, 352] width 309 height 31
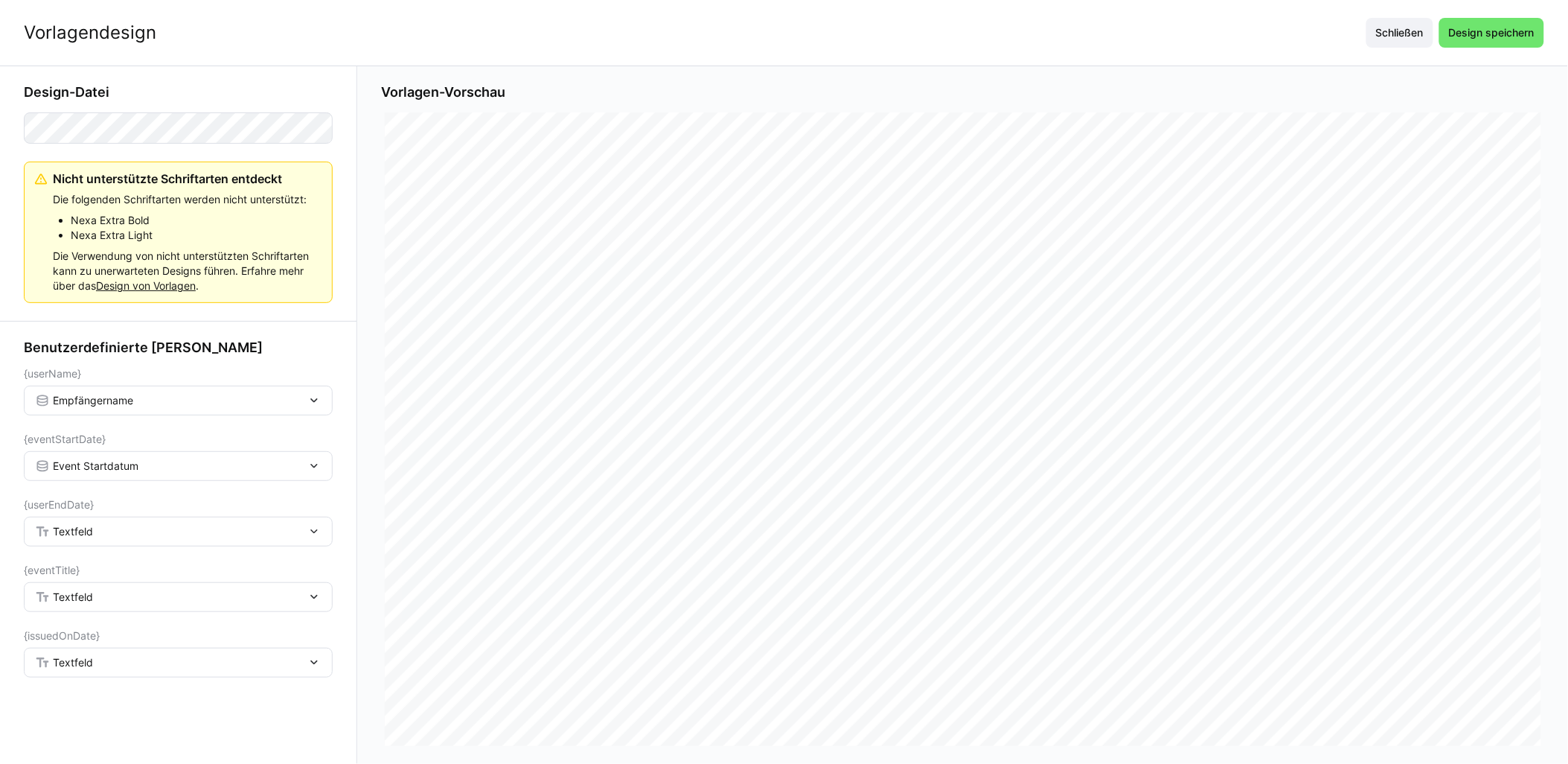
click at [101, 537] on div "Textfeld" at bounding box center [171, 531] width 272 height 13
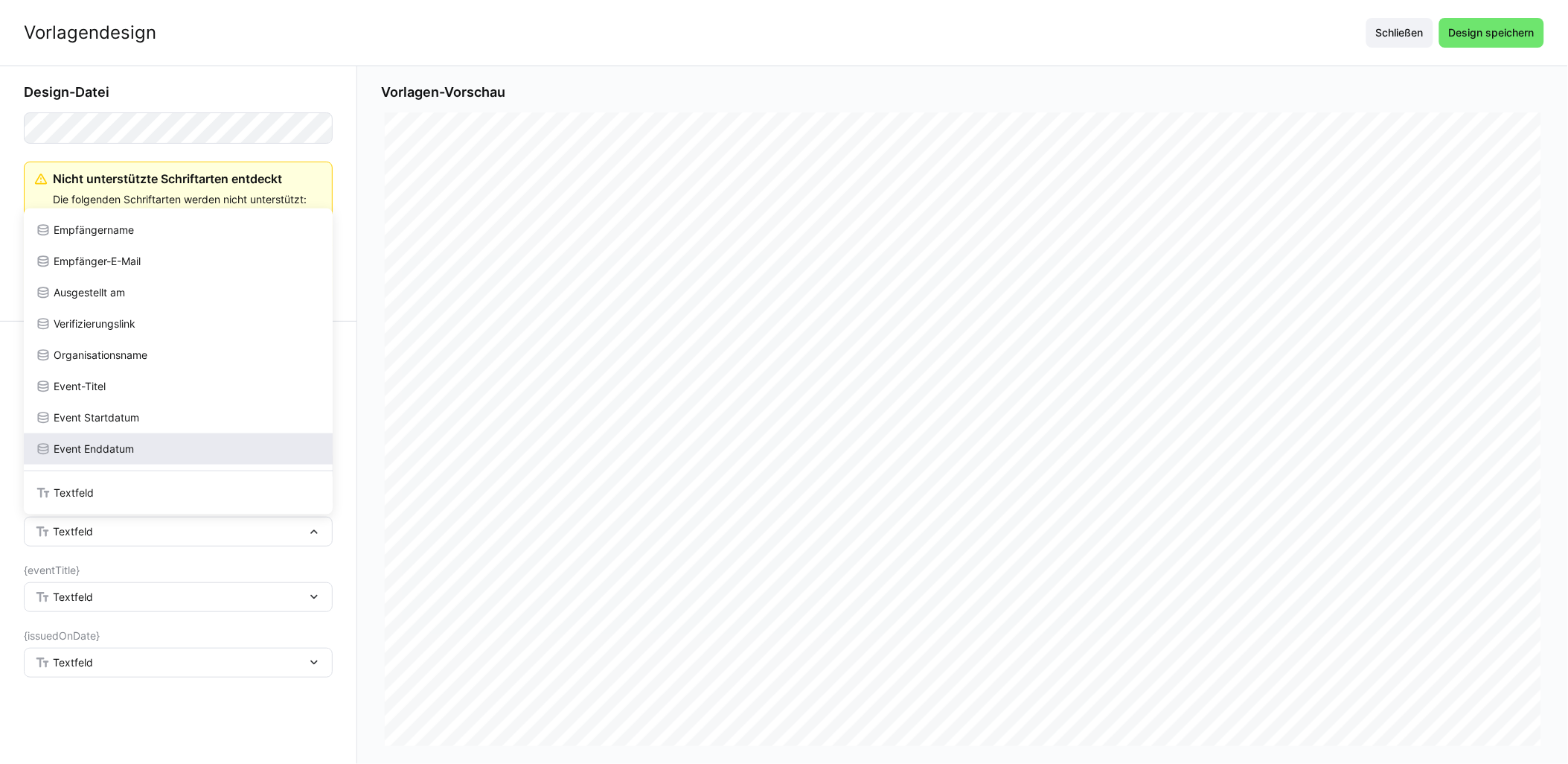
click at [130, 442] on span "Event Enddatum" at bounding box center [94, 449] width 81 height 15
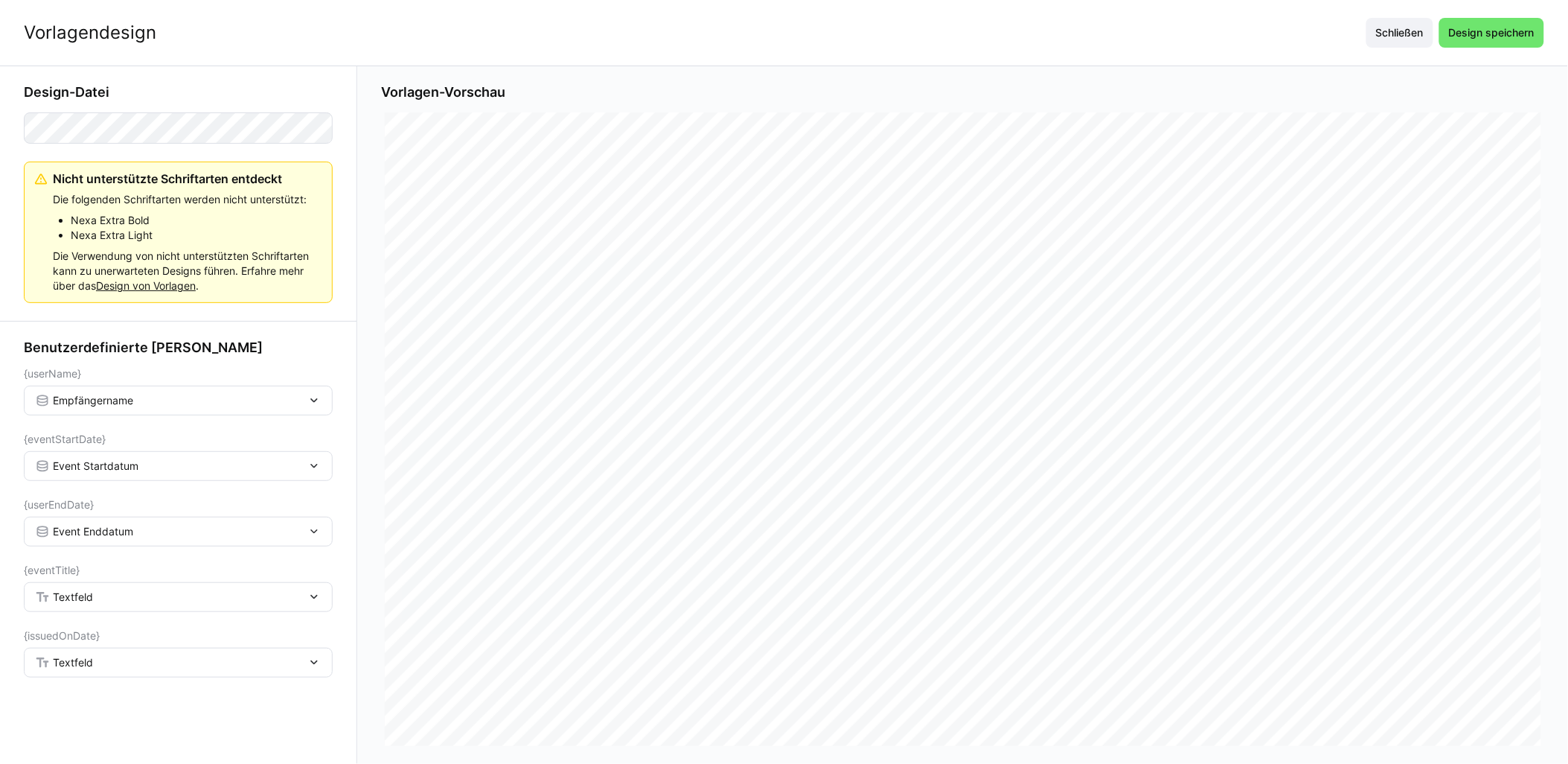
click at [93, 584] on div "Textfeld" at bounding box center [178, 597] width 309 height 30
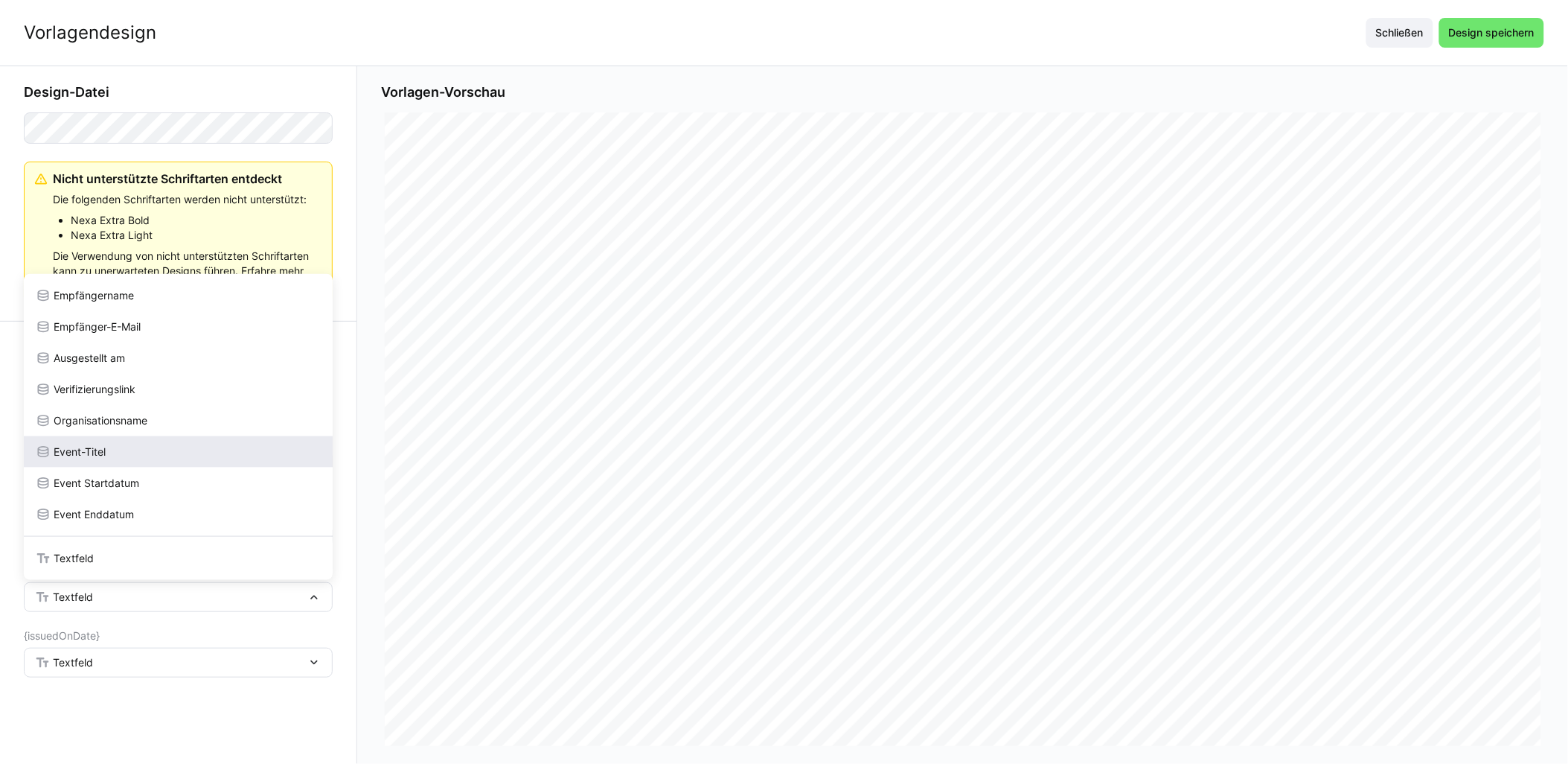
click at [154, 452] on div "Event-Titel" at bounding box center [178, 452] width 285 height 15
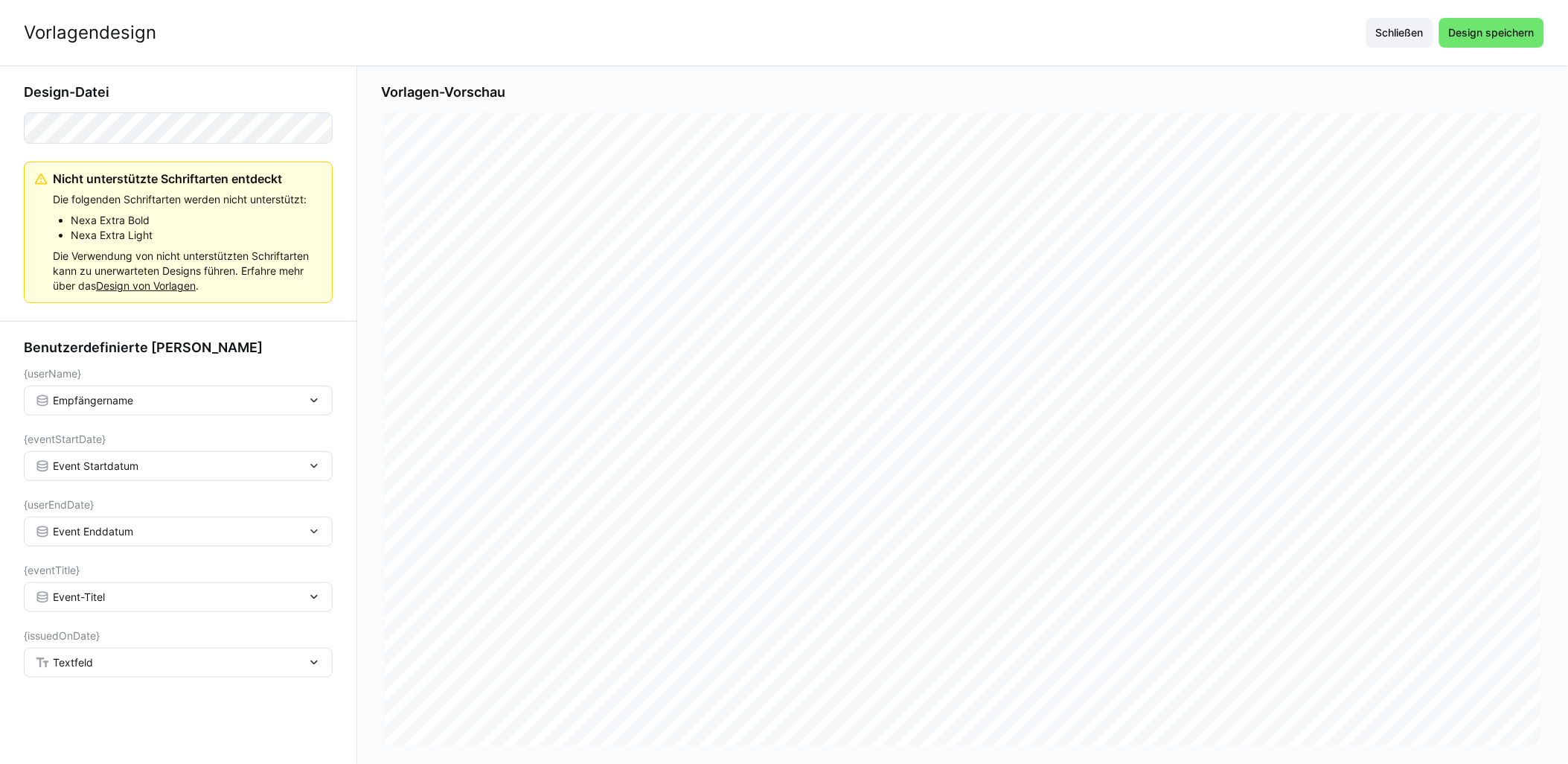
click at [82, 665] on span "Textfeld" at bounding box center [72, 662] width 40 height 15
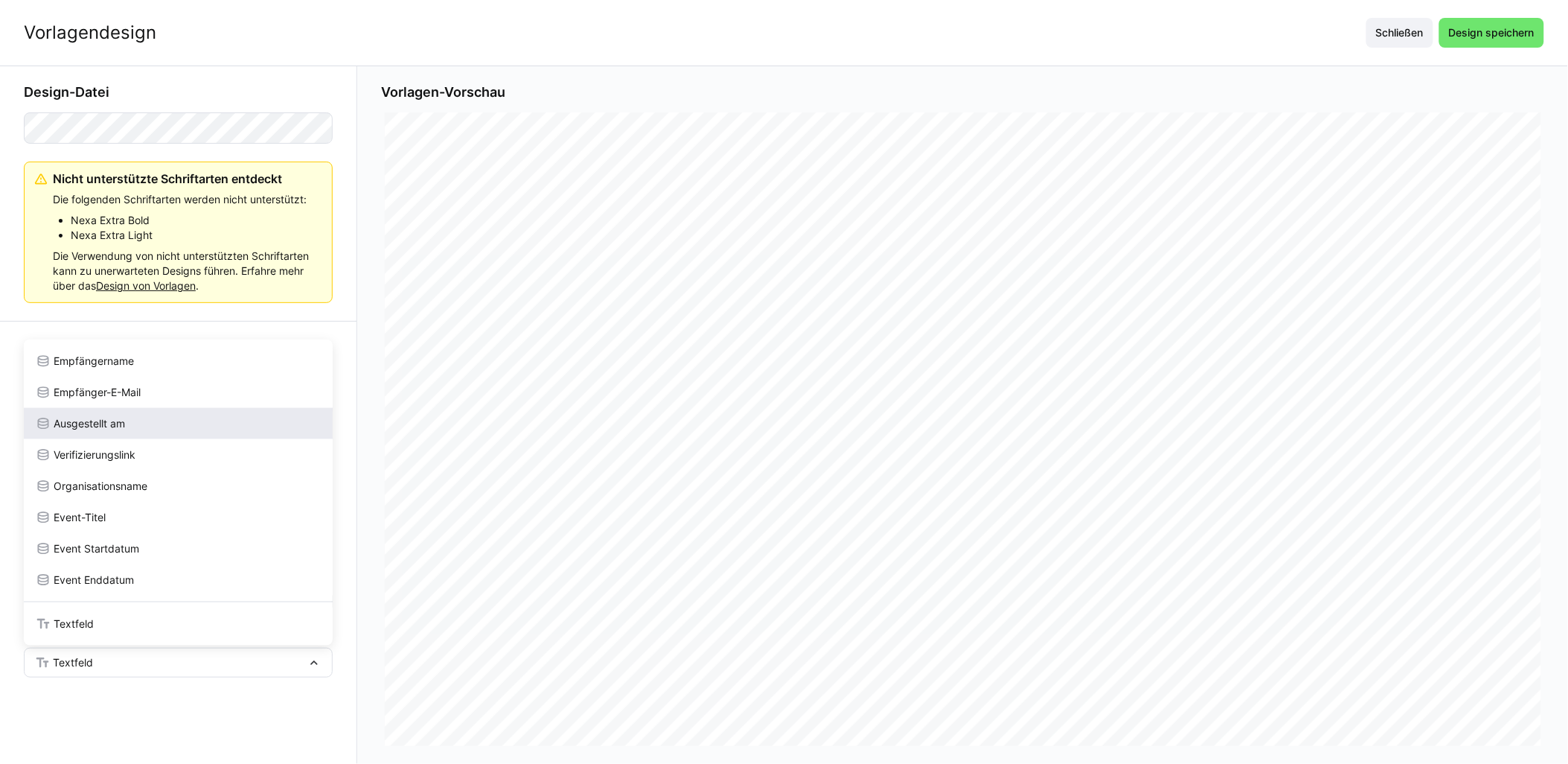
click at [168, 413] on div "Ausgestellt am" at bounding box center [178, 424] width 309 height 31
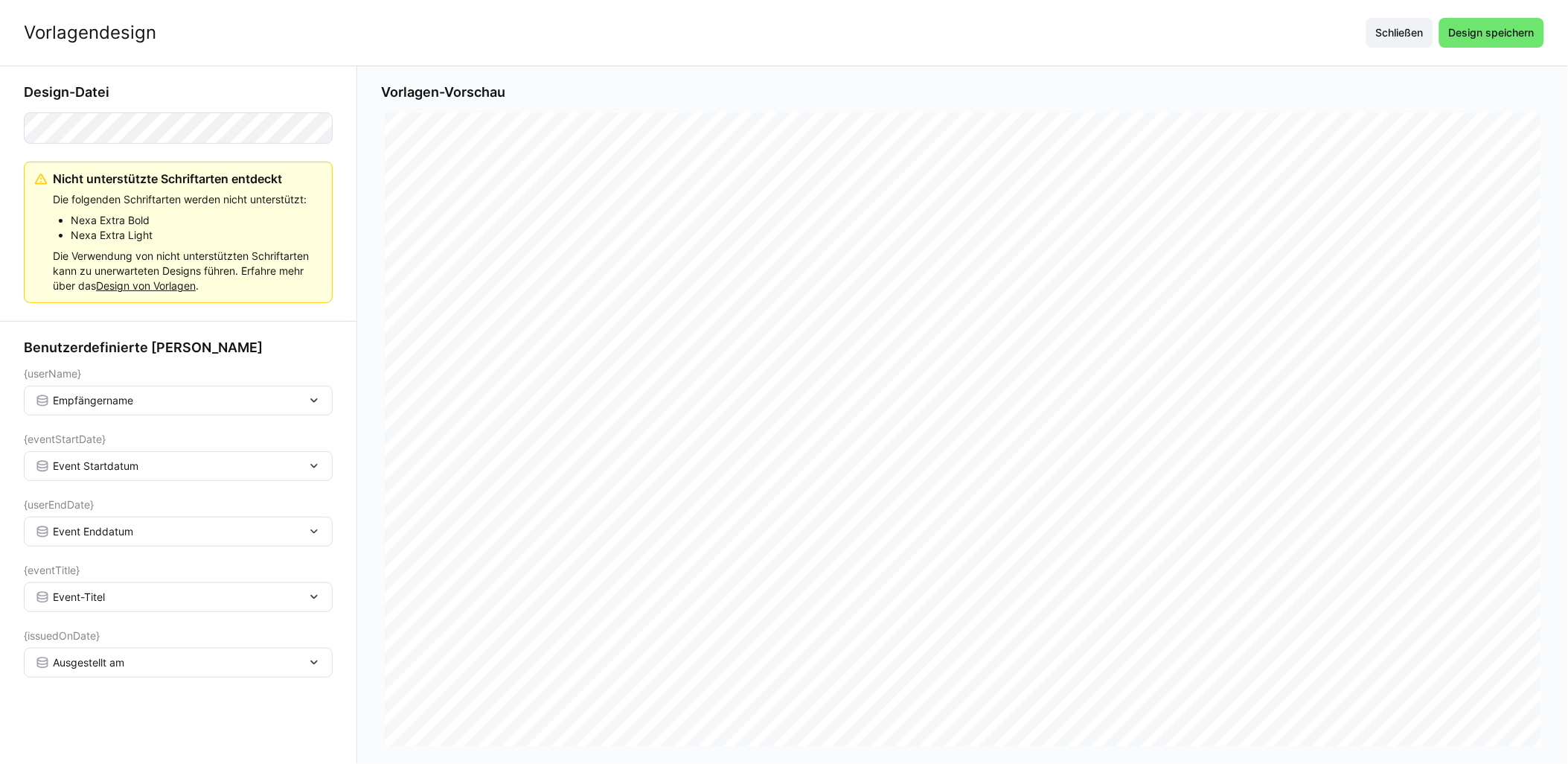
click at [786, 15] on div "Vorlagendesign Schließen Design speichern" at bounding box center [784, 33] width 1568 height 66
click at [786, 26] on span "Design speichern" at bounding box center [1492, 33] width 90 height 15
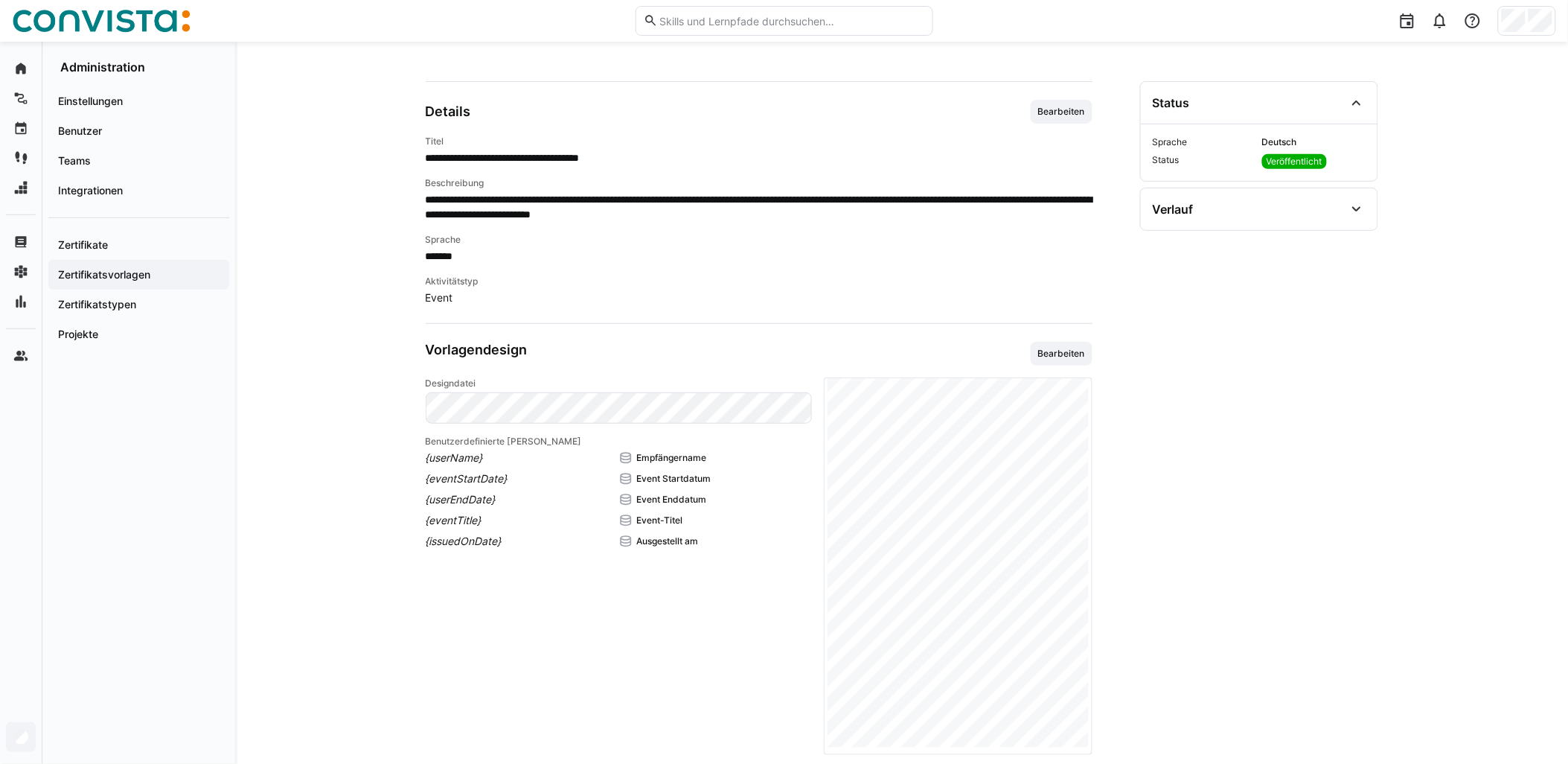
scroll to position [229, 0]
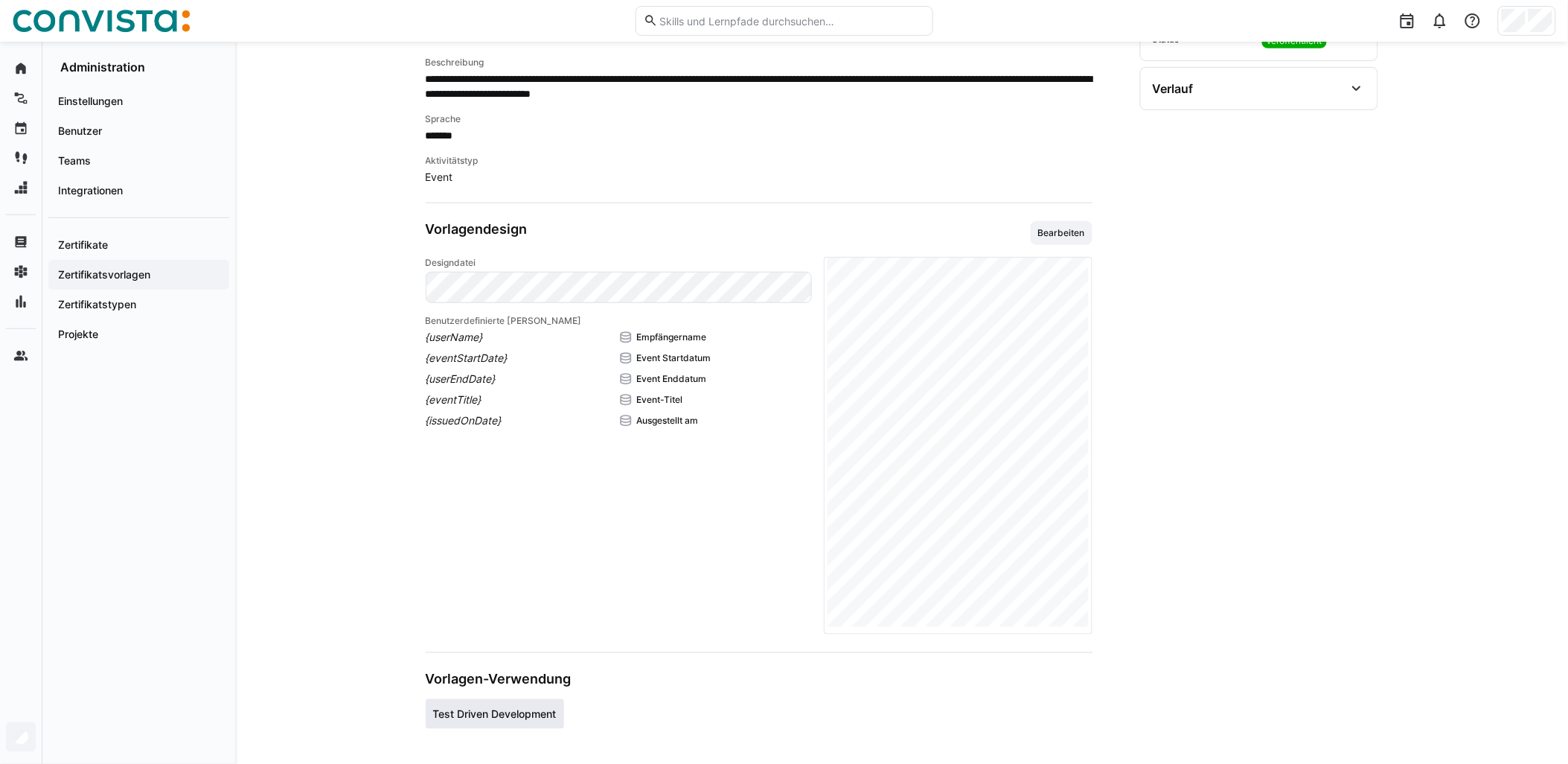
click at [523, 720] on span "Test Driven Development" at bounding box center [495, 714] width 124 height 15
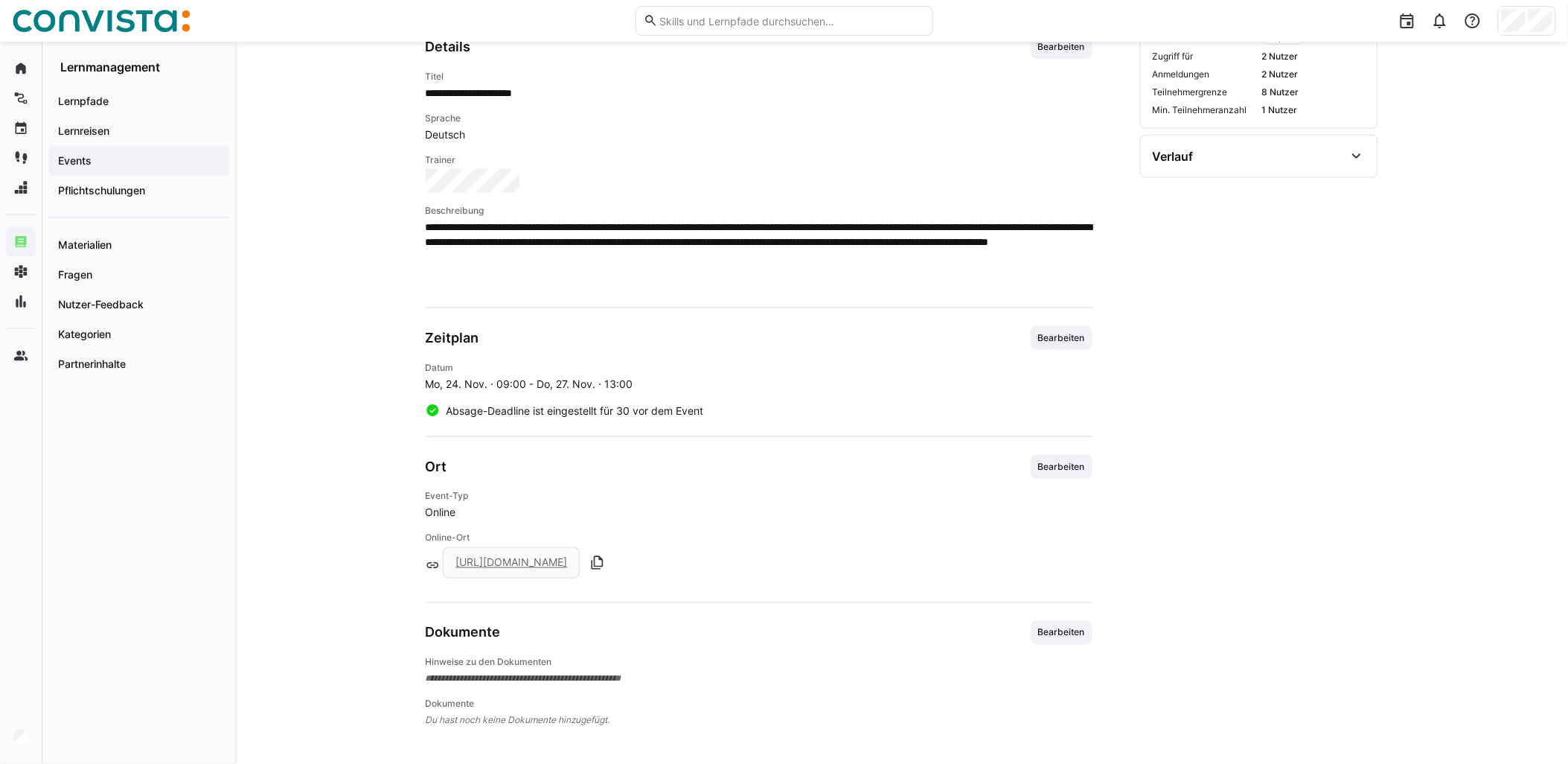
scroll to position [110, 0]
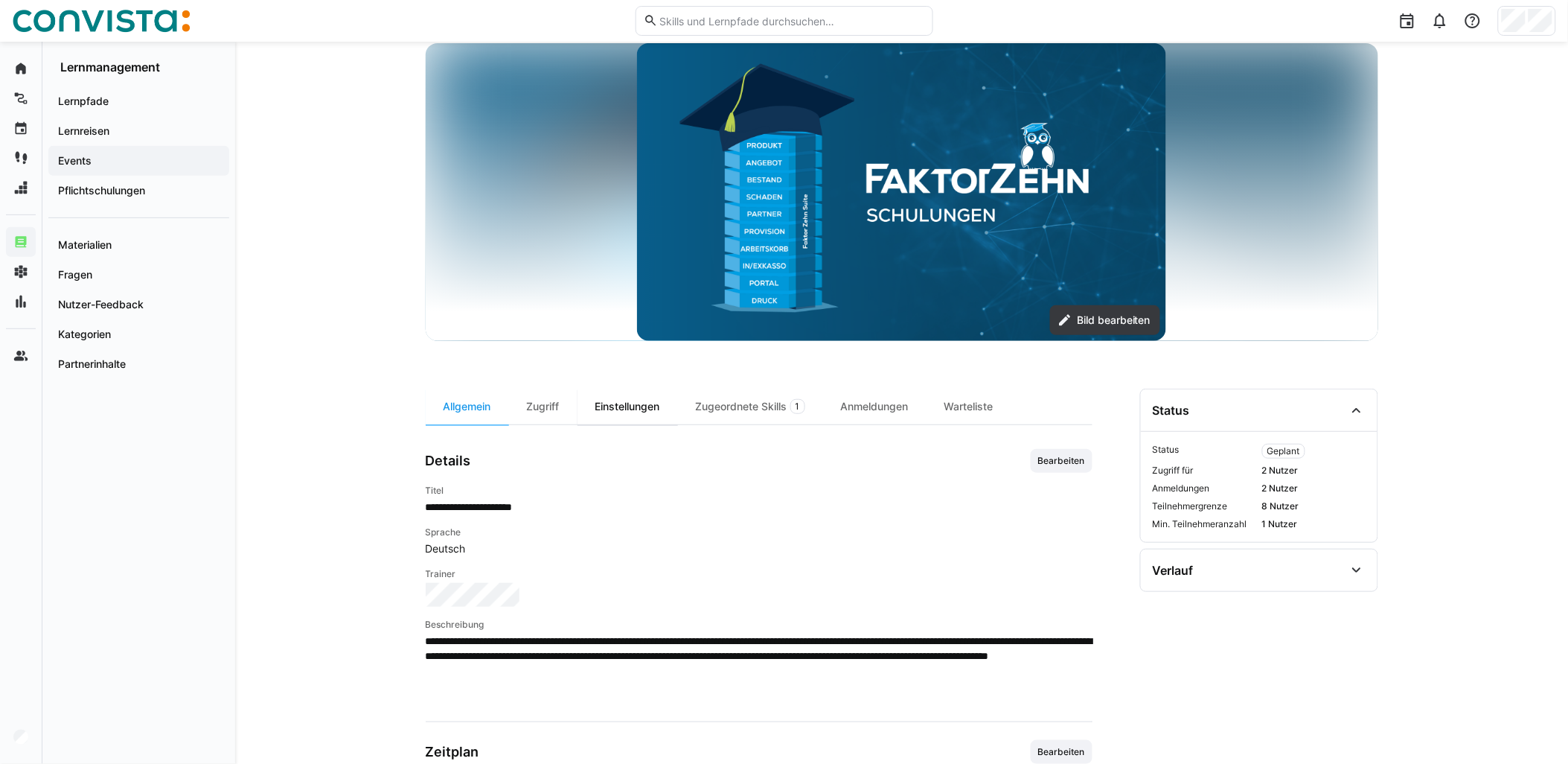
click at [620, 402] on div "Einstellungen" at bounding box center [628, 407] width 101 height 36
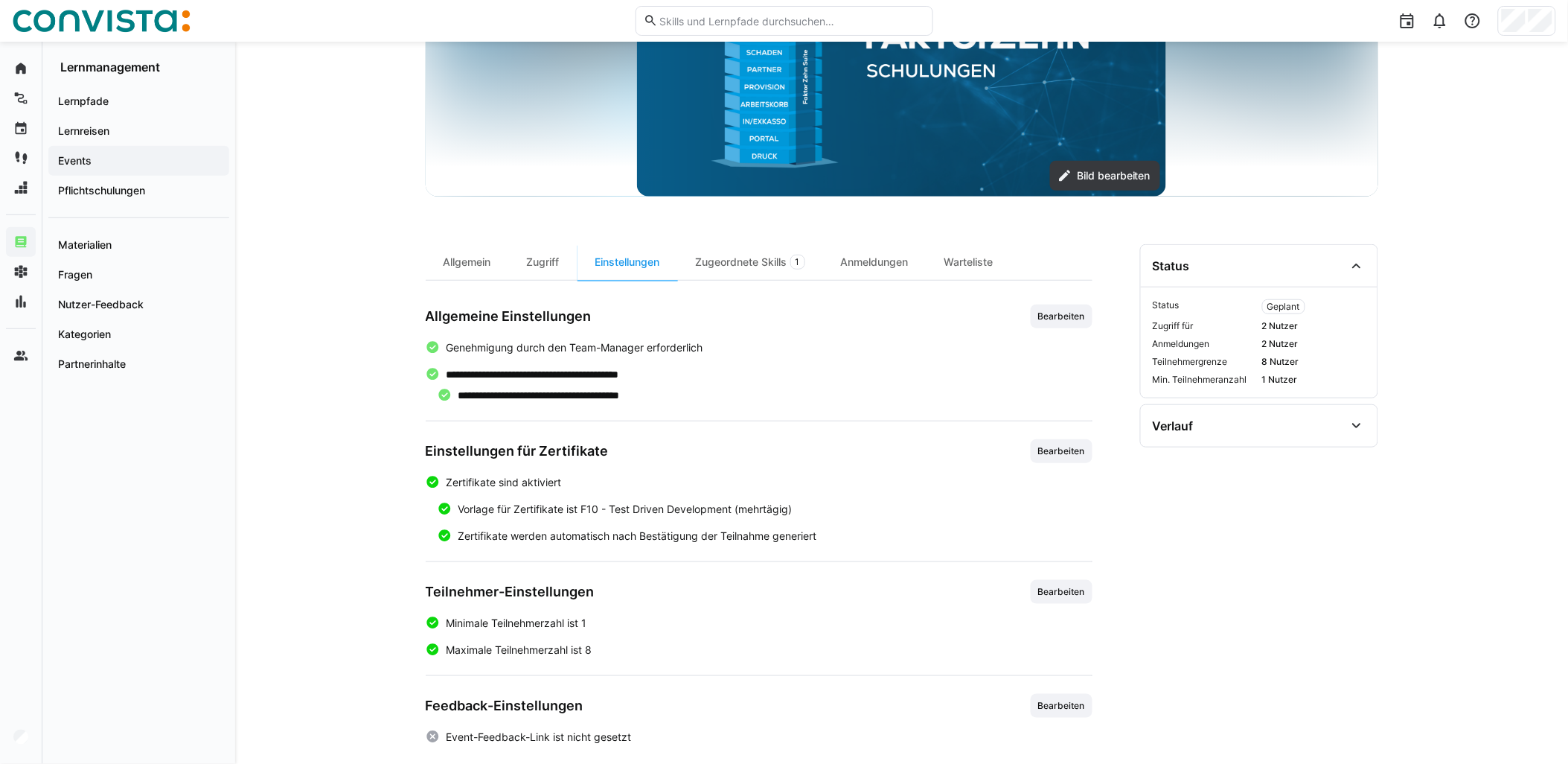
scroll to position [271, 0]
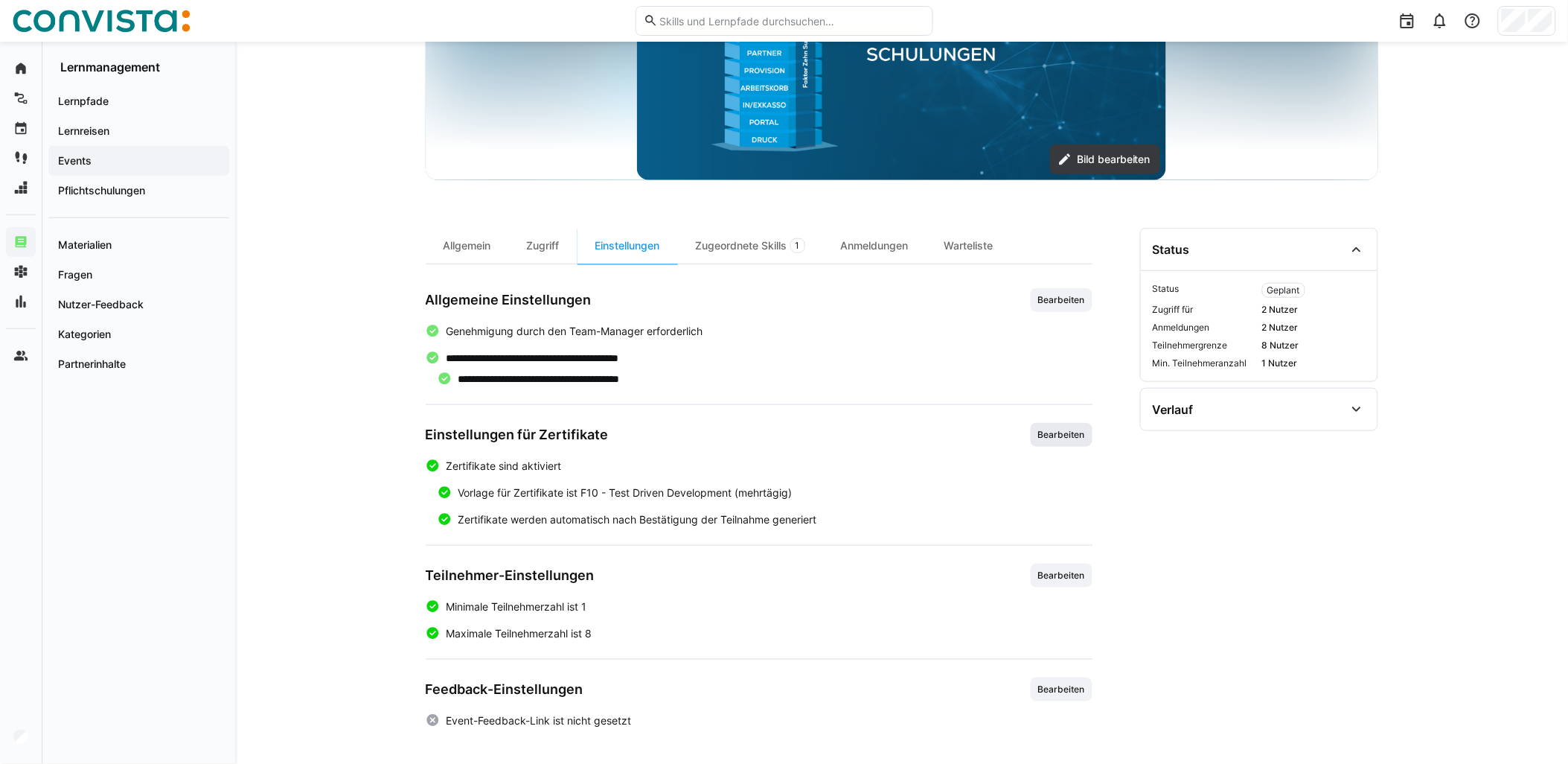
click at [786, 434] on span "Bearbeiten" at bounding box center [1061, 434] width 50 height 12
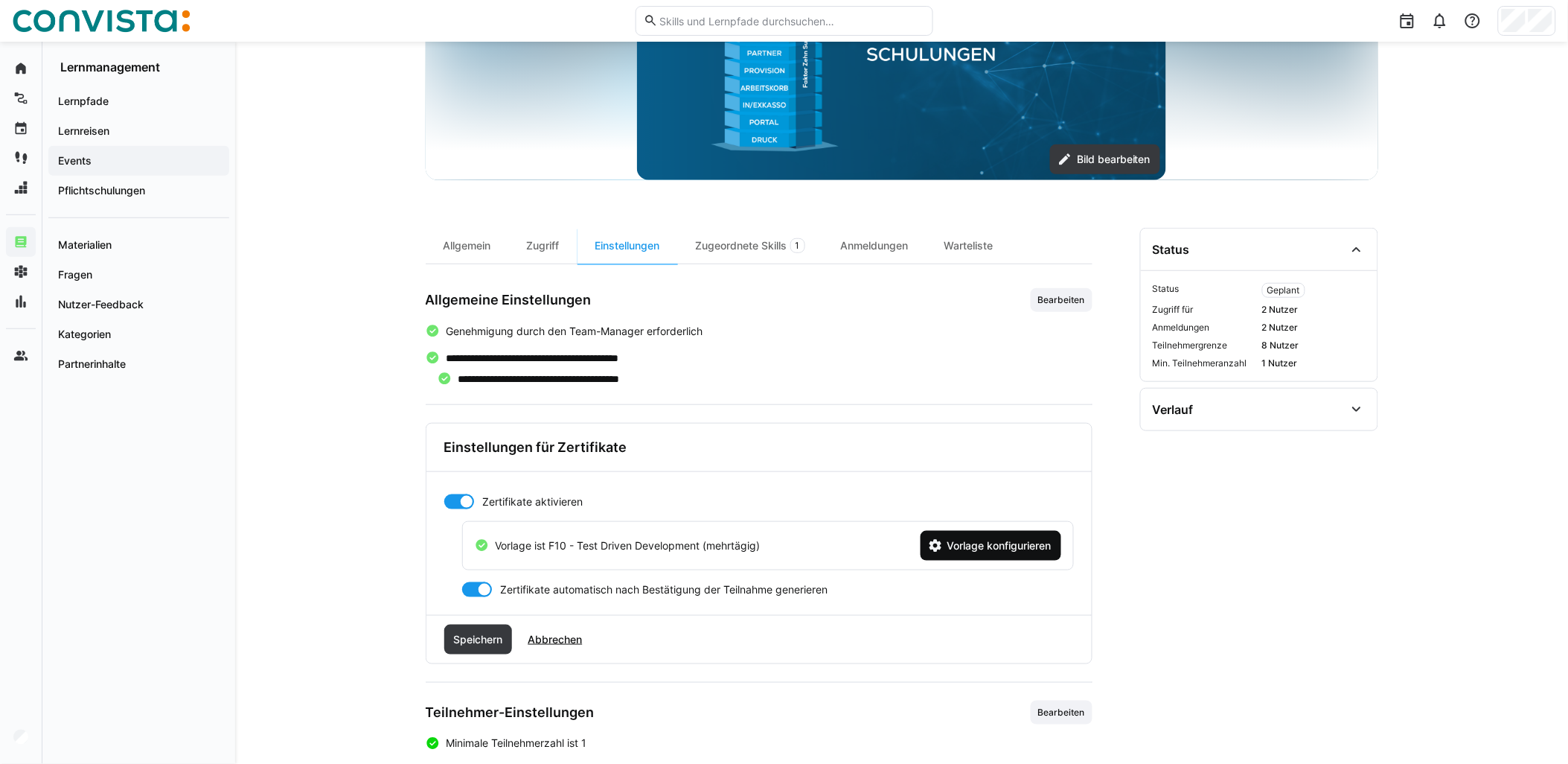
click at [786, 541] on span "Vorlage konfigurieren" at bounding box center [1000, 546] width 109 height 15
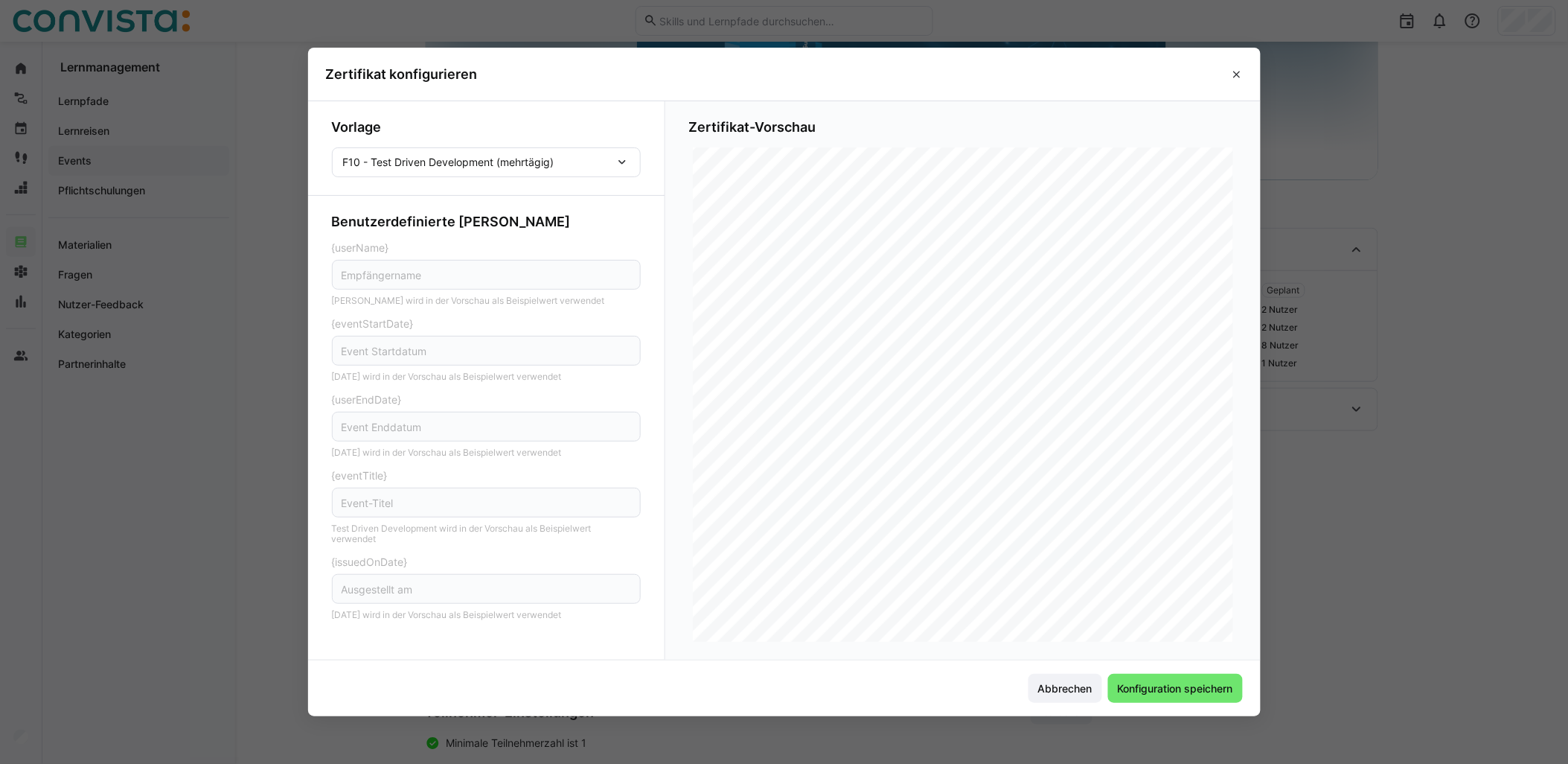
scroll to position [0, 0]
click at [786, 690] on span "Abbrechen" at bounding box center [1065, 688] width 59 height 15
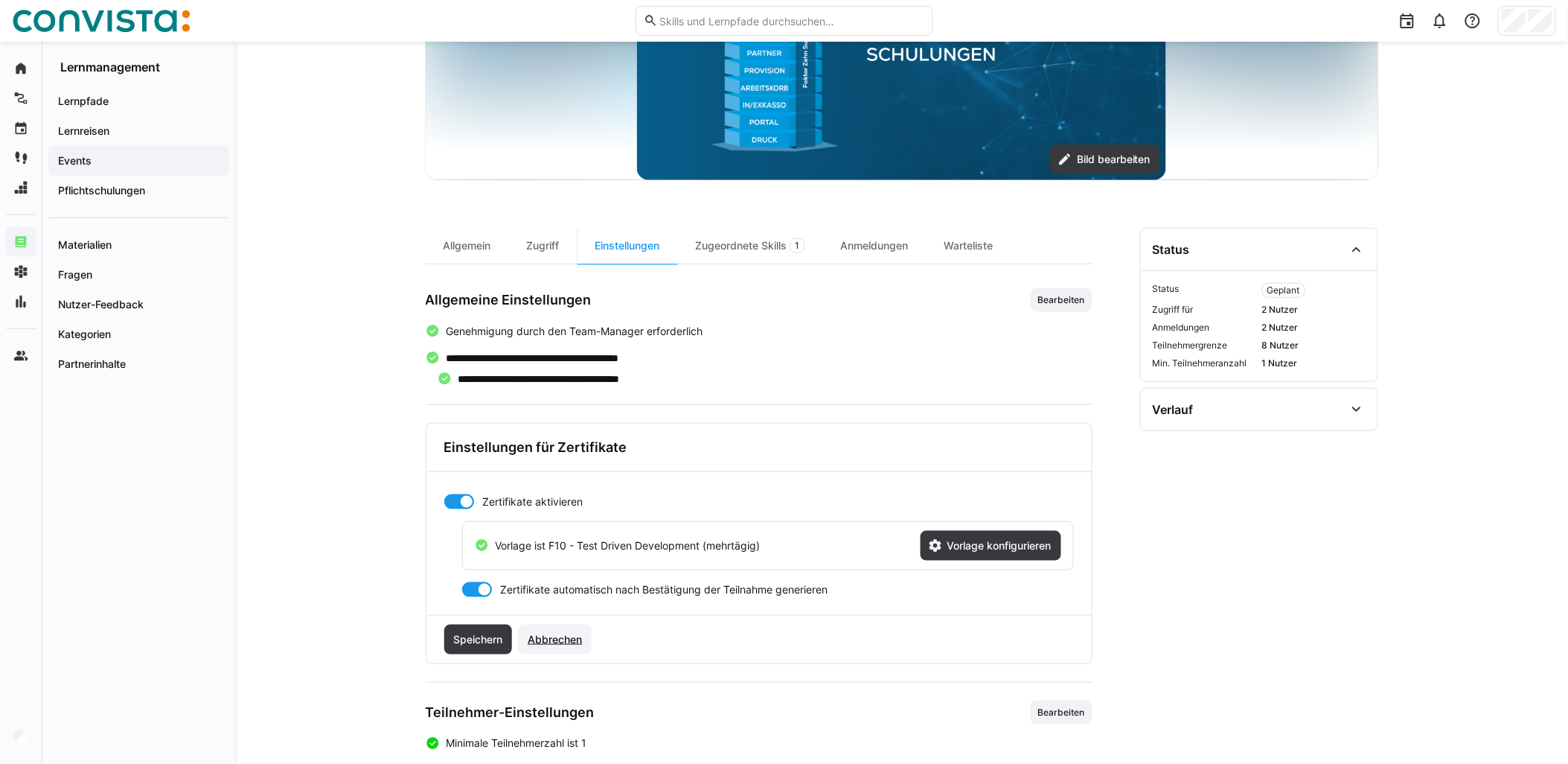
click at [559, 641] on span "Abbrechen" at bounding box center [555, 640] width 59 height 15
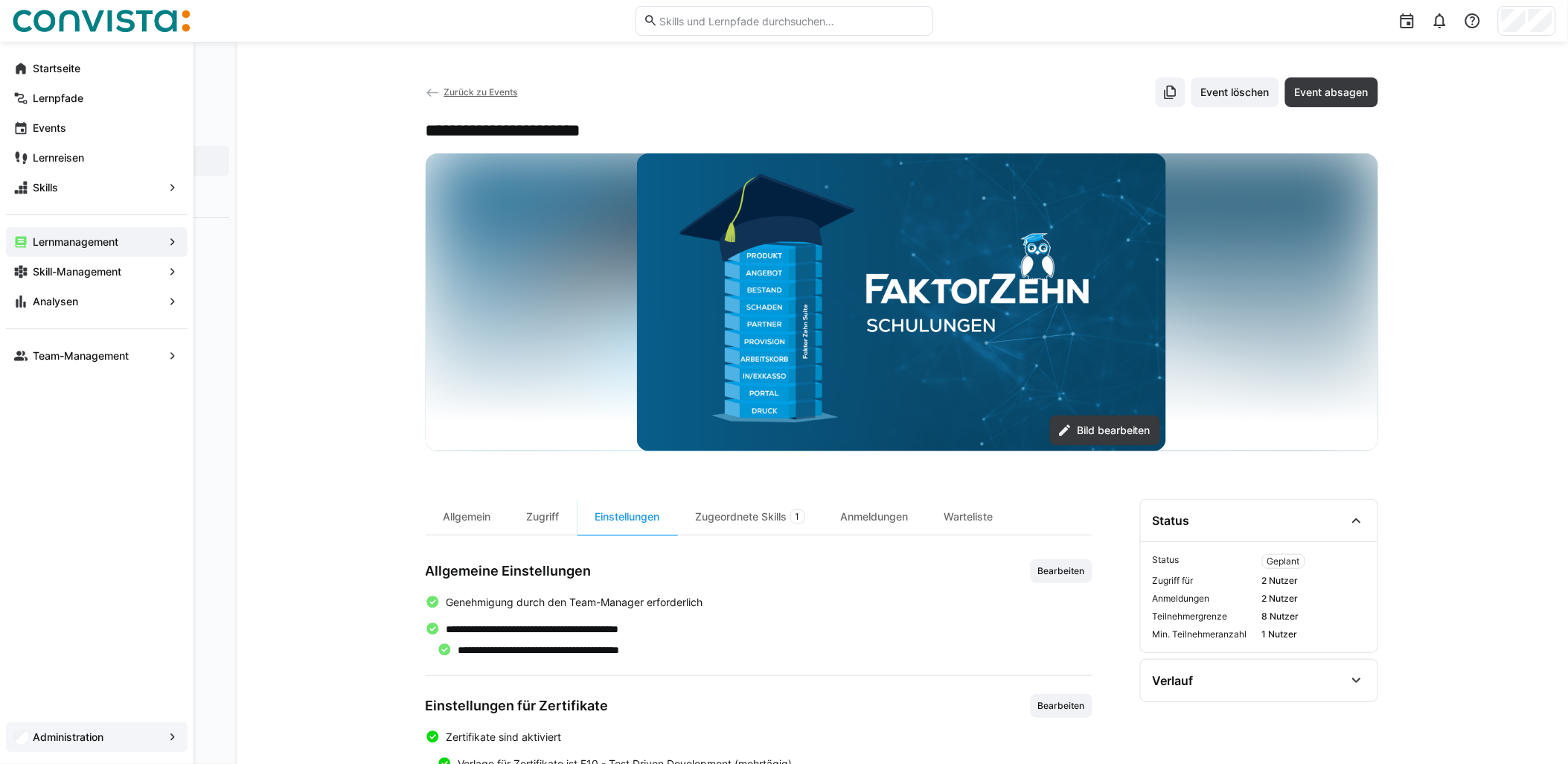
drag, startPoint x: 33, startPoint y: 754, endPoint x: 39, endPoint y: 740, distance: 15.2
click at [0, 0] on app-navigation-label "Administration" at bounding box center [0, 0] width 0 height 0
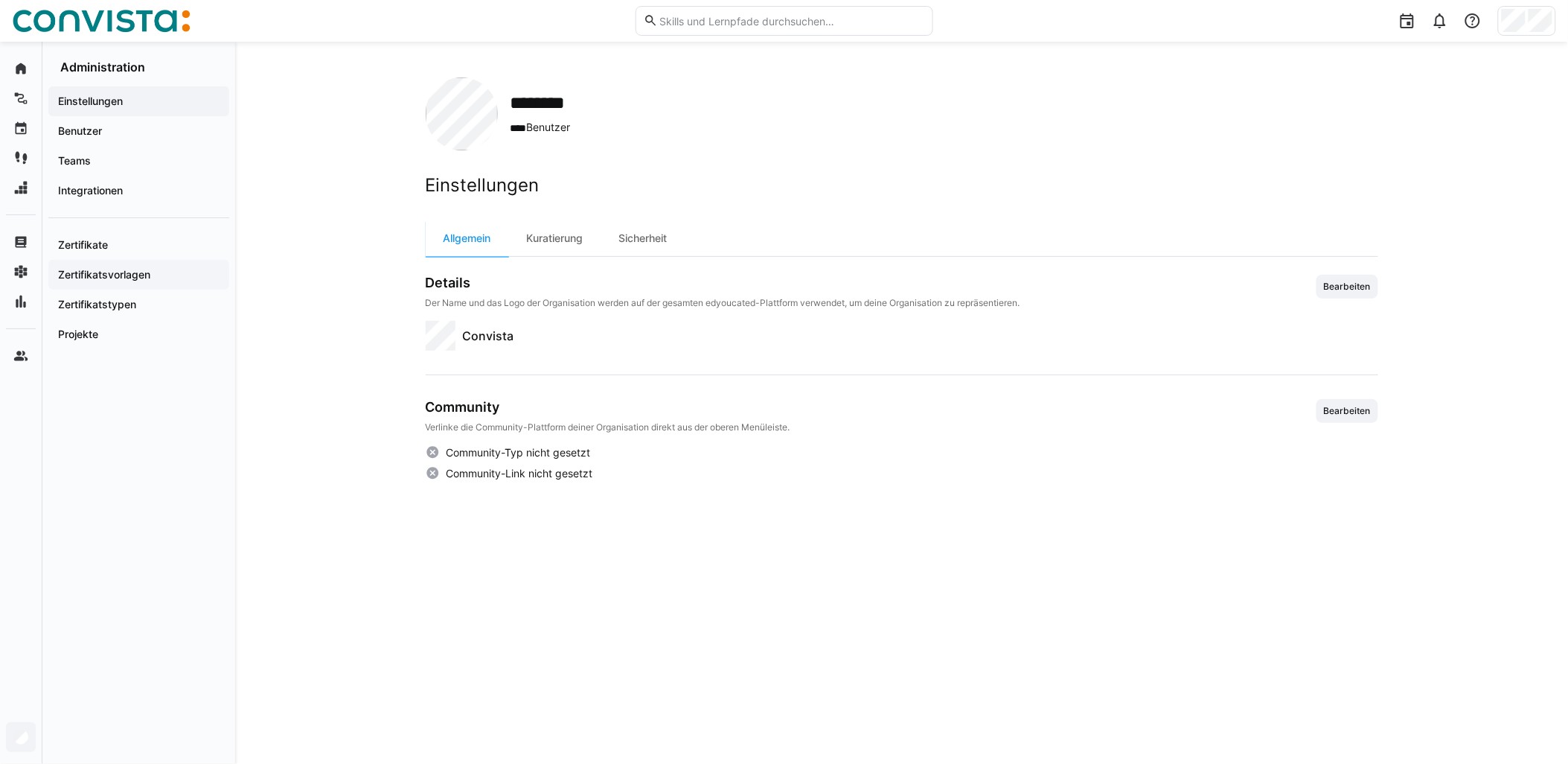
click at [152, 278] on span "Zertifikatsvorlagen" at bounding box center [139, 275] width 166 height 15
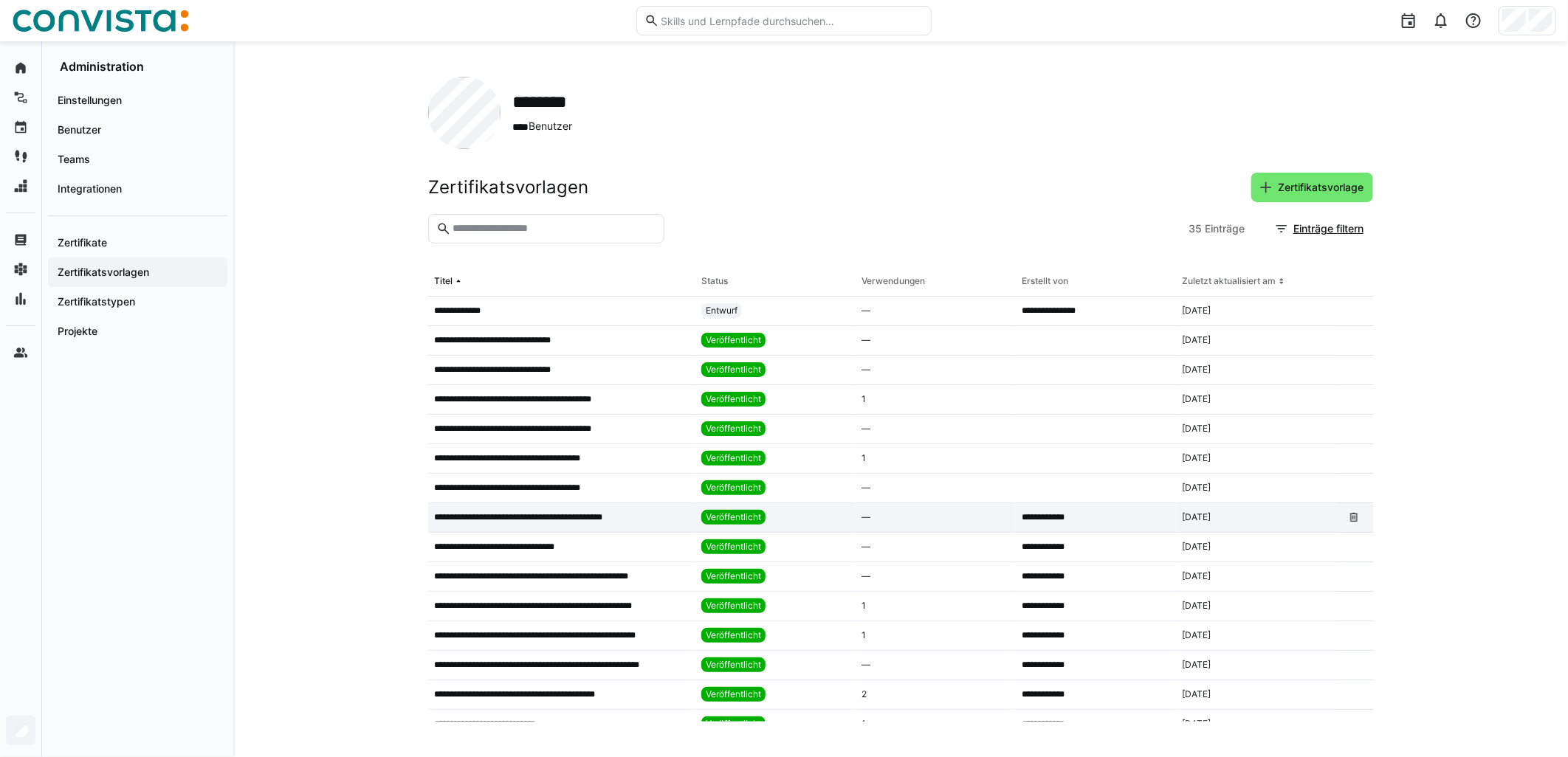
click at [628, 521] on p "**********" at bounding box center [532, 517] width 198 height 12
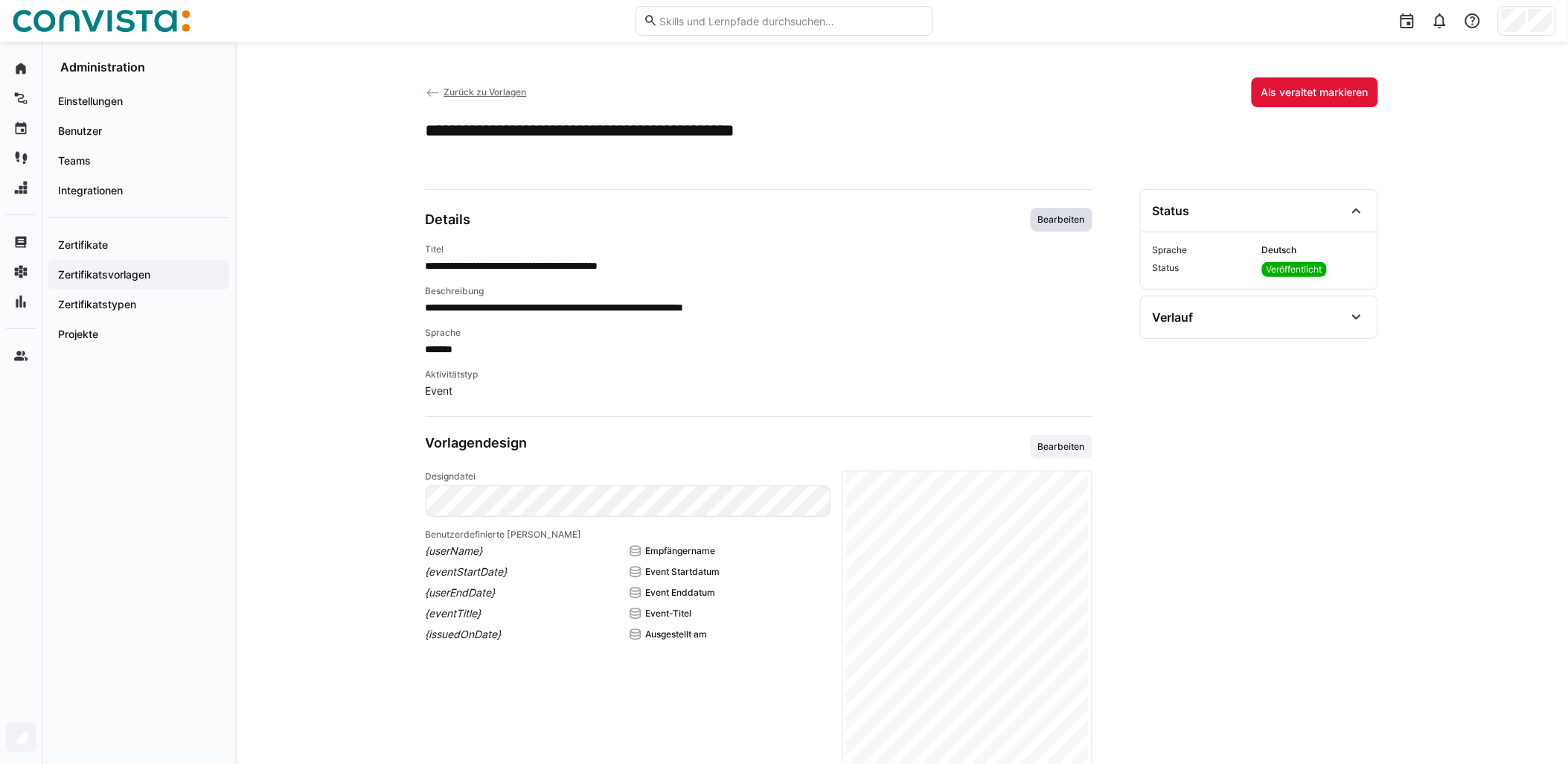
click at [786, 220] on span "Bearbeiten" at bounding box center [1061, 220] width 50 height 12
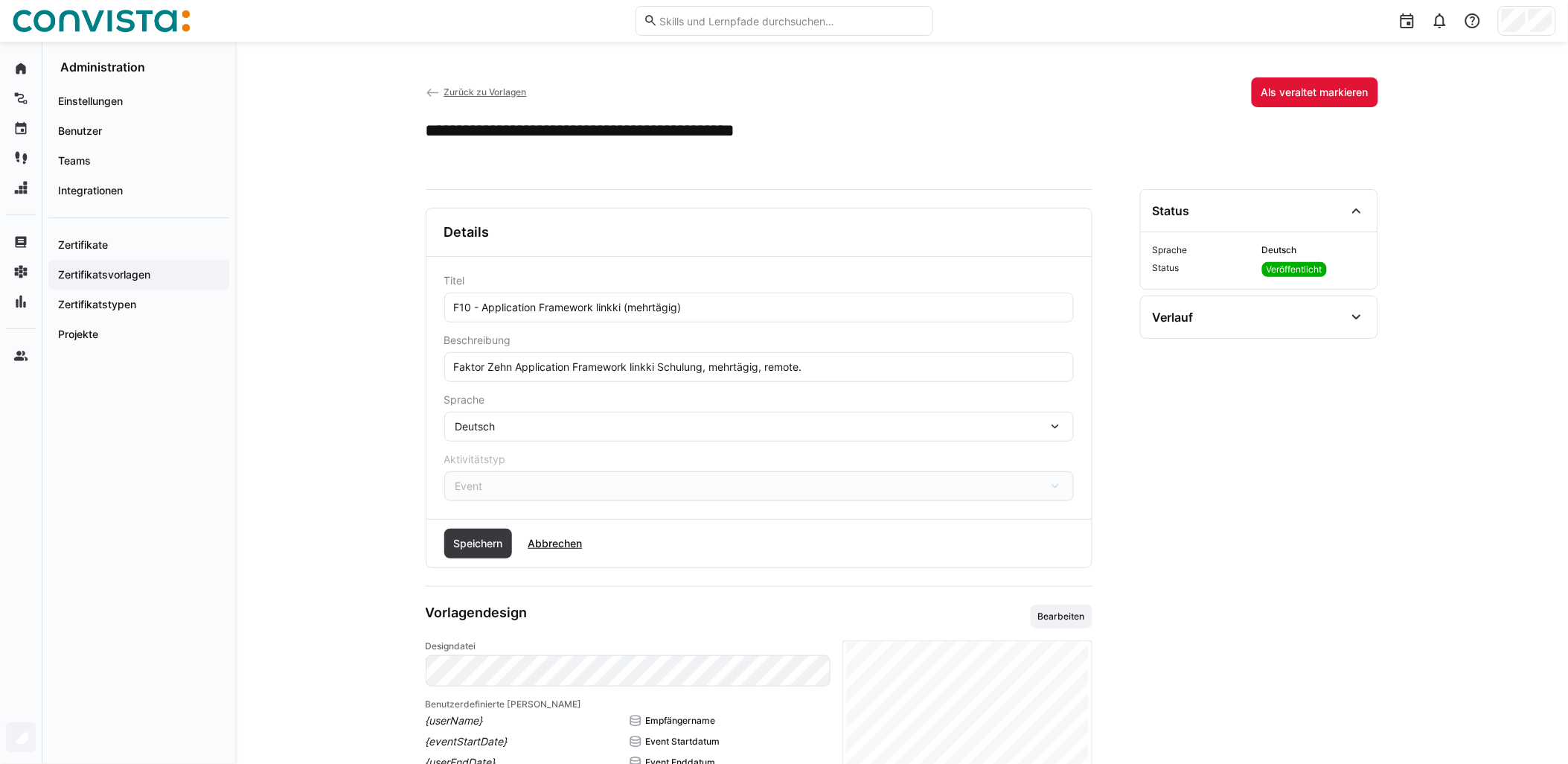
click at [625, 303] on input "F10 - Application Framework linkki (mehrtägig)" at bounding box center [759, 308] width 613 height 13
type input "F10 - Application Framework linkki - remote (mehrtägig)"
click at [493, 548] on span "Speichern" at bounding box center [478, 544] width 54 height 15
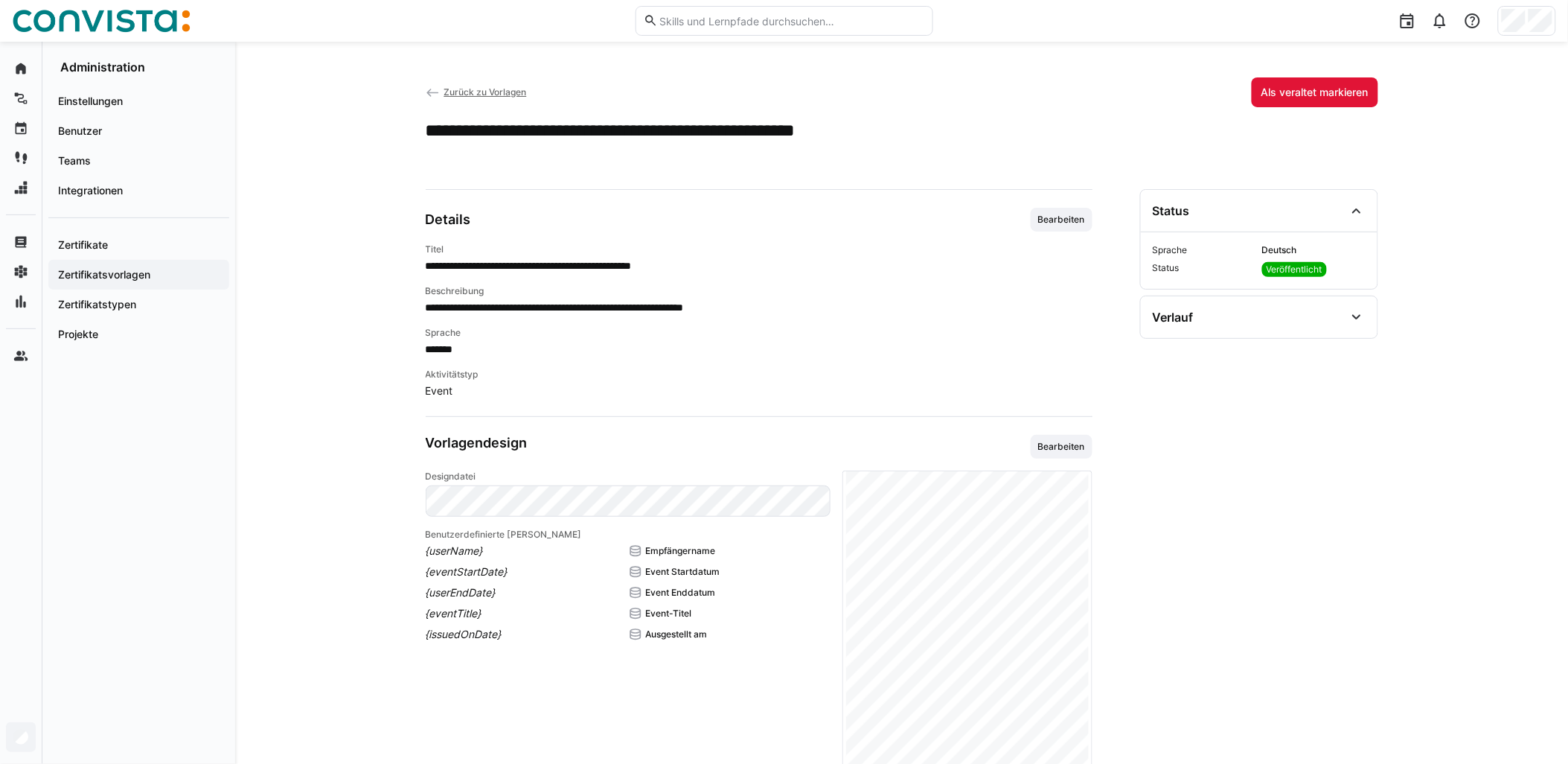
click at [499, 88] on span "Zurück zu Vorlagen" at bounding box center [485, 92] width 83 height 11
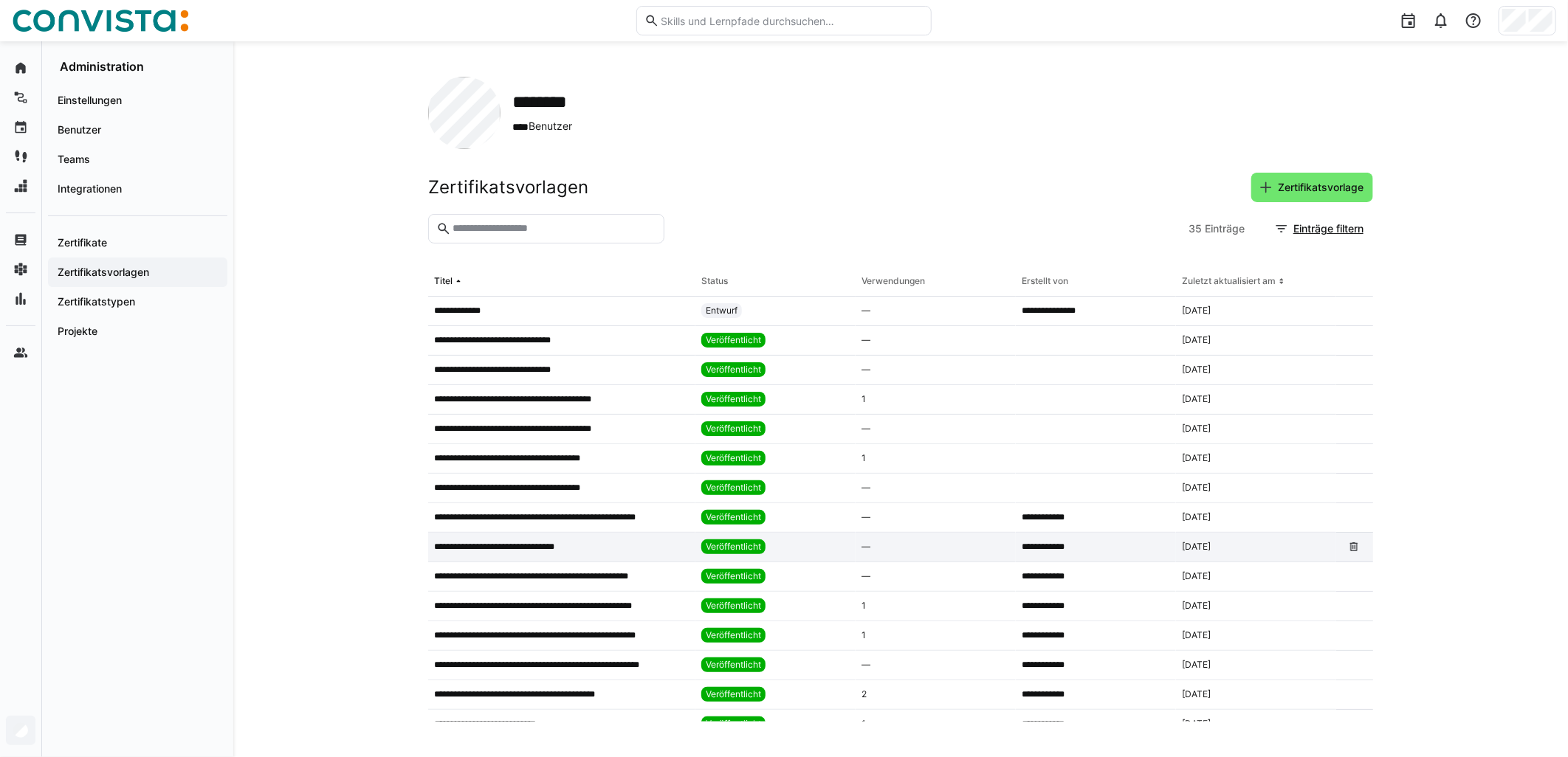
click at [520, 543] on p "**********" at bounding box center [506, 547] width 144 height 12
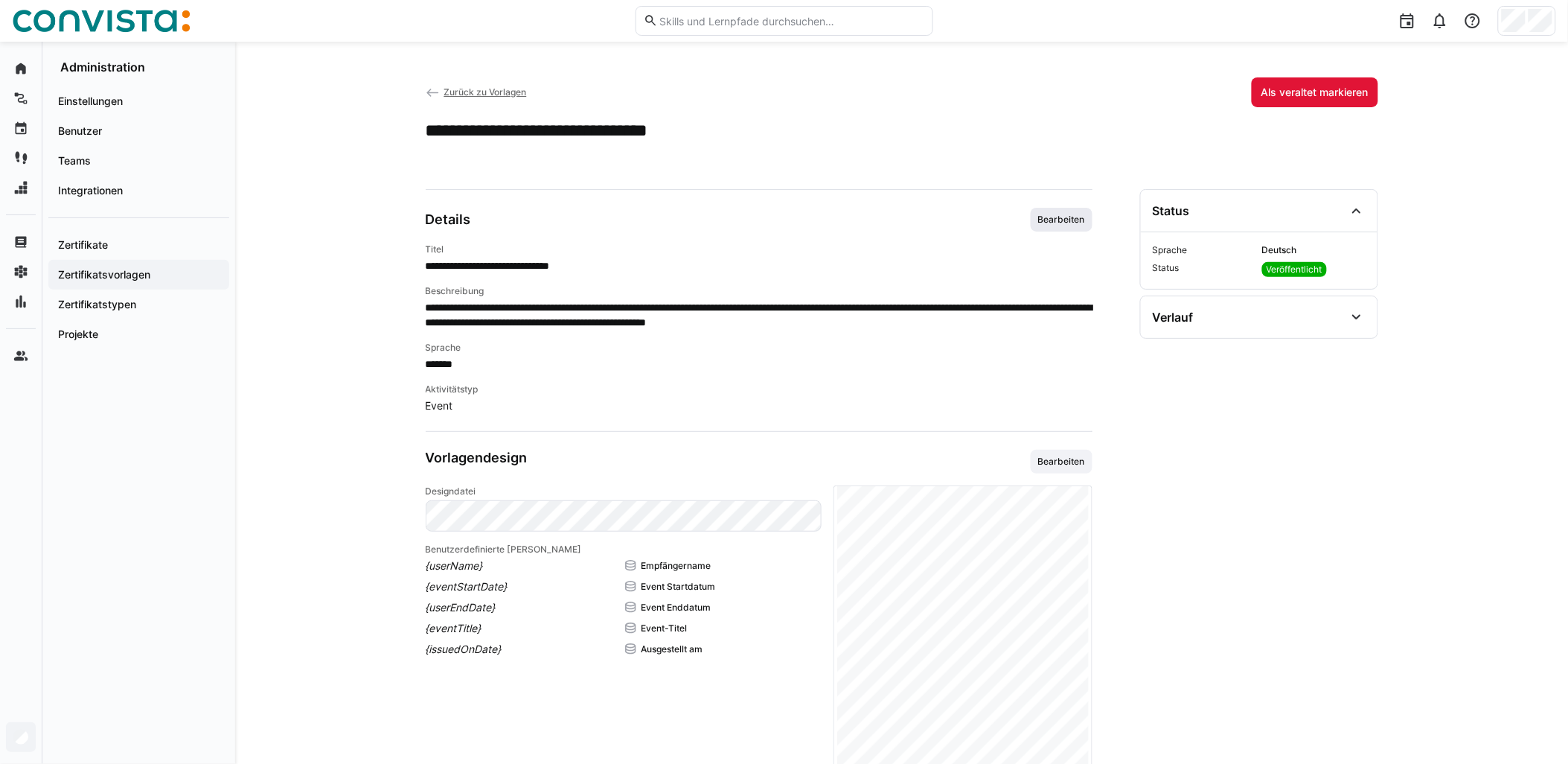
click at [786, 219] on span "Bearbeiten" at bounding box center [1061, 220] width 50 height 12
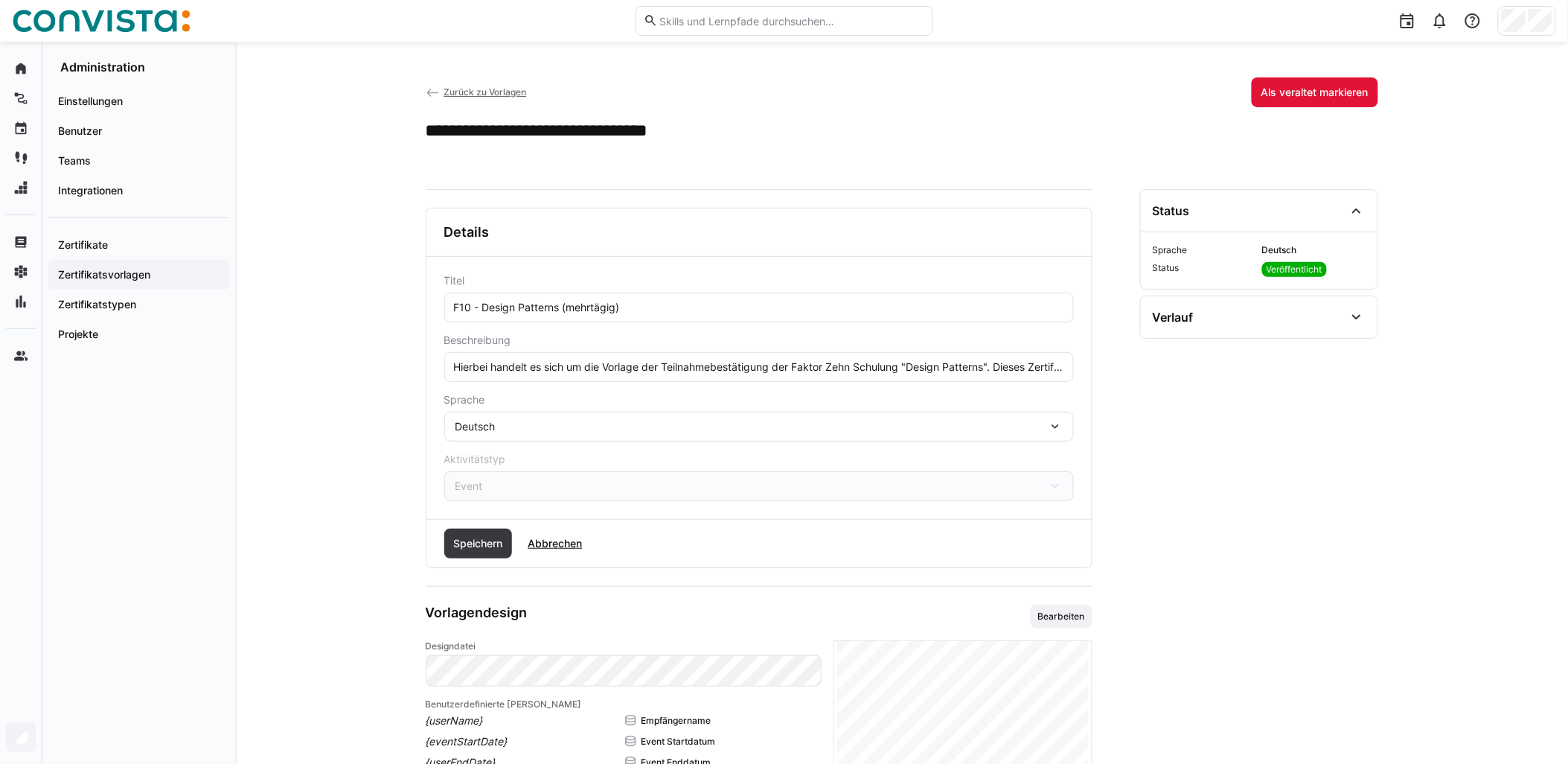
click at [567, 311] on input "F10 - Design Patterns (mehrtägig)" at bounding box center [759, 308] width 613 height 13
type input "F10 - Design Patterns - remote (mehrtägig)"
click at [466, 562] on div "Speichern Abbrechen" at bounding box center [759, 544] width 665 height 48
click at [485, 551] on span "Speichern" at bounding box center [478, 544] width 54 height 15
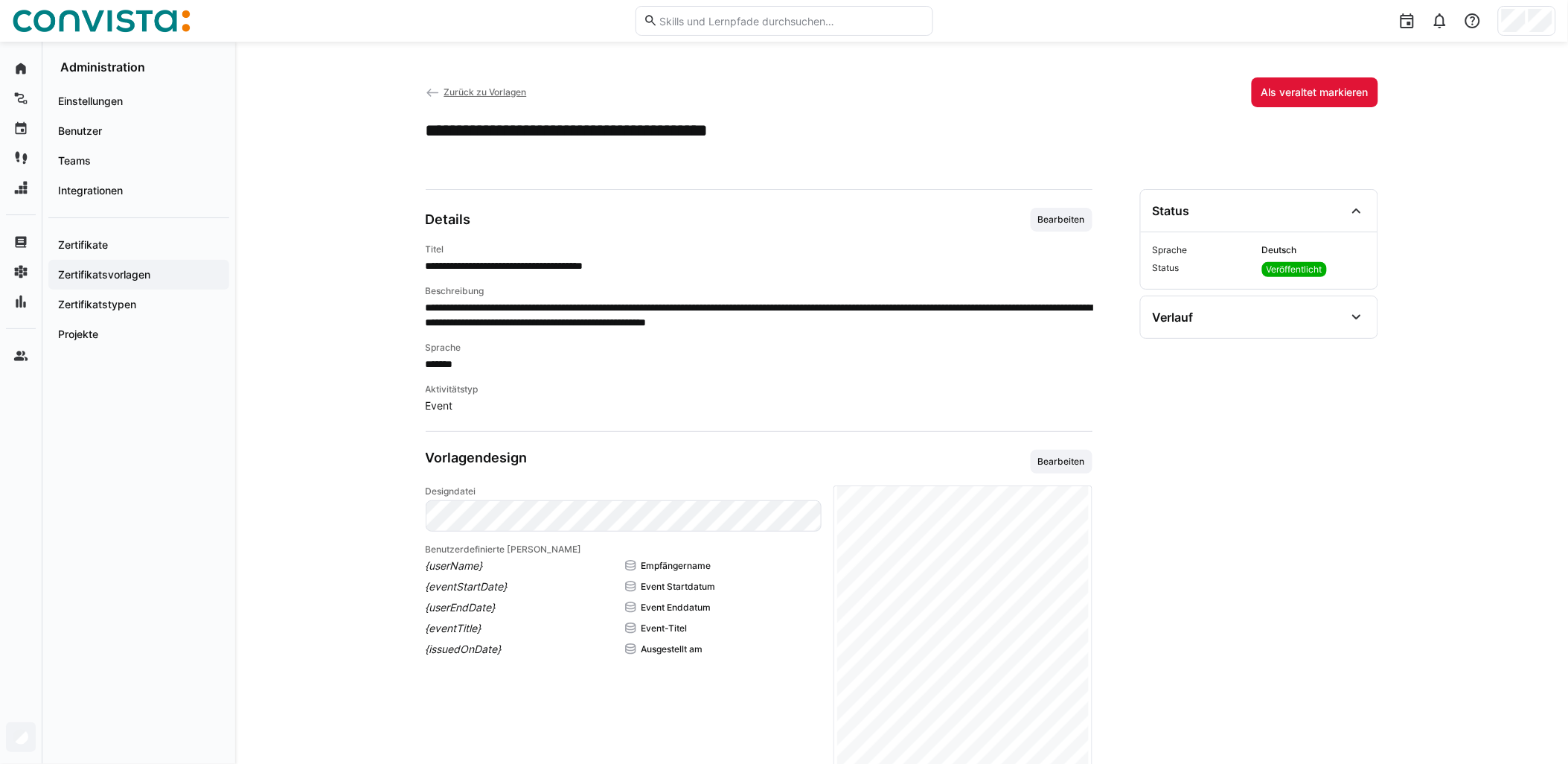
click at [508, 92] on span "Zurück zu Vorlagen" at bounding box center [485, 92] width 83 height 11
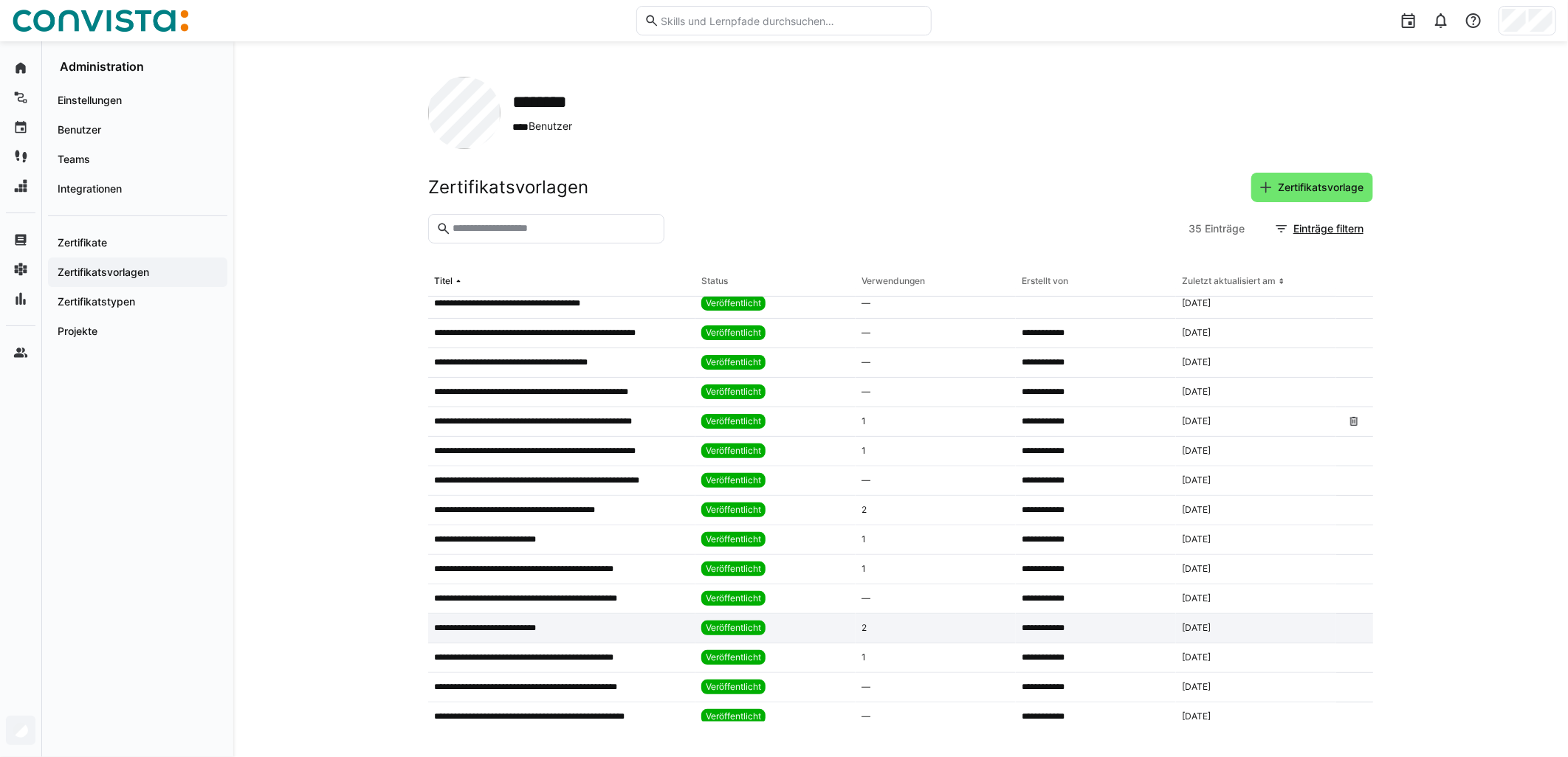
scroll to position [246, 0]
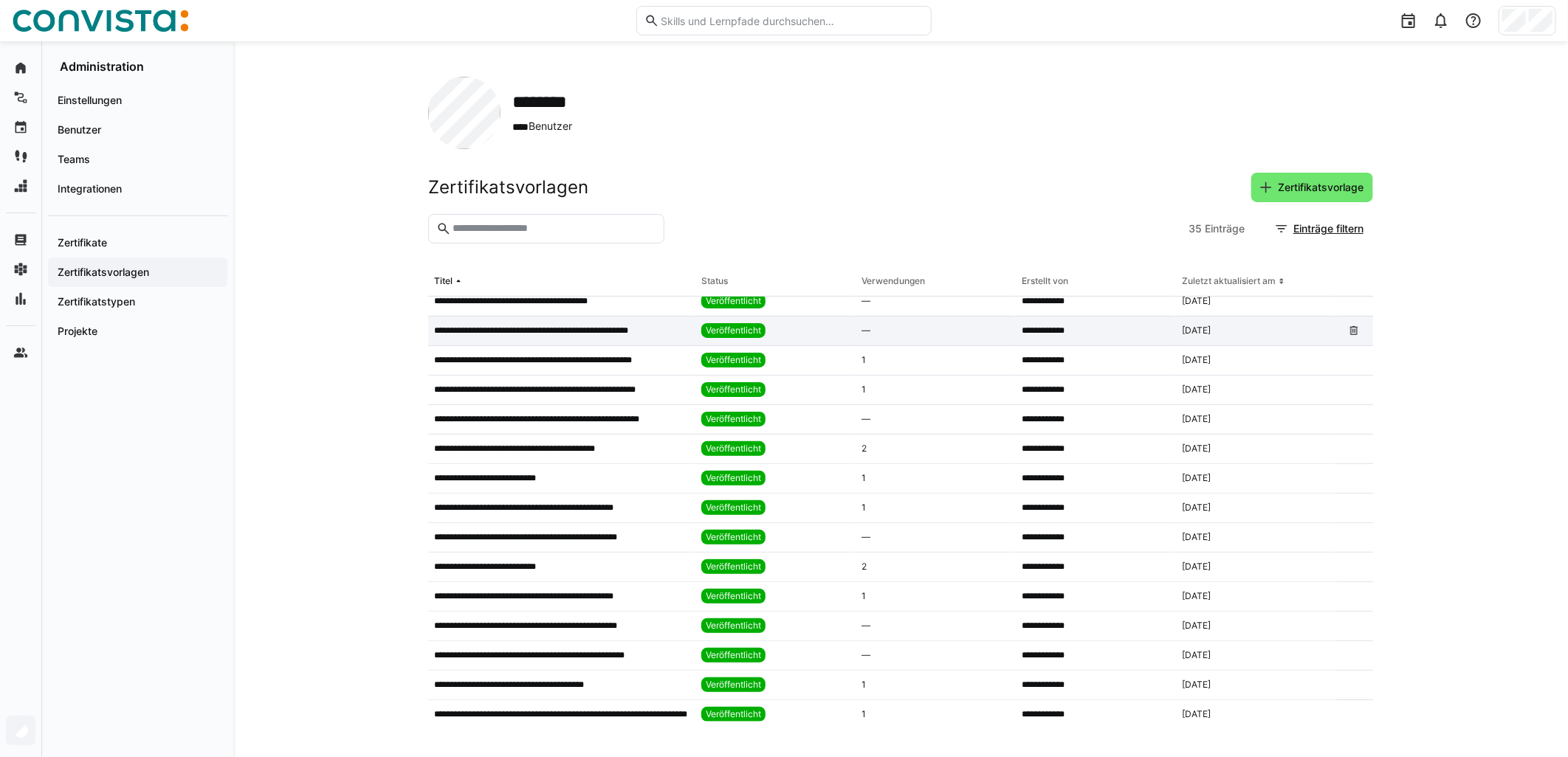
click at [546, 328] on p "**********" at bounding box center [549, 331] width 231 height 12
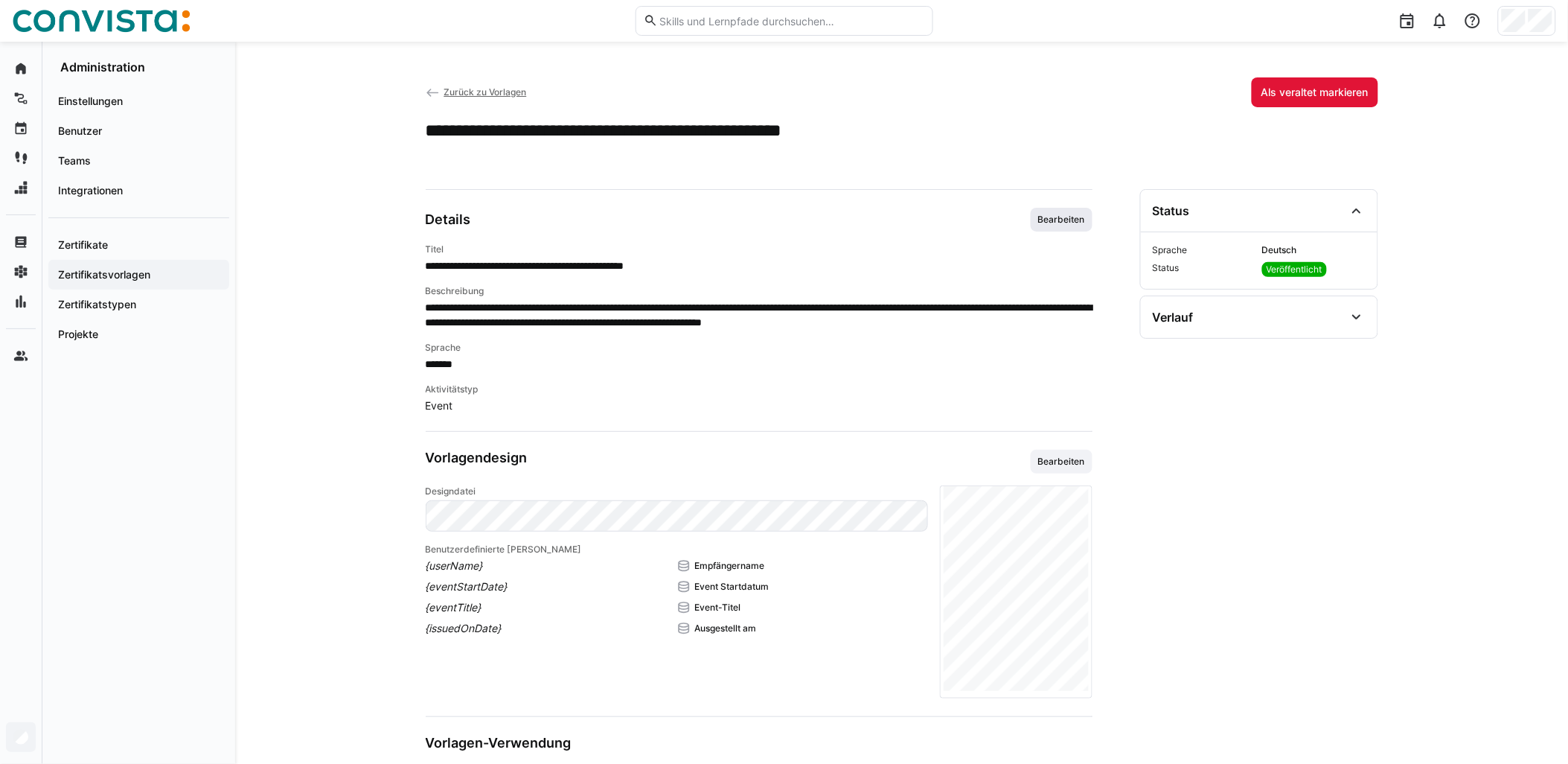
click at [786, 218] on span "Bearbeiten" at bounding box center [1061, 220] width 50 height 12
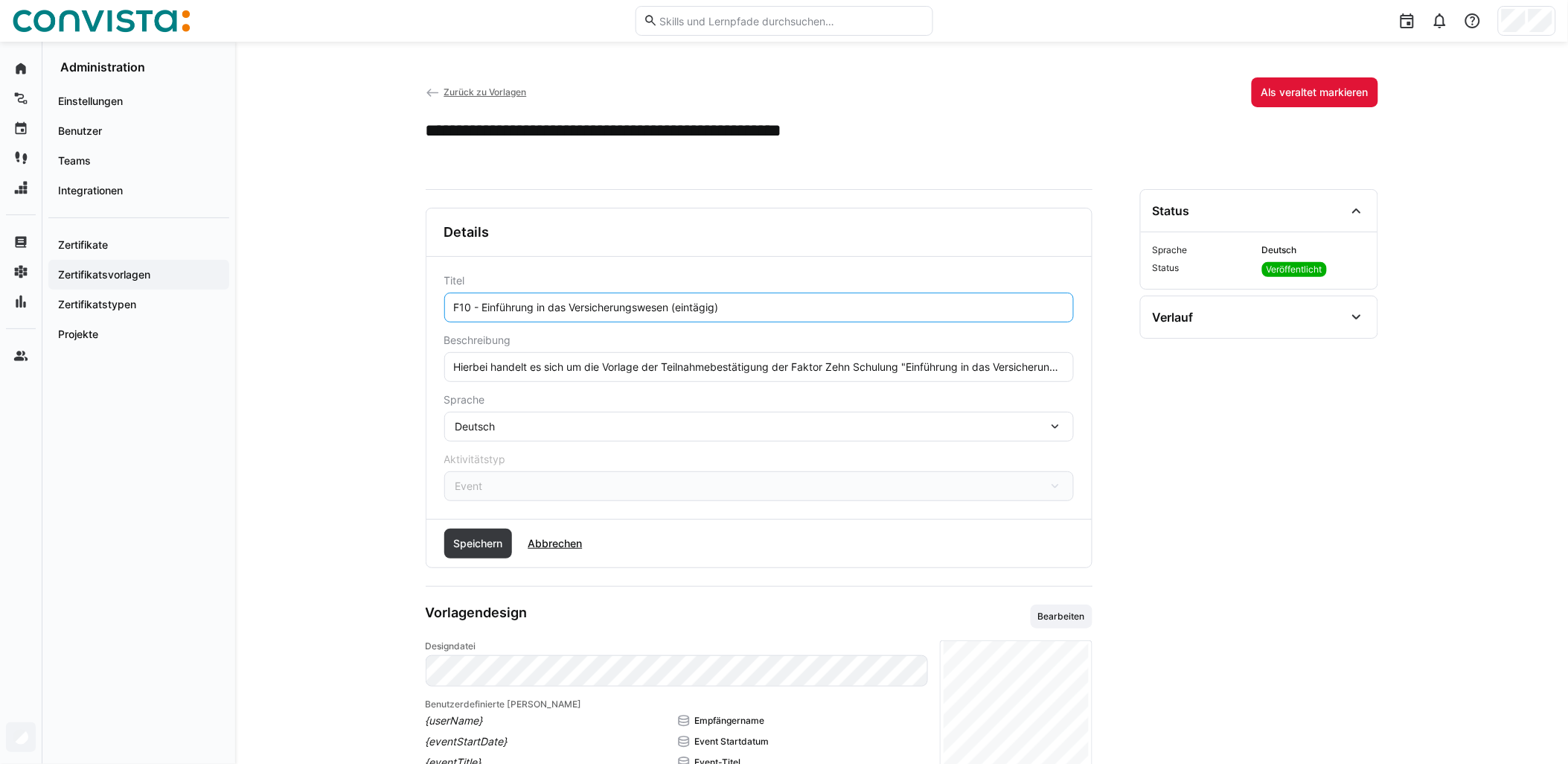
click at [677, 303] on input "F10 - Einführung in das Versicherungswesen (eintägig)" at bounding box center [759, 308] width 613 height 13
type input "F10 - Einführung in das Versicherungswesen - remote (eintägig)"
click at [487, 556] on span "Speichern" at bounding box center [478, 544] width 68 height 30
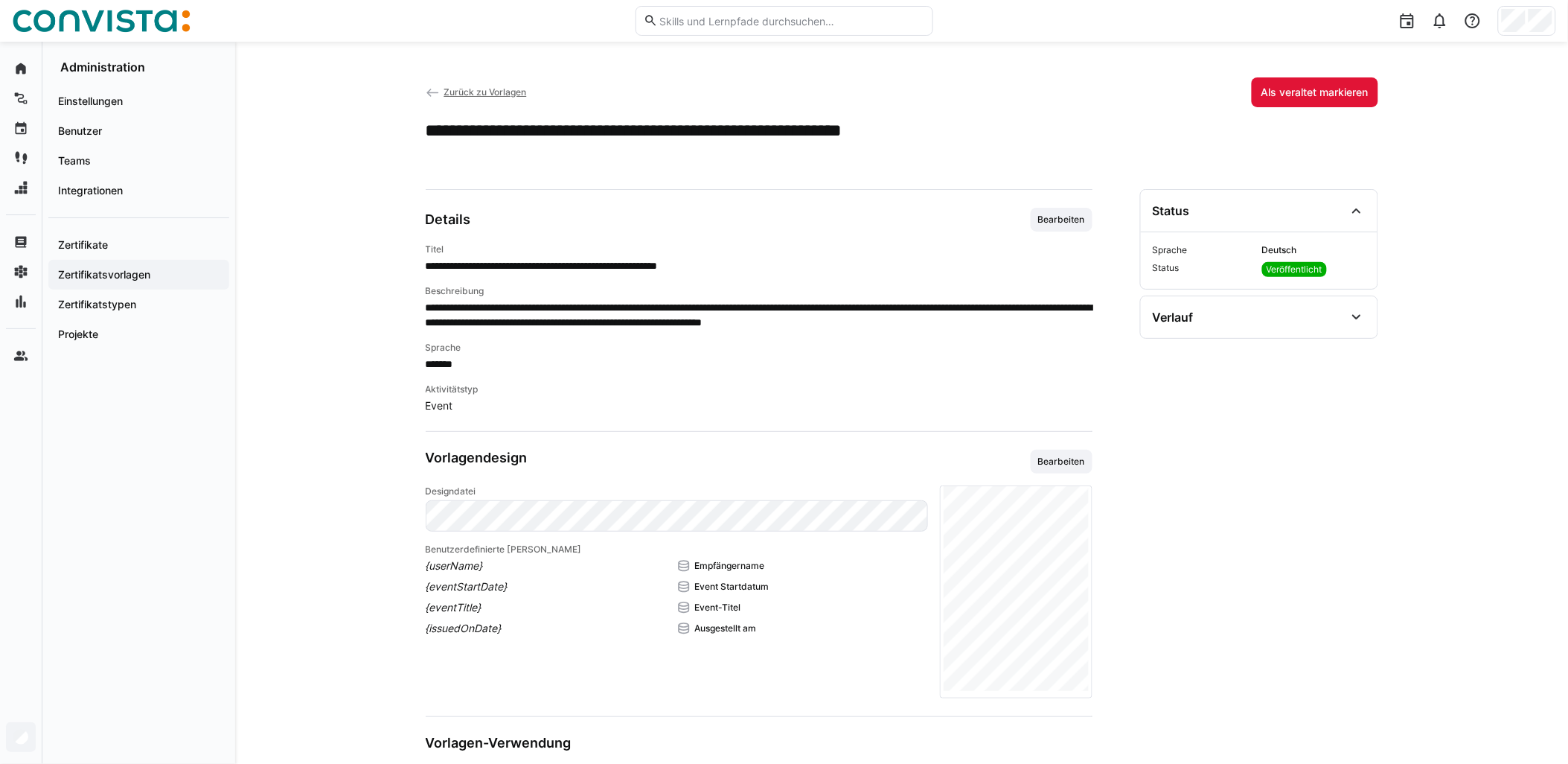
click at [510, 90] on span "Zurück zu Vorlagen" at bounding box center [485, 92] width 83 height 11
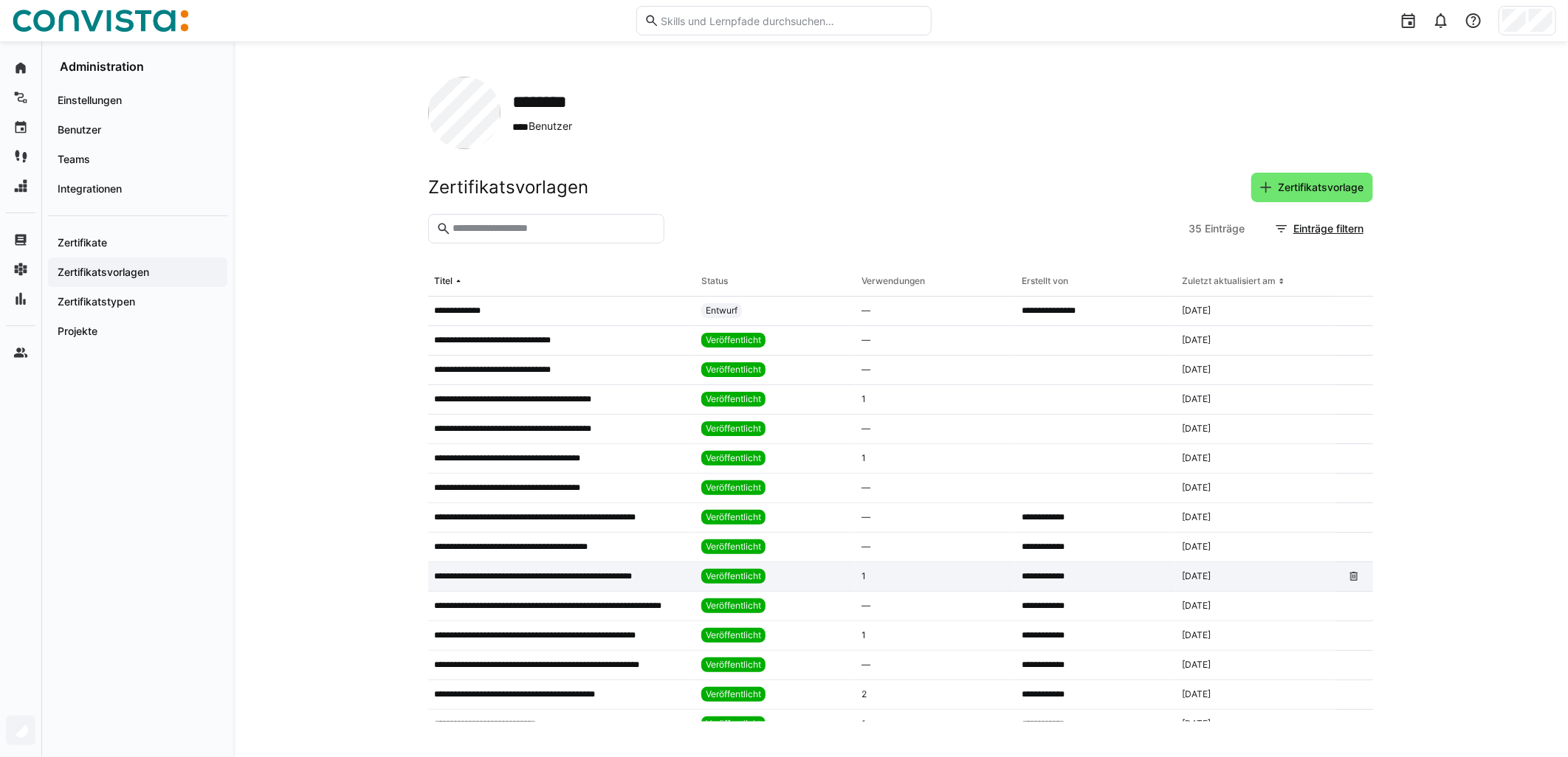
click at [665, 578] on p "**********" at bounding box center [554, 576] width 240 height 12
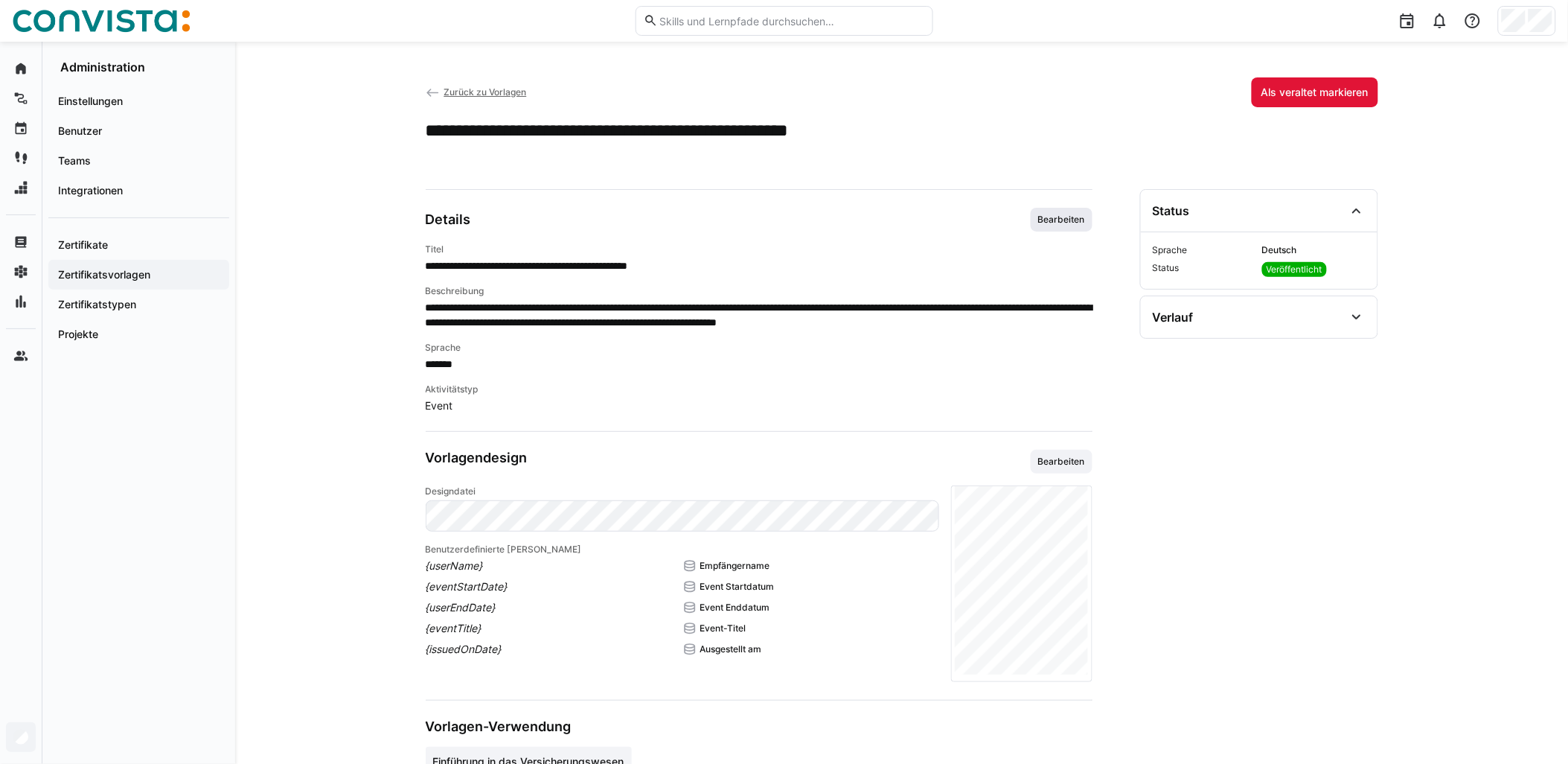
click at [786, 219] on span "Bearbeiten" at bounding box center [1061, 220] width 50 height 12
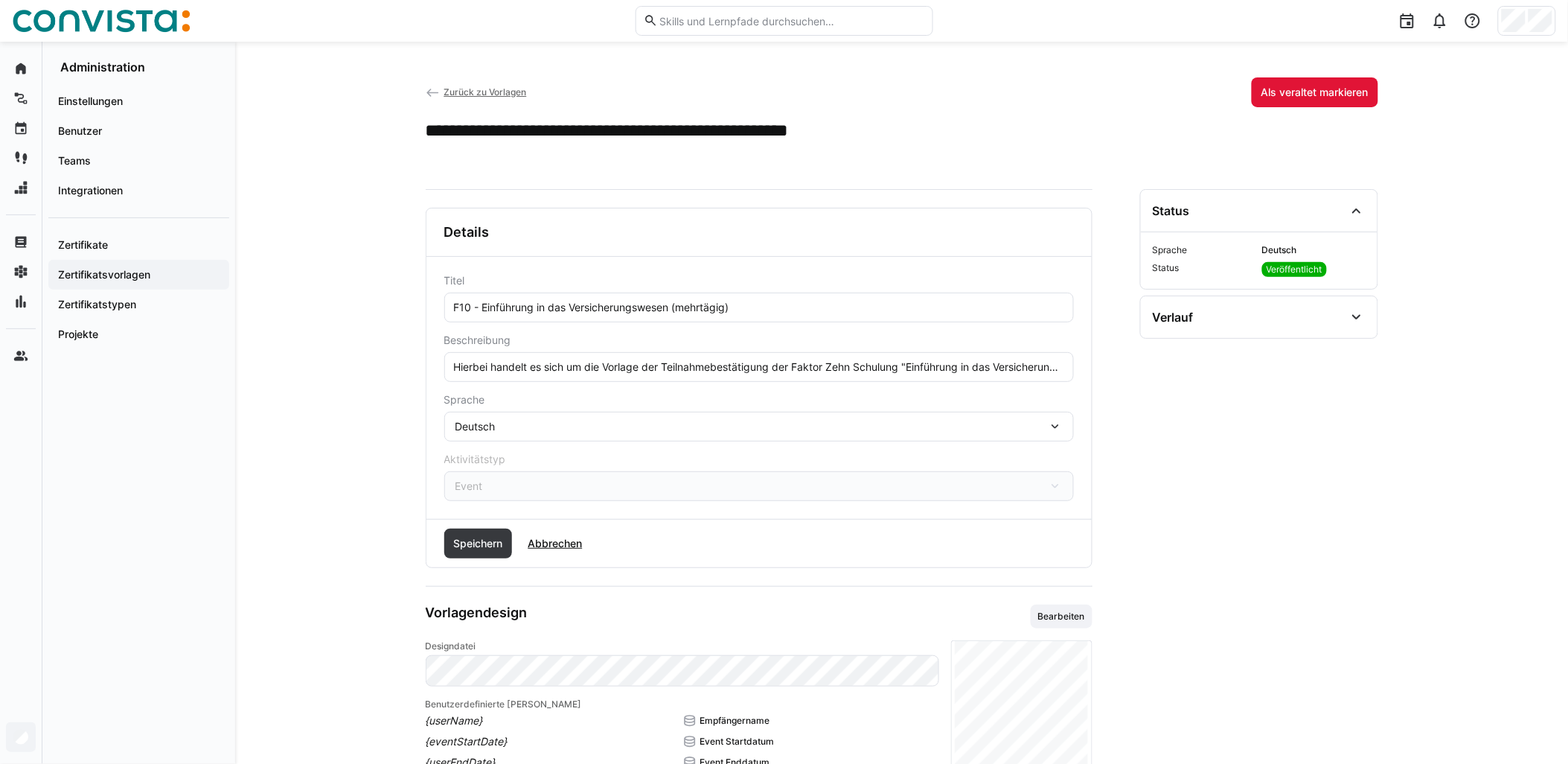
click at [677, 303] on input "F10 - Einführung in das Versicherungswesen (mehrtägig)" at bounding box center [759, 308] width 613 height 13
type input "F10 - Einführung in das Versicherungswesen - remote (mehrtägig)"
click at [505, 537] on span "Speichern" at bounding box center [478, 544] width 54 height 15
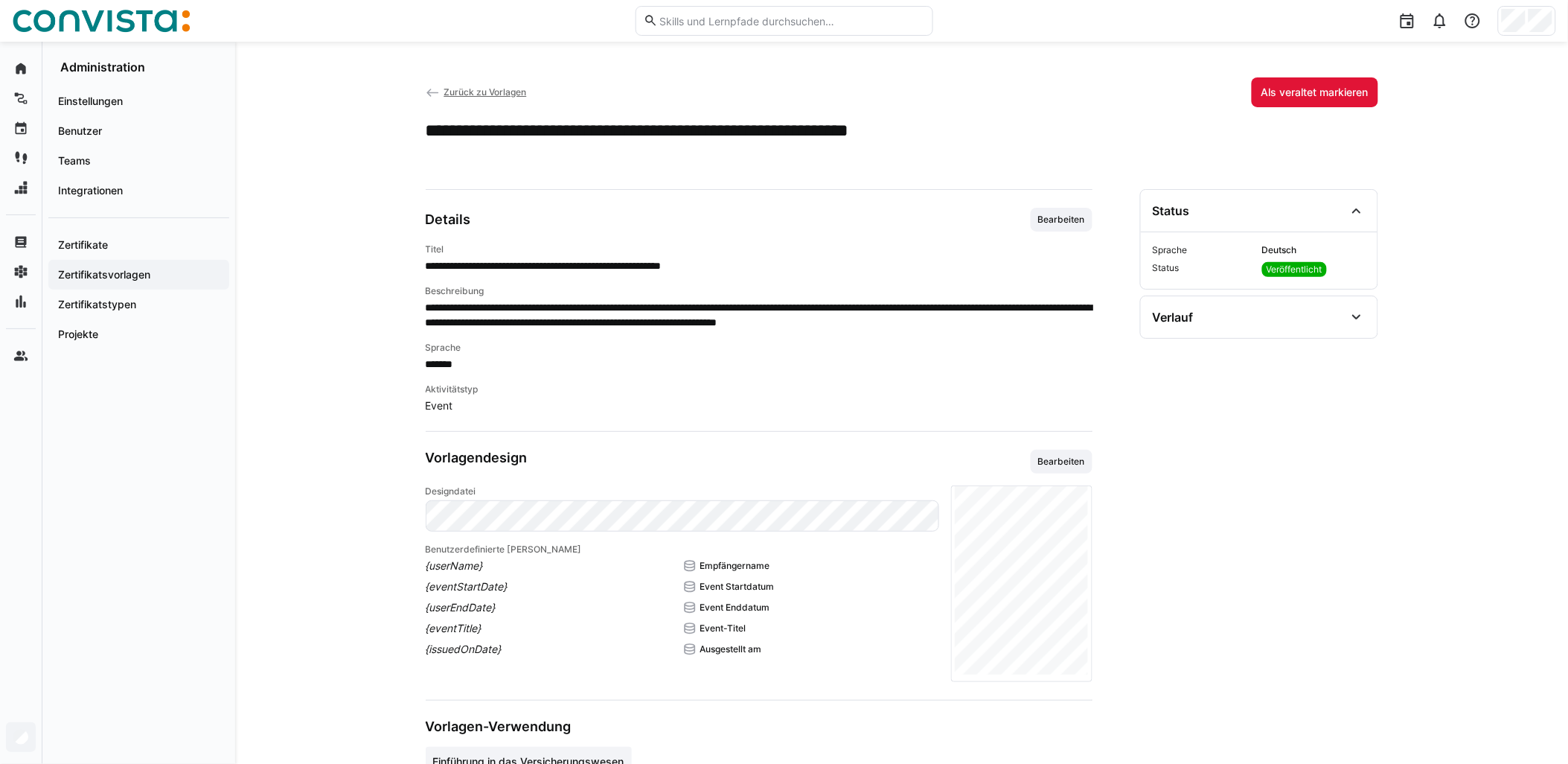
click at [504, 90] on span "Zurück zu Vorlagen" at bounding box center [485, 92] width 83 height 11
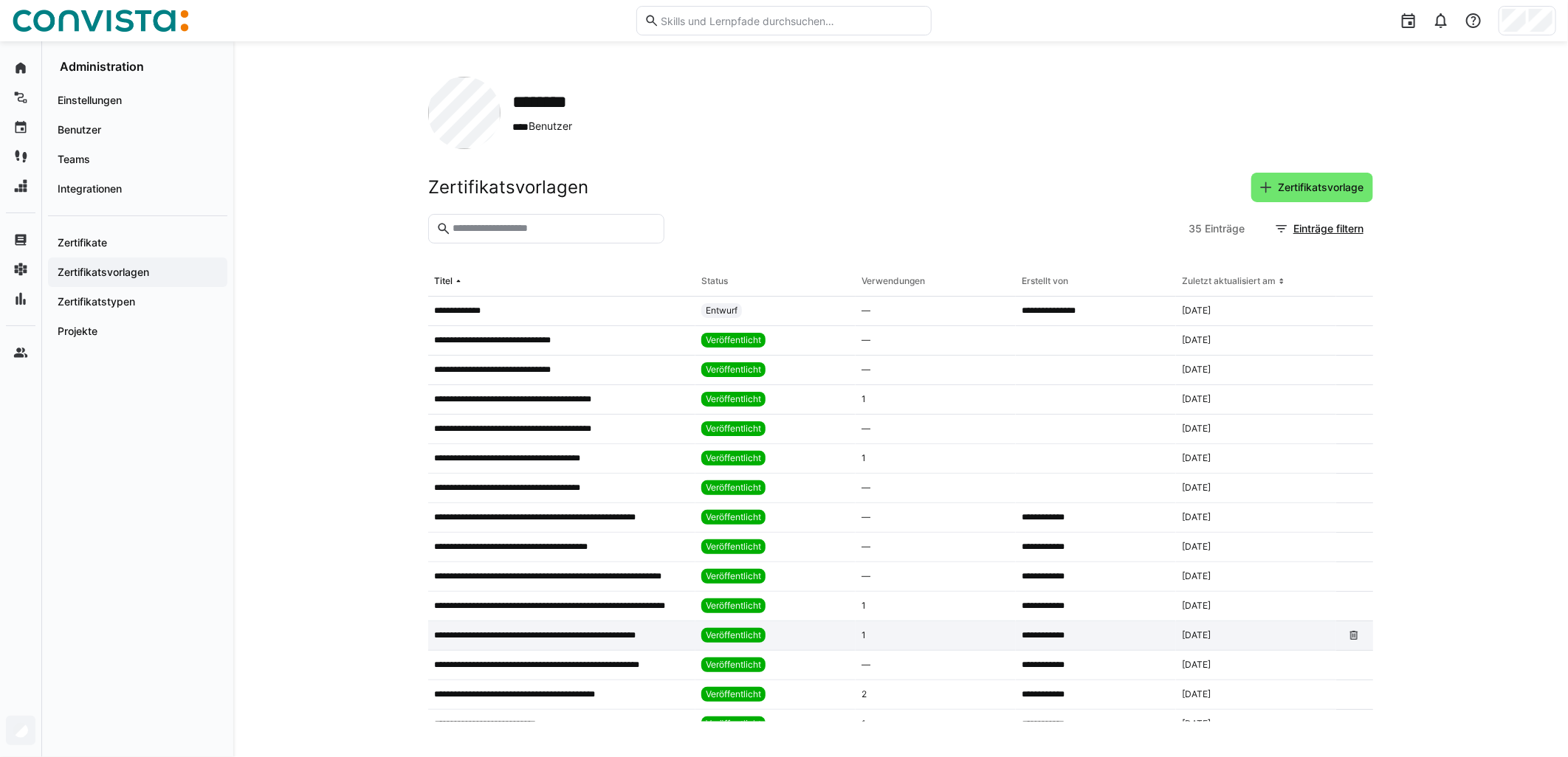
click at [656, 638] on p "**********" at bounding box center [553, 635] width 238 height 12
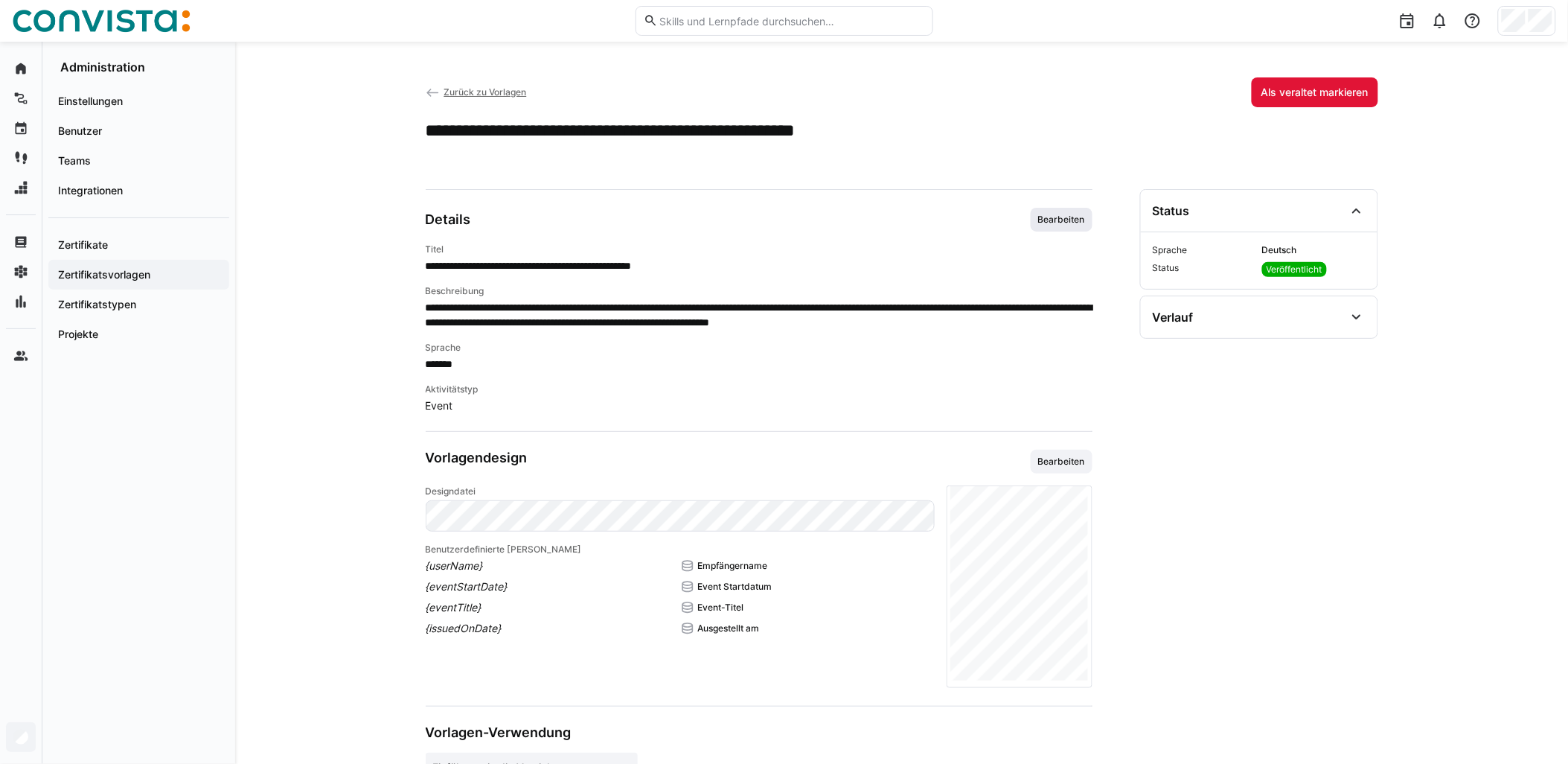
click at [786, 219] on span "Bearbeiten" at bounding box center [1061, 220] width 50 height 12
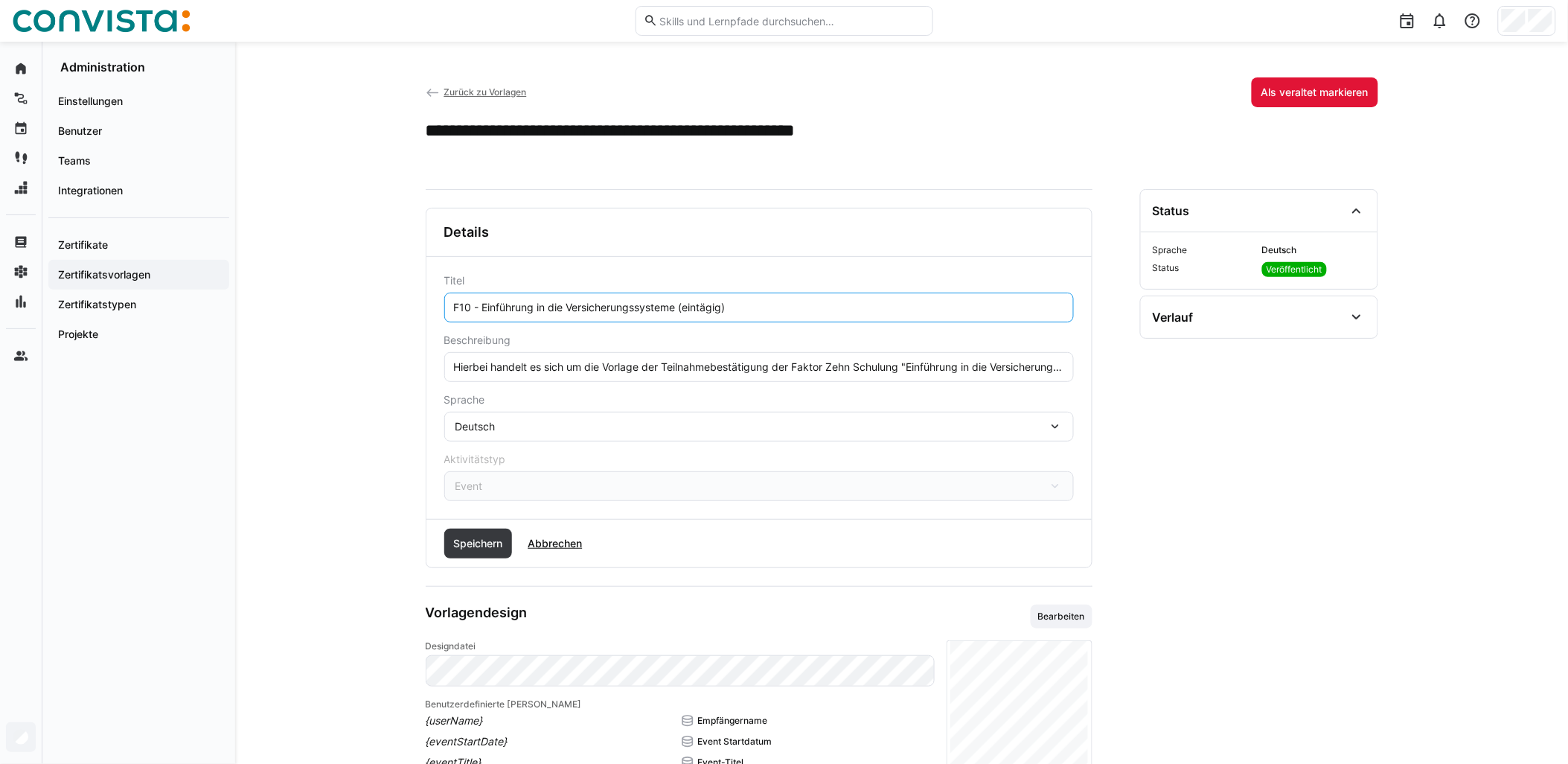
click at [681, 309] on input "F10 - Einführung in die Versicherungssysteme (eintägig)" at bounding box center [759, 308] width 613 height 13
type input "F10 - Einführung in die Versicherungssysteme - remote (eintägig)"
click at [471, 538] on span "Speichern" at bounding box center [478, 544] width 54 height 15
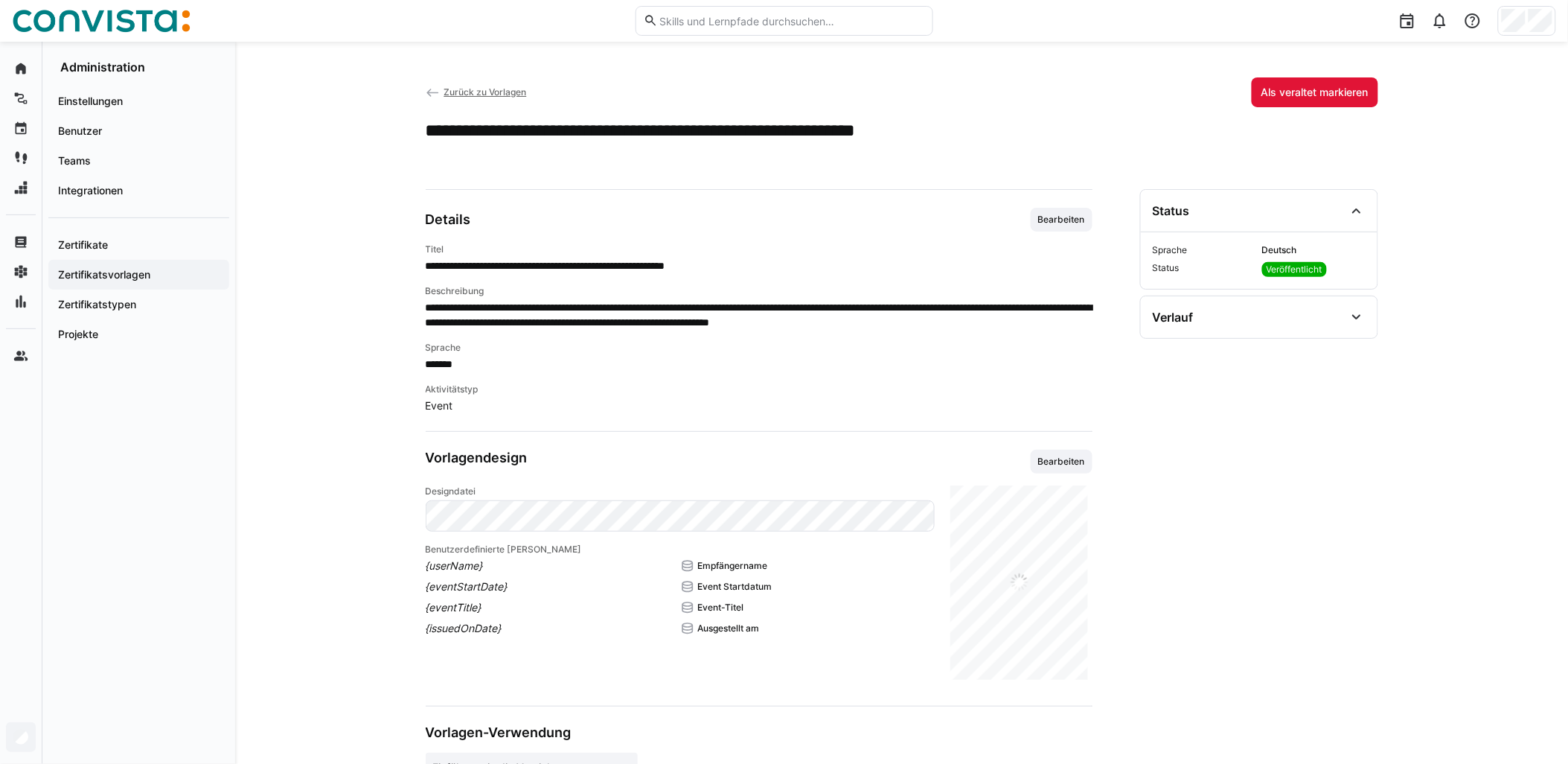
click at [509, 93] on span "Zurück zu Vorlagen" at bounding box center [485, 92] width 83 height 11
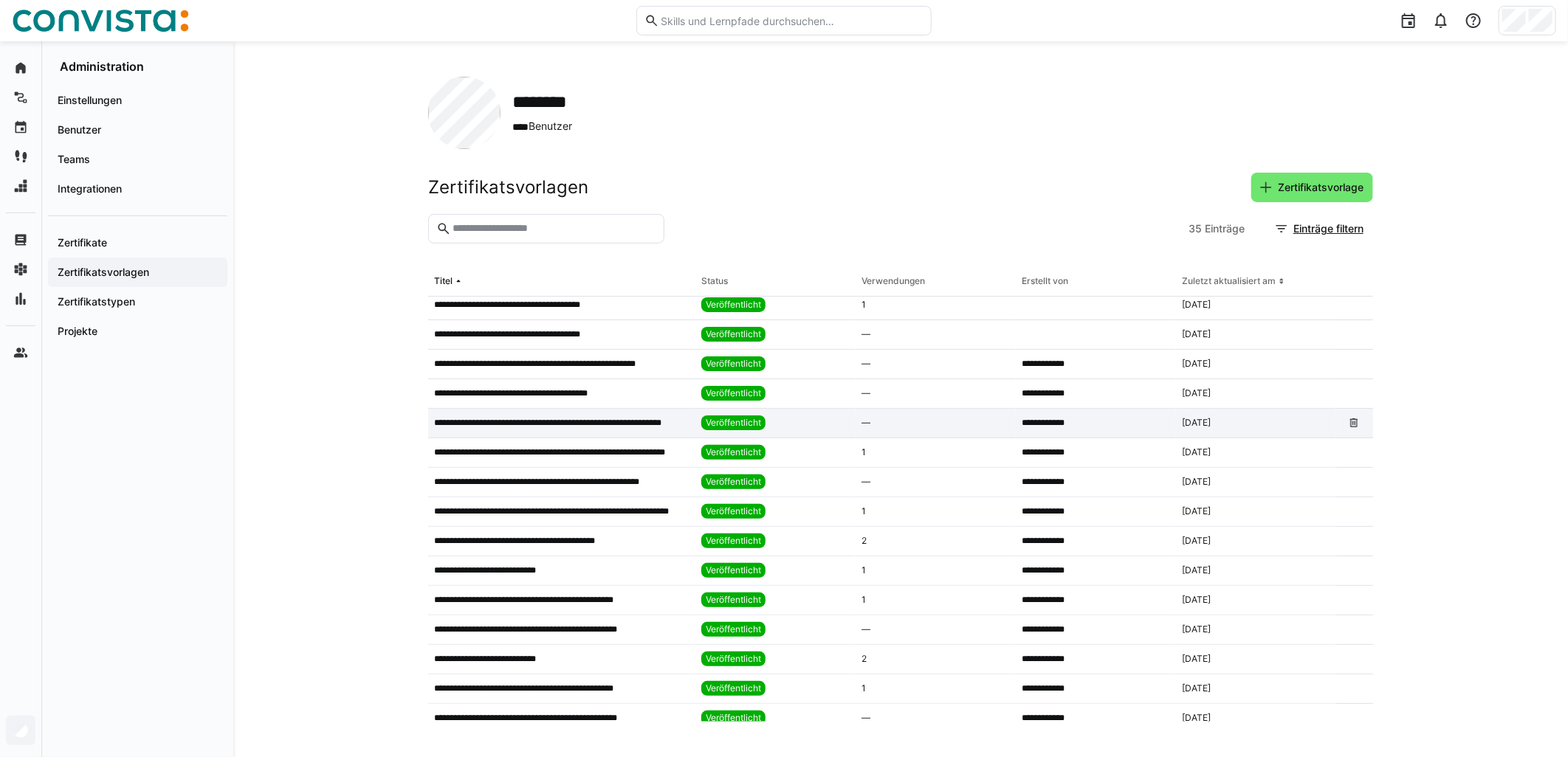
scroll to position [164, 0]
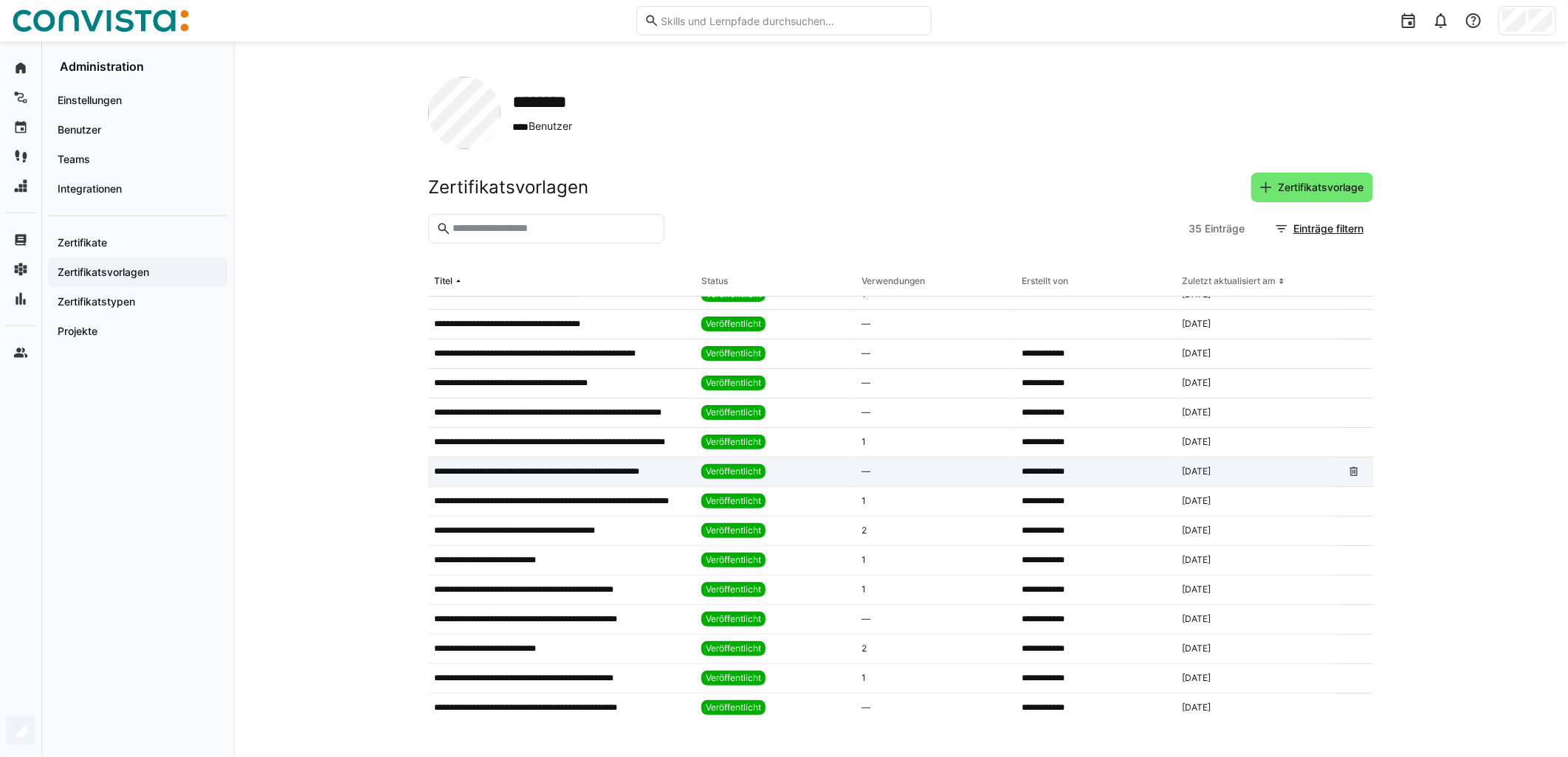
click at [665, 466] on p "**********" at bounding box center [557, 472] width 247 height 12
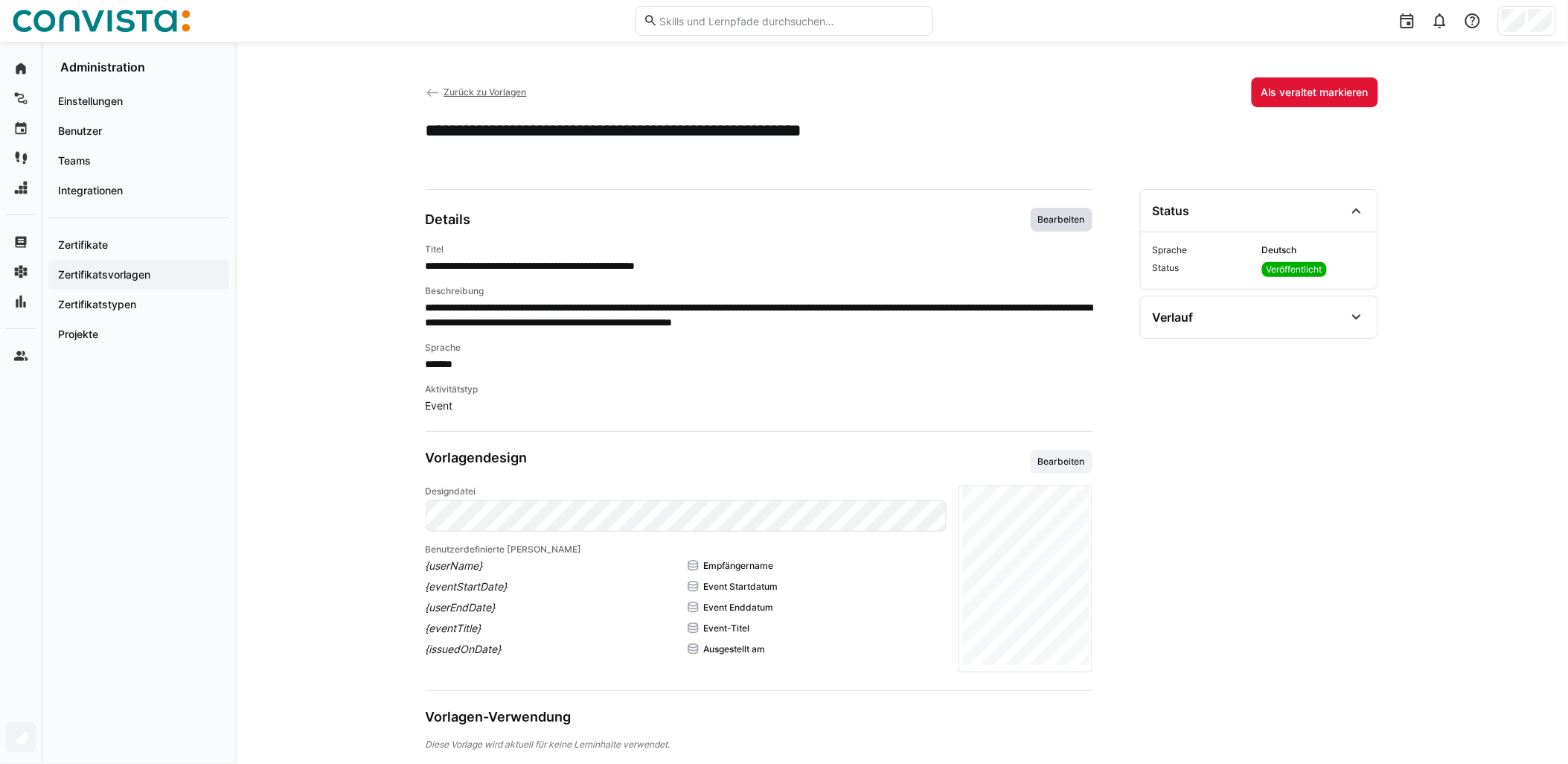
click at [786, 214] on span "Bearbeiten" at bounding box center [1061, 220] width 50 height 12
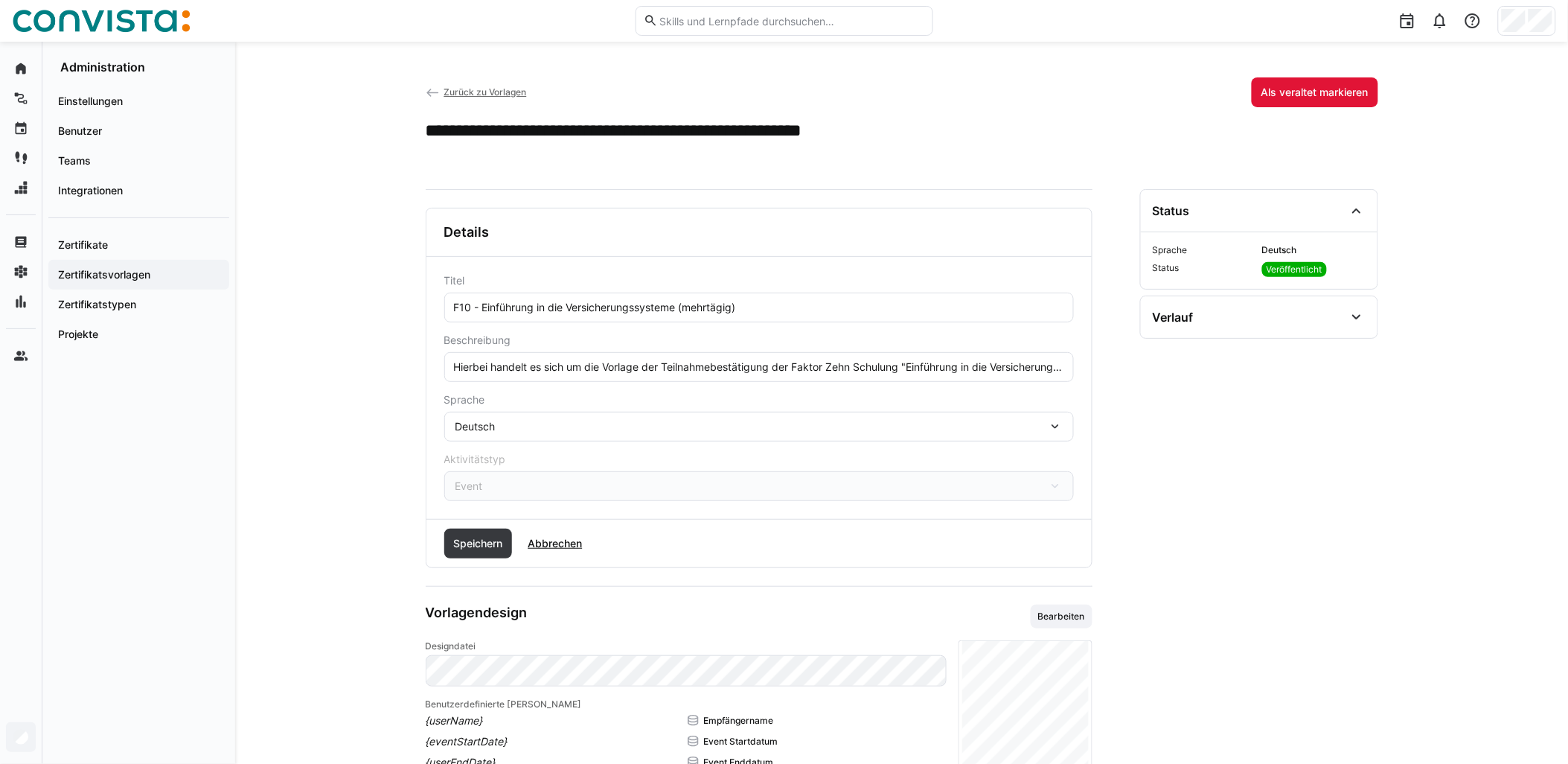
click at [682, 307] on input "F10 - Einführung in die Versicherungssysteme (mehrtägig)" at bounding box center [759, 308] width 613 height 13
paste input "- remote"
type input "F10 - Einführung in die Versicherungssysteme - remote (mehrtägig)"
click at [473, 553] on span "Speichern" at bounding box center [478, 544] width 68 height 30
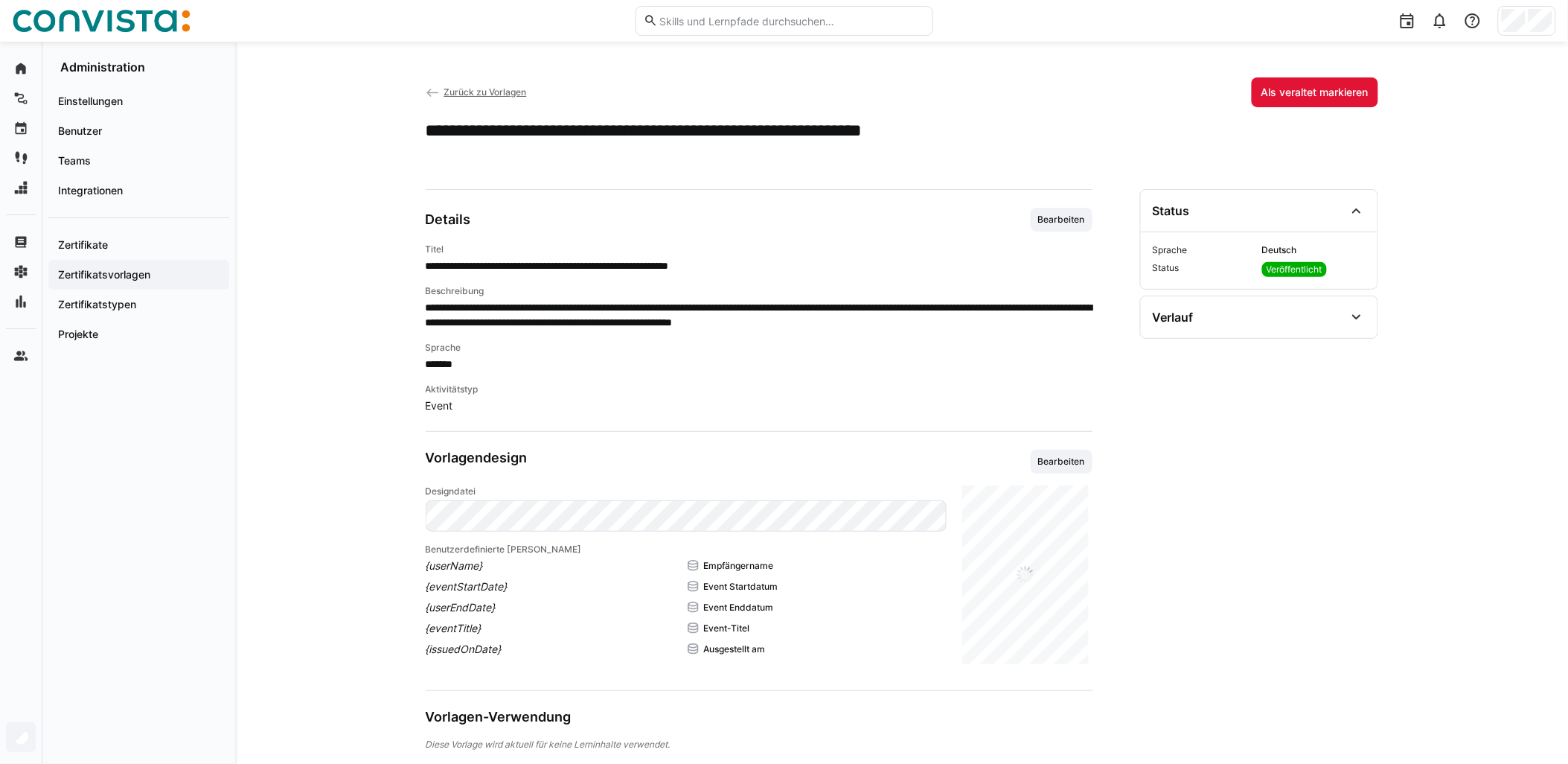
click at [493, 92] on span "Zurück zu Vorlagen" at bounding box center [485, 92] width 83 height 11
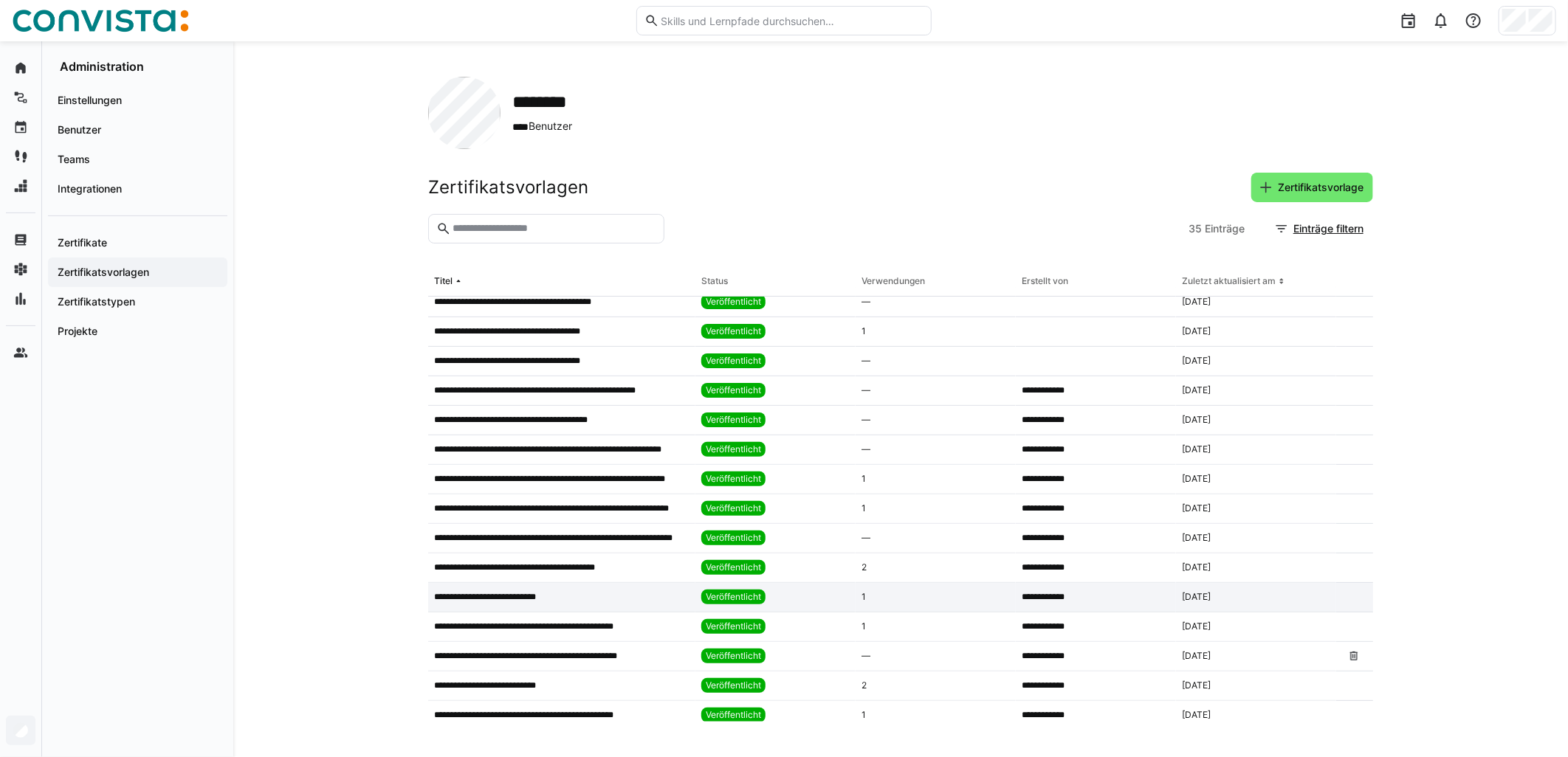
scroll to position [164, 0]
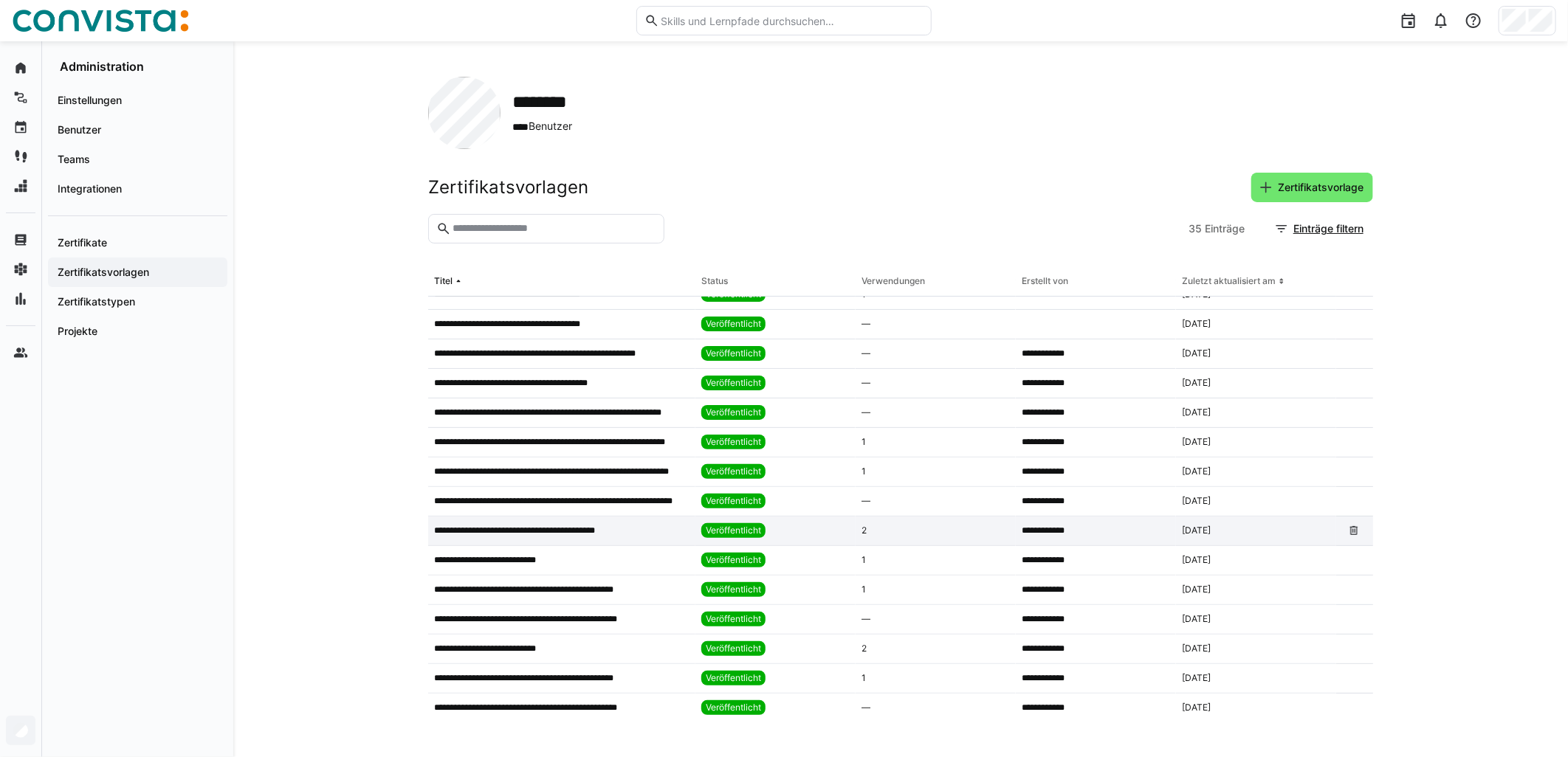
click at [636, 527] on app-table-first-column "**********" at bounding box center [561, 530] width 256 height 12
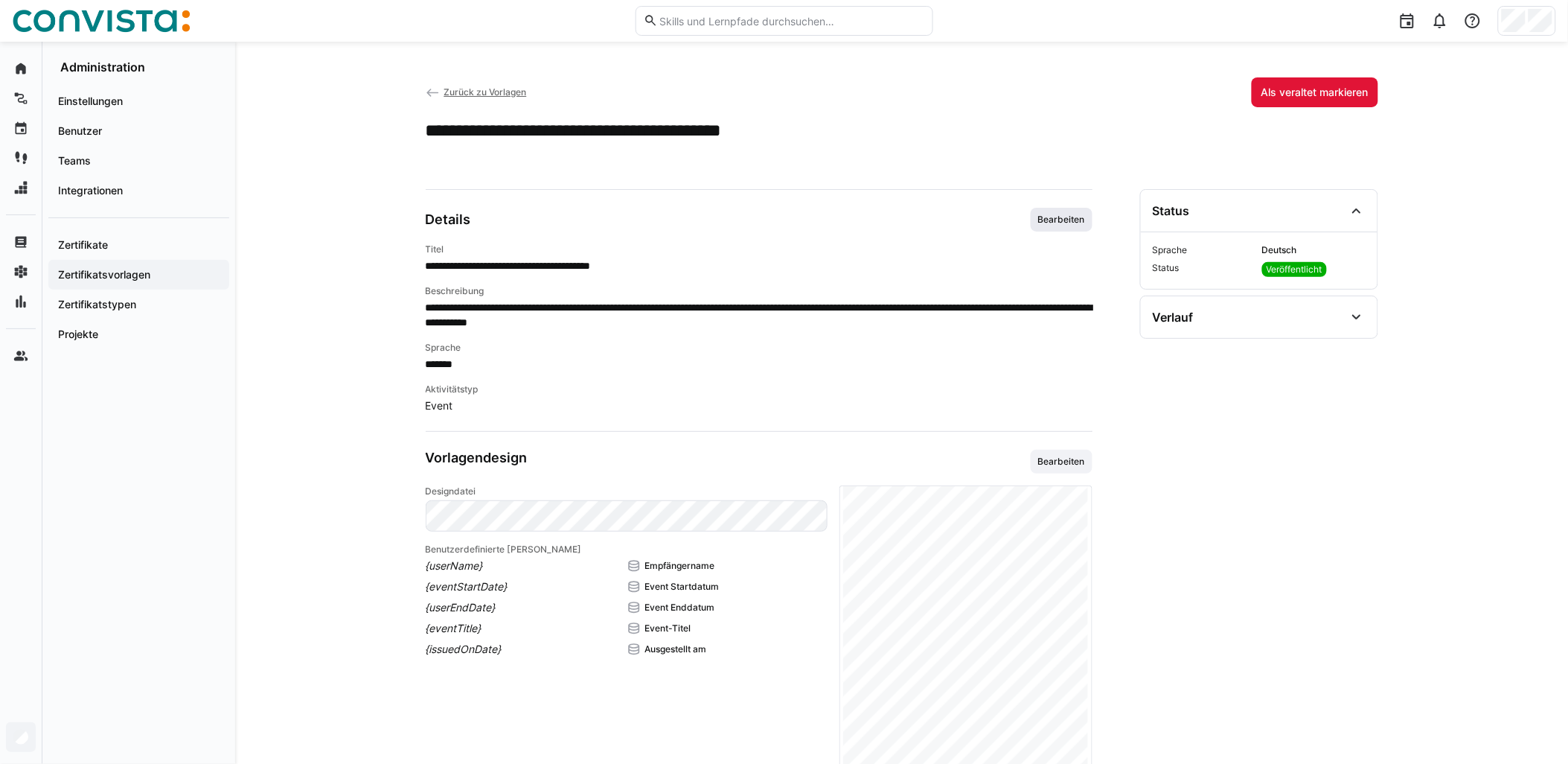
click at [786, 214] on span "Bearbeiten" at bounding box center [1061, 220] width 50 height 12
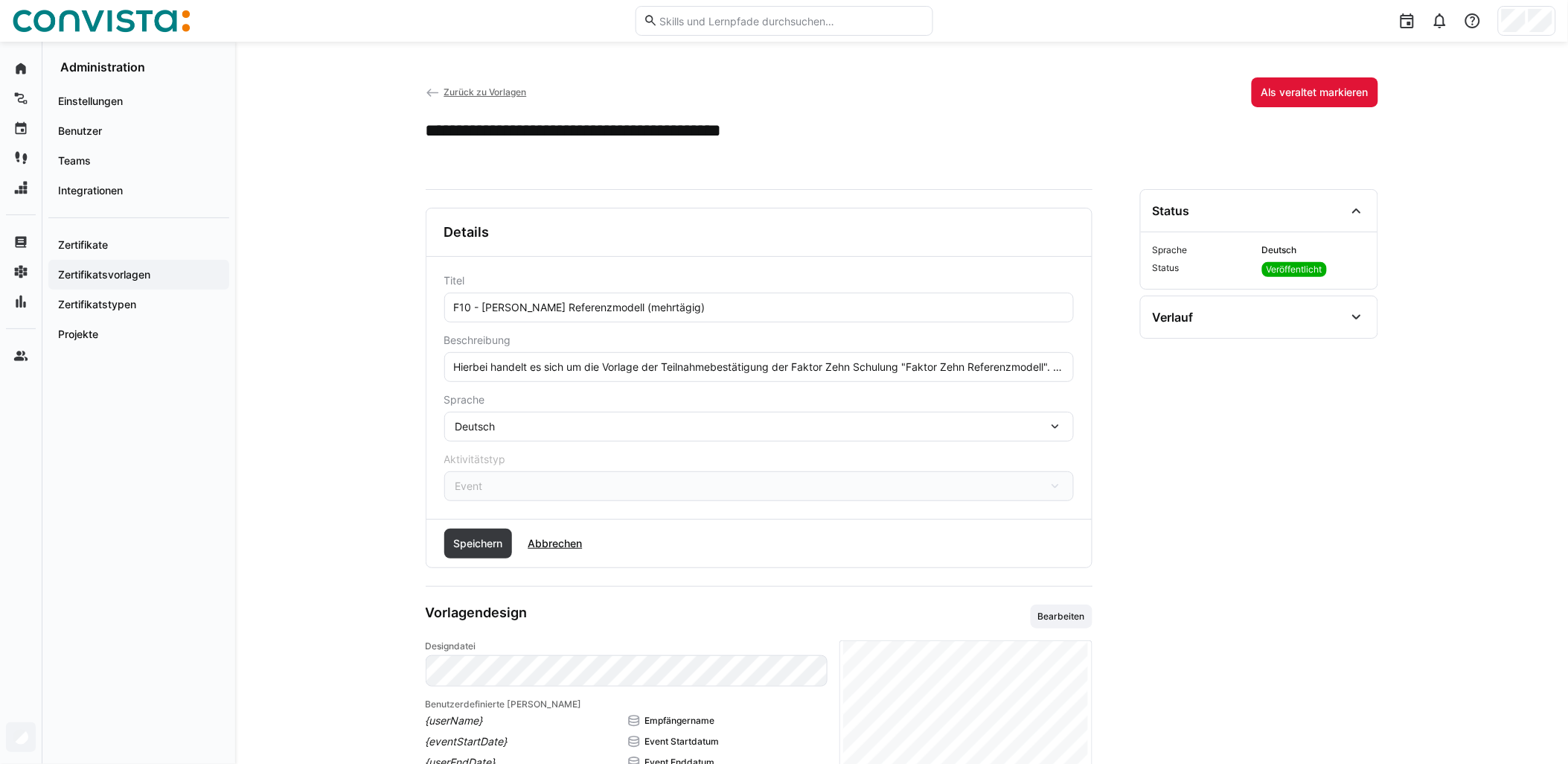
click at [624, 303] on input "F10 - [PERSON_NAME] Referenzmodell (mehrtägig)" at bounding box center [759, 308] width 613 height 13
paste input "- remote"
type input "F10 - [PERSON_NAME] Referenzmodell - remote (mehrtägig)"
click at [473, 533] on span "Speichern" at bounding box center [478, 544] width 68 height 30
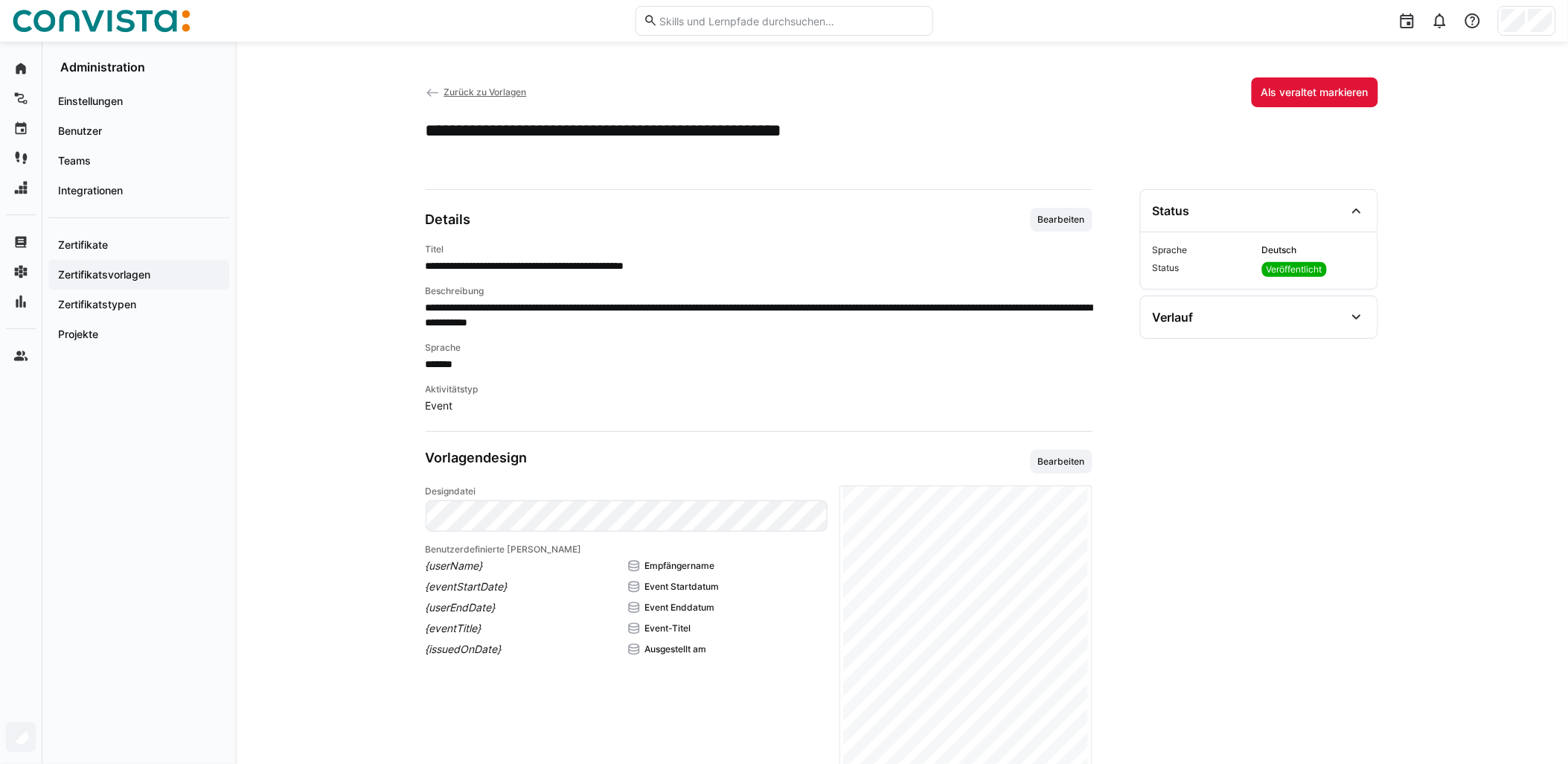
click at [475, 91] on span "Zurück zu Vorlagen" at bounding box center [485, 92] width 83 height 11
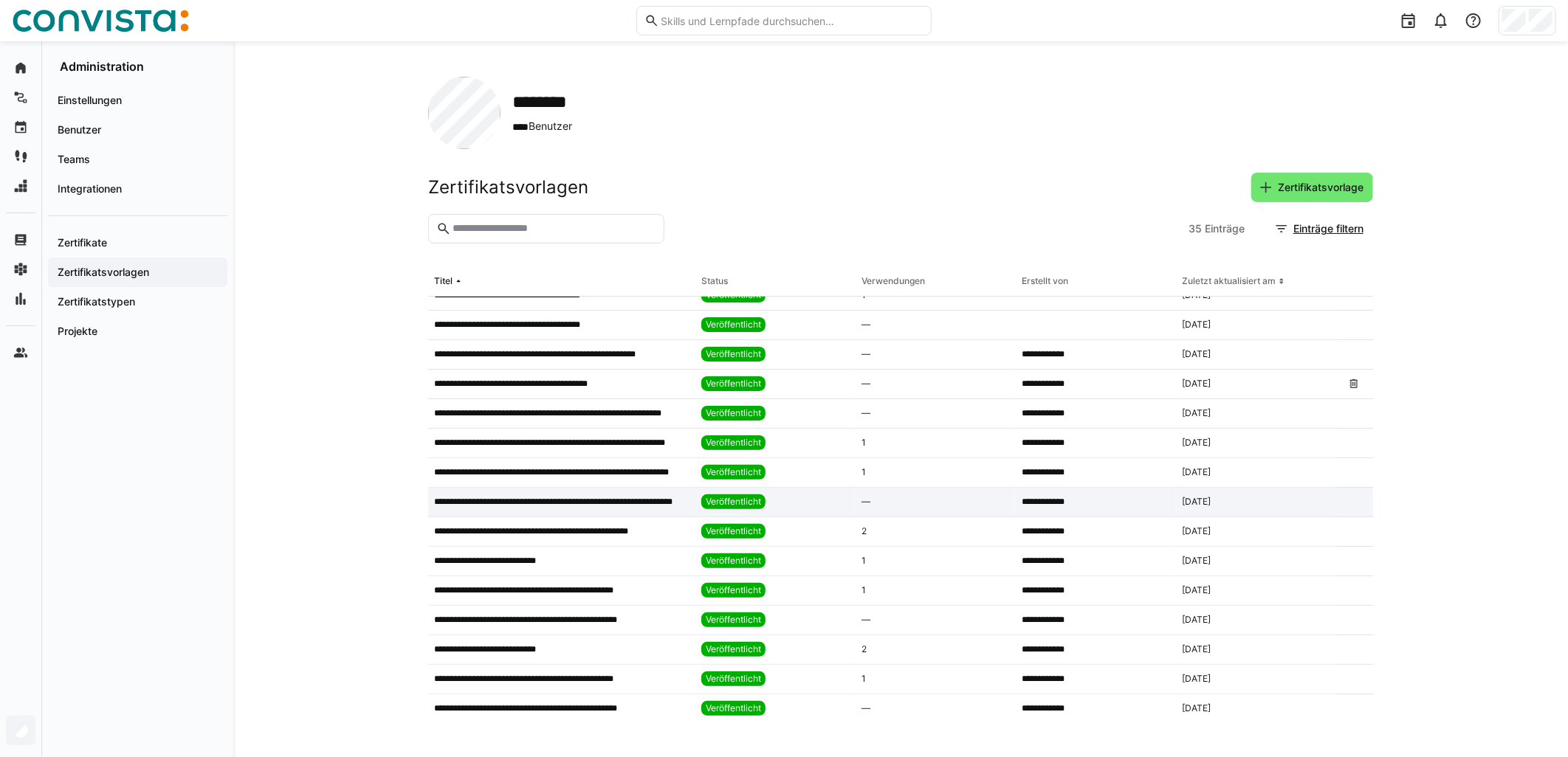
scroll to position [164, 0]
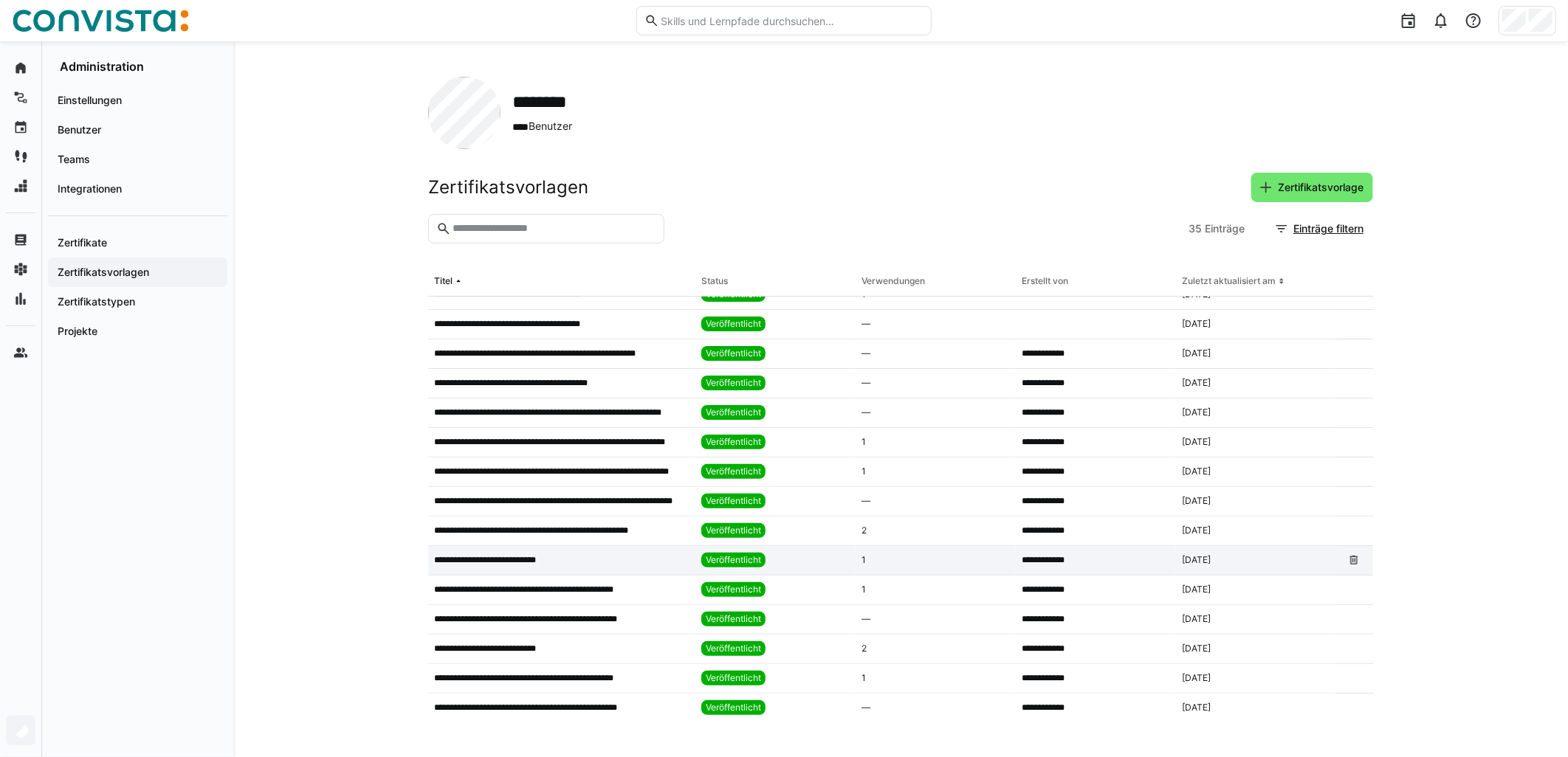
click at [588, 552] on div "**********" at bounding box center [561, 560] width 267 height 30
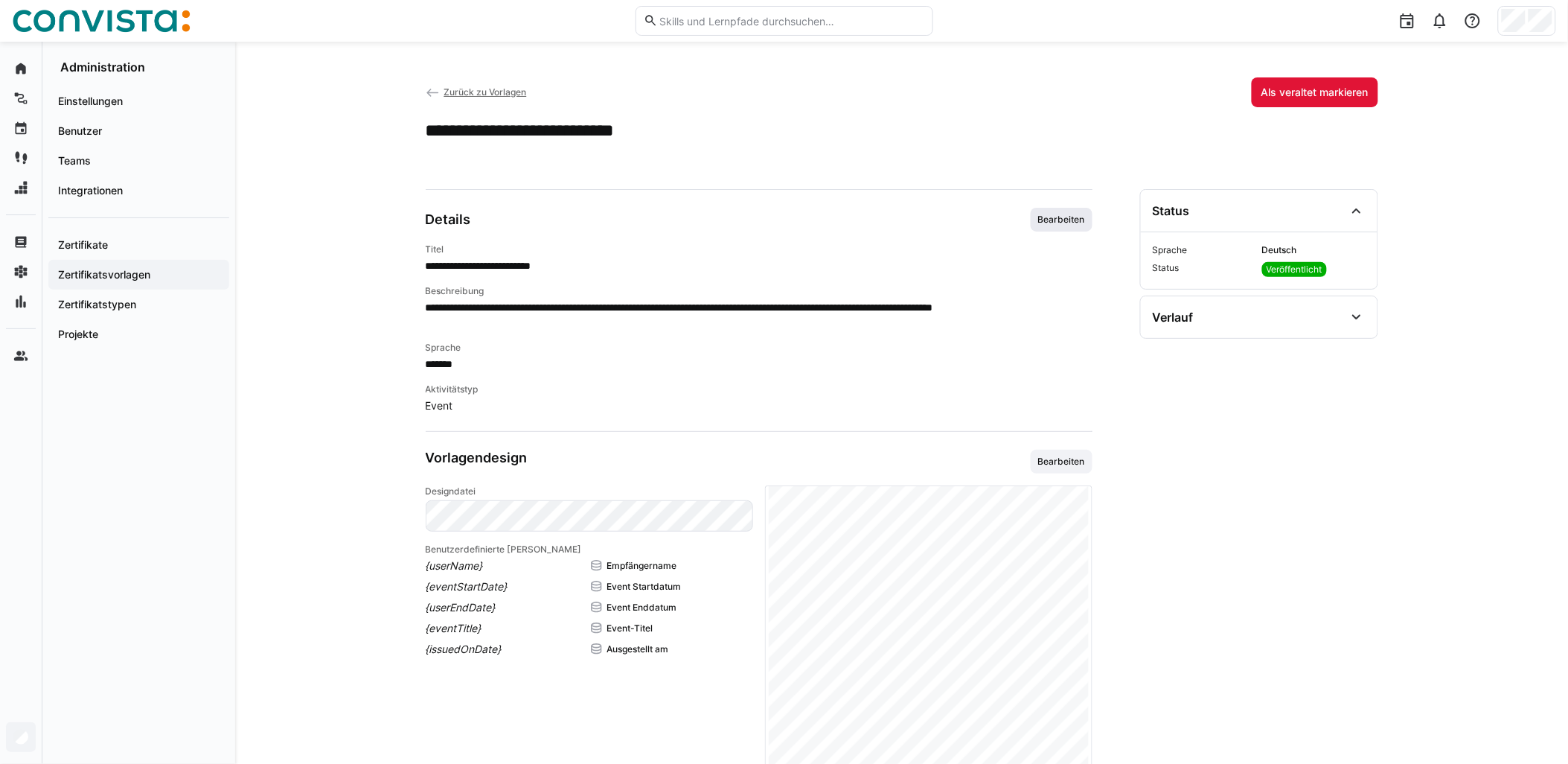
click at [786, 211] on span "Bearbeiten" at bounding box center [1062, 219] width 62 height 24
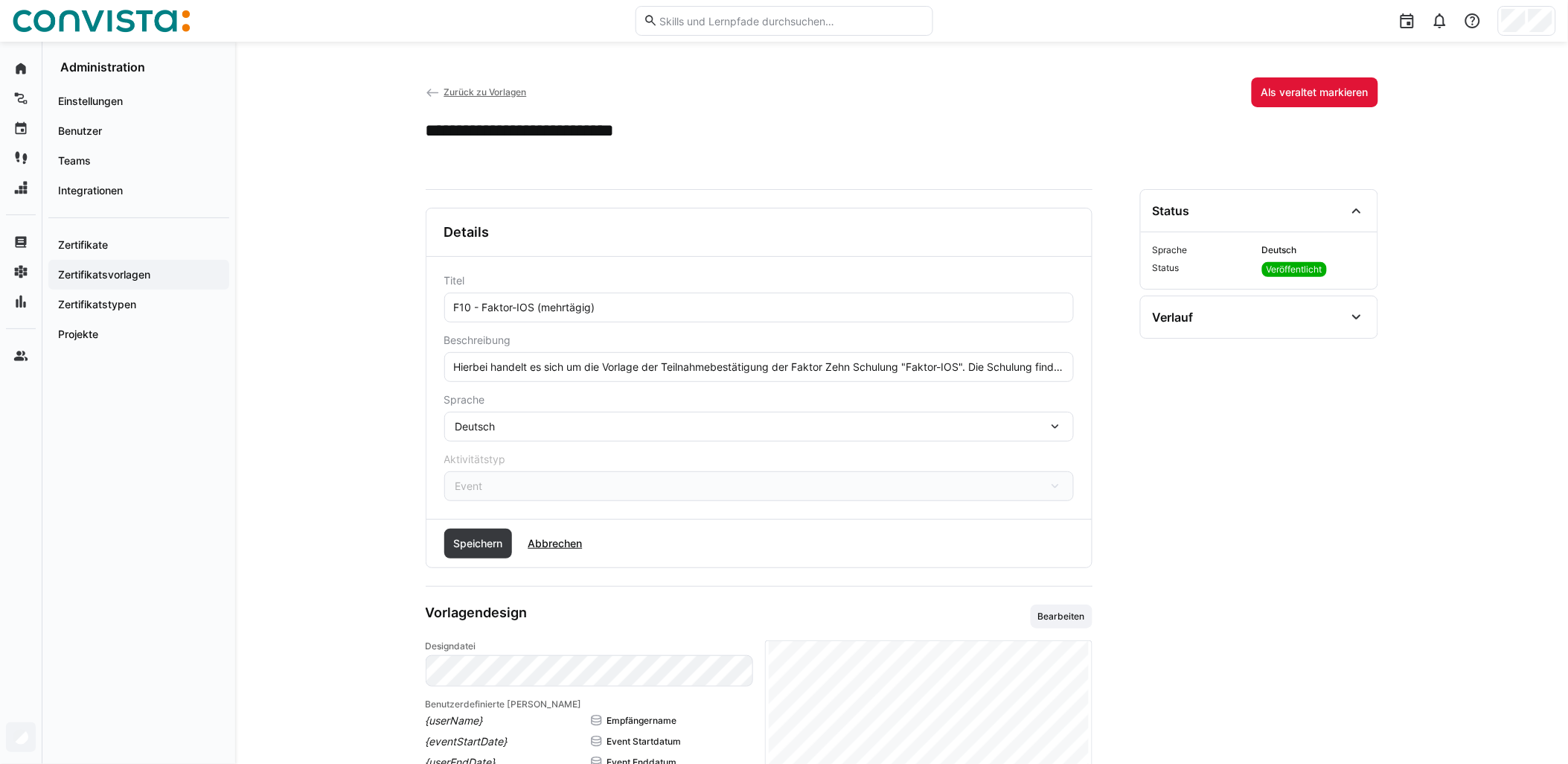
click at [536, 307] on input "F10 - Faktor-IOS (mehrtägig)" at bounding box center [759, 308] width 613 height 13
paste input "- remote"
type input "F10 - Faktor-IOS - remote (mehrtägig)"
click at [465, 552] on span "Speichern" at bounding box center [478, 544] width 68 height 30
click at [512, 92] on span "Zurück zu Vorlagen" at bounding box center [485, 92] width 83 height 11
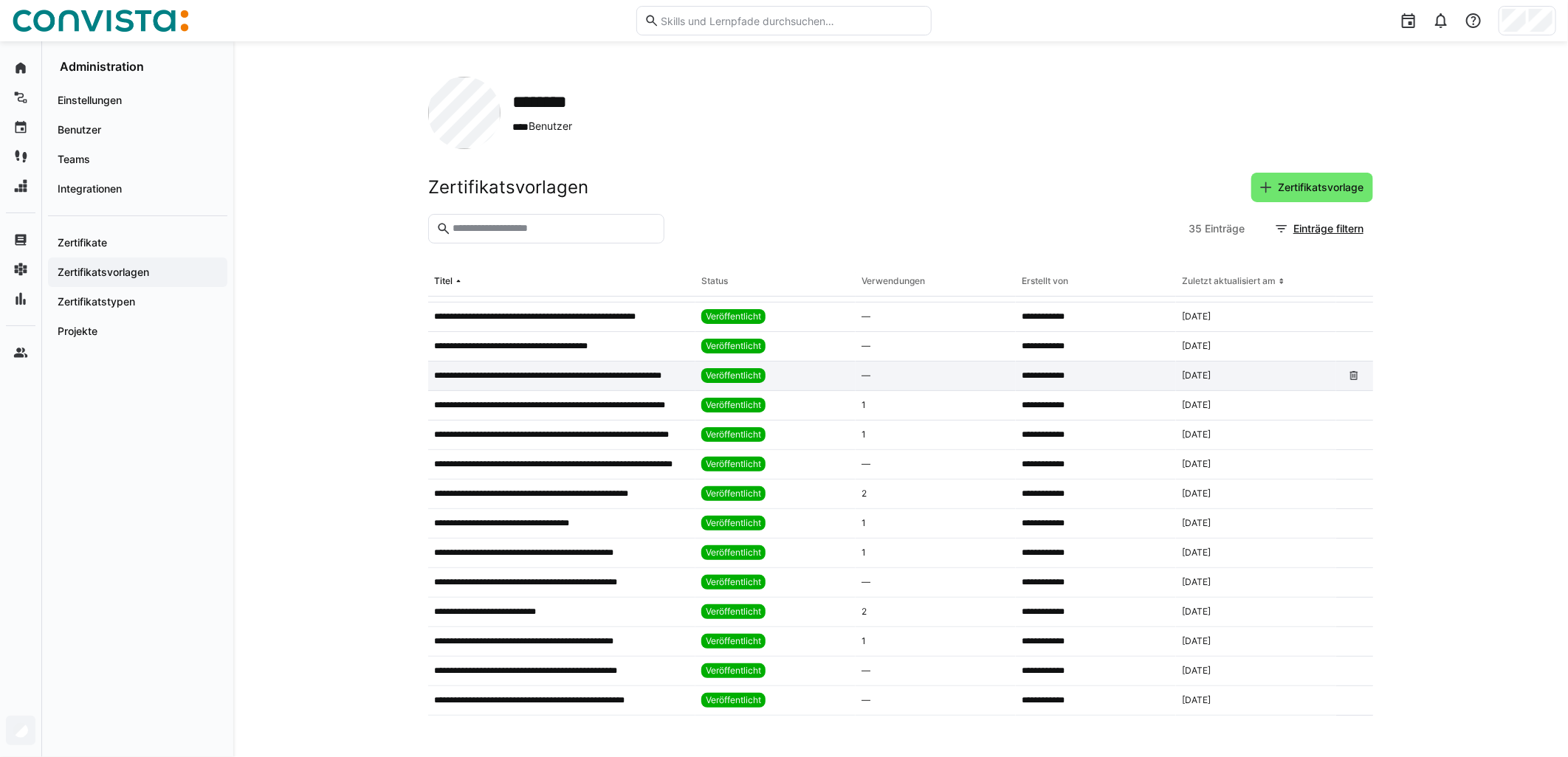
scroll to position [246, 0]
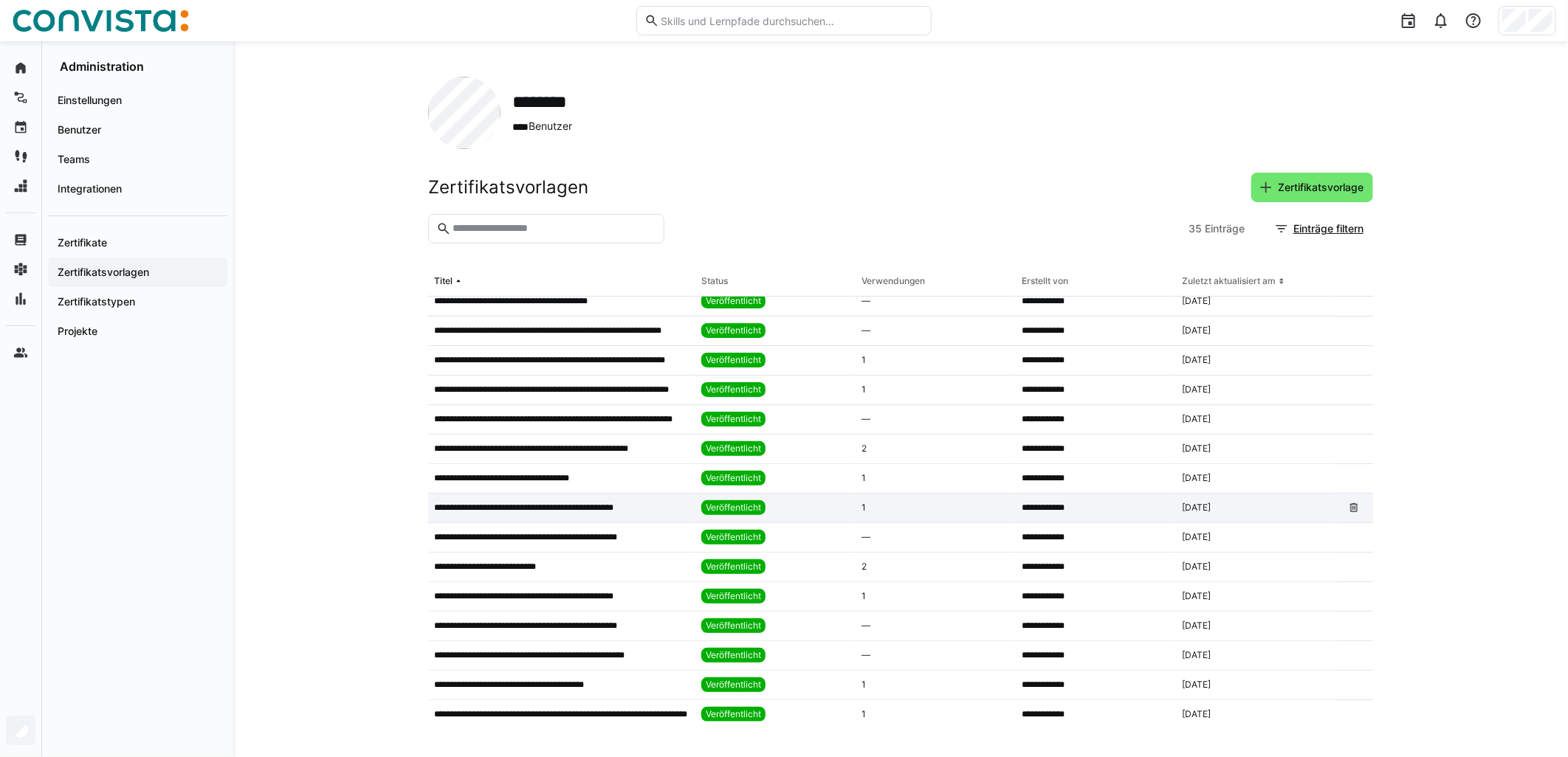
click at [636, 514] on div "**********" at bounding box center [561, 508] width 267 height 30
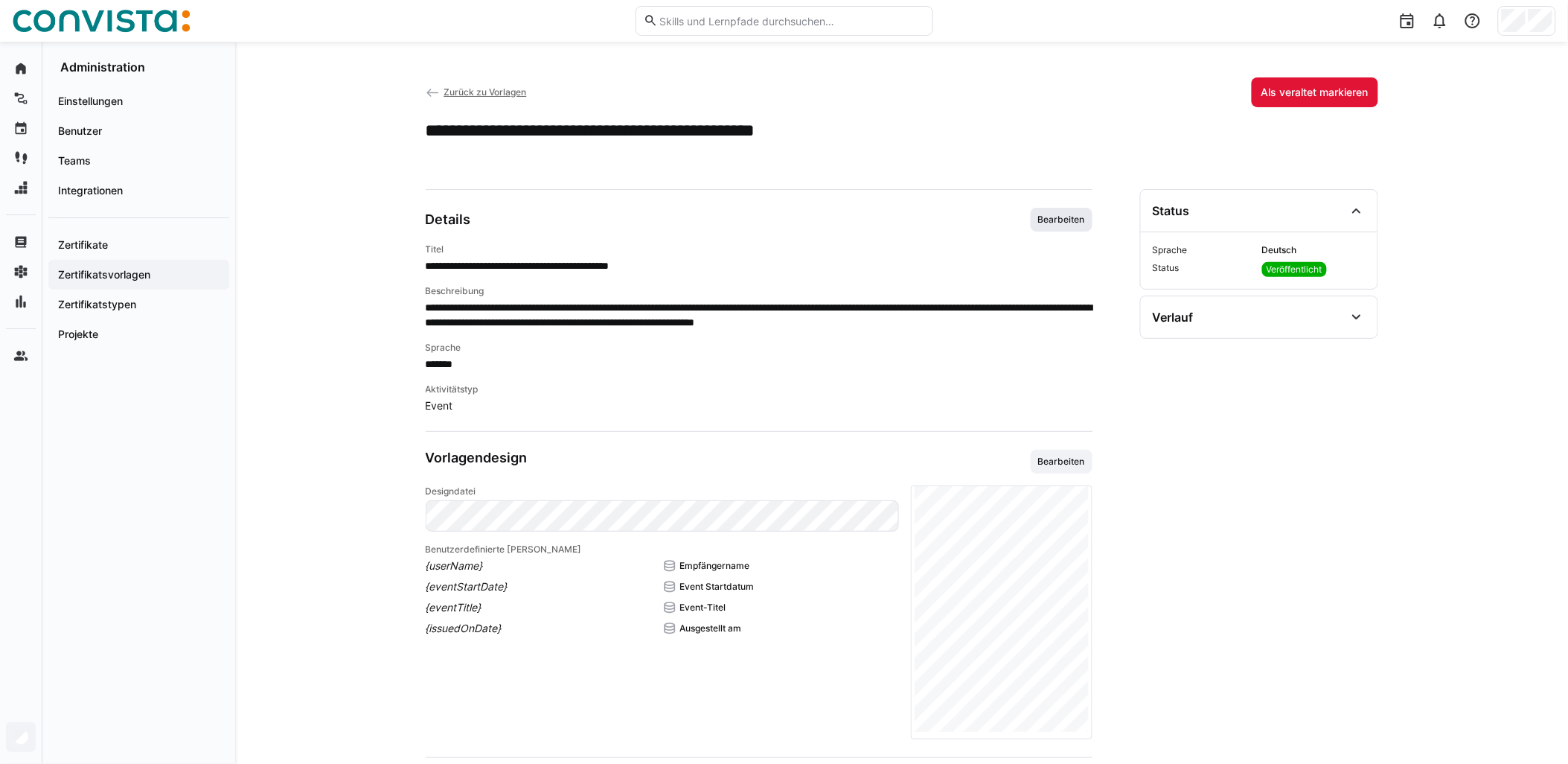
click at [786, 215] on span "Bearbeiten" at bounding box center [1061, 220] width 50 height 12
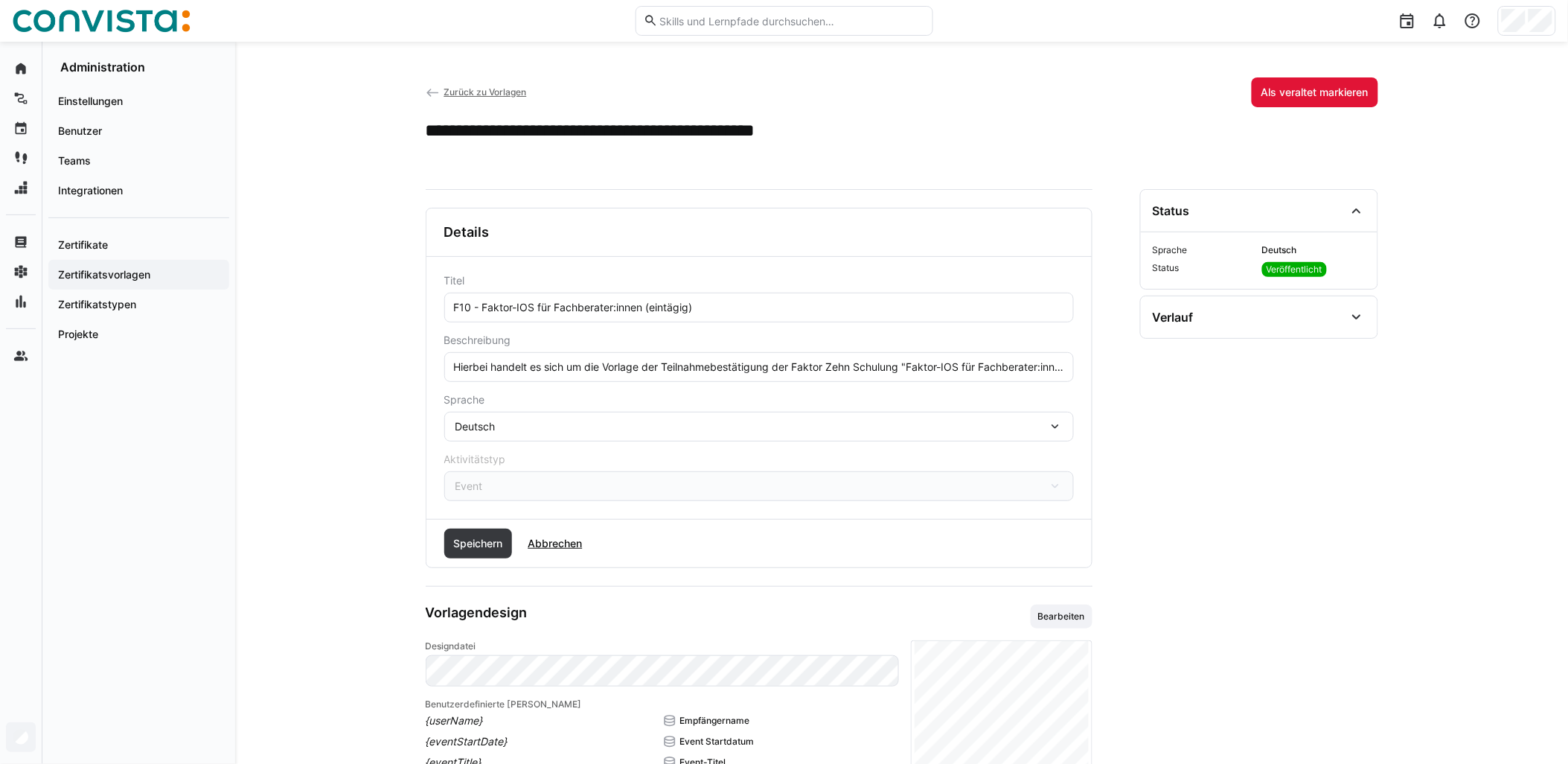
click at [646, 312] on input "F10 - Faktor-IOS für Fachberater:innen (eintägig)" at bounding box center [759, 308] width 613 height 13
paste input "- remote"
type input "F10 - Faktor-IOS für Fachberater:innen - remote (eintägig)"
click at [486, 531] on span "Speichern" at bounding box center [478, 544] width 68 height 30
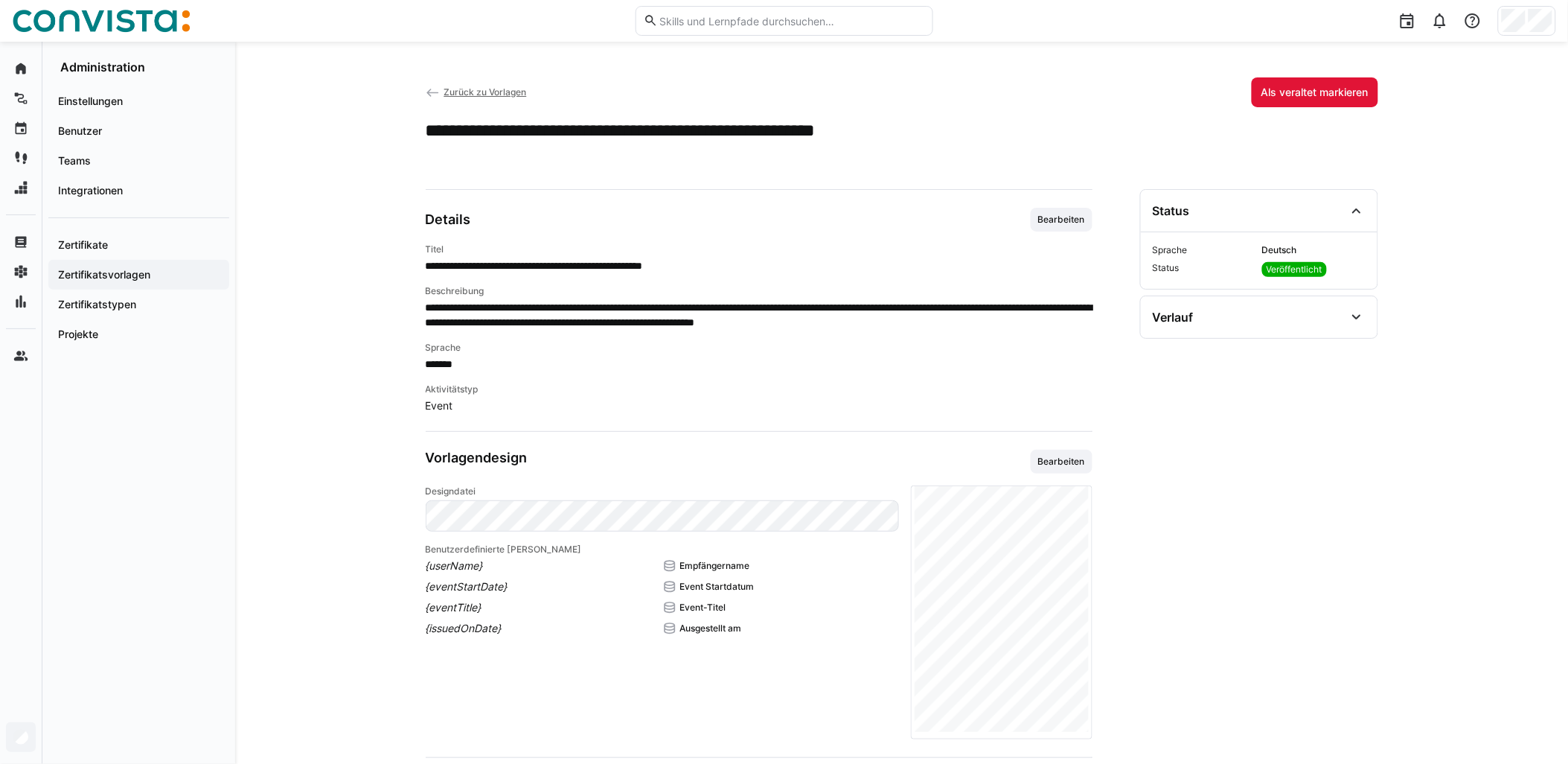
click at [484, 94] on span "Zurück zu Vorlagen" at bounding box center [485, 92] width 83 height 11
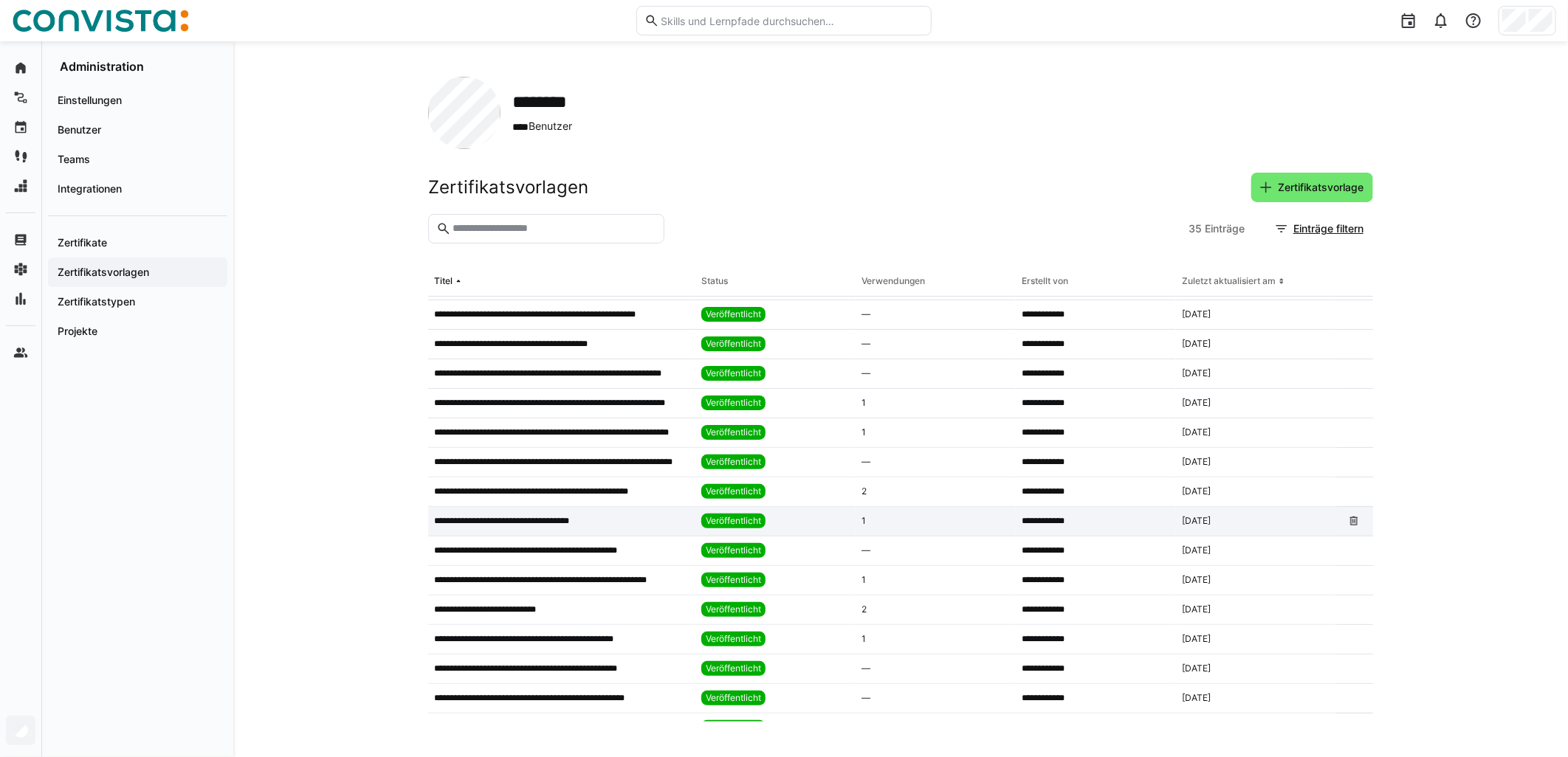
scroll to position [246, 0]
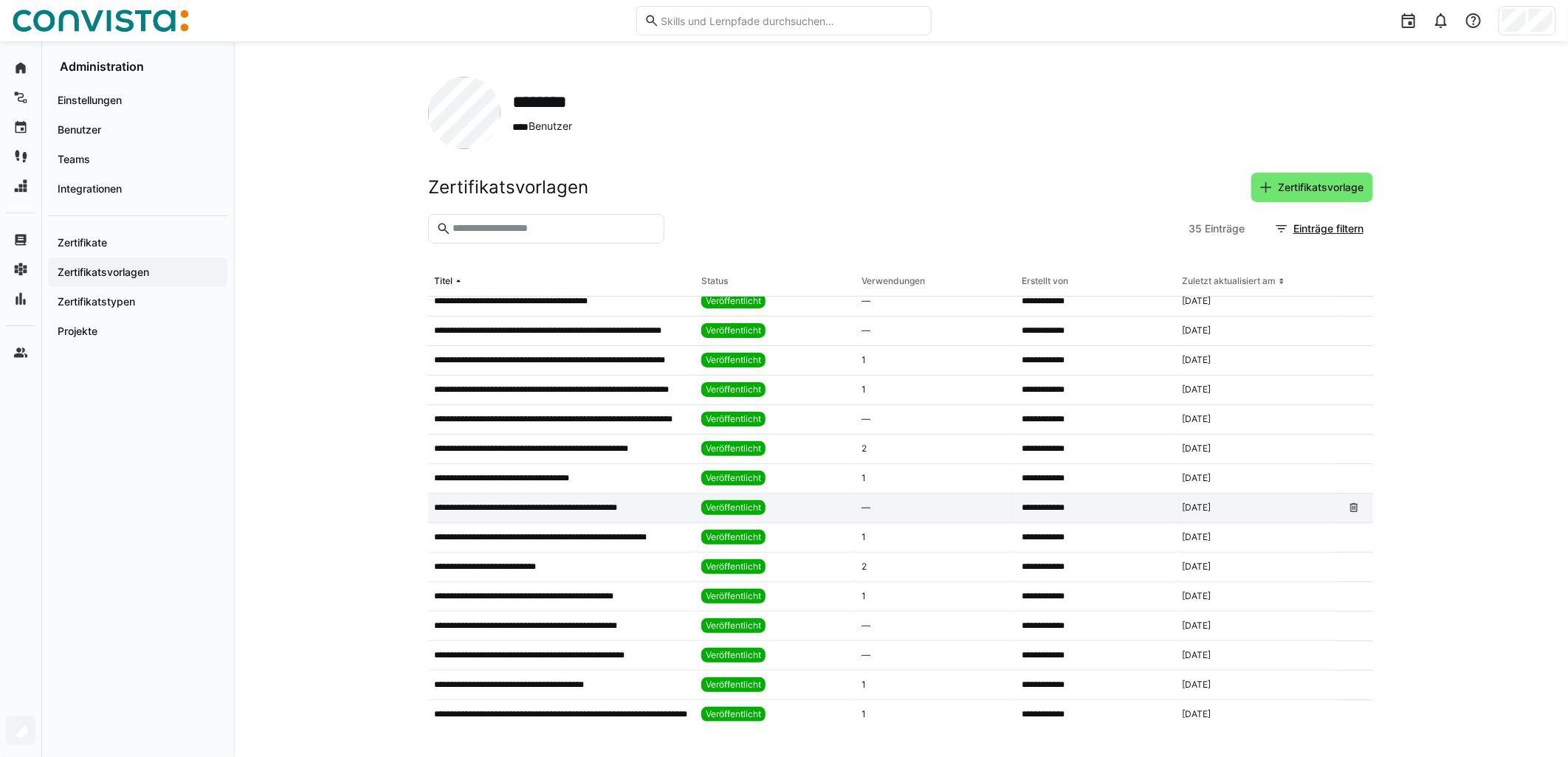
click at [632, 515] on div "**********" at bounding box center [561, 508] width 267 height 30
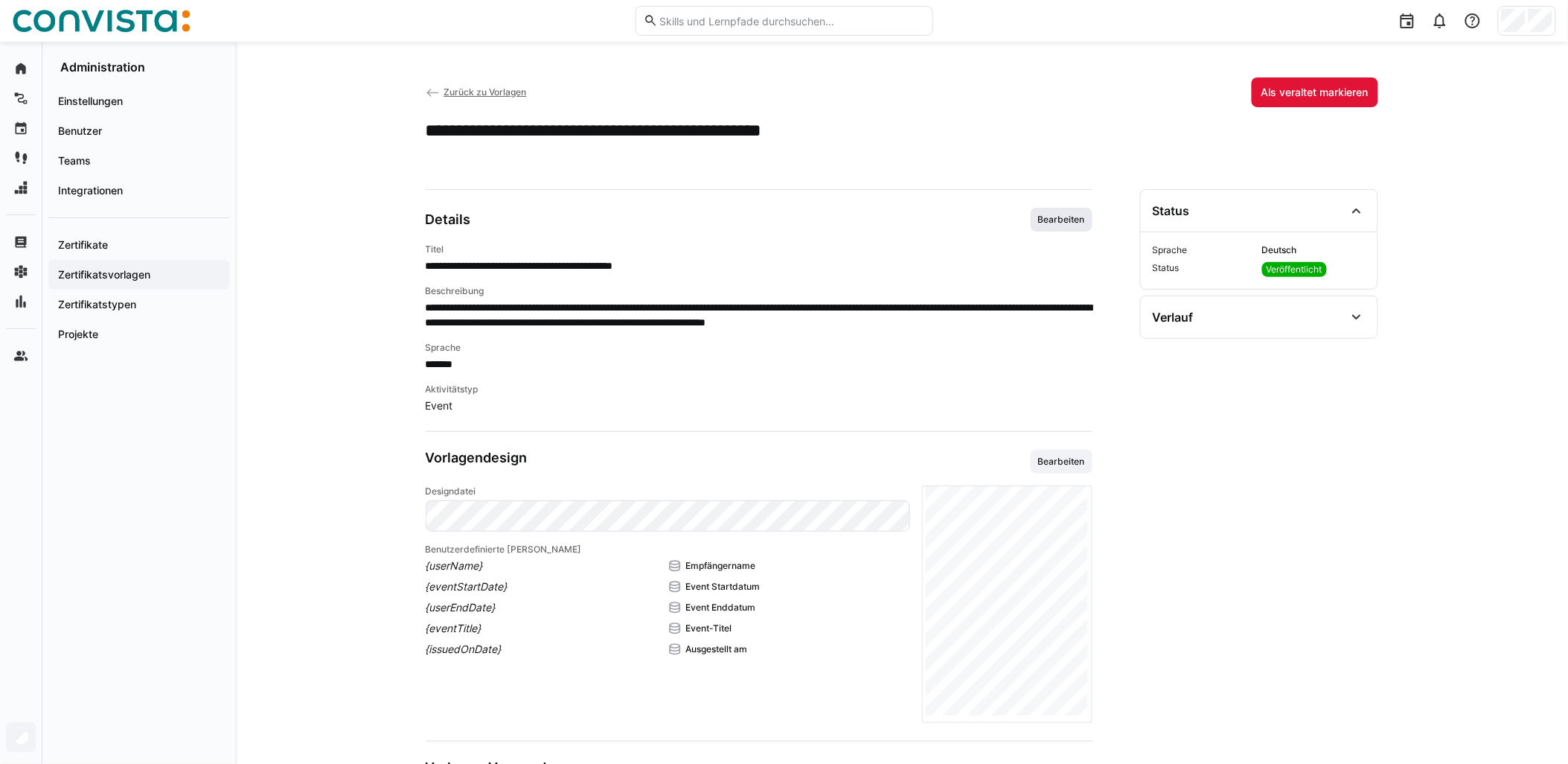
click at [786, 228] on span "Bearbeiten" at bounding box center [1062, 219] width 62 height 24
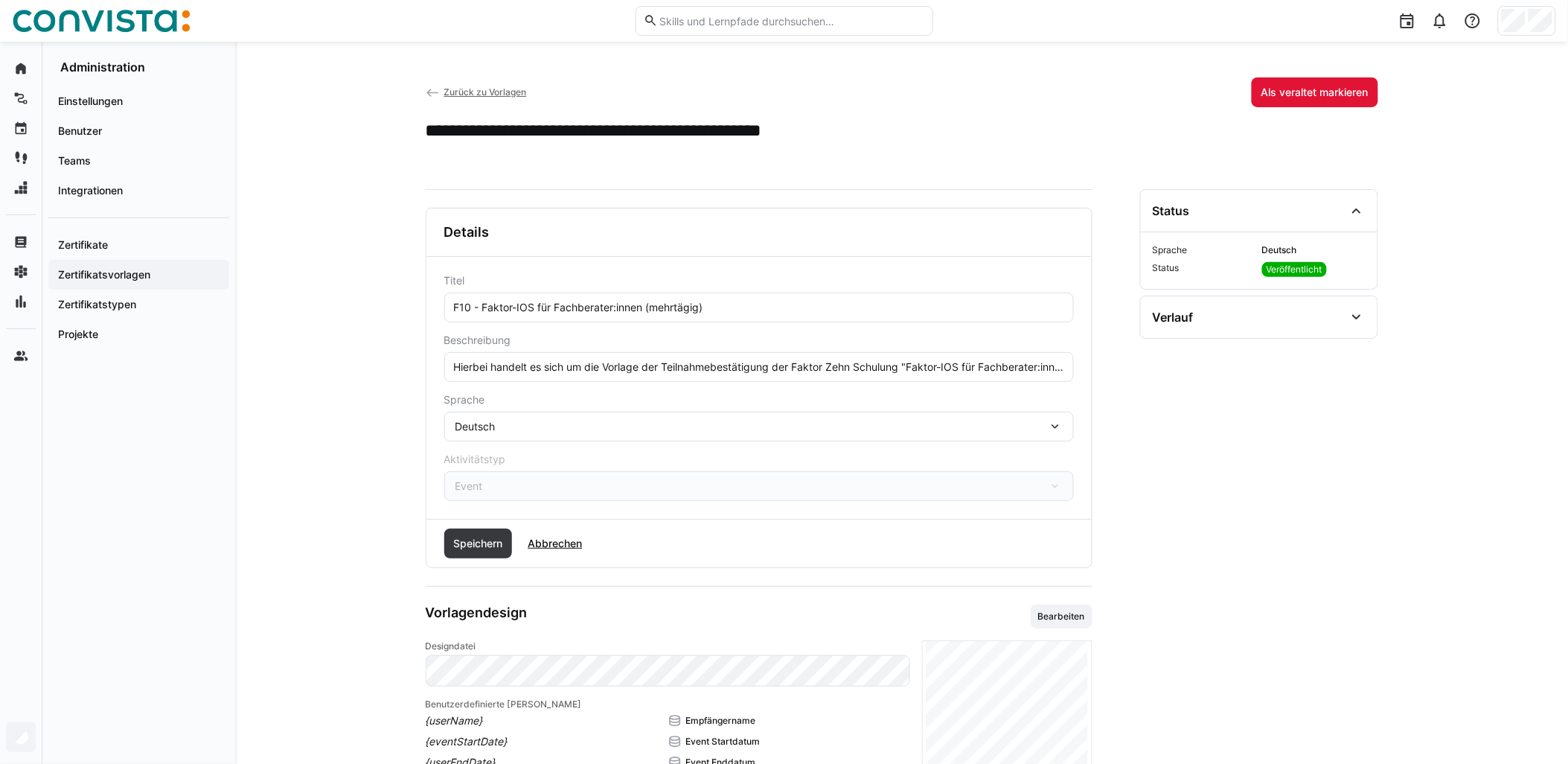
click at [651, 311] on input "F10 - Faktor-IOS für Fachberater:innen (mehrtägig)" at bounding box center [759, 308] width 613 height 13
click at [647, 310] on input "F10 - Faktor-IOS für Fachberater:innen (mehrtägig)" at bounding box center [759, 308] width 613 height 13
paste input "- remote"
type input "F10 - Faktor-IOS für Fachberater:innen - remote (mehrtägig)"
click at [479, 547] on span "Speichern" at bounding box center [478, 544] width 54 height 15
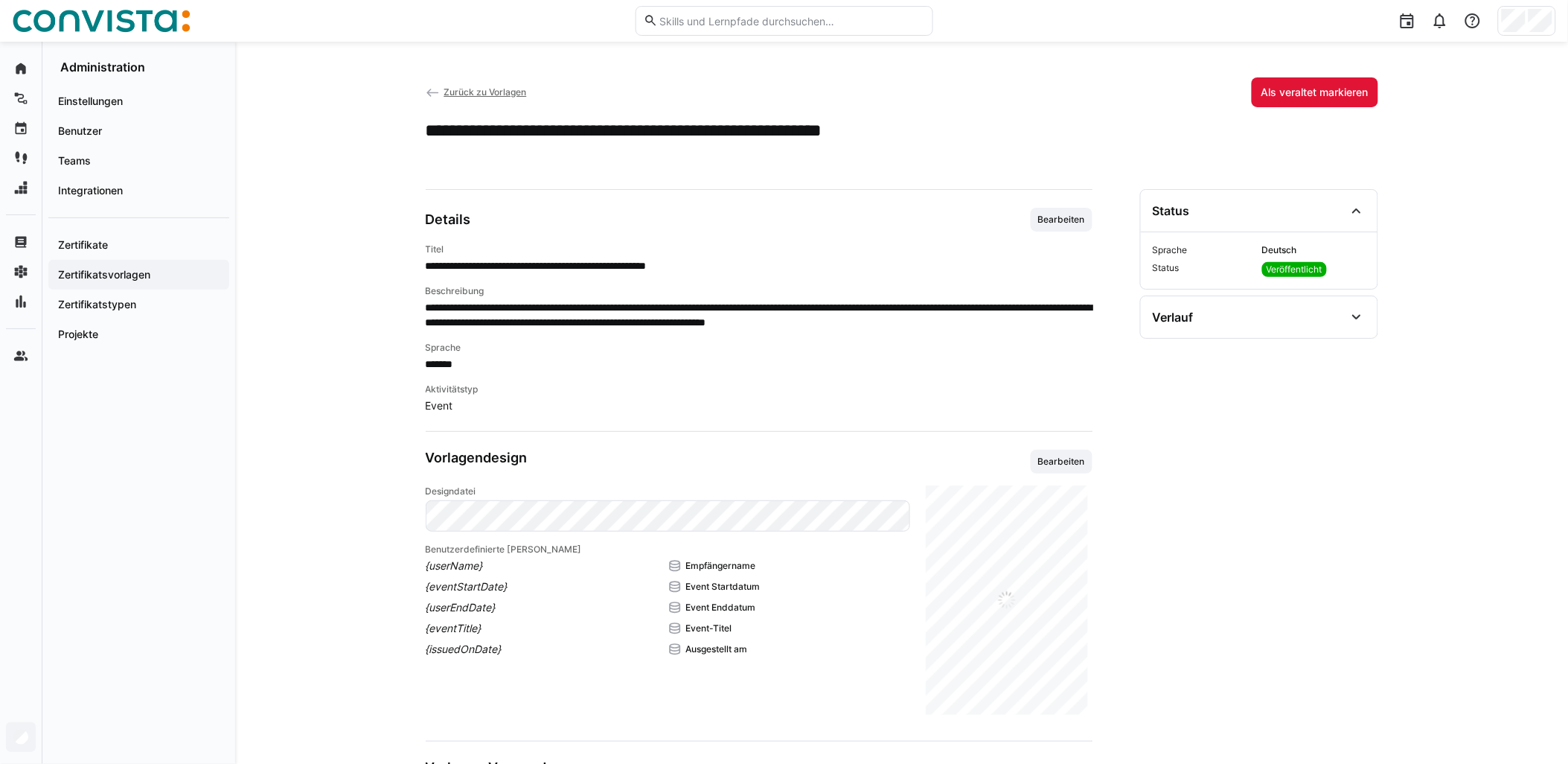
click at [481, 94] on span "Zurück zu Vorlagen" at bounding box center [485, 92] width 83 height 11
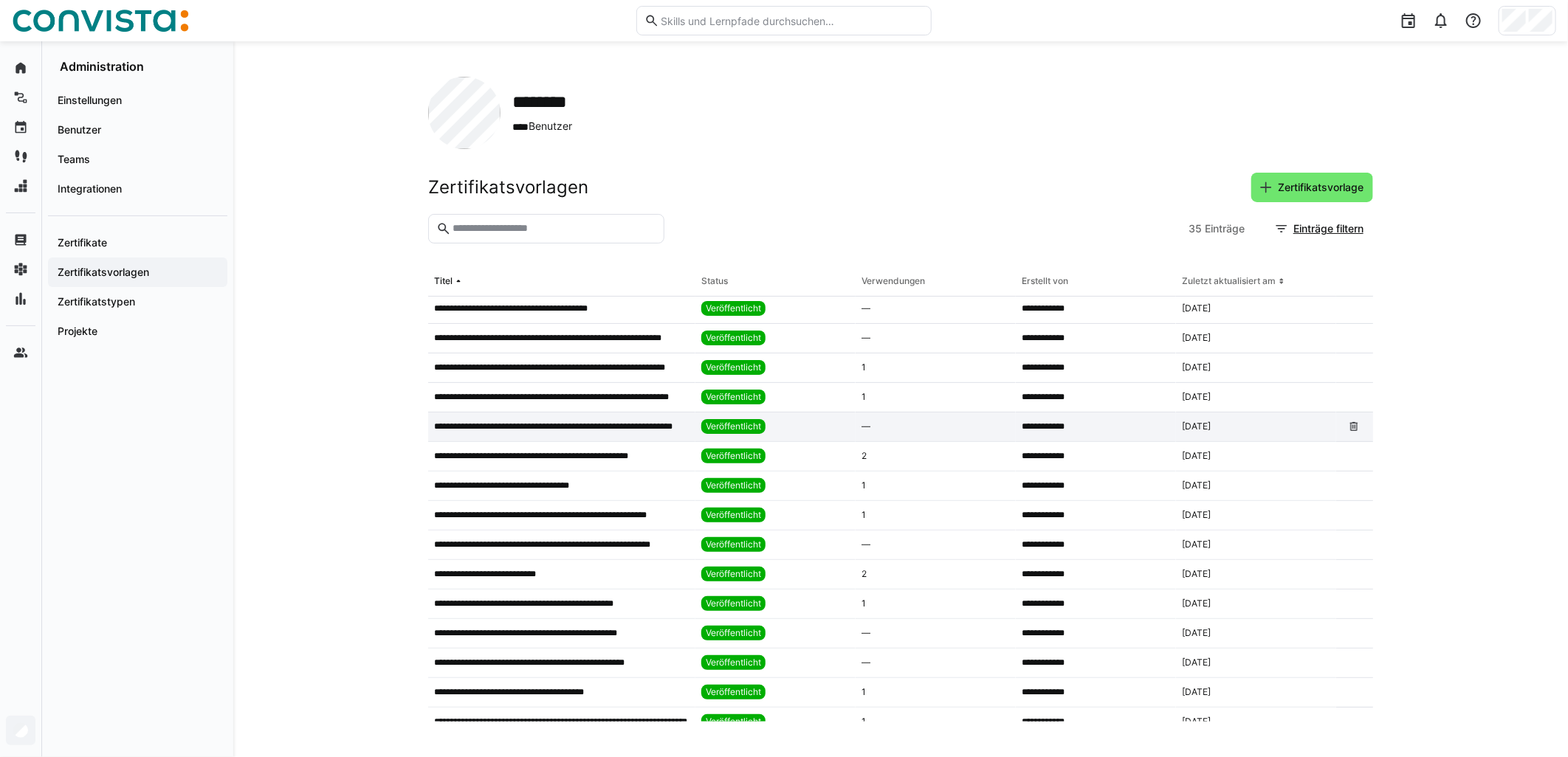
scroll to position [246, 0]
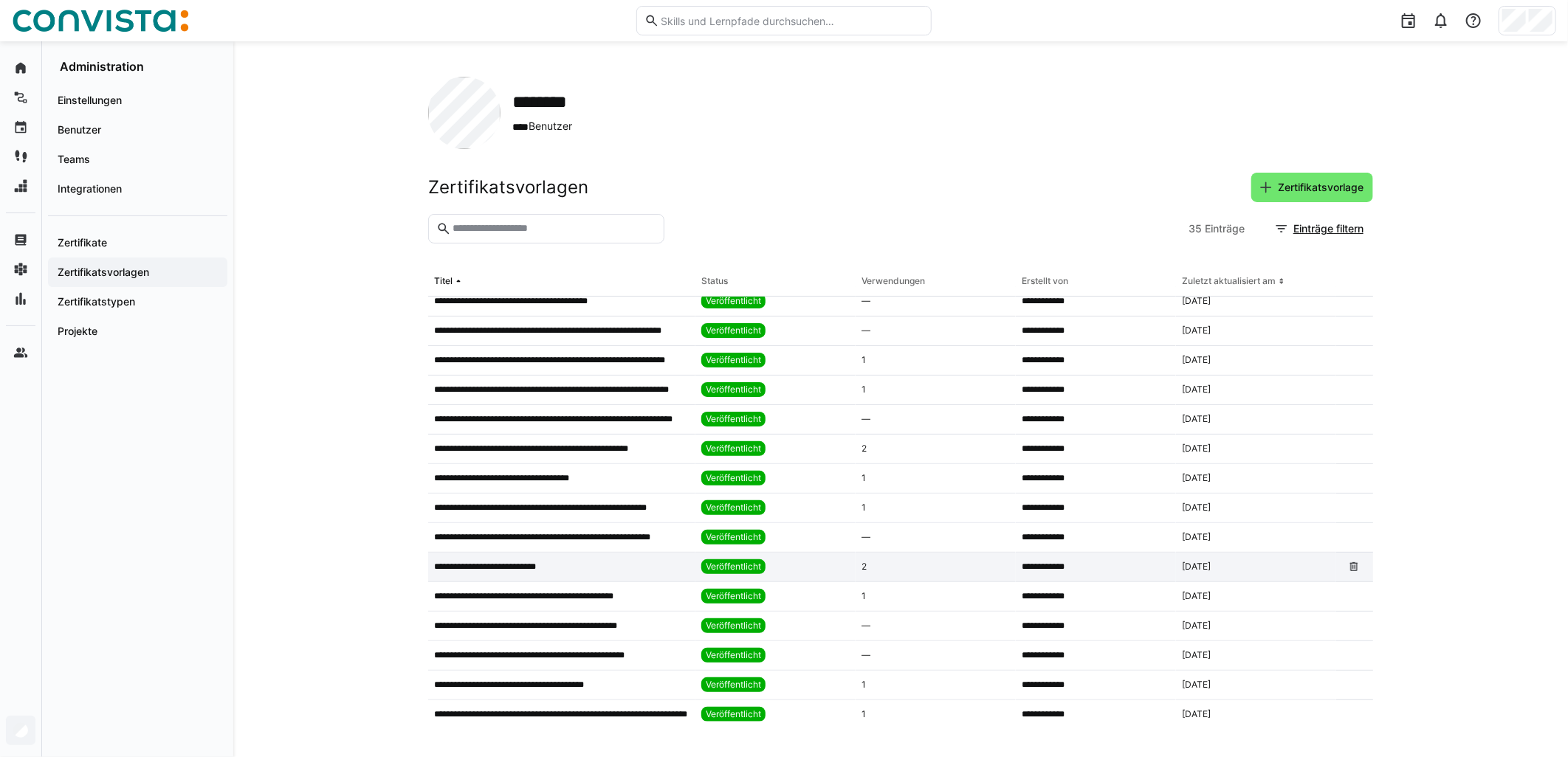
click at [591, 572] on app-table-first-column "**********" at bounding box center [561, 567] width 256 height 12
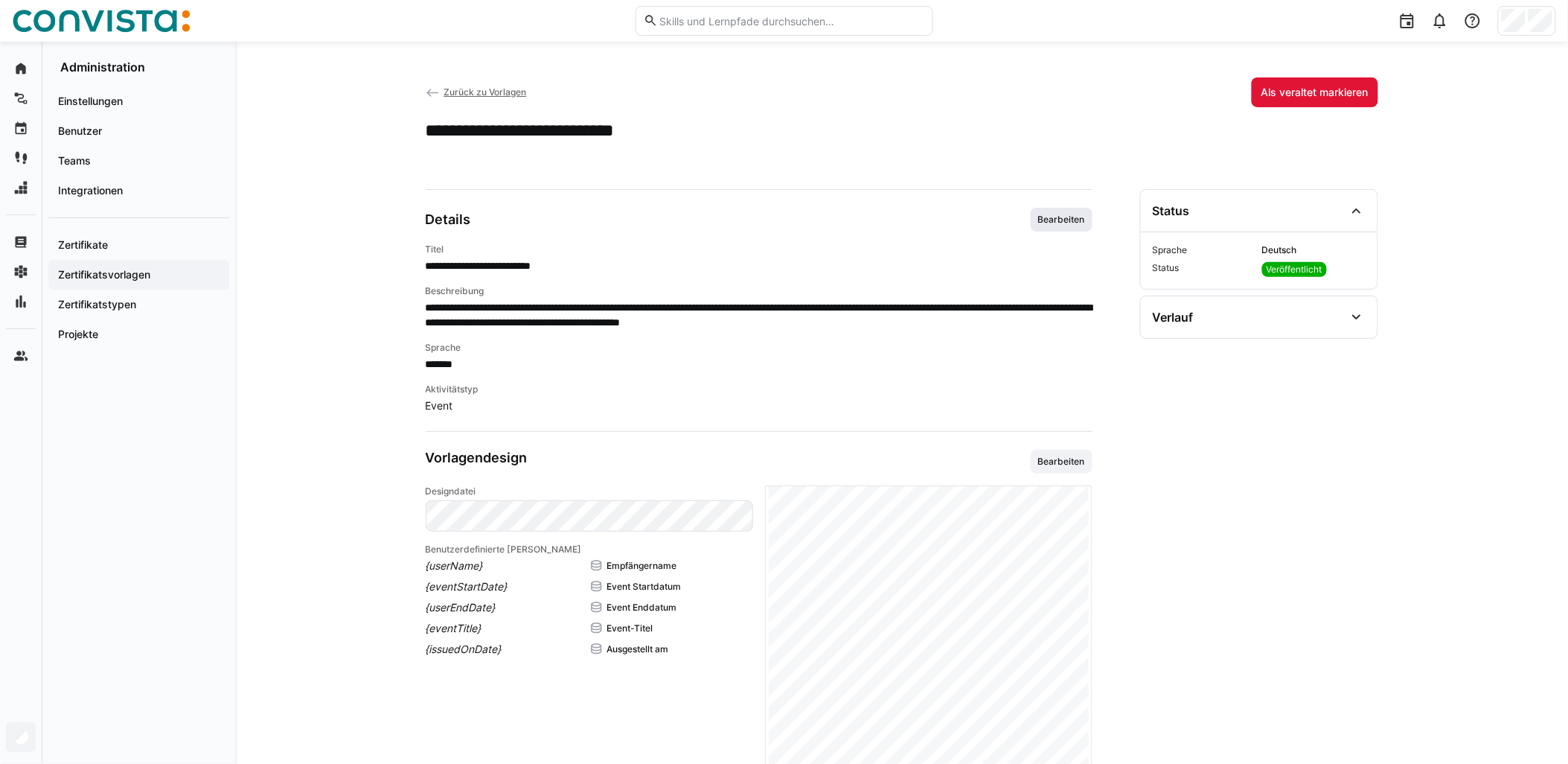
click at [786, 224] on span "Bearbeiten" at bounding box center [1061, 220] width 50 height 12
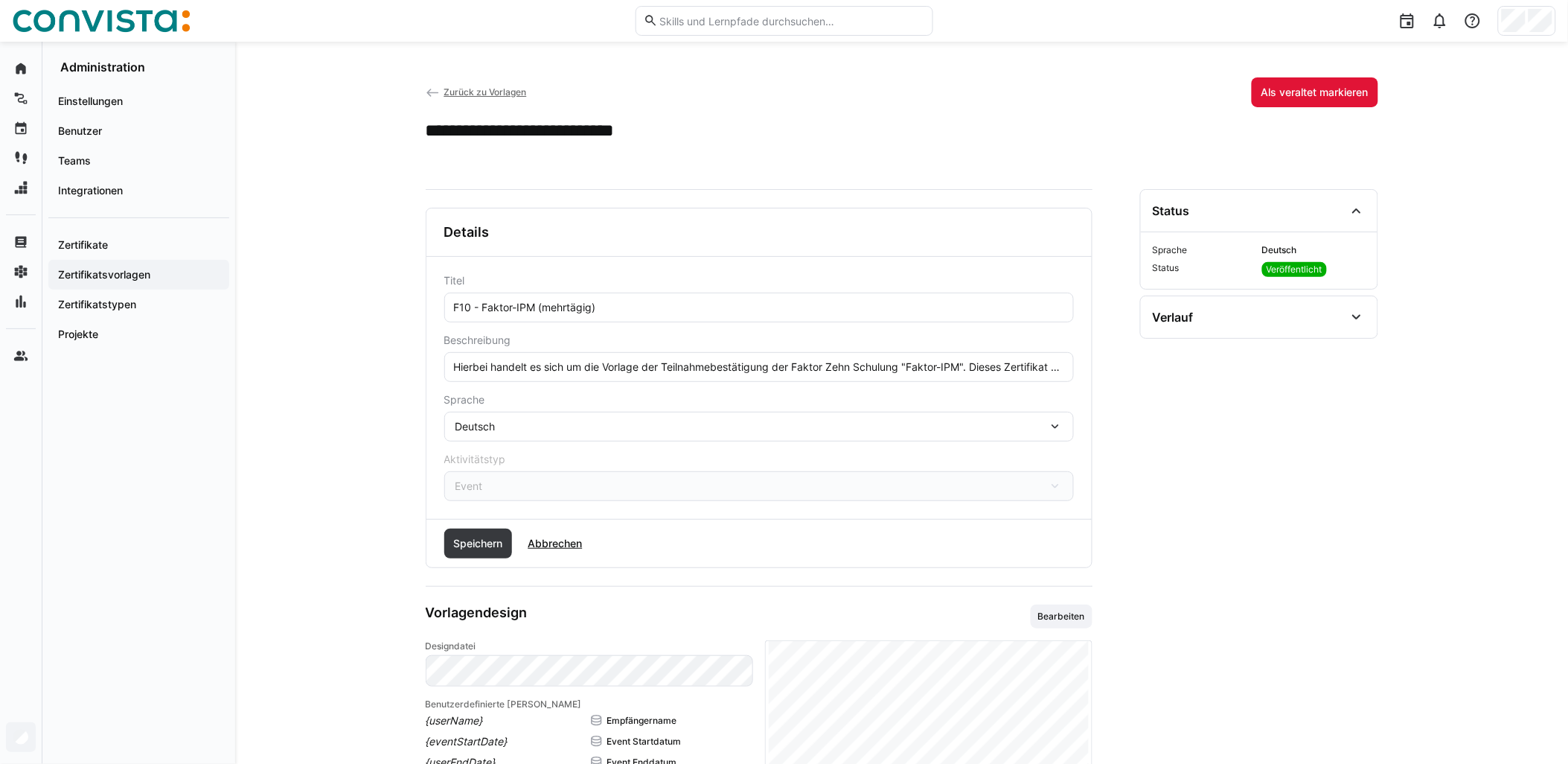
click at [564, 308] on input "F10 - Faktor-IPM (mehrtägig)" at bounding box center [759, 308] width 613 height 13
click at [534, 309] on input "F10 - Faktor-IPM (mehrtägig)" at bounding box center [759, 308] width 613 height 13
paste input "- remote"
type input "F10 - Faktor-IPM - remote (mehrtägig)"
click at [481, 567] on div "Speichern Abbrechen" at bounding box center [759, 544] width 665 height 48
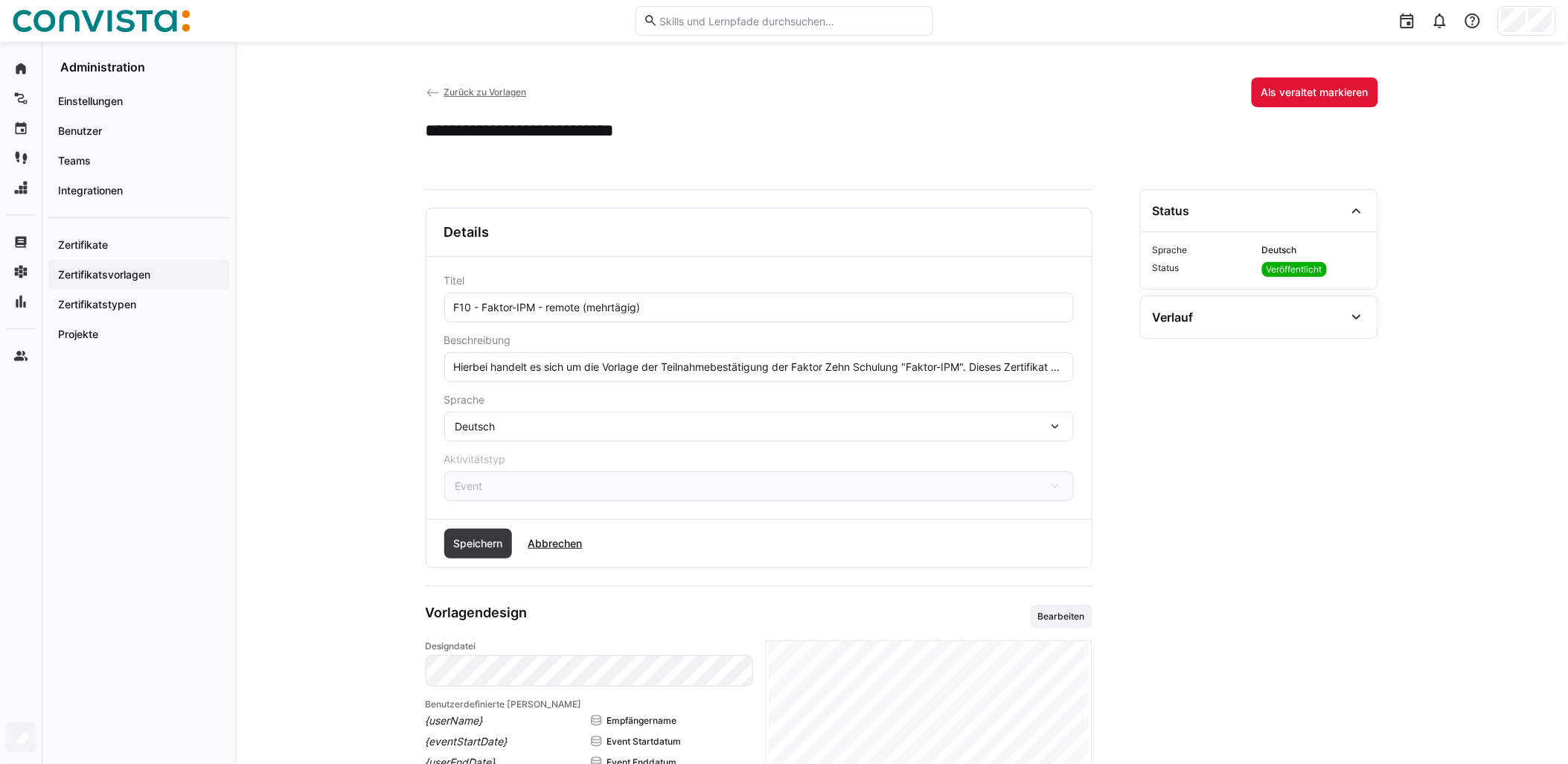
click at [503, 527] on div "Speichern Abbrechen" at bounding box center [759, 544] width 665 height 48
click at [502, 559] on div "Speichern Abbrechen" at bounding box center [759, 544] width 665 height 48
click at [504, 553] on span "Speichern" at bounding box center [478, 544] width 68 height 30
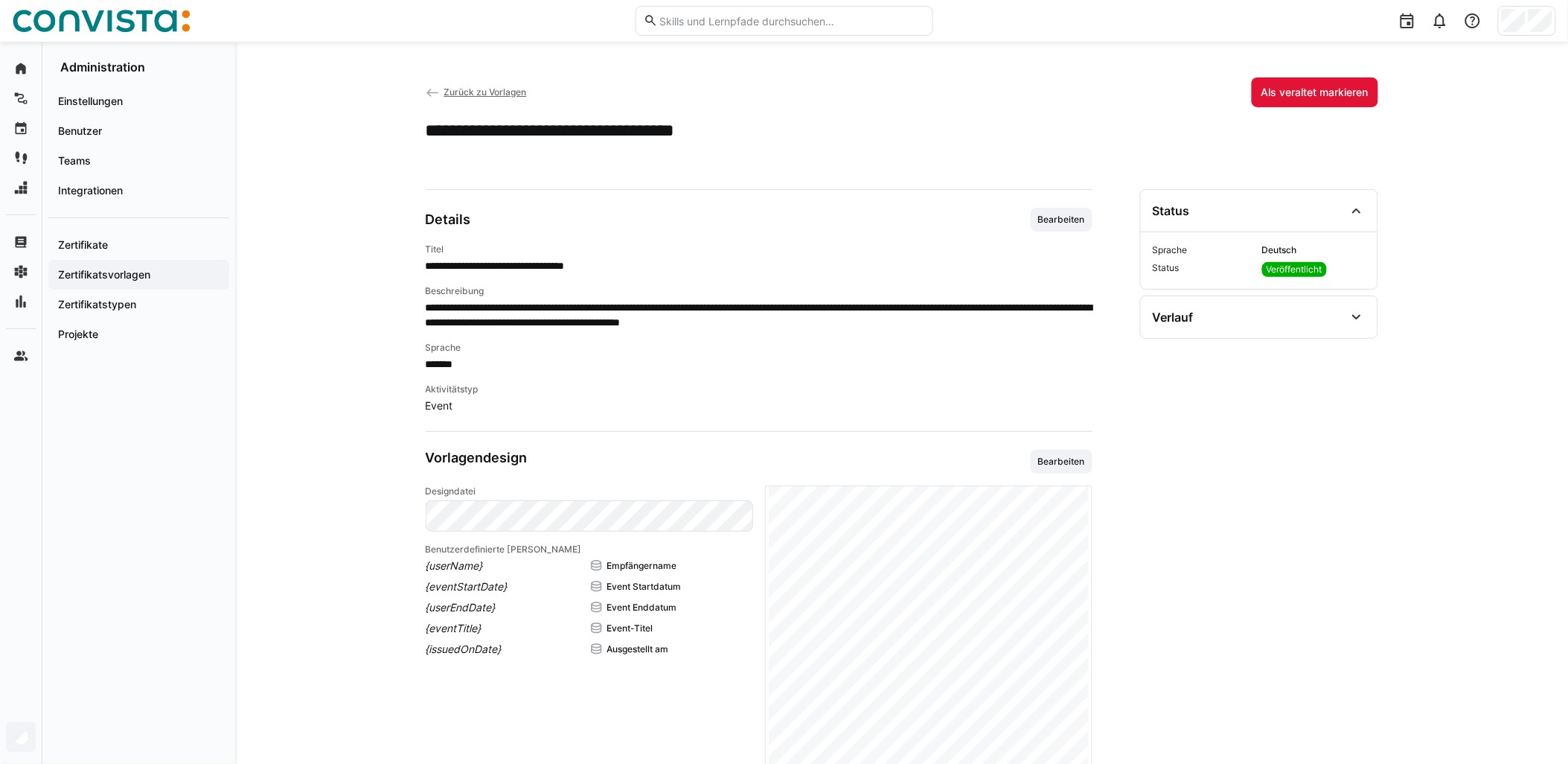
click at [499, 92] on span "Zurück zu Vorlagen" at bounding box center [485, 92] width 83 height 11
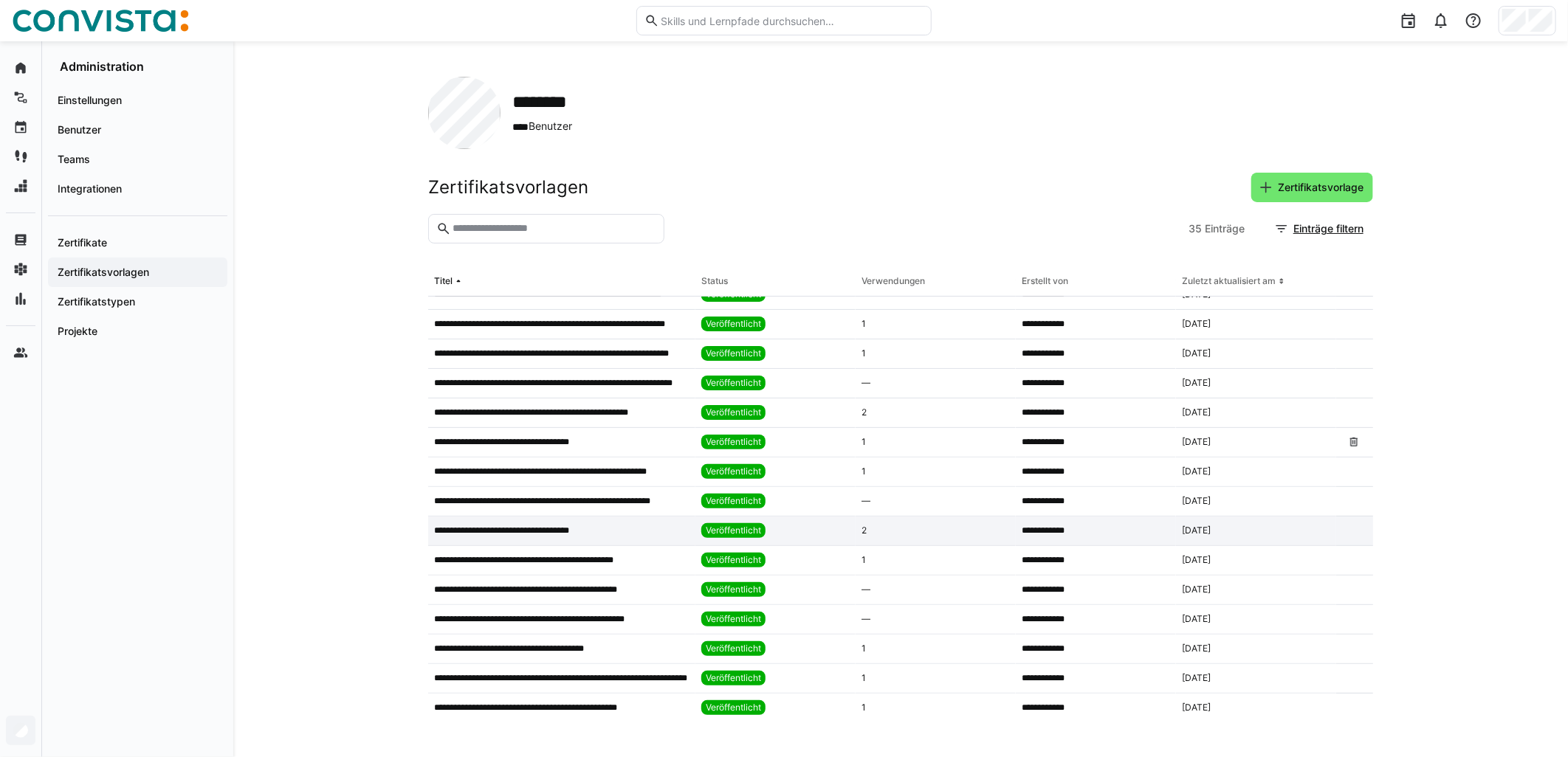
scroll to position [327, 0]
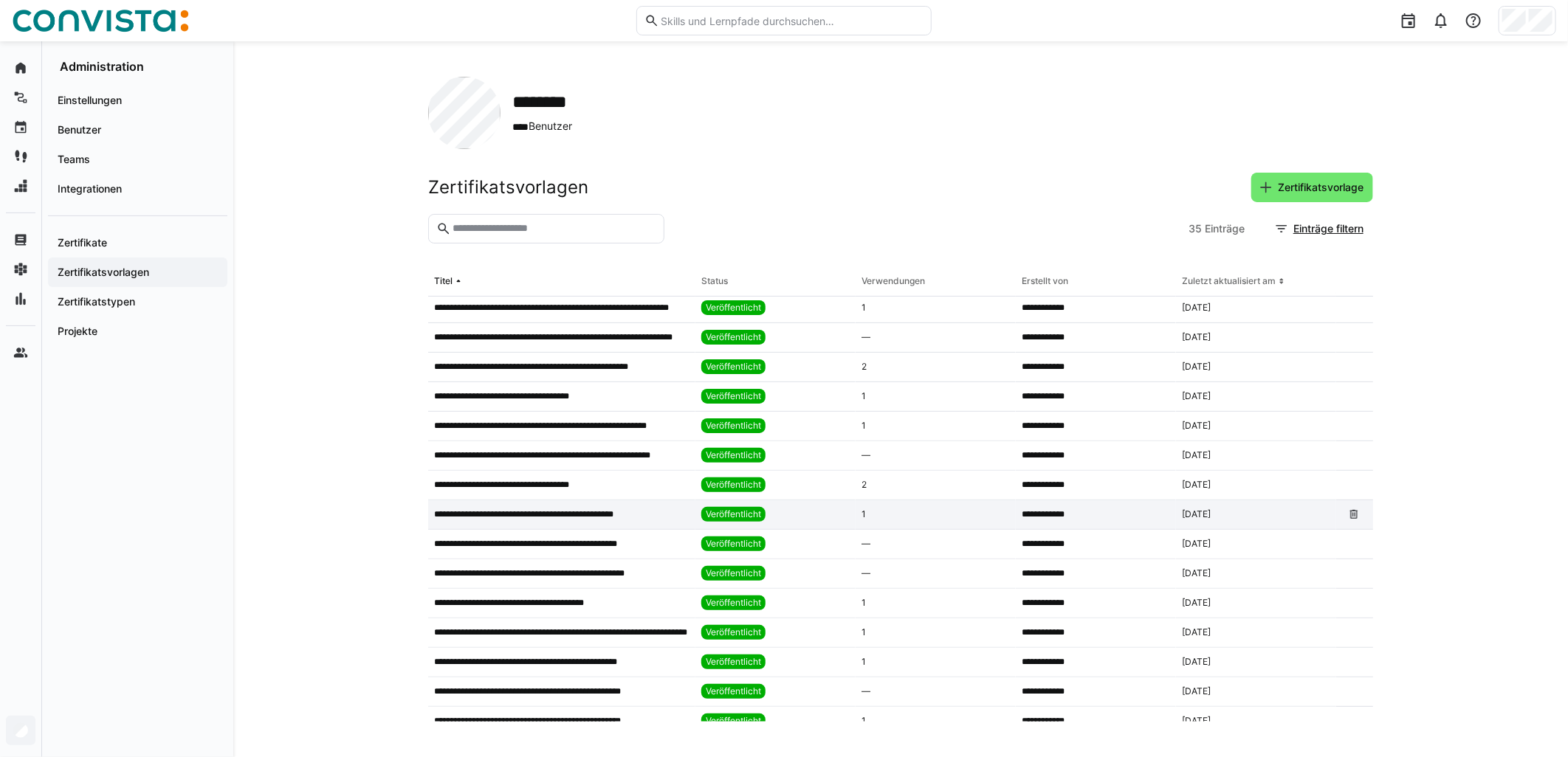
click at [655, 518] on app-table-first-column "**********" at bounding box center [561, 514] width 256 height 12
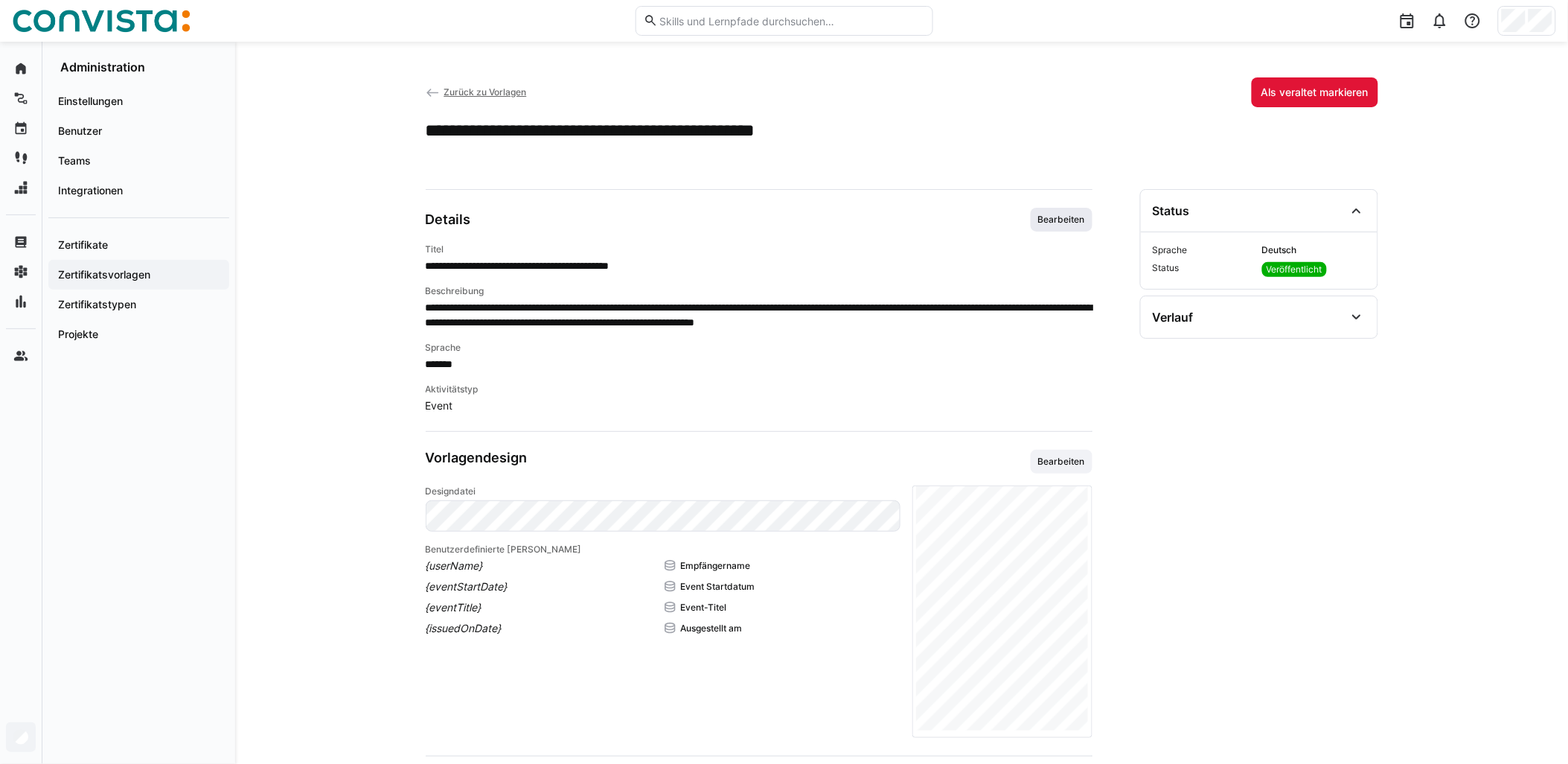
click at [786, 220] on span "Bearbeiten" at bounding box center [1061, 220] width 50 height 12
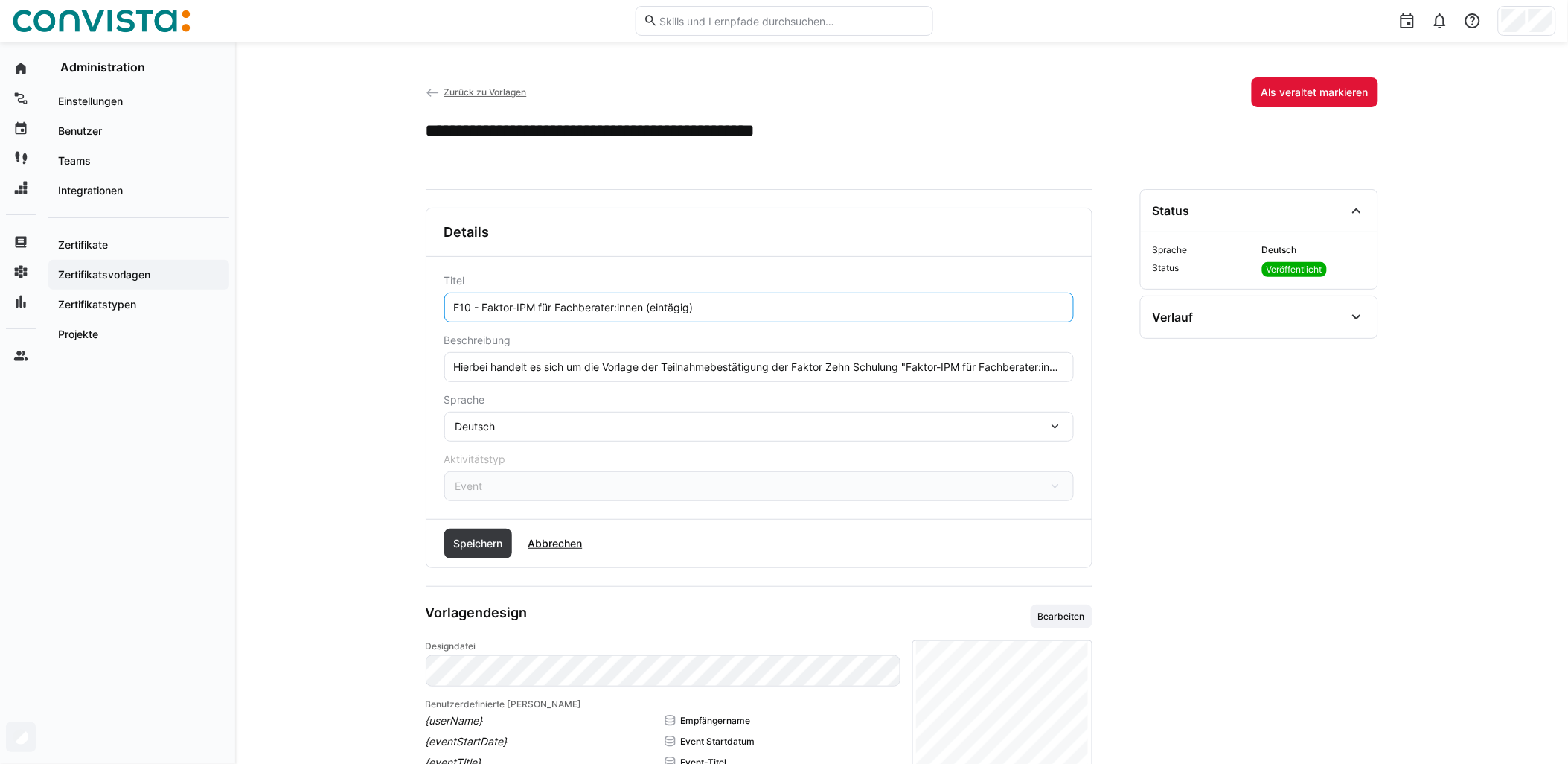
click at [649, 307] on input "F10 - Faktor-IPM für Fachberater:innen (eintägig)" at bounding box center [759, 308] width 613 height 13
paste input "- remote"
type input "F10 - Faktor-IPM für Fachberater:innen - remote (eintägig)"
click at [474, 542] on span "Speichern" at bounding box center [478, 544] width 54 height 15
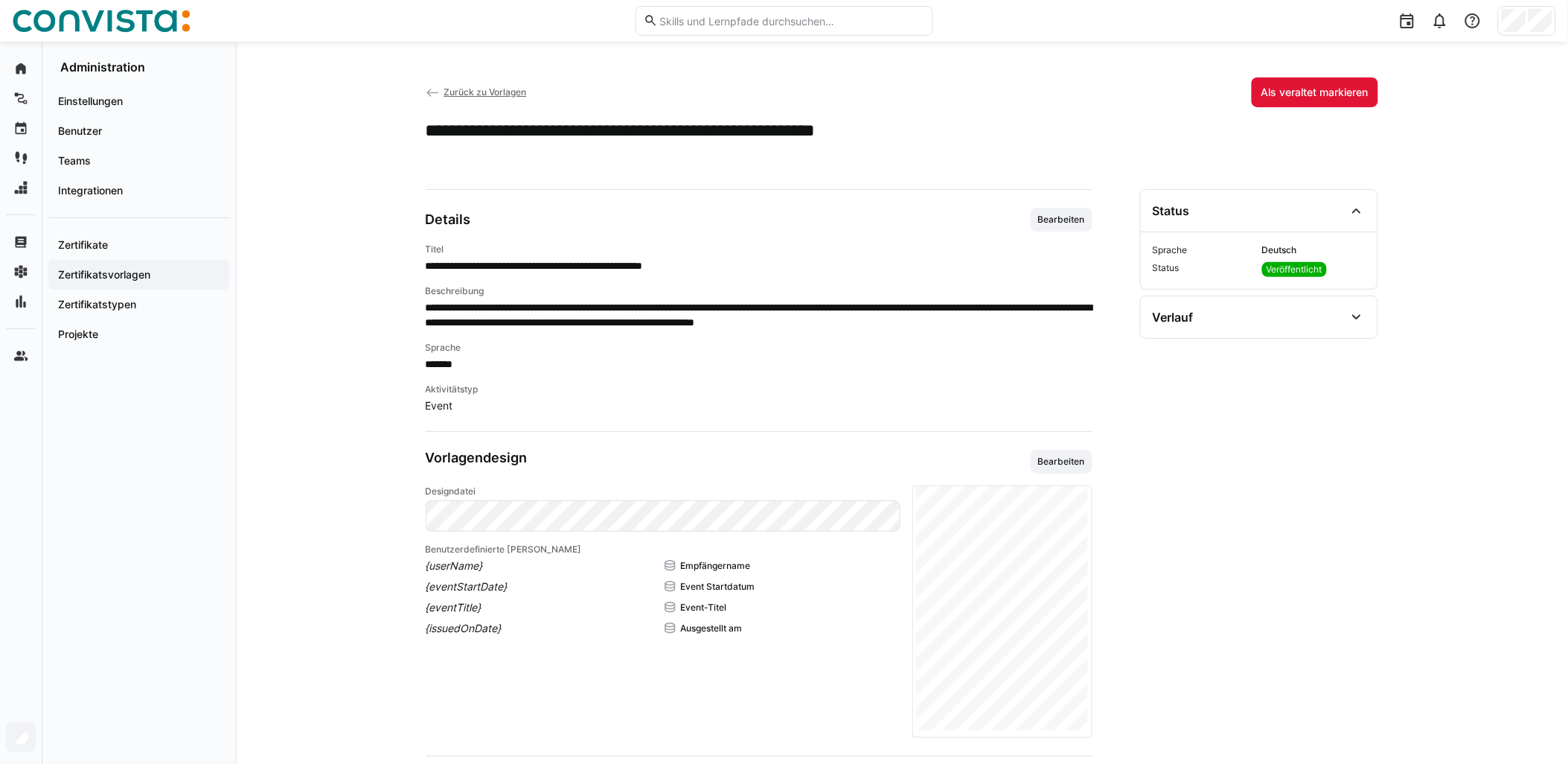
click at [507, 95] on span "Zurück zu Vorlagen" at bounding box center [485, 92] width 83 height 11
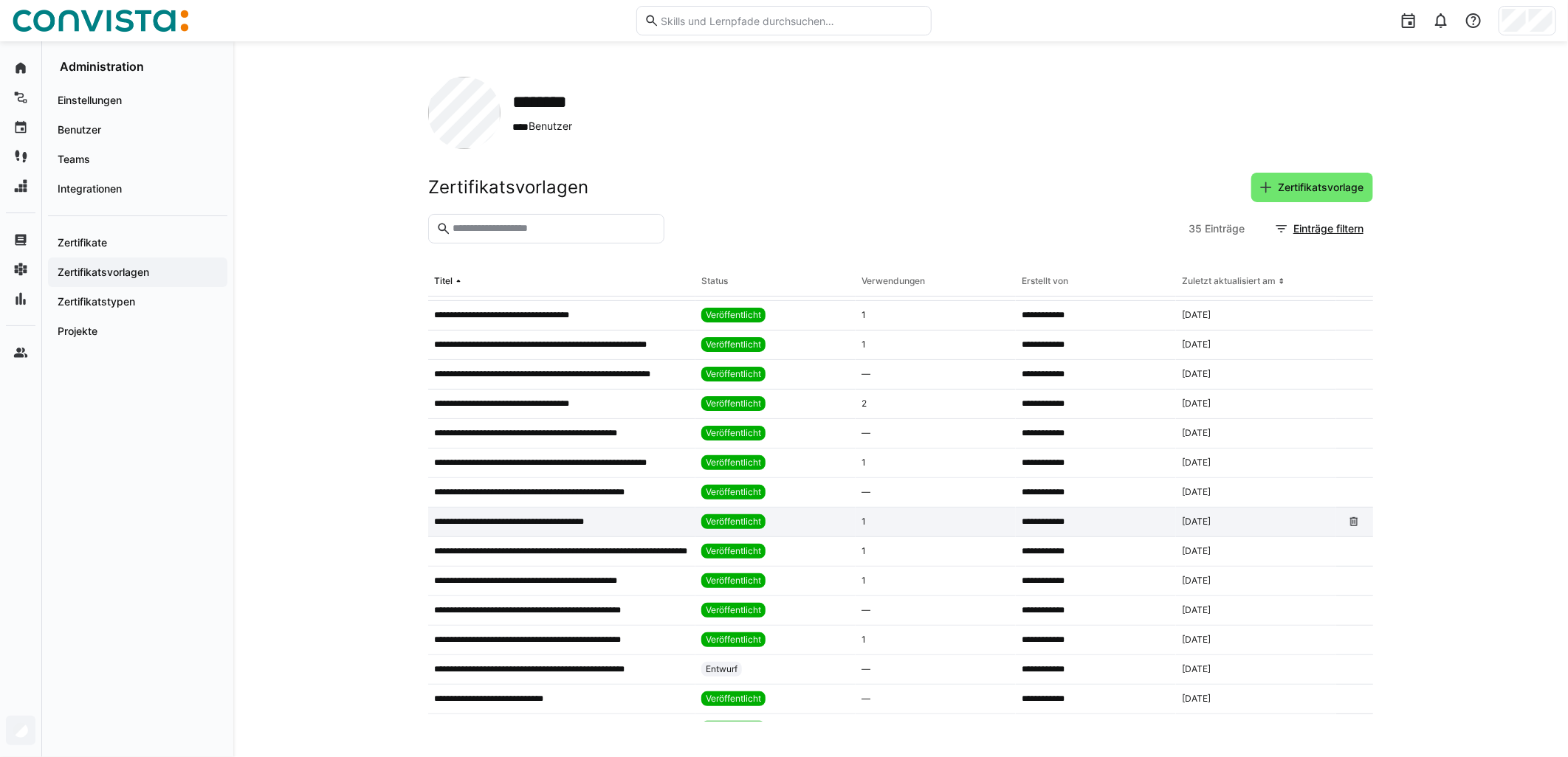
scroll to position [410, 0]
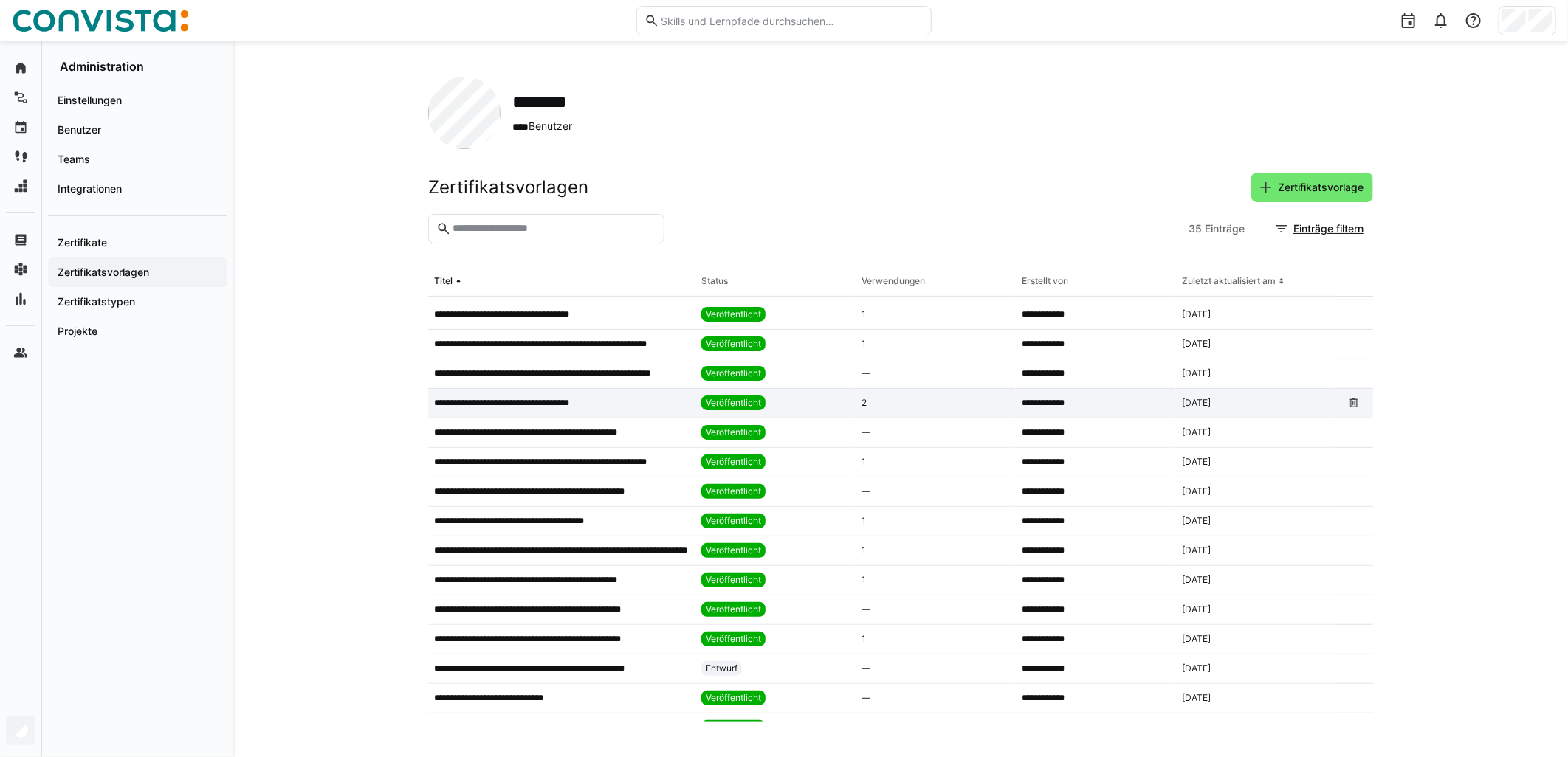
click at [630, 395] on div "**********" at bounding box center [561, 403] width 267 height 30
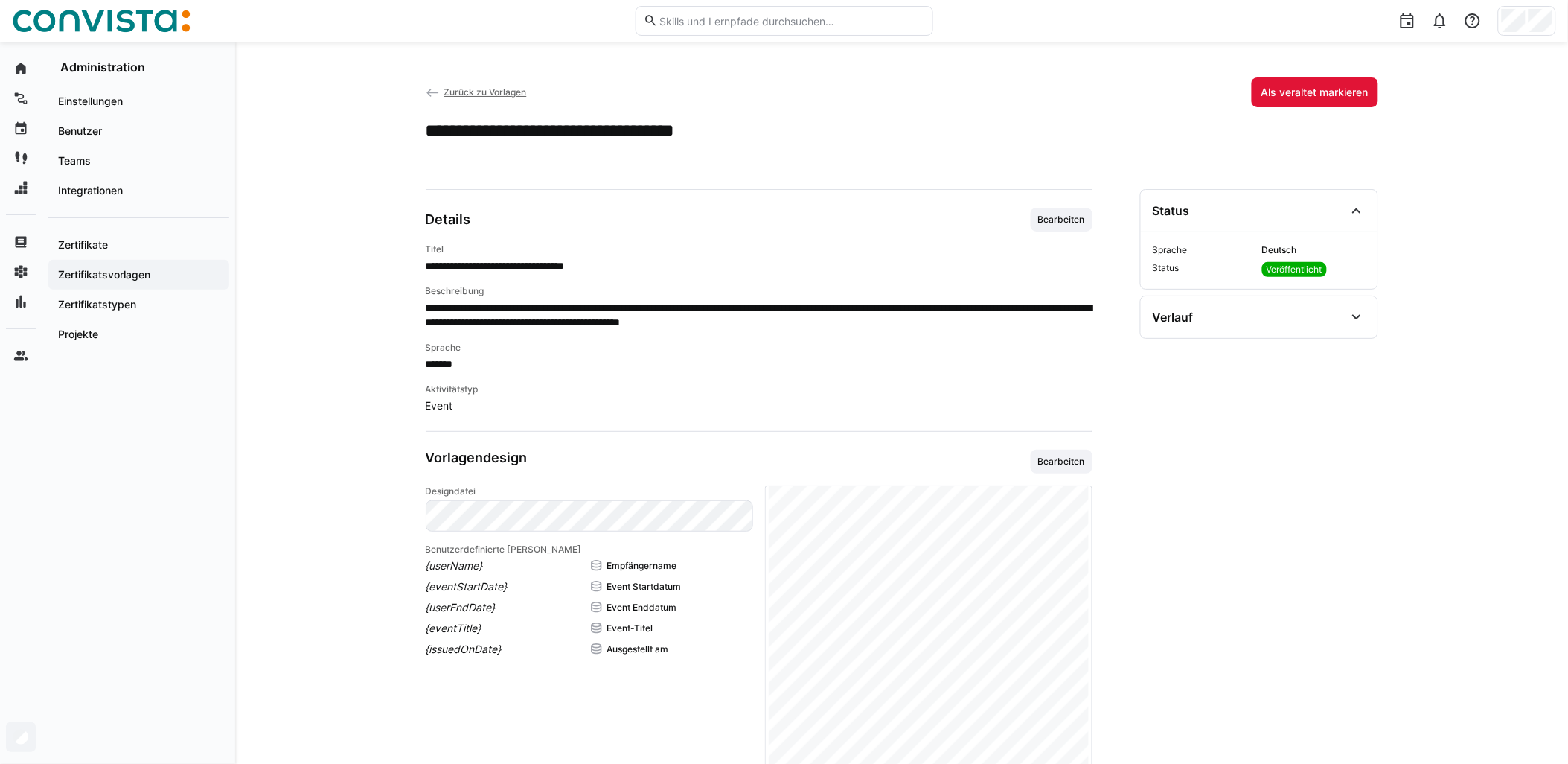
click at [487, 83] on div "Zurück zu Vorlagen Als veraltet markieren" at bounding box center [903, 92] width 953 height 30
click at [490, 88] on span "Zurück zu Vorlagen" at bounding box center [485, 92] width 83 height 11
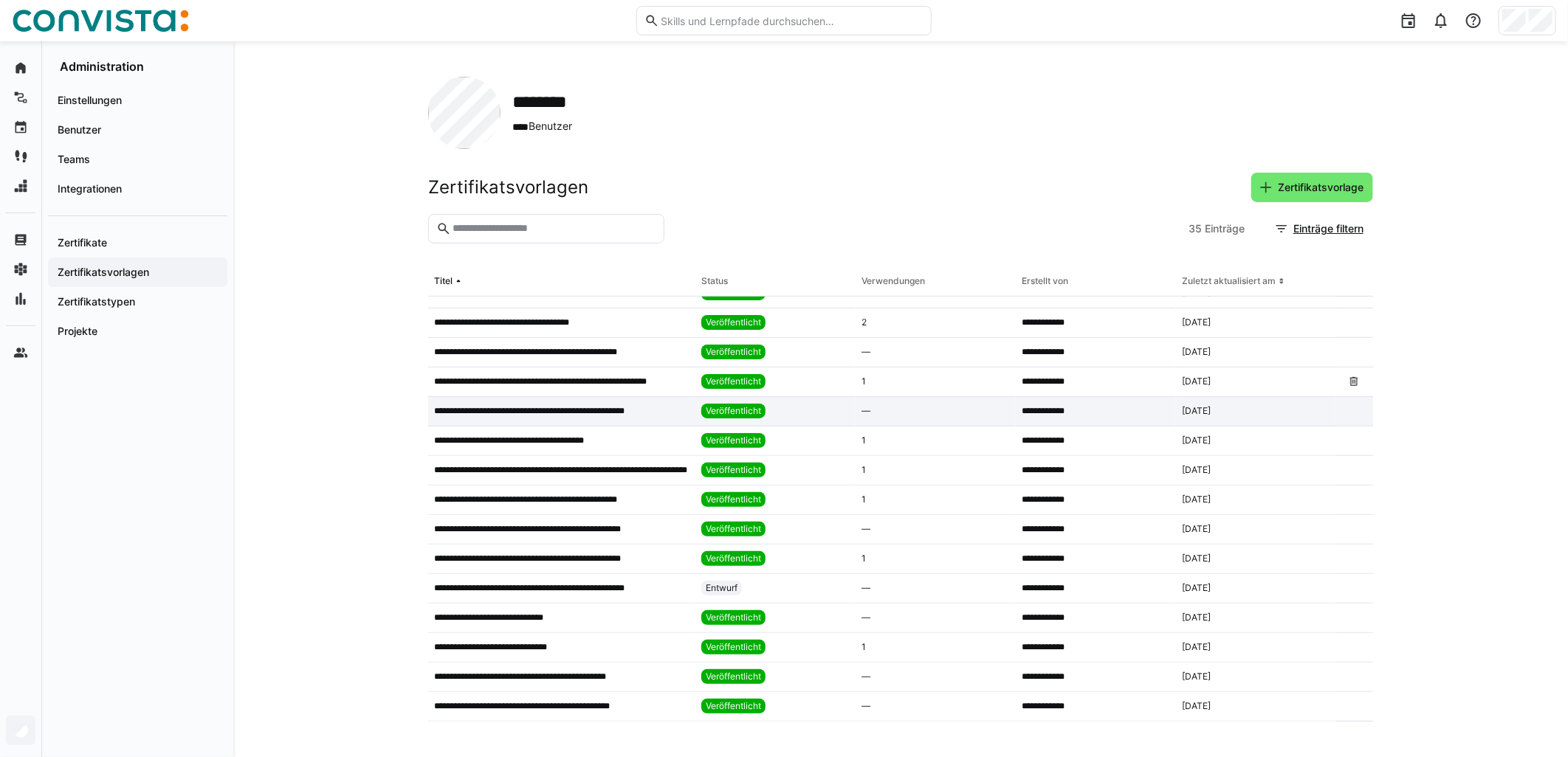
scroll to position [492, 0]
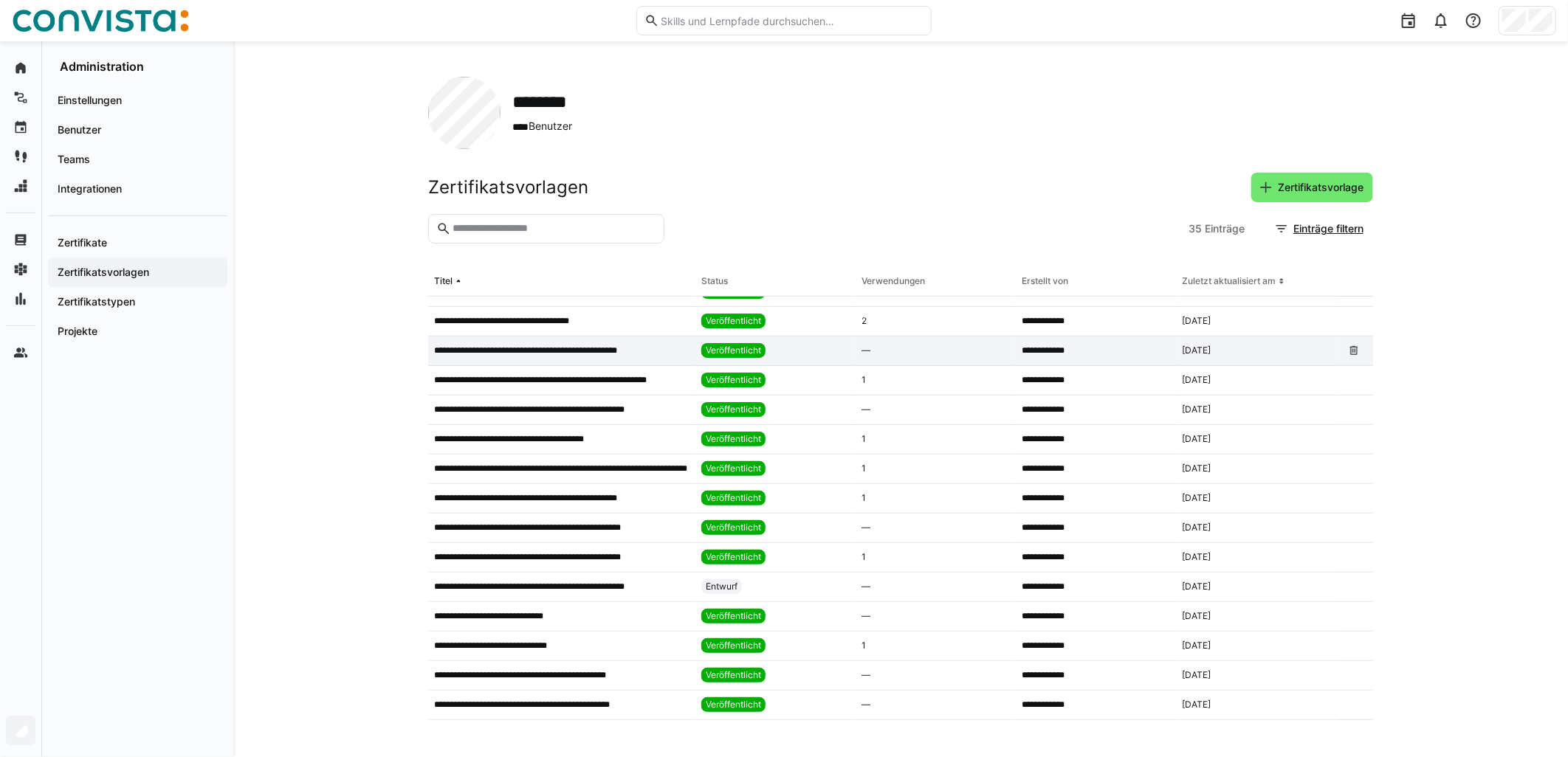
click at [659, 344] on app-table-first-column "**********" at bounding box center [561, 350] width 256 height 12
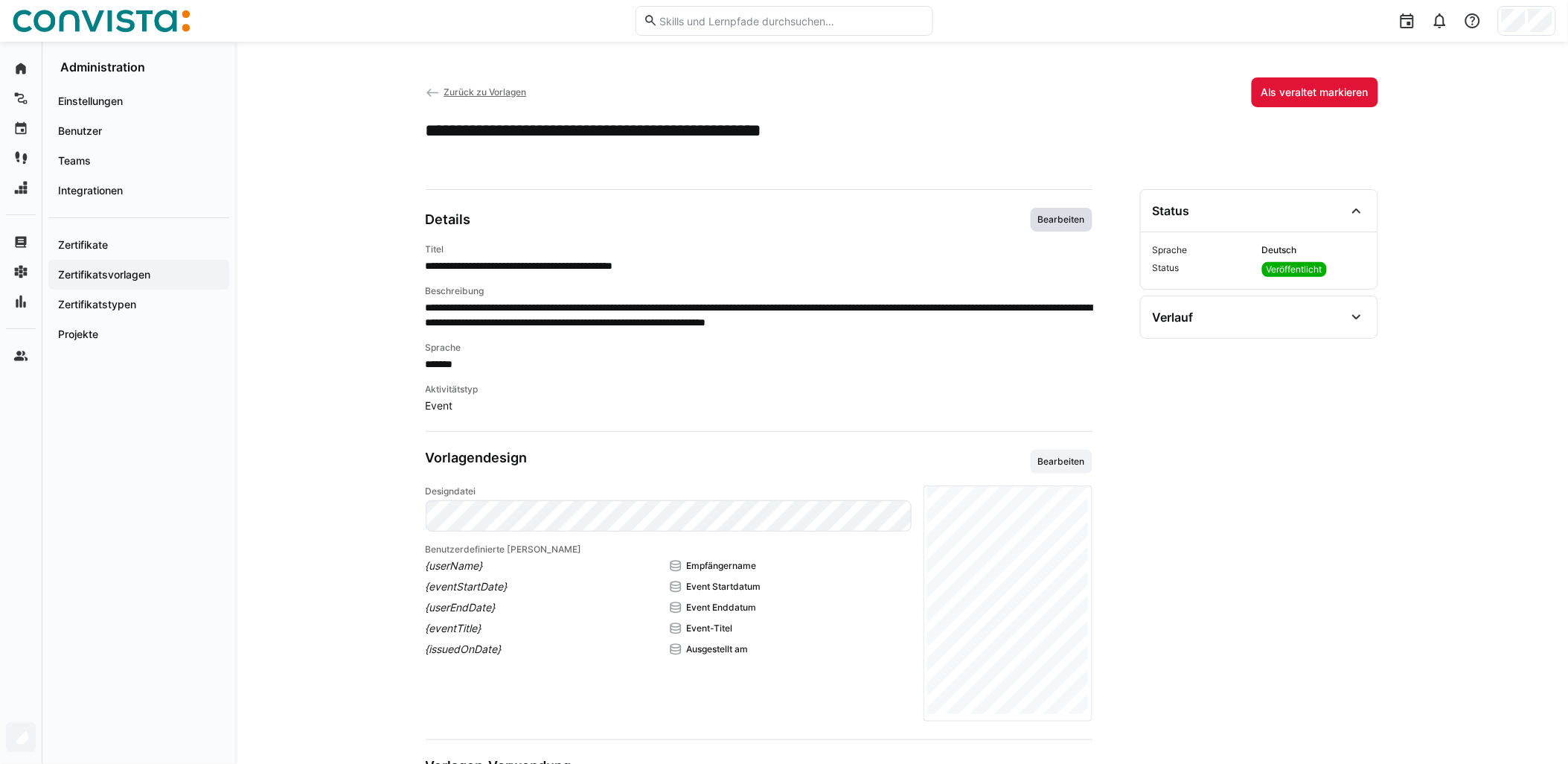
click at [786, 219] on span "Bearbeiten" at bounding box center [1061, 220] width 50 height 12
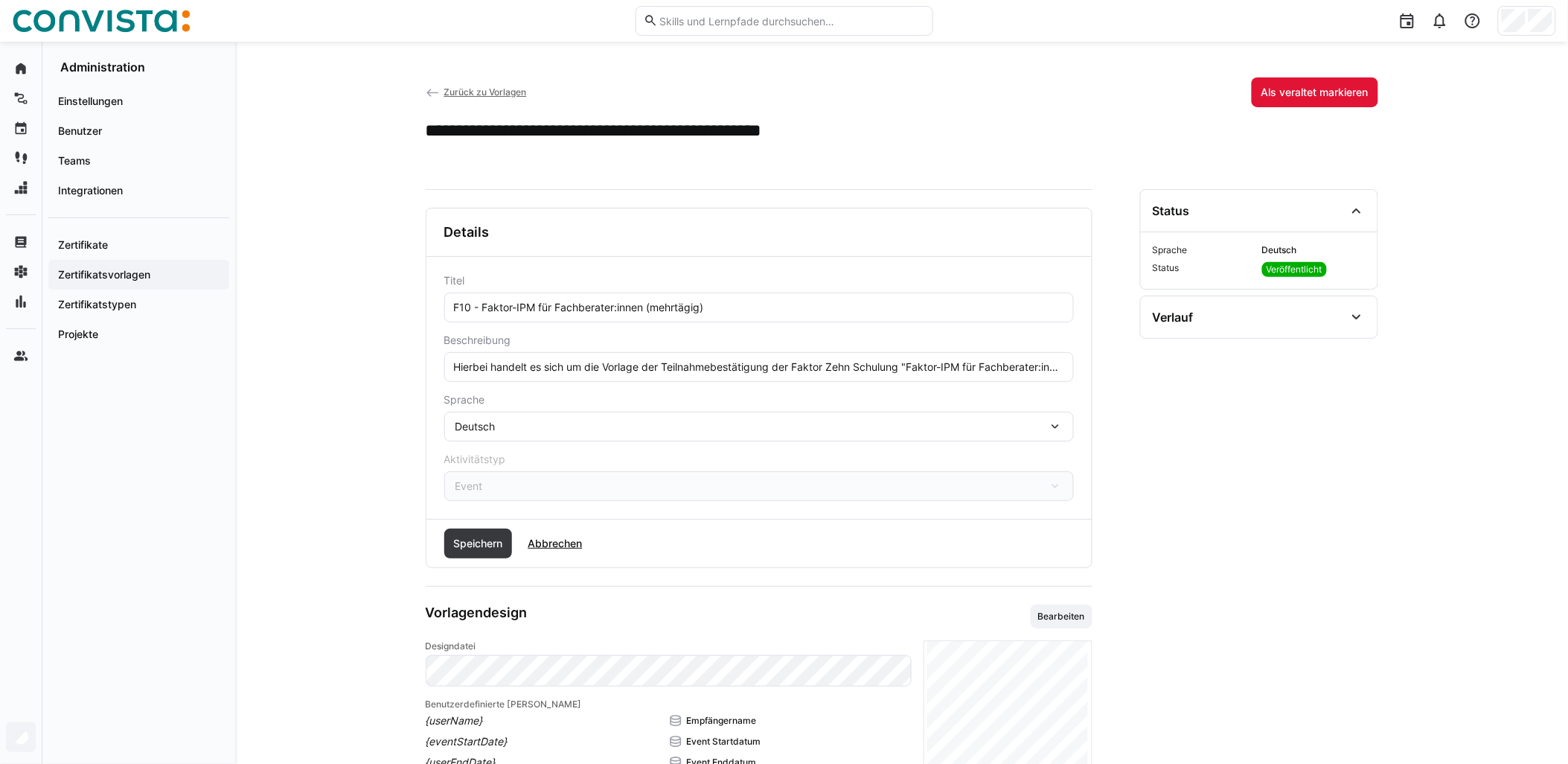
click at [650, 305] on input "F10 - Faktor-IPM für Fachberater:innen (mehrtägig)" at bounding box center [759, 308] width 613 height 13
paste input "- remote"
type input "F10 - Faktor-IPM für Fachberater:innen - remote (mehrtägig)"
click at [479, 532] on span "Speichern" at bounding box center [478, 544] width 68 height 30
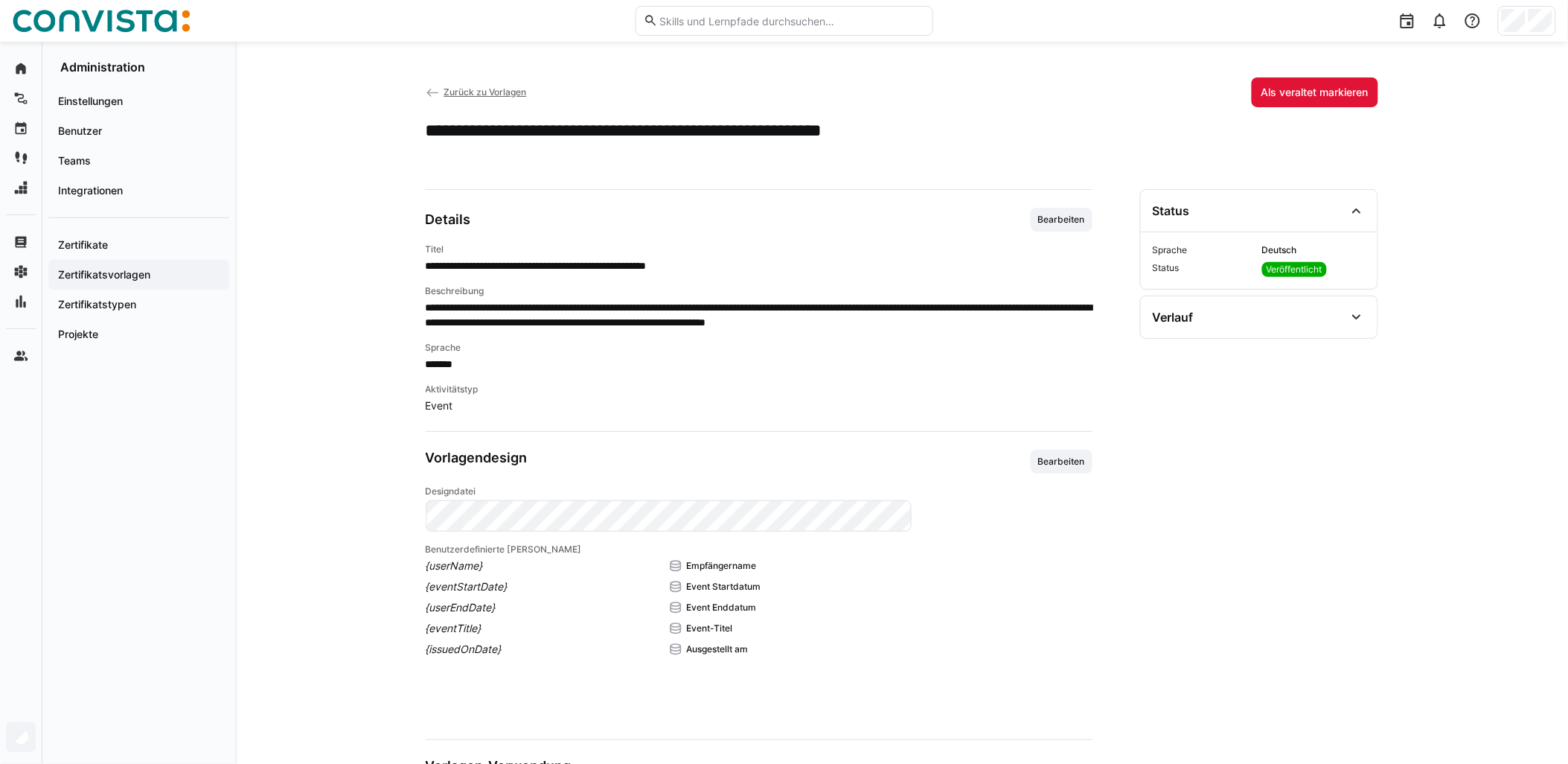
click at [497, 92] on span "Zurück zu Vorlagen" at bounding box center [485, 92] width 83 height 11
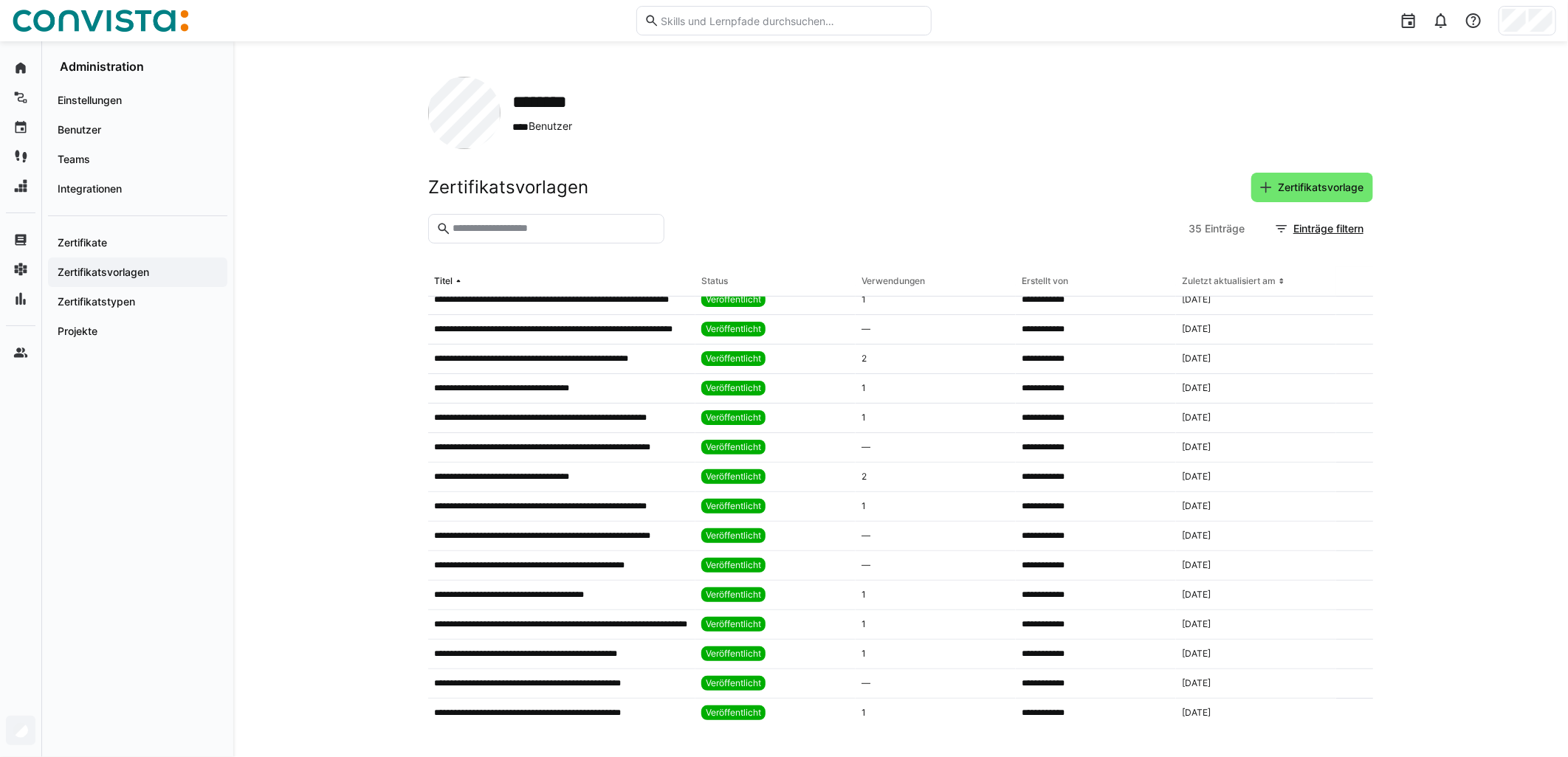
scroll to position [410, 0]
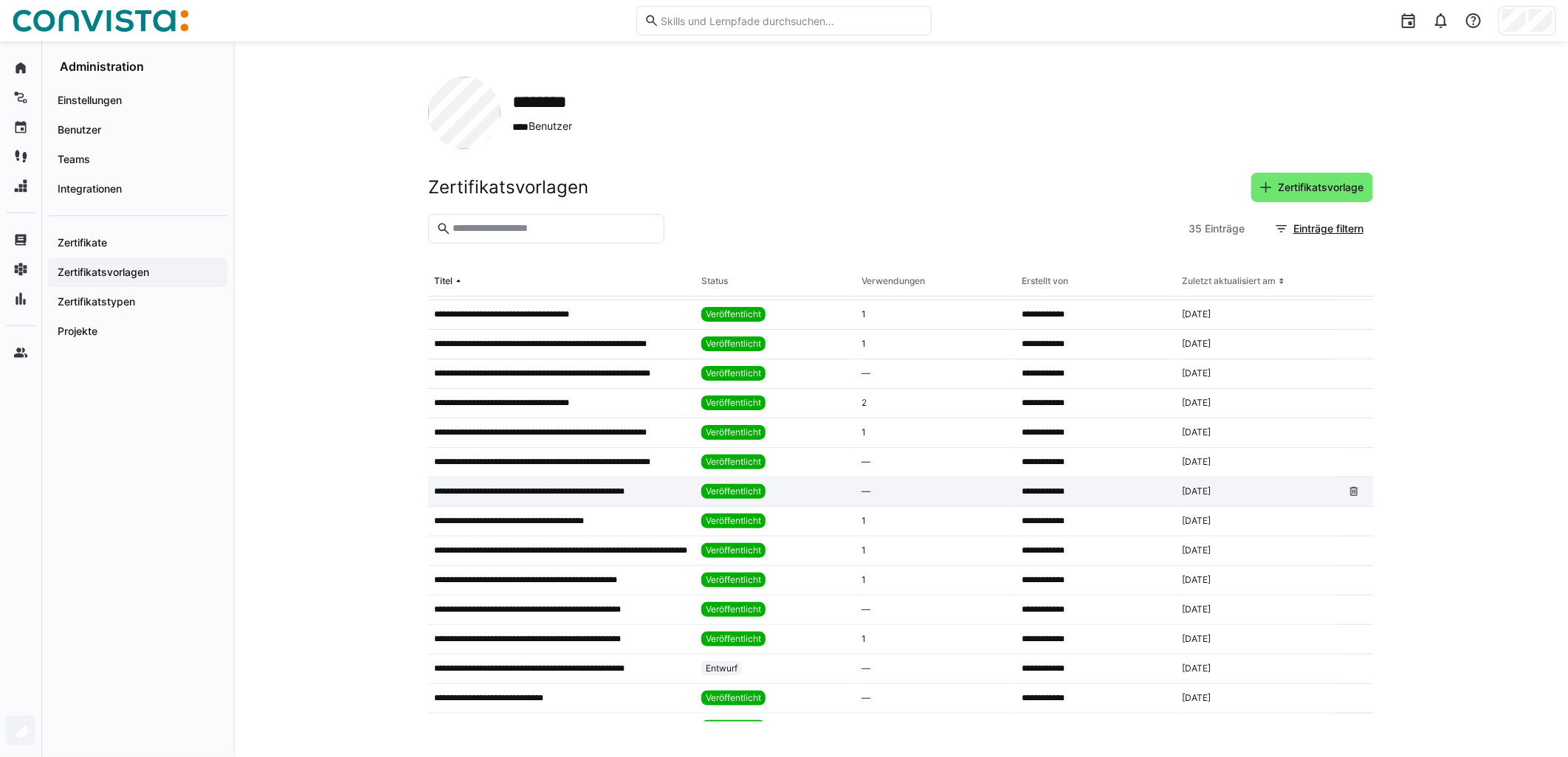
click at [615, 489] on p "**********" at bounding box center [548, 491] width 228 height 12
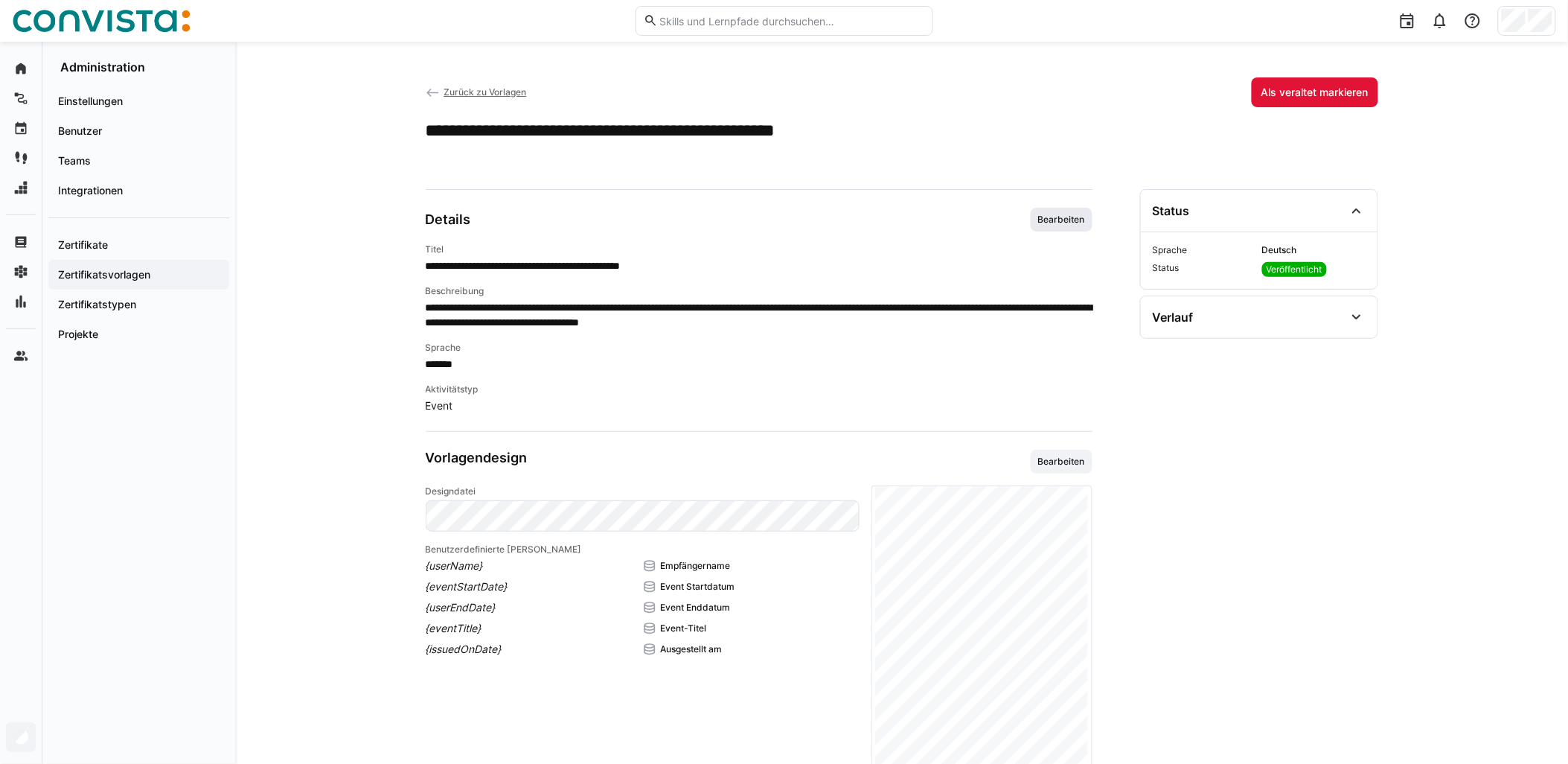
click at [786, 216] on span "Bearbeiten" at bounding box center [1061, 220] width 50 height 12
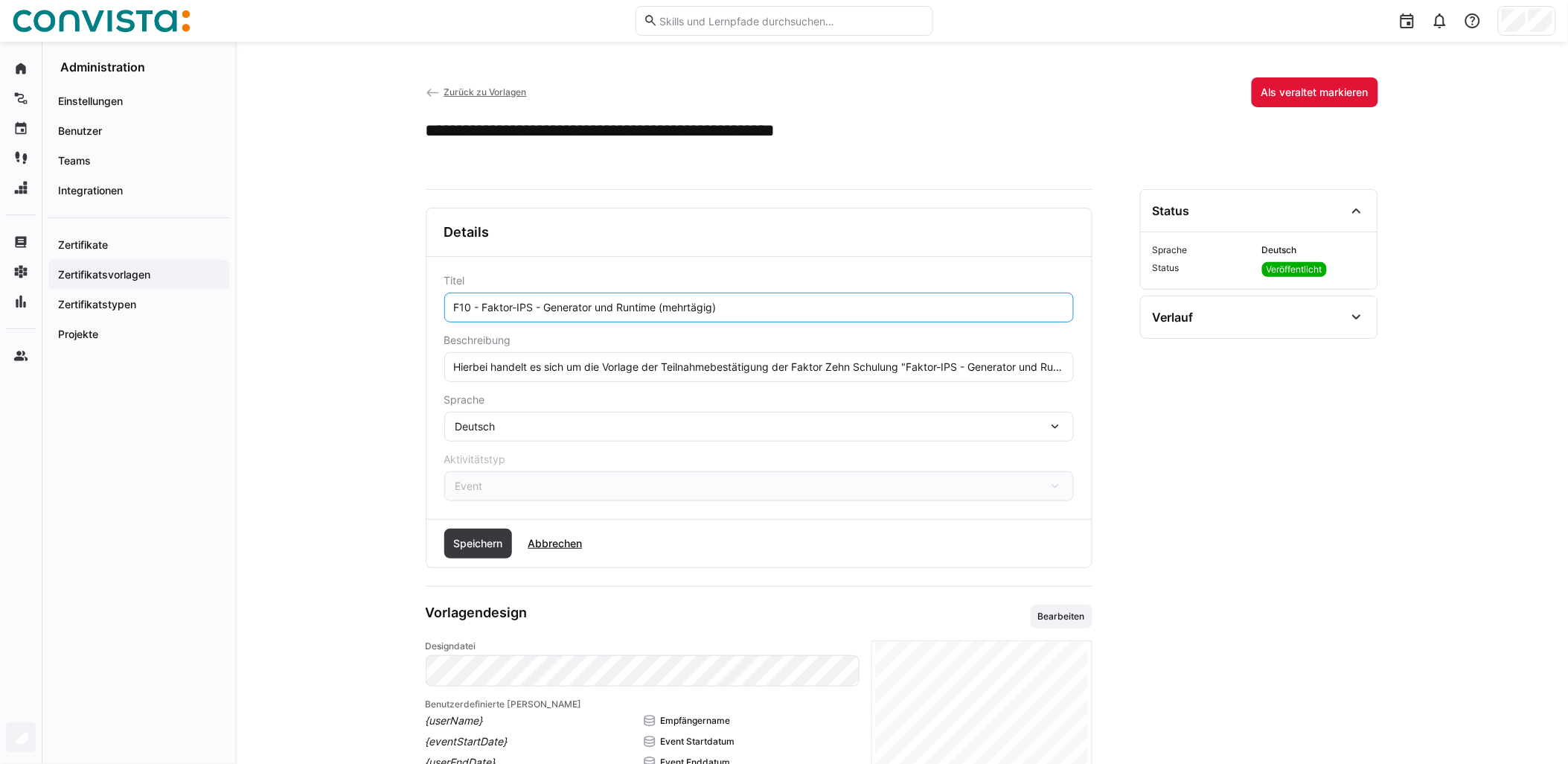
click at [661, 306] on input "F10 - Faktor-IPS - Generator und Runtime (mehrtägig)" at bounding box center [759, 308] width 613 height 13
paste input "- remote"
type input "F10 - Faktor-IPS - Generator und Runtime - remote (mehrtägig)"
click at [484, 548] on span "Speichern" at bounding box center [478, 544] width 54 height 15
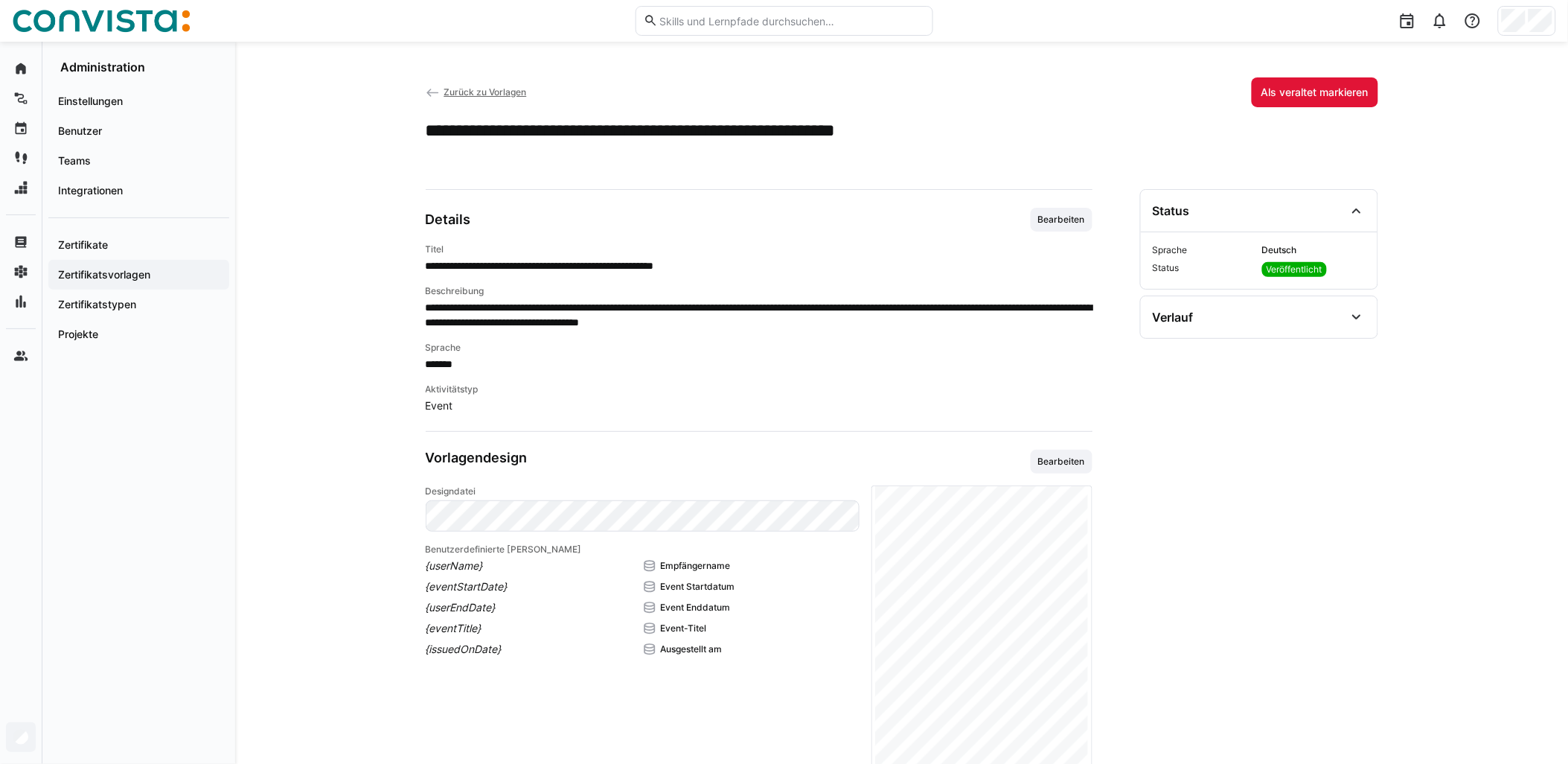
click at [495, 93] on span "Zurück zu Vorlagen" at bounding box center [485, 92] width 83 height 11
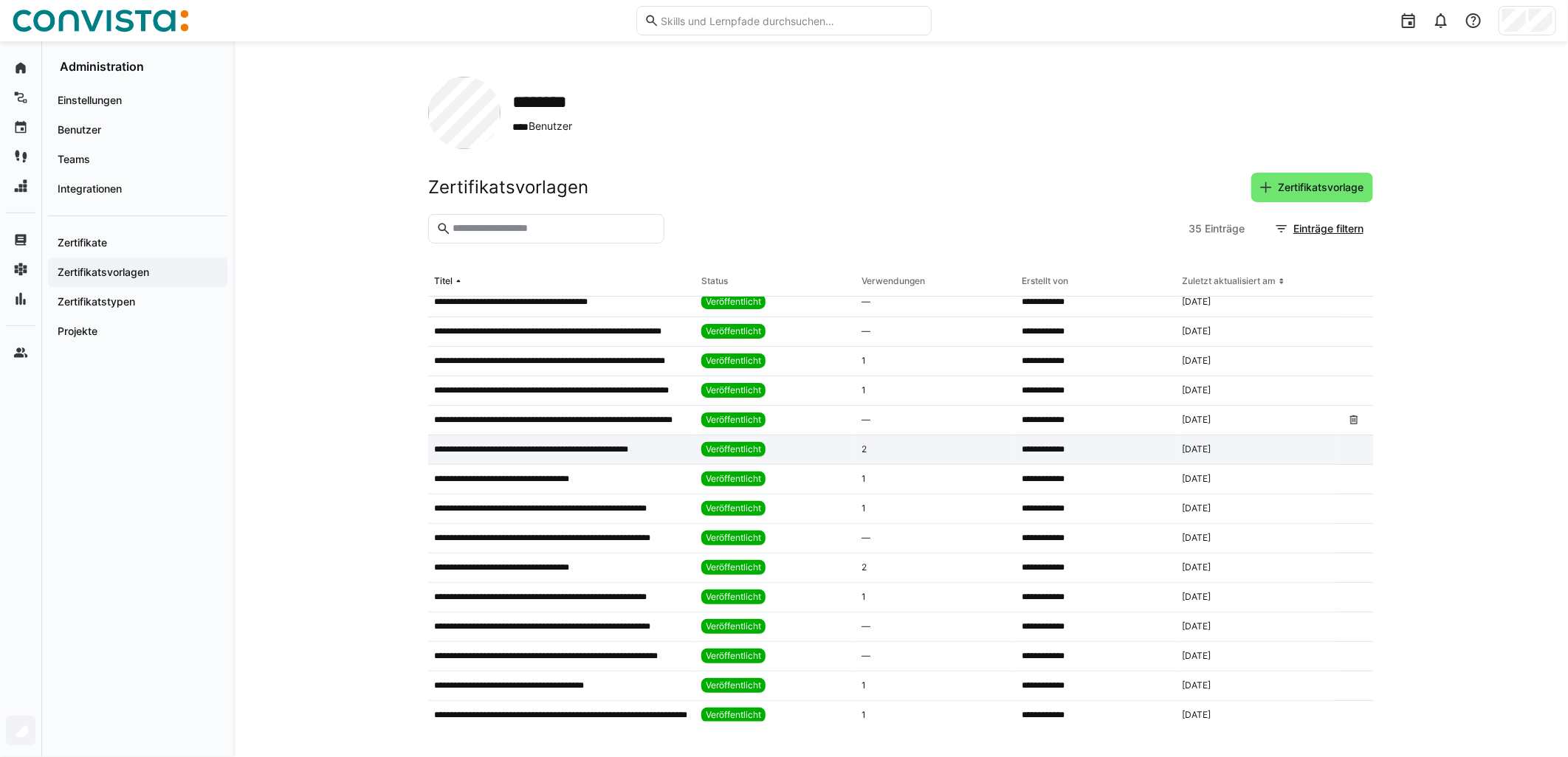
scroll to position [246, 0]
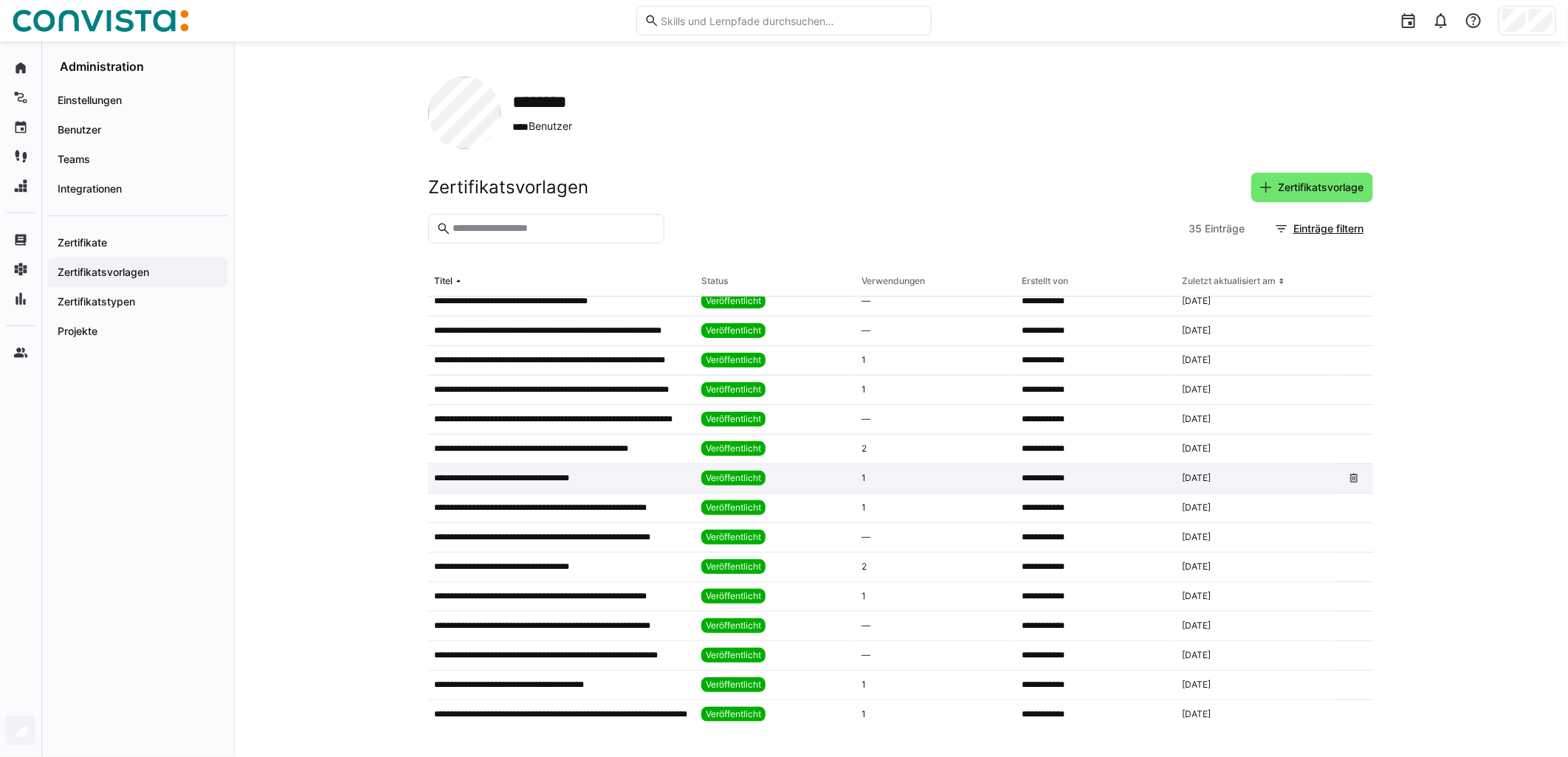
click at [574, 480] on p "**********" at bounding box center [515, 478] width 161 height 12
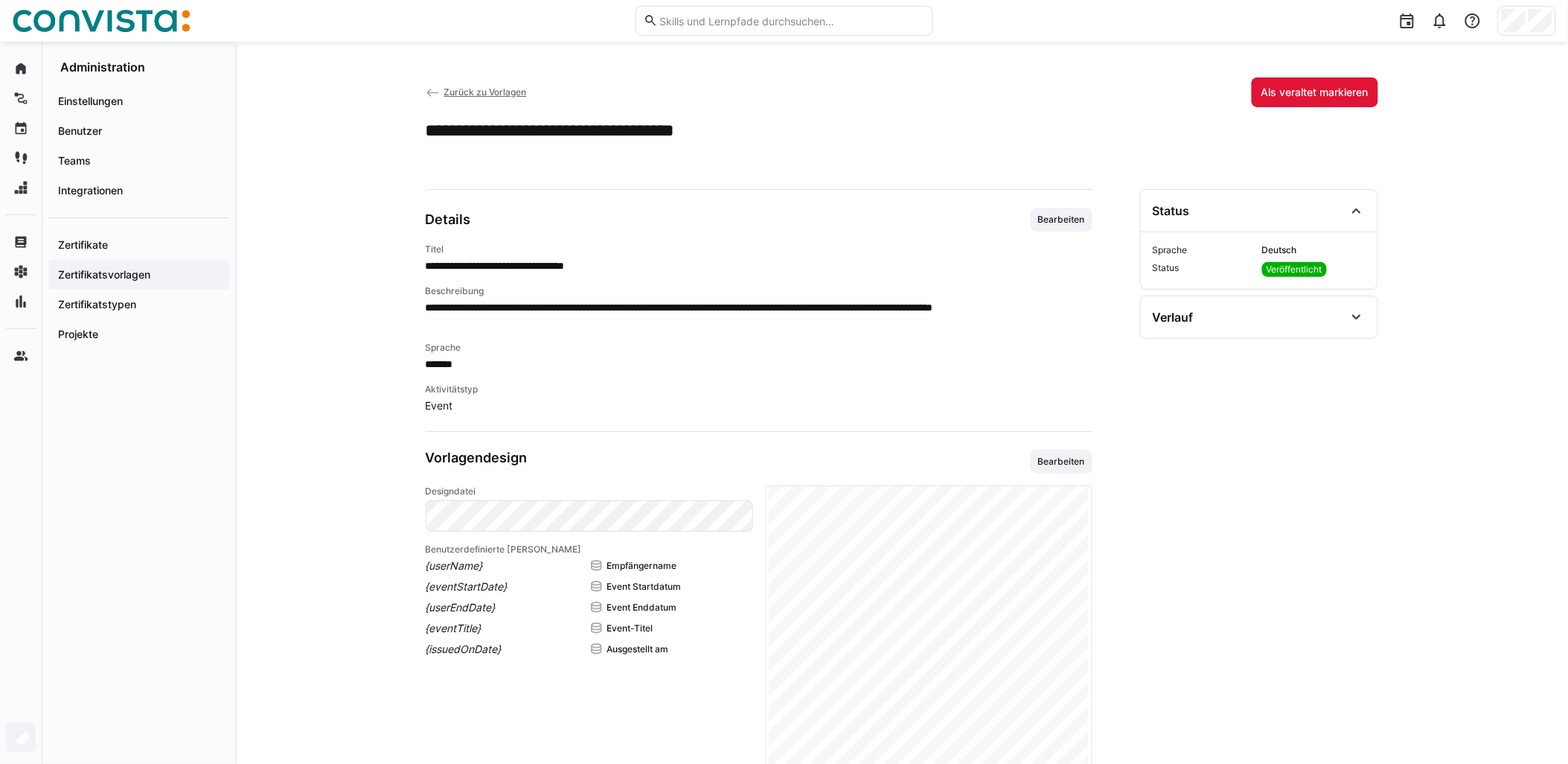
click at [496, 94] on span "Zurück zu Vorlagen" at bounding box center [485, 92] width 83 height 11
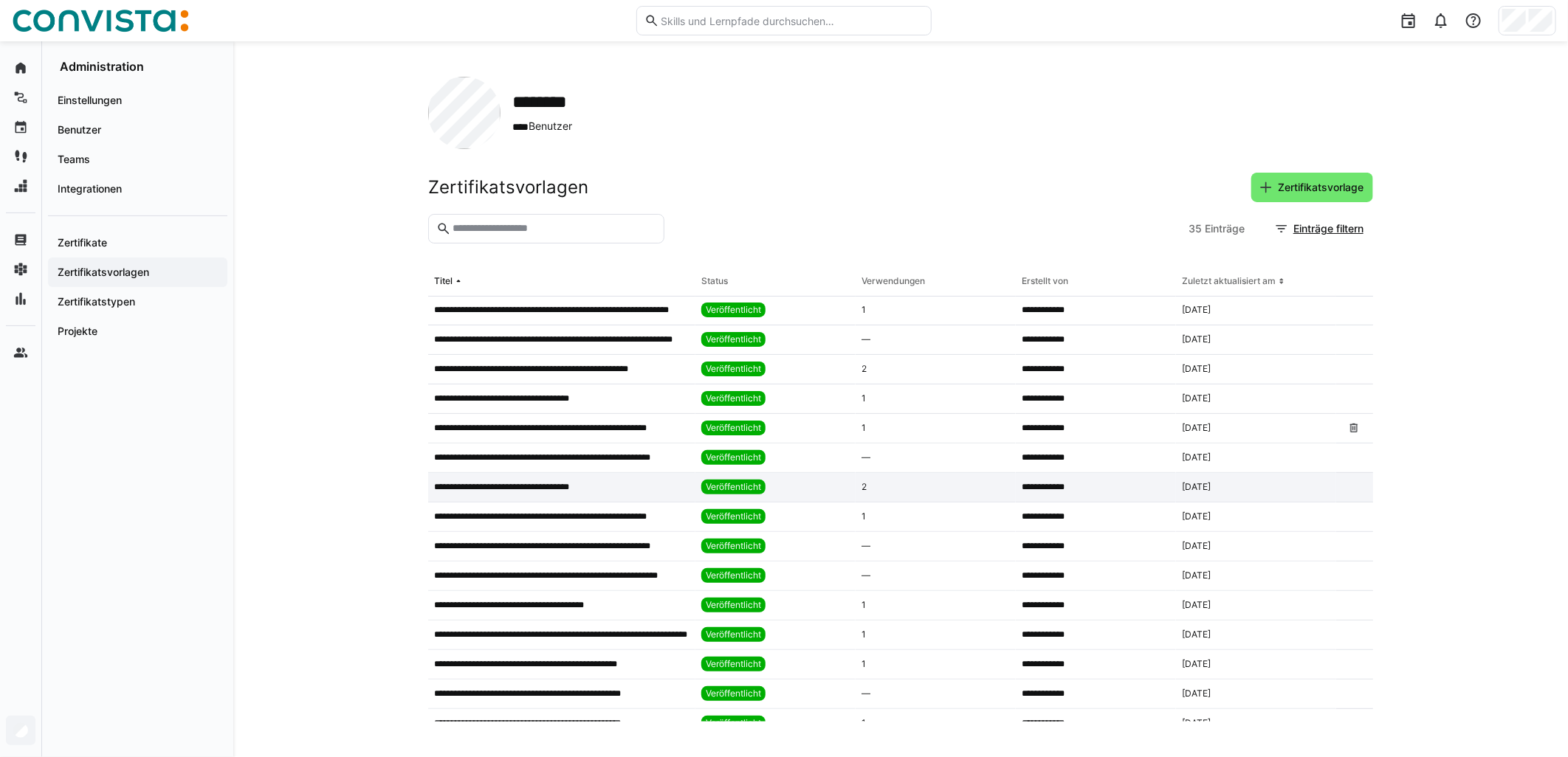
scroll to position [327, 0]
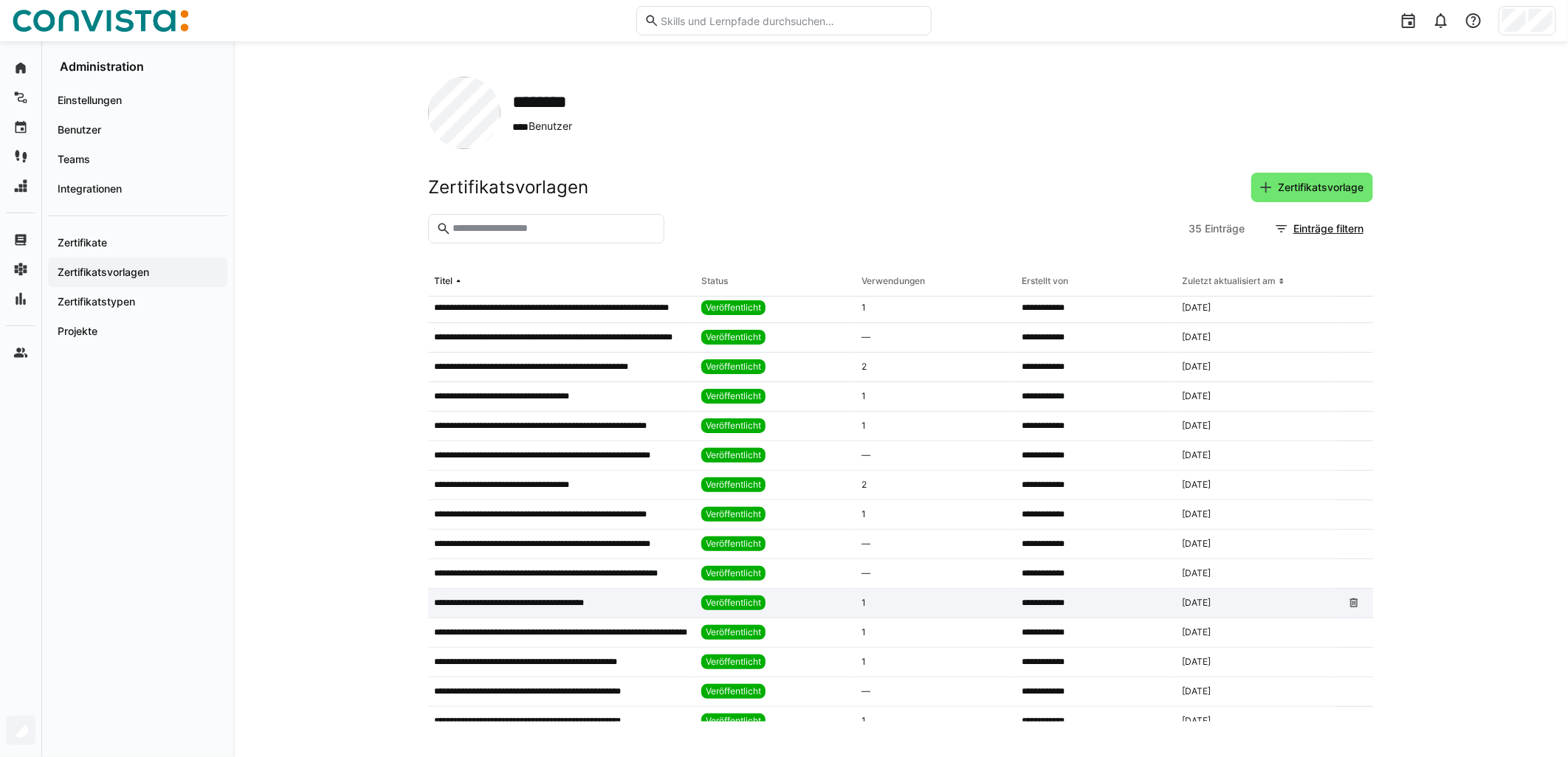
click at [665, 607] on app-table-first-column "**********" at bounding box center [561, 602] width 256 height 12
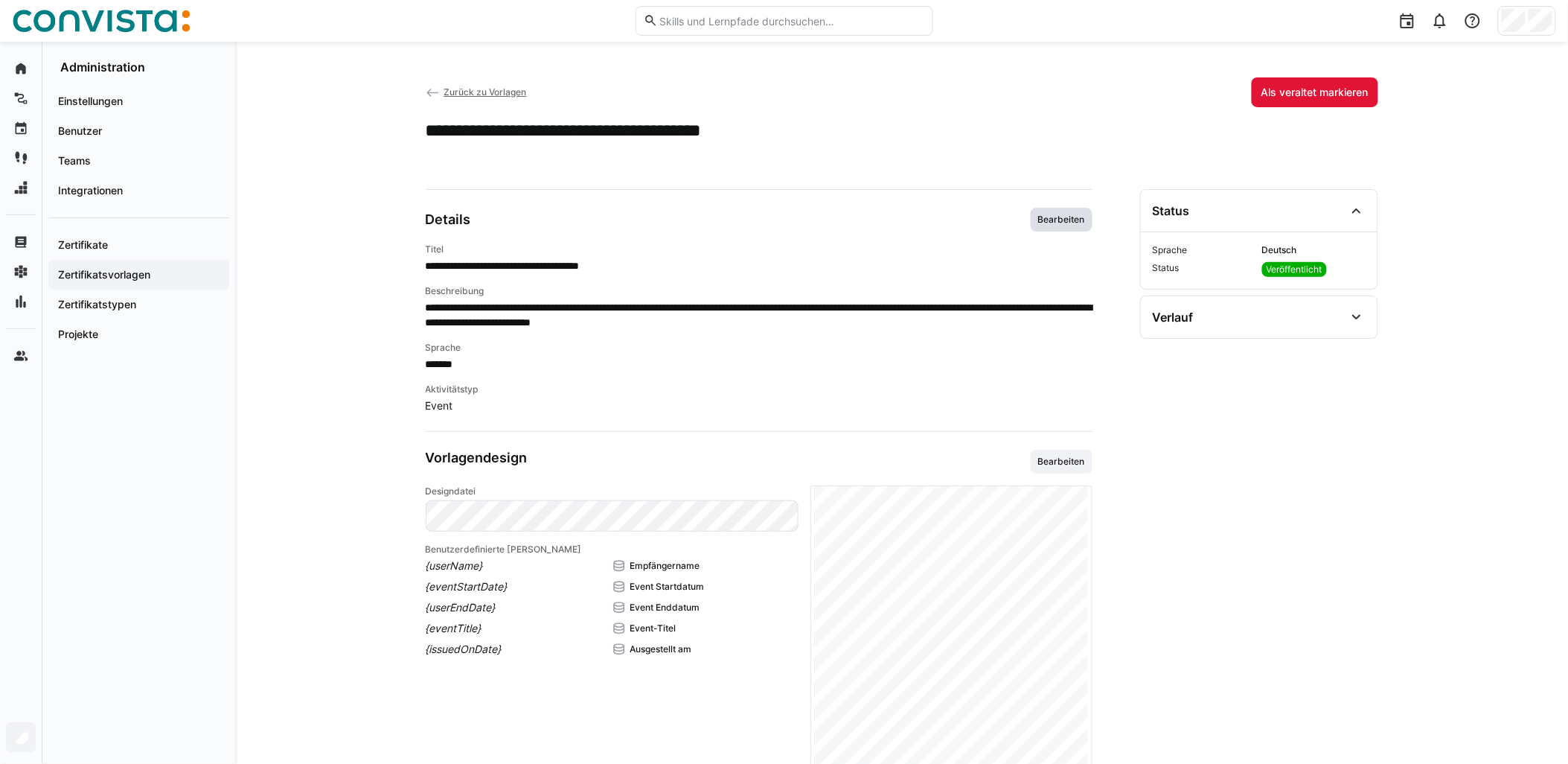
click at [786, 212] on span "Bearbeiten" at bounding box center [1062, 219] width 62 height 24
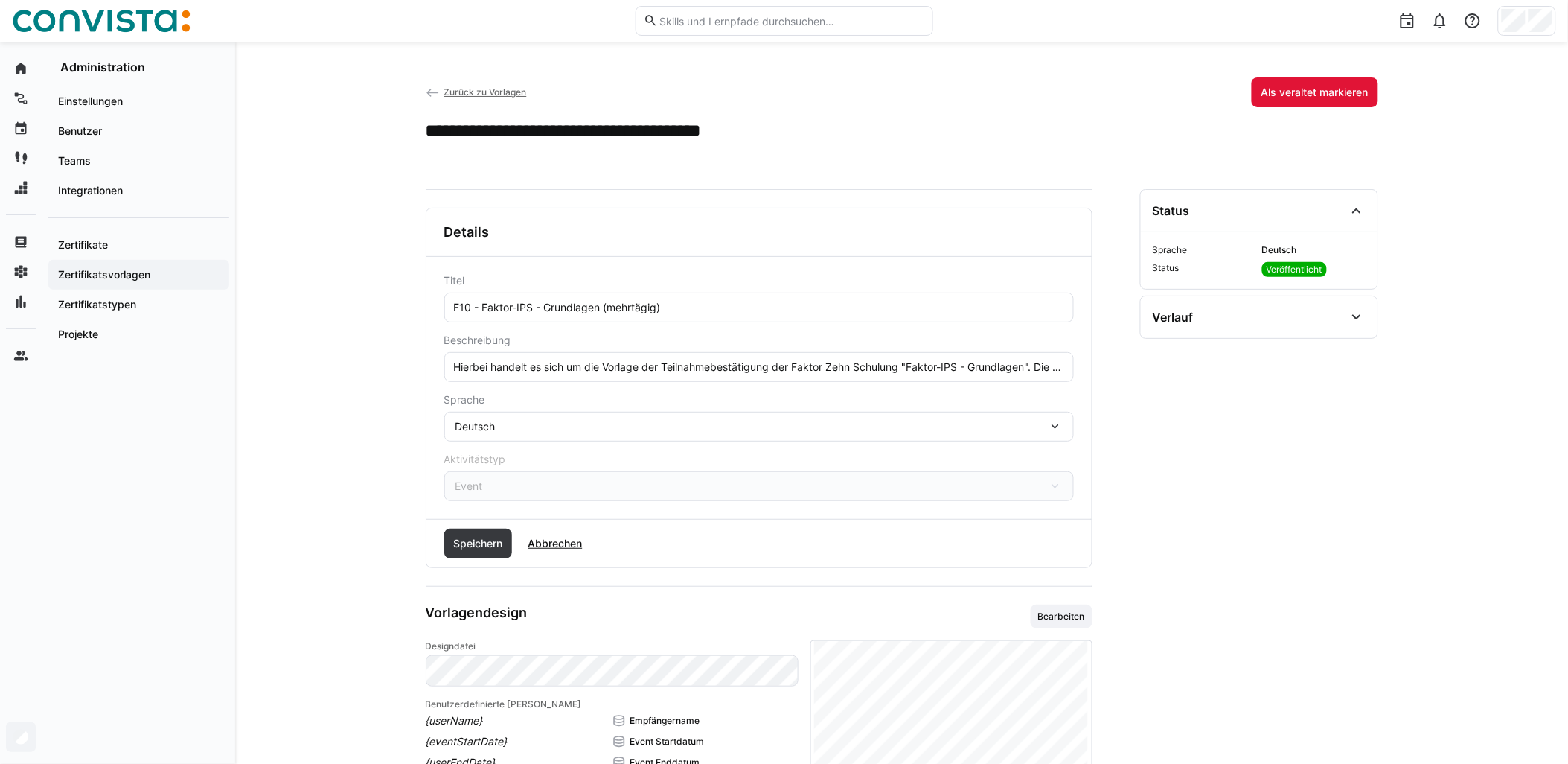
click at [603, 303] on input "F10 - Faktor-IPS - Grundlagen (mehrtägig)" at bounding box center [759, 308] width 613 height 13
paste input "- remote"
type input "F10 - Faktor-IPS - Grundlagen - remote (mehrtägig)"
click at [500, 540] on span "Speichern" at bounding box center [478, 544] width 54 height 15
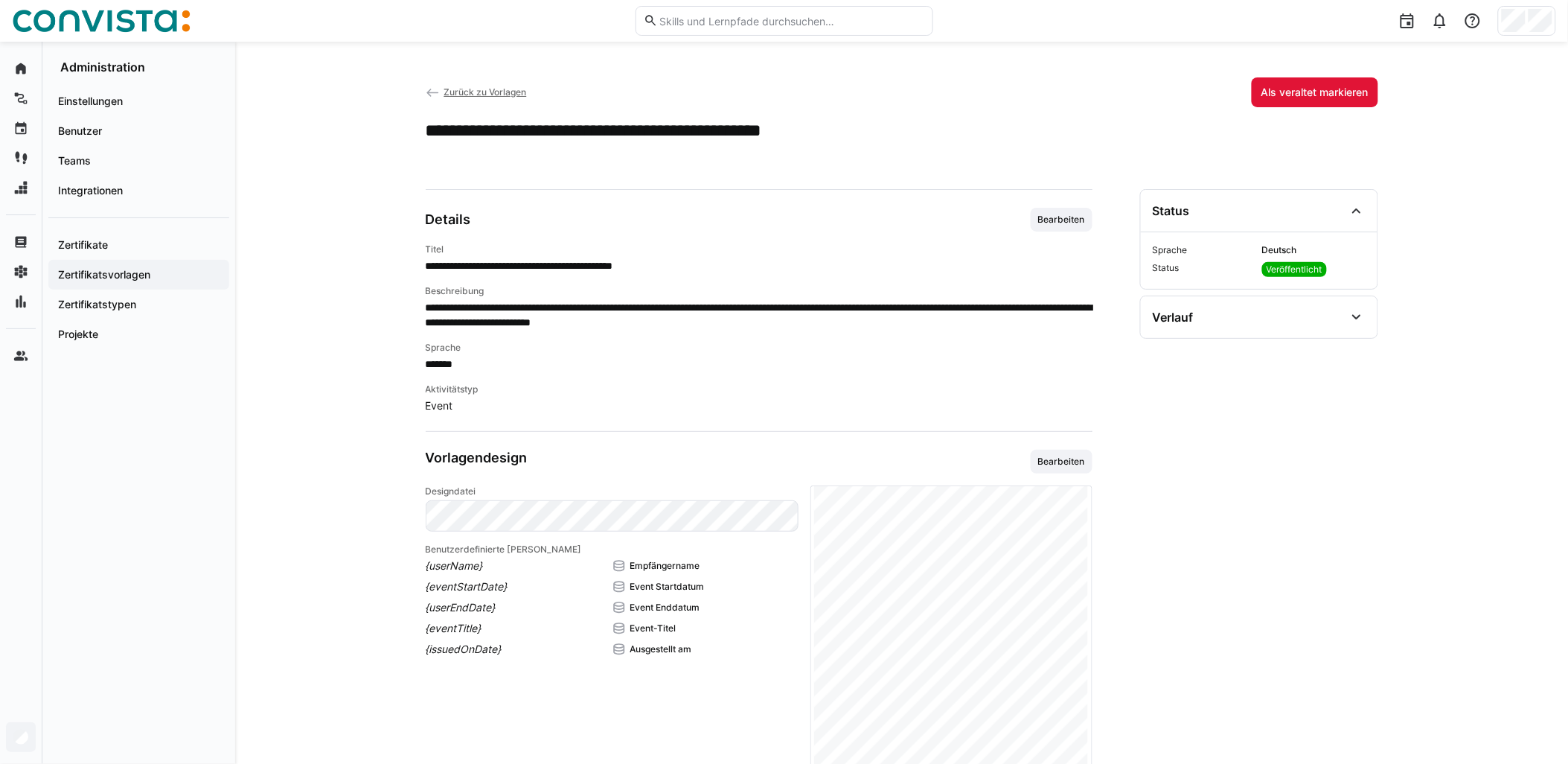
click at [499, 100] on app-back-navigation "Zurück zu Vorlagen" at bounding box center [477, 92] width 101 height 16
click at [503, 93] on span "Zurück zu Vorlagen" at bounding box center [485, 92] width 83 height 11
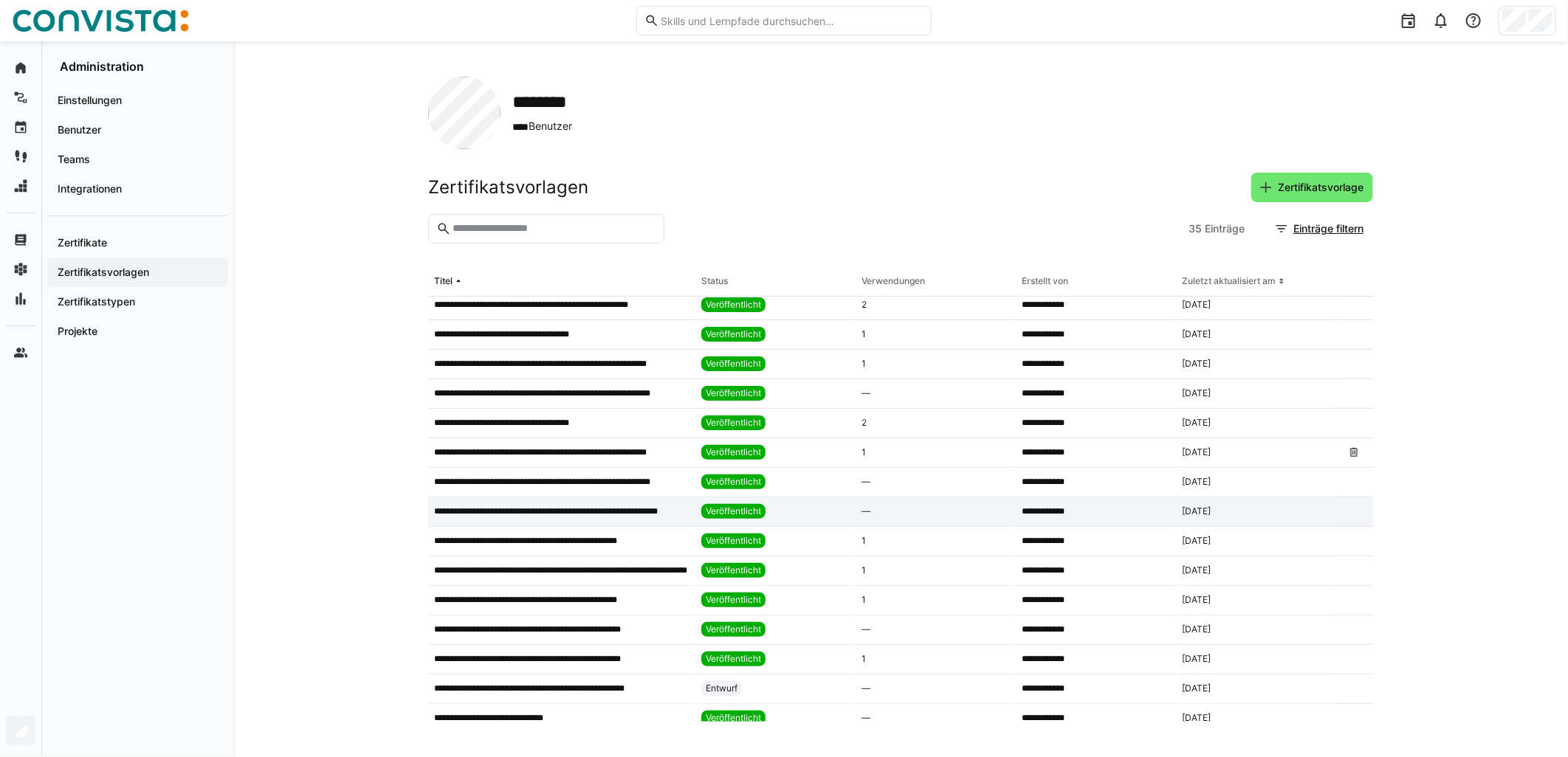
scroll to position [410, 0]
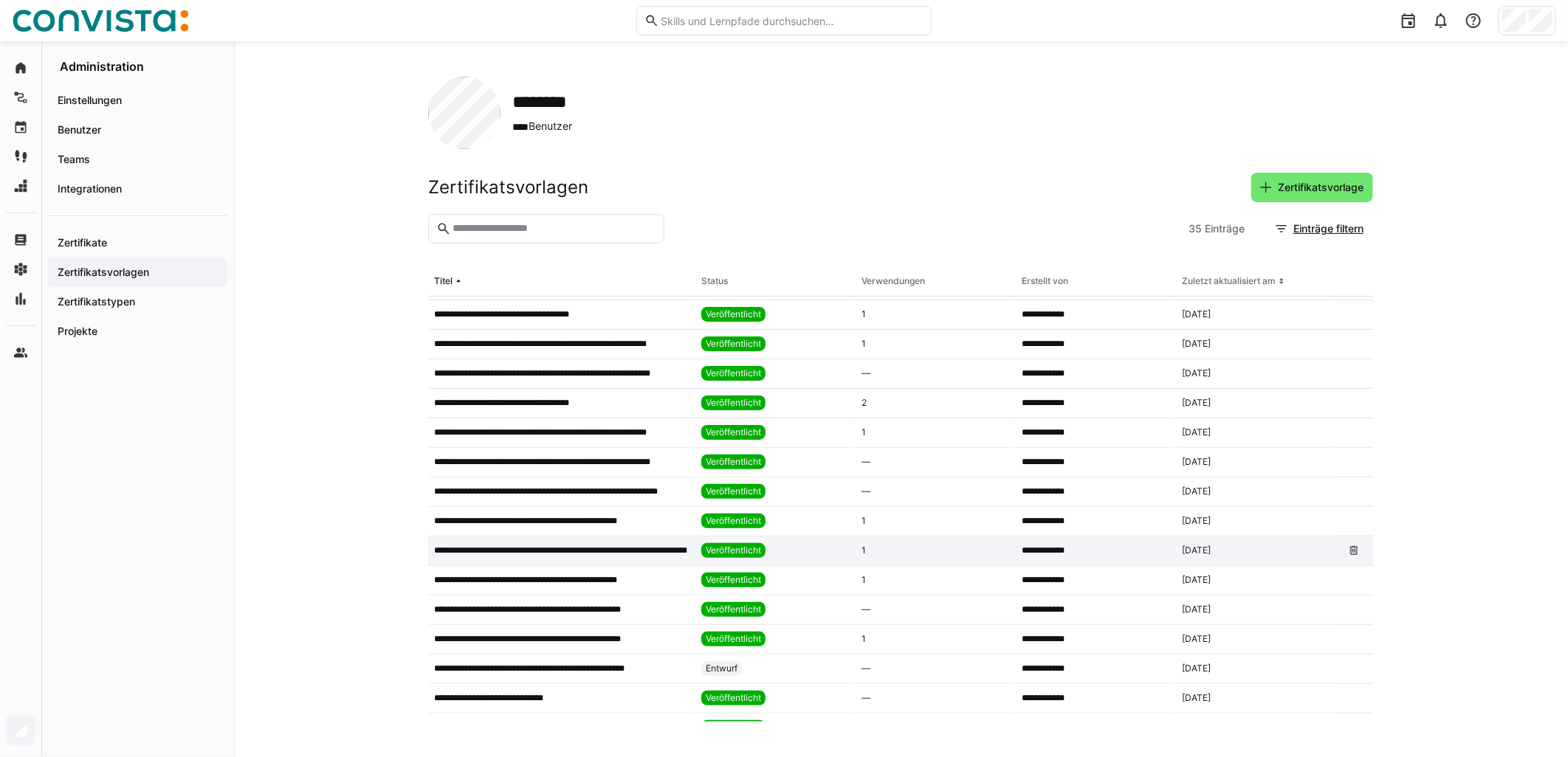
click at [673, 554] on p "**********" at bounding box center [561, 550] width 253 height 12
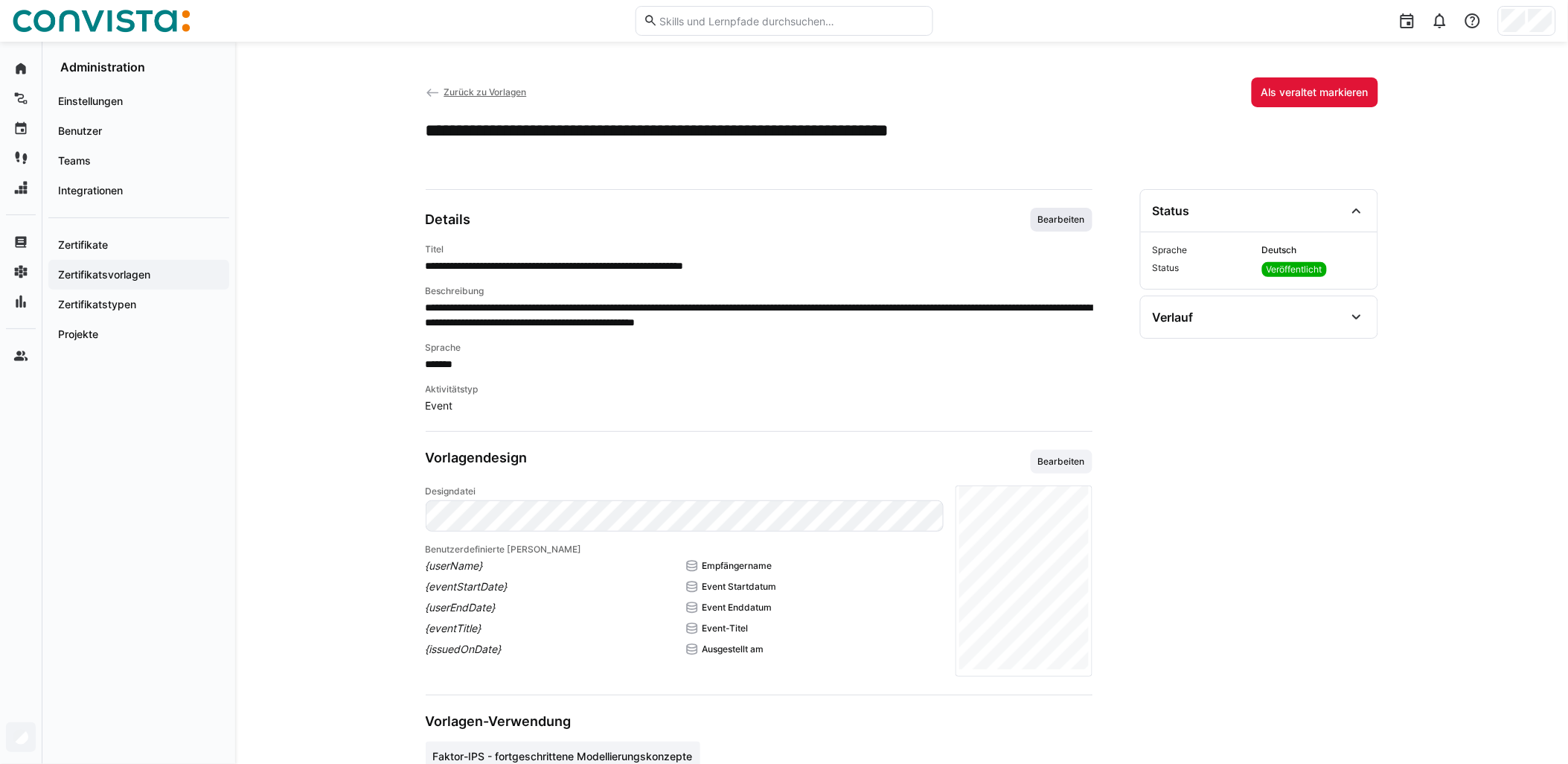
click at [786, 218] on span "Bearbeiten" at bounding box center [1061, 220] width 50 height 12
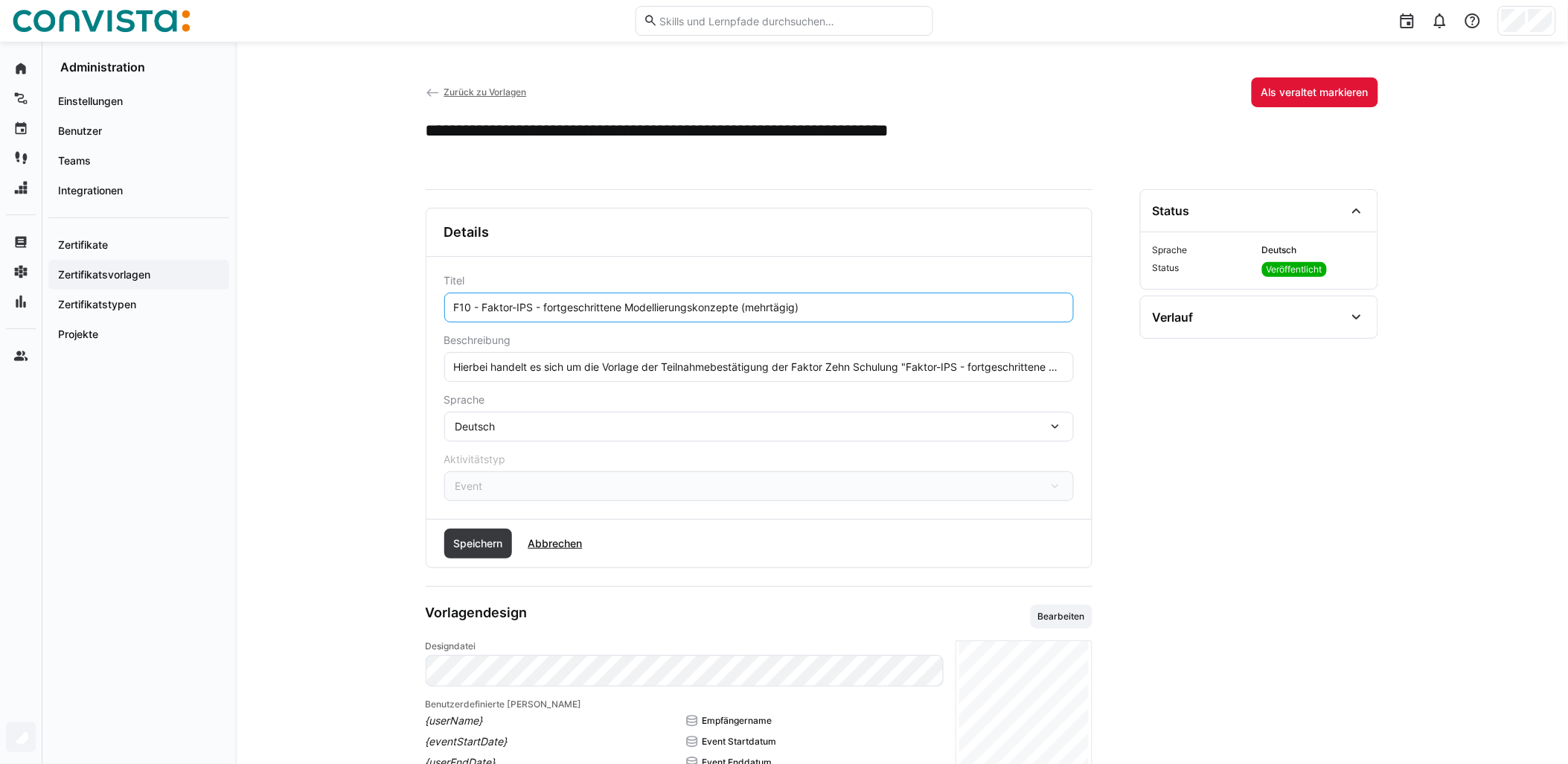
click at [741, 309] on input "F10 - Faktor-IPS - fortgeschrittene Modellierungskonzepte (mehrtägig)" at bounding box center [759, 308] width 613 height 13
paste input "- remote"
type input "F10 - Faktor-IPS - fortgeschrittene Modellierungskonzepte - remote (mehrtägig)"
click at [472, 548] on span "Speichern" at bounding box center [478, 544] width 54 height 15
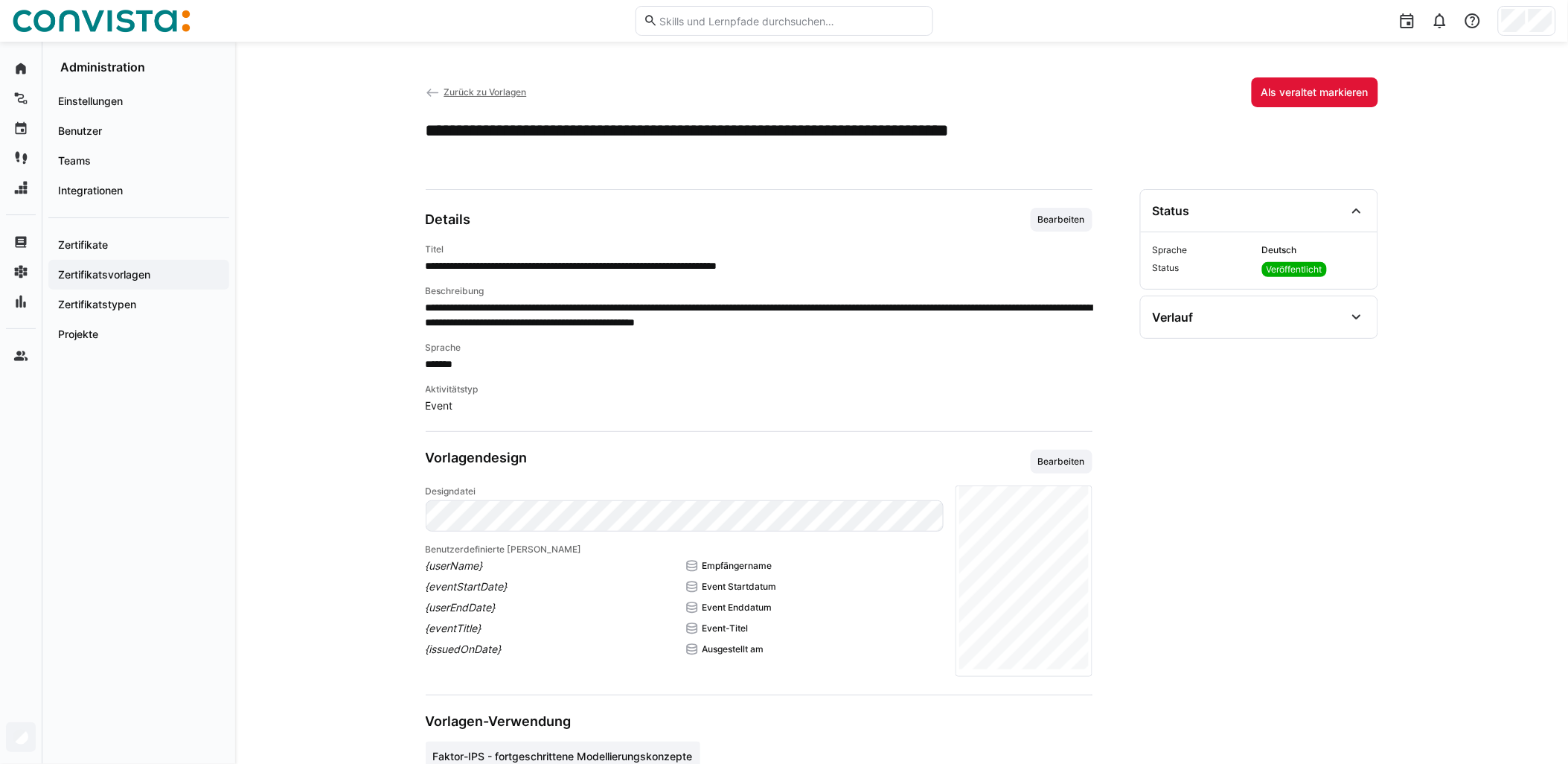
click at [473, 89] on span "Zurück zu Vorlagen" at bounding box center [485, 92] width 83 height 11
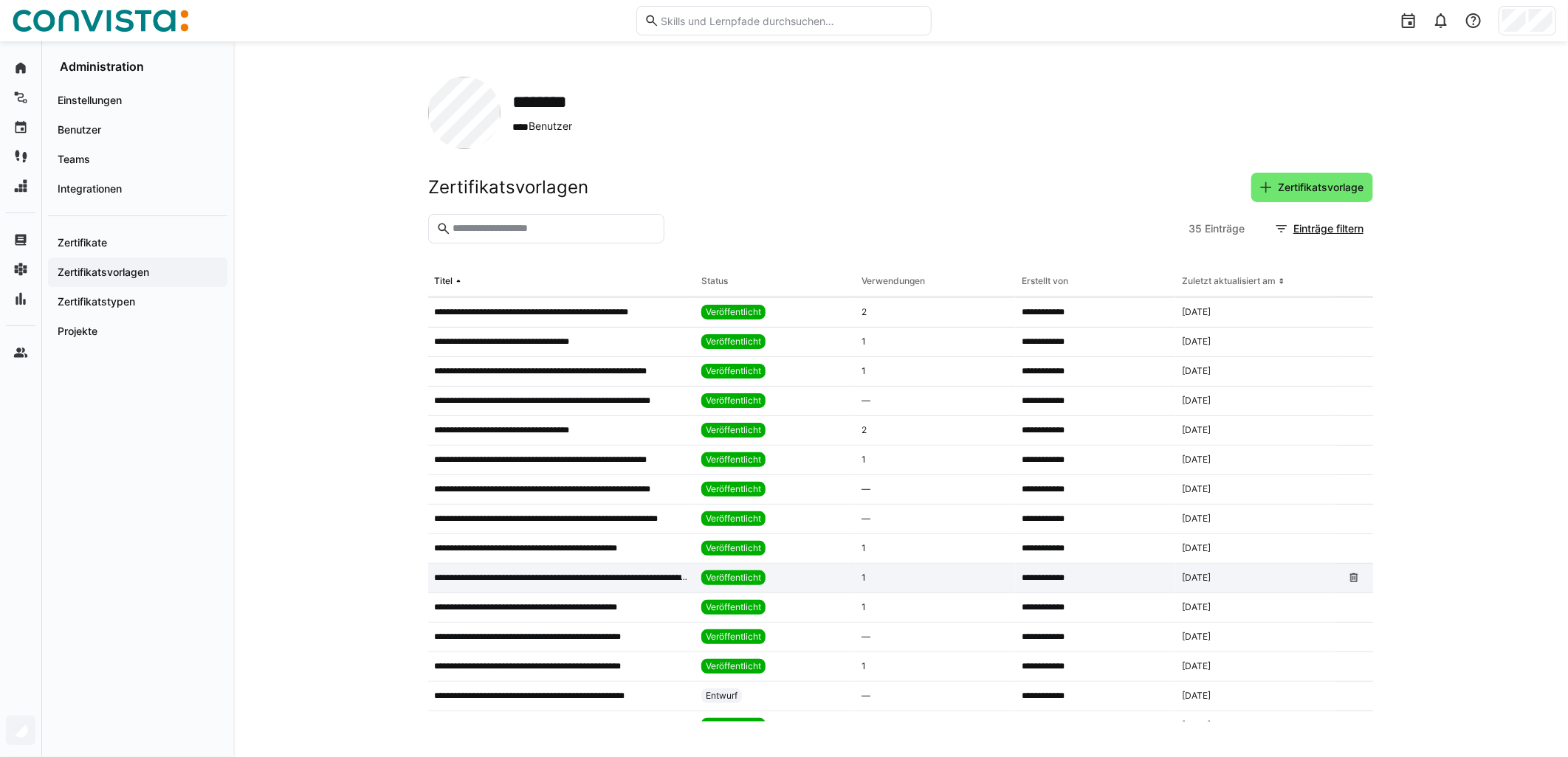
scroll to position [410, 0]
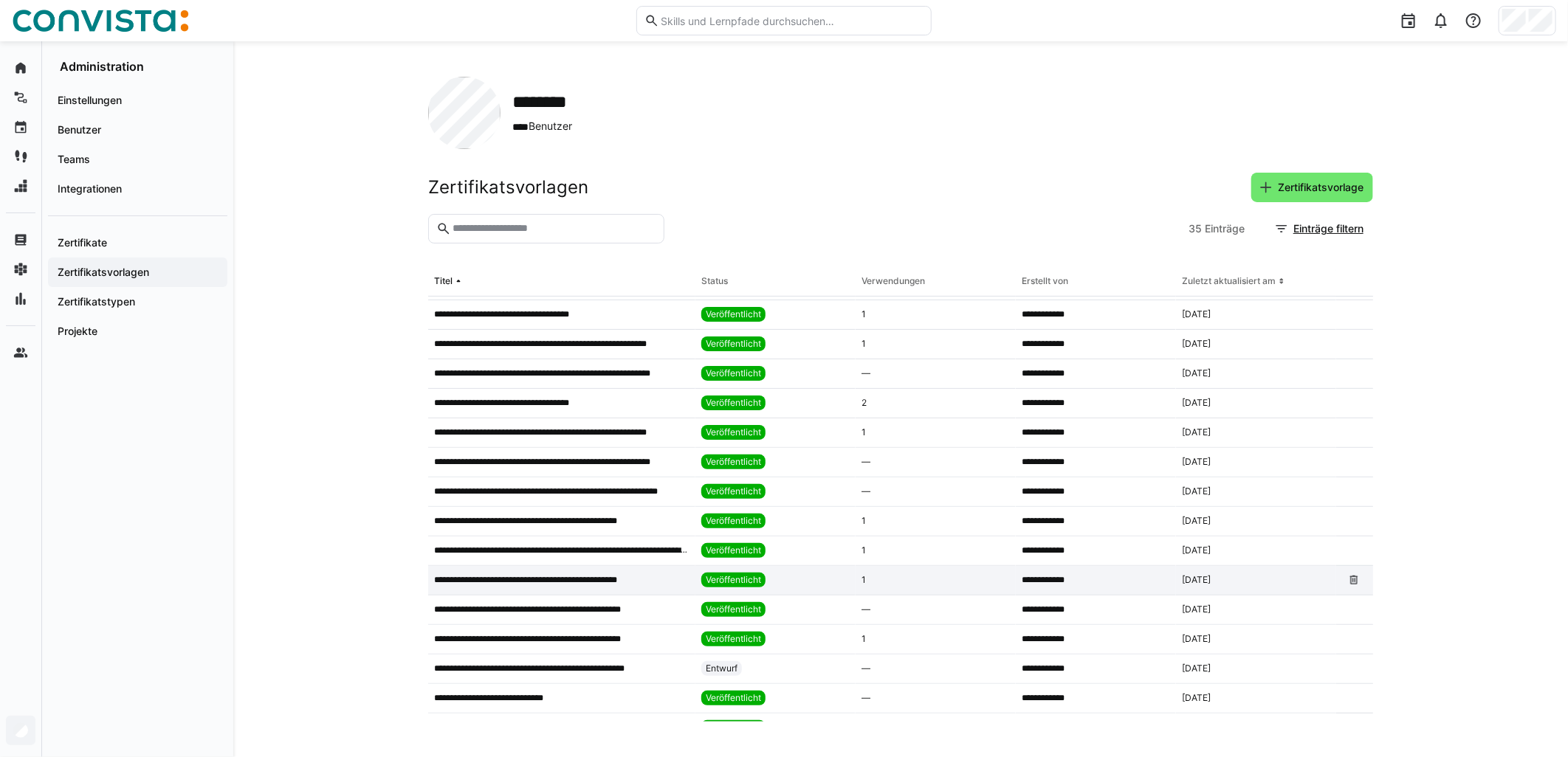
click at [656, 577] on app-table-first-column "**********" at bounding box center [561, 580] width 256 height 12
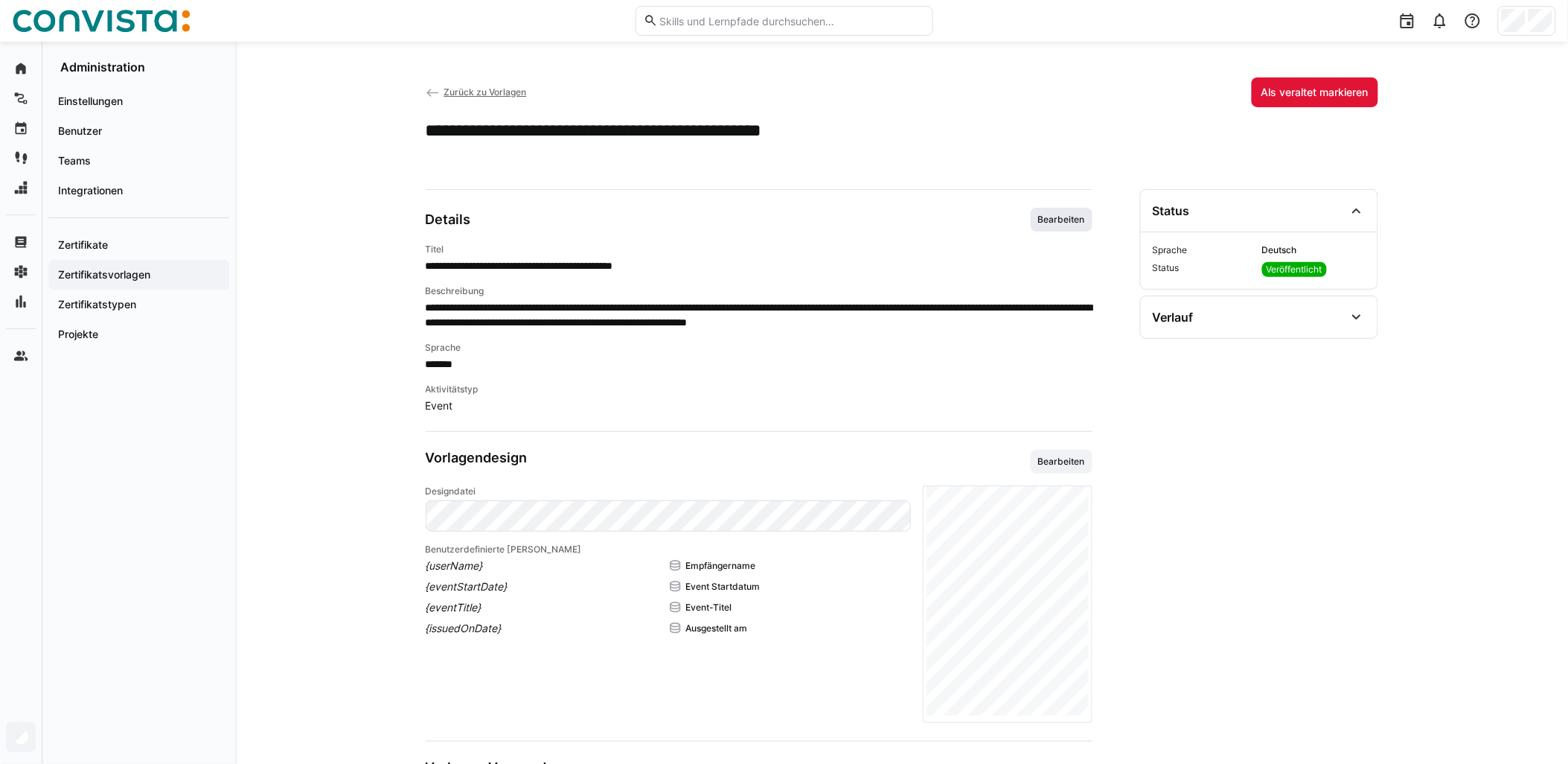
click at [786, 213] on span "Bearbeiten" at bounding box center [1062, 219] width 62 height 24
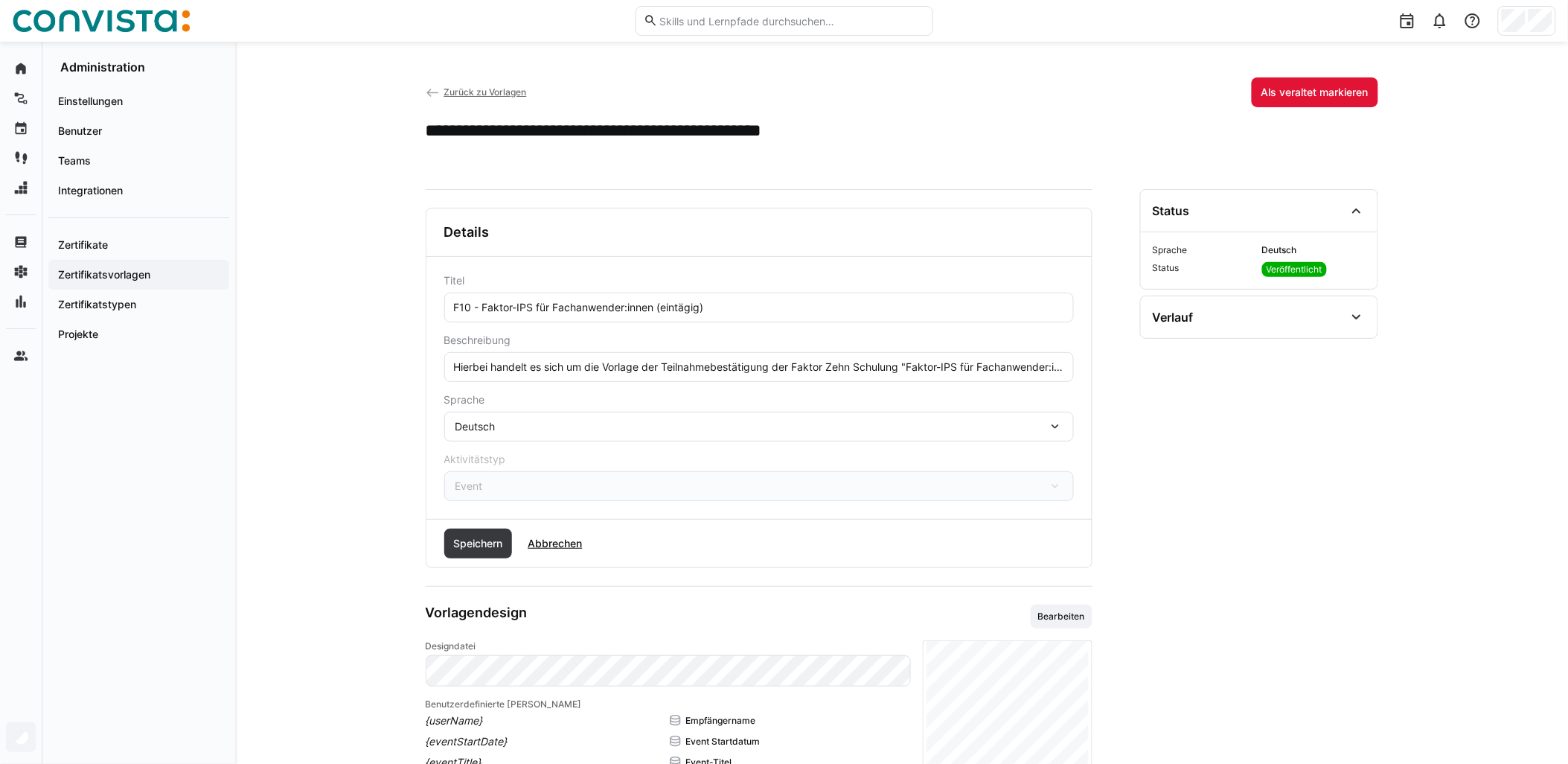
click at [659, 308] on input "F10 - Faktor-IPS für Fachanwender:innen (eintägig)" at bounding box center [759, 308] width 613 height 13
paste input "- remote"
type input "F10 - Faktor-IPS für Fachanwender:innen - remote (eintägig)"
click at [441, 555] on div "Speichern Abbrechen" at bounding box center [759, 544] width 665 height 48
click at [485, 549] on span "Speichern" at bounding box center [478, 544] width 54 height 15
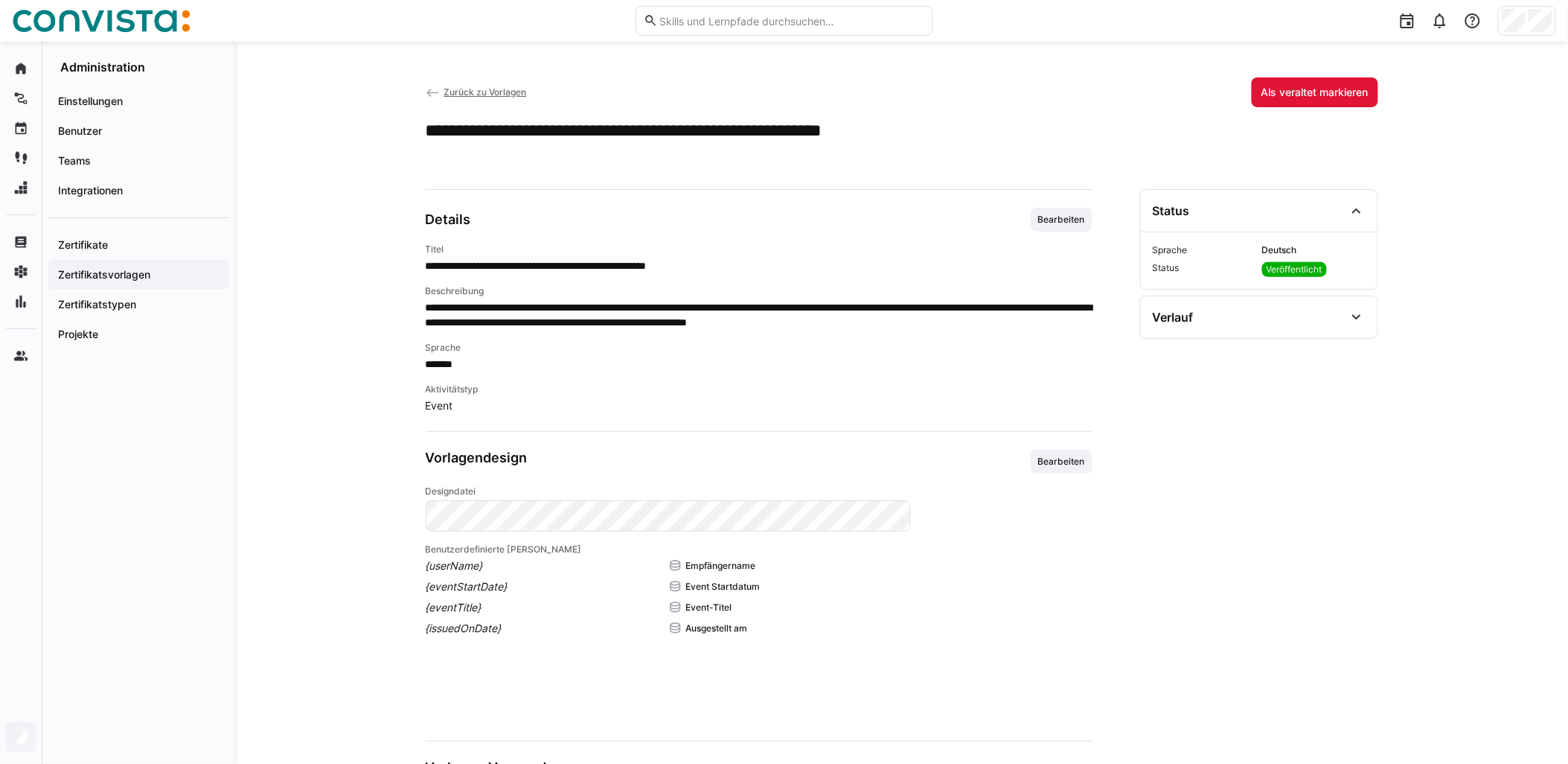
click at [499, 91] on span "Zurück zu Vorlagen" at bounding box center [485, 92] width 83 height 11
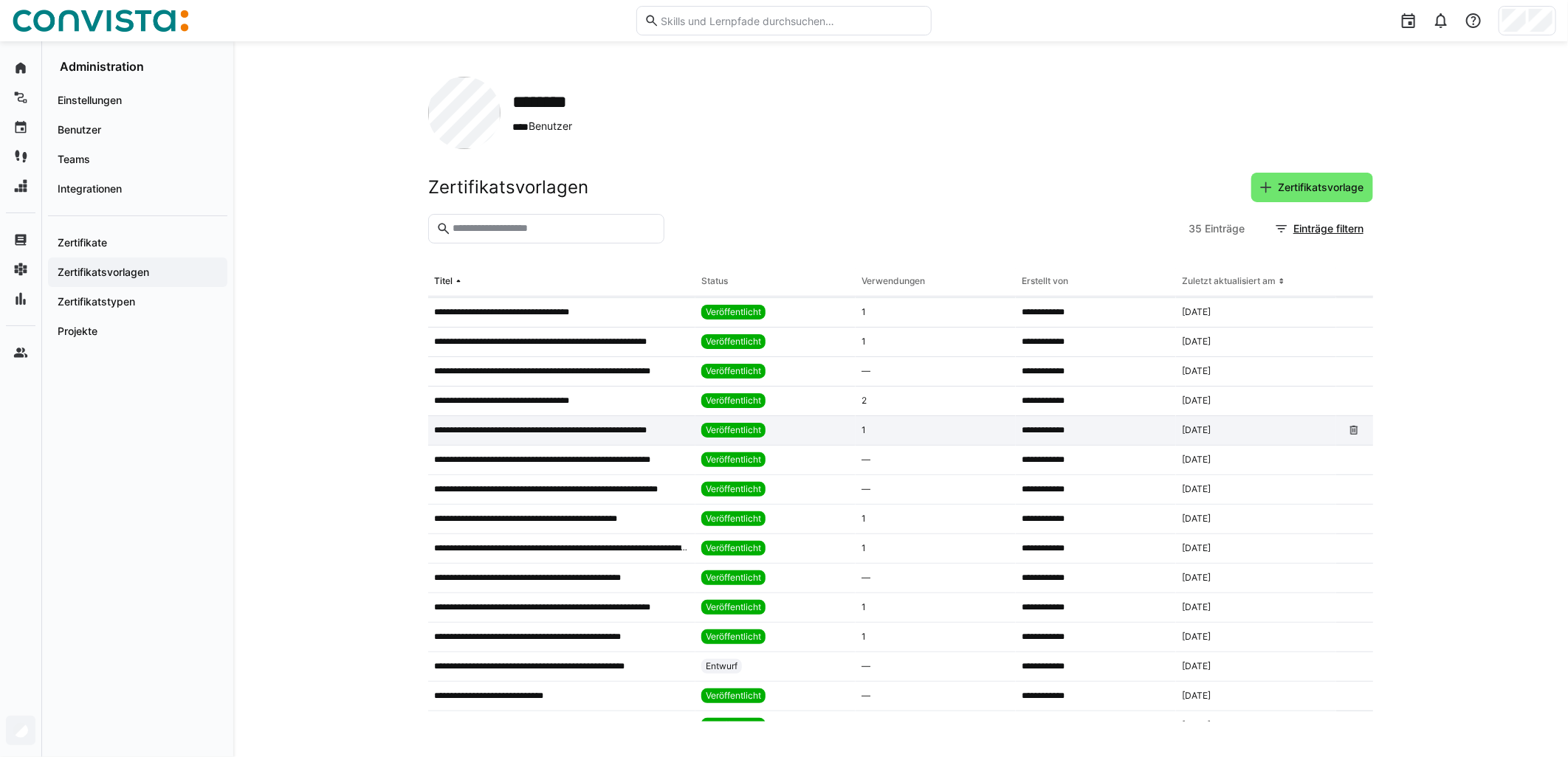
scroll to position [492, 0]
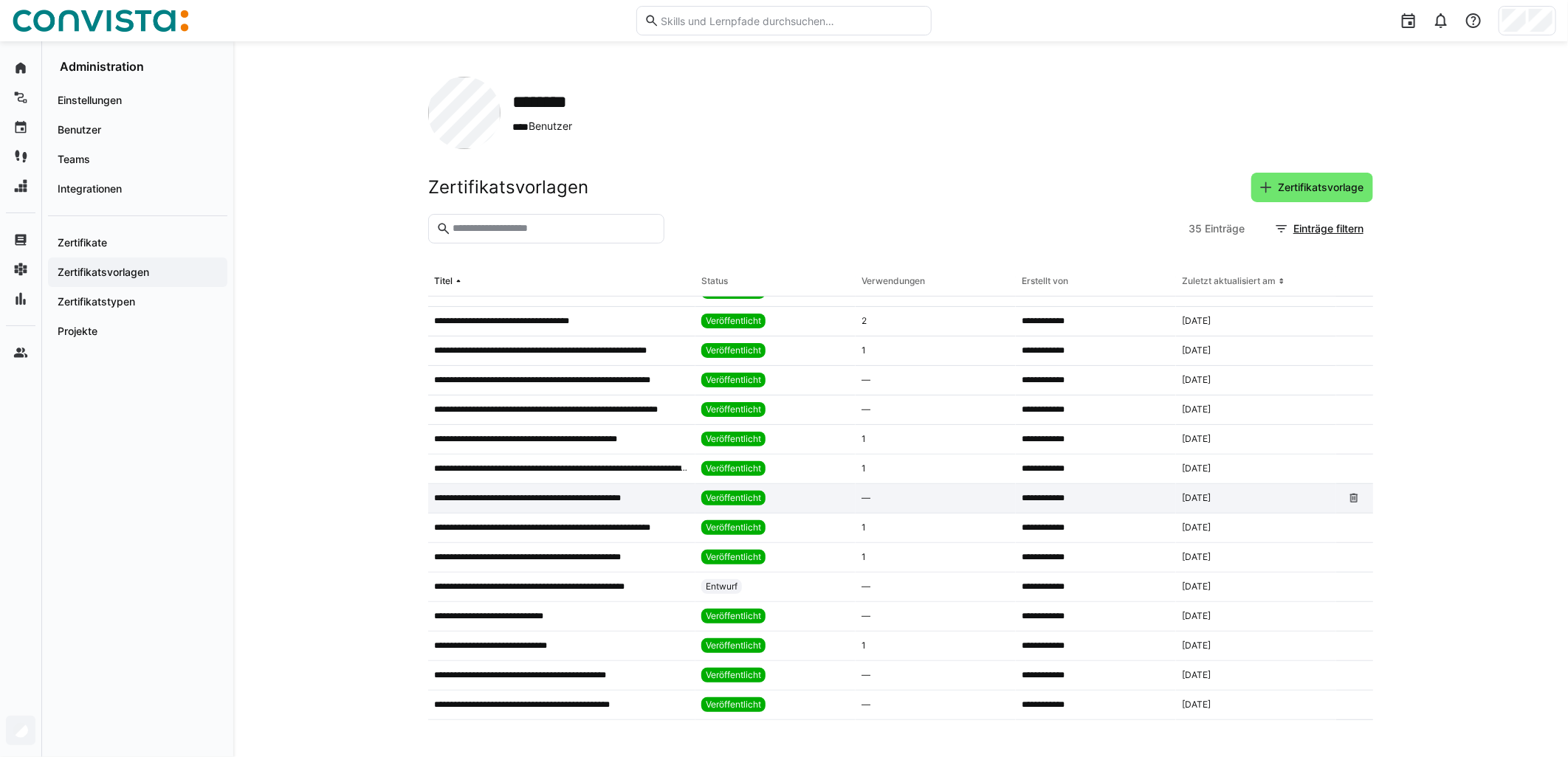
click at [628, 495] on p "**********" at bounding box center [547, 497] width 226 height 12
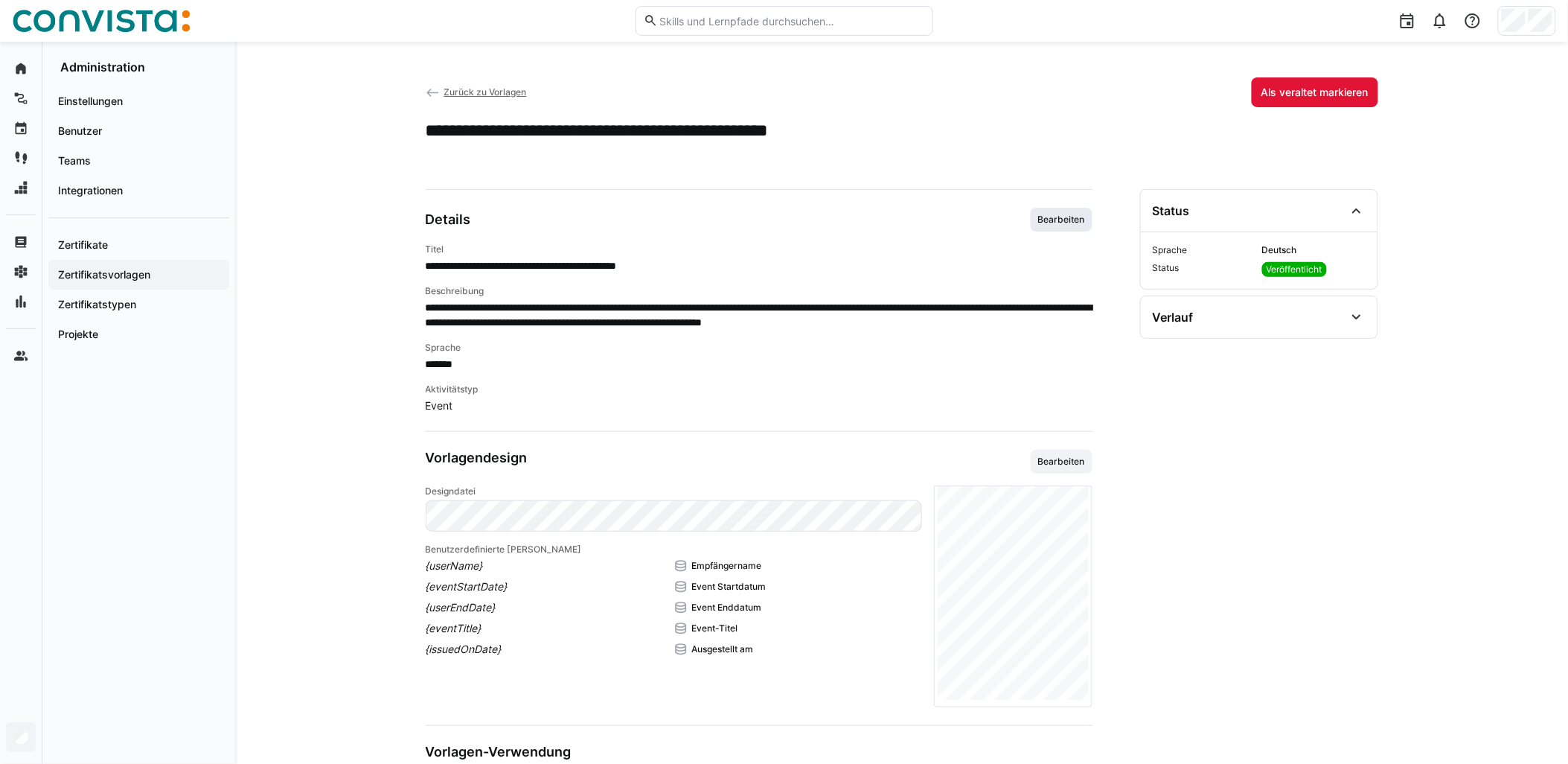
click at [786, 220] on span "Bearbeiten" at bounding box center [1061, 220] width 50 height 12
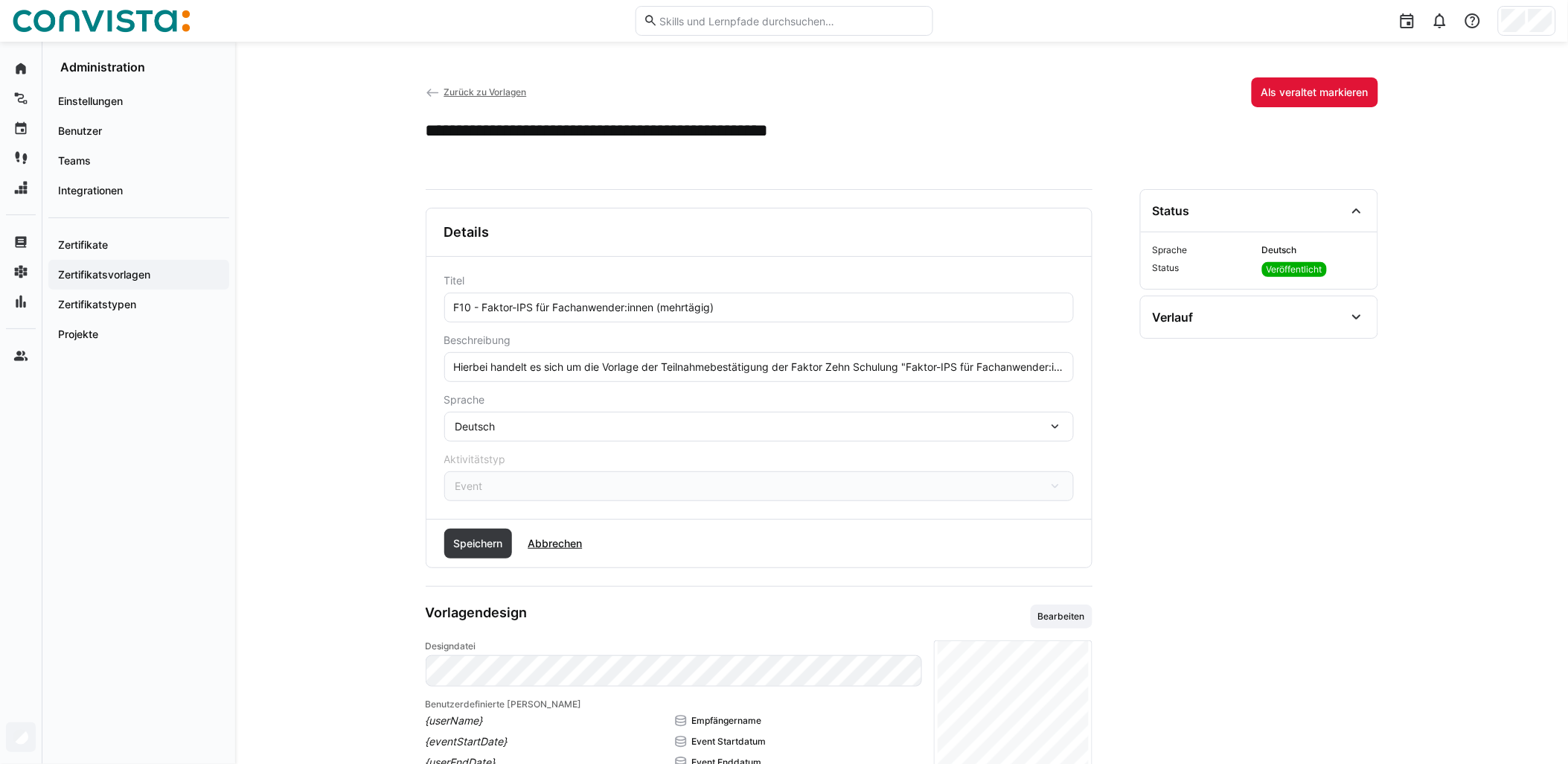
click at [660, 306] on input "F10 - Faktor-IPS für Fachanwender:innen (mehrtägig)" at bounding box center [759, 308] width 613 height 13
paste input "- remote"
type input "F10 - Faktor-IPS für Fachanwender:innen - remote (mehrtägig)"
click at [484, 551] on span "Speichern" at bounding box center [478, 544] width 54 height 15
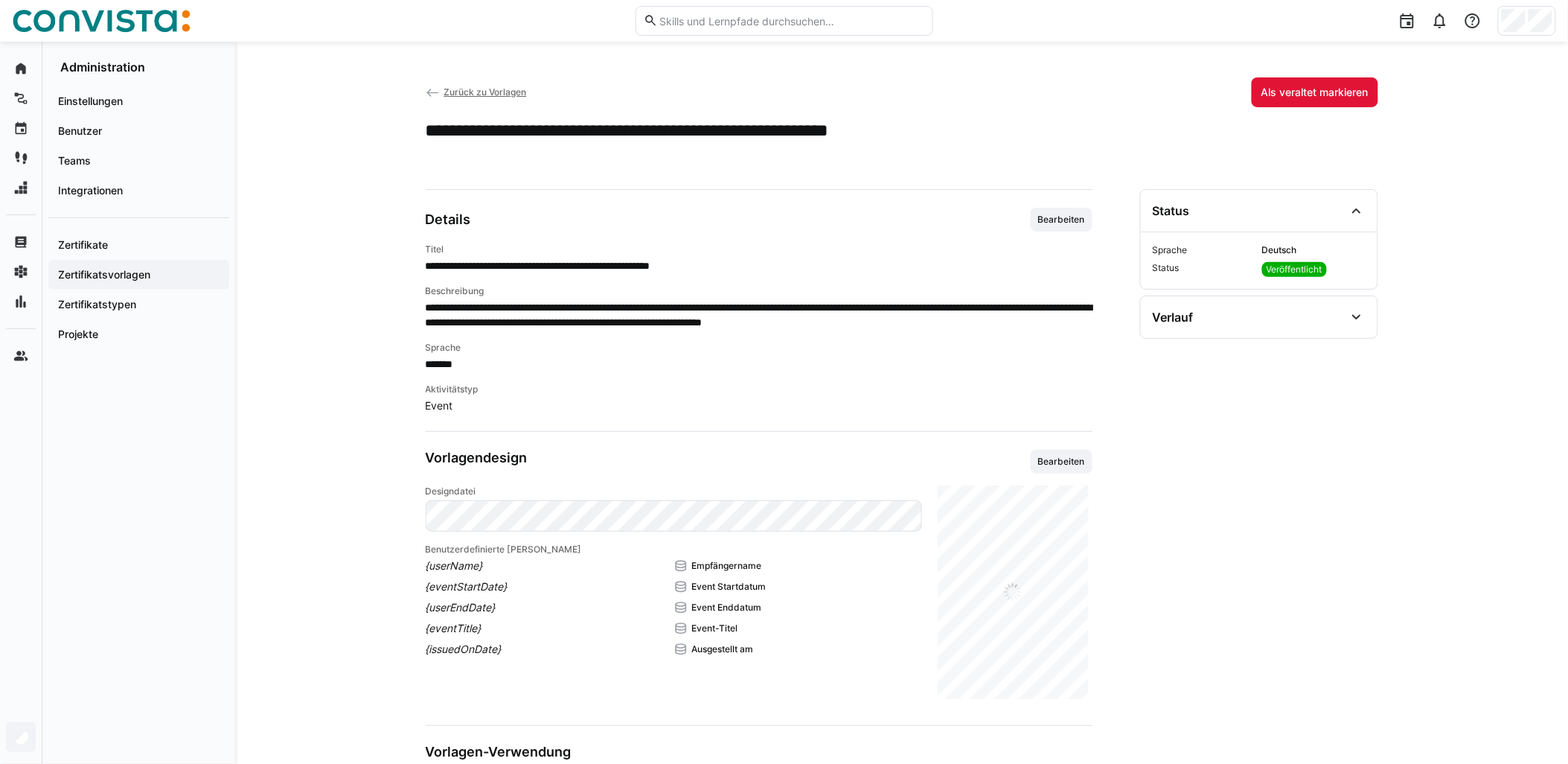
click at [490, 93] on span "Zurück zu Vorlagen" at bounding box center [485, 92] width 83 height 11
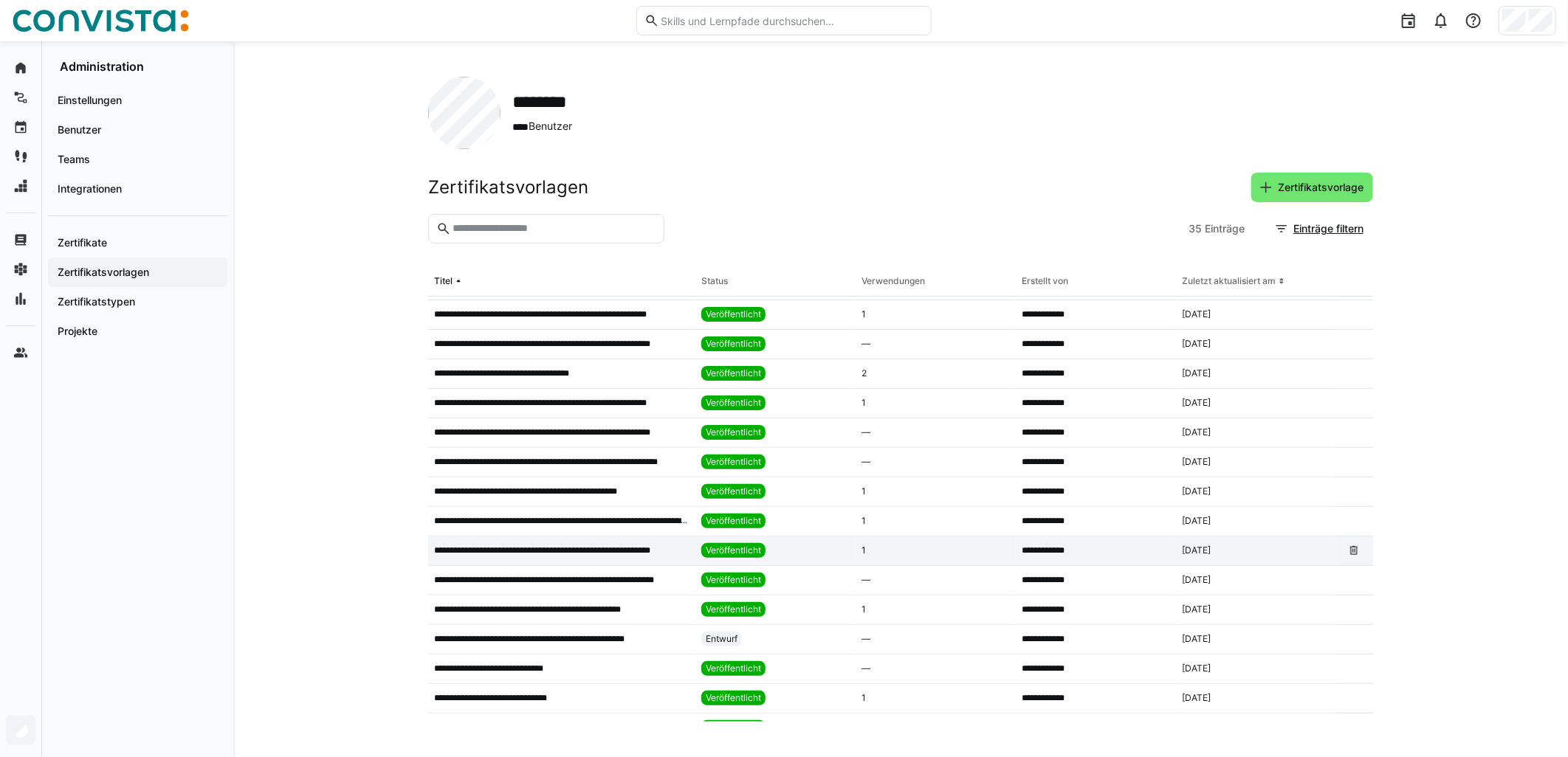
scroll to position [492, 0]
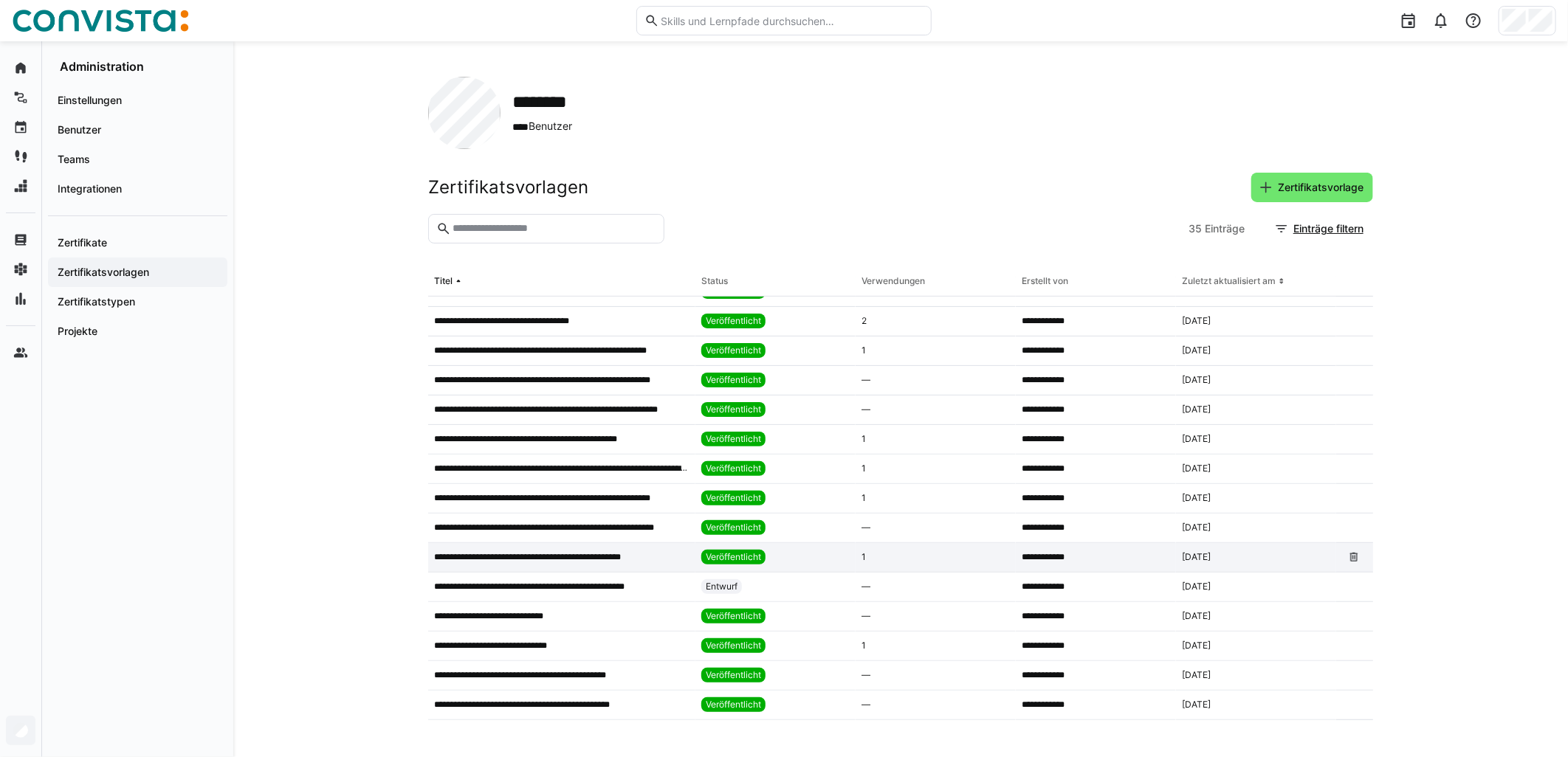
click at [682, 567] on div "**********" at bounding box center [561, 558] width 267 height 30
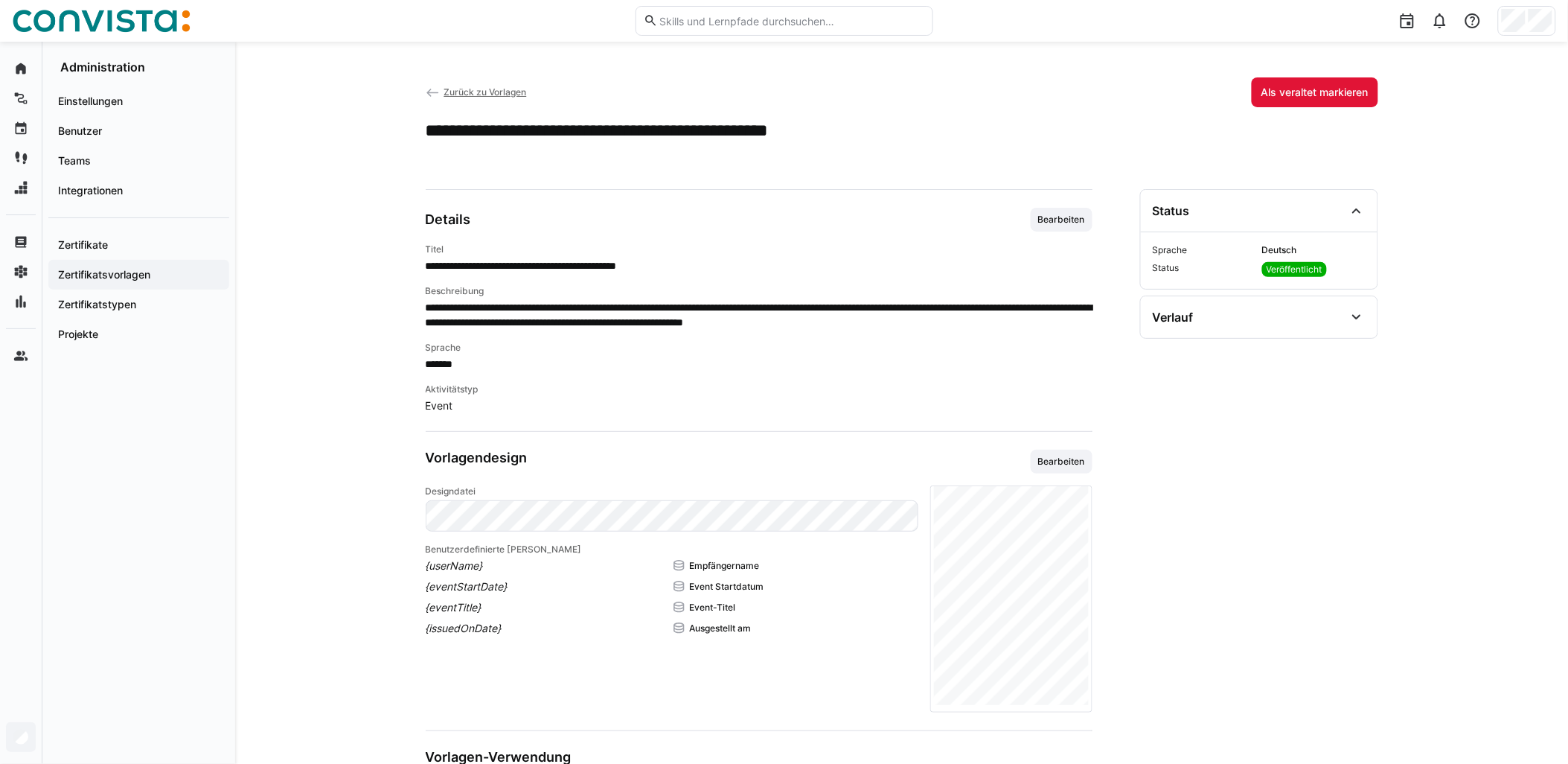
click at [786, 218] on span "Bearbeiten" at bounding box center [1061, 220] width 50 height 12
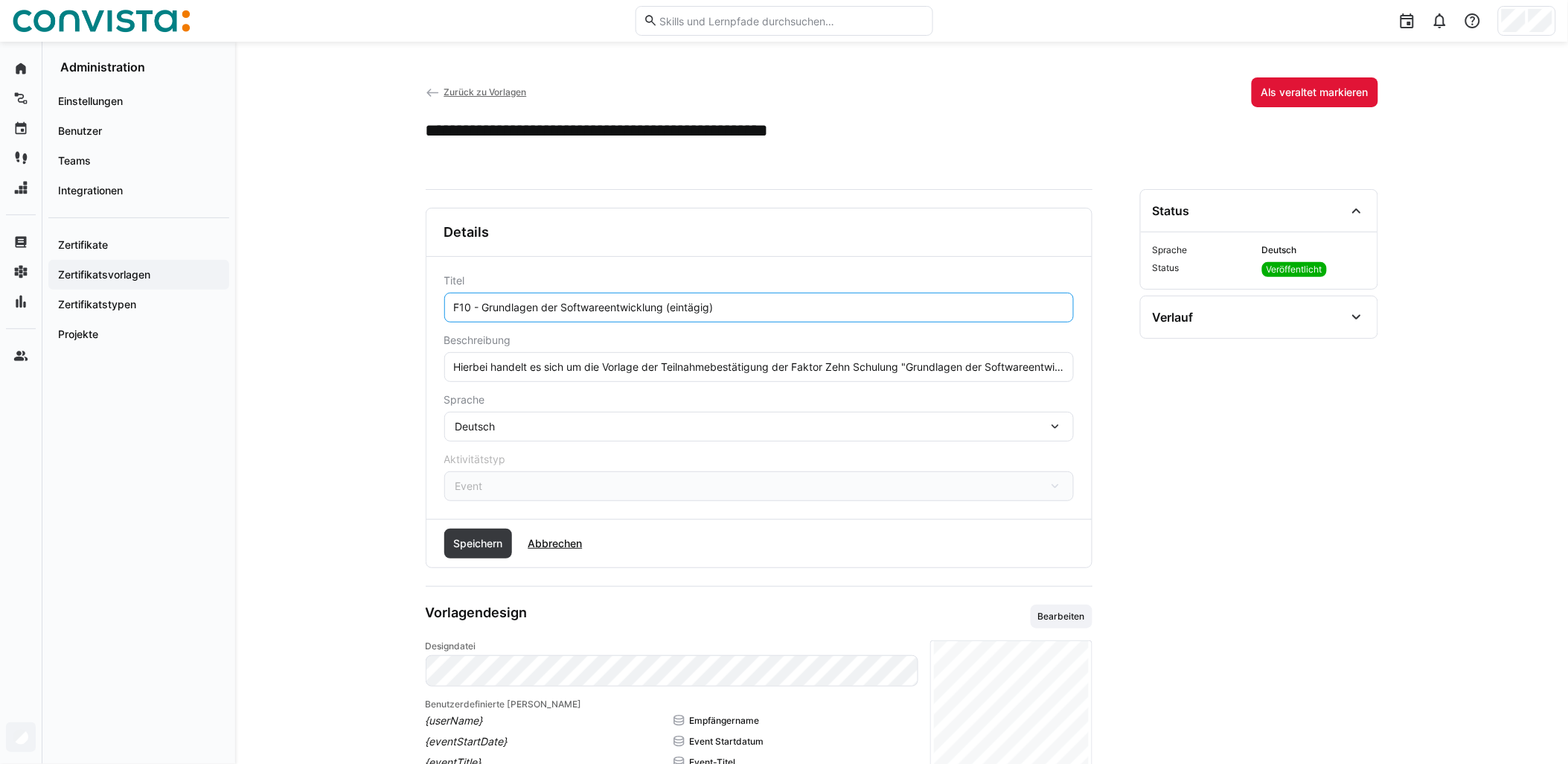
click at [668, 303] on input "F10 - Grundlagen der Softwareentwicklung (eintägig)" at bounding box center [759, 308] width 613 height 13
paste input "- remote"
type input "F10 - Grundlagen der Softwareentwicklung - remote (eintägig)"
click at [487, 540] on span "Speichern" at bounding box center [478, 544] width 54 height 15
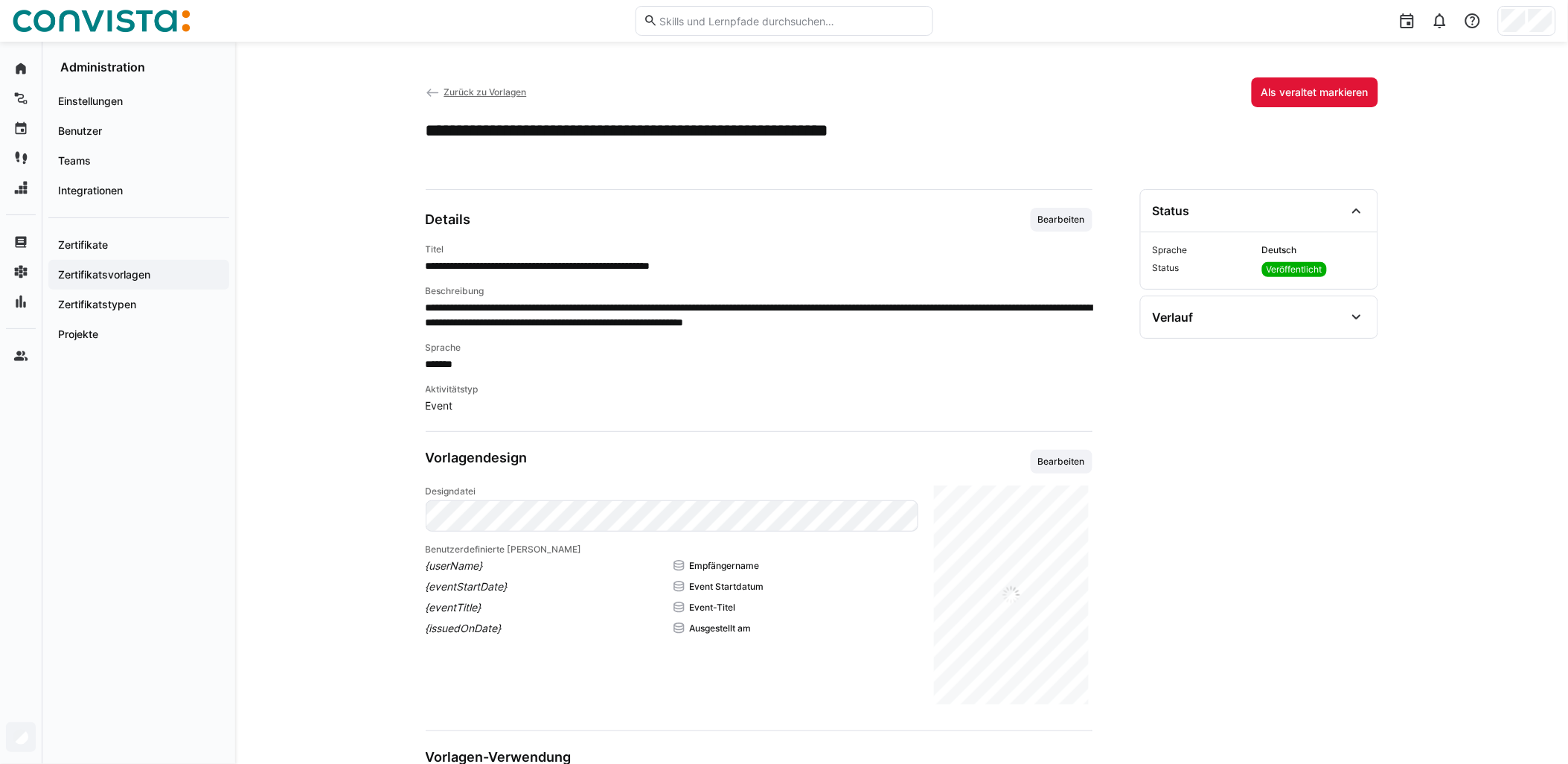
click at [486, 94] on span "Zurück zu Vorlagen" at bounding box center [485, 92] width 83 height 11
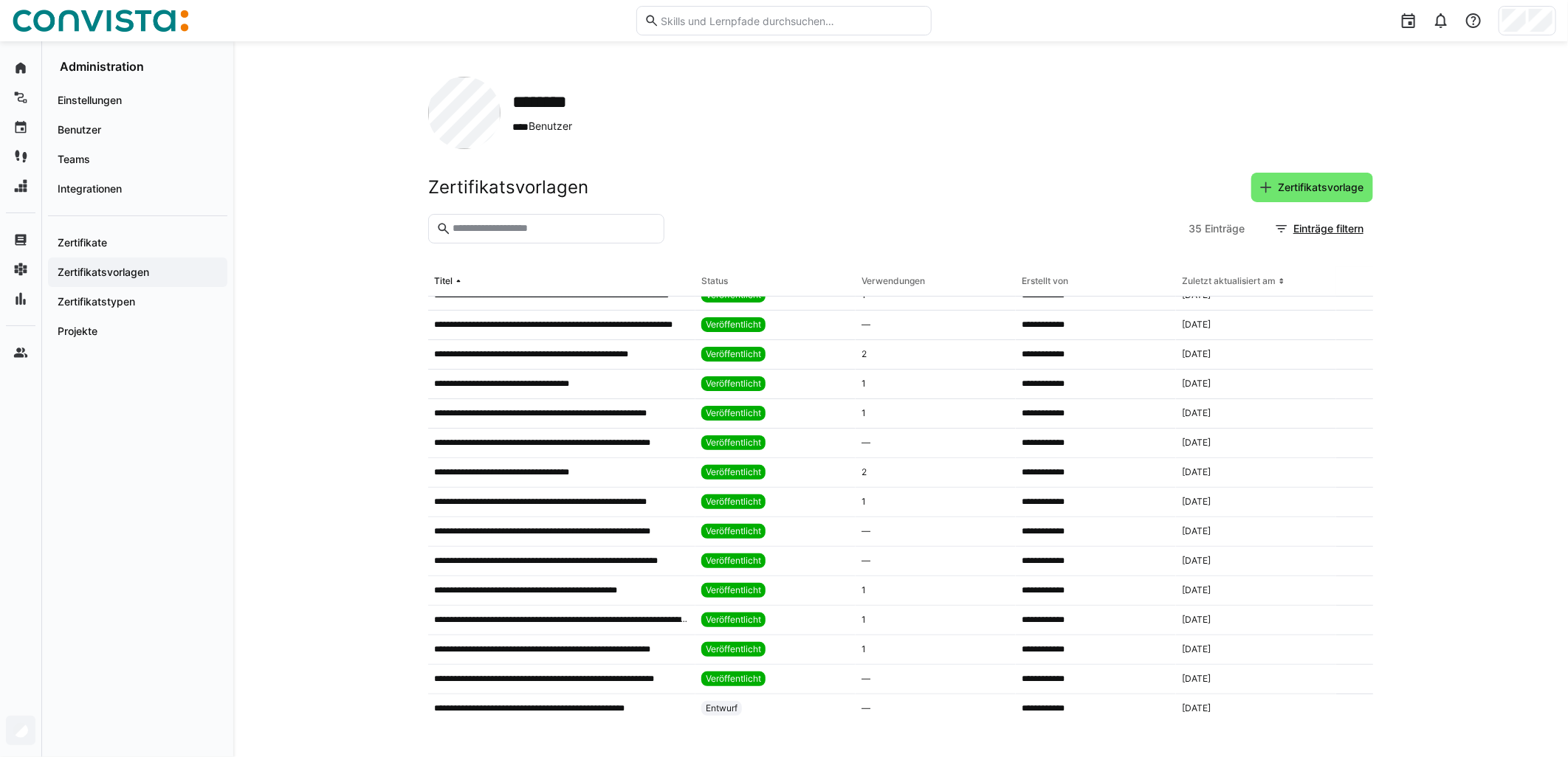
scroll to position [492, 0]
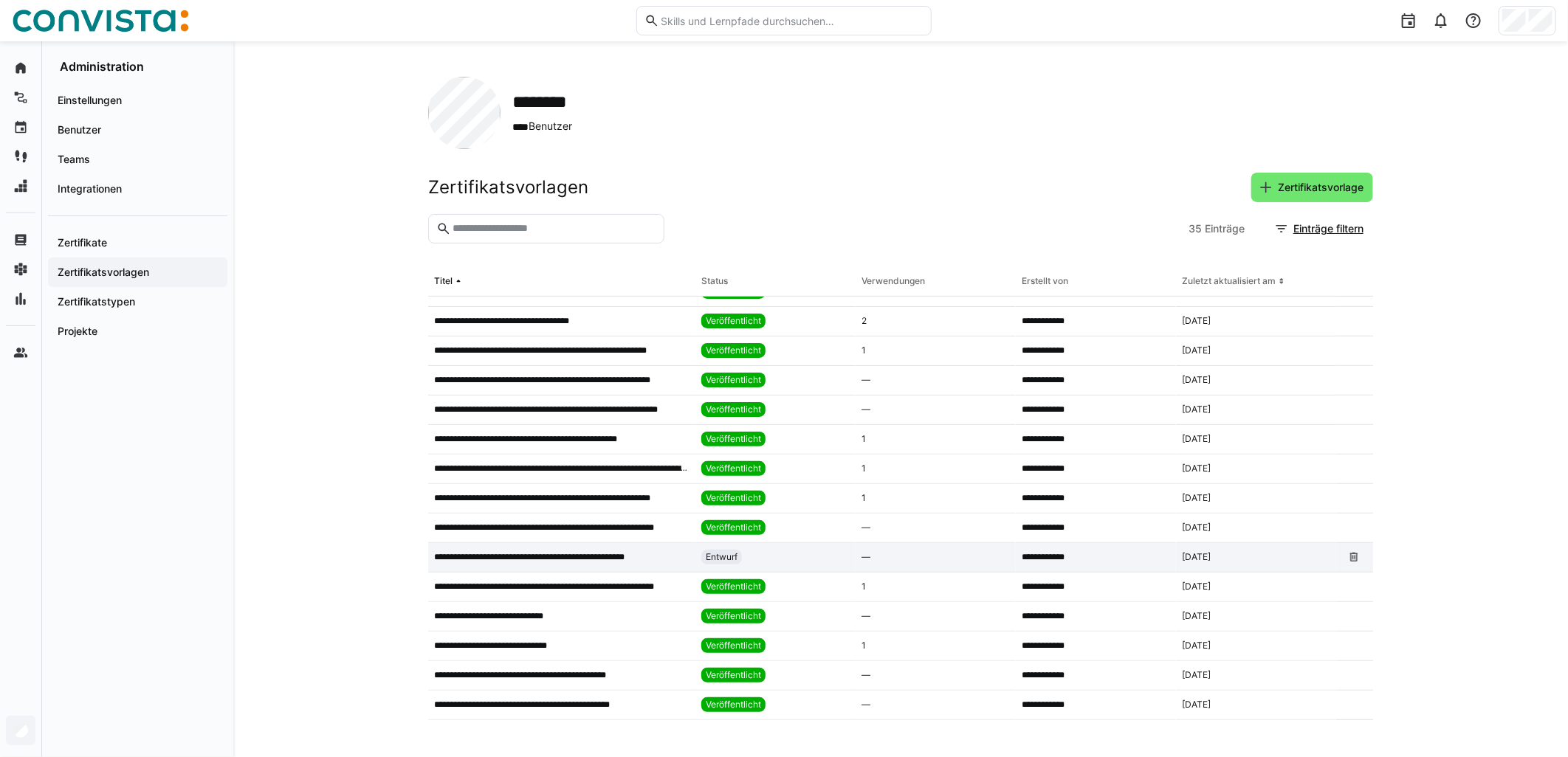
click at [649, 555] on p "**********" at bounding box center [551, 557] width 234 height 12
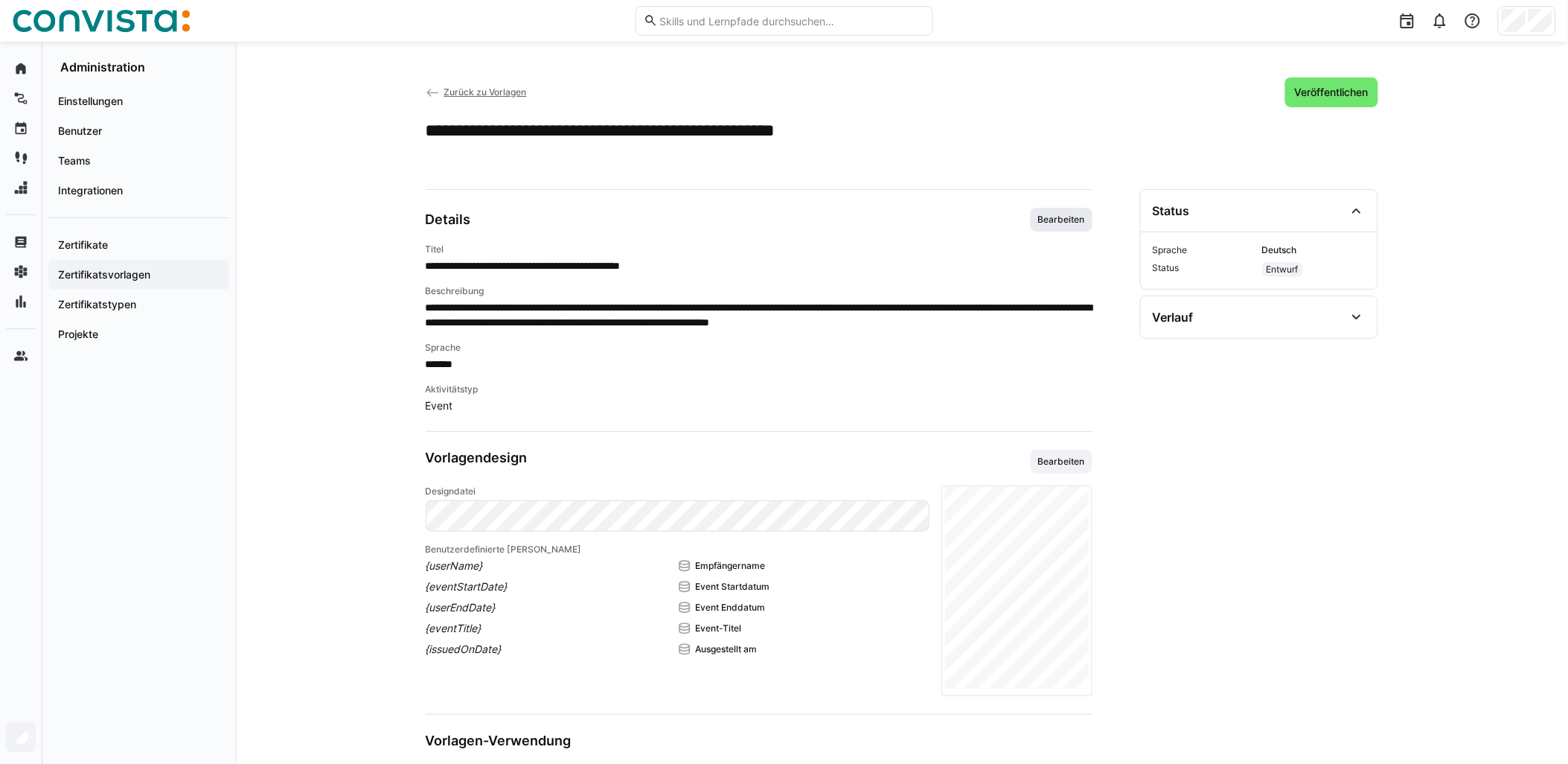
click at [786, 214] on span "Bearbeiten" at bounding box center [1061, 220] width 50 height 12
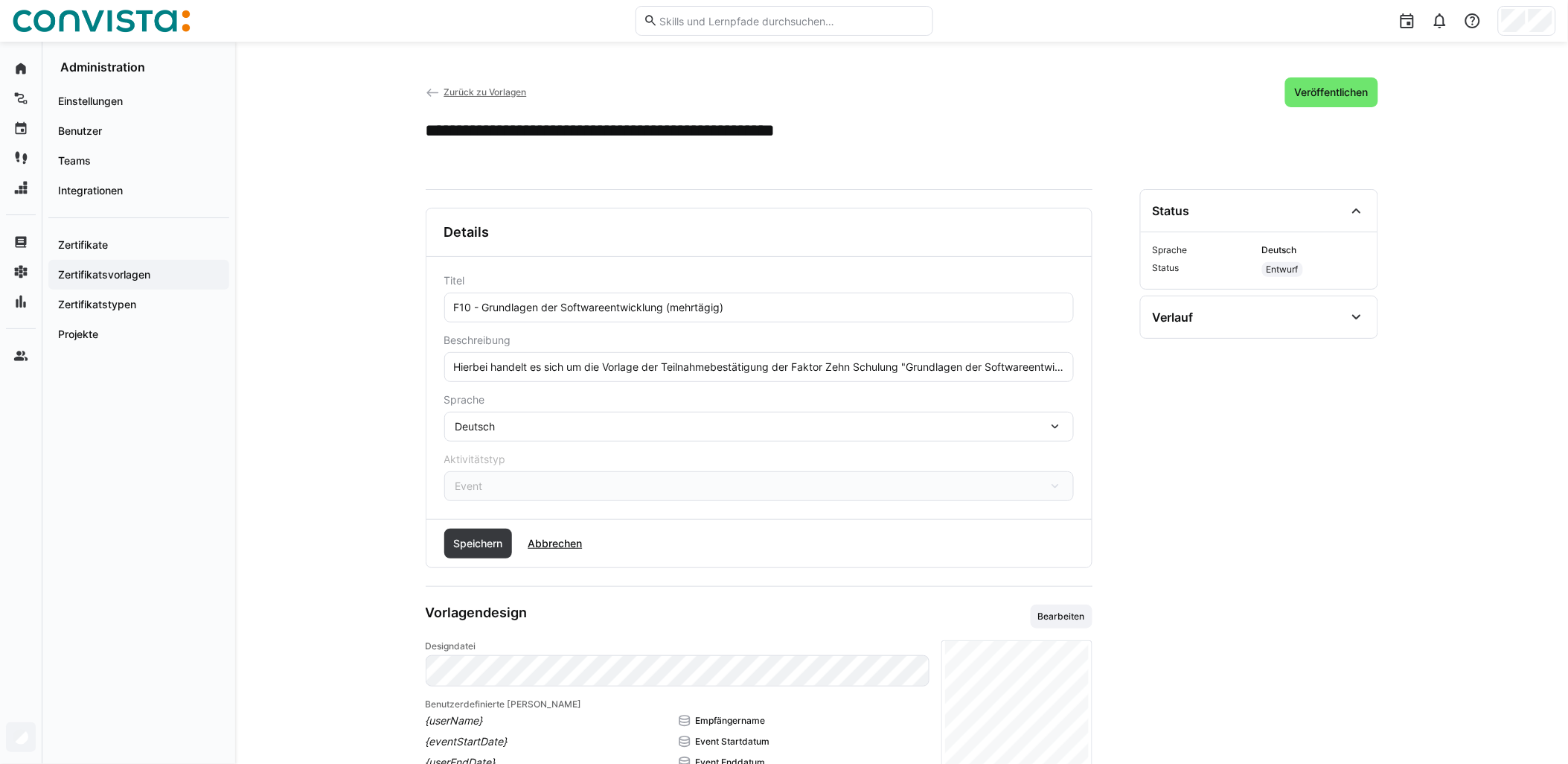
click at [670, 303] on input "F10 - Grundlagen der Softwareentwicklung (mehrtägig)" at bounding box center [759, 308] width 613 height 13
paste input "- remote"
type input "F10 - Grundlagen der Softwareentwicklung - remote (mehrtägig)"
click at [462, 547] on span "Speichern" at bounding box center [478, 544] width 54 height 15
click at [480, 93] on span "Zurück zu Vorlagen" at bounding box center [485, 92] width 83 height 11
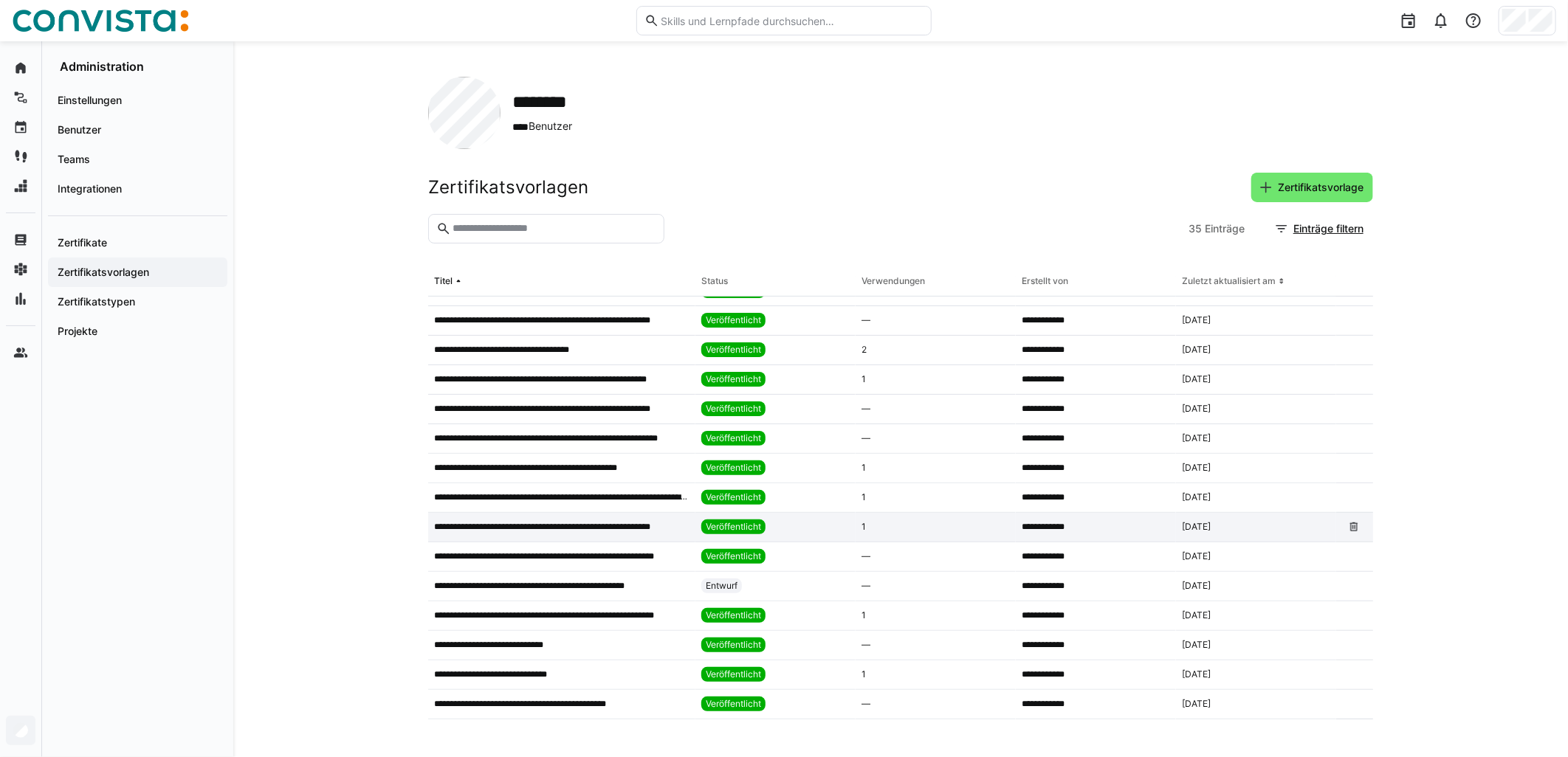
scroll to position [492, 0]
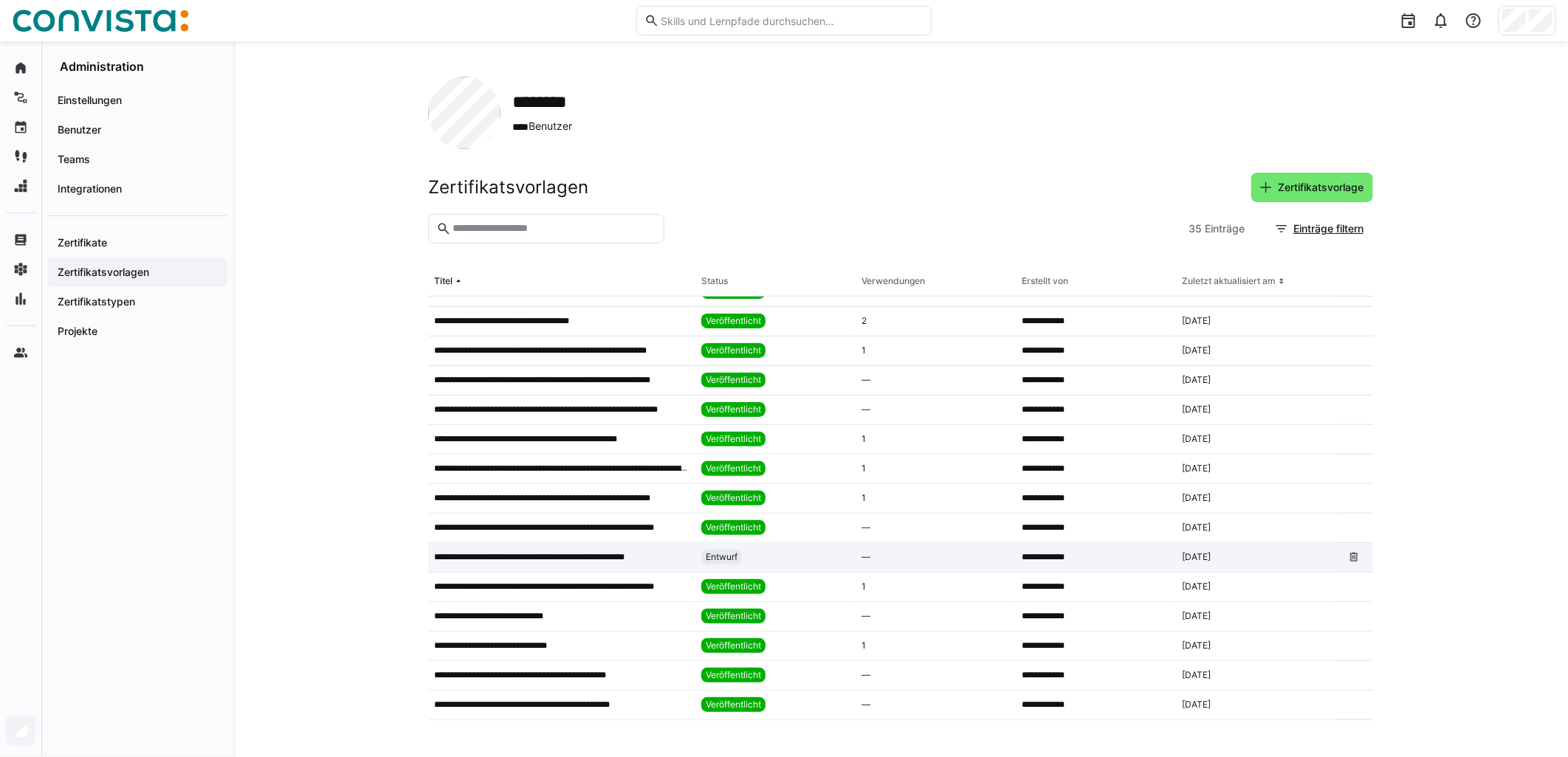
click at [616, 565] on div "**********" at bounding box center [561, 558] width 267 height 30
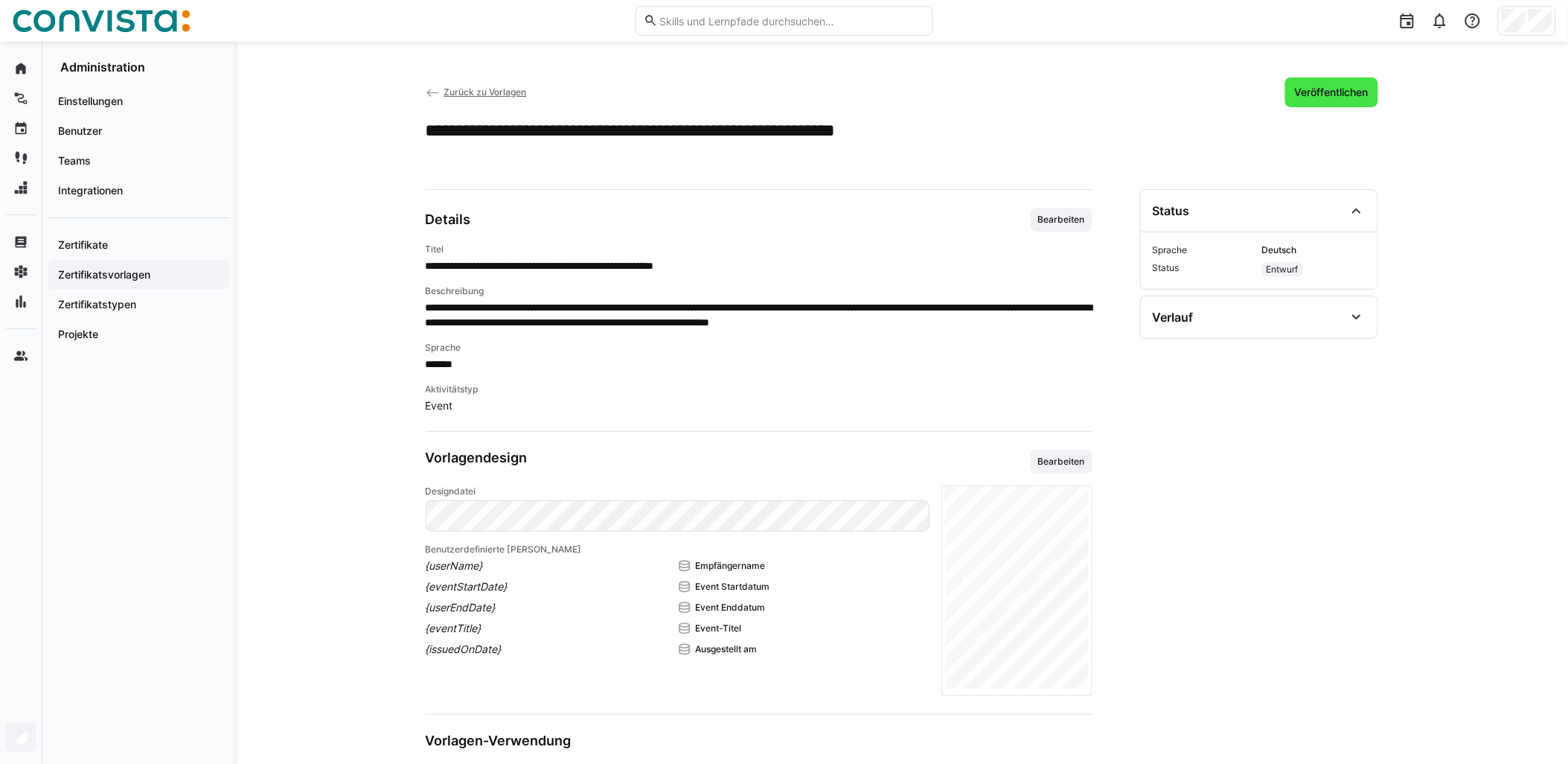
click at [786, 94] on span "Veröffentlichen" at bounding box center [1332, 92] width 78 height 15
click at [500, 84] on div "Zurück zu Vorlagen Als veraltet markieren" at bounding box center [903, 92] width 953 height 30
click at [515, 91] on span "Zurück zu Vorlagen" at bounding box center [485, 92] width 83 height 11
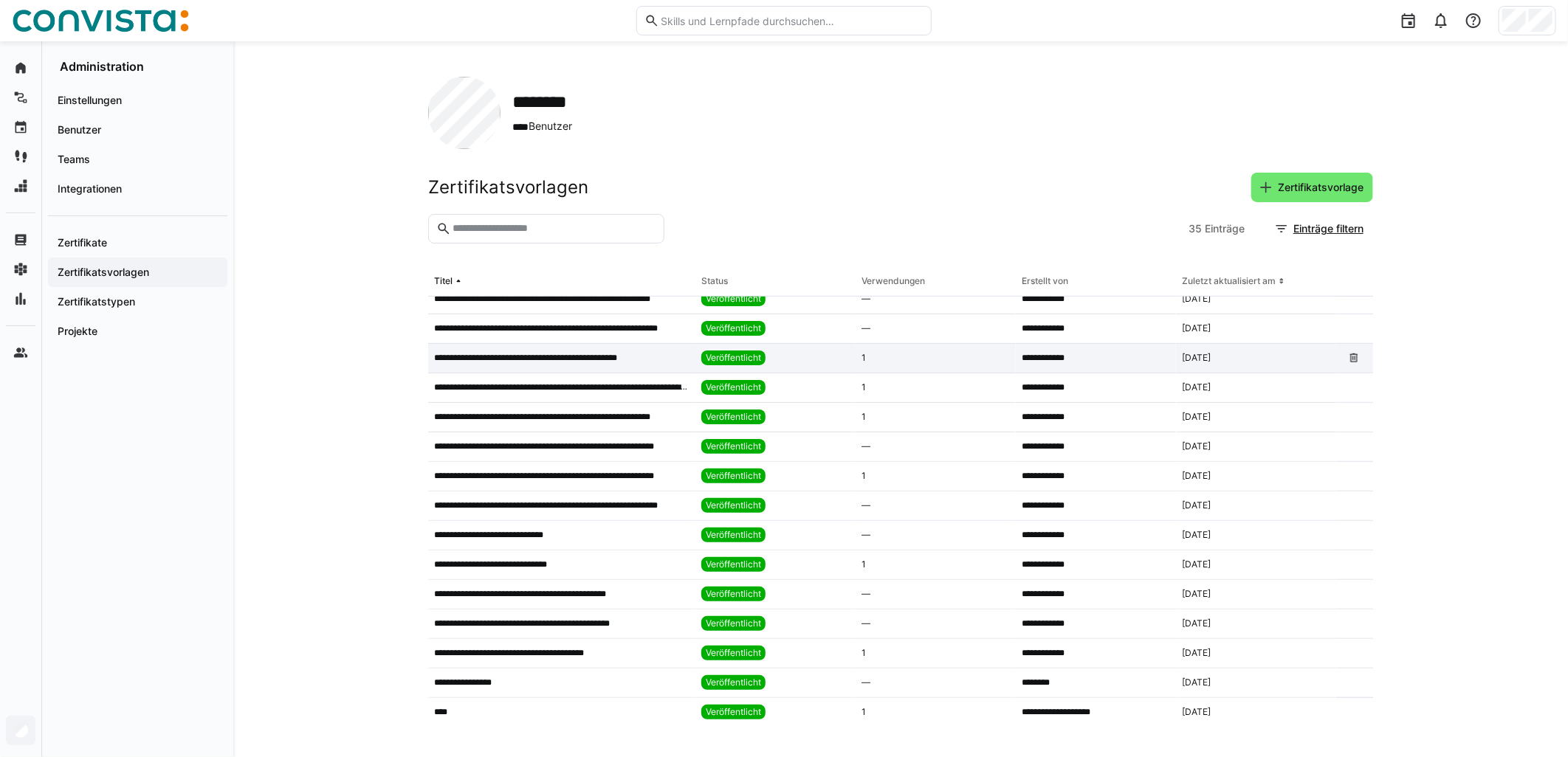
scroll to position [573, 0]
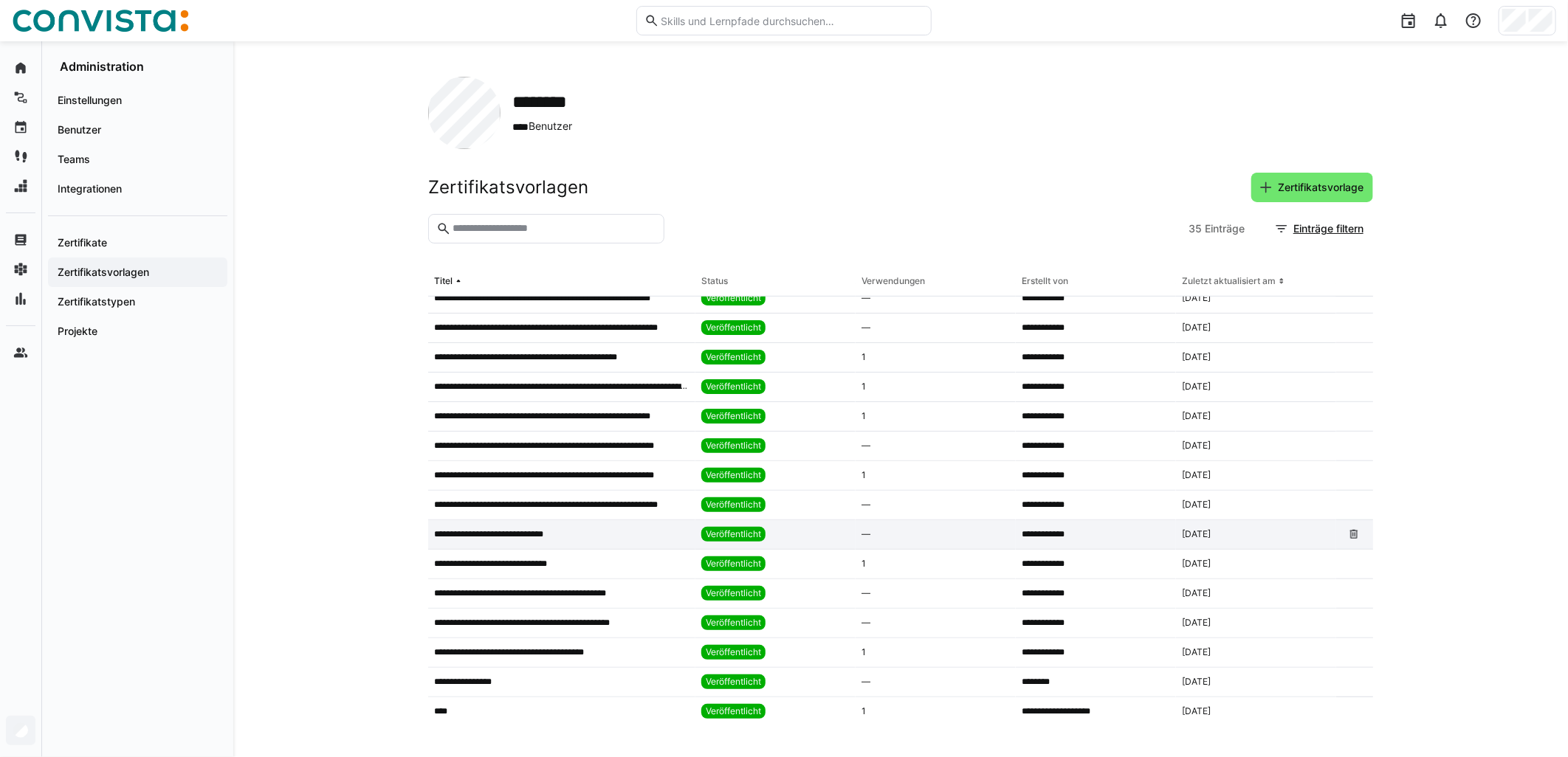
click at [609, 539] on app-table-first-column "**********" at bounding box center [561, 534] width 256 height 12
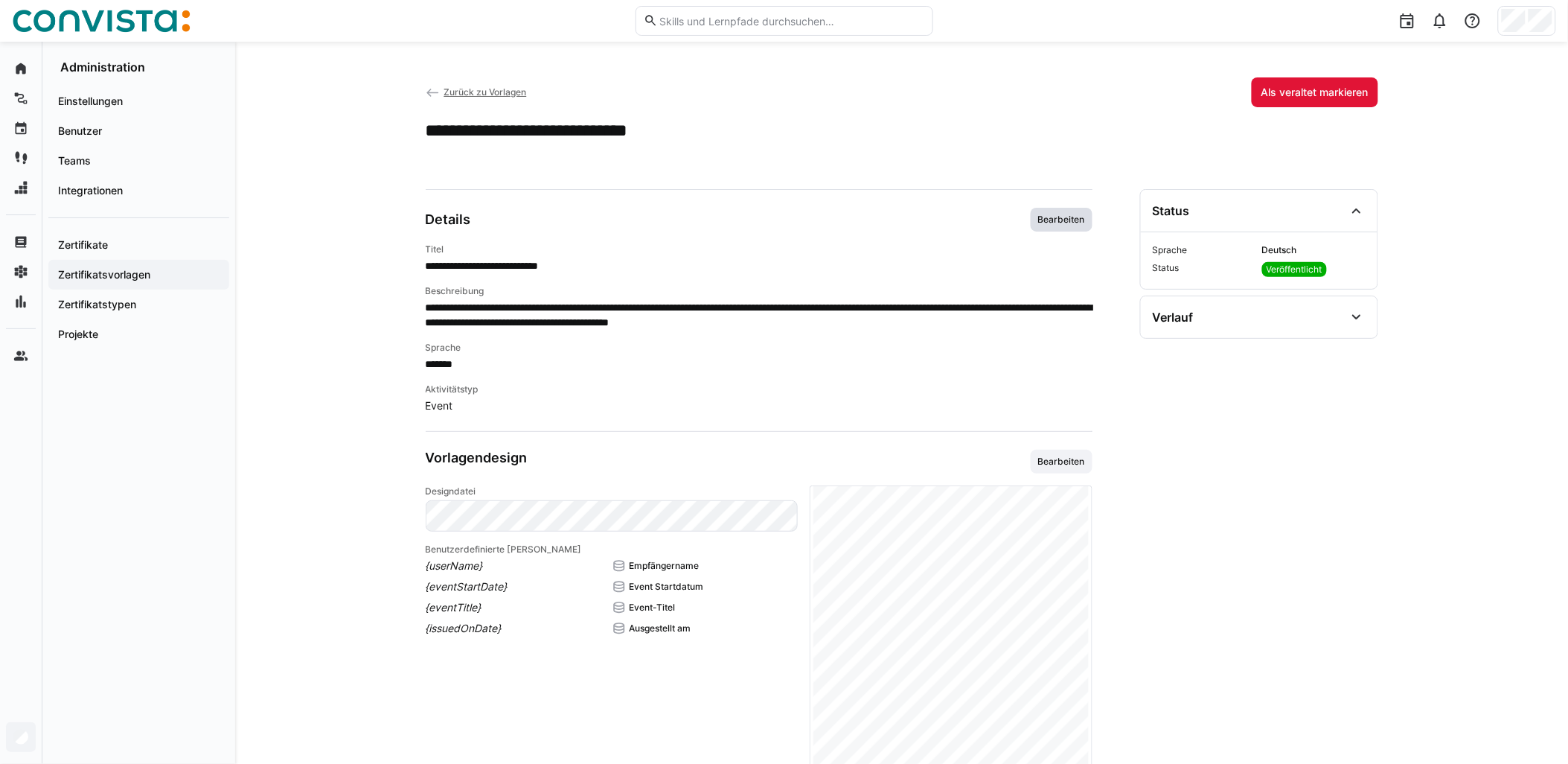
click at [786, 214] on span "Bearbeiten" at bounding box center [1061, 220] width 50 height 12
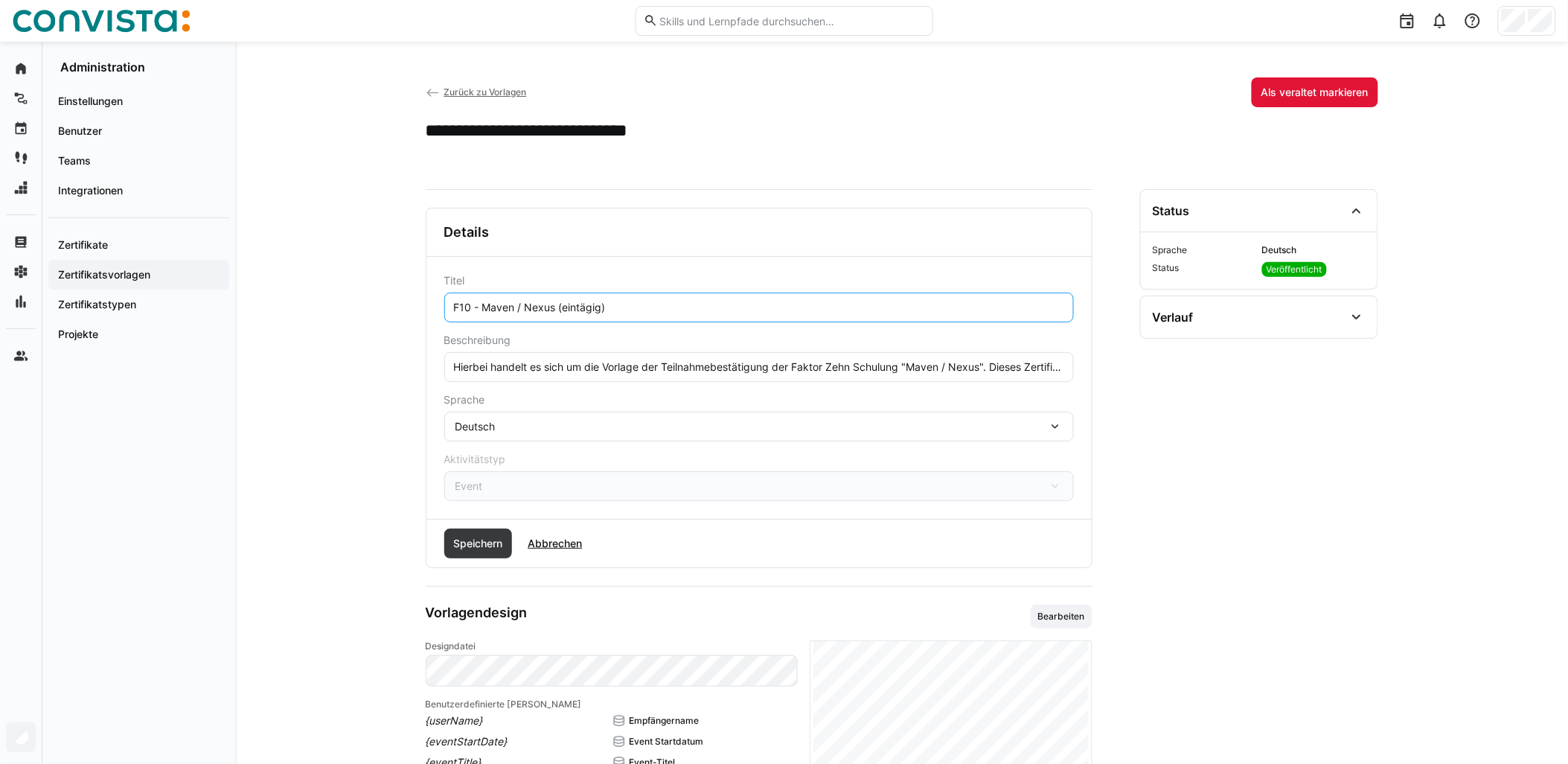
click at [559, 308] on input "F10 - Maven / Nexus (eintägig)" at bounding box center [759, 308] width 613 height 13
paste input "- remote"
type input "F10 - Maven / Nexus - remote (eintägig)"
click at [477, 546] on span "Speichern" at bounding box center [478, 544] width 54 height 15
click at [511, 95] on span "Zurück zu Vorlagen" at bounding box center [485, 92] width 83 height 11
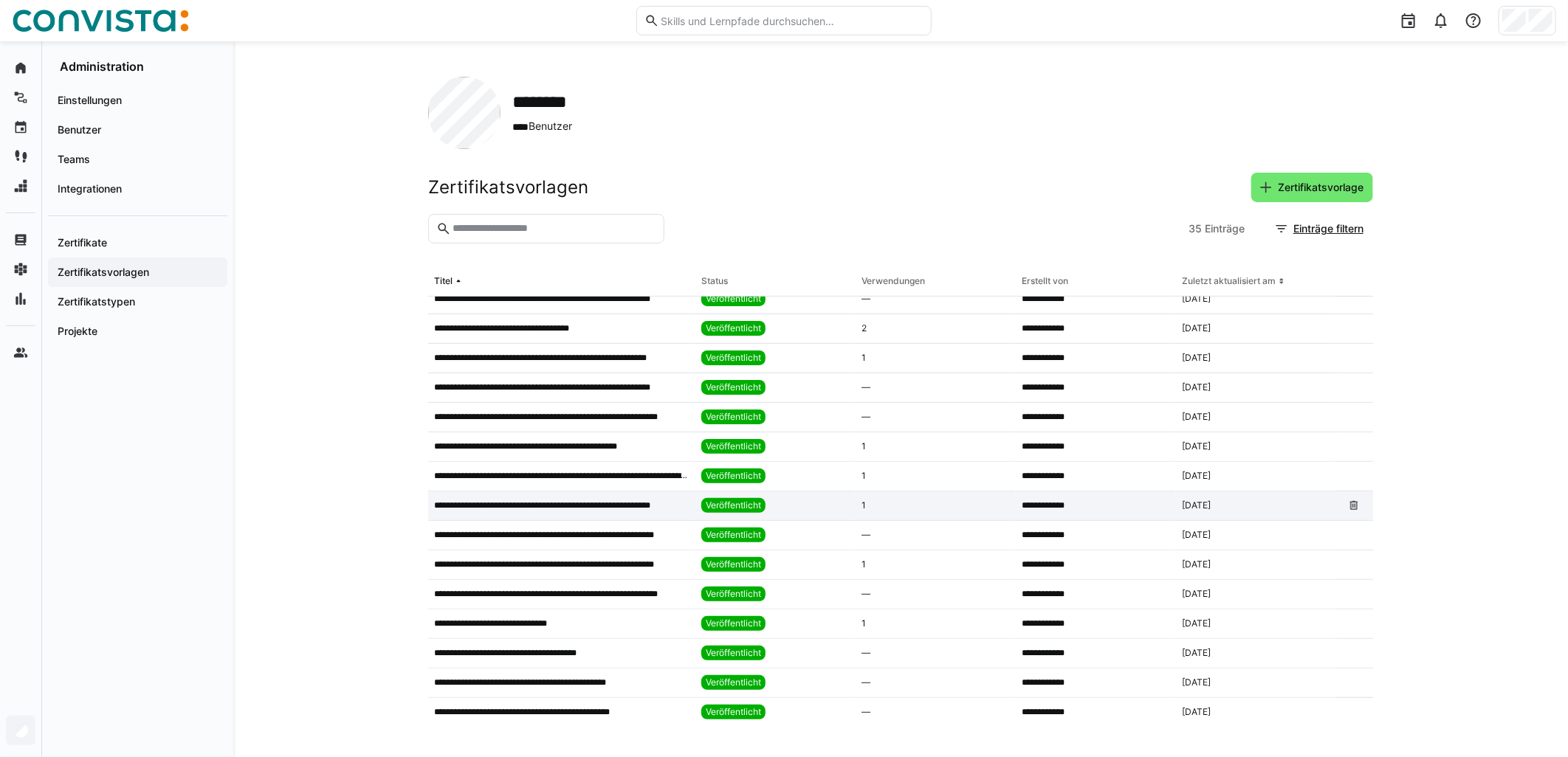
scroll to position [607, 0]
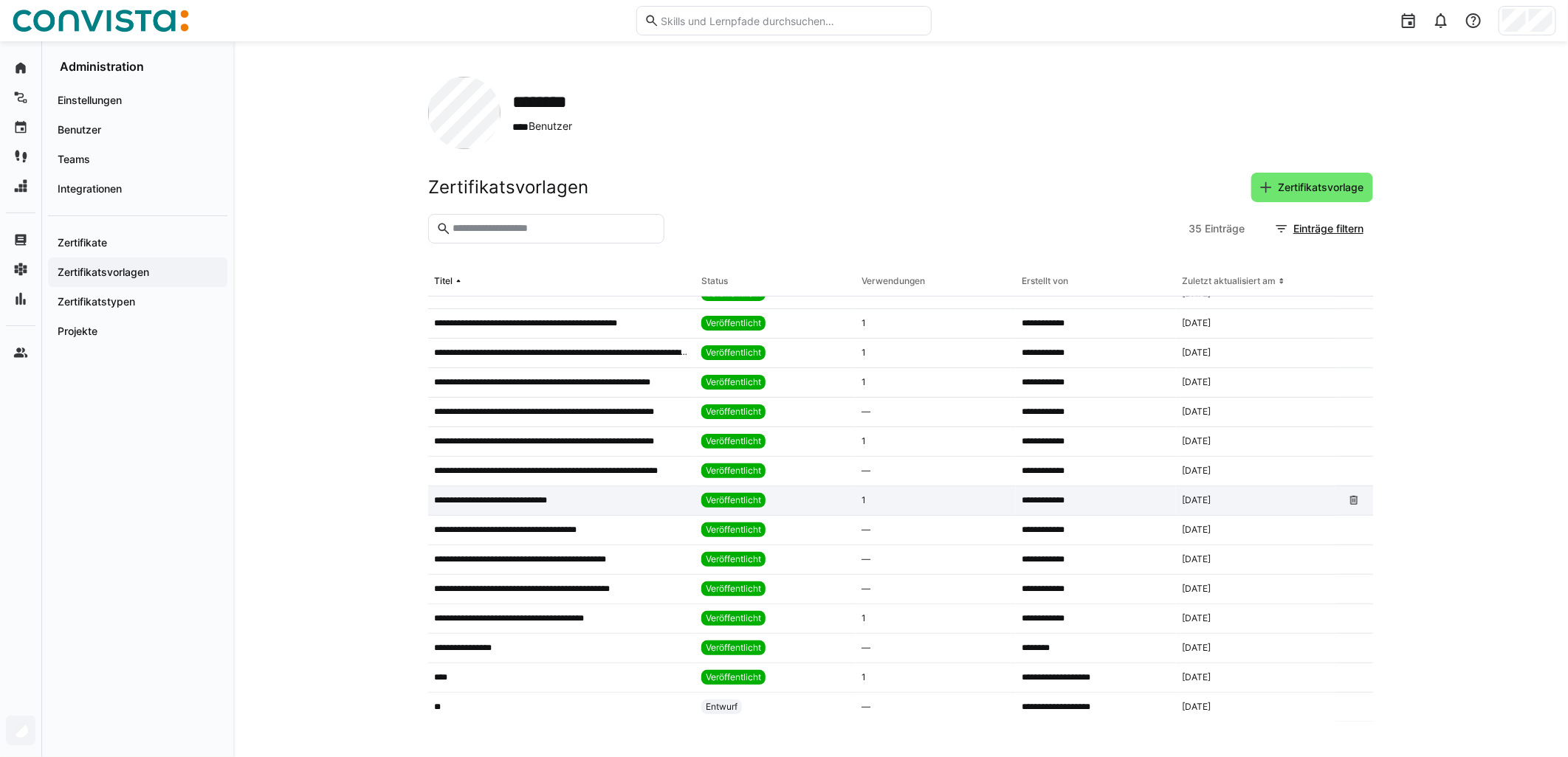
click at [639, 511] on div "**********" at bounding box center [561, 501] width 267 height 30
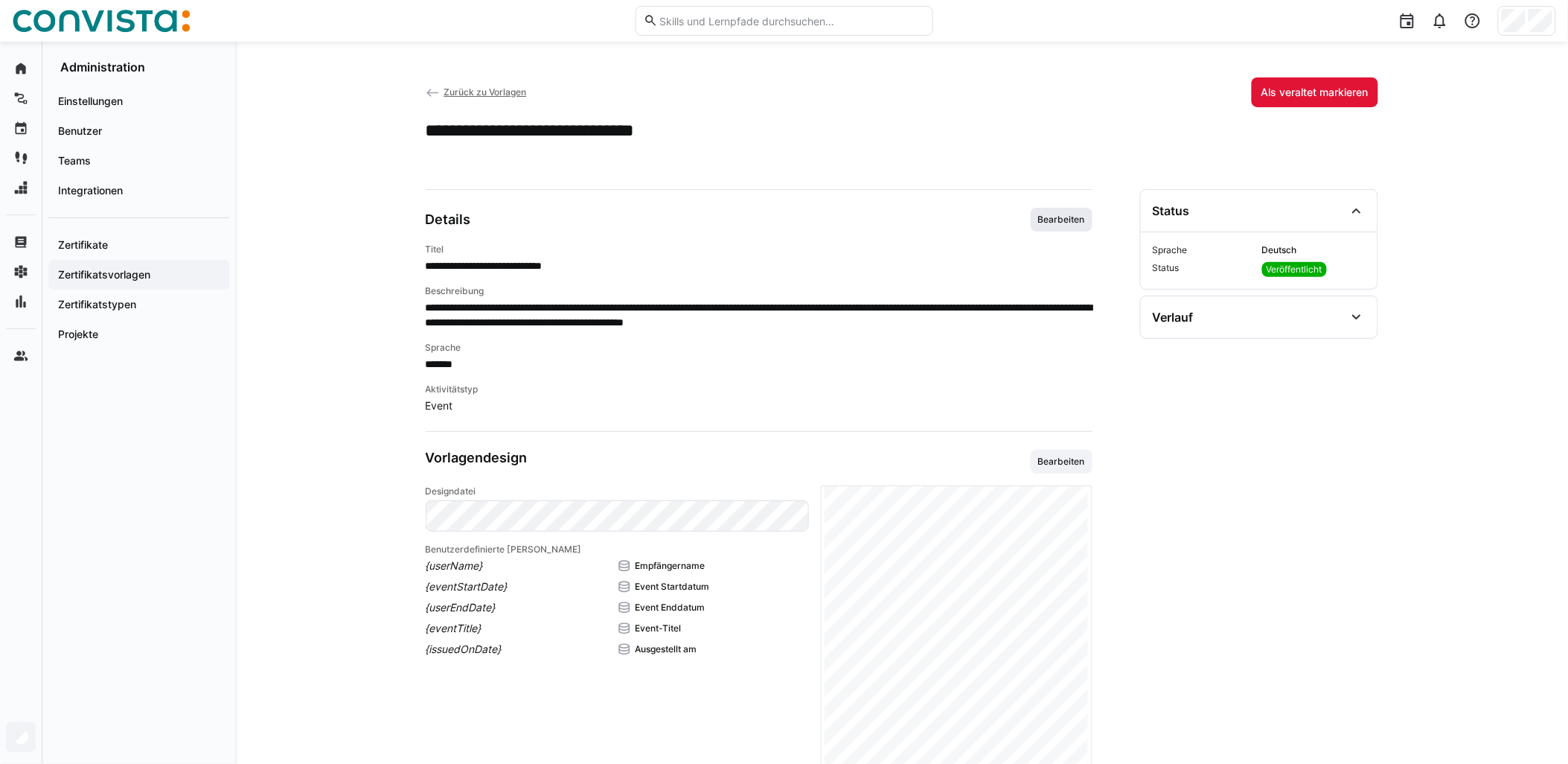
click at [786, 217] on span "Bearbeiten" at bounding box center [1061, 220] width 50 height 12
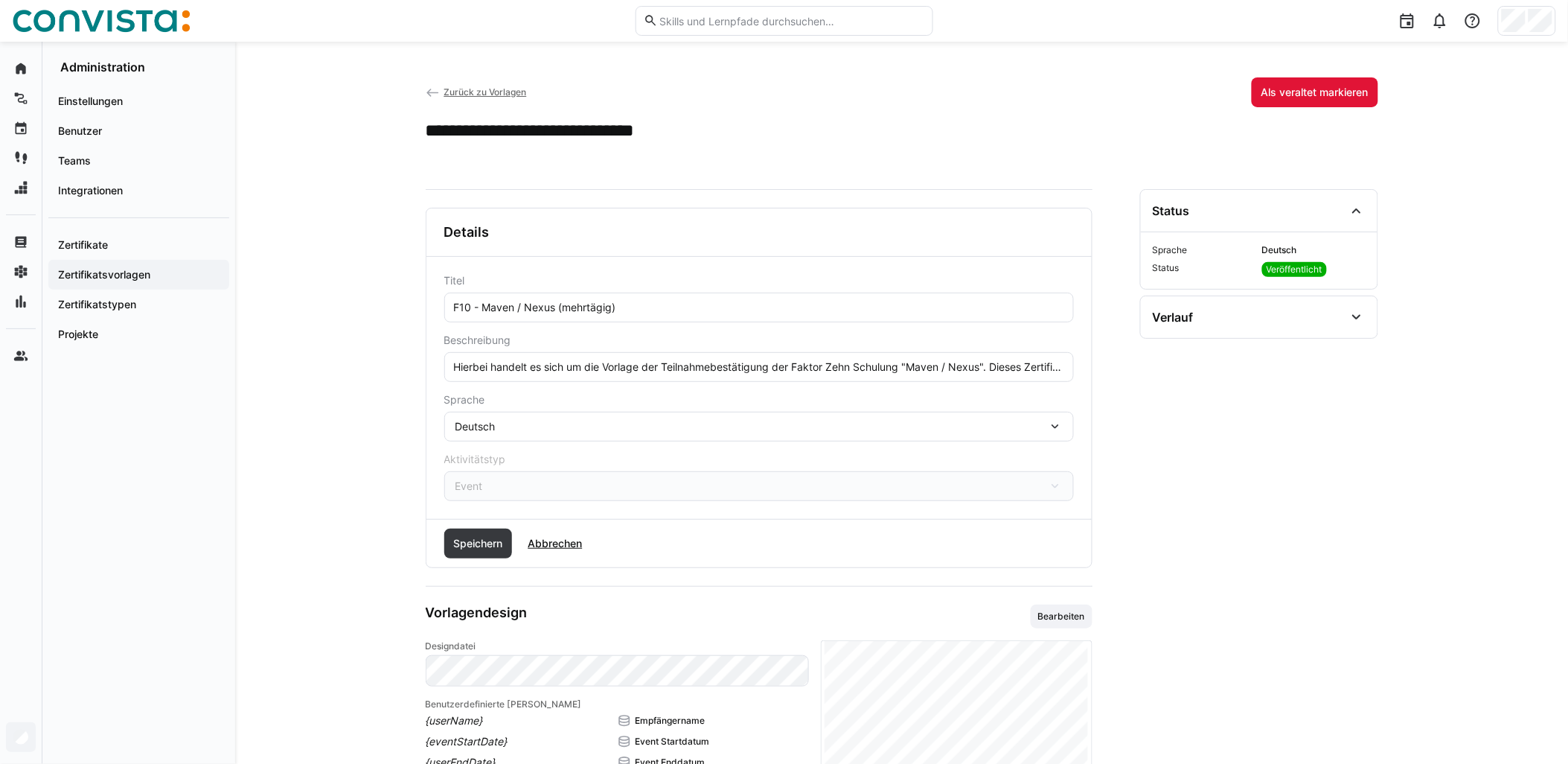
click at [555, 311] on input "F10 - Maven / Nexus (mehrtägig)" at bounding box center [759, 308] width 613 height 13
paste input "- remote"
type input "F10 - Maven / Nexus - remote (mehrtägig)"
click at [488, 555] on span "Speichern" at bounding box center [478, 544] width 68 height 30
click at [497, 91] on span "Zurück zu Vorlagen" at bounding box center [485, 92] width 83 height 11
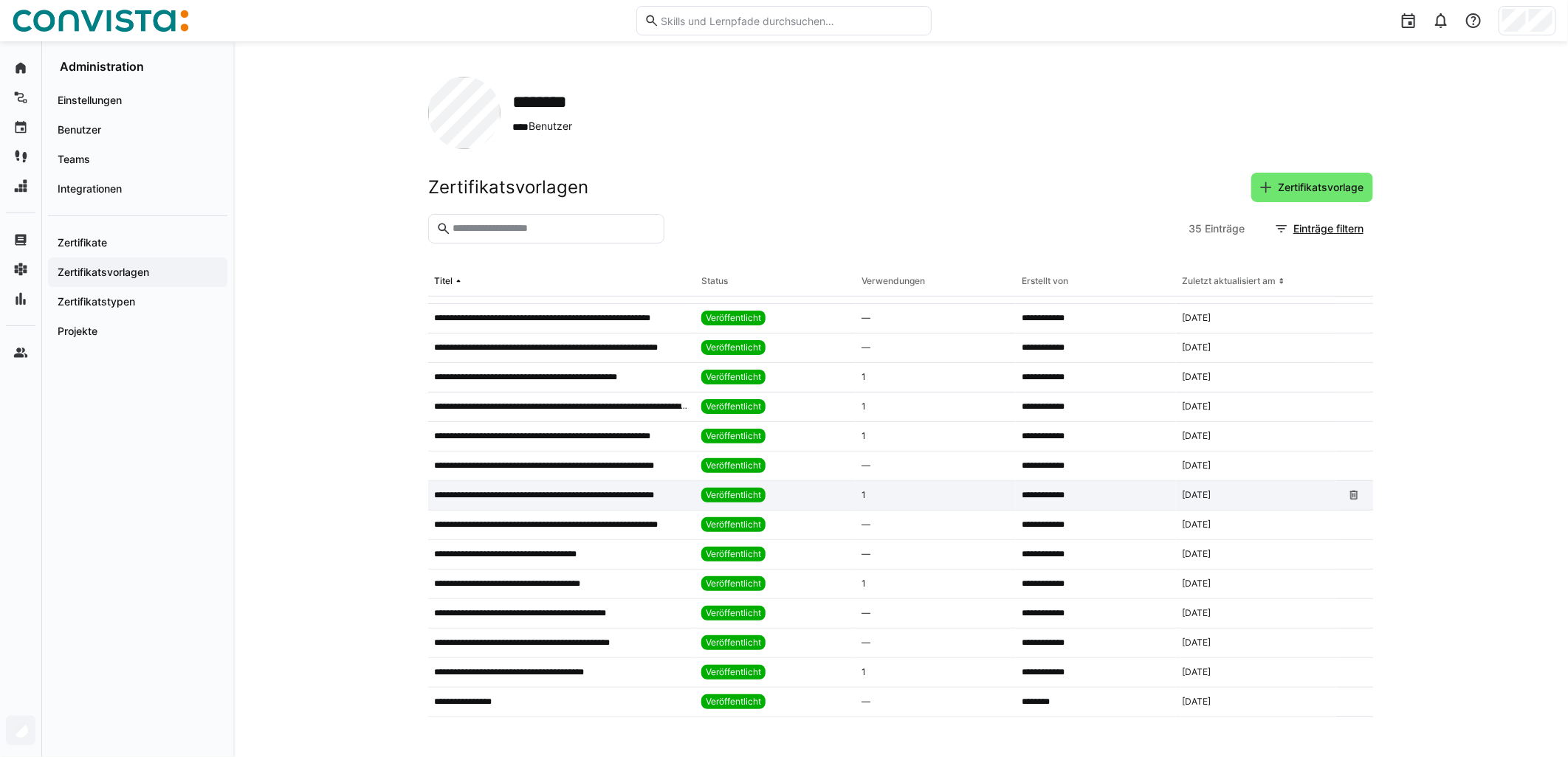
scroll to position [607, 0]
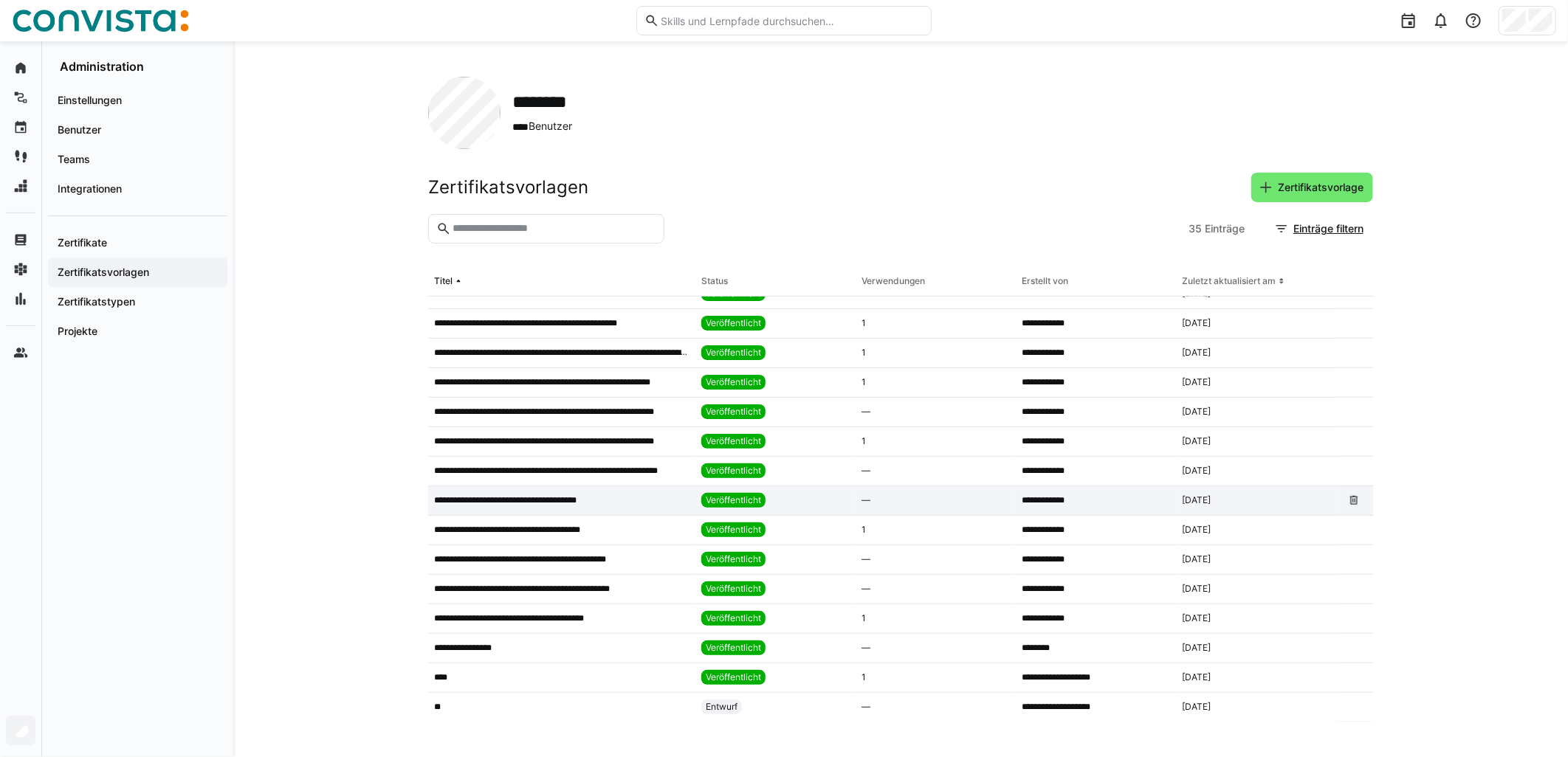
click at [546, 505] on p "**********" at bounding box center [518, 500] width 169 height 12
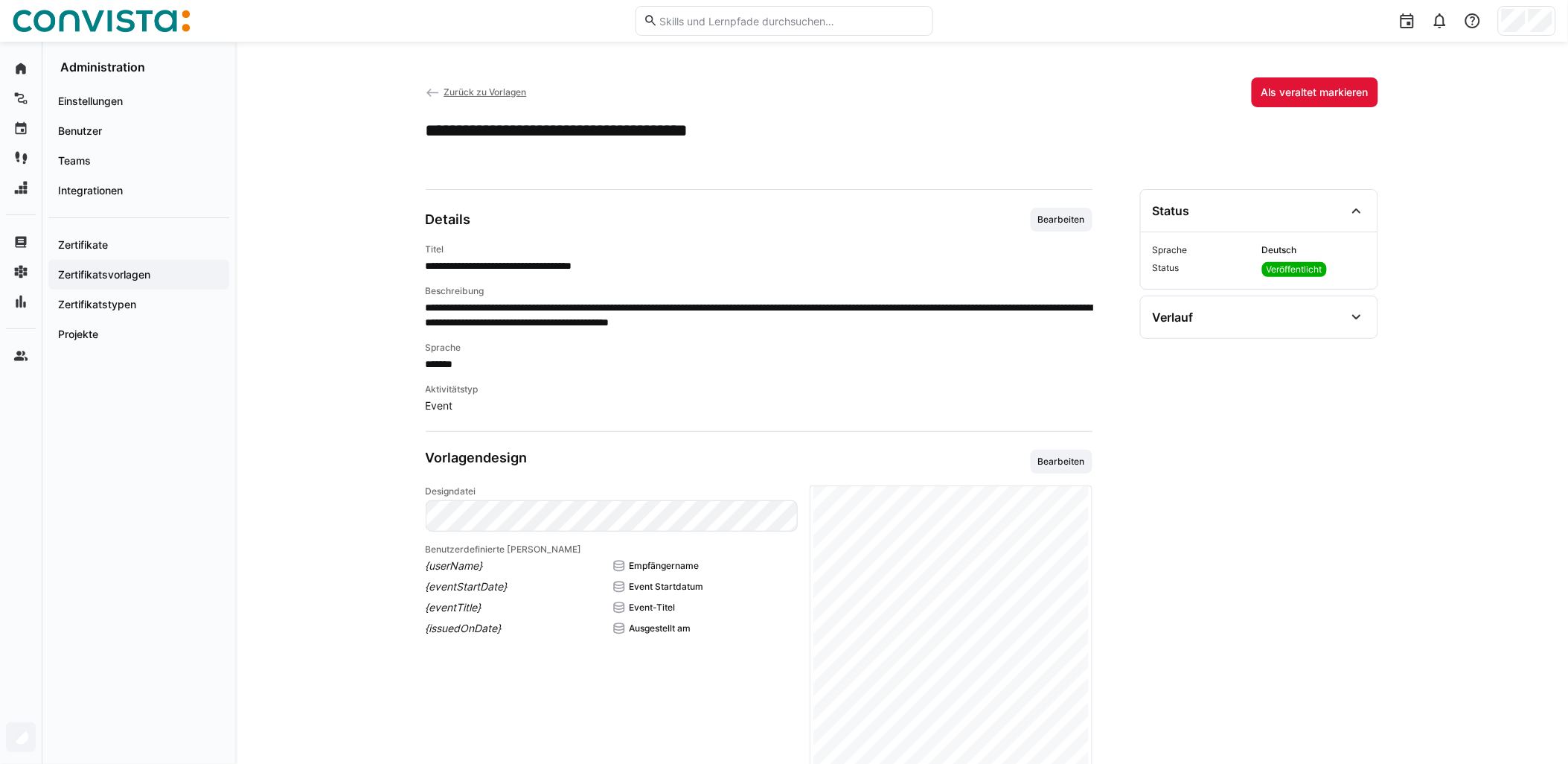
click at [474, 90] on span "Zurück zu Vorlagen" at bounding box center [485, 92] width 83 height 11
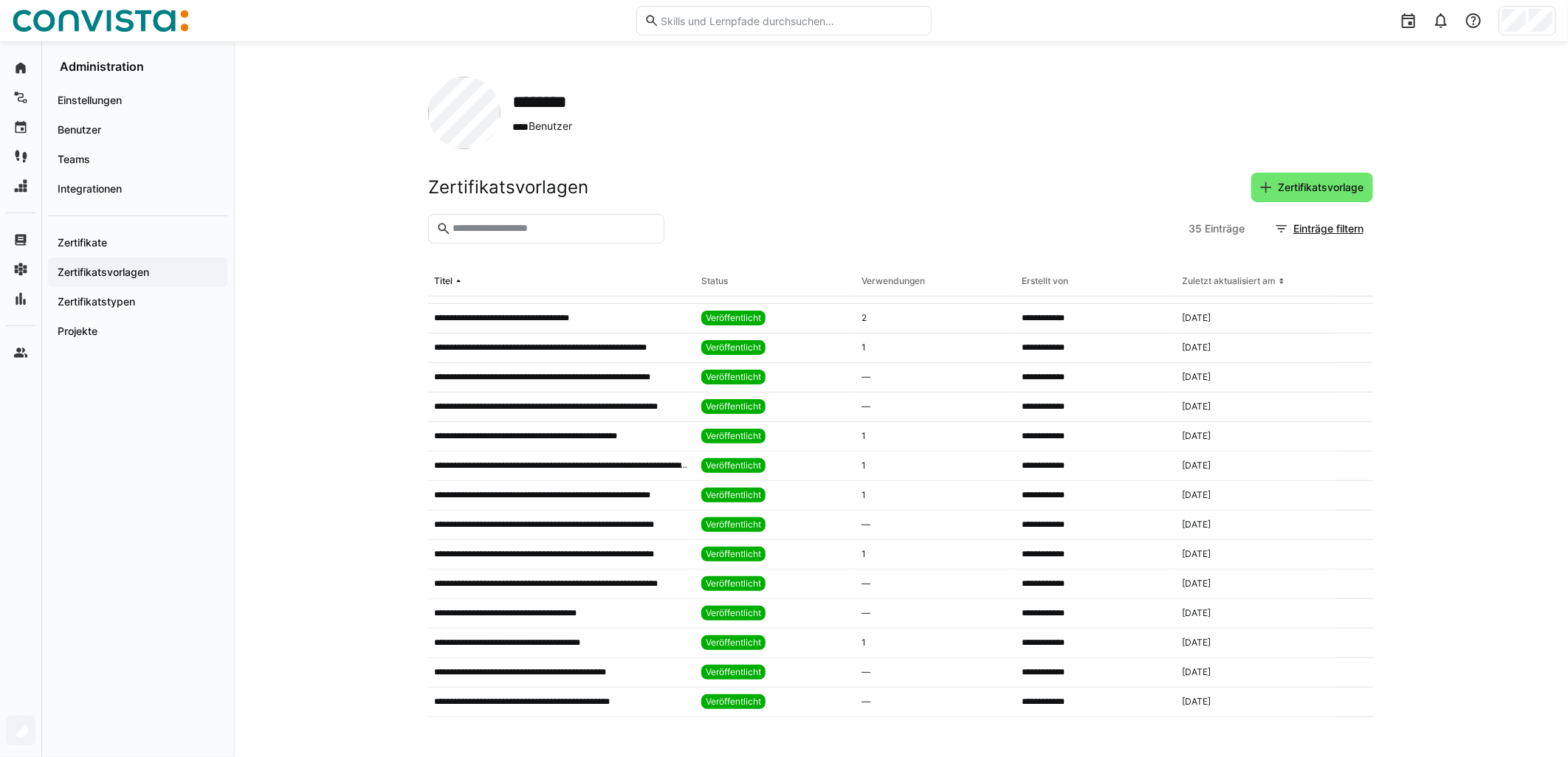
scroll to position [607, 0]
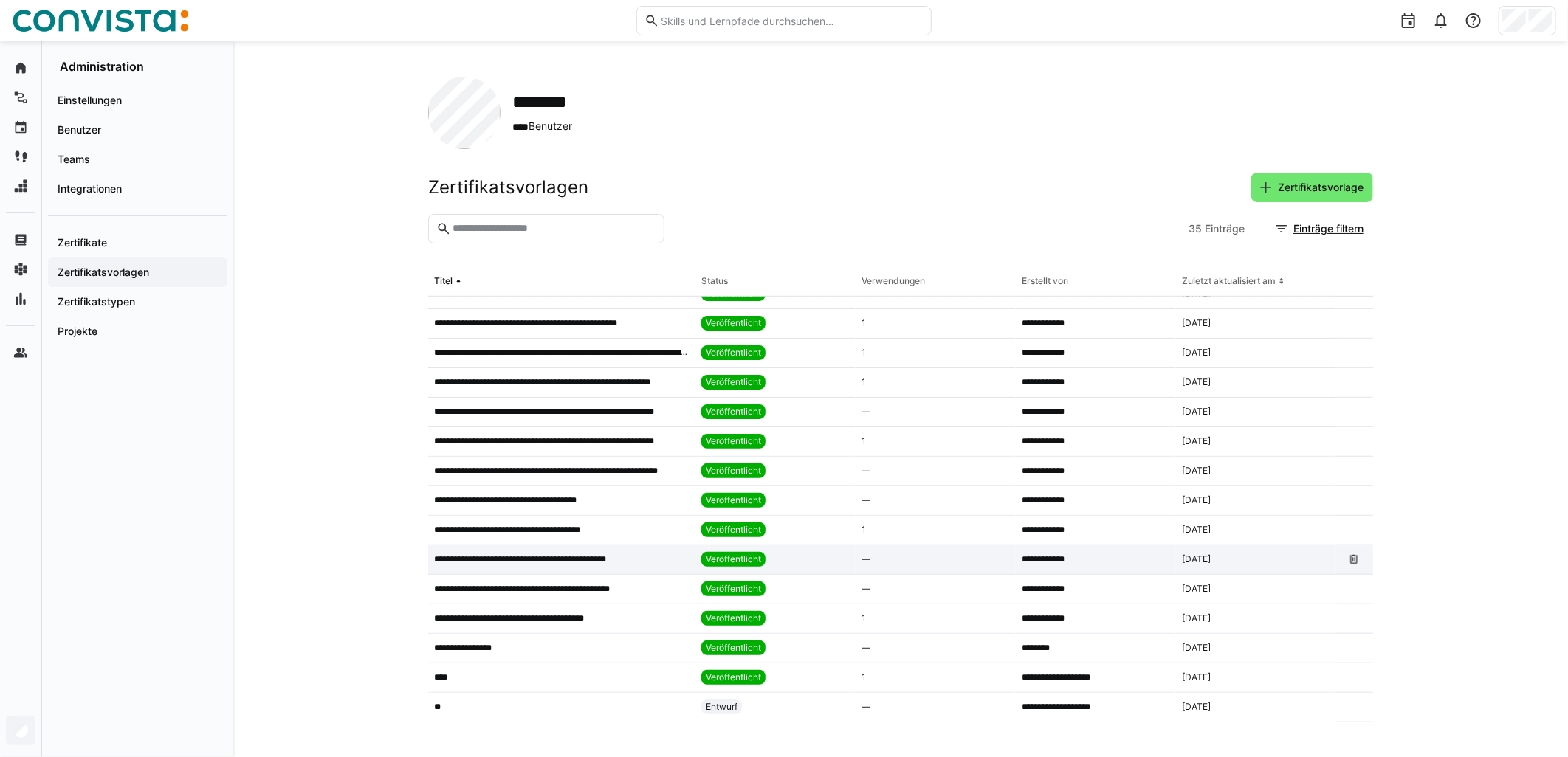
click at [581, 556] on p "**********" at bounding box center [539, 559] width 210 height 12
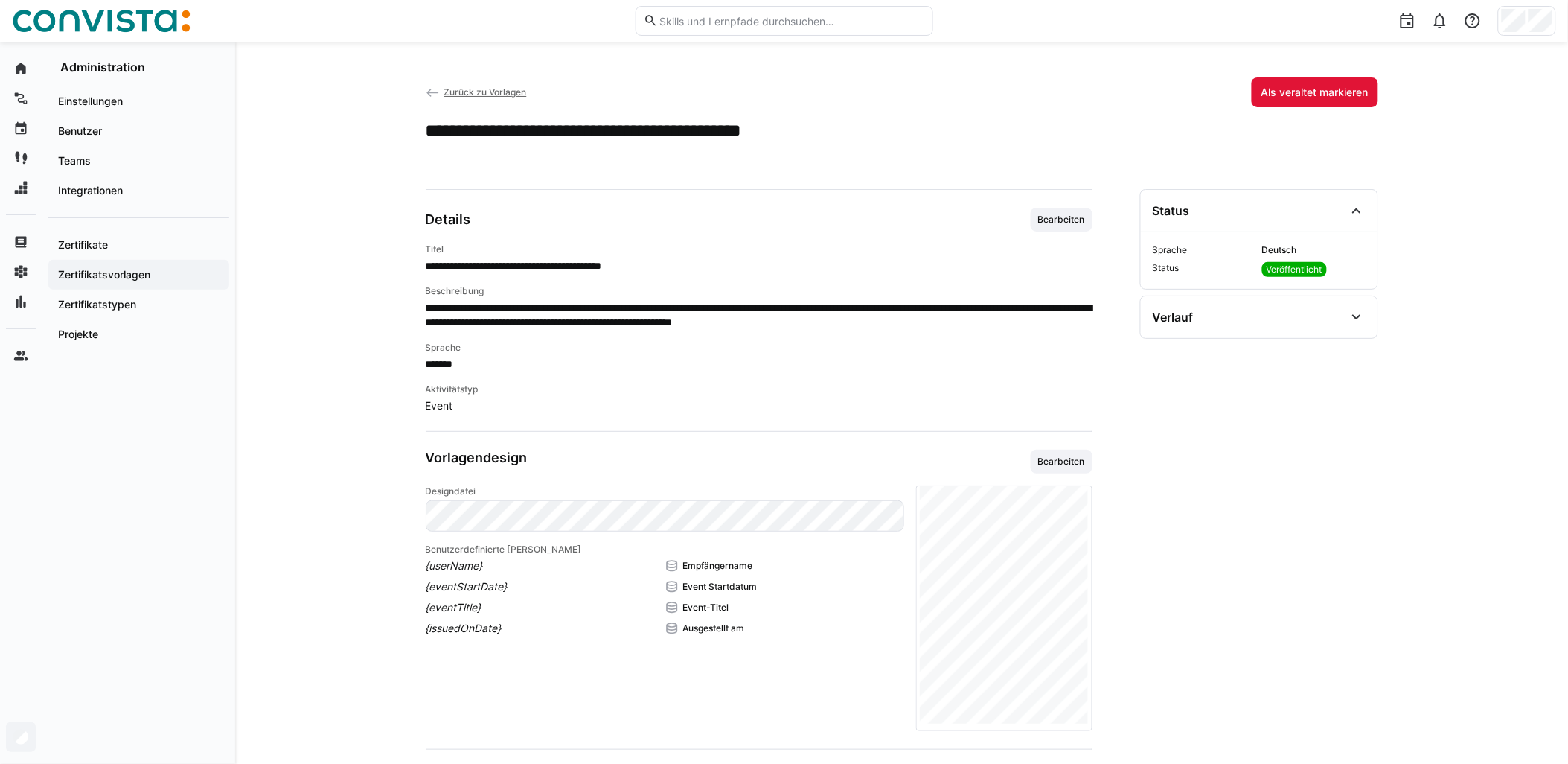
click at [786, 241] on div "**********" at bounding box center [760, 310] width 667 height 206
click at [786, 228] on span "Bearbeiten" at bounding box center [1062, 219] width 62 height 24
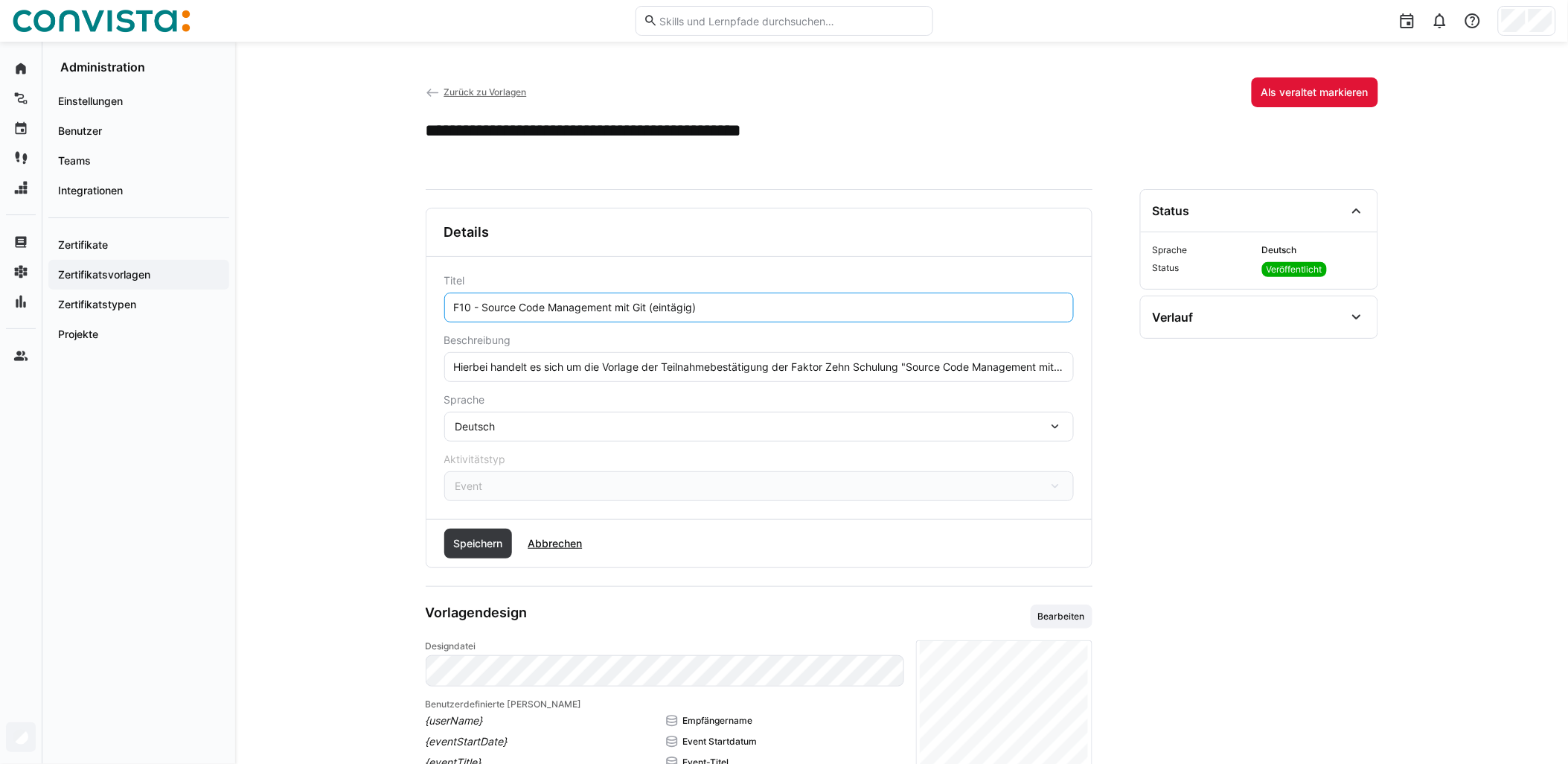
click at [652, 306] on input "F10 - Source Code Management mit Git (eintägig)" at bounding box center [759, 308] width 613 height 13
paste input "- remote"
type input "F10 - Source Code Management mit Git - remote (eintägig)"
click at [499, 540] on span "Speichern" at bounding box center [478, 544] width 54 height 15
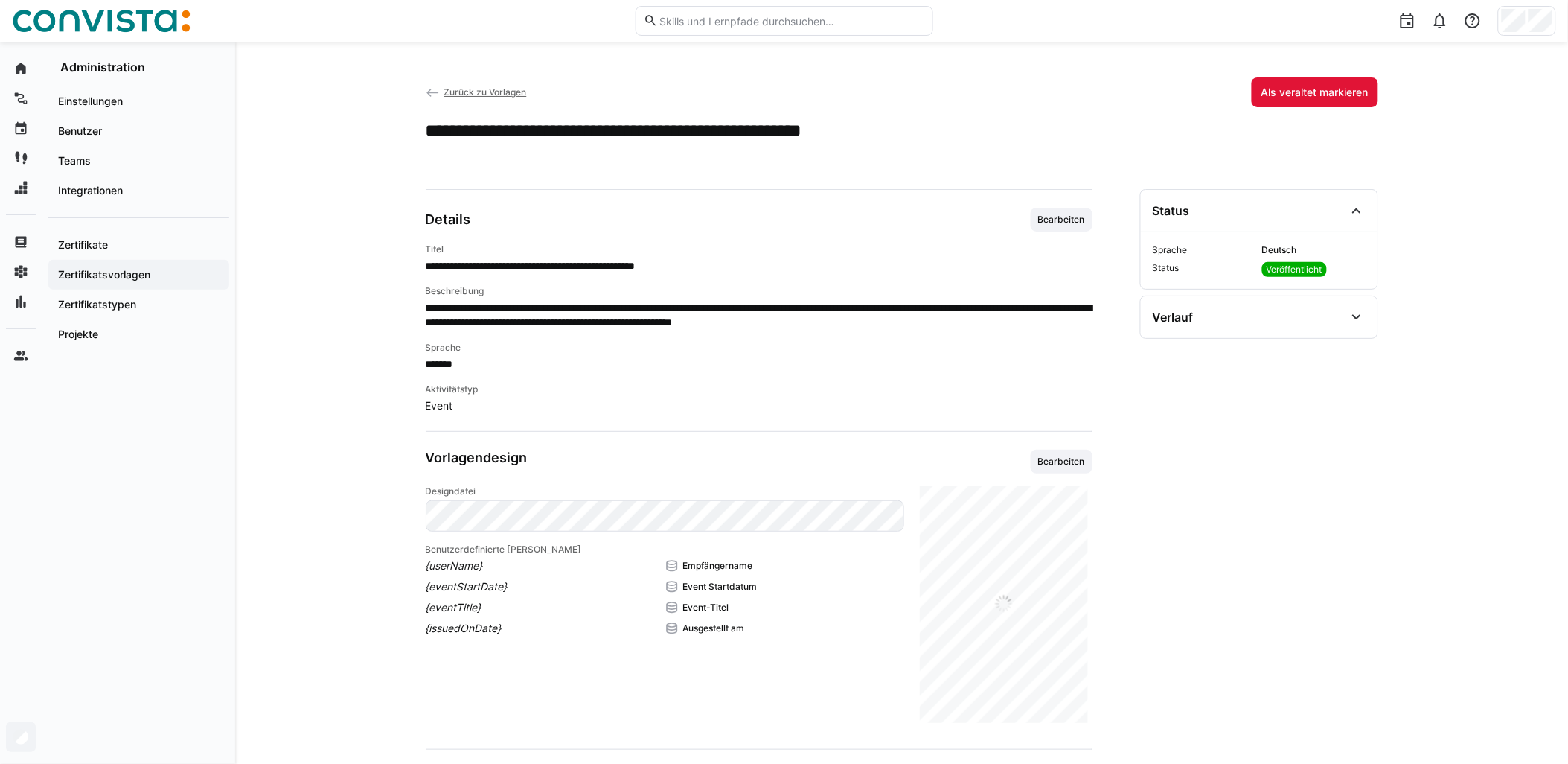
click at [481, 95] on span "Zurück zu Vorlagen" at bounding box center [485, 92] width 83 height 11
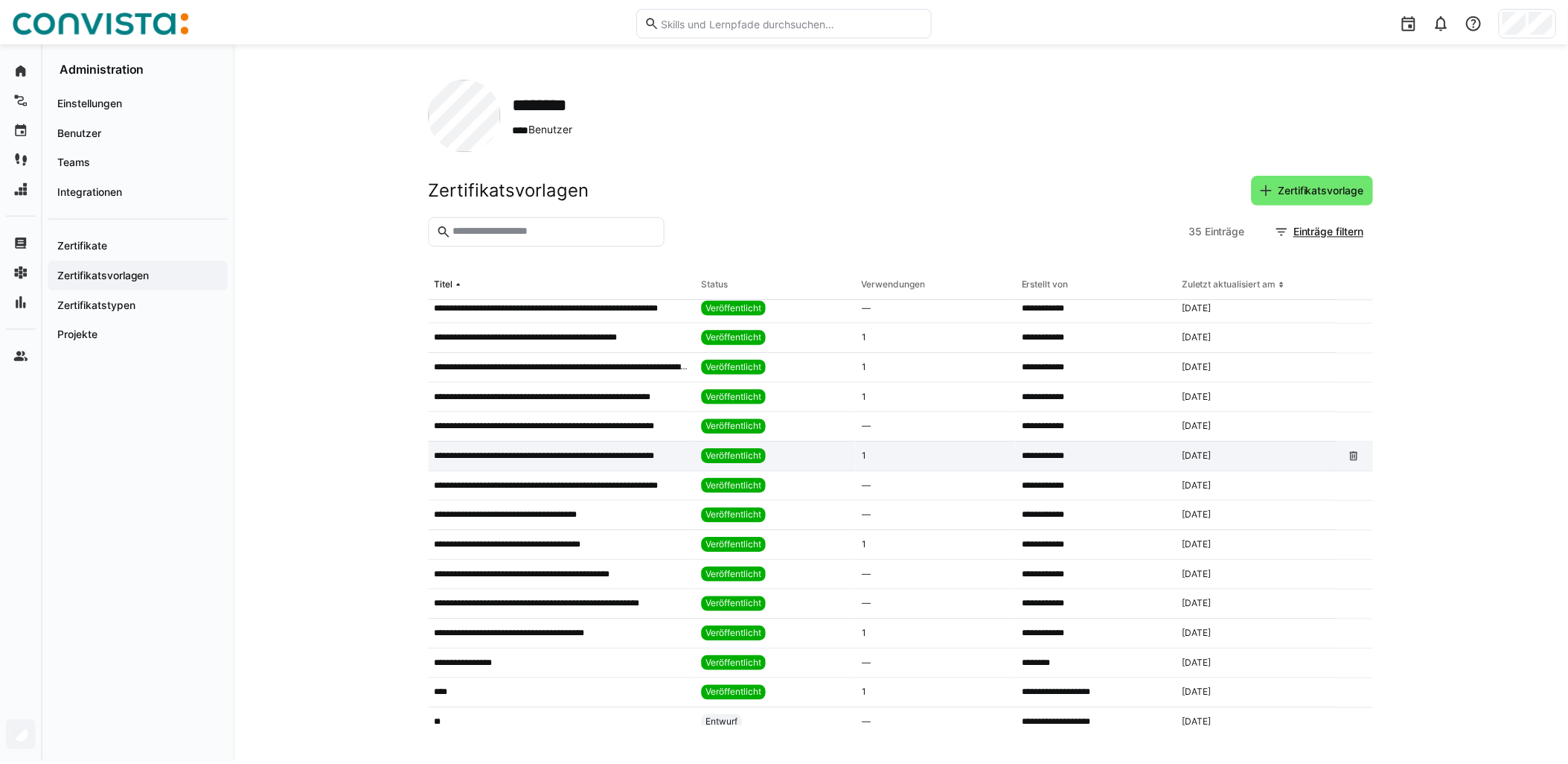
scroll to position [613, 0]
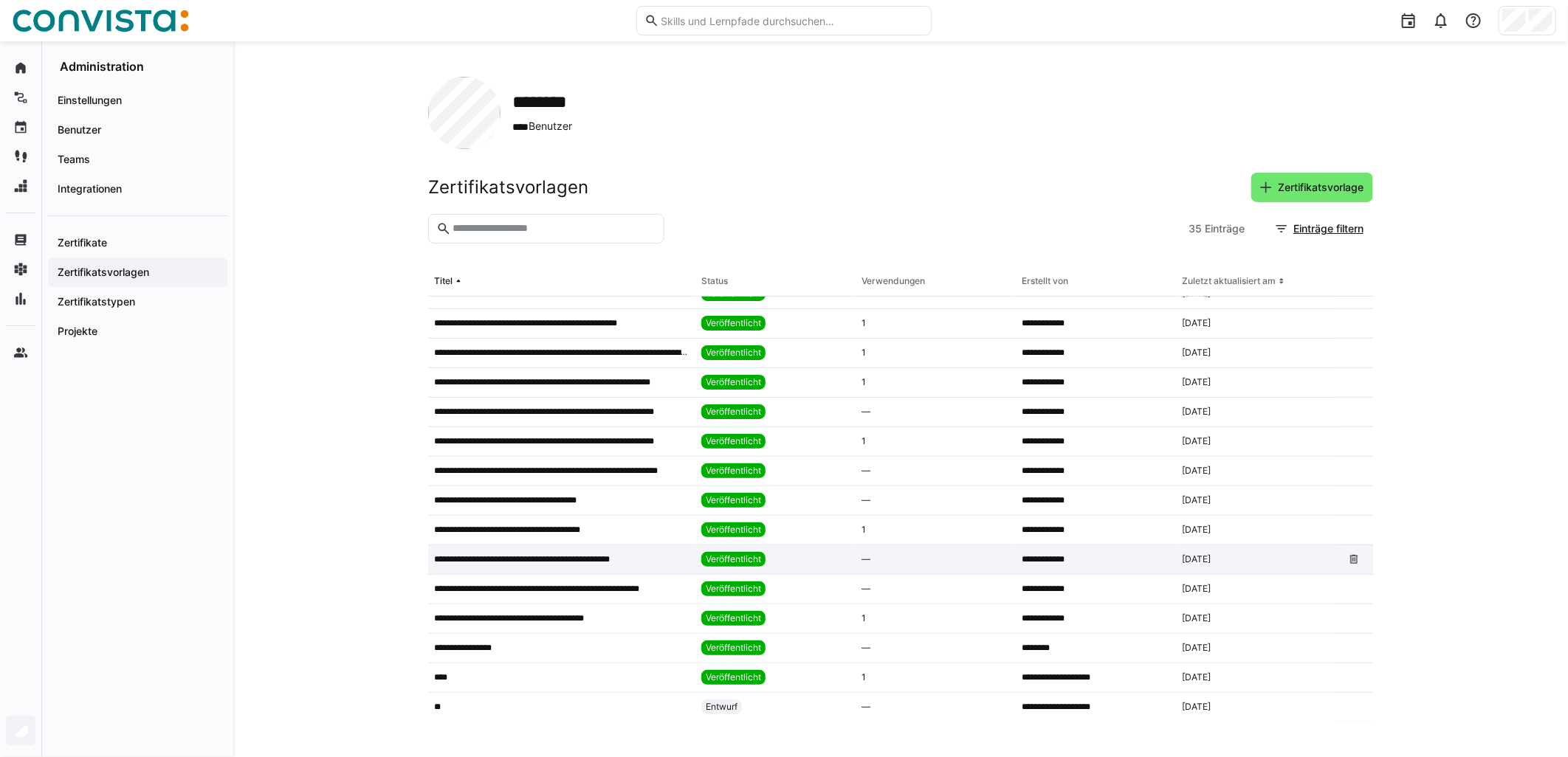
click at [655, 563] on app-table-first-column "**********" at bounding box center [561, 559] width 256 height 12
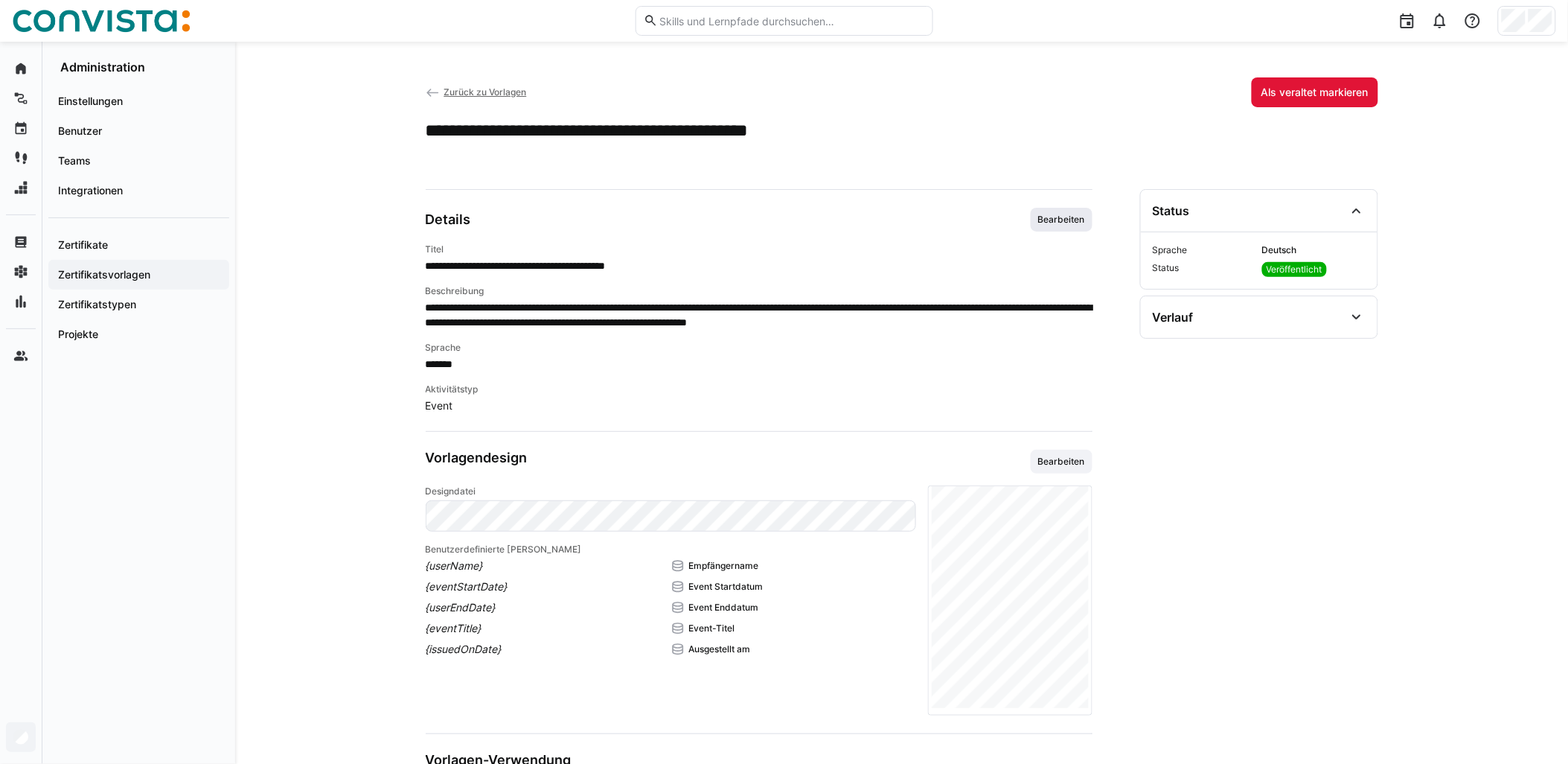
click at [786, 218] on span "Bearbeiten" at bounding box center [1061, 220] width 50 height 12
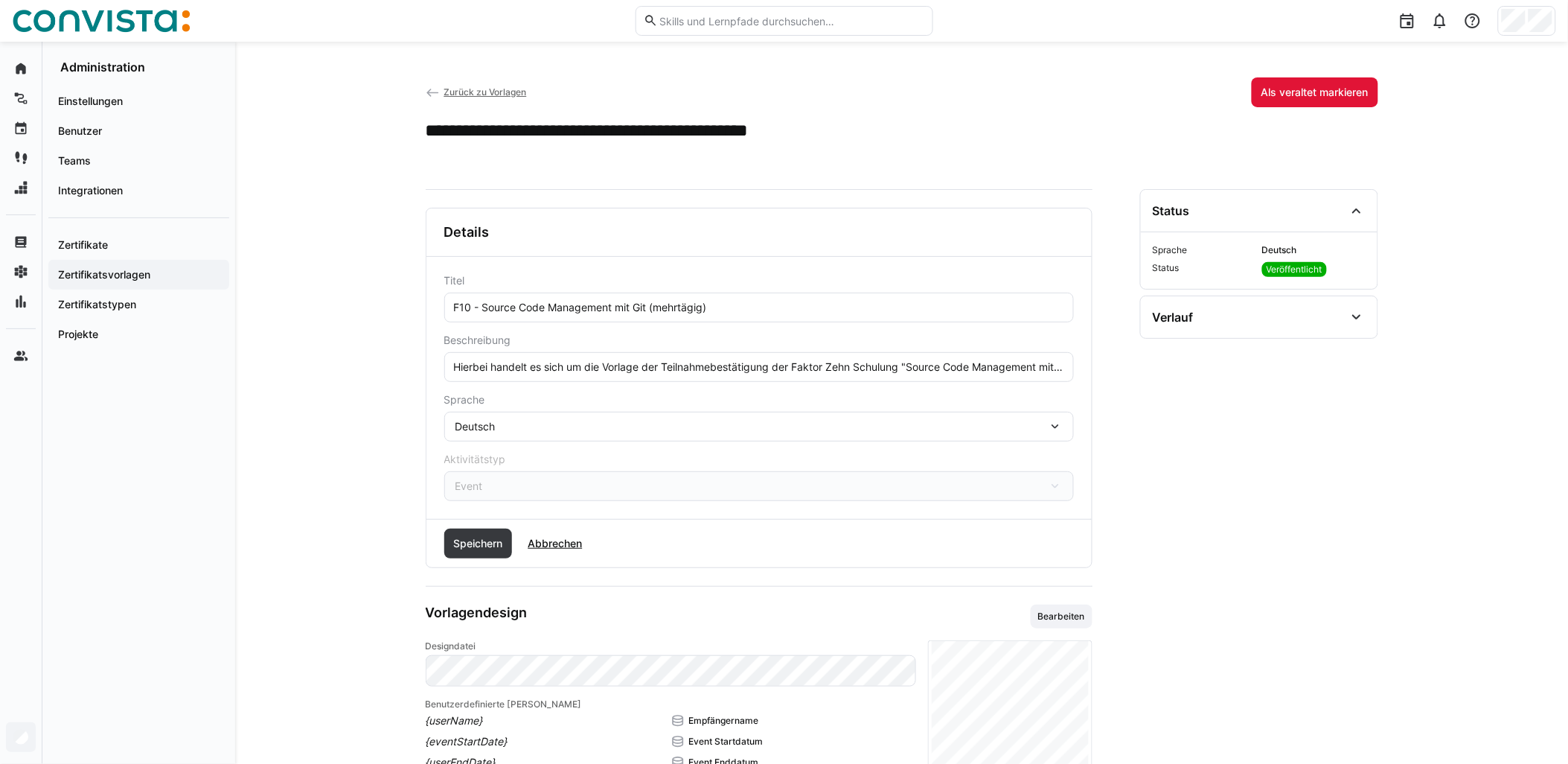
click at [652, 303] on input "F10 - Source Code Management mit Git (mehrtägig)" at bounding box center [759, 308] width 613 height 13
type input "F10 - Source Code Management mit Git - remote (mehrtägig)"
click at [477, 549] on span "Speichern" at bounding box center [478, 544] width 54 height 15
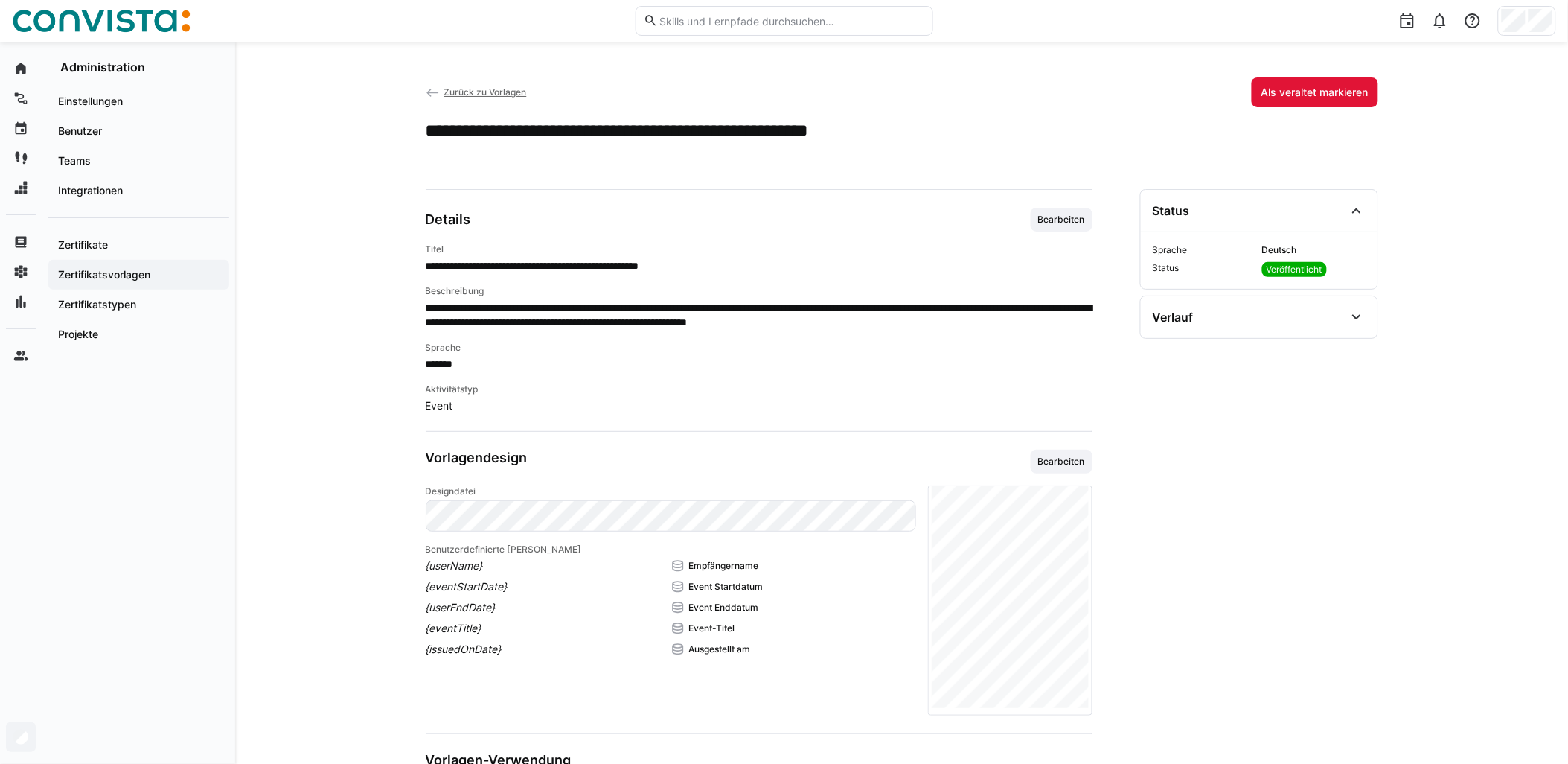
click at [510, 95] on span "Zurück zu Vorlagen" at bounding box center [485, 92] width 83 height 11
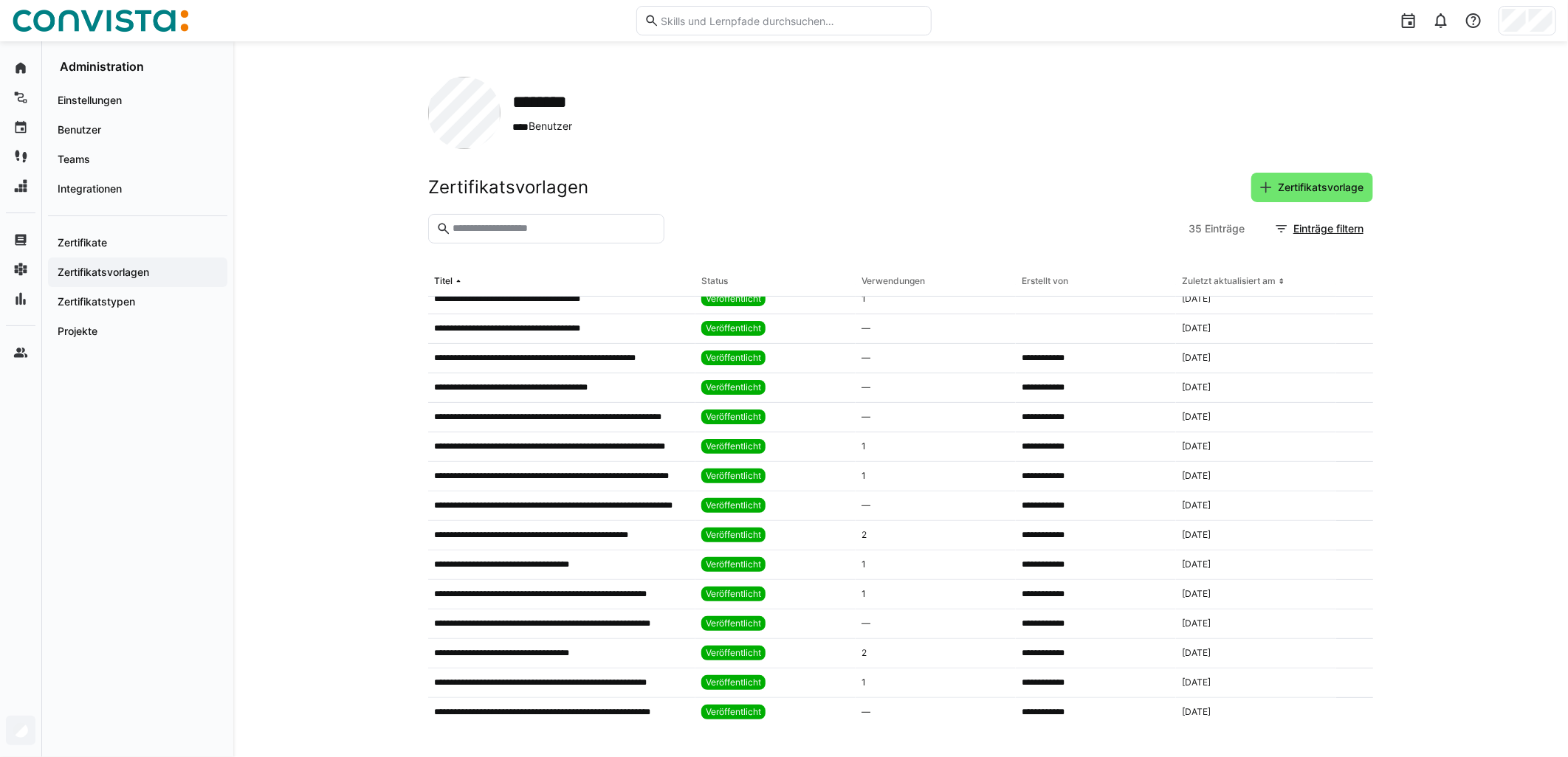
scroll to position [573, 0]
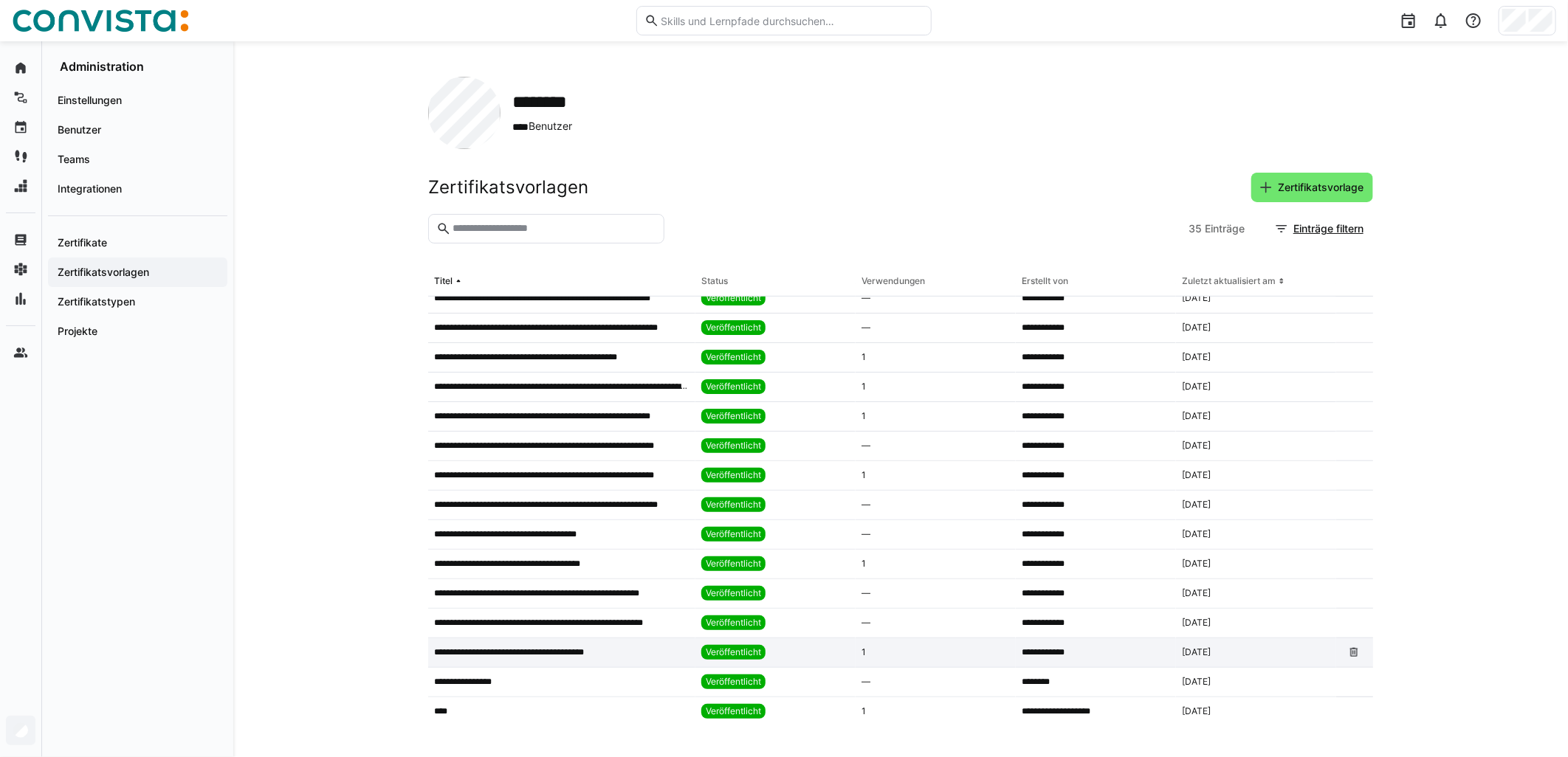
click at [586, 654] on p "**********" at bounding box center [525, 652] width 183 height 12
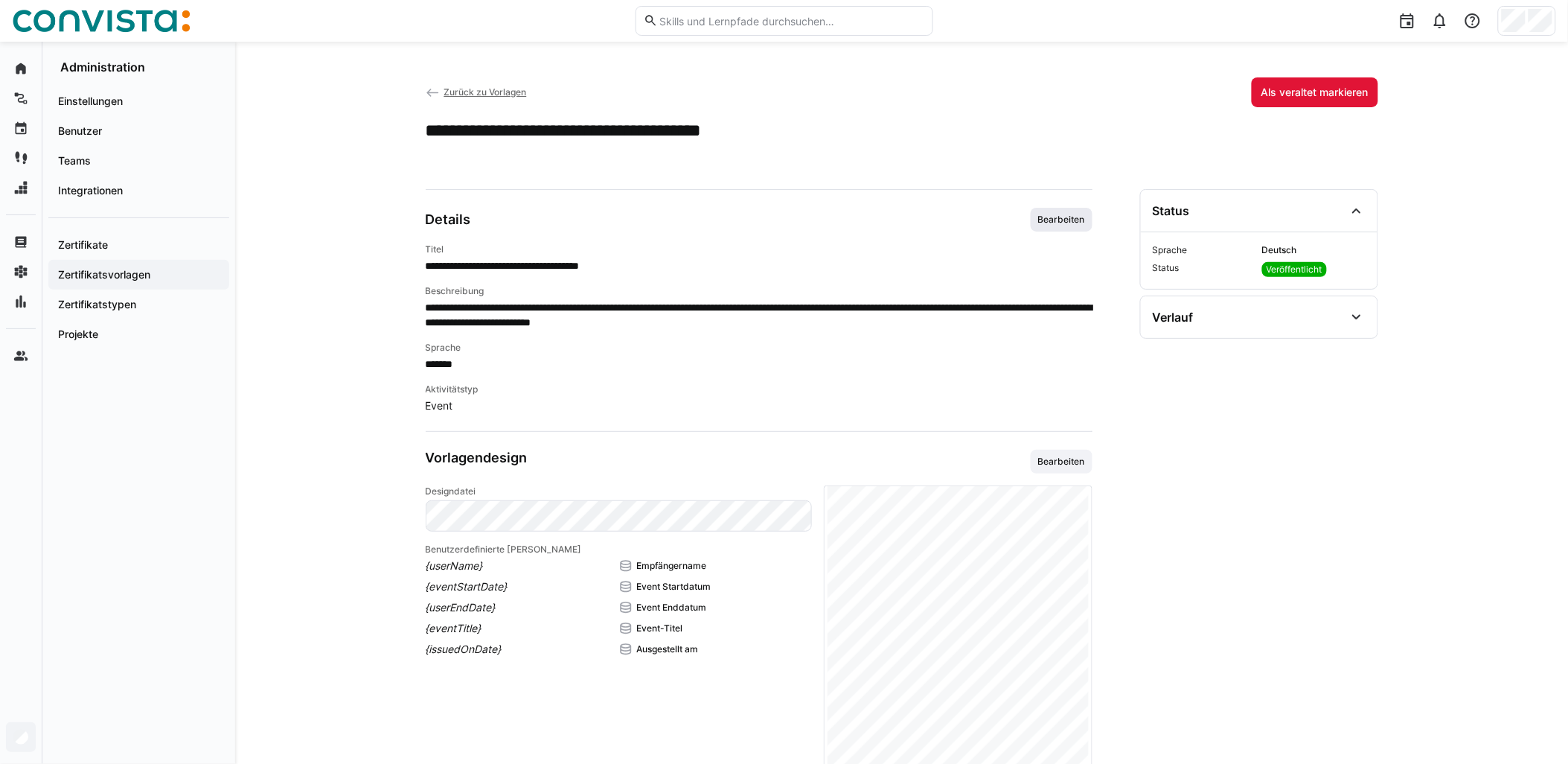
click at [1045, 216] on span "Bearbeiten" at bounding box center [1061, 220] width 50 height 12
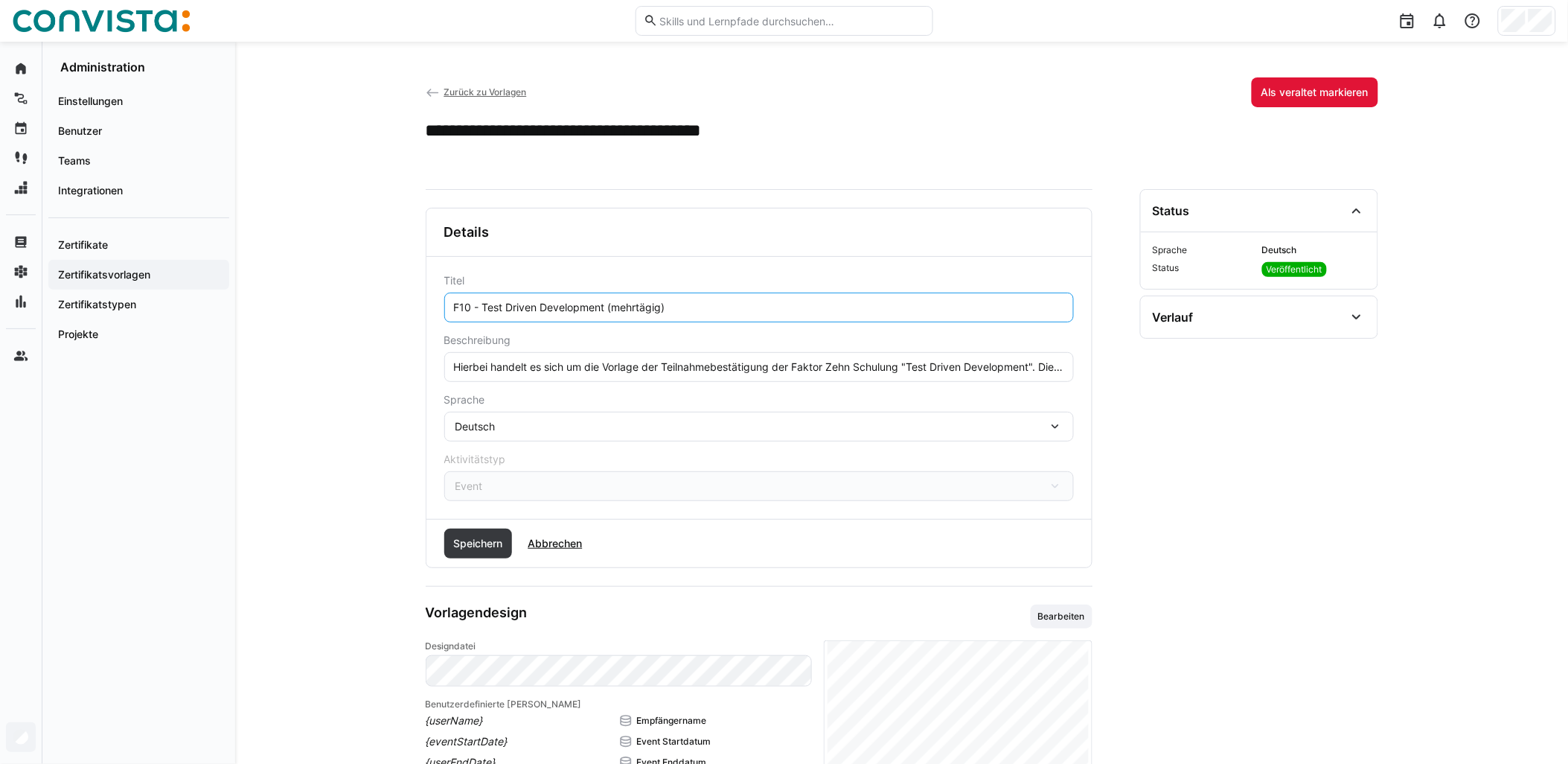
click at [608, 308] on input "F10 - Test Driven Development (mehrtägig)" at bounding box center [759, 308] width 613 height 13
paste input "- remote"
type input "F10 - Test Driven Development - remote (mehrtägig)"
click at [477, 544] on span "Speichern" at bounding box center [478, 544] width 54 height 15
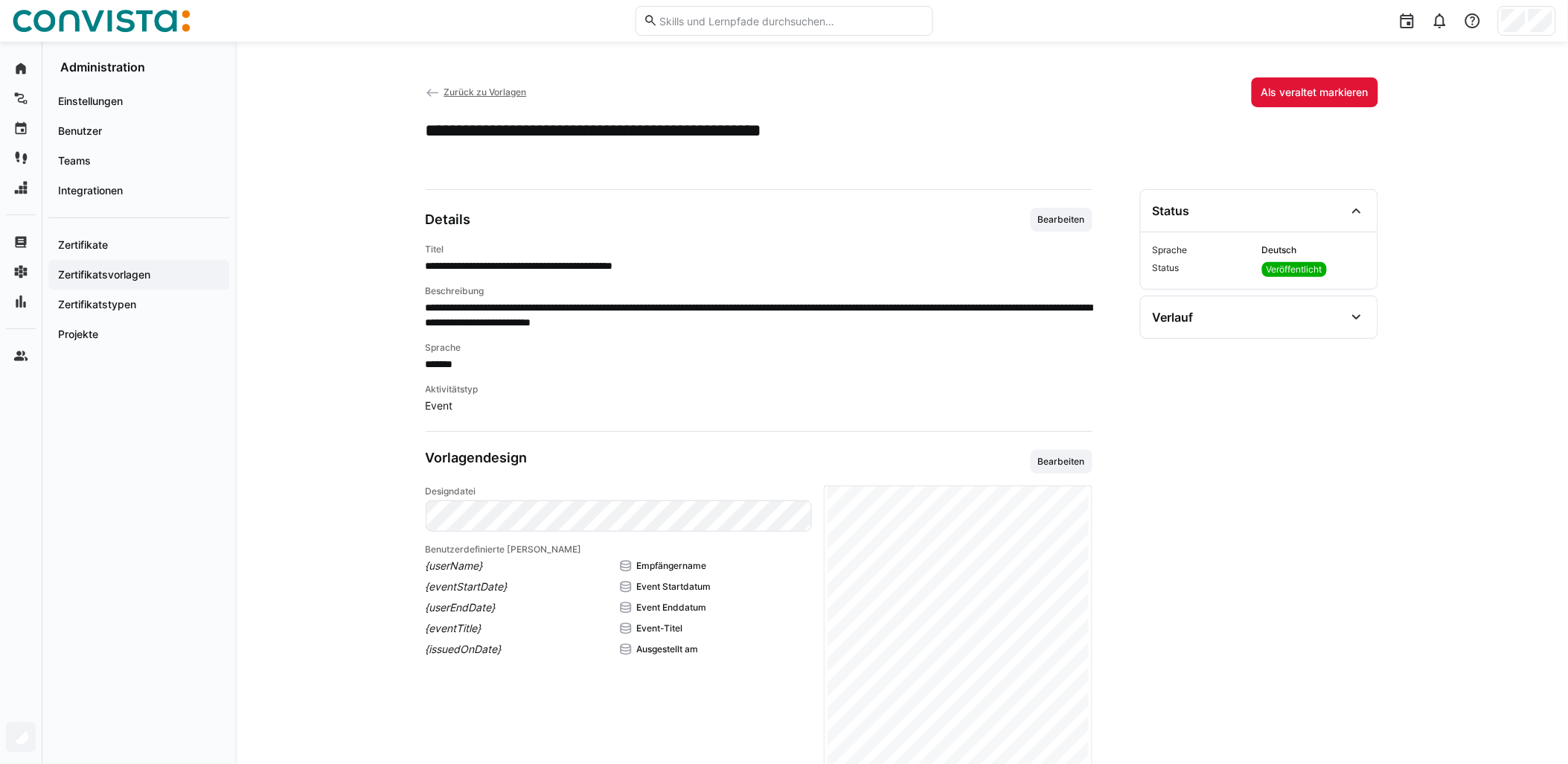
click at [516, 92] on span "Zurück zu Vorlagen" at bounding box center [485, 92] width 83 height 11
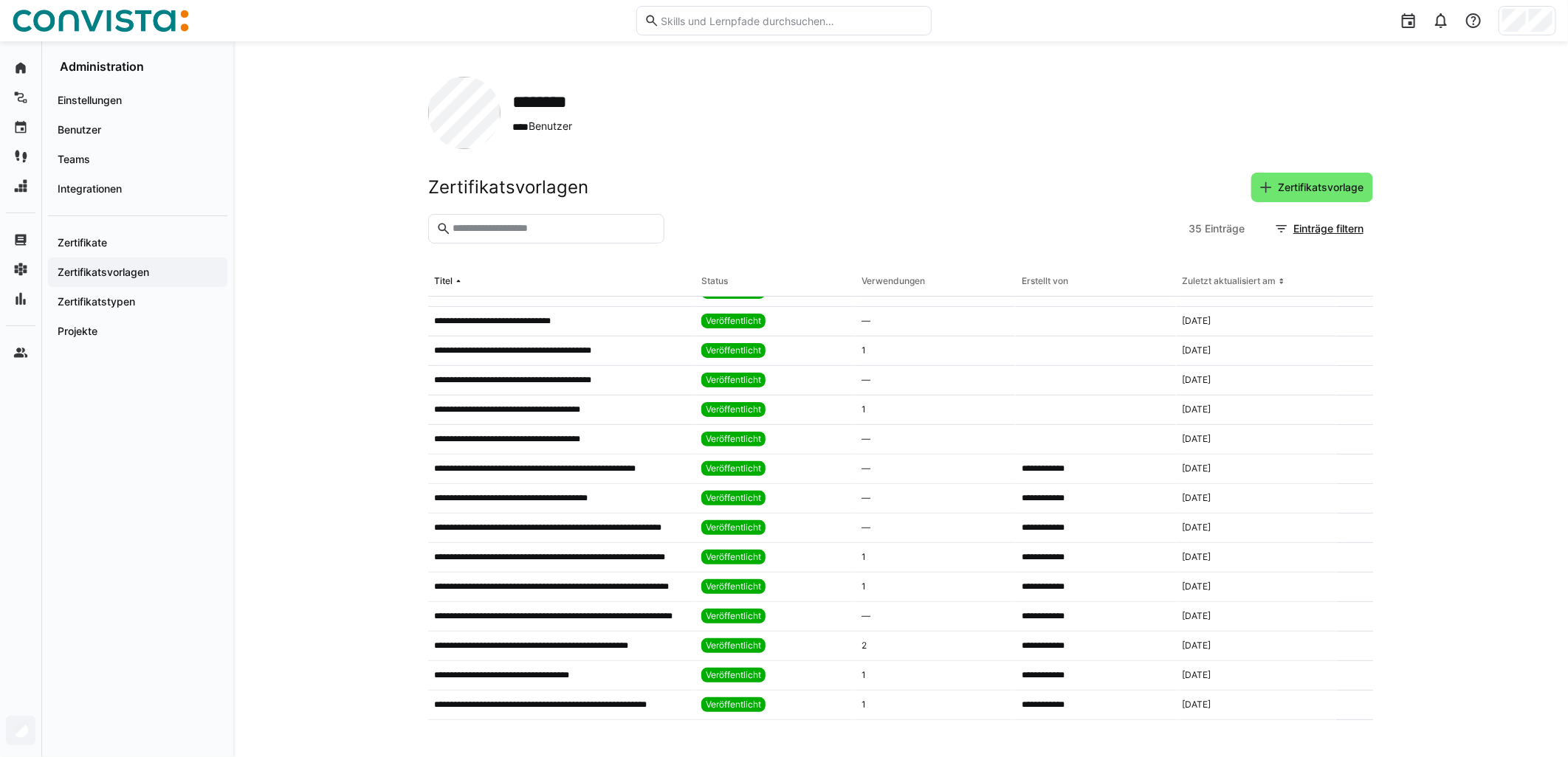
scroll to position [33, 0]
